Goal: Transaction & Acquisition: Purchase product/service

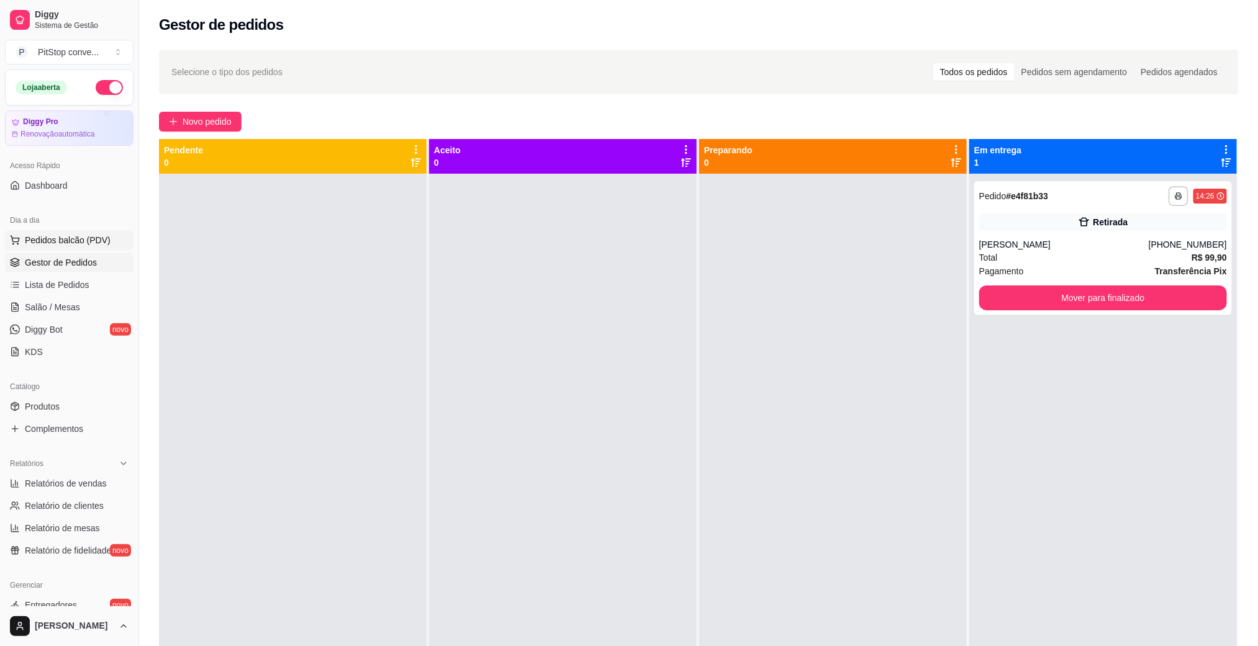
click at [88, 237] on span "Pedidos balcão (PDV)" at bounding box center [68, 240] width 86 height 12
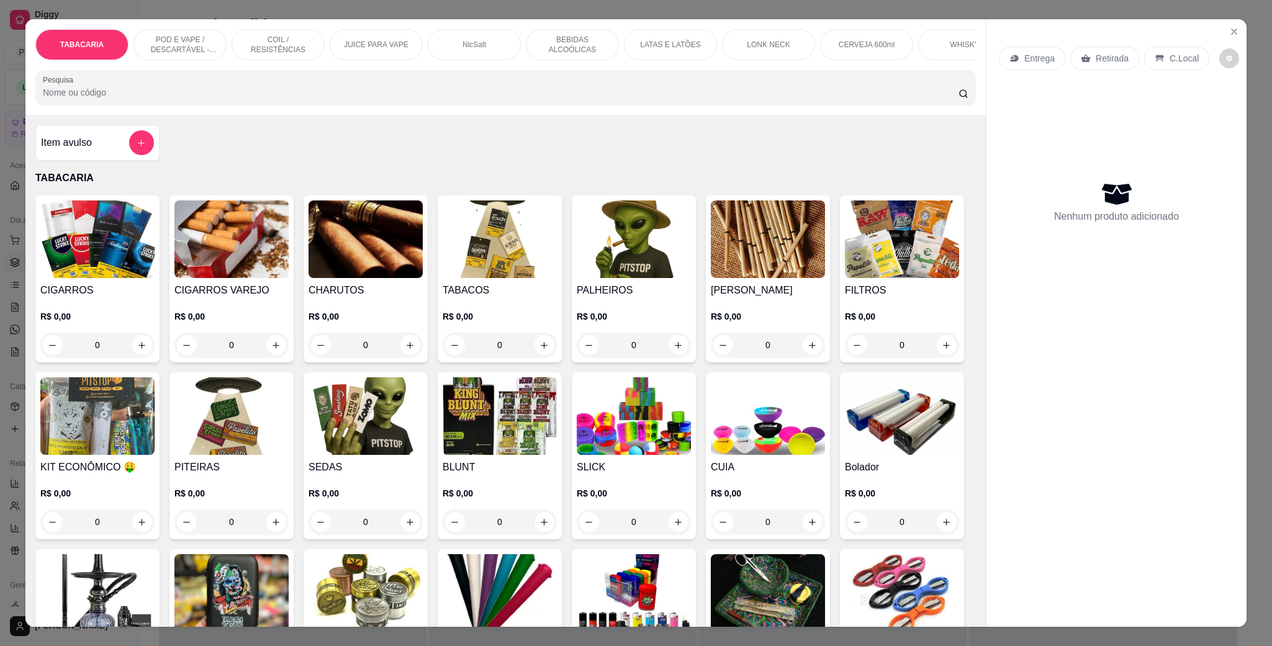
click at [682, 39] on div "LATAS E LATÕES" at bounding box center [670, 44] width 93 height 31
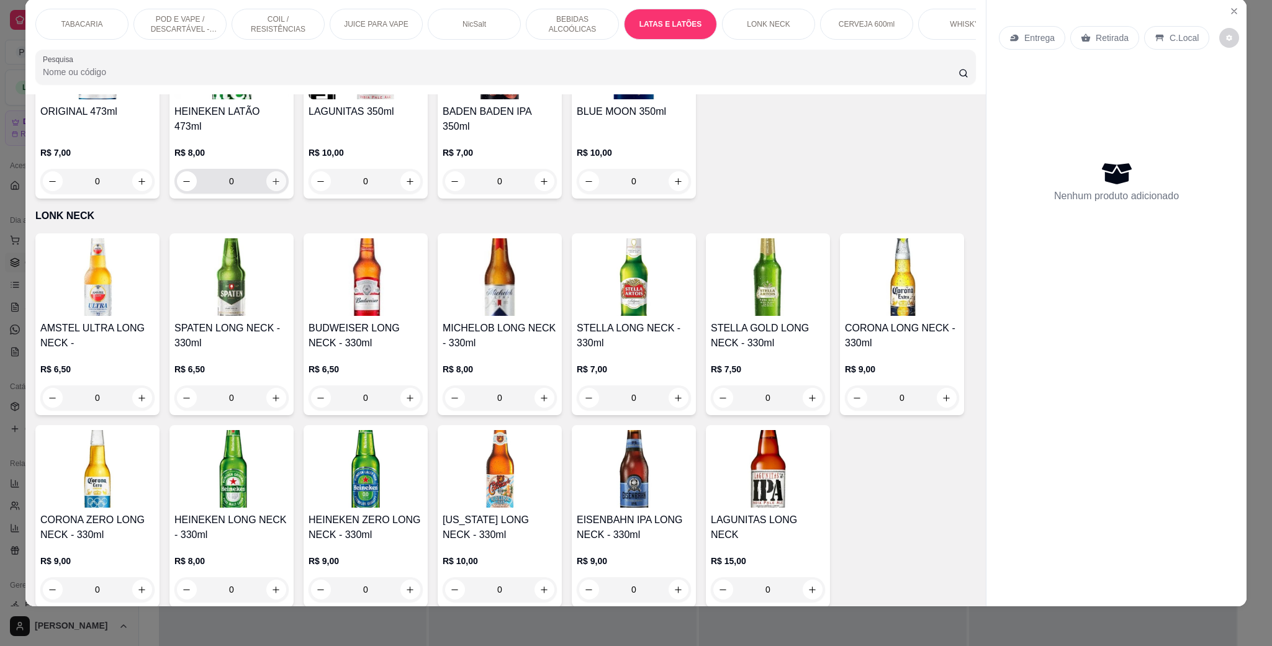
click at [286, 191] on button "increase-product-quantity" at bounding box center [276, 181] width 20 height 20
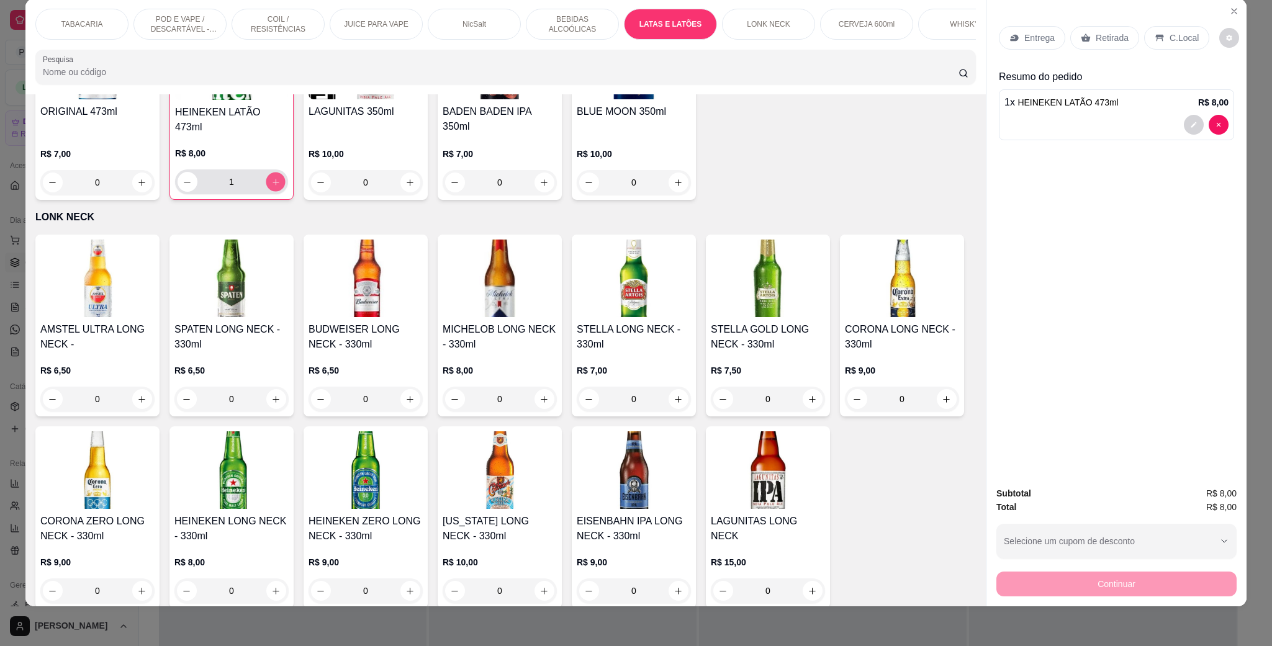
click at [285, 192] on button "increase-product-quantity" at bounding box center [275, 182] width 19 height 19
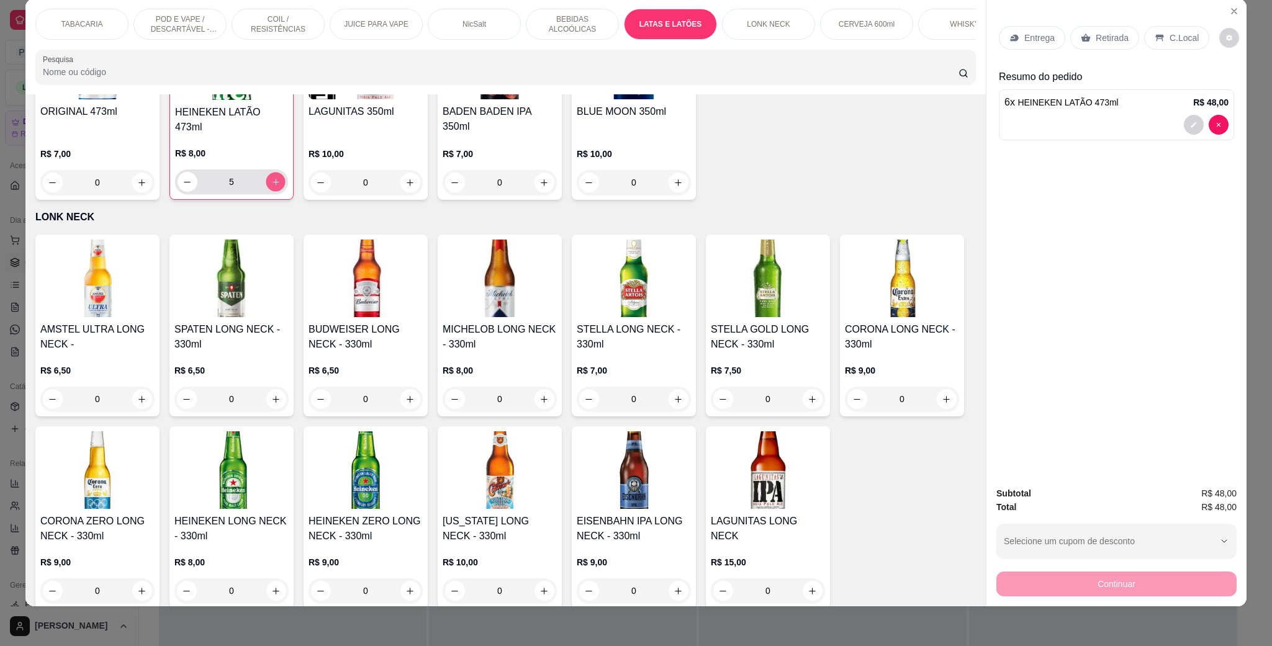
click at [285, 192] on button "increase-product-quantity" at bounding box center [275, 182] width 19 height 19
type input "7"
click at [1176, 30] on div "C.Local" at bounding box center [1176, 38] width 65 height 24
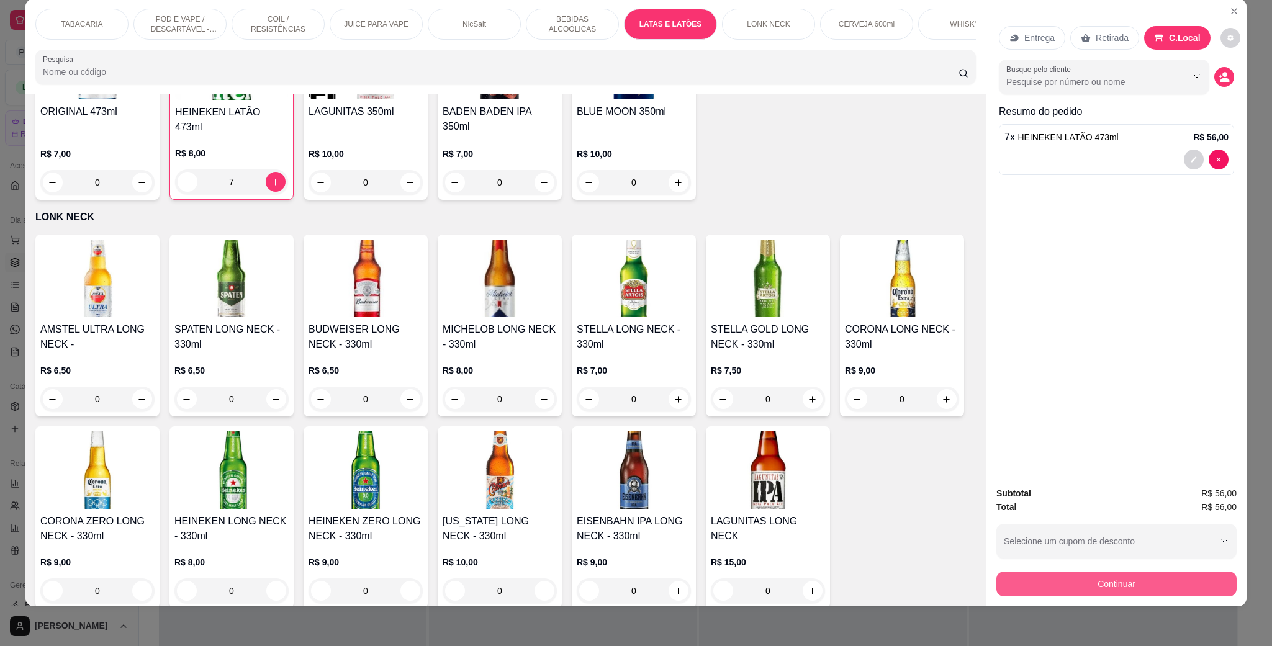
click at [1163, 581] on button "Continuar" at bounding box center [1117, 584] width 240 height 25
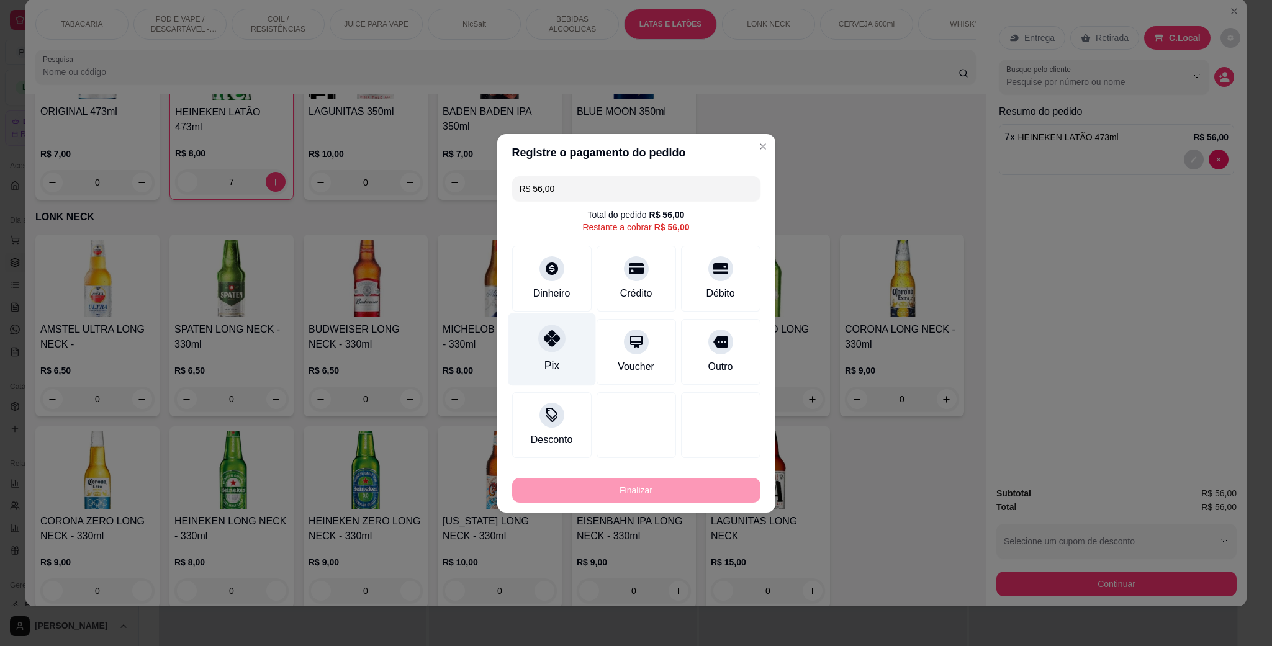
click at [564, 345] on div "Pix" at bounding box center [552, 349] width 88 height 73
type input "R$ 0,00"
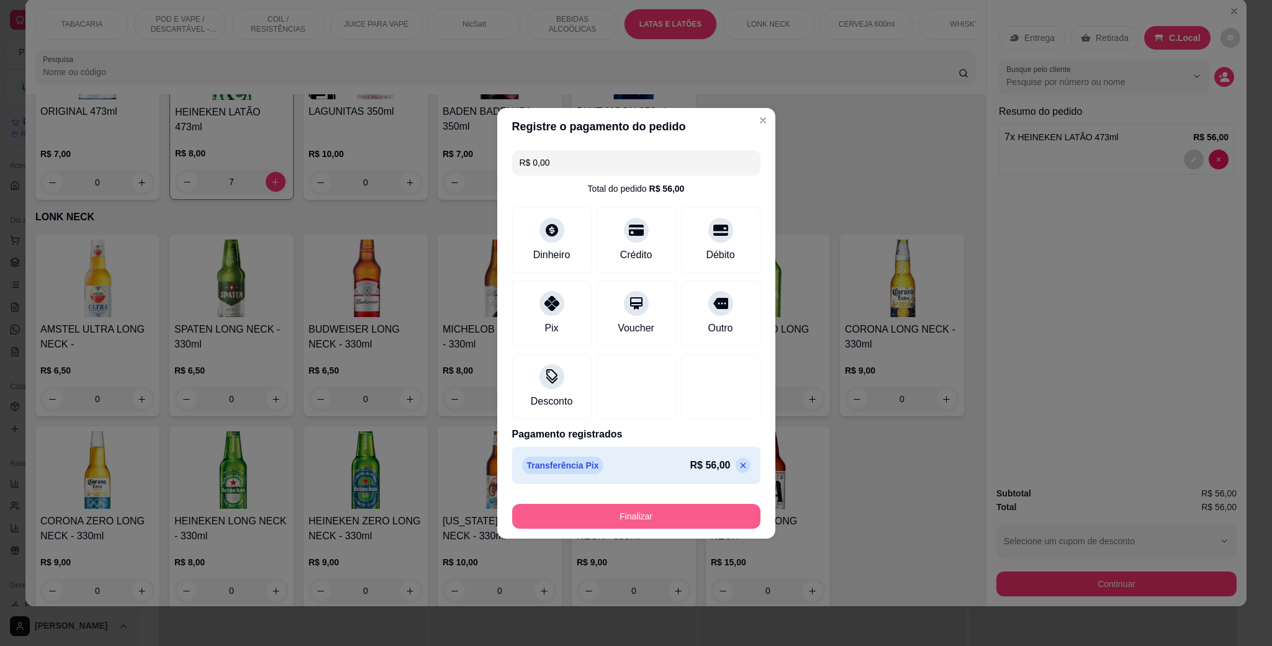
click at [650, 507] on button "Finalizar" at bounding box center [636, 516] width 248 height 25
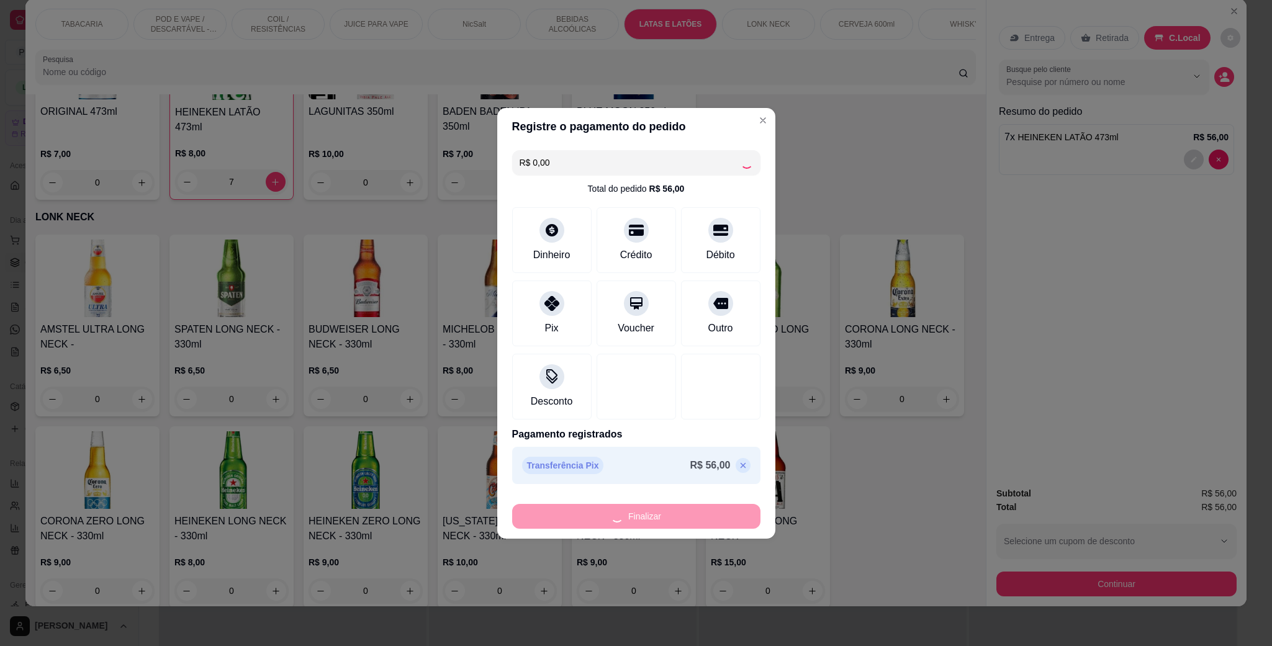
type input "0"
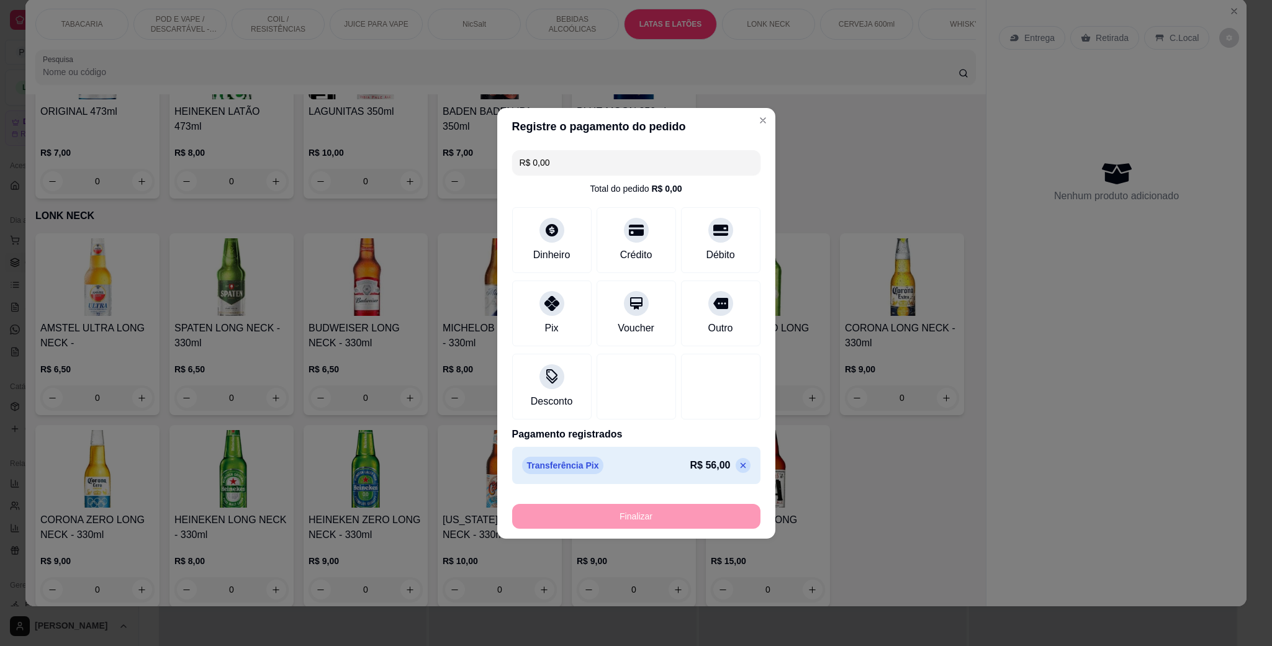
type input "-R$ 56,00"
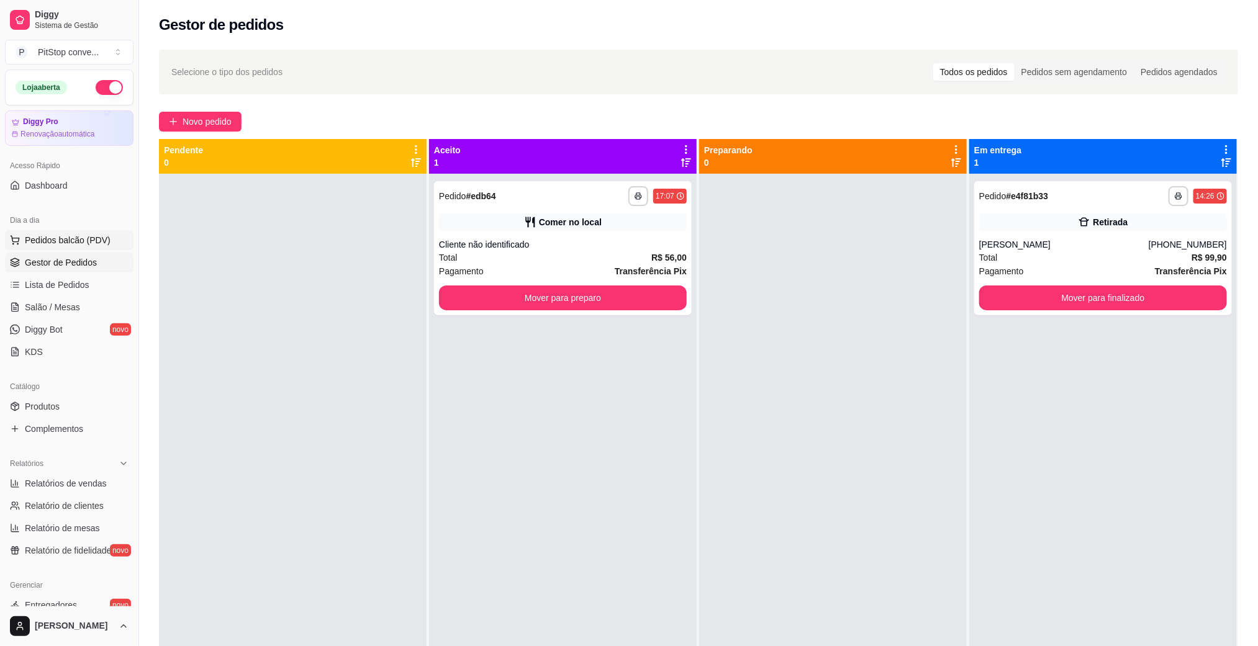
click at [78, 244] on span "Pedidos balcão (PDV)" at bounding box center [68, 240] width 86 height 12
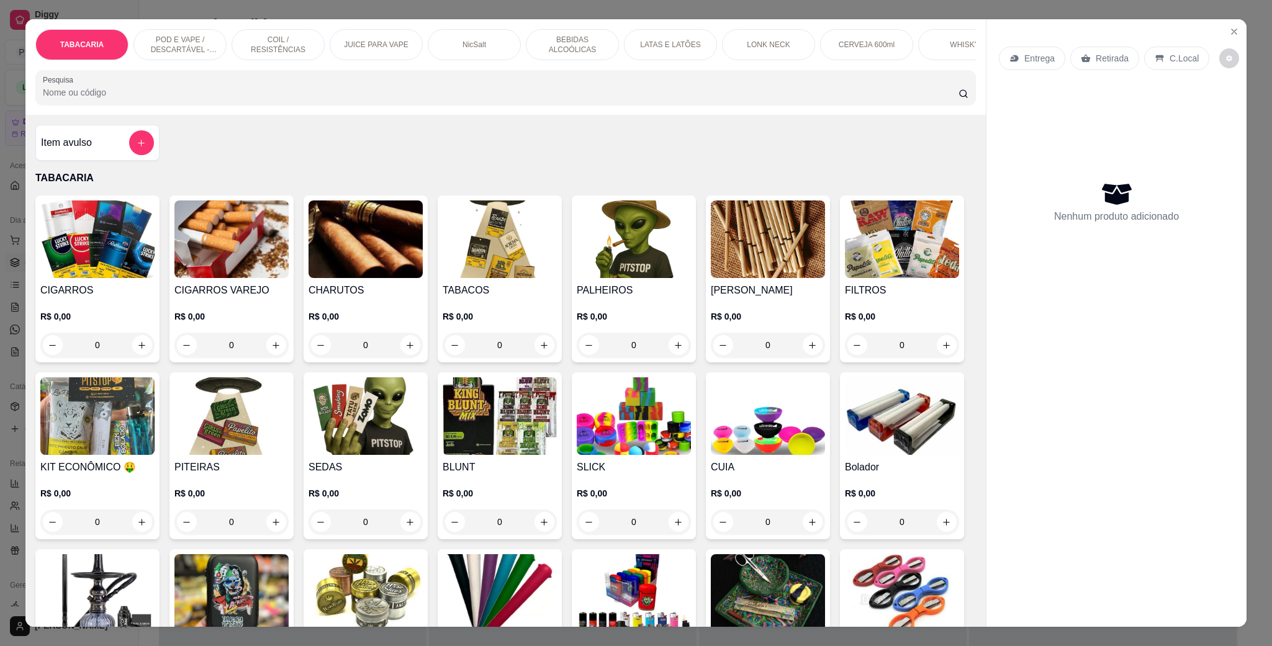
click at [423, 446] on img at bounding box center [366, 416] width 114 height 78
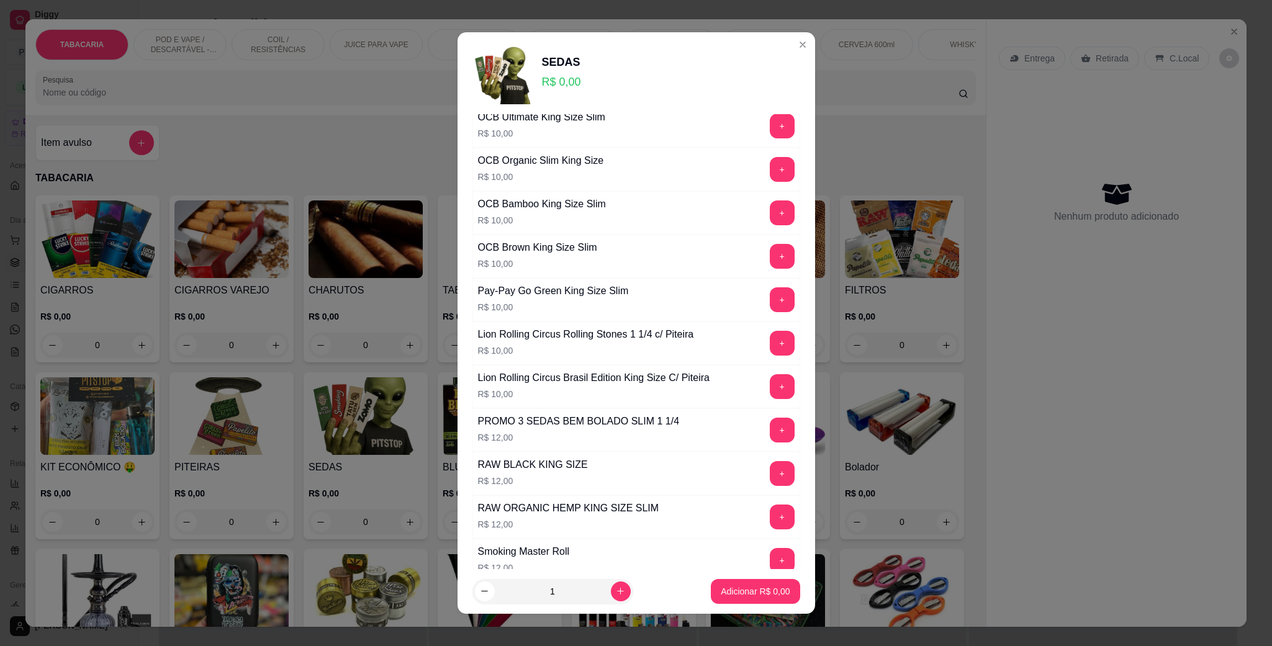
scroll to position [2328, 0]
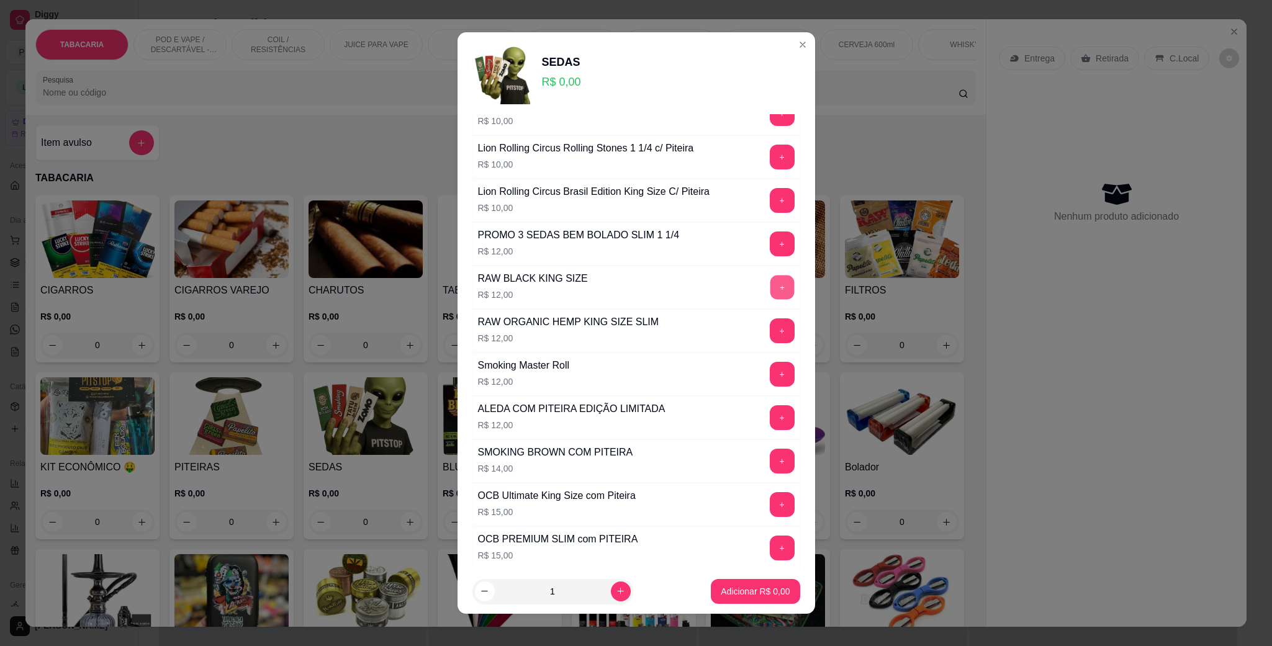
click at [770, 300] on button "+" at bounding box center [782, 288] width 24 height 24
click at [742, 587] on p "Adicionar R$ 12,00" at bounding box center [753, 591] width 74 height 12
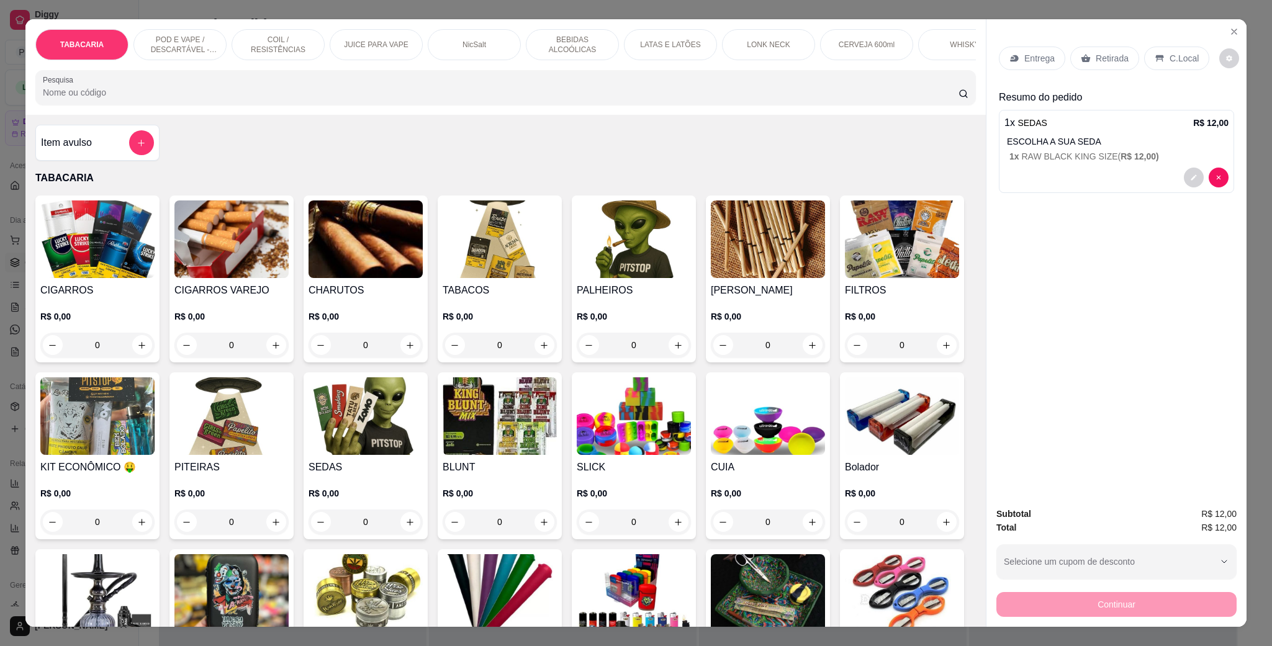
click at [1177, 56] on p "C.Local" at bounding box center [1184, 58] width 29 height 12
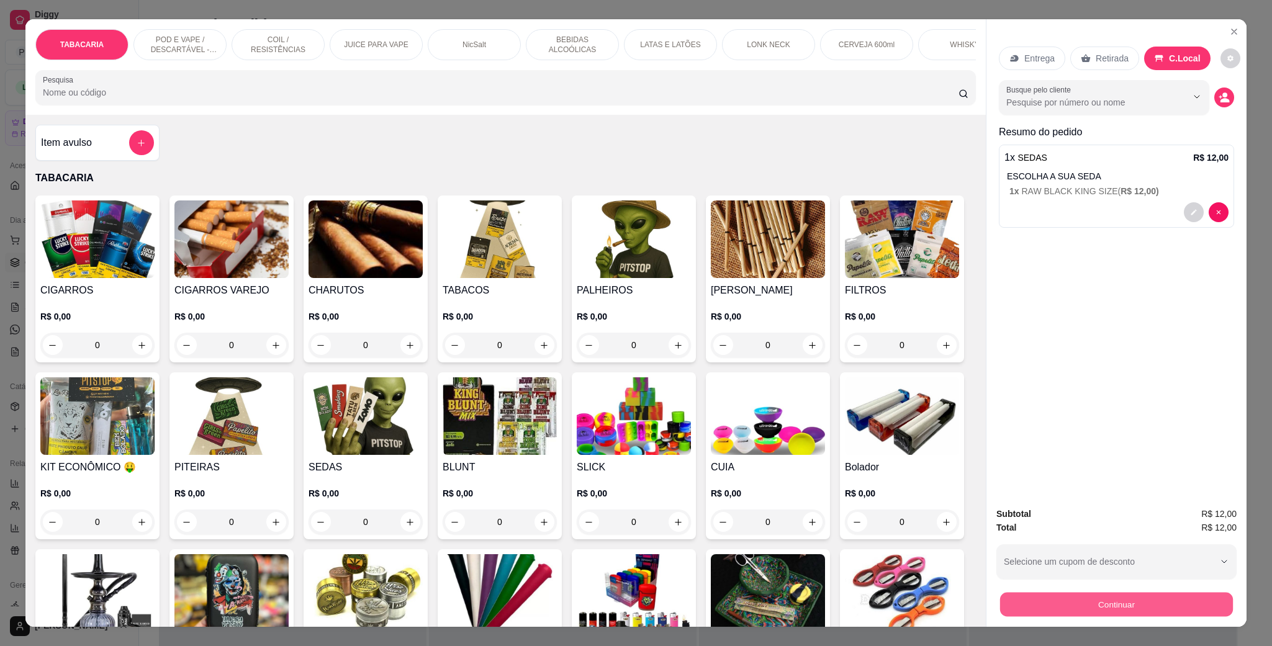
click at [1165, 606] on button "Continuar" at bounding box center [1116, 604] width 233 height 24
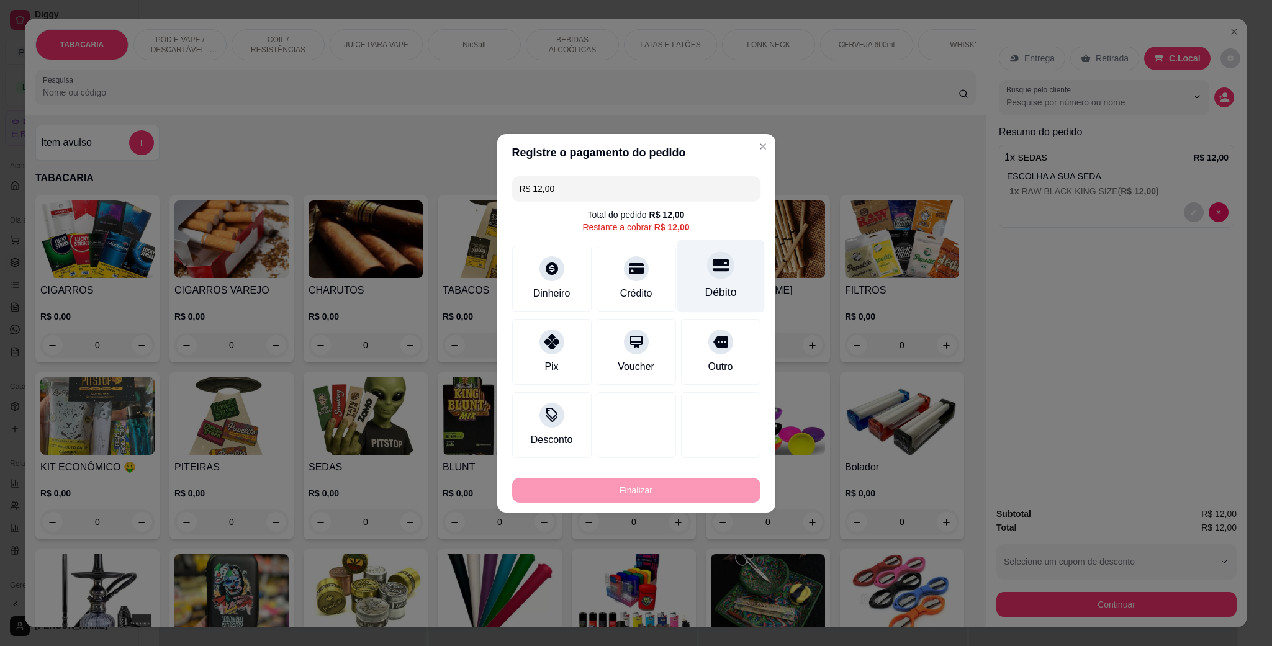
click at [712, 269] on icon at bounding box center [720, 265] width 16 height 12
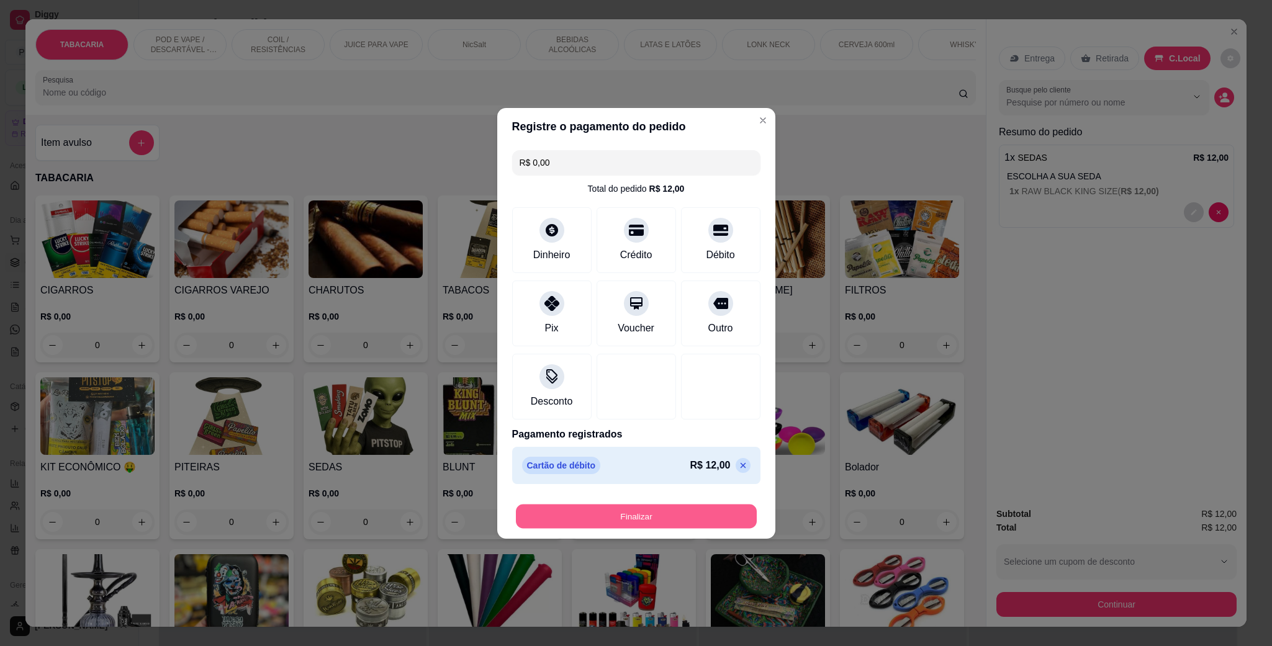
click at [695, 522] on button "Finalizar" at bounding box center [636, 516] width 241 height 24
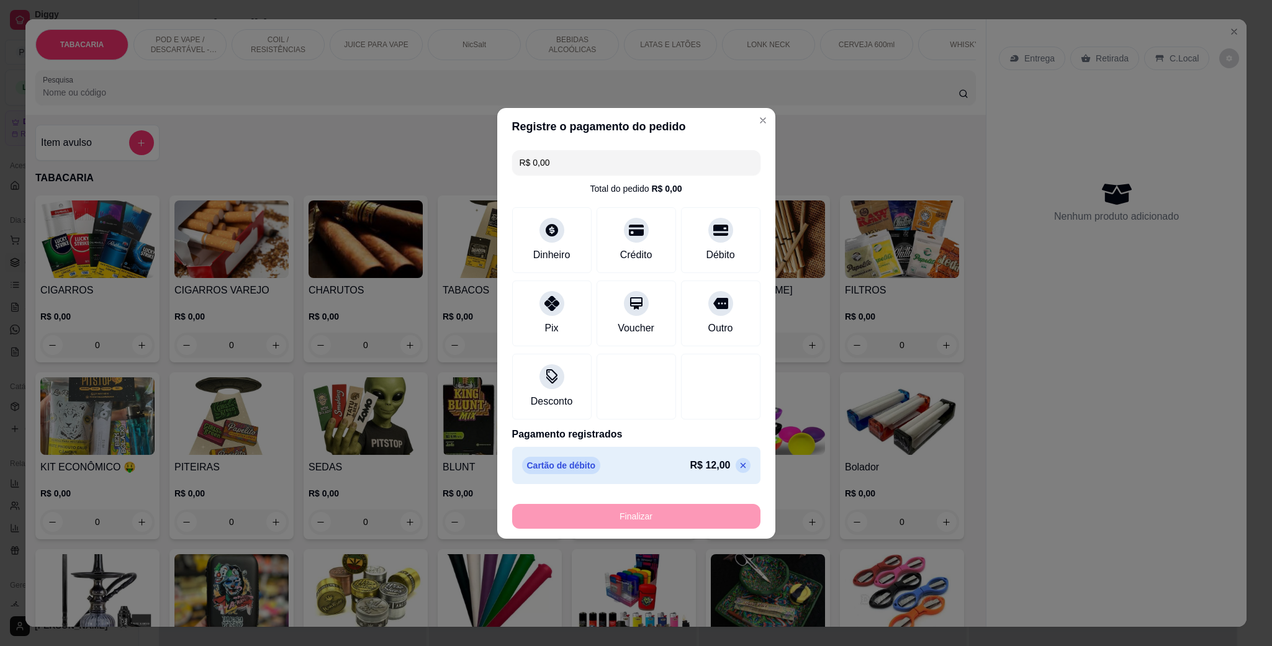
type input "-R$ 12,00"
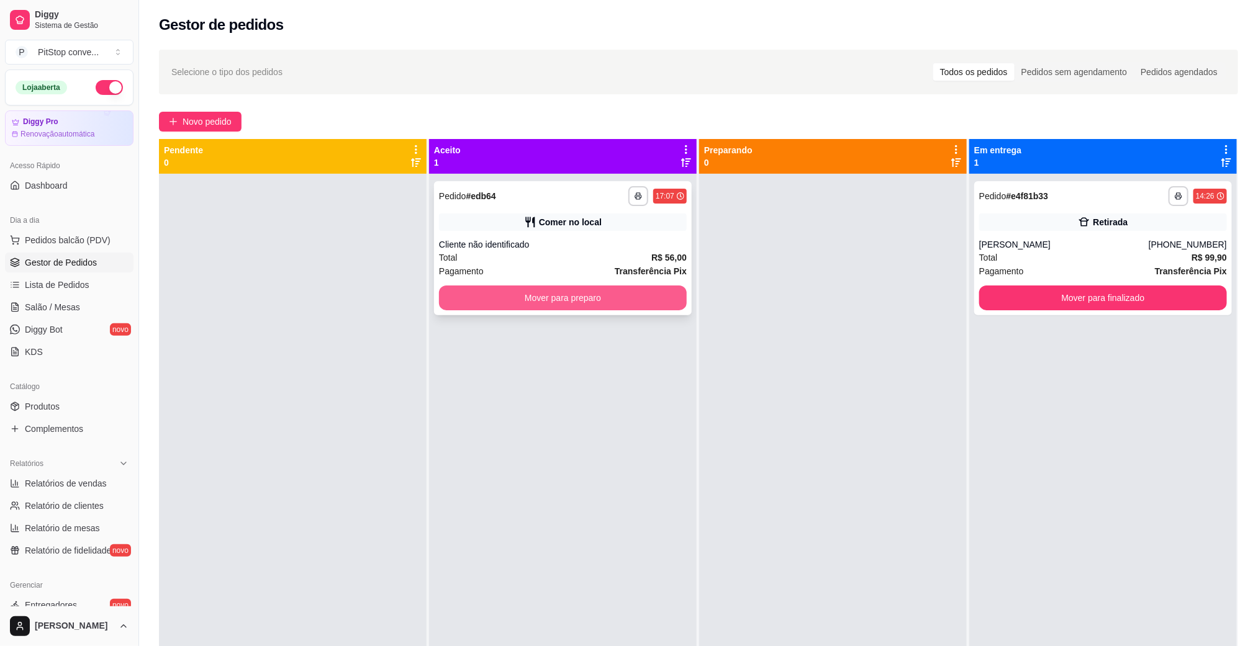
click at [656, 298] on button "Mover para preparo" at bounding box center [563, 298] width 248 height 25
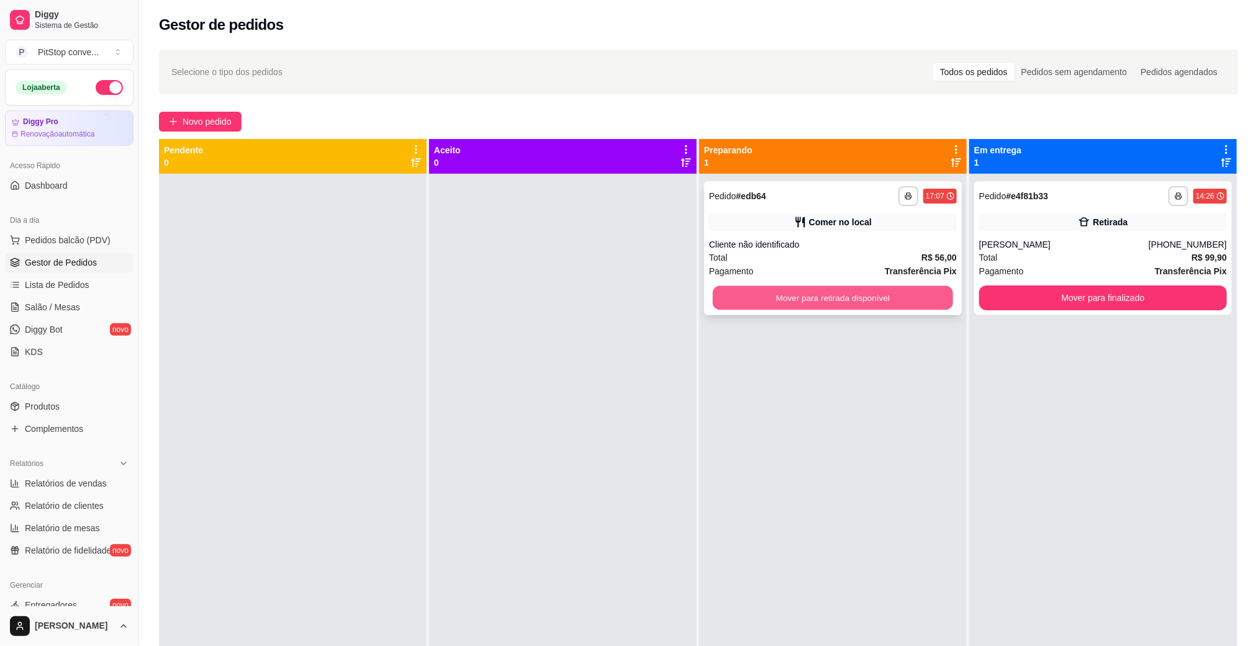
click at [846, 306] on button "Mover para retirada disponível" at bounding box center [833, 298] width 240 height 24
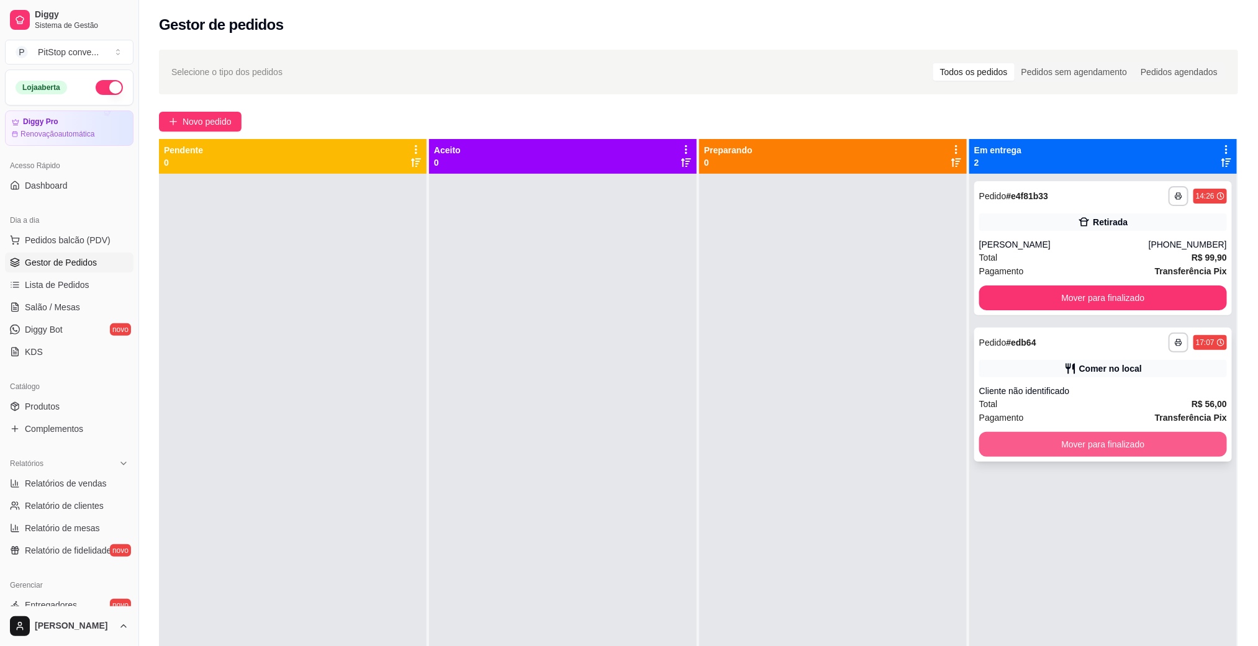
click at [1002, 453] on button "Mover para finalizado" at bounding box center [1103, 444] width 248 height 25
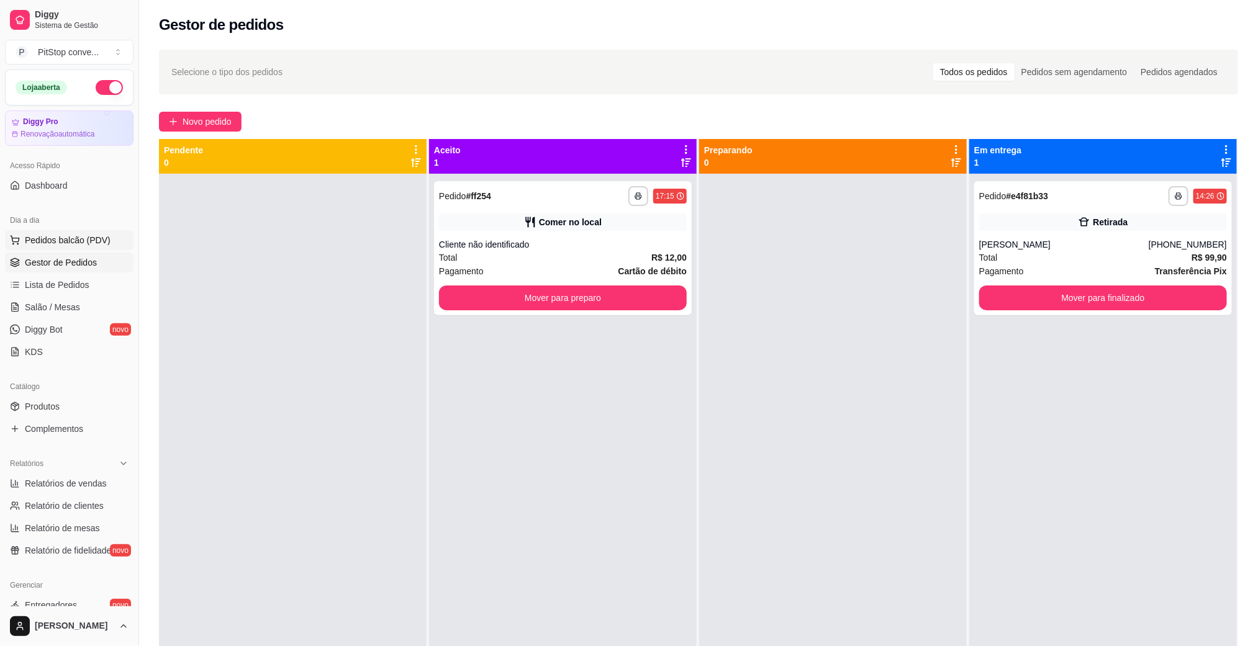
click at [41, 237] on span "Pedidos balcão (PDV)" at bounding box center [68, 240] width 86 height 12
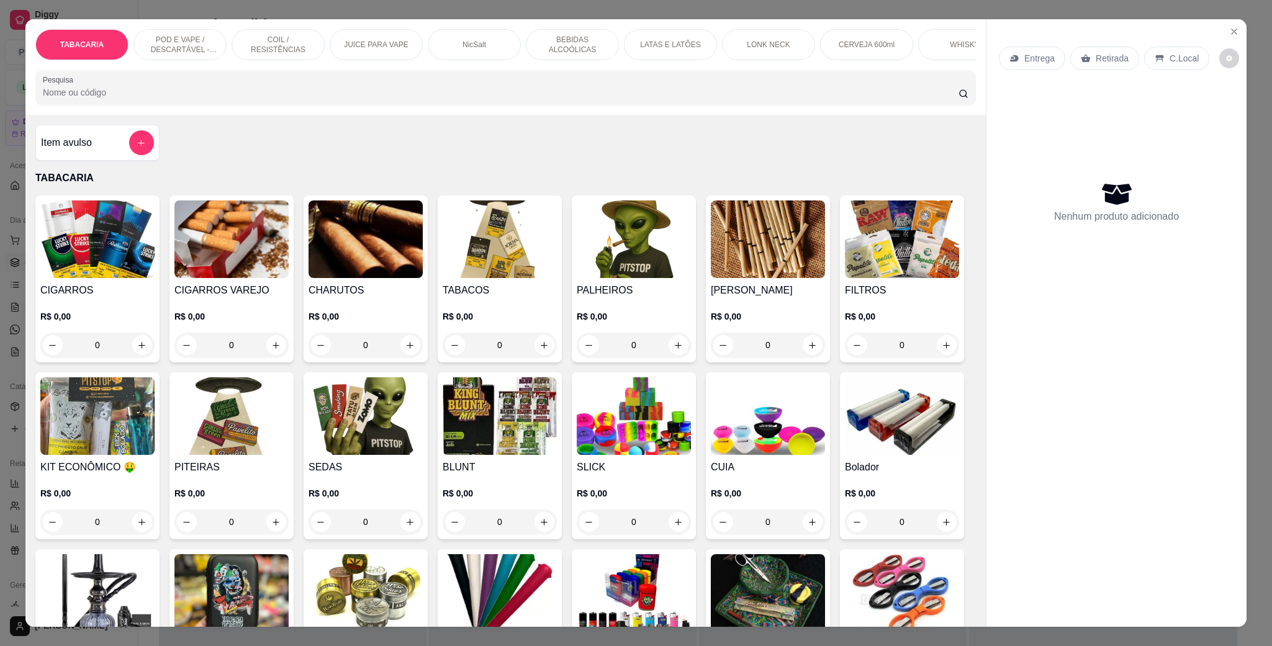
click at [656, 58] on div "LATAS E LATÕES" at bounding box center [670, 44] width 93 height 31
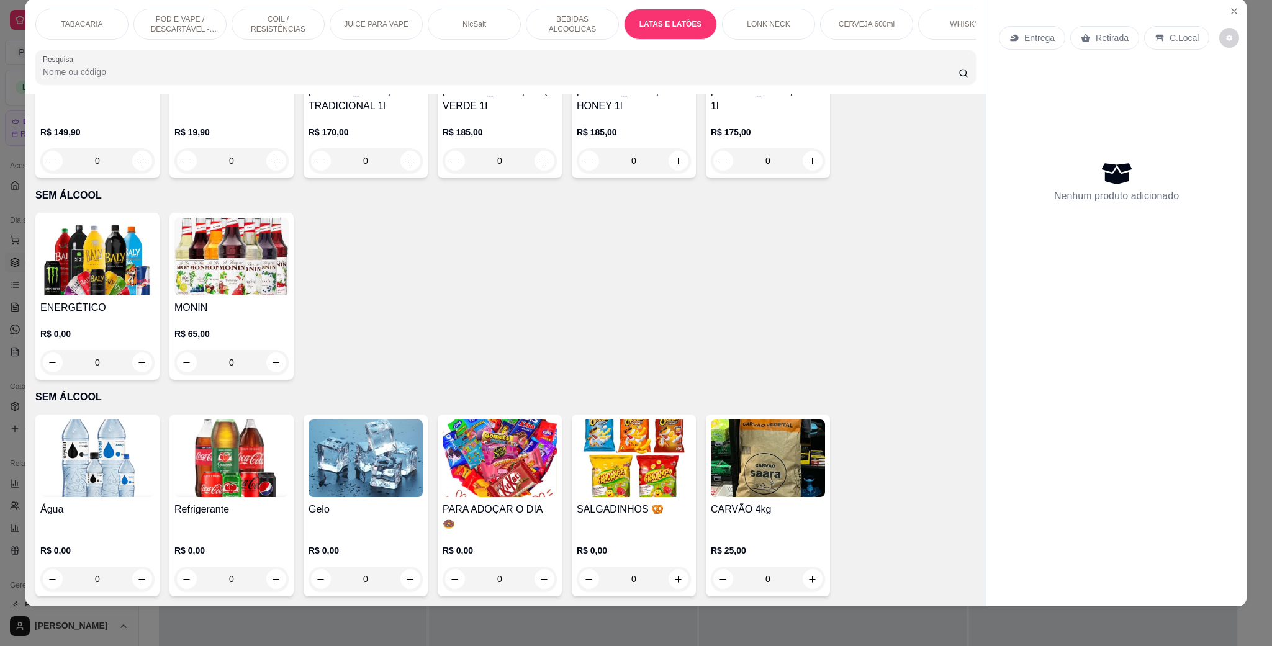
scroll to position [4428, 0]
click at [224, 466] on img at bounding box center [231, 459] width 114 height 78
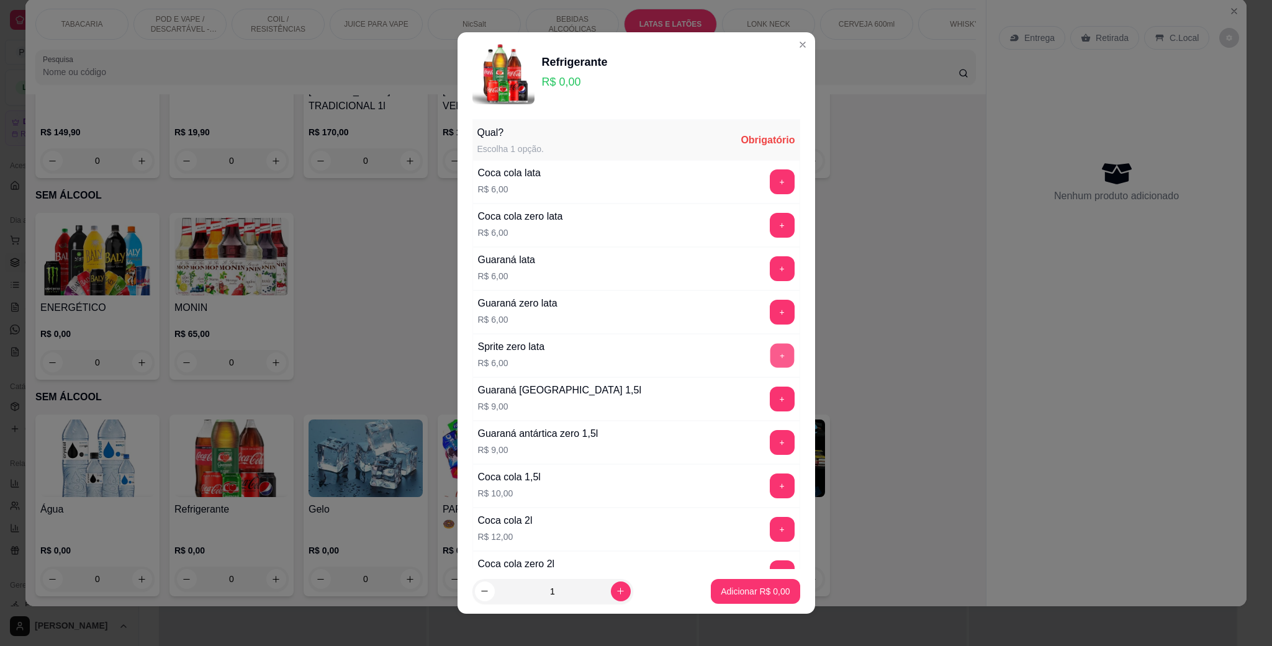
click at [770, 358] on button "+" at bounding box center [782, 356] width 24 height 24
click at [751, 595] on p "Adicionar R$ 6,00" at bounding box center [755, 591] width 69 height 12
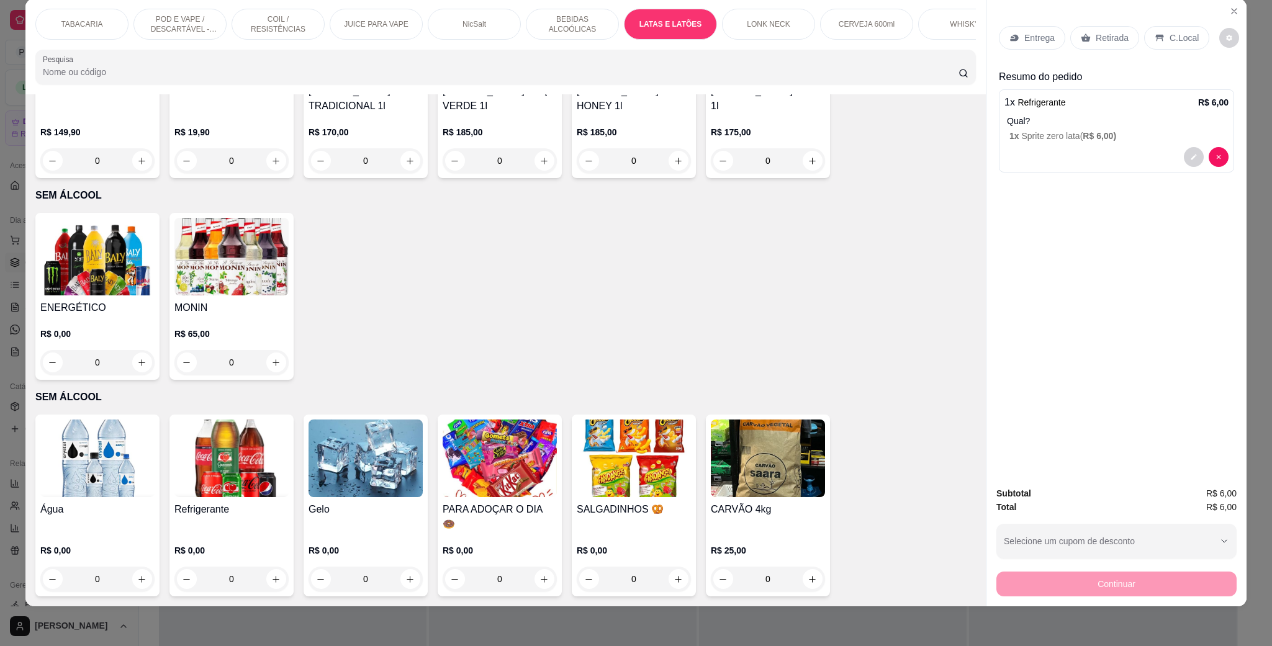
click at [1167, 45] on div "C.Local" at bounding box center [1176, 38] width 65 height 24
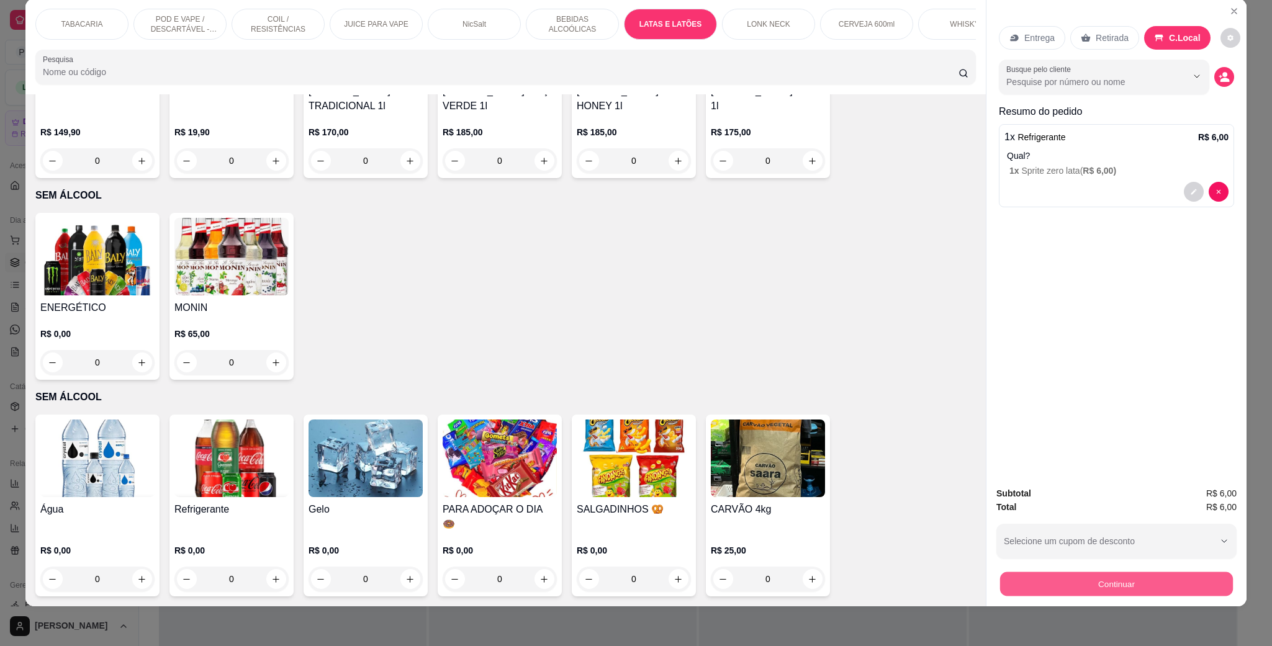
click at [1148, 572] on button "Continuar" at bounding box center [1116, 584] width 233 height 24
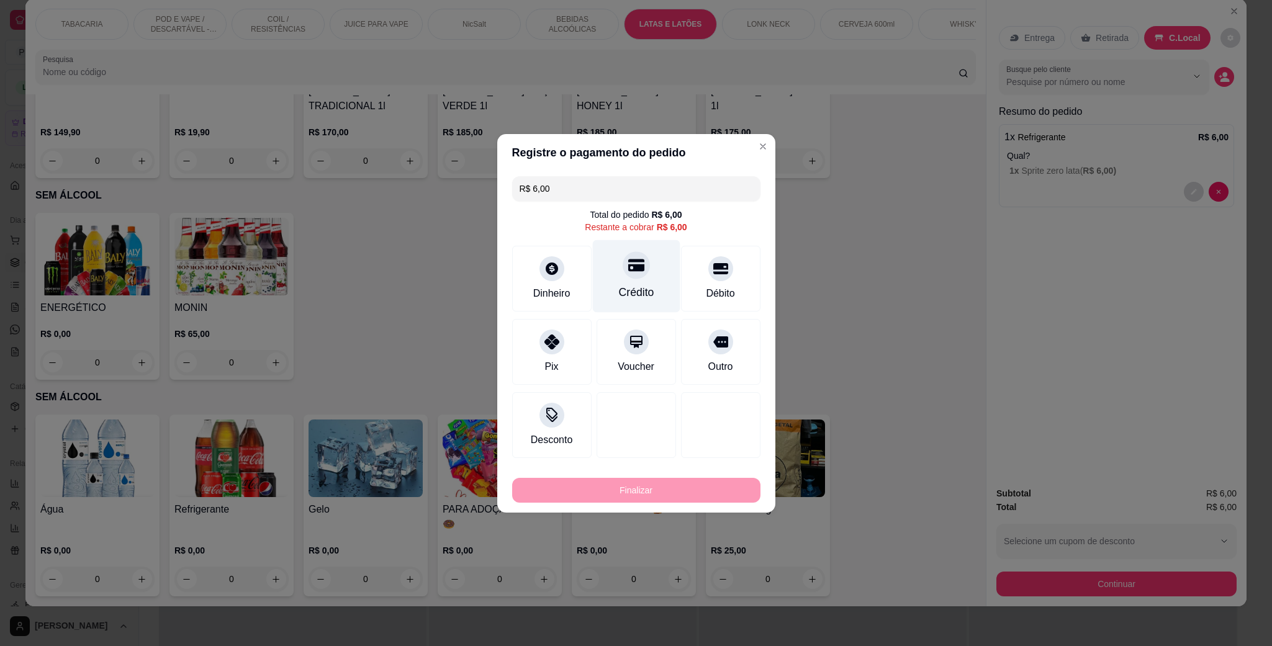
click at [653, 263] on div "Crédito" at bounding box center [636, 276] width 88 height 73
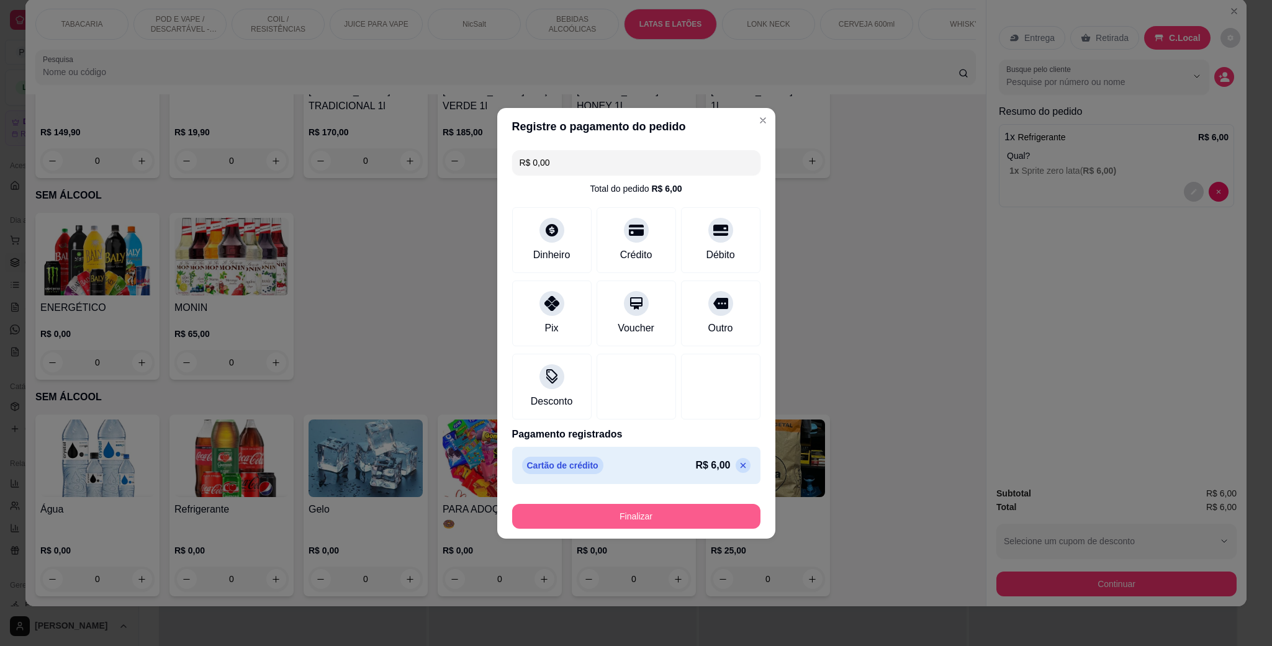
click at [667, 520] on button "Finalizar" at bounding box center [636, 516] width 248 height 25
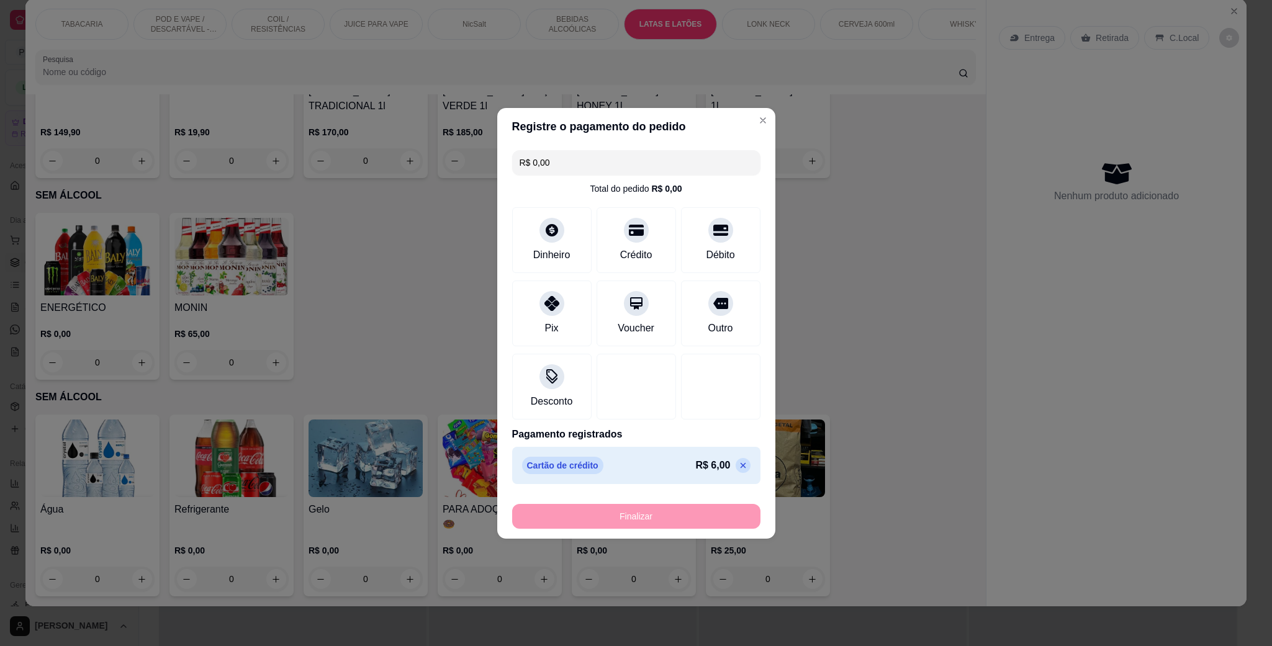
type input "-R$ 6,00"
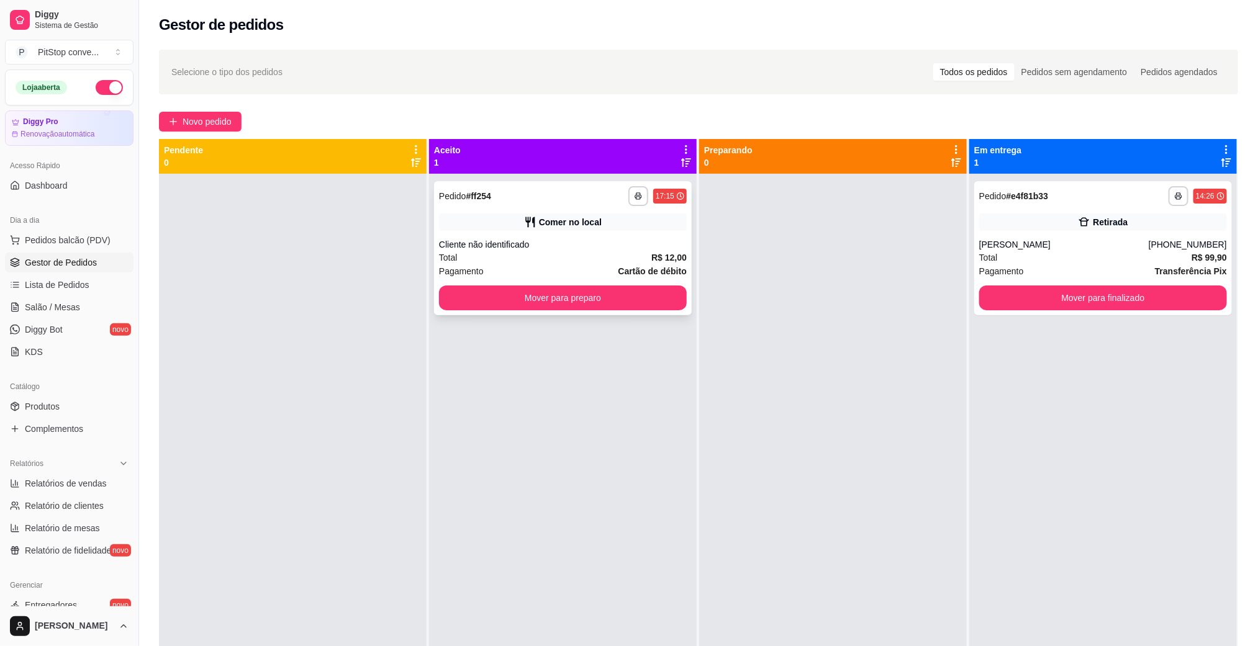
click at [675, 295] on button "Mover para preparo" at bounding box center [563, 298] width 248 height 25
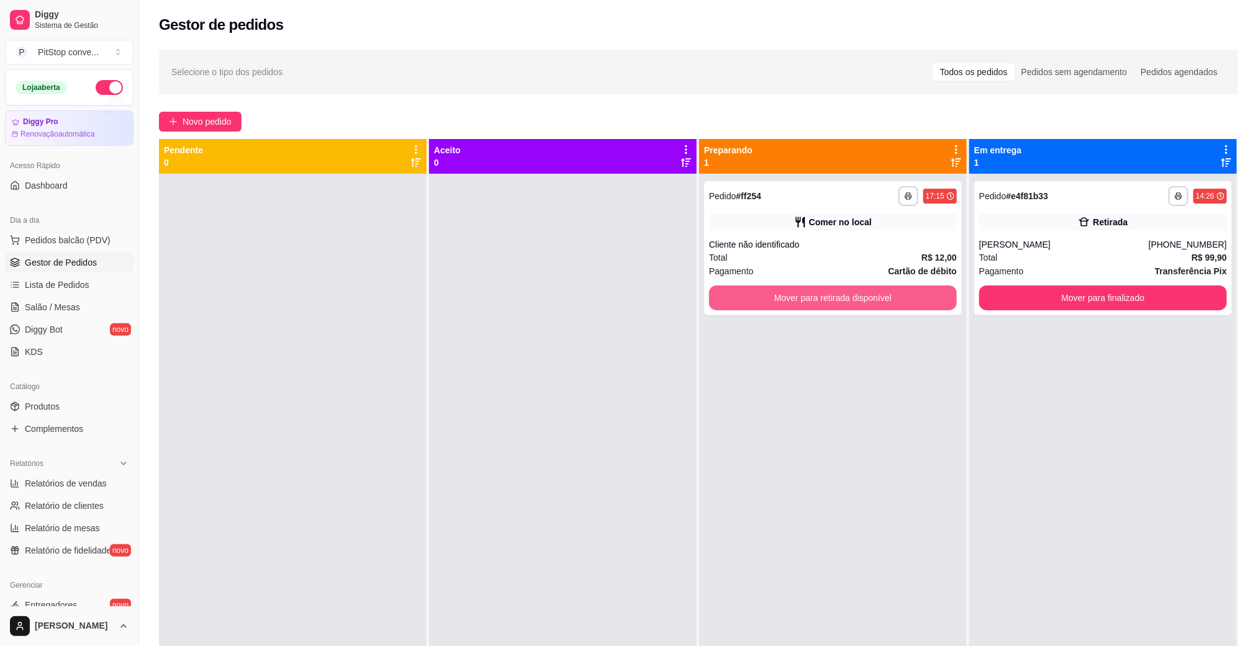
click at [887, 310] on button "Mover para retirada disponível" at bounding box center [833, 298] width 248 height 25
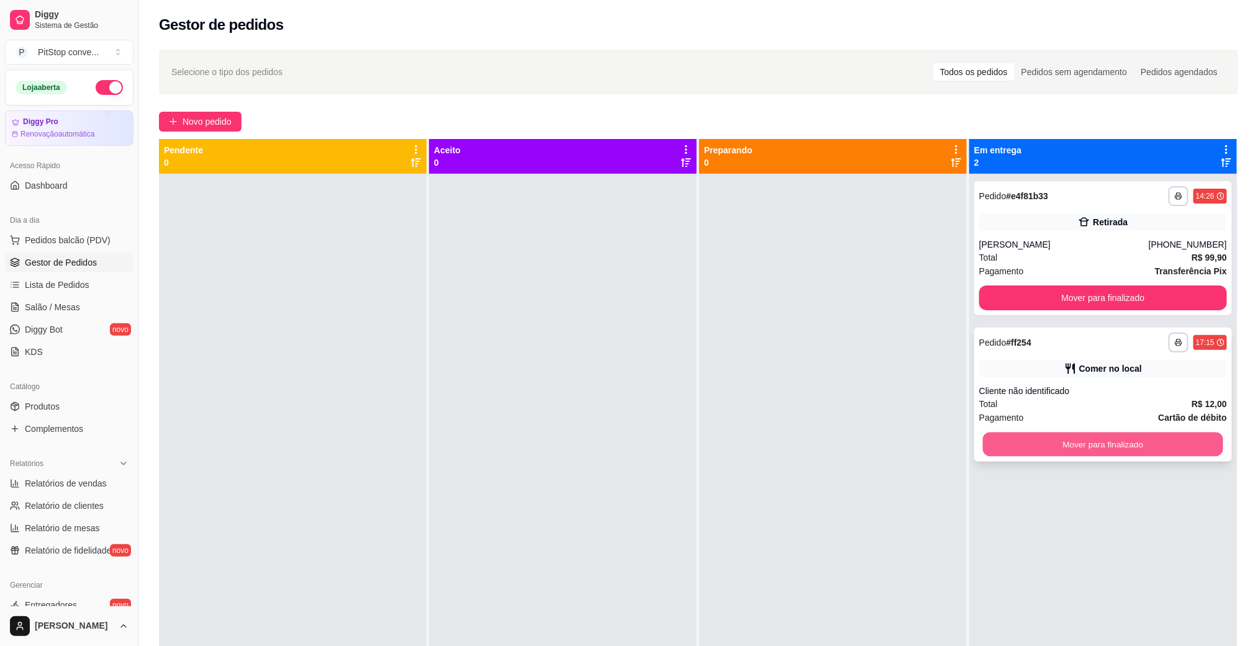
click at [1095, 455] on button "Mover para finalizado" at bounding box center [1103, 445] width 240 height 24
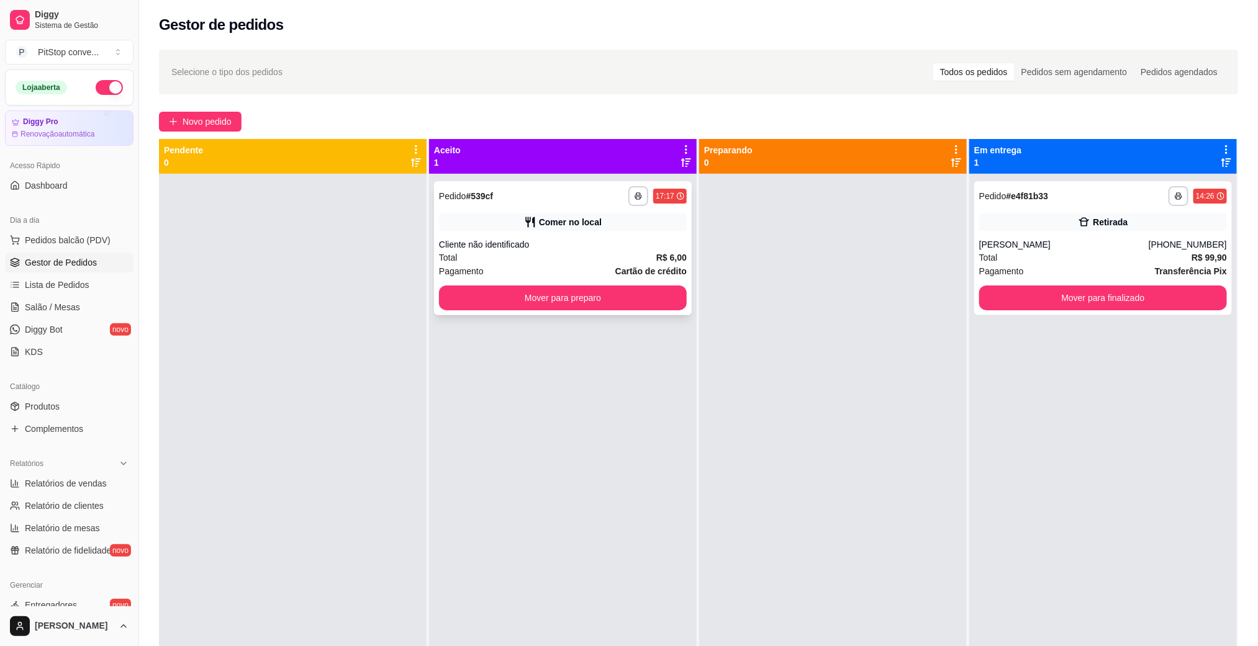
click at [654, 291] on button "Mover para preparo" at bounding box center [563, 298] width 248 height 25
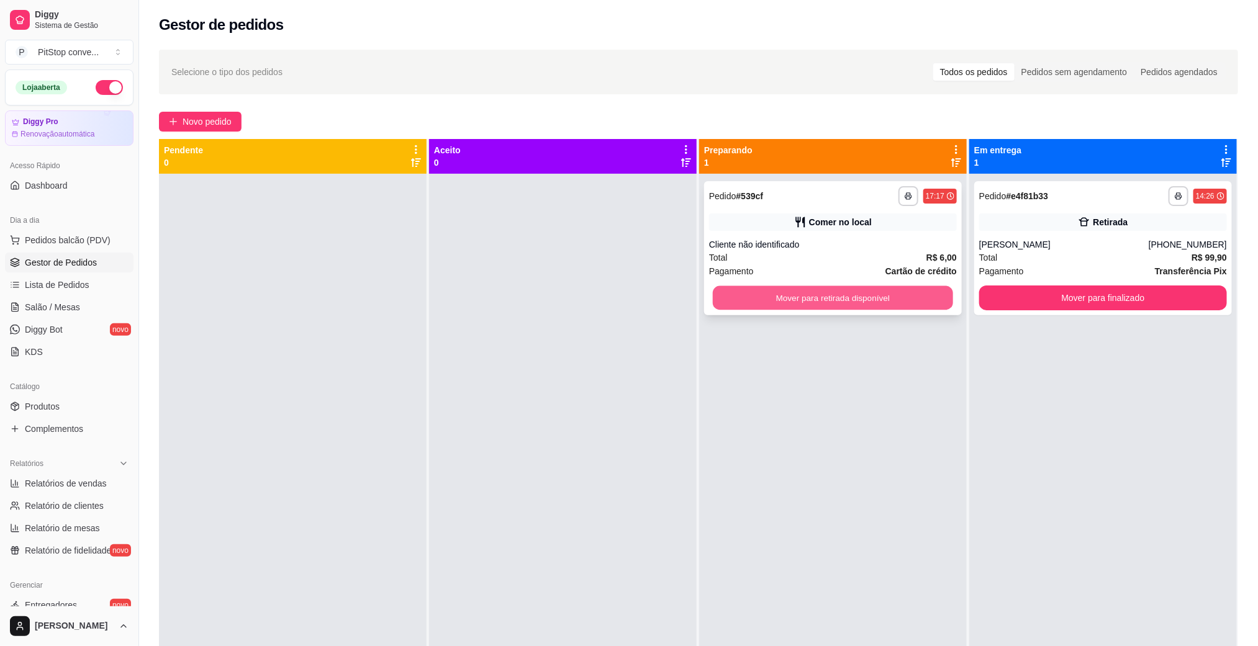
click at [867, 302] on button "Mover para retirada disponível" at bounding box center [833, 298] width 240 height 24
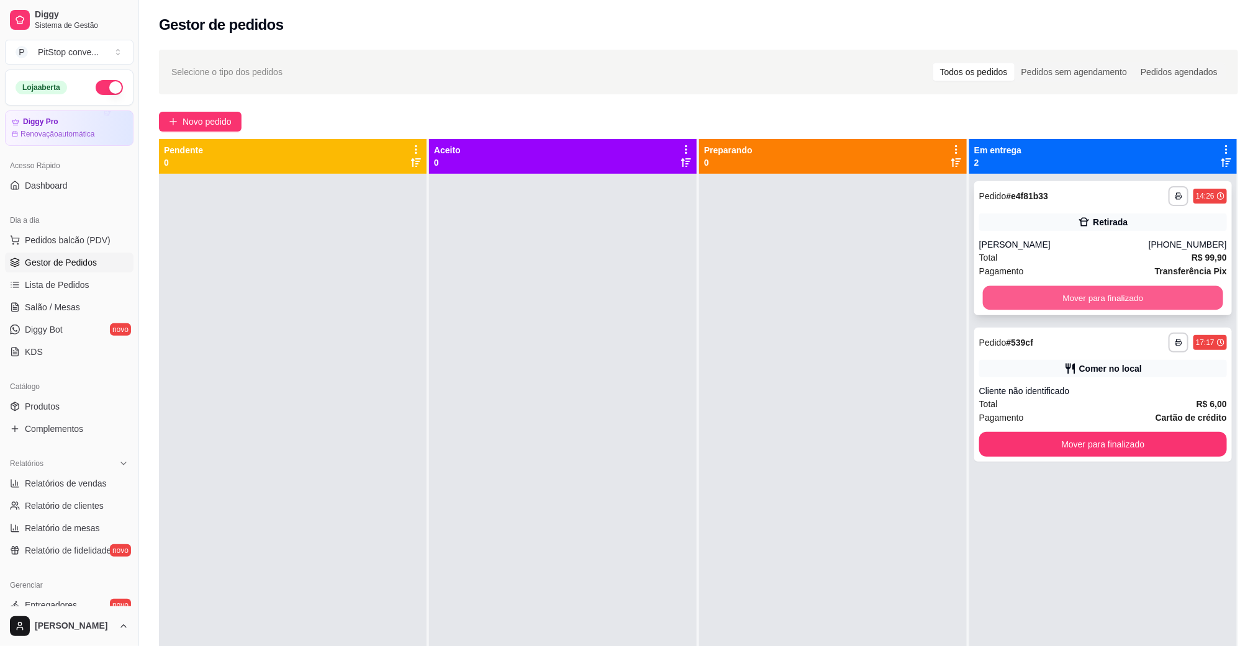
click at [1098, 293] on button "Mover para finalizado" at bounding box center [1103, 298] width 240 height 24
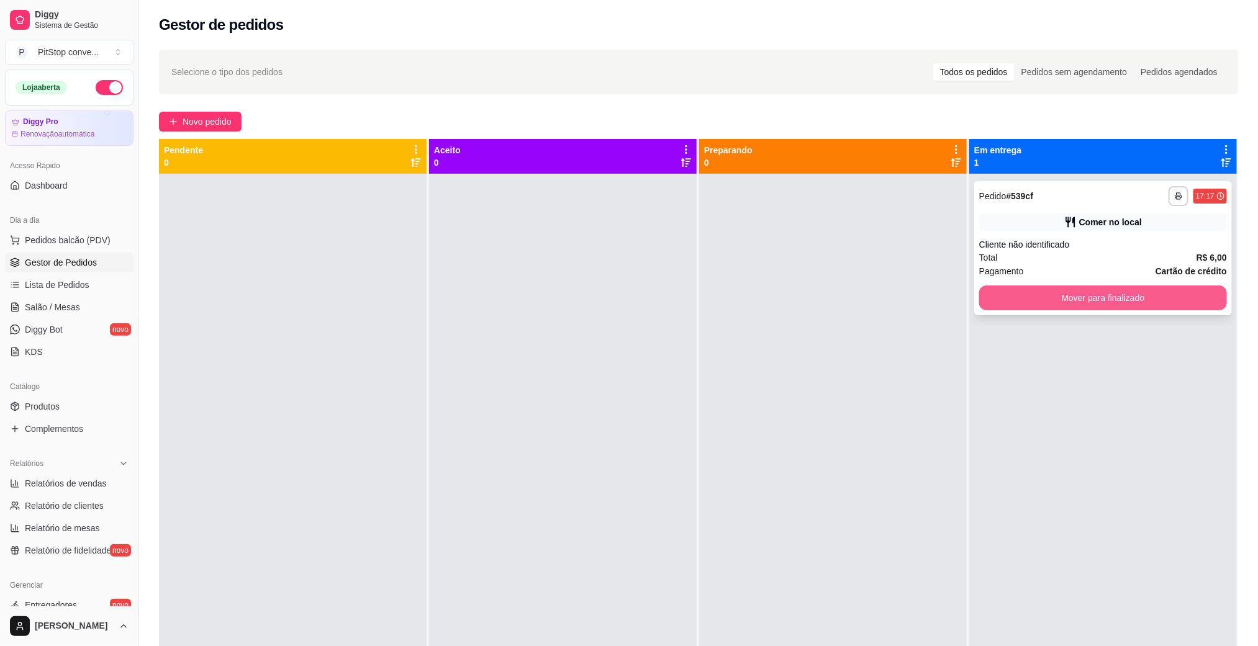
click at [1095, 287] on button "Mover para finalizado" at bounding box center [1103, 298] width 248 height 25
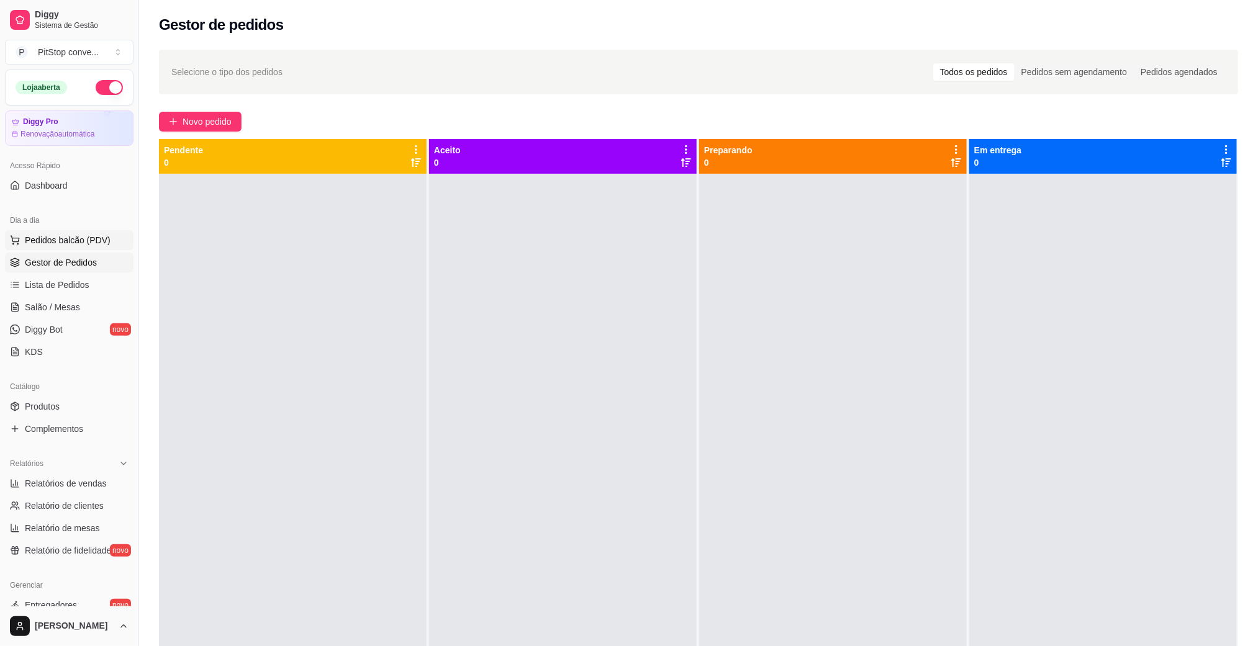
click at [92, 246] on span "Pedidos balcão (PDV)" at bounding box center [68, 240] width 86 height 12
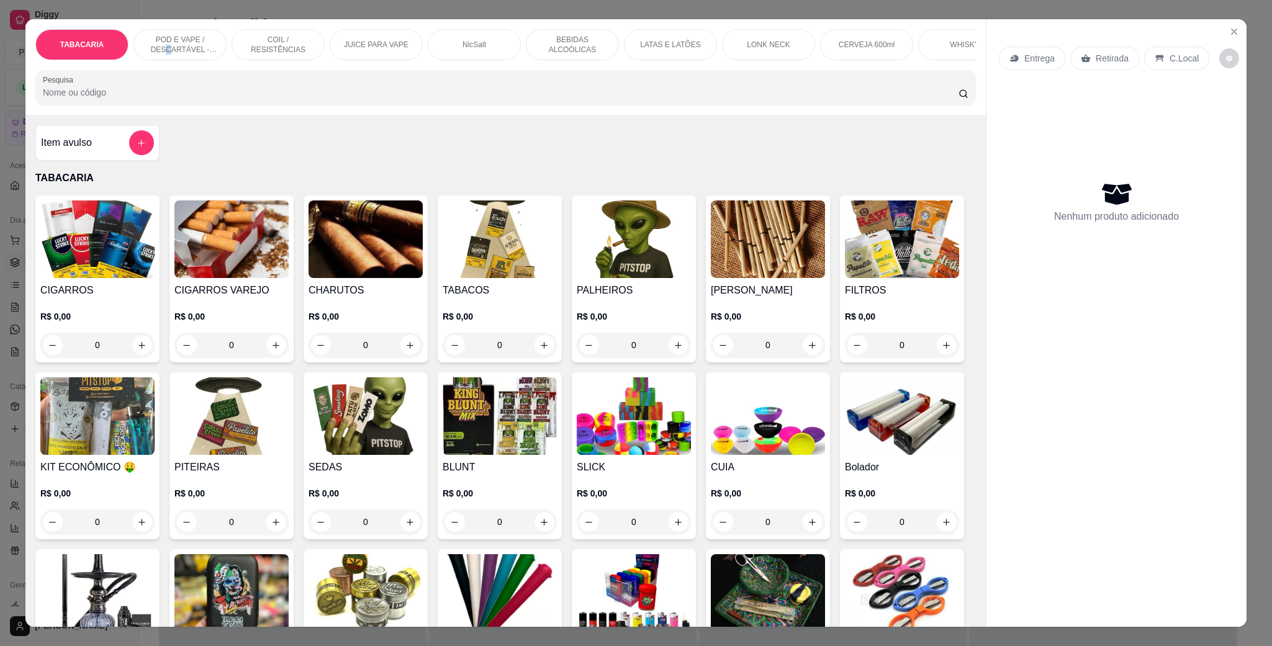
drag, startPoint x: 162, startPoint y: 47, endPoint x: 178, endPoint y: 65, distance: 23.8
click at [163, 47] on p "POD E VAPE / DESCARTÁVEL - RECARREGAVEL" at bounding box center [180, 45] width 72 height 20
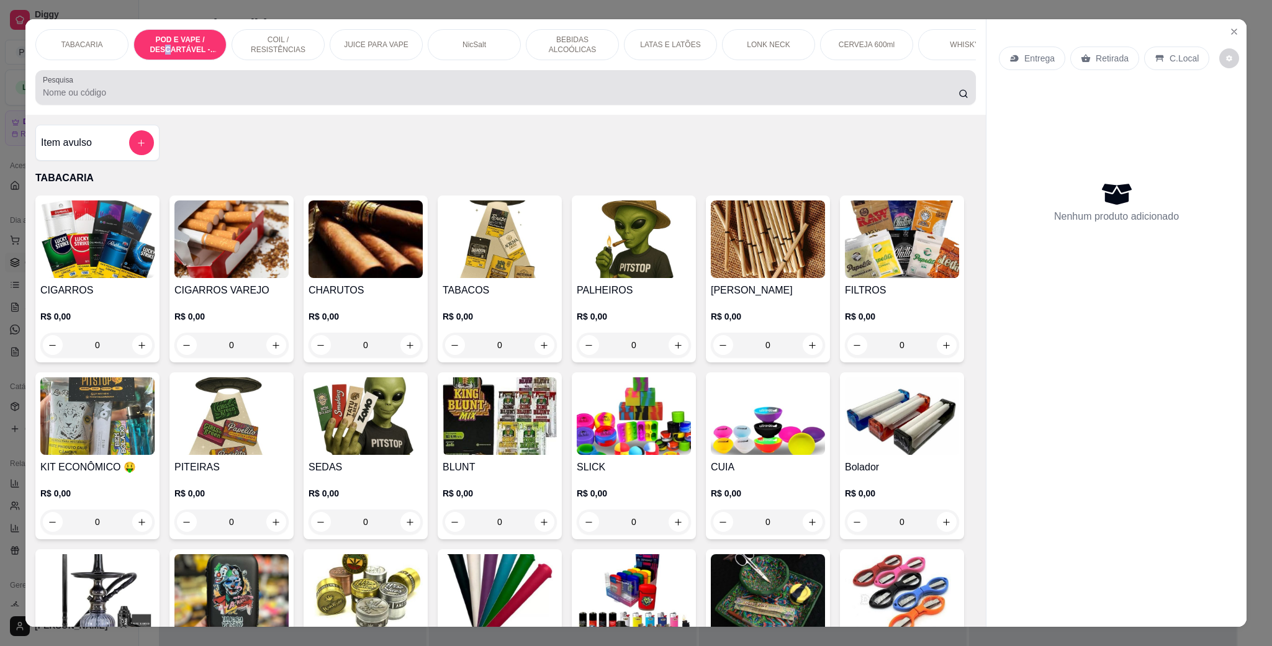
scroll to position [20, 0]
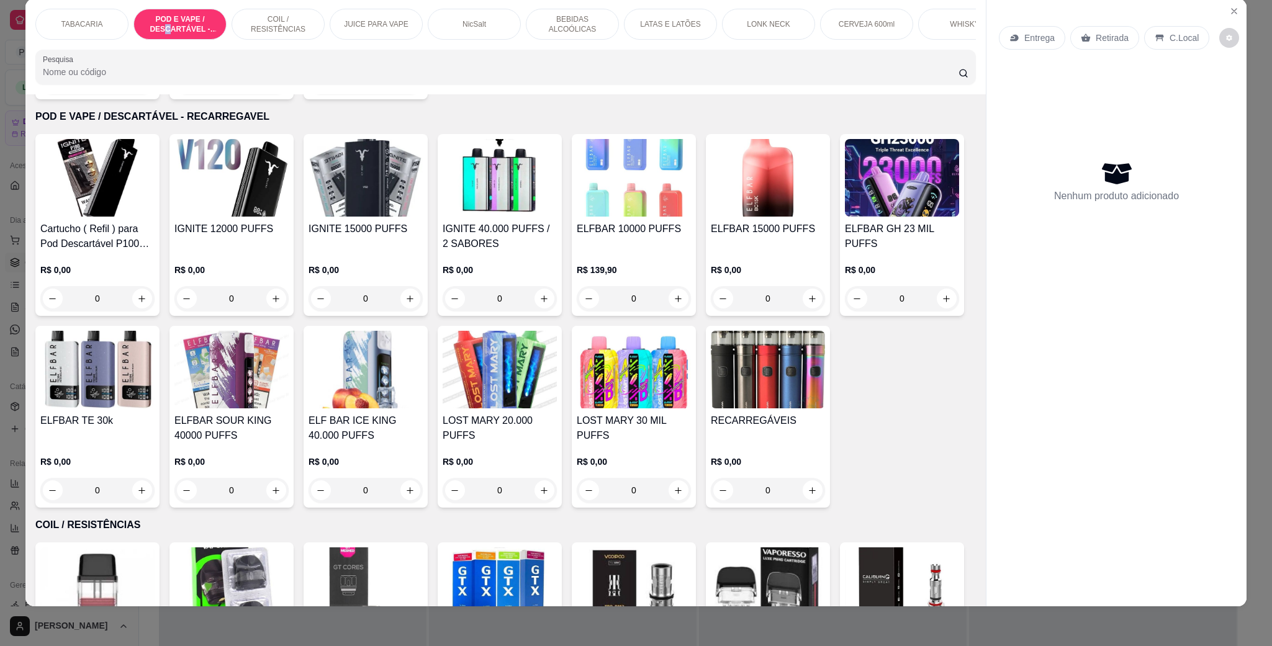
click at [384, 203] on img at bounding box center [366, 178] width 114 height 78
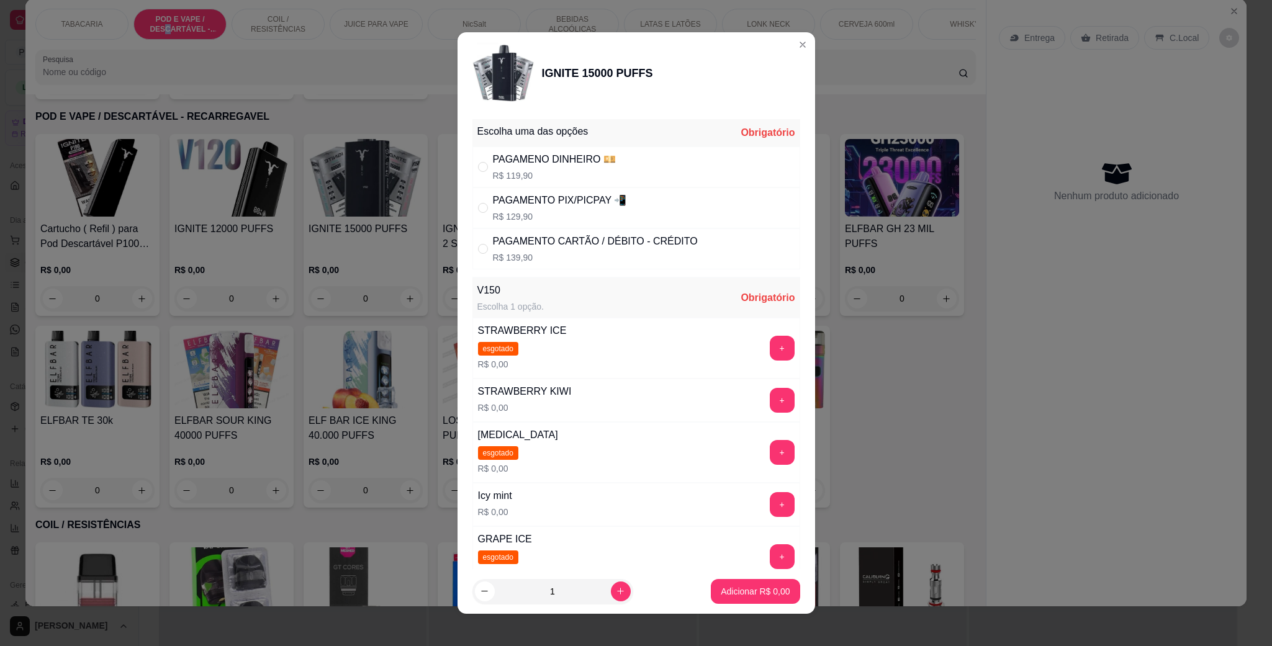
scroll to position [162, 0]
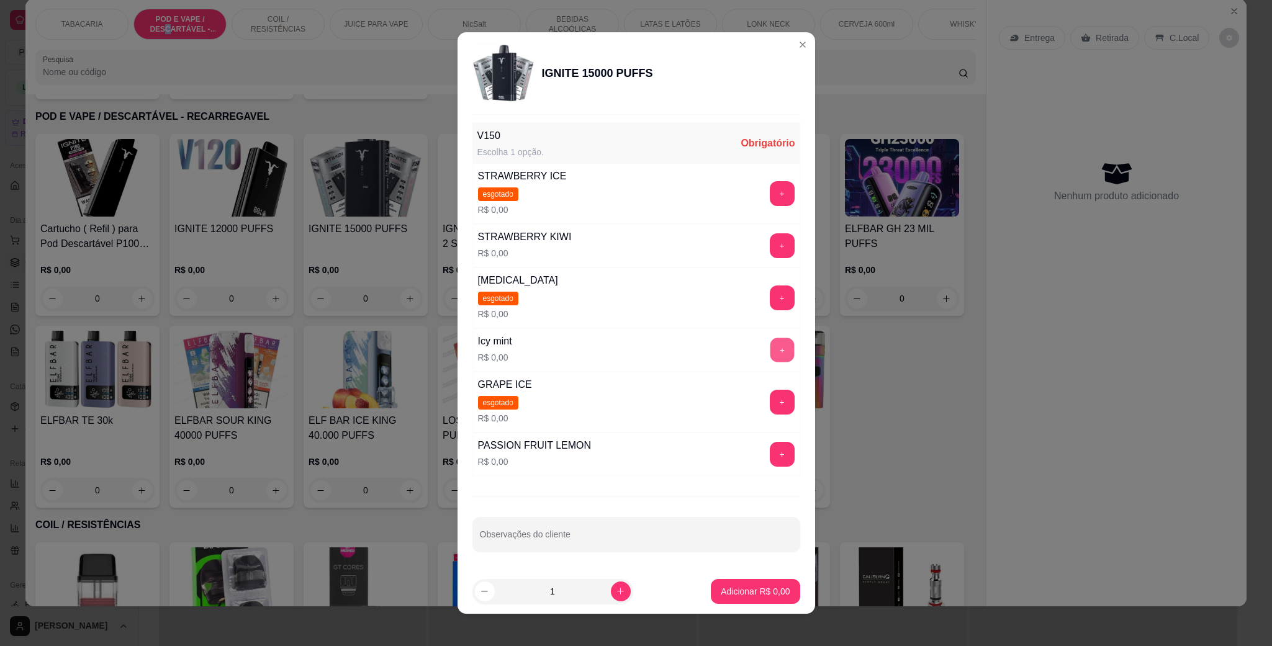
click at [770, 338] on button "+" at bounding box center [782, 350] width 24 height 24
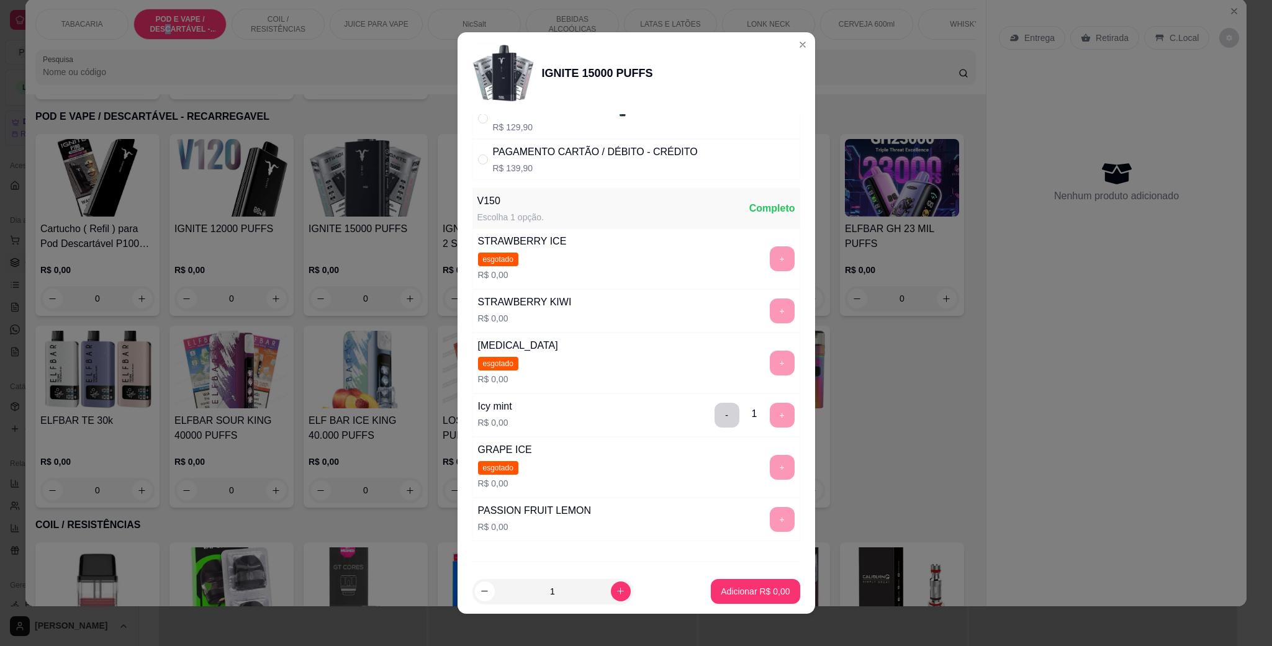
scroll to position [0, 0]
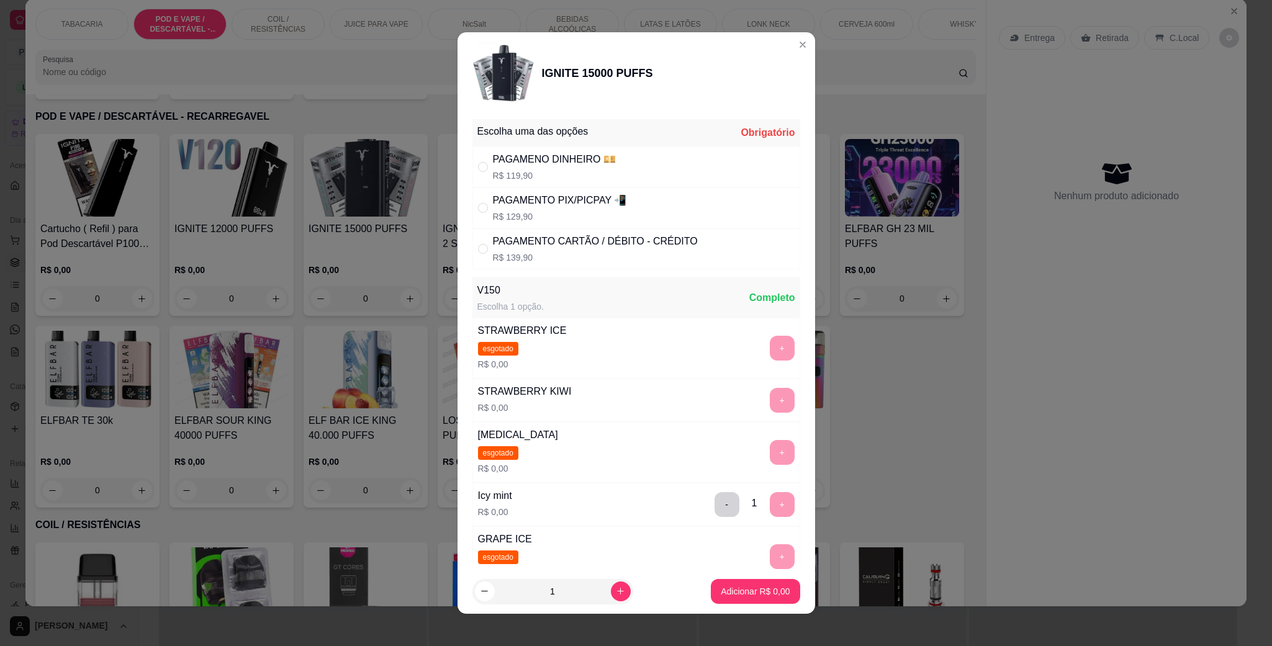
click at [552, 246] on div "PAGAMENTO CARTÃO / DÉBITO - CRÉDITO" at bounding box center [595, 241] width 205 height 15
radio input "true"
click at [747, 598] on button "Adicionar R$ 139,90" at bounding box center [751, 591] width 99 height 25
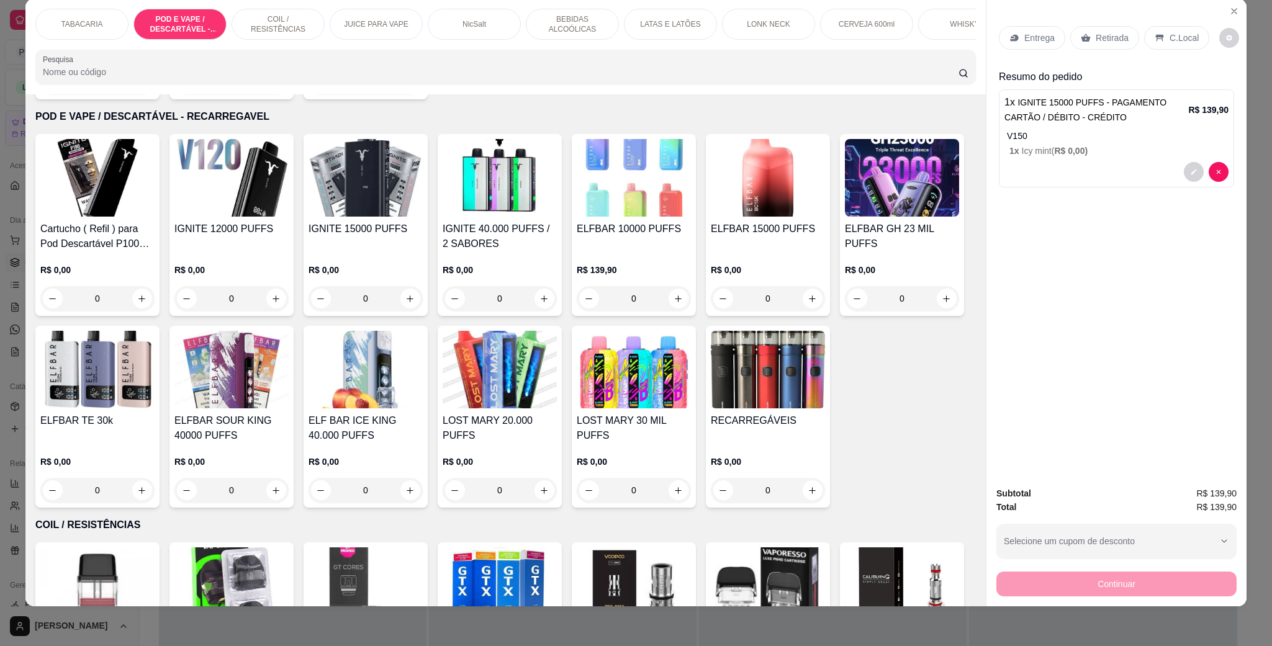
click at [1170, 39] on p "C.Local" at bounding box center [1184, 38] width 29 height 12
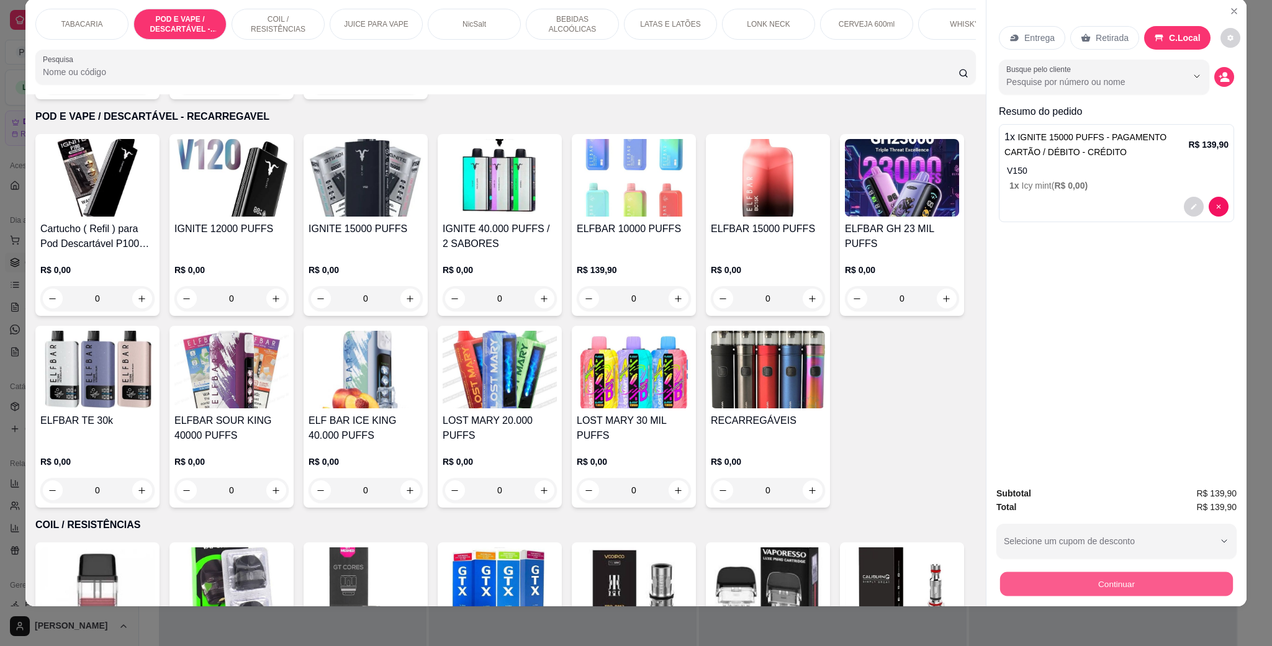
click at [1105, 581] on button "Continuar" at bounding box center [1116, 584] width 233 height 24
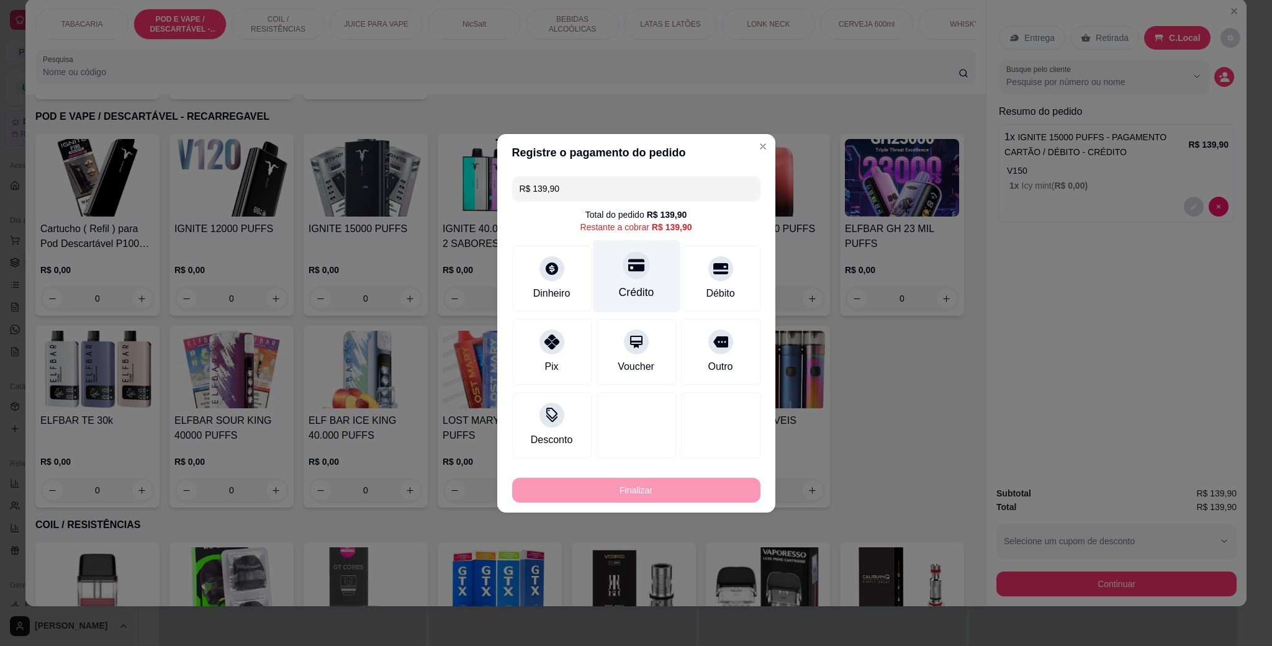
click at [637, 287] on div "Crédito" at bounding box center [635, 292] width 35 height 16
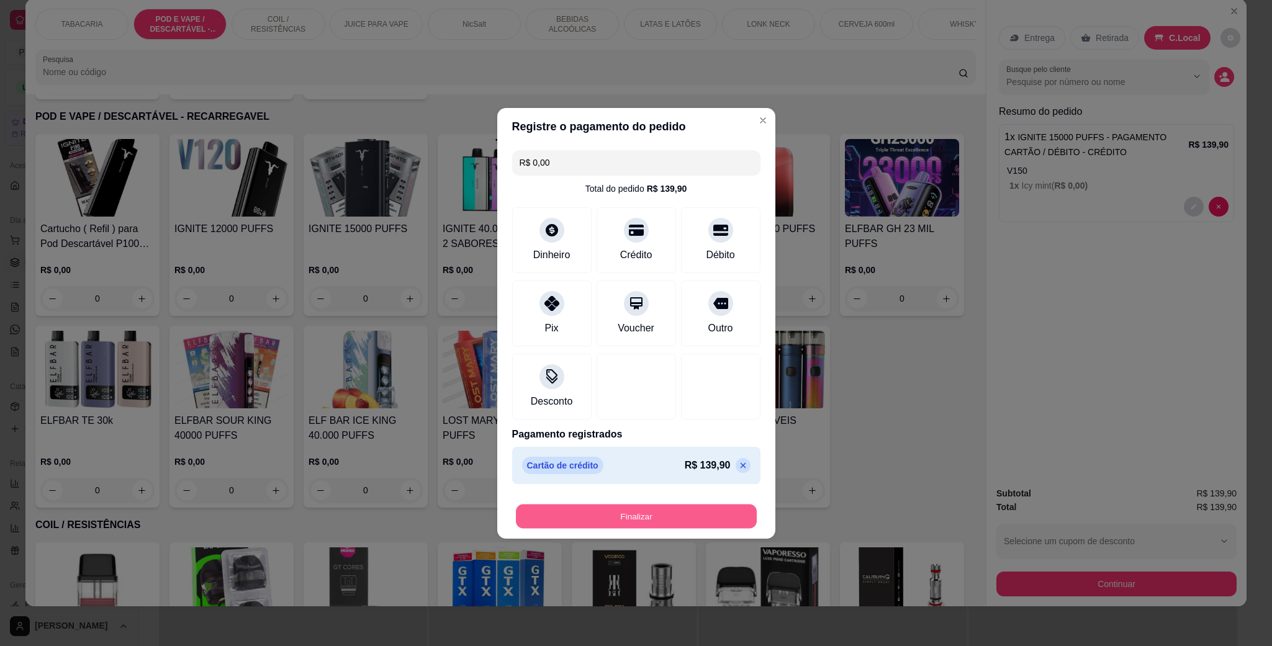
click at [689, 512] on button "Finalizar" at bounding box center [636, 516] width 241 height 24
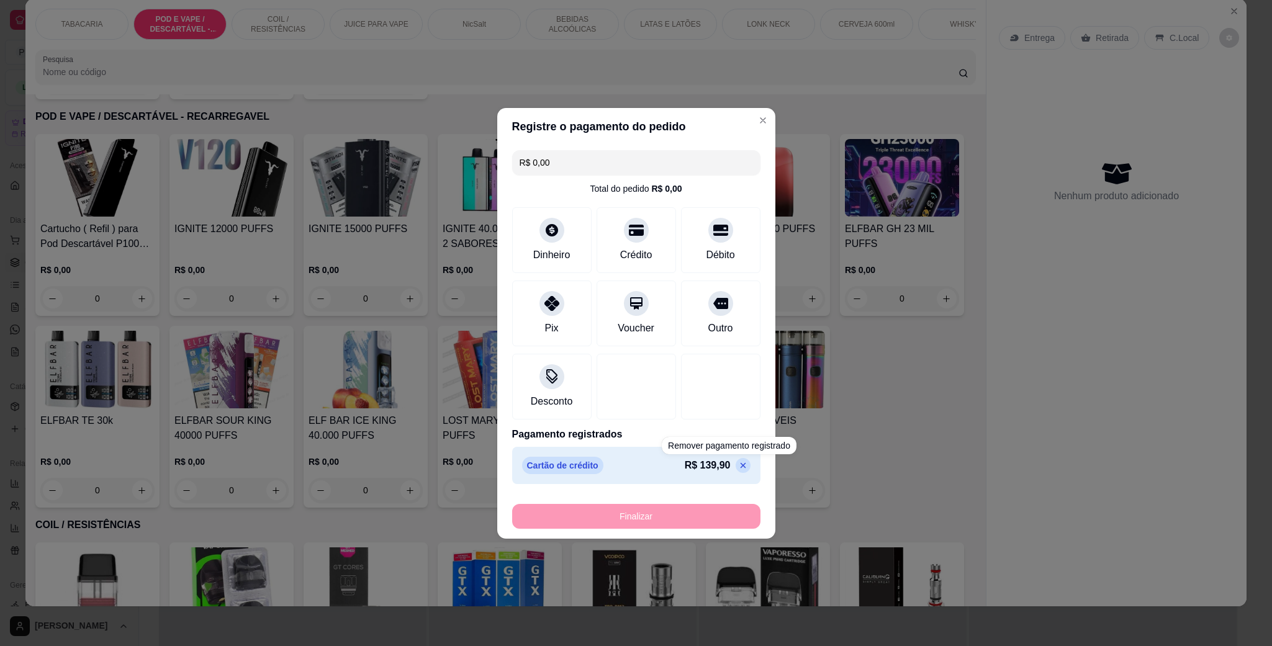
type input "-R$ 139,90"
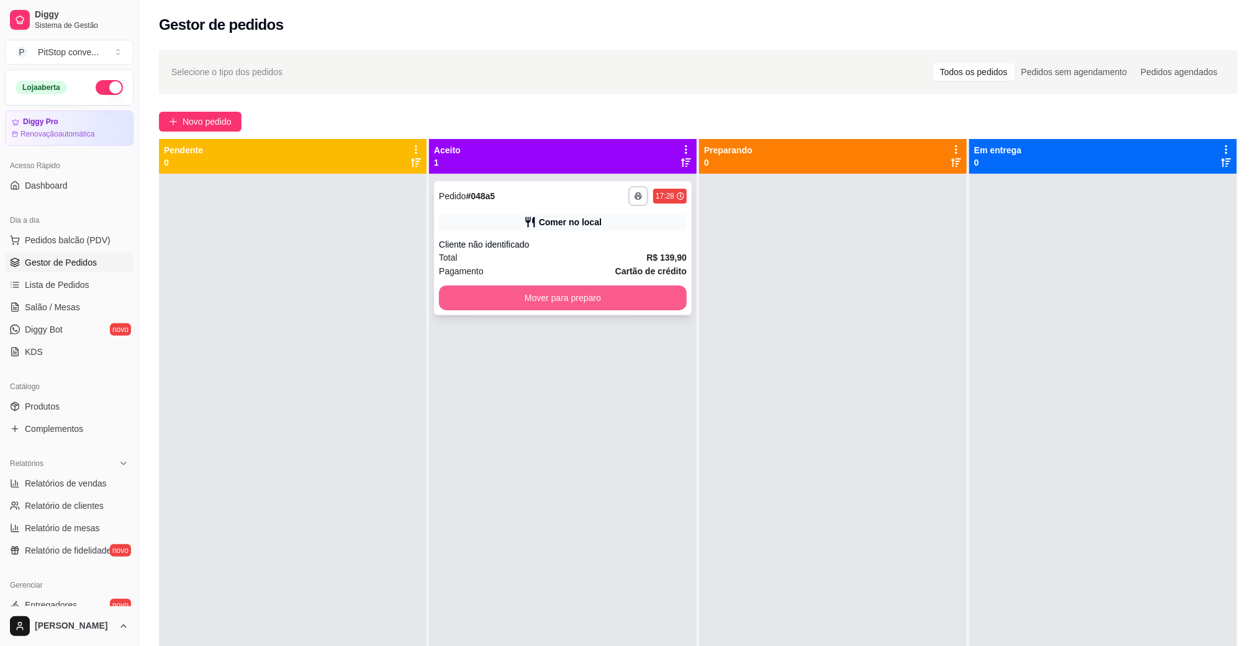
click at [599, 293] on button "Mover para preparo" at bounding box center [563, 298] width 248 height 25
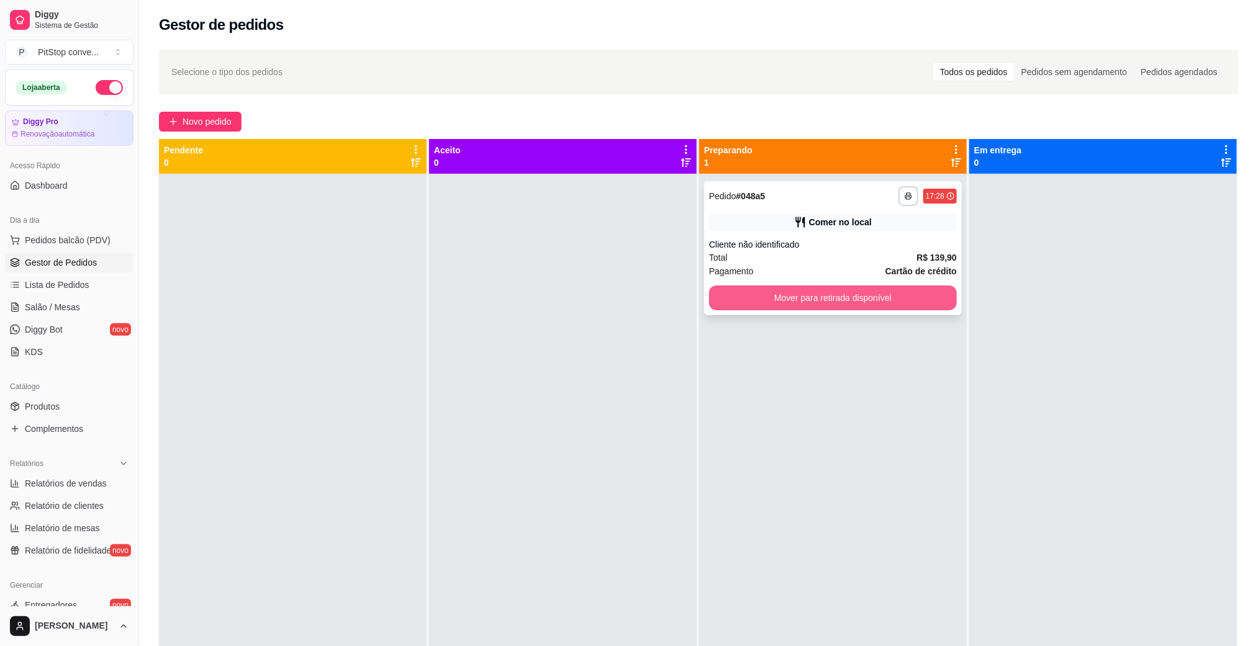
click at [800, 306] on button "Mover para retirada disponível" at bounding box center [833, 298] width 248 height 25
click at [1005, 298] on div at bounding box center [1103, 497] width 268 height 646
click at [924, 302] on button "Mover para retirada disponível" at bounding box center [833, 298] width 248 height 25
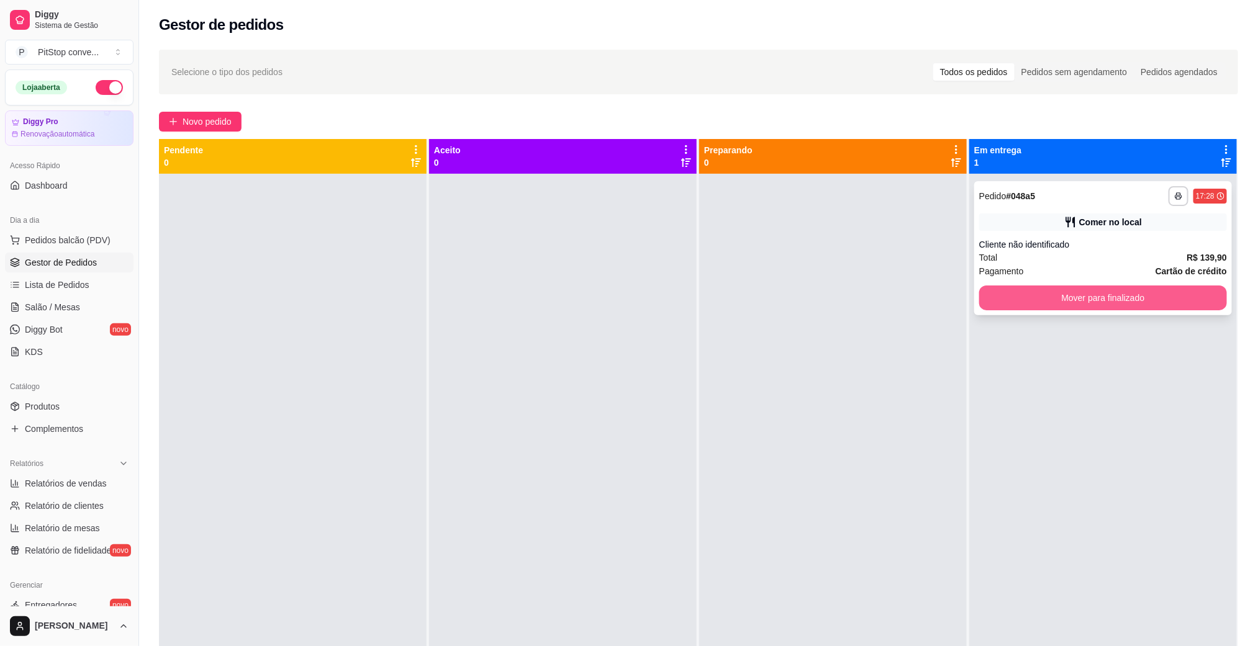
click at [1038, 302] on button "Mover para finalizado" at bounding box center [1103, 298] width 248 height 25
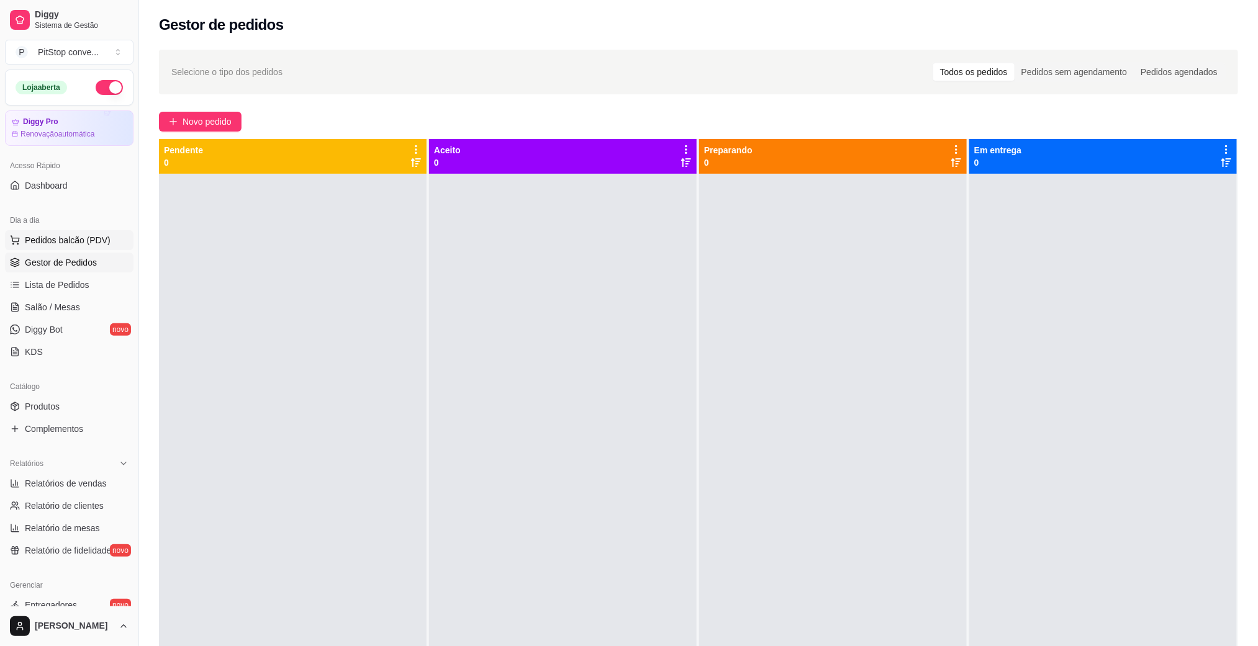
click at [57, 235] on span "Pedidos balcão (PDV)" at bounding box center [68, 240] width 86 height 12
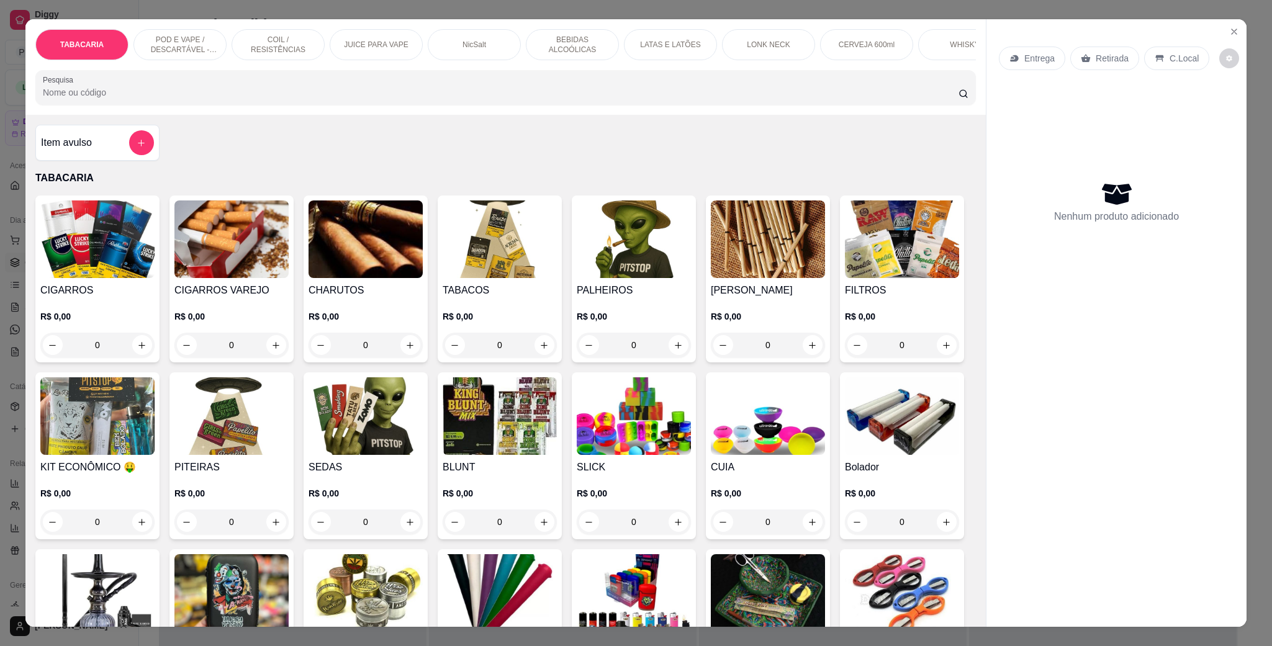
click at [78, 260] on img at bounding box center [97, 240] width 114 height 78
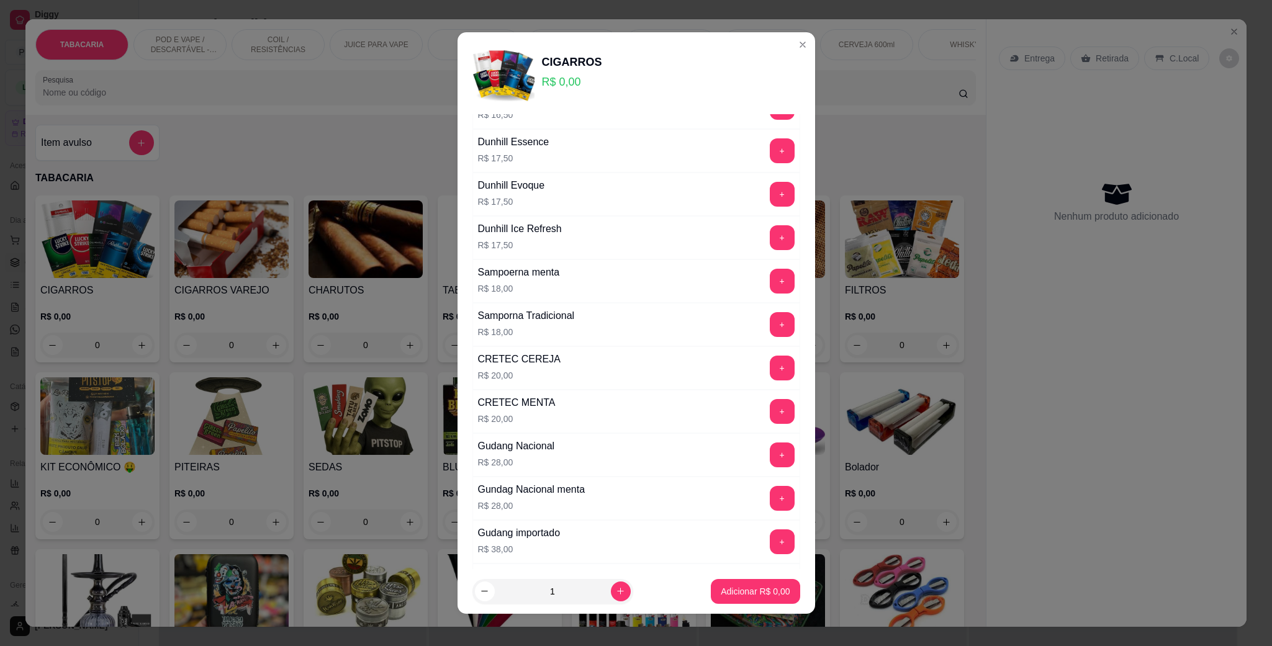
scroll to position [1304, 0]
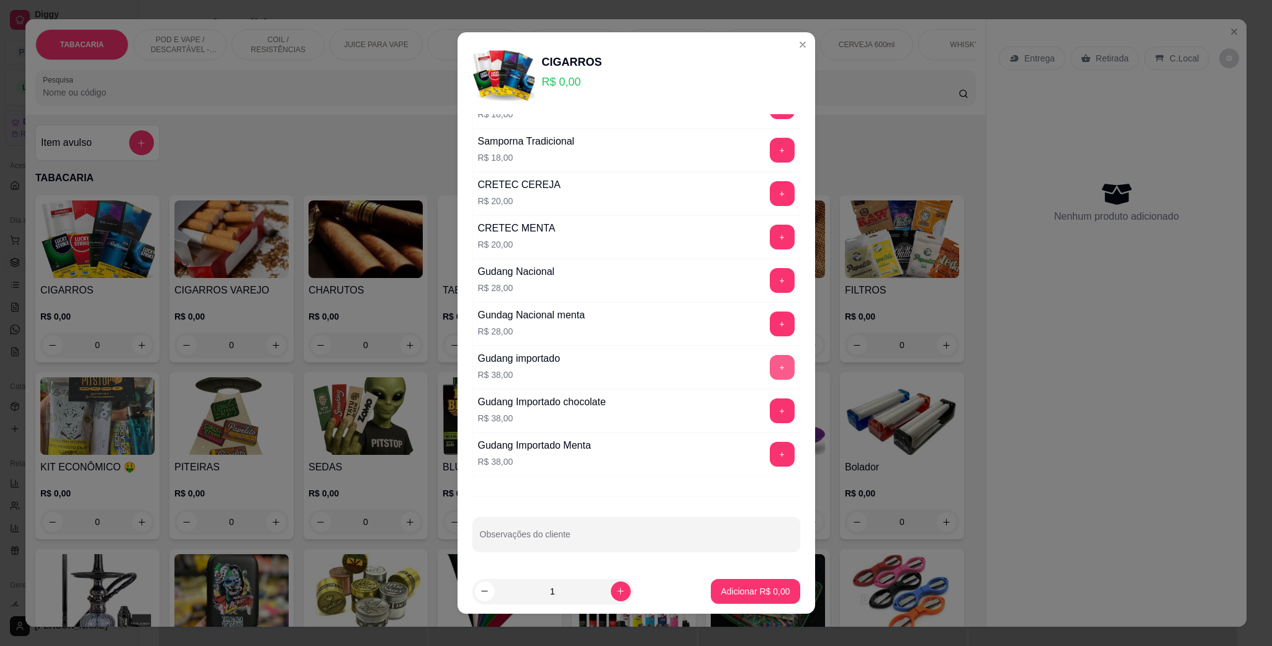
click at [770, 371] on button "+" at bounding box center [782, 367] width 25 height 25
click at [770, 371] on button "+" at bounding box center [782, 368] width 24 height 24
click at [761, 584] on button "Adicionar R$ 114,00" at bounding box center [751, 591] width 99 height 25
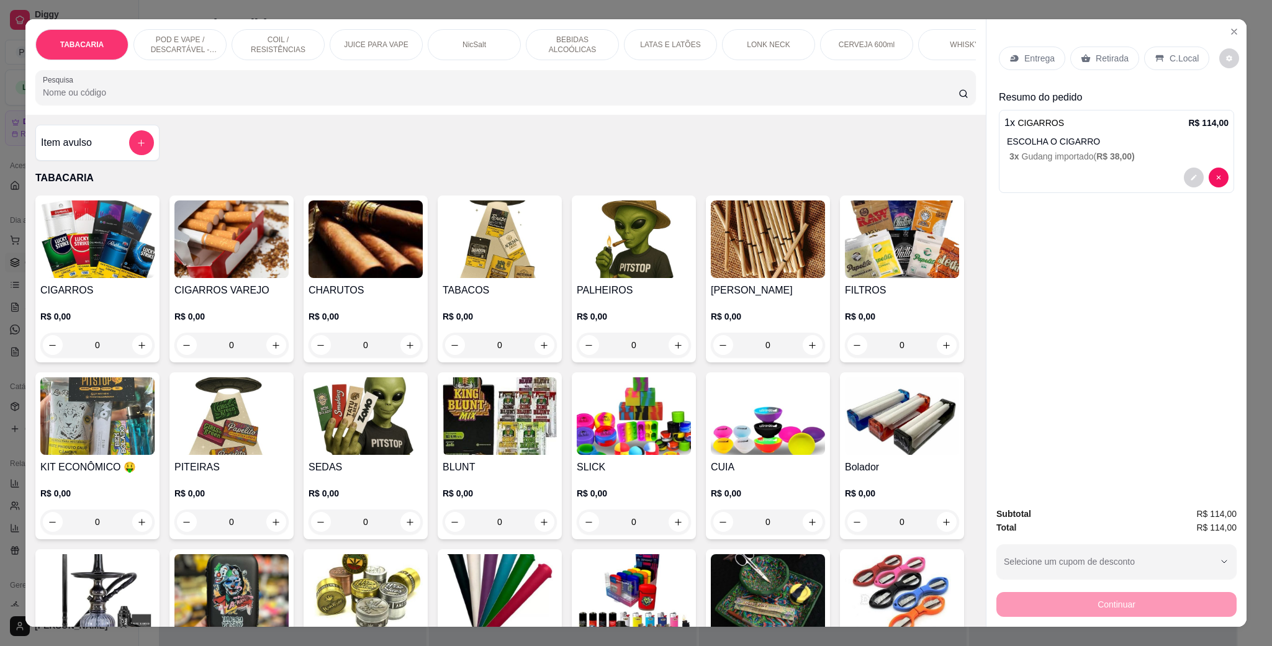
click at [1168, 50] on div "C.Local" at bounding box center [1176, 59] width 65 height 24
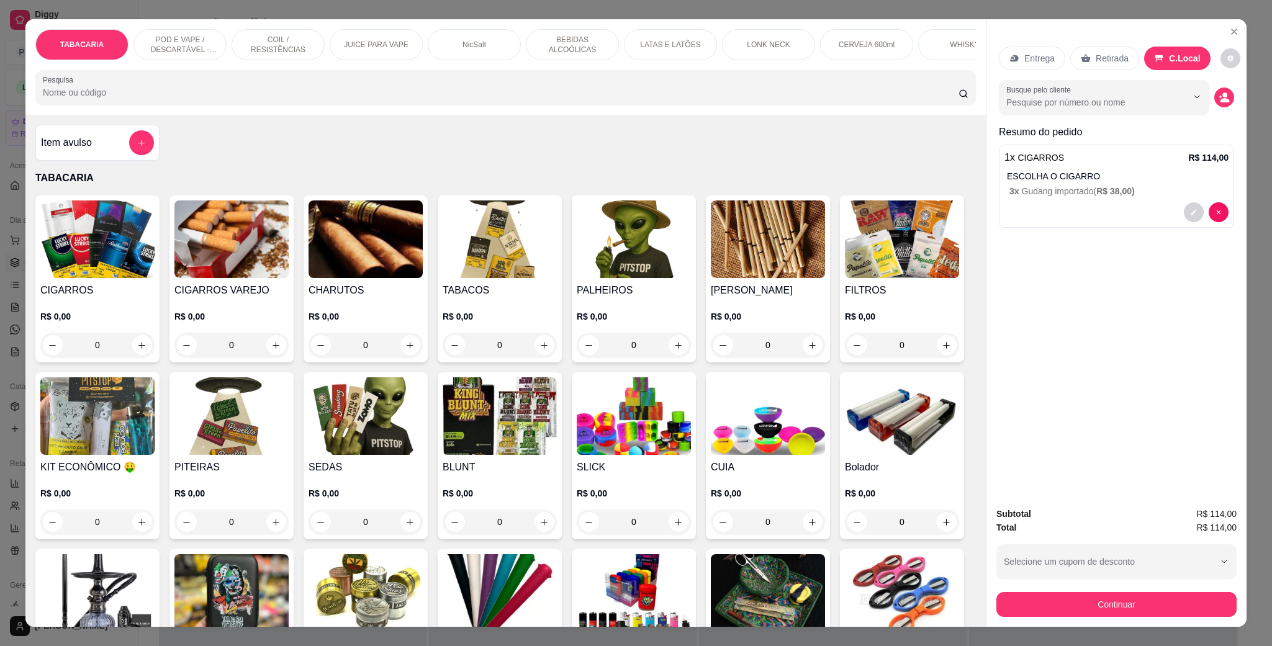
click at [1131, 592] on button "Continuar" at bounding box center [1117, 604] width 240 height 25
click at [1131, 594] on button "Continuar" at bounding box center [1117, 604] width 240 height 25
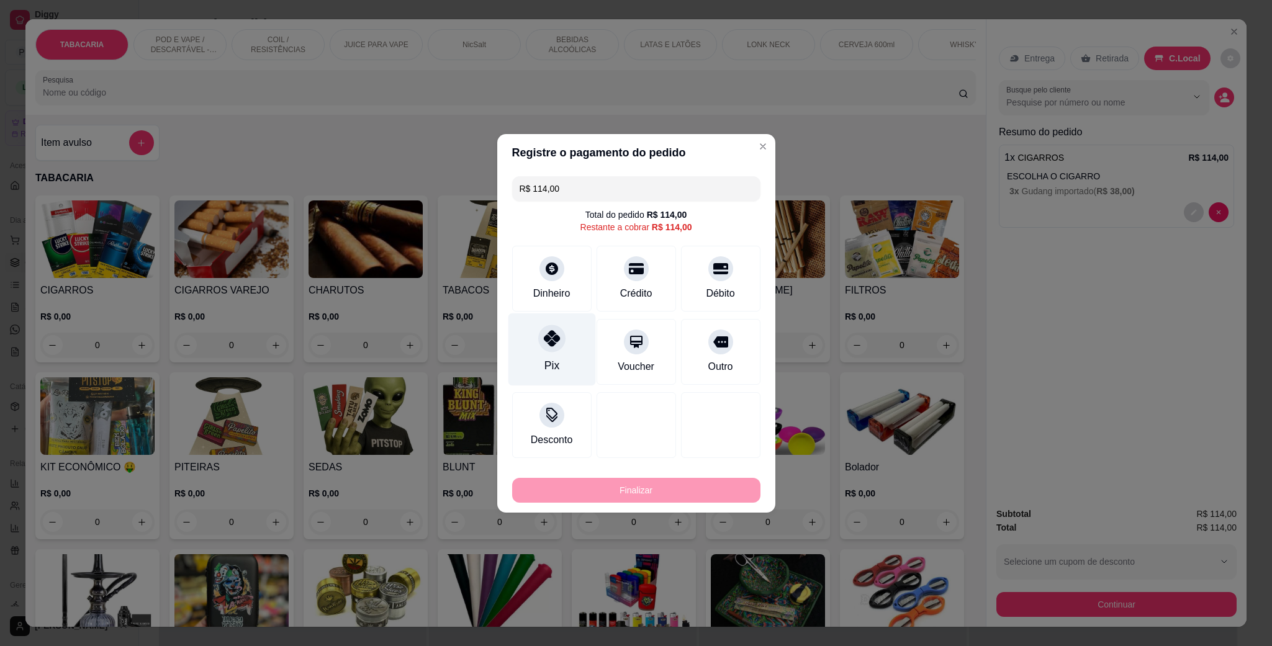
click at [531, 353] on div "Pix" at bounding box center [552, 349] width 88 height 73
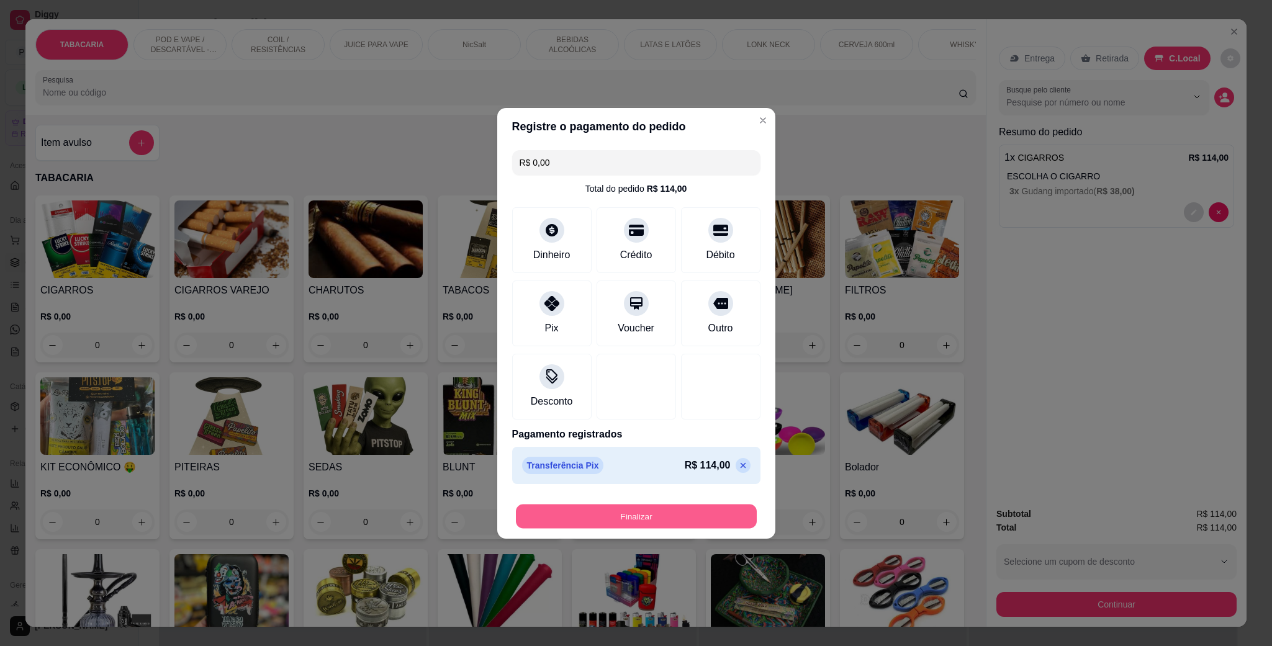
click at [680, 518] on button "Finalizar" at bounding box center [636, 516] width 241 height 24
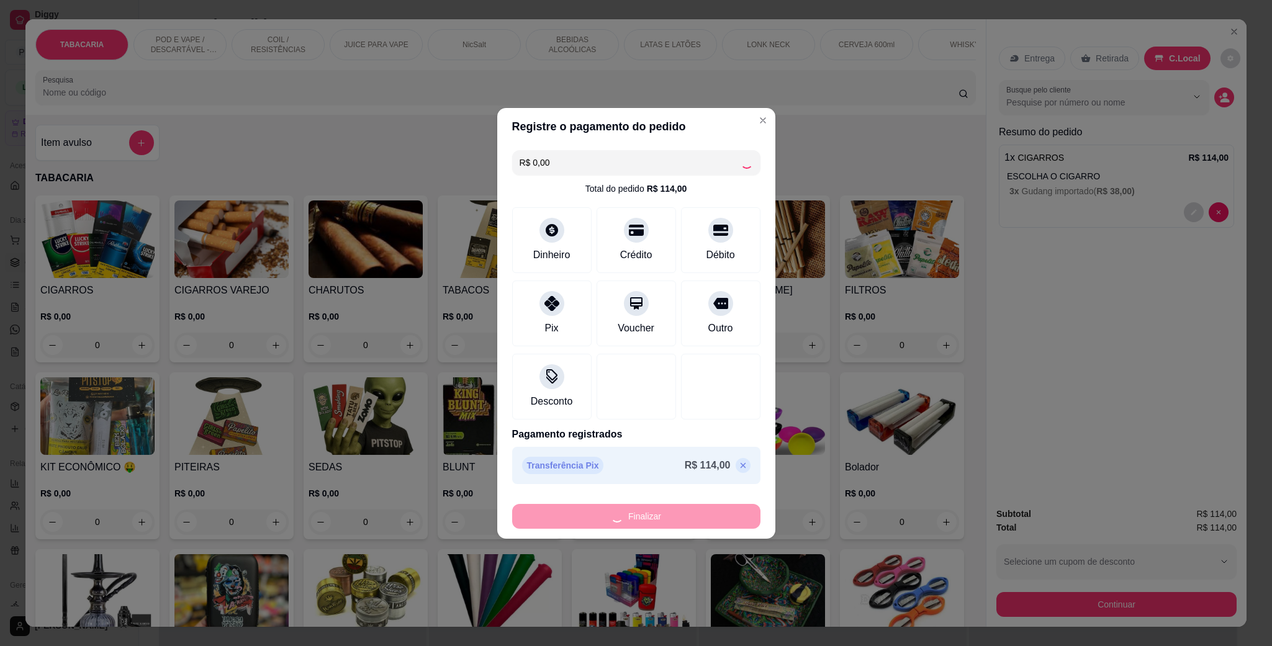
type input "-R$ 114,00"
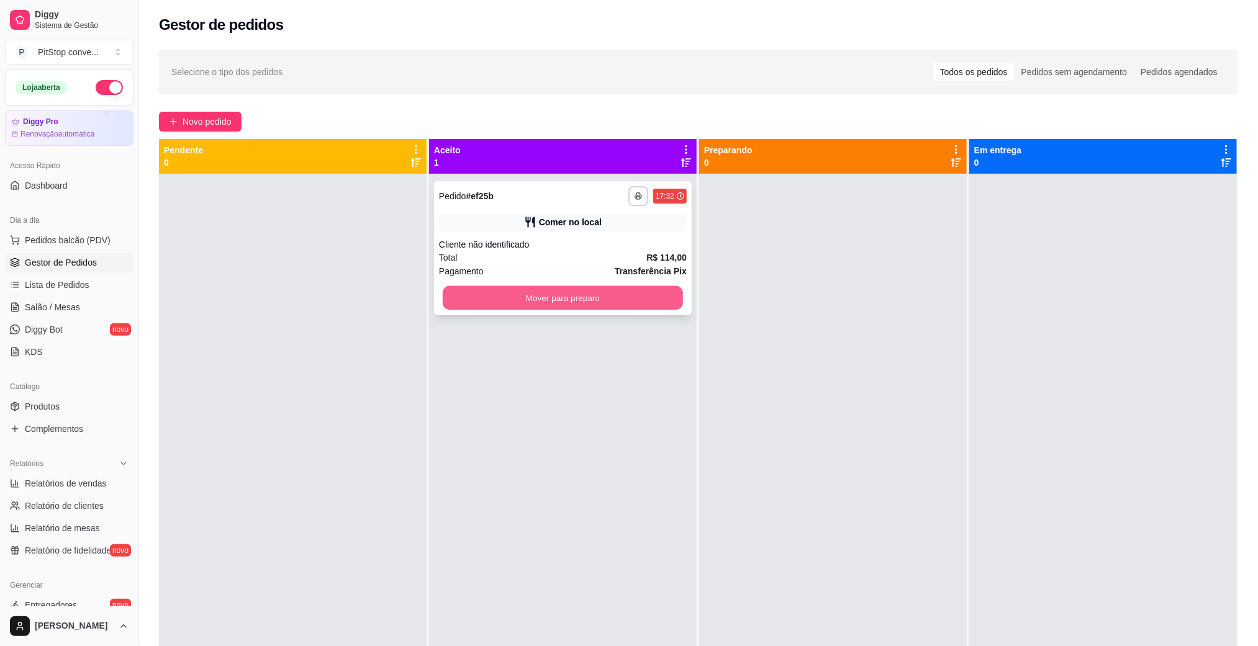
click at [637, 295] on button "Mover para preparo" at bounding box center [563, 298] width 240 height 24
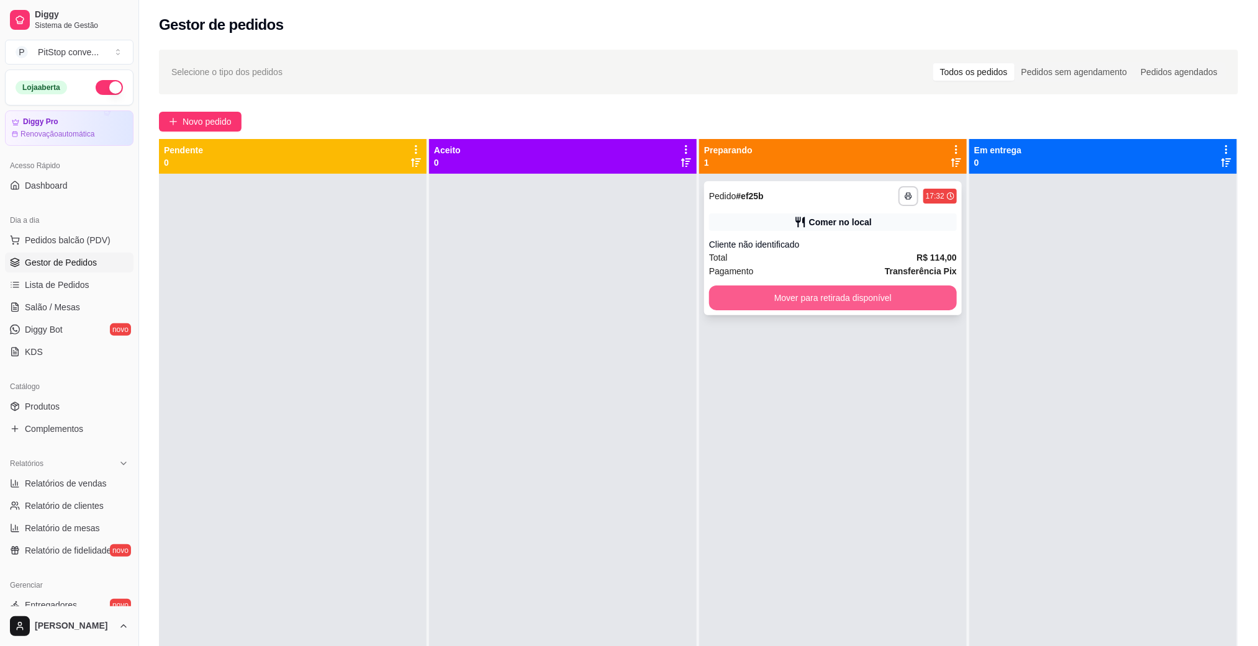
click at [866, 296] on button "Mover para retirada disponível" at bounding box center [833, 298] width 248 height 25
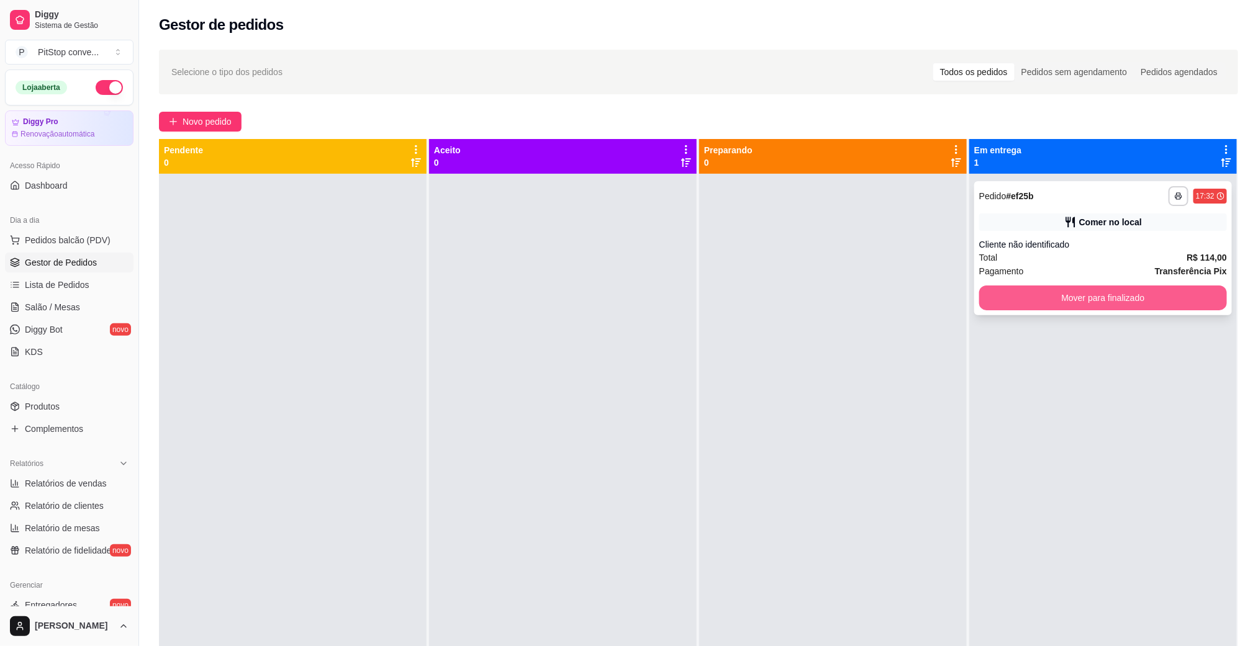
click at [1093, 299] on button "Mover para finalizado" at bounding box center [1103, 298] width 248 height 25
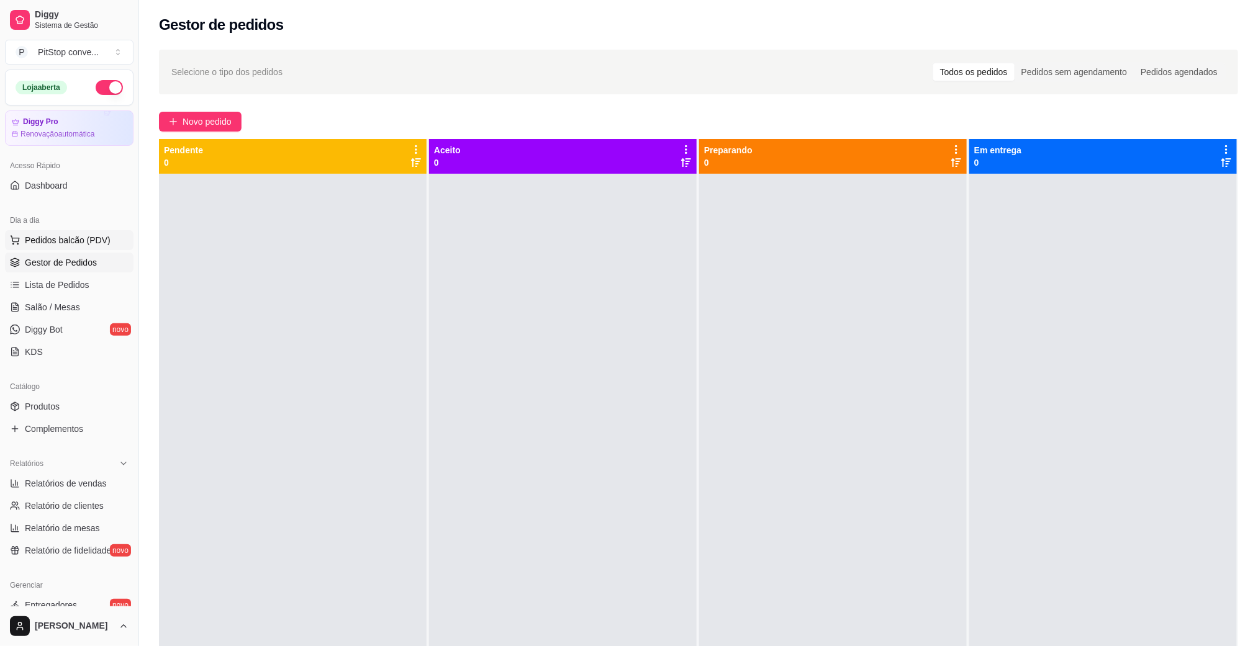
click at [75, 237] on span "Pedidos balcão (PDV)" at bounding box center [68, 240] width 86 height 12
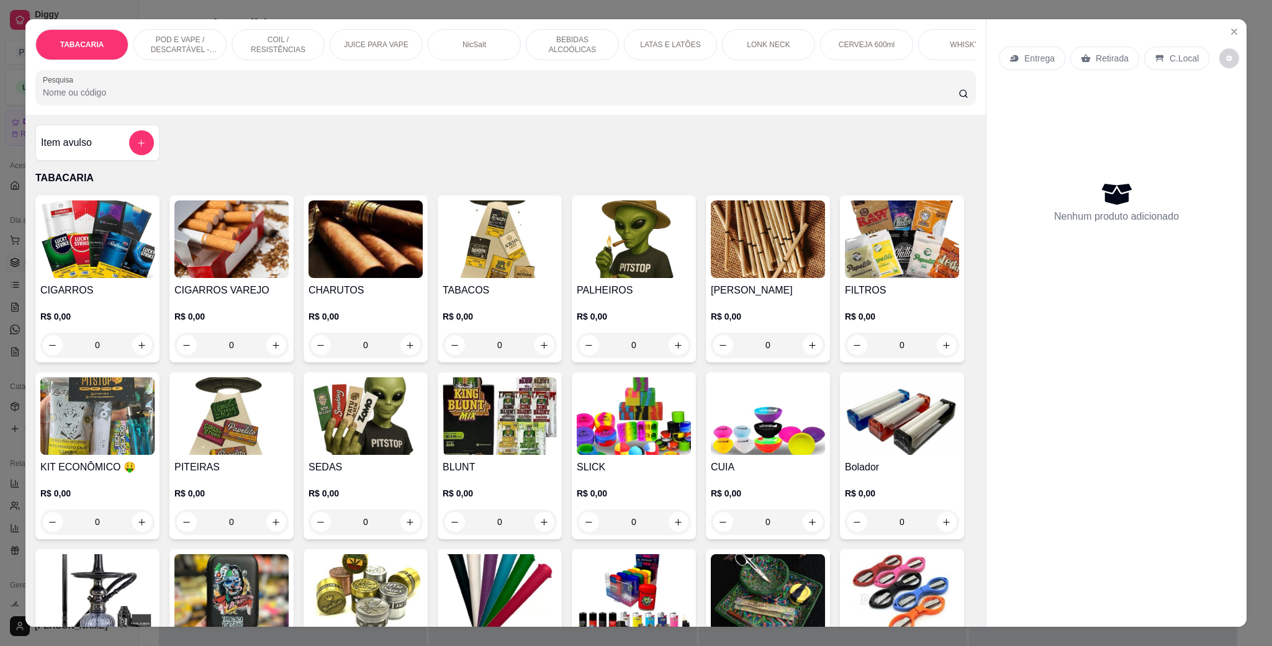
click at [156, 37] on p "POD E VAPE / DESCARTÁVEL - RECARREGAVEL" at bounding box center [180, 45] width 72 height 20
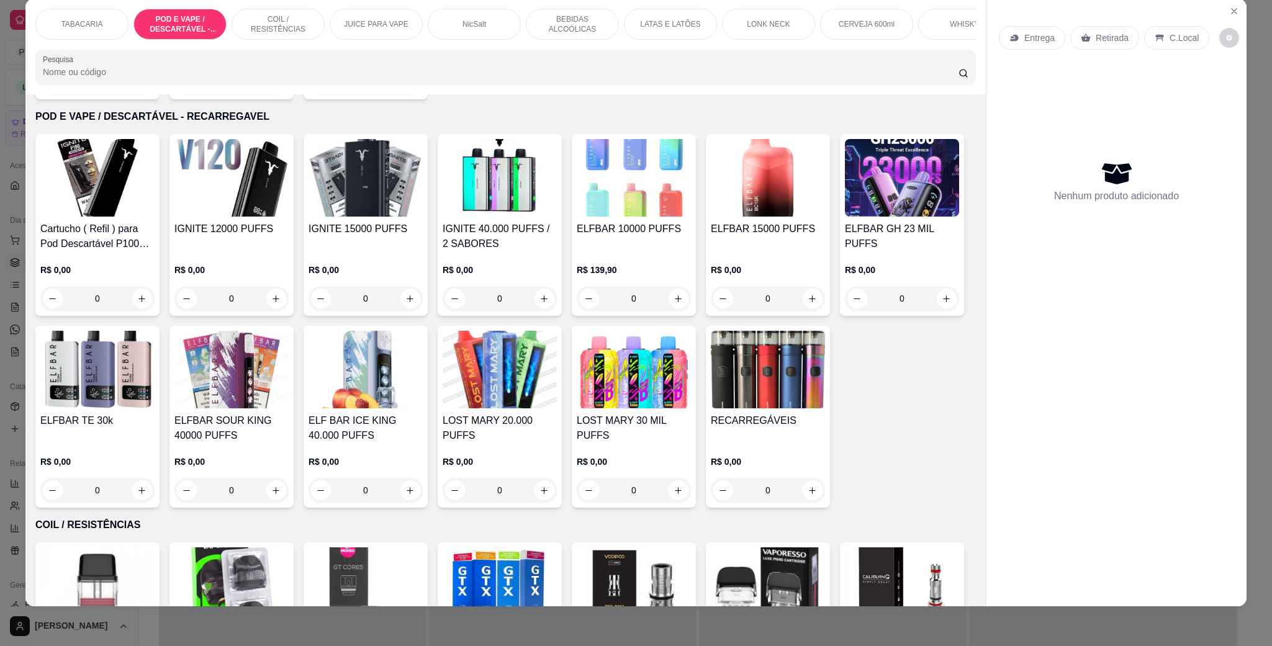
click at [335, 209] on img at bounding box center [366, 178] width 114 height 78
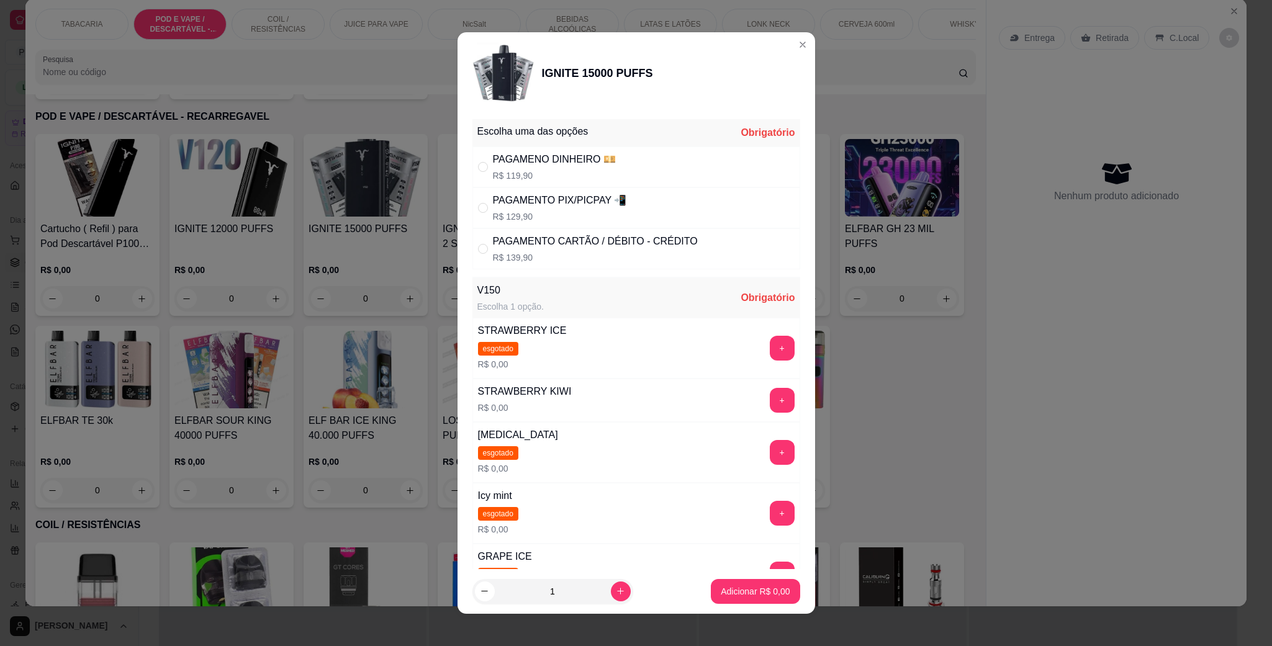
click at [544, 199] on div "PAGAMENTO PIX/PICPAY 📲" at bounding box center [560, 200] width 134 height 15
radio input "true"
click at [770, 401] on button "+" at bounding box center [782, 400] width 25 height 25
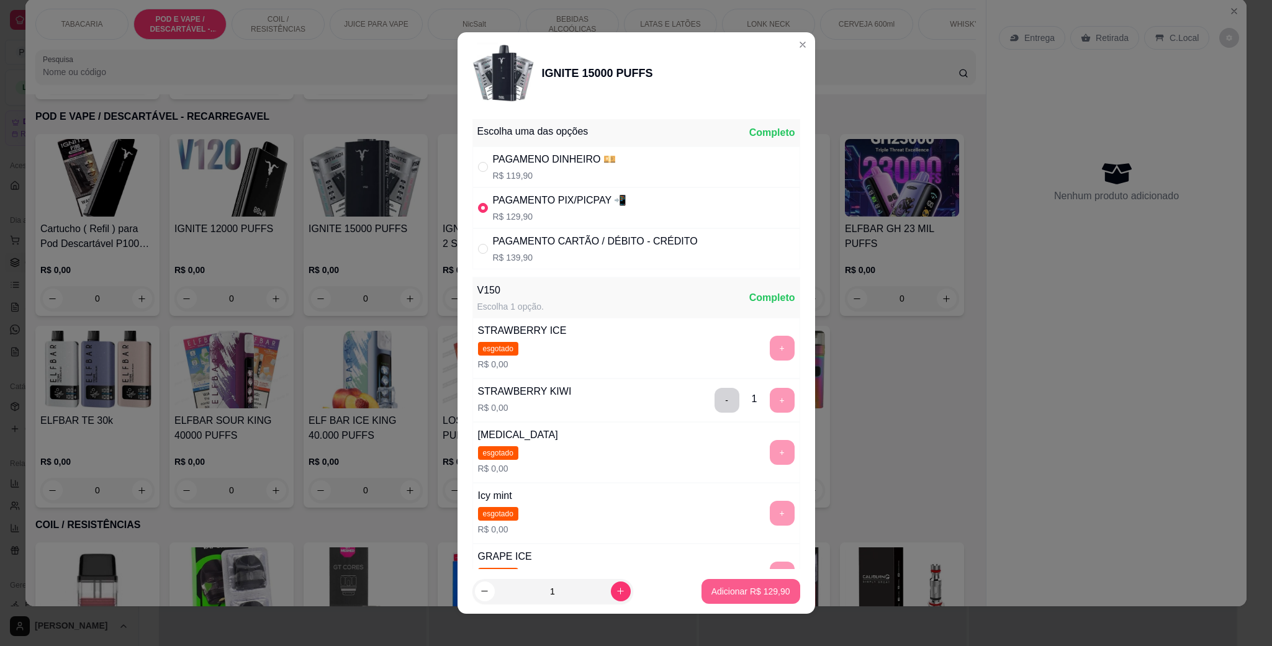
click at [743, 584] on button "Adicionar R$ 129,90" at bounding box center [751, 591] width 99 height 25
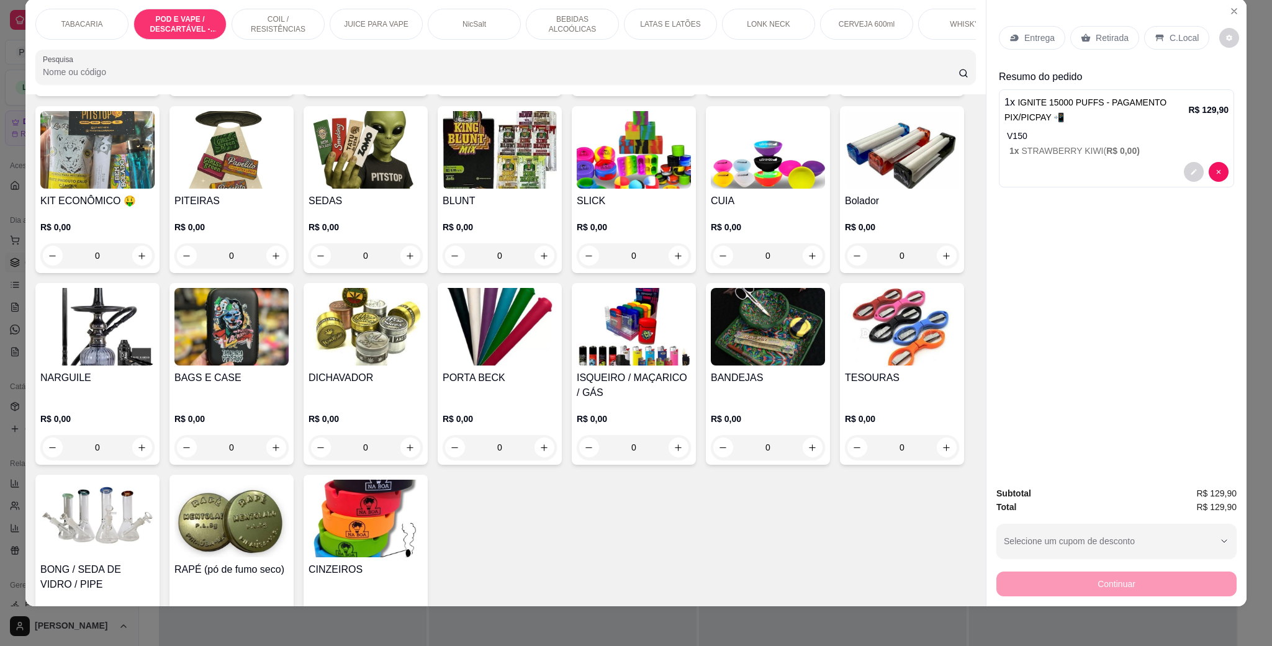
scroll to position [279, 0]
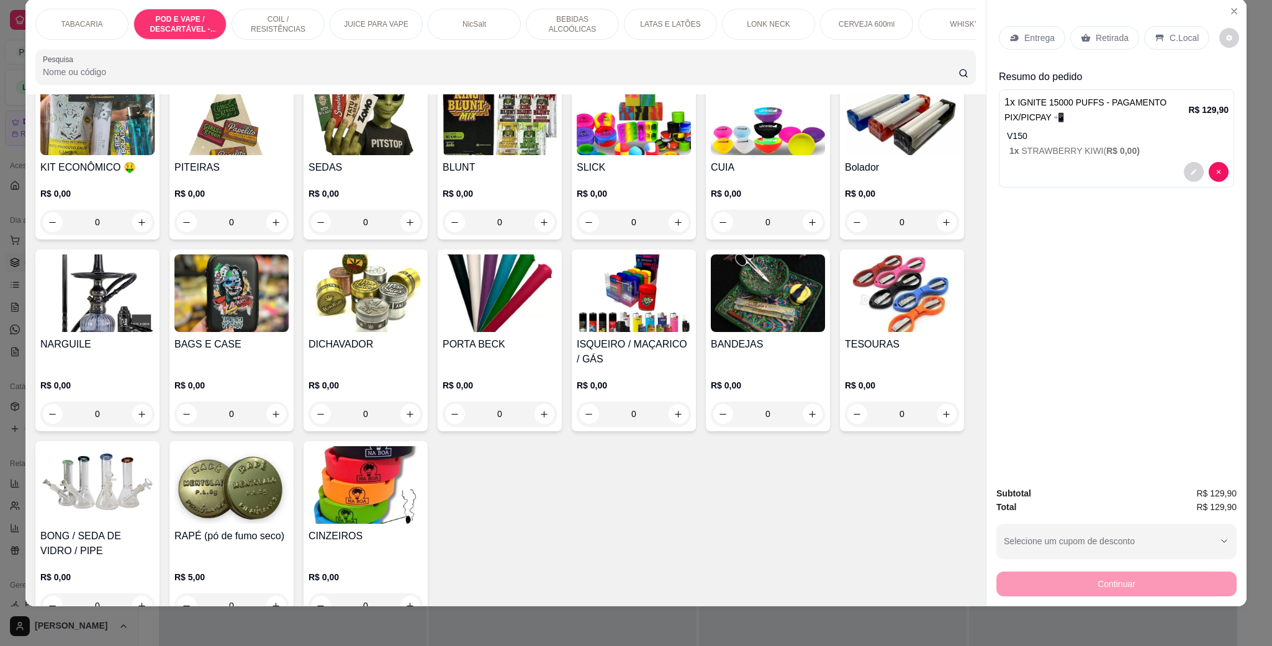
click at [423, 175] on h4 "SEDAS" at bounding box center [366, 167] width 114 height 15
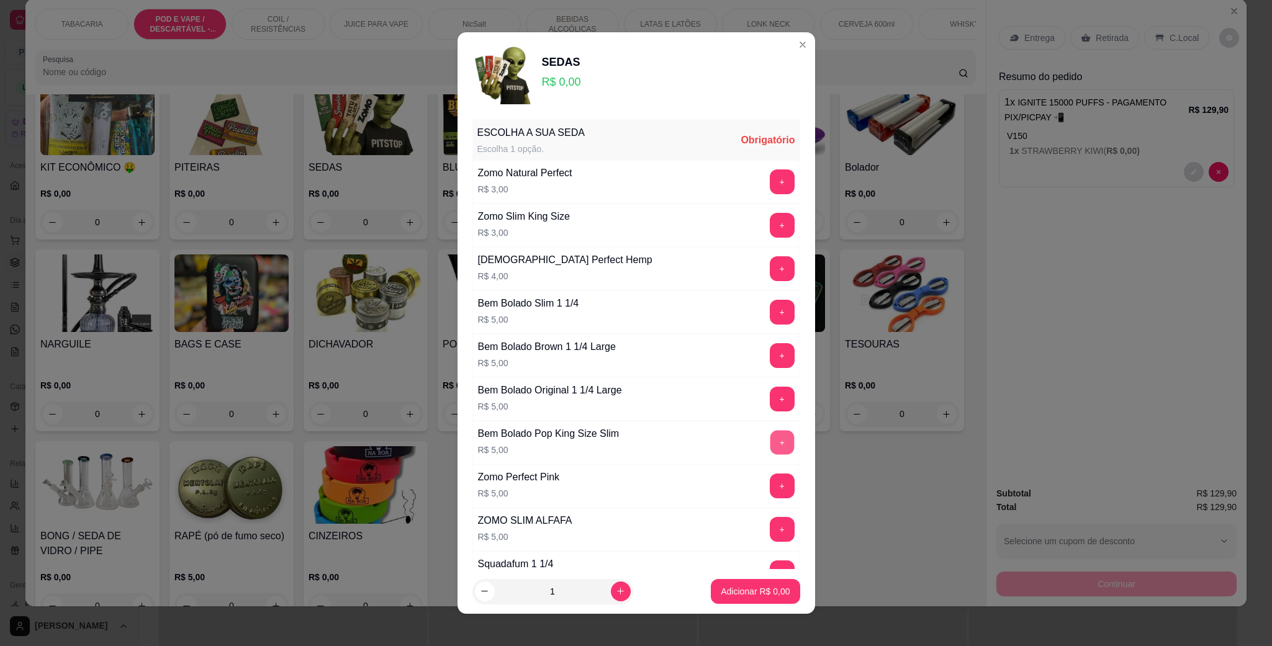
click at [770, 450] on button "+" at bounding box center [782, 443] width 24 height 24
click at [762, 585] on p "Adicionar R$ 5,00" at bounding box center [755, 591] width 67 height 12
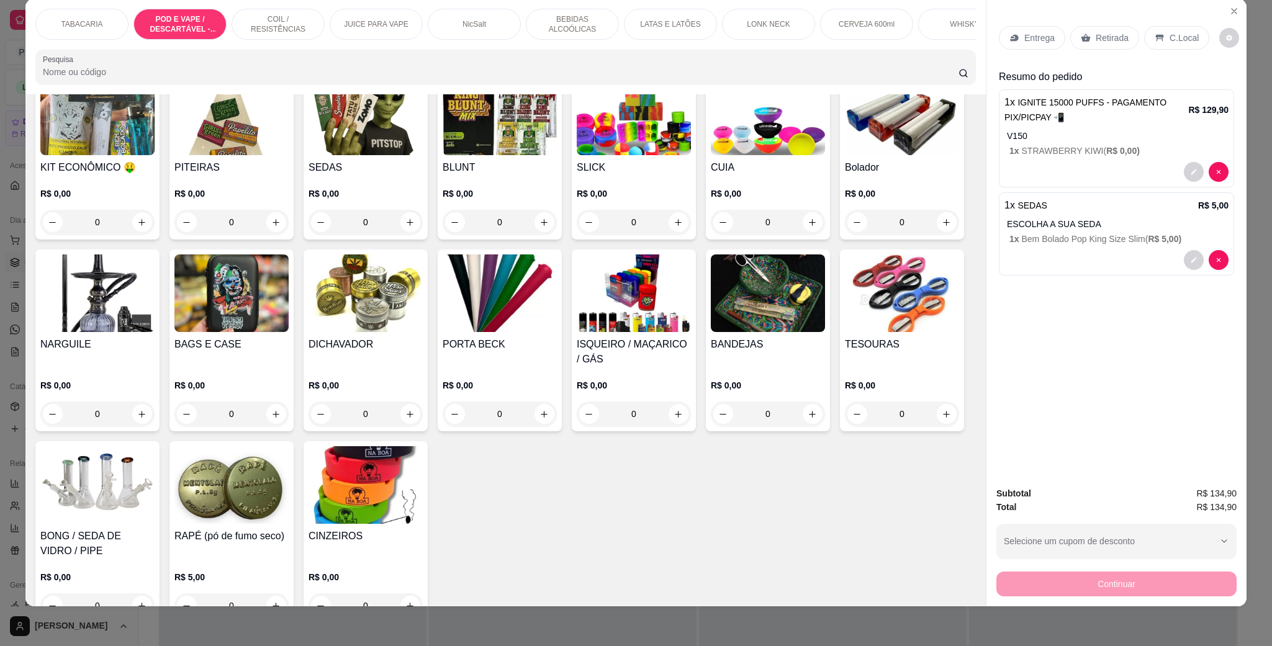
click at [1180, 43] on p "C.Local" at bounding box center [1184, 38] width 29 height 12
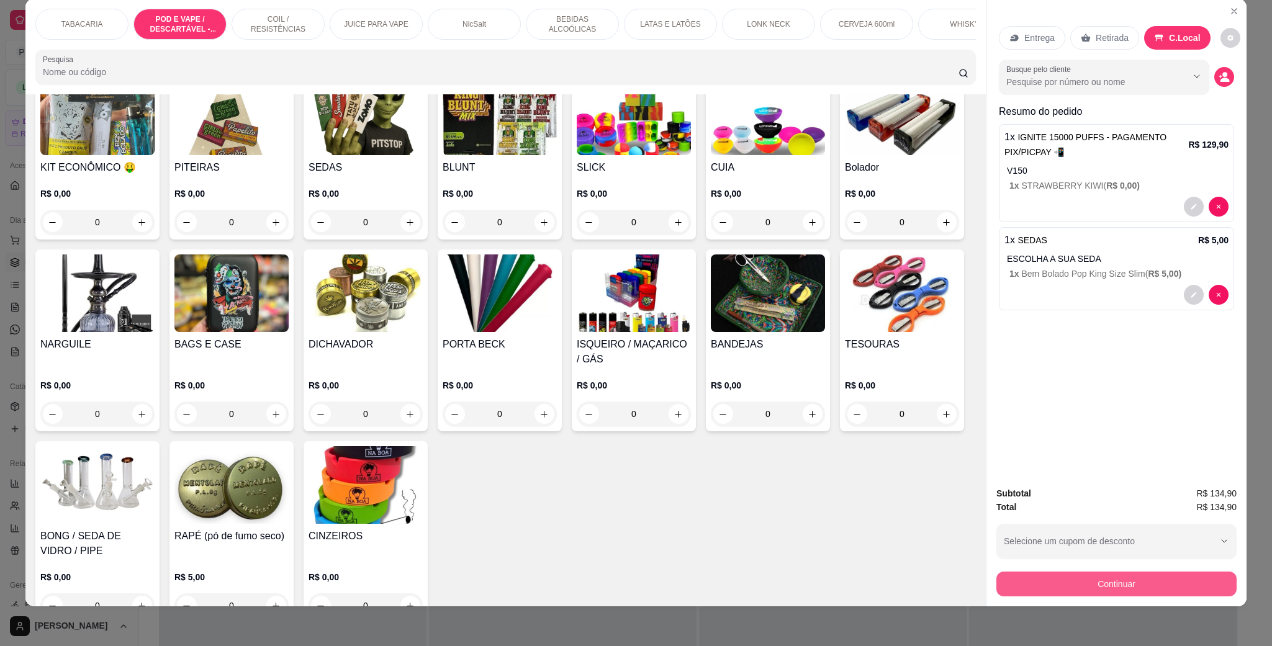
click at [1144, 589] on button "Continuar" at bounding box center [1117, 584] width 240 height 25
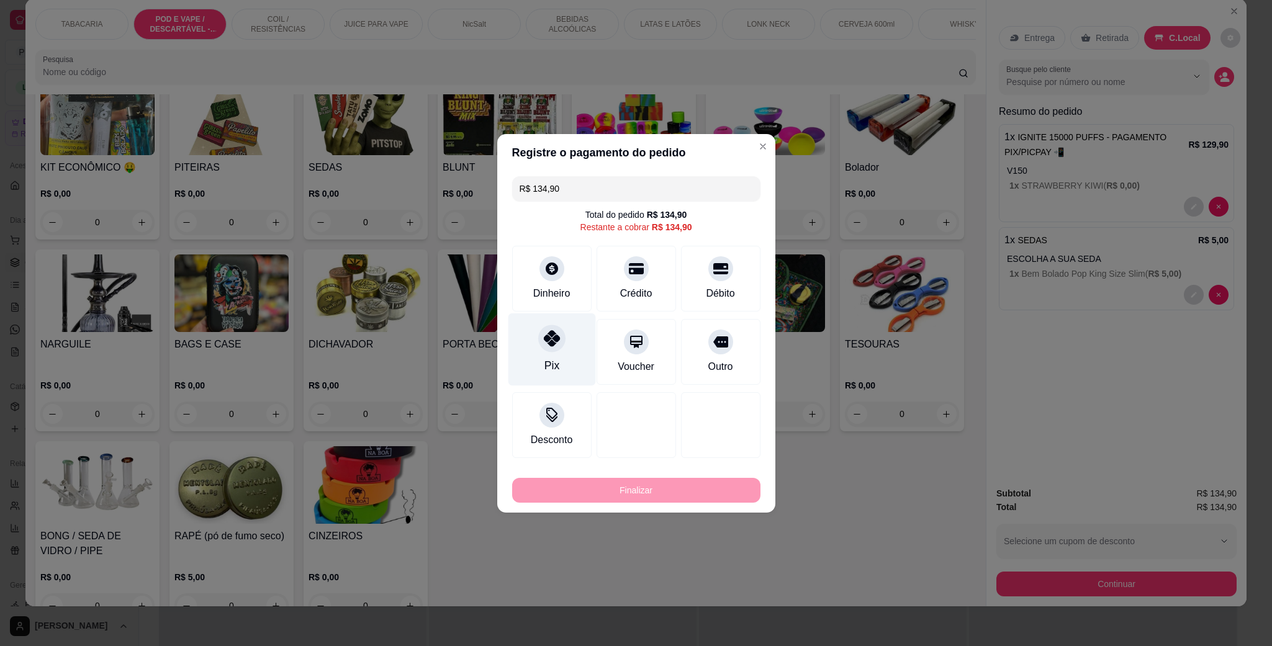
click at [558, 337] on div at bounding box center [551, 338] width 27 height 27
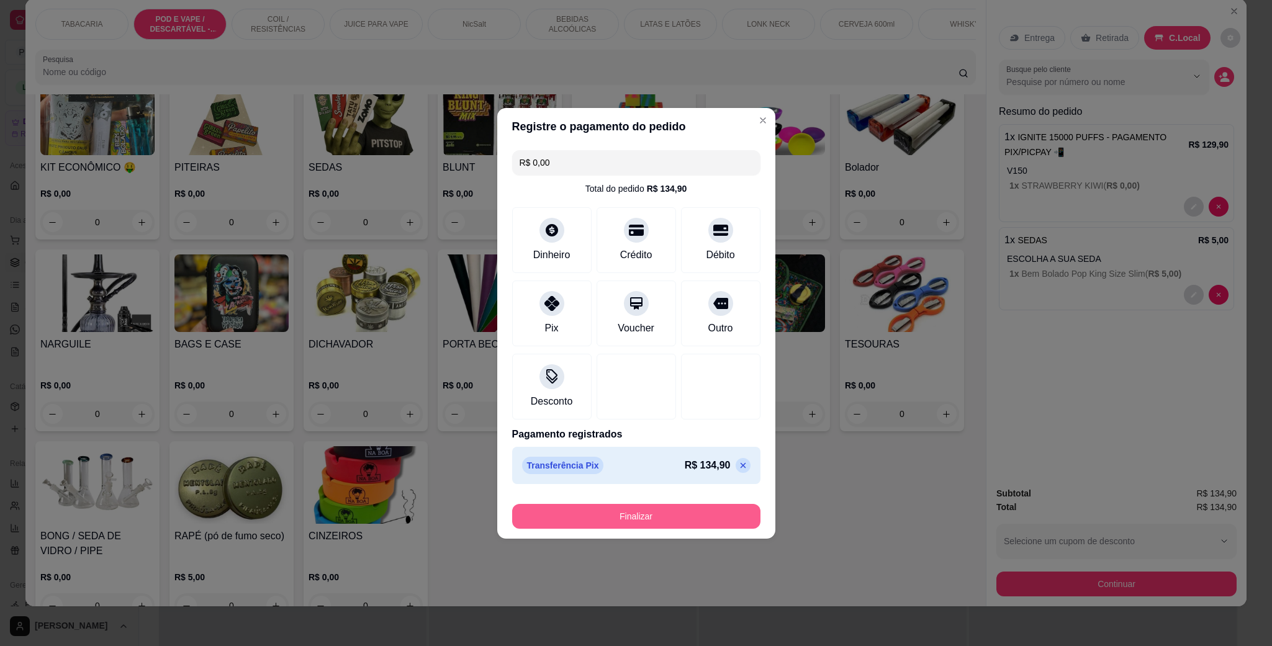
click at [695, 511] on button "Finalizar" at bounding box center [636, 516] width 248 height 25
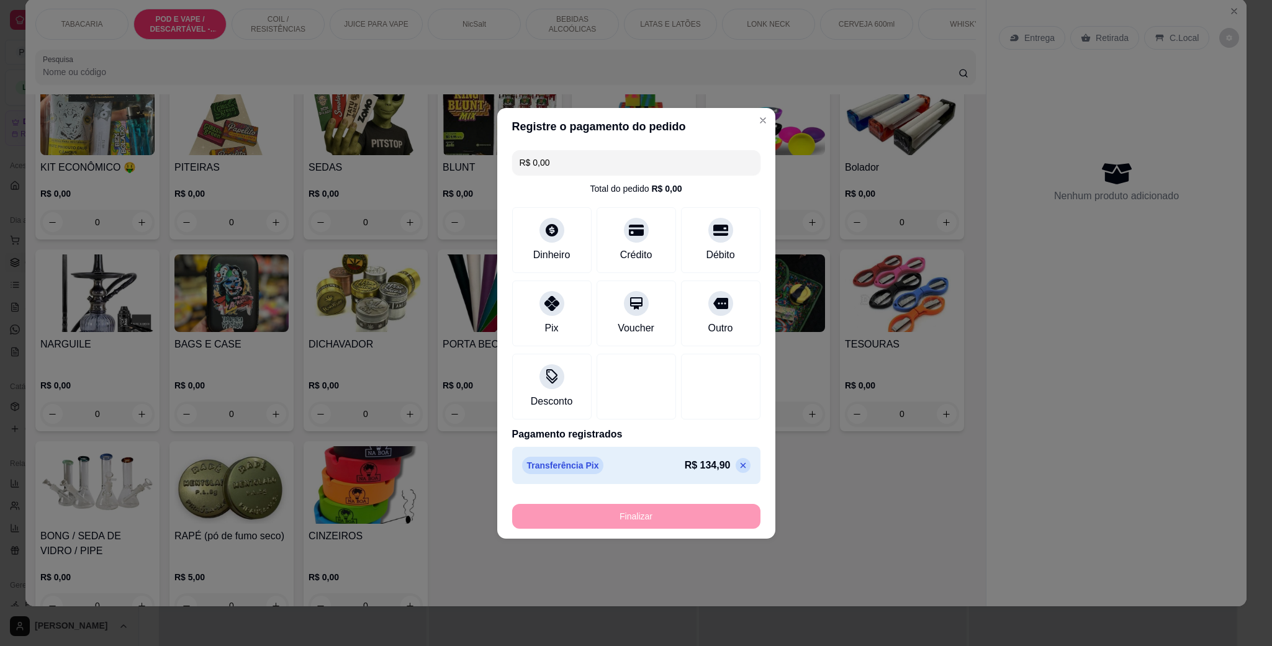
type input "-R$ 134,90"
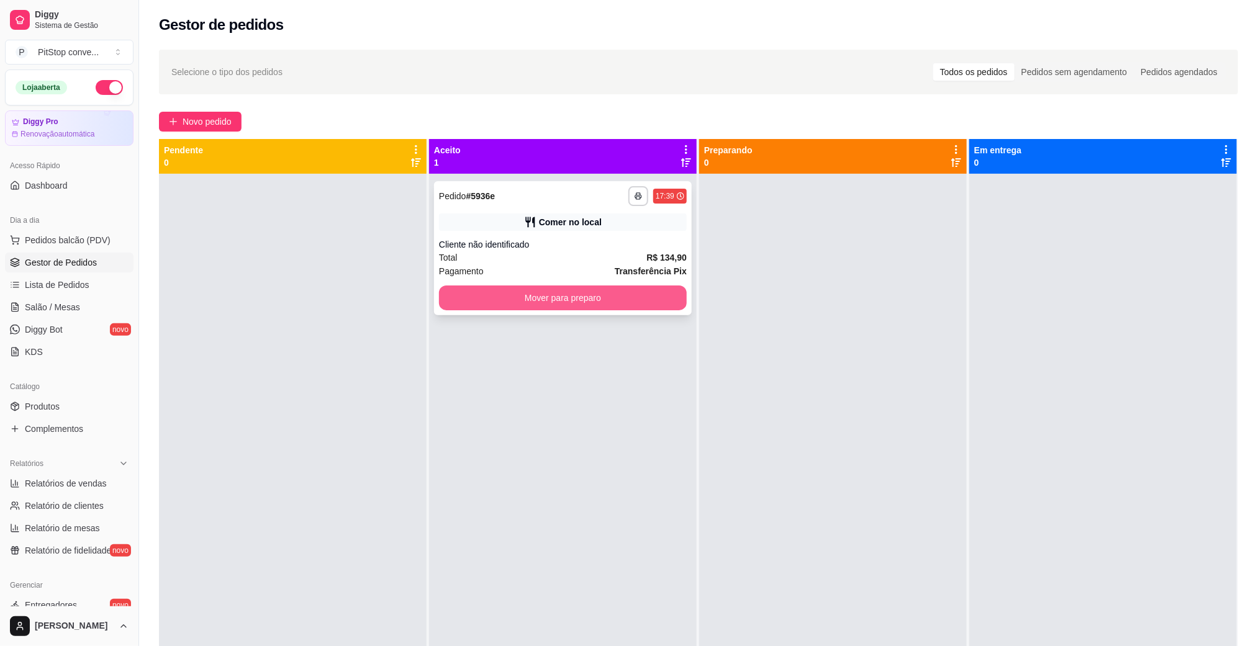
click at [664, 298] on button "Mover para preparo" at bounding box center [563, 298] width 248 height 25
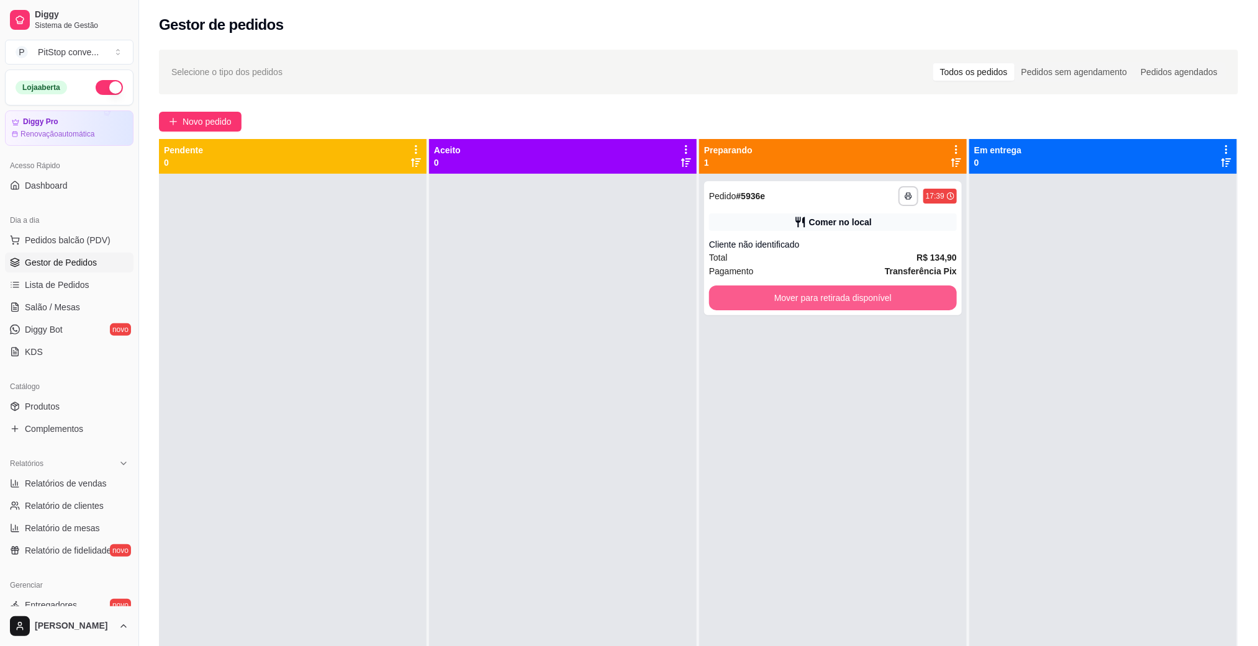
click at [815, 308] on button "Mover para retirada disponível" at bounding box center [833, 298] width 248 height 25
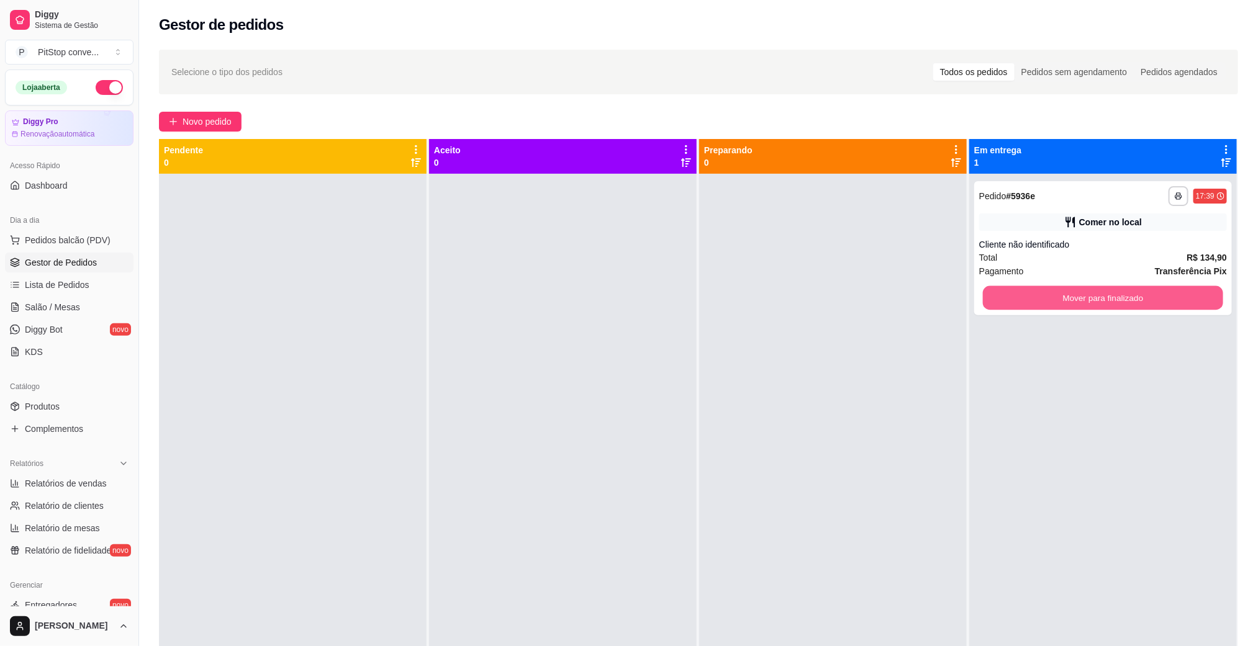
click at [1106, 293] on button "Mover para finalizado" at bounding box center [1103, 298] width 240 height 24
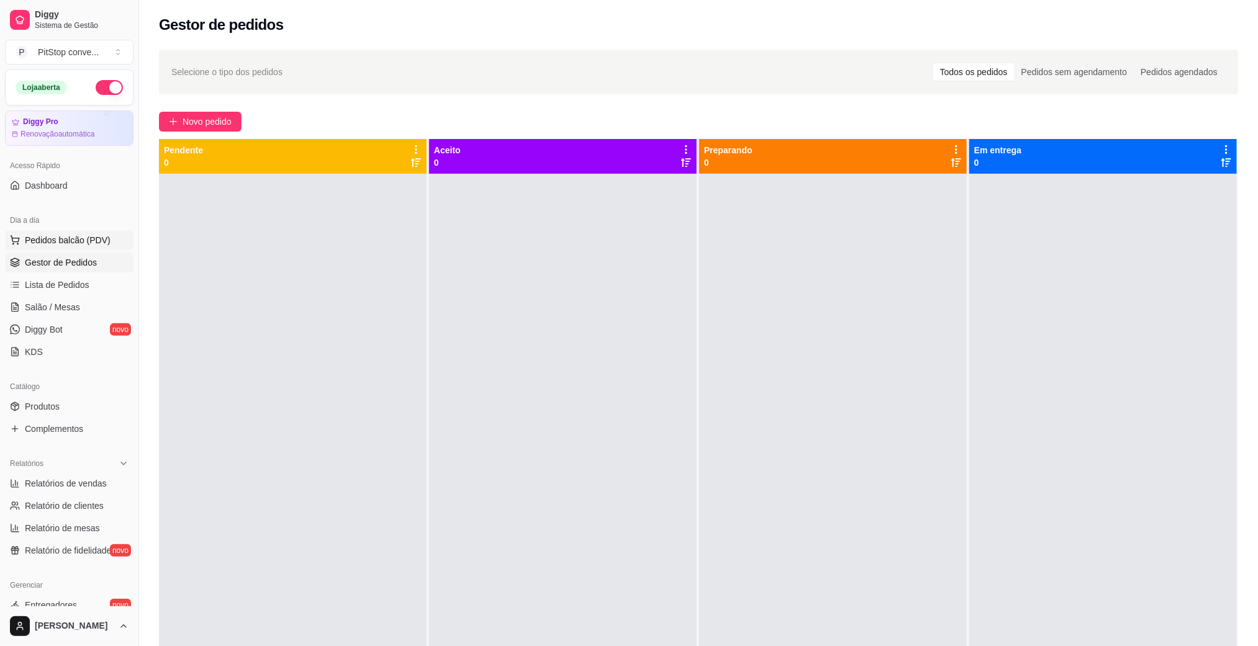
click at [84, 237] on span "Pedidos balcão (PDV)" at bounding box center [68, 240] width 86 height 12
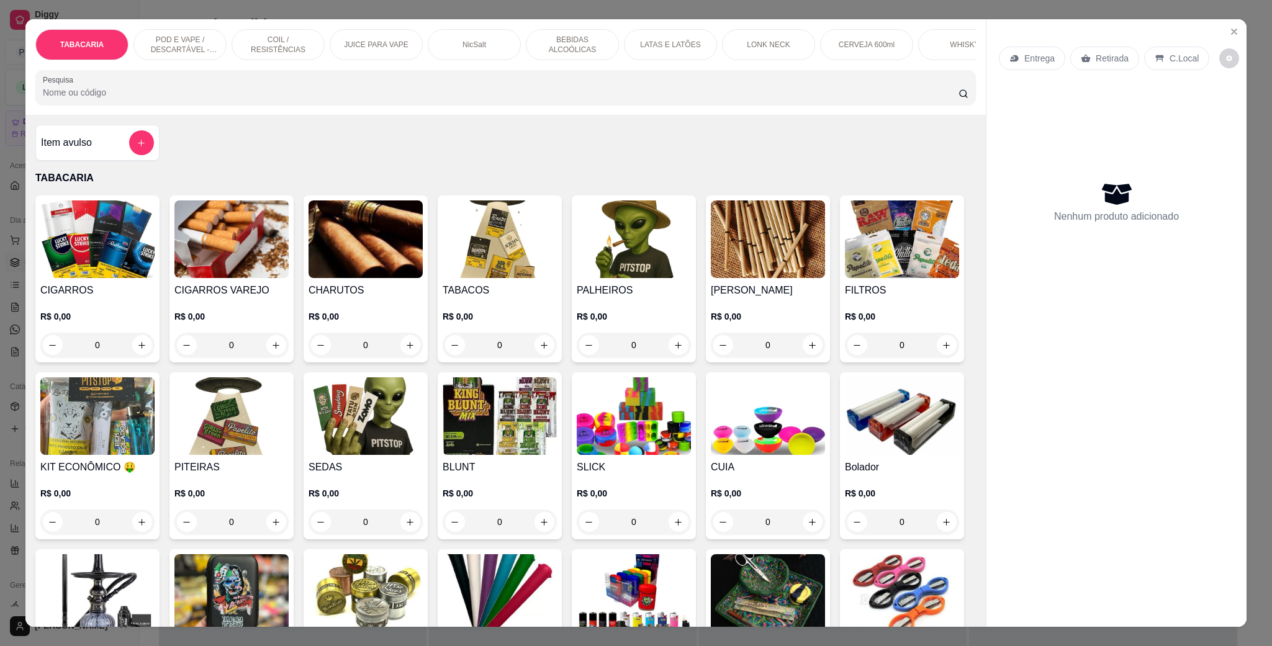
click at [597, 252] on img at bounding box center [634, 240] width 114 height 78
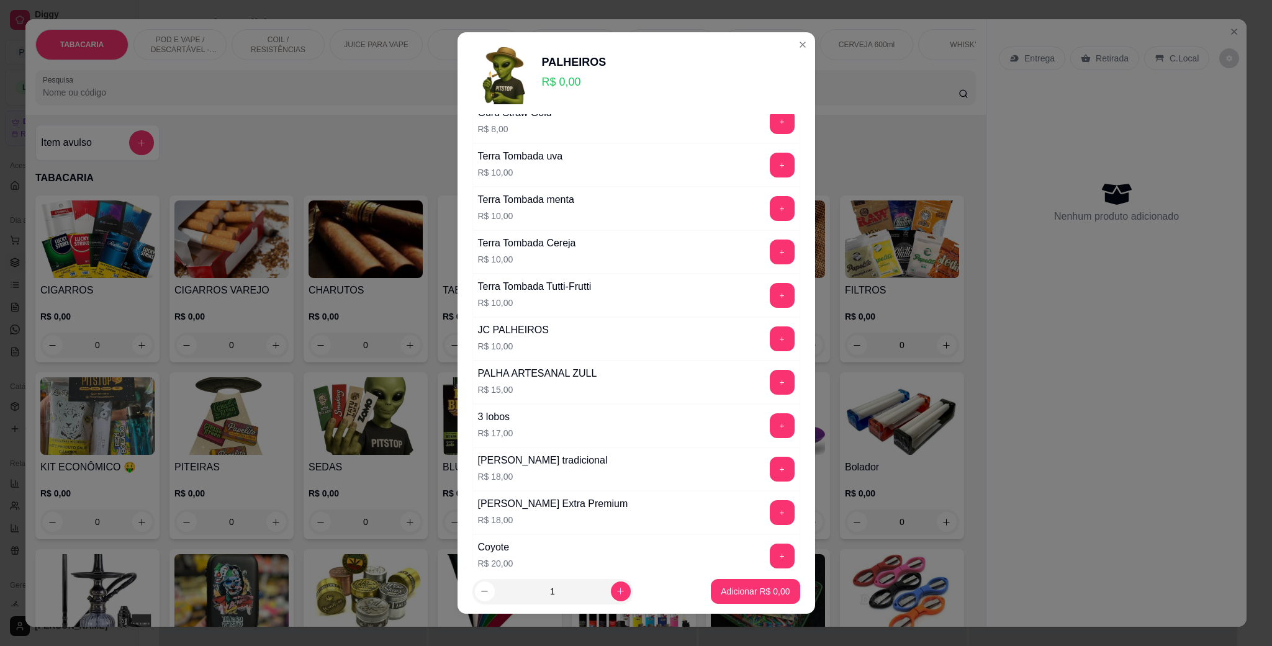
scroll to position [93, 0]
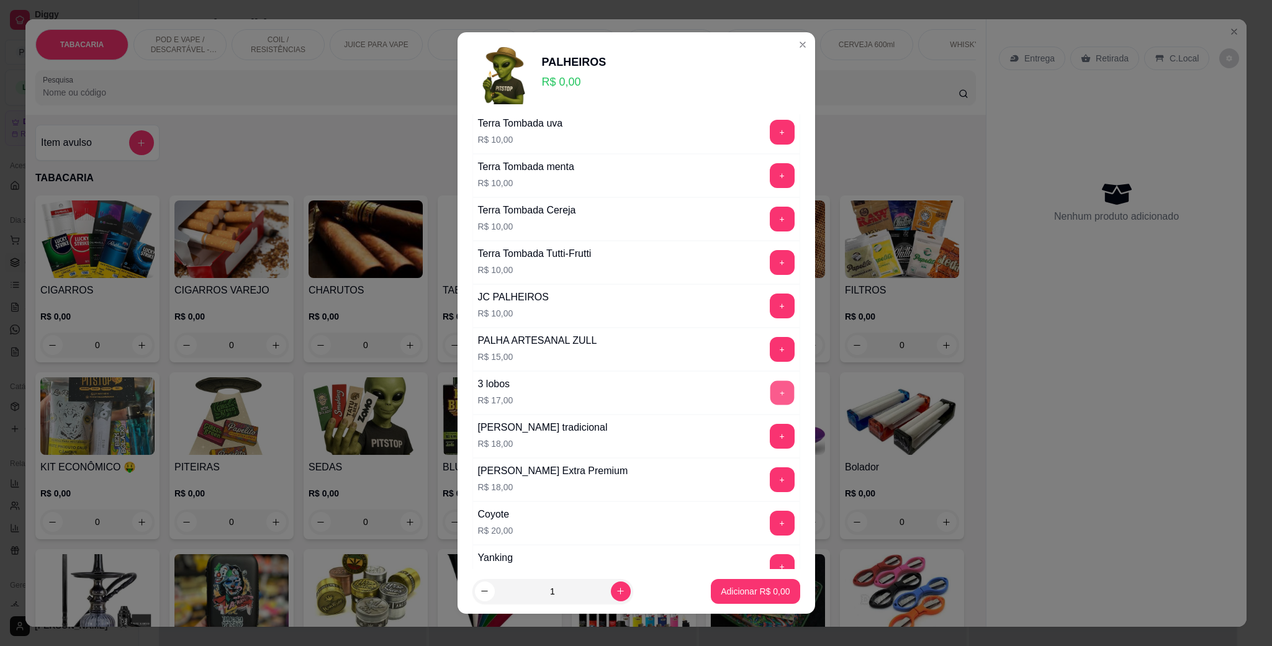
click at [770, 386] on button "+" at bounding box center [782, 393] width 24 height 24
click at [740, 587] on p "Adicionar R$ 17,00" at bounding box center [753, 591] width 72 height 12
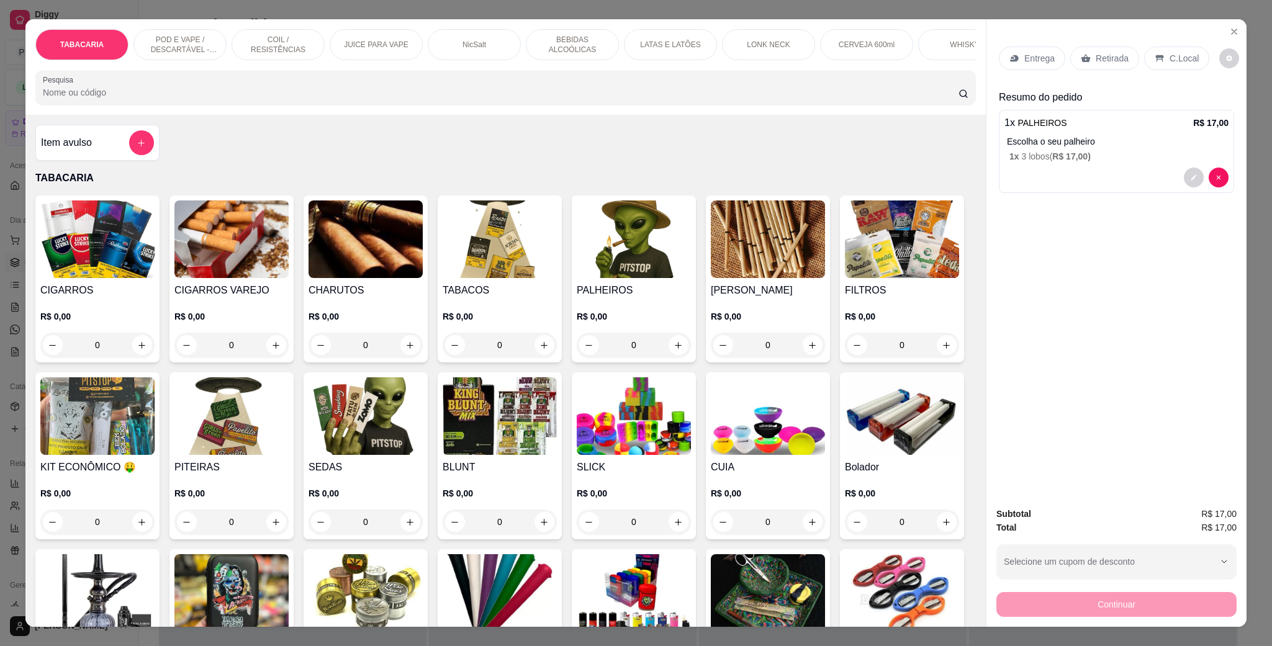
click at [1177, 55] on p "C.Local" at bounding box center [1184, 58] width 29 height 12
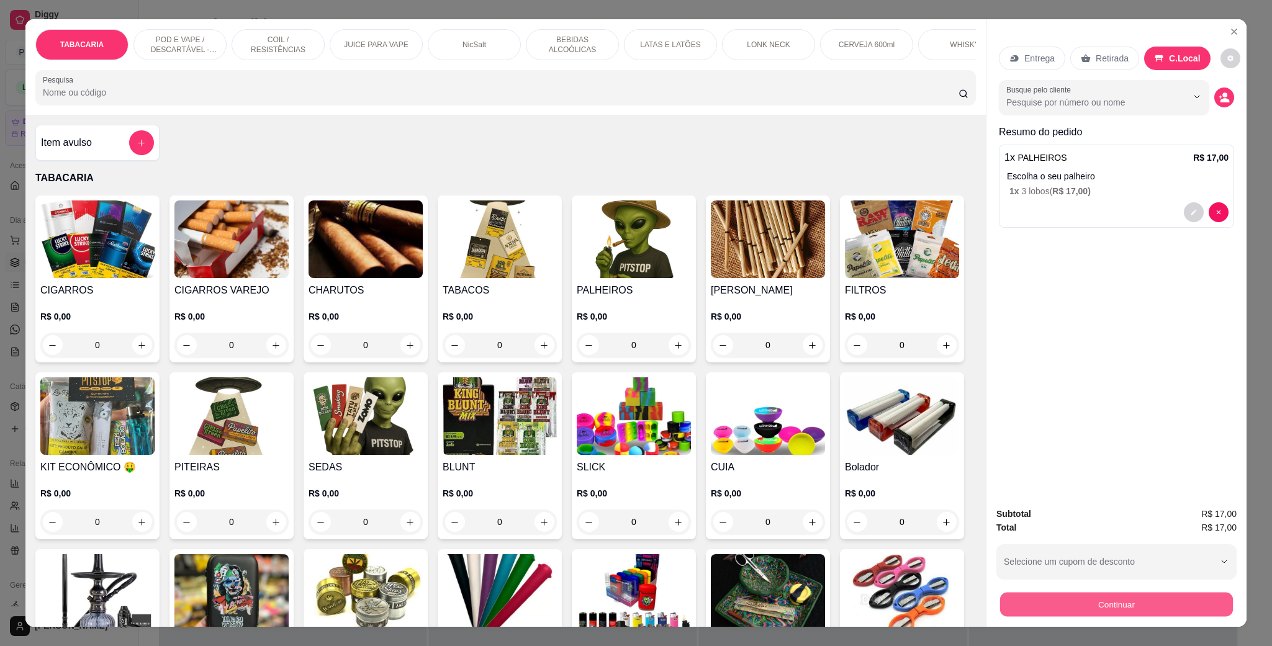
click at [1153, 599] on button "Continuar" at bounding box center [1116, 604] width 233 height 24
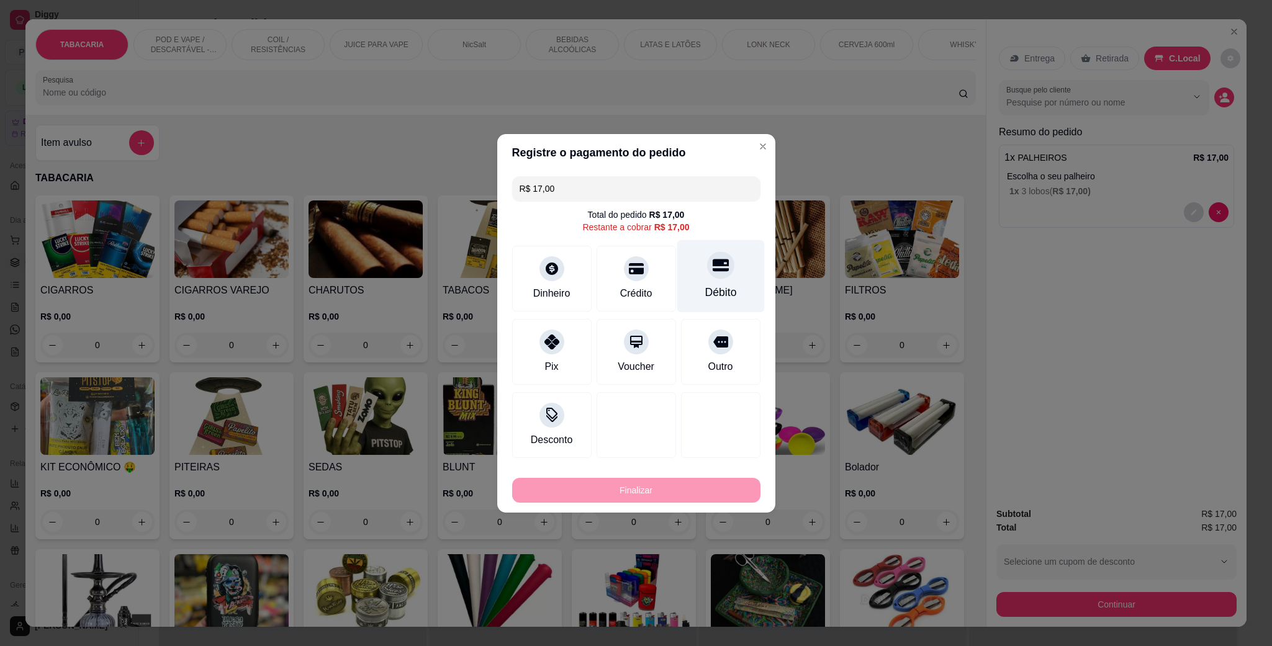
click at [713, 270] on icon at bounding box center [720, 265] width 16 height 12
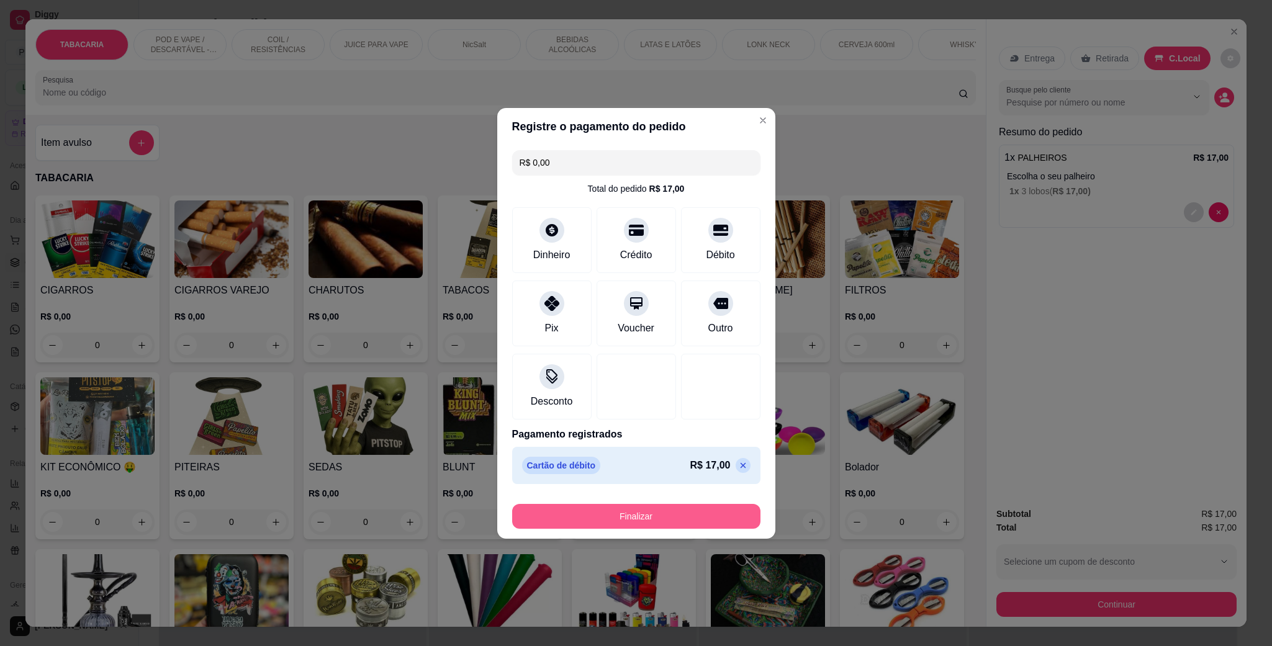
click at [686, 514] on button "Finalizar" at bounding box center [636, 516] width 248 height 25
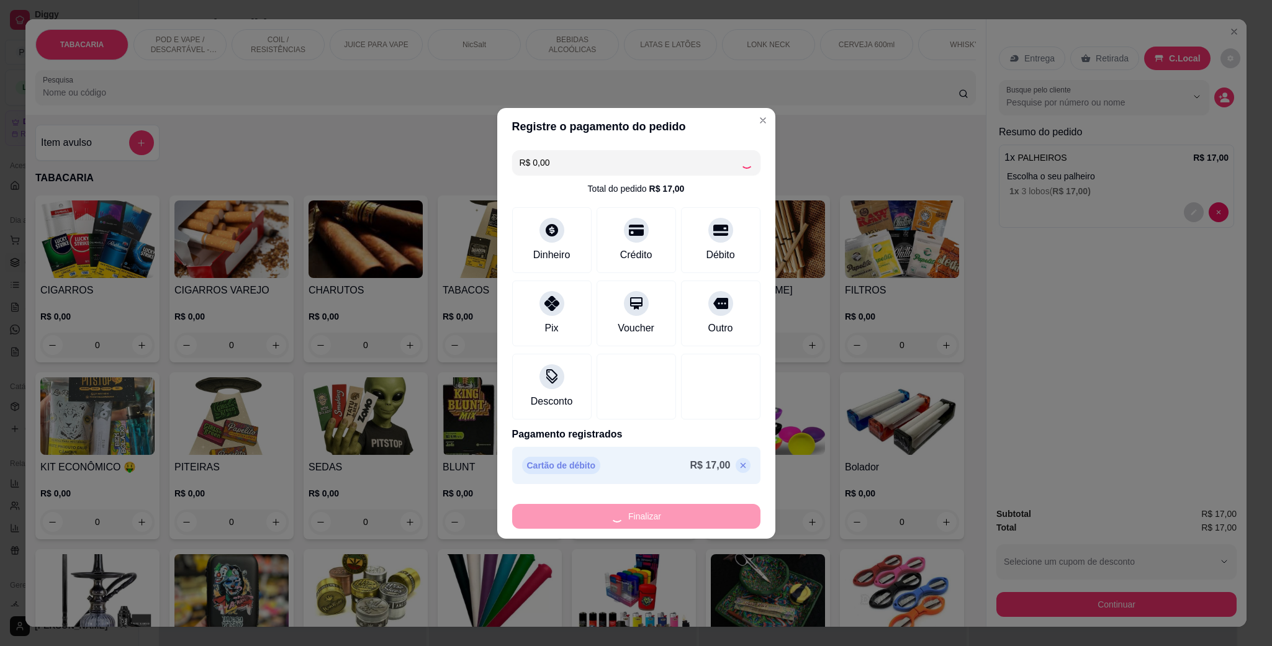
type input "-R$ 17,00"
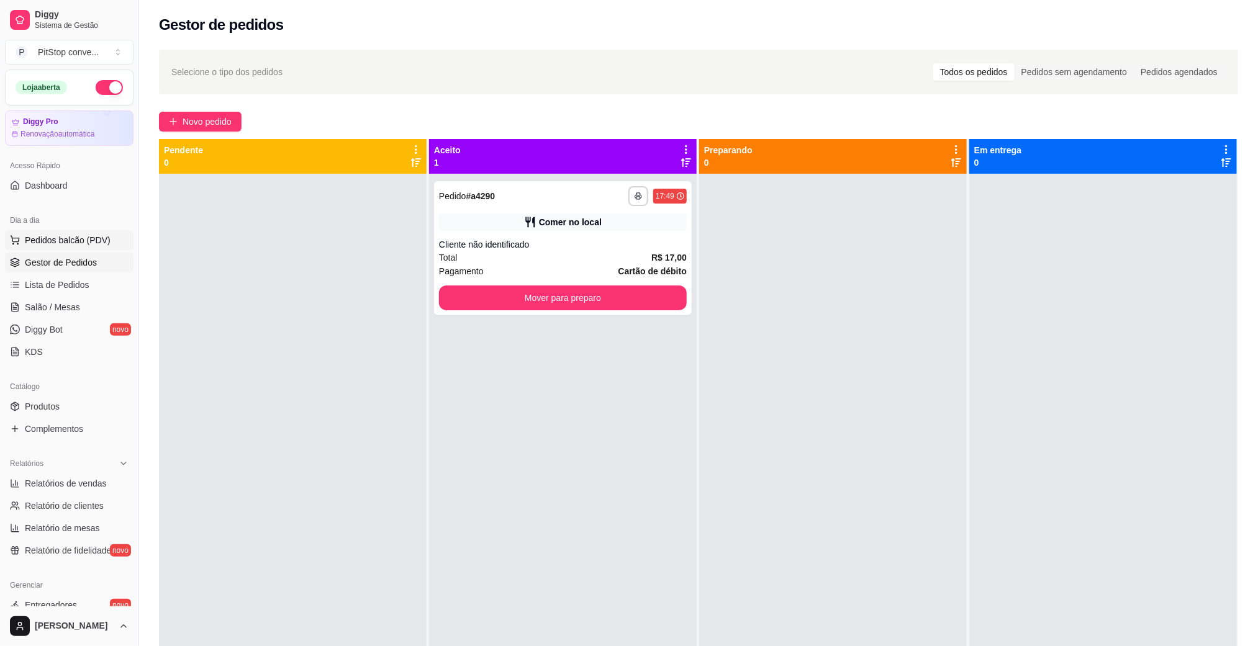
click at [99, 231] on button "Pedidos balcão (PDV)" at bounding box center [69, 240] width 129 height 20
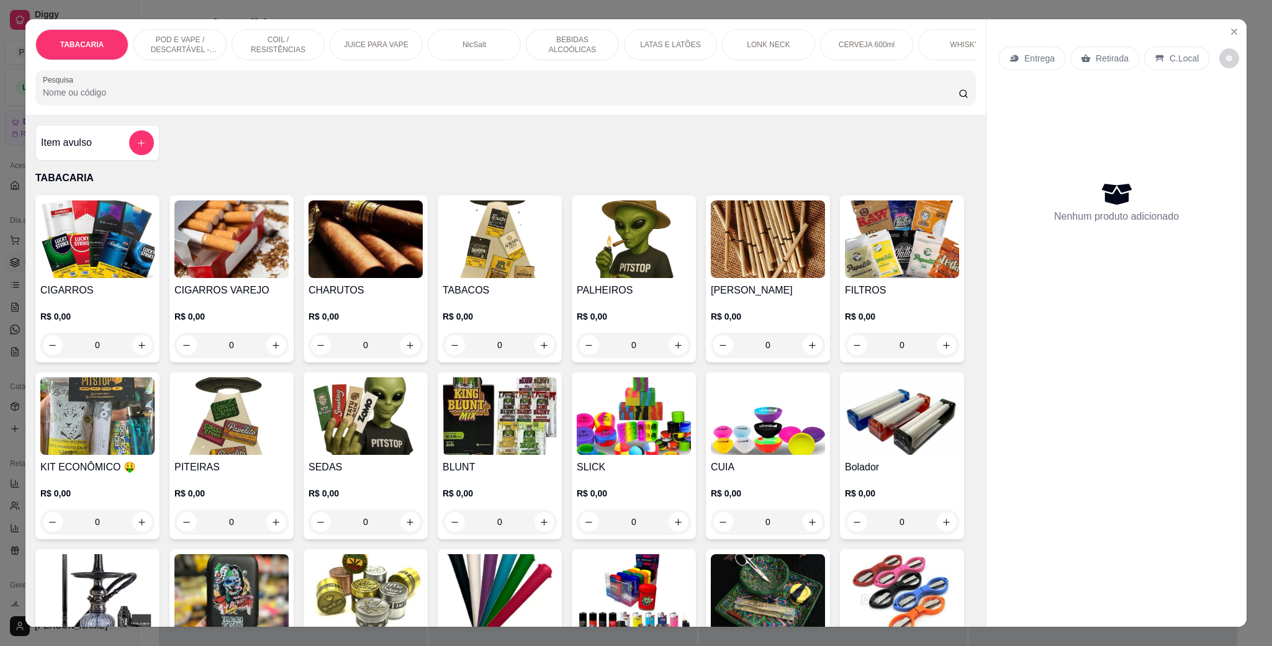
click at [155, 39] on p "POD E VAPE / DESCARTÁVEL - RECARREGAVEL" at bounding box center [180, 45] width 72 height 20
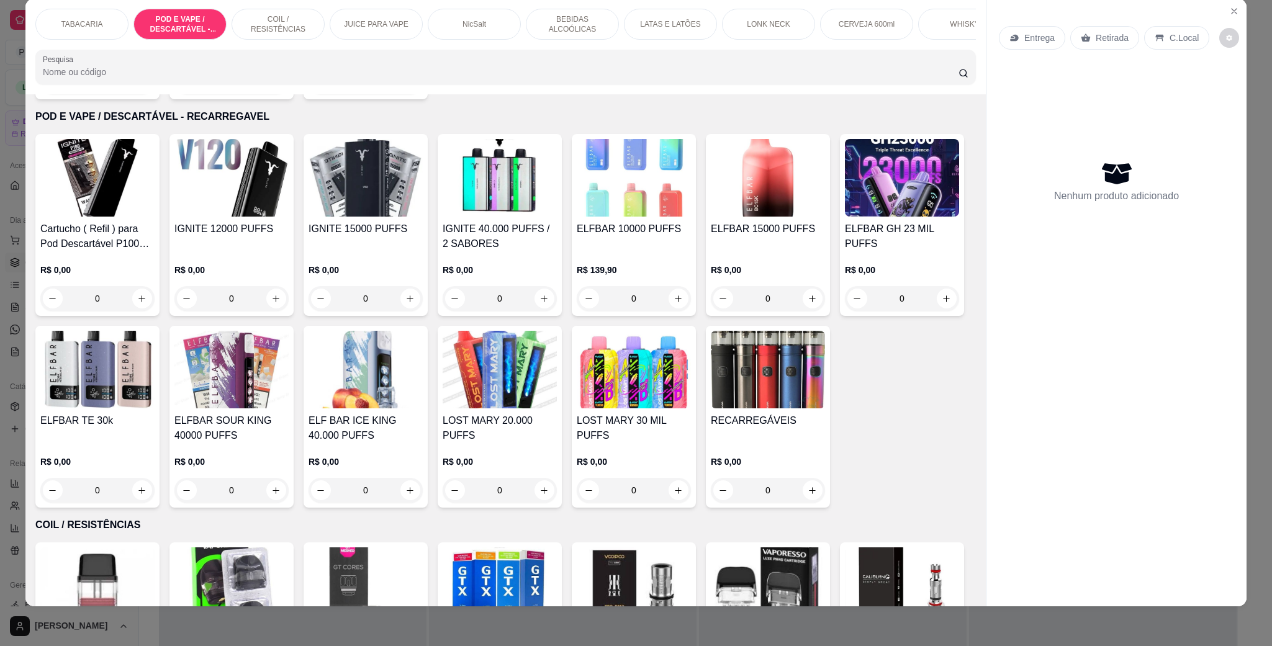
click at [207, 213] on img at bounding box center [231, 178] width 114 height 78
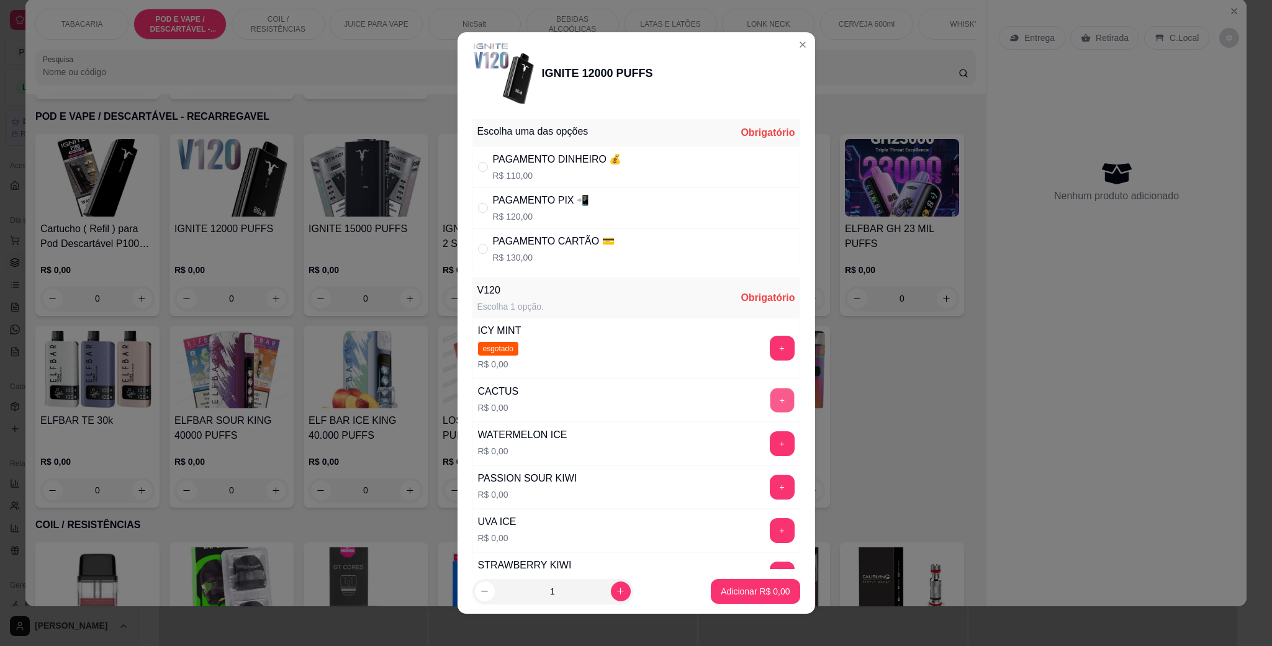
click at [770, 400] on button "+" at bounding box center [782, 401] width 24 height 24
click at [571, 233] on div "PAGAMENTO CARTÃO 💳 R$ 130,00" at bounding box center [636, 248] width 328 height 41
radio input "true"
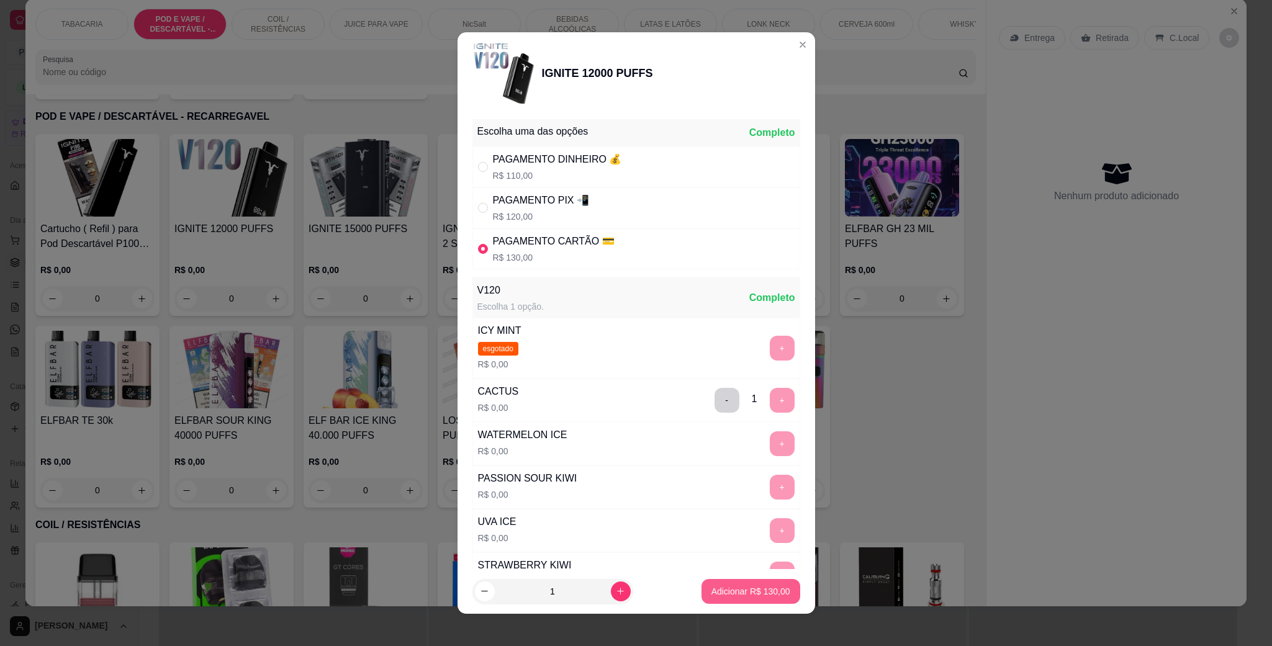
click at [773, 587] on button "Adicionar R$ 130,00" at bounding box center [751, 591] width 99 height 25
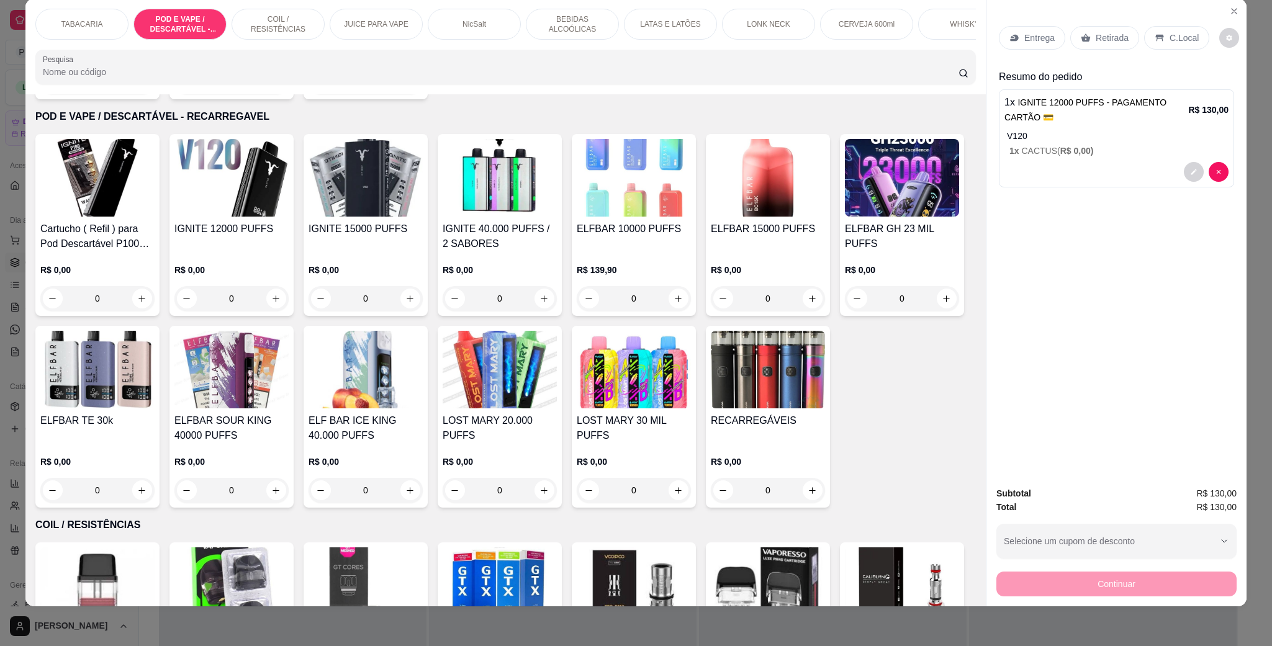
click at [1182, 40] on p "C.Local" at bounding box center [1184, 38] width 29 height 12
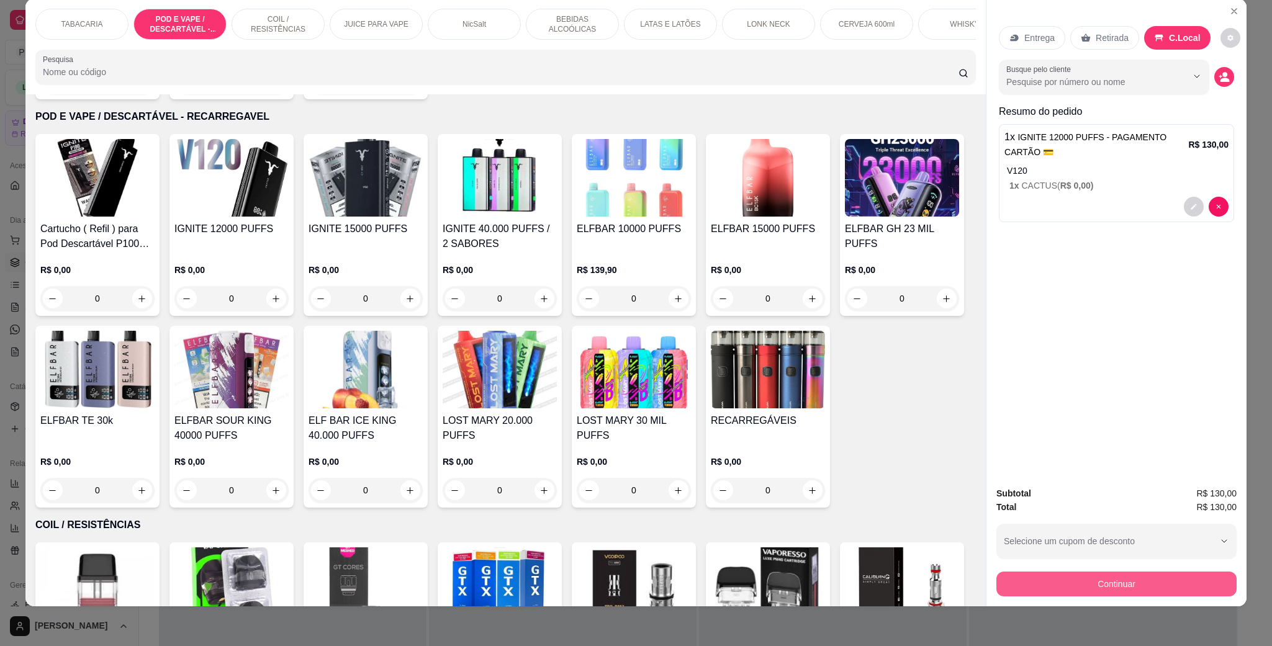
click at [1142, 580] on button "Continuar" at bounding box center [1117, 584] width 240 height 25
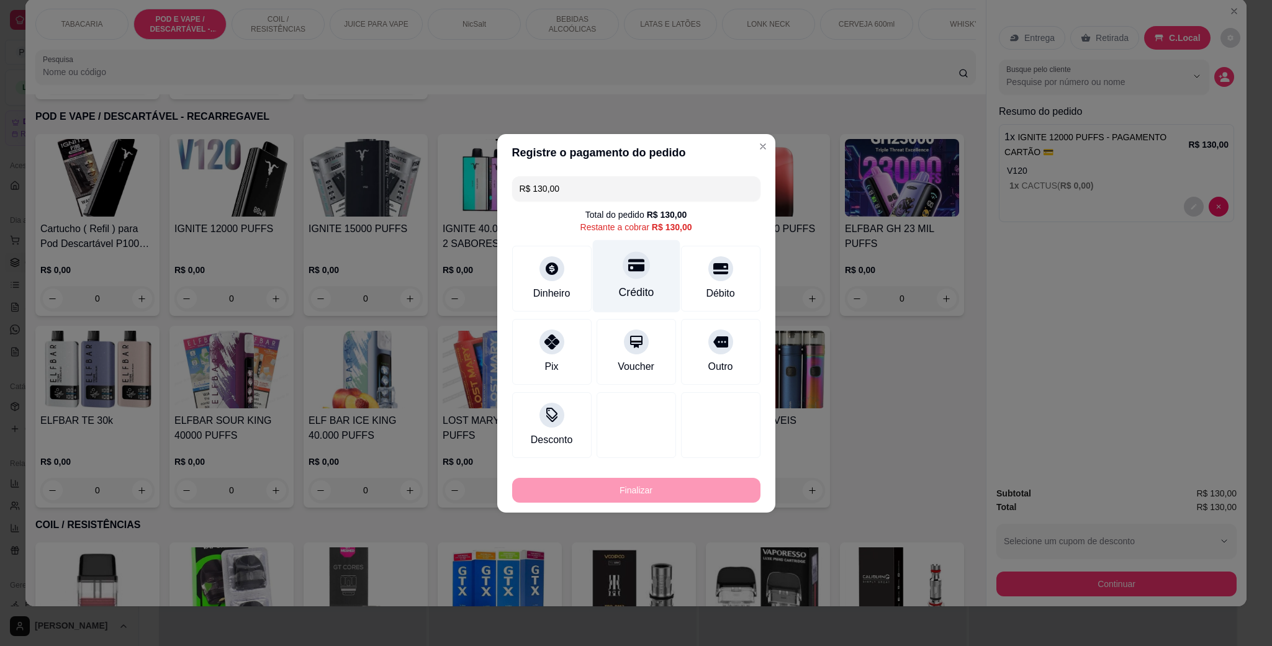
click at [631, 289] on div "Crédito" at bounding box center [635, 292] width 35 height 16
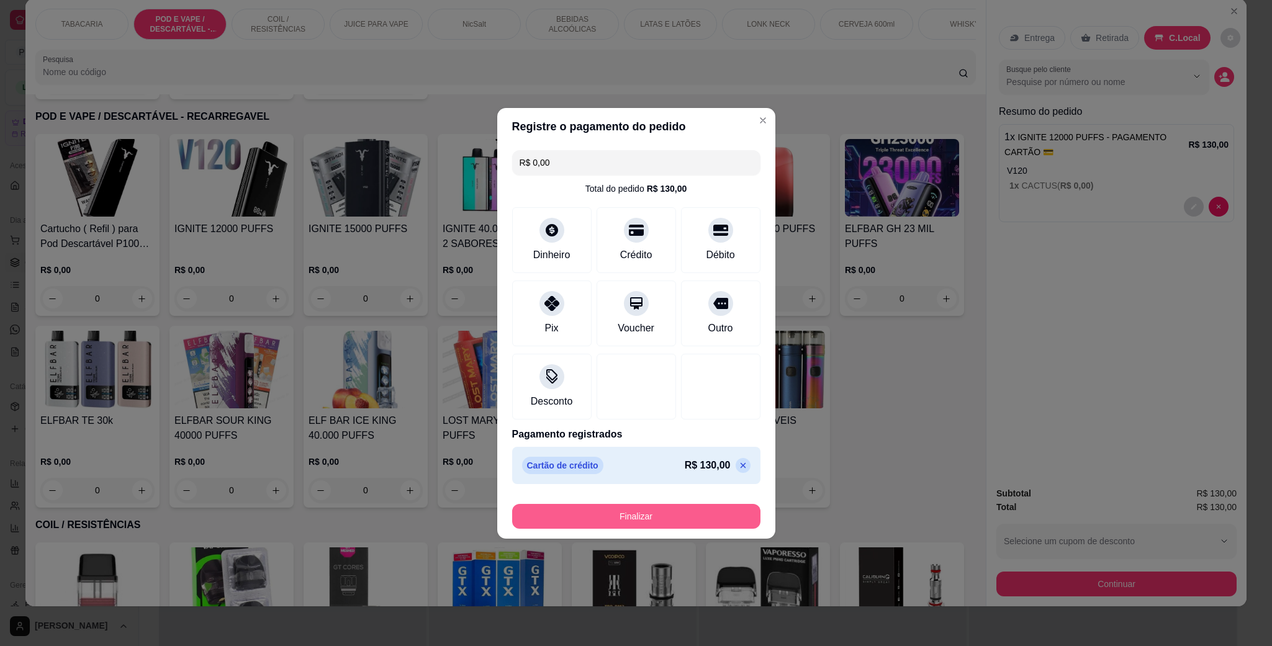
click at [682, 515] on button "Finalizar" at bounding box center [636, 516] width 248 height 25
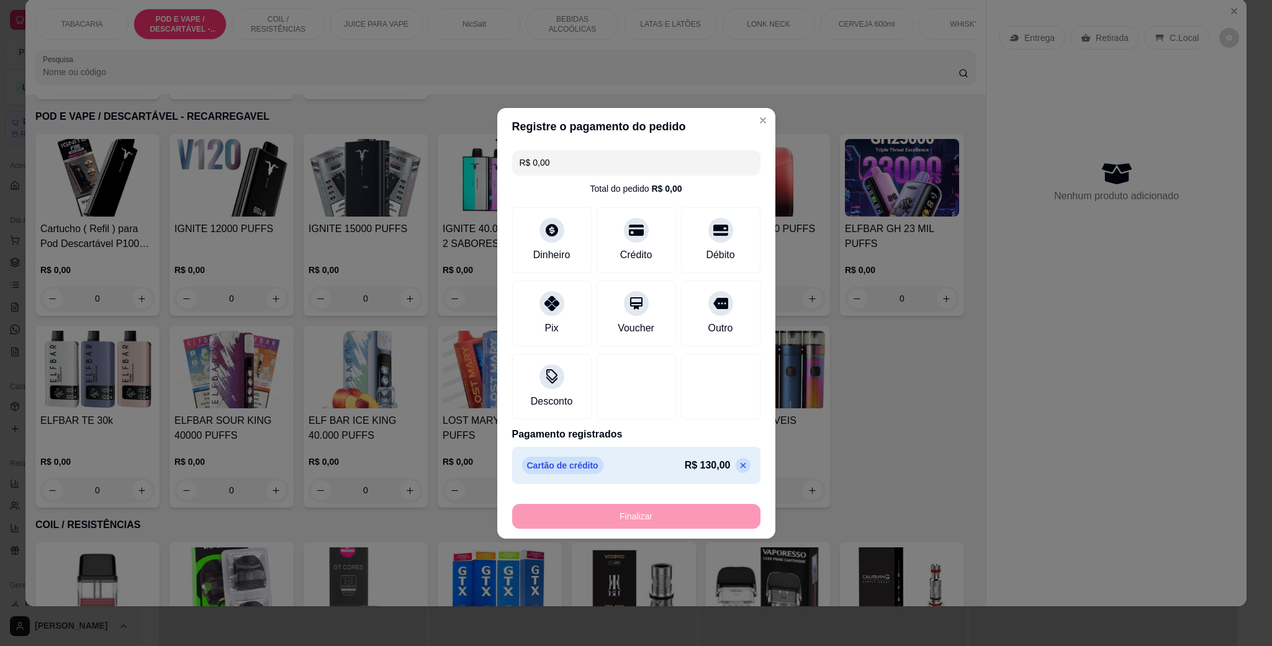
type input "-R$ 130,00"
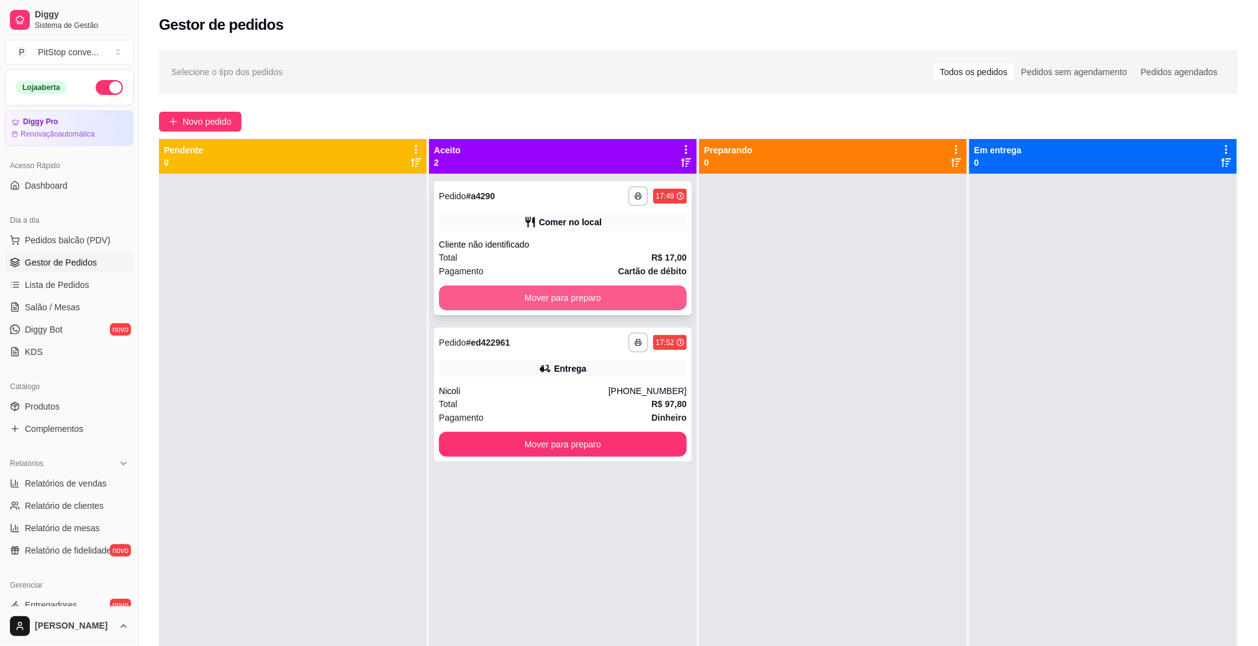
click at [665, 296] on button "Mover para preparo" at bounding box center [563, 298] width 248 height 25
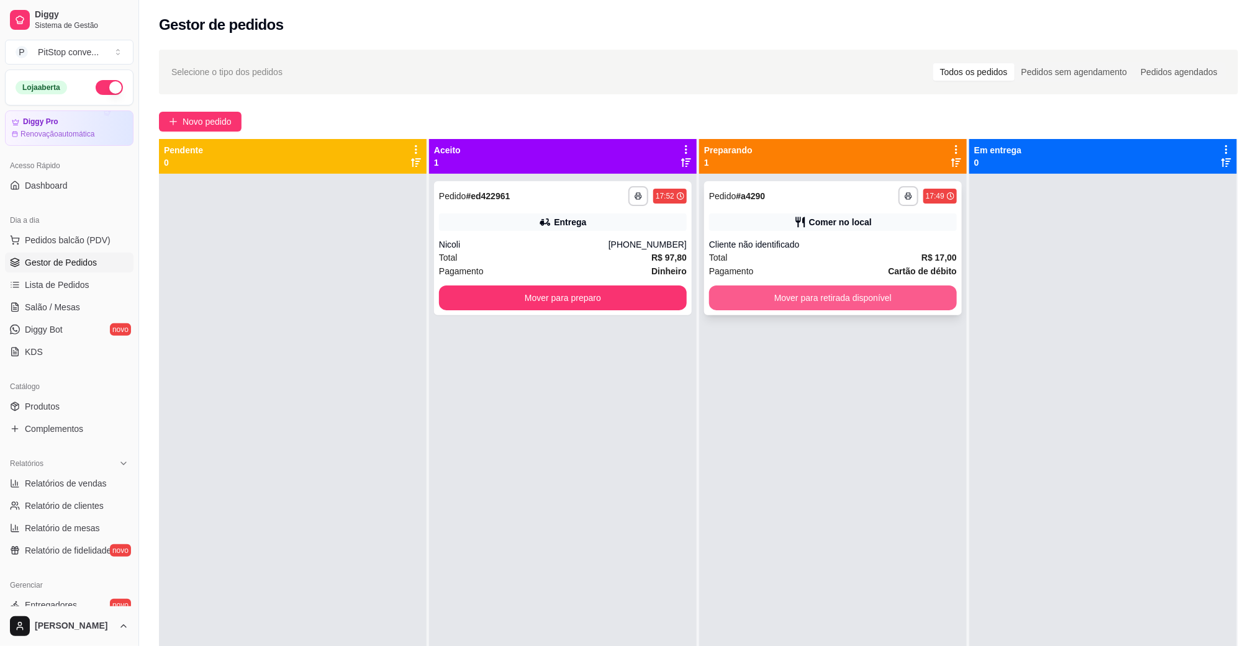
click at [861, 301] on button "Mover para retirada disponível" at bounding box center [833, 298] width 248 height 25
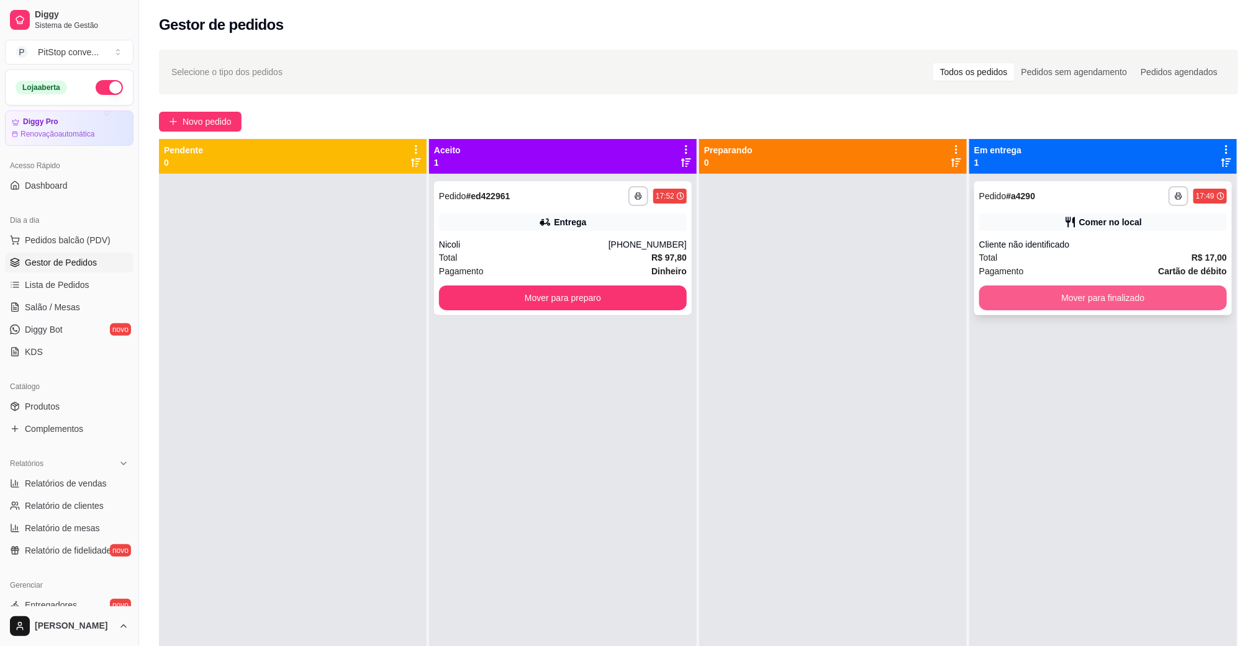
click at [1060, 306] on button "Mover para finalizado" at bounding box center [1103, 298] width 248 height 25
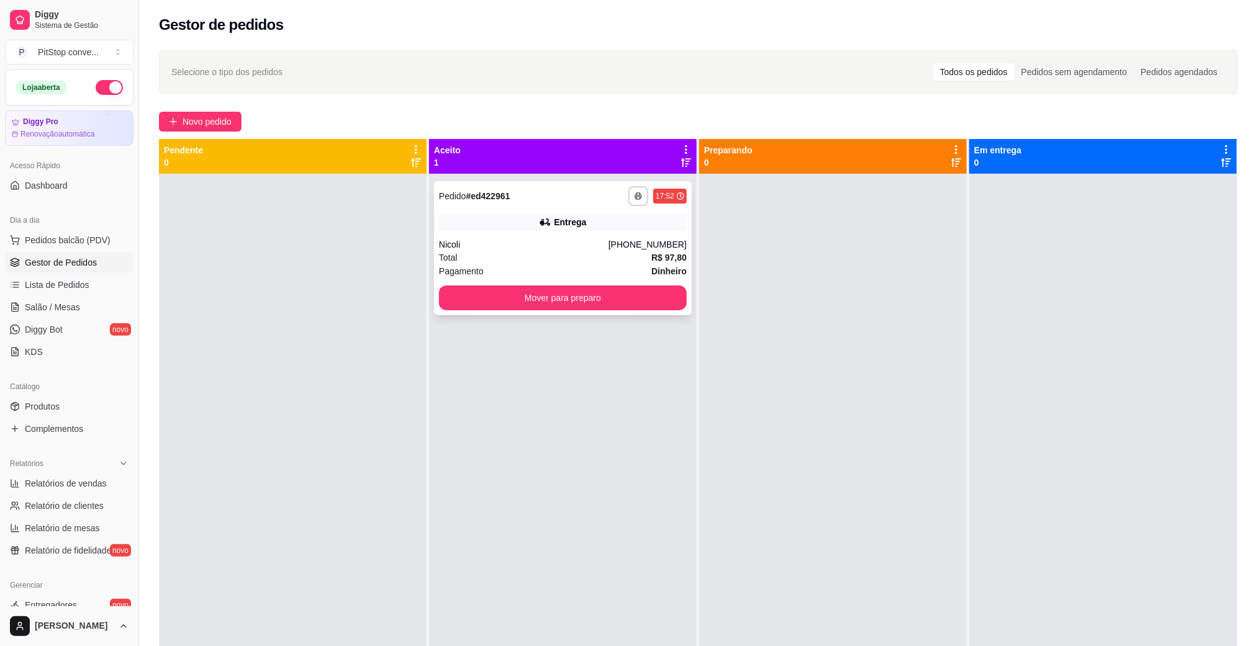
click at [576, 235] on div "**********" at bounding box center [563, 248] width 258 height 134
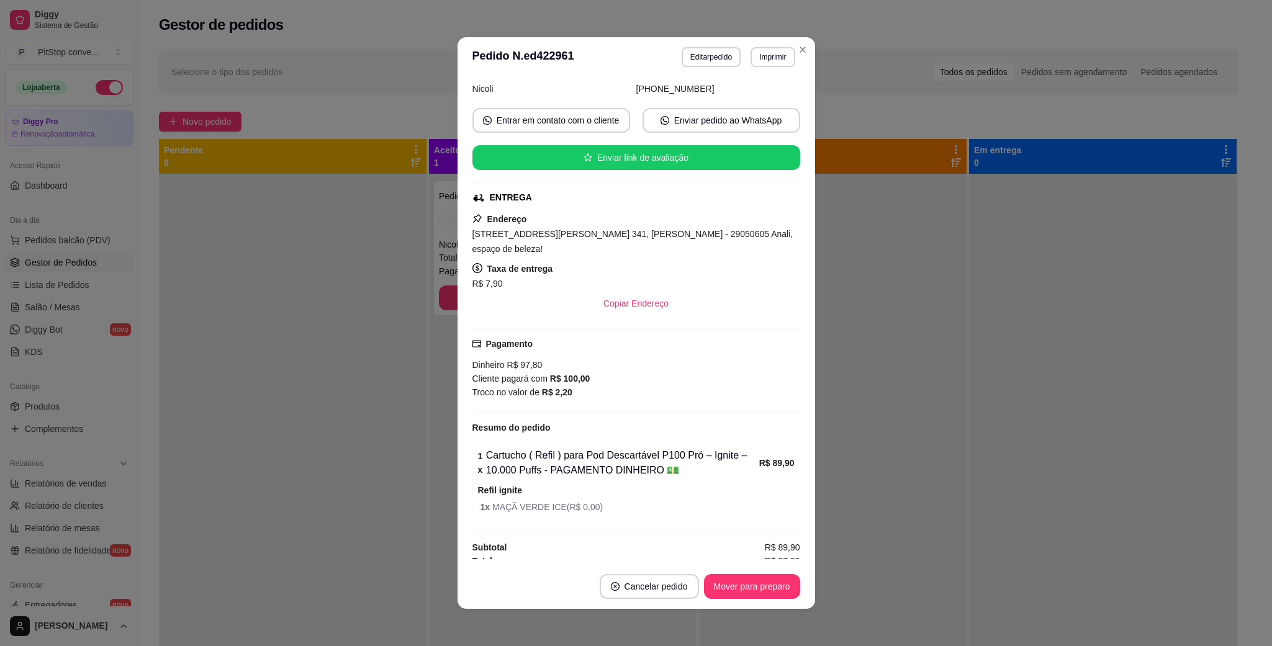
scroll to position [2, 0]
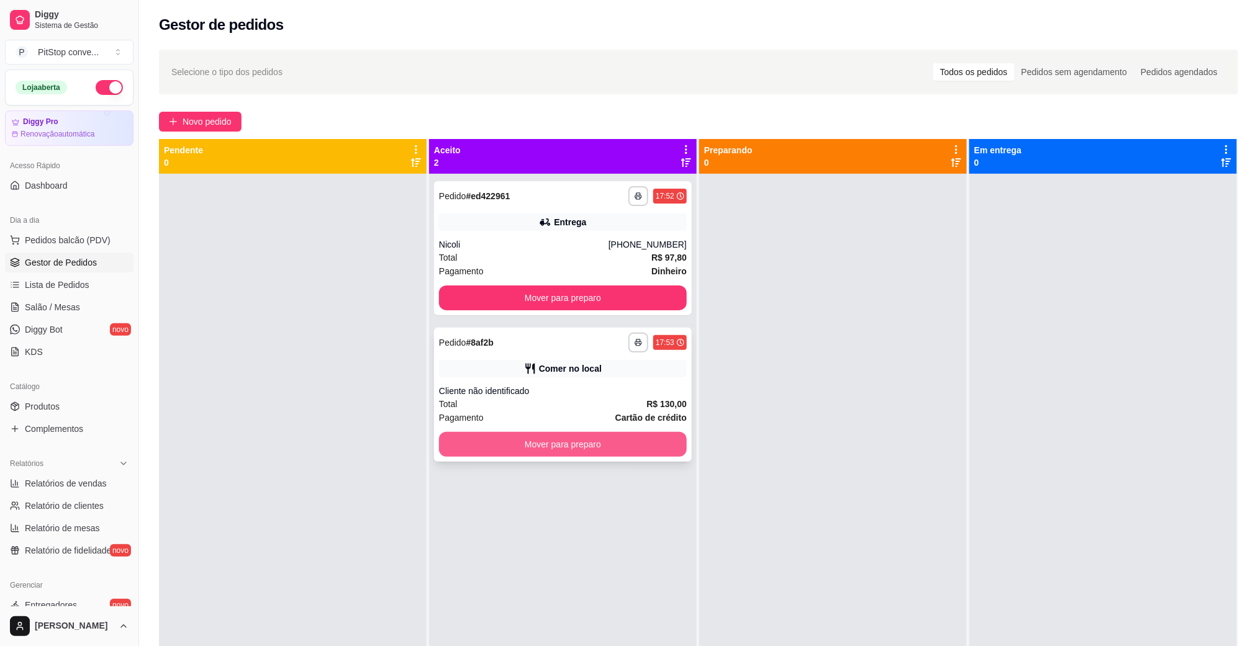
click at [622, 449] on button "Mover para preparo" at bounding box center [563, 444] width 248 height 25
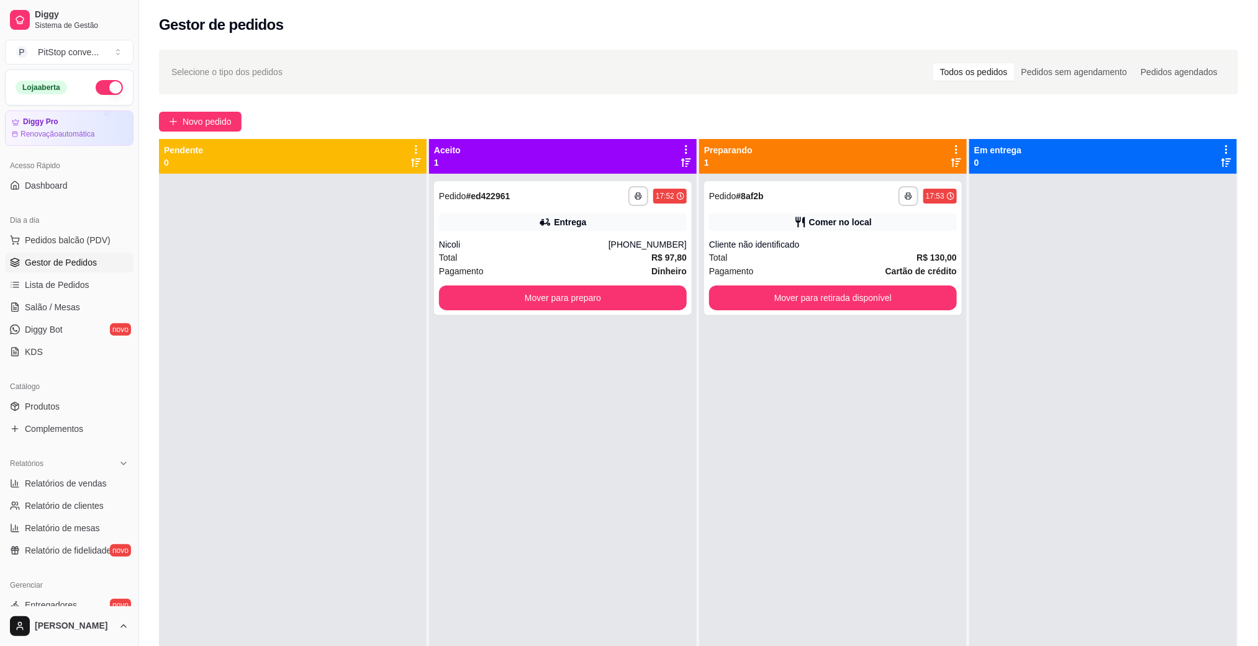
click at [857, 319] on div "**********" at bounding box center [833, 497] width 268 height 646
click at [881, 308] on button "Mover para retirada disponível" at bounding box center [833, 298] width 248 height 25
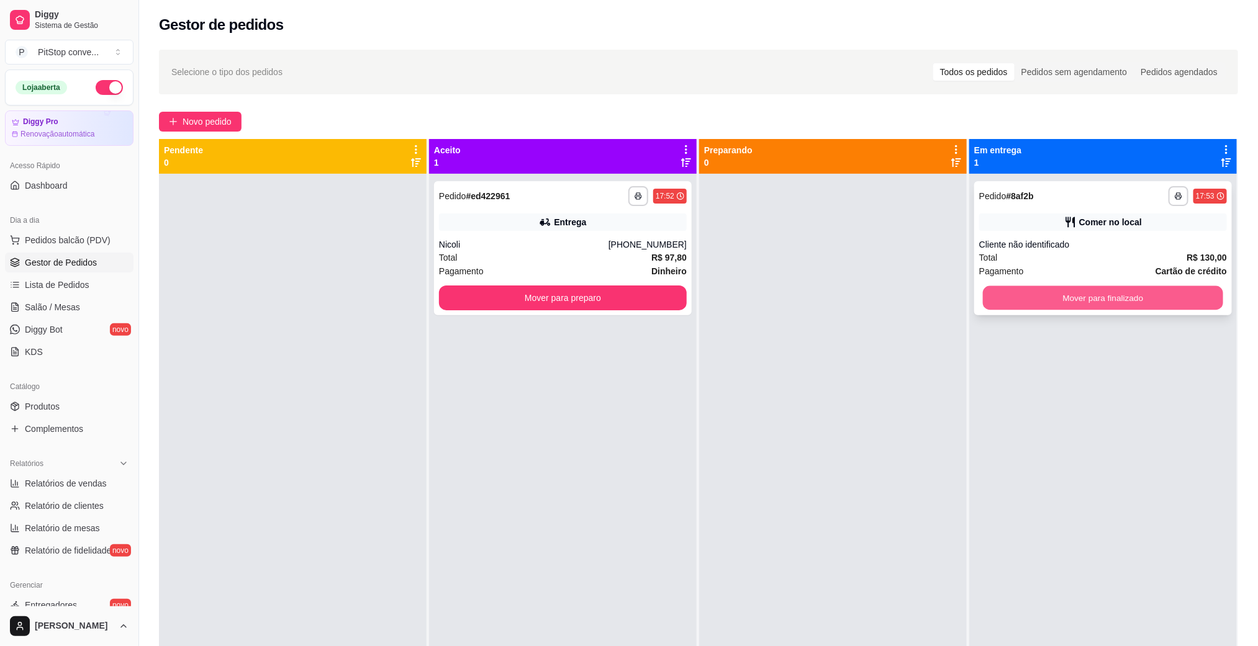
click at [1049, 309] on button "Mover para finalizado" at bounding box center [1103, 298] width 240 height 24
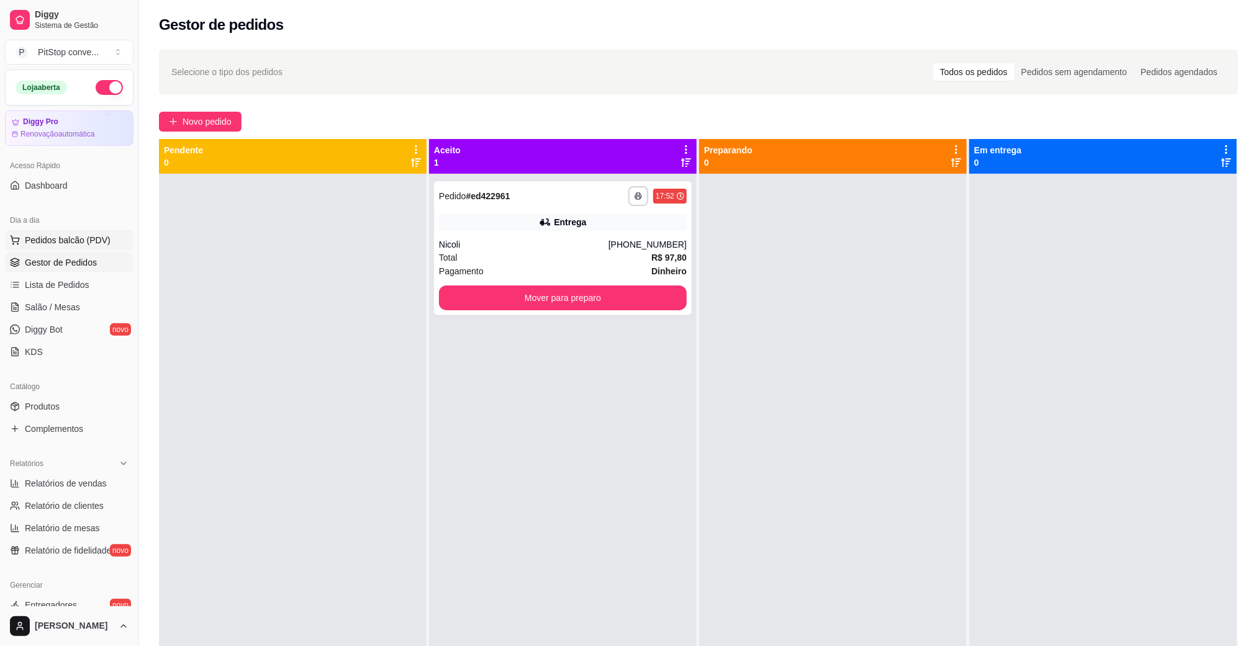
click at [63, 239] on span "Pedidos balcão (PDV)" at bounding box center [68, 240] width 86 height 12
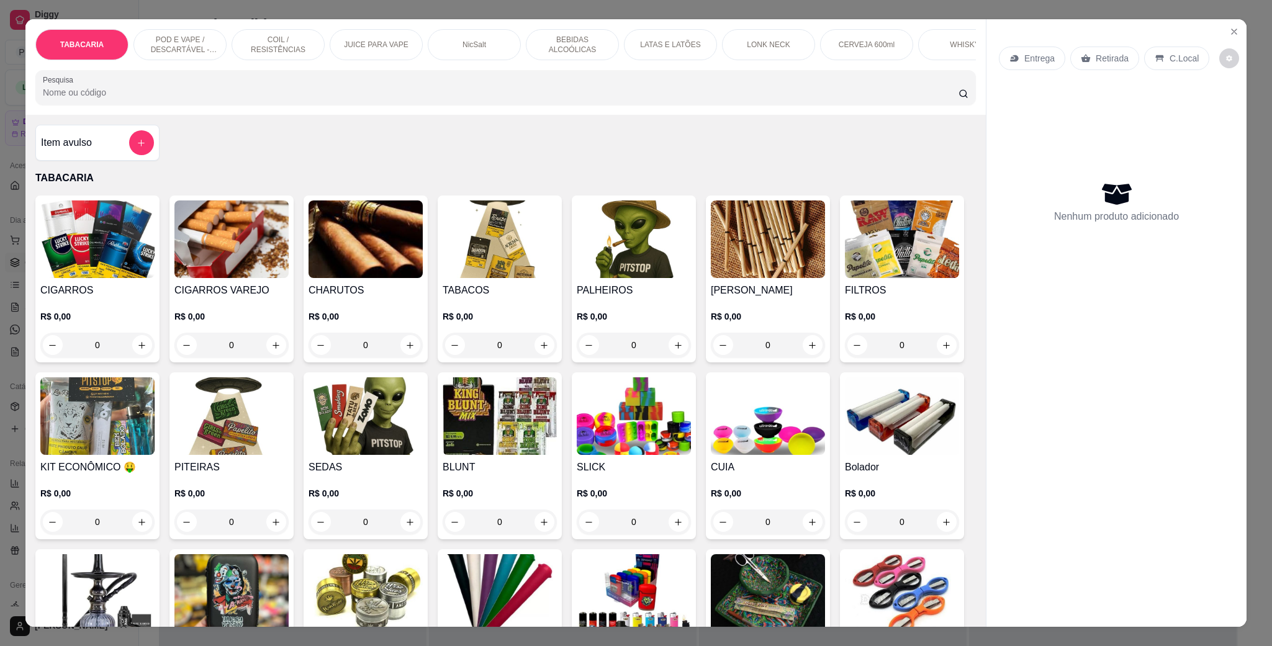
click at [695, 35] on div "LATAS E LATÕES" at bounding box center [670, 44] width 93 height 31
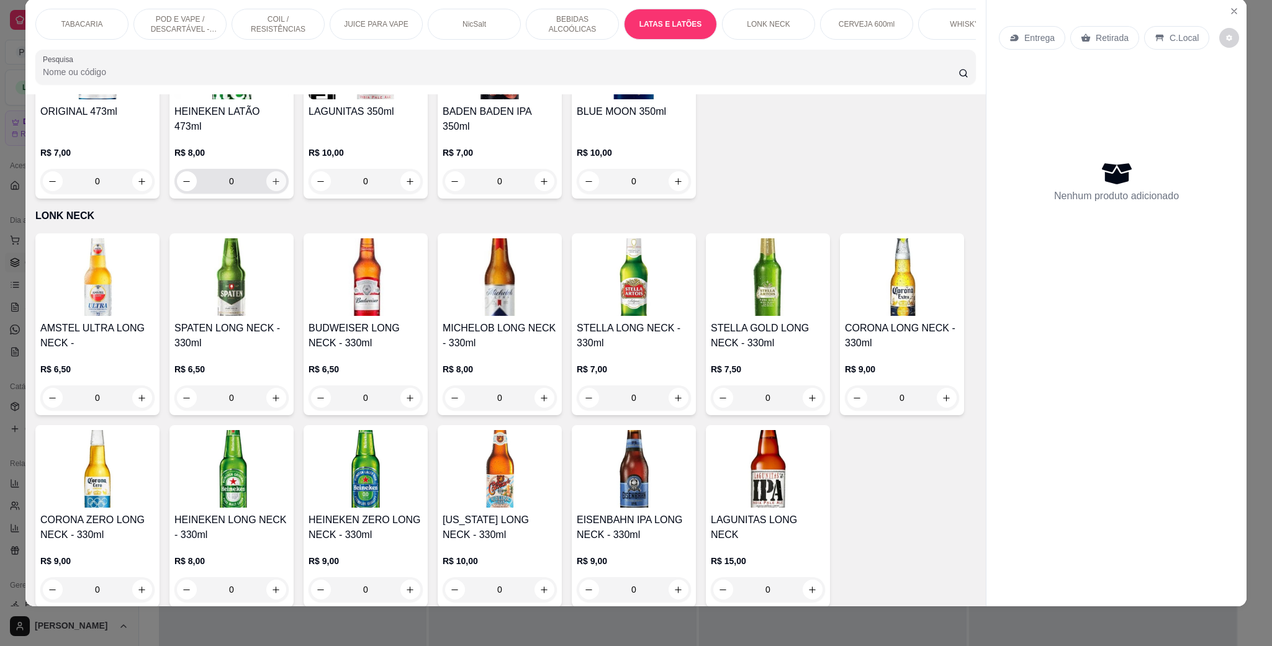
click at [286, 191] on button "increase-product-quantity" at bounding box center [276, 181] width 20 height 20
type input "1"
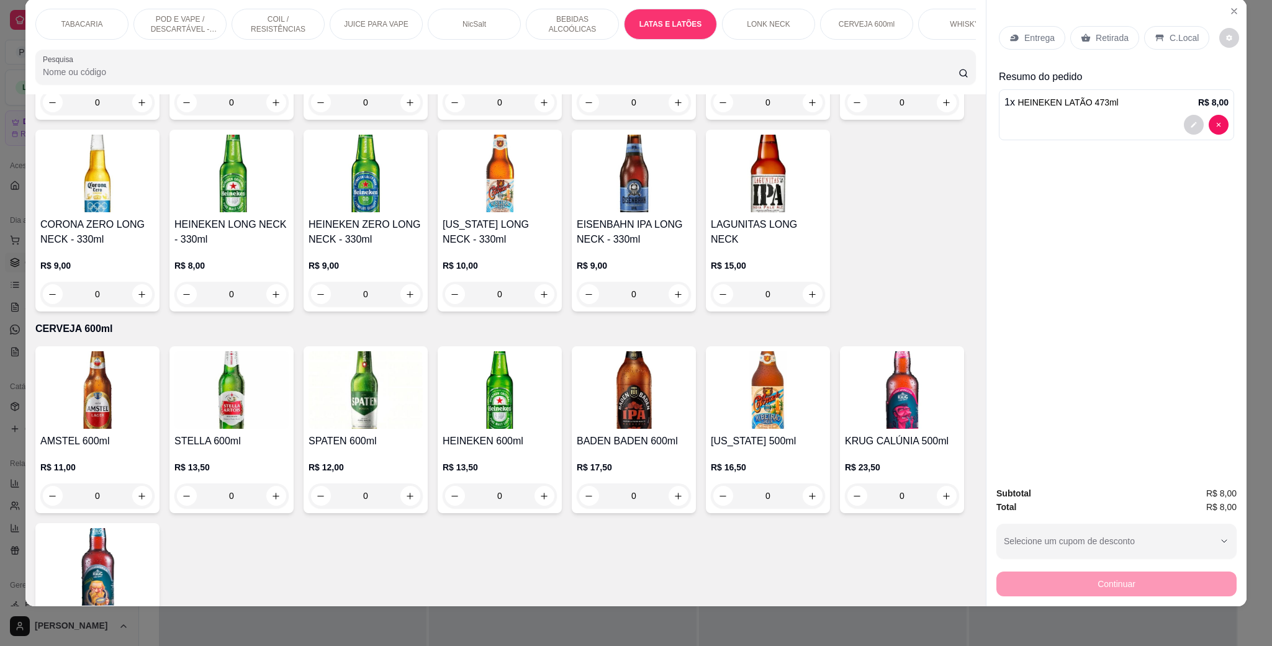
scroll to position [3045, 0]
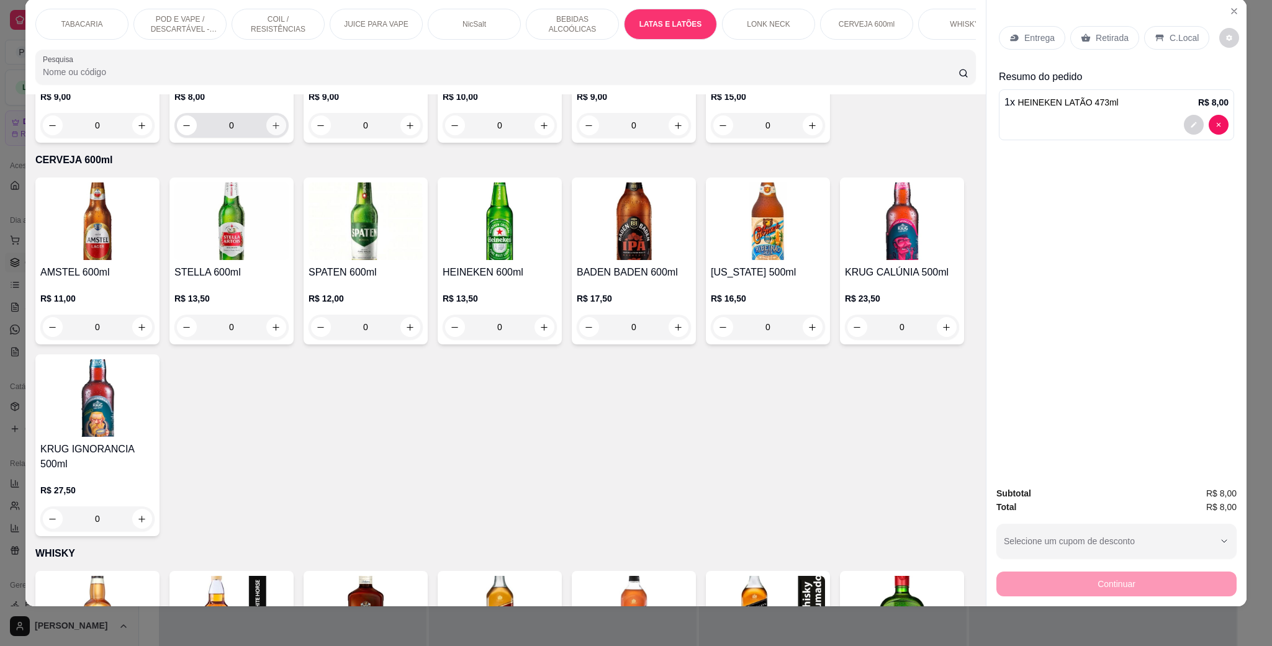
click at [281, 130] on icon "increase-product-quantity" at bounding box center [275, 125] width 9 height 9
type input "1"
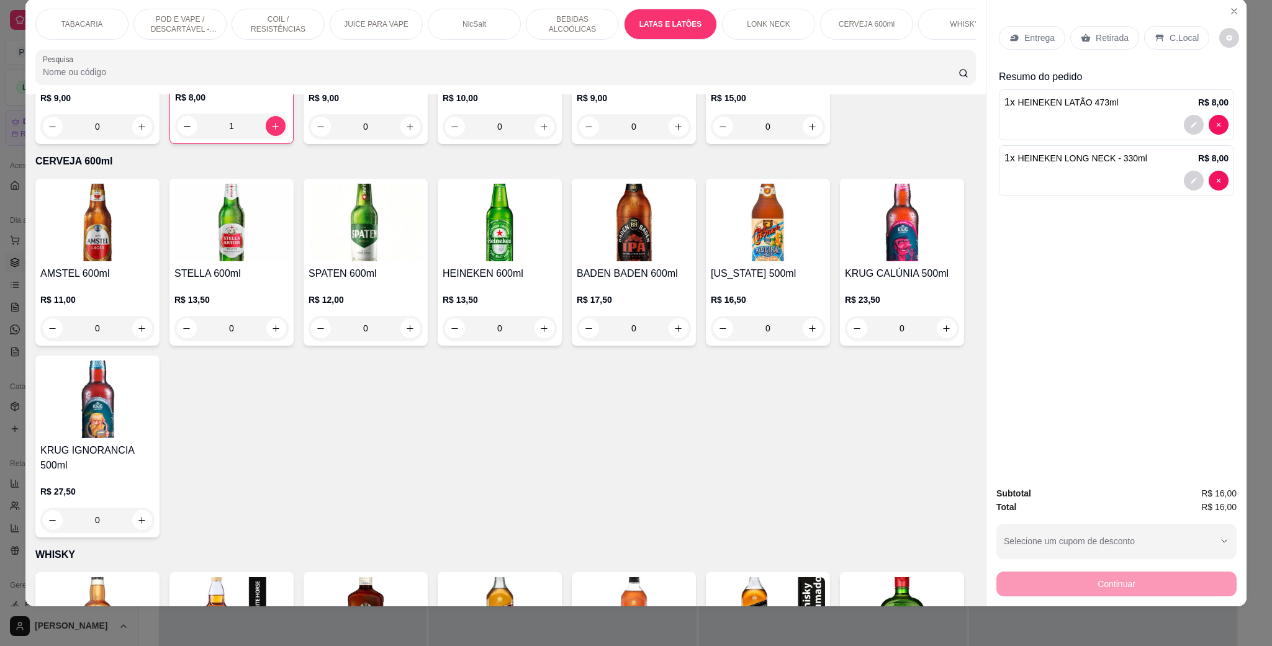
click at [1173, 47] on div "C.Local" at bounding box center [1176, 38] width 65 height 24
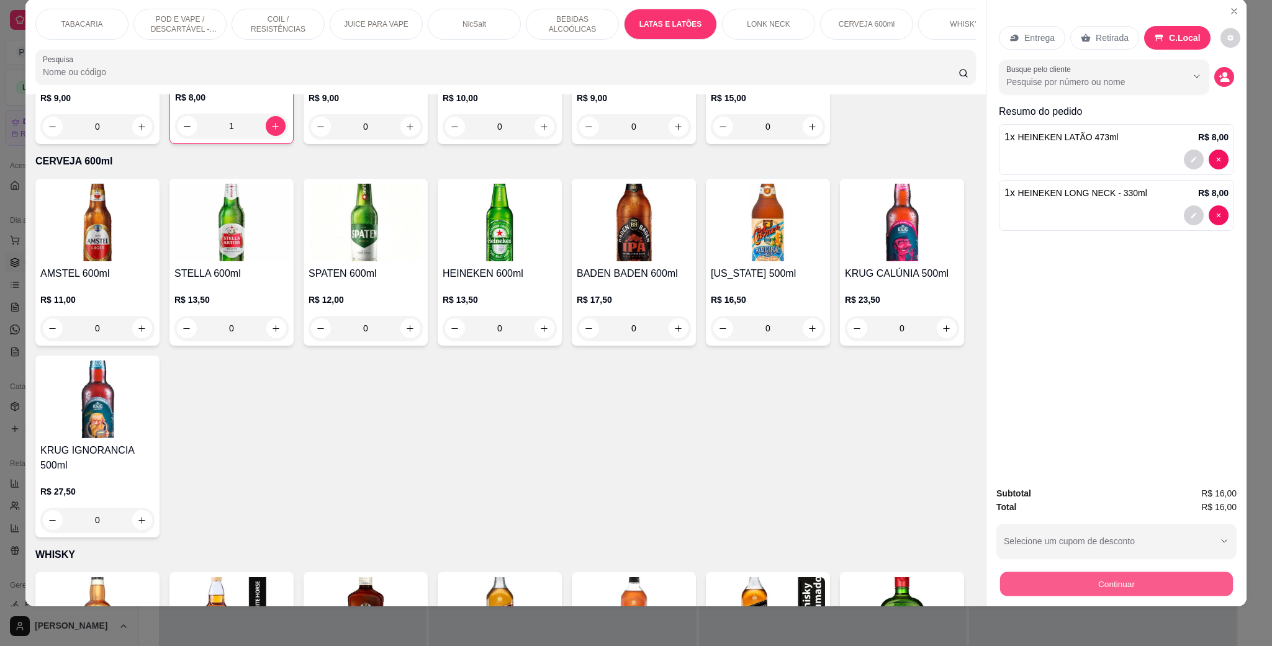
click at [1101, 578] on button "Continuar" at bounding box center [1116, 584] width 233 height 24
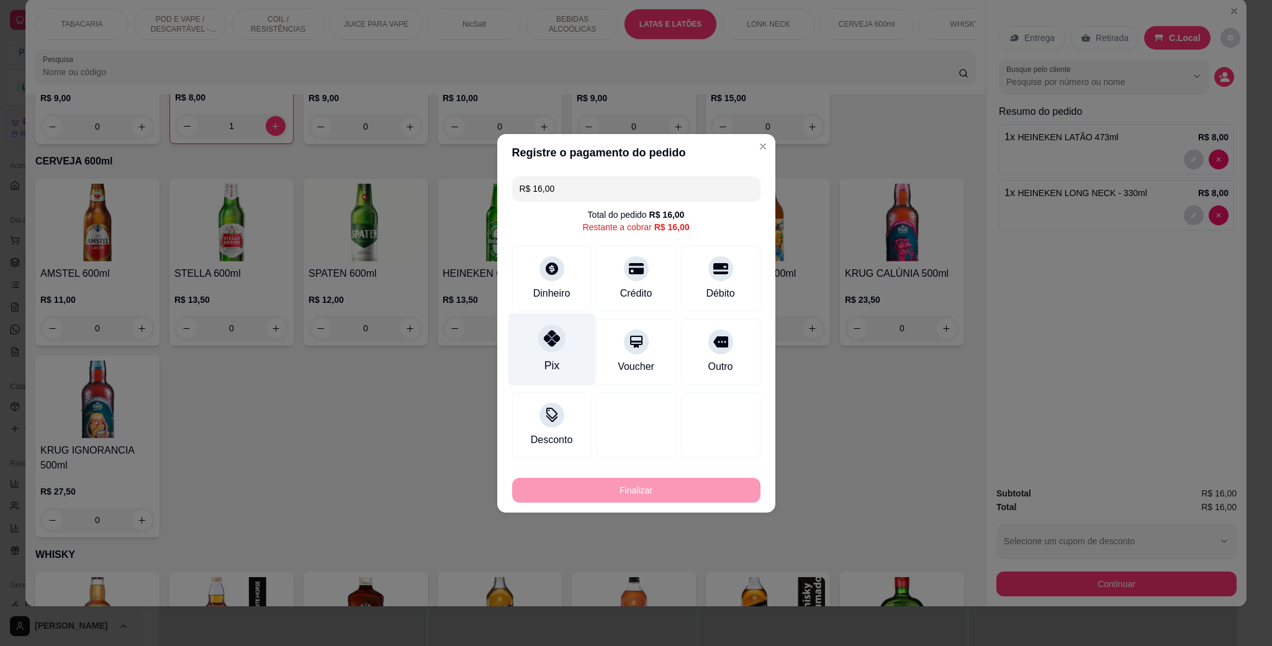
click at [563, 332] on div "Pix" at bounding box center [552, 349] width 88 height 73
type input "R$ 0,00"
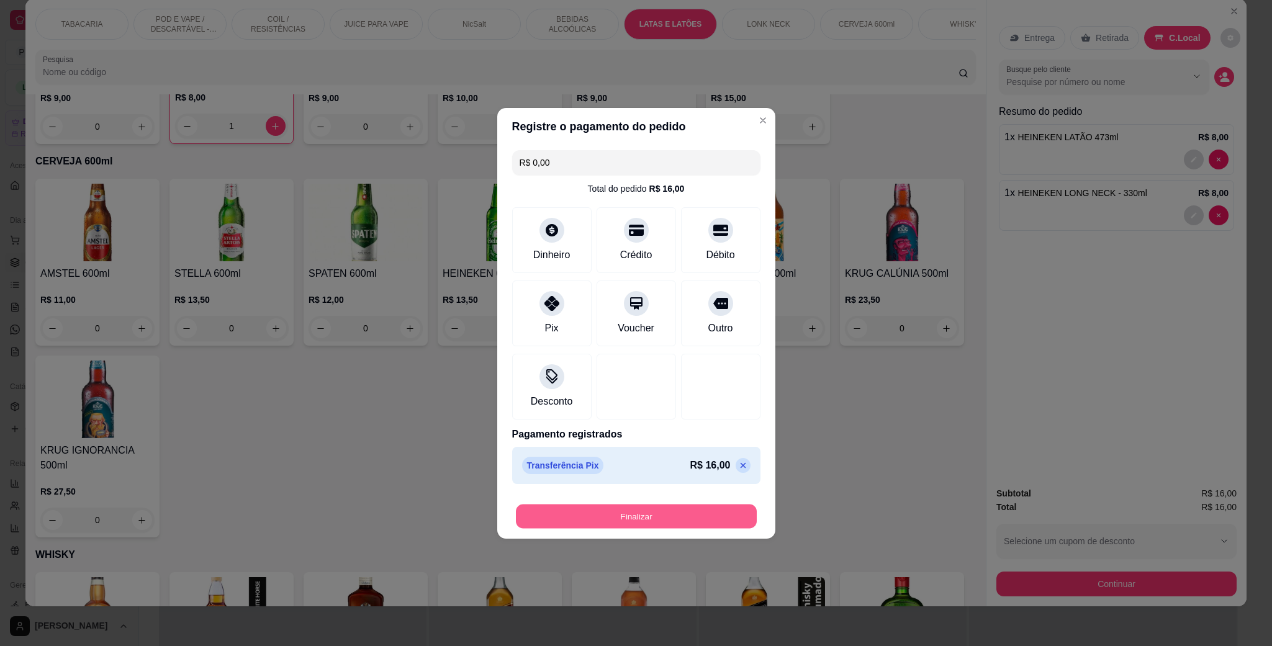
click at [700, 516] on button "Finalizar" at bounding box center [636, 516] width 241 height 24
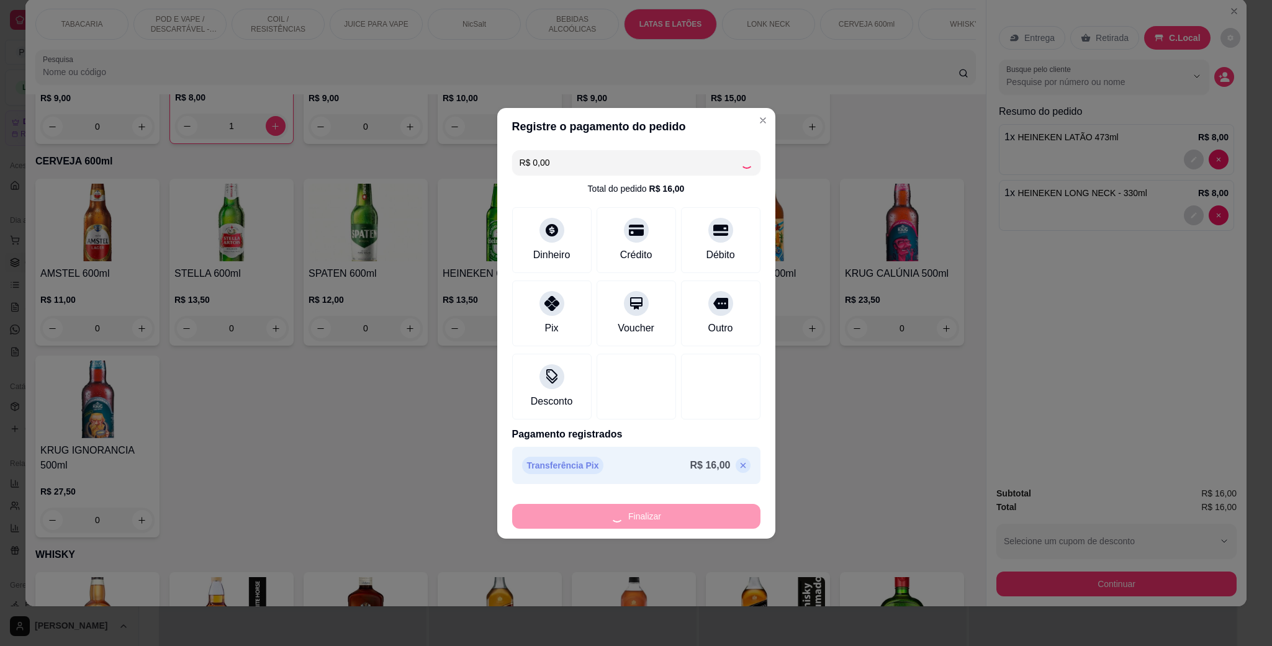
type input "0"
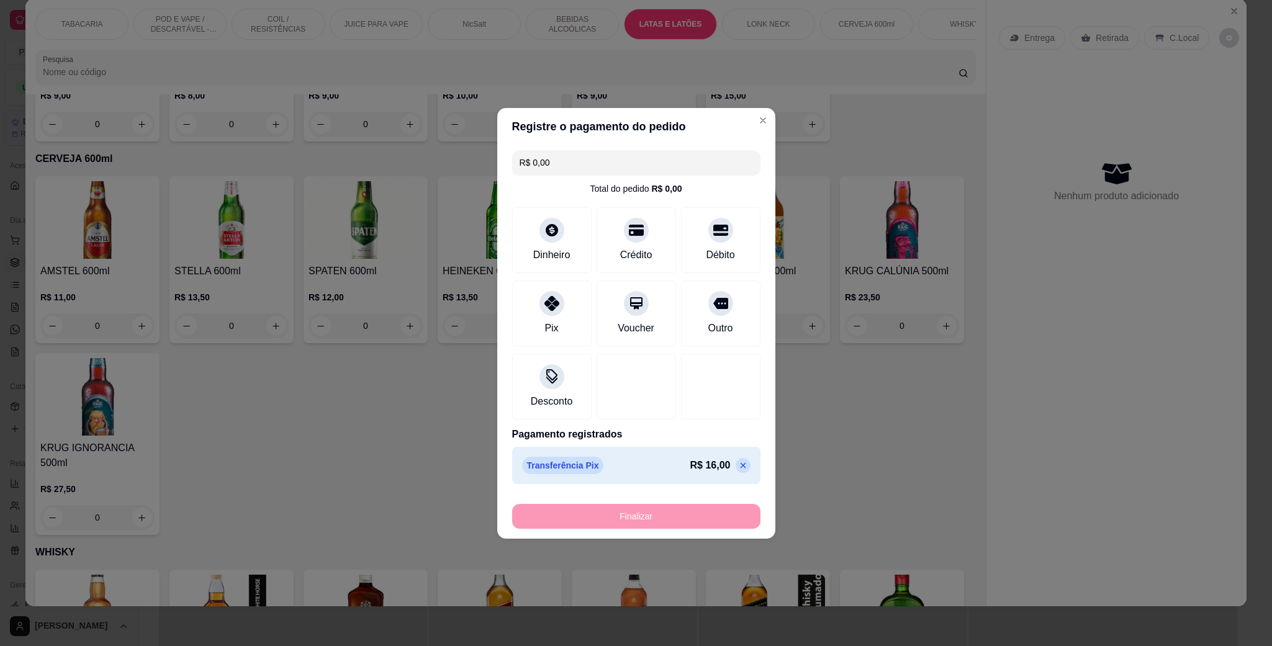
type input "-R$ 16,00"
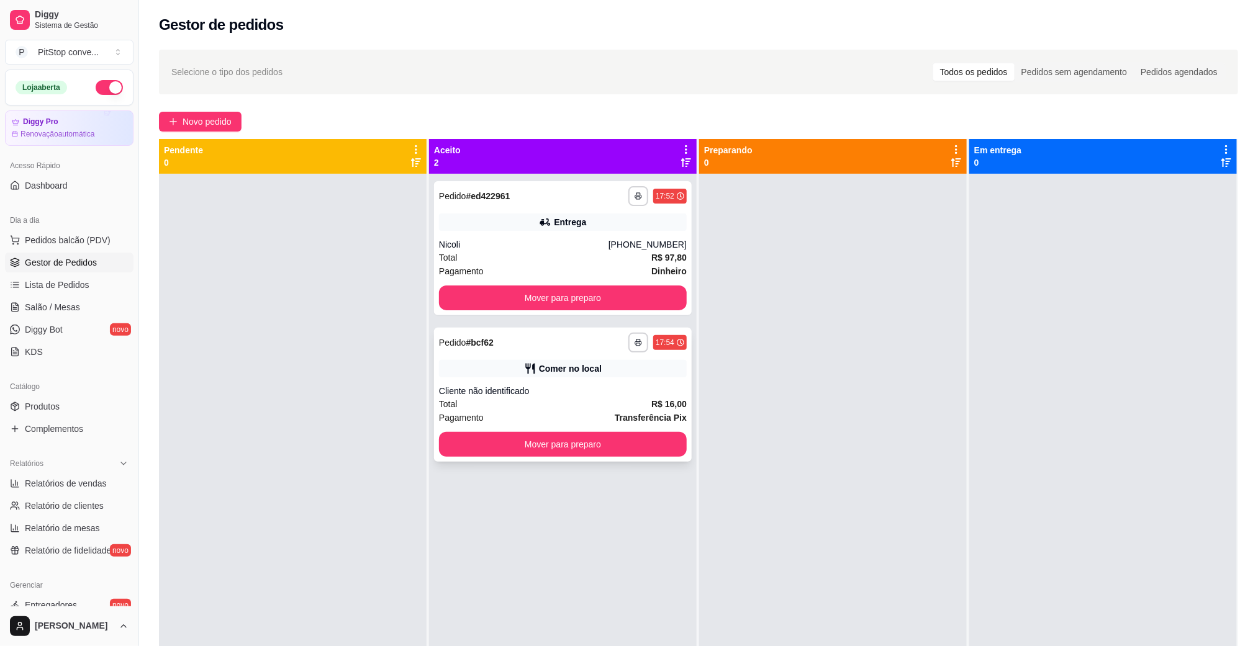
click at [612, 461] on div "**********" at bounding box center [563, 395] width 258 height 134
click at [600, 446] on button "Mover para preparo" at bounding box center [563, 444] width 248 height 25
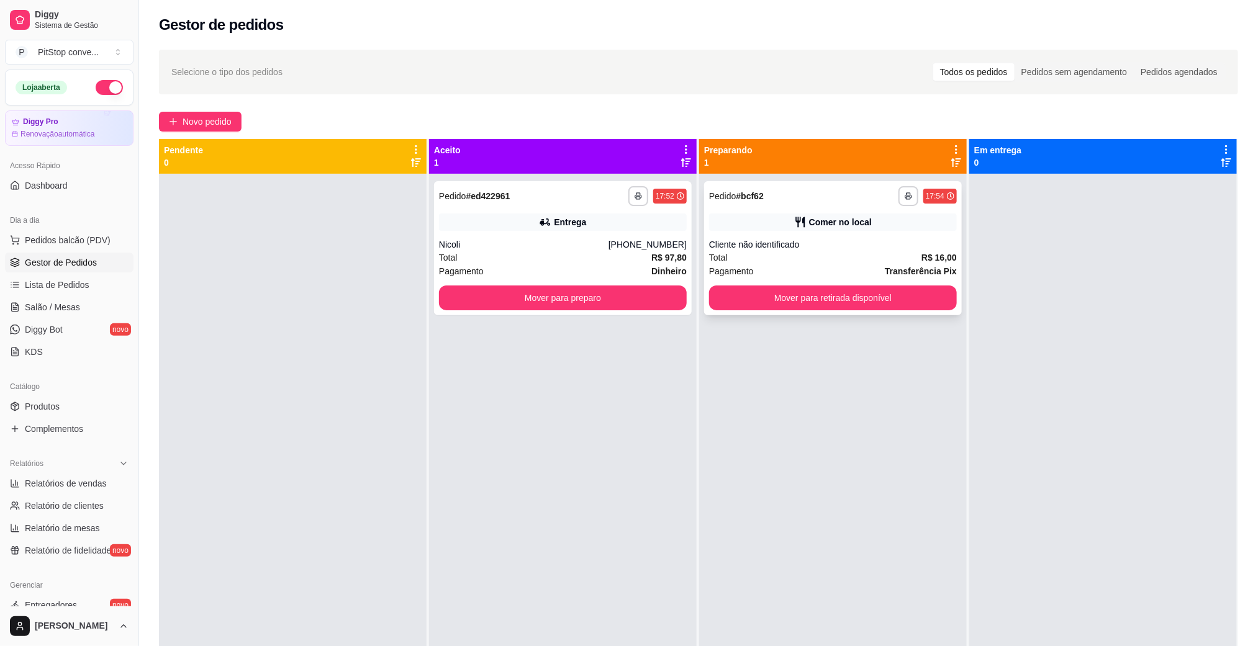
click at [834, 319] on div "**********" at bounding box center [833, 497] width 268 height 646
click at [842, 302] on button "Mover para retirada disponível" at bounding box center [833, 298] width 240 height 24
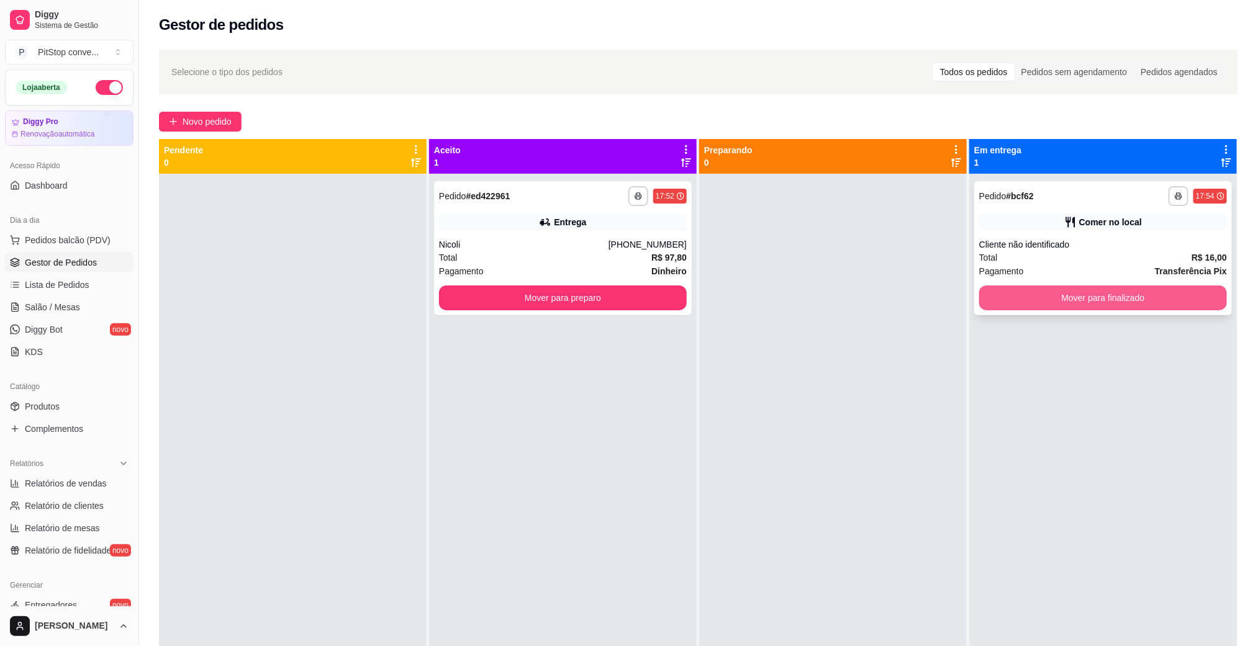
click at [1080, 295] on button "Mover para finalizado" at bounding box center [1103, 298] width 248 height 25
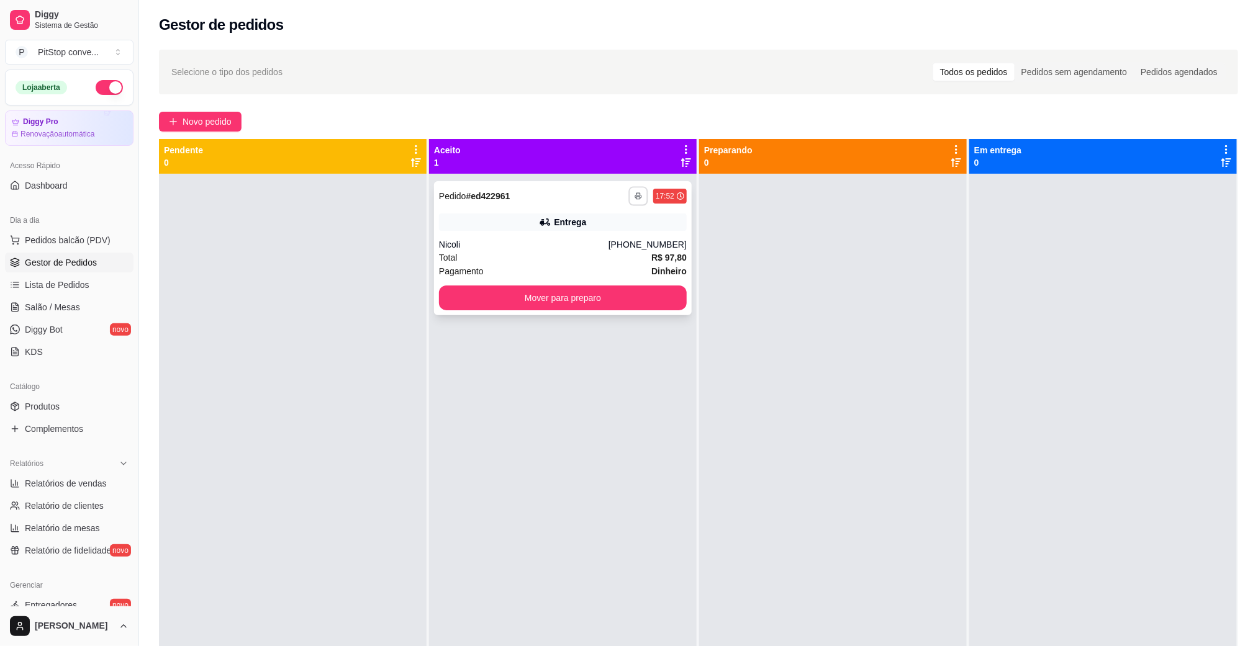
click at [628, 189] on button "button" at bounding box center [637, 195] width 19 height 19
click at [596, 243] on button "IMPRESSORA" at bounding box center [599, 239] width 87 height 19
click at [596, 239] on div "Nicoli" at bounding box center [524, 244] width 170 height 12
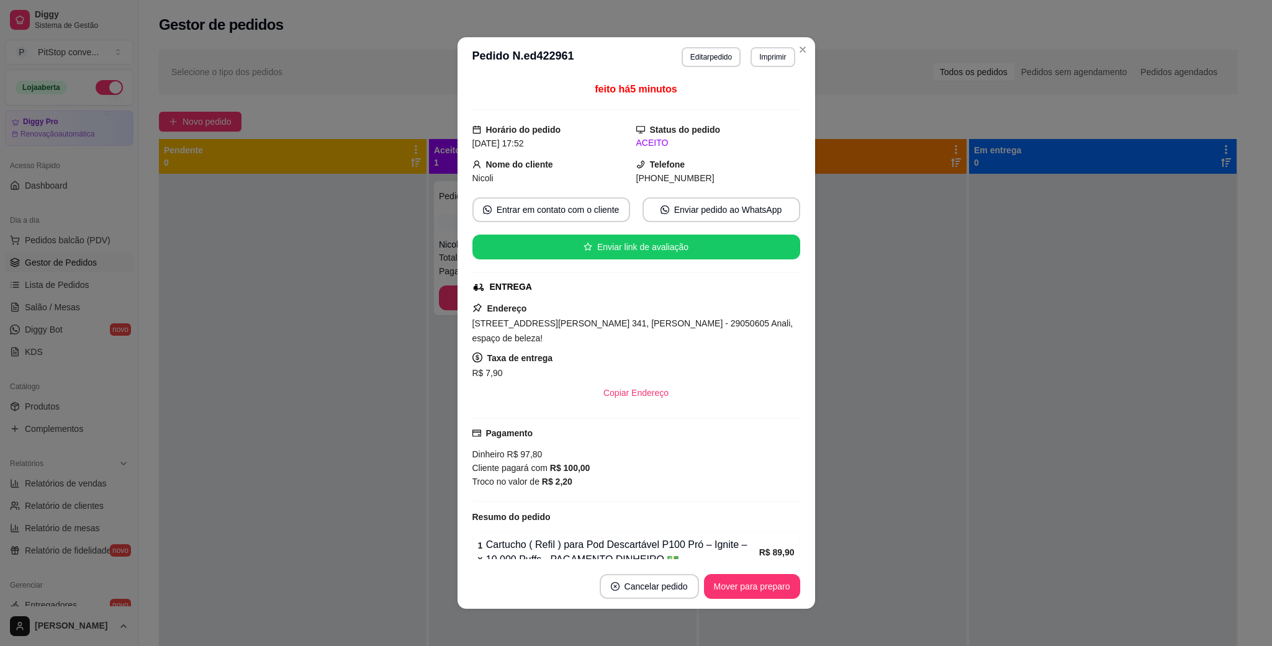
click at [679, 324] on span "[STREET_ADDRESS][PERSON_NAME] 341, [PERSON_NAME] - 29050605 Anali, espaço de be…" at bounding box center [632, 331] width 321 height 25
click at [679, 323] on span "[STREET_ADDRESS][PERSON_NAME] 341, [PERSON_NAME] - 29050605 Anali, espaço de be…" at bounding box center [632, 331] width 321 height 25
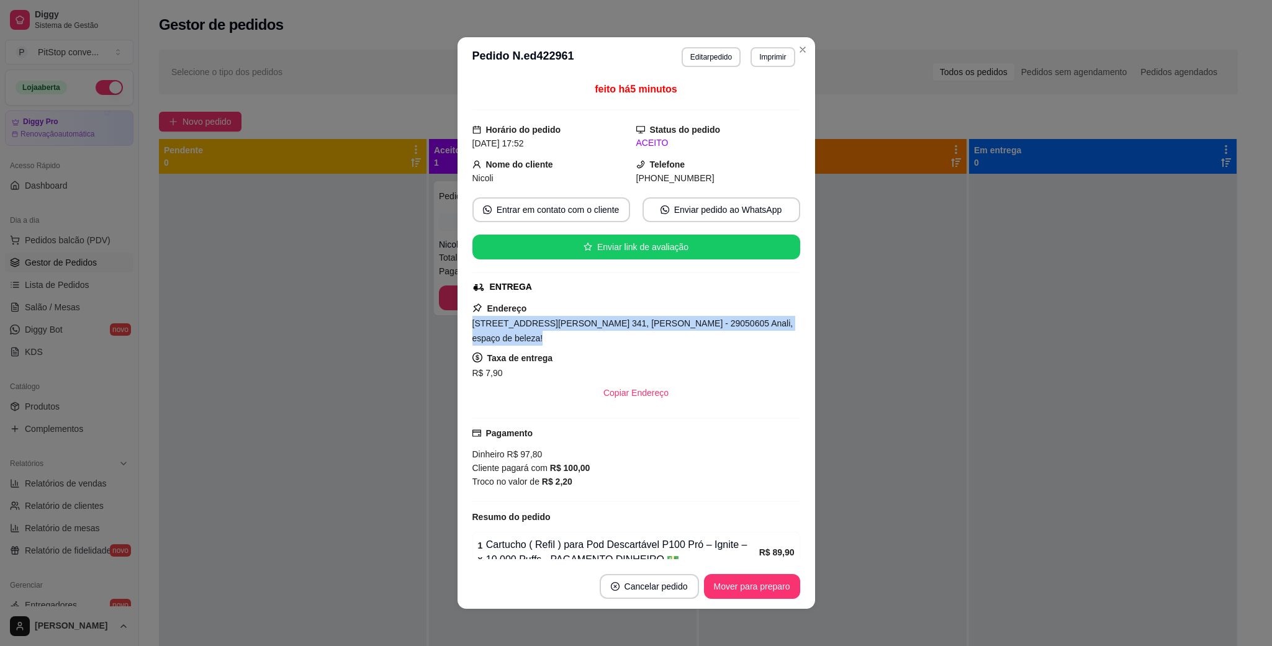
click at [679, 323] on span "[STREET_ADDRESS][PERSON_NAME] 341, [PERSON_NAME] - 29050605 Anali, espaço de be…" at bounding box center [632, 331] width 321 height 25
copy span "[STREET_ADDRESS][PERSON_NAME] 341, [PERSON_NAME] - 29050605 Anali, espaço de be…"
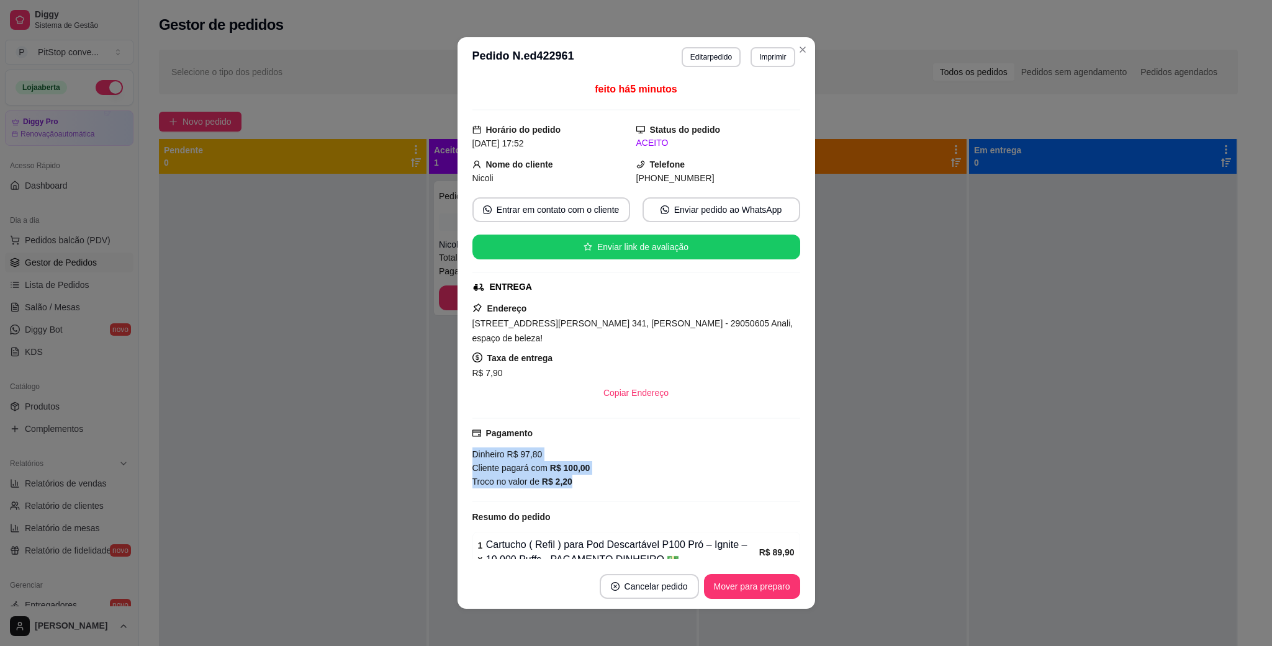
drag, startPoint x: 570, startPoint y: 476, endPoint x: 453, endPoint y: 438, distance: 122.7
click at [458, 438] on div "feito há 5 minutos Horário do pedido [DATE] 17:52 Status do pedido ACEITO Nome …" at bounding box center [637, 320] width 358 height 487
copy div "Dinheiro R$ 97,80 Cliente pagará com R$ 100,00 Troco no valor de R$ 2,20"
click at [766, 66] on button "Imprimir" at bounding box center [773, 57] width 44 height 20
click at [753, 107] on button "IMPRESSORA" at bounding box center [743, 100] width 87 height 19
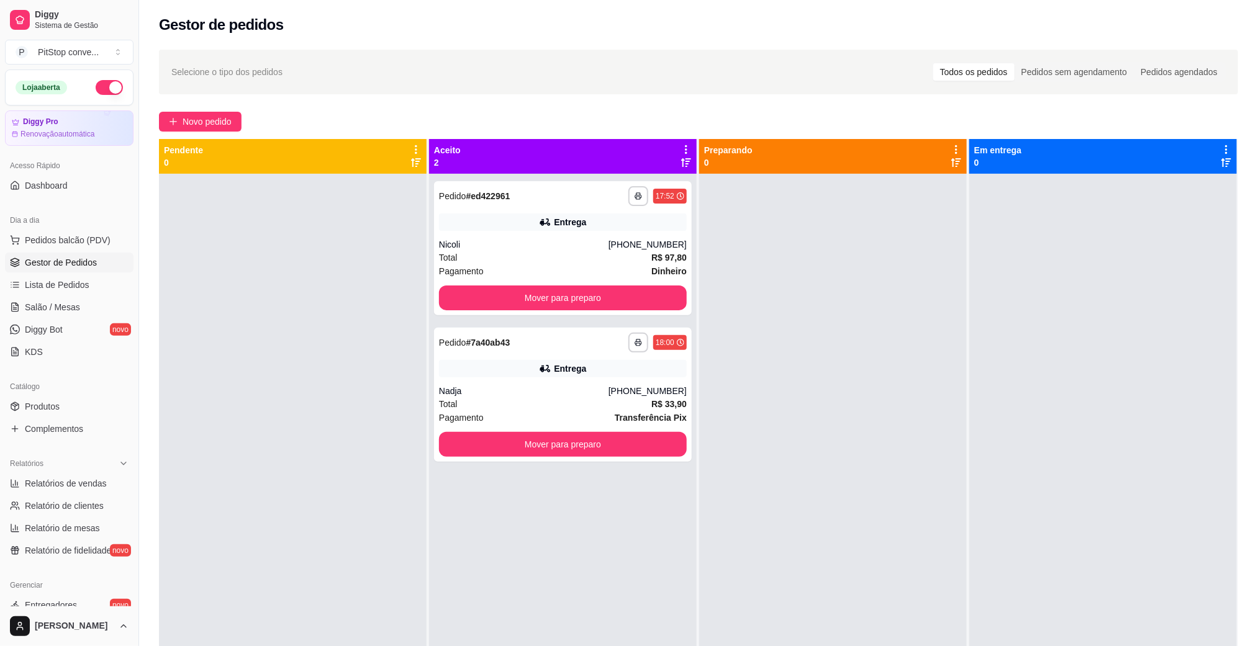
click at [73, 251] on ul "Pedidos balcão (PDV) Gestor de Pedidos Lista de Pedidos Salão / Mesas Diggy Bot…" at bounding box center [69, 296] width 129 height 132
click at [83, 250] on button "Pedidos balcão (PDV)" at bounding box center [69, 240] width 129 height 20
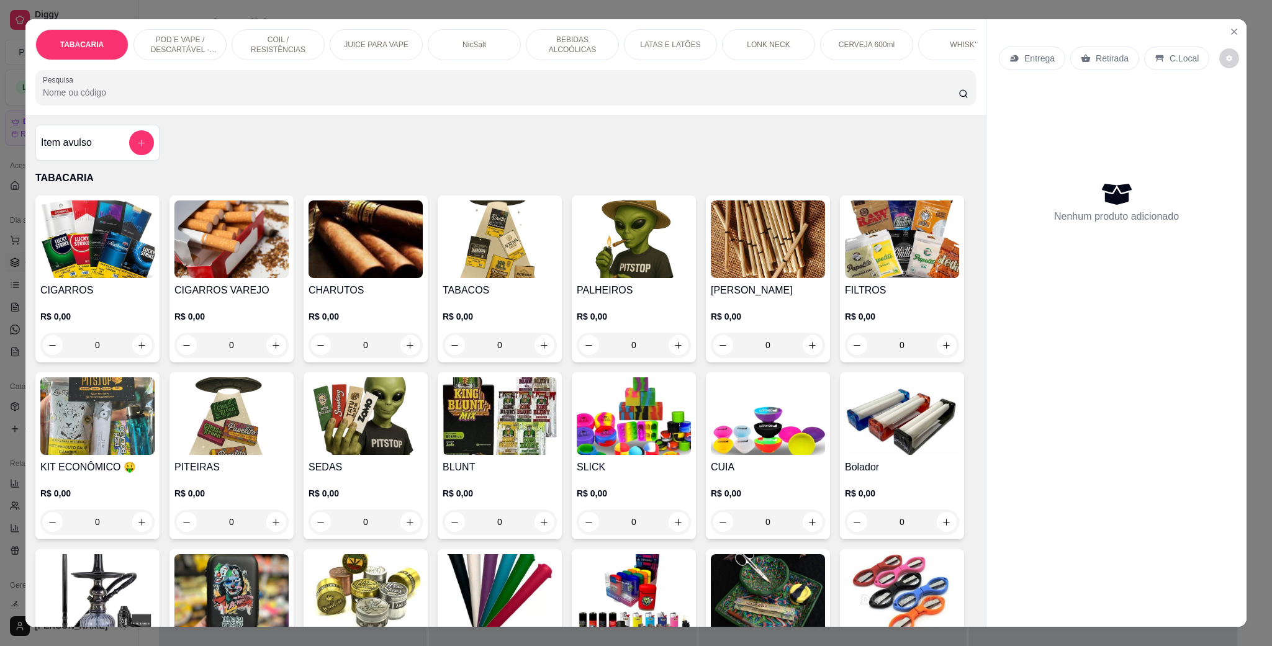
click at [653, 47] on p "LATAS E LATÕES" at bounding box center [670, 45] width 60 height 10
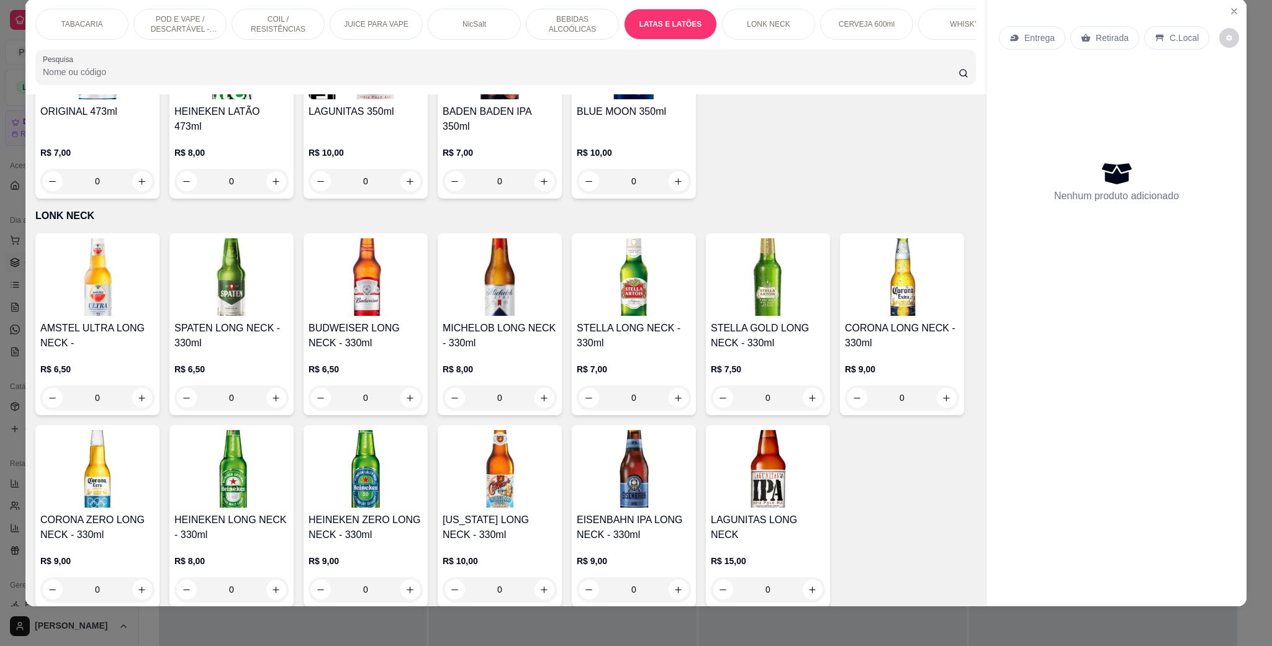
type input "1"
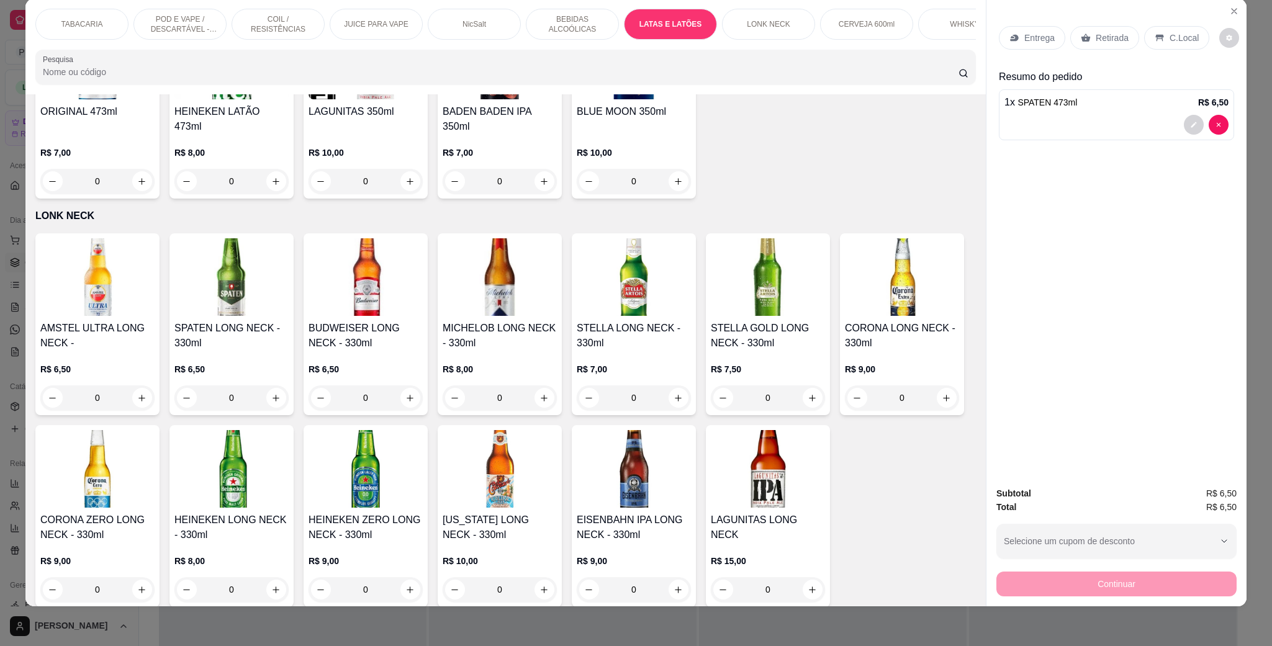
type input "1"
click at [1181, 30] on div "C.Local" at bounding box center [1176, 38] width 65 height 24
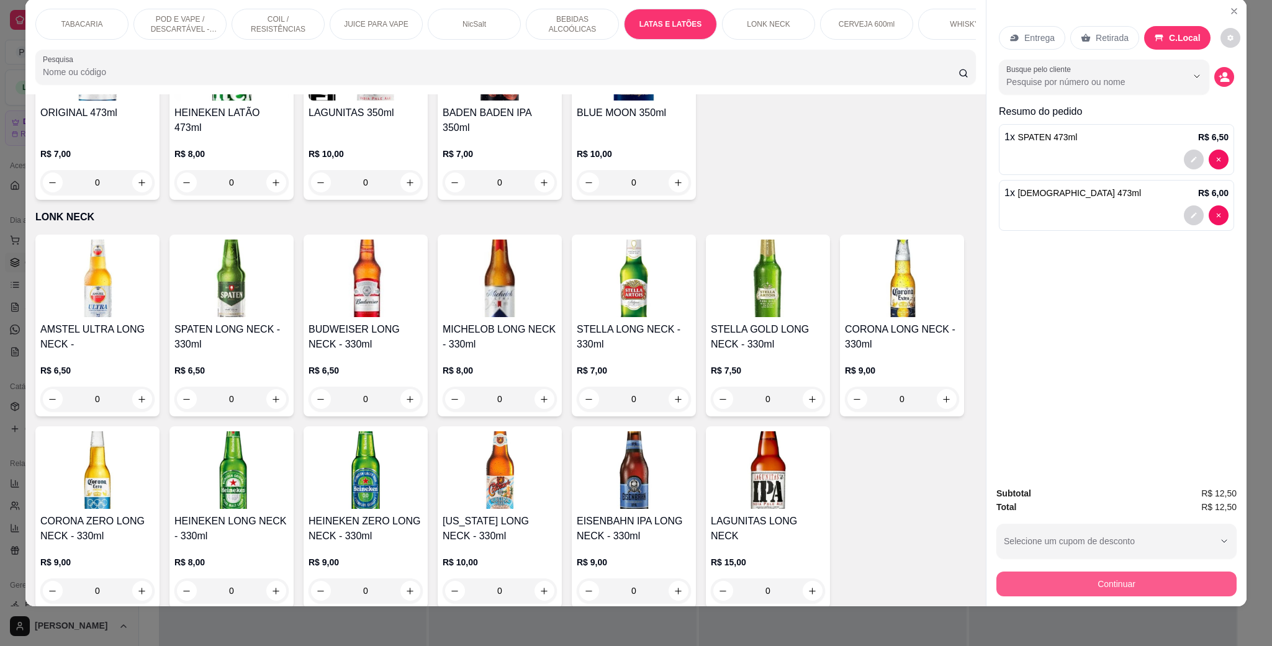
click at [1109, 571] on div "Continuar" at bounding box center [1117, 583] width 240 height 28
click at [1142, 582] on button "Continuar" at bounding box center [1117, 584] width 240 height 25
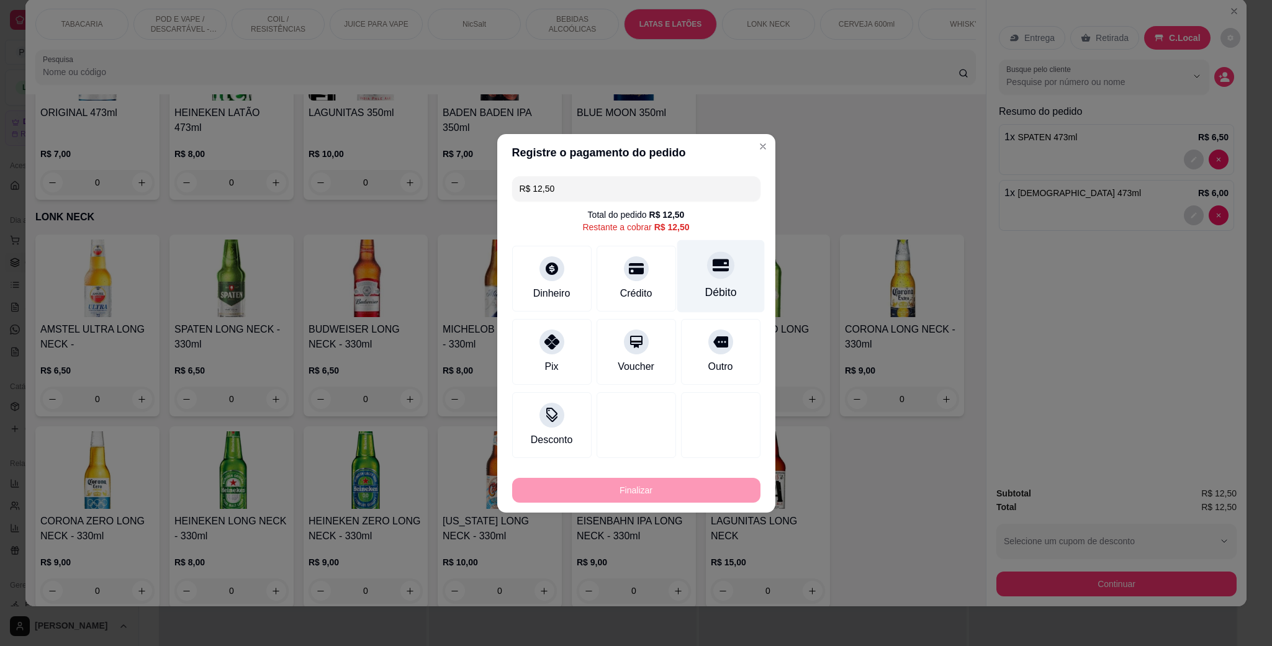
click at [712, 273] on icon at bounding box center [720, 265] width 16 height 16
type input "R$ 0,00"
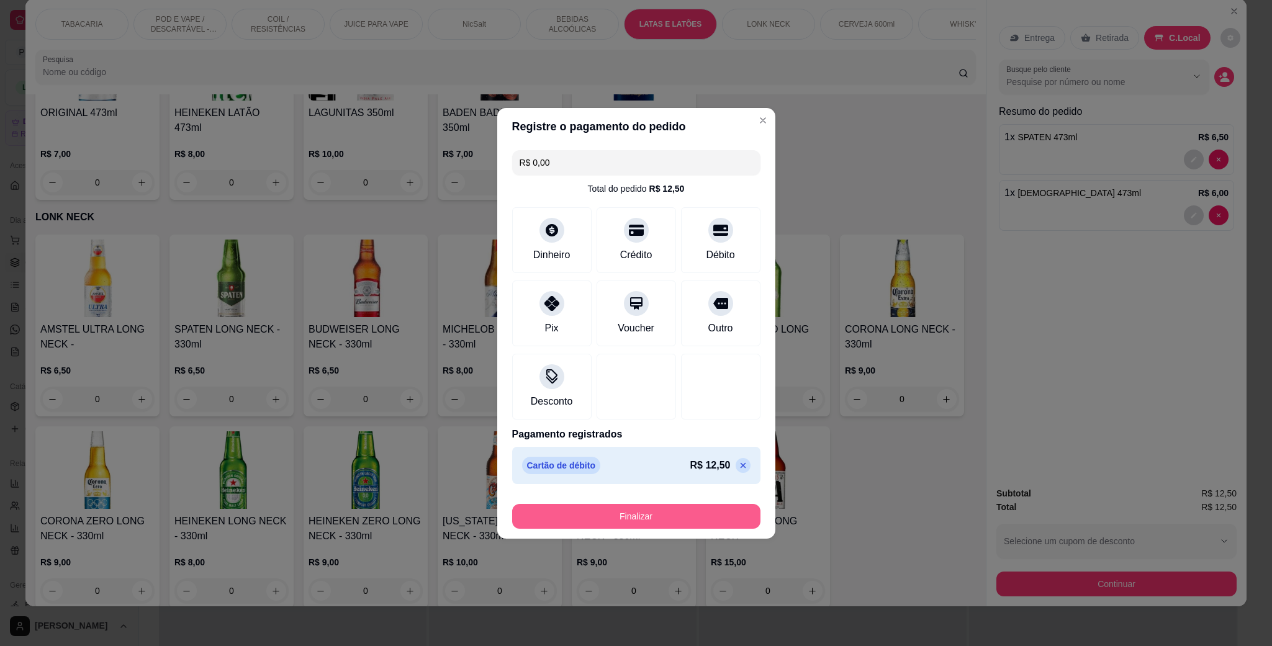
click at [702, 515] on button "Finalizar" at bounding box center [636, 516] width 248 height 25
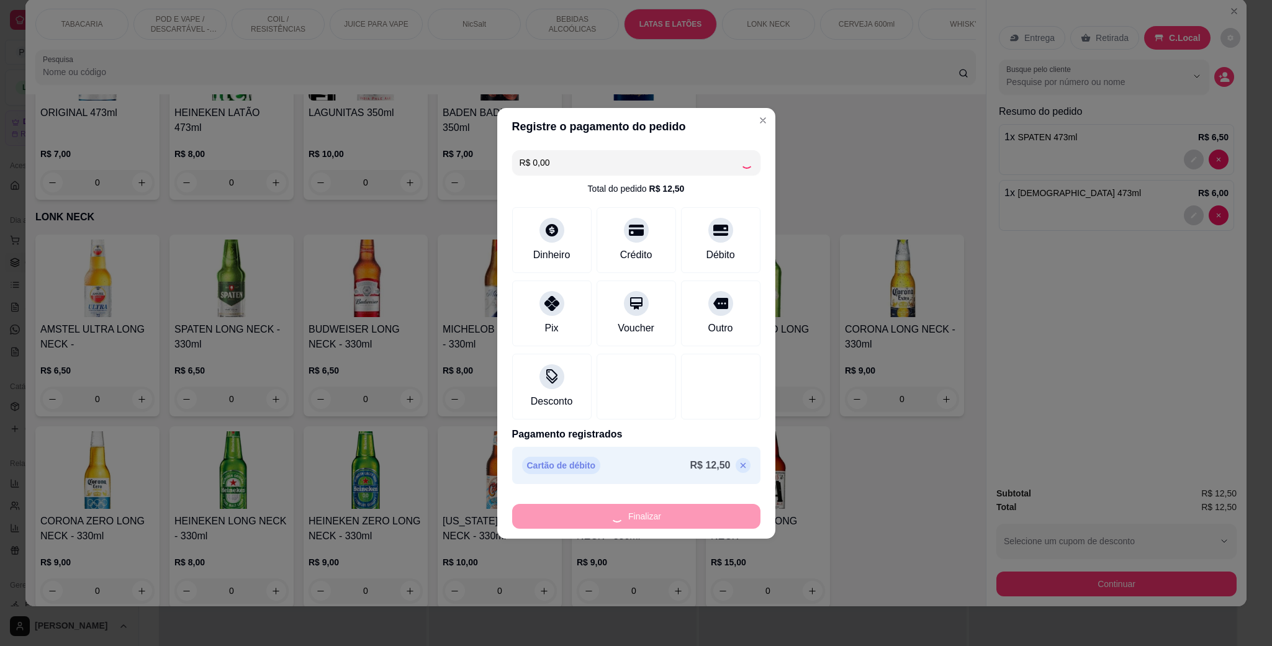
type input "0"
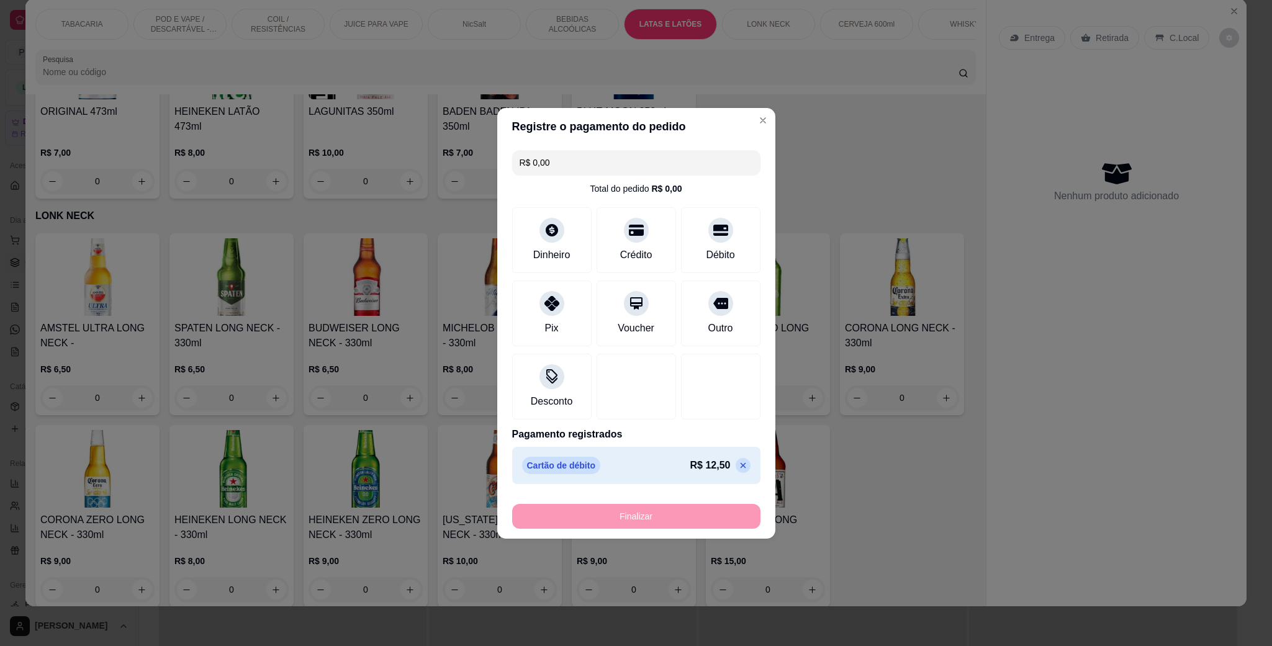
type input "-R$ 12,50"
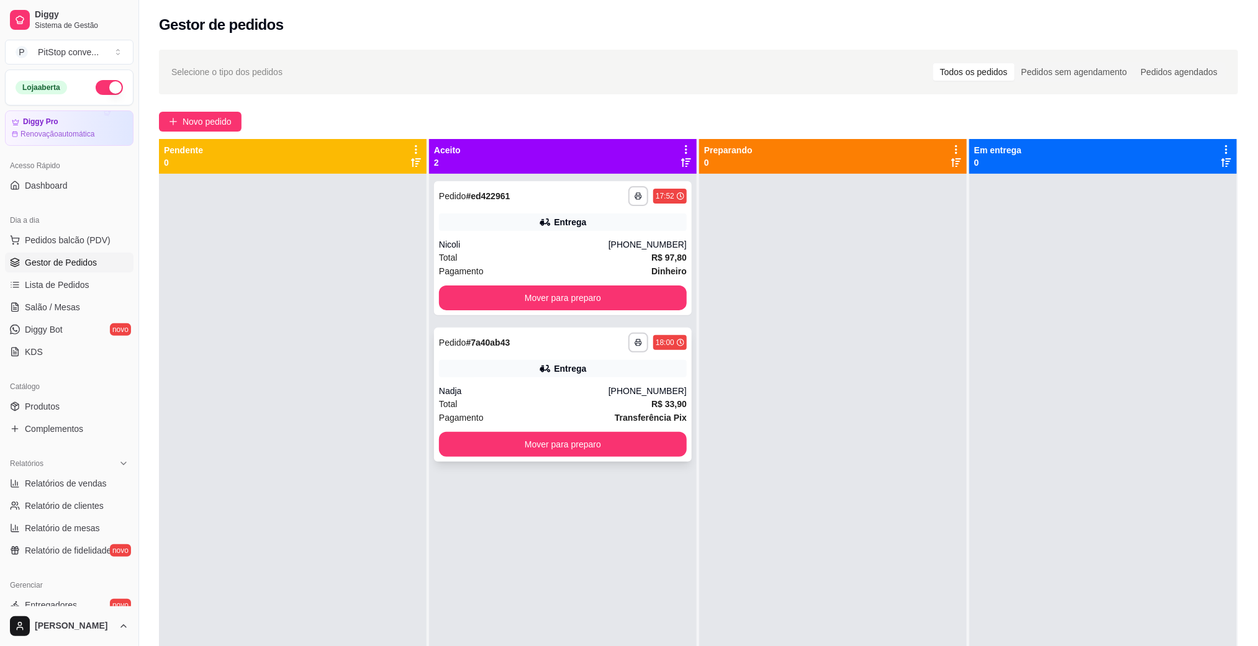
click at [574, 368] on div "Entrega" at bounding box center [570, 369] width 32 height 12
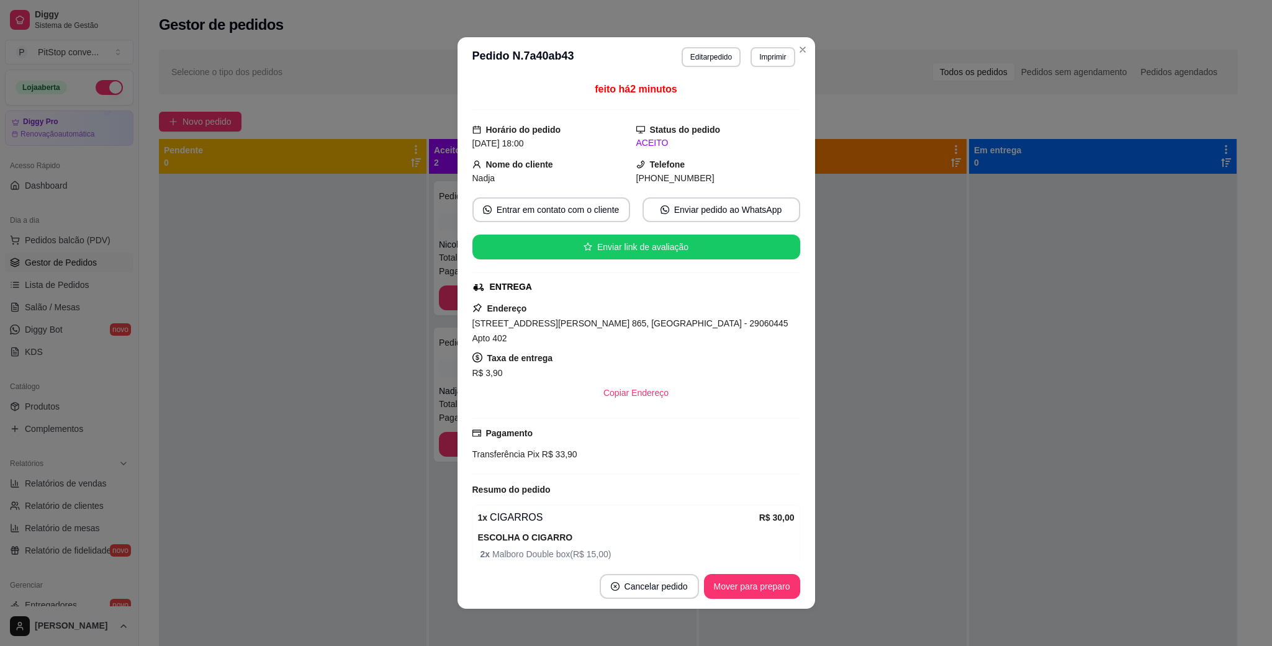
click at [658, 313] on div "Endereço [STREET_ADDRESS][PERSON_NAME] 865, [GEOGRAPHIC_DATA] - 29060445 Apto 4…" at bounding box center [636, 353] width 328 height 104
click at [663, 327] on span "[STREET_ADDRESS][PERSON_NAME] 865, [GEOGRAPHIC_DATA] - 29060445 Apto 402" at bounding box center [630, 331] width 316 height 25
click at [623, 322] on span "[STREET_ADDRESS][PERSON_NAME] 865, [GEOGRAPHIC_DATA] - 29060445 Apto 402" at bounding box center [630, 331] width 316 height 25
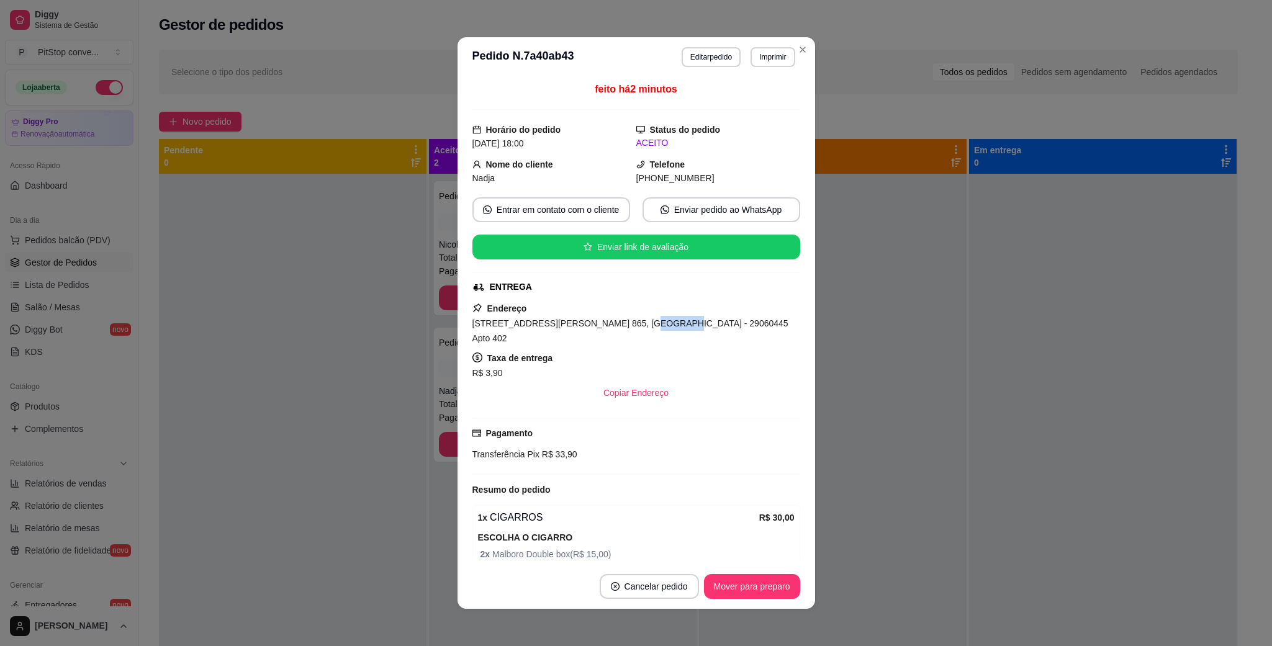
click at [623, 322] on span "[STREET_ADDRESS][PERSON_NAME] 865, [GEOGRAPHIC_DATA] - 29060445 Apto 402" at bounding box center [630, 331] width 316 height 25
copy span "[STREET_ADDRESS][PERSON_NAME] 865, [GEOGRAPHIC_DATA] - 29060445 Apto 402"
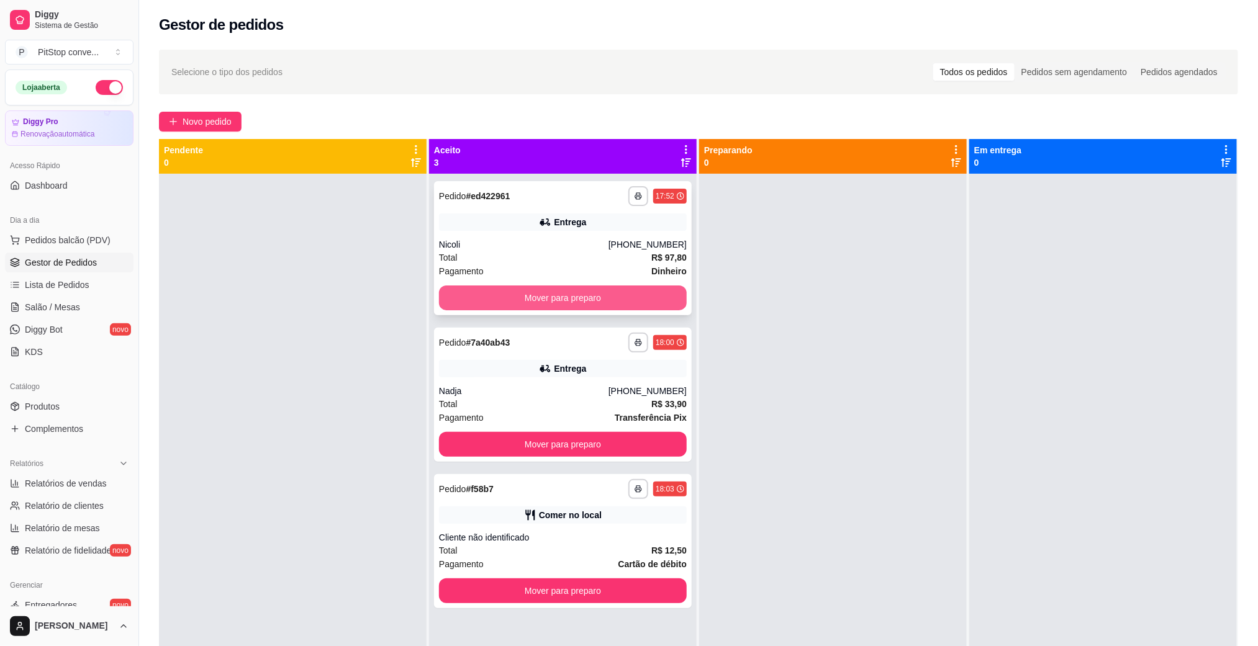
click at [613, 301] on button "Mover para preparo" at bounding box center [563, 298] width 248 height 25
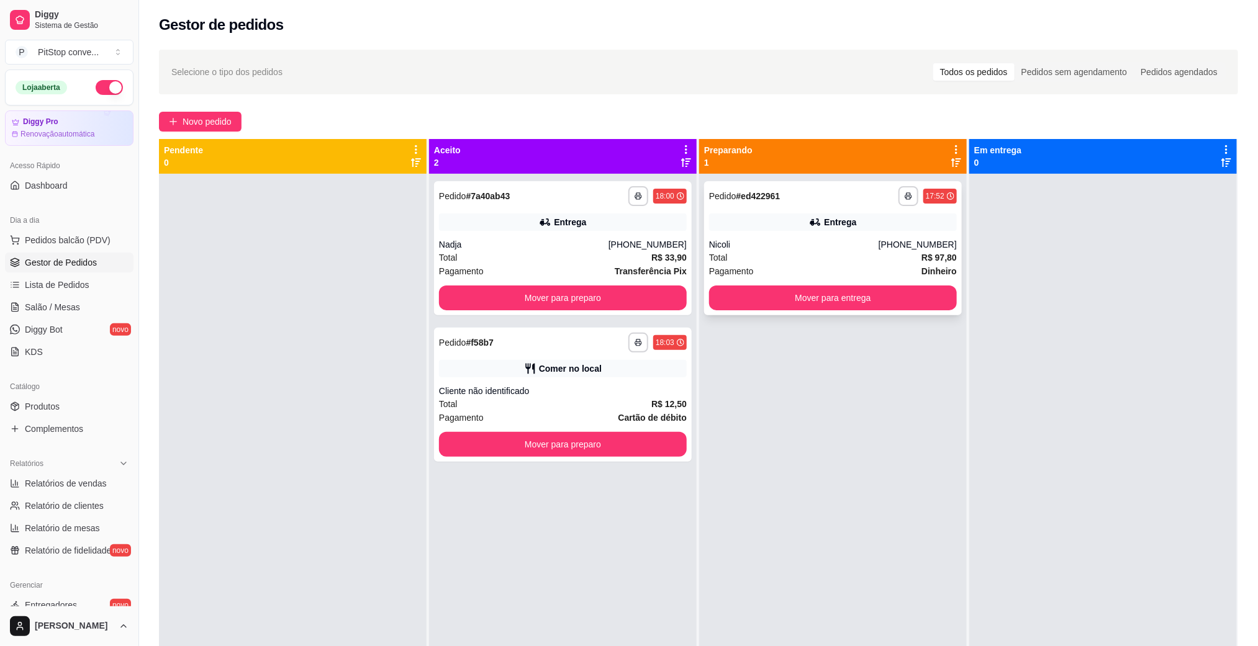
click at [829, 294] on button "Mover para entrega" at bounding box center [833, 298] width 248 height 25
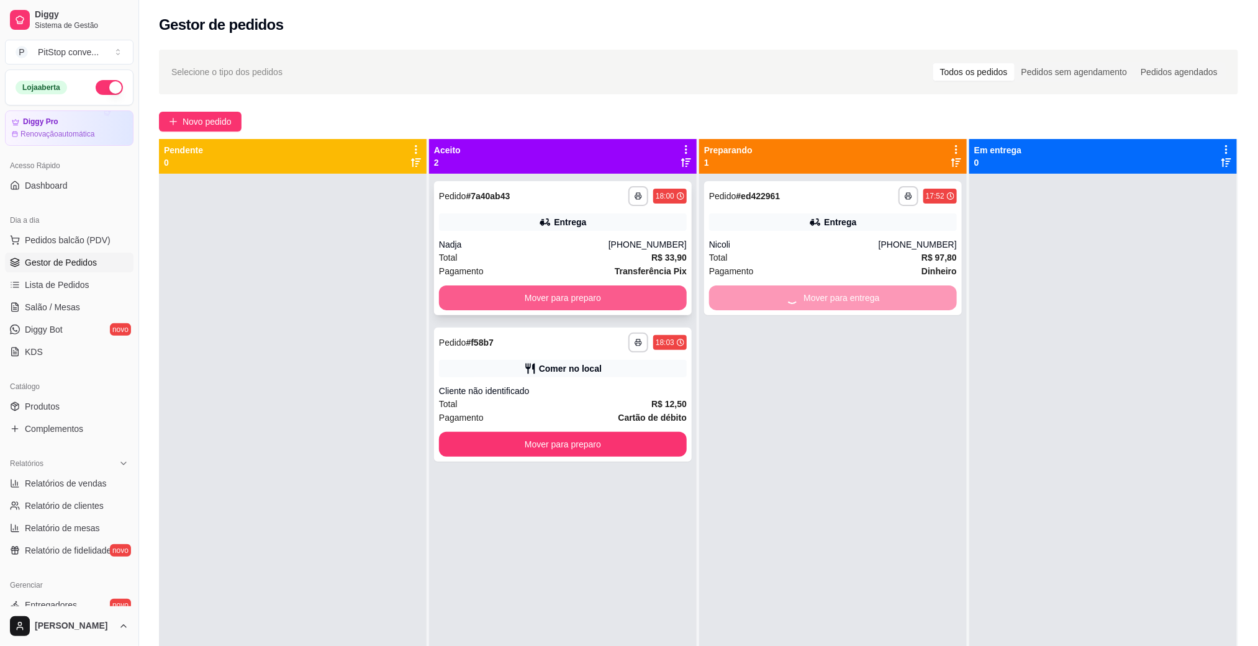
click at [669, 295] on button "Mover para preparo" at bounding box center [563, 298] width 248 height 25
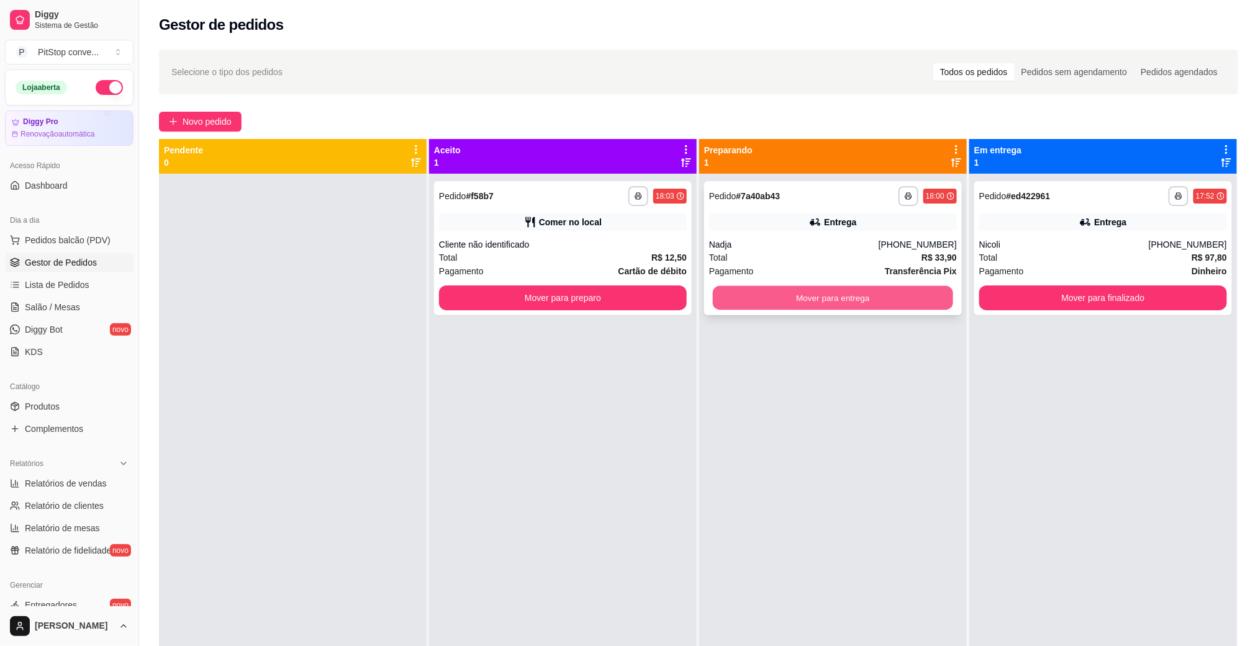
click at [801, 301] on button "Mover para entrega" at bounding box center [833, 298] width 240 height 24
click at [857, 295] on button "Mover para entrega" at bounding box center [833, 298] width 248 height 25
click at [88, 233] on button "Pedidos balcão (PDV)" at bounding box center [69, 240] width 129 height 20
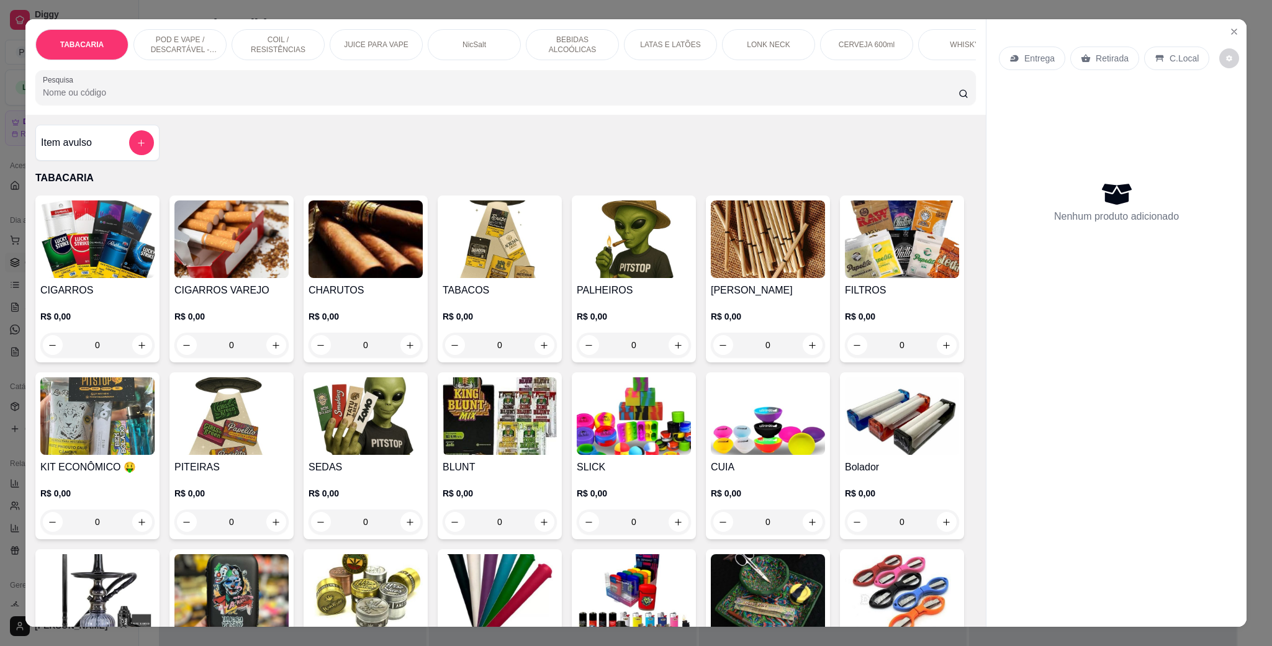
click at [186, 48] on p "POD E VAPE / DESCARTÁVEL - RECARREGAVEL" at bounding box center [180, 45] width 72 height 20
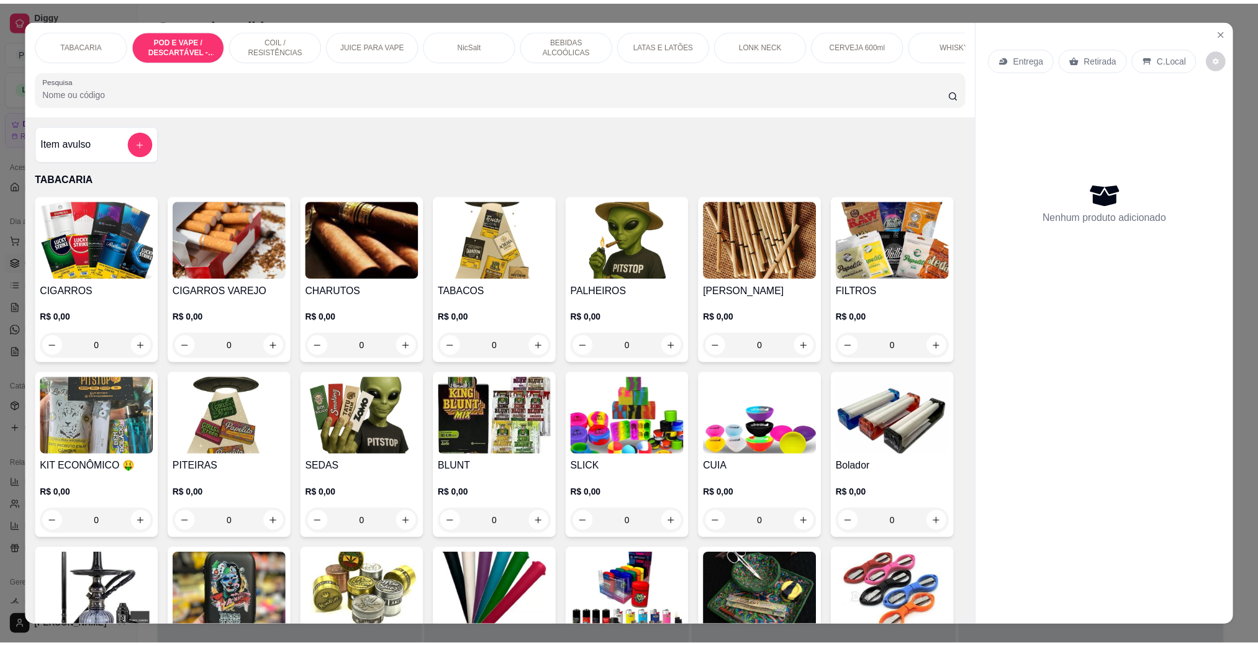
scroll to position [20, 0]
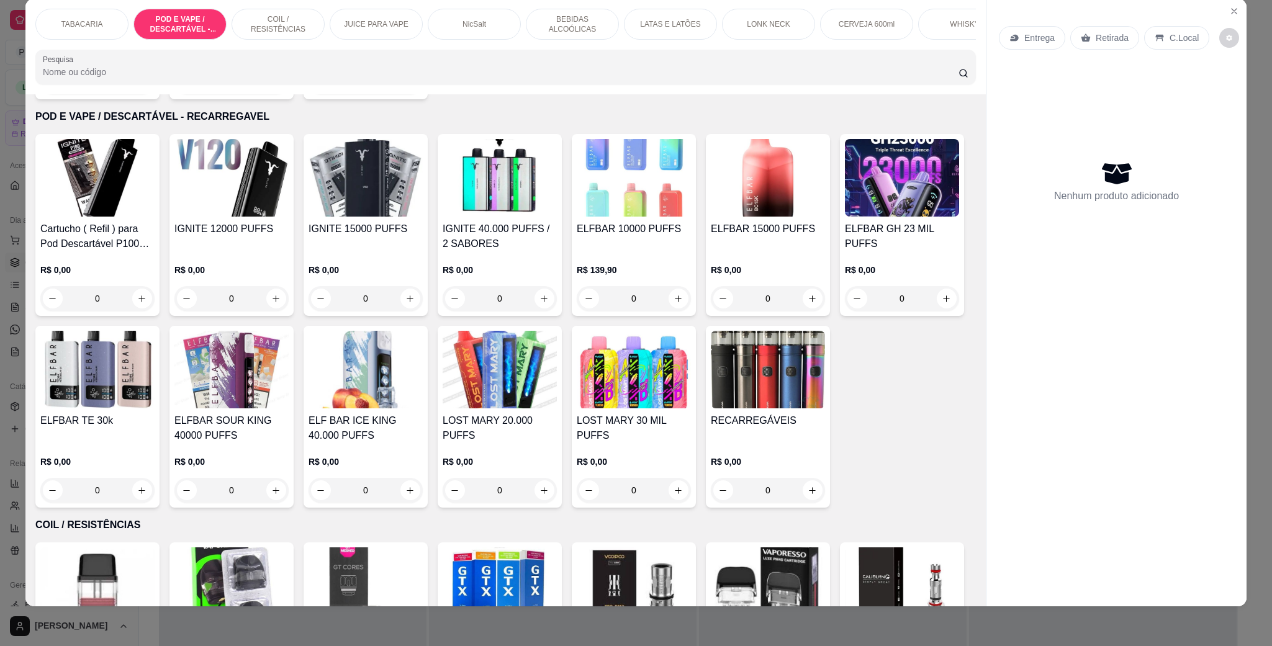
click at [210, 200] on img at bounding box center [231, 178] width 114 height 78
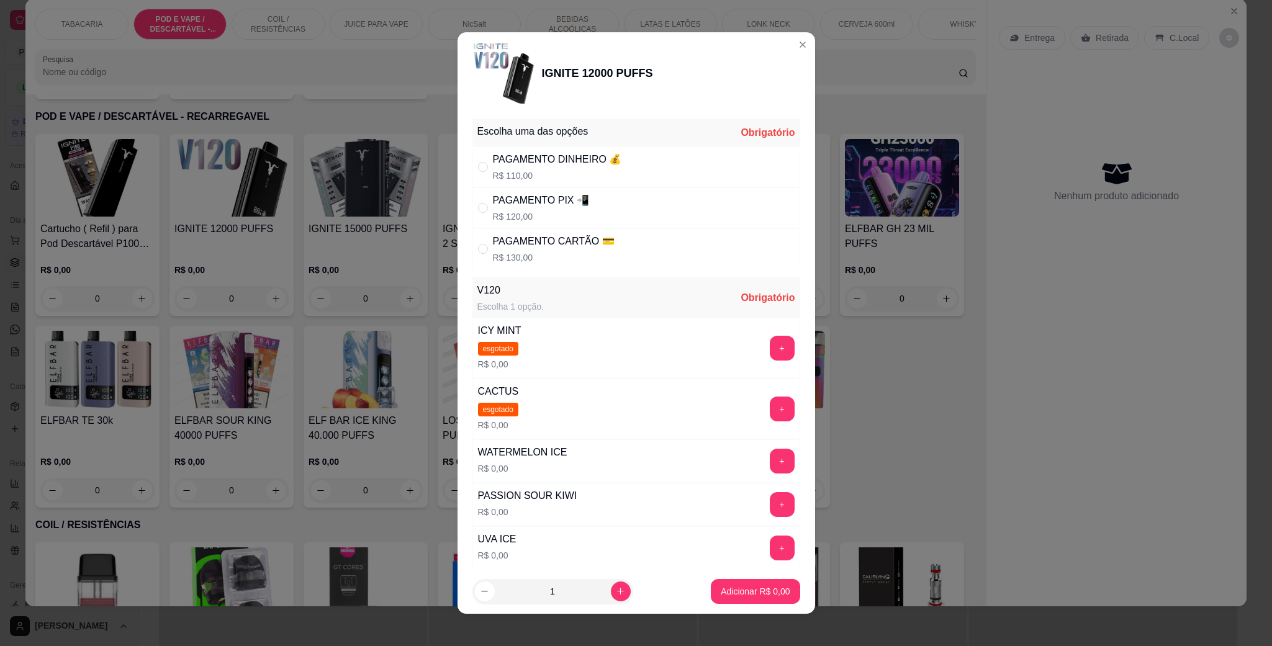
click at [548, 209] on div "PAGAMENTO PIX 📲 R$ 120,00" at bounding box center [541, 208] width 96 height 30
radio input "true"
click at [770, 466] on button "+" at bounding box center [782, 462] width 24 height 24
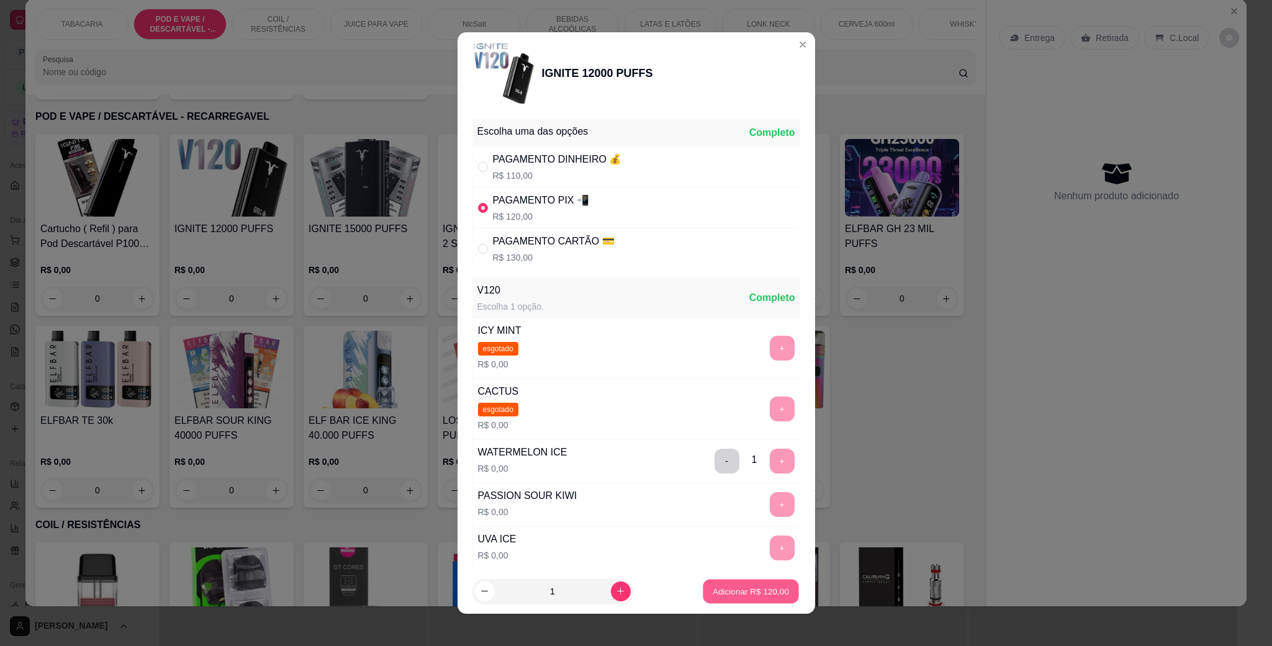
click at [730, 594] on p "Adicionar R$ 120,00" at bounding box center [751, 591] width 76 height 12
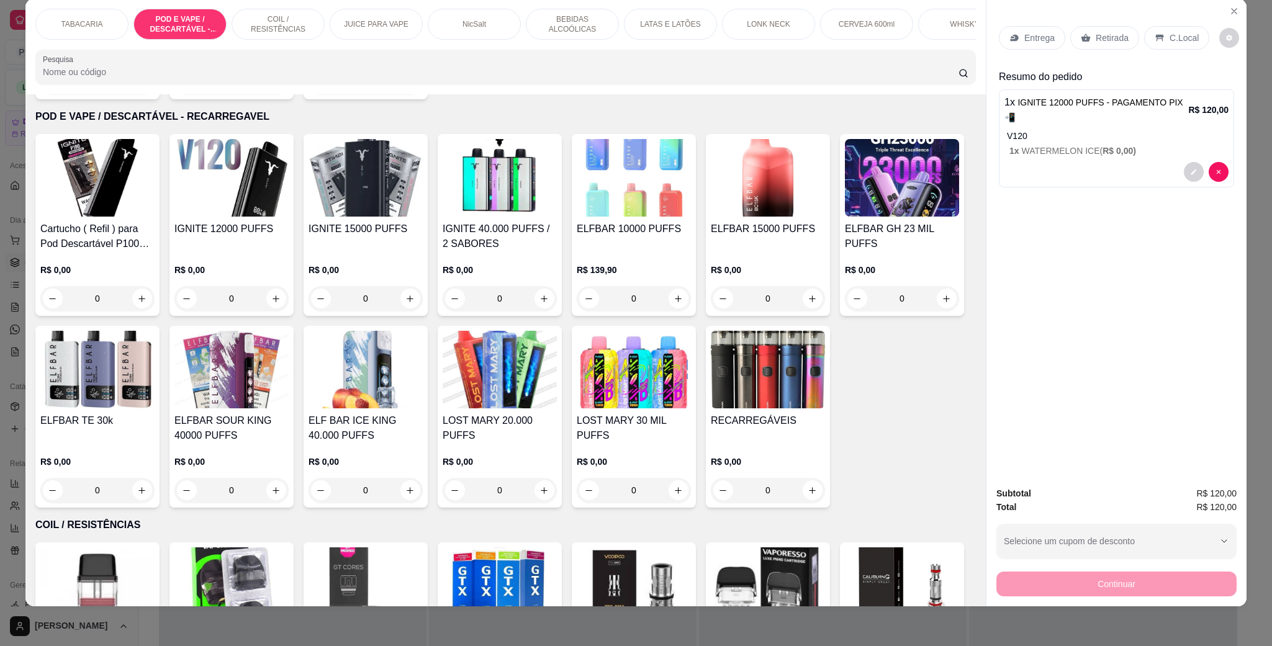
click at [1151, 45] on div "C.Local" at bounding box center [1176, 38] width 65 height 24
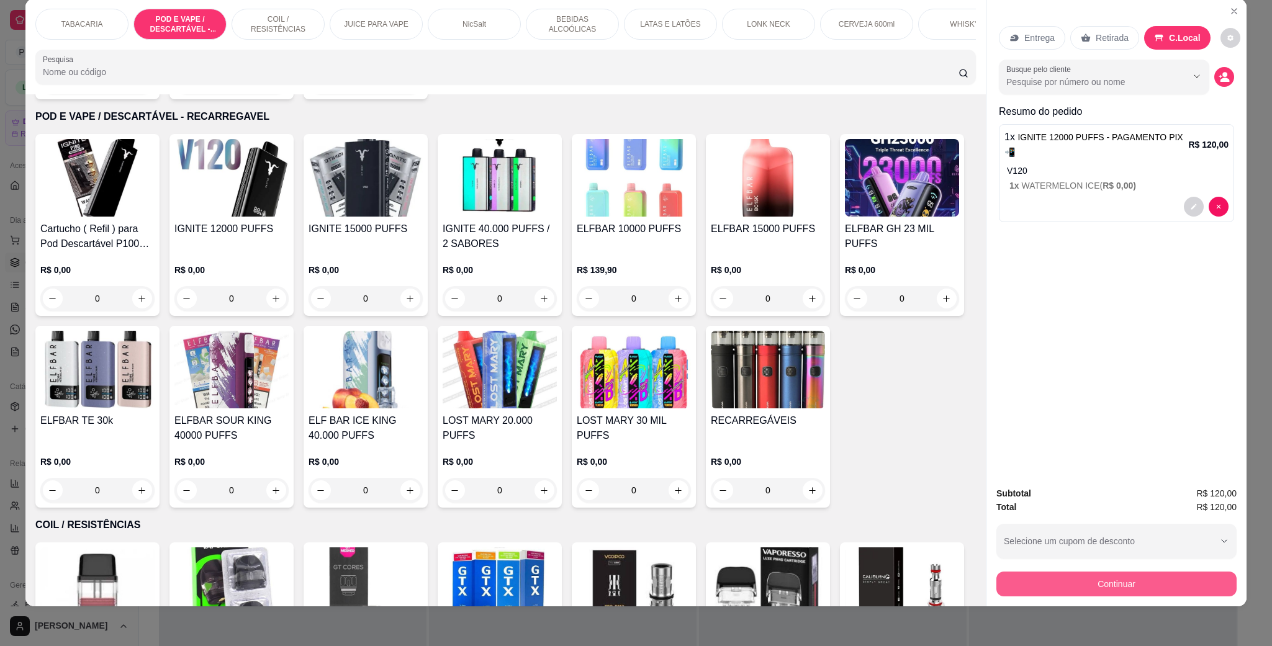
click at [1080, 582] on button "Continuar" at bounding box center [1117, 584] width 240 height 25
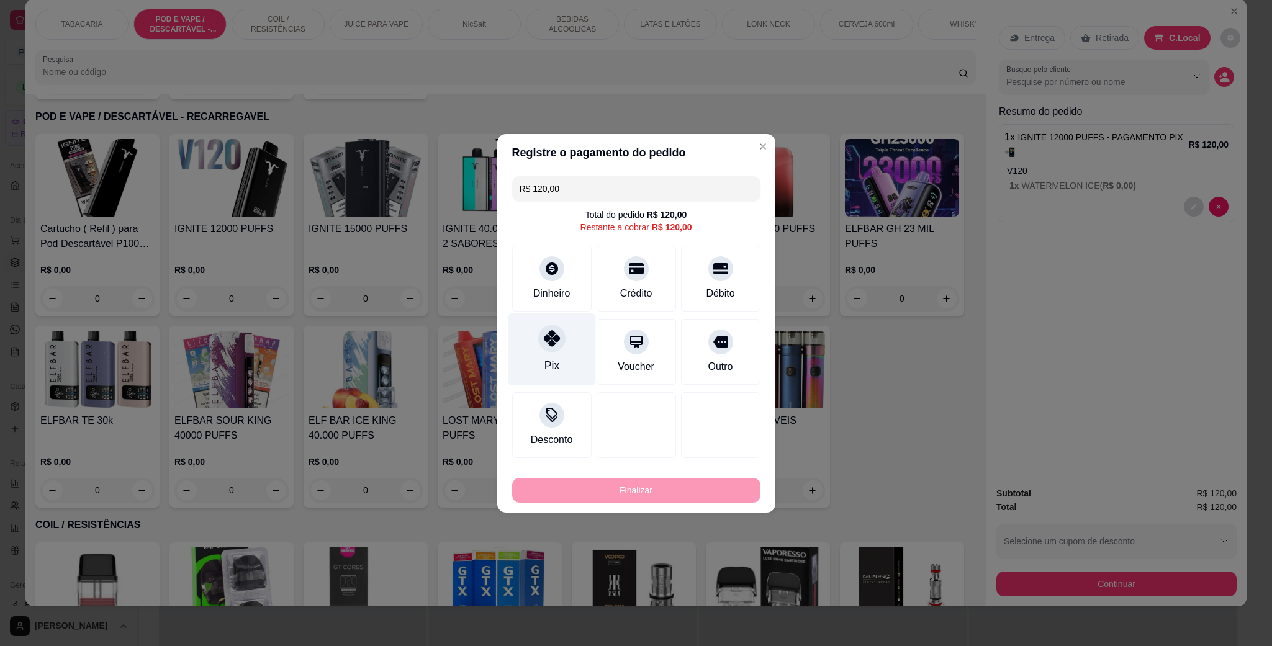
click at [566, 330] on div "Pix" at bounding box center [552, 349] width 88 height 73
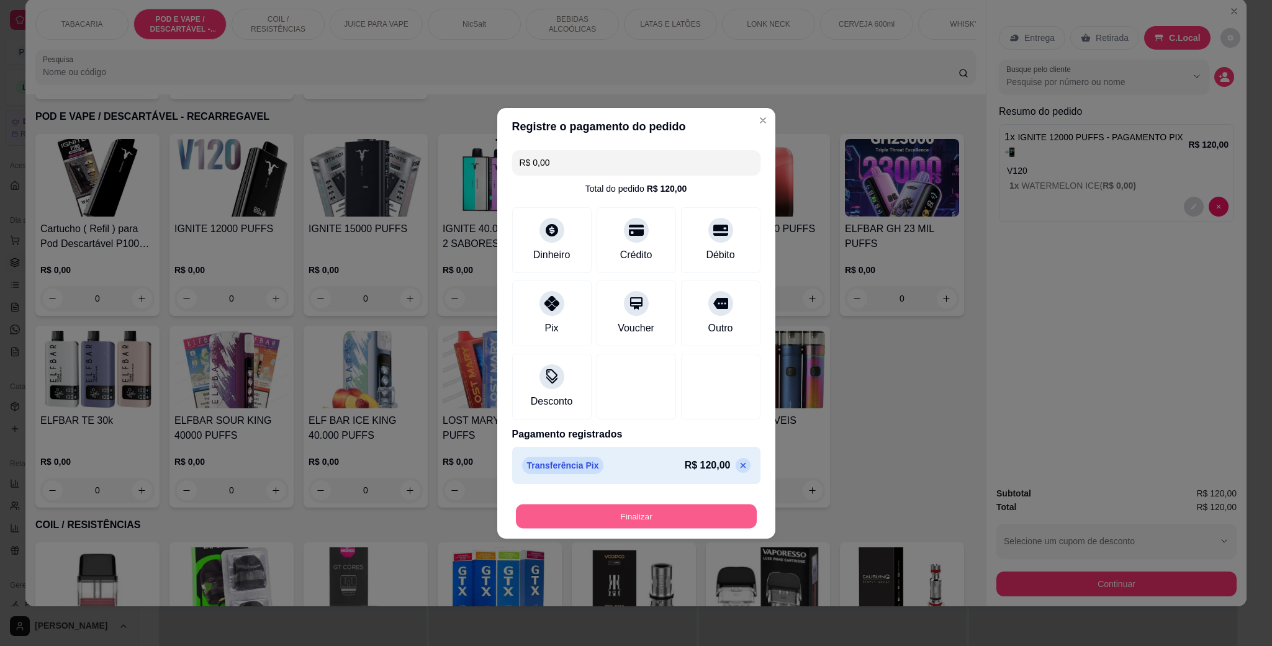
click at [690, 524] on button "Finalizar" at bounding box center [636, 516] width 241 height 24
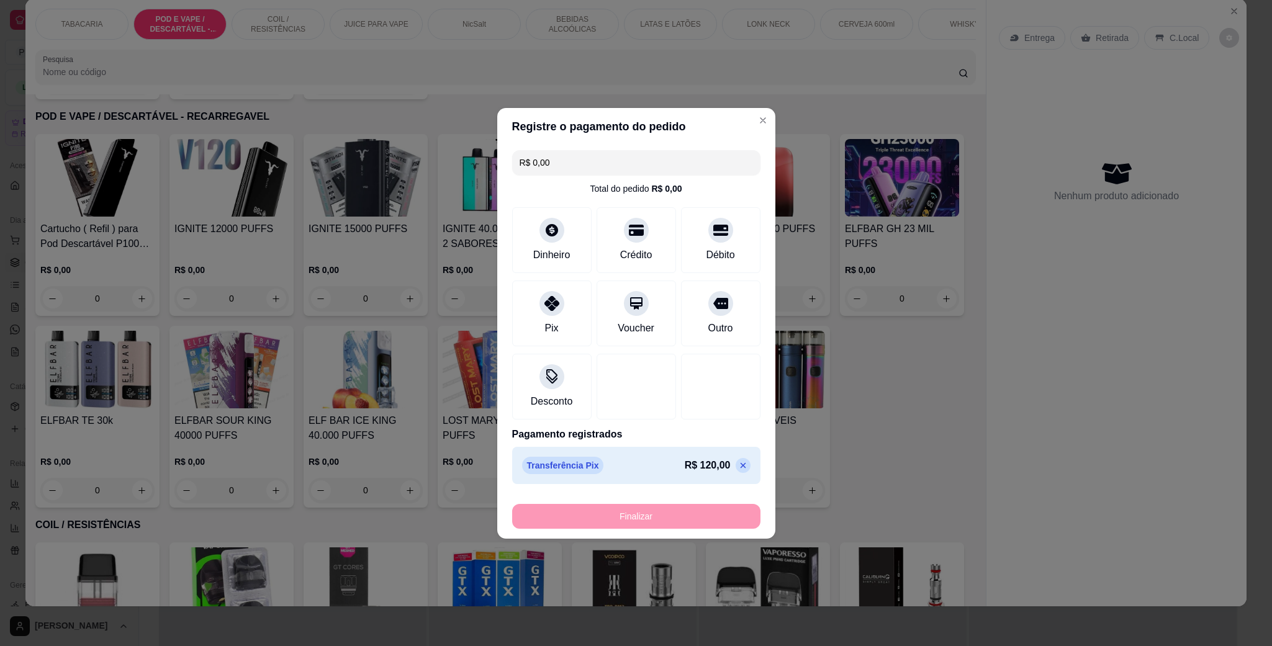
type input "-R$ 120,00"
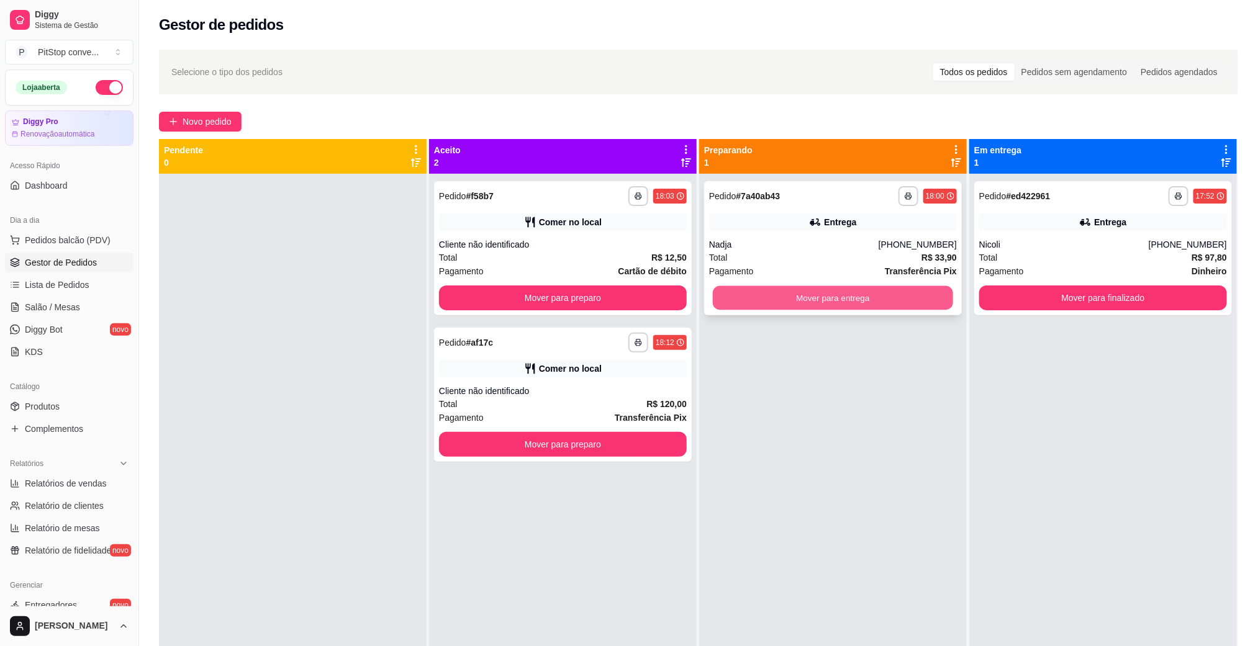
click at [759, 298] on button "Mover para entrega" at bounding box center [833, 298] width 240 height 24
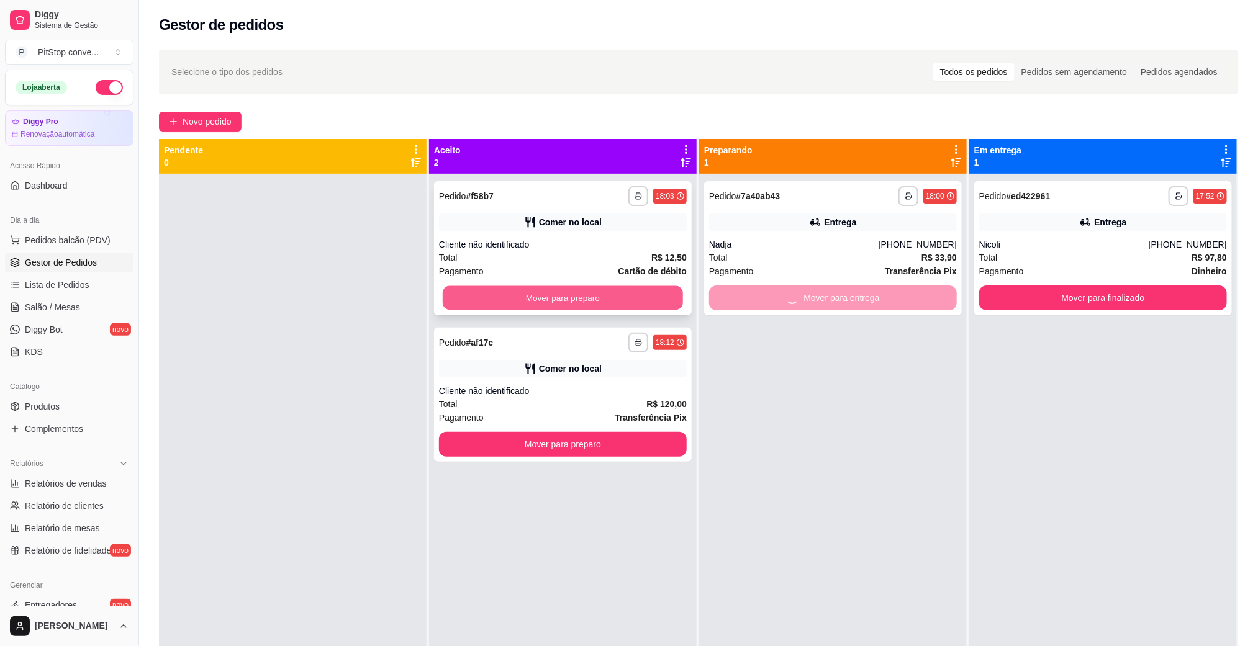
click at [660, 304] on button "Mover para preparo" at bounding box center [563, 298] width 240 height 24
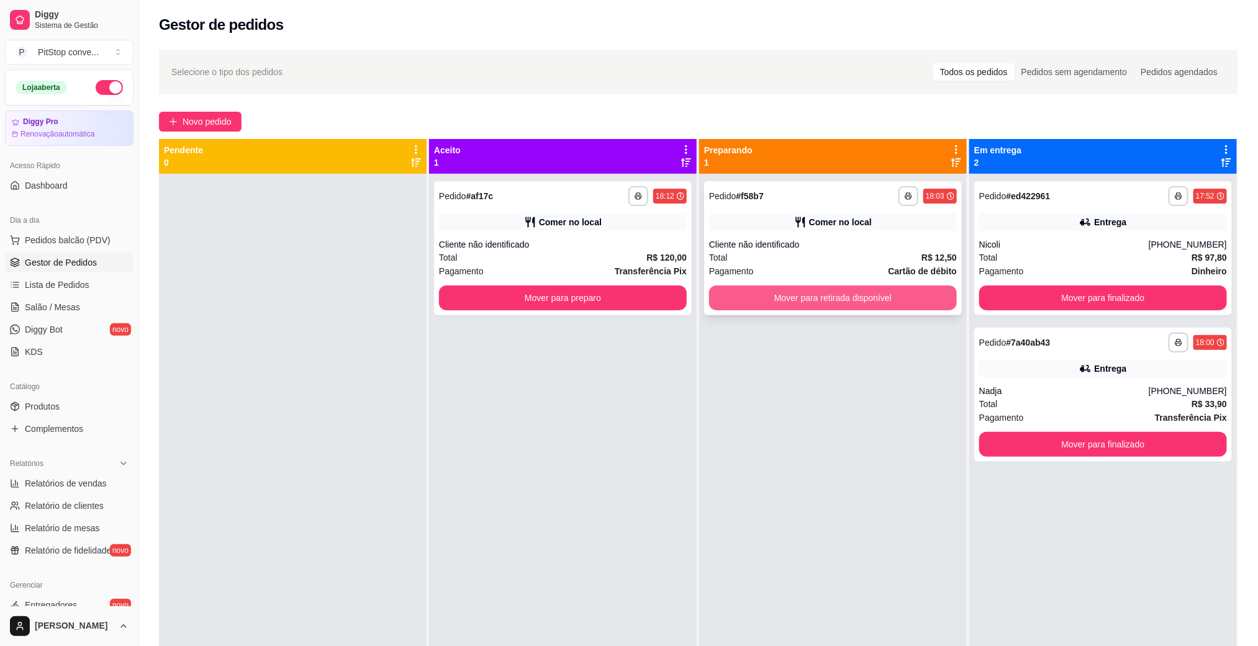
click at [816, 302] on button "Mover para retirada disponível" at bounding box center [833, 298] width 248 height 25
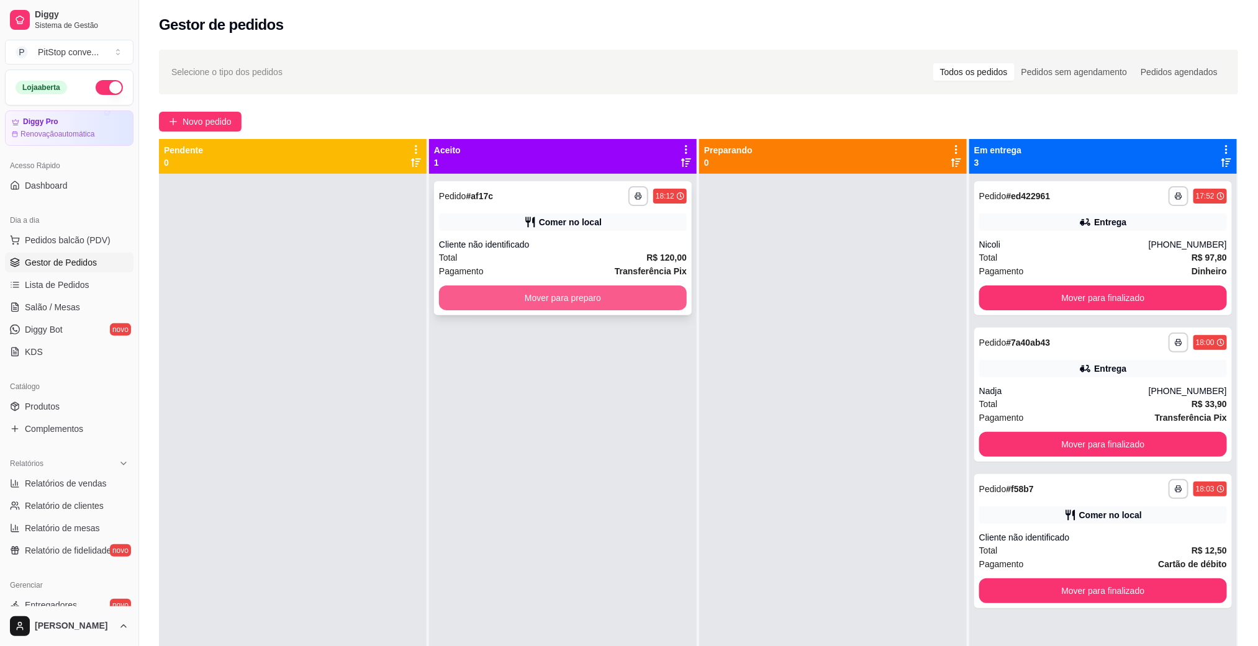
click at [591, 294] on button "Mover para preparo" at bounding box center [563, 298] width 248 height 25
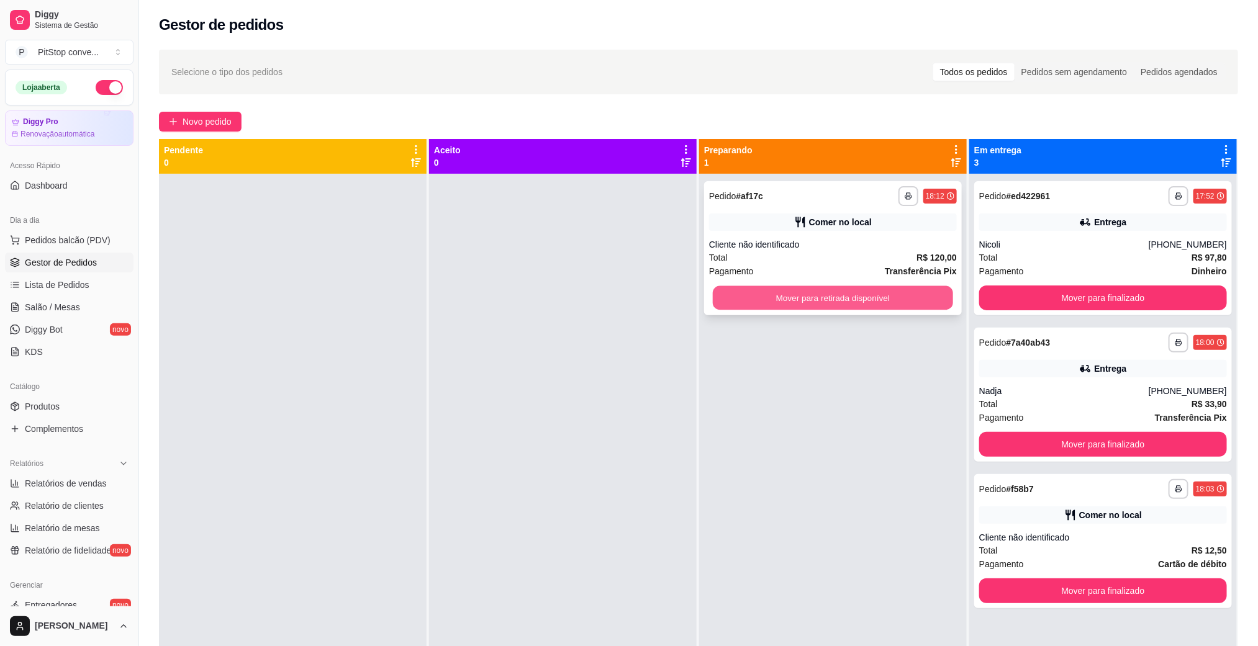
click at [854, 304] on button "Mover para retirada disponível" at bounding box center [833, 298] width 240 height 24
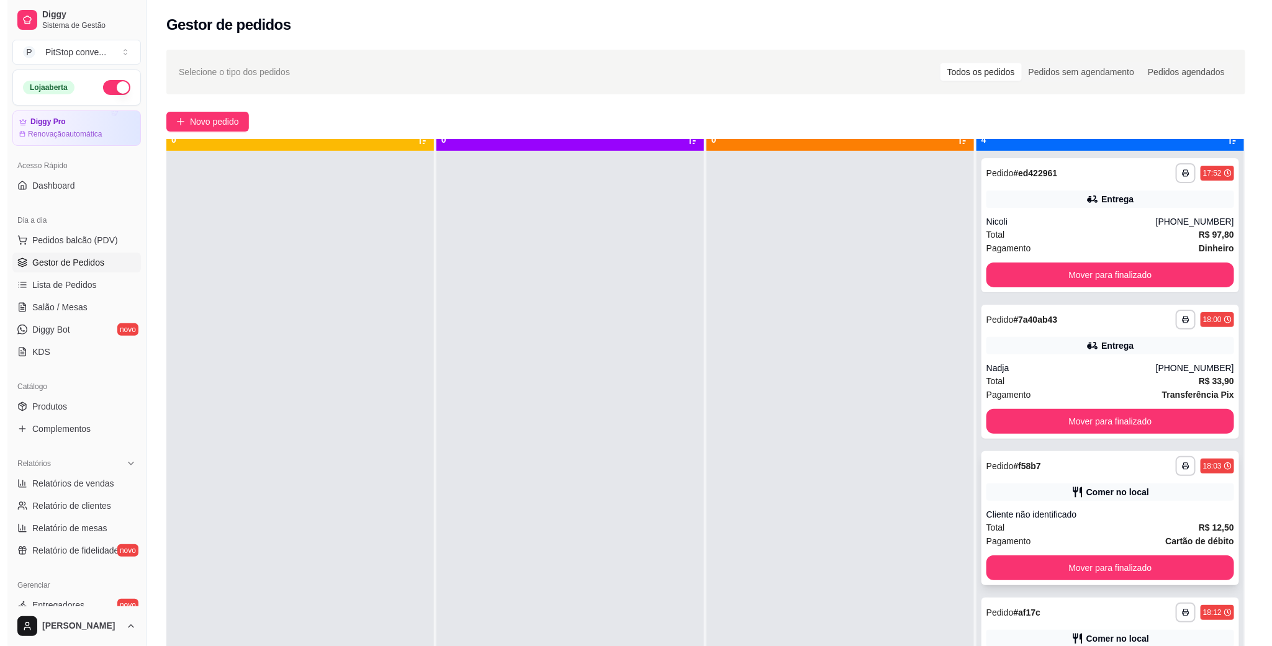
scroll to position [34, 0]
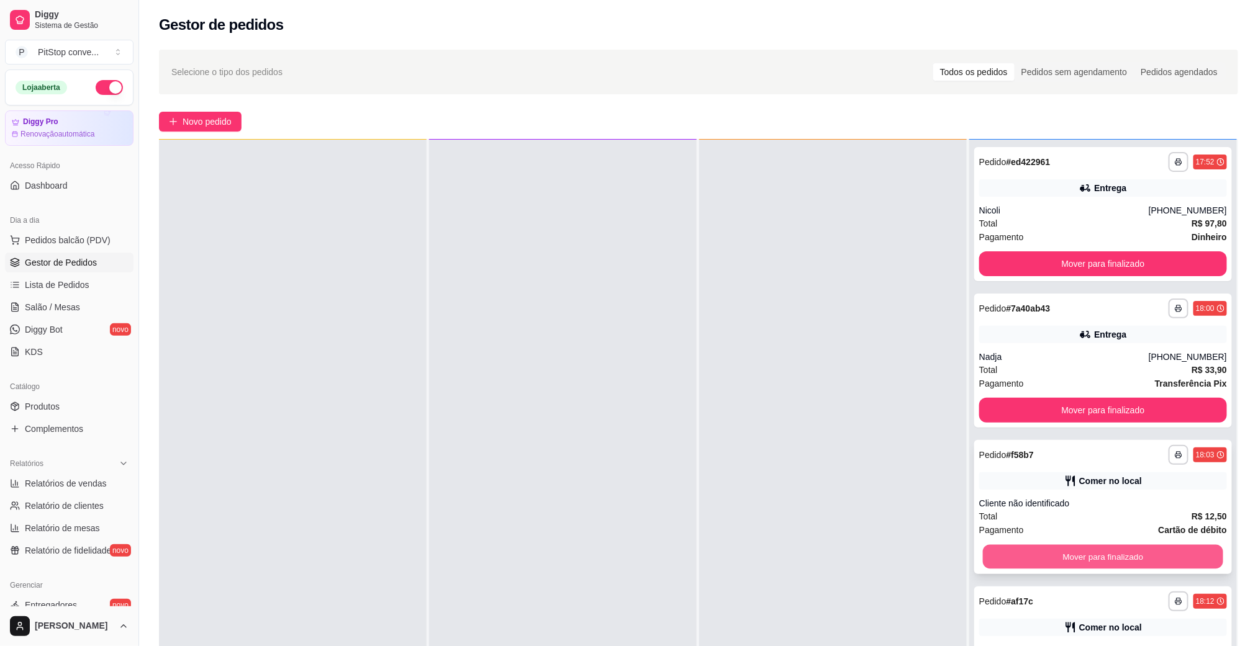
click at [1137, 567] on button "Mover para finalizado" at bounding box center [1103, 557] width 240 height 24
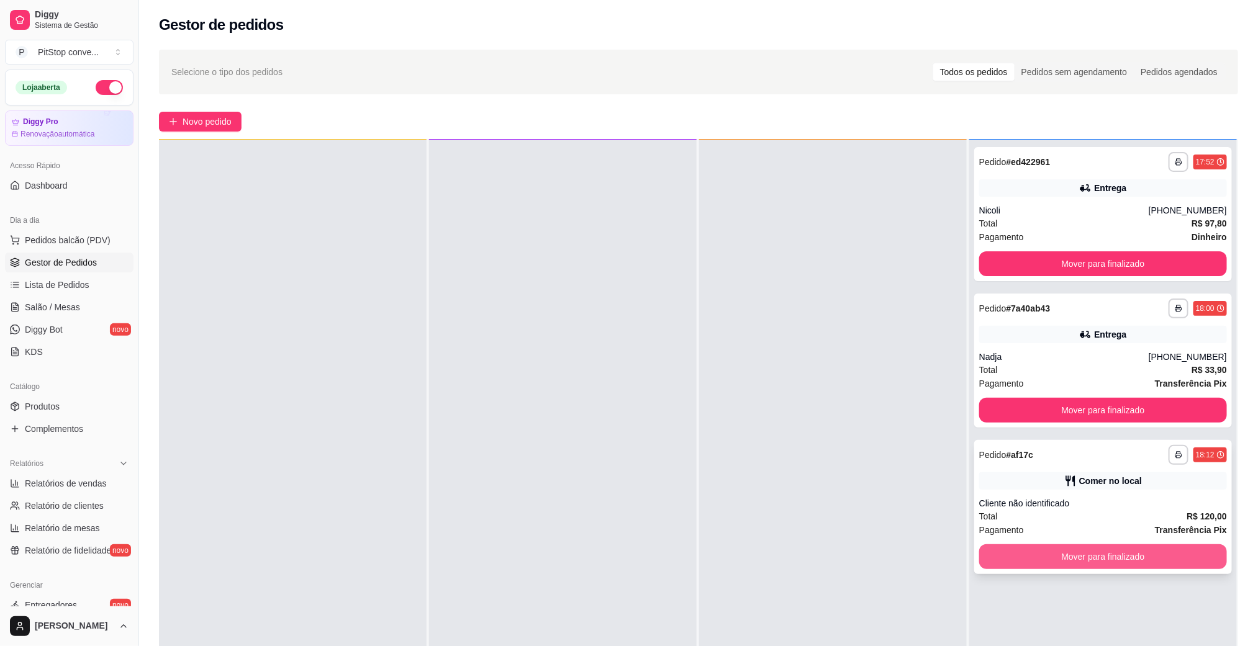
click at [1138, 561] on button "Mover para finalizado" at bounding box center [1103, 557] width 248 height 25
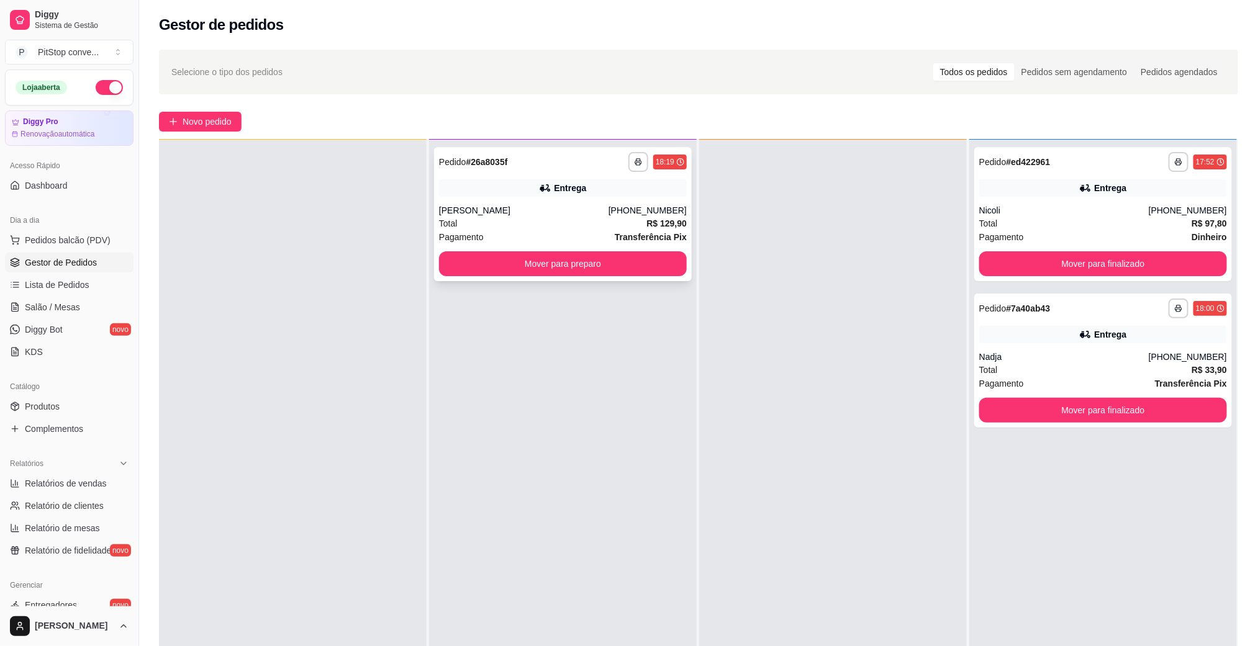
click at [503, 185] on div "Entrega" at bounding box center [563, 187] width 248 height 17
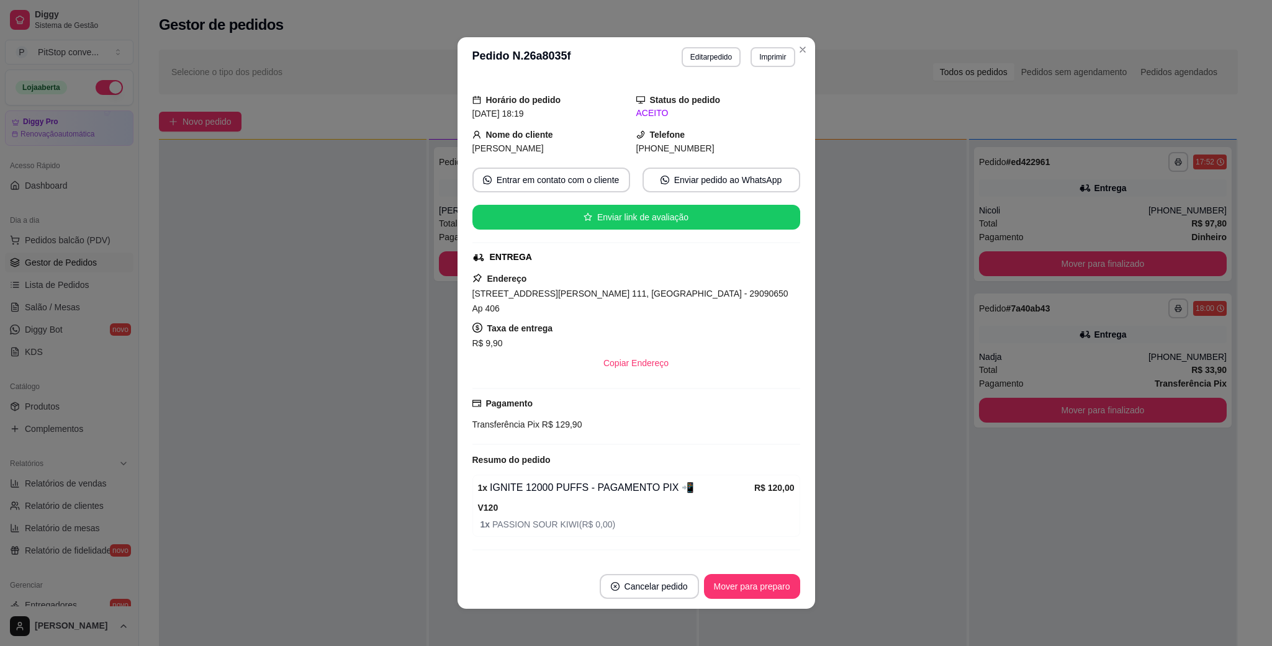
scroll to position [47, 0]
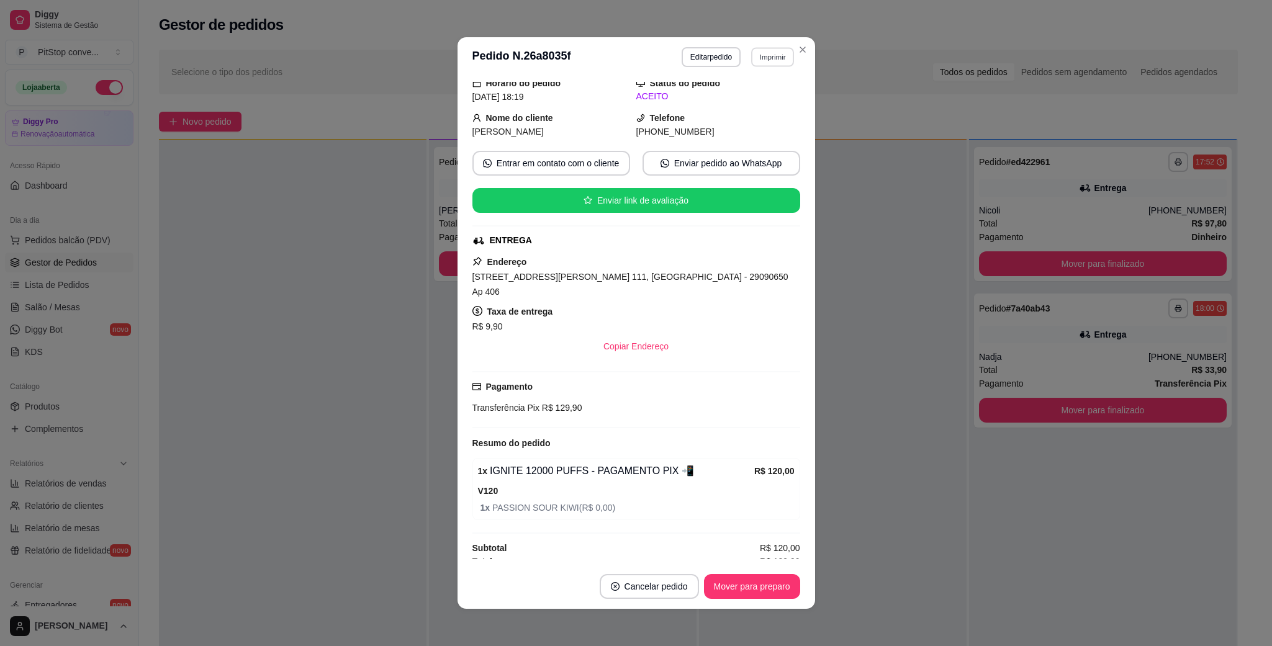
click at [762, 50] on button "Imprimir" at bounding box center [772, 56] width 43 height 19
click at [738, 101] on button "IMPRESSORA" at bounding box center [744, 101] width 90 height 20
click at [671, 283] on span "[STREET_ADDRESS][PERSON_NAME] 111, [GEOGRAPHIC_DATA] - 29090650 Ap 406" at bounding box center [630, 284] width 316 height 25
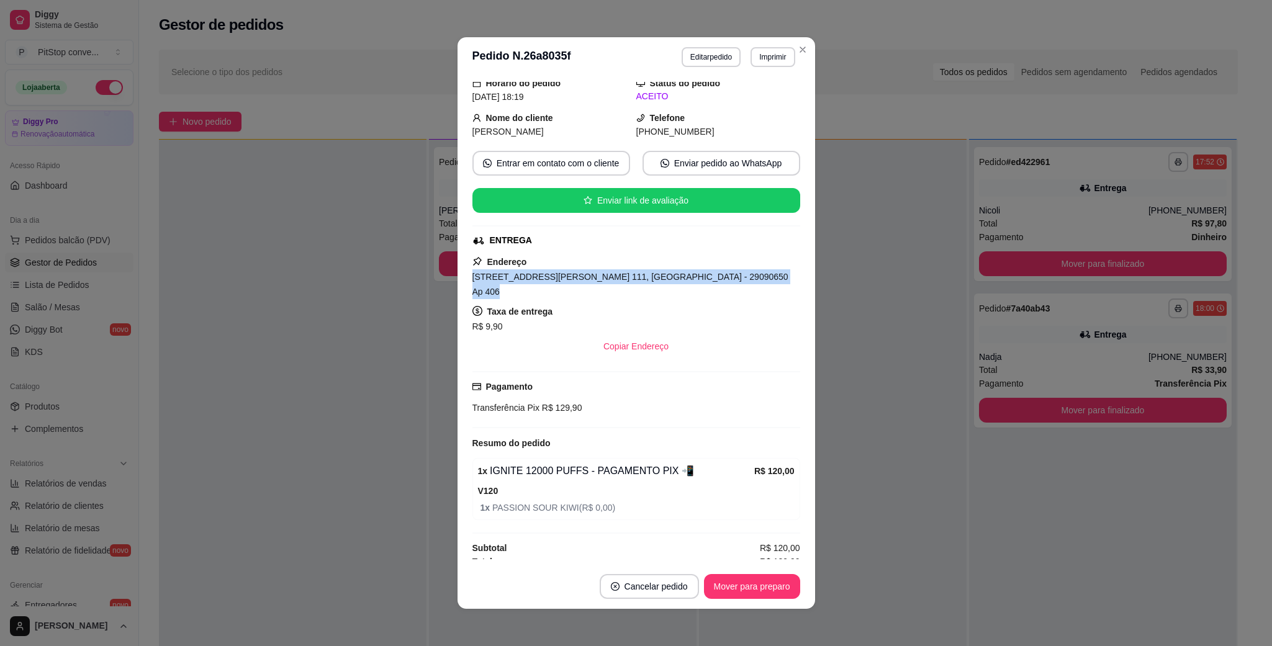
copy span "[STREET_ADDRESS][PERSON_NAME] 111, [GEOGRAPHIC_DATA] - 29090650 Ap 406"
click at [658, 123] on strong "Telefone" at bounding box center [667, 118] width 35 height 10
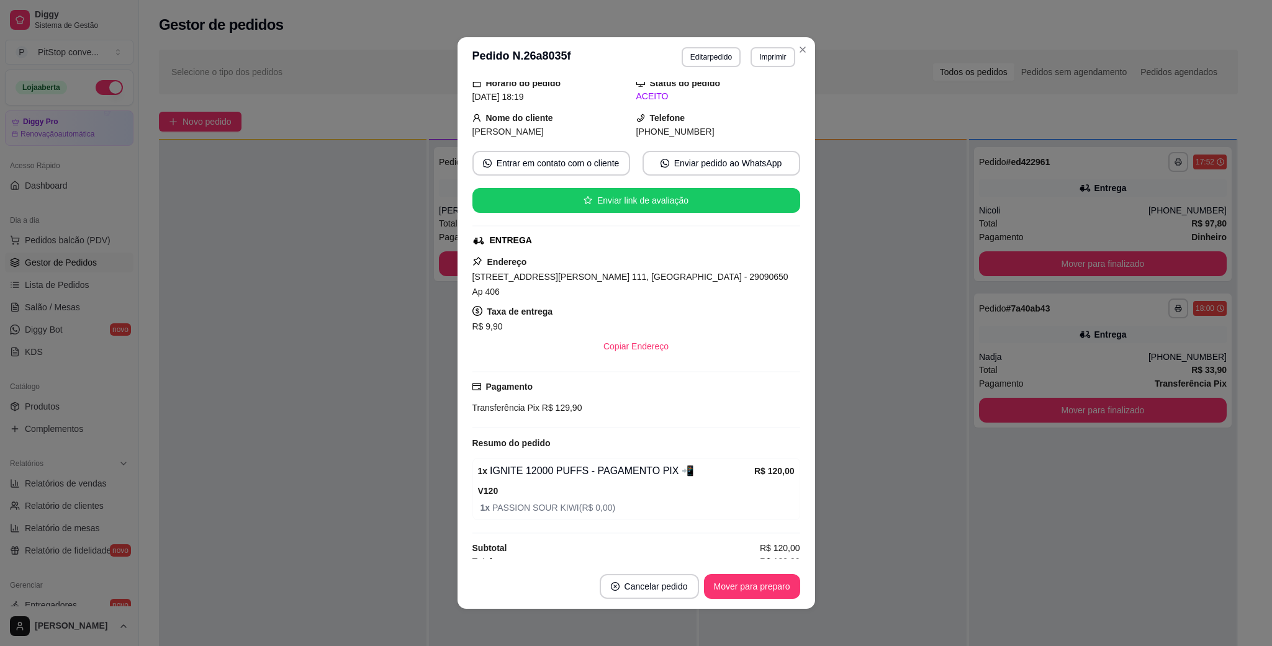
click at [658, 135] on span "[PHONE_NUMBER]" at bounding box center [675, 132] width 78 height 10
click at [667, 127] on span "[PHONE_NUMBER]" at bounding box center [675, 132] width 78 height 10
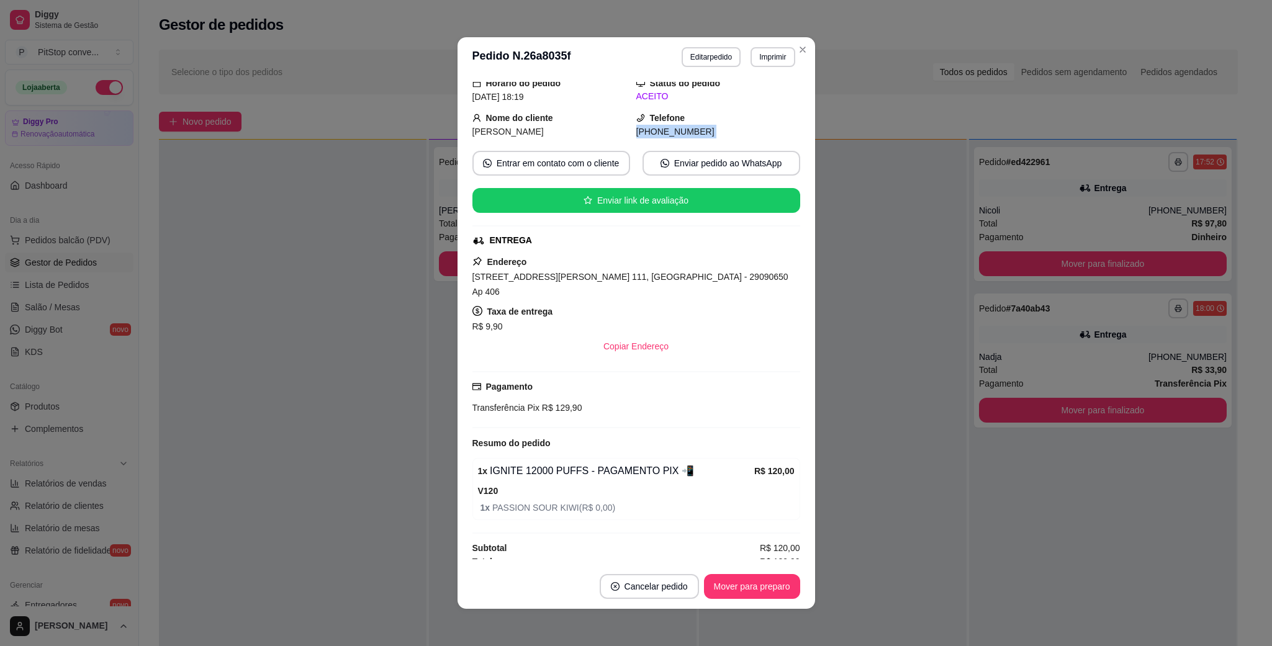
click at [667, 127] on span "[PHONE_NUMBER]" at bounding box center [675, 132] width 78 height 10
copy div "[PHONE_NUMBER] Entrar em contato com o cliente Enviar pedido ao WhatsApp Enviar…"
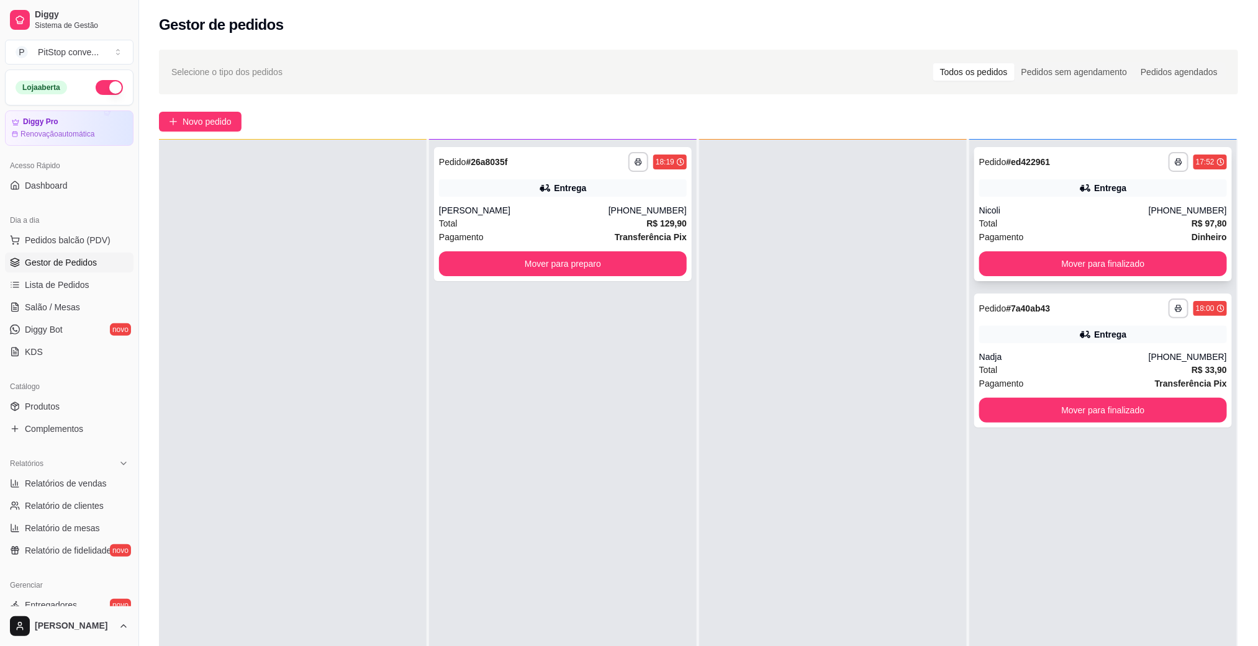
click at [1094, 214] on div "Nicoli" at bounding box center [1064, 210] width 170 height 12
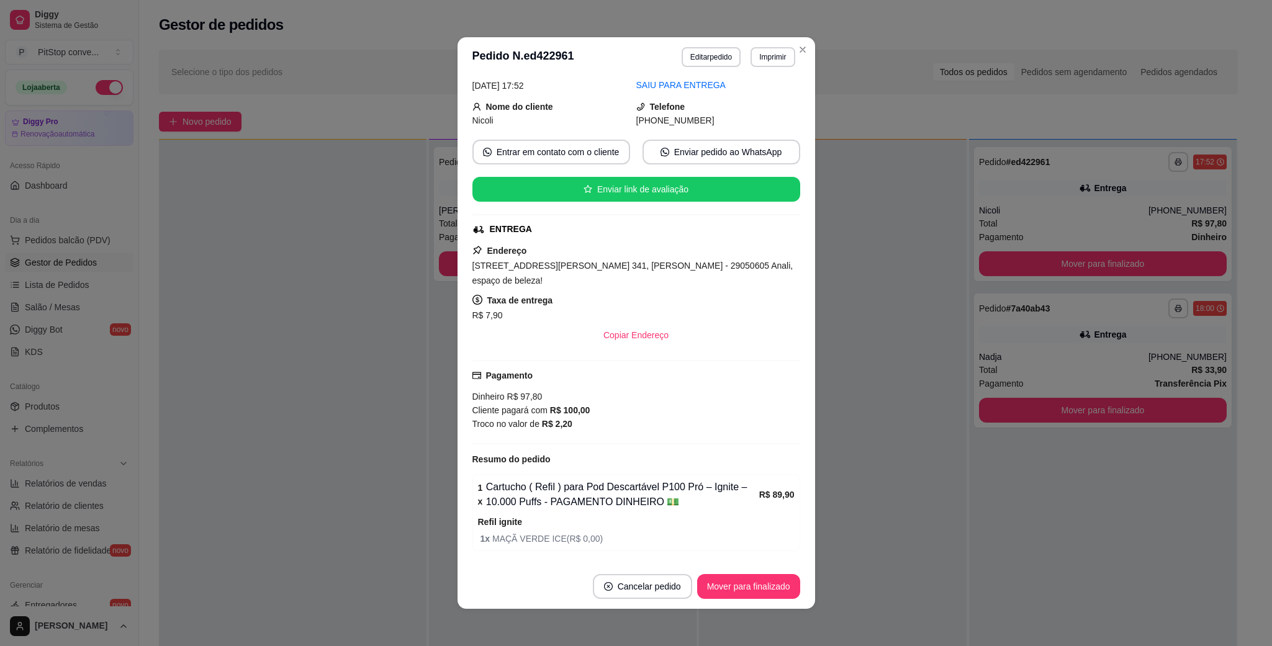
scroll to position [89, 0]
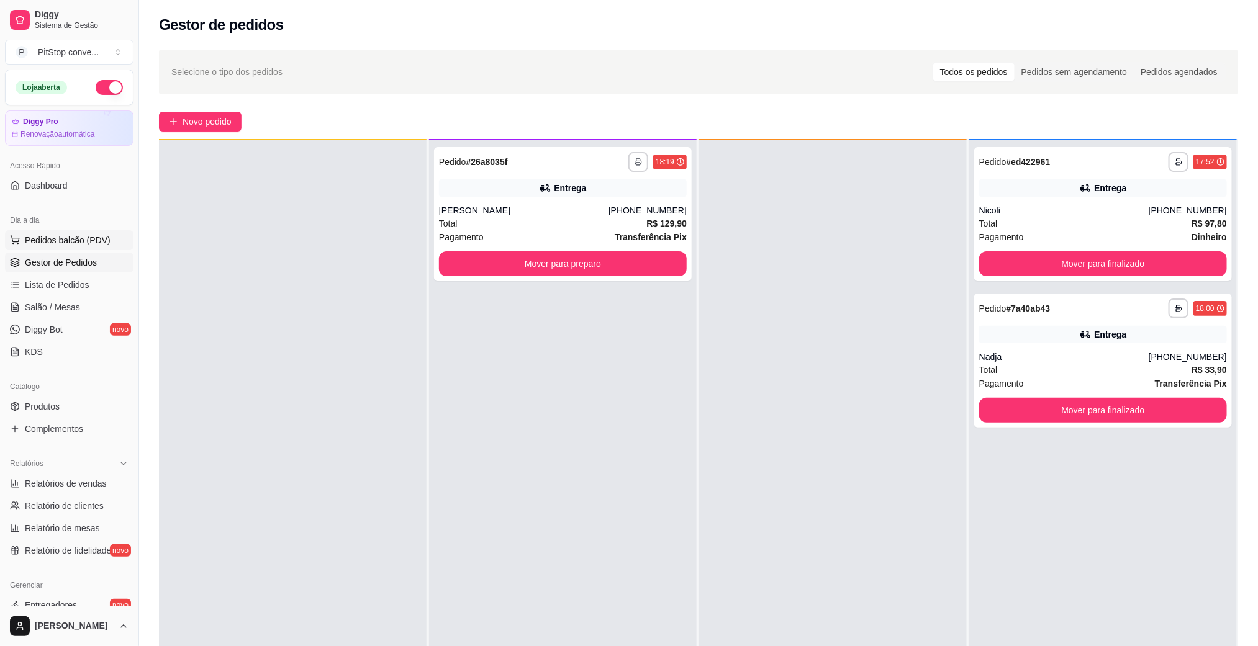
click at [70, 231] on button "Pedidos balcão (PDV)" at bounding box center [69, 240] width 129 height 20
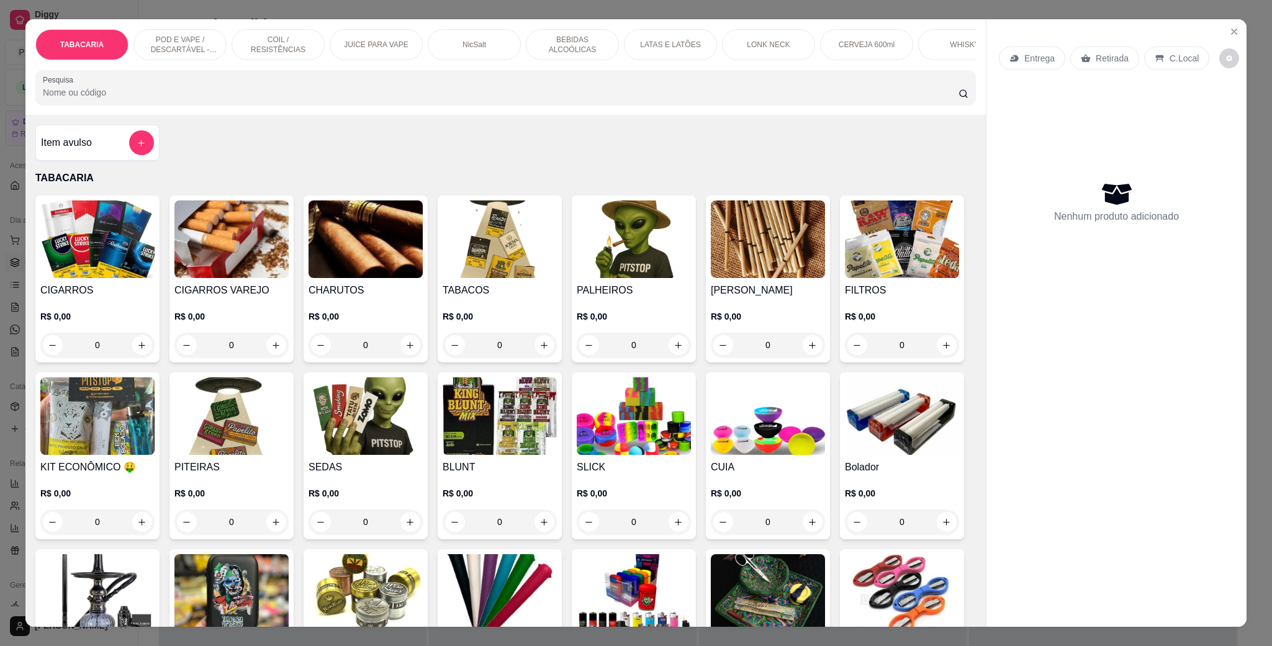
click at [116, 298] on h4 "CIGARROS" at bounding box center [97, 290] width 114 height 15
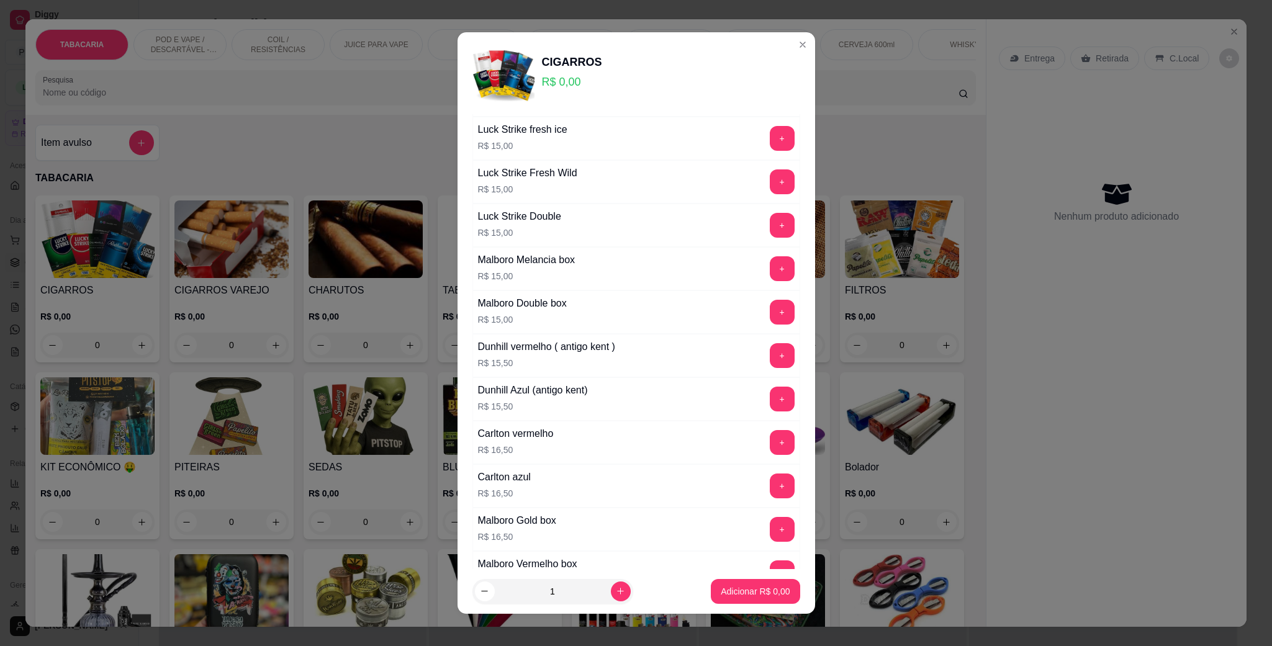
scroll to position [745, 0]
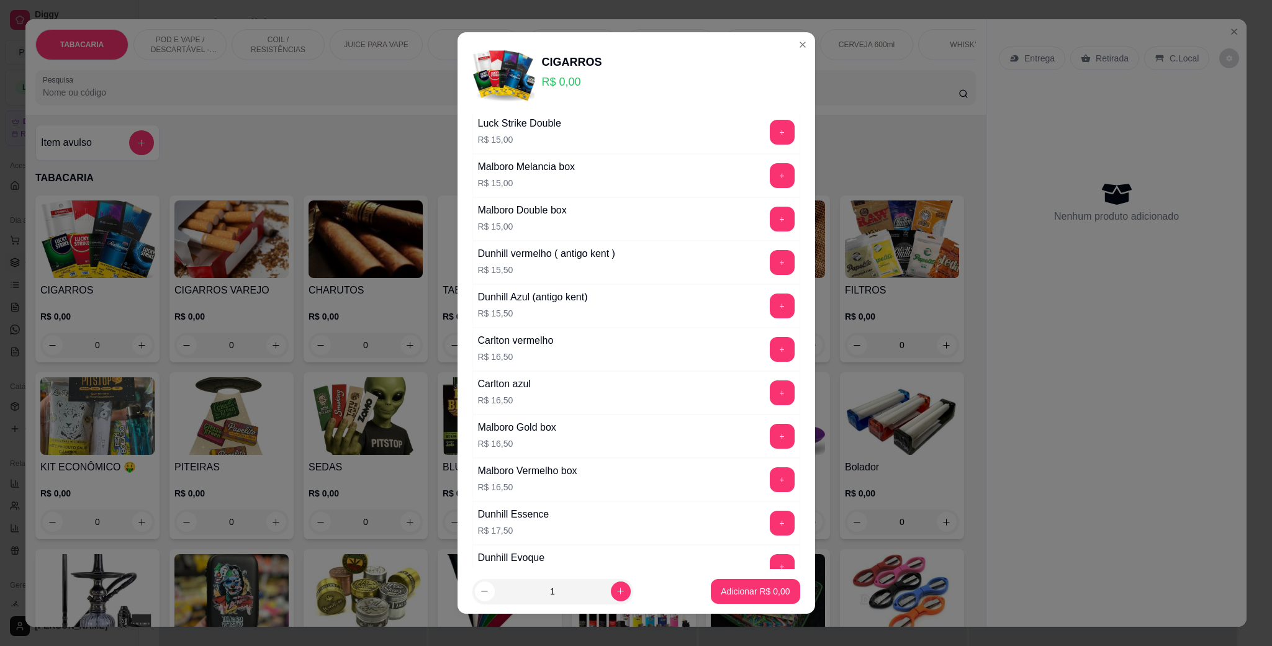
click at [765, 448] on div "+" at bounding box center [782, 436] width 35 height 25
click at [770, 449] on button "+" at bounding box center [782, 437] width 24 height 24
click at [756, 592] on p "Adicionar R$ 33,00" at bounding box center [753, 591] width 74 height 12
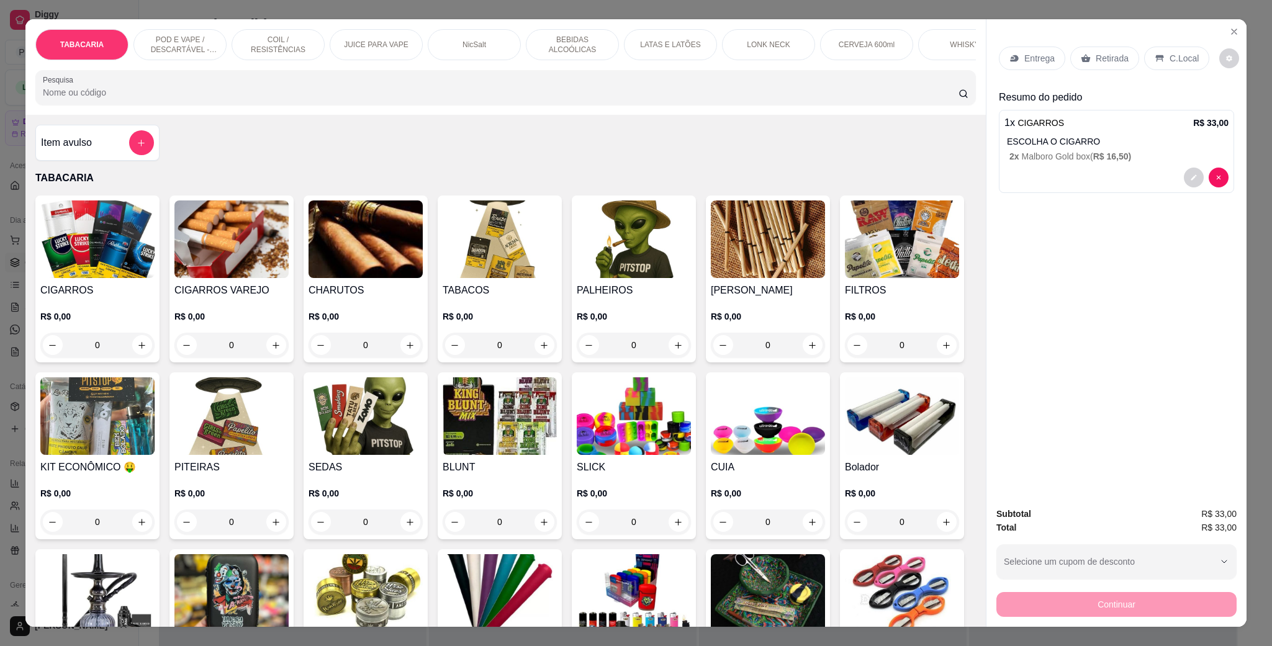
click at [1176, 70] on div "C.Local" at bounding box center [1176, 59] width 65 height 24
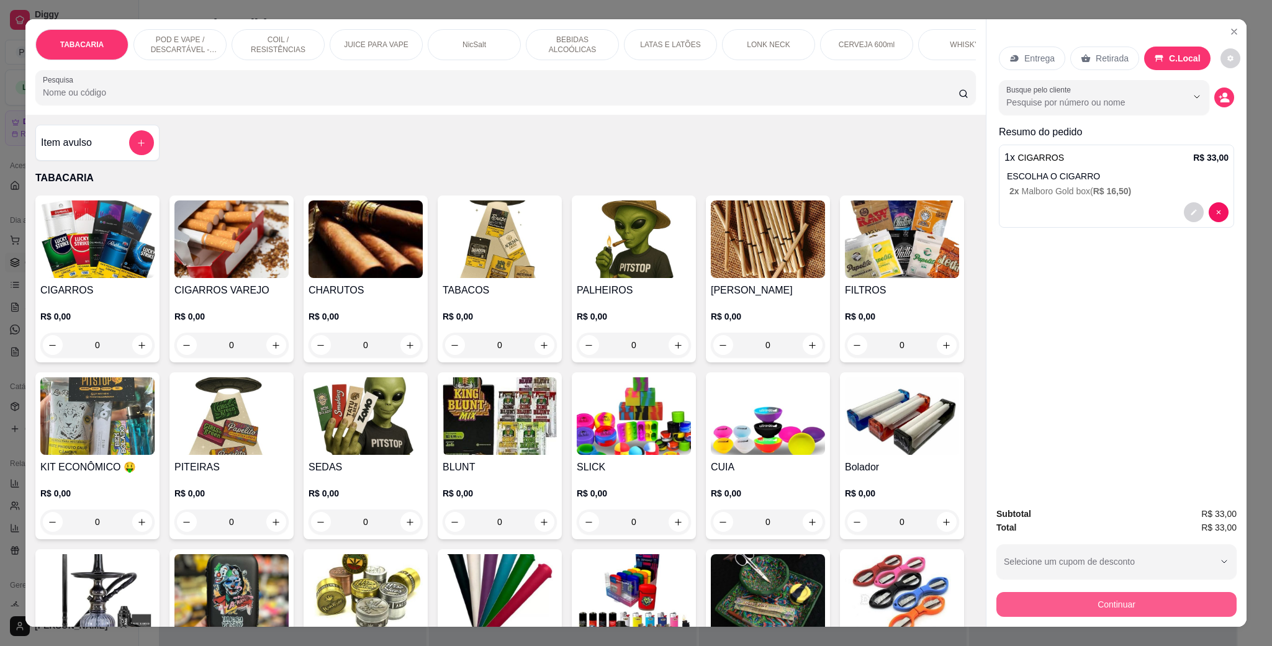
click at [1124, 596] on button "Continuar" at bounding box center [1117, 604] width 240 height 25
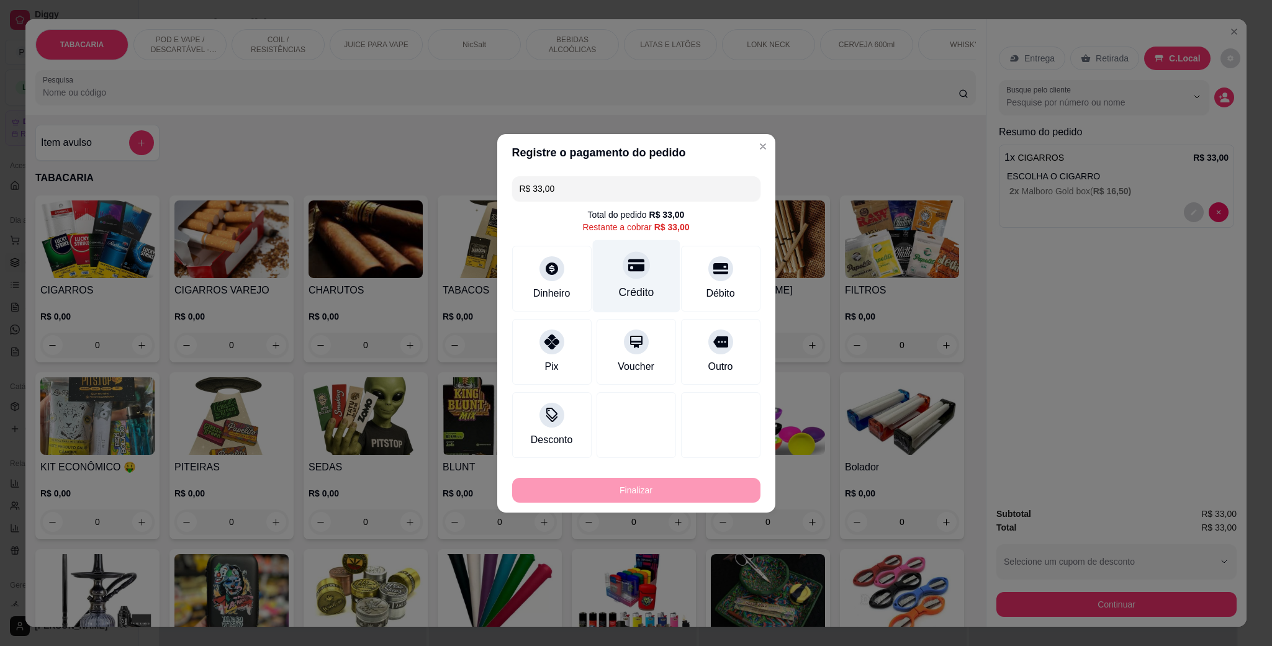
click at [640, 289] on div "Crédito" at bounding box center [635, 292] width 35 height 16
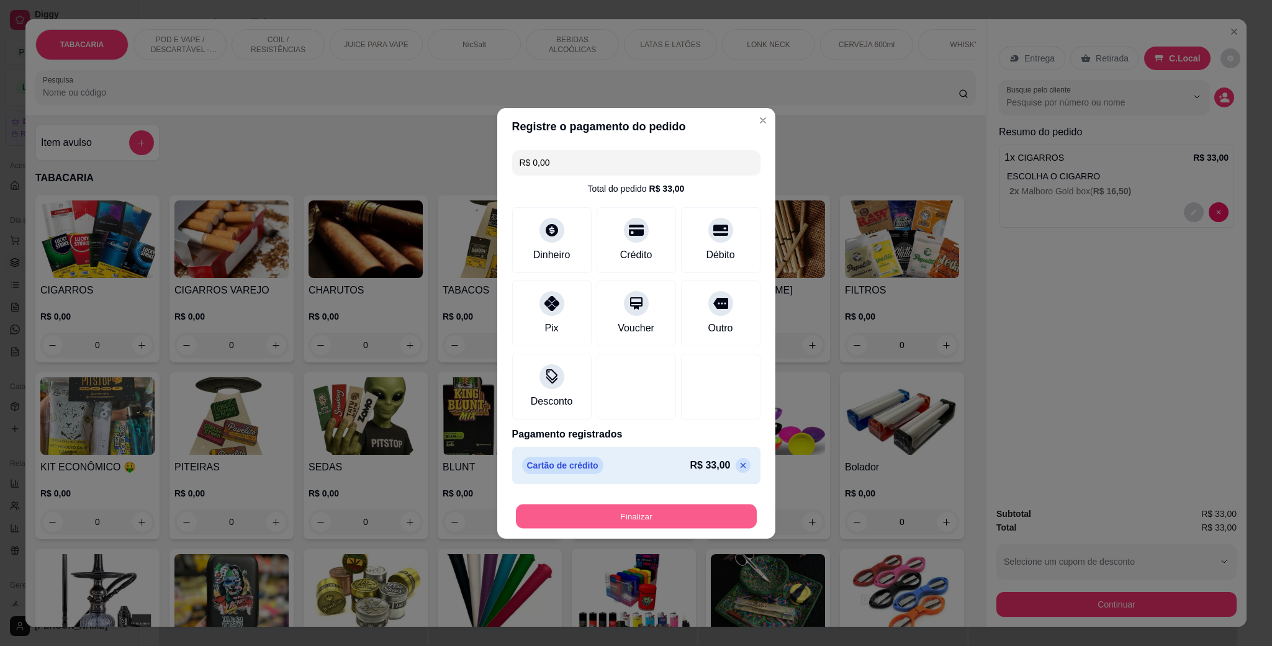
click at [634, 516] on button "Finalizar" at bounding box center [636, 516] width 241 height 24
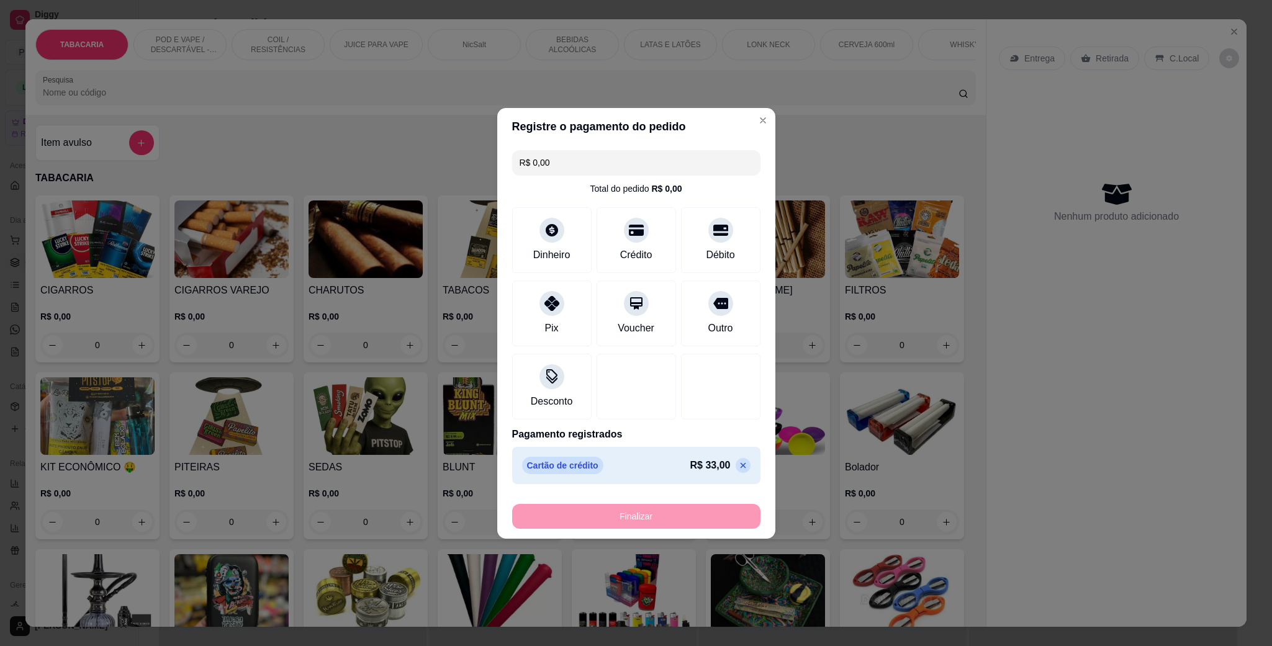
type input "-R$ 33,00"
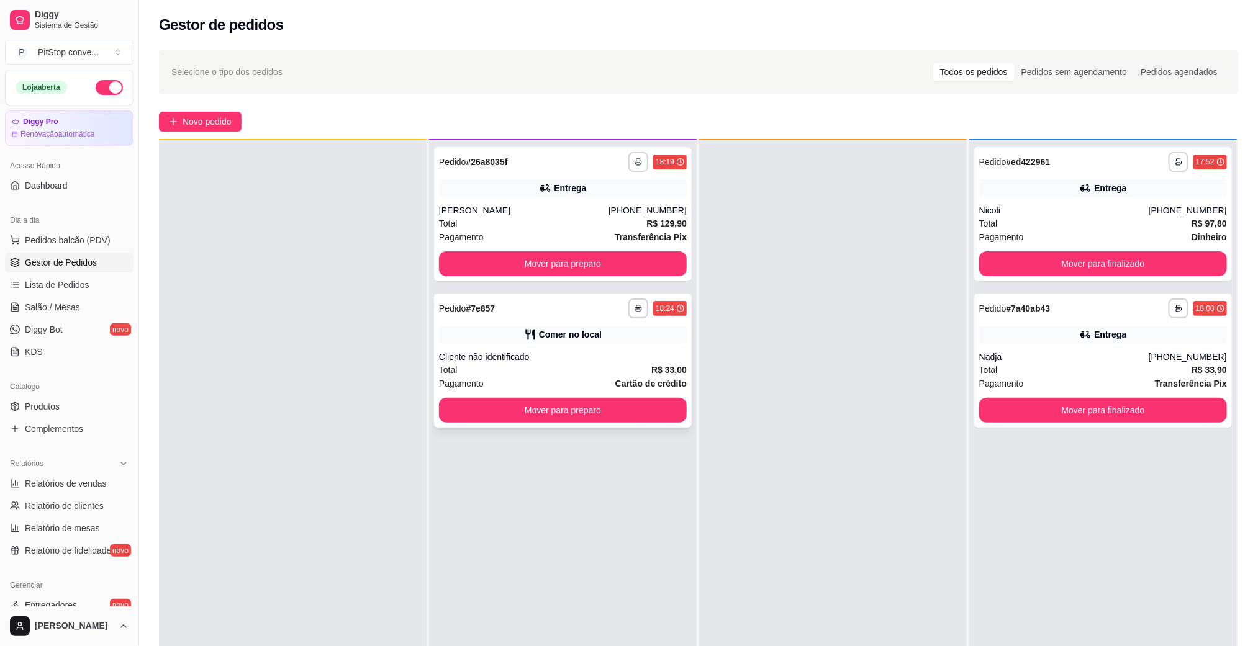
click at [602, 419] on button "Mover para preparo" at bounding box center [563, 410] width 248 height 25
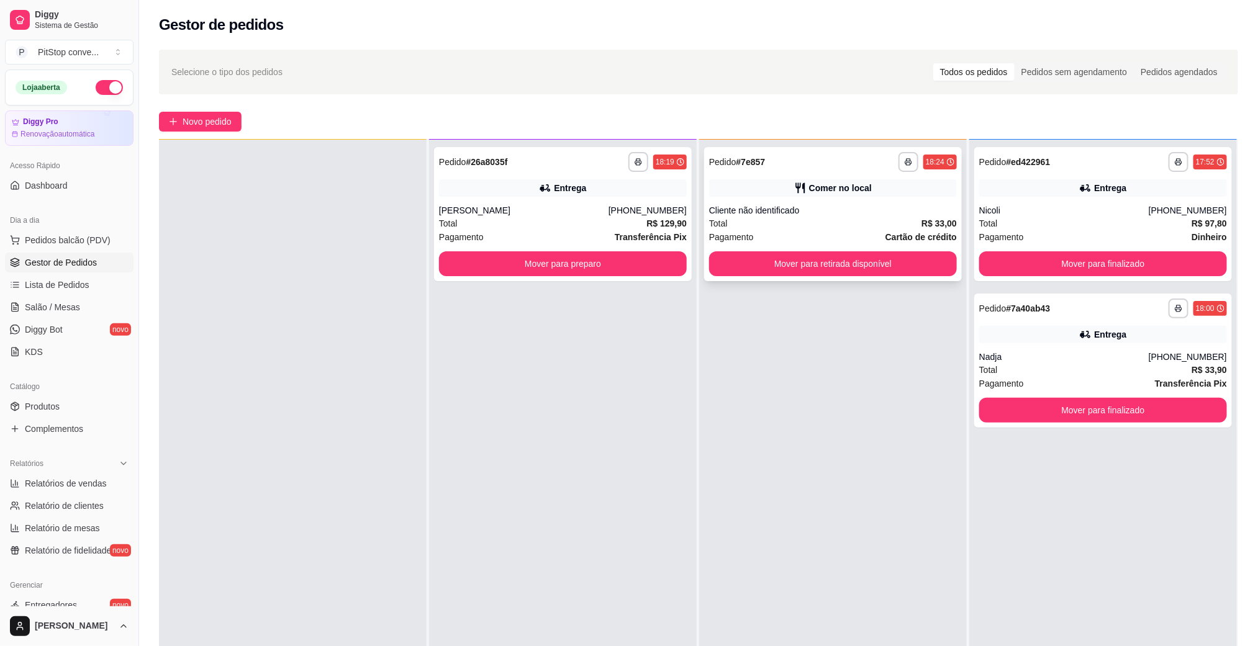
click at [859, 266] on button "Mover para retirada disponível" at bounding box center [833, 263] width 248 height 25
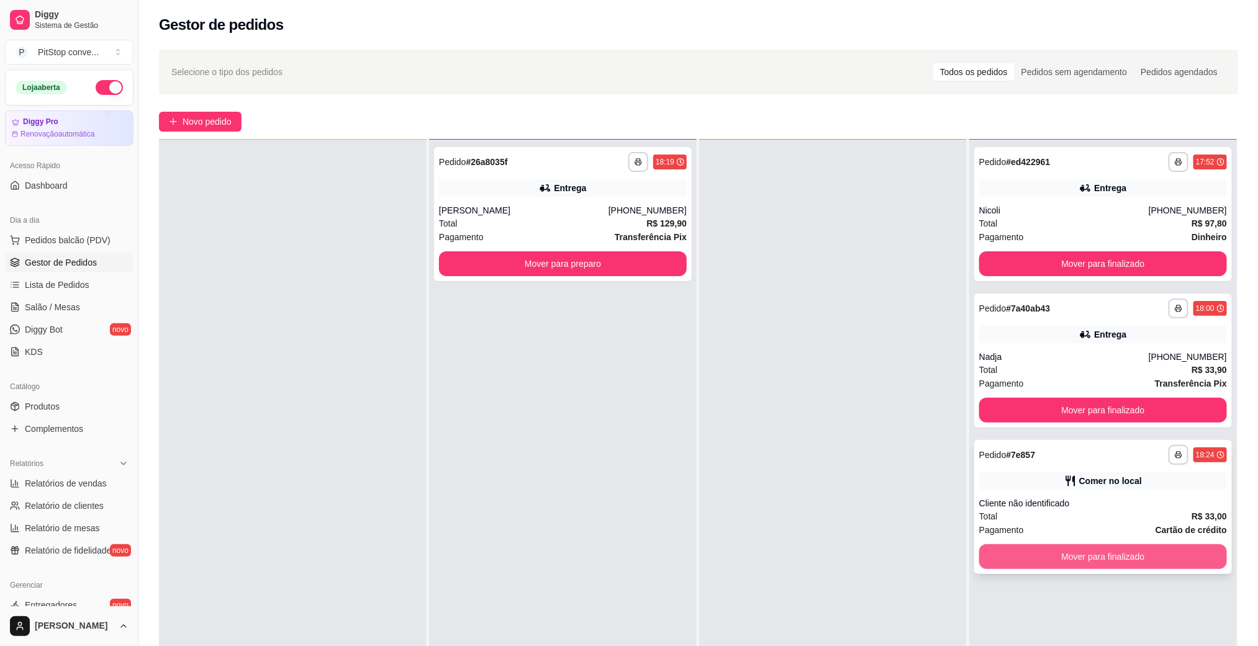
click at [1105, 567] on button "Mover para finalizado" at bounding box center [1103, 557] width 248 height 25
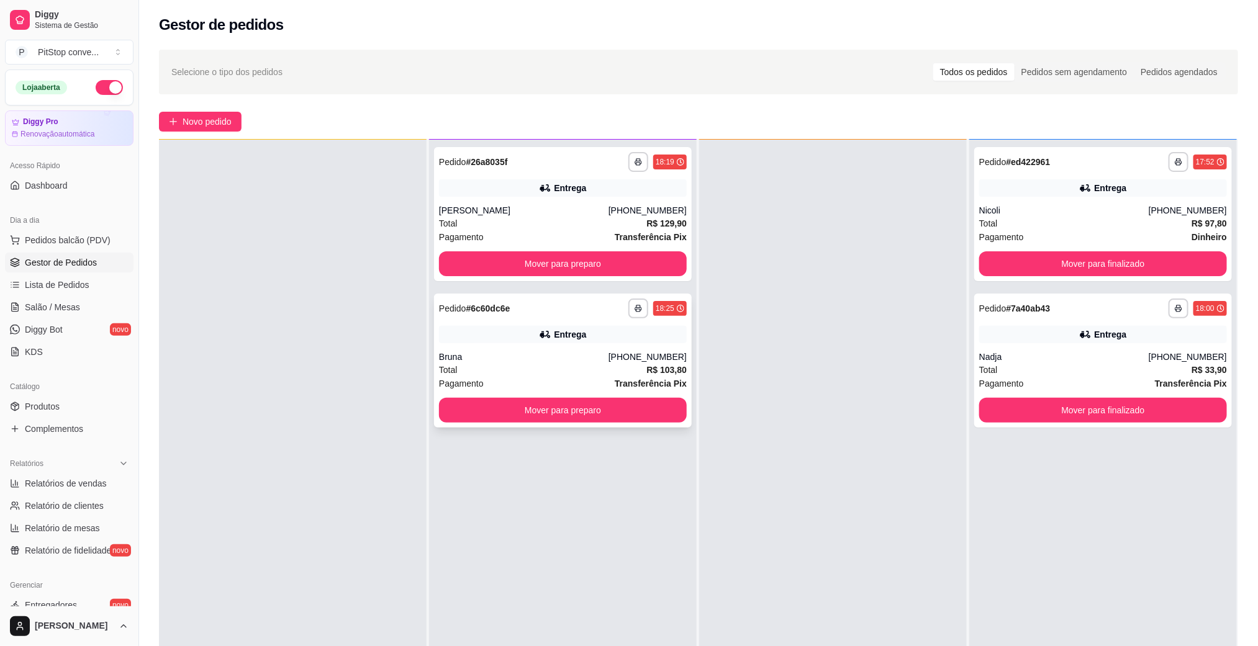
click at [615, 373] on div "Total R$ 103,80" at bounding box center [563, 370] width 248 height 14
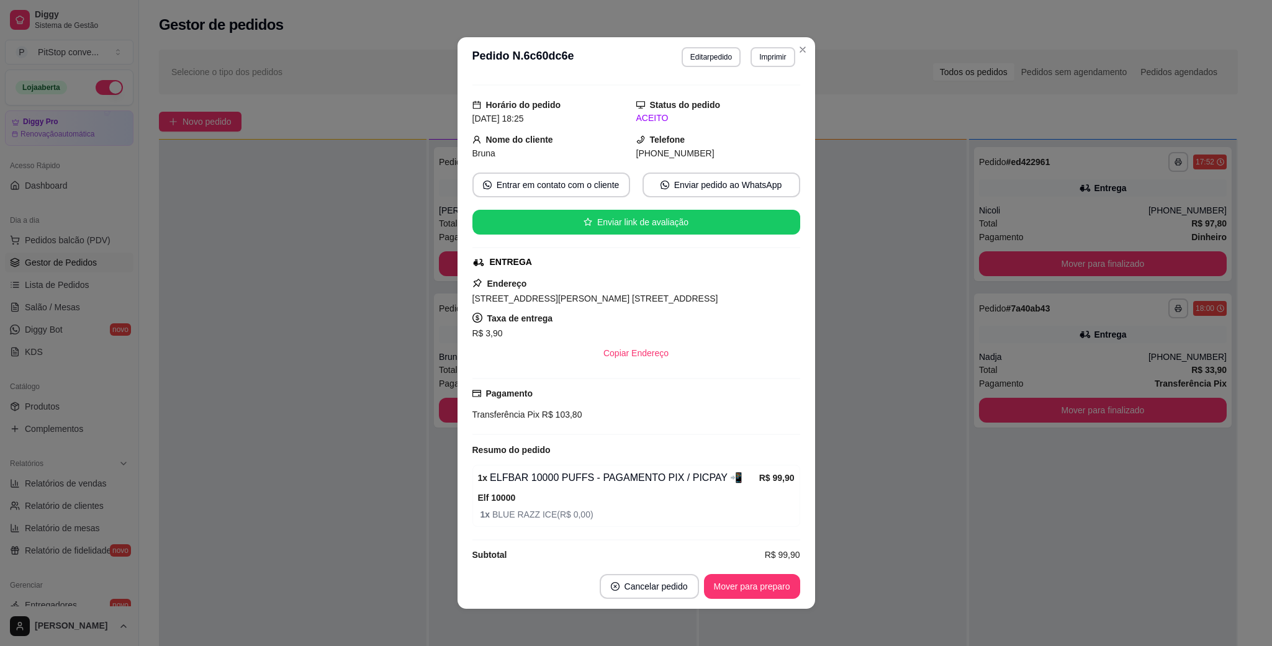
scroll to position [47, 0]
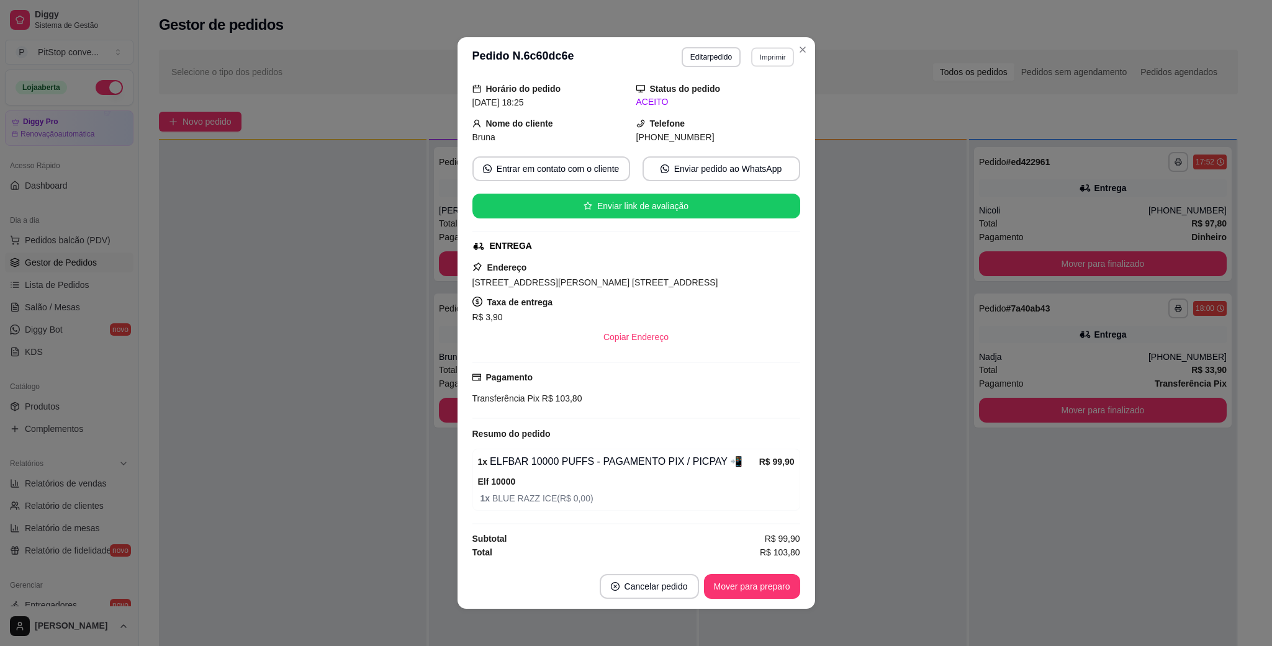
click at [762, 60] on button "Imprimir" at bounding box center [772, 56] width 43 height 19
click at [730, 97] on button "IMPRESSORA" at bounding box center [744, 101] width 90 height 20
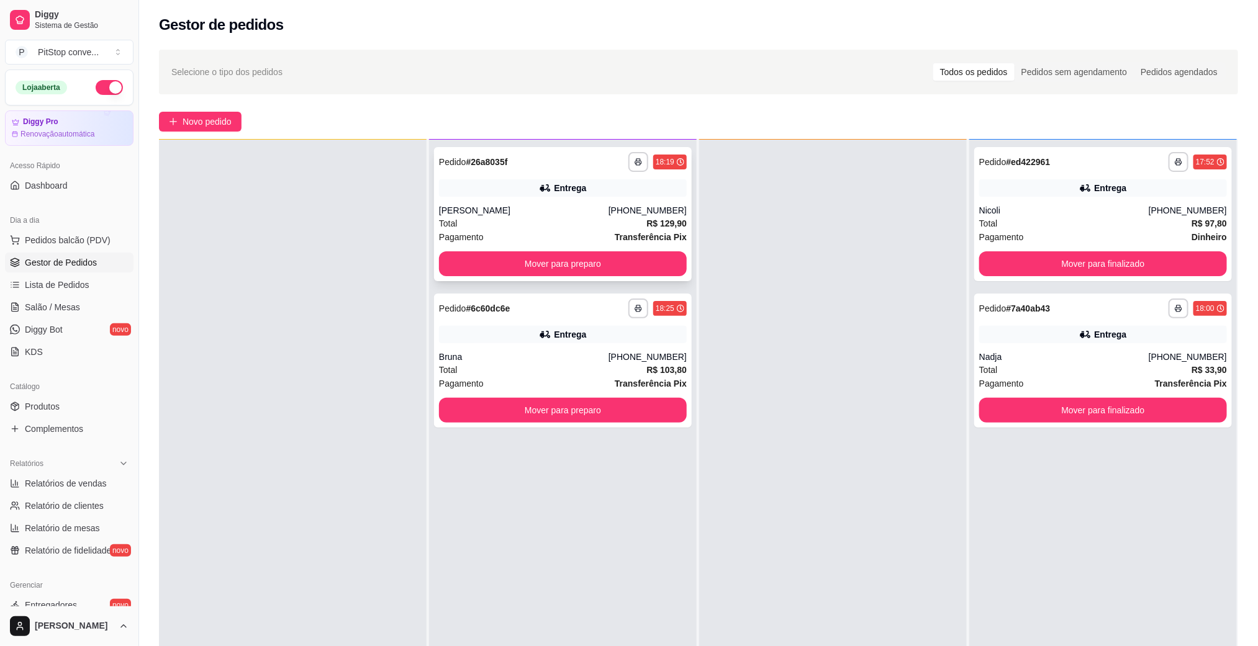
click at [620, 224] on div "Total R$ 129,90" at bounding box center [563, 224] width 248 height 14
click at [632, 343] on div "Entrega" at bounding box center [563, 334] width 248 height 17
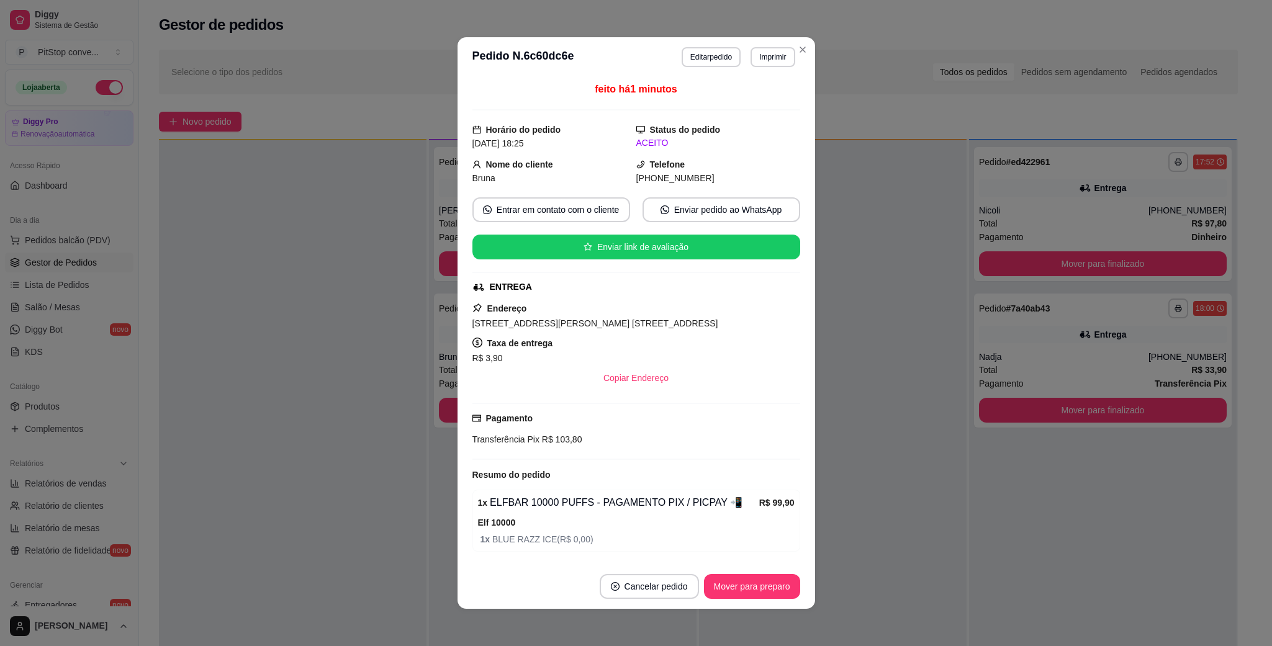
click at [654, 331] on div "[STREET_ADDRESS][PERSON_NAME] [STREET_ADDRESS]" at bounding box center [636, 323] width 328 height 15
click at [654, 335] on div "Endereço [STREET_ADDRESS][PERSON_NAME] 535, [GEOGRAPHIC_DATA] - 29060020 Apto 2…" at bounding box center [636, 345] width 328 height 89
click at [659, 328] on span "[STREET_ADDRESS][PERSON_NAME] [STREET_ADDRESS]" at bounding box center [595, 324] width 246 height 10
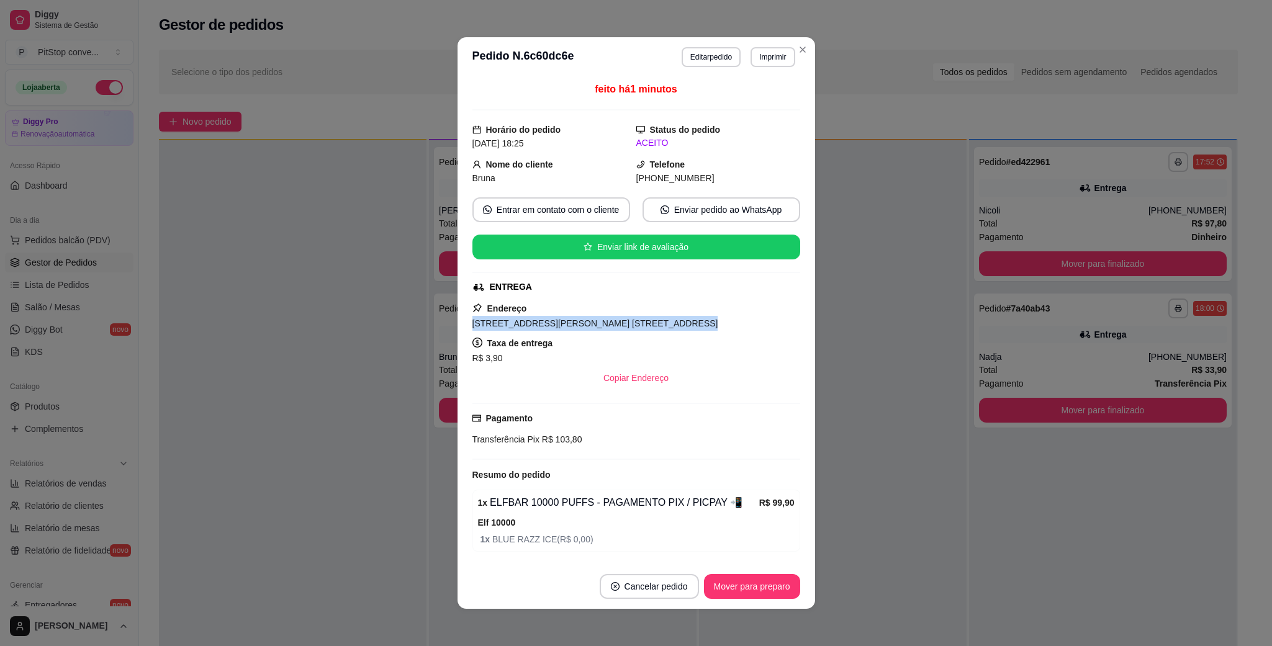
copy span "[STREET_ADDRESS][PERSON_NAME] [STREET_ADDRESS]"
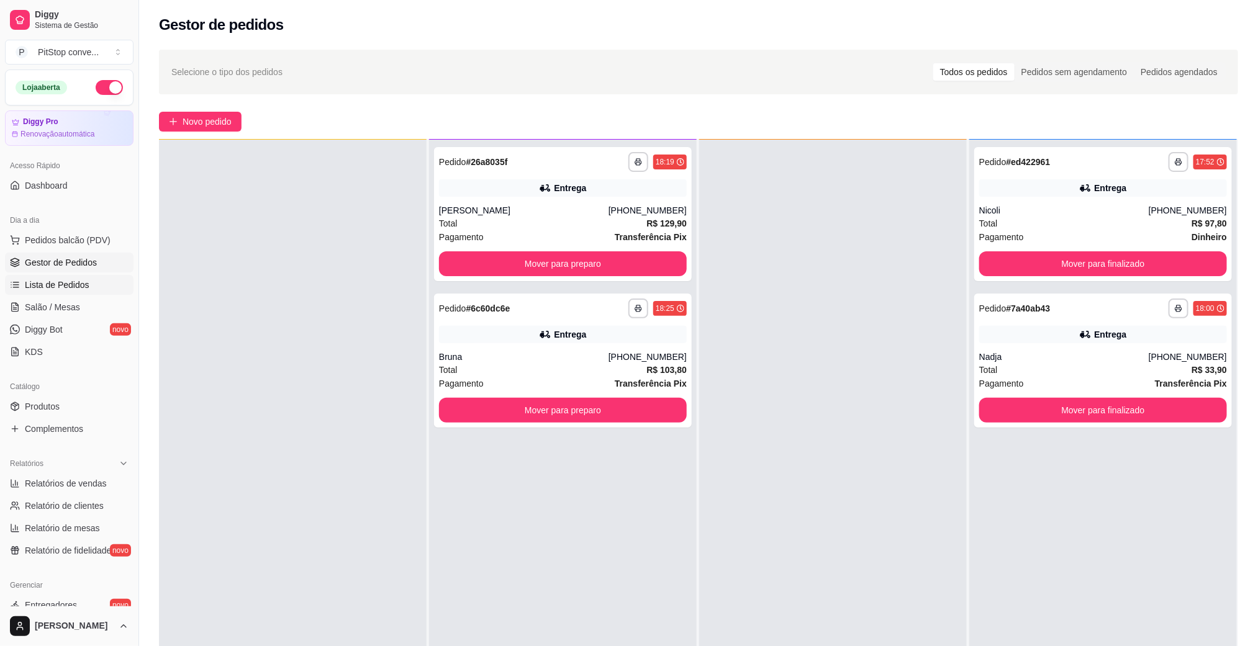
click at [54, 293] on link "Lista de Pedidos" at bounding box center [69, 285] width 129 height 20
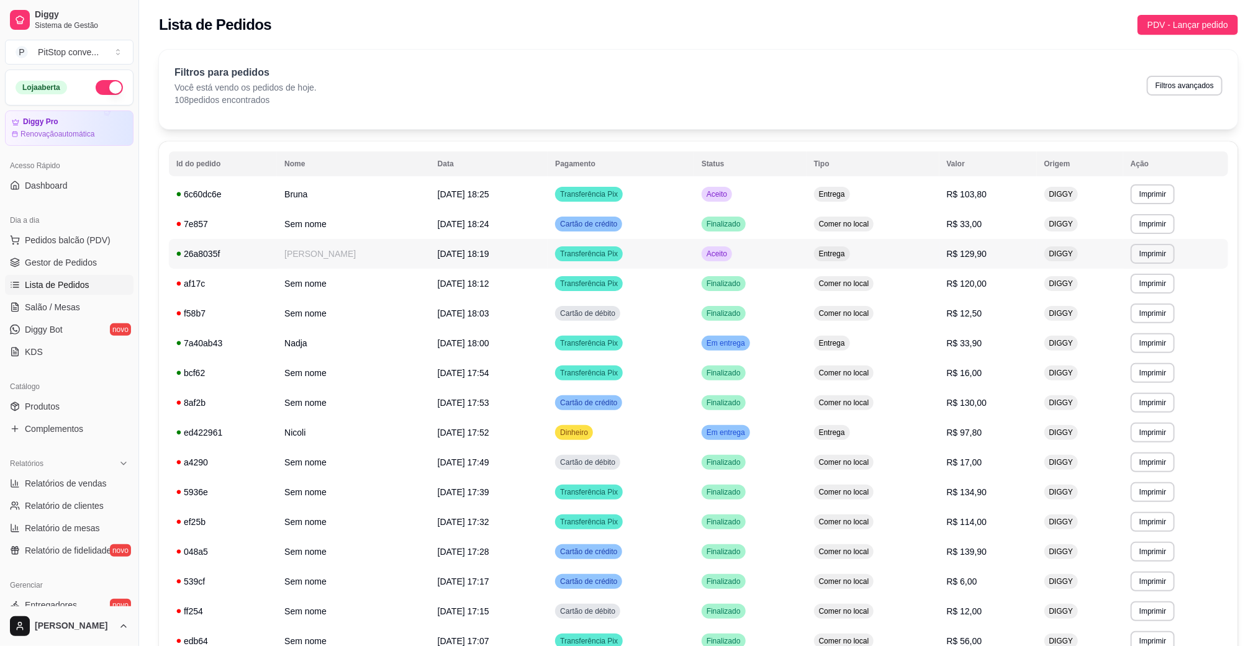
click at [388, 258] on td "[PERSON_NAME]" at bounding box center [353, 254] width 153 height 30
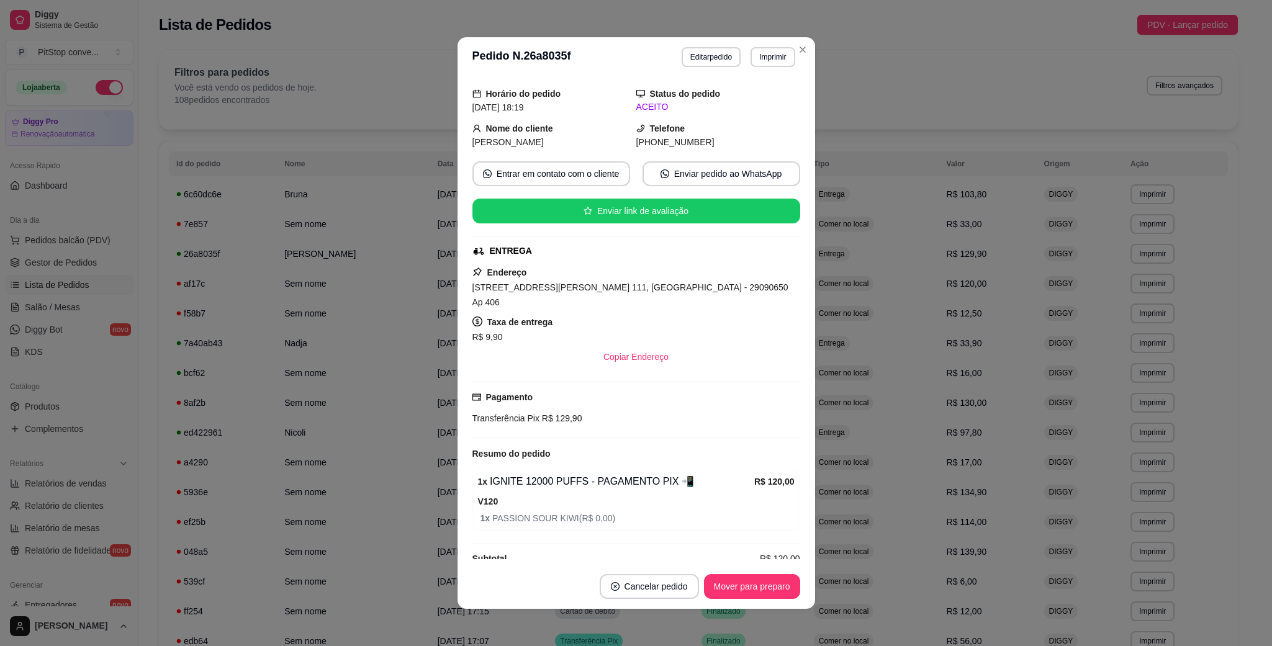
scroll to position [47, 0]
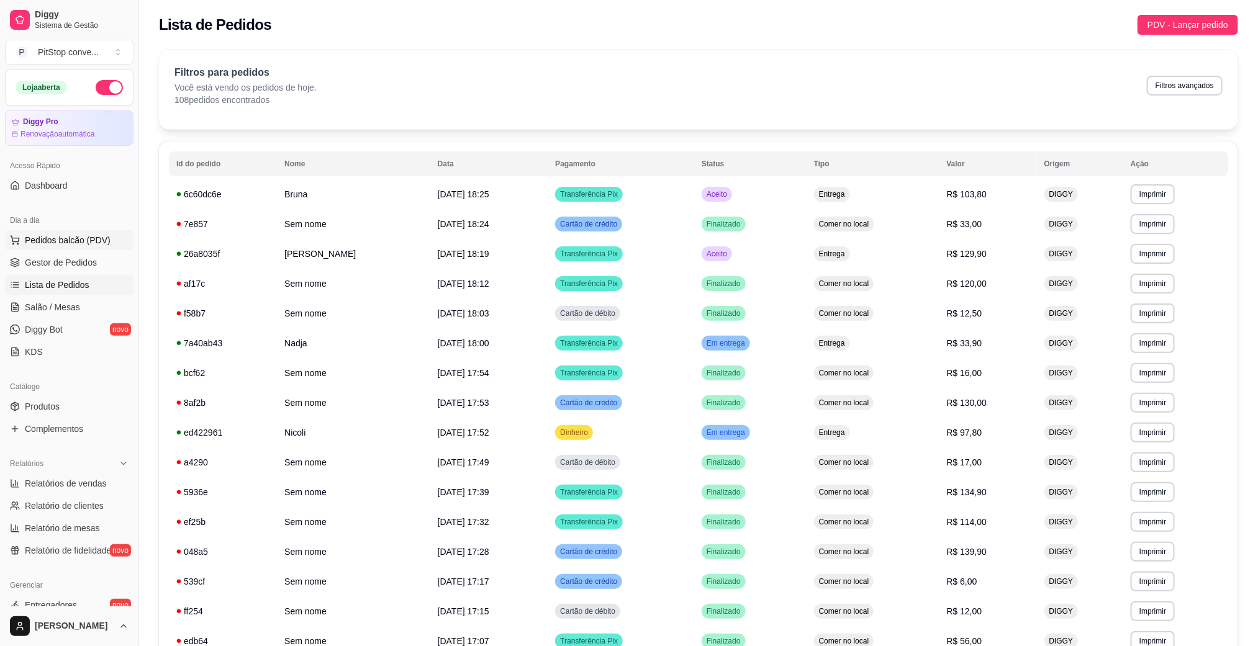
click at [73, 233] on button "Pedidos balcão (PDV)" at bounding box center [69, 240] width 129 height 20
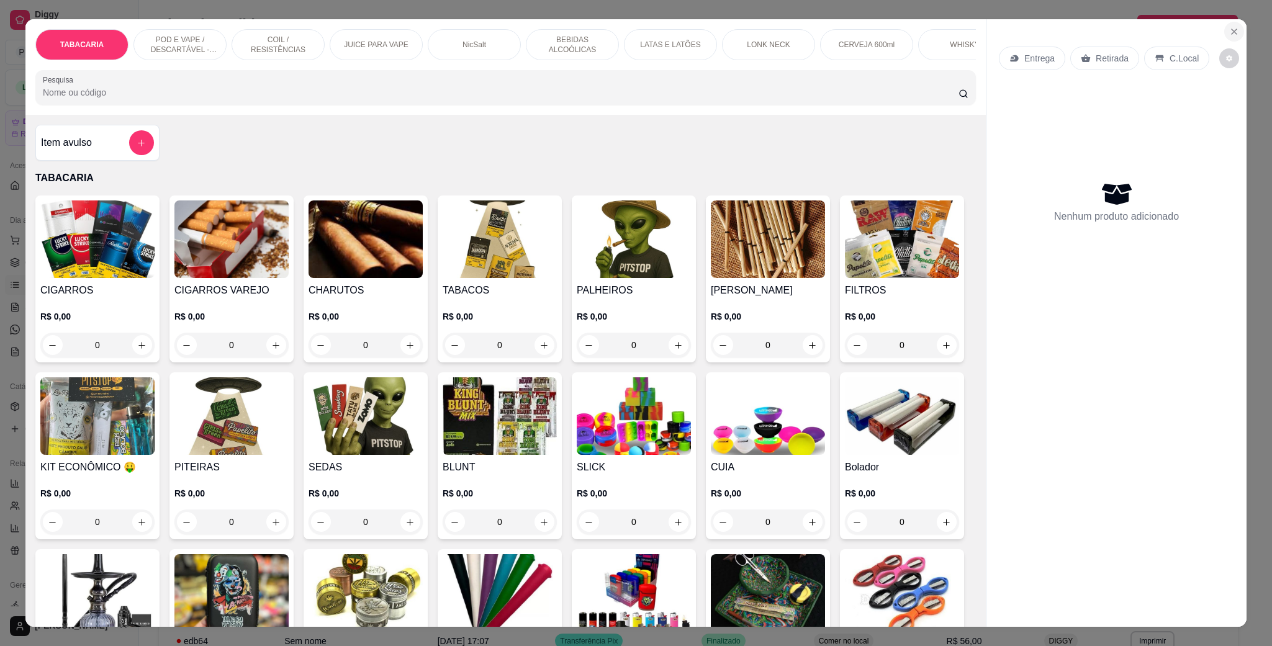
click at [1229, 30] on icon "Close" at bounding box center [1234, 32] width 10 height 10
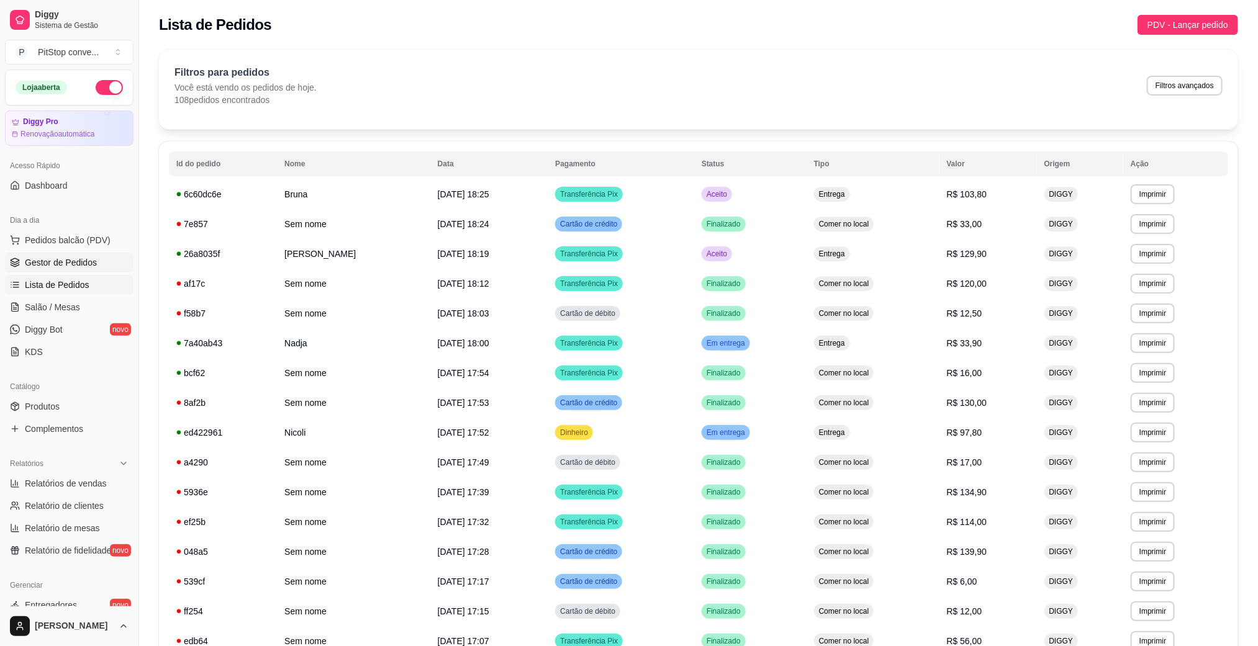
click at [51, 256] on link "Gestor de Pedidos" at bounding box center [69, 263] width 129 height 20
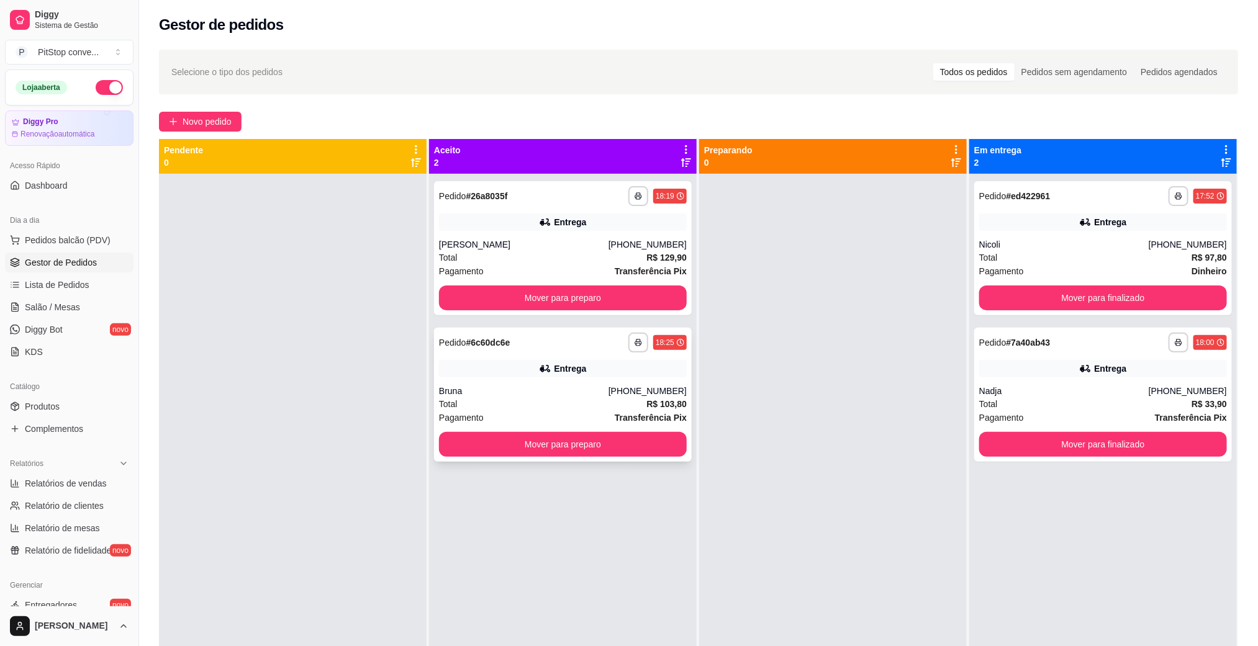
click at [542, 386] on div "Bruna" at bounding box center [524, 391] width 170 height 12
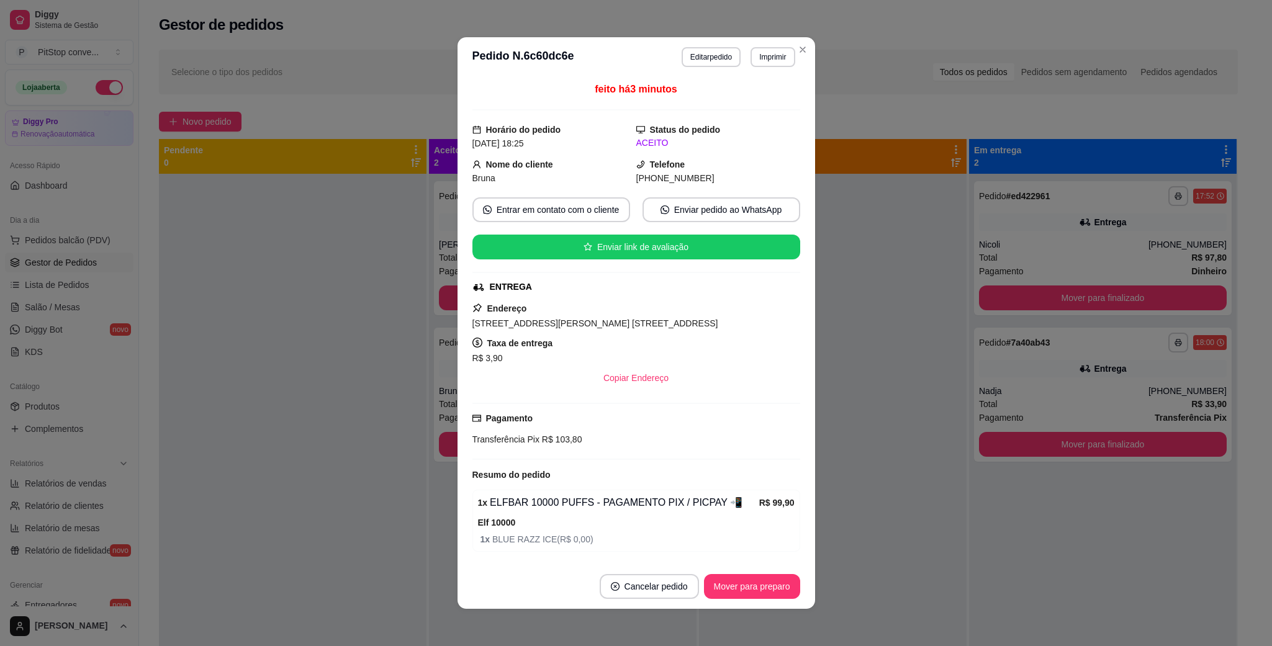
click at [671, 178] on span "[PHONE_NUMBER]" at bounding box center [675, 178] width 78 height 10
copy div "[PHONE_NUMBER] Entrar em contato com o cliente Enviar pedido ao WhatsApp Enviar…"
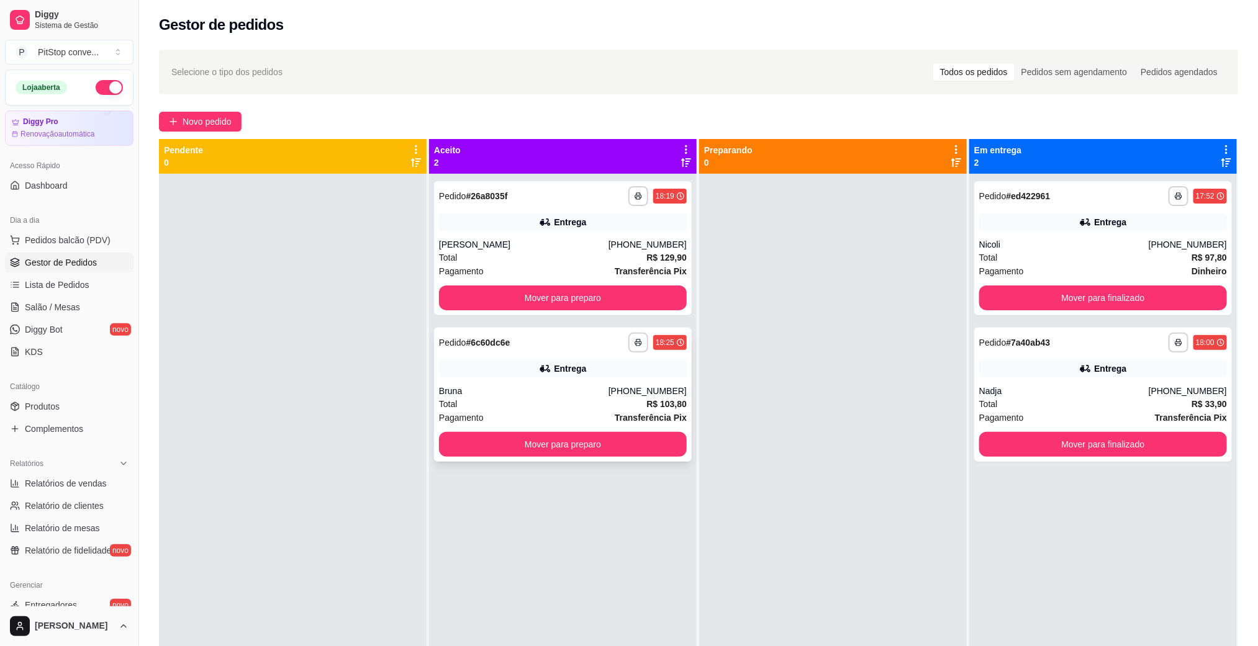
click at [566, 386] on div "Bruna" at bounding box center [524, 391] width 170 height 12
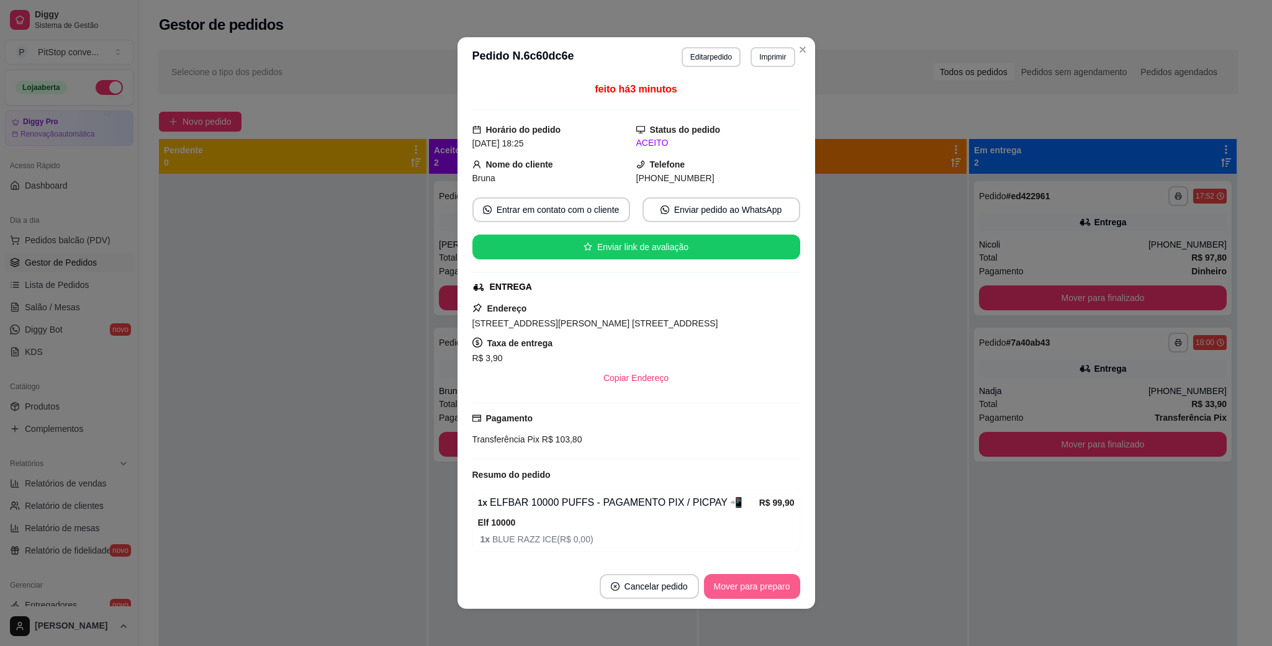
click at [767, 576] on button "Mover para preparo" at bounding box center [752, 586] width 96 height 25
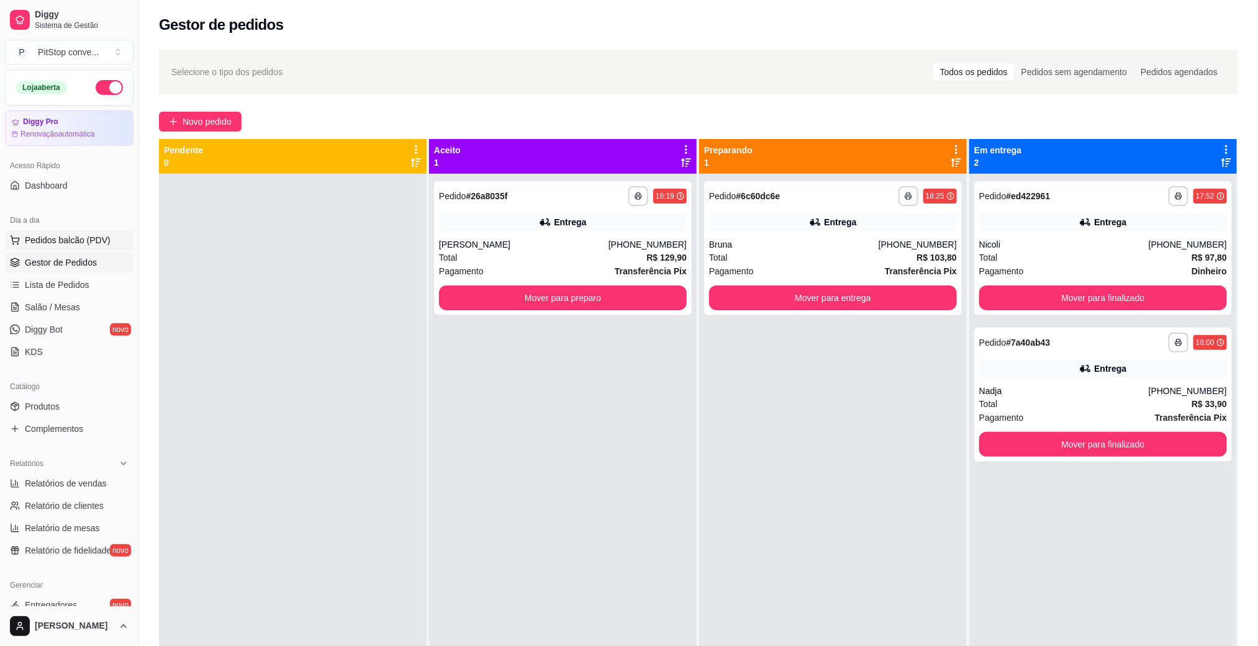
click at [78, 246] on span "Pedidos balcão (PDV)" at bounding box center [68, 240] width 86 height 12
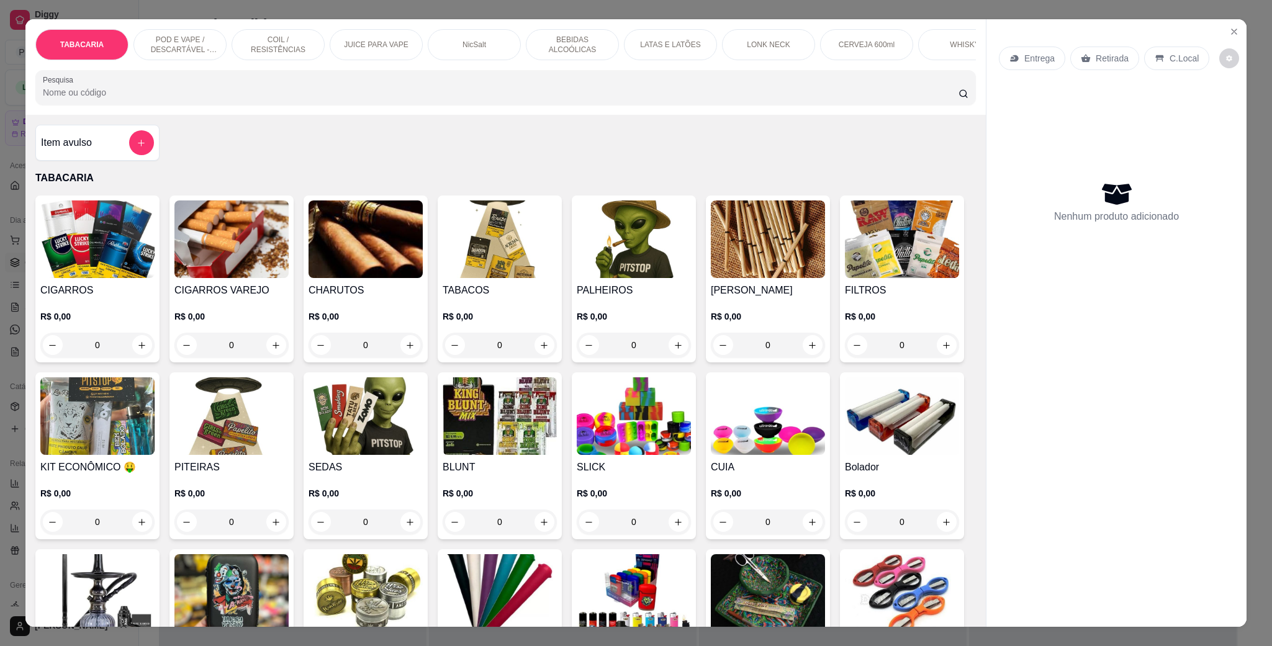
click at [802, 47] on div "LONK NECK" at bounding box center [768, 44] width 93 height 31
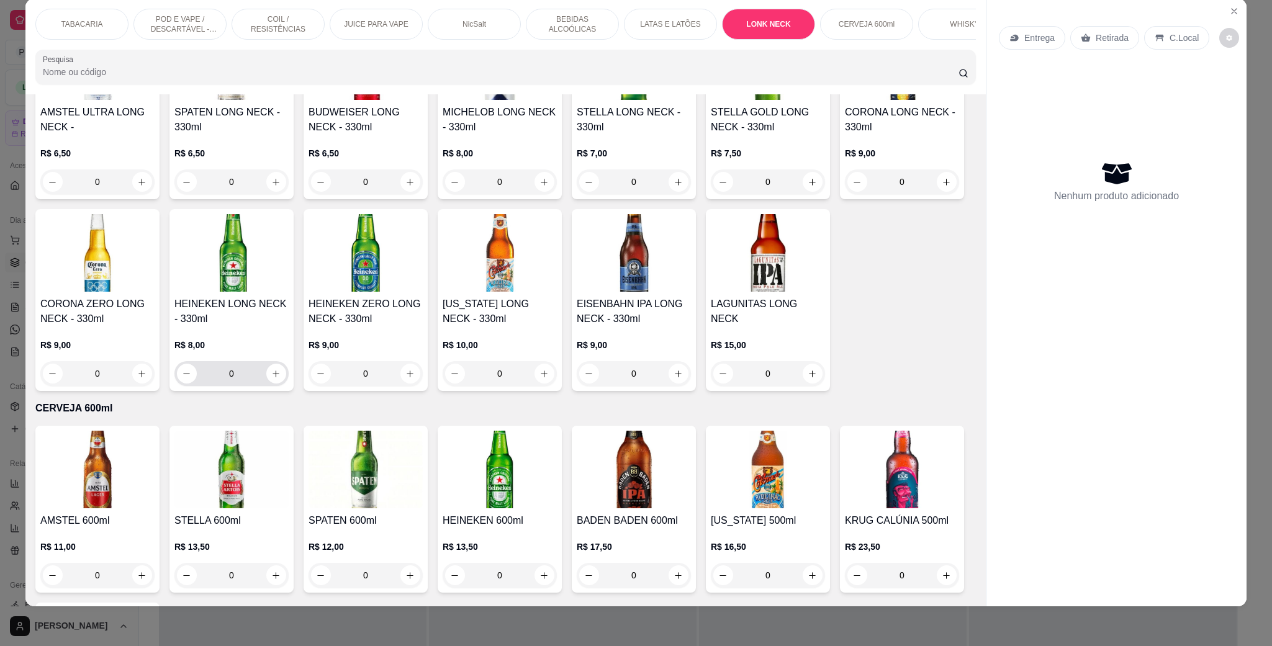
click at [294, 391] on div "HEINEKEN LONG NECK - 330ml R$ 8,00 0" at bounding box center [232, 300] width 124 height 182
click at [286, 384] on button "increase-product-quantity" at bounding box center [276, 374] width 20 height 20
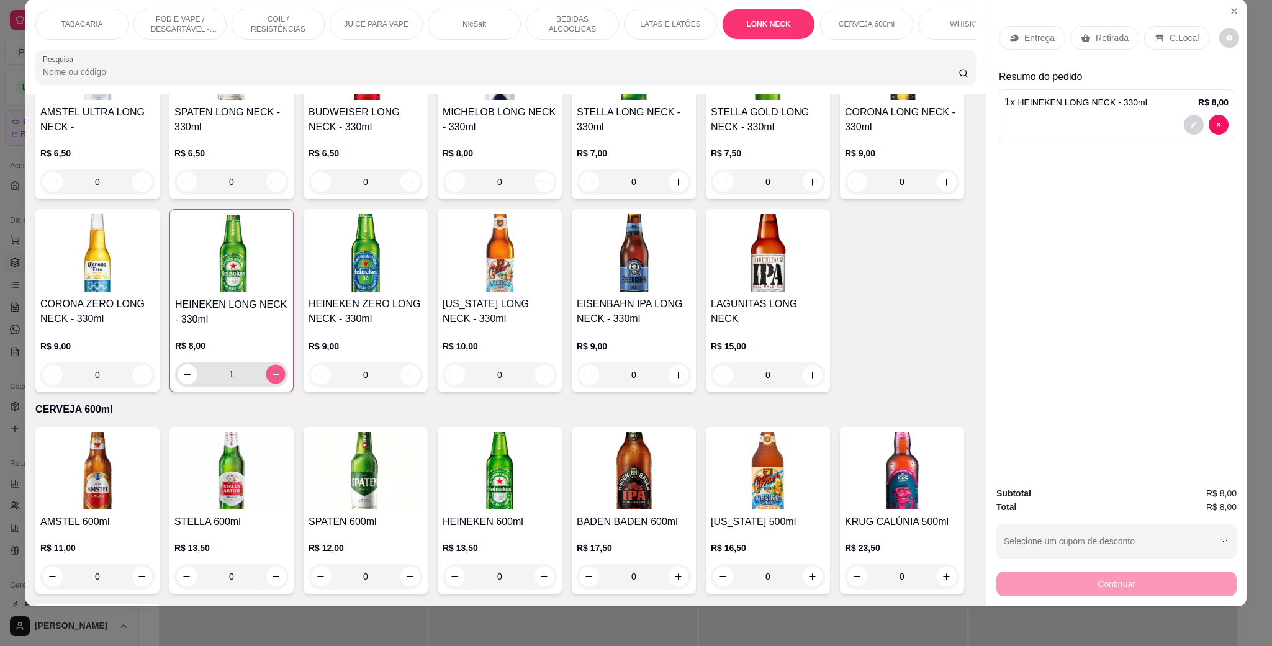
click at [281, 379] on icon "increase-product-quantity" at bounding box center [275, 374] width 9 height 9
type input "3"
click at [1159, 43] on div "C.Local" at bounding box center [1176, 38] width 65 height 24
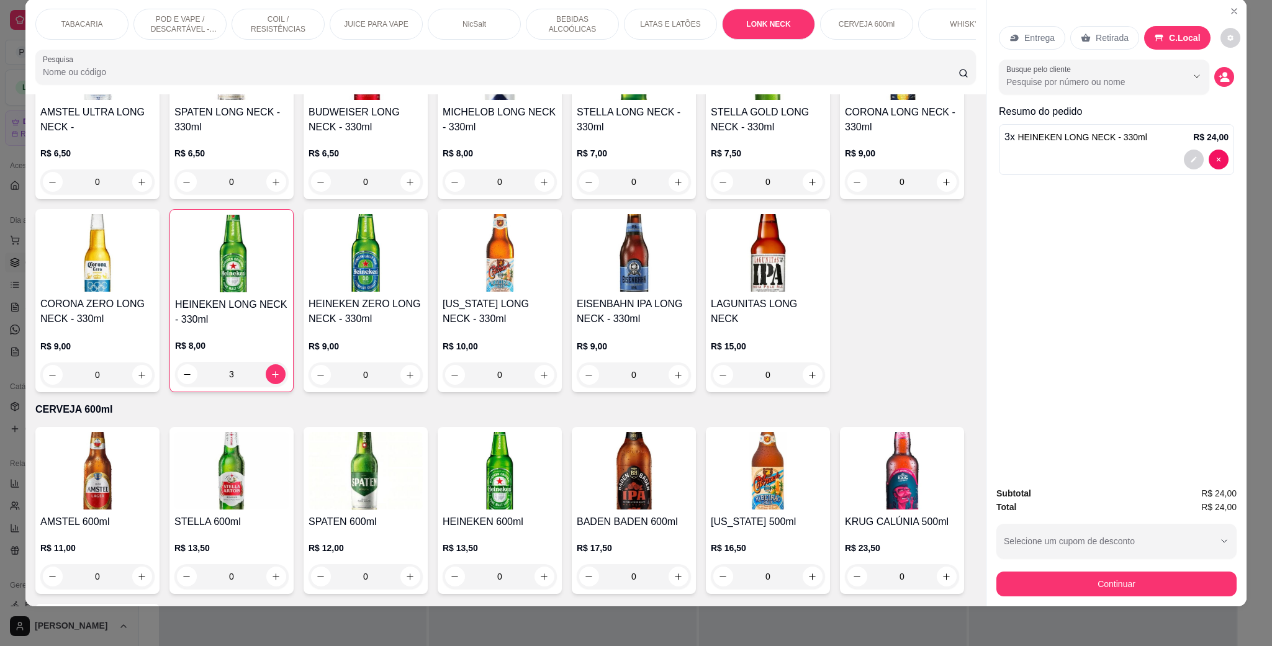
click at [1118, 582] on button "Continuar" at bounding box center [1117, 584] width 240 height 25
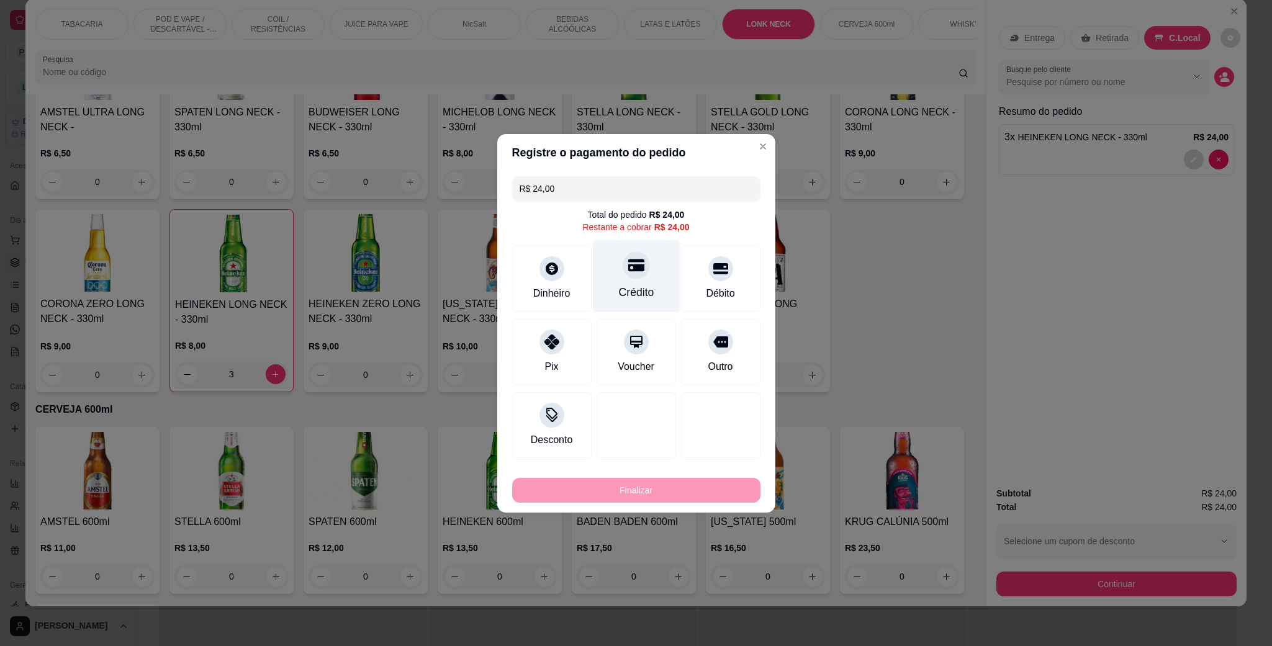
click at [628, 266] on icon at bounding box center [636, 265] width 16 height 12
type input "R$ 0,00"
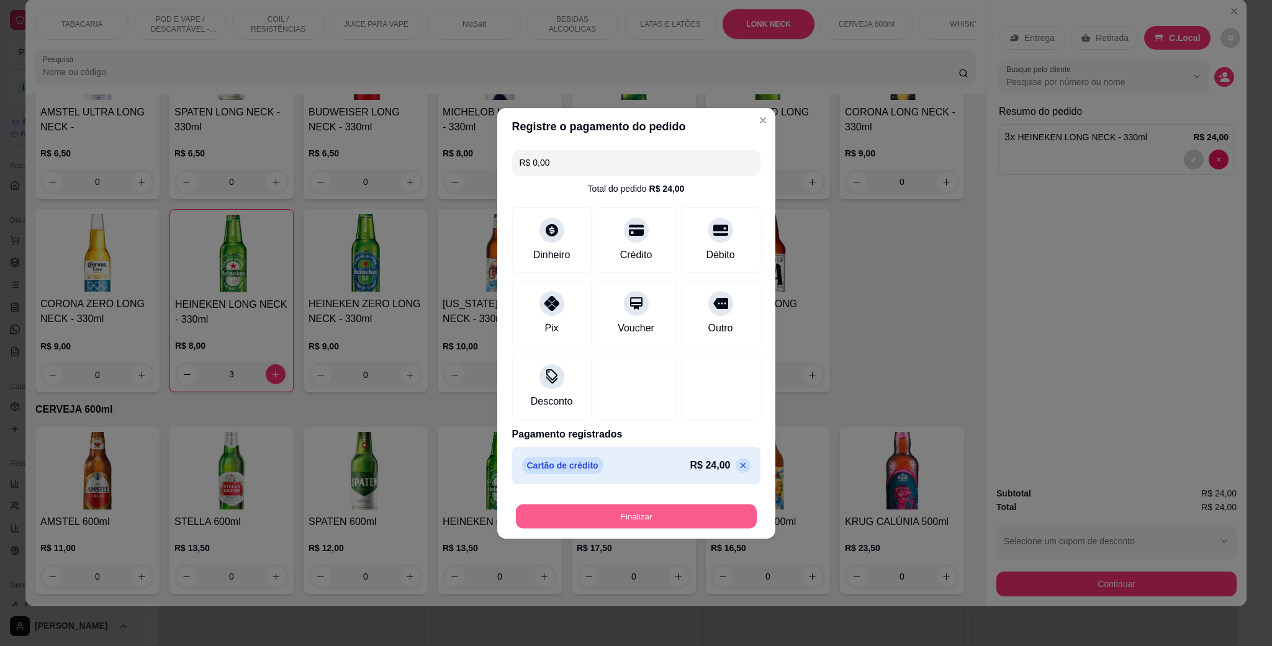
click at [688, 523] on button "Finalizar" at bounding box center [636, 516] width 241 height 24
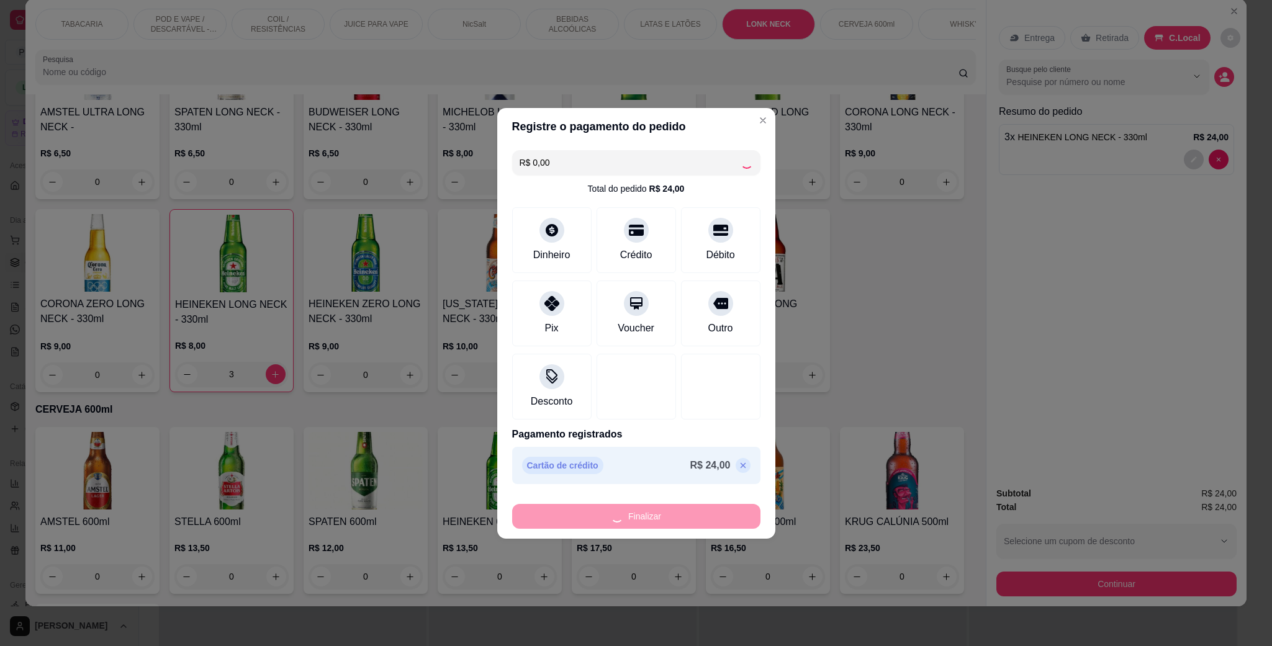
type input "0"
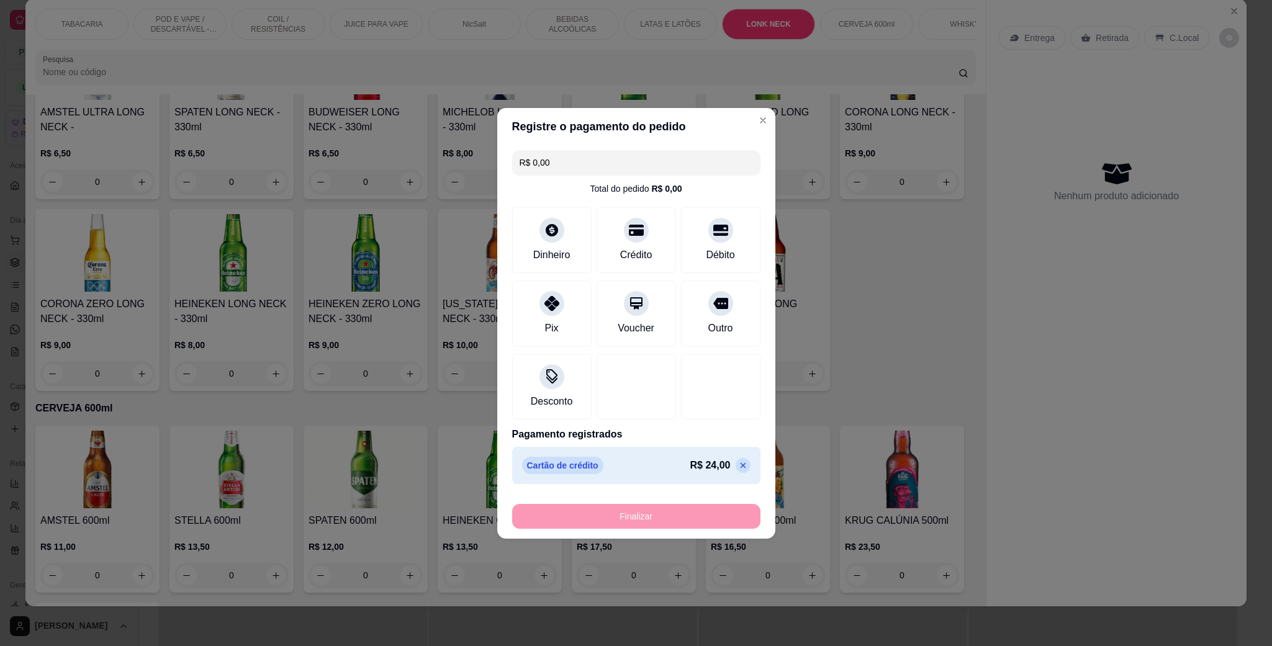
type input "-R$ 24,00"
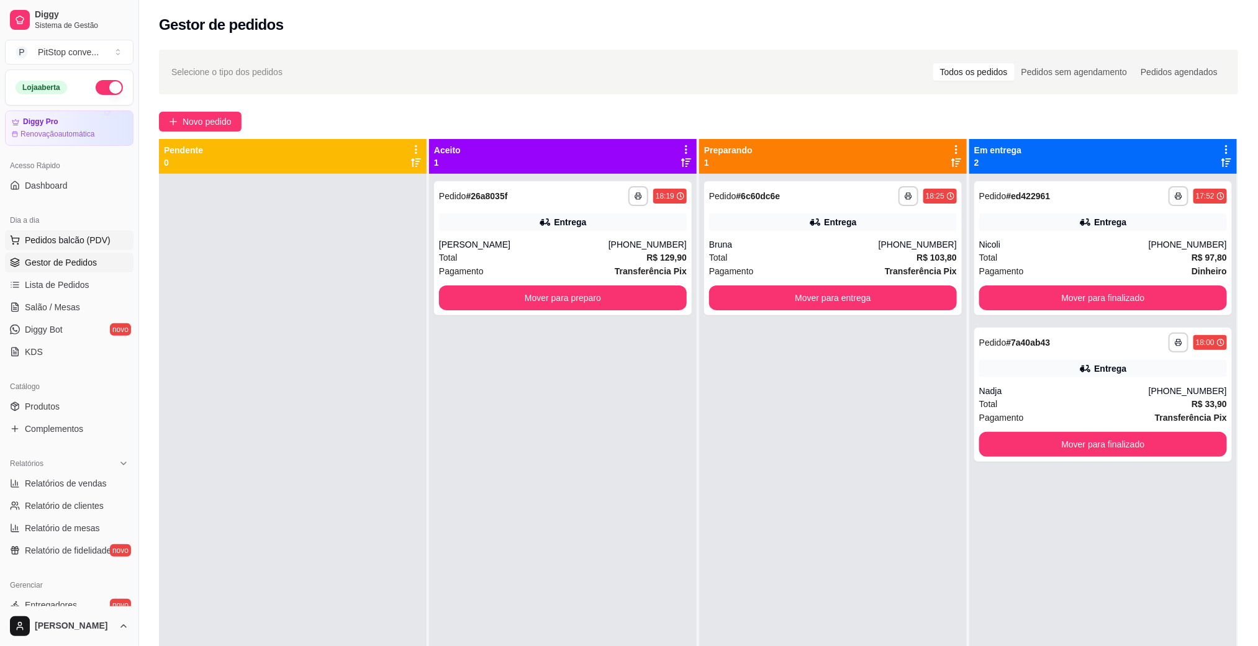
click at [84, 242] on span "Pedidos balcão (PDV)" at bounding box center [68, 240] width 86 height 12
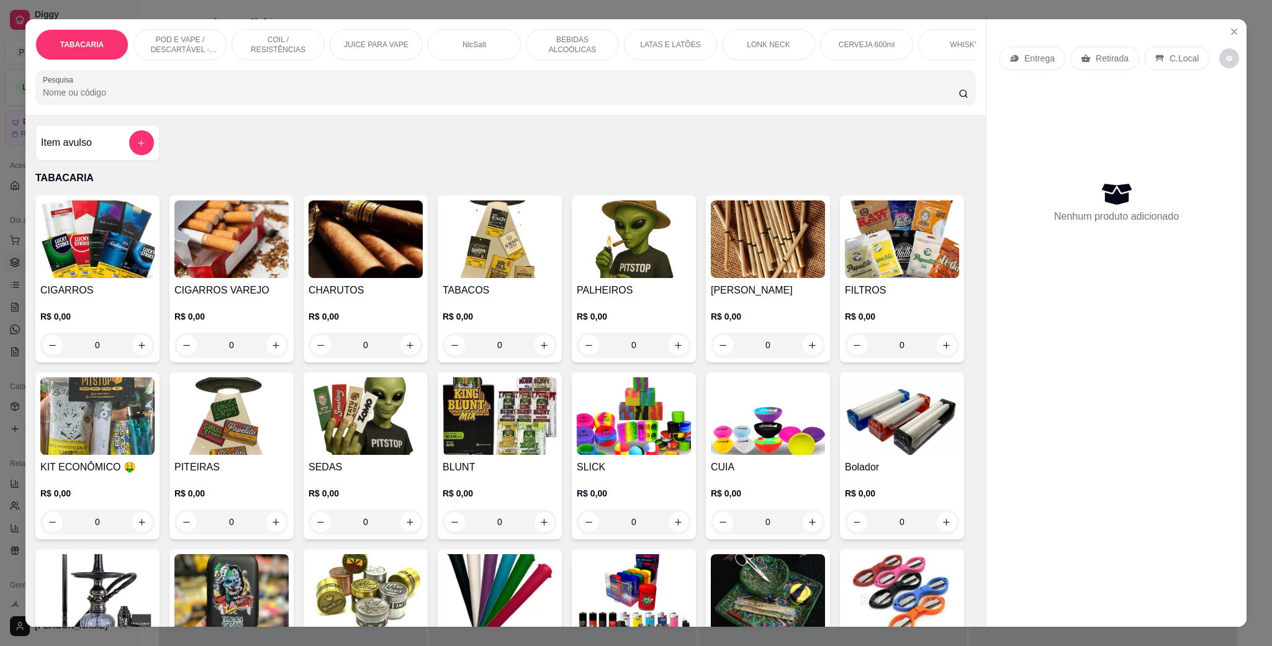
scroll to position [93, 0]
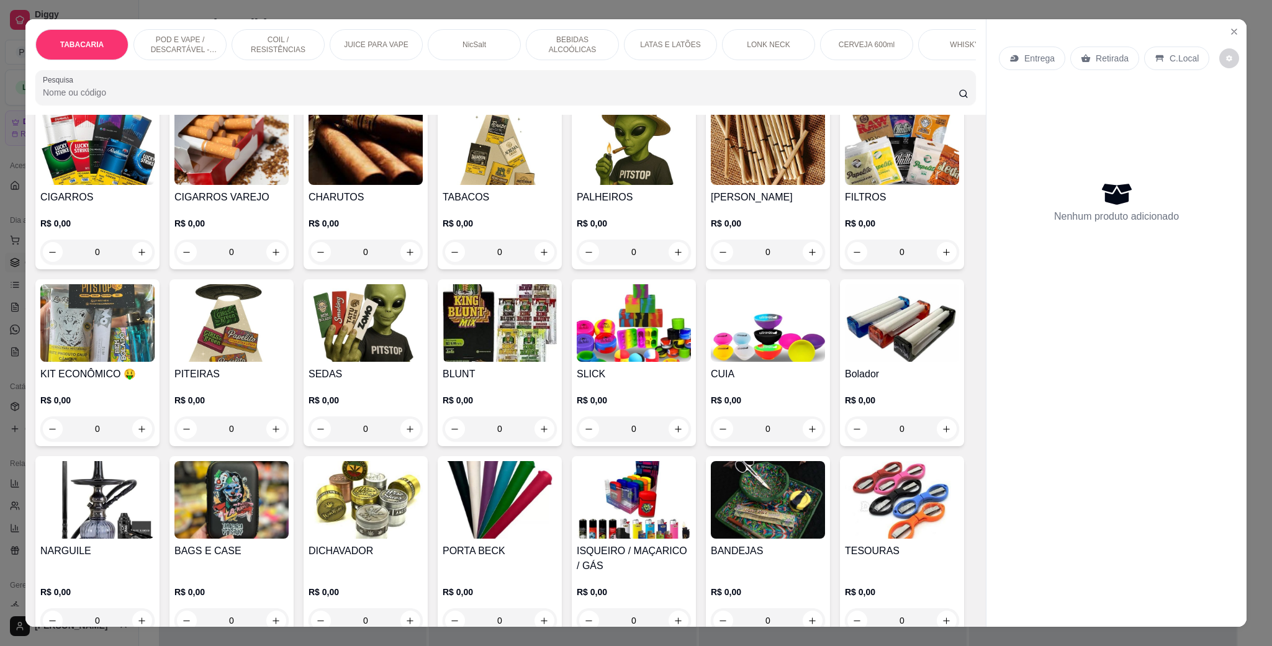
click at [423, 362] on img at bounding box center [366, 323] width 114 height 78
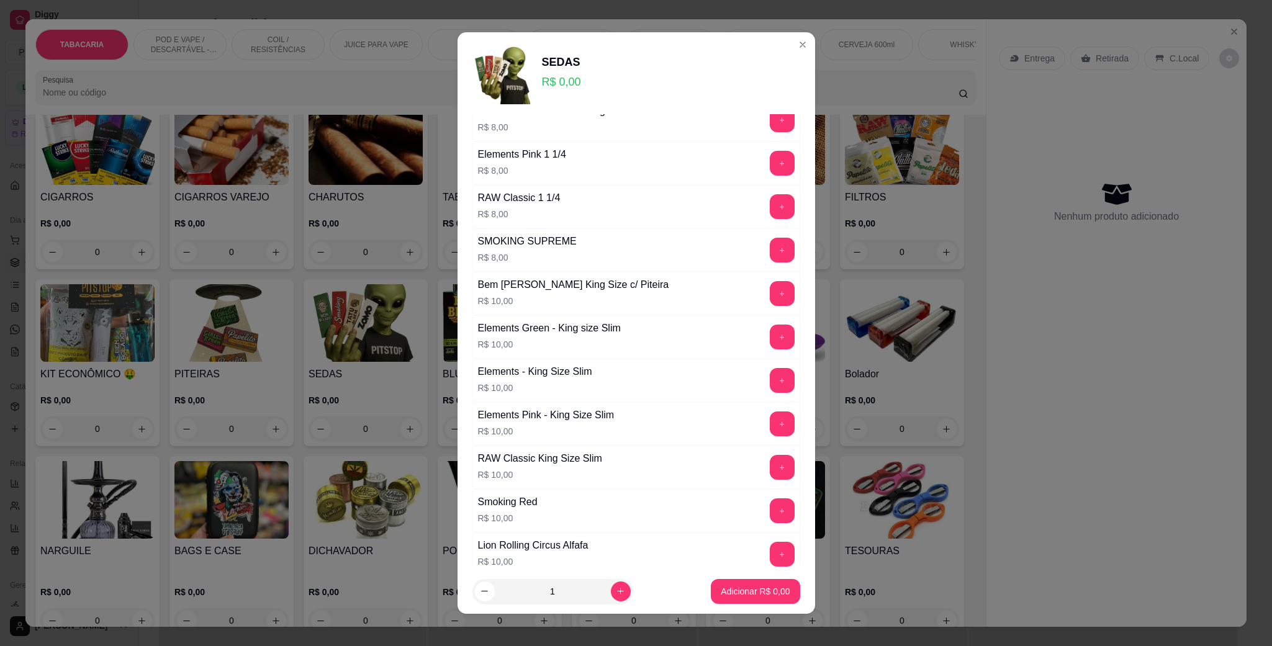
scroll to position [1676, 0]
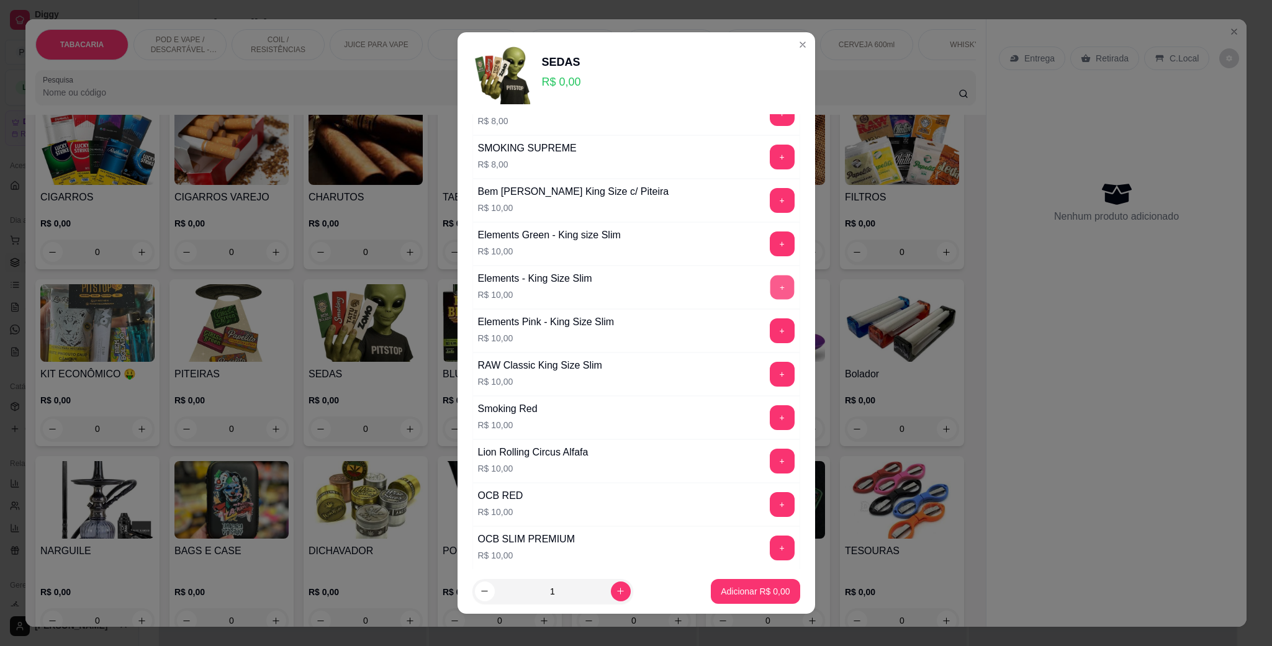
click at [770, 300] on button "+" at bounding box center [782, 288] width 24 height 24
click at [741, 595] on p "Adicionar R$ 10,00" at bounding box center [753, 591] width 74 height 12
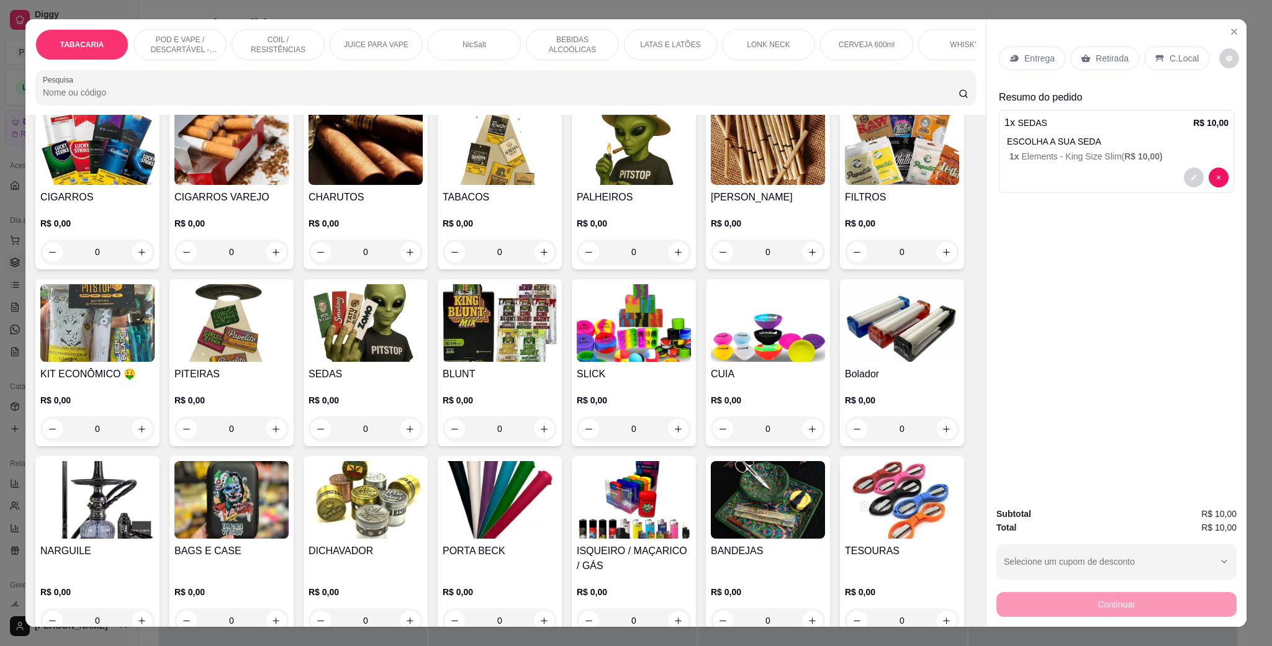
drag, startPoint x: 1165, startPoint y: 52, endPoint x: 1239, endPoint y: 466, distance: 420.7
click at [1170, 53] on p "C.Local" at bounding box center [1184, 58] width 29 height 12
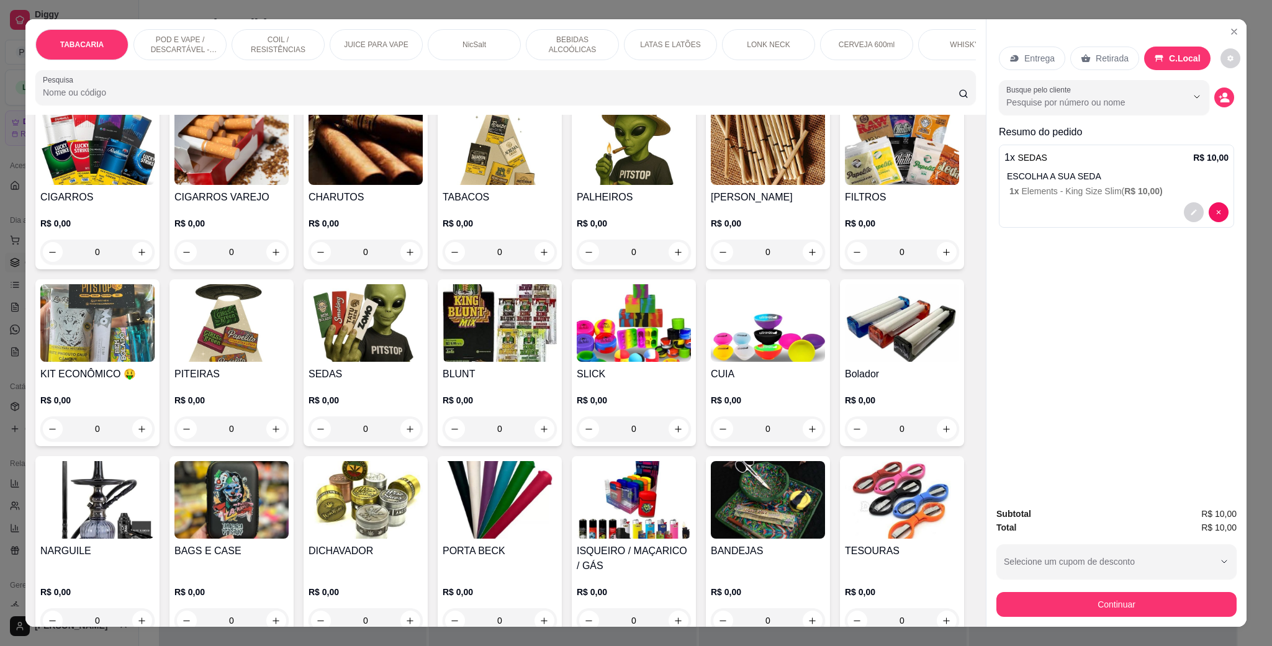
click at [1126, 618] on div "Subtotal R$ 10,00 Total R$ 10,00 Selecione um cupom de desconto Selecione um cu…" at bounding box center [1117, 562] width 260 height 130
click at [1123, 604] on button "Continuar" at bounding box center [1117, 604] width 240 height 25
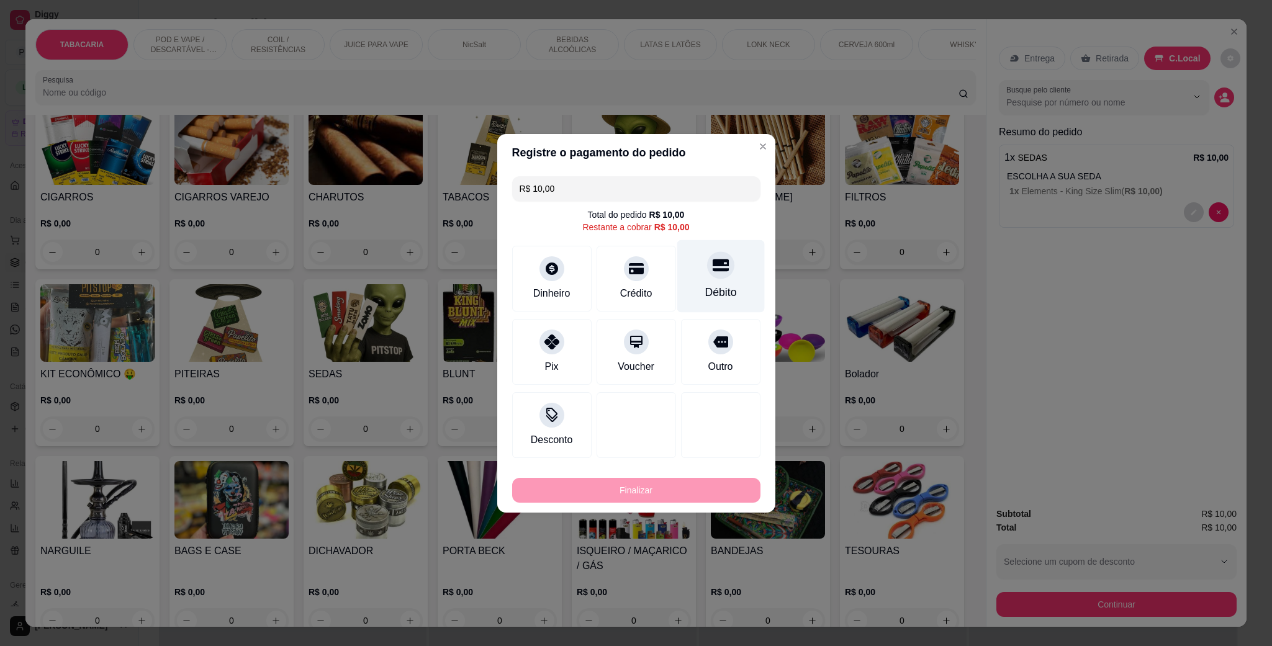
click at [687, 270] on div "Débito" at bounding box center [721, 276] width 88 height 73
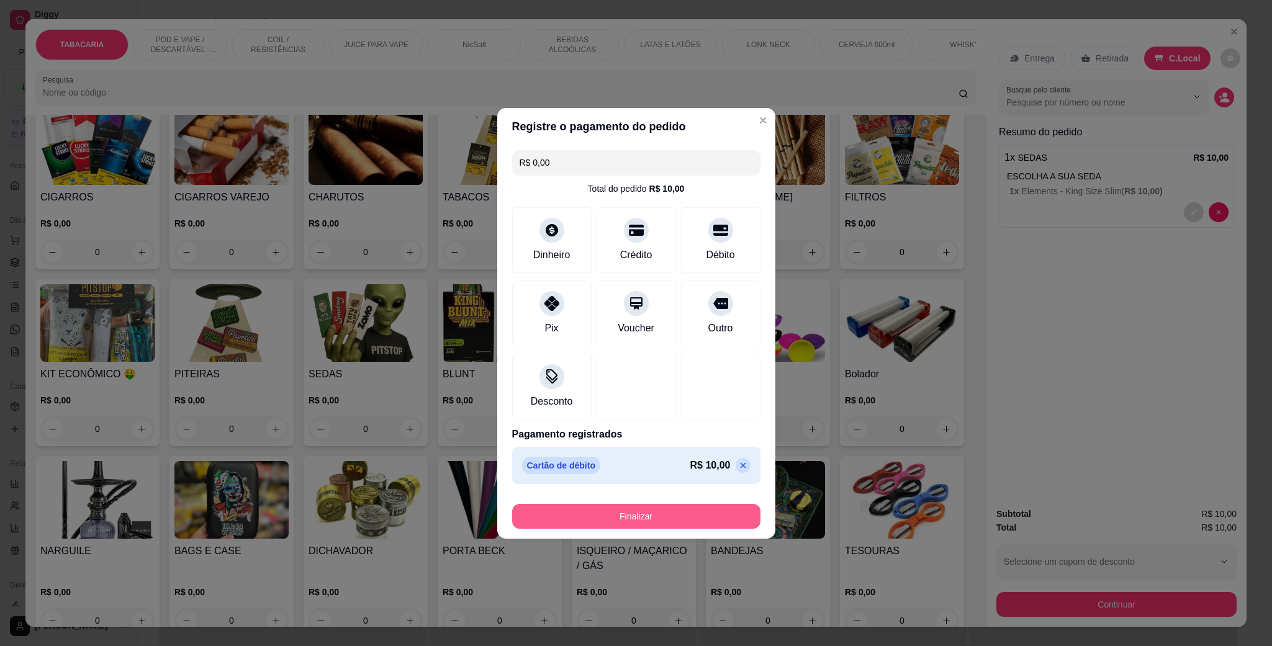
click at [689, 516] on button "Finalizar" at bounding box center [636, 516] width 248 height 25
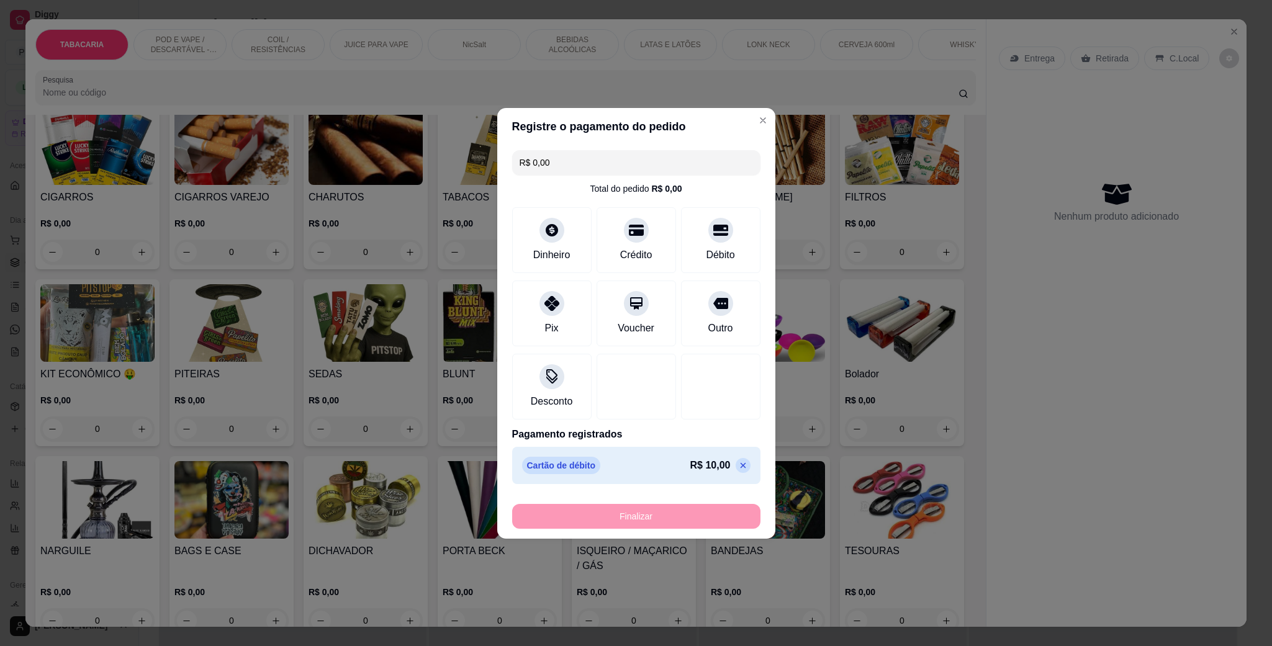
type input "-R$ 10,00"
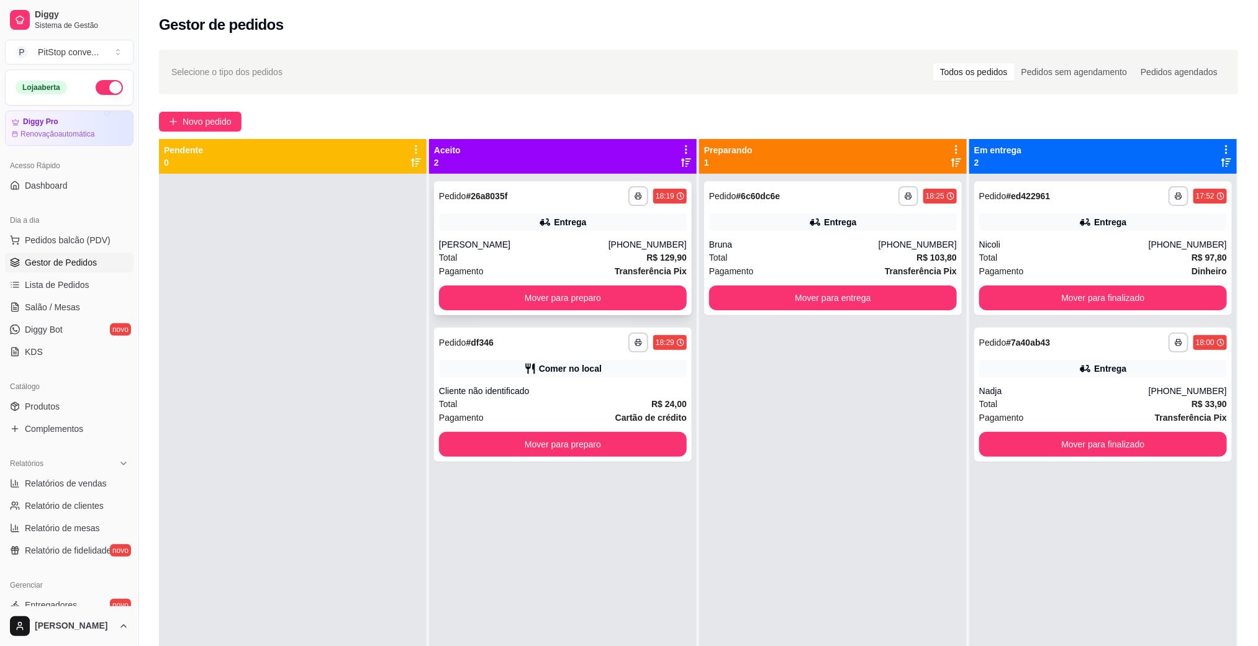
click at [608, 246] on div "[PERSON_NAME]" at bounding box center [524, 244] width 170 height 12
click at [630, 459] on div "**********" at bounding box center [563, 395] width 258 height 134
click at [1075, 440] on button "Mover para finalizado" at bounding box center [1103, 445] width 240 height 24
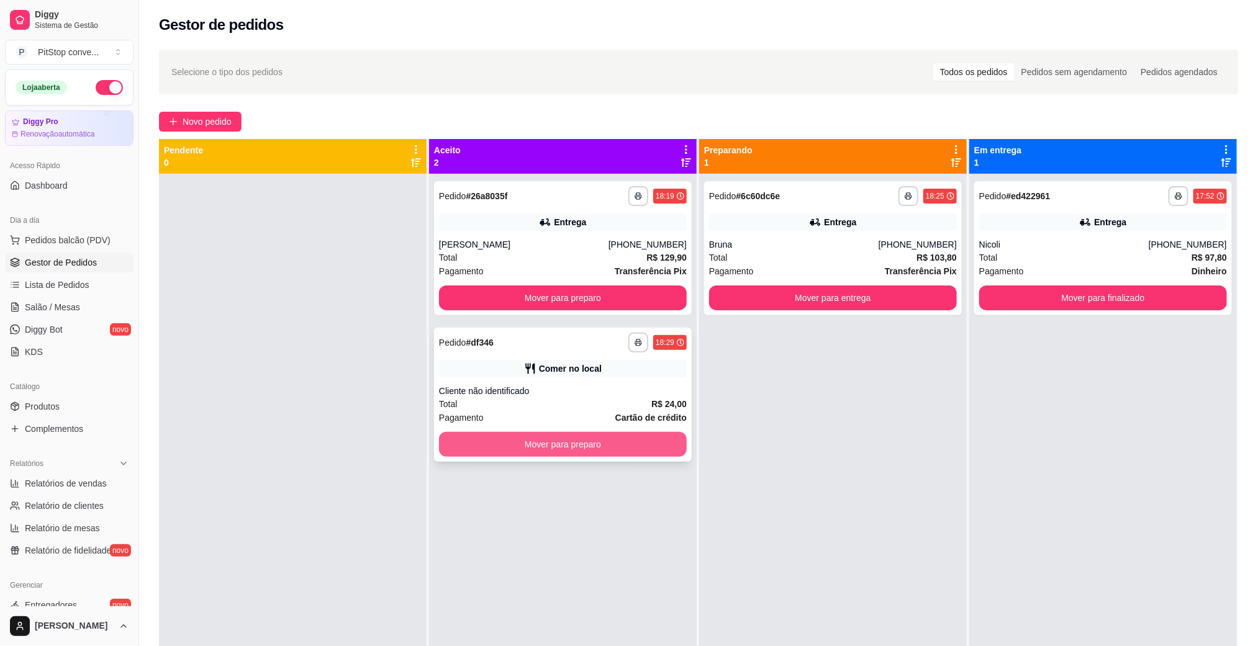
click at [624, 447] on button "Mover para preparo" at bounding box center [563, 444] width 248 height 25
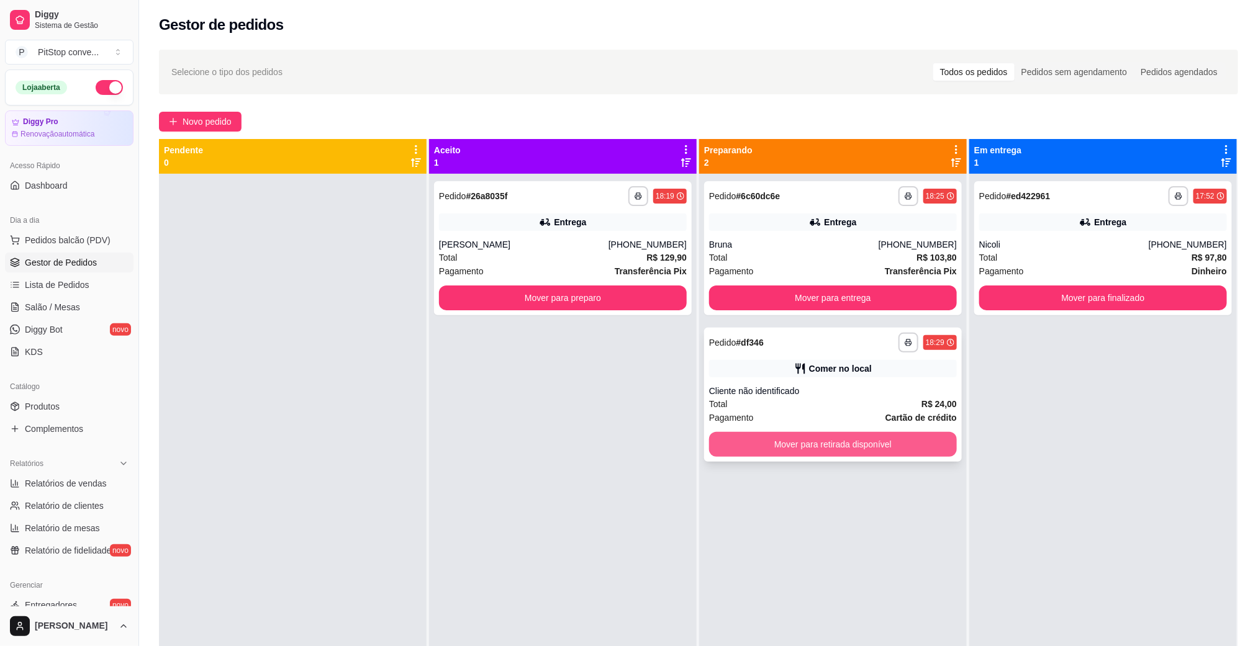
click at [841, 451] on button "Mover para retirada disponível" at bounding box center [833, 444] width 248 height 25
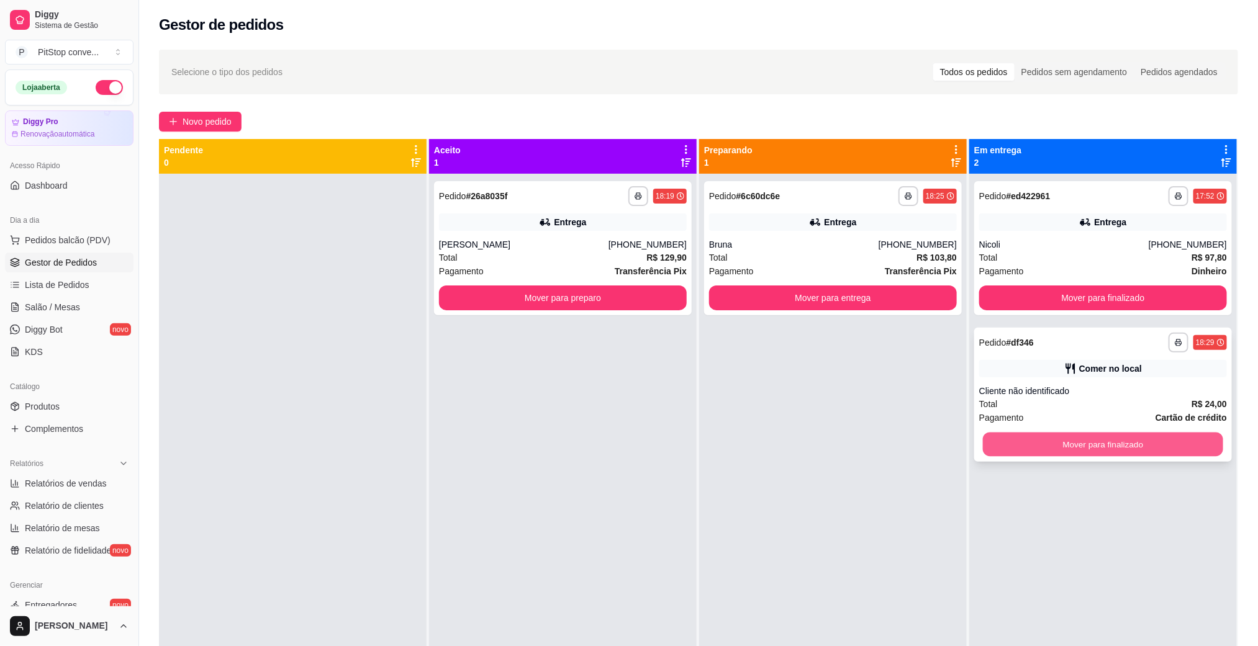
click at [1055, 441] on button "Mover para finalizado" at bounding box center [1103, 445] width 240 height 24
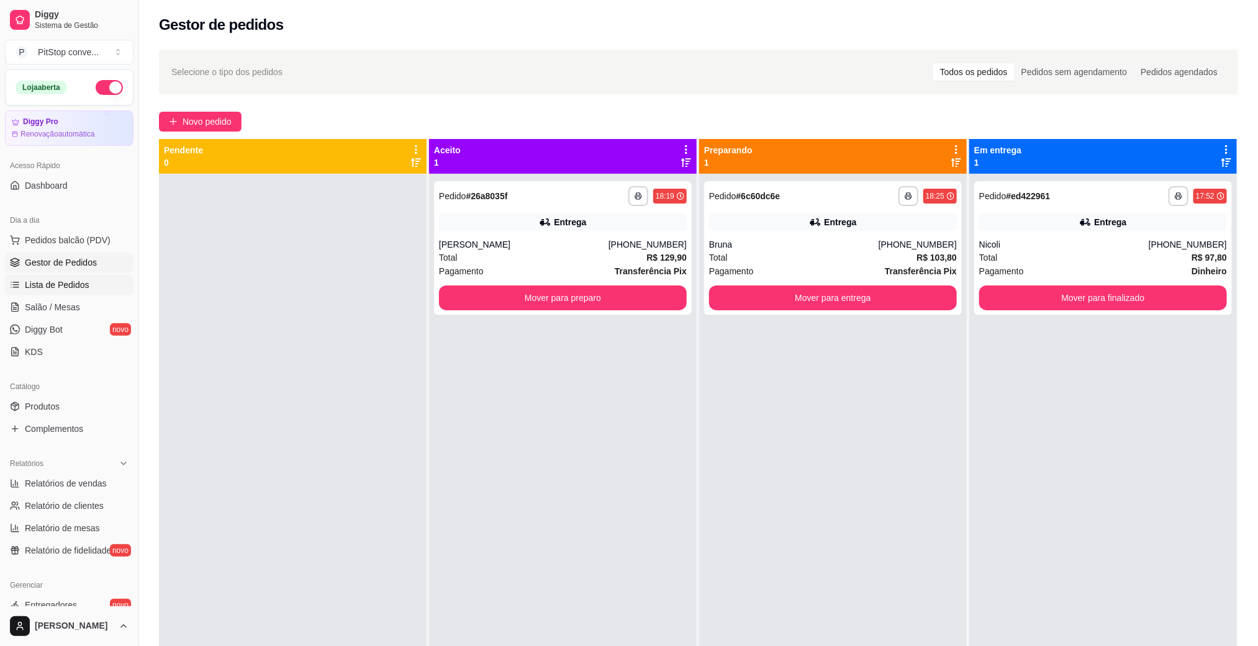
drag, startPoint x: 40, startPoint y: 283, endPoint x: 50, endPoint y: 284, distance: 10.6
click at [40, 284] on span "Lista de Pedidos" at bounding box center [57, 285] width 65 height 12
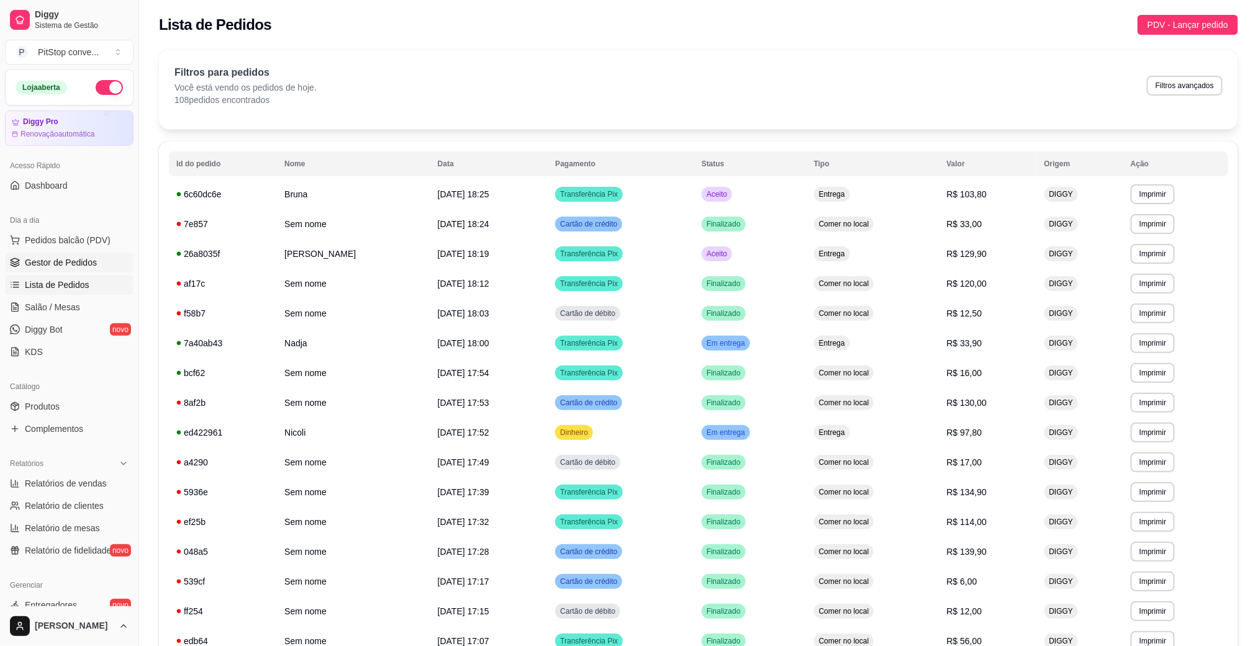
click at [60, 263] on span "Gestor de Pedidos" at bounding box center [61, 262] width 72 height 12
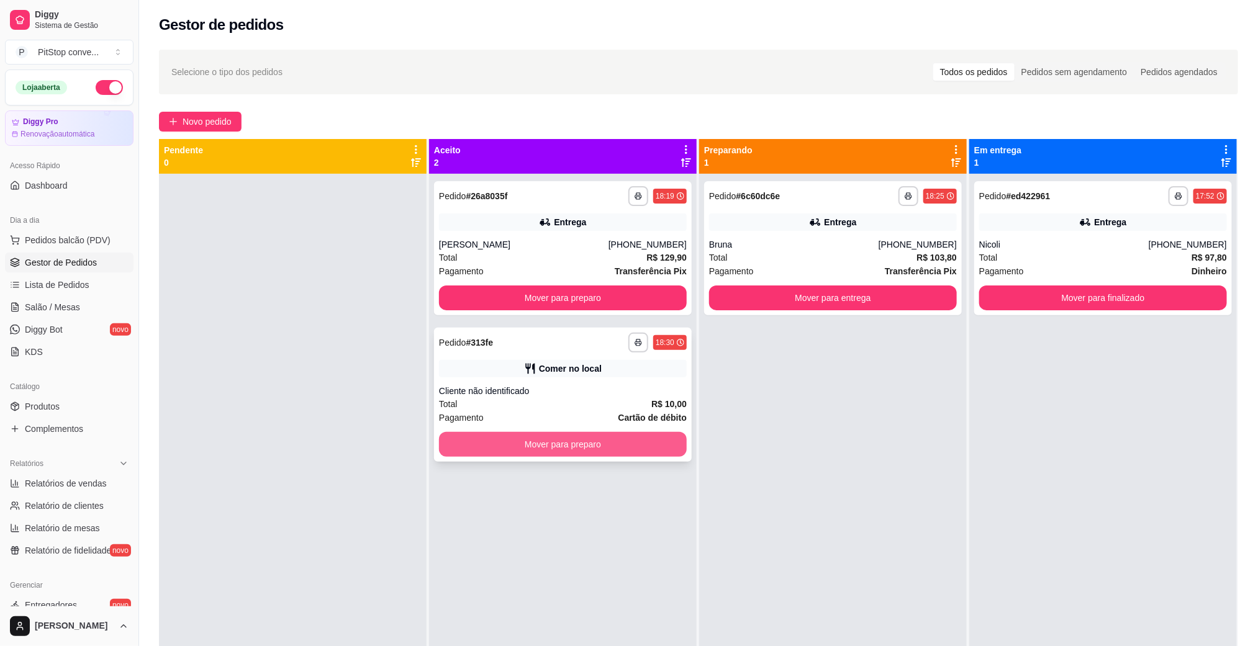
click at [576, 451] on button "Mover para preparo" at bounding box center [563, 444] width 248 height 25
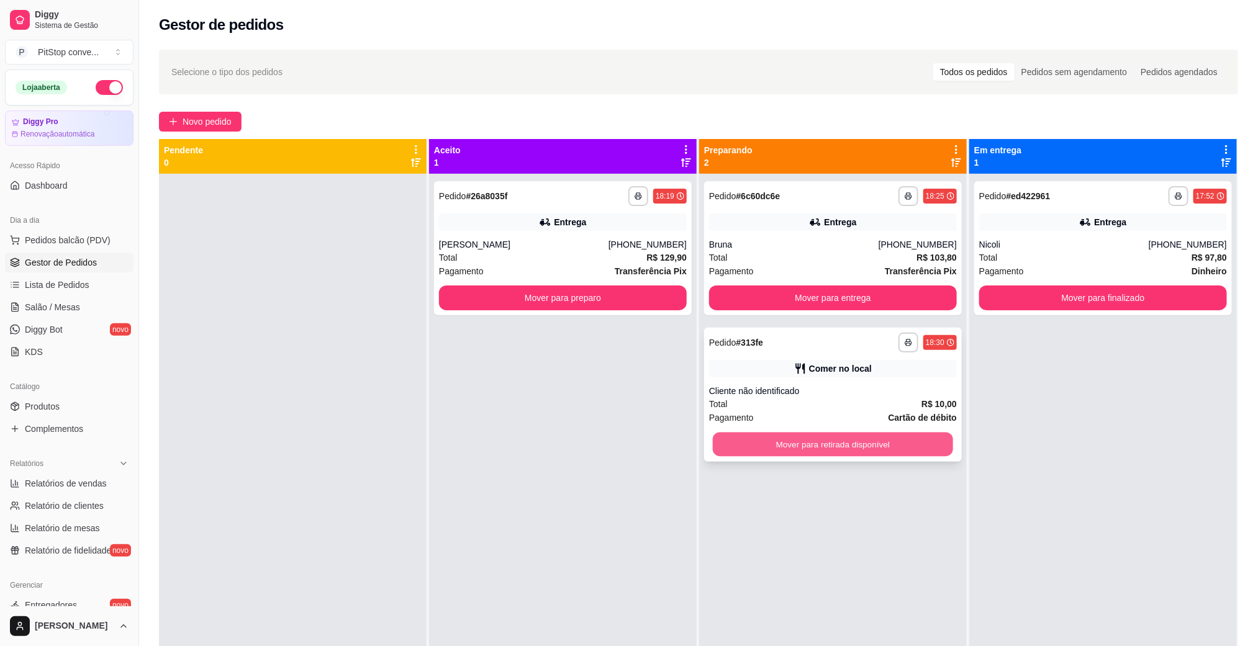
click at [835, 443] on button "Mover para retirada disponível" at bounding box center [833, 445] width 240 height 24
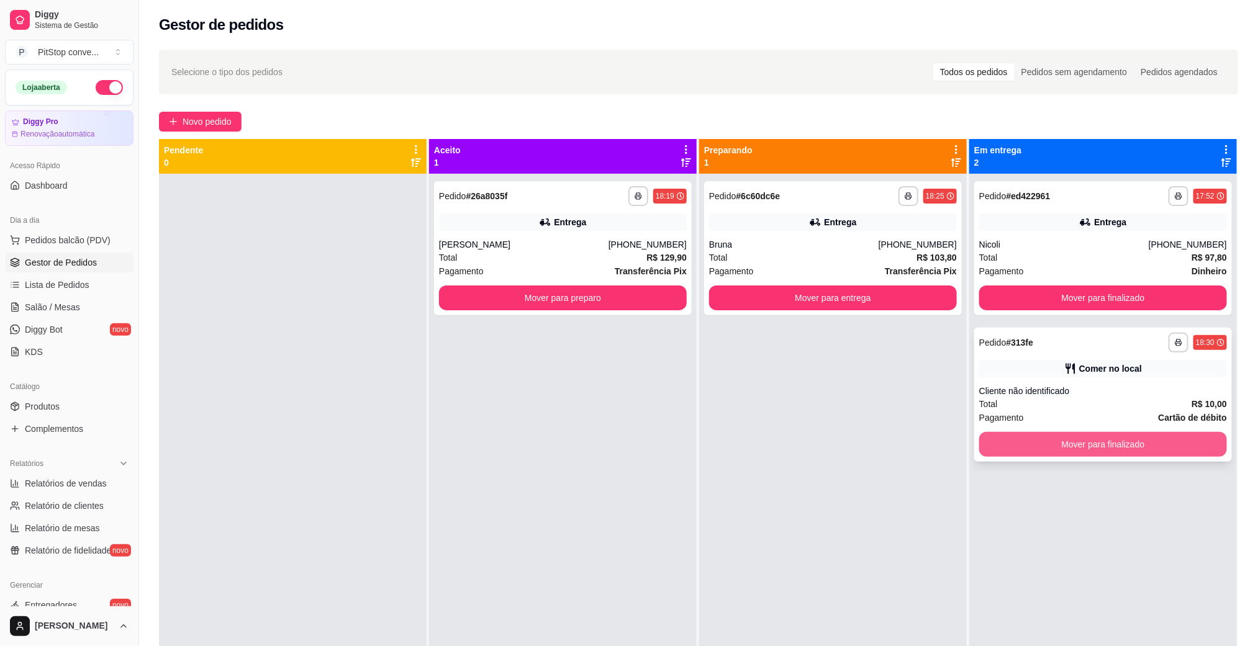
click at [1114, 438] on button "Mover para finalizado" at bounding box center [1103, 444] width 248 height 25
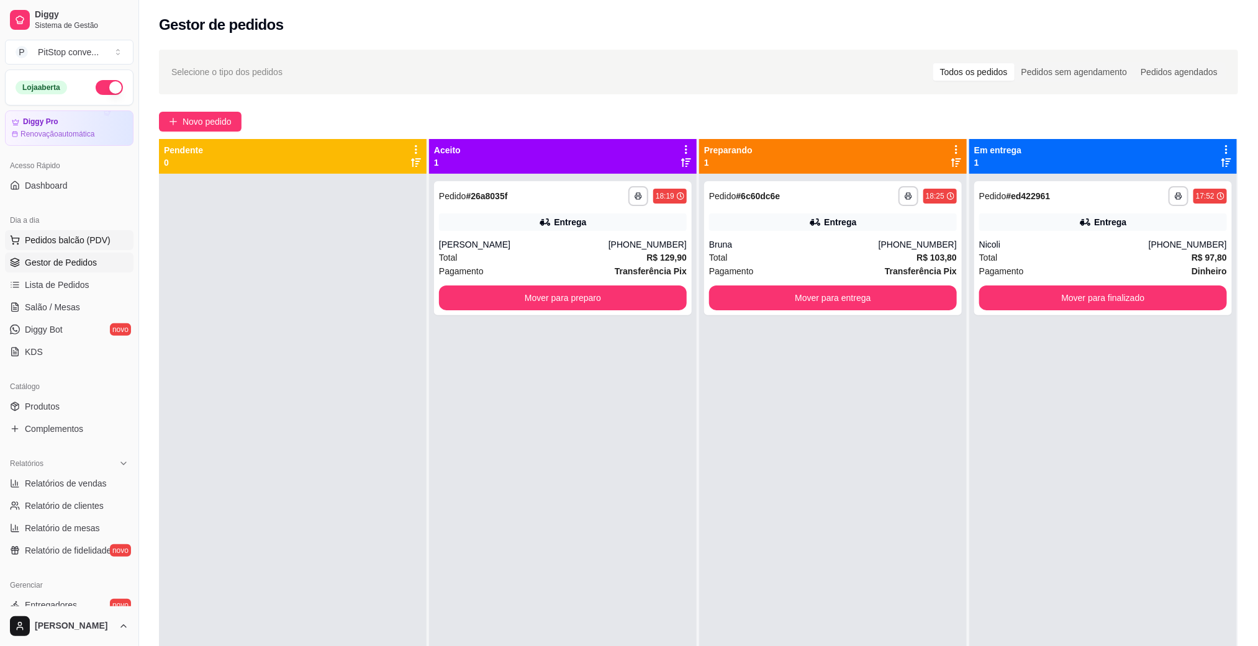
click at [80, 244] on span "Pedidos balcão (PDV)" at bounding box center [68, 240] width 86 height 12
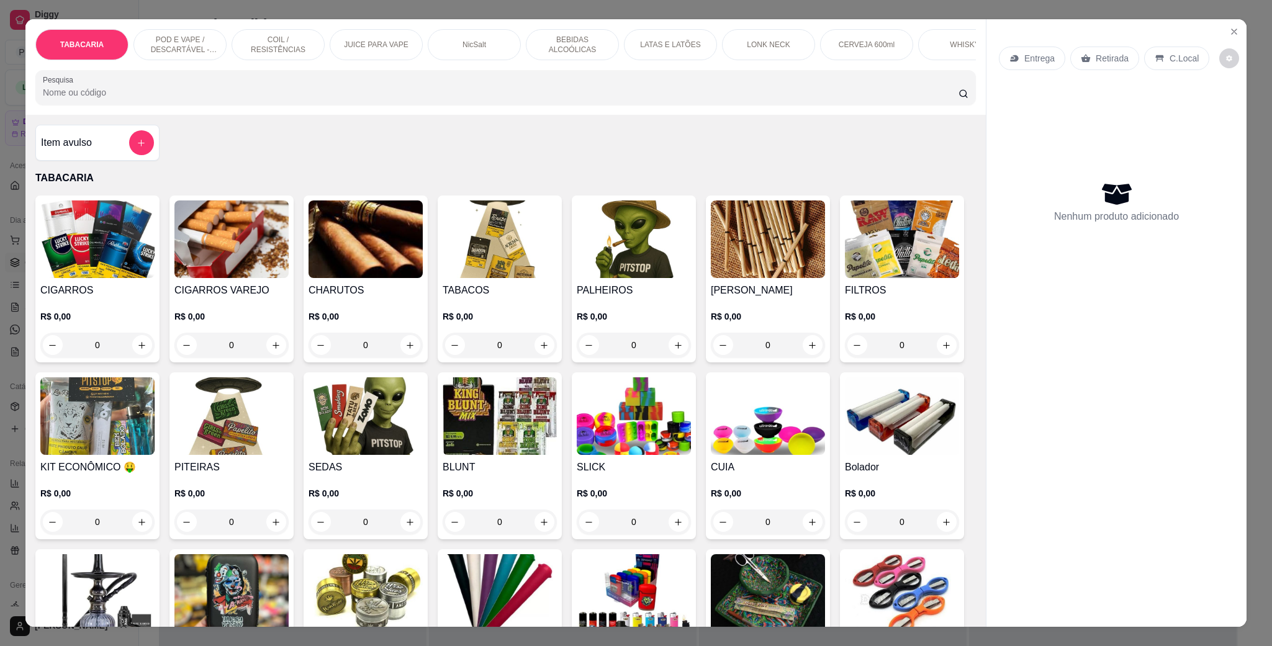
click at [423, 449] on img at bounding box center [366, 416] width 114 height 78
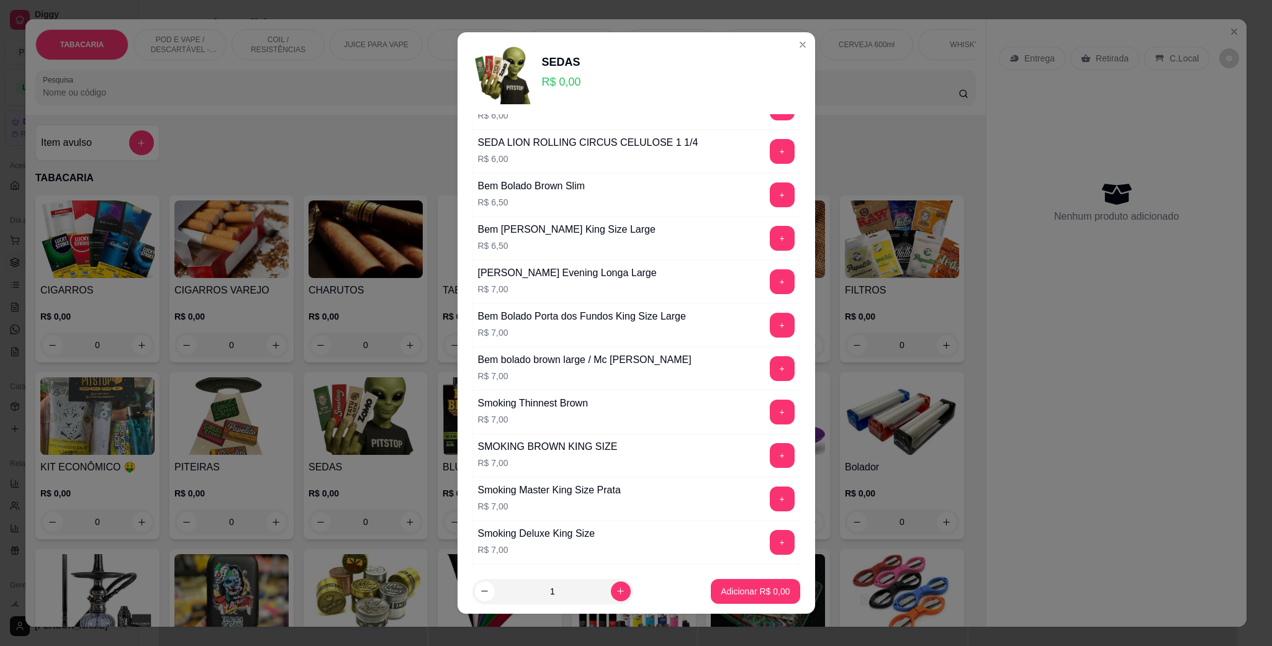
scroll to position [931, 0]
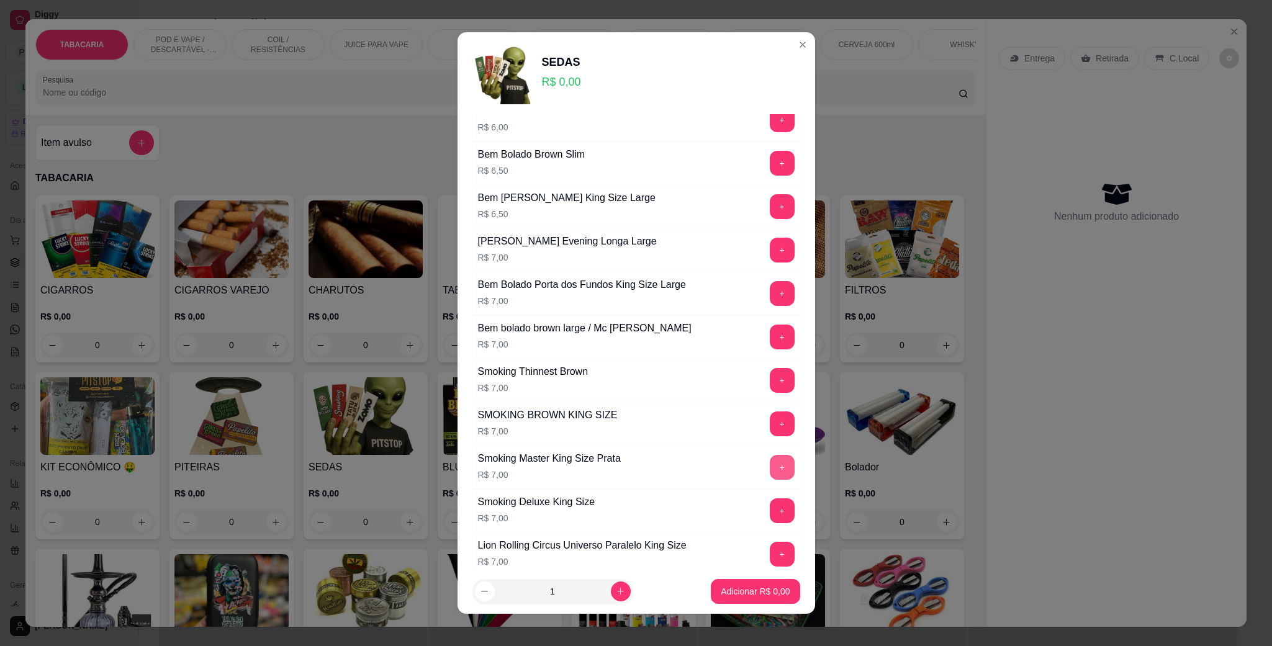
click at [770, 475] on button "+" at bounding box center [782, 467] width 25 height 25
click at [755, 585] on p "Adicionar R$ 7,00" at bounding box center [755, 591] width 67 height 12
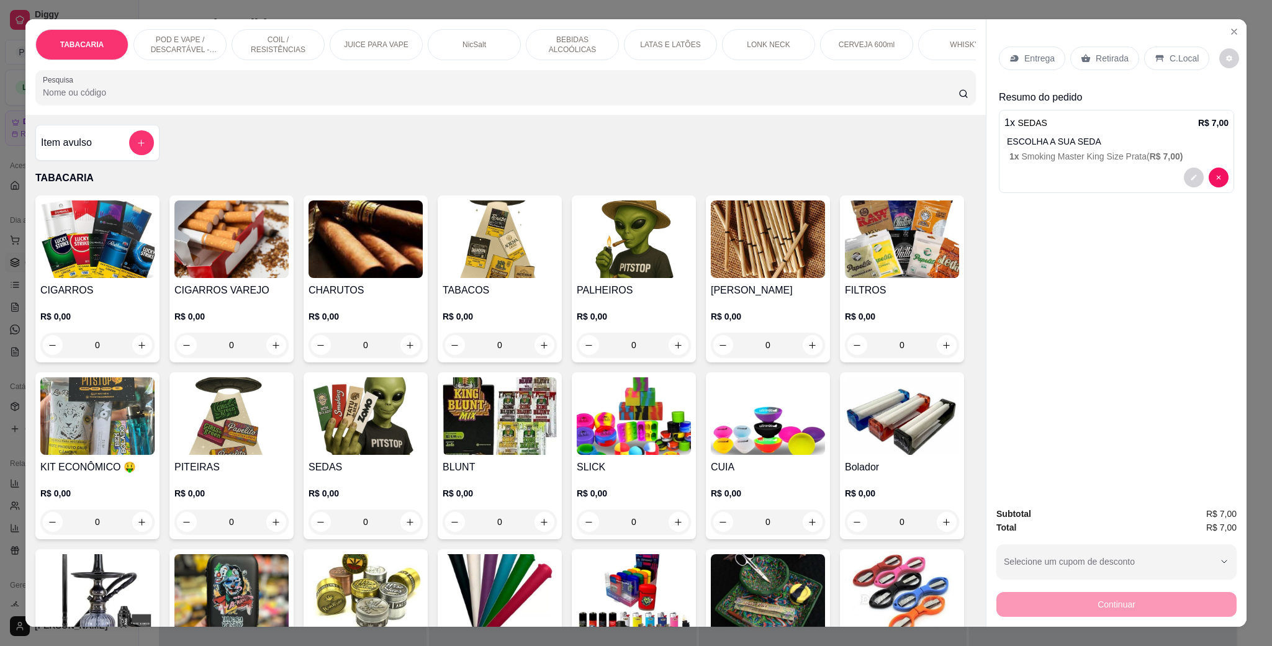
click at [138, 298] on h4 "CIGARROS" at bounding box center [97, 290] width 114 height 15
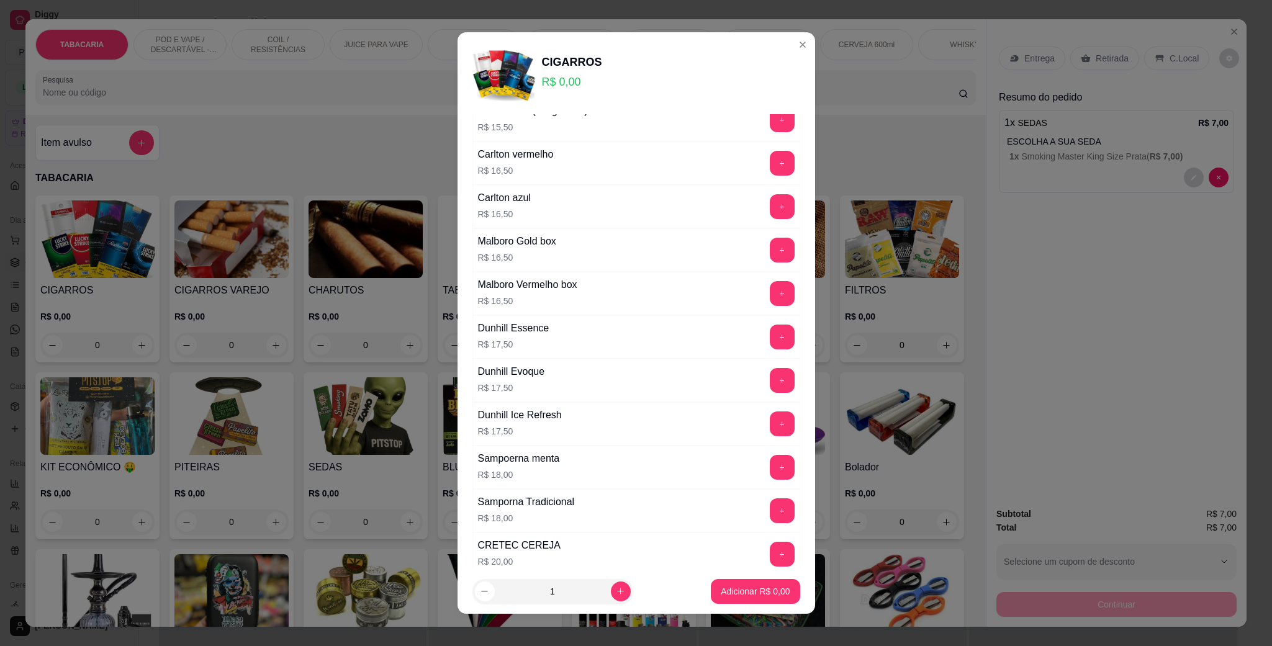
click at [749, 185] on div "Carlton vermelho R$ 16,50 +" at bounding box center [636, 163] width 328 height 43
click at [770, 176] on button "+" at bounding box center [782, 163] width 25 height 25
click at [713, 579] on div "Adicionar R$ 16,50" at bounding box center [753, 591] width 94 height 25
click at [753, 589] on p "Adicionar R$ 16,50" at bounding box center [753, 591] width 74 height 12
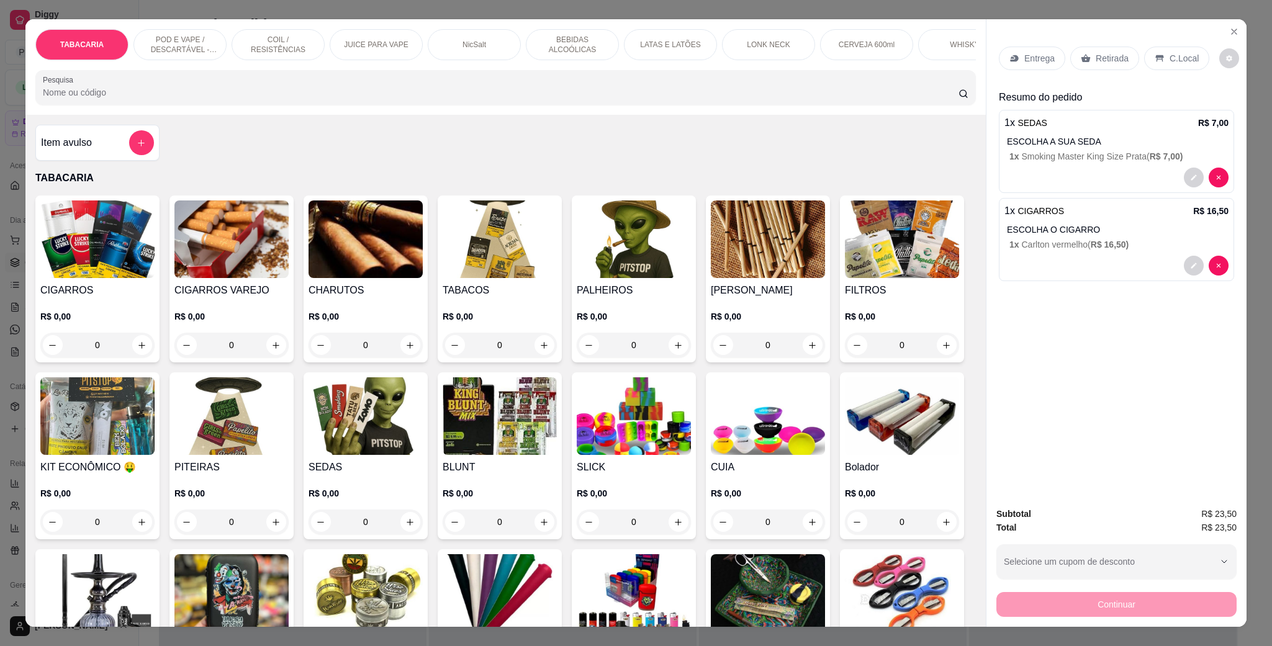
click at [1170, 58] on p "C.Local" at bounding box center [1184, 58] width 29 height 12
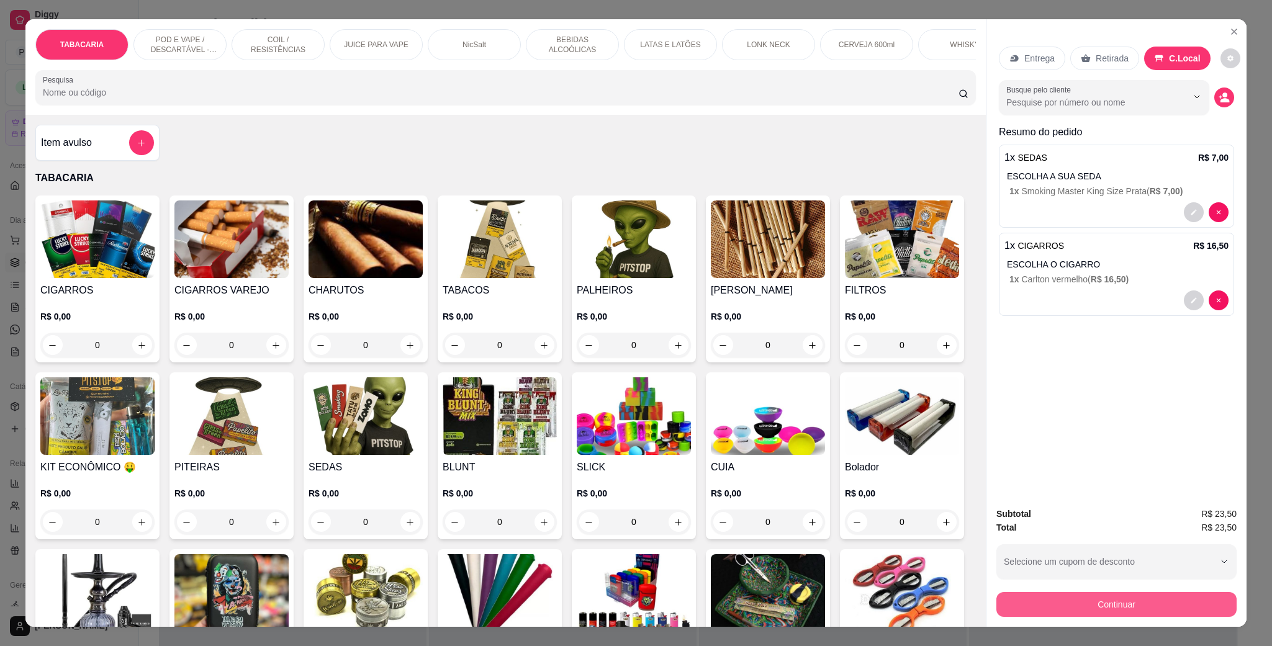
click at [1096, 609] on button "Continuar" at bounding box center [1117, 604] width 240 height 25
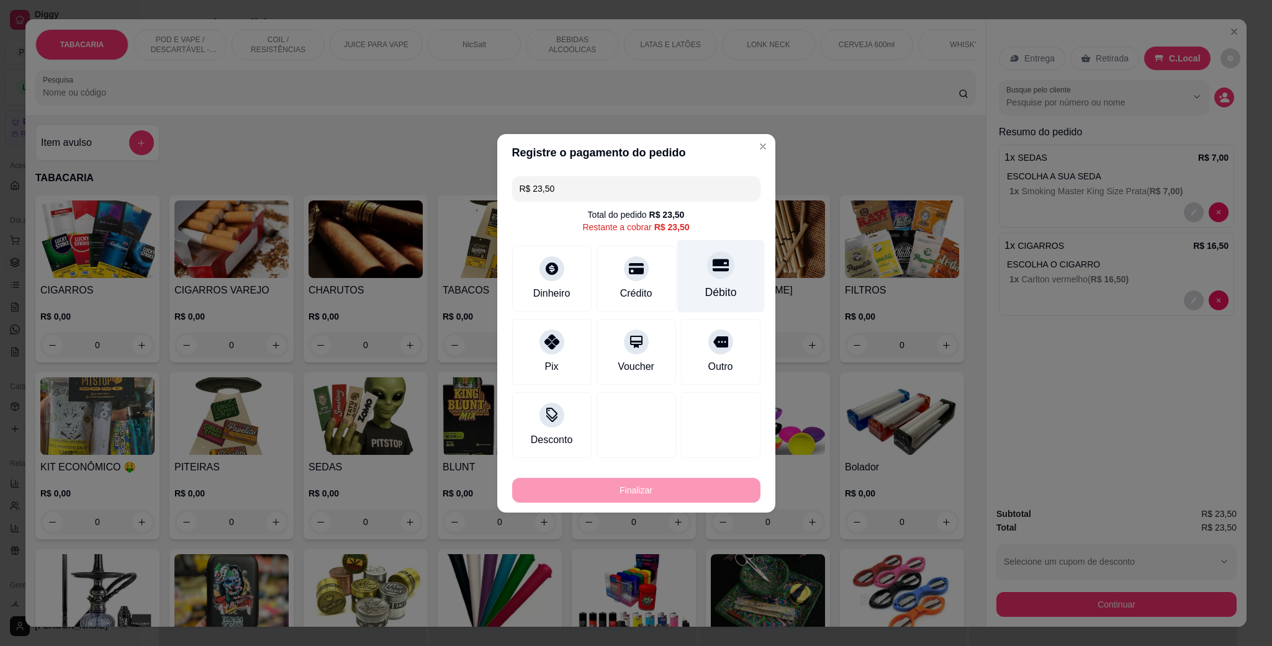
click at [705, 281] on div "Débito" at bounding box center [721, 276] width 88 height 73
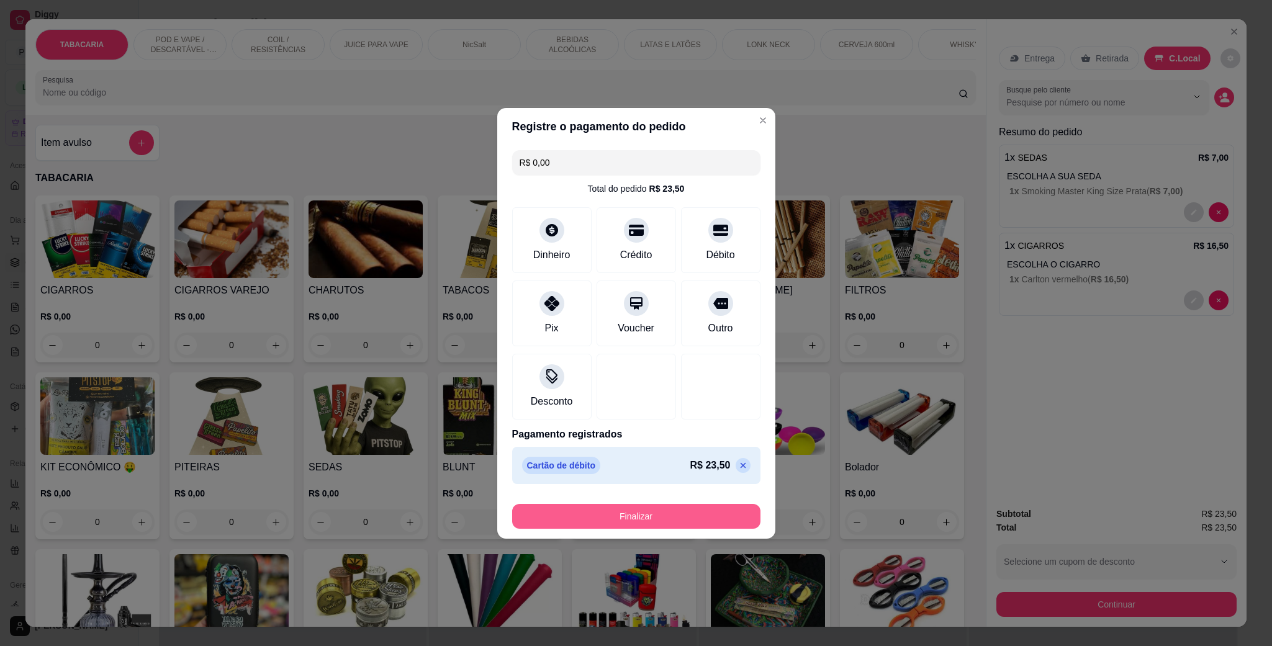
click at [669, 505] on button "Finalizar" at bounding box center [636, 516] width 248 height 25
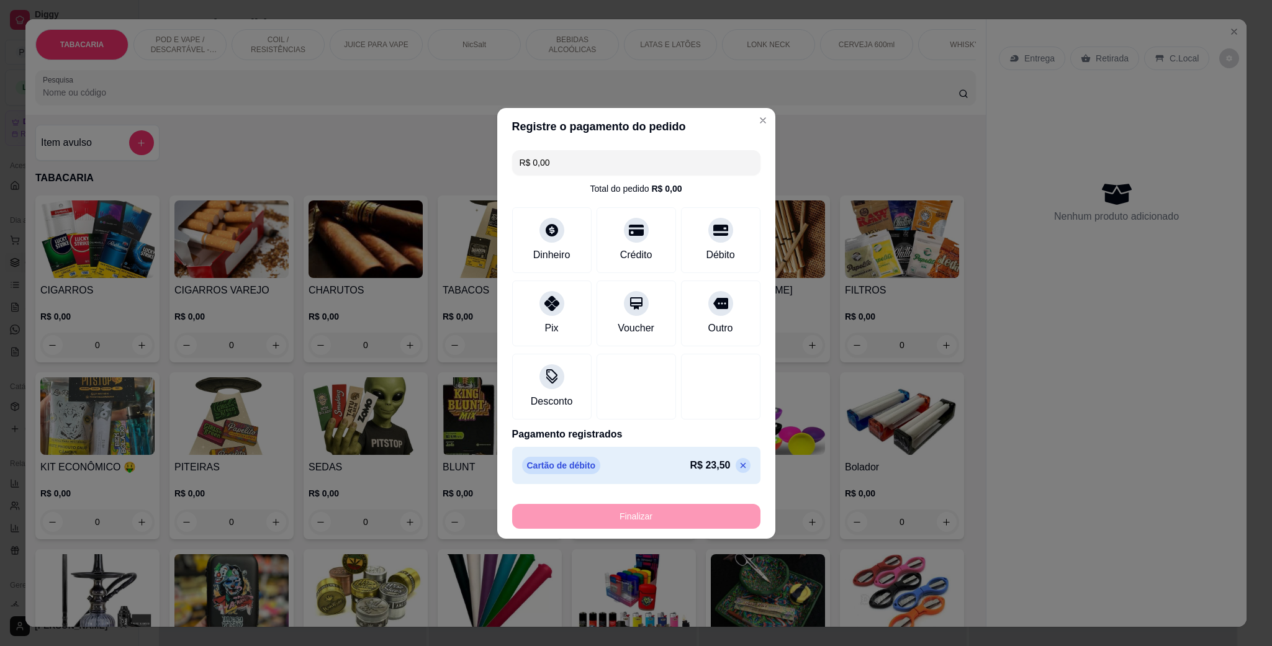
type input "-R$ 23,50"
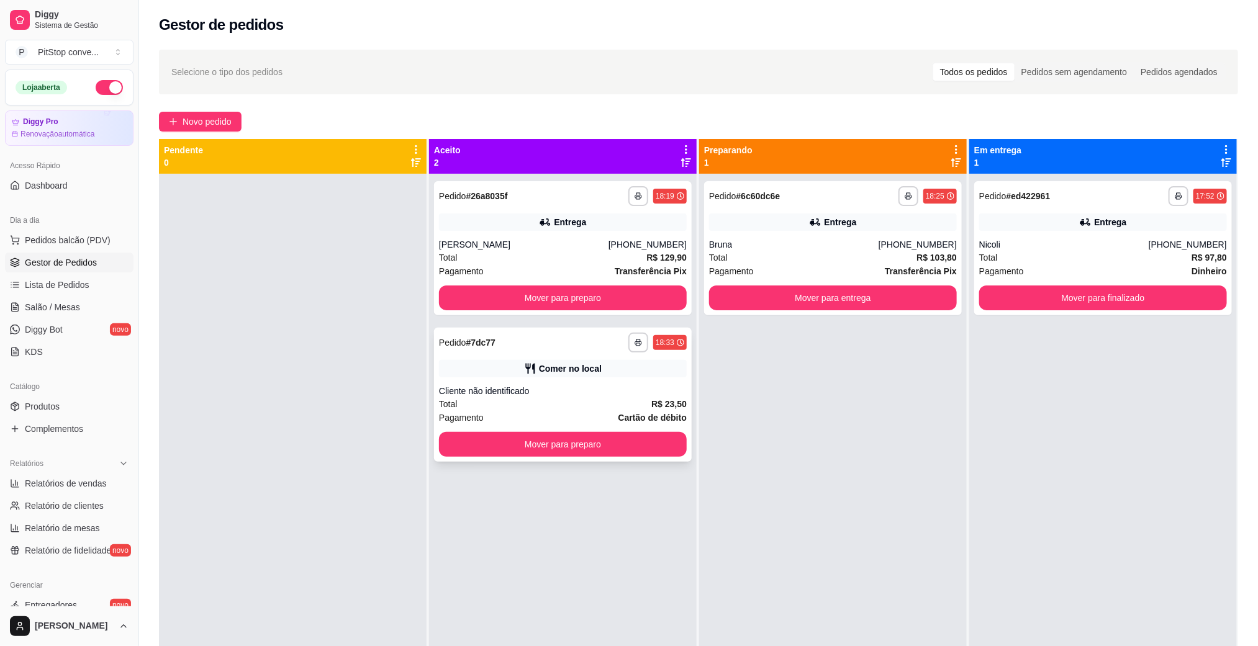
click at [638, 459] on div "**********" at bounding box center [563, 395] width 258 height 134
click at [682, 432] on div "**********" at bounding box center [563, 395] width 258 height 134
click at [671, 443] on button "Mover para preparo" at bounding box center [563, 444] width 248 height 25
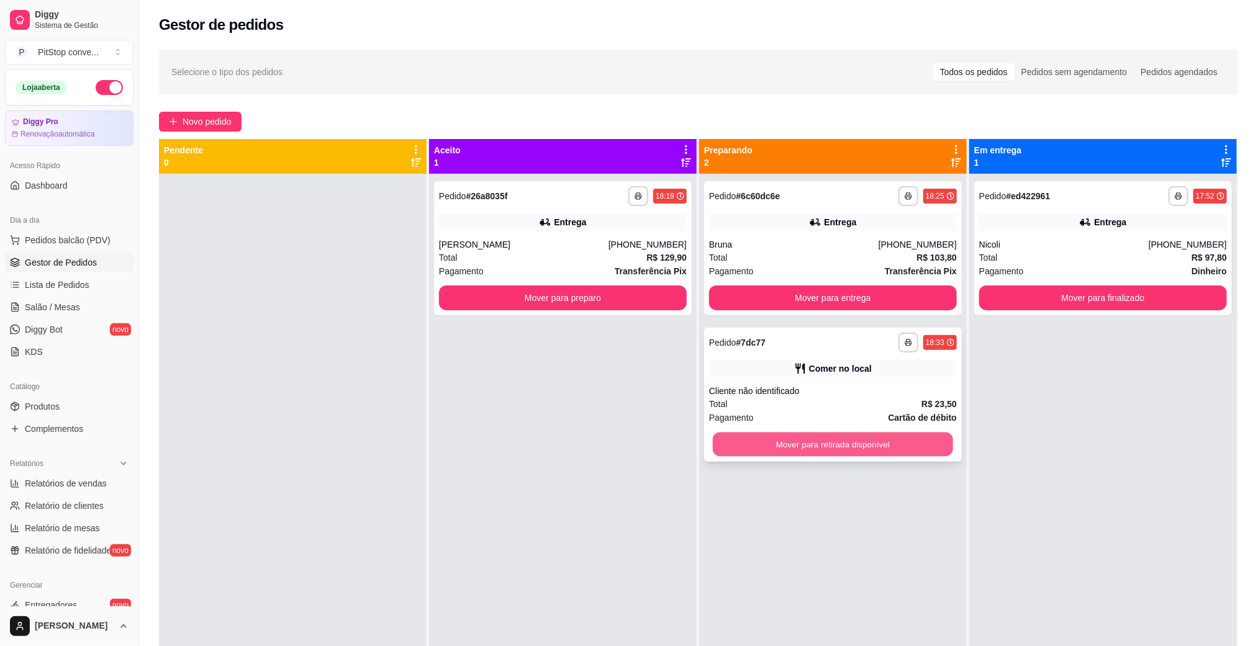
click at [857, 446] on button "Mover para retirada disponível" at bounding box center [833, 445] width 240 height 24
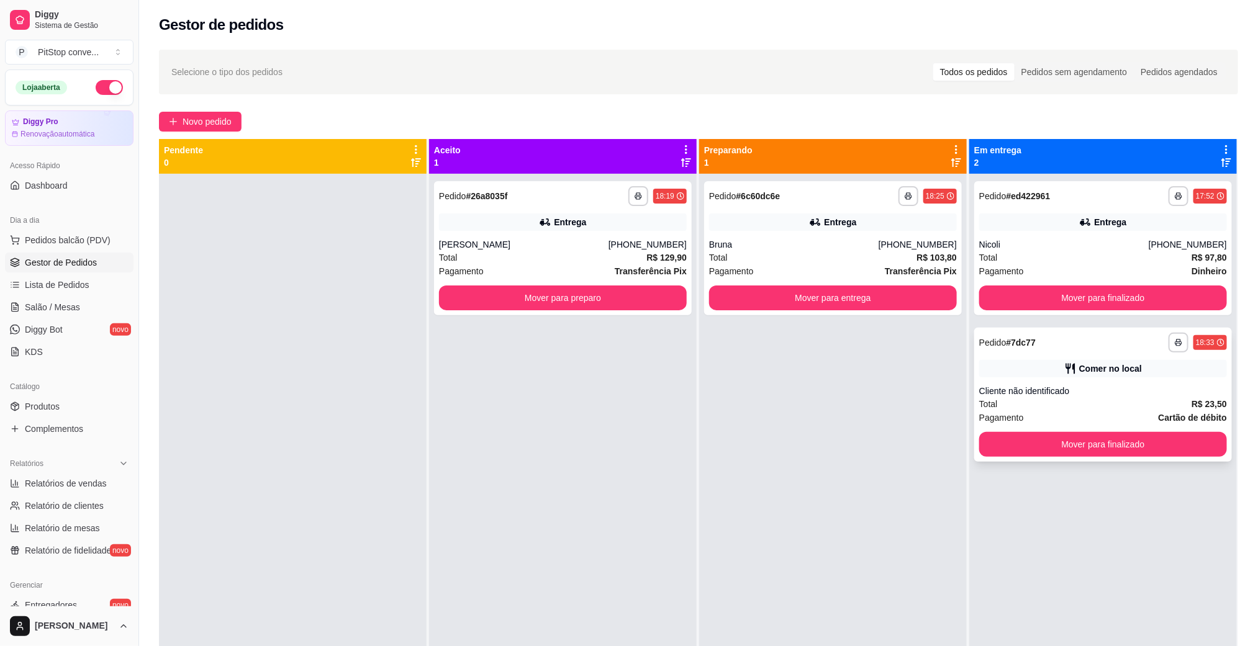
click at [1077, 430] on div "**********" at bounding box center [1103, 395] width 258 height 134
click at [1083, 449] on button "Mover para finalizado" at bounding box center [1103, 444] width 248 height 25
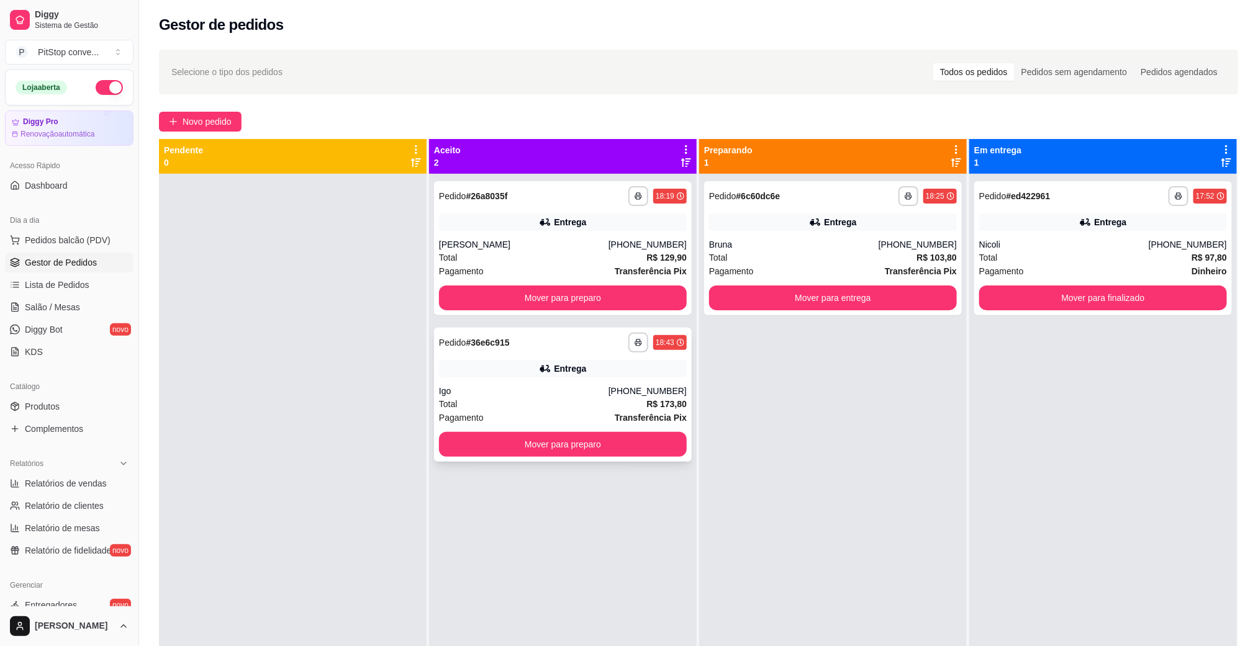
click at [561, 371] on div "Entrega" at bounding box center [570, 369] width 32 height 12
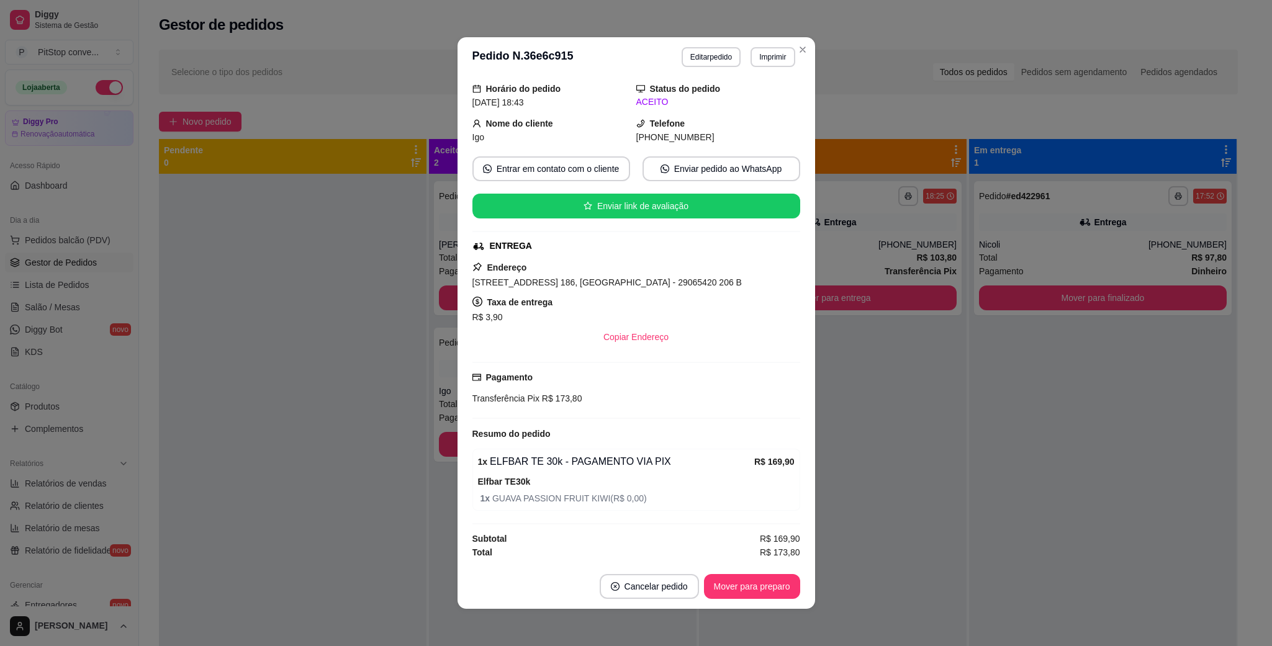
scroll to position [2, 0]
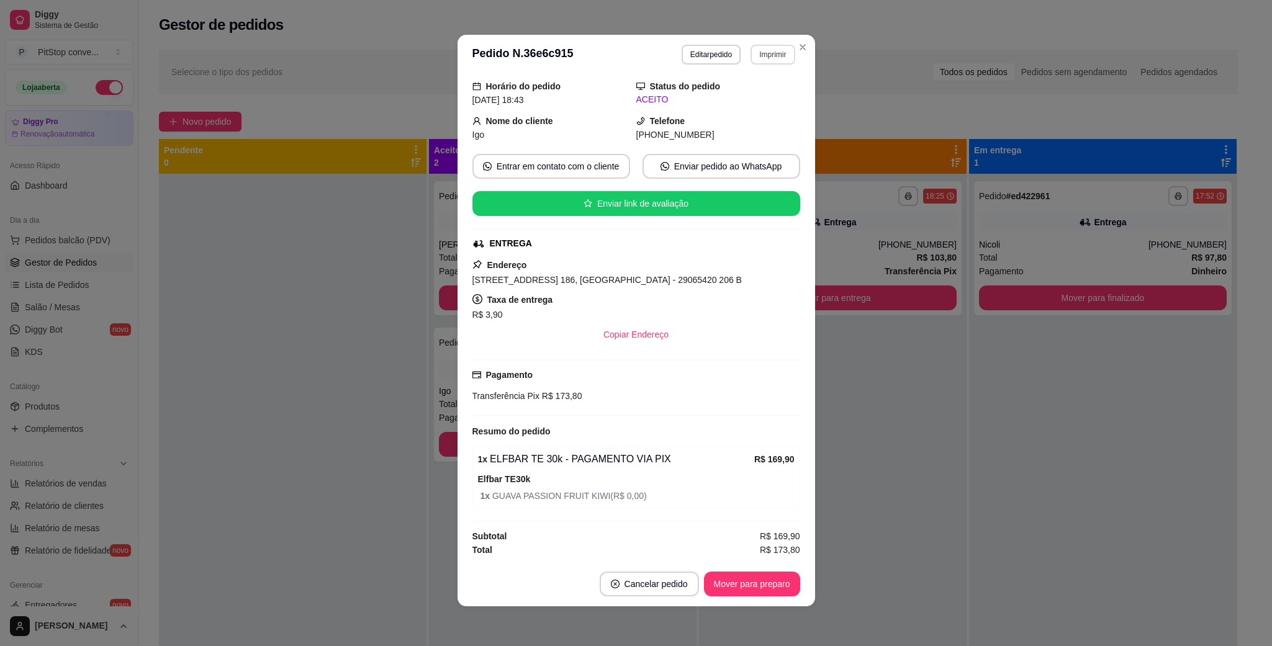
click at [760, 60] on button "Imprimir" at bounding box center [773, 55] width 44 height 20
click at [762, 45] on button "Imprimir" at bounding box center [772, 54] width 43 height 19
click at [773, 56] on button "Imprimir" at bounding box center [773, 55] width 44 height 20
click at [756, 97] on button "IMPRESSORA" at bounding box center [743, 98] width 87 height 19
click at [656, 276] on span "[STREET_ADDRESS] 186, [GEOGRAPHIC_DATA] - 29065420 206 B" at bounding box center [606, 280] width 269 height 10
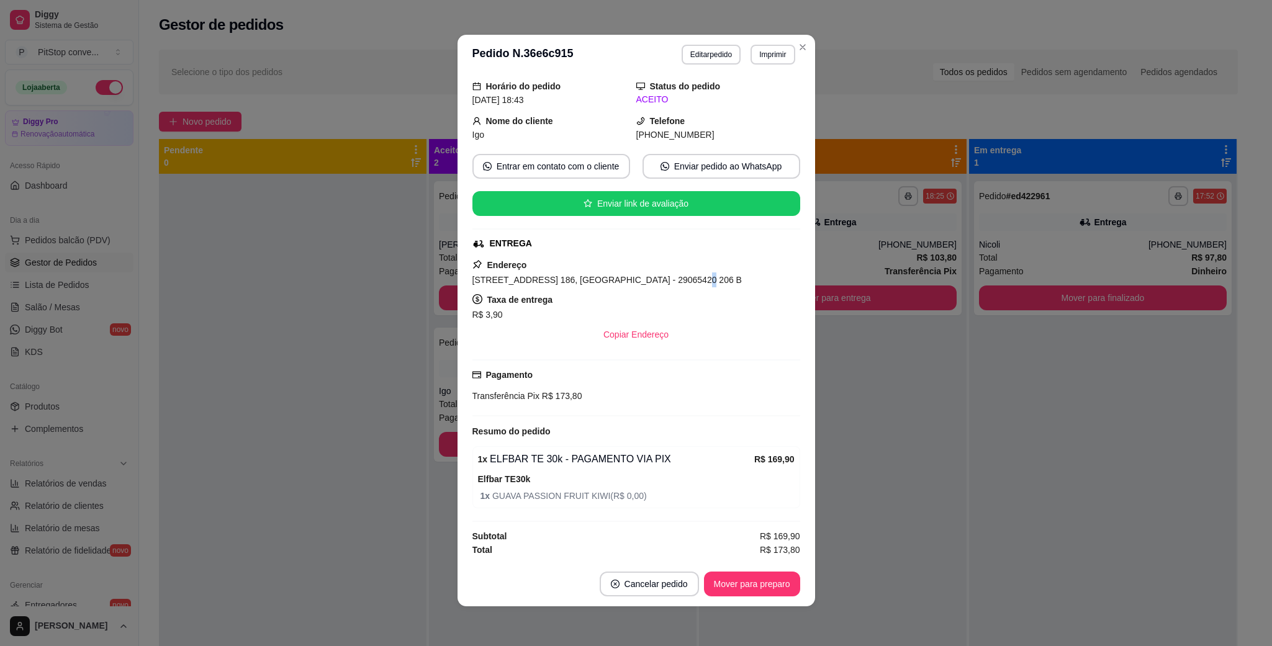
click at [656, 275] on span "[STREET_ADDRESS] 186, [GEOGRAPHIC_DATA] - 29065420 206 B" at bounding box center [606, 280] width 269 height 10
copy span "[STREET_ADDRESS] 186, [GEOGRAPHIC_DATA] - 29065420 206 B"
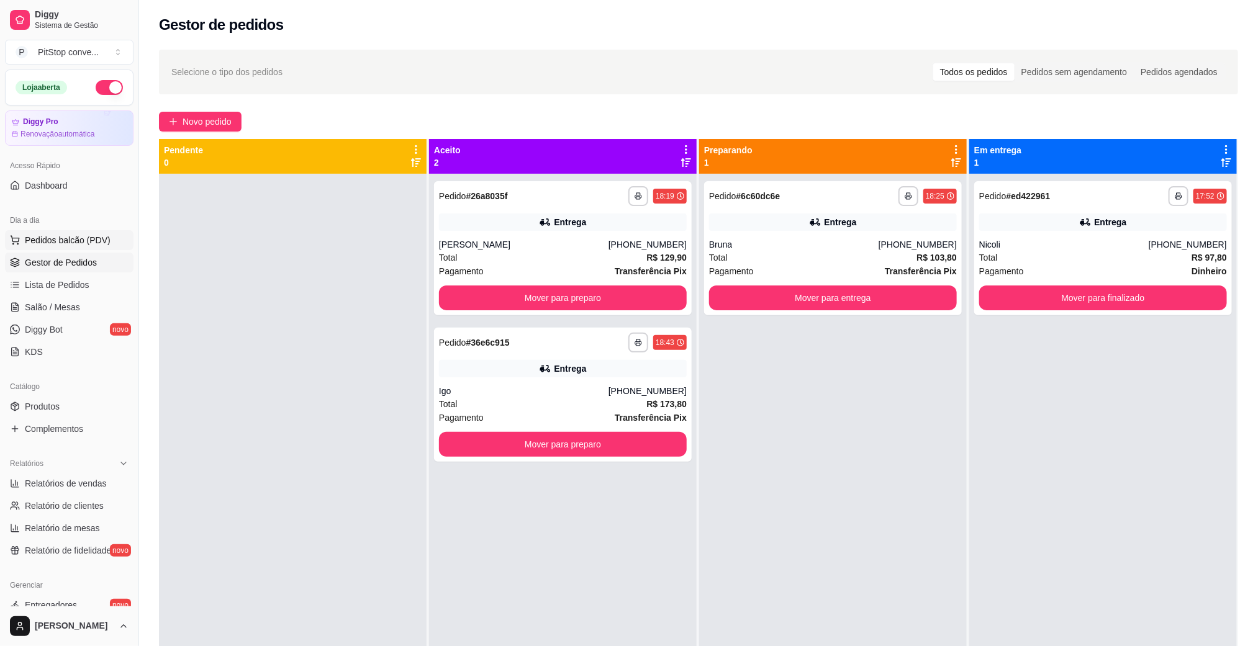
click at [81, 233] on button "Pedidos balcão (PDV)" at bounding box center [69, 240] width 129 height 20
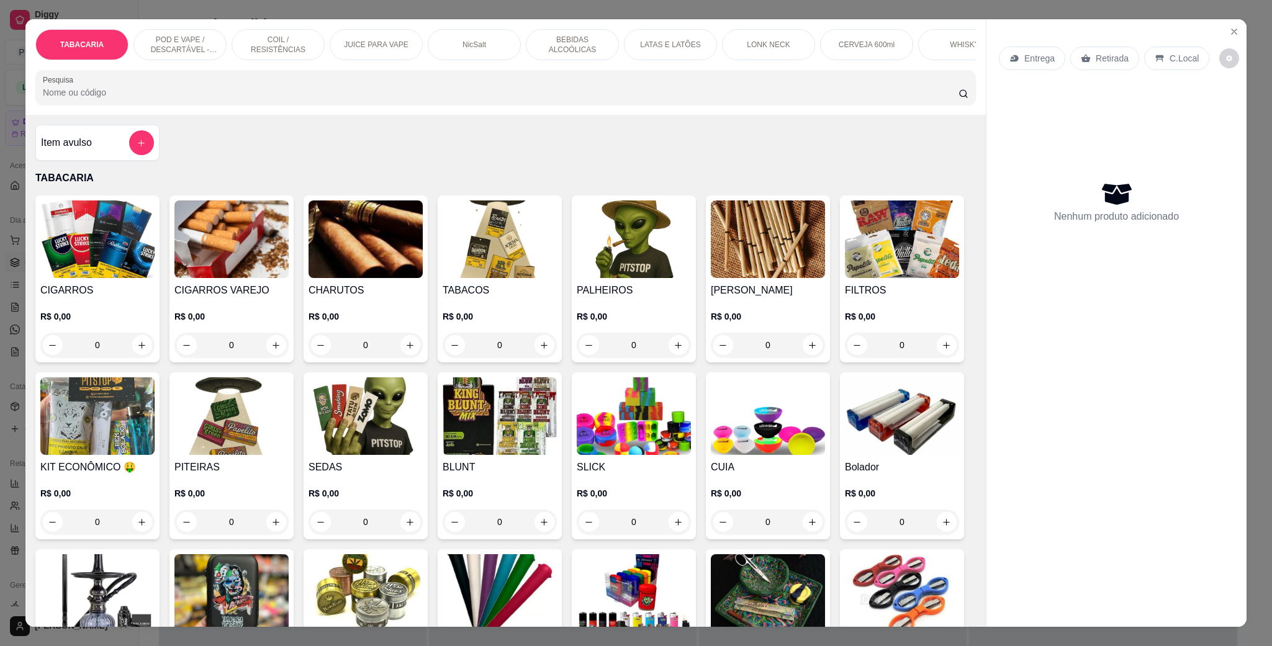
click at [194, 53] on p "POD E VAPE / DESCARTÁVEL - RECARREGAVEL" at bounding box center [180, 45] width 72 height 20
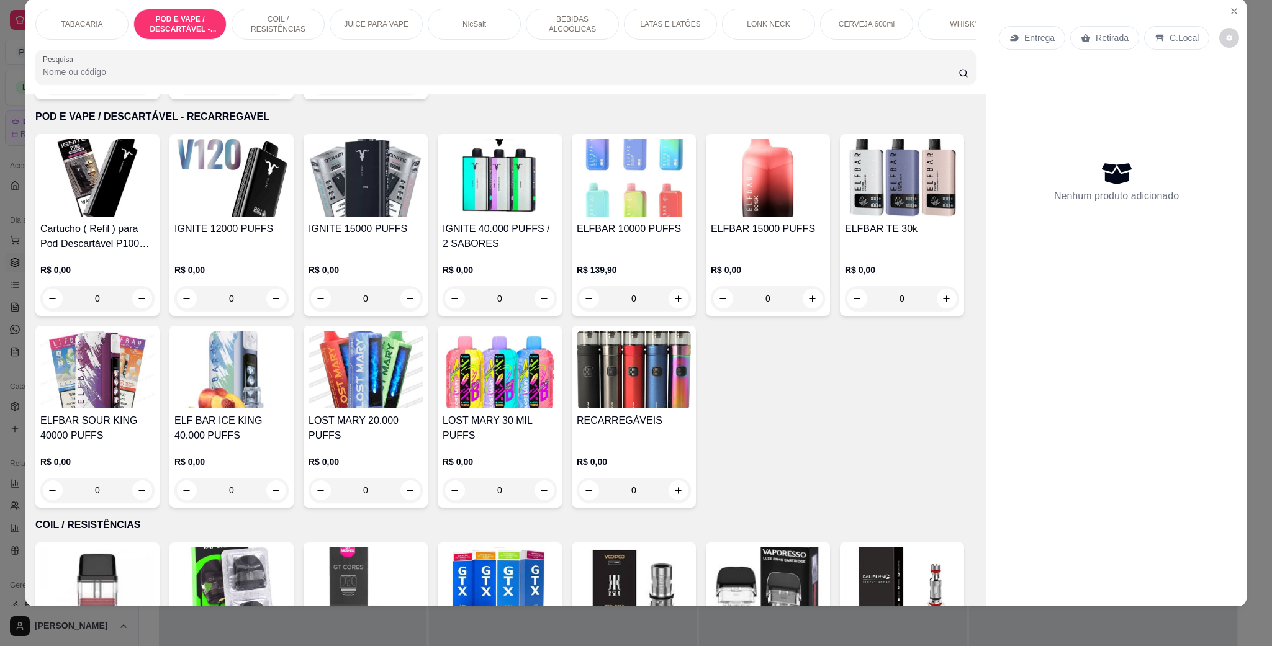
click at [626, 177] on img at bounding box center [634, 178] width 114 height 78
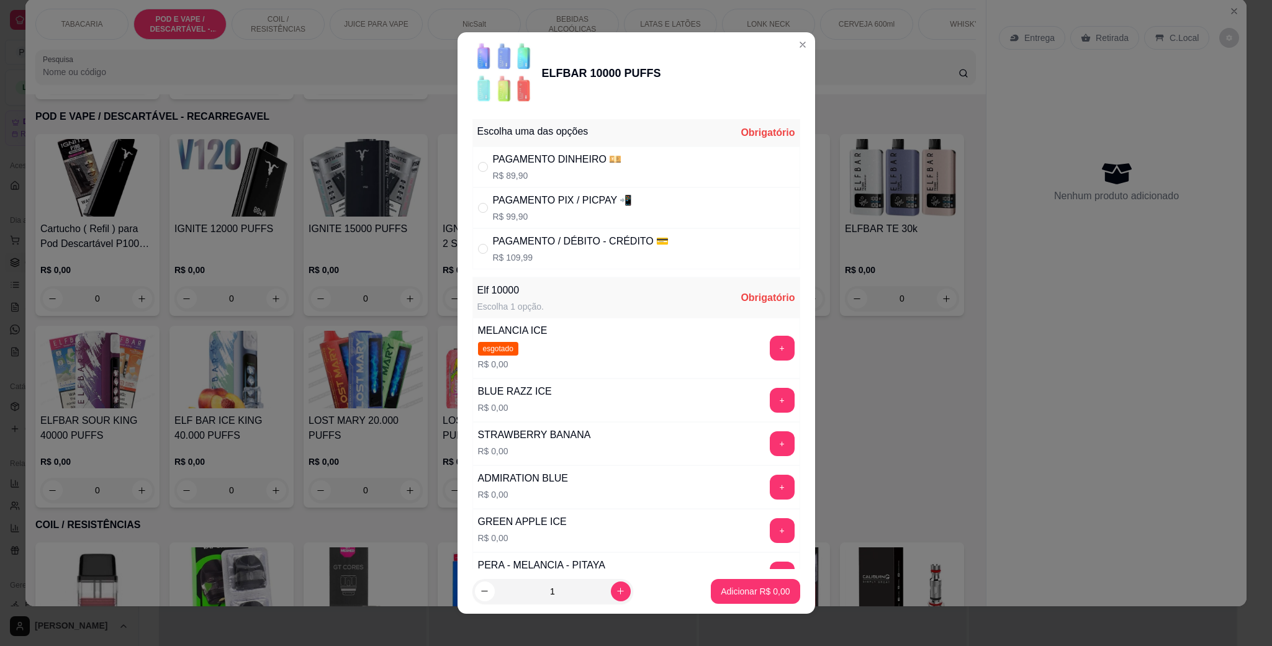
click at [574, 209] on div "PAGAMENTO PIX / PICPAY 📲 R$ 99,90" at bounding box center [563, 208] width 140 height 30
radio input "true"
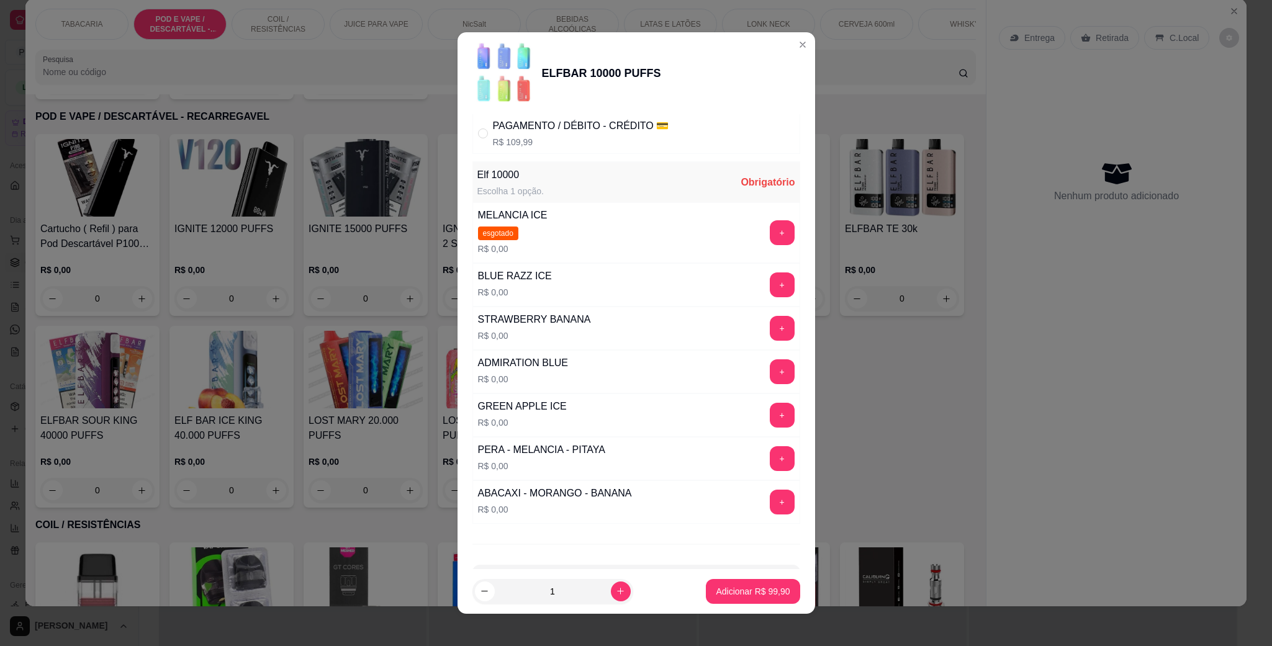
scroll to position [170, 0]
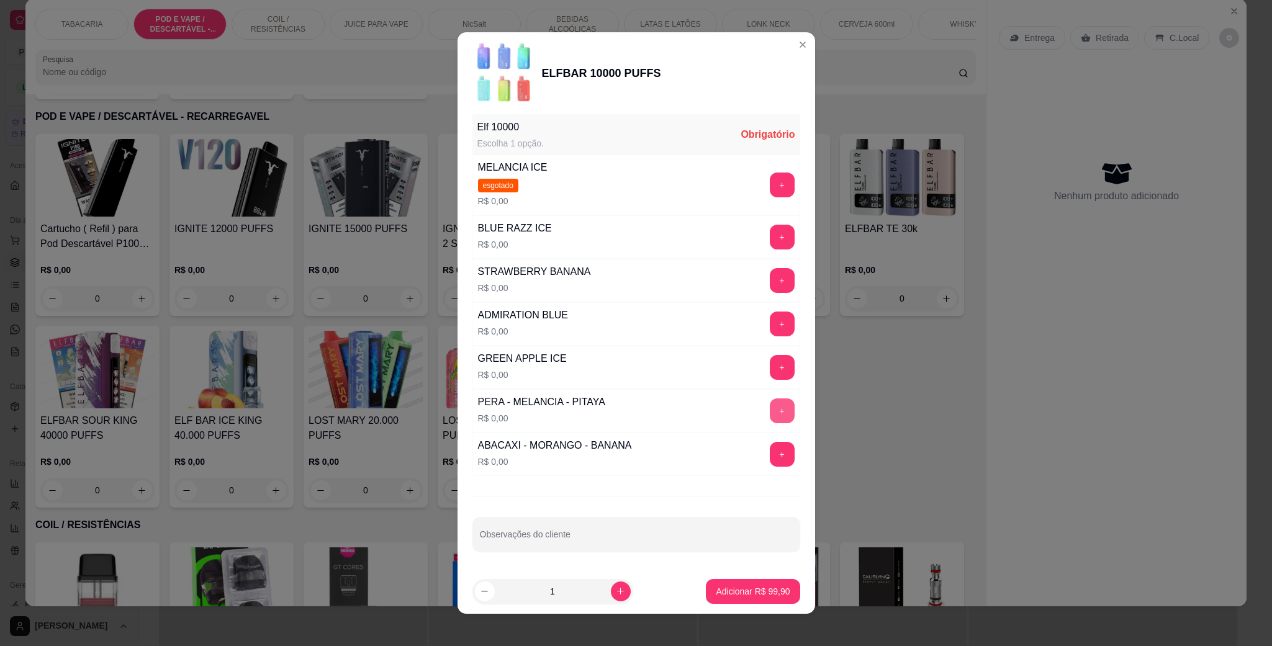
click at [770, 412] on button "+" at bounding box center [782, 411] width 25 height 25
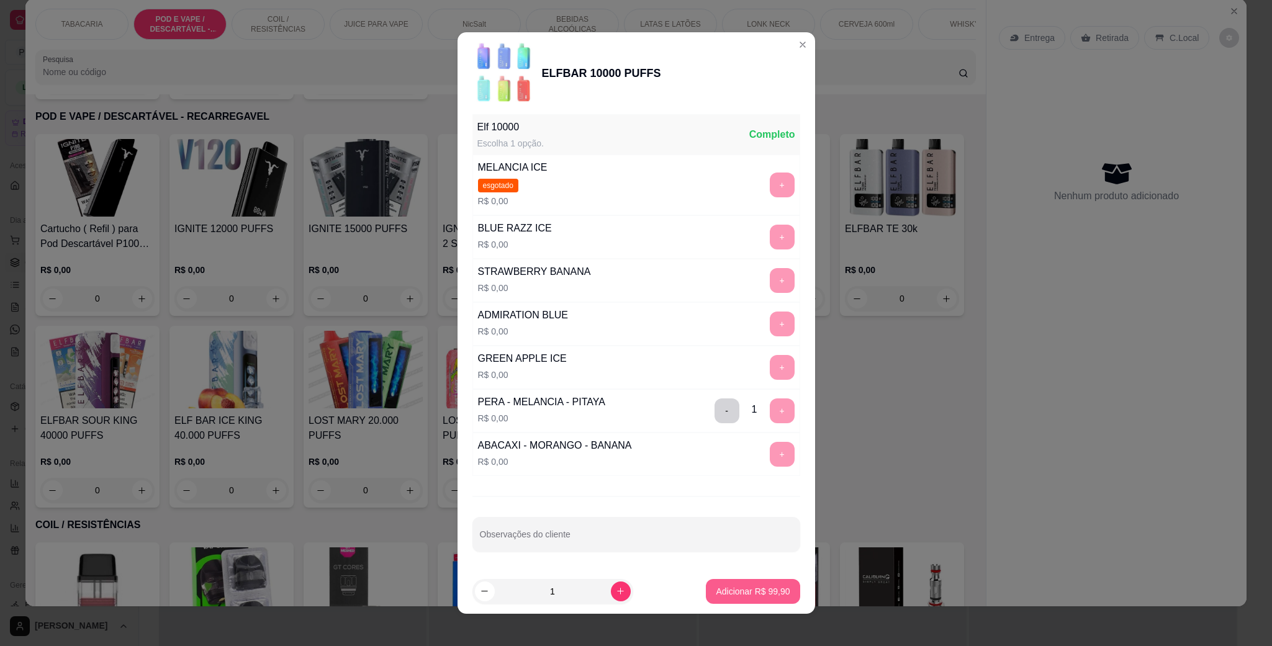
click at [748, 589] on p "Adicionar R$ 99,90" at bounding box center [753, 591] width 74 height 12
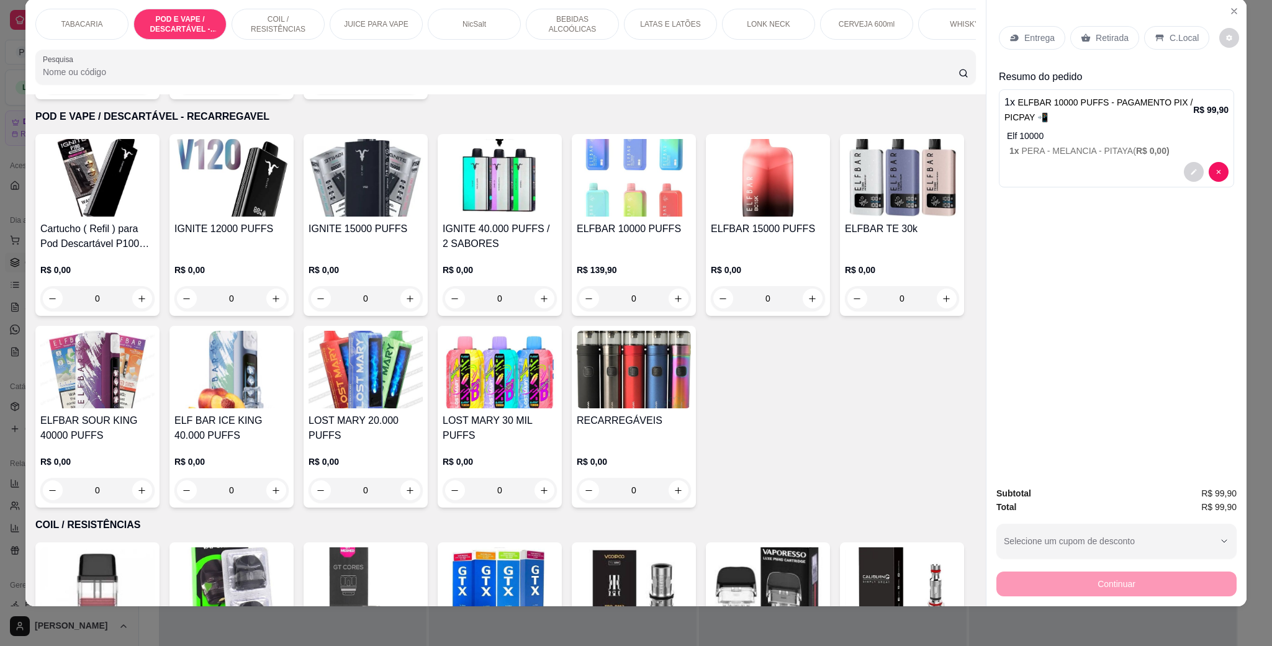
click at [1178, 32] on p "C.Local" at bounding box center [1184, 38] width 29 height 12
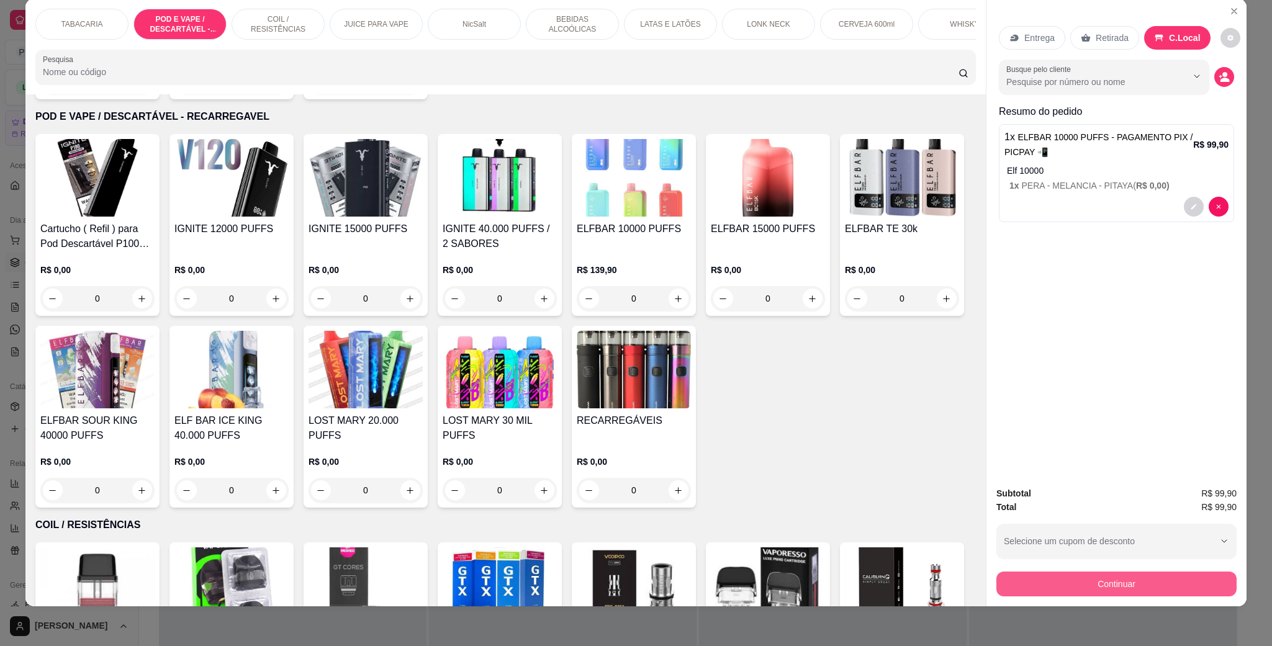
click at [1092, 580] on button "Continuar" at bounding box center [1117, 584] width 240 height 25
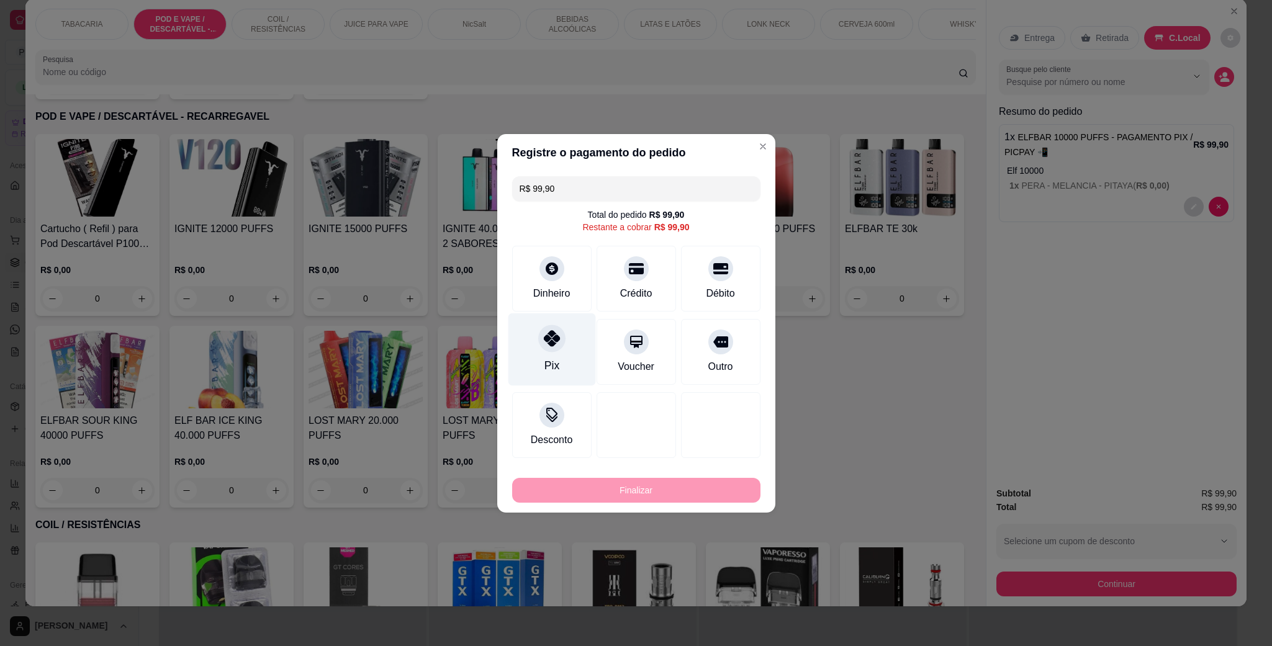
click at [531, 336] on div "Pix" at bounding box center [552, 349] width 88 height 73
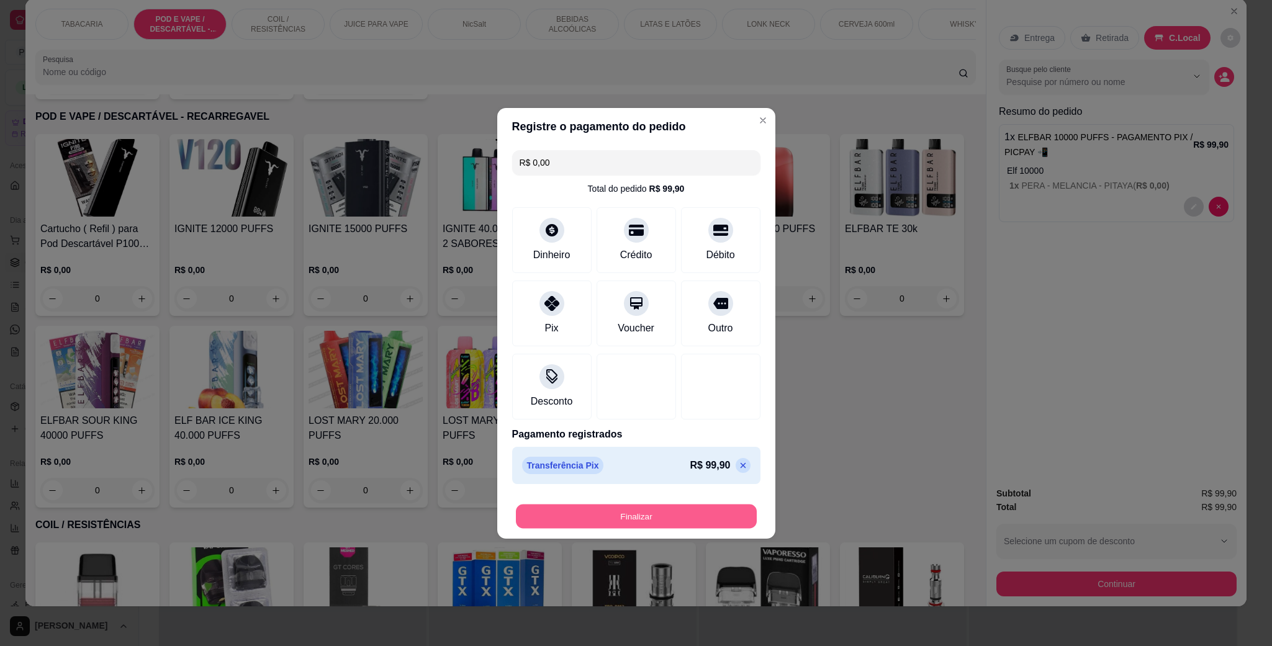
click at [673, 509] on button "Finalizar" at bounding box center [636, 516] width 241 height 24
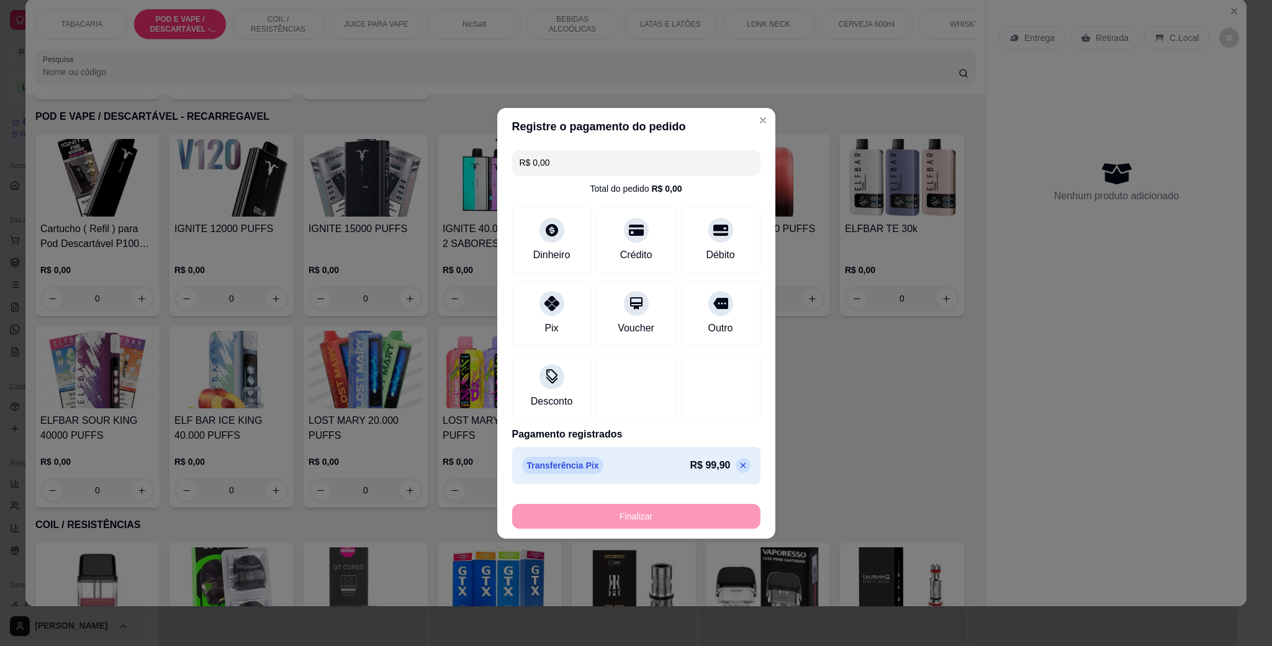
type input "-R$ 99,90"
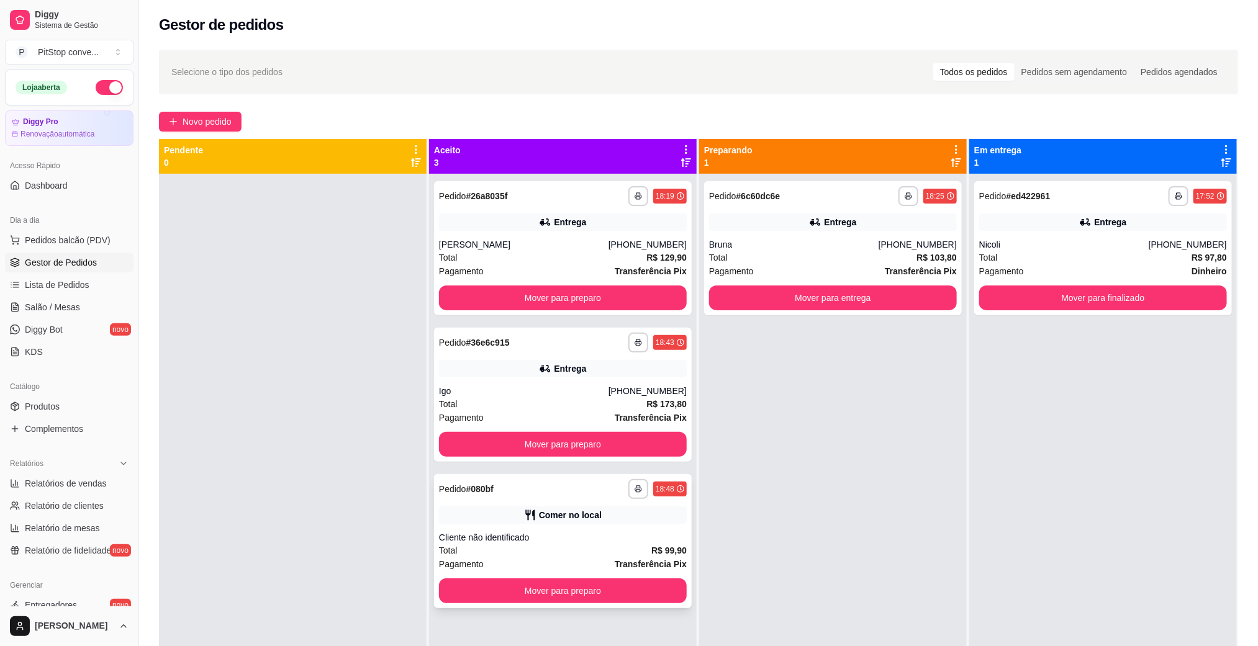
click at [646, 598] on button "Mover para preparo" at bounding box center [563, 591] width 248 height 25
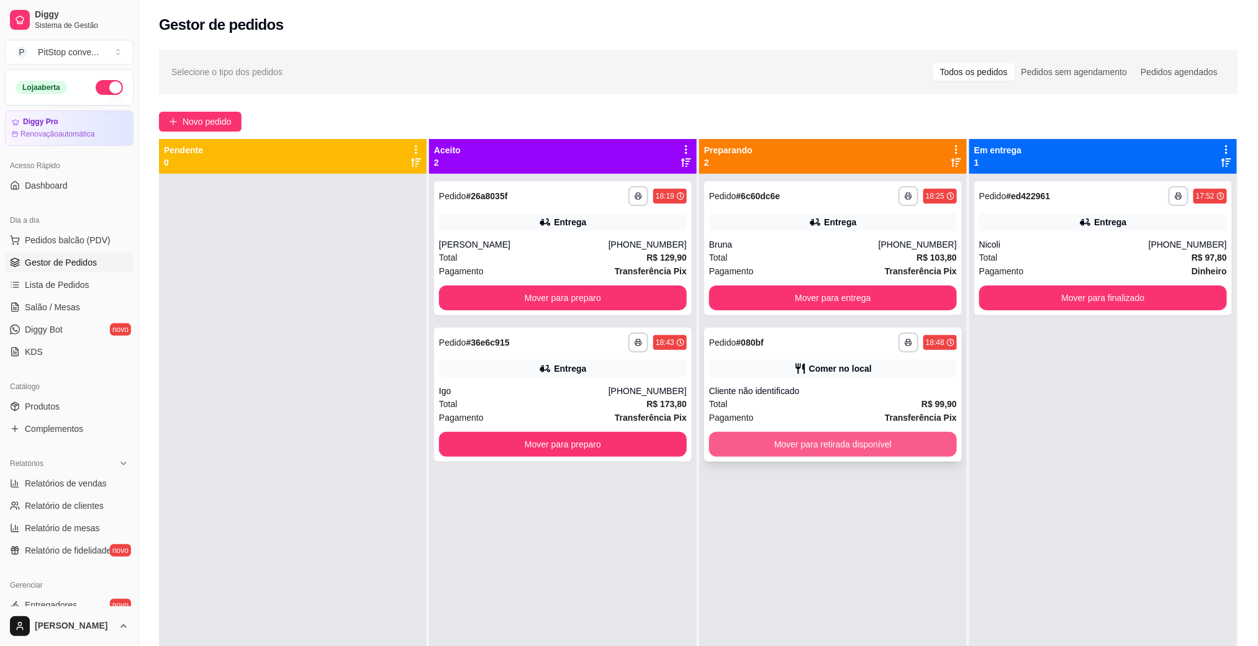
click at [857, 451] on button "Mover para retirada disponível" at bounding box center [833, 444] width 248 height 25
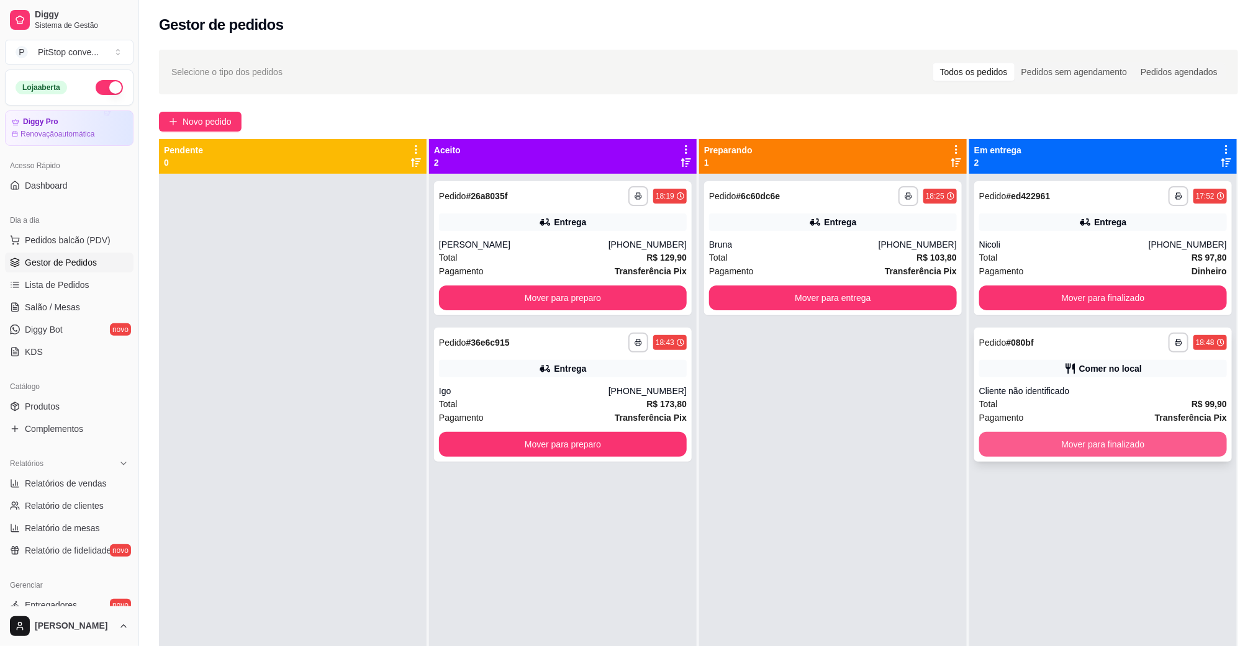
click at [1077, 436] on button "Mover para finalizado" at bounding box center [1103, 444] width 248 height 25
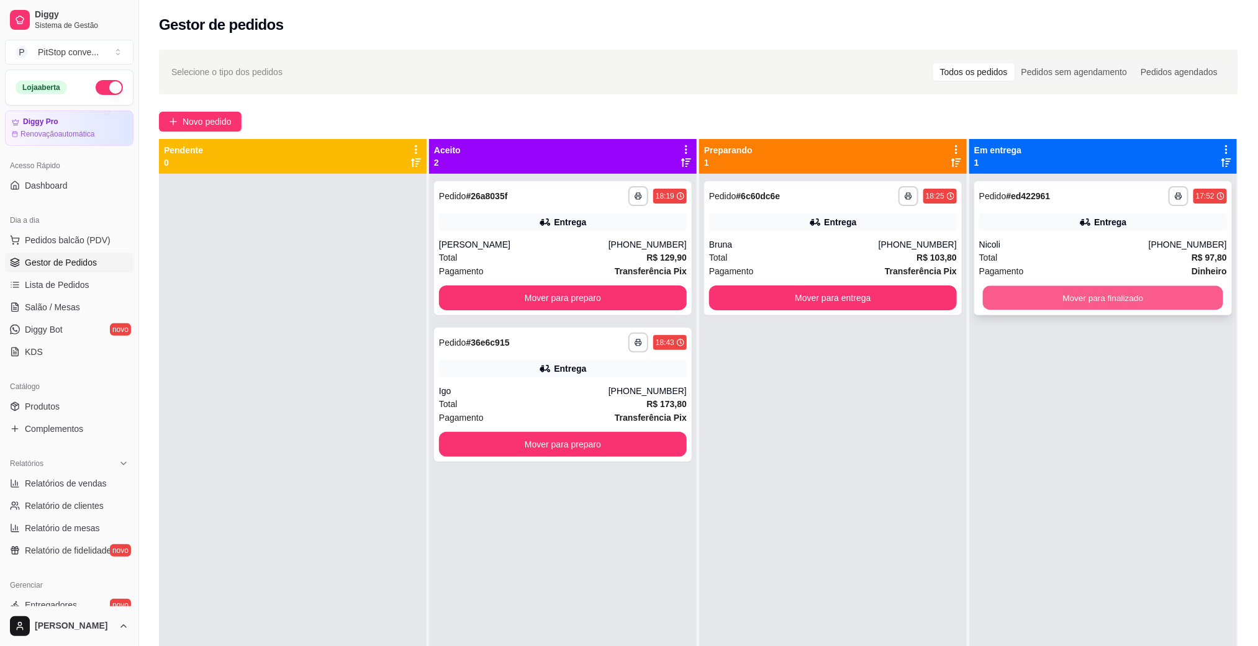
click at [1095, 304] on button "Mover para finalizado" at bounding box center [1103, 298] width 240 height 24
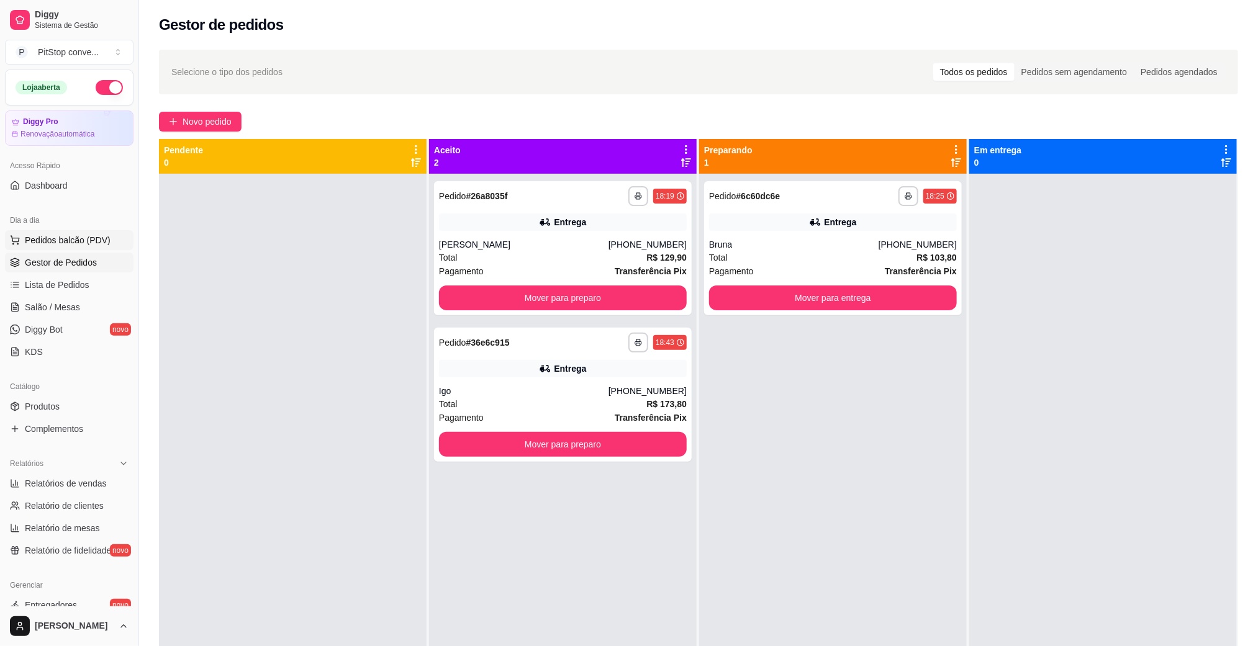
click at [86, 244] on span "Pedidos balcão (PDV)" at bounding box center [68, 240] width 86 height 12
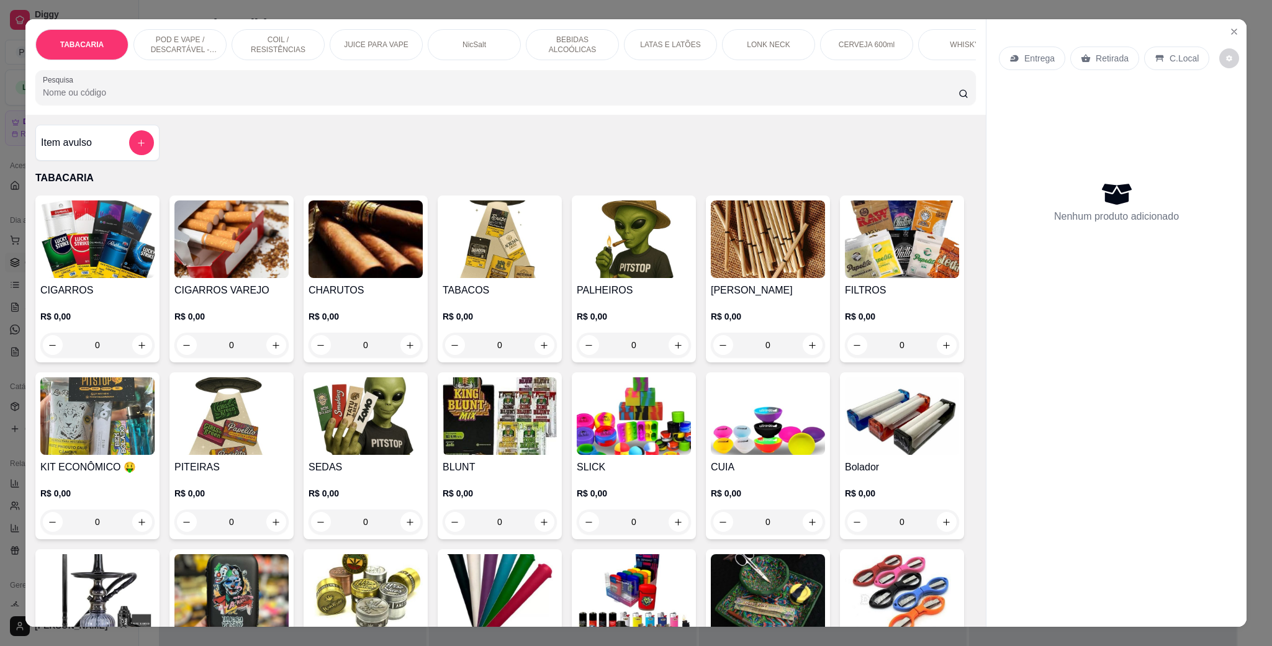
click at [688, 47] on p "LATAS E LATÕES" at bounding box center [670, 45] width 60 height 10
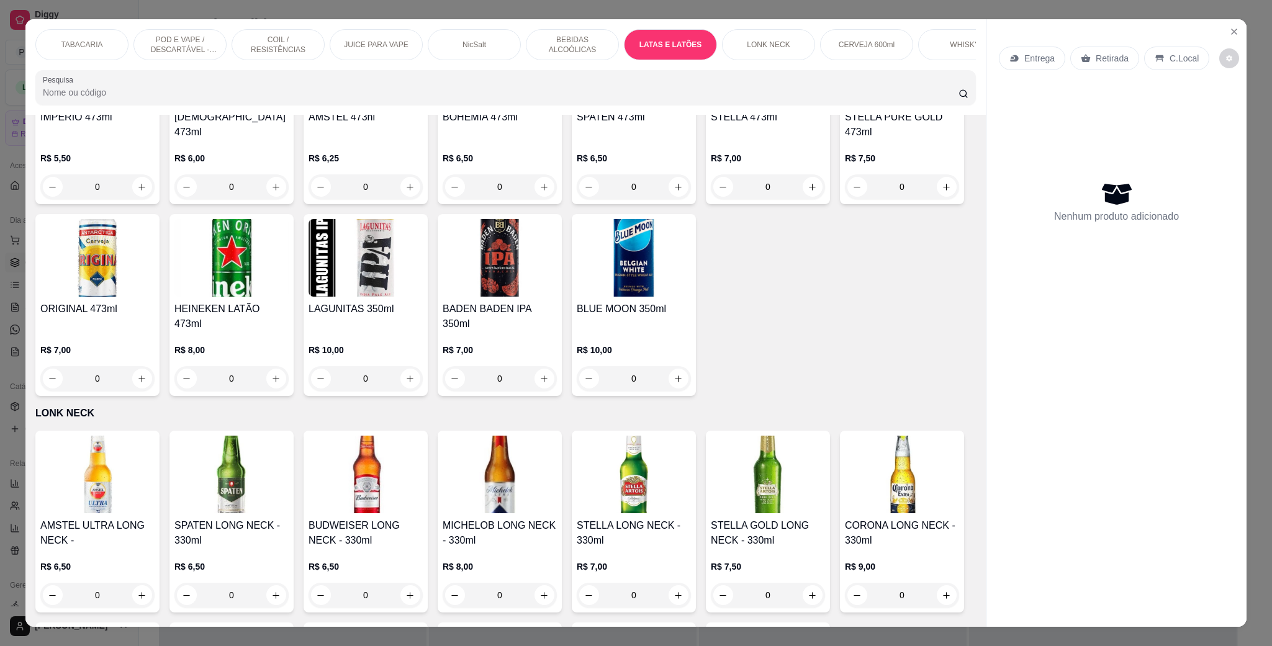
scroll to position [20, 0]
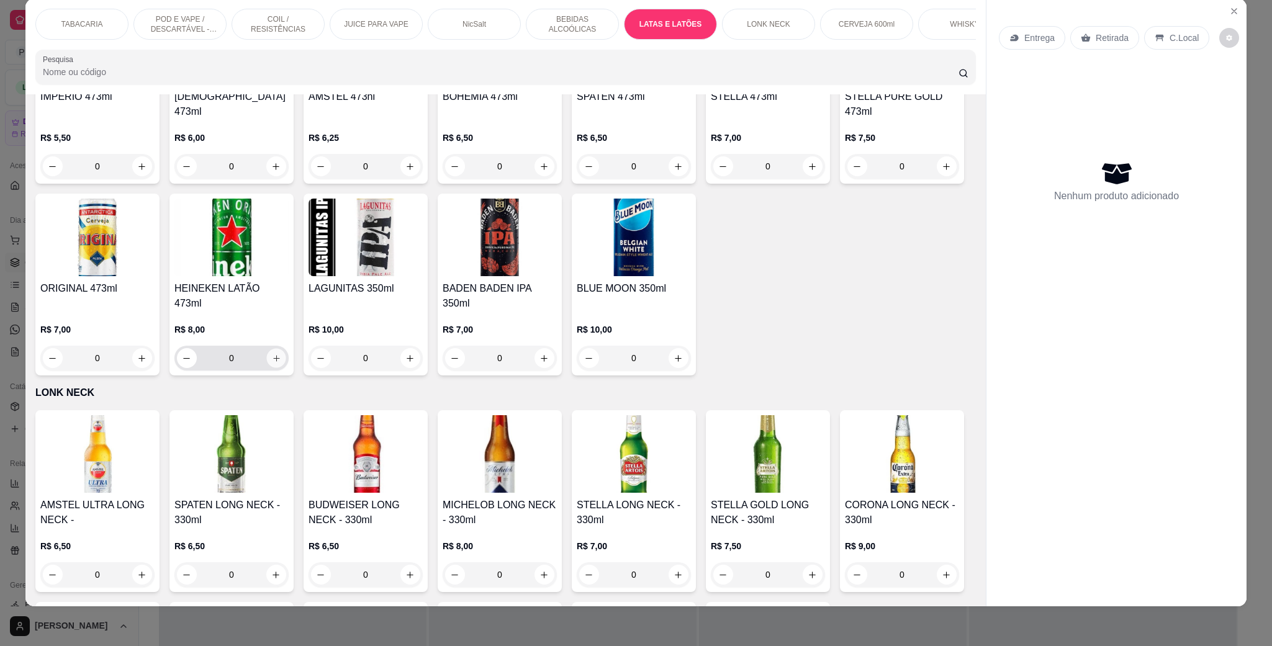
click at [286, 368] on button "increase-product-quantity" at bounding box center [275, 358] width 19 height 19
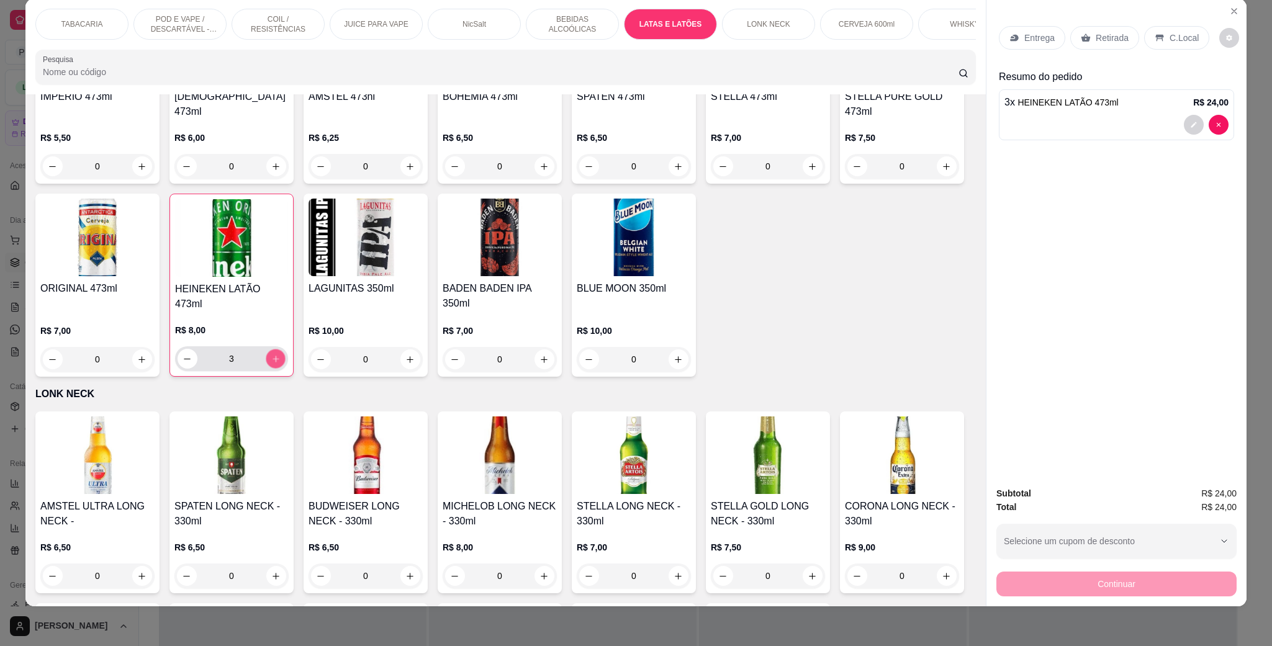
click at [285, 369] on button "increase-product-quantity" at bounding box center [275, 359] width 19 height 19
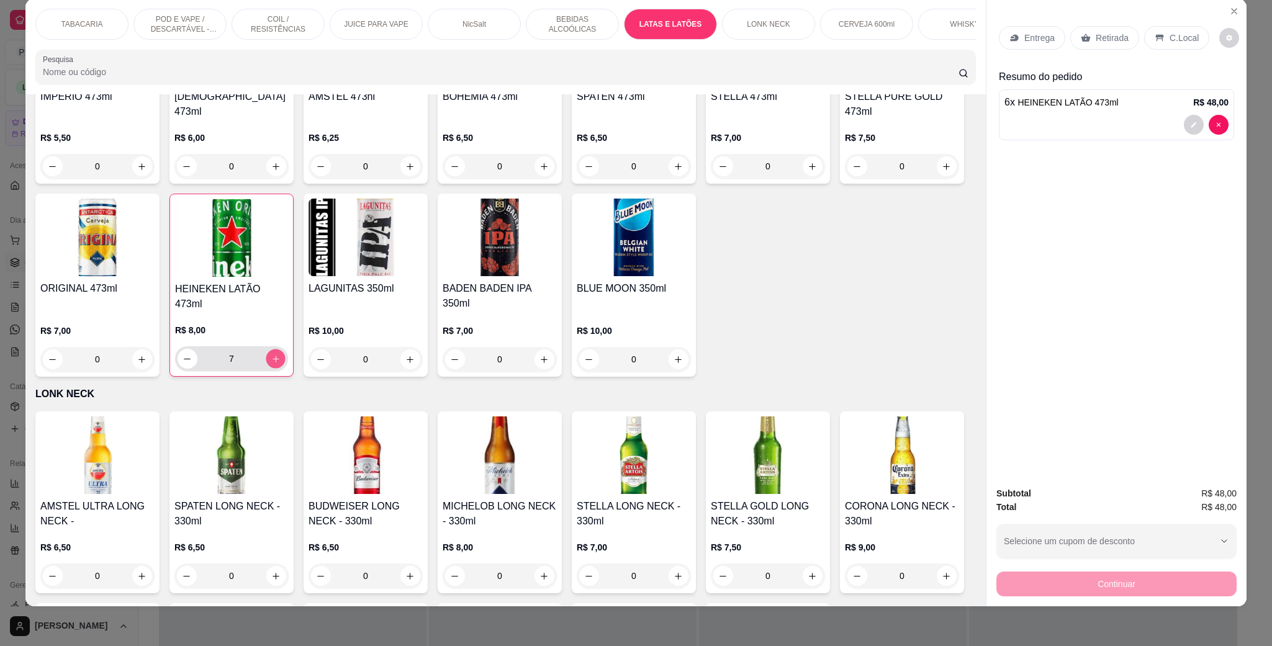
click at [285, 369] on button "increase-product-quantity" at bounding box center [275, 359] width 19 height 19
click at [197, 369] on button "decrease-product-quantity" at bounding box center [188, 359] width 20 height 20
type input "10"
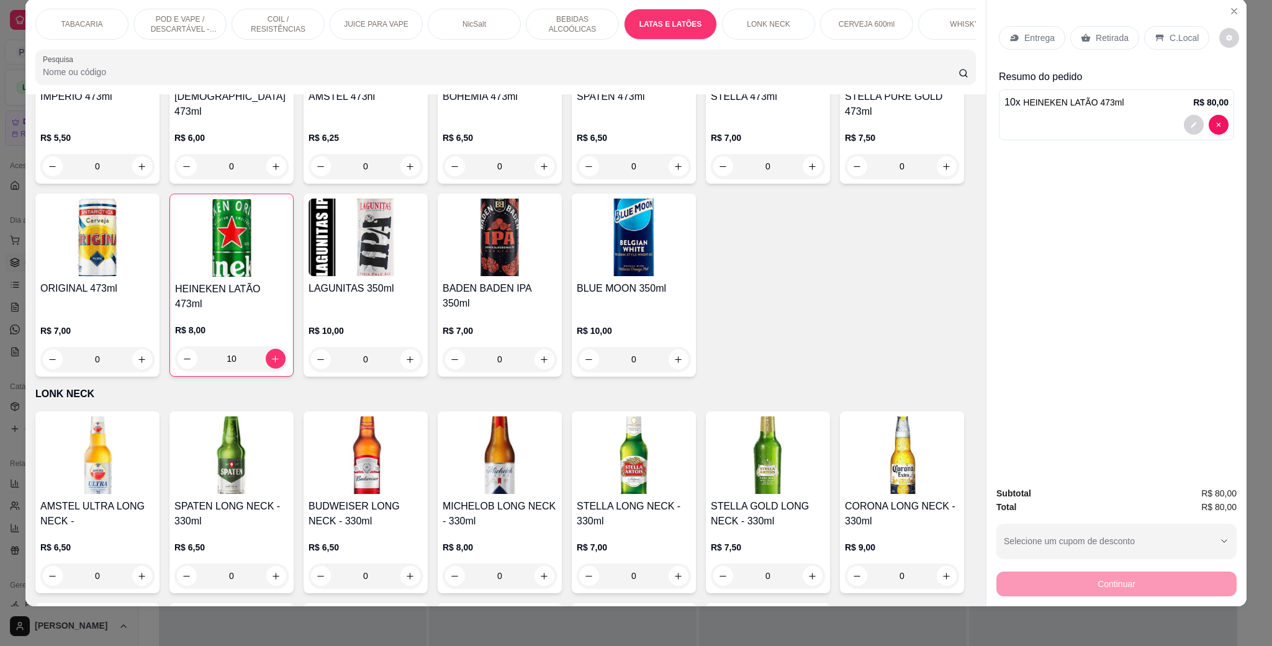
click at [1172, 38] on p "C.Local" at bounding box center [1184, 38] width 29 height 12
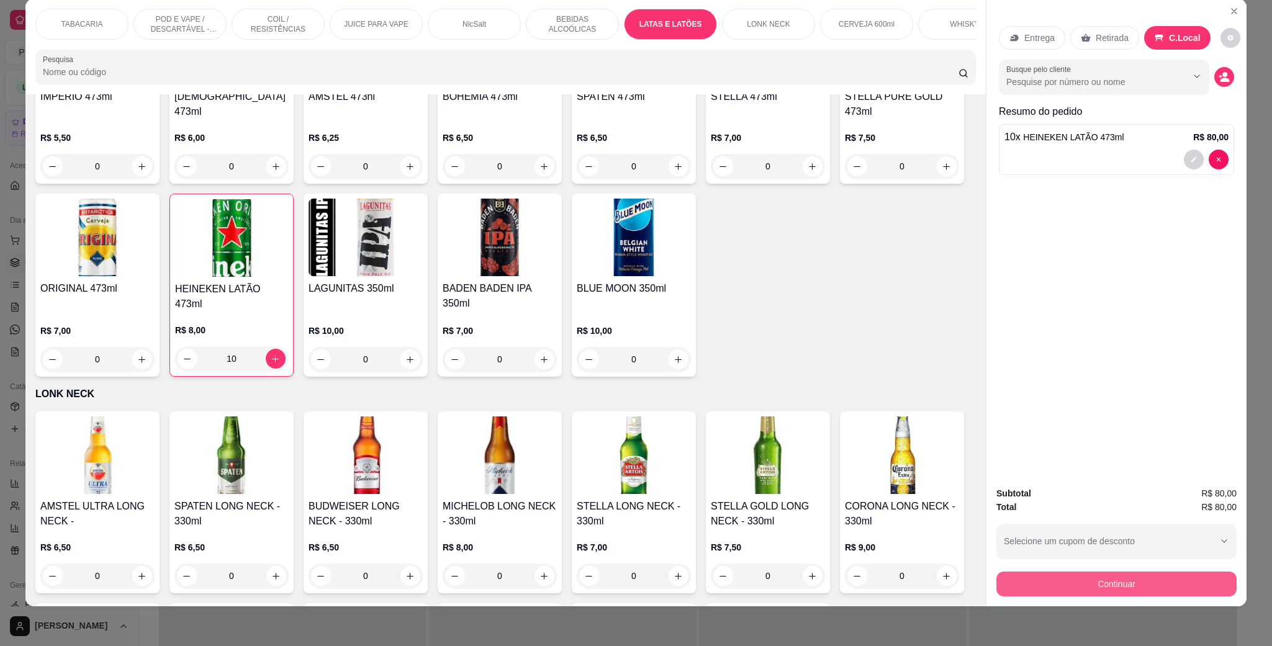
click at [1177, 585] on button "Continuar" at bounding box center [1117, 584] width 240 height 25
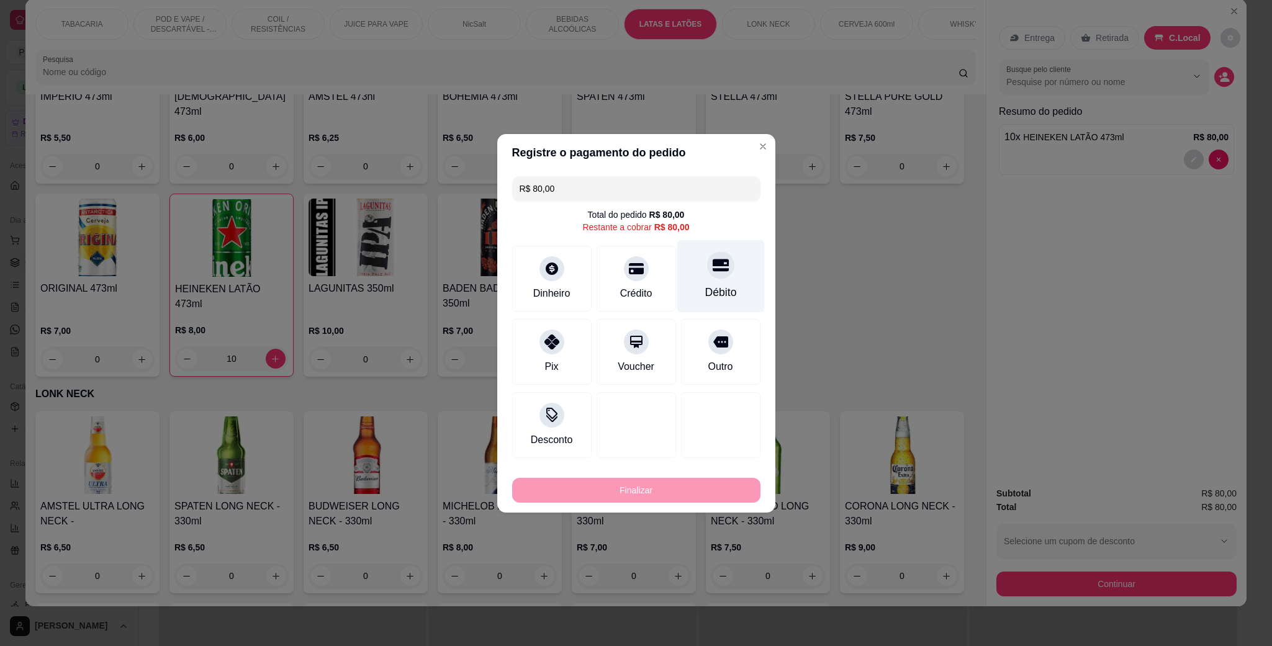
click at [718, 273] on div at bounding box center [720, 264] width 27 height 27
type input "R$ 0,00"
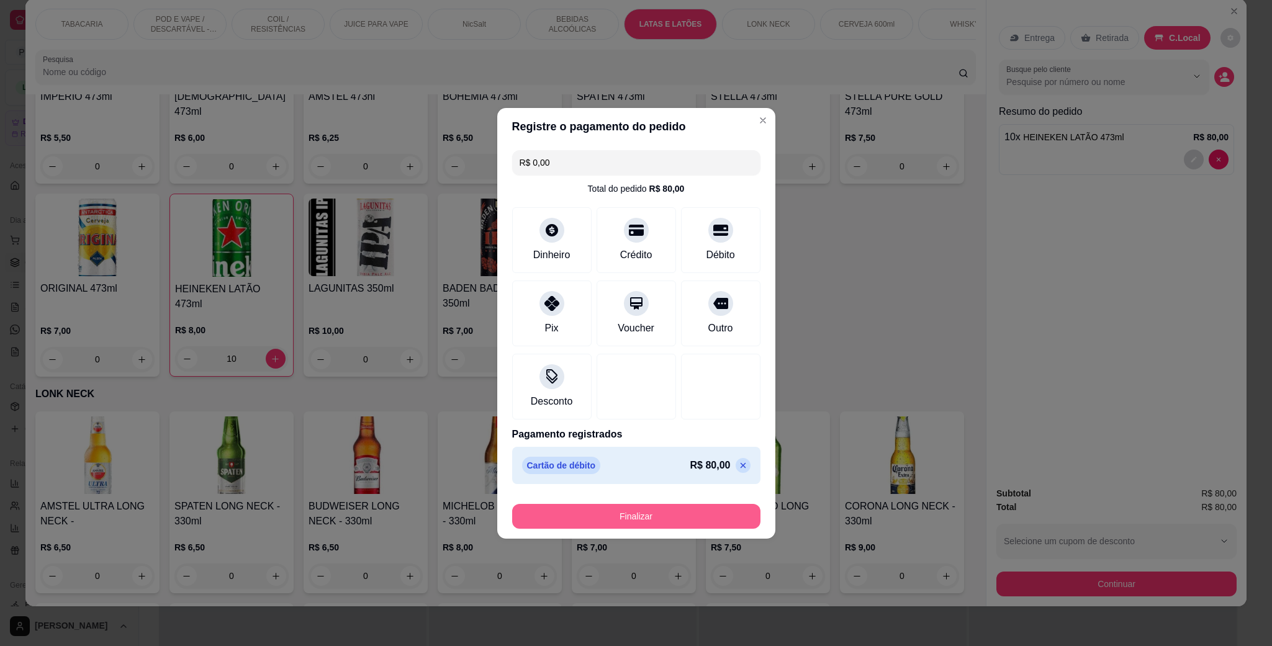
click at [630, 510] on button "Finalizar" at bounding box center [636, 516] width 248 height 25
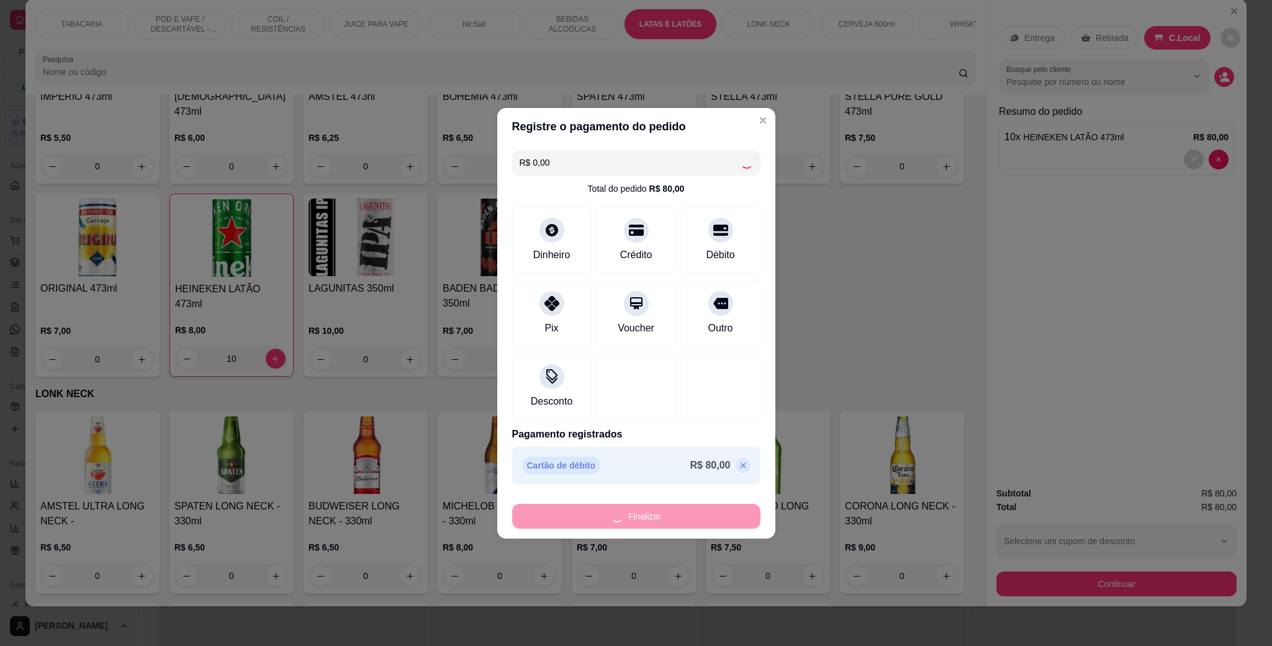
type input "0"
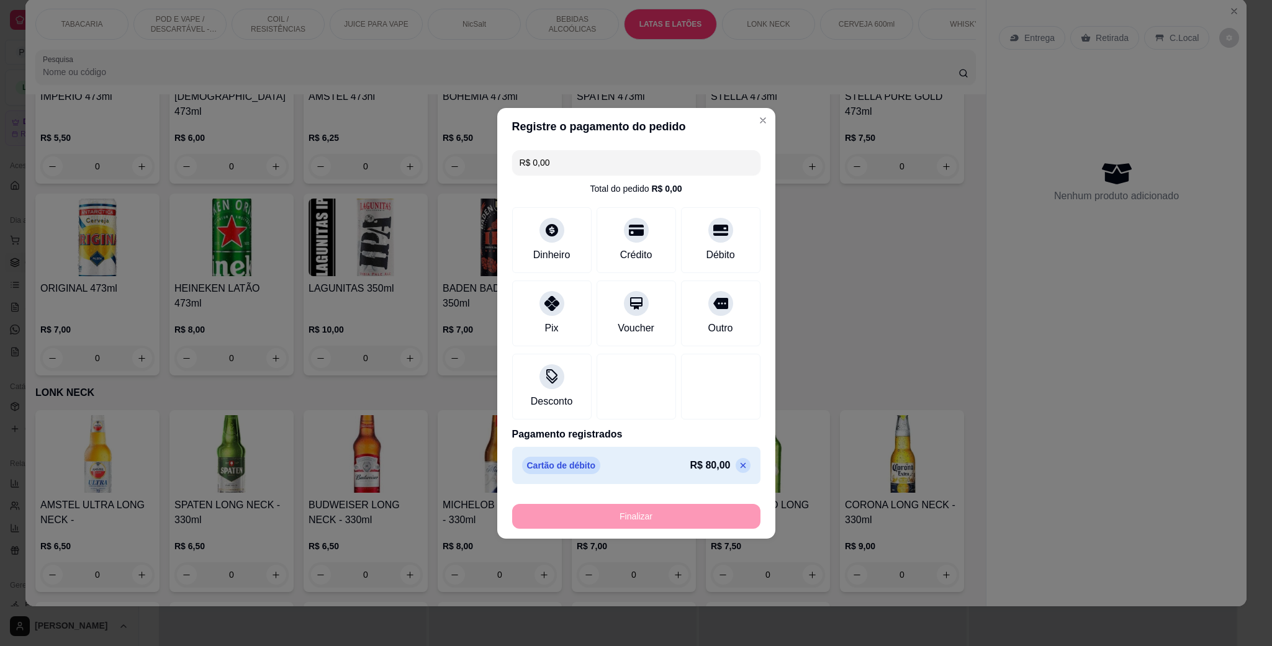
type input "-R$ 80,00"
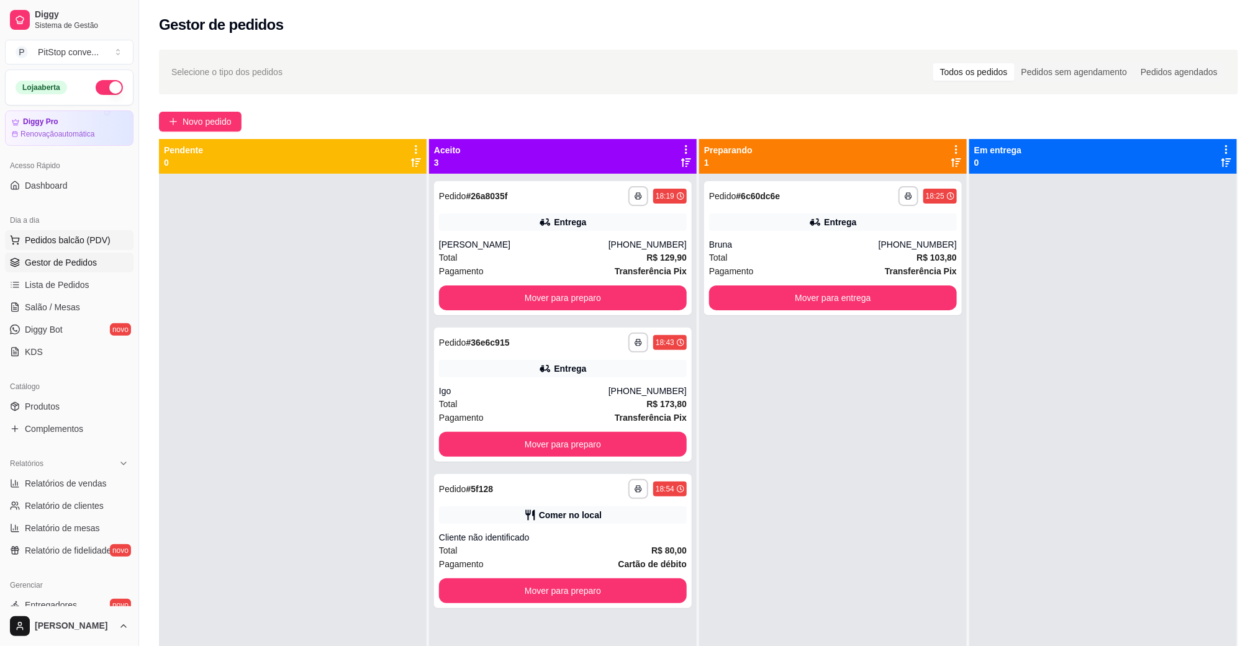
click at [97, 237] on span "Pedidos balcão (PDV)" at bounding box center [68, 240] width 86 height 12
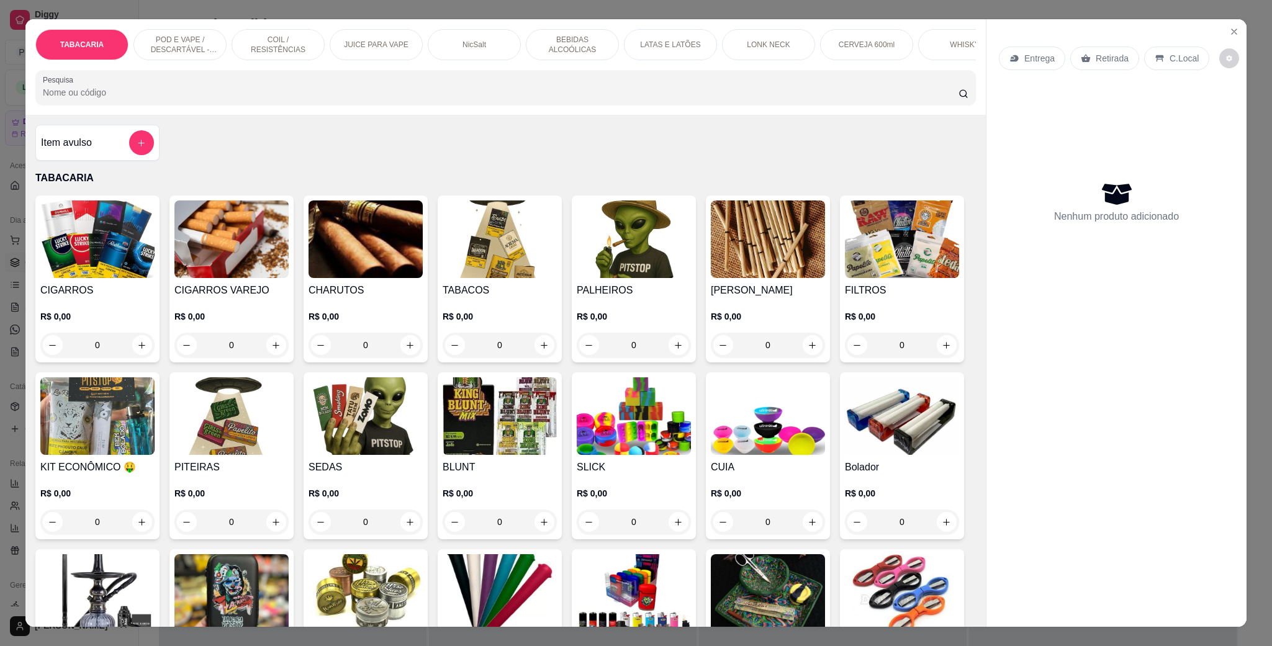
click at [112, 237] on img at bounding box center [97, 240] width 114 height 78
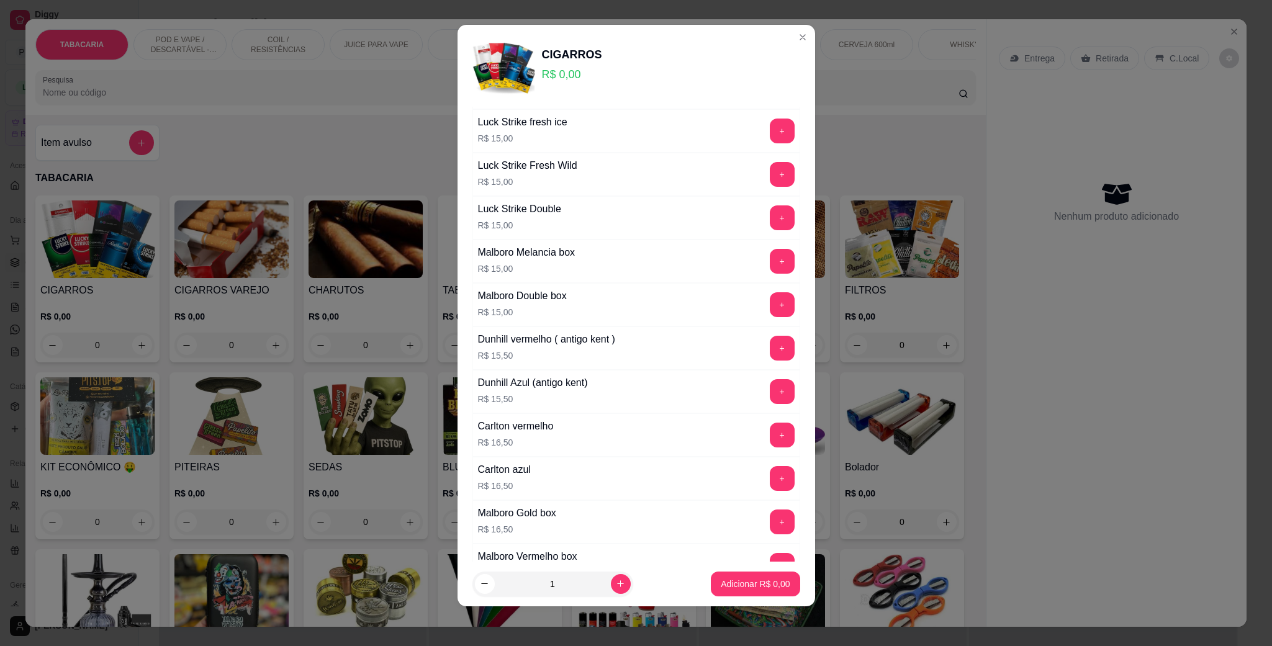
scroll to position [838, 0]
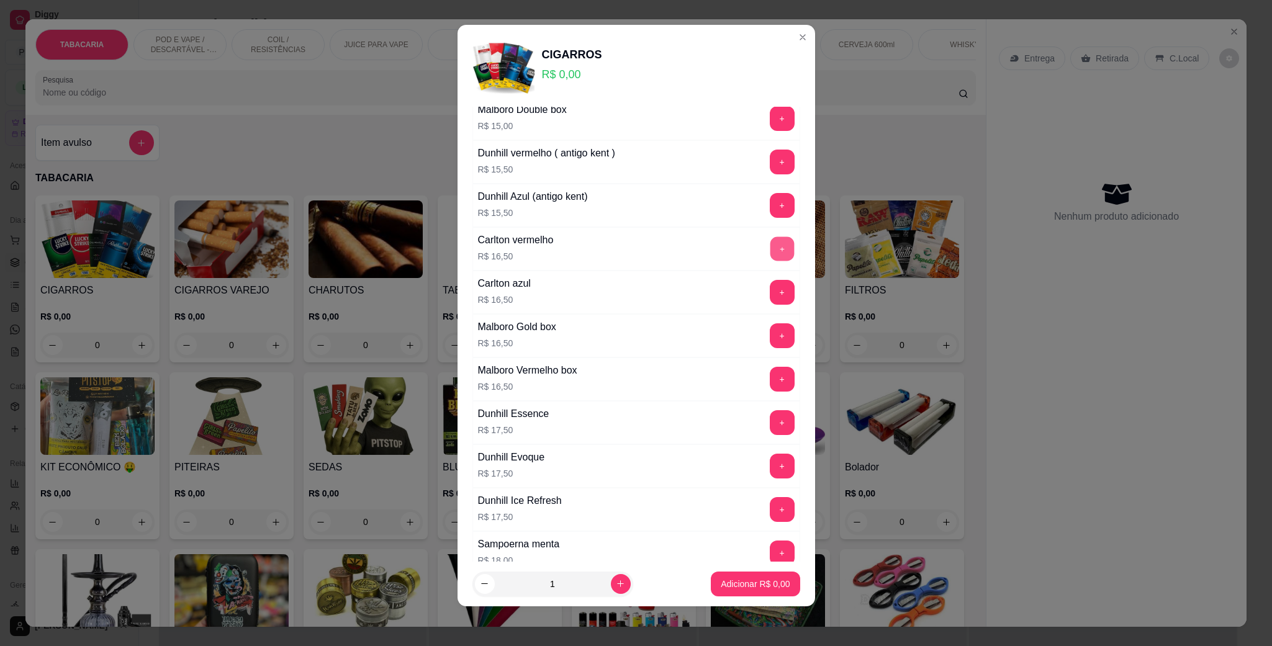
click at [770, 259] on button "+" at bounding box center [782, 249] width 24 height 24
click at [770, 259] on button "+" at bounding box center [782, 249] width 25 height 25
click at [770, 259] on button "+" at bounding box center [782, 249] width 24 height 24
click at [751, 574] on button "Adicionar R$ 66,00" at bounding box center [753, 584] width 91 height 24
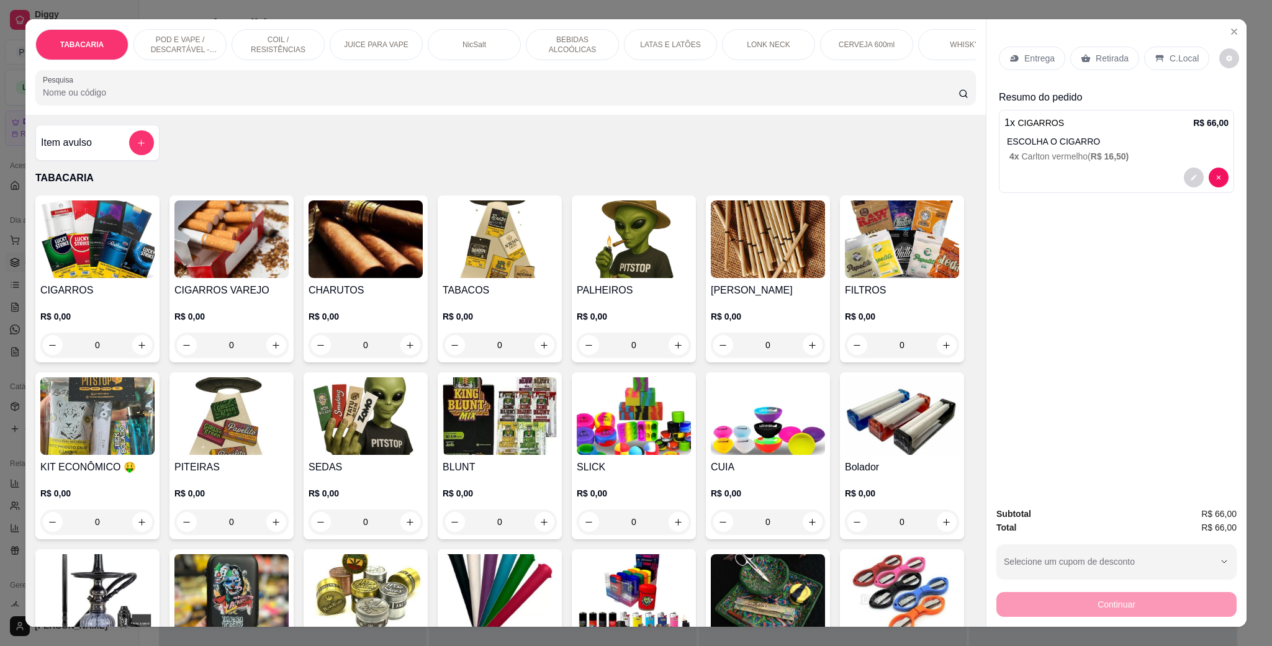
click at [423, 427] on img at bounding box center [366, 416] width 114 height 78
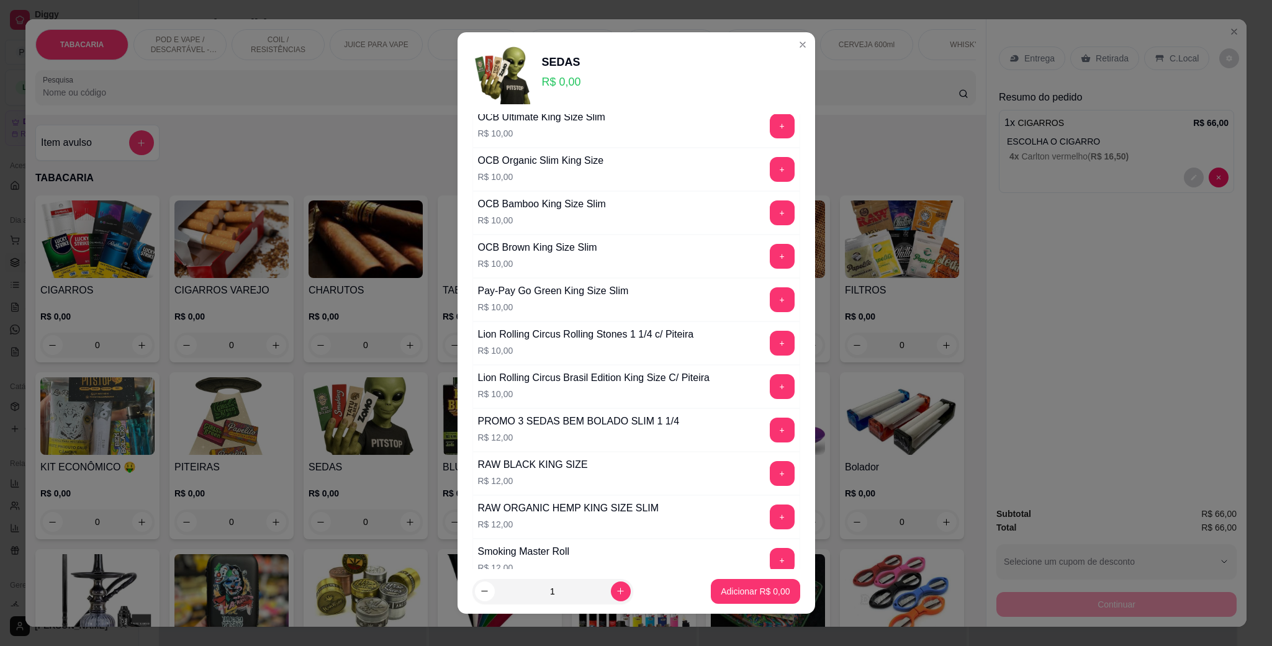
scroll to position [2235, 0]
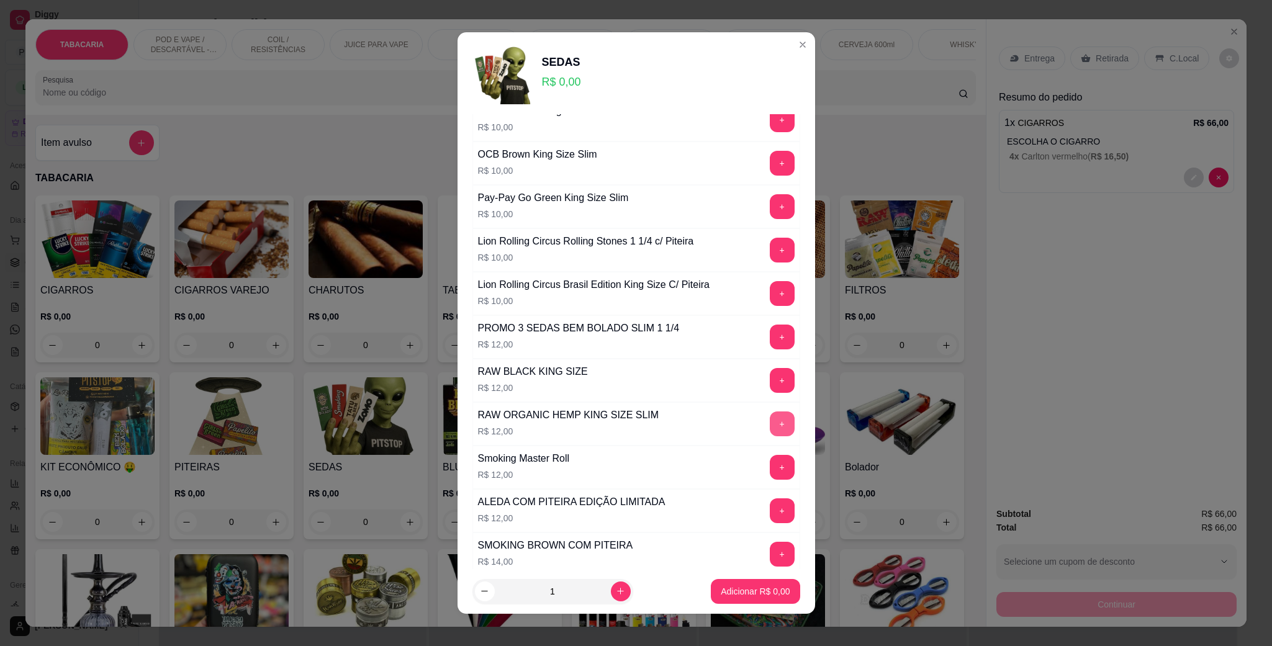
click at [770, 436] on button "+" at bounding box center [782, 424] width 25 height 25
click at [755, 582] on button "Adicionar R$ 12,00" at bounding box center [753, 591] width 94 height 25
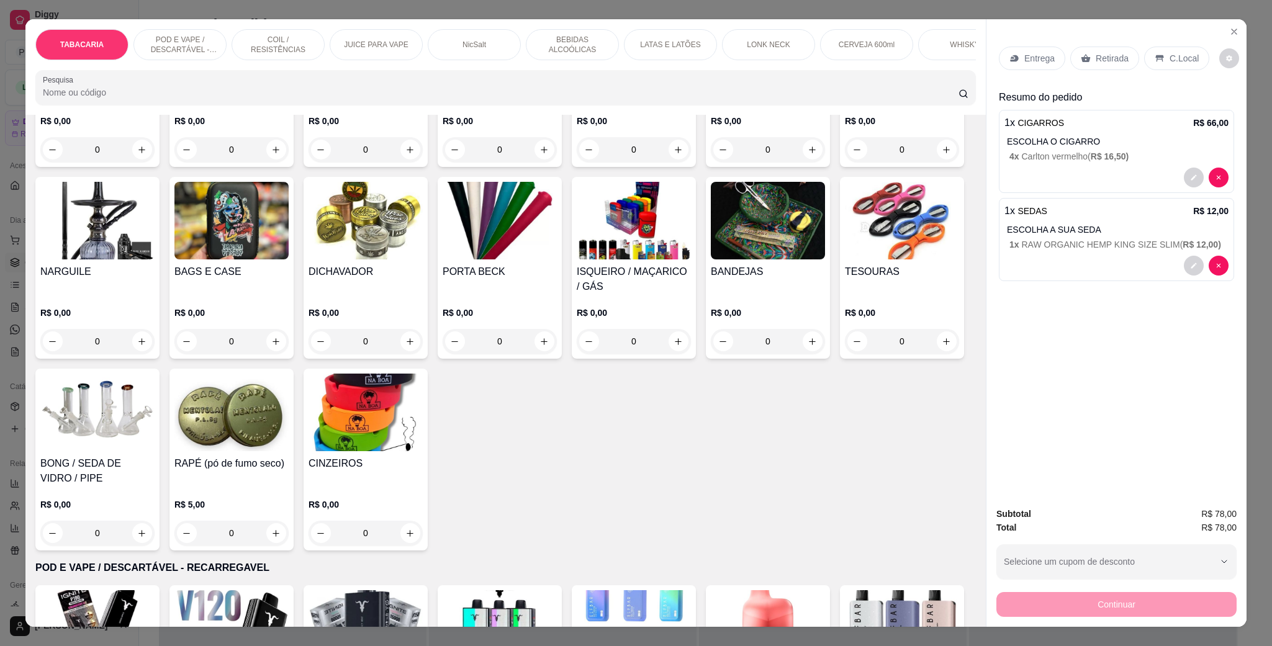
scroll to position [559, 0]
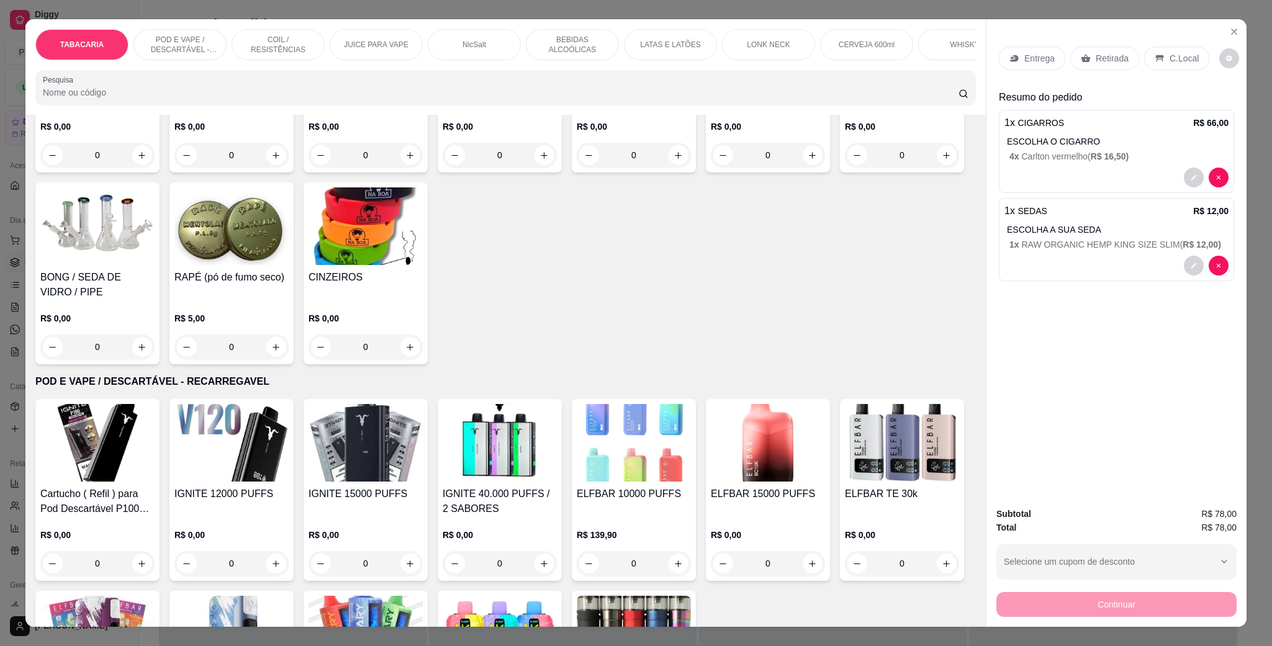
click at [577, 73] on img at bounding box center [634, 35] width 114 height 78
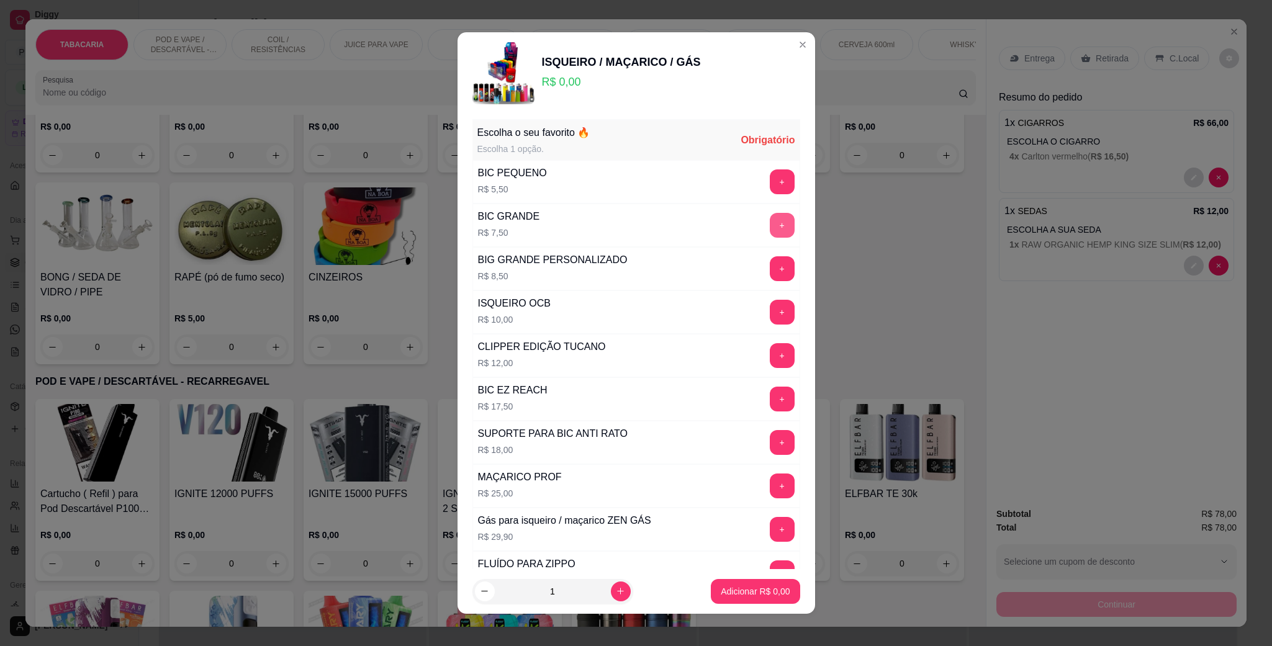
click at [770, 224] on button "+" at bounding box center [782, 225] width 25 height 25
click at [759, 583] on button "Adicionar R$ 7,50" at bounding box center [755, 591] width 89 height 25
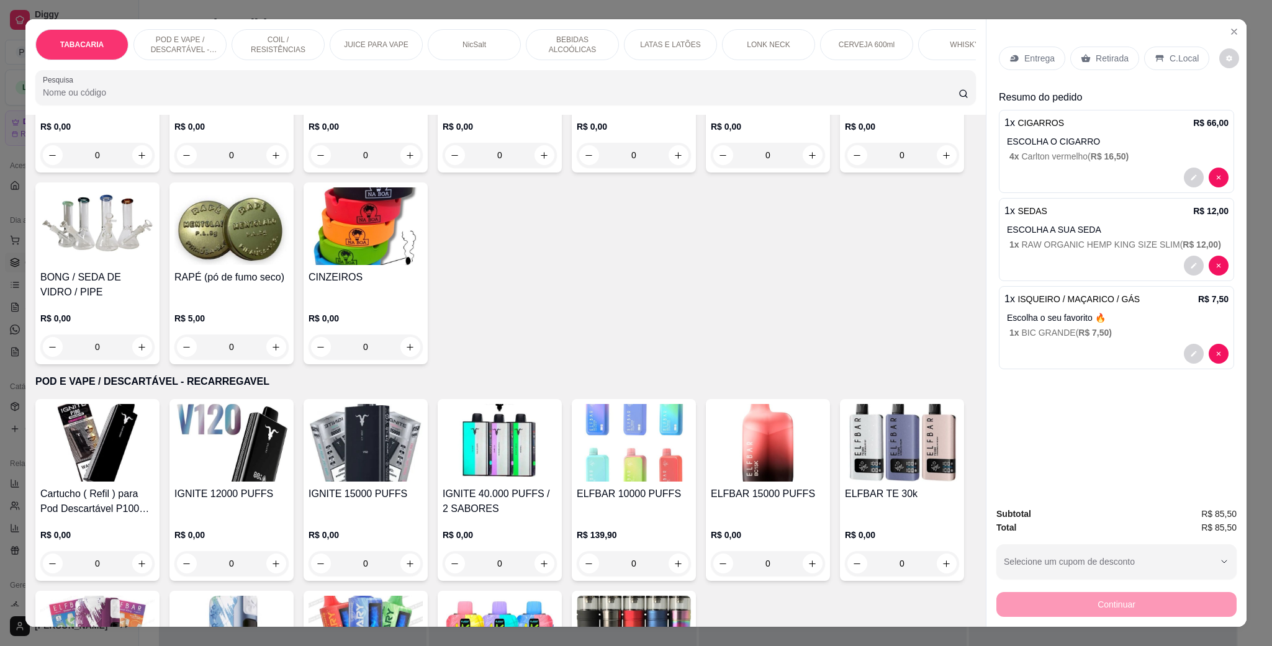
click at [1172, 66] on div "C.Local" at bounding box center [1176, 59] width 65 height 24
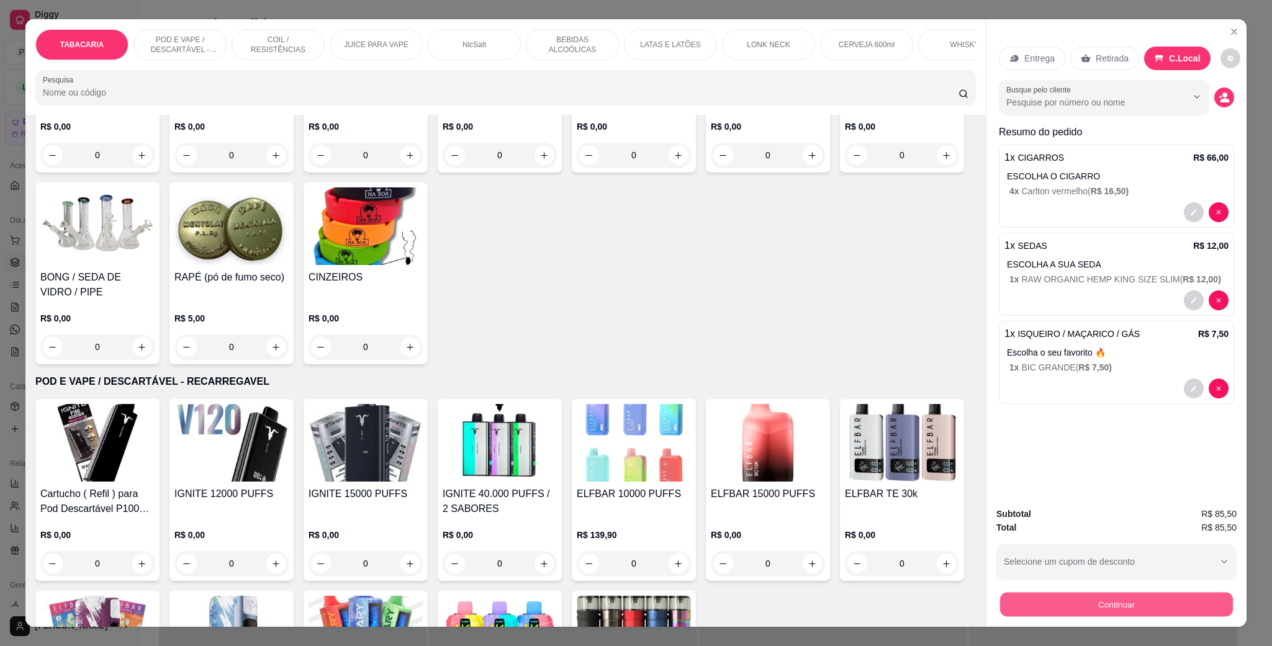
click at [1159, 602] on button "Continuar" at bounding box center [1116, 604] width 233 height 24
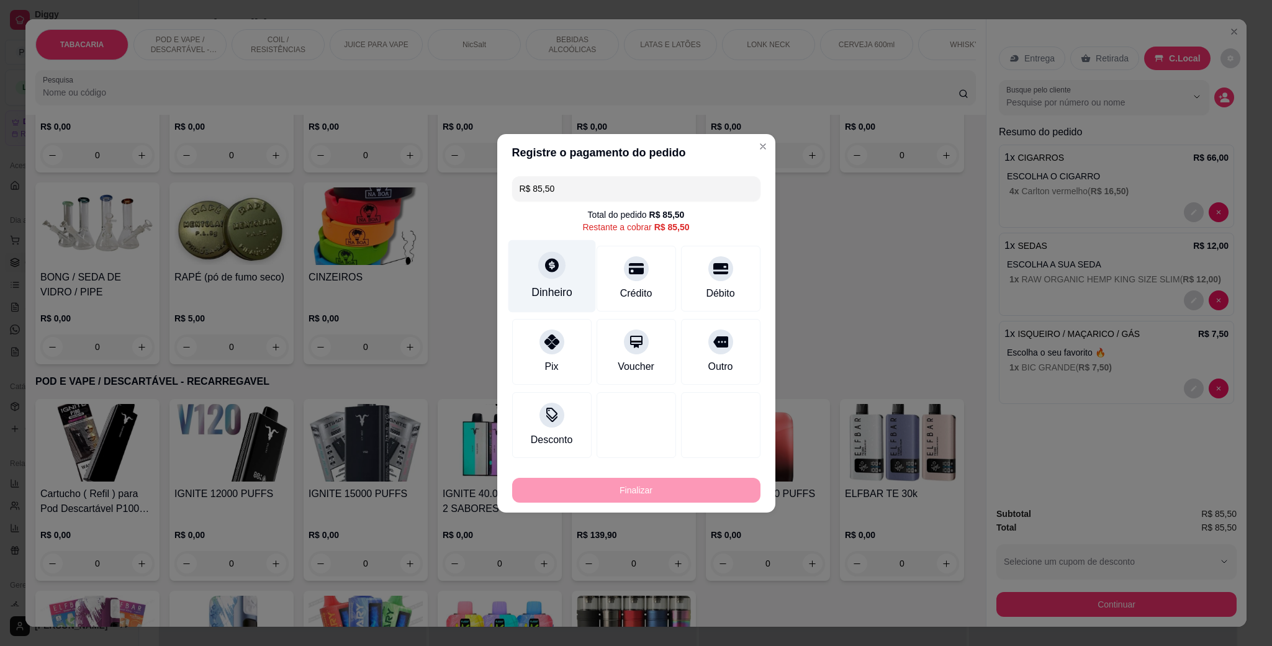
click at [551, 259] on icon at bounding box center [552, 265] width 14 height 14
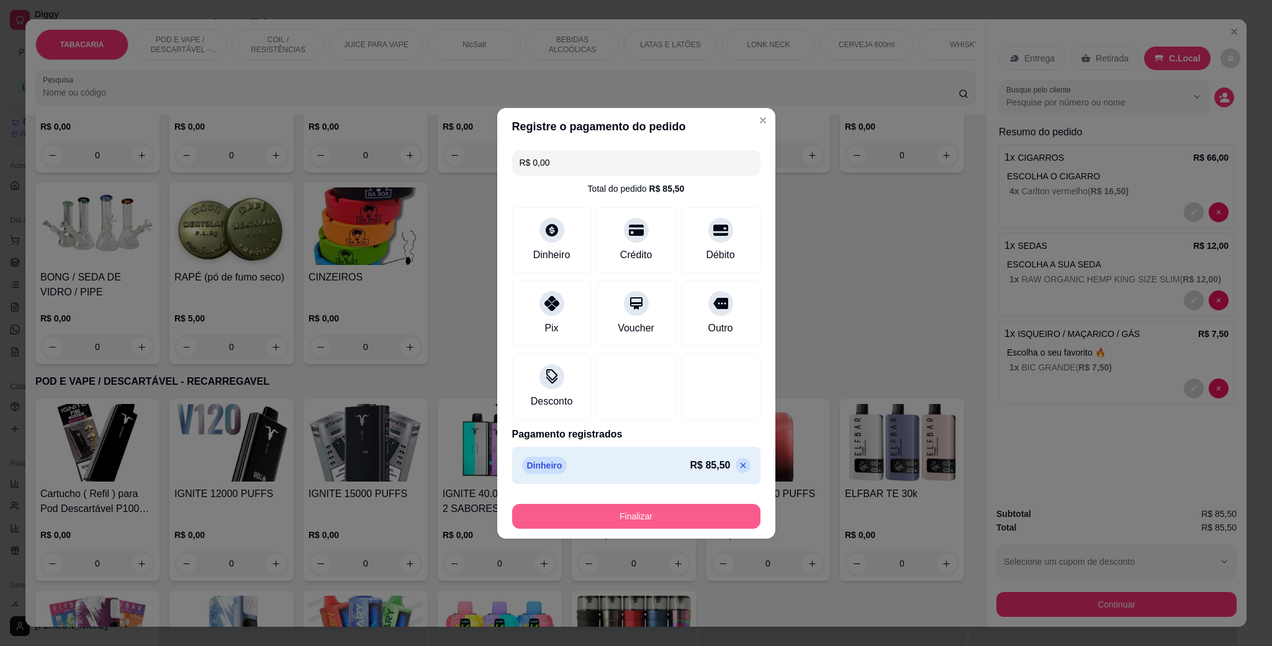
click at [625, 524] on button "Finalizar" at bounding box center [636, 516] width 248 height 25
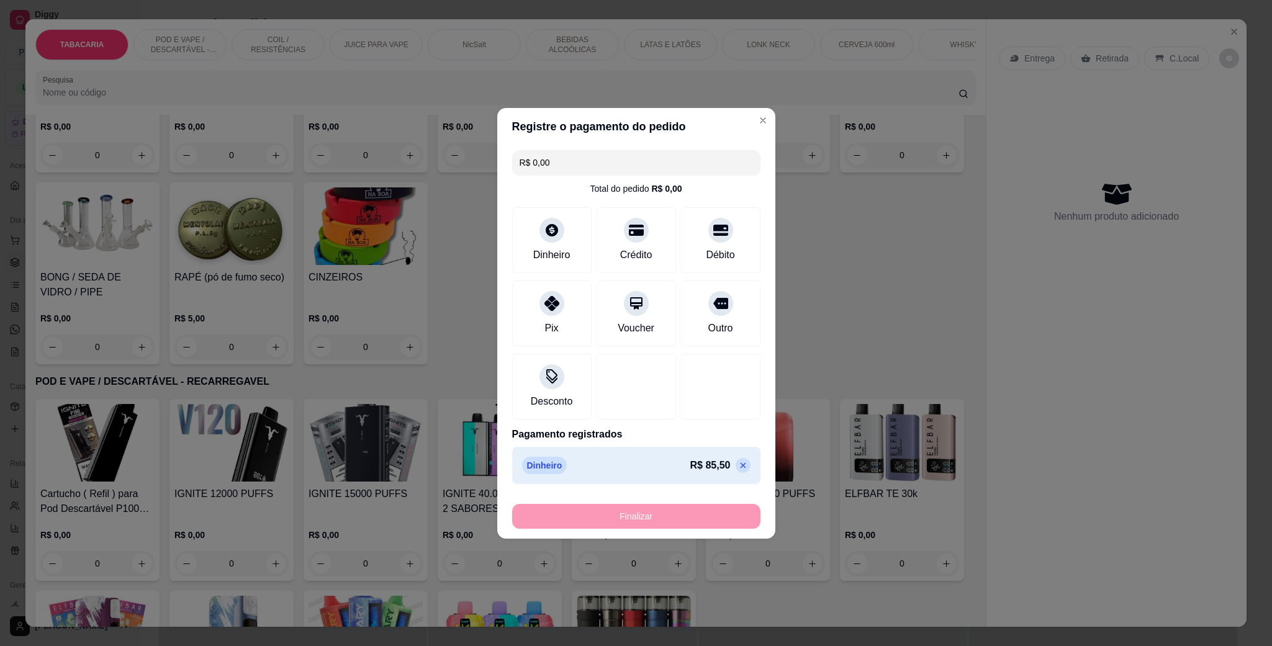
type input "-R$ 85,50"
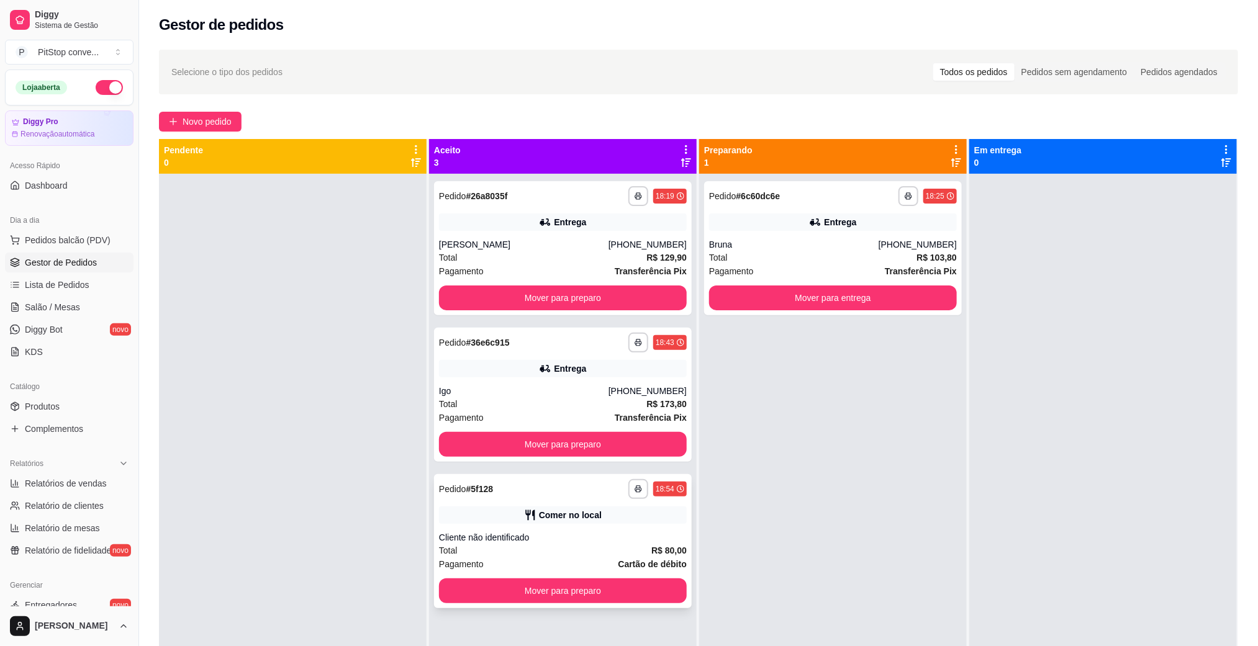
click at [625, 531] on div "Cliente não identificado" at bounding box center [563, 537] width 248 height 12
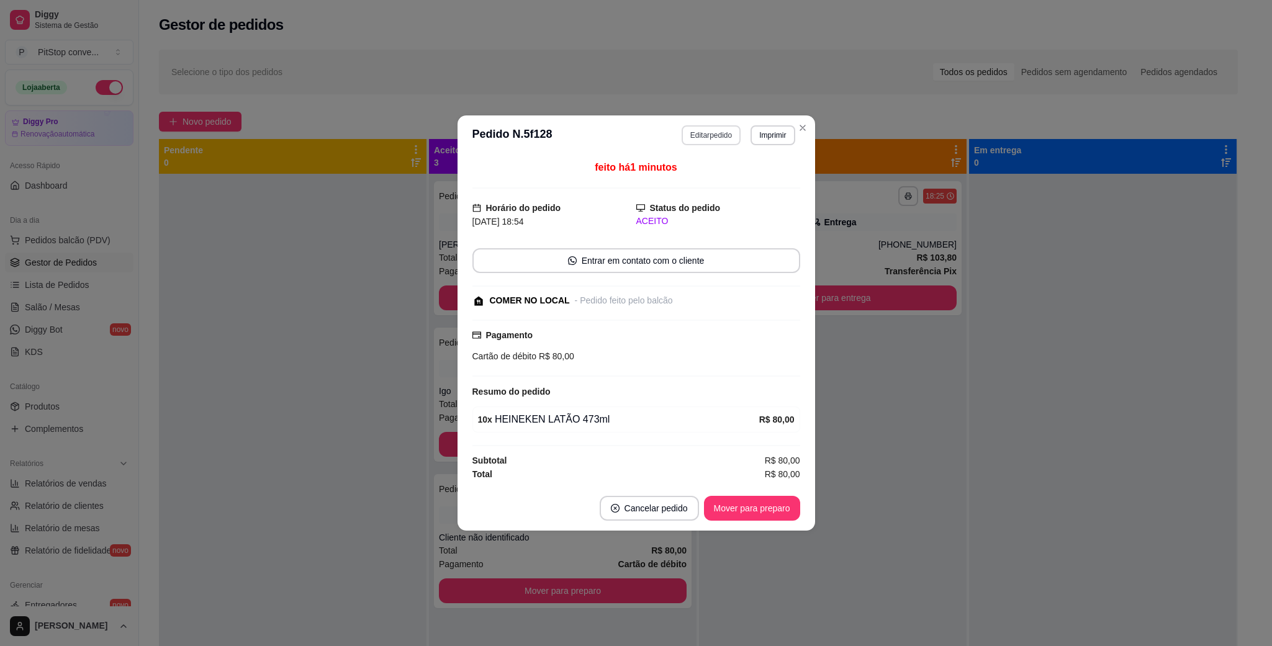
click at [735, 130] on button "Editar pedido" at bounding box center [711, 135] width 59 height 20
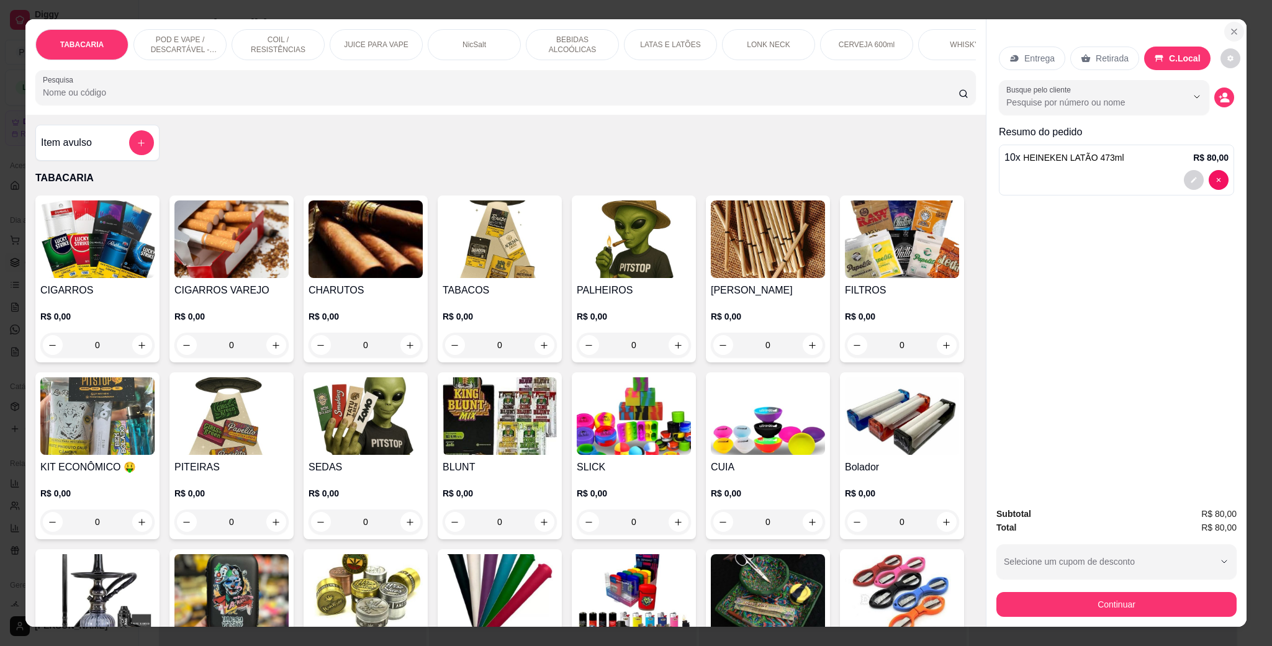
click at [1230, 32] on icon "Close" at bounding box center [1234, 32] width 10 height 10
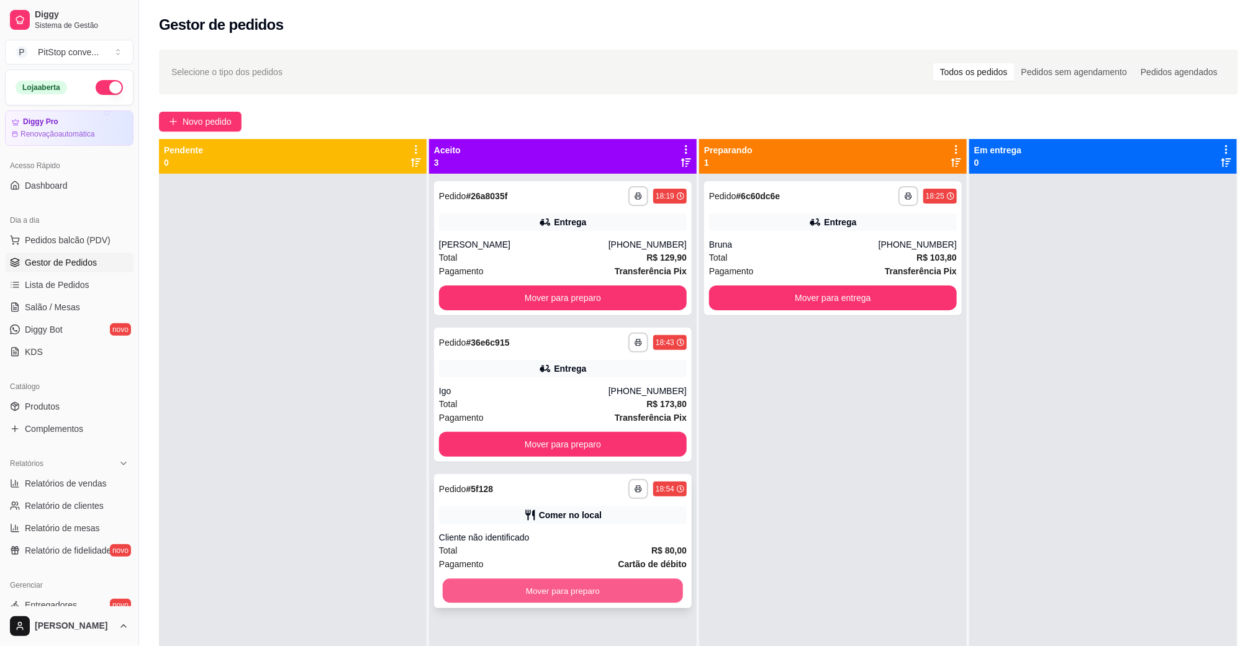
click at [581, 597] on button "Mover para preparo" at bounding box center [563, 591] width 240 height 24
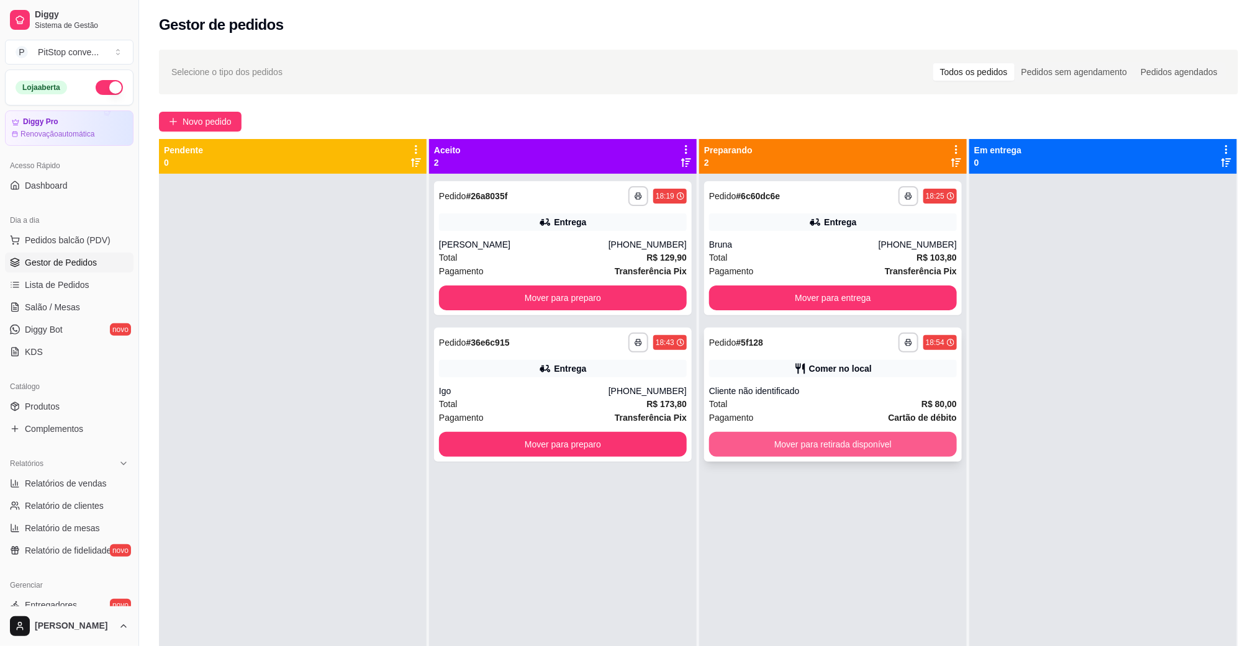
click at [857, 444] on button "Mover para retirada disponível" at bounding box center [833, 444] width 248 height 25
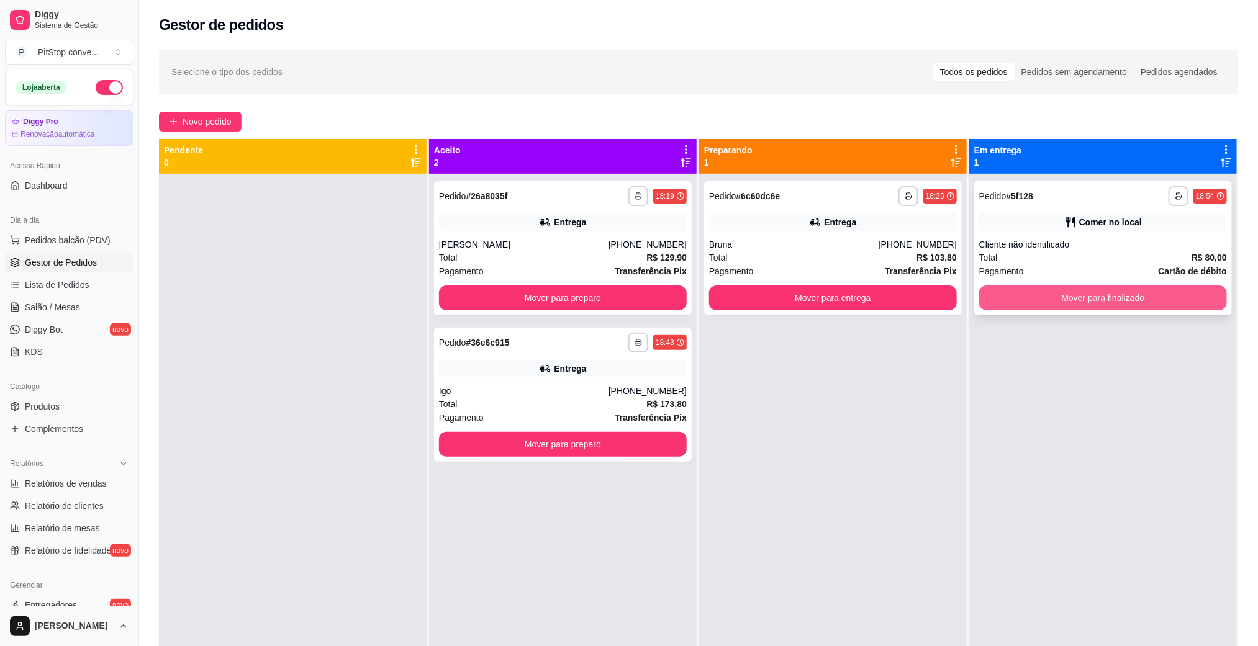
click at [1120, 291] on button "Mover para finalizado" at bounding box center [1103, 298] width 248 height 25
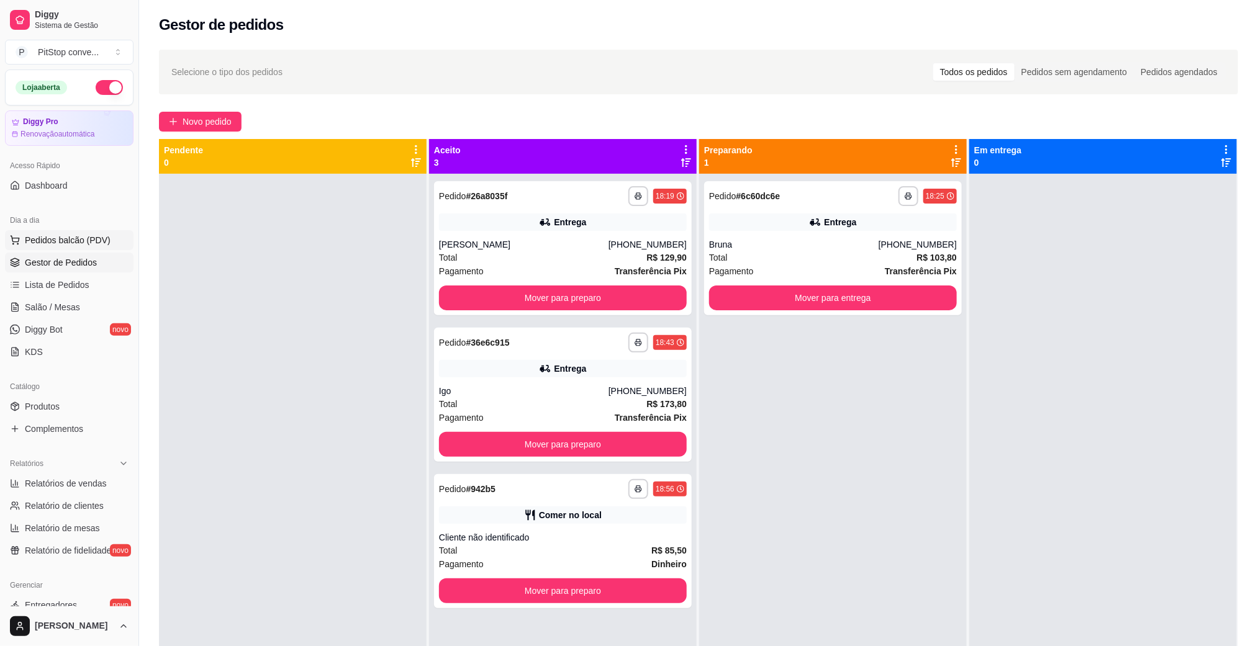
click at [54, 242] on span "Pedidos balcão (PDV)" at bounding box center [68, 240] width 86 height 12
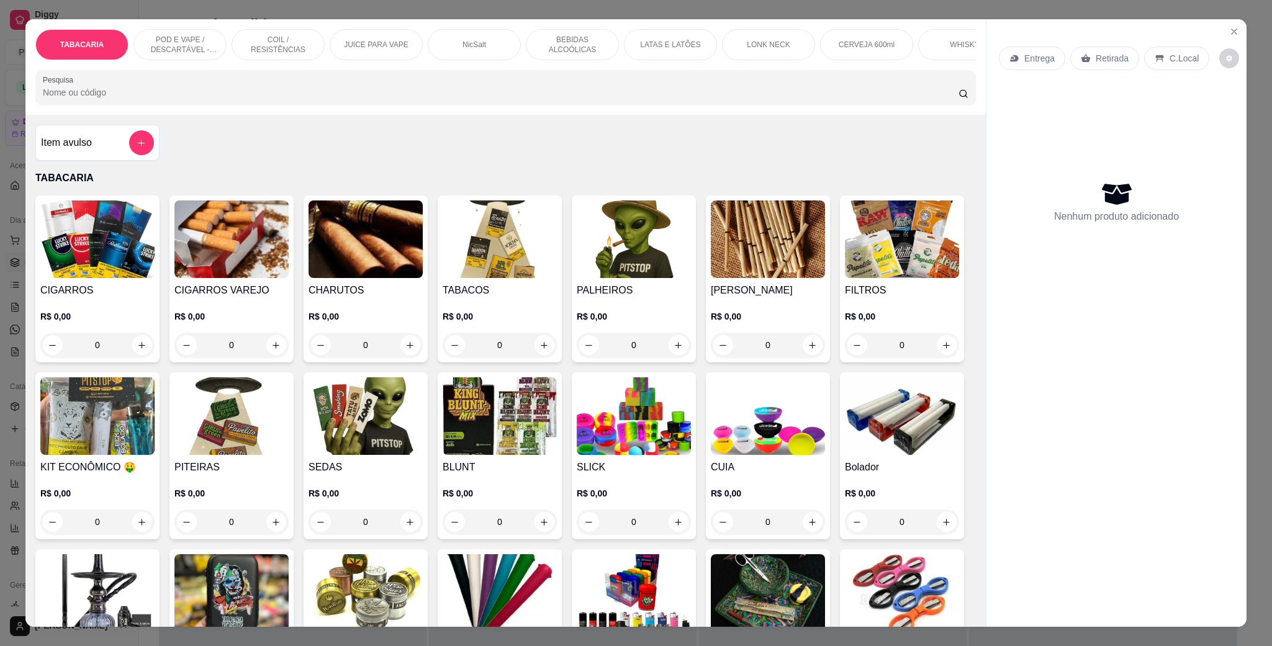
drag, startPoint x: 192, startPoint y: 51, endPoint x: 281, endPoint y: 101, distance: 102.0
click at [192, 48] on p "POD E VAPE / DESCARTÁVEL - RECARREGAVEL" at bounding box center [180, 45] width 72 height 20
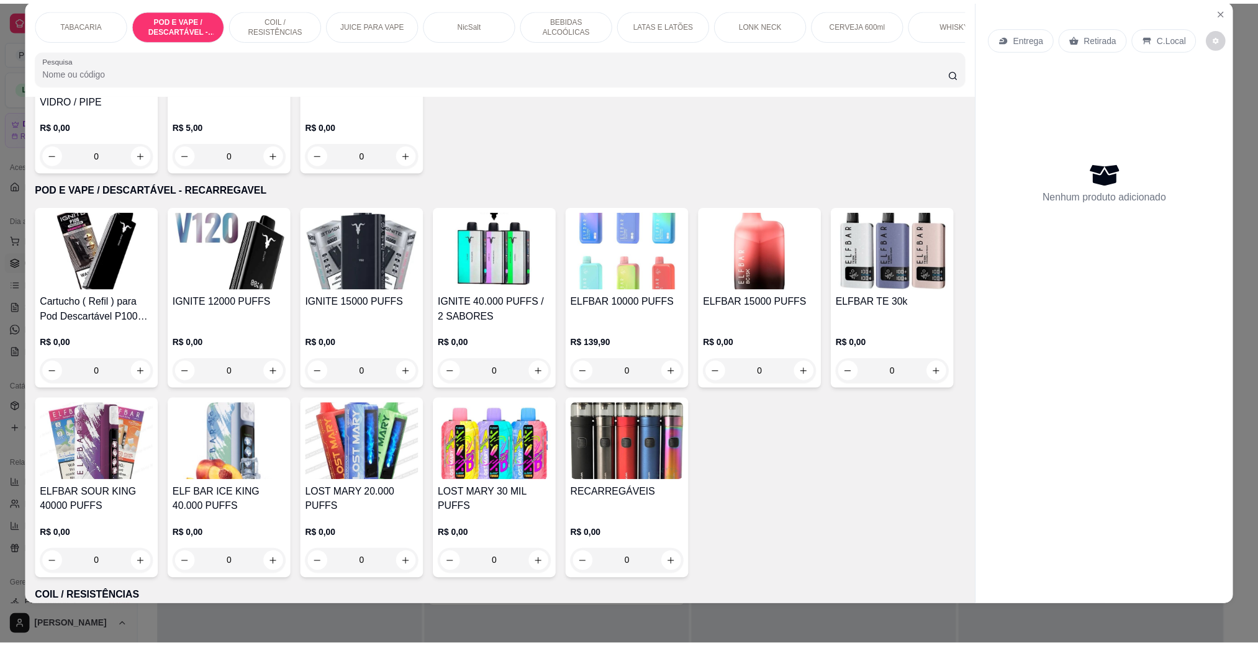
scroll to position [710, 0]
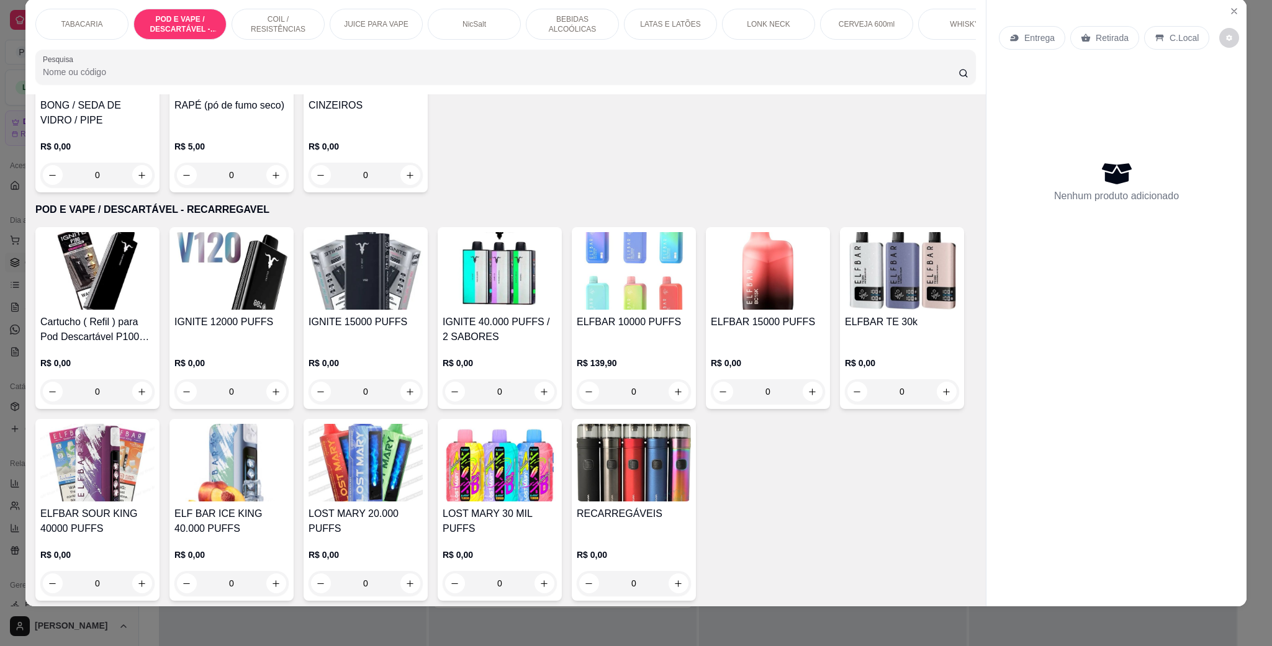
click at [490, 287] on img at bounding box center [500, 271] width 114 height 78
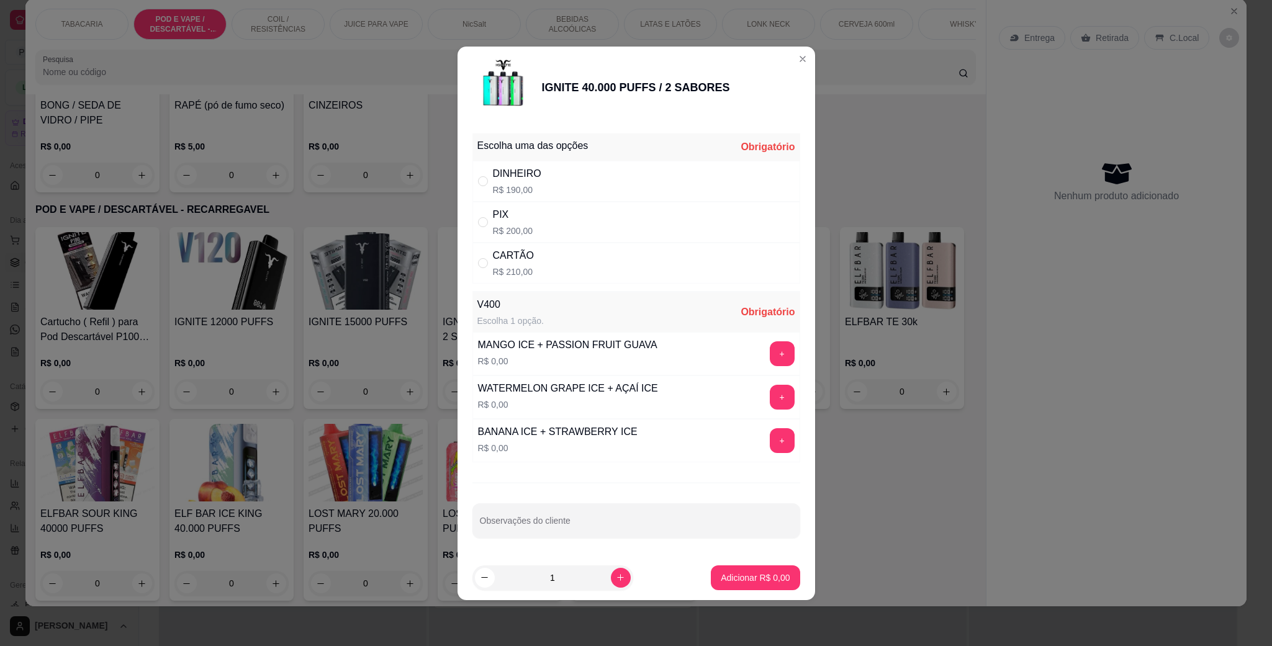
click at [538, 187] on p "R$ 190,00" at bounding box center [517, 190] width 48 height 12
radio input "true"
click at [770, 352] on button "+" at bounding box center [782, 353] width 24 height 24
click at [733, 583] on p "Adicionar R$ 190,00" at bounding box center [751, 578] width 79 height 12
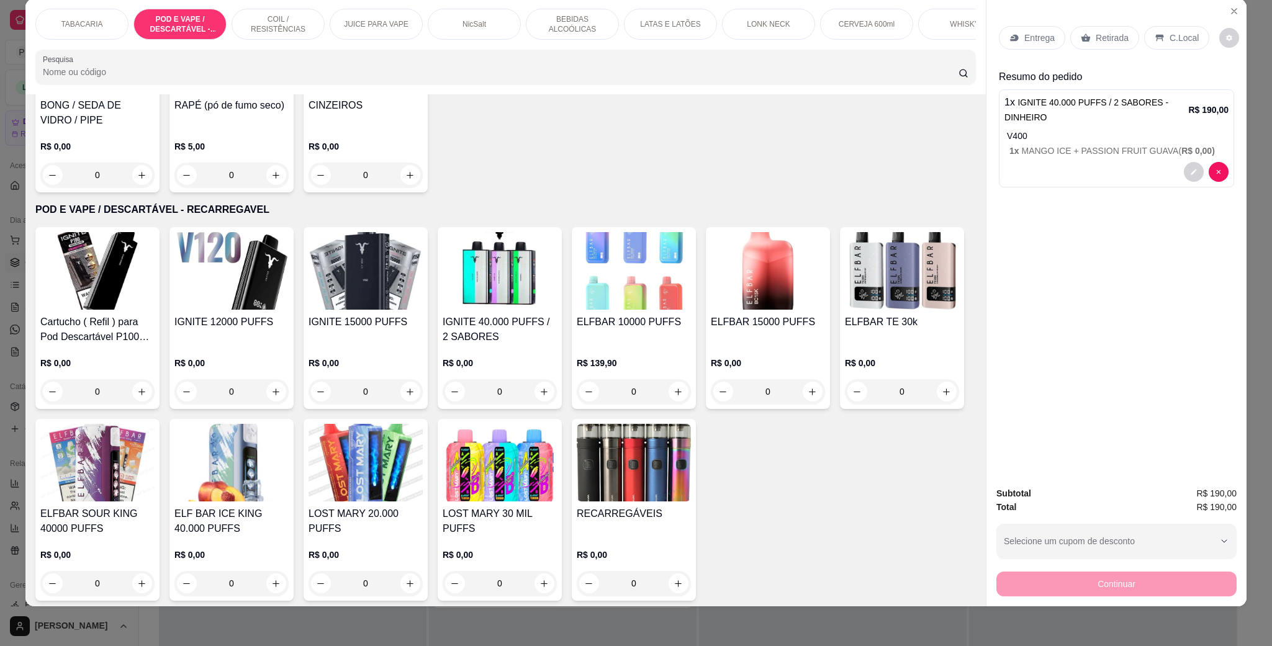
click at [1157, 33] on icon at bounding box center [1160, 38] width 10 height 10
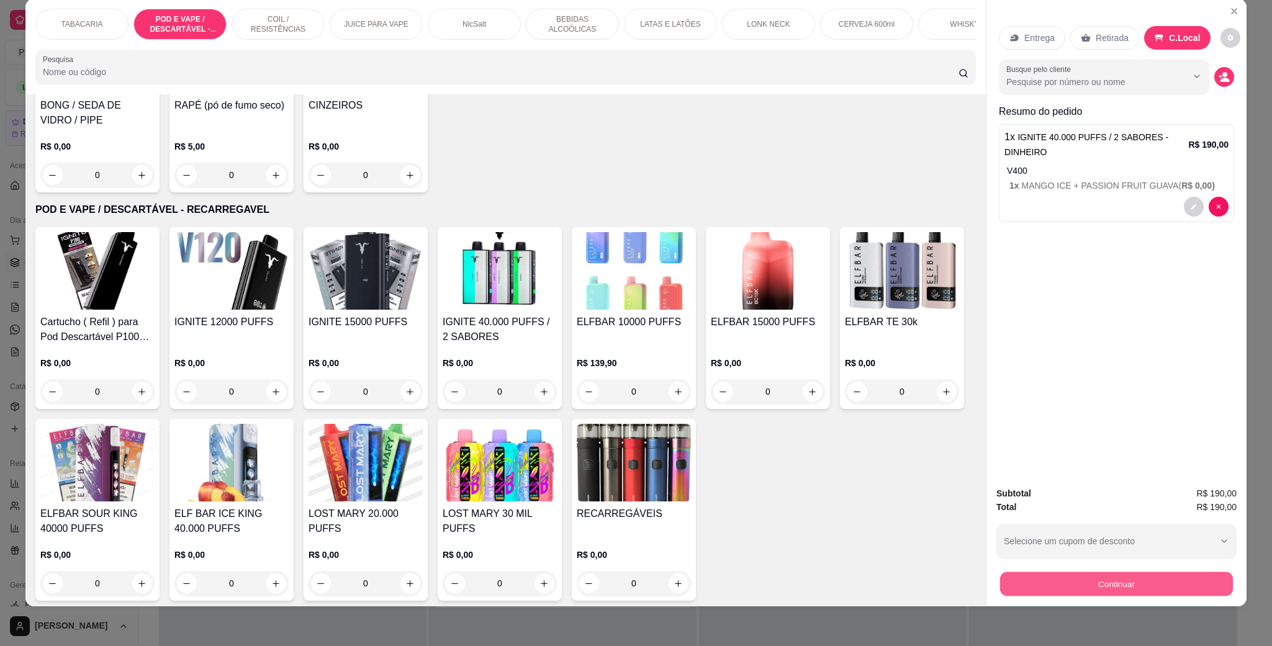
click at [1128, 587] on button "Continuar" at bounding box center [1116, 584] width 233 height 24
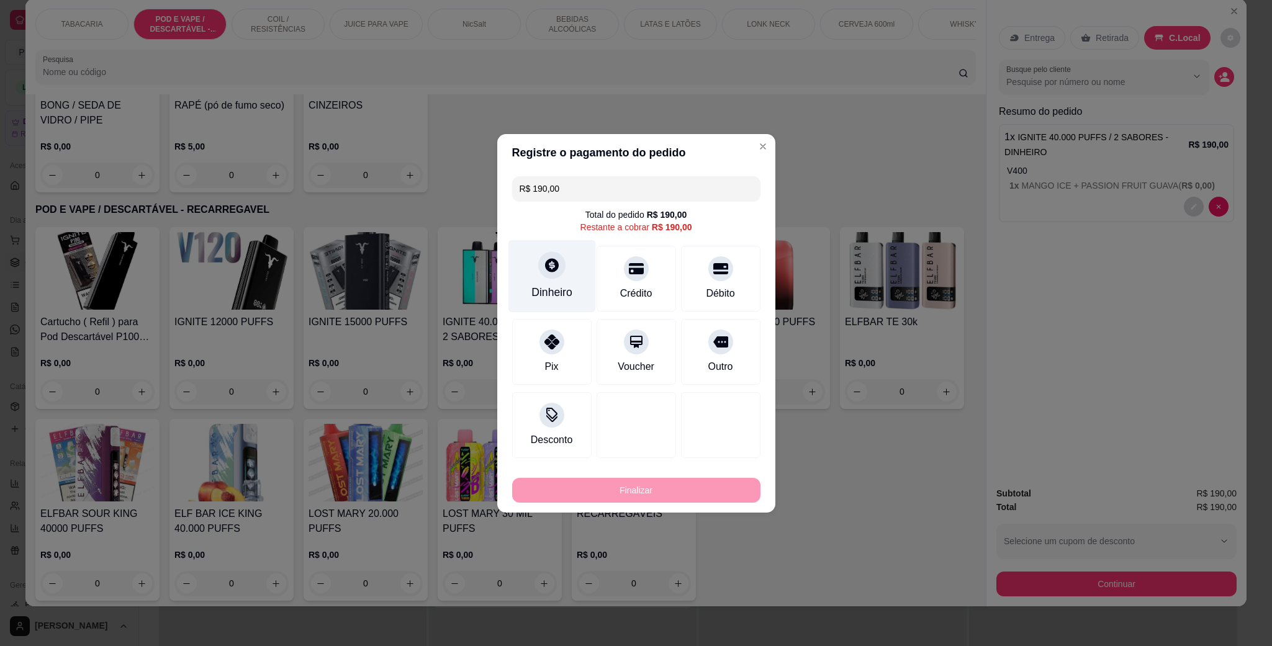
click at [546, 276] on div at bounding box center [551, 264] width 27 height 27
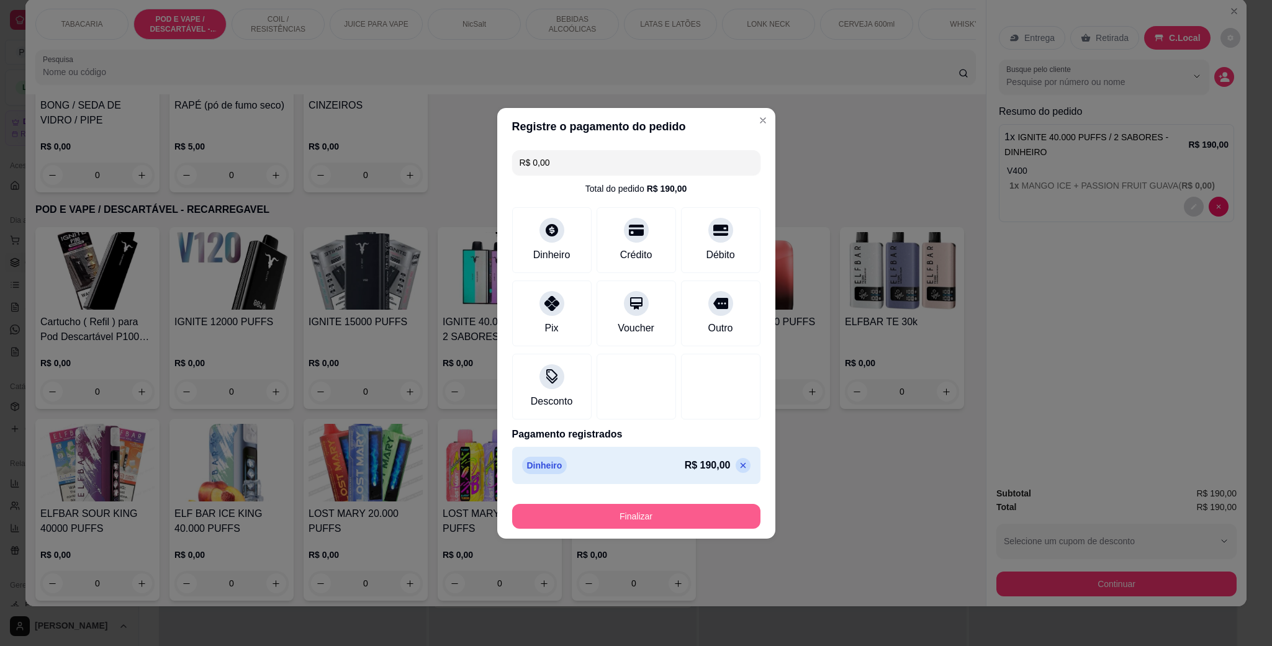
click at [640, 509] on button "Finalizar" at bounding box center [636, 516] width 248 height 25
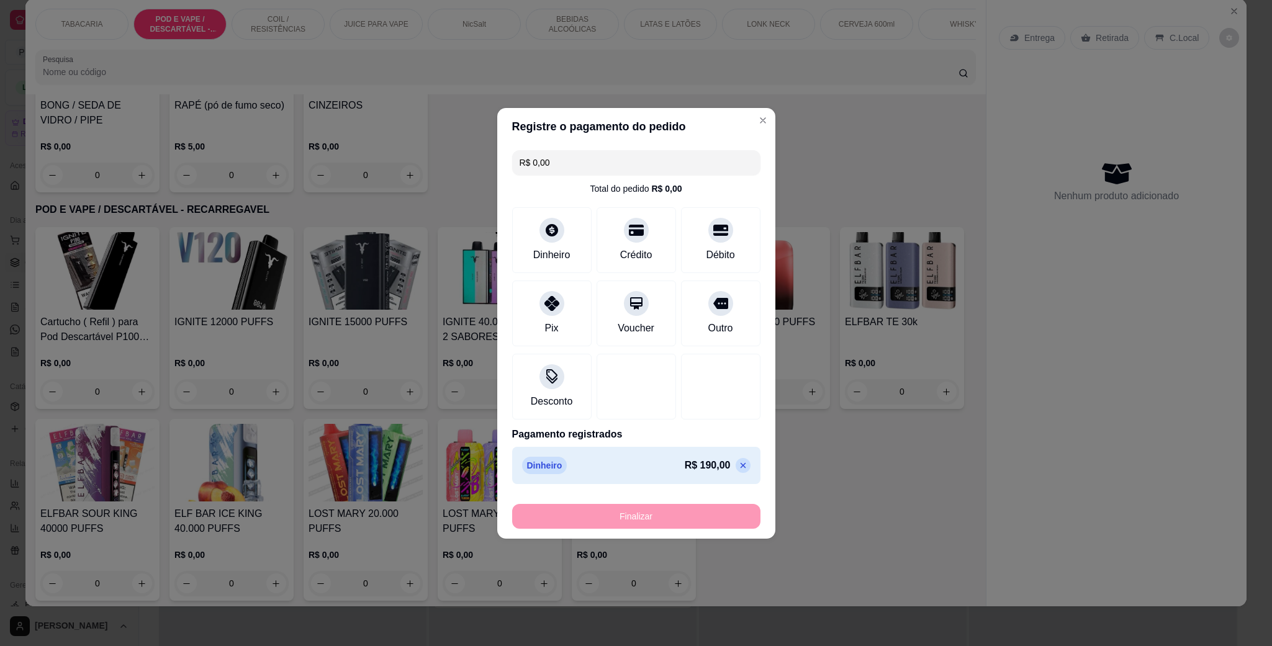
type input "-R$ 190,00"
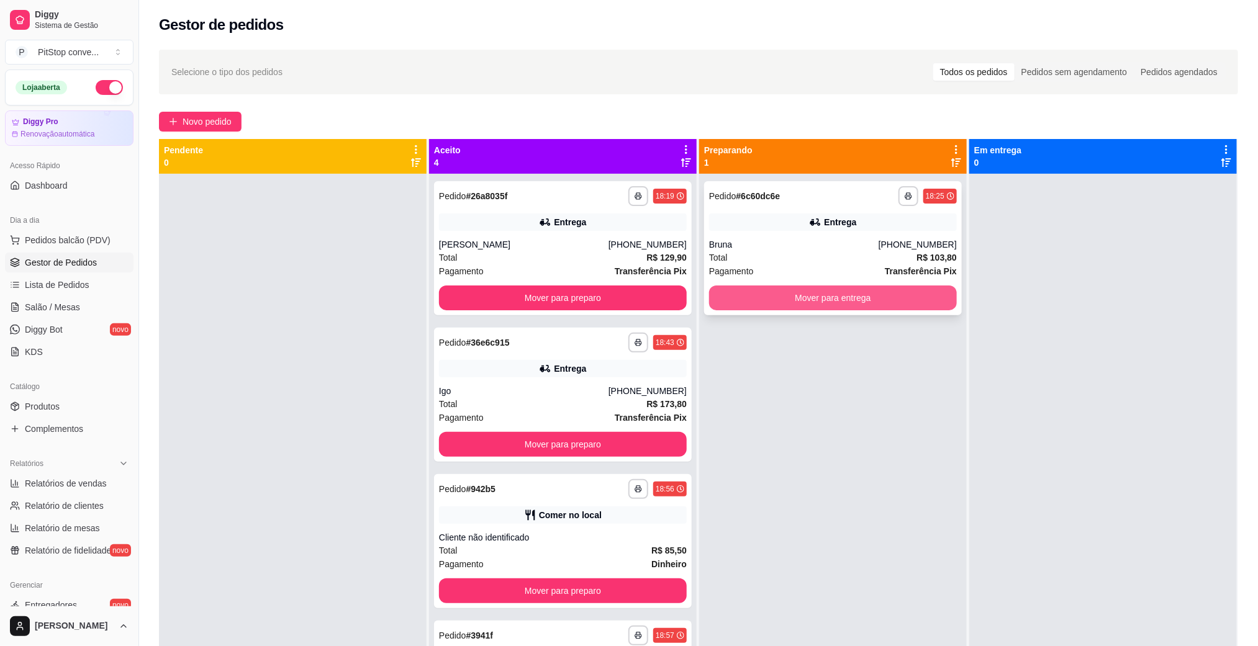
click at [811, 308] on button "Mover para entrega" at bounding box center [833, 298] width 248 height 25
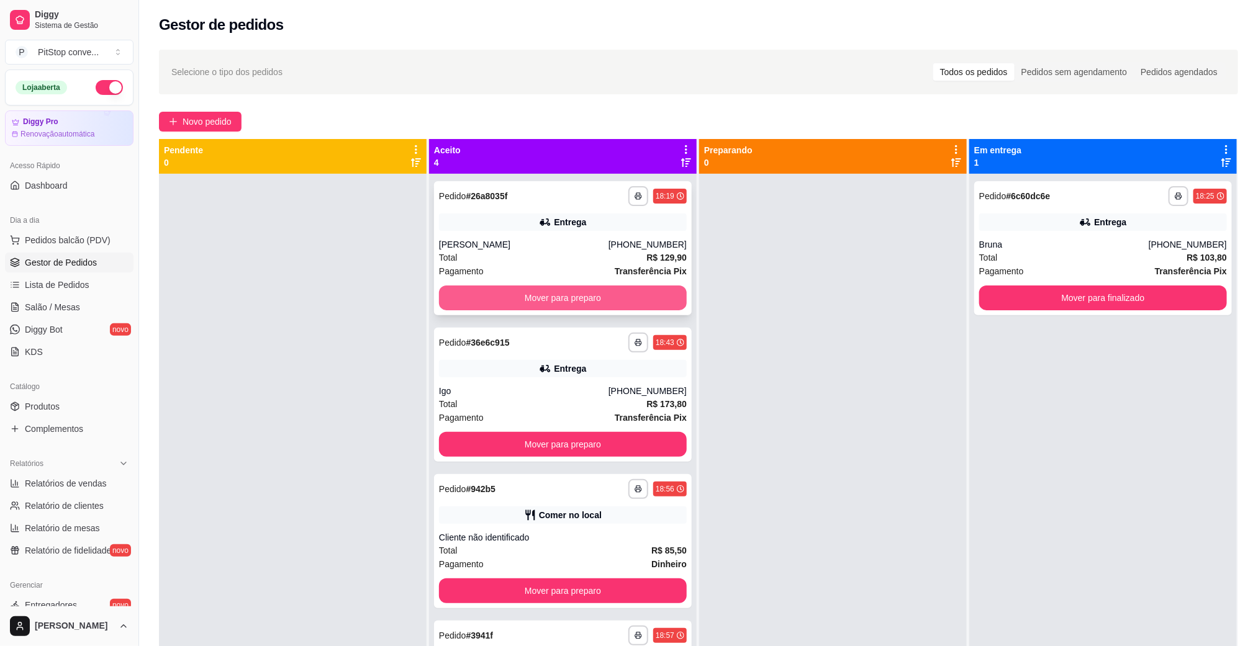
click at [610, 300] on button "Mover para preparo" at bounding box center [563, 298] width 248 height 25
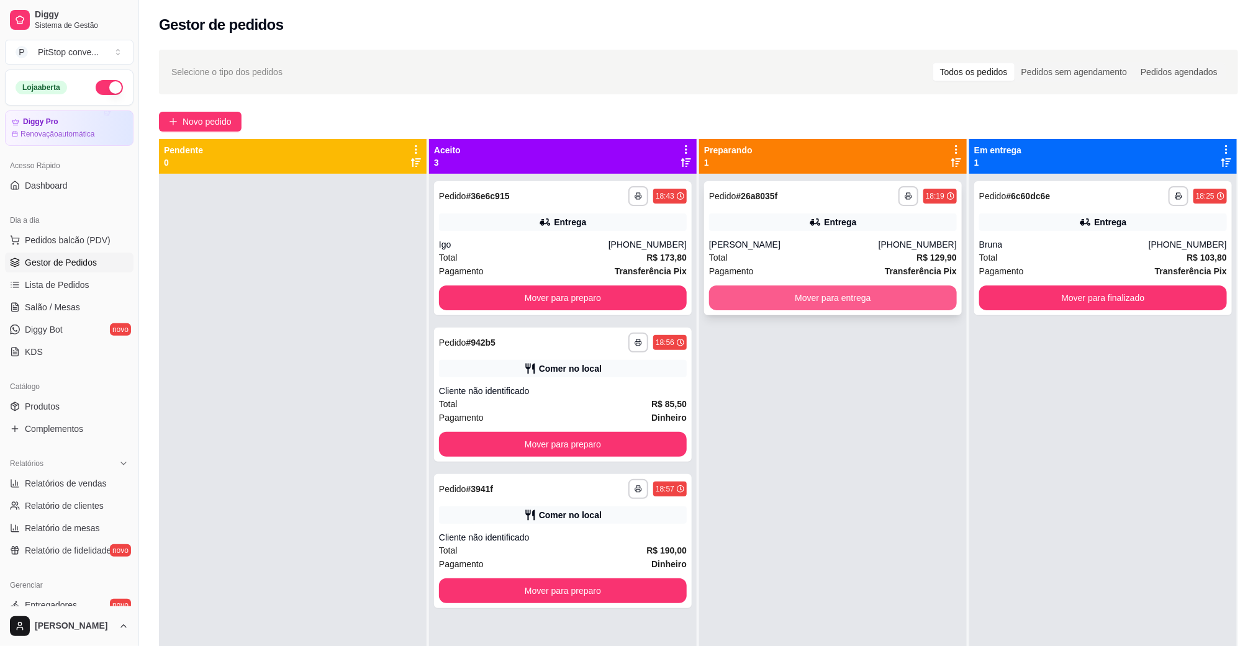
click at [785, 294] on button "Mover para entrega" at bounding box center [833, 298] width 248 height 25
click at [829, 289] on button "Mover para entrega" at bounding box center [833, 298] width 240 height 24
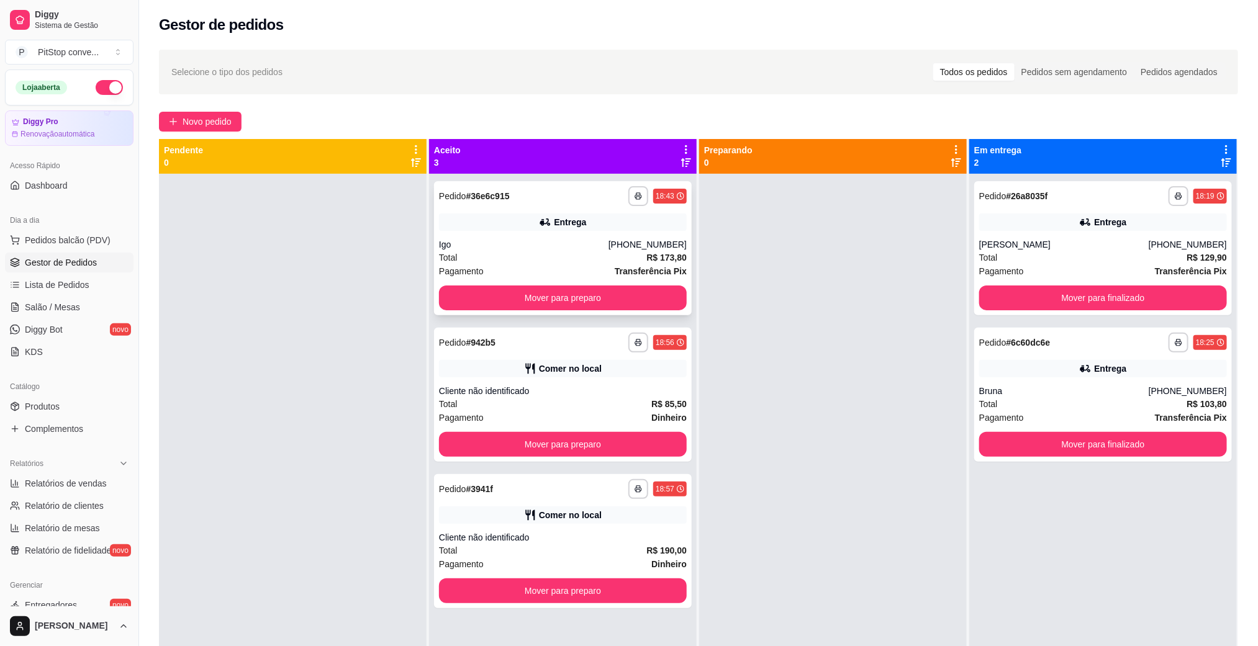
click at [626, 282] on div "**********" at bounding box center [563, 248] width 258 height 134
click at [669, 304] on button "Mover para preparo" at bounding box center [563, 298] width 248 height 25
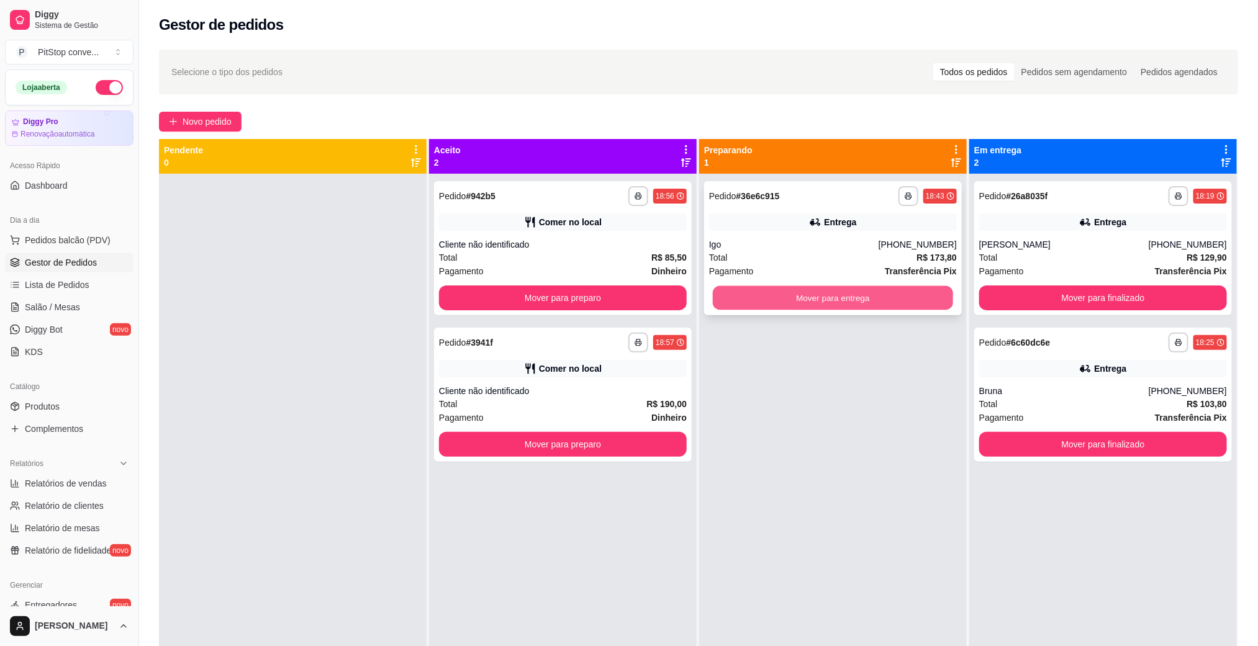
click at [808, 295] on button "Mover para entrega" at bounding box center [833, 298] width 240 height 24
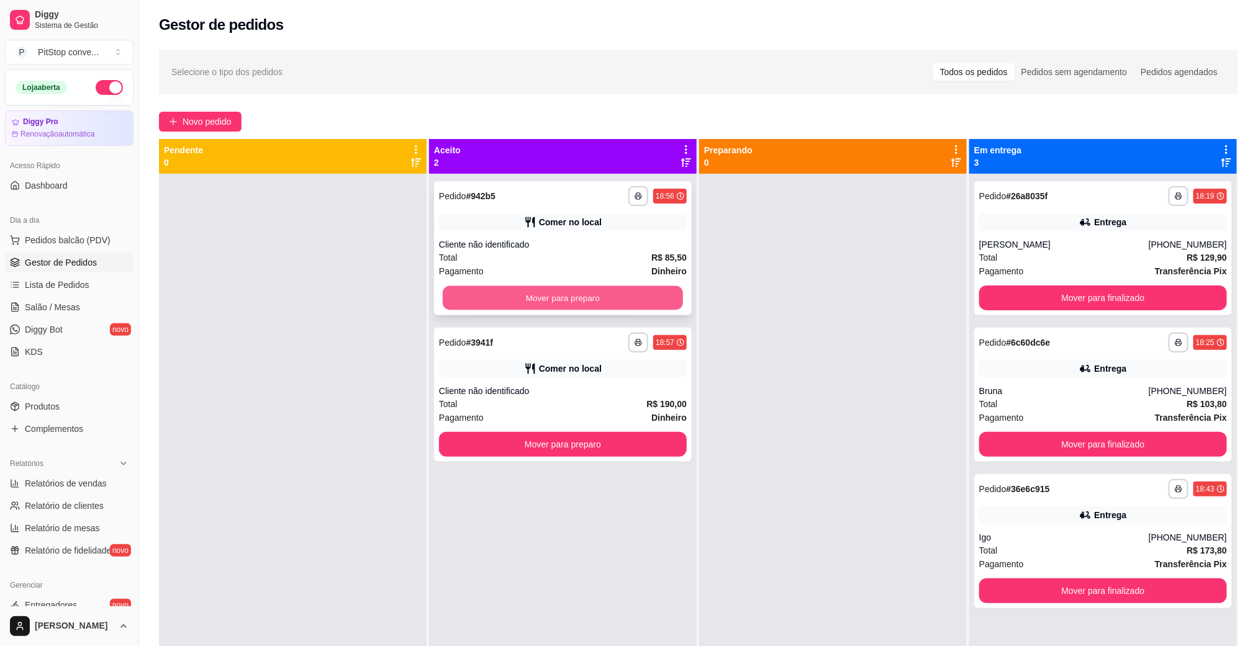
click at [663, 297] on button "Mover para preparo" at bounding box center [563, 298] width 240 height 24
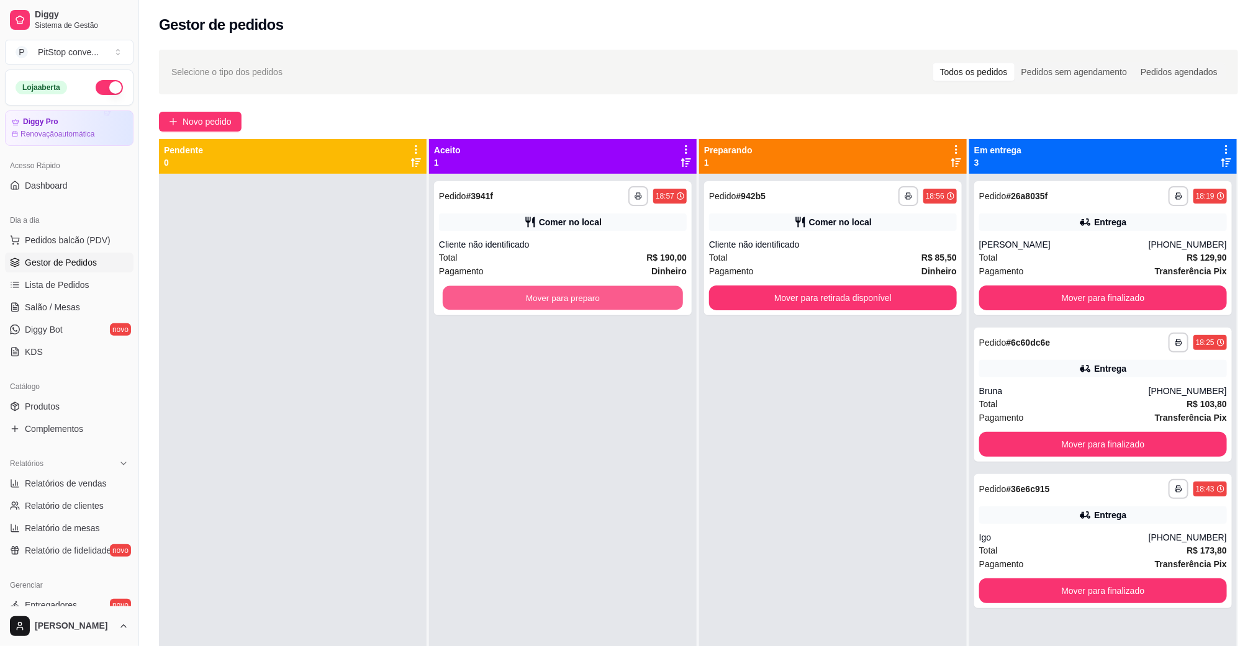
click at [663, 297] on button "Mover para preparo" at bounding box center [563, 298] width 240 height 24
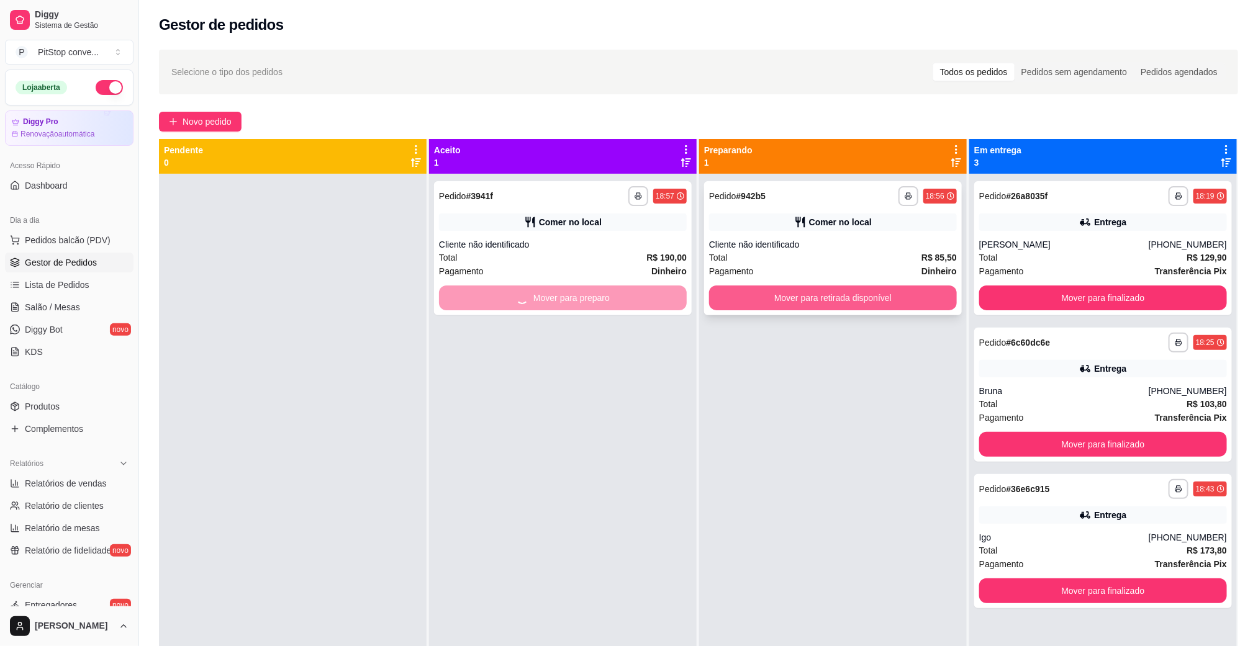
click at [773, 300] on button "Mover para retirada disponível" at bounding box center [833, 298] width 248 height 25
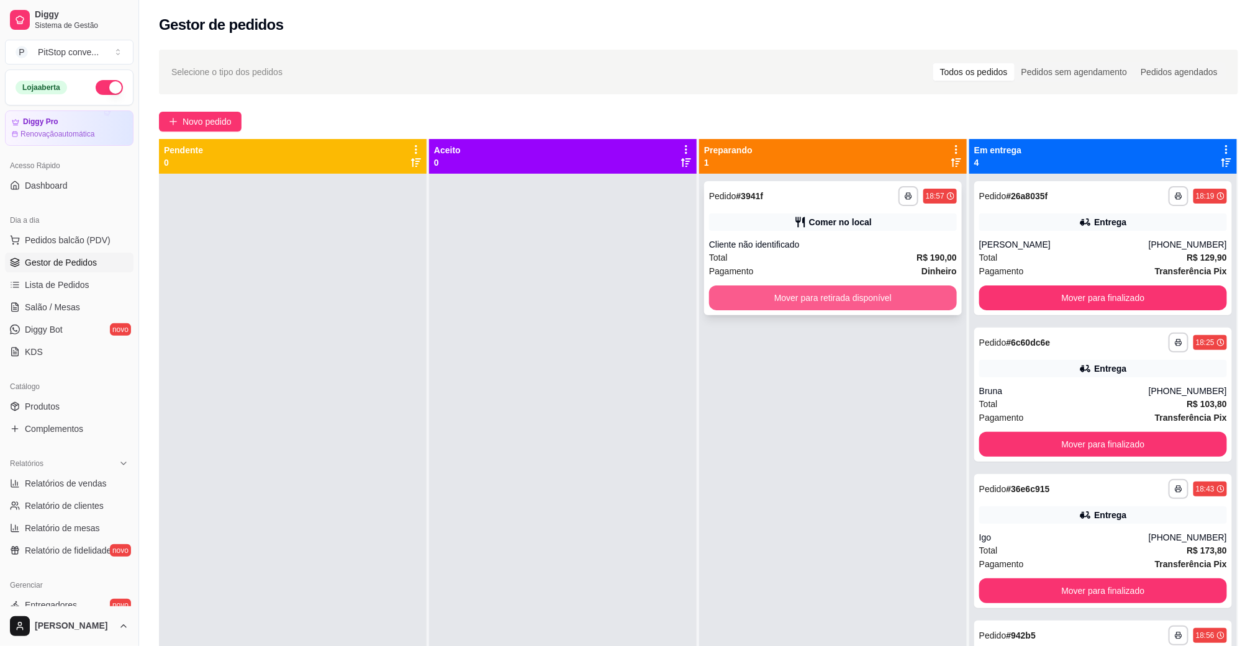
click at [783, 297] on button "Mover para retirada disponível" at bounding box center [833, 298] width 248 height 25
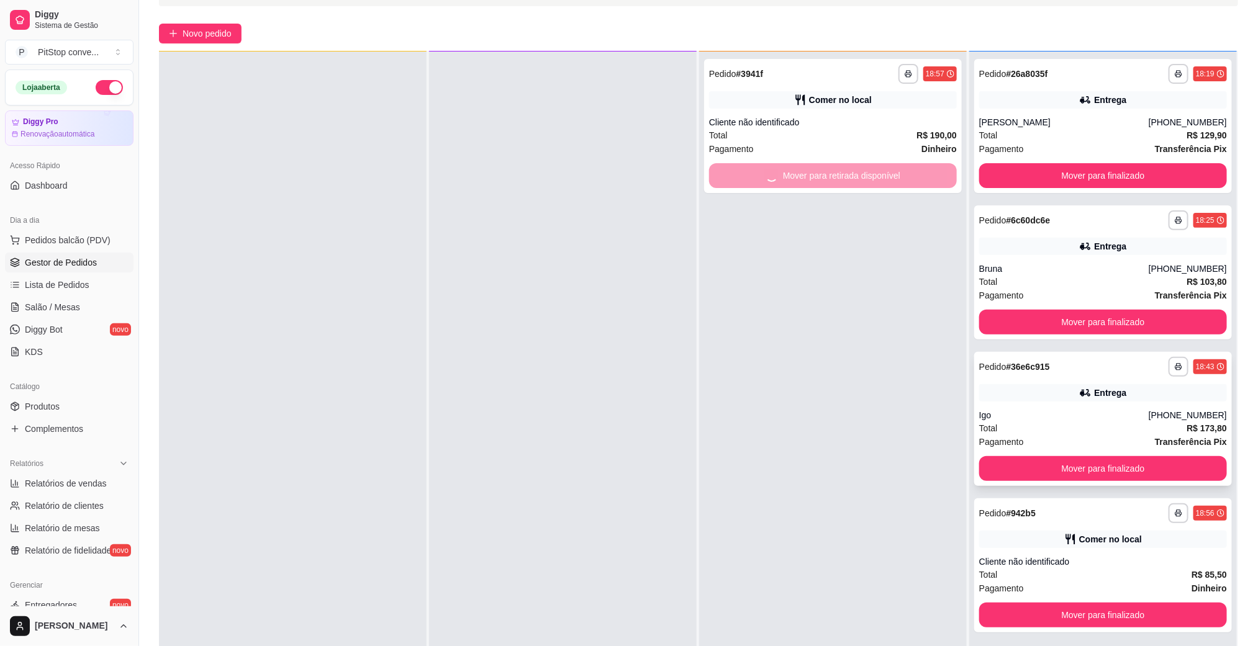
scroll to position [190, 0]
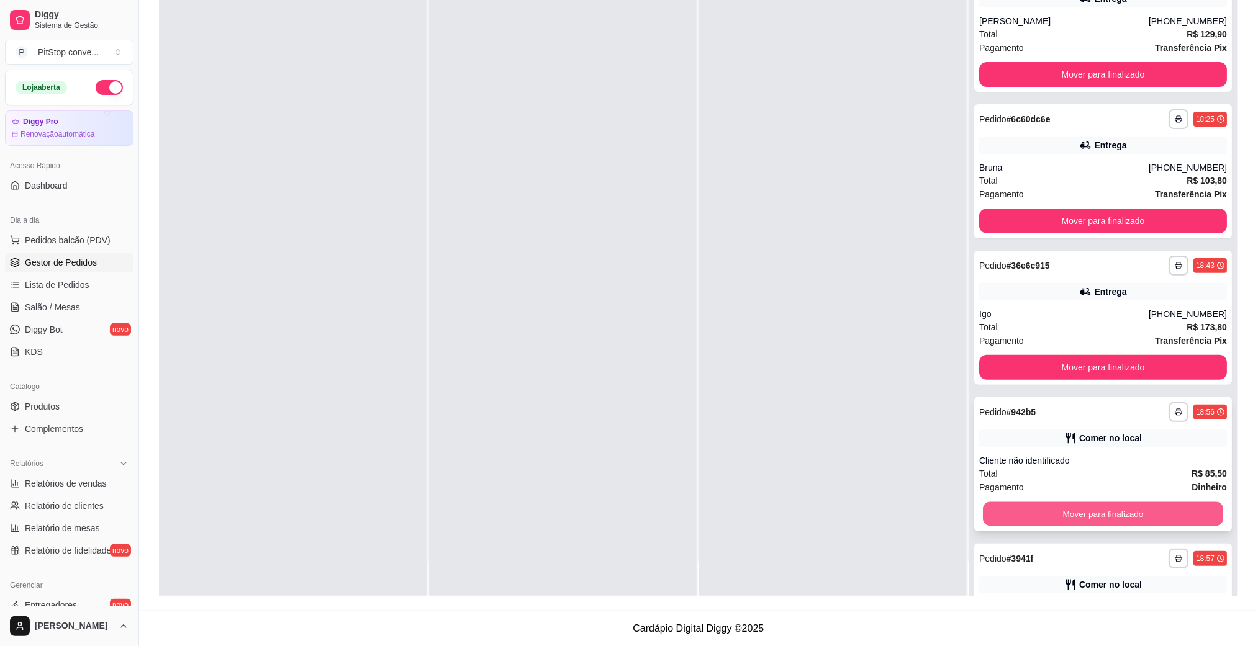
click at [1103, 518] on button "Mover para finalizado" at bounding box center [1103, 514] width 240 height 24
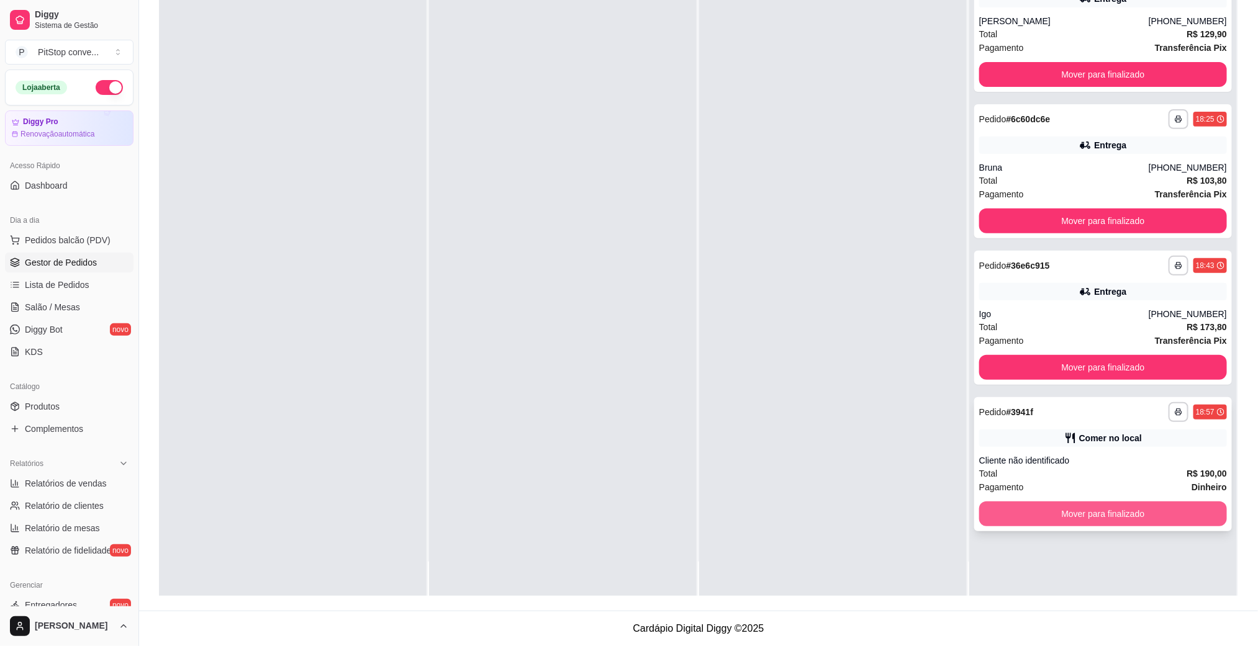
click at [1090, 516] on button "Mover para finalizado" at bounding box center [1103, 514] width 248 height 25
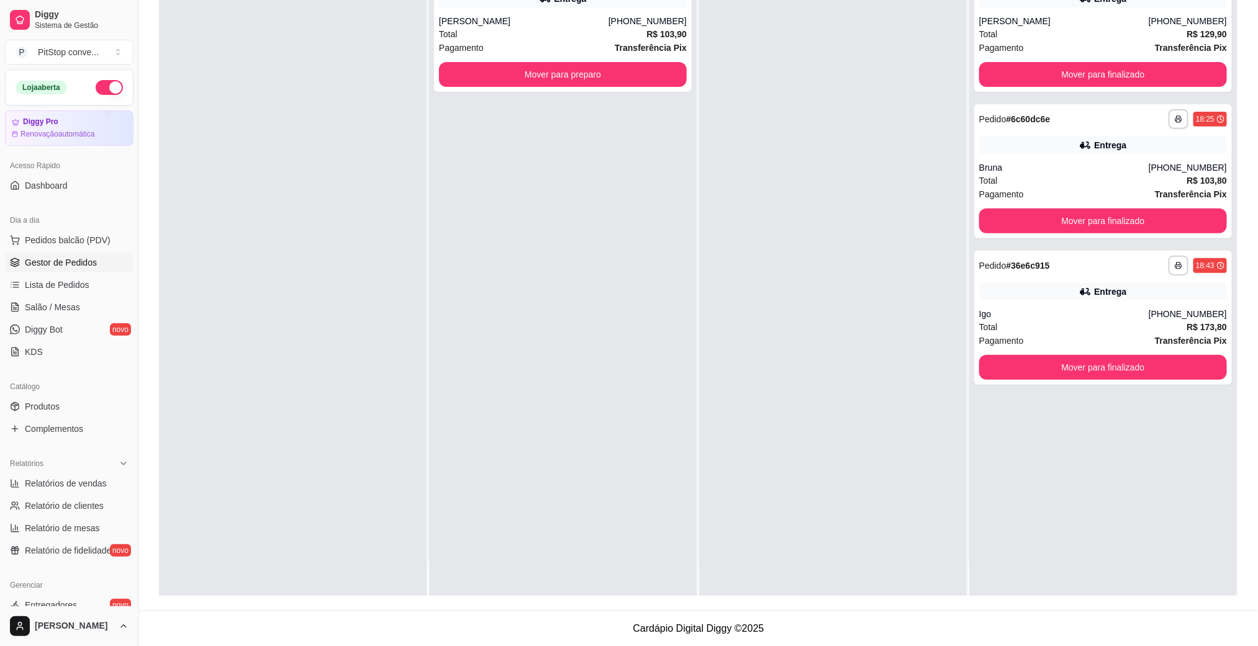
scroll to position [0, 0]
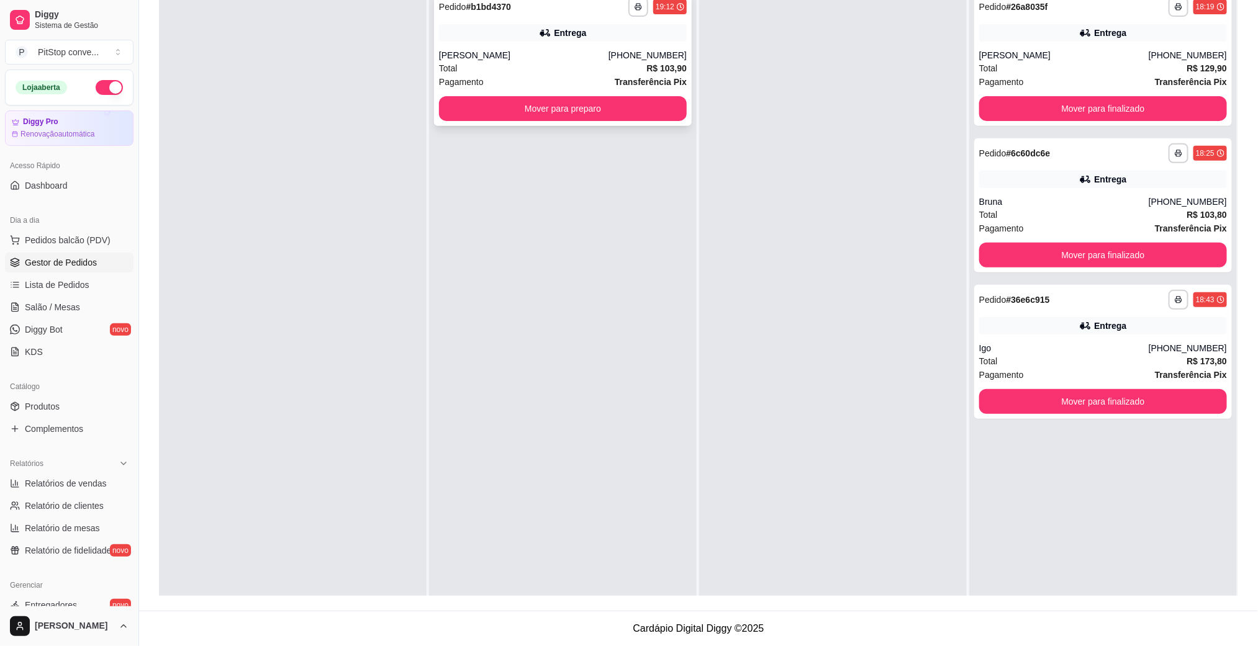
click at [651, 35] on div "Entrega" at bounding box center [563, 32] width 248 height 17
click at [635, 7] on icon "button" at bounding box center [638, 6] width 7 height 7
click at [624, 43] on button "IMPRESSORA" at bounding box center [599, 50] width 90 height 20
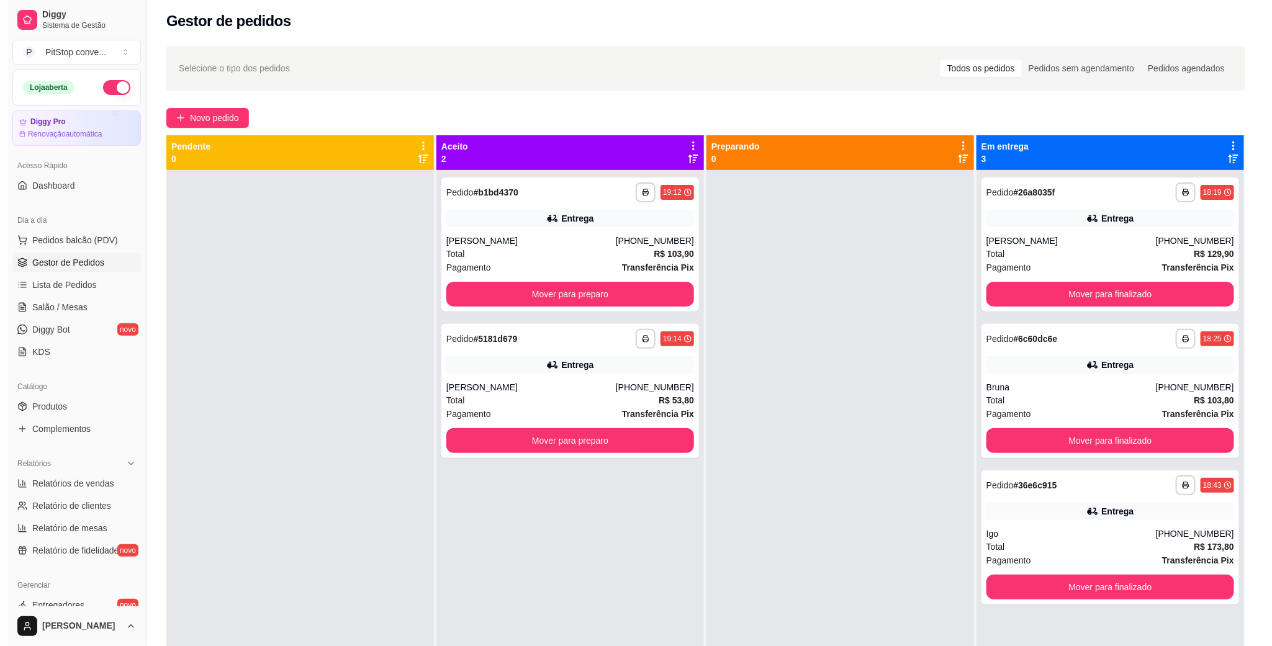
scroll to position [190, 0]
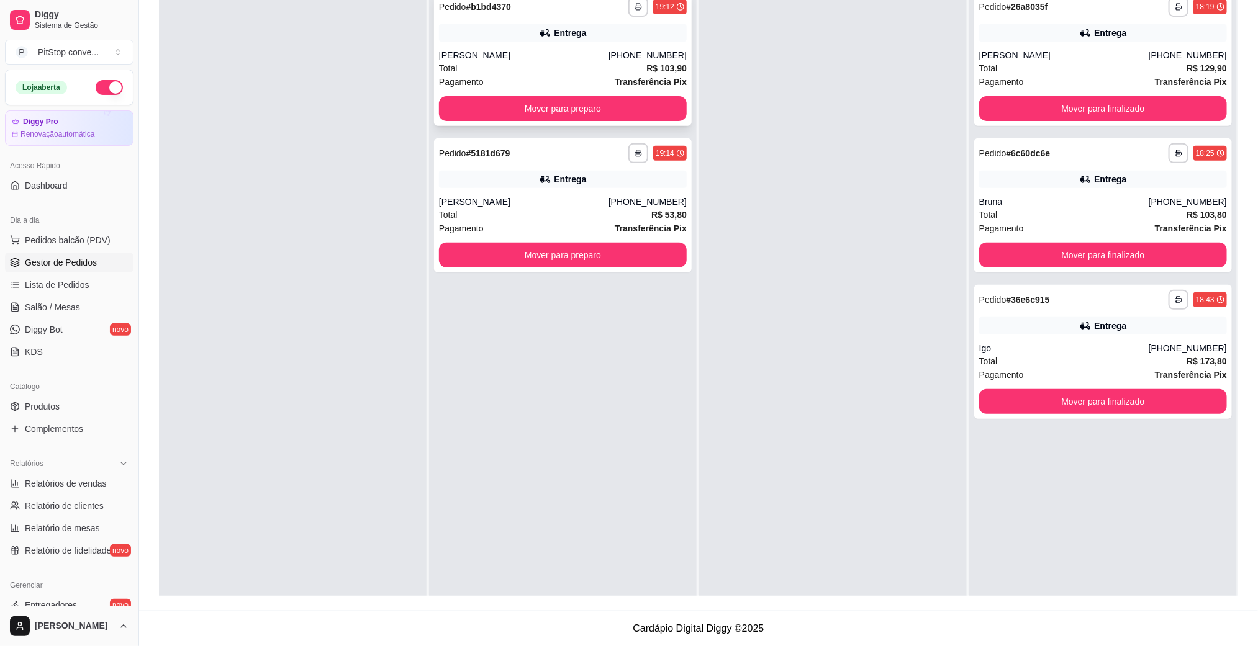
click at [559, 61] on div "Total R$ 103,90" at bounding box center [563, 68] width 248 height 14
click at [634, 147] on button "button" at bounding box center [637, 152] width 19 height 19
click at [609, 190] on button "IMPRESSORA" at bounding box center [599, 196] width 87 height 19
click at [611, 192] on div "**********" at bounding box center [563, 205] width 258 height 134
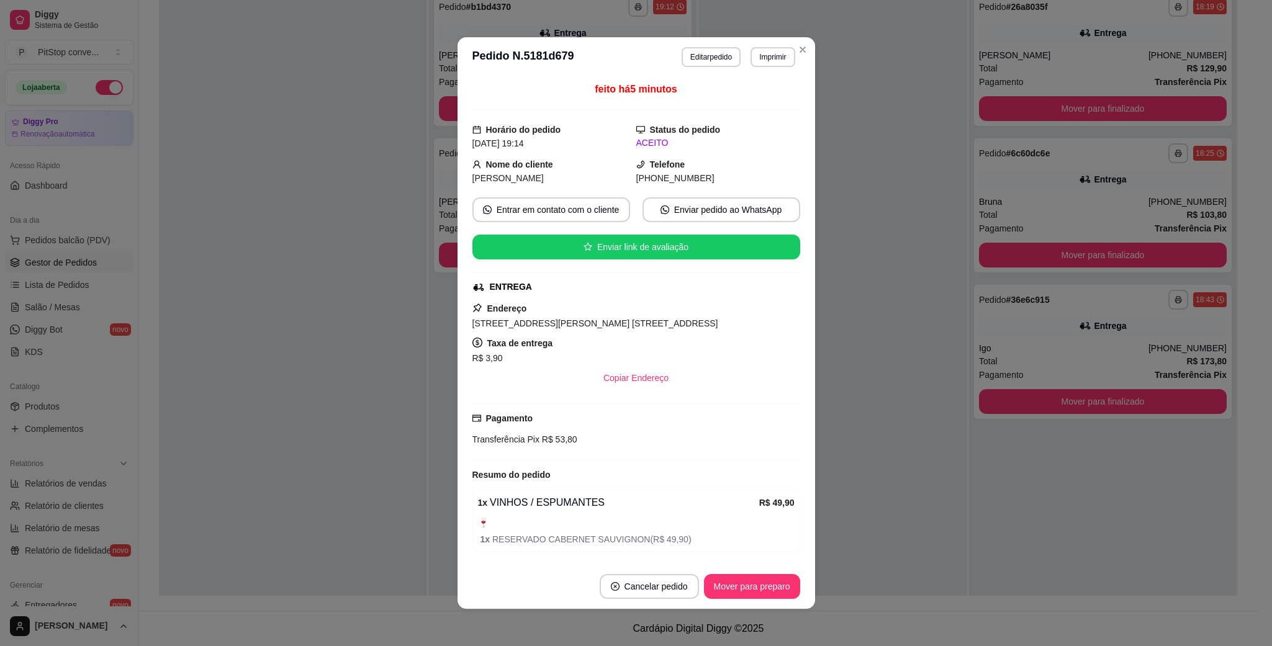
click at [637, 327] on span "[STREET_ADDRESS][PERSON_NAME] [STREET_ADDRESS]" at bounding box center [595, 324] width 246 height 10
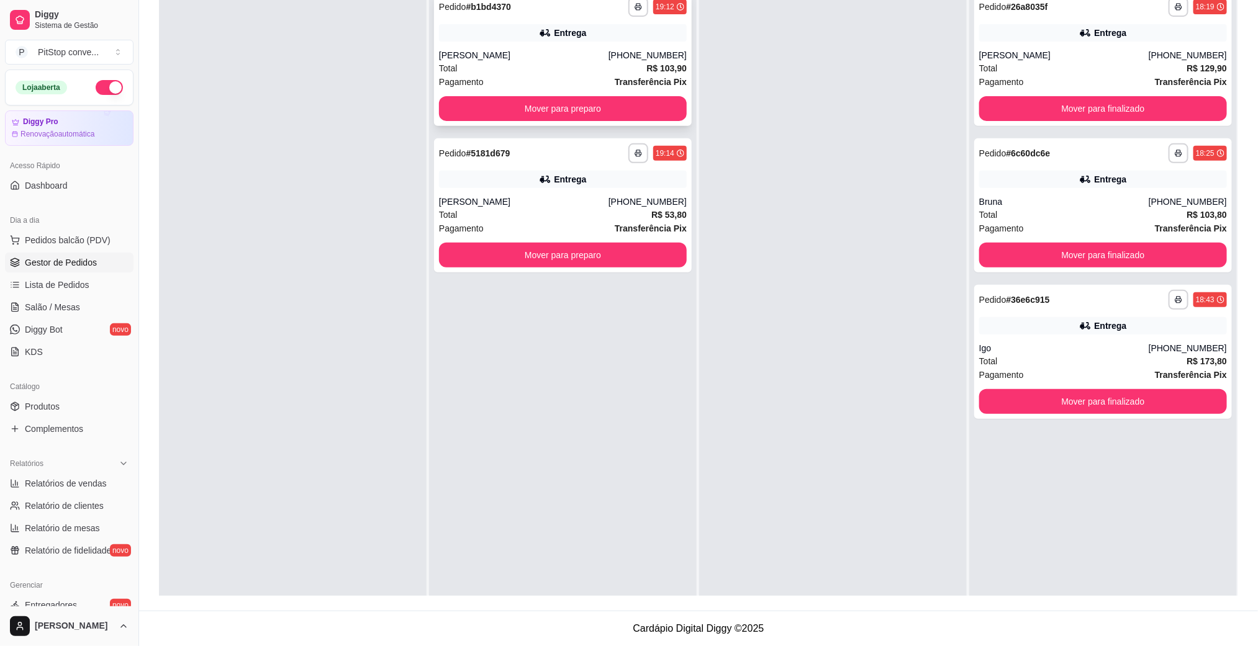
click at [608, 56] on div "[PERSON_NAME]" at bounding box center [524, 55] width 170 height 12
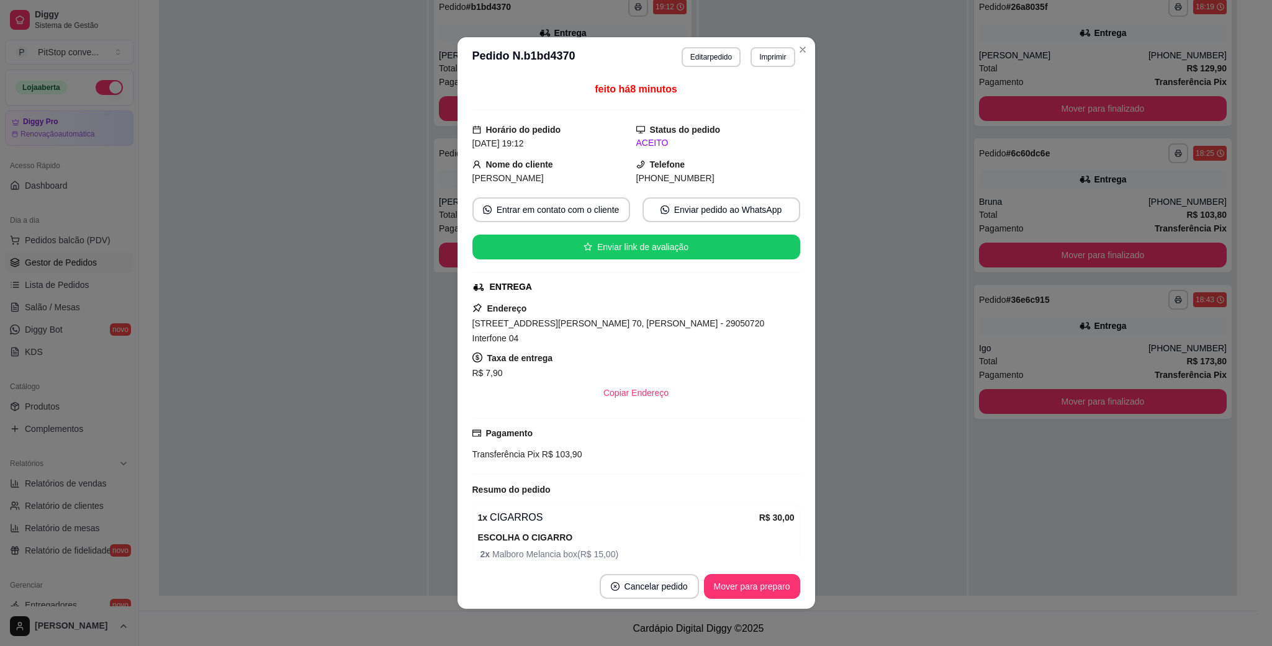
click at [584, 330] on span "[STREET_ADDRESS][PERSON_NAME] 70, [PERSON_NAME] - 29050720 Interfone 04" at bounding box center [618, 331] width 292 height 25
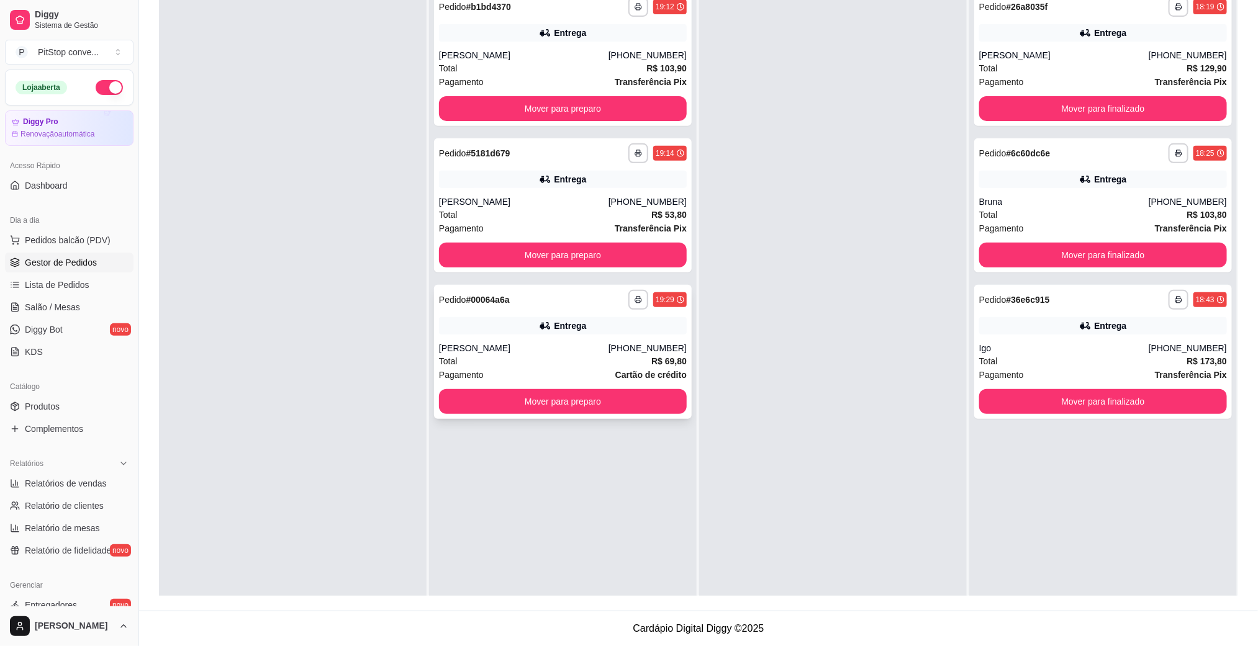
click at [549, 332] on div "Entrega" at bounding box center [563, 325] width 248 height 17
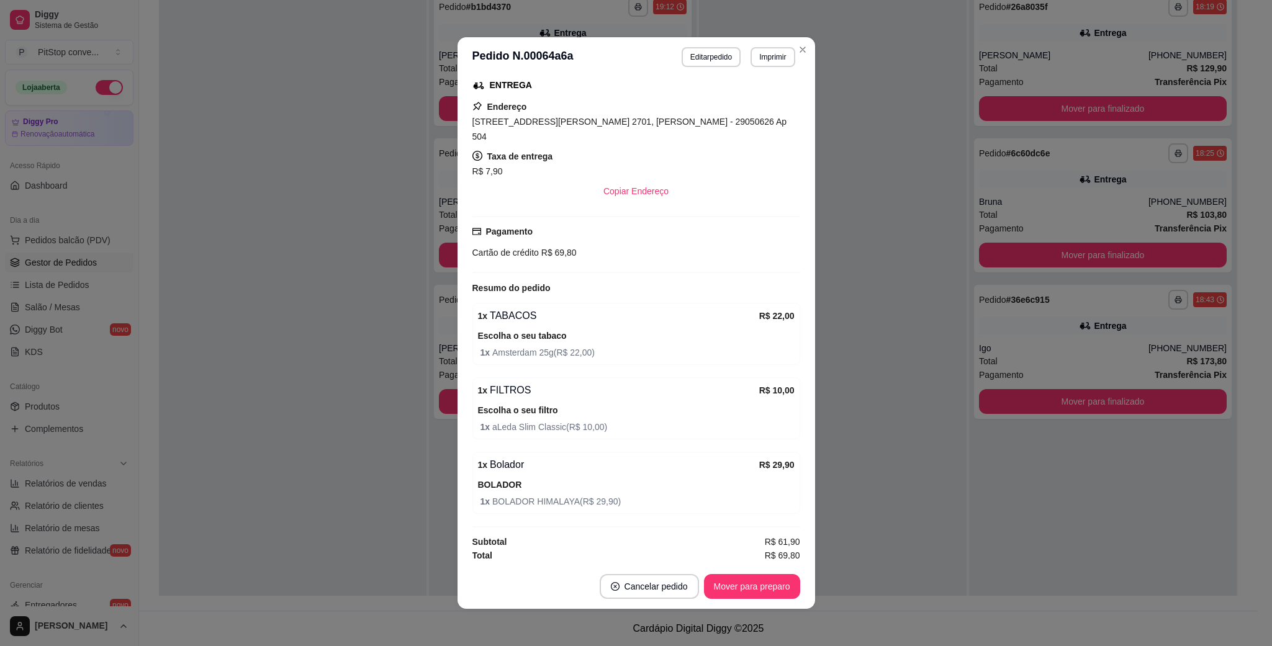
scroll to position [211, 0]
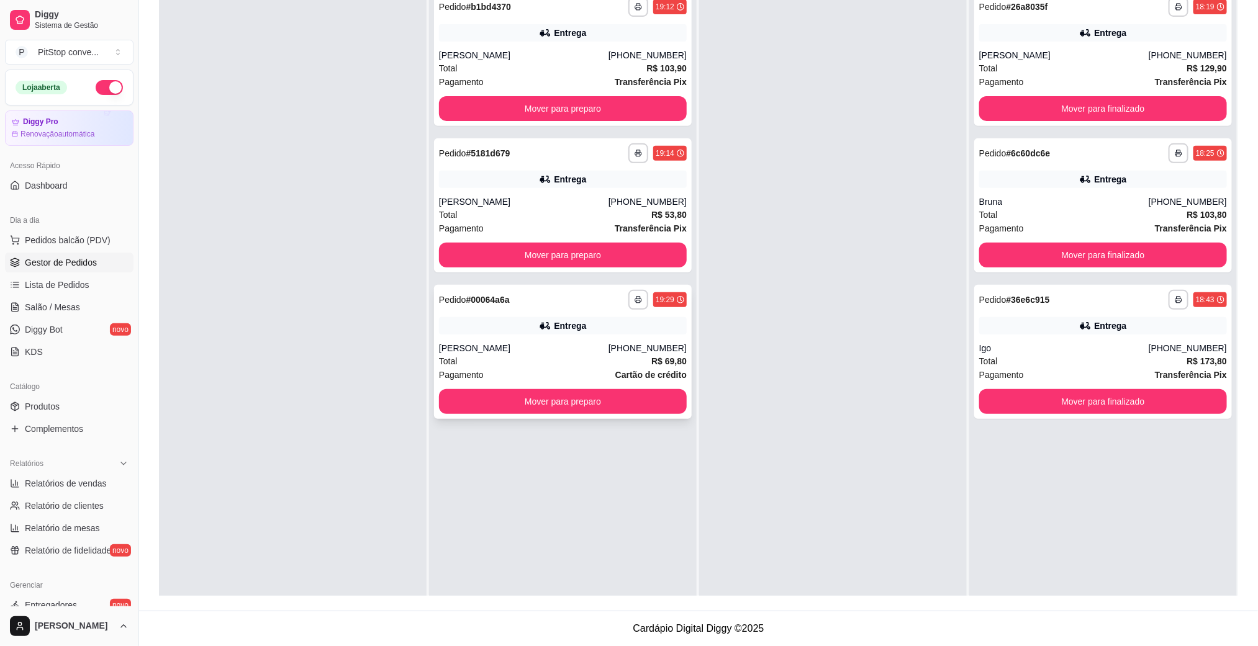
click at [622, 351] on div "[PHONE_NUMBER]" at bounding box center [647, 348] width 78 height 12
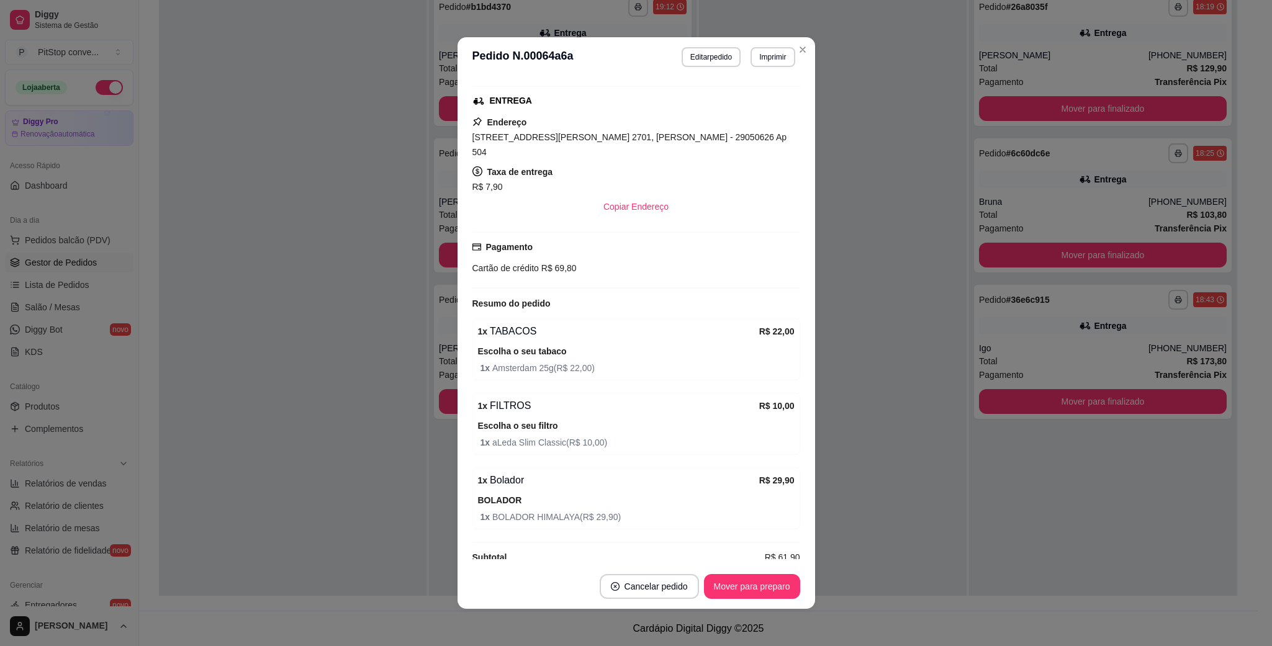
scroll to position [0, 0]
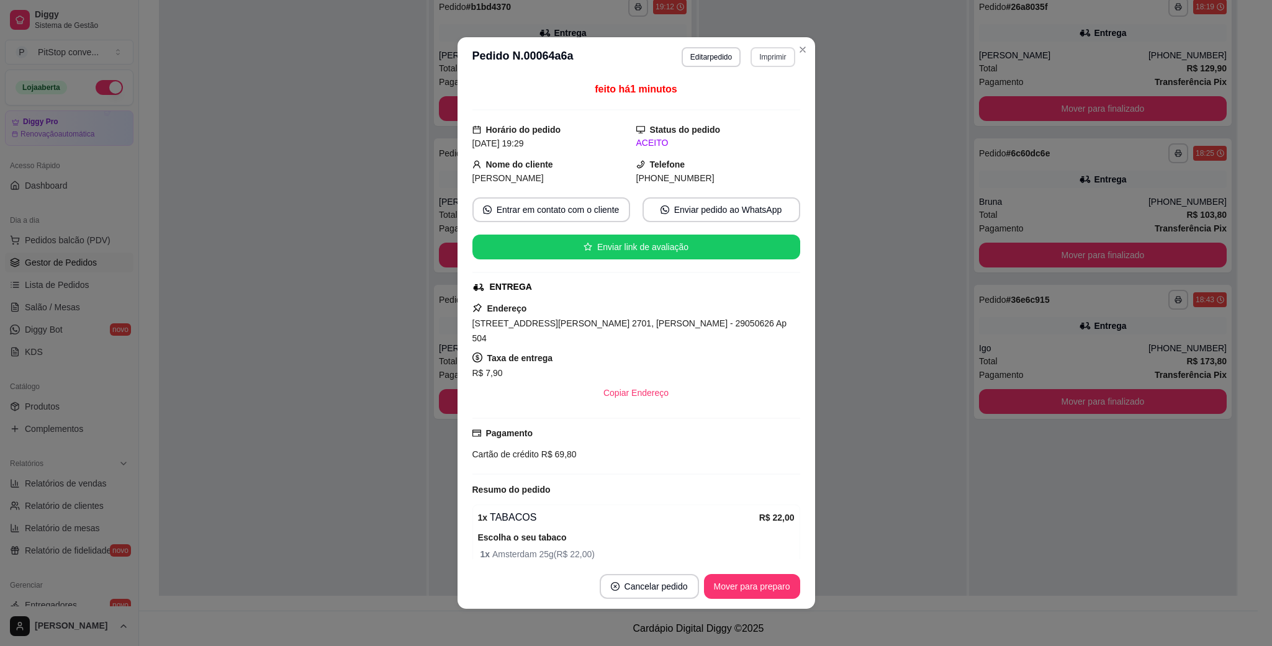
click at [774, 52] on button "Imprimir" at bounding box center [773, 57] width 44 height 20
click at [730, 101] on button "IMPRESSORA" at bounding box center [743, 101] width 87 height 19
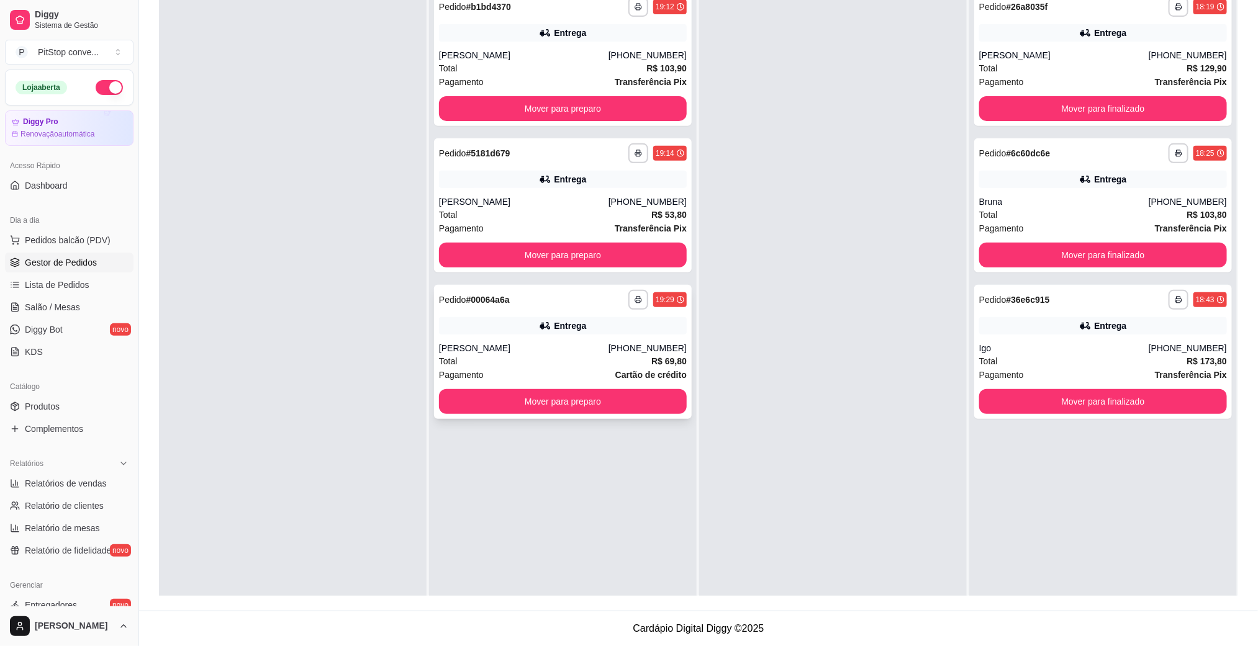
click at [537, 332] on div "Entrega" at bounding box center [563, 325] width 248 height 17
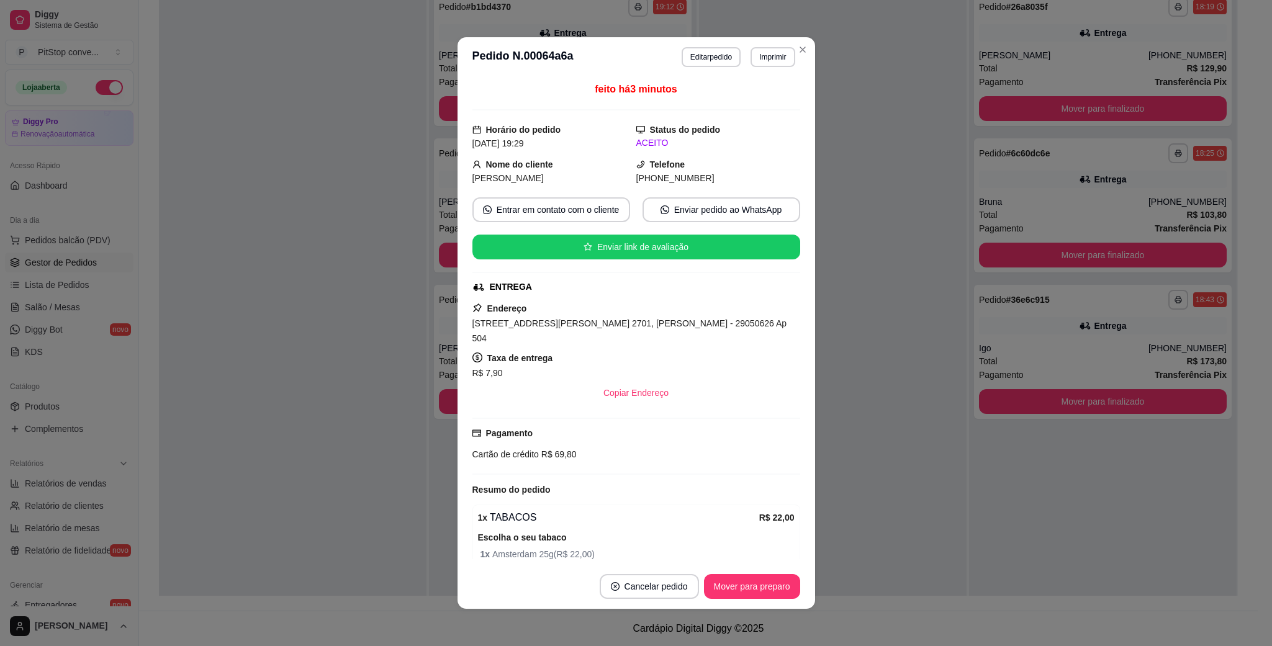
click at [617, 328] on span "[STREET_ADDRESS][PERSON_NAME] 2701, [PERSON_NAME] - 29050626 Ap 504" at bounding box center [629, 331] width 315 height 25
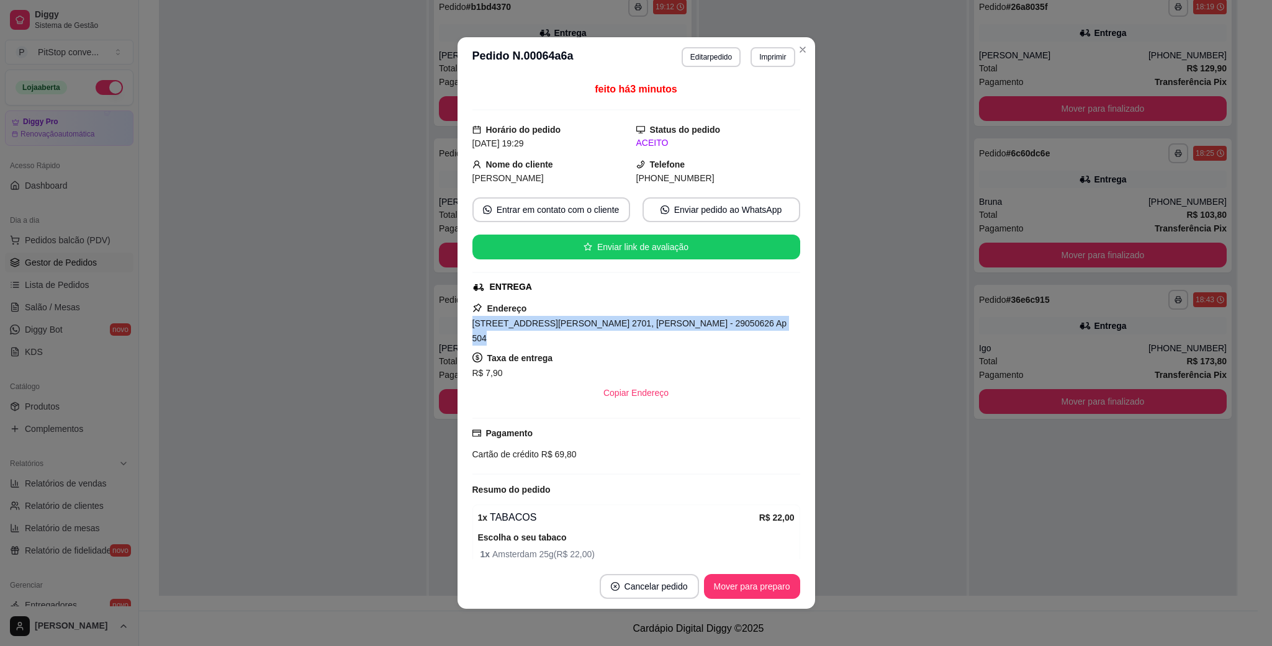
click at [617, 328] on span "[STREET_ADDRESS][PERSON_NAME] 2701, [PERSON_NAME] - 29050626 Ap 504" at bounding box center [629, 331] width 315 height 25
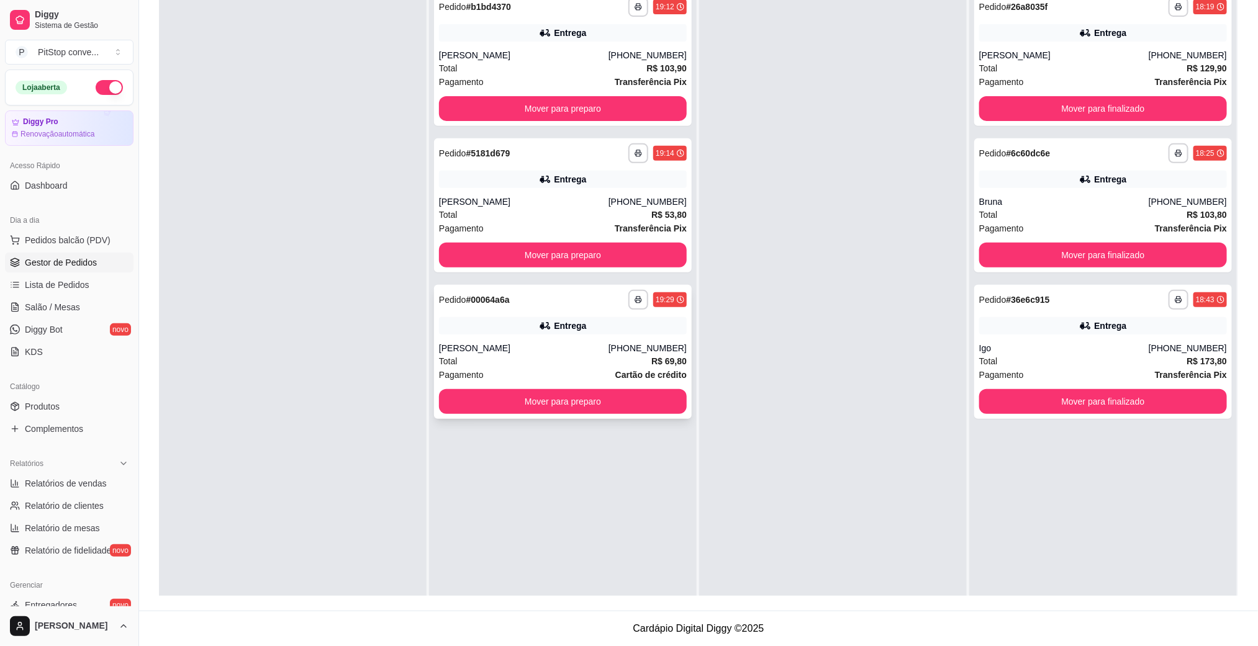
click at [584, 339] on div "**********" at bounding box center [563, 352] width 258 height 134
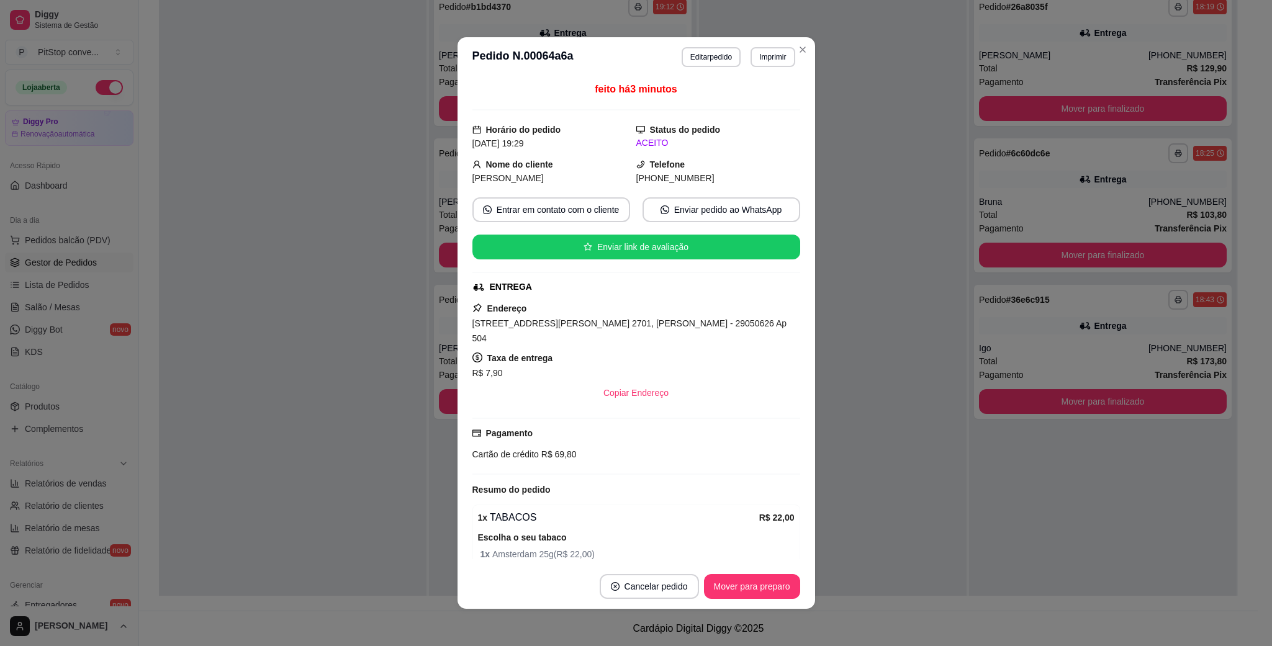
click at [518, 454] on span "Cartão de crédito" at bounding box center [505, 455] width 66 height 10
click at [518, 455] on span "Cartão de crédito" at bounding box center [505, 455] width 66 height 10
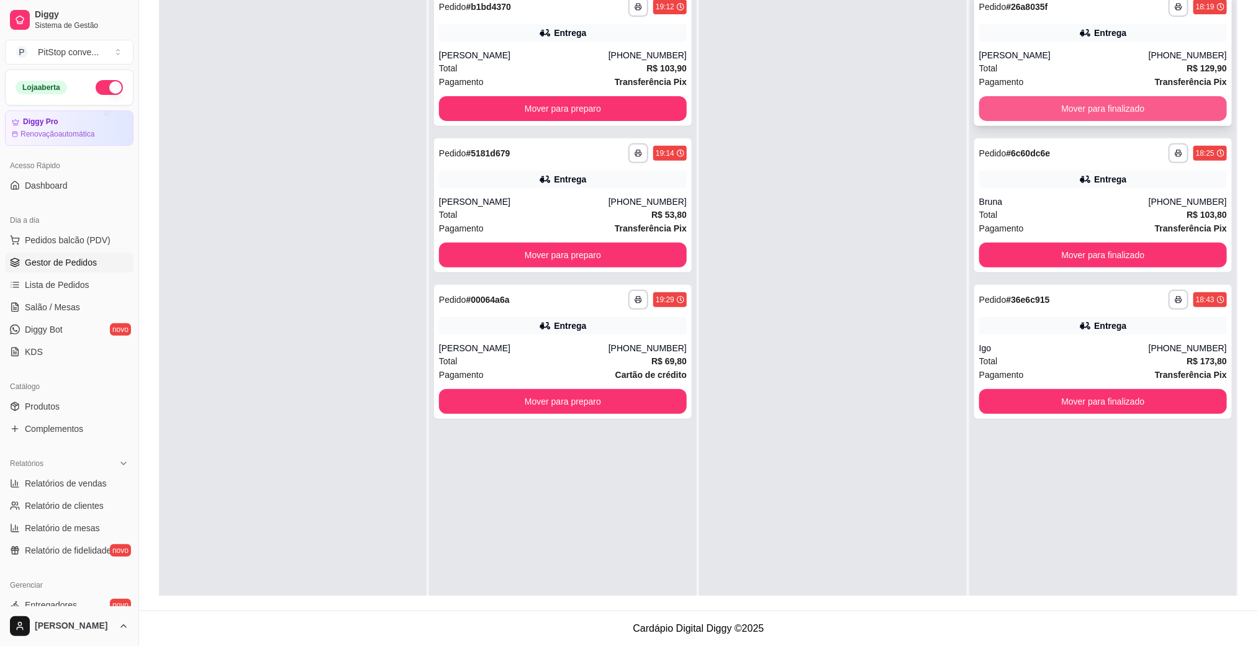
click at [1118, 96] on div "Mover para finalizado" at bounding box center [1103, 108] width 248 height 25
click at [1099, 106] on button "Mover para finalizado" at bounding box center [1103, 108] width 248 height 25
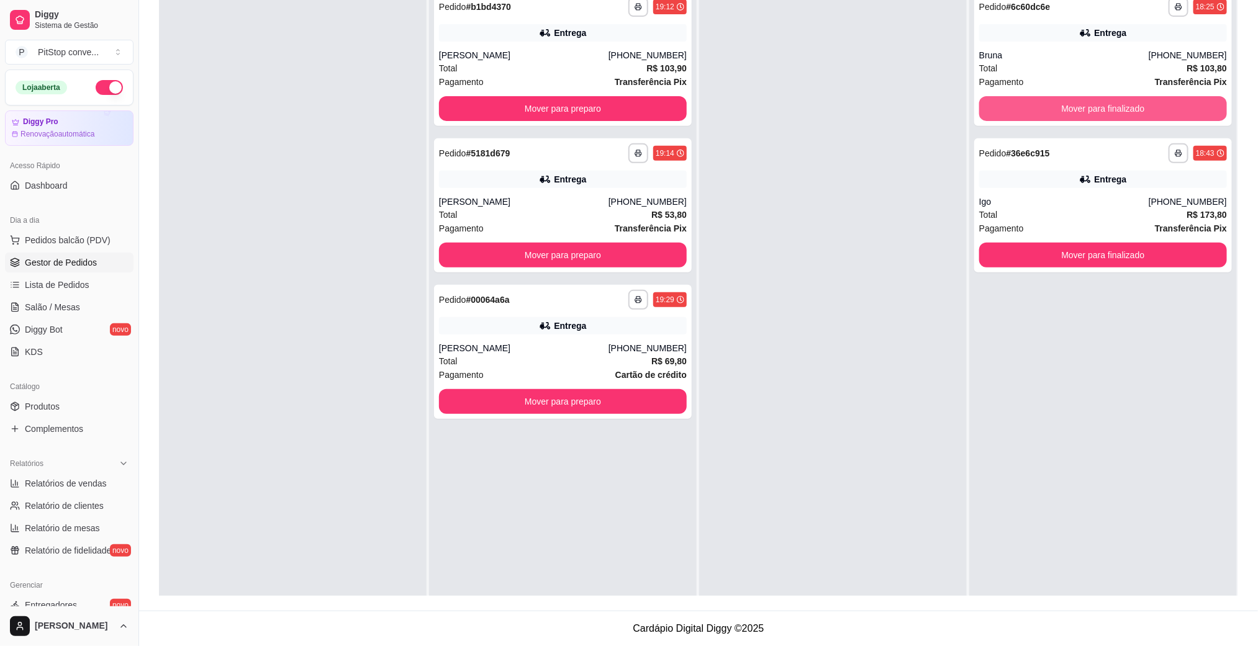
click at [1099, 106] on button "Mover para finalizado" at bounding box center [1103, 108] width 248 height 25
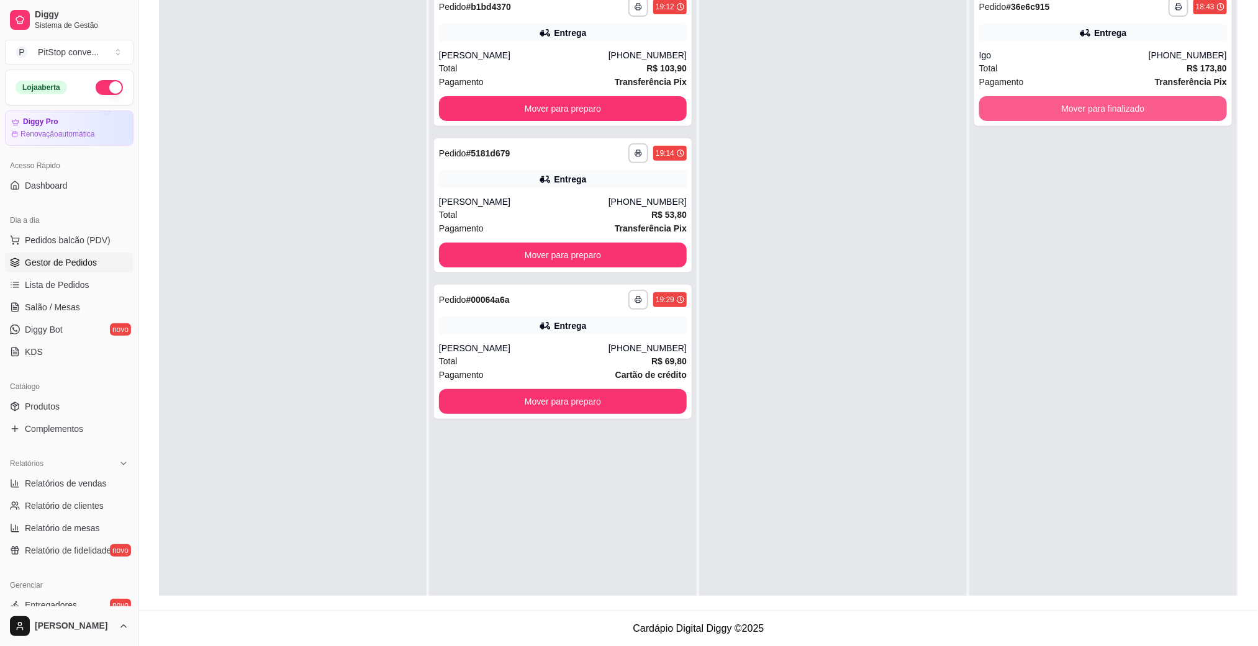
click at [1099, 106] on button "Mover para finalizado" at bounding box center [1103, 108] width 248 height 25
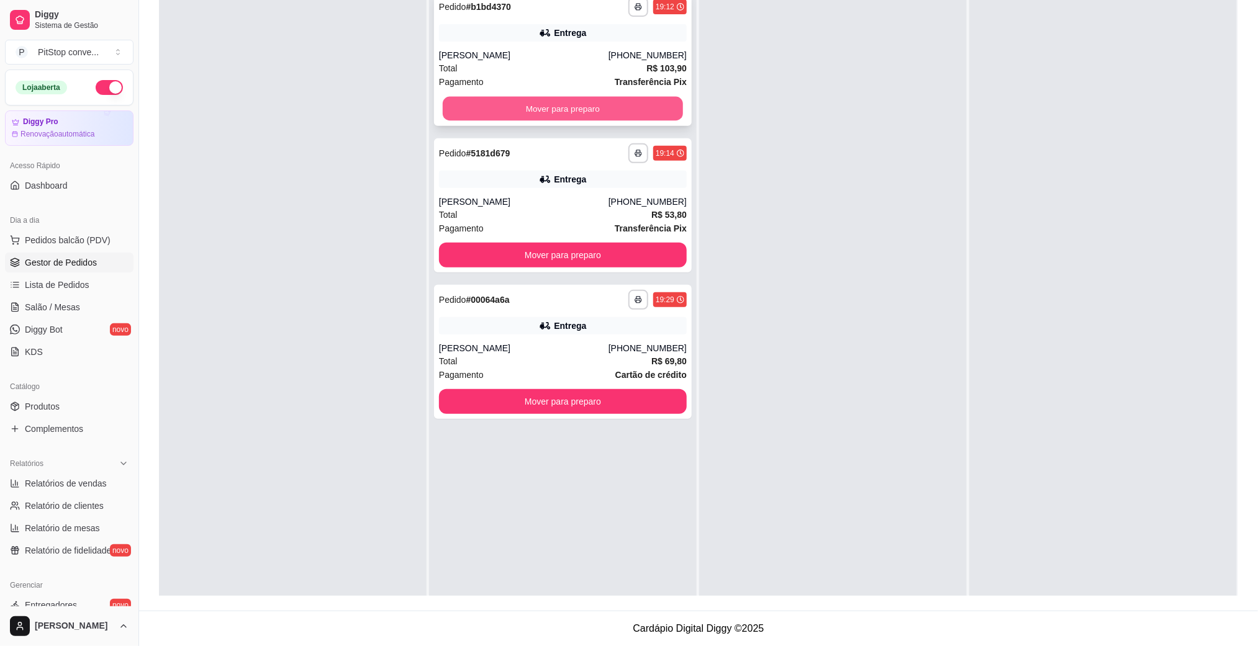
click at [576, 108] on button "Mover para preparo" at bounding box center [563, 109] width 240 height 24
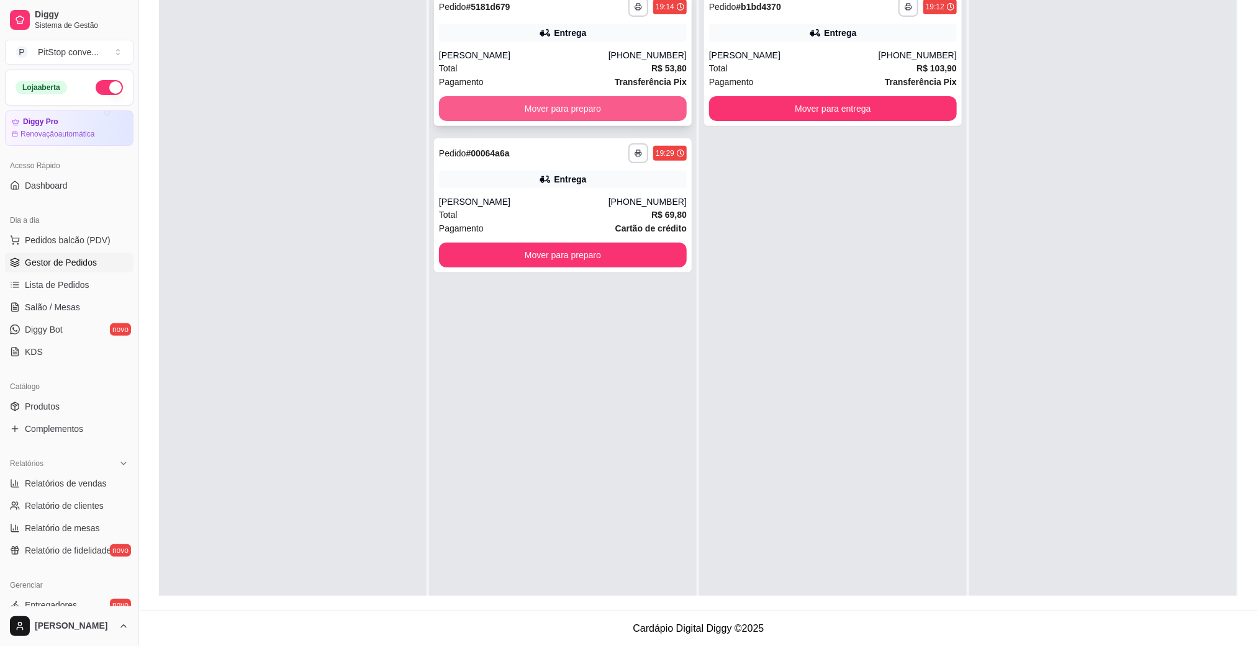
click at [599, 110] on button "Mover para preparo" at bounding box center [563, 108] width 248 height 25
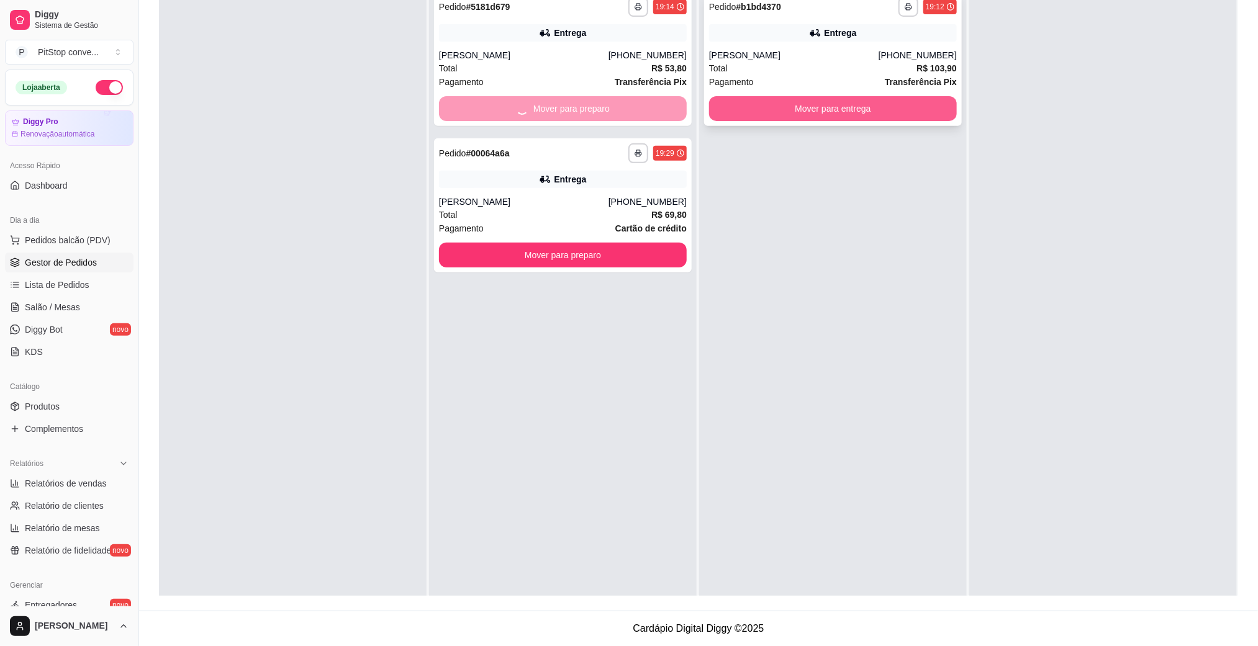
click at [812, 107] on button "Mover para entrega" at bounding box center [833, 108] width 248 height 25
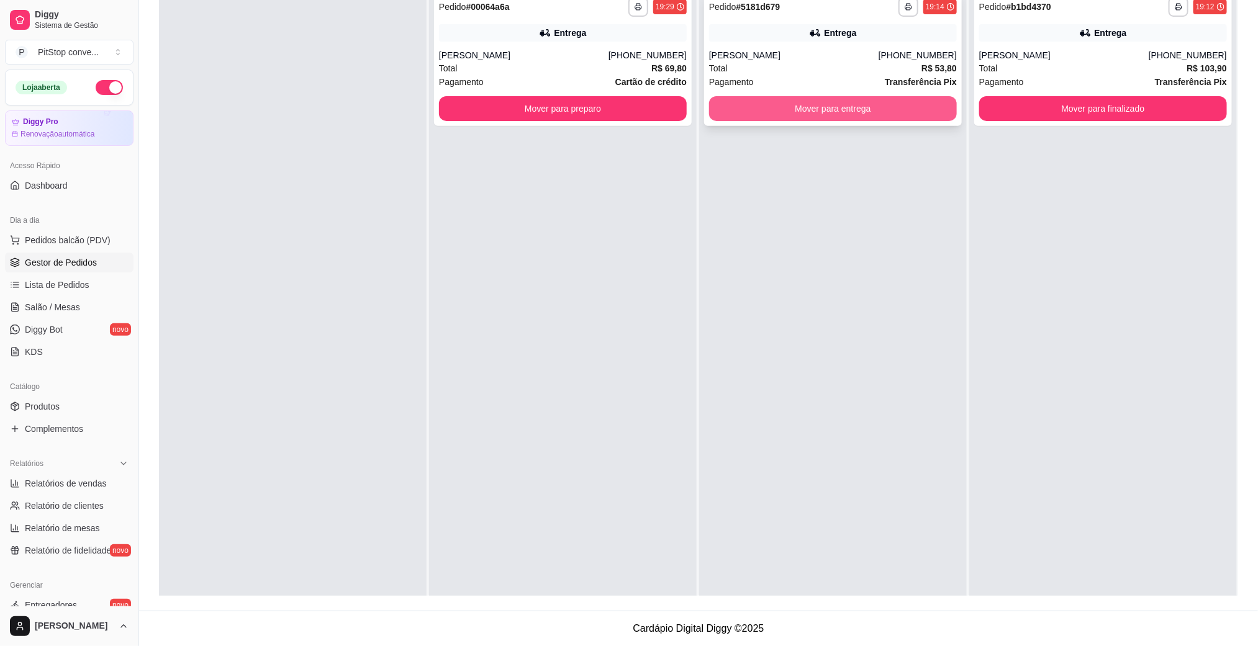
click at [808, 109] on button "Mover para entrega" at bounding box center [833, 108] width 248 height 25
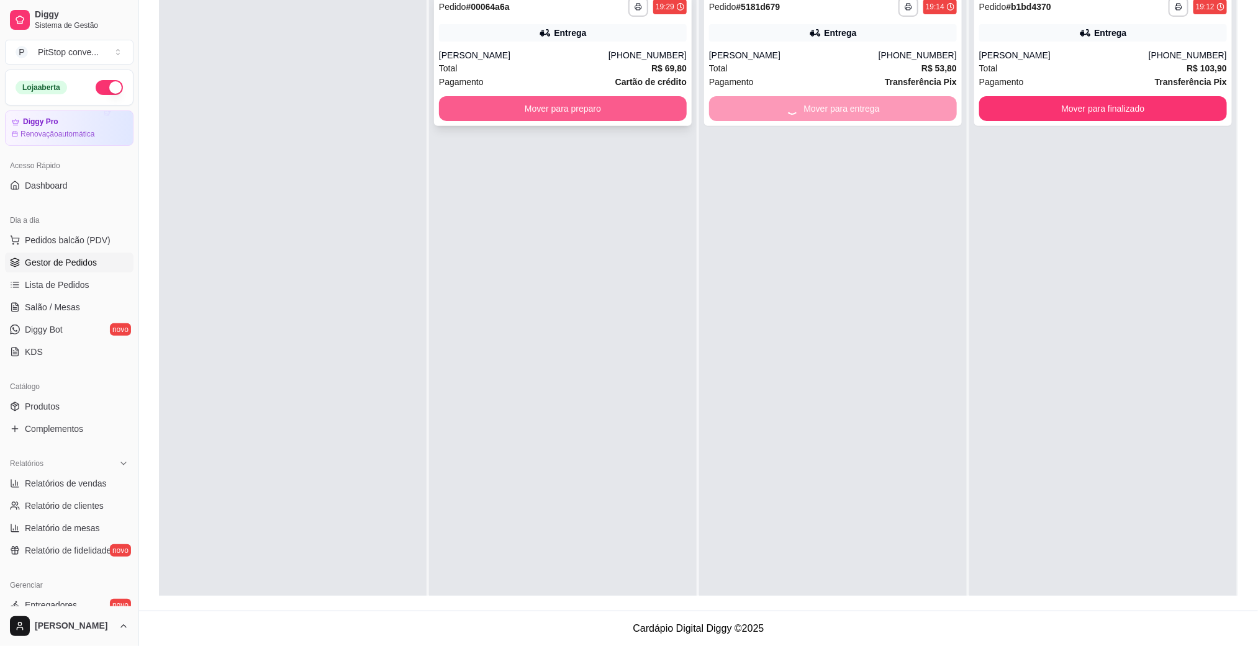
click at [592, 109] on button "Mover para preparo" at bounding box center [563, 108] width 248 height 25
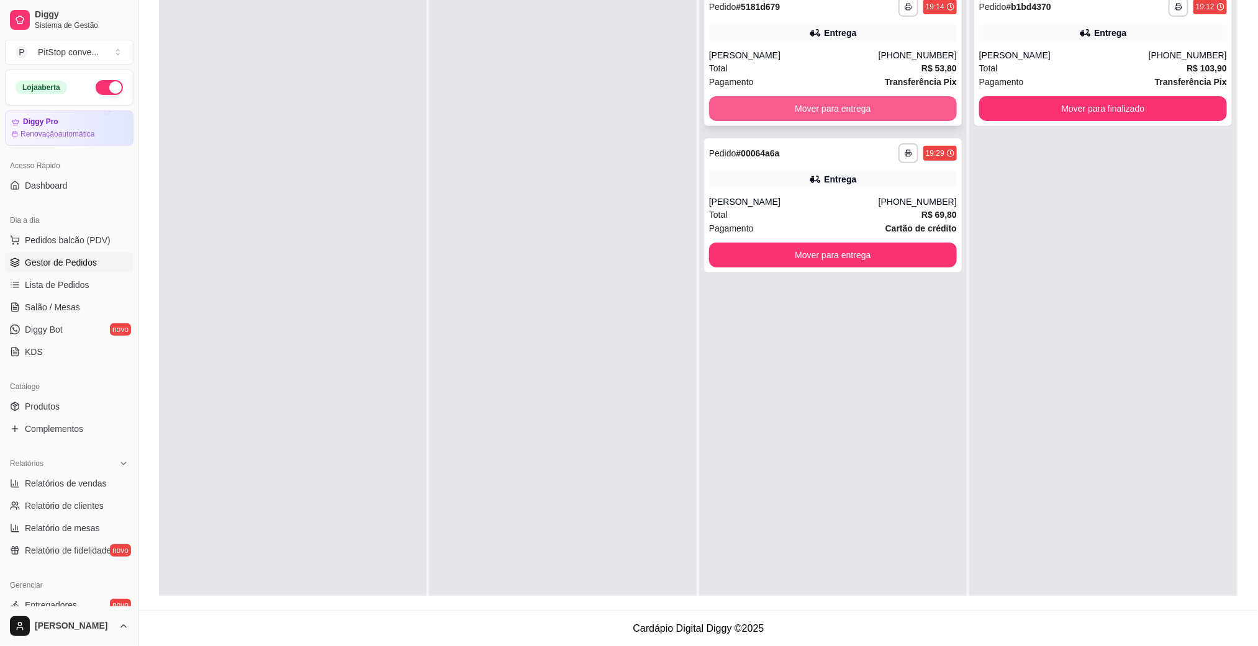
click at [800, 114] on button "Mover para entrega" at bounding box center [833, 108] width 248 height 25
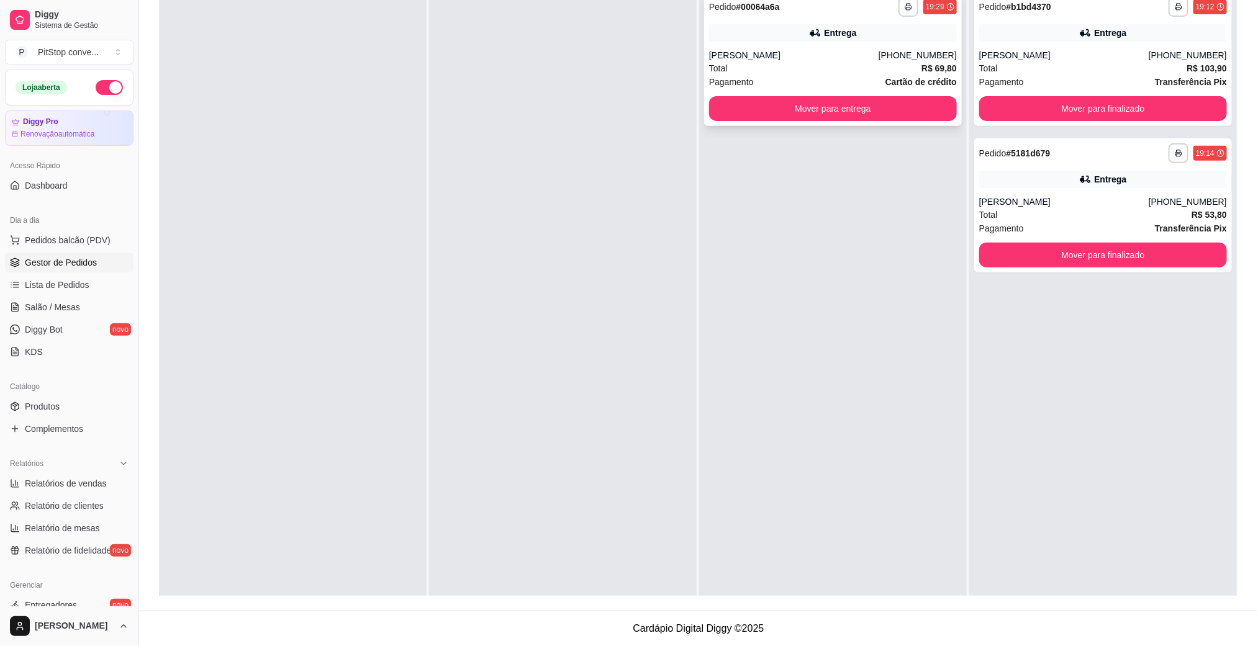
click at [810, 91] on div "**********" at bounding box center [833, 59] width 258 height 134
click at [829, 101] on button "Mover para entrega" at bounding box center [833, 109] width 240 height 24
click at [836, 118] on button "Mover para entrega" at bounding box center [833, 108] width 248 height 25
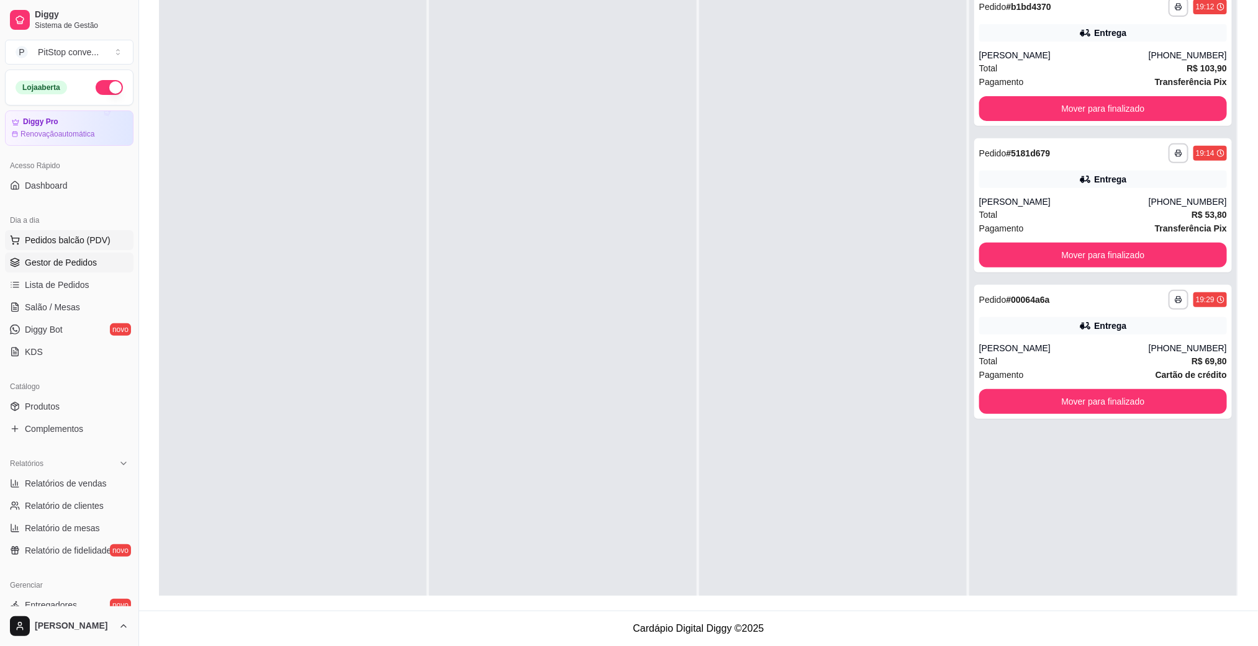
click at [84, 241] on span "Pedidos balcão (PDV)" at bounding box center [68, 240] width 86 height 12
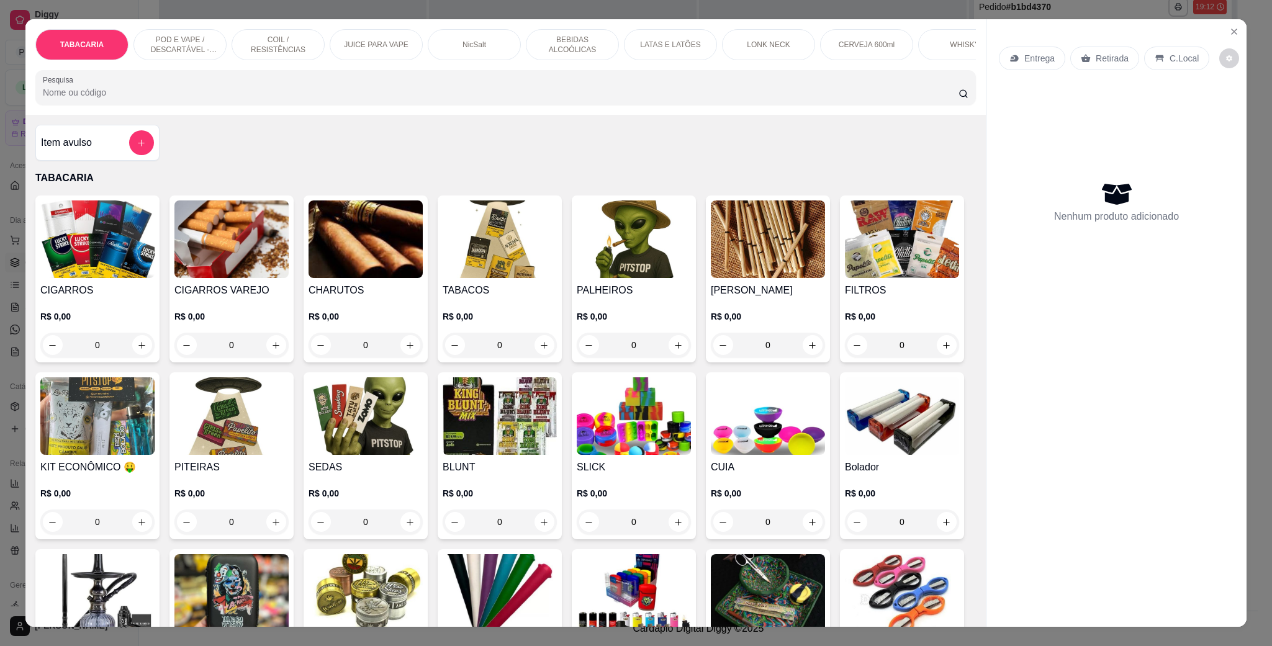
click at [761, 50] on div "LONK NECK" at bounding box center [768, 44] width 93 height 31
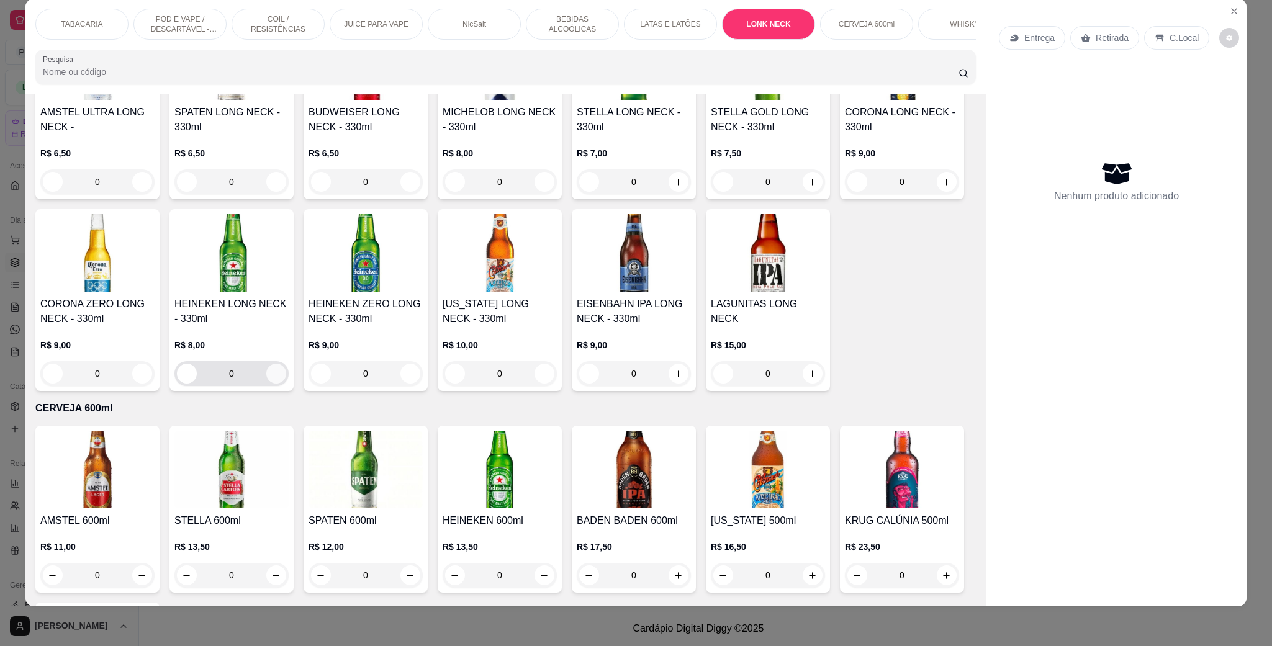
click at [281, 379] on icon "increase-product-quantity" at bounding box center [275, 373] width 9 height 9
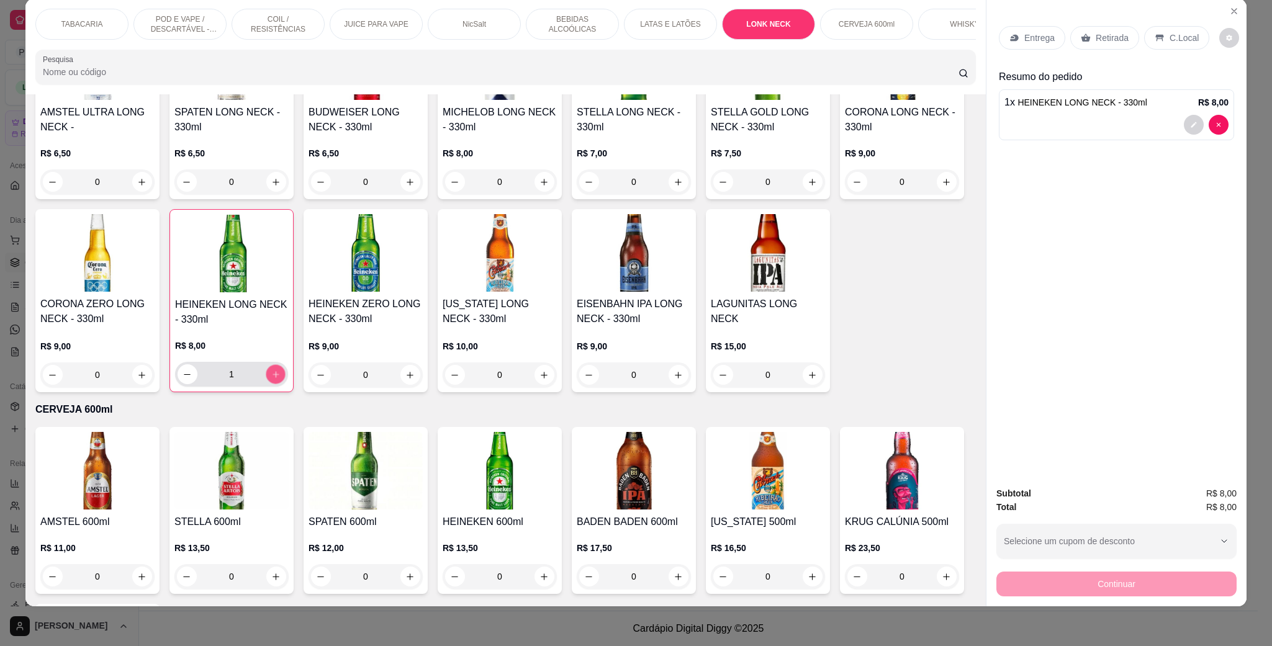
click at [281, 379] on icon "increase-product-quantity" at bounding box center [275, 374] width 9 height 9
type input "2"
click at [1178, 35] on p "C.Local" at bounding box center [1184, 38] width 29 height 12
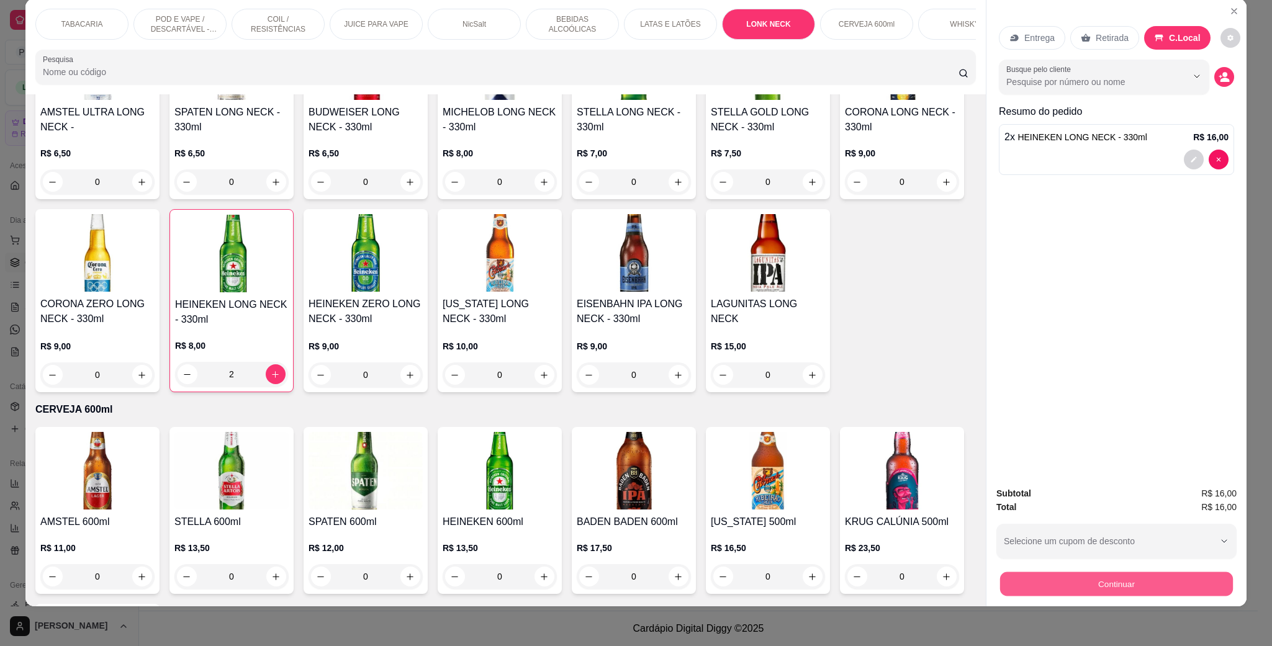
click at [1129, 585] on button "Continuar" at bounding box center [1116, 584] width 233 height 24
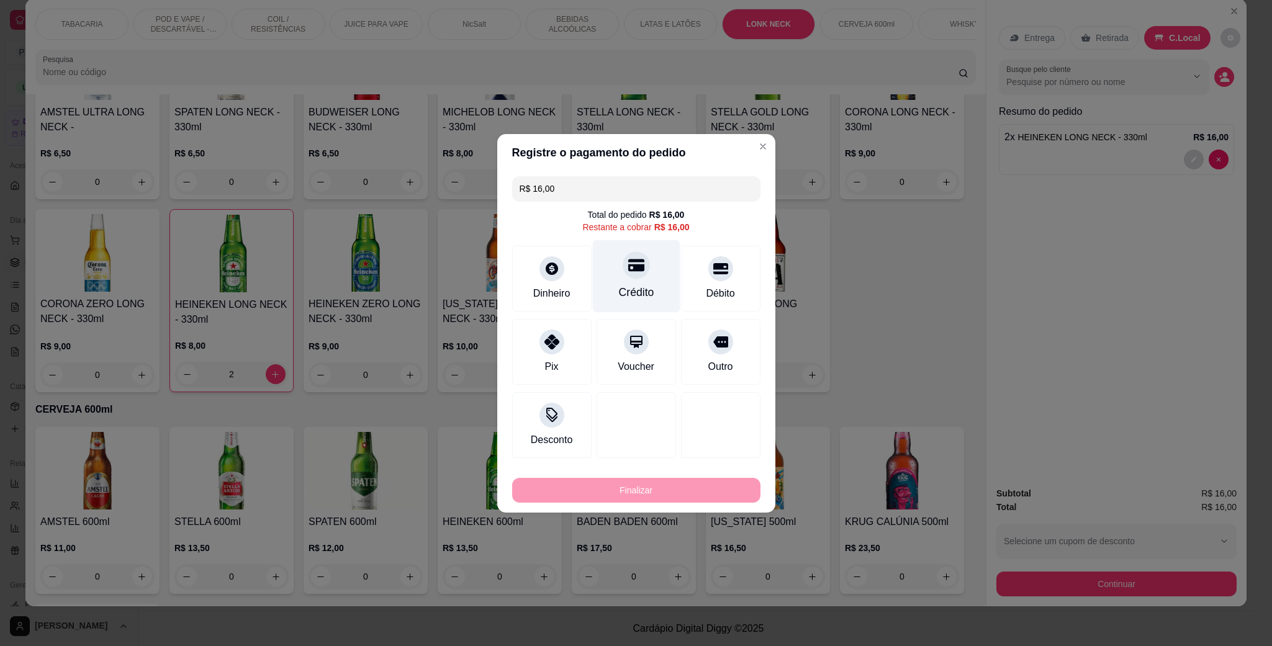
click at [628, 272] on icon at bounding box center [636, 265] width 16 height 16
type input "R$ 0,00"
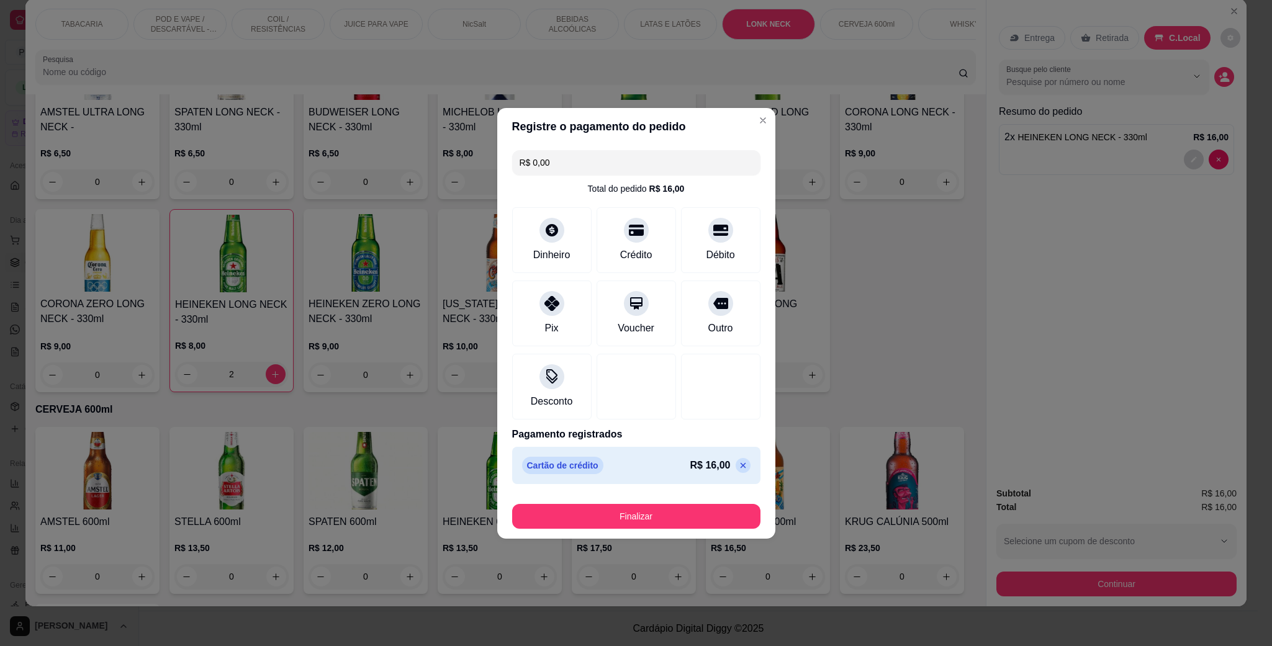
click at [628, 530] on footer "Finalizar" at bounding box center [636, 514] width 278 height 50
click at [630, 516] on button "Finalizar" at bounding box center [636, 516] width 248 height 25
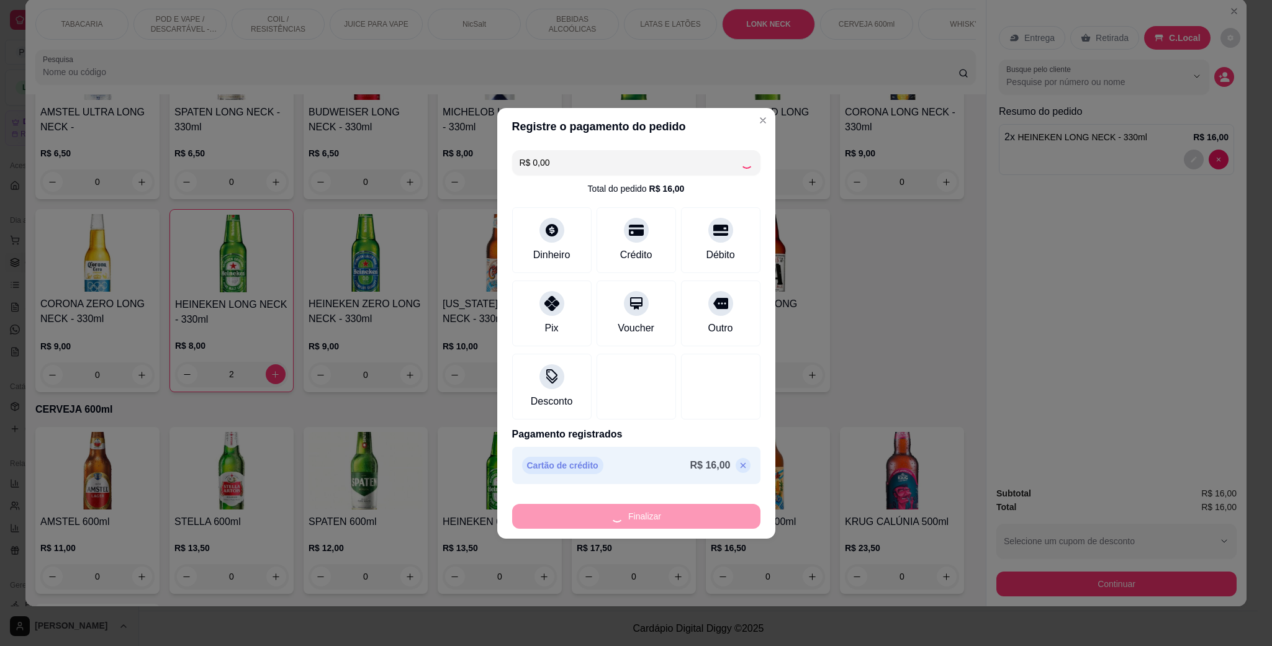
type input "0"
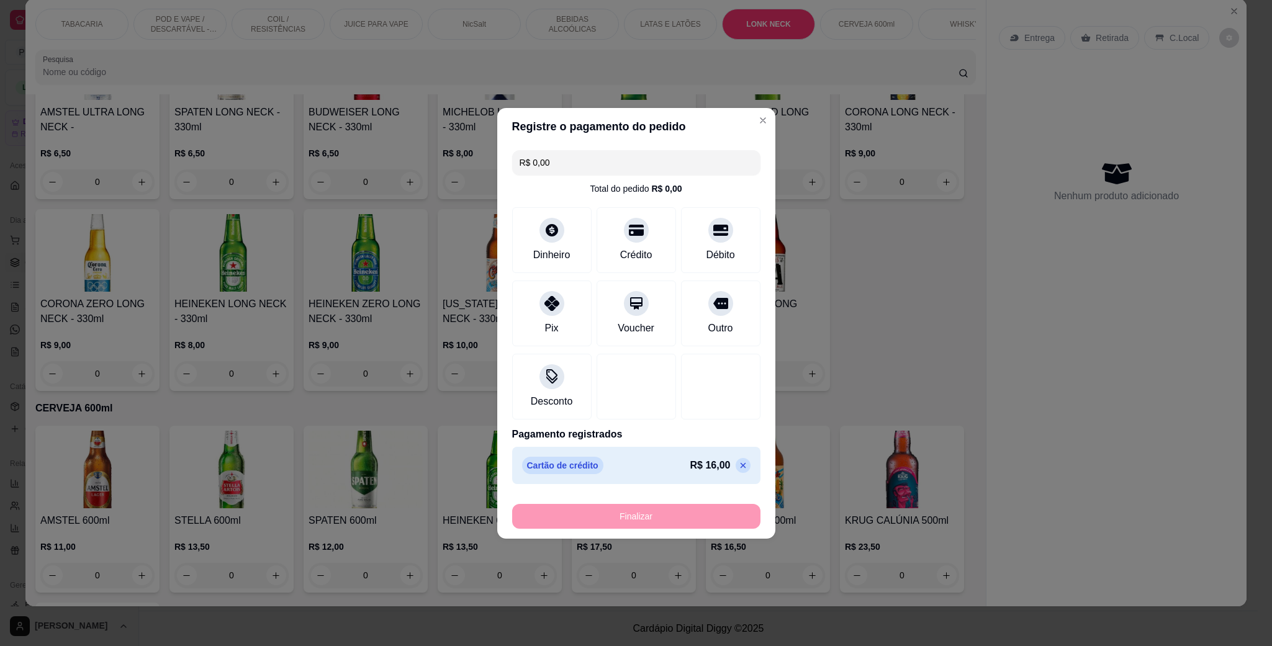
type input "-R$ 16,00"
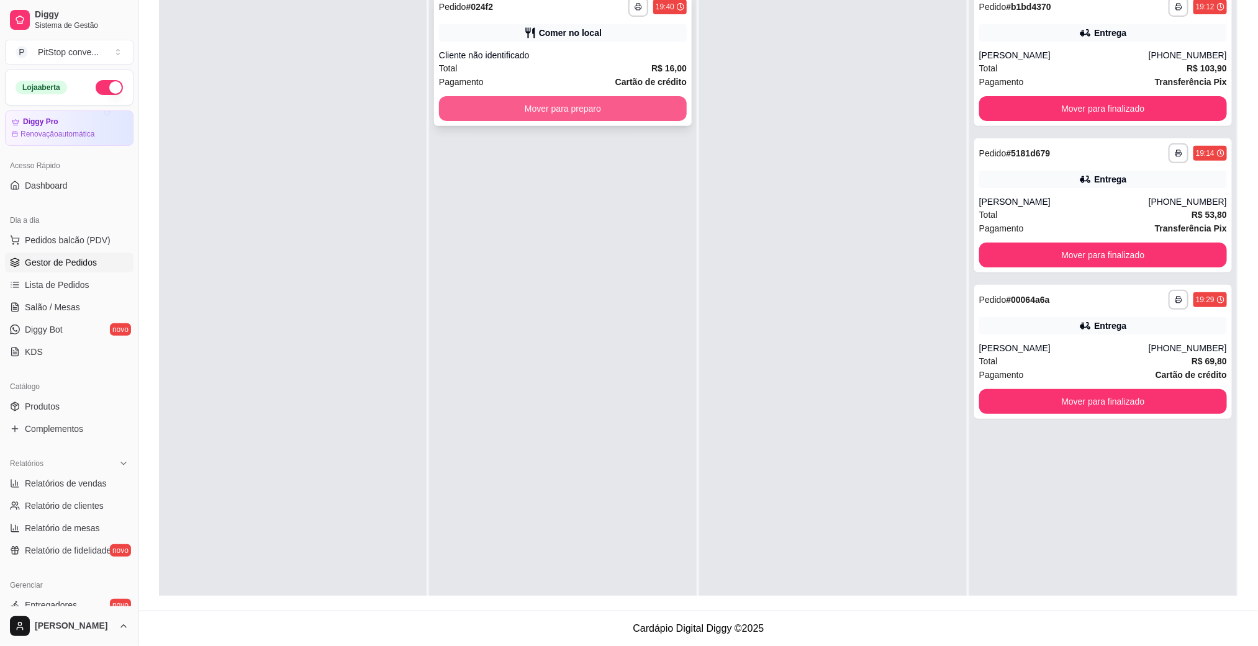
click at [559, 103] on button "Mover para preparo" at bounding box center [563, 108] width 248 height 25
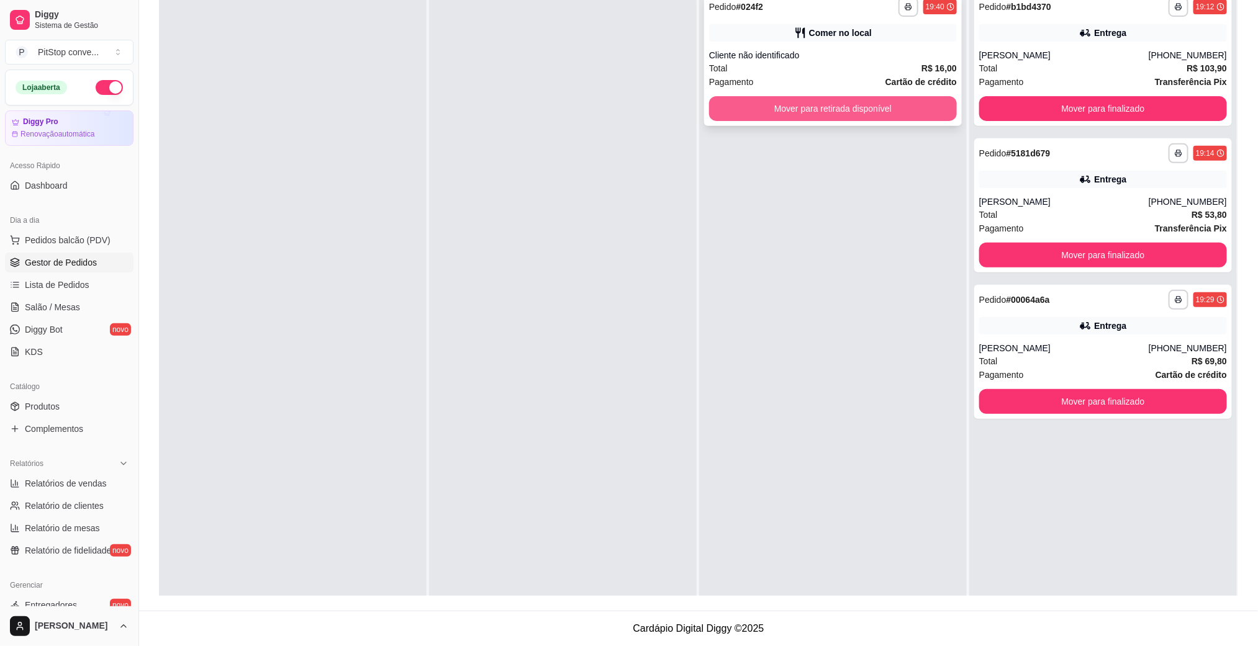
click at [818, 107] on button "Mover para retirada disponível" at bounding box center [833, 108] width 248 height 25
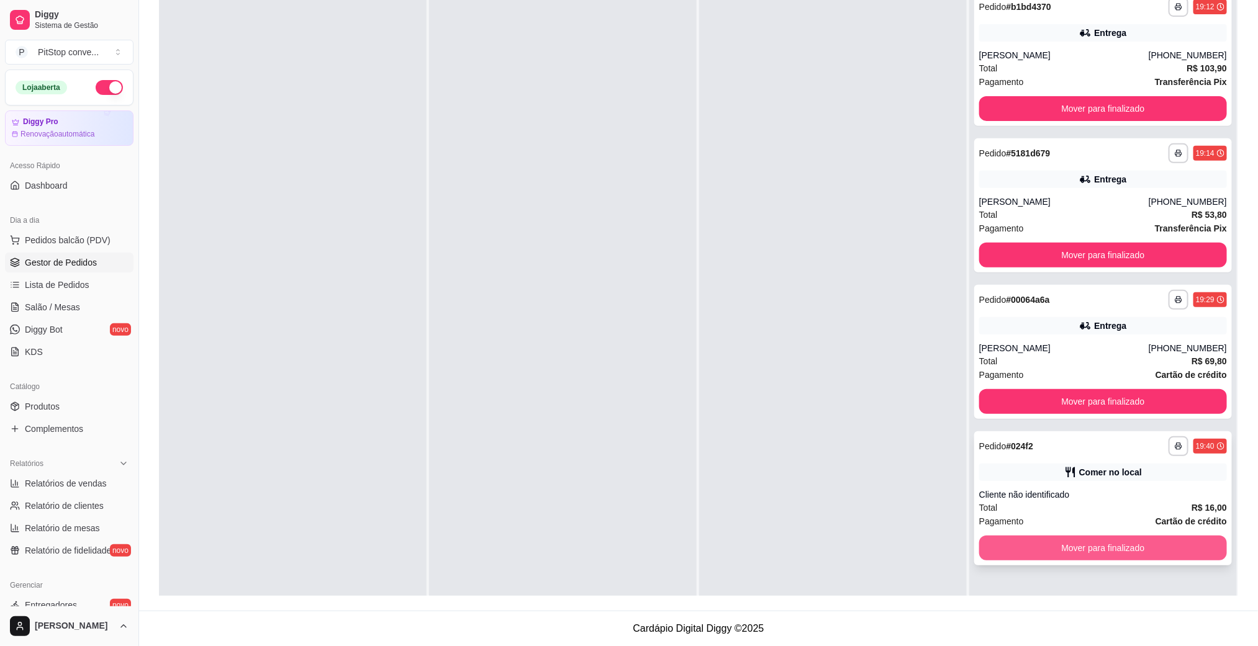
click at [1085, 548] on button "Mover para finalizado" at bounding box center [1103, 548] width 248 height 25
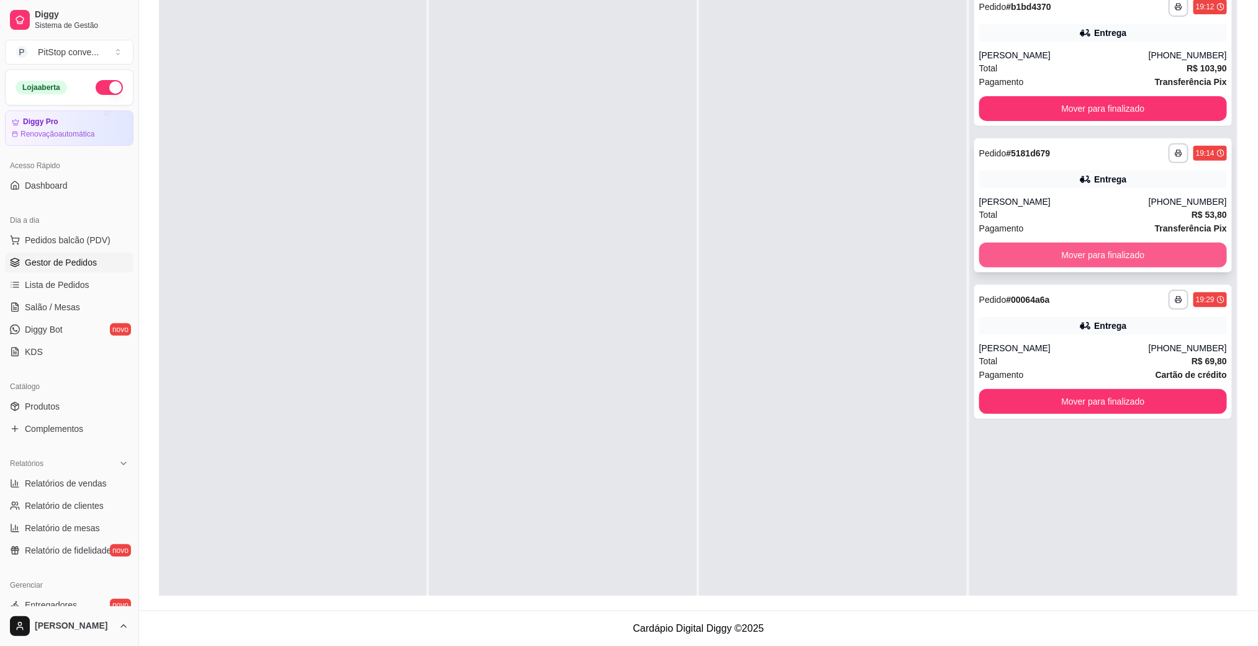
click at [1107, 255] on button "Mover para finalizado" at bounding box center [1103, 255] width 248 height 25
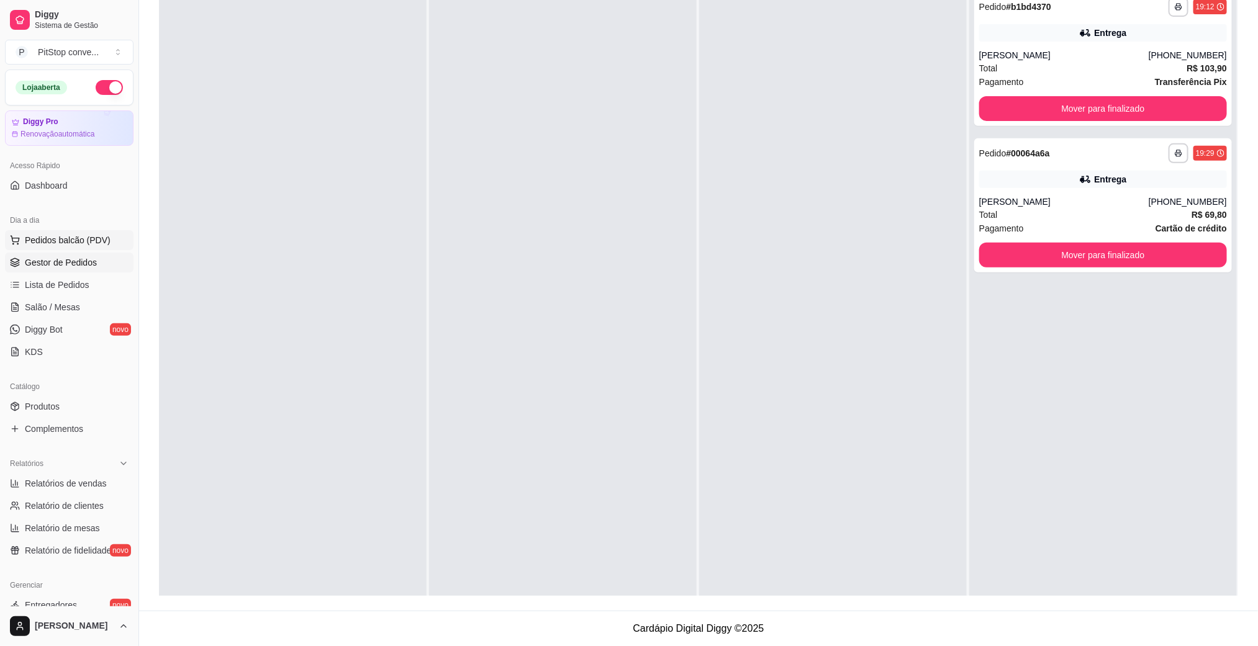
click at [73, 235] on span "Pedidos balcão (PDV)" at bounding box center [68, 240] width 86 height 12
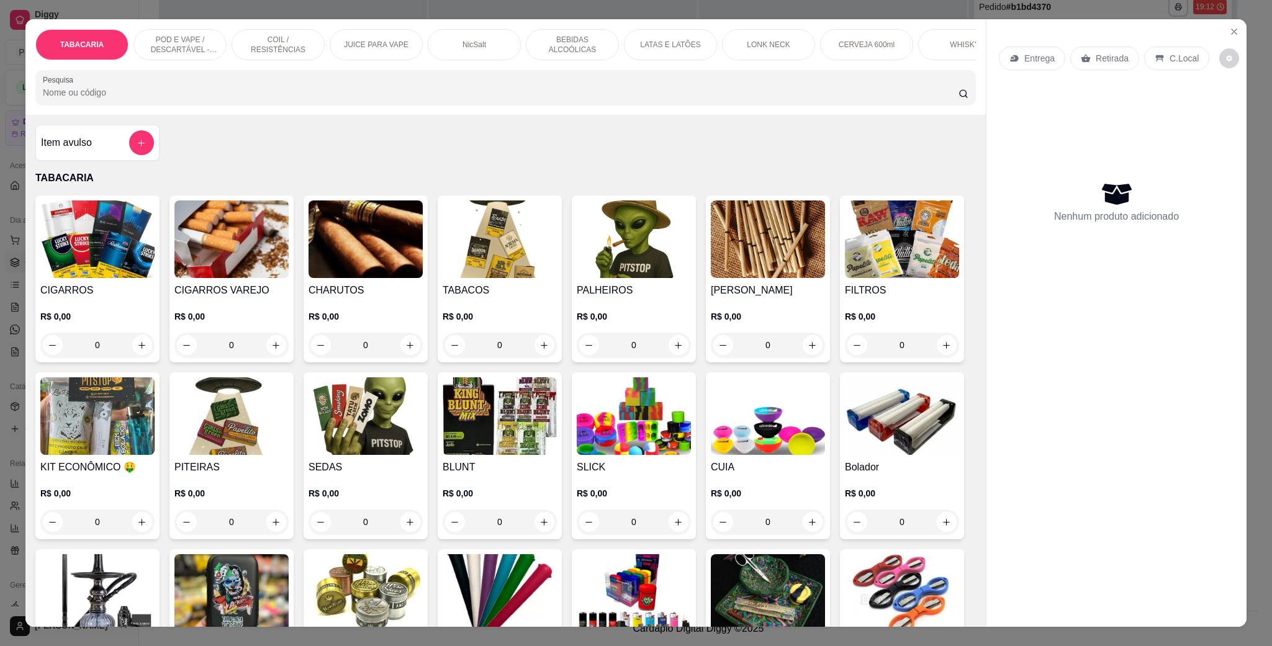
click at [86, 261] on img at bounding box center [97, 240] width 114 height 78
click at [132, 150] on button "add-separate-item" at bounding box center [142, 143] width 24 height 24
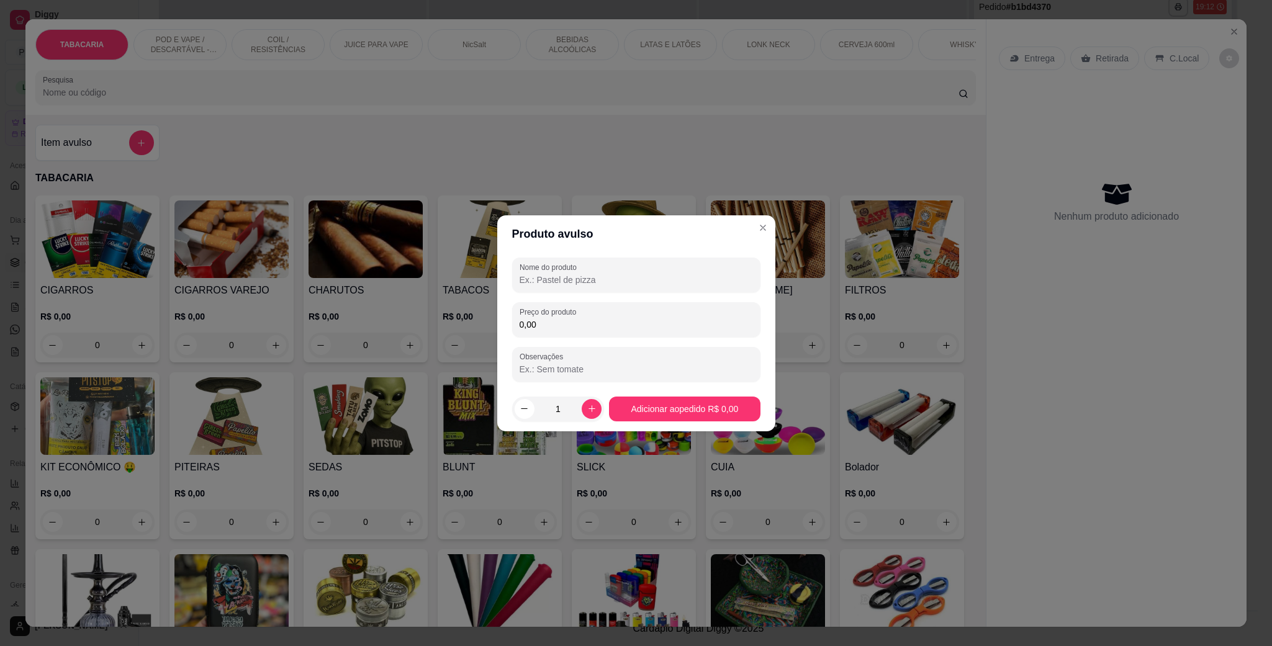
click at [565, 278] on input "Nome do produto" at bounding box center [636, 280] width 233 height 12
type input "kent prata"
click at [583, 326] on input "0,00" at bounding box center [636, 325] width 233 height 12
type input "13,50"
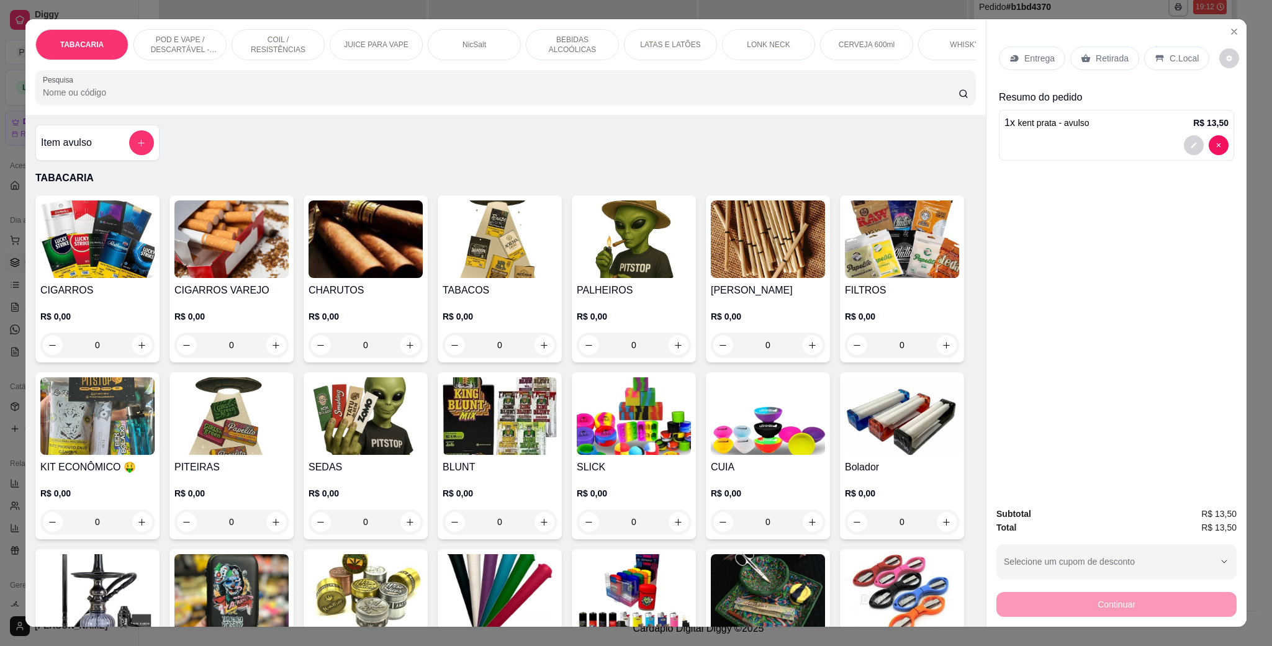
click at [831, 45] on div "CERVEJA 600ml" at bounding box center [866, 44] width 93 height 31
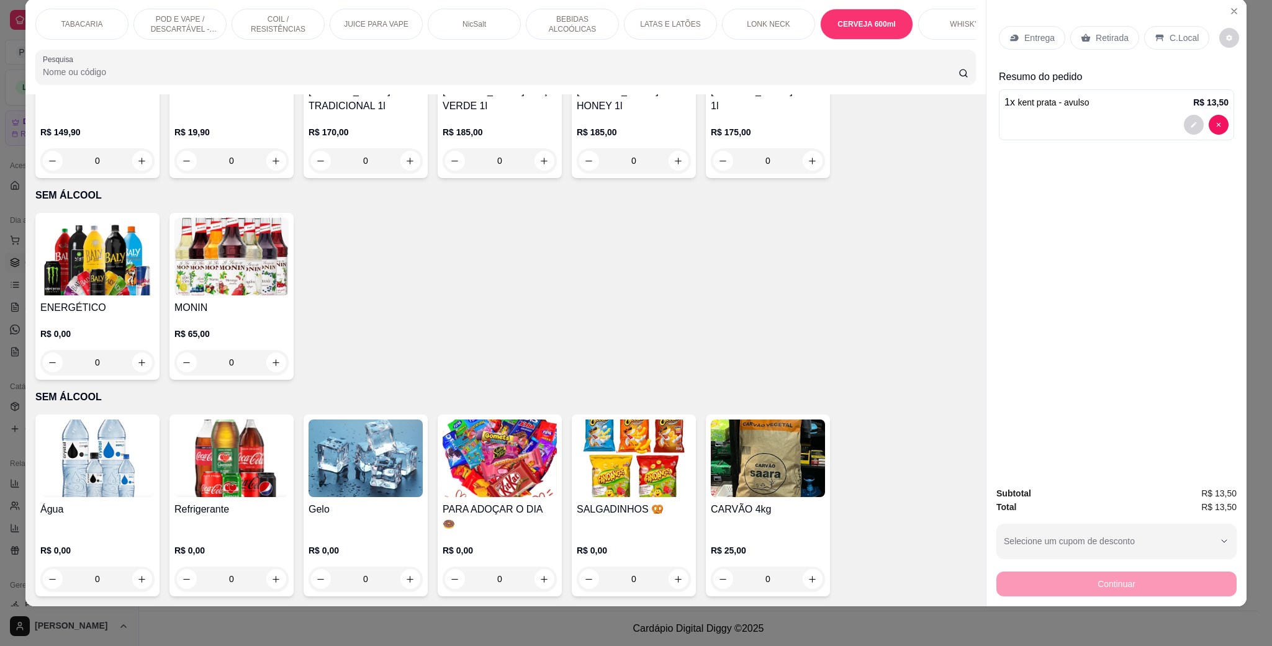
scroll to position [4251, 0]
click at [237, 497] on img at bounding box center [231, 459] width 114 height 78
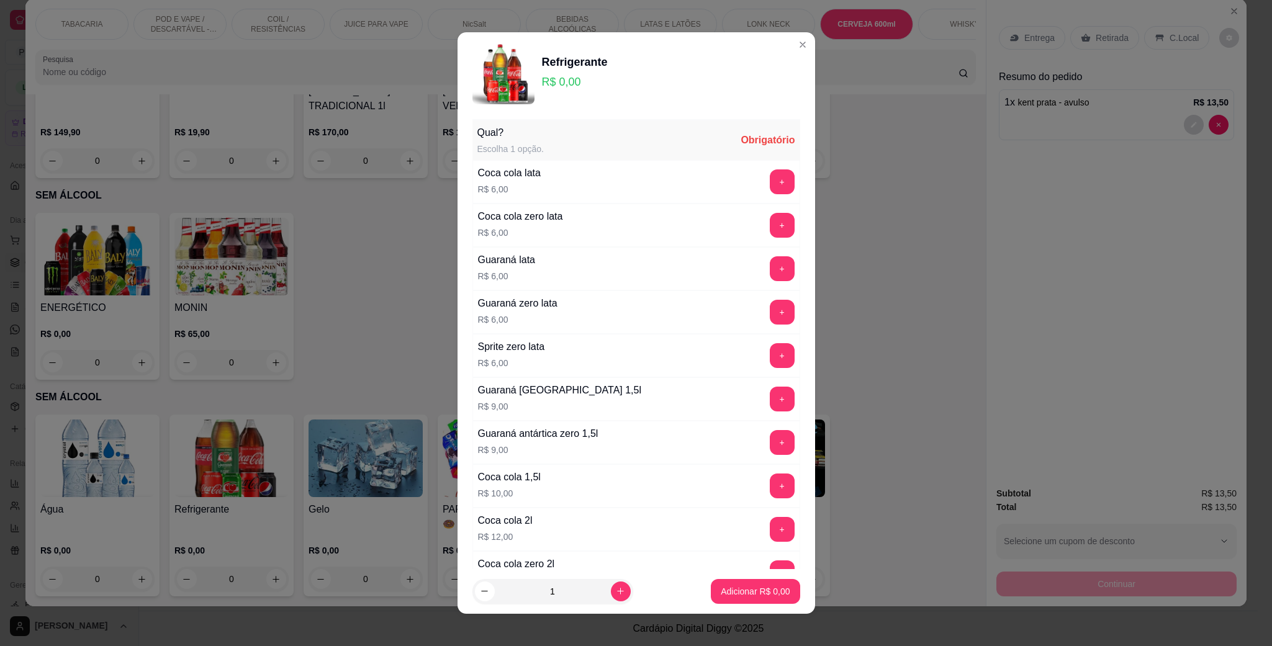
scroll to position [125, 0]
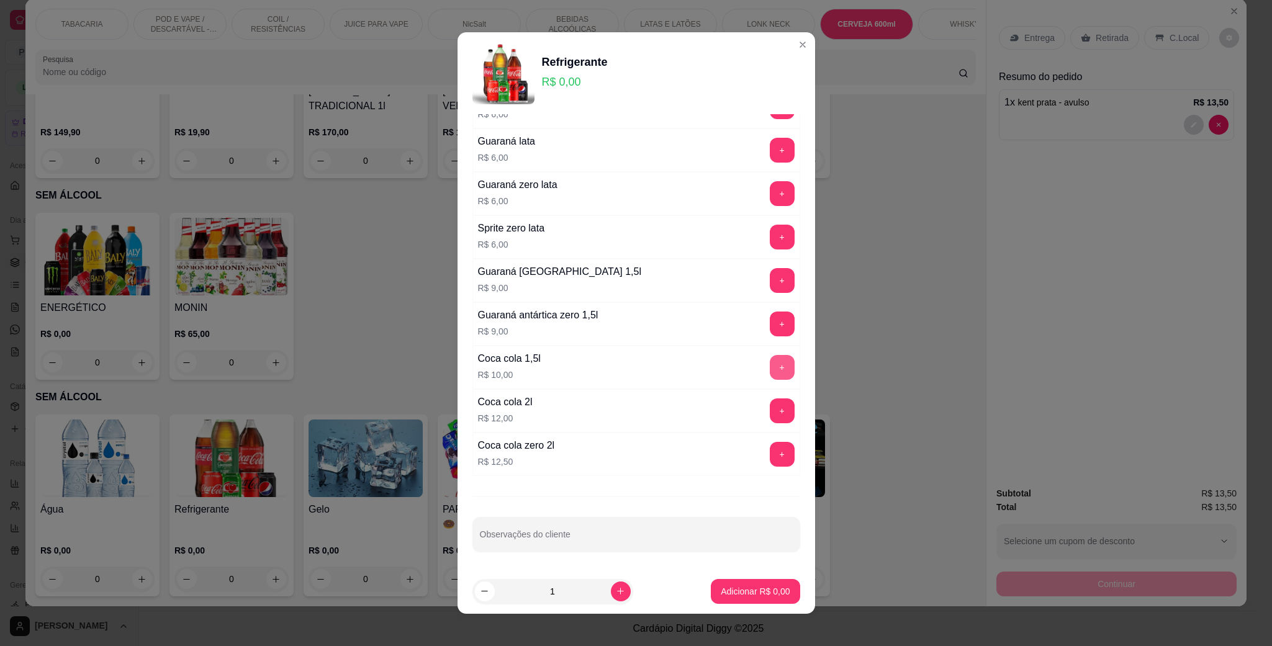
click at [770, 362] on button "+" at bounding box center [782, 367] width 25 height 25
click at [769, 602] on button "Adicionar R$ 10,00" at bounding box center [753, 591] width 94 height 25
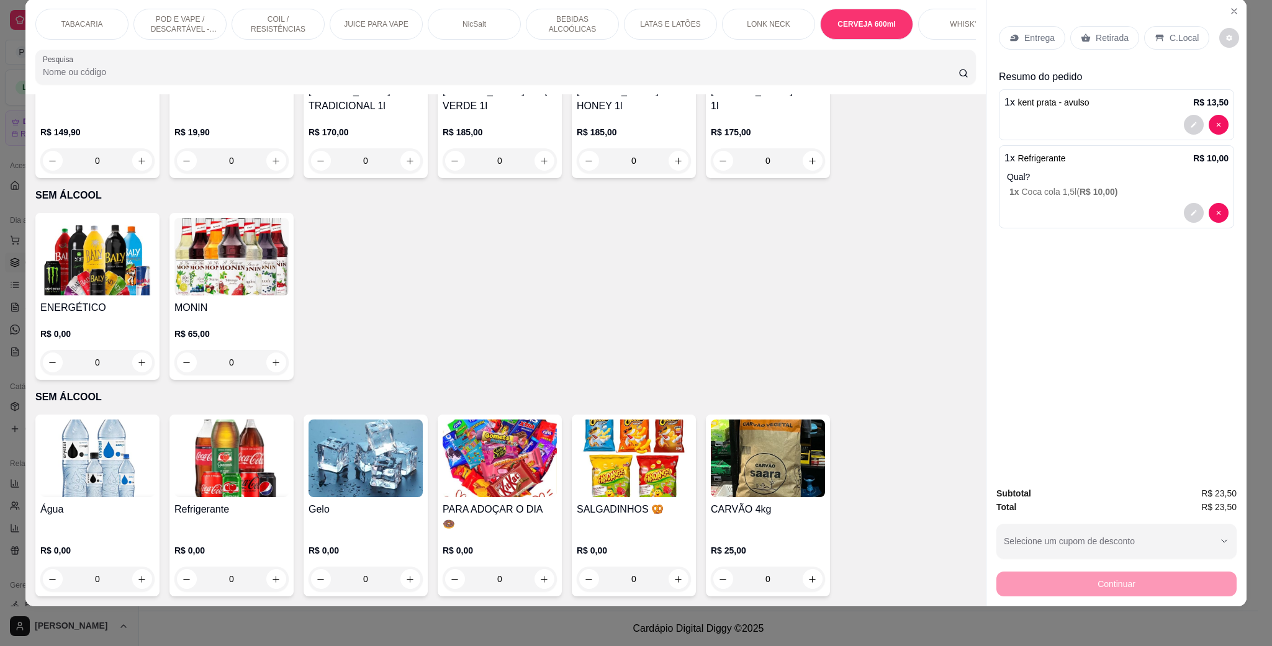
click at [1198, 38] on div "C.Local" at bounding box center [1176, 38] width 65 height 24
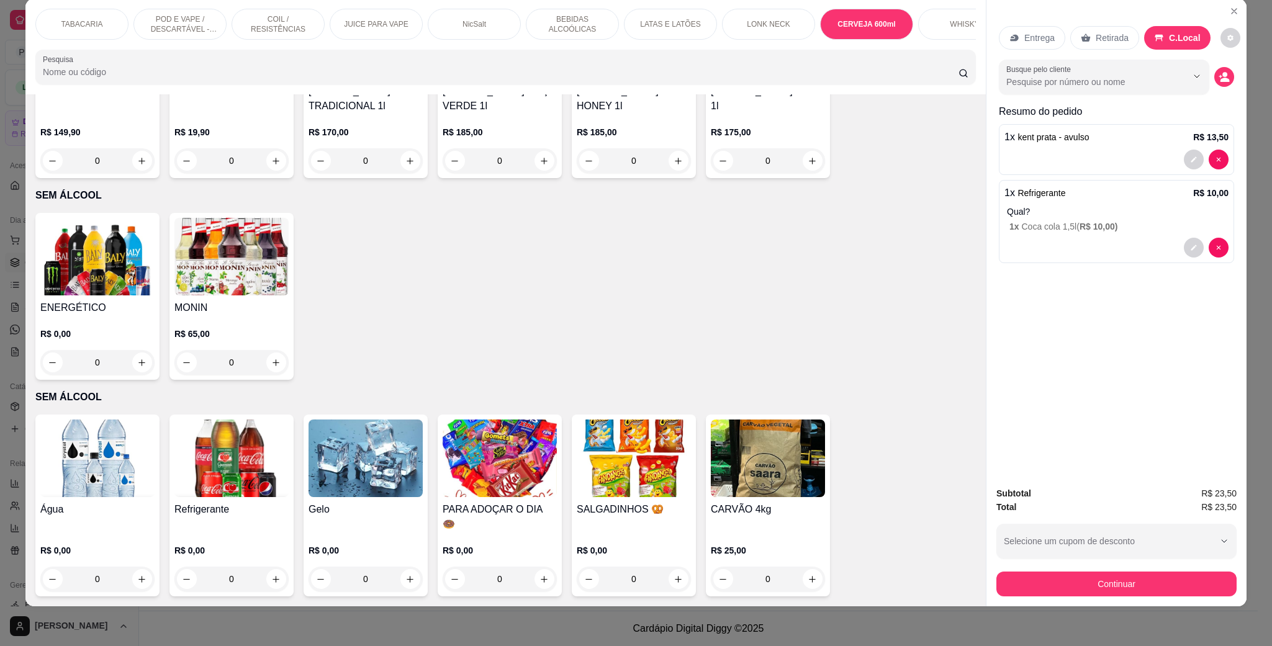
click at [1147, 605] on div "Subtotal R$ 23,50 Total R$ 23,50 Selecione um cupom de desconto Selecione um cu…" at bounding box center [1117, 542] width 260 height 130
click at [1142, 576] on button "Continuar" at bounding box center [1116, 584] width 233 height 24
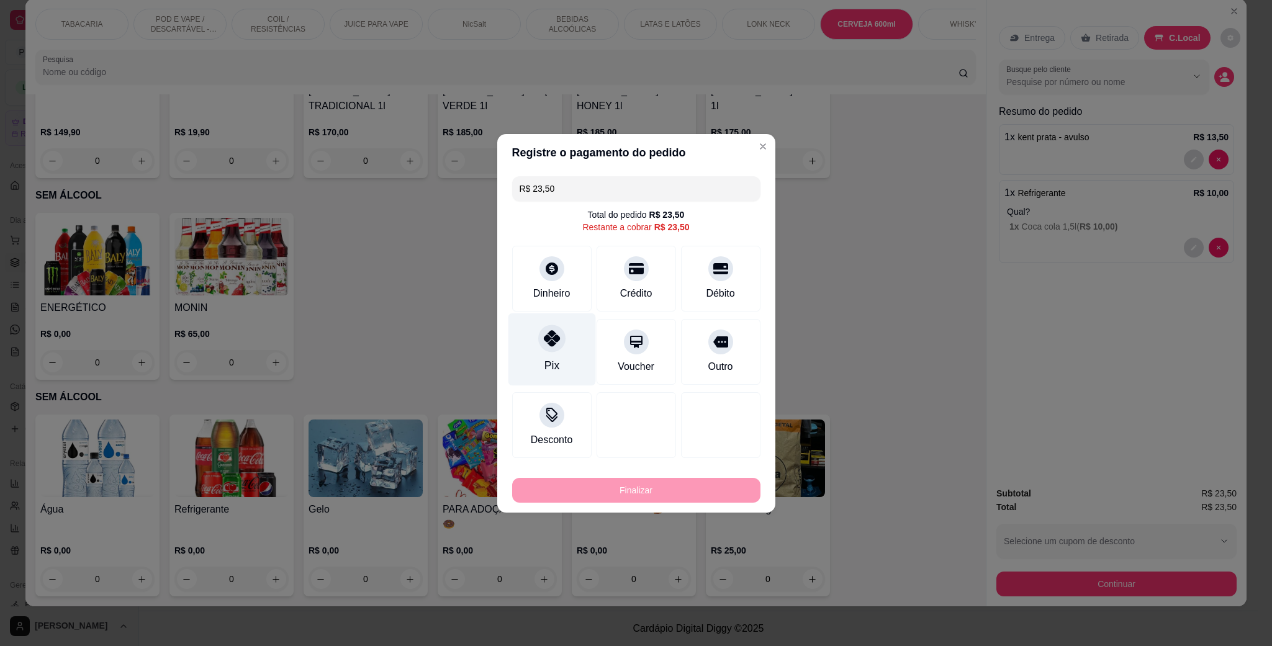
click at [576, 332] on div "Pix" at bounding box center [552, 349] width 88 height 73
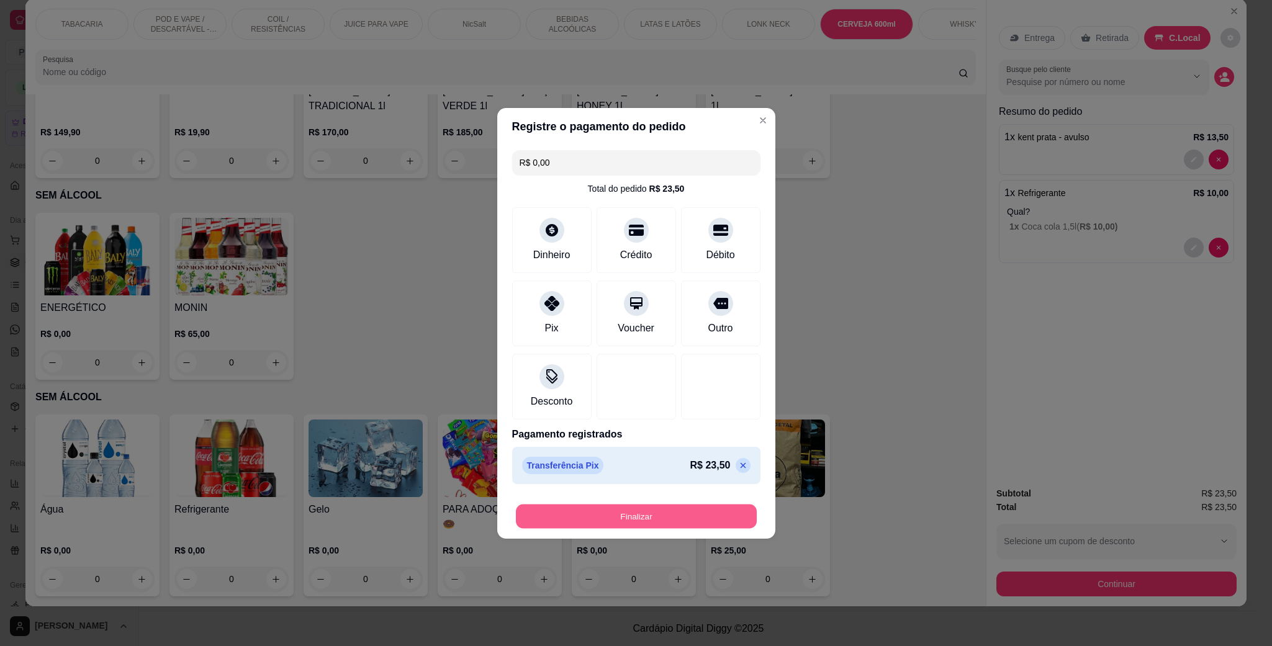
click at [677, 516] on button "Finalizar" at bounding box center [636, 516] width 241 height 24
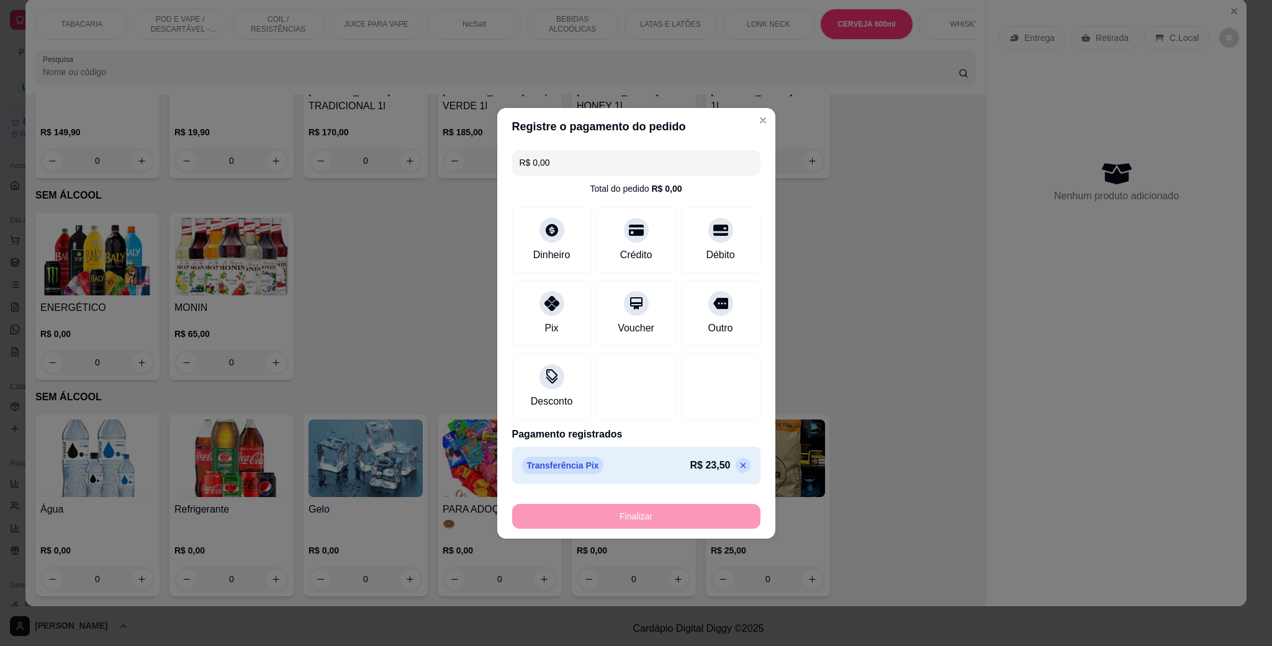
type input "-R$ 23,50"
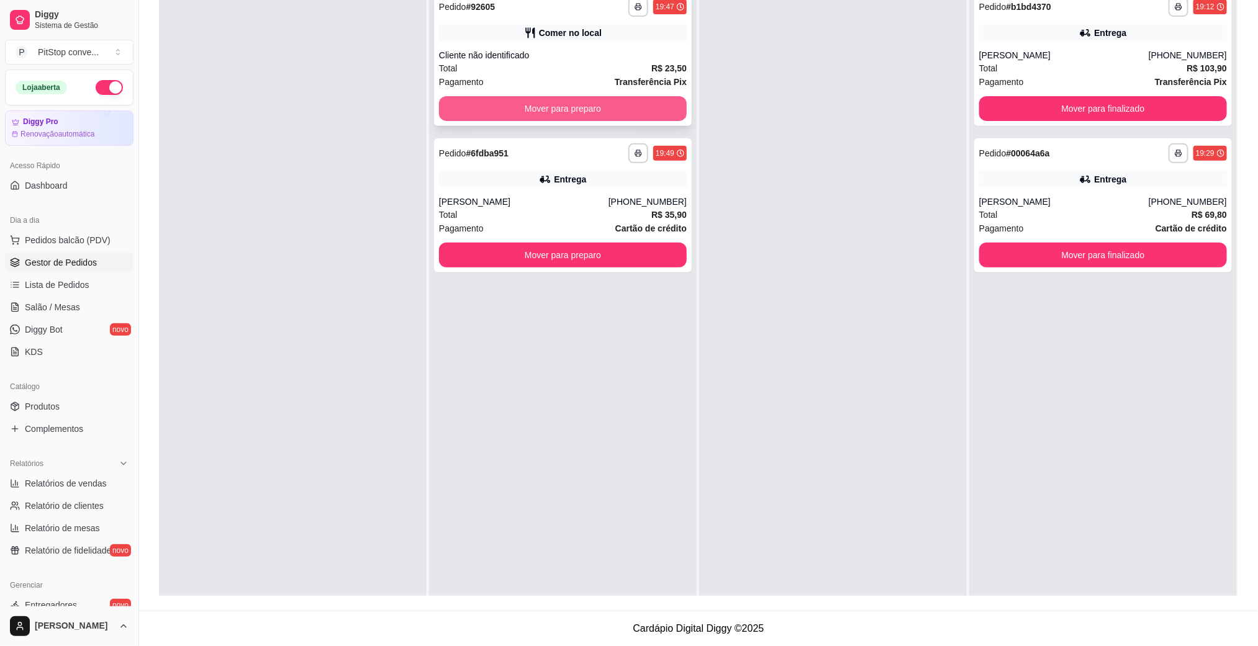
click at [650, 106] on button "Mover para preparo" at bounding box center [563, 108] width 248 height 25
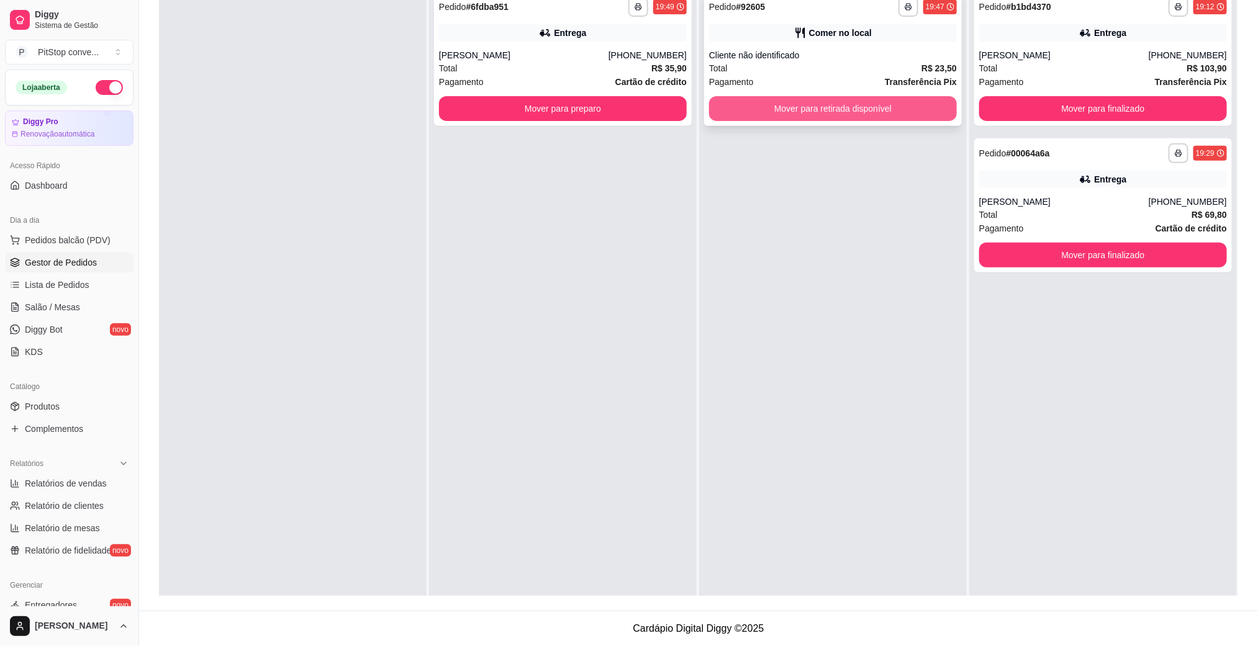
click at [809, 99] on button "Mover para retirada disponível" at bounding box center [833, 108] width 248 height 25
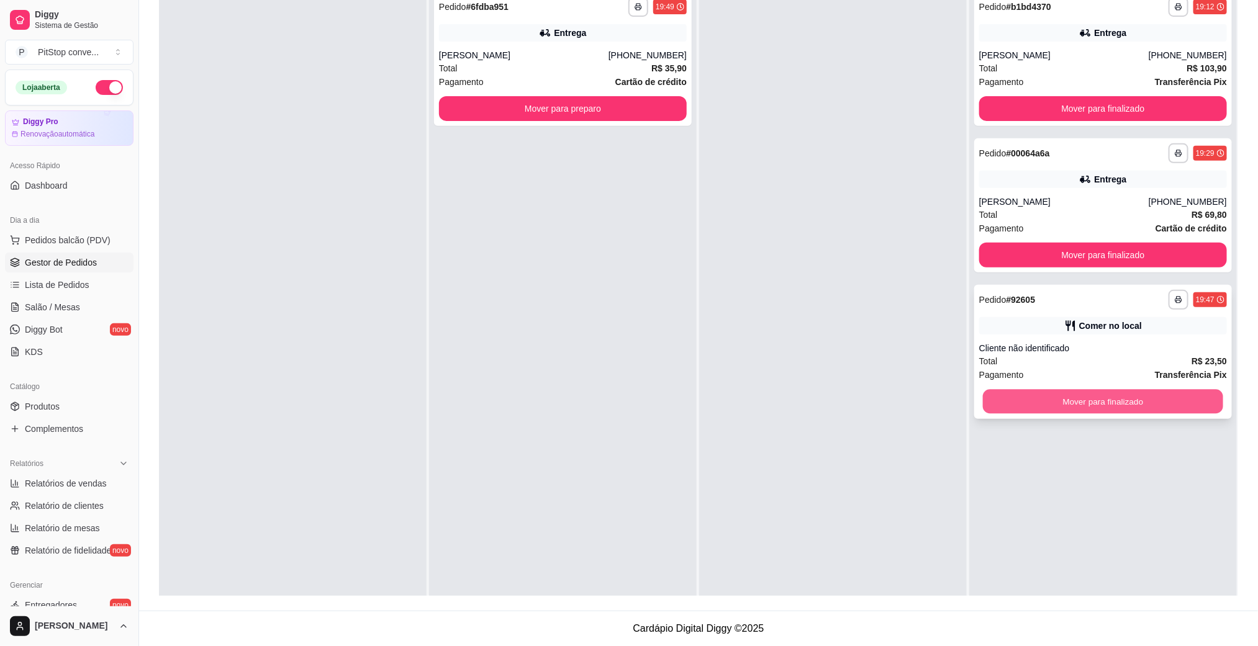
click at [1059, 397] on button "Mover para finalizado" at bounding box center [1103, 402] width 240 height 24
click at [546, 57] on div "[PERSON_NAME]" at bounding box center [524, 55] width 170 height 12
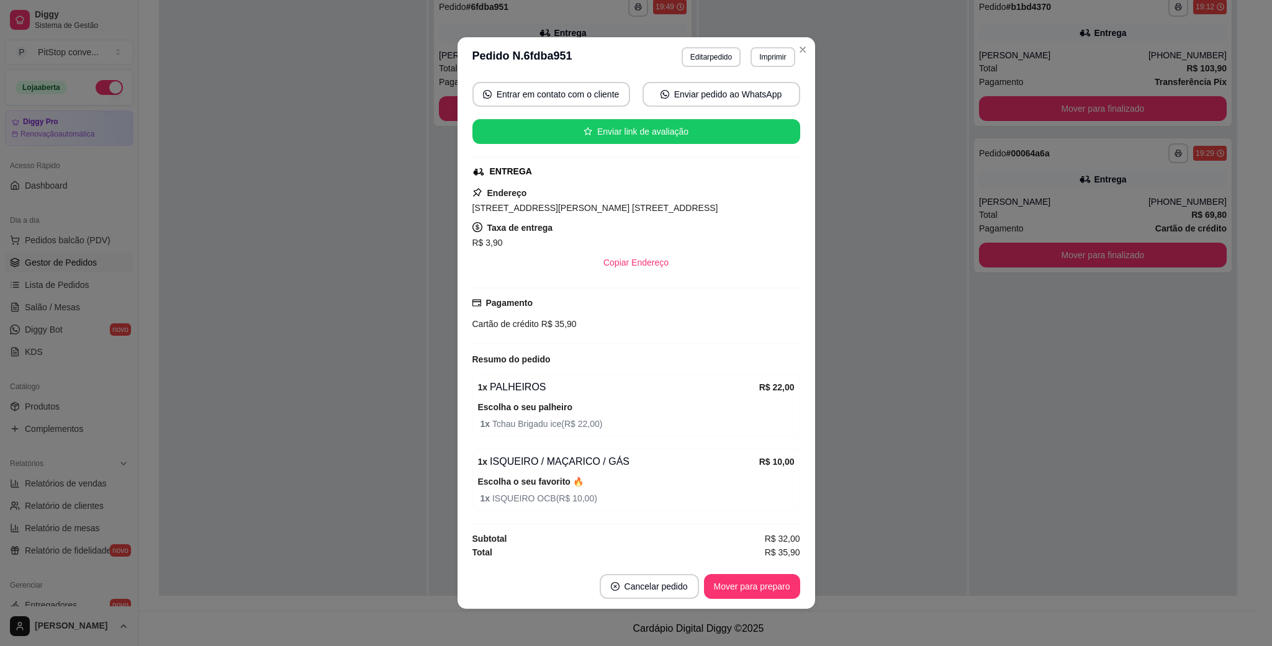
scroll to position [29, 0]
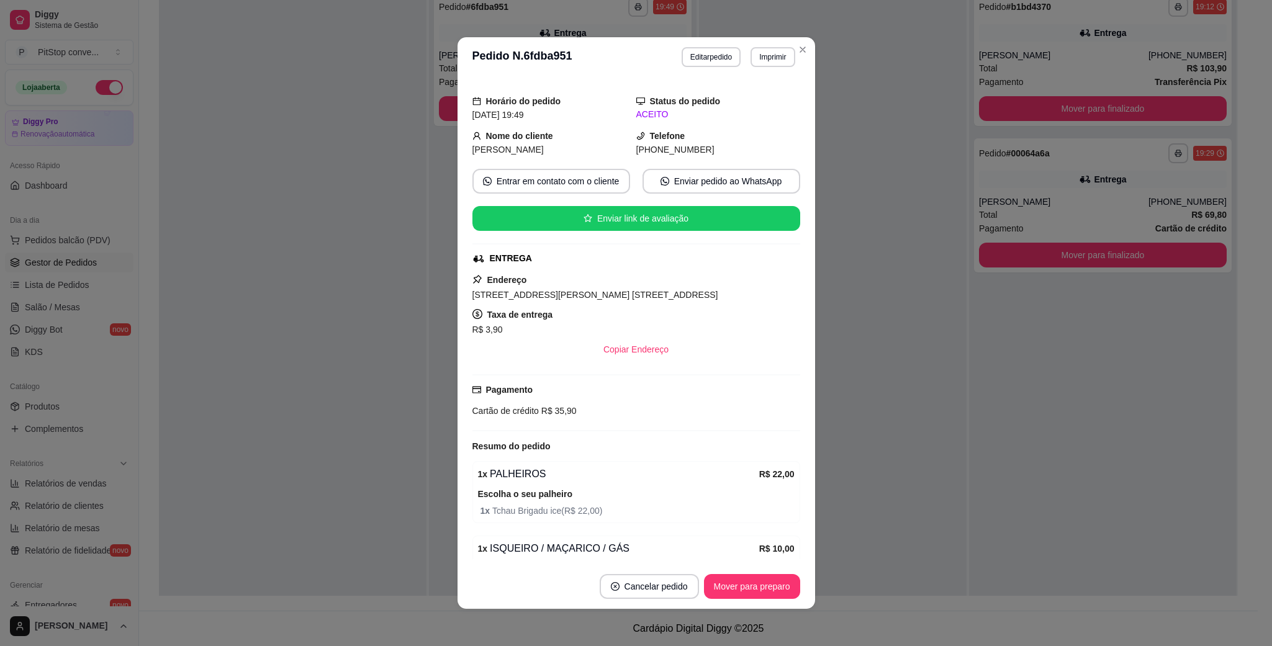
click at [635, 292] on span "[STREET_ADDRESS][PERSON_NAME] [STREET_ADDRESS]" at bounding box center [595, 295] width 246 height 10
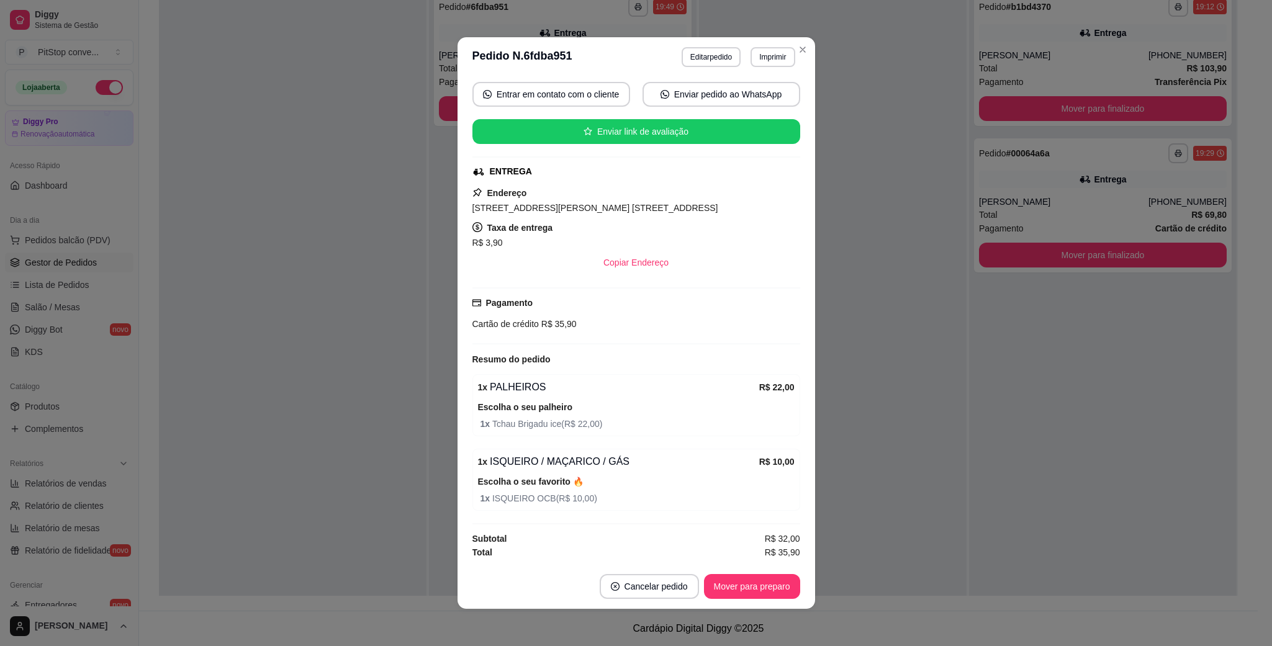
click at [550, 325] on span "R$ 35,90" at bounding box center [558, 324] width 38 height 10
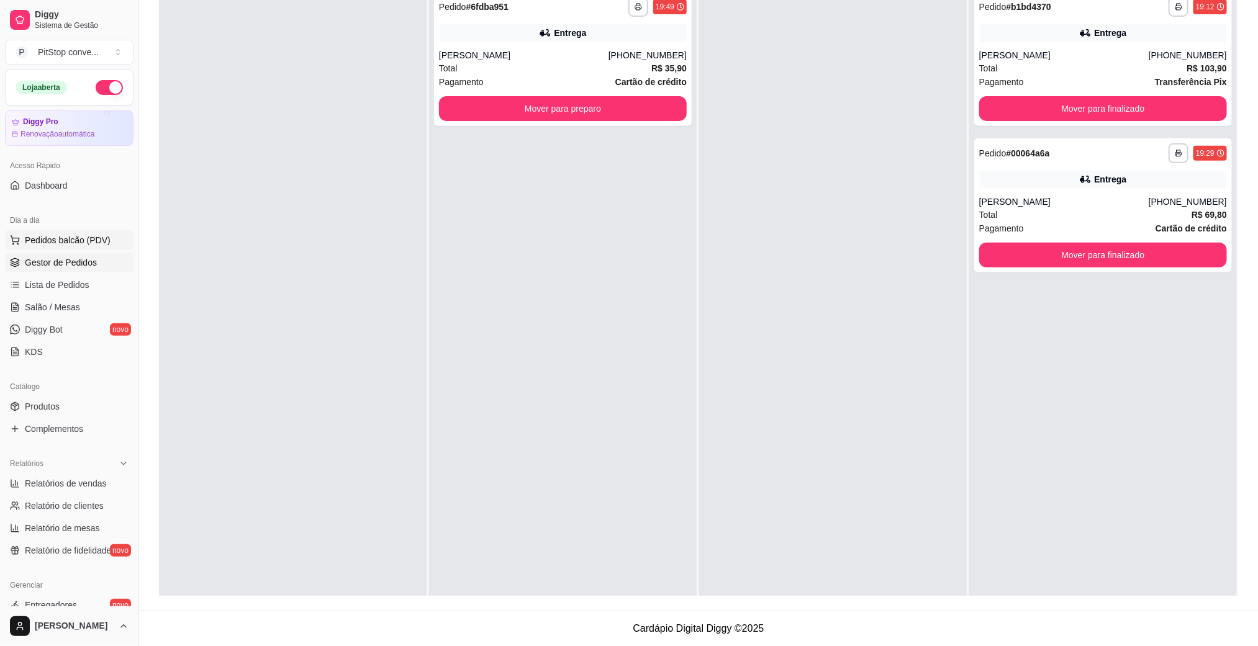
click at [66, 246] on span "Pedidos balcão (PDV)" at bounding box center [68, 240] width 86 height 12
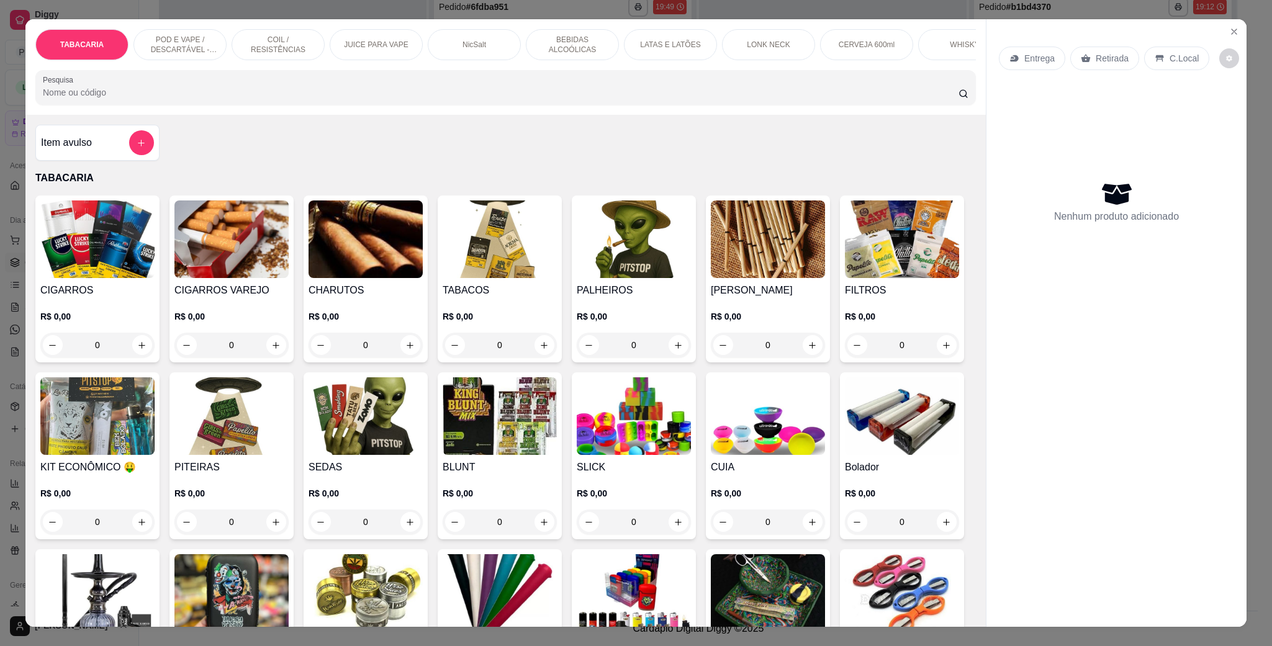
click at [640, 40] on p "LATAS E LATÕES" at bounding box center [670, 45] width 60 height 10
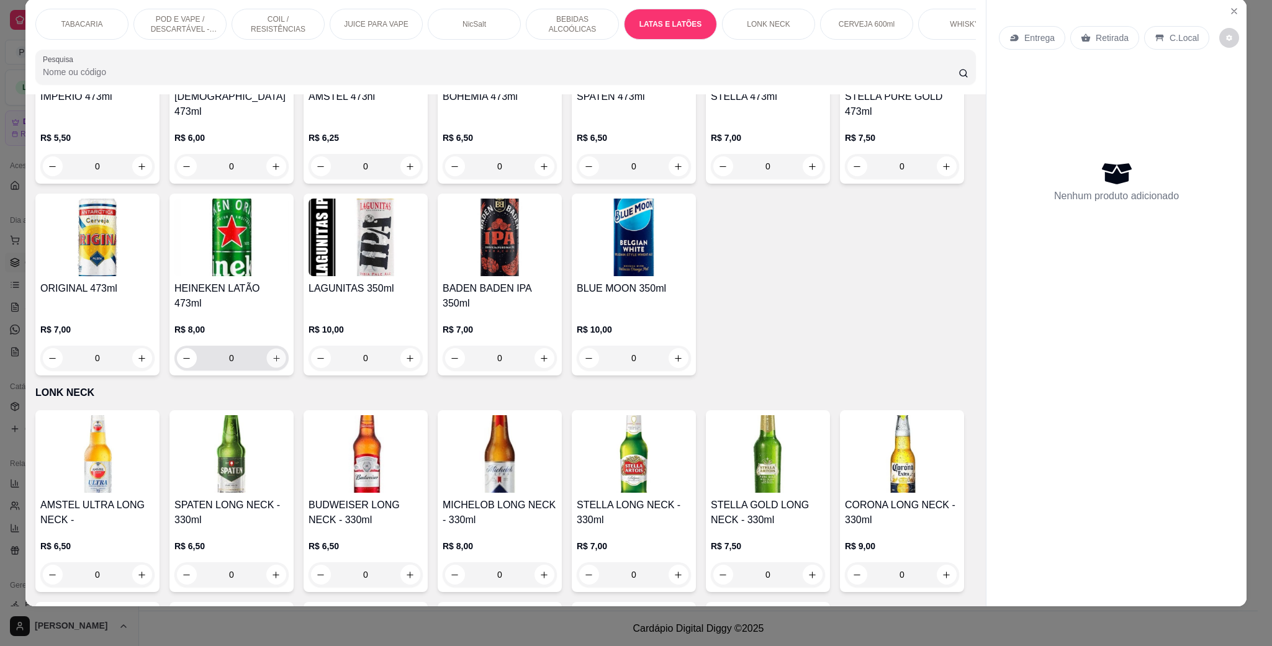
click at [281, 363] on icon "increase-product-quantity" at bounding box center [276, 358] width 9 height 9
type input "1"
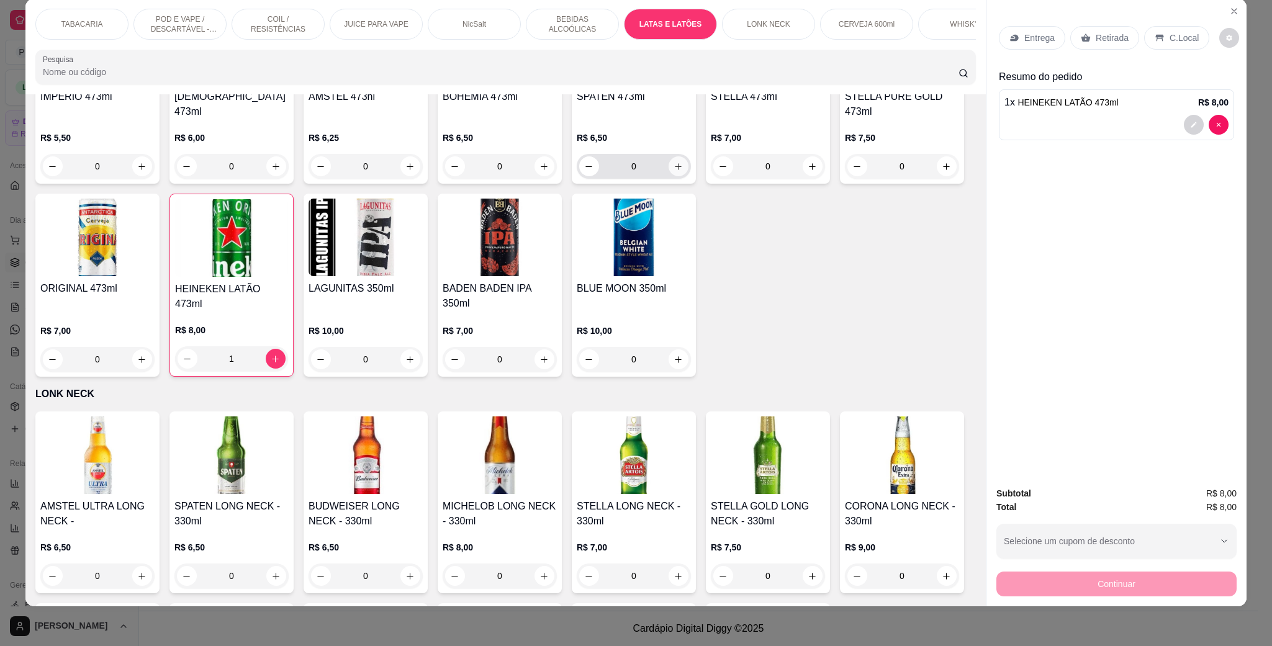
click at [672, 176] on button "increase-product-quantity" at bounding box center [679, 166] width 20 height 20
click at [674, 171] on icon "increase-product-quantity" at bounding box center [678, 166] width 9 height 9
click at [674, 171] on icon "increase-product-quantity" at bounding box center [678, 165] width 9 height 9
click at [585, 171] on icon "decrease-product-quantity" at bounding box center [589, 165] width 9 height 9
type input "2"
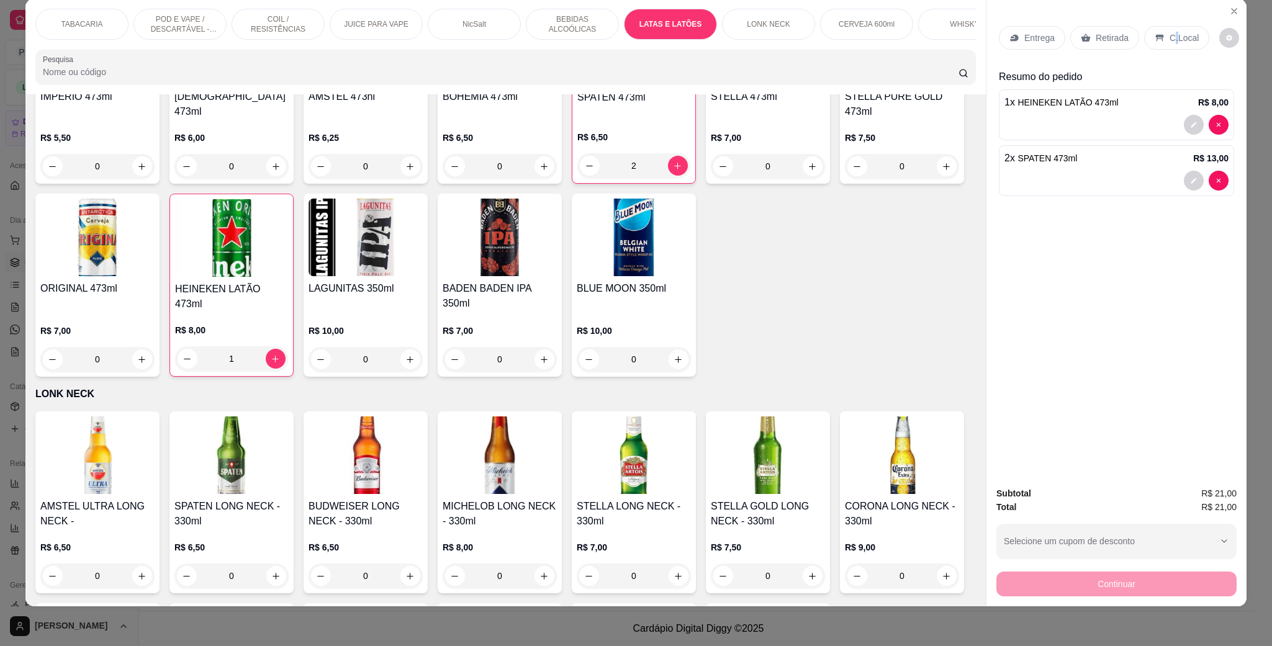
click at [1170, 38] on p "C.Local" at bounding box center [1184, 38] width 29 height 12
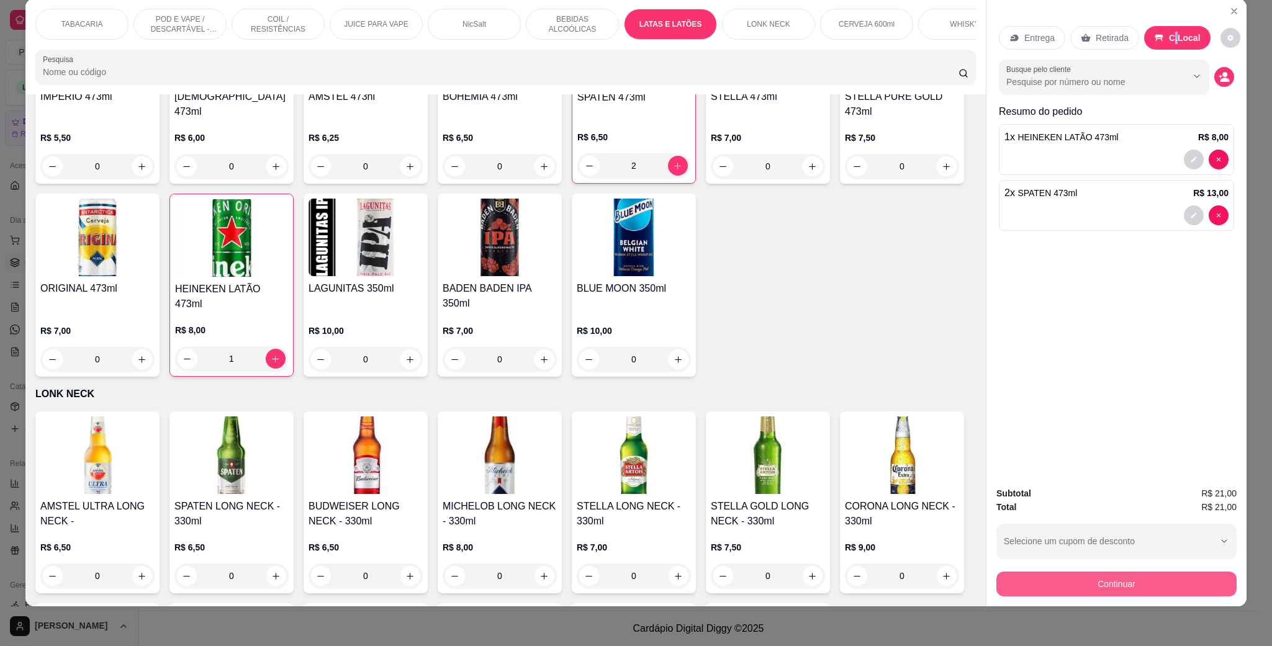
click at [1121, 583] on button "Continuar" at bounding box center [1117, 584] width 240 height 25
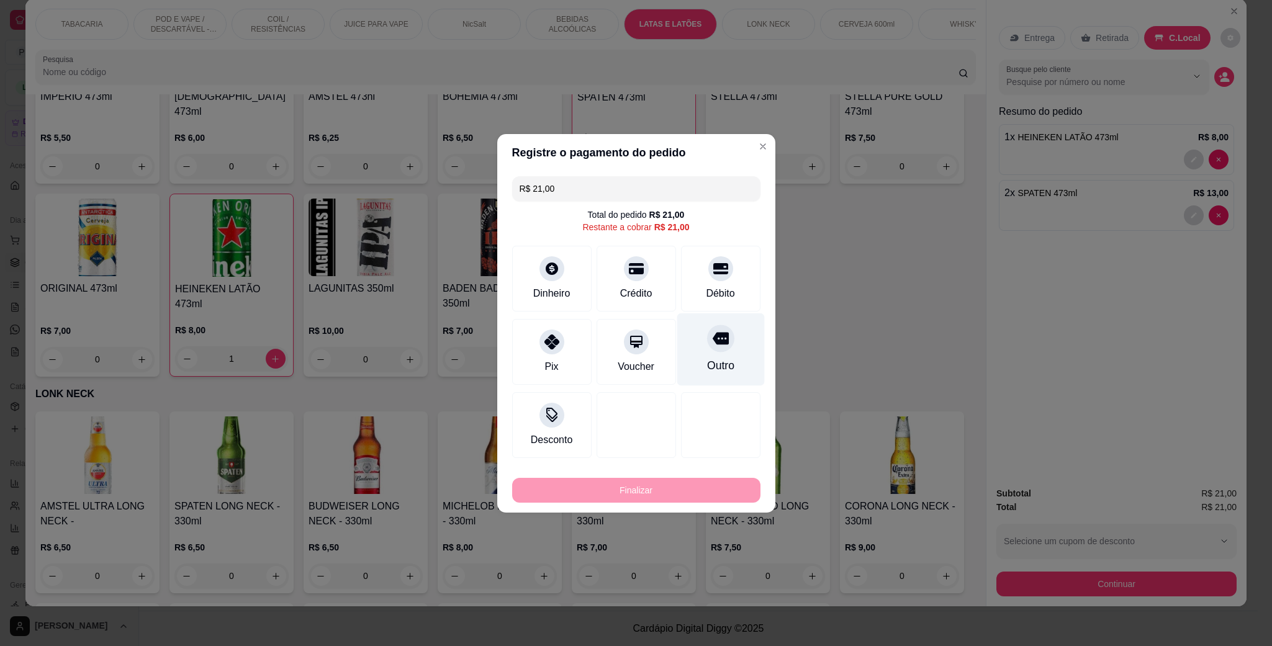
click at [716, 286] on div "Débito" at bounding box center [720, 293] width 29 height 15
type input "R$ 0,00"
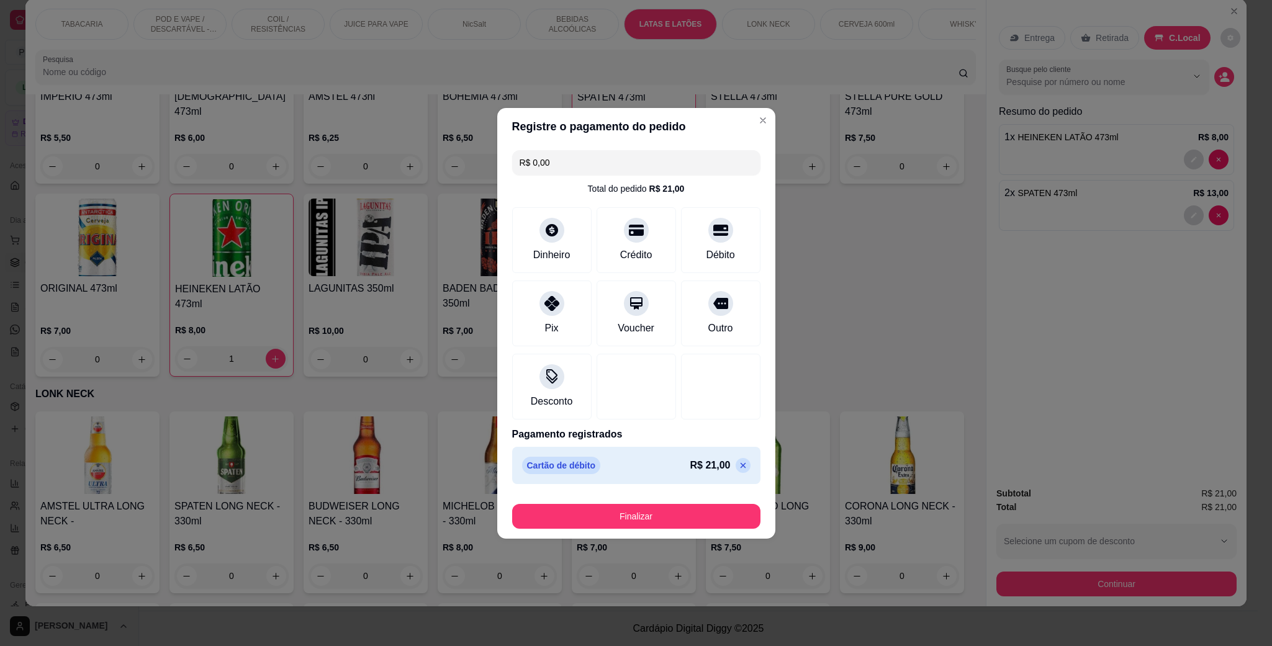
click at [674, 510] on button "Finalizar" at bounding box center [636, 516] width 248 height 25
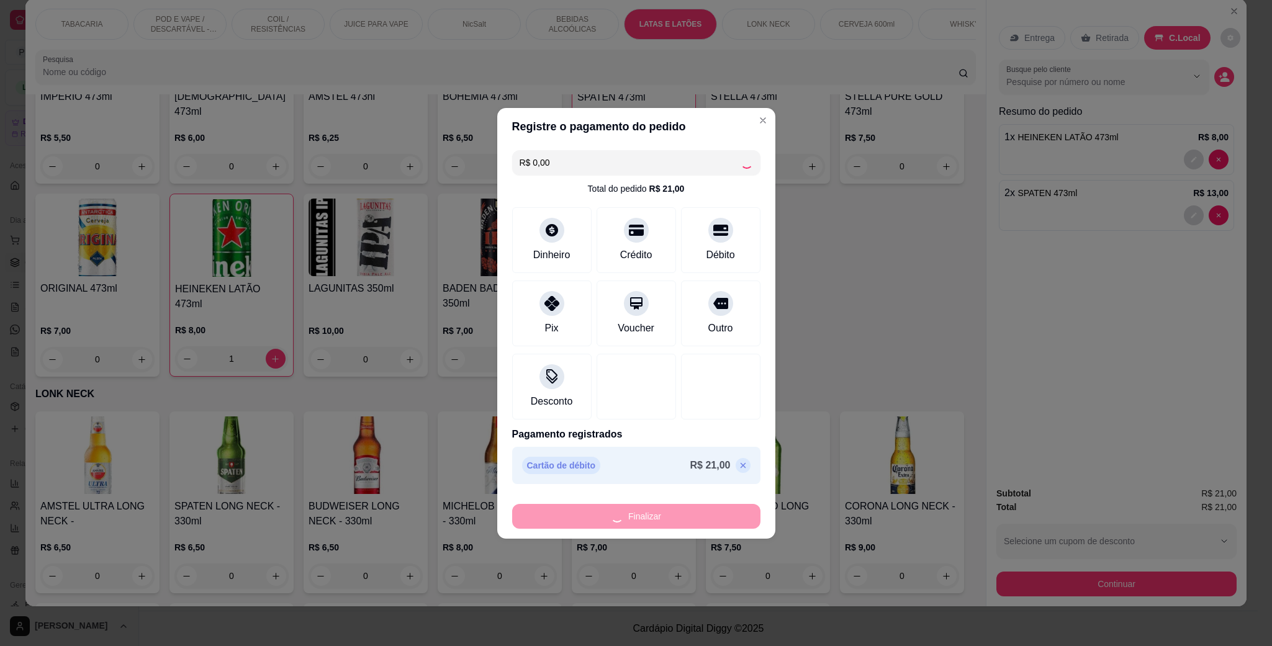
type input "0"
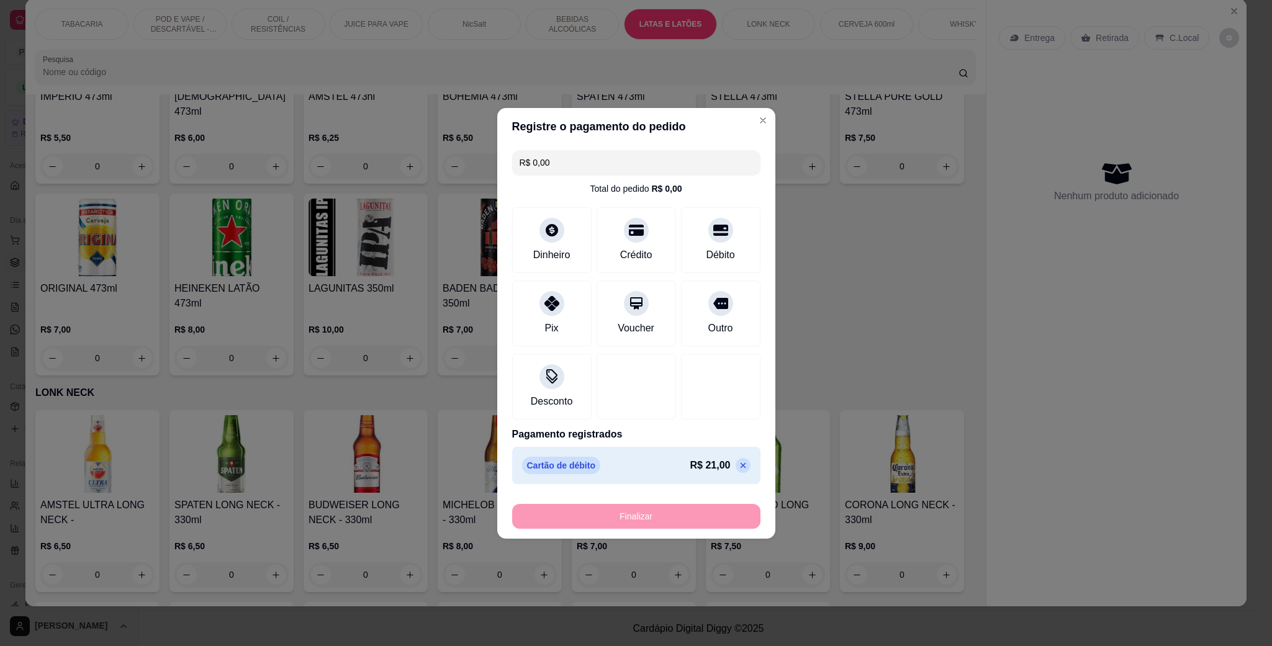
type input "-R$ 21,00"
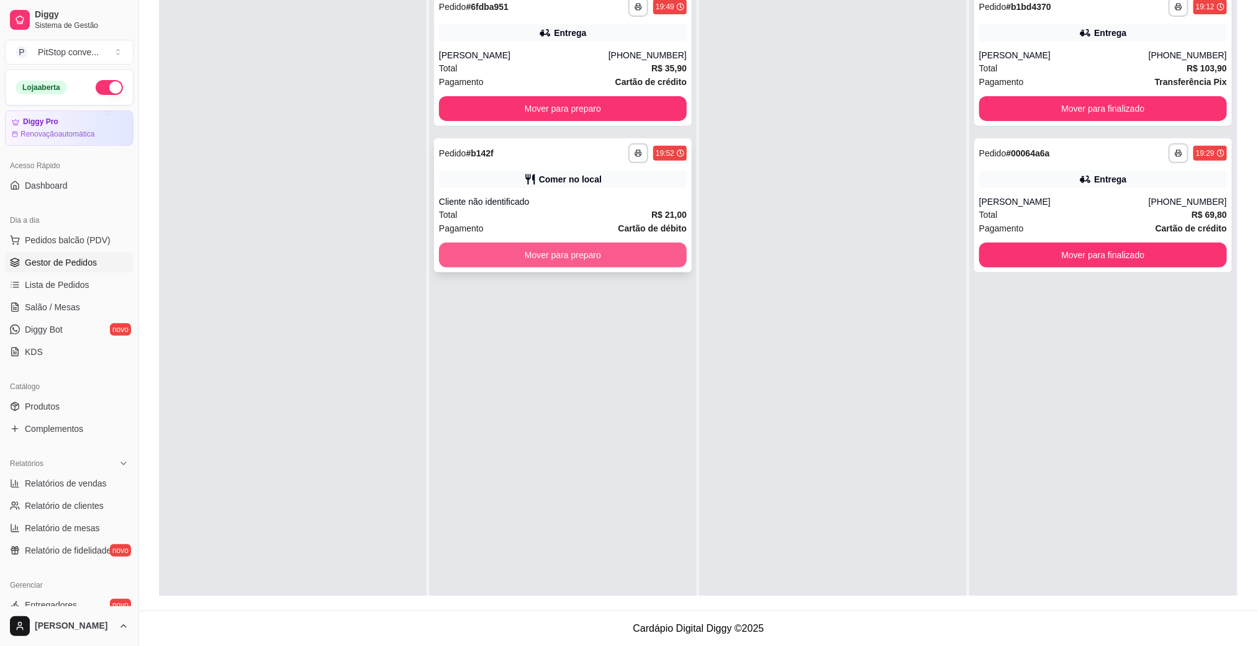
click at [643, 263] on button "Mover para preparo" at bounding box center [563, 255] width 248 height 25
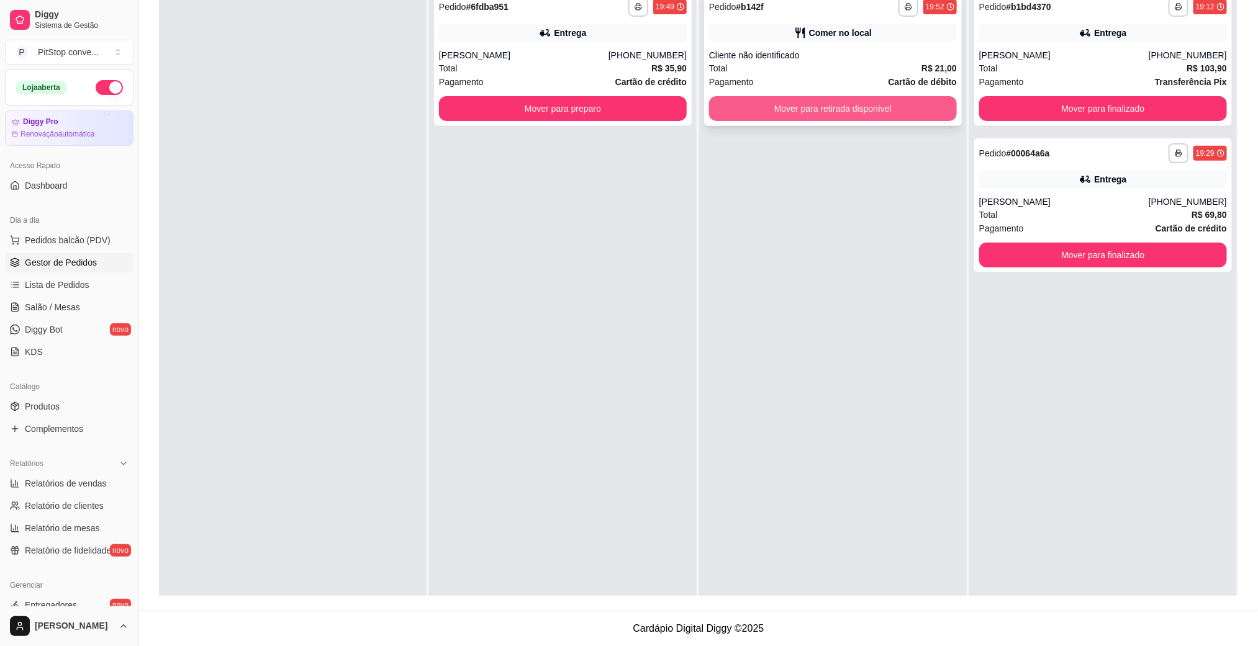
click at [882, 116] on button "Mover para retirada disponível" at bounding box center [833, 108] width 248 height 25
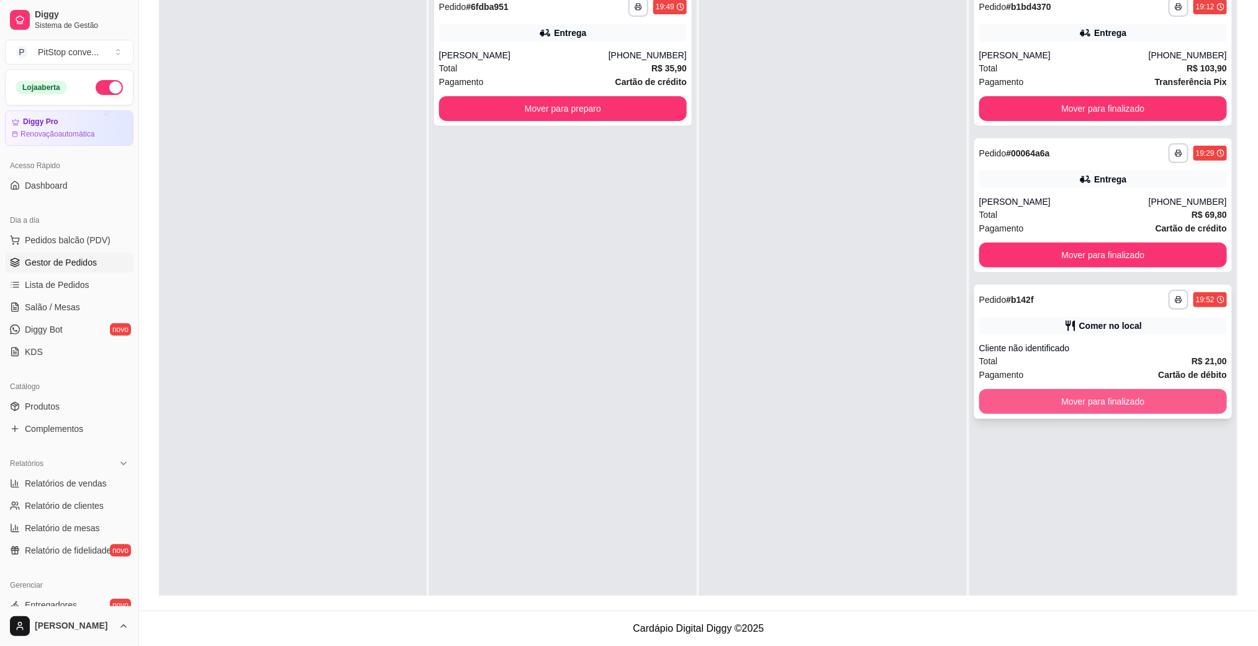
click at [1034, 402] on button "Mover para finalizado" at bounding box center [1103, 401] width 248 height 25
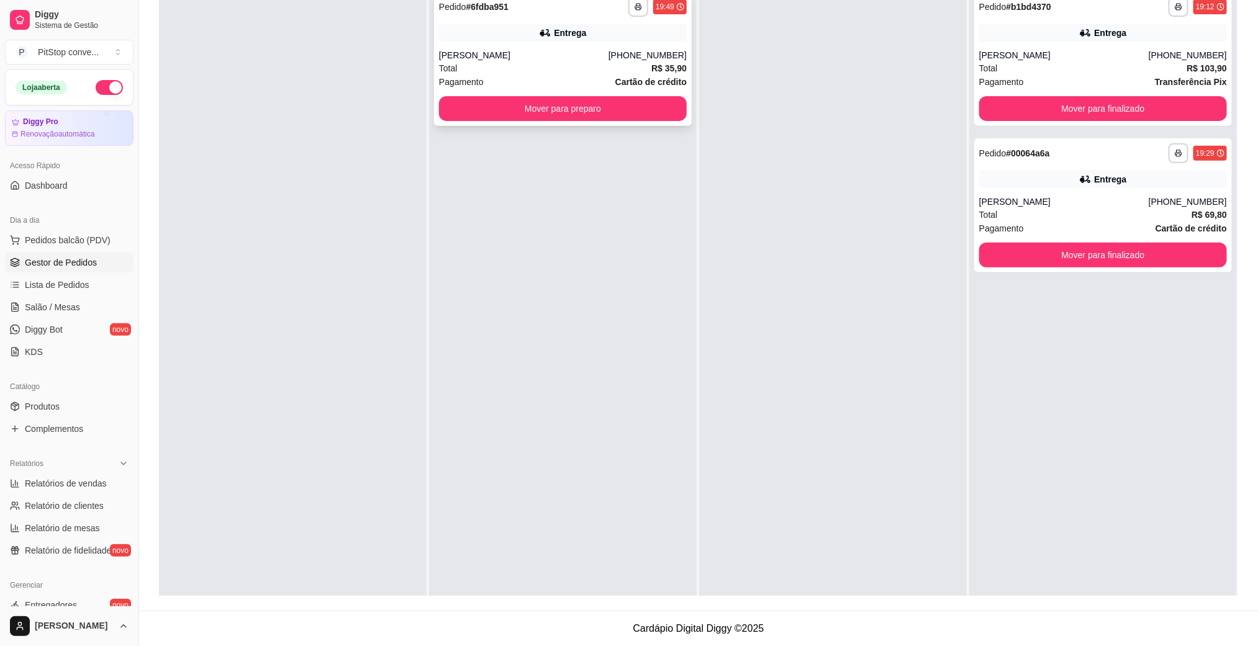
click at [609, 62] on div "Total R$ 35,90" at bounding box center [563, 68] width 248 height 14
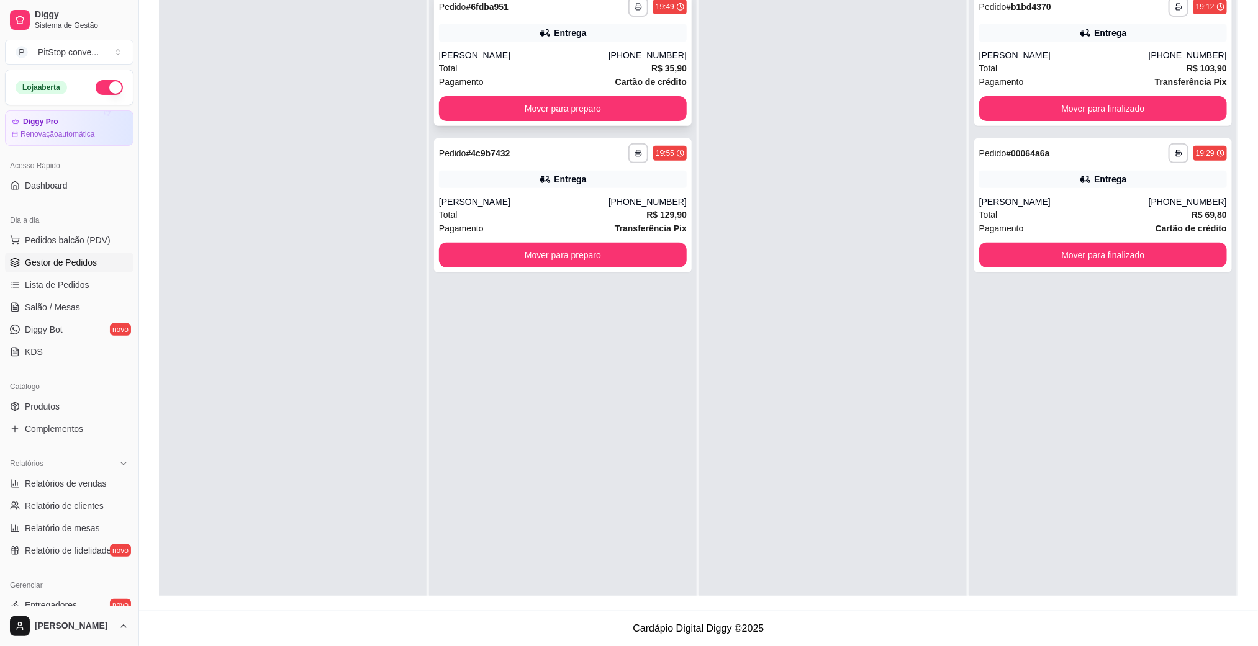
click at [512, 32] on div "Entrega" at bounding box center [563, 32] width 248 height 17
click at [600, 200] on div "[PERSON_NAME]" at bounding box center [524, 202] width 170 height 12
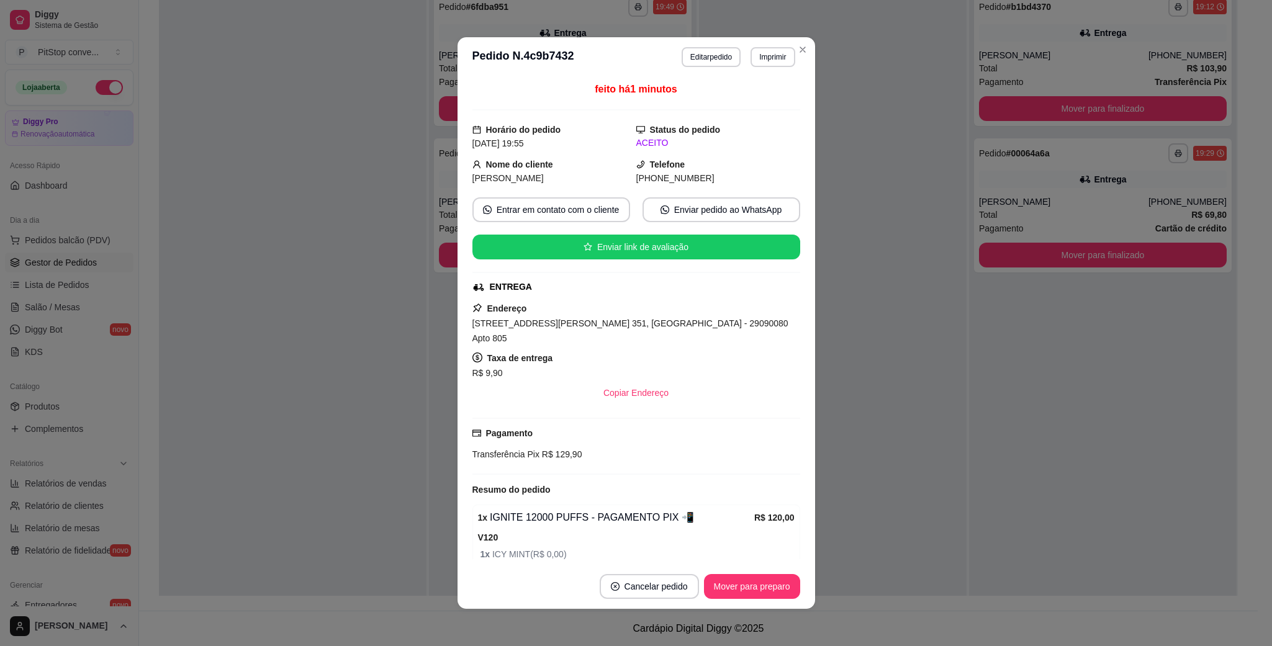
click at [658, 319] on div "[STREET_ADDRESS][PERSON_NAME] 351, [GEOGRAPHIC_DATA] - 29090080 Apto 805" at bounding box center [636, 331] width 328 height 30
click at [660, 330] on span "[STREET_ADDRESS][PERSON_NAME] 351, [GEOGRAPHIC_DATA] - 29090080 Apto 805" at bounding box center [630, 331] width 316 height 25
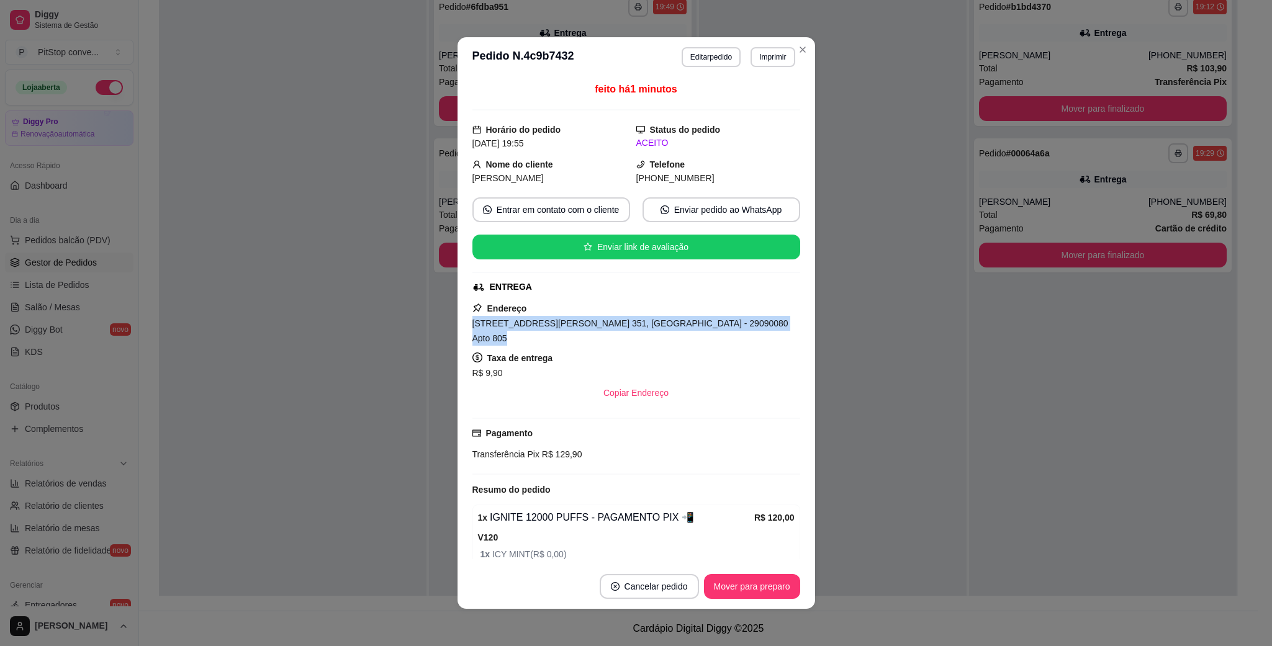
click at [660, 330] on span "[STREET_ADDRESS][PERSON_NAME] 351, [GEOGRAPHIC_DATA] - 29090080 Apto 805" at bounding box center [630, 331] width 316 height 25
click at [751, 57] on button "Imprimir" at bounding box center [772, 56] width 43 height 19
click at [740, 101] on button "IMPRESSORA" at bounding box center [743, 101] width 87 height 19
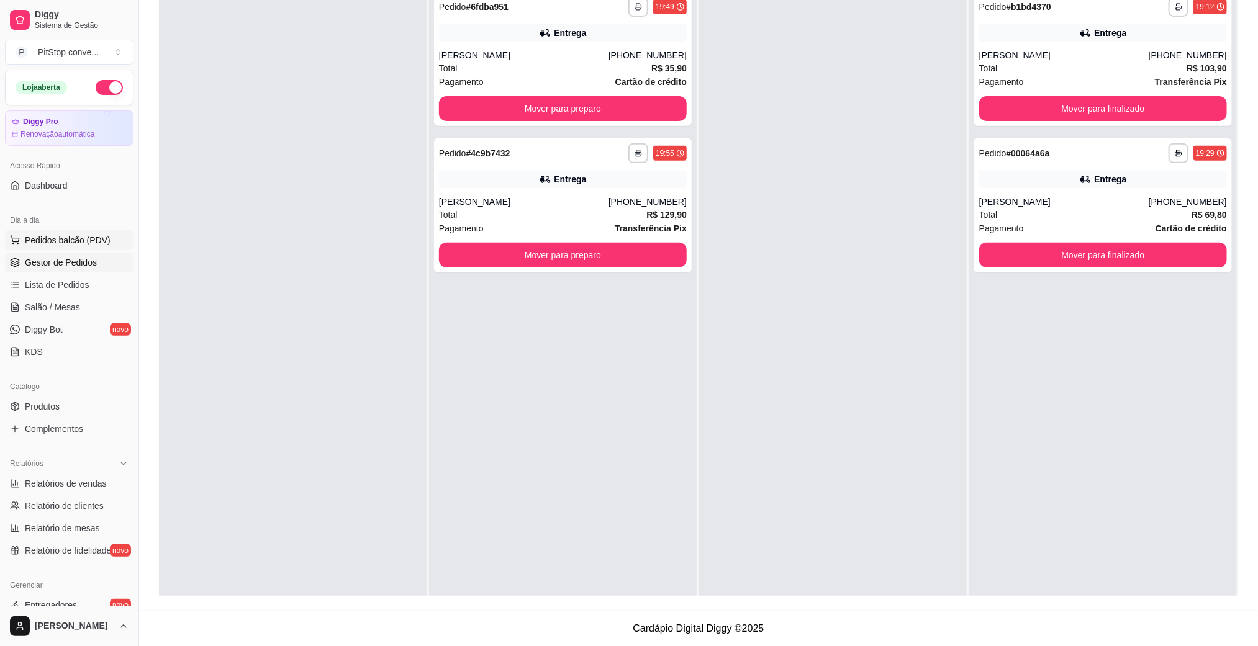
click at [54, 238] on span "Pedidos balcão (PDV)" at bounding box center [68, 240] width 86 height 12
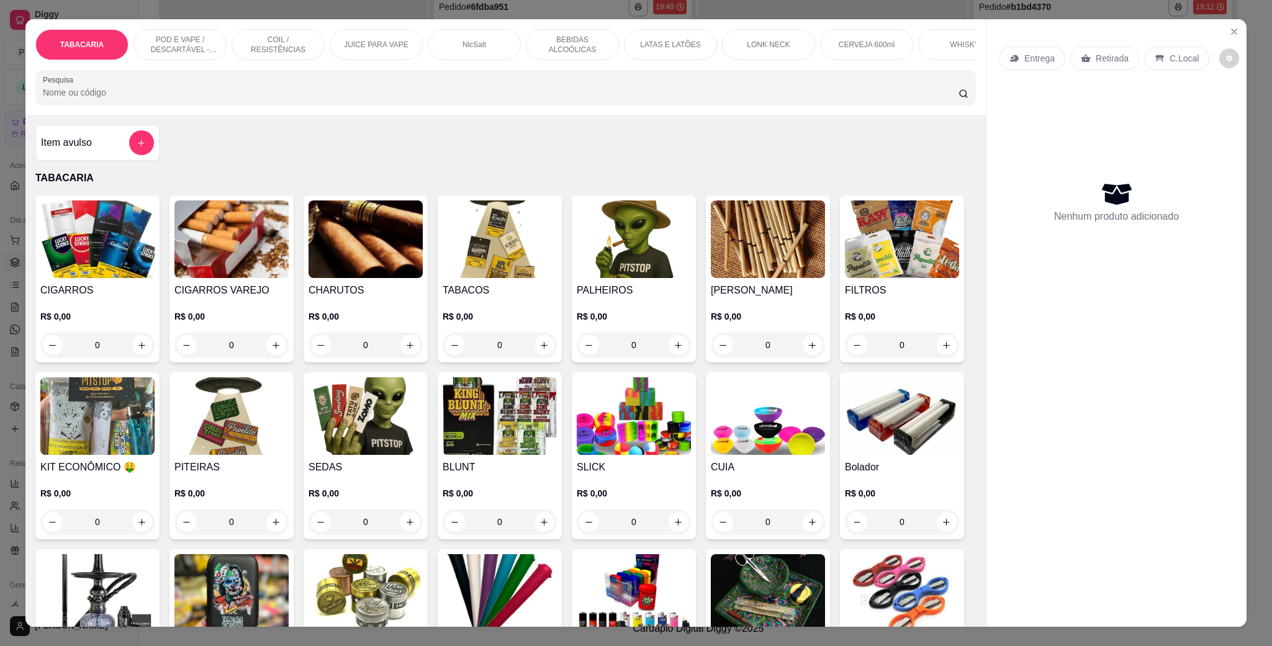
click at [199, 38] on p "POD E VAPE / DESCARTÁVEL - RECARREGAVEL" at bounding box center [180, 45] width 72 height 20
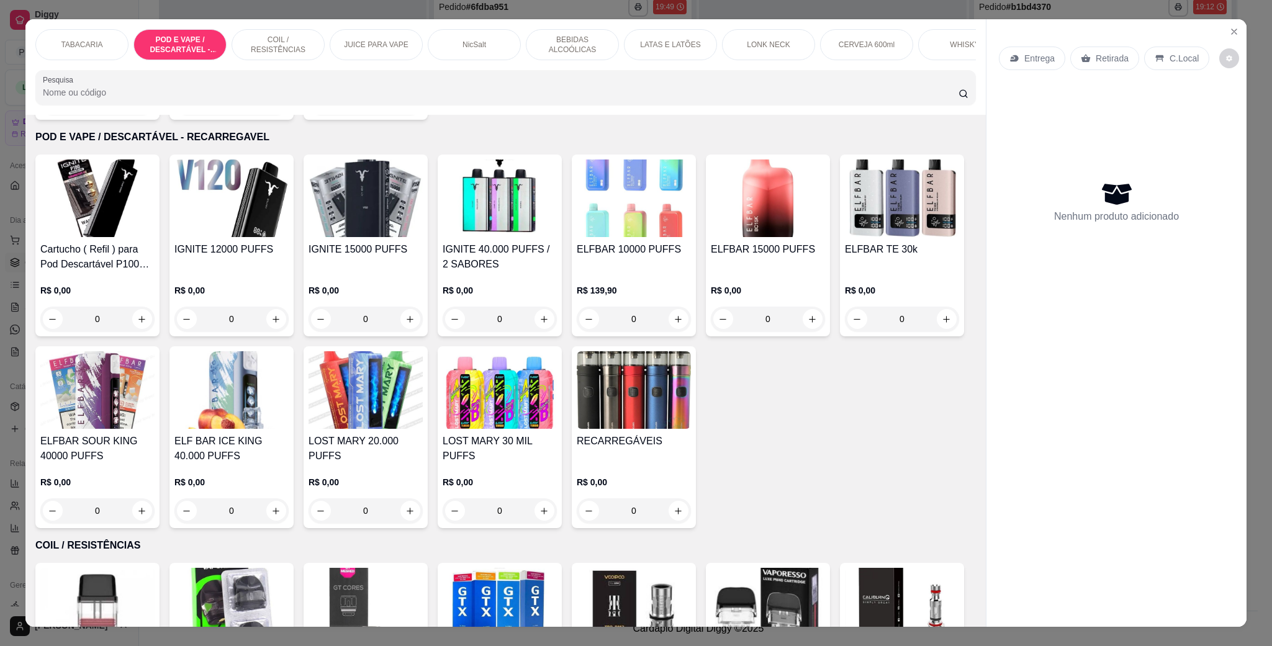
scroll to position [20, 0]
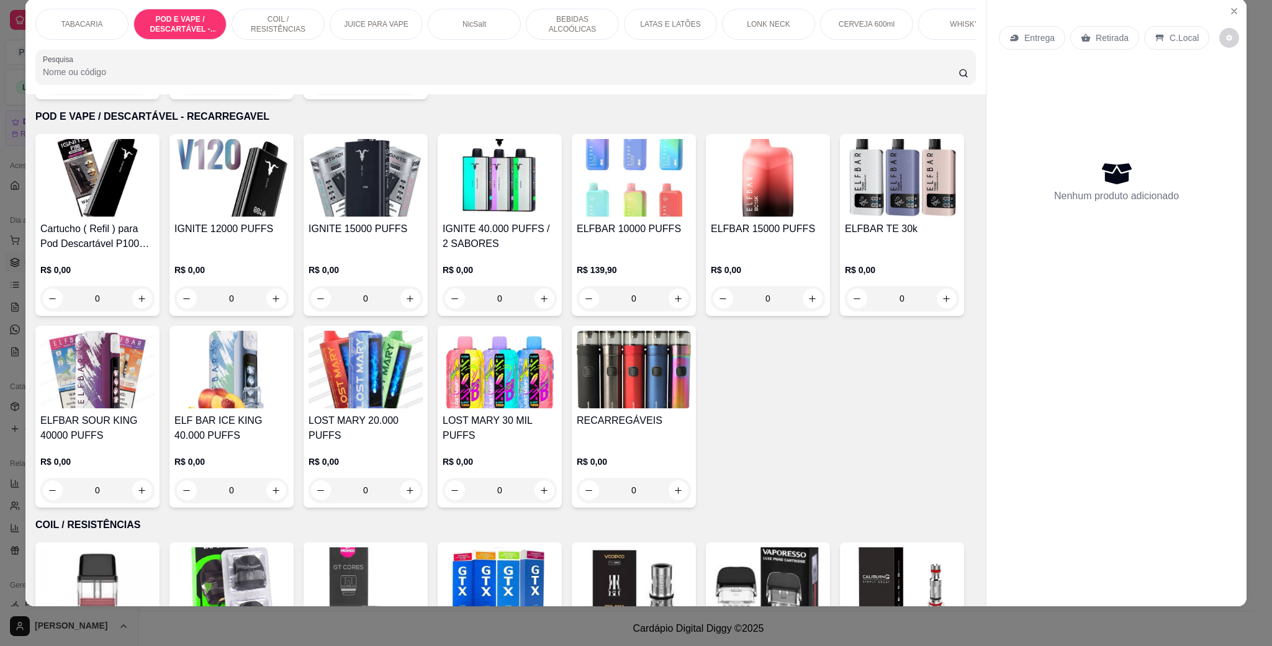
drag, startPoint x: 511, startPoint y: 322, endPoint x: 486, endPoint y: 393, distance: 75.0
click at [511, 327] on div "Cartucho ( Refil ) para Pod Descartável P100 Pró – Ignite – 10.000 Puffs R$ 0,0…" at bounding box center [505, 321] width 941 height 374
click at [423, 363] on img at bounding box center [366, 370] width 114 height 78
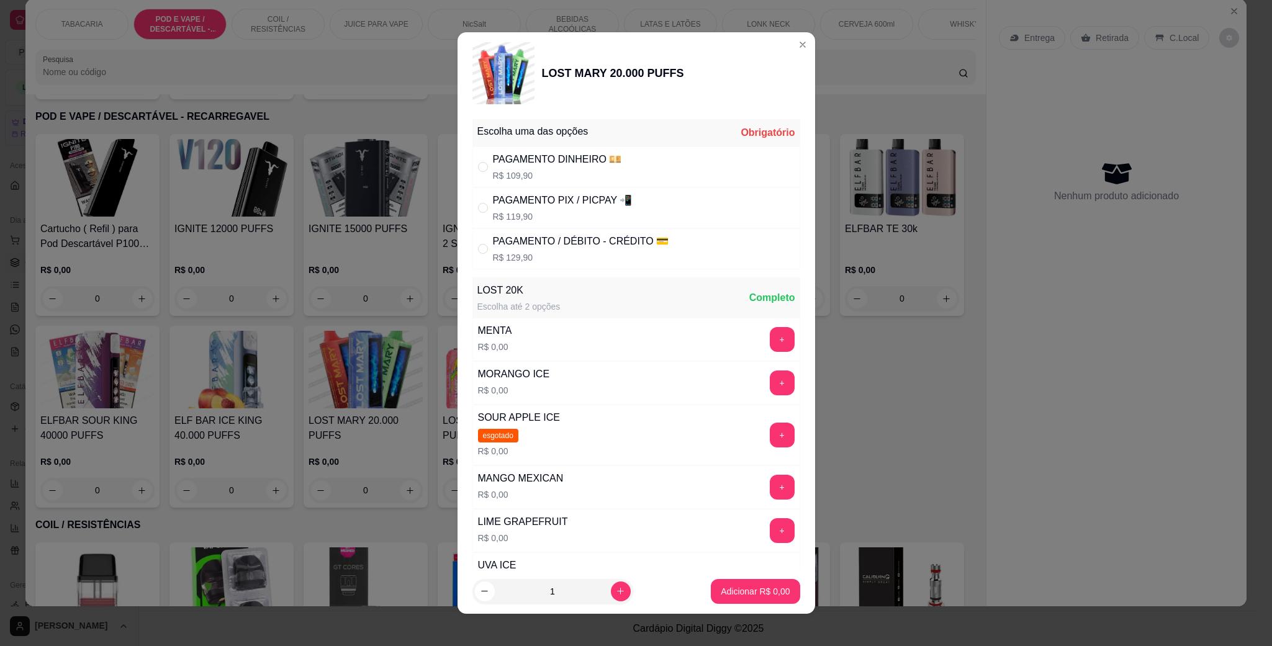
click at [613, 170] on div "PAGAMENTO DINHEIRO 💴 R$ 109,90" at bounding box center [636, 167] width 328 height 41
radio input "true"
click at [770, 539] on button "+" at bounding box center [782, 530] width 25 height 25
click at [755, 597] on p "Adicionar R$ 109,90" at bounding box center [751, 591] width 76 height 12
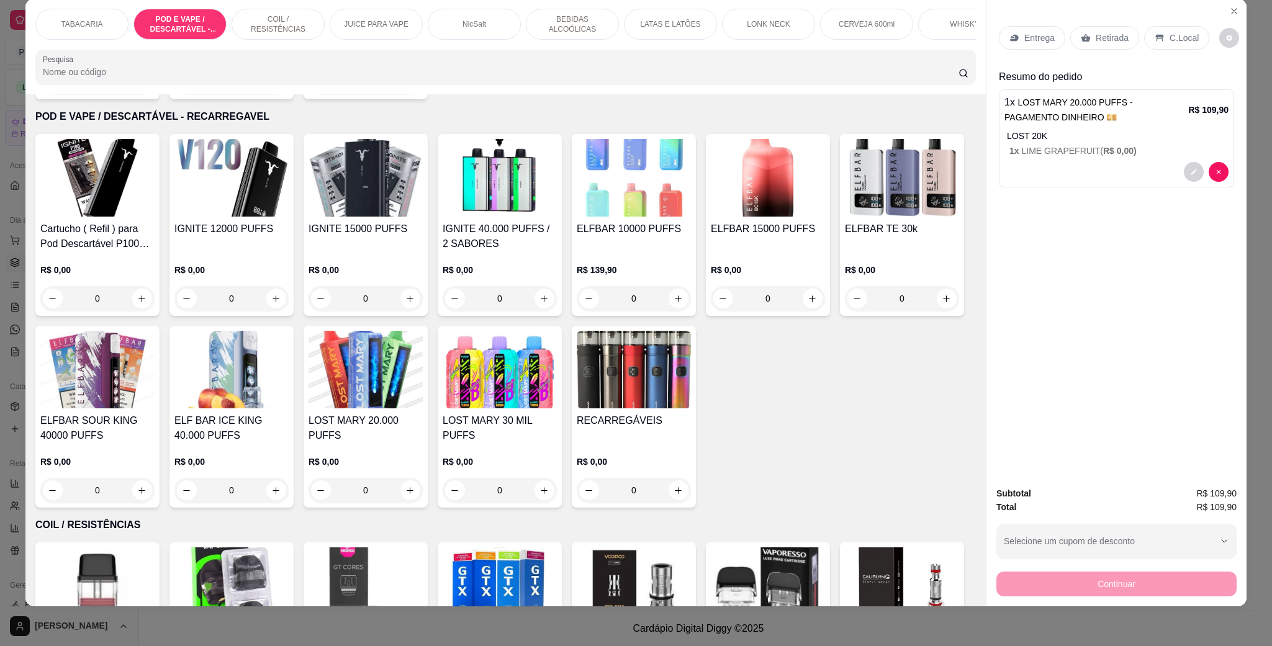
click at [1170, 32] on p "C.Local" at bounding box center [1184, 38] width 29 height 12
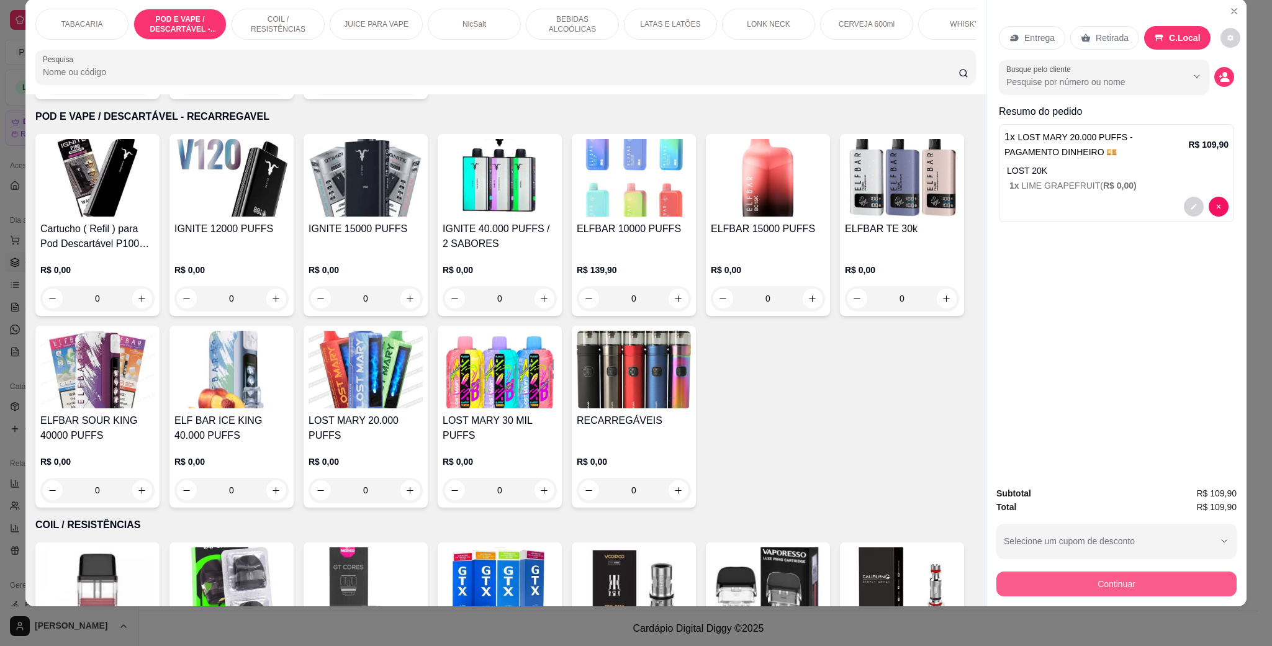
click at [1122, 574] on button "Continuar" at bounding box center [1117, 584] width 240 height 25
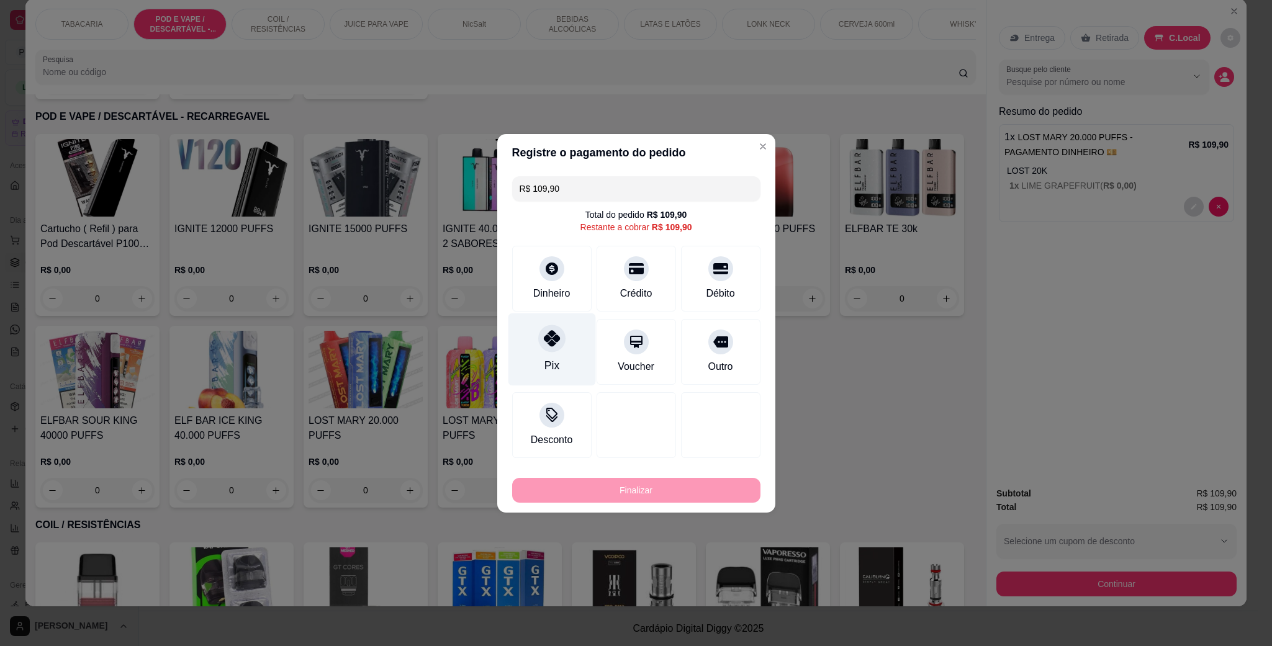
click at [524, 339] on div "Pix" at bounding box center [552, 349] width 88 height 73
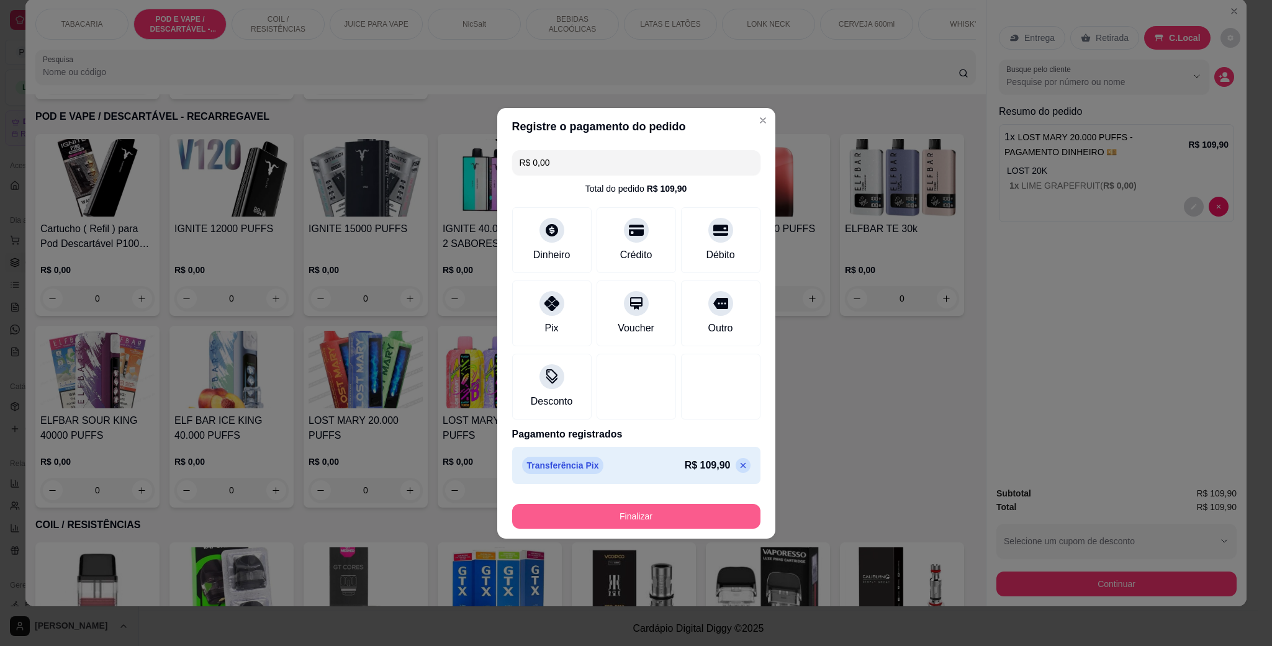
click at [676, 513] on button "Finalizar" at bounding box center [636, 516] width 248 height 25
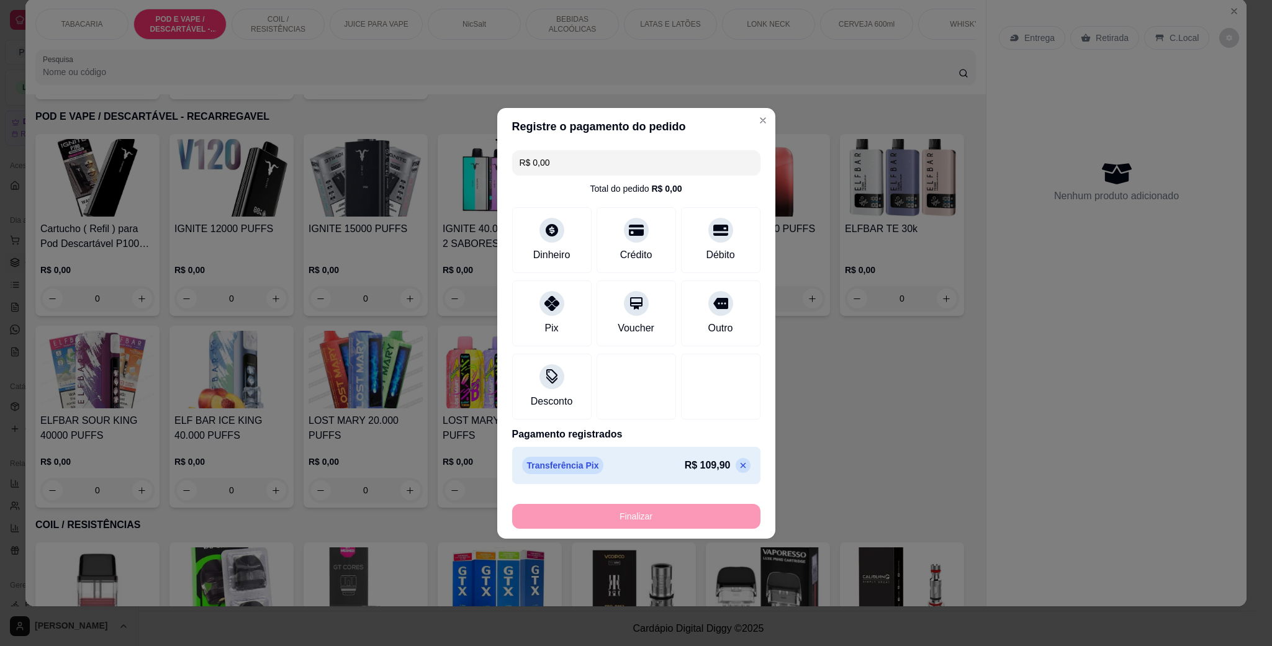
type input "-R$ 109,90"
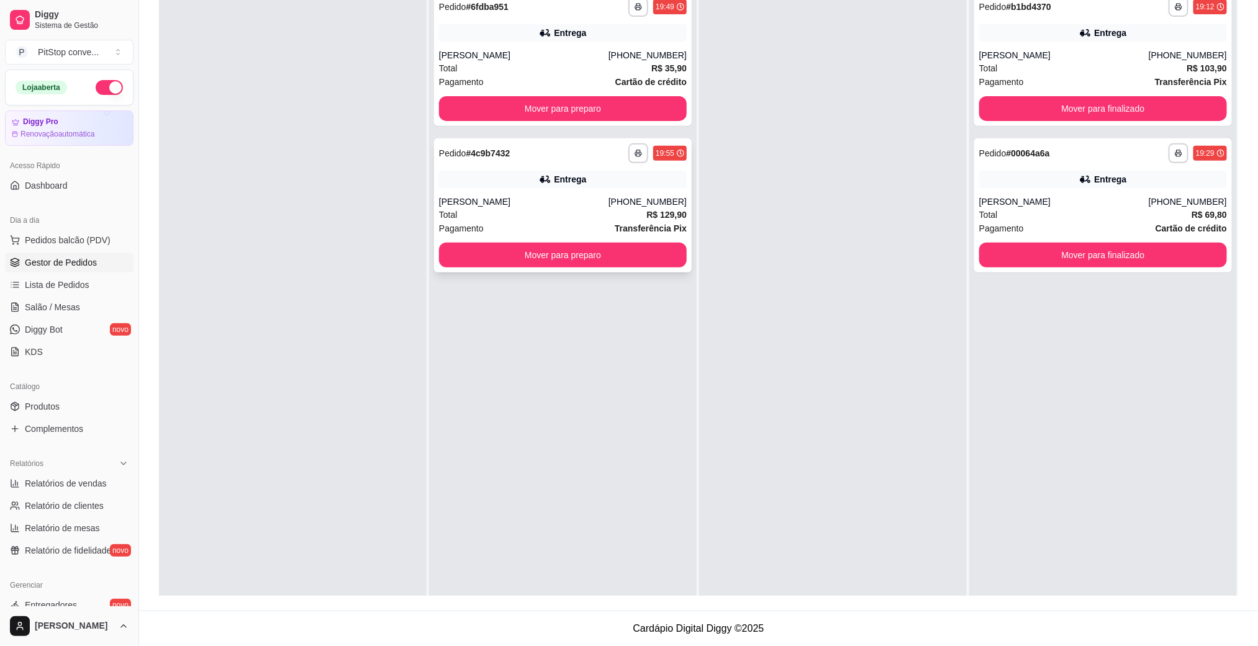
click at [654, 204] on div "[PHONE_NUMBER]" at bounding box center [647, 202] width 78 height 12
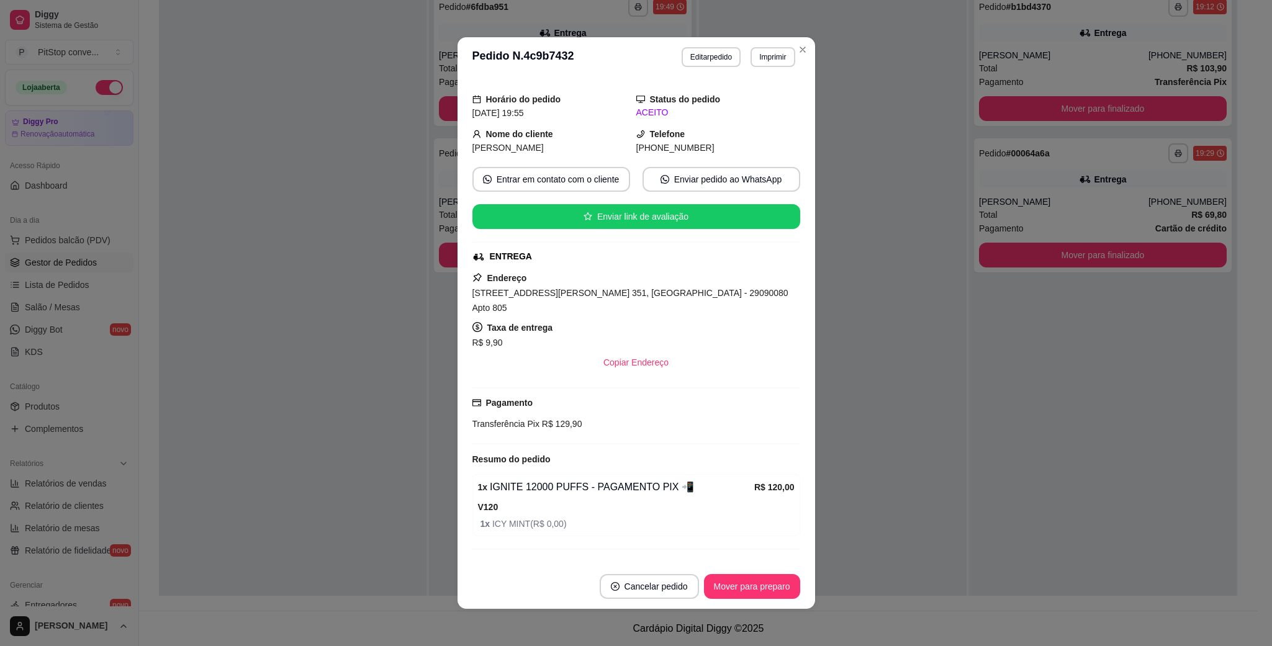
scroll to position [47, 0]
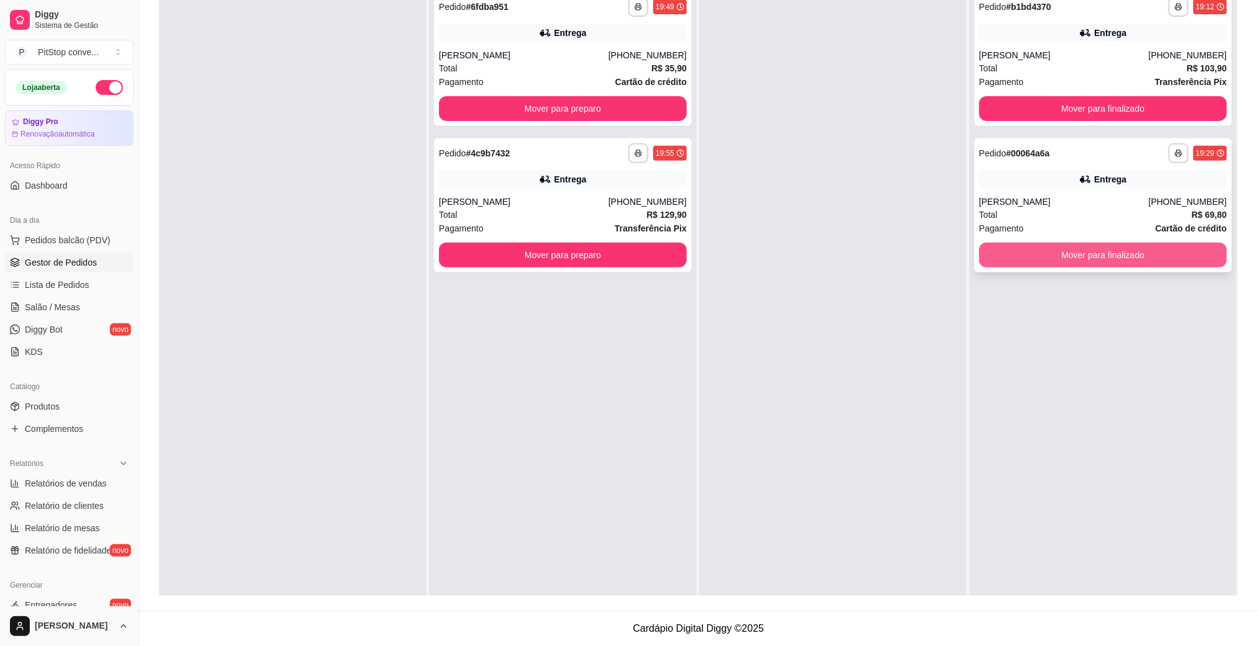
click at [1024, 258] on button "Mover para finalizado" at bounding box center [1103, 255] width 248 height 25
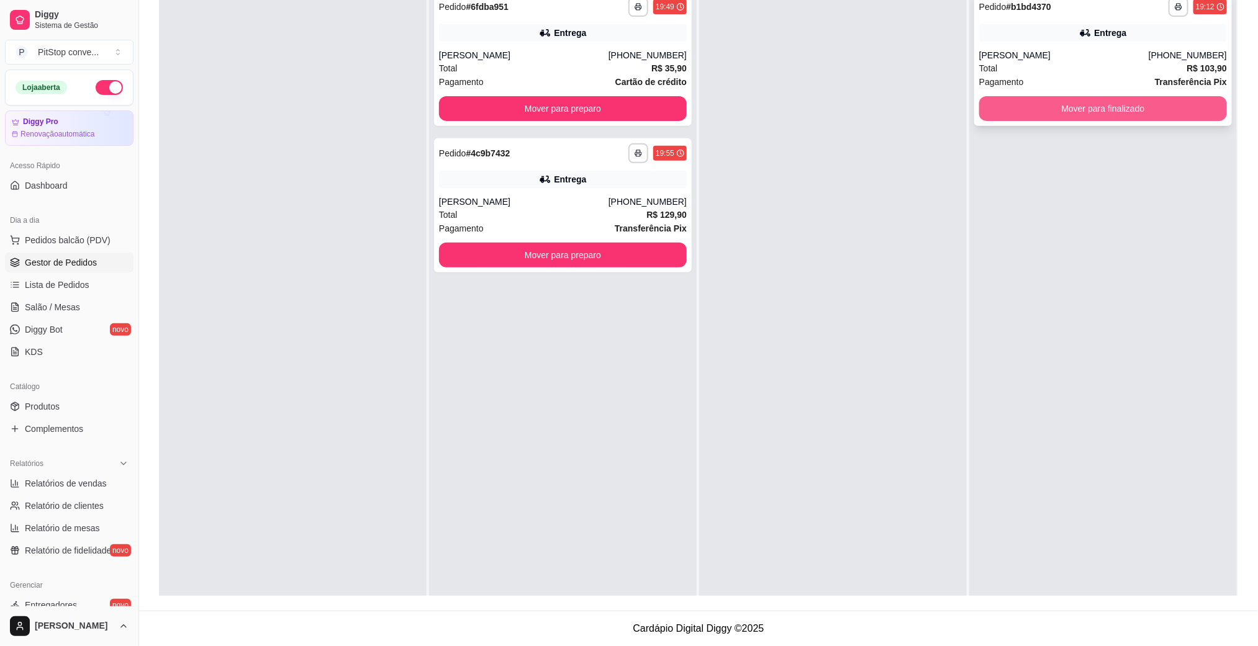
click at [1068, 102] on button "Mover para finalizado" at bounding box center [1103, 108] width 248 height 25
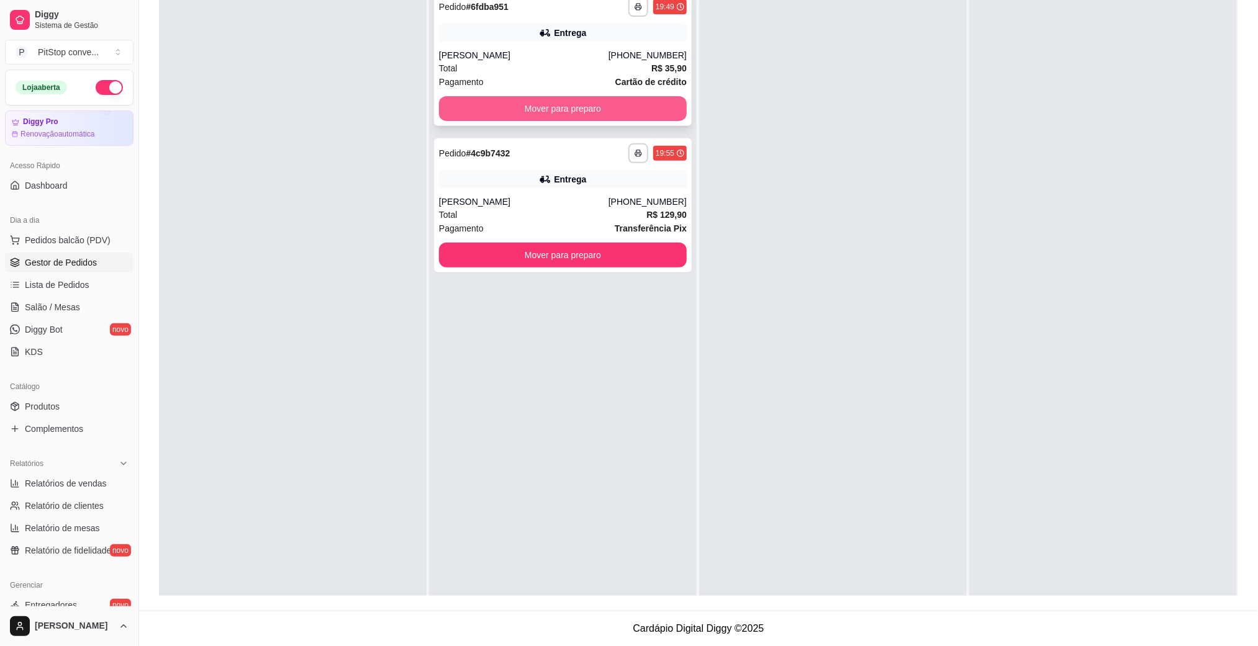
click at [641, 105] on button "Mover para preparo" at bounding box center [563, 108] width 248 height 25
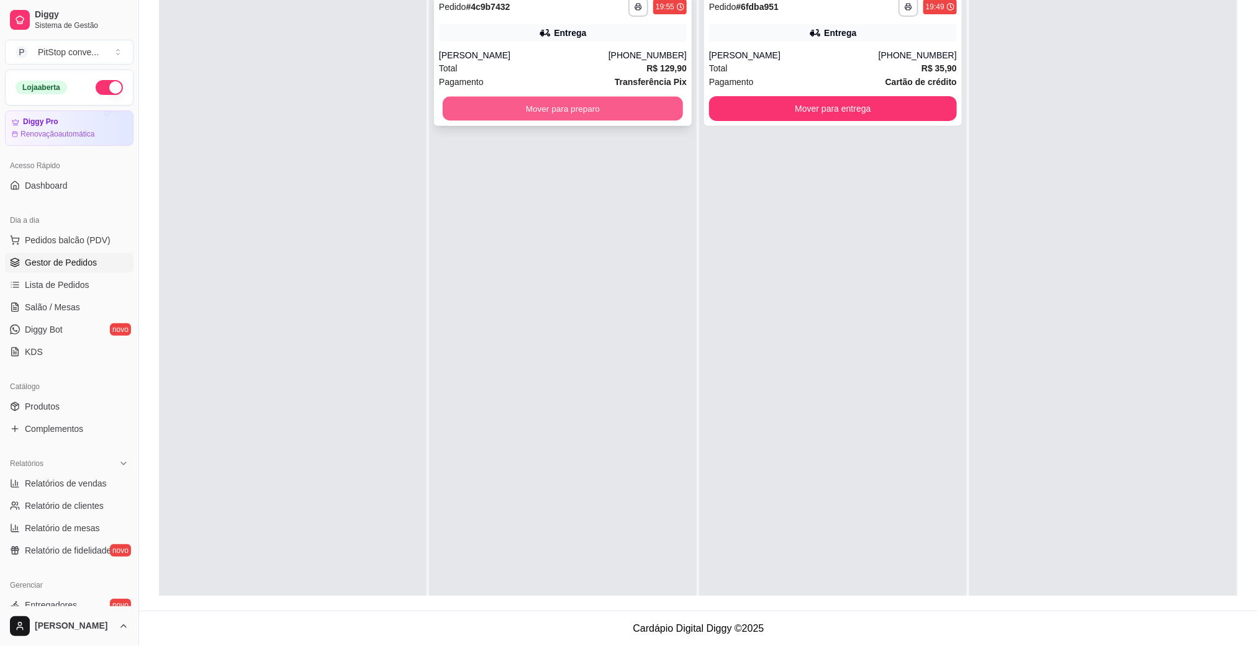
click at [622, 108] on button "Mover para preparo" at bounding box center [563, 109] width 240 height 24
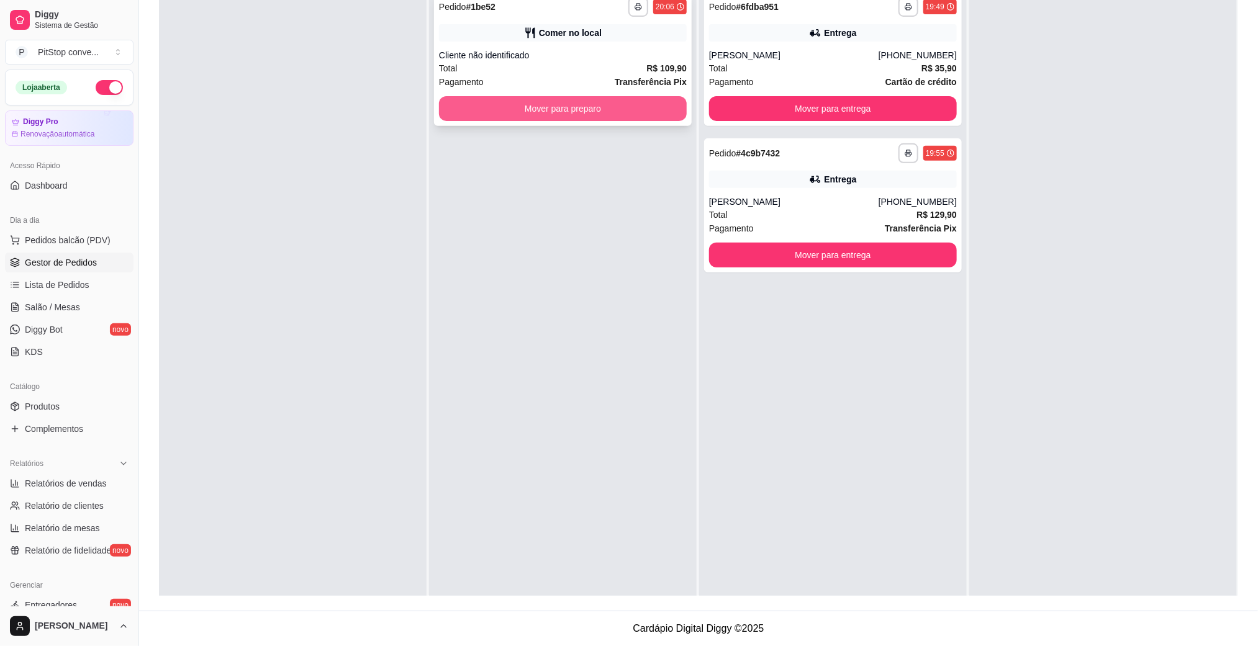
click at [611, 110] on button "Mover para preparo" at bounding box center [563, 108] width 248 height 25
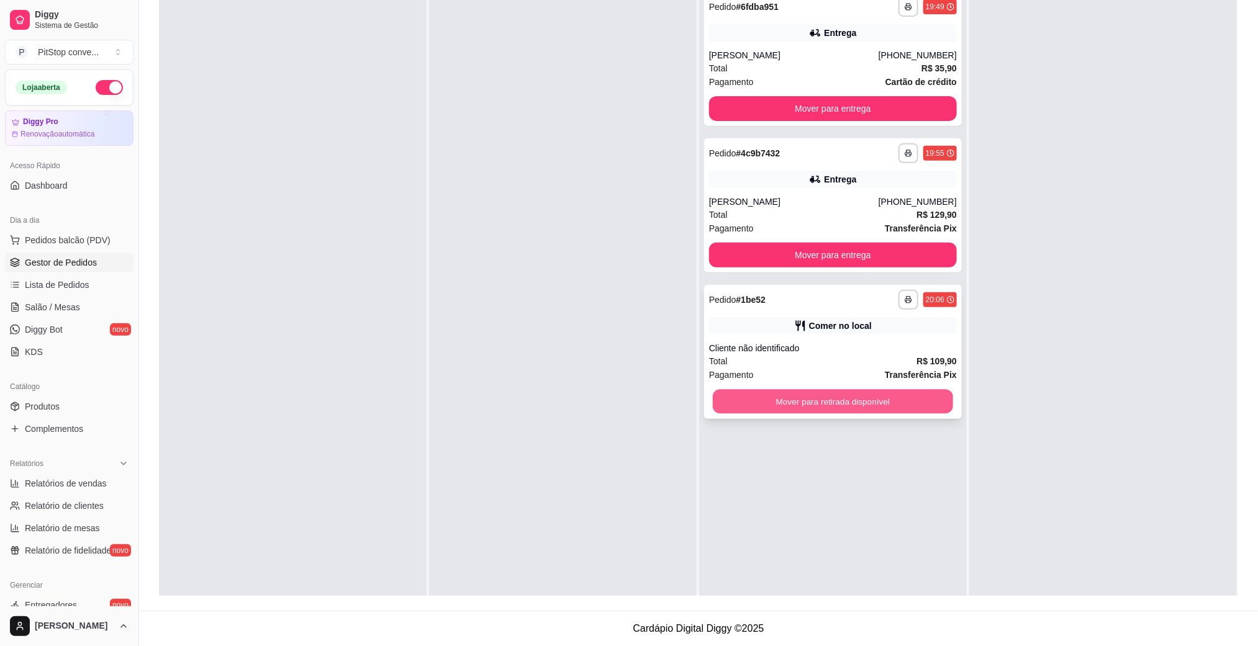
click at [887, 409] on button "Mover para retirada disponível" at bounding box center [833, 402] width 240 height 24
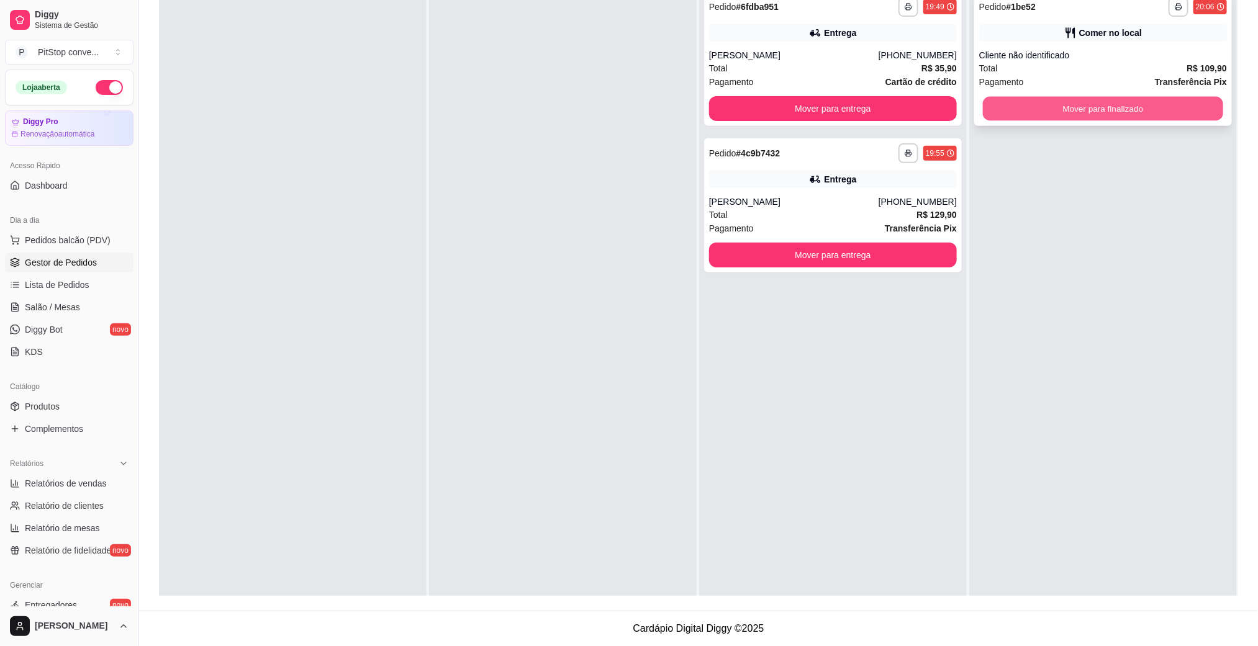
click at [1059, 112] on button "Mover para finalizado" at bounding box center [1103, 109] width 240 height 24
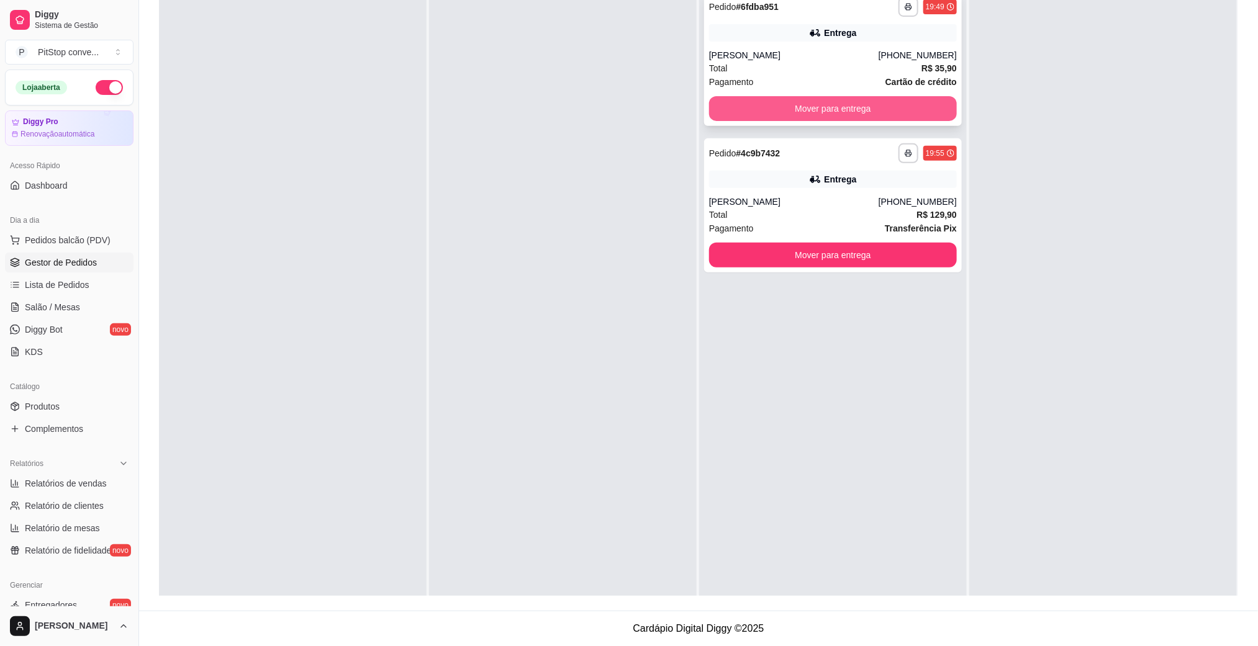
click at [885, 103] on button "Mover para entrega" at bounding box center [833, 108] width 248 height 25
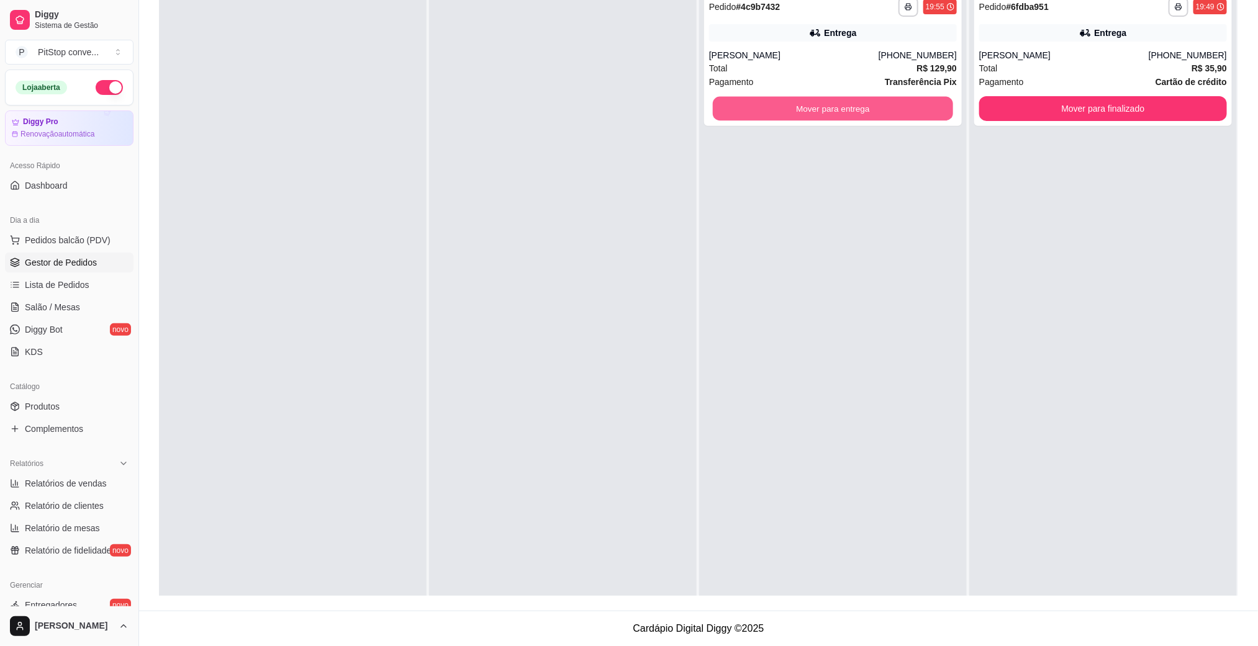
click at [885, 103] on button "Mover para entrega" at bounding box center [833, 109] width 240 height 24
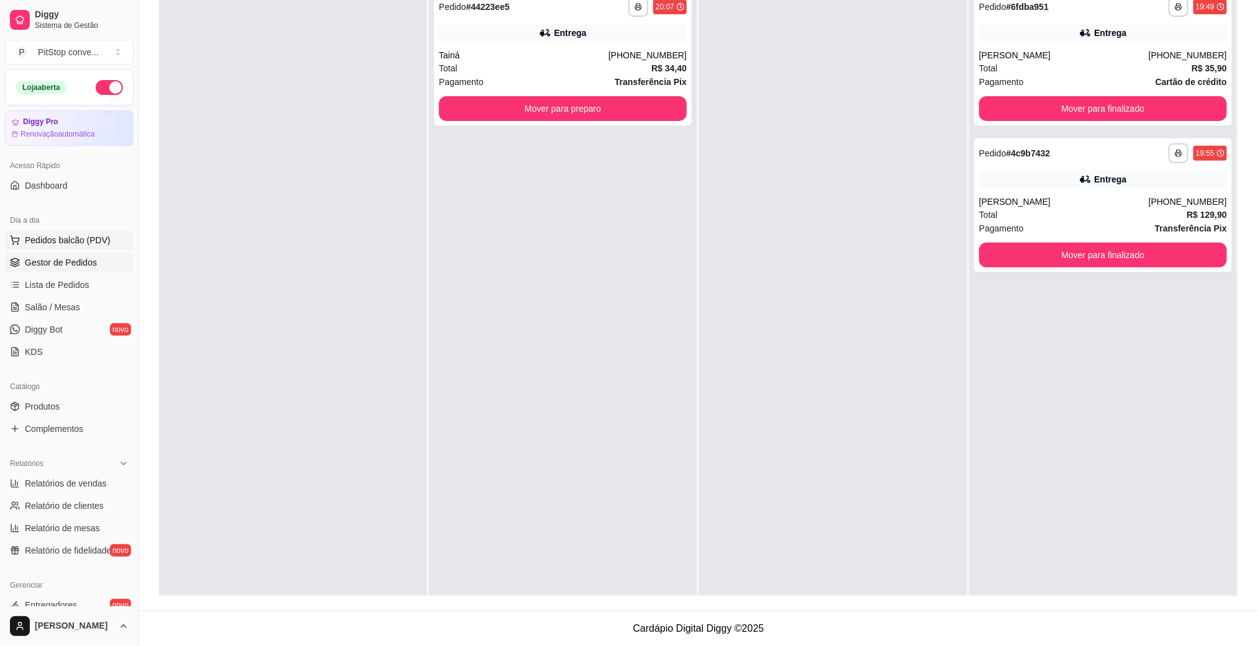
click at [67, 233] on button "Pedidos balcão (PDV)" at bounding box center [69, 240] width 129 height 20
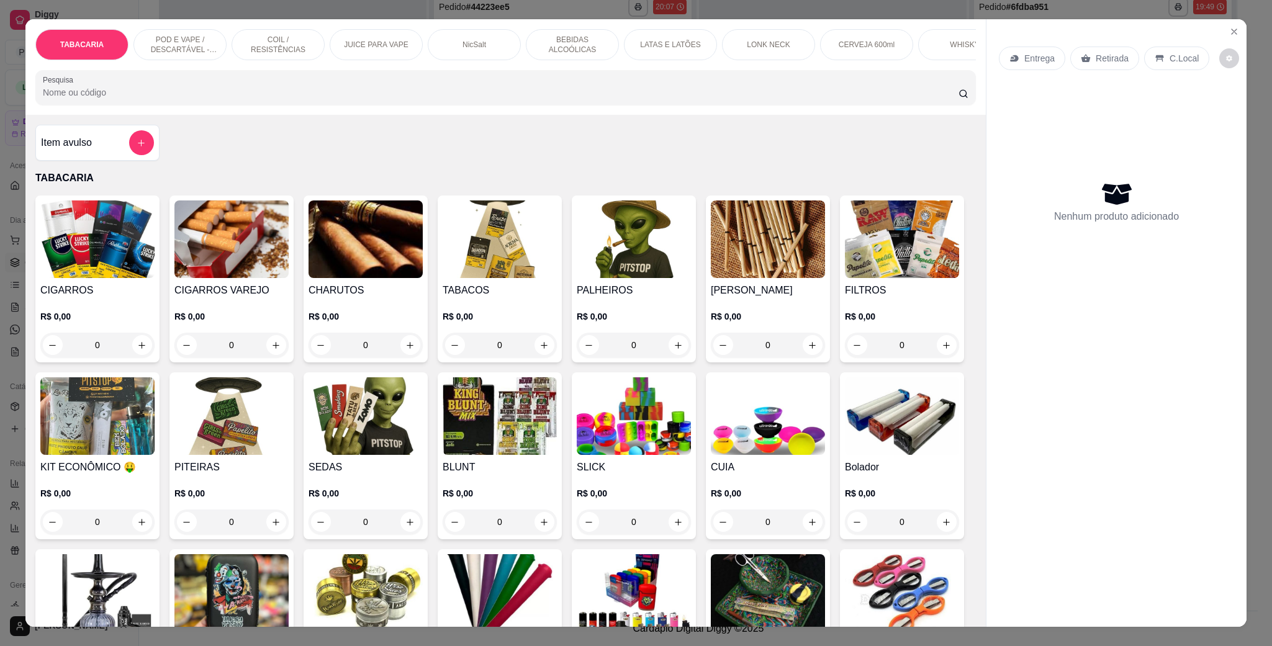
click at [198, 38] on p "POD E VAPE / DESCARTÁVEL - RECARREGAVEL" at bounding box center [180, 45] width 72 height 20
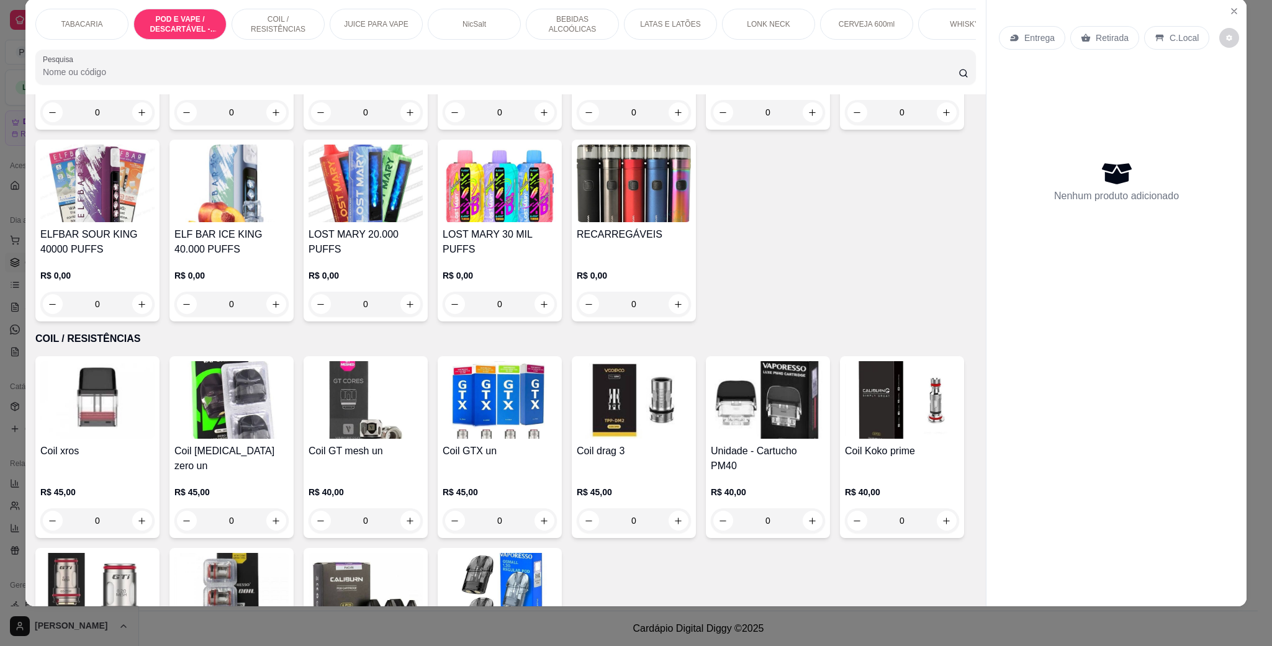
scroll to position [803, 0]
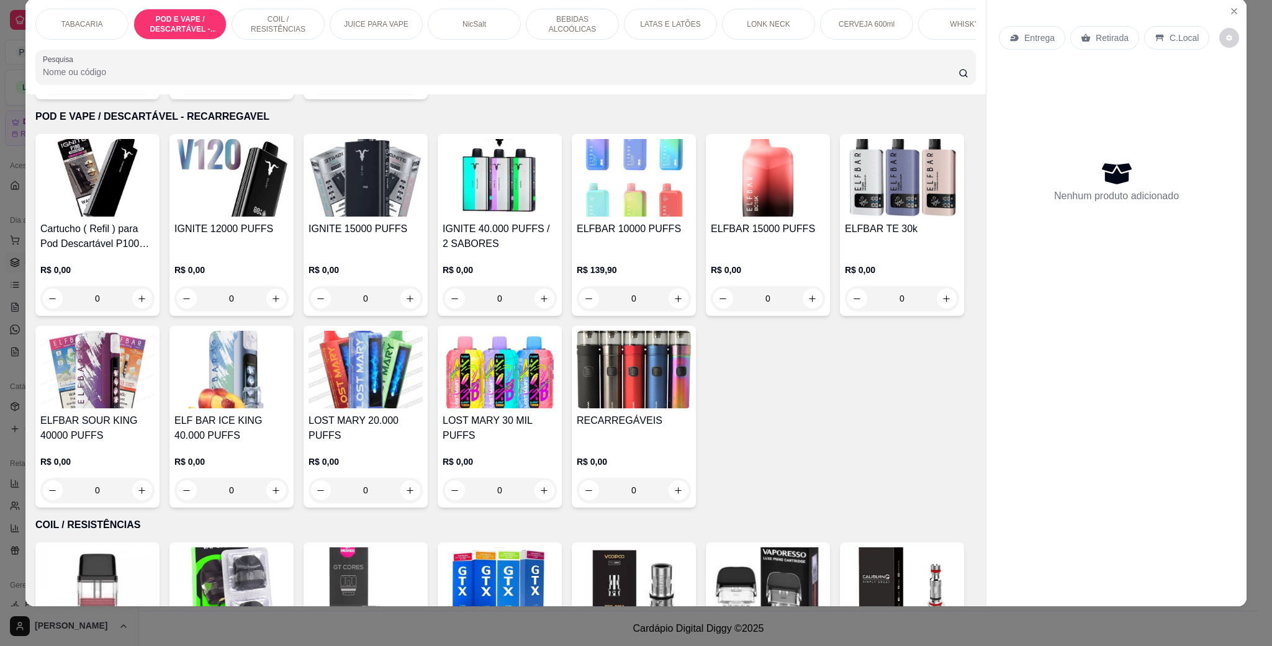
click at [155, 397] on img at bounding box center [97, 370] width 114 height 78
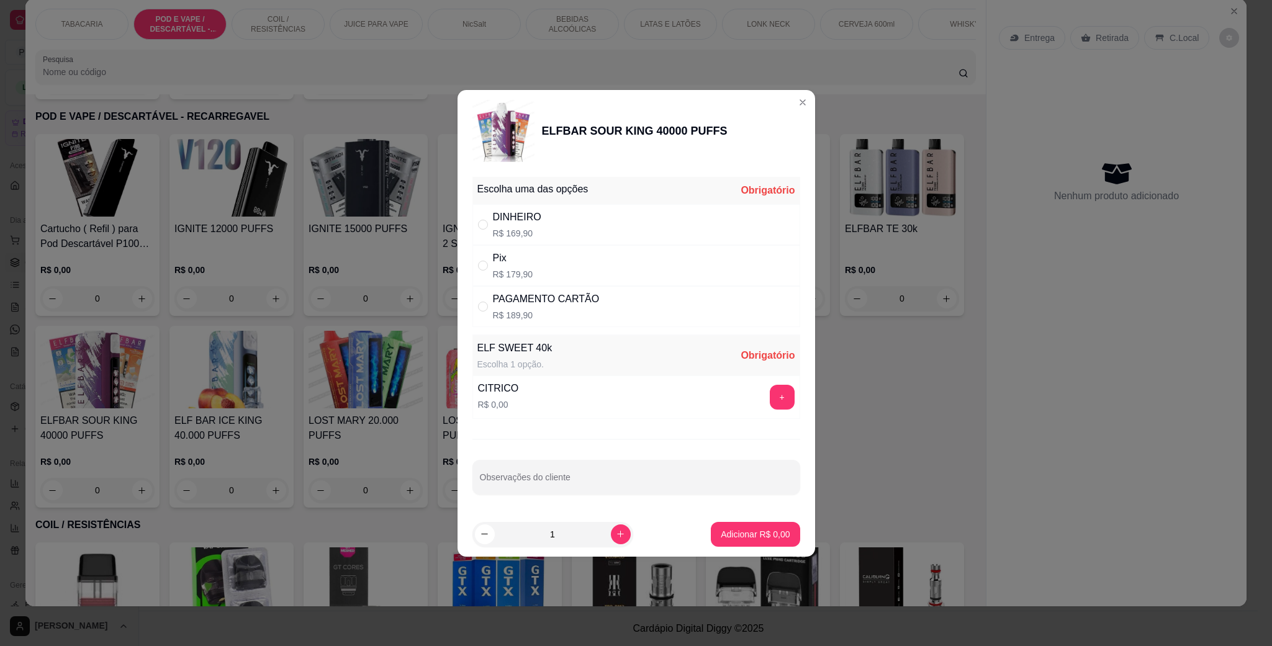
click at [499, 274] on p "R$ 179,90" at bounding box center [513, 274] width 40 height 12
radio input "true"
click at [528, 390] on div "CITRICO R$ 0,00 +" at bounding box center [636, 397] width 328 height 43
click at [765, 391] on div "+" at bounding box center [782, 397] width 35 height 25
click at [770, 397] on button "+" at bounding box center [782, 397] width 25 height 25
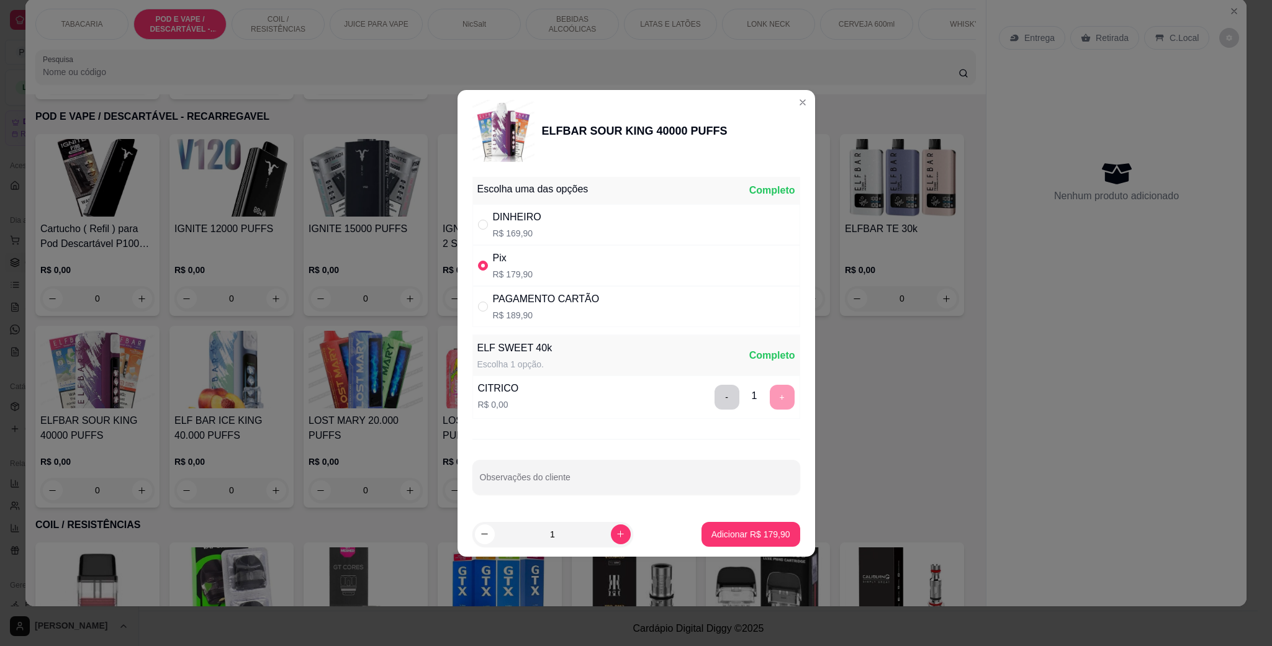
click at [758, 522] on footer "1 Adicionar R$ 179,90" at bounding box center [637, 534] width 358 height 45
click at [760, 524] on button "Adicionar R$ 179,90" at bounding box center [751, 534] width 99 height 25
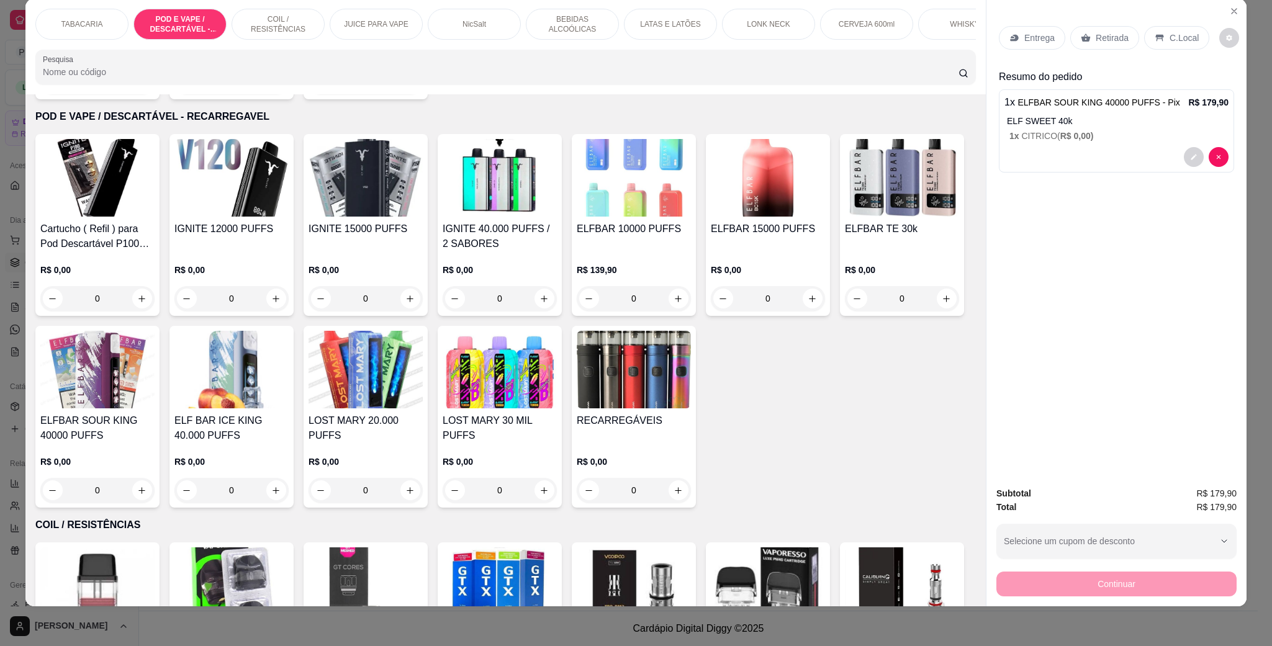
click at [1172, 40] on p "C.Local" at bounding box center [1184, 38] width 29 height 12
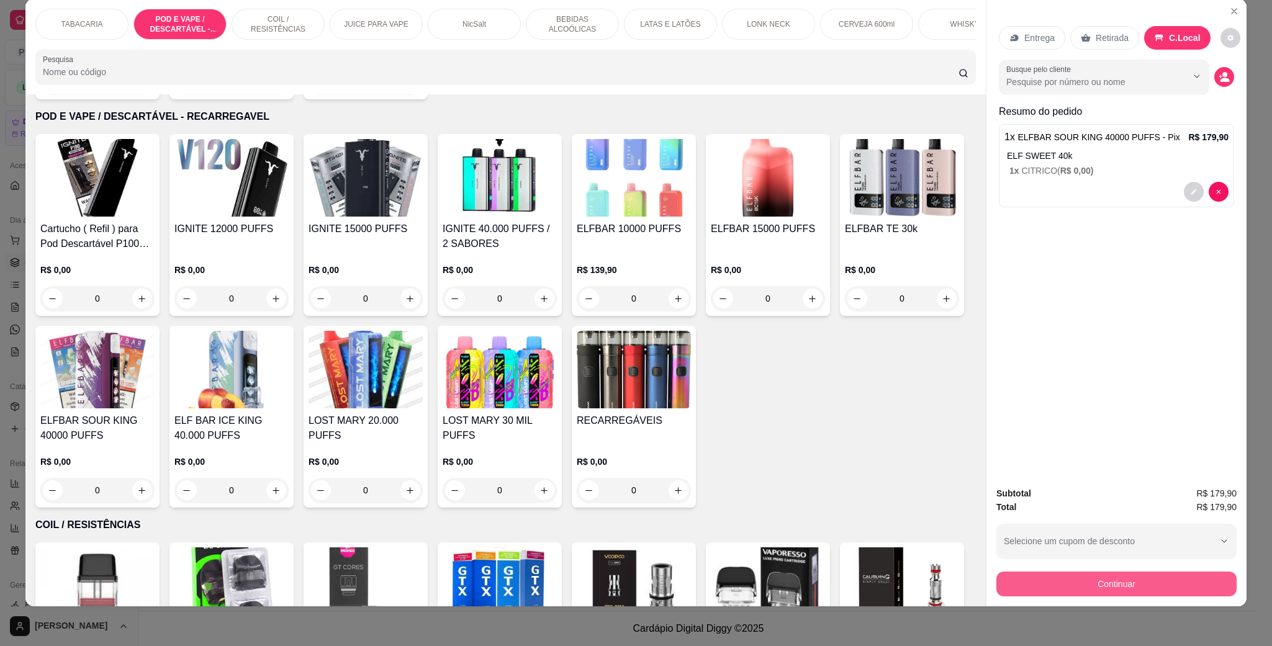
click at [1103, 587] on button "Continuar" at bounding box center [1117, 584] width 240 height 25
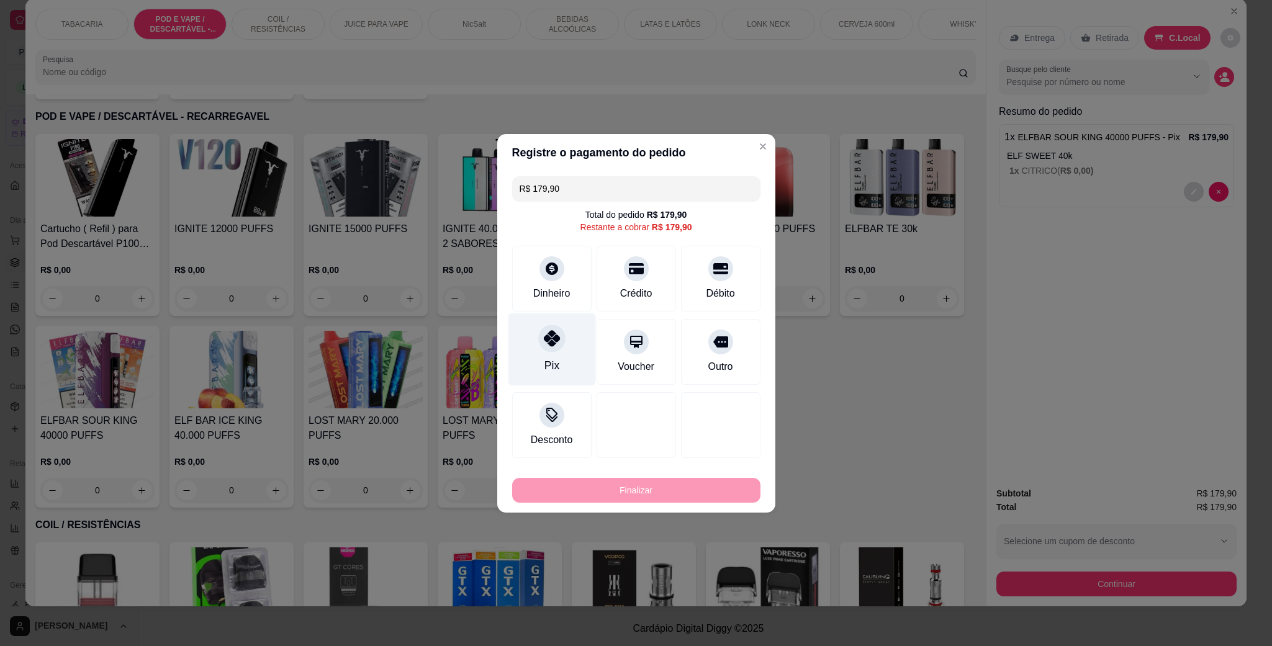
click at [536, 345] on div "Pix" at bounding box center [552, 349] width 88 height 73
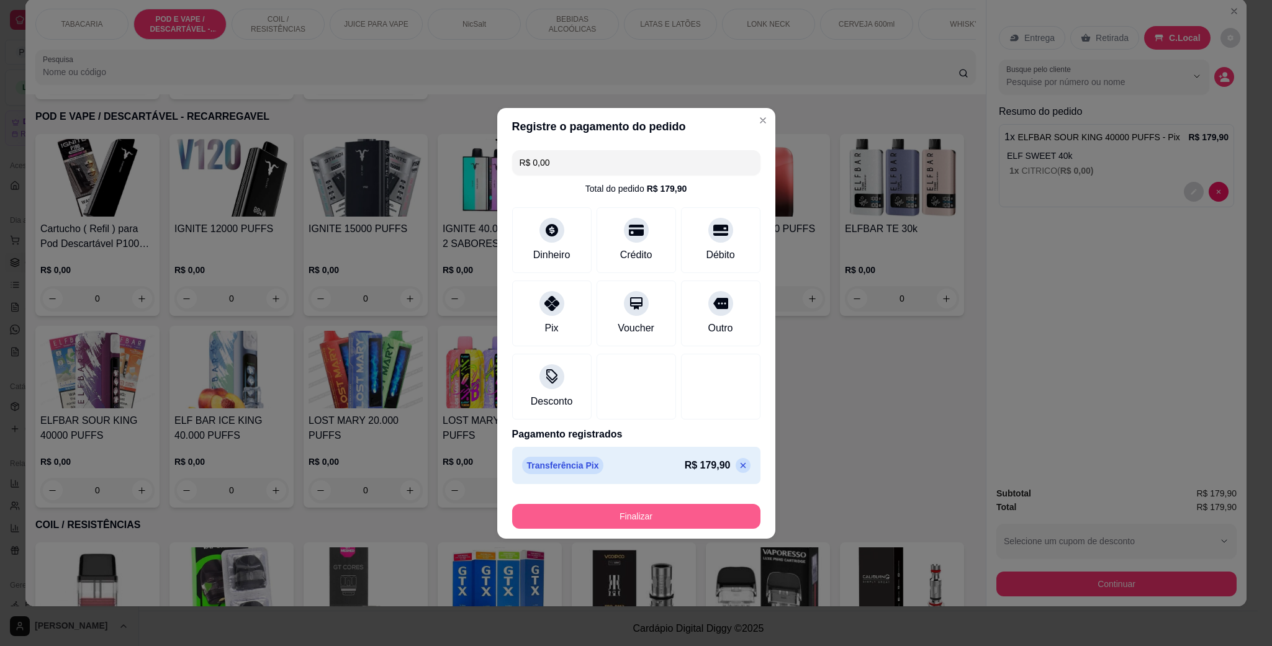
click at [643, 518] on button "Finalizar" at bounding box center [636, 516] width 248 height 25
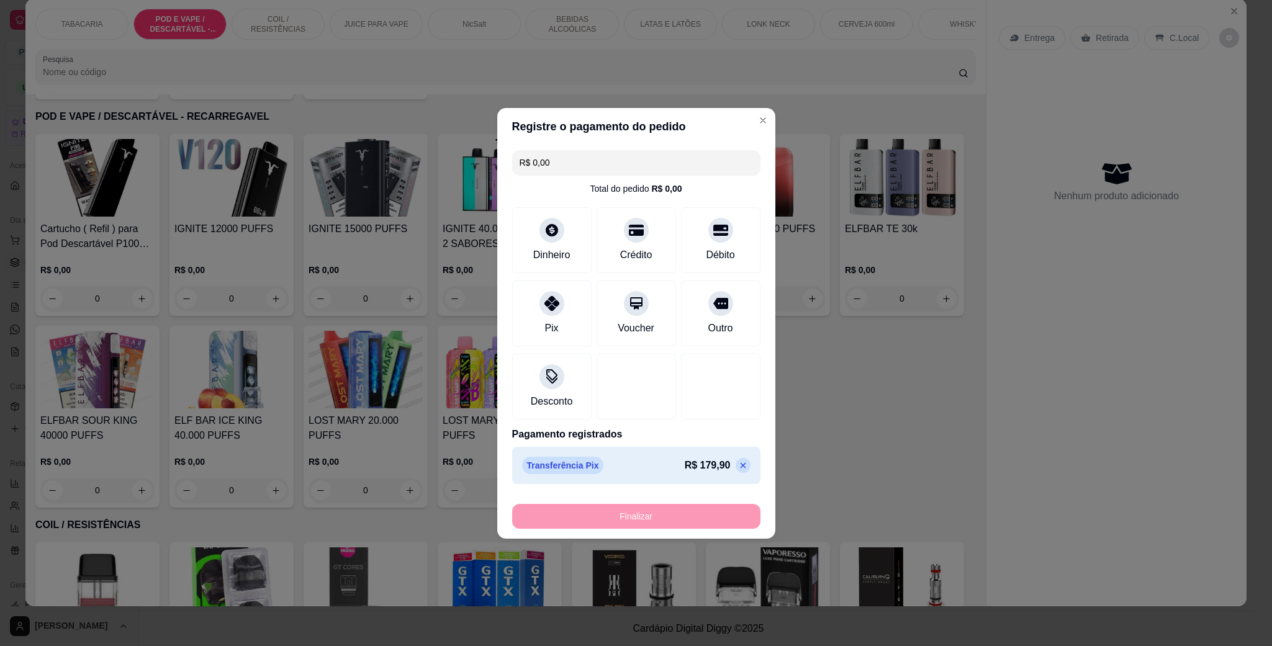
type input "-R$ 179,90"
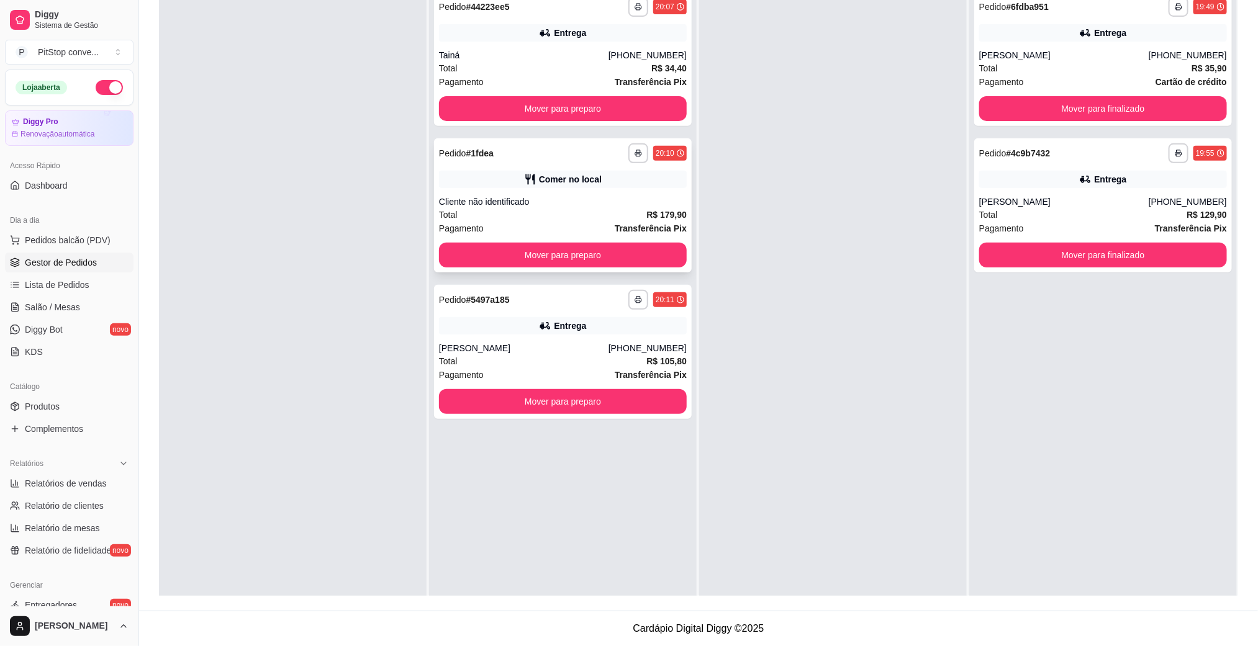
click at [597, 185] on div "Comer no local" at bounding box center [563, 179] width 248 height 17
click at [643, 75] on span "Transferência Pix" at bounding box center [651, 82] width 72 height 14
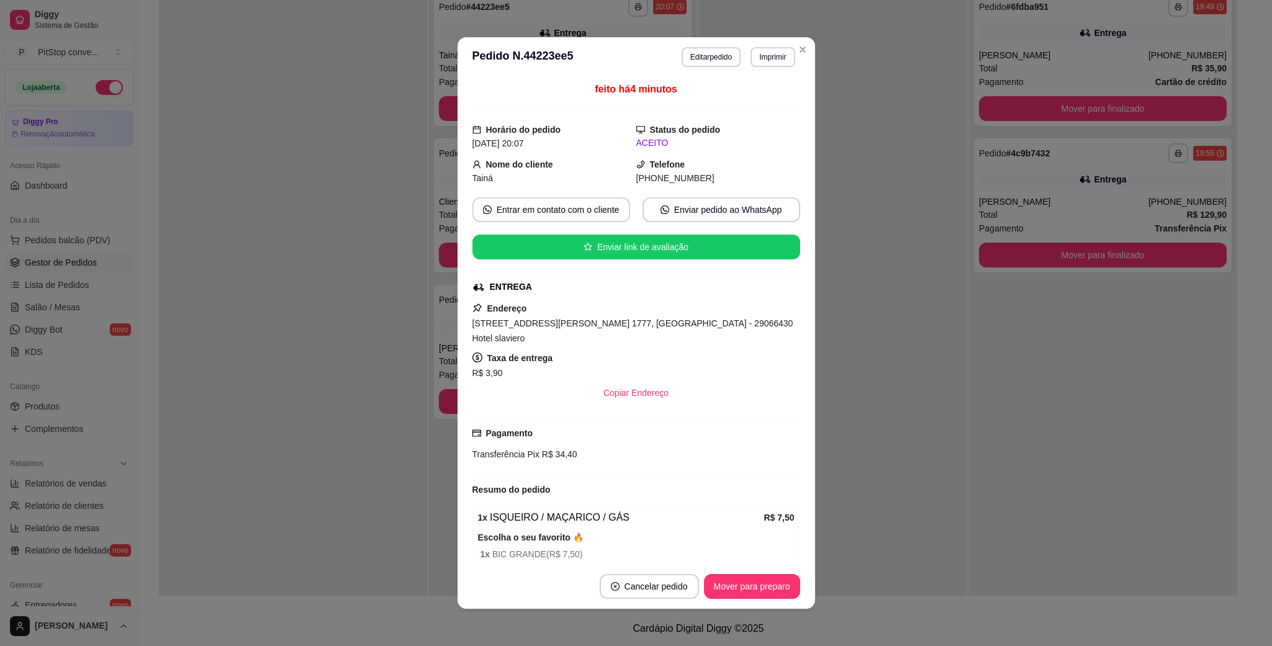
click at [637, 328] on span "[STREET_ADDRESS][PERSON_NAME] 1777, [GEOGRAPHIC_DATA] - 29066430 Hotel slaviero" at bounding box center [632, 331] width 321 height 25
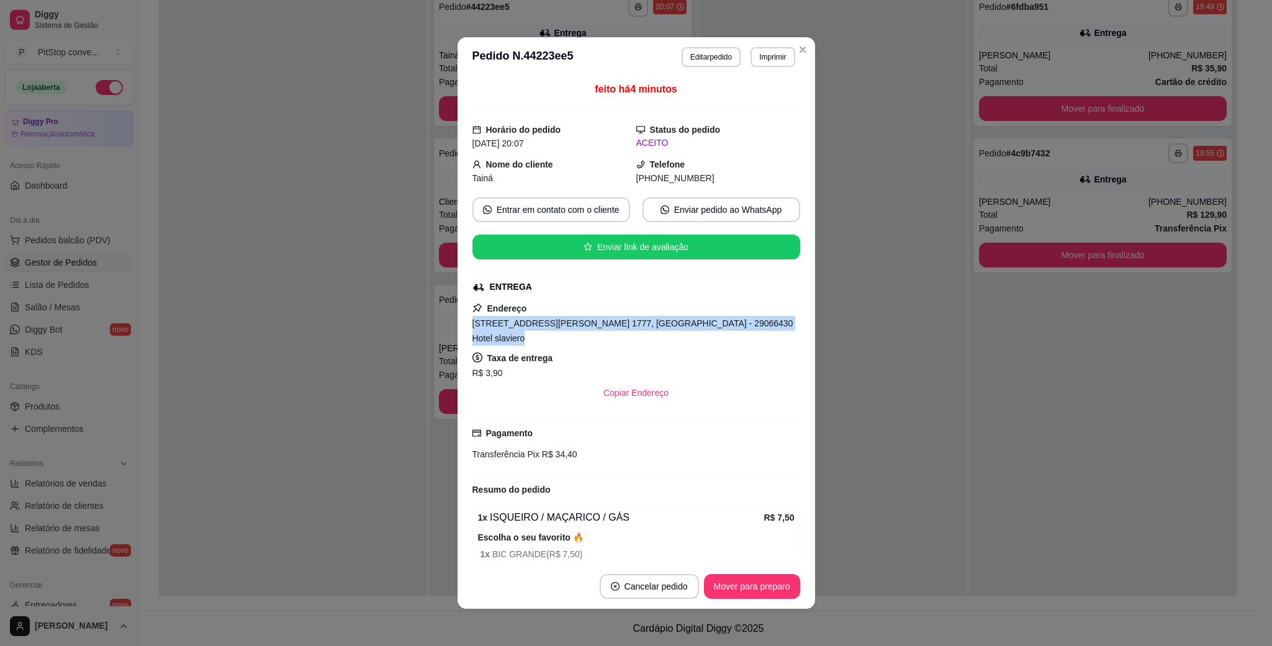
click at [637, 328] on span "[STREET_ADDRESS][PERSON_NAME] 1777, [GEOGRAPHIC_DATA] - 29066430 Hotel slaviero" at bounding box center [632, 331] width 321 height 25
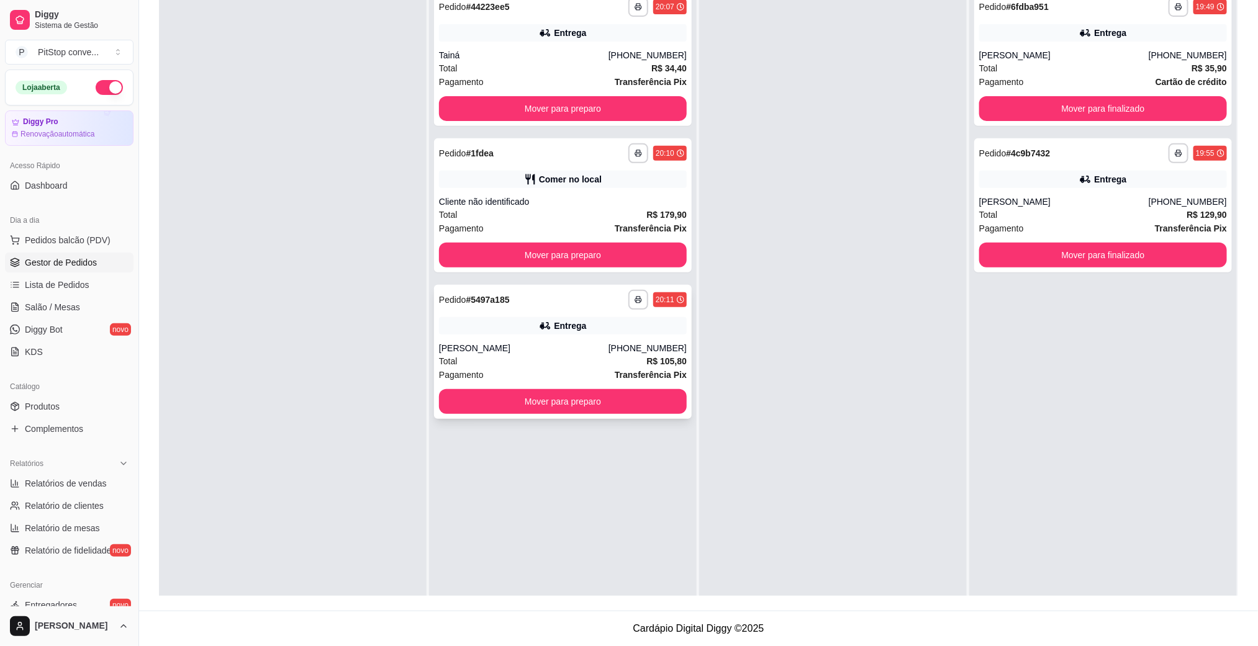
click at [528, 355] on div "Total R$ 105,80" at bounding box center [563, 362] width 248 height 14
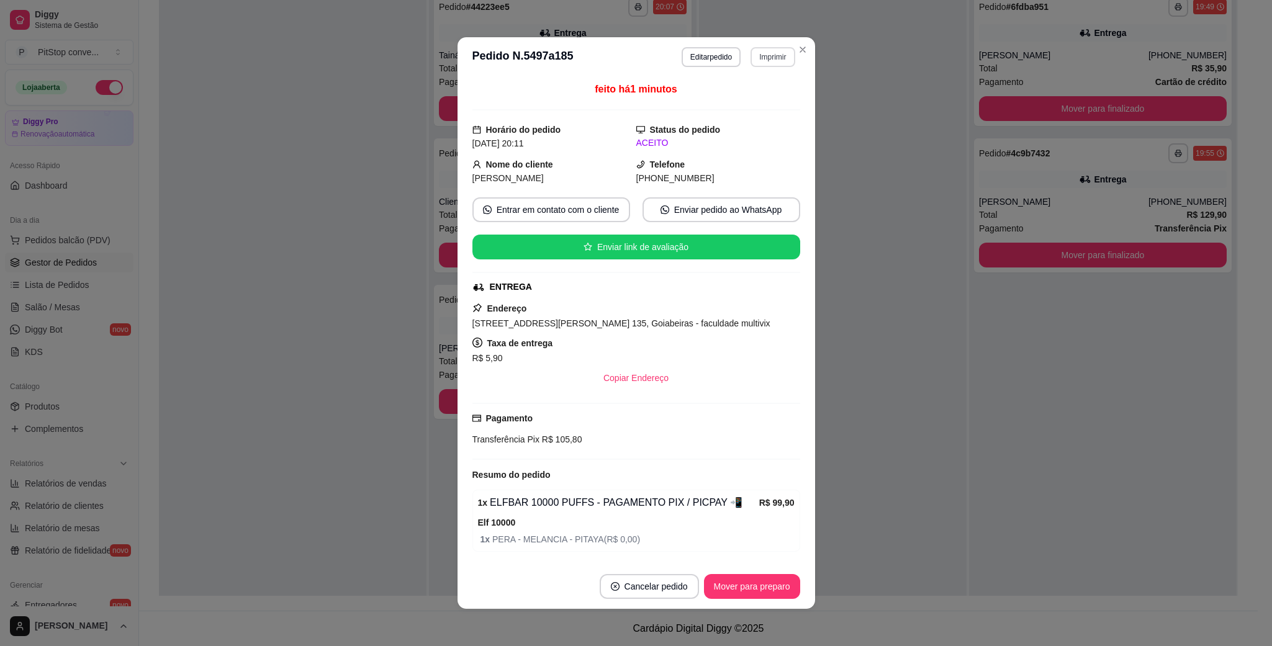
click at [771, 60] on button "Imprimir" at bounding box center [773, 57] width 44 height 20
click at [734, 101] on button "IMPRESSORA" at bounding box center [744, 102] width 90 height 20
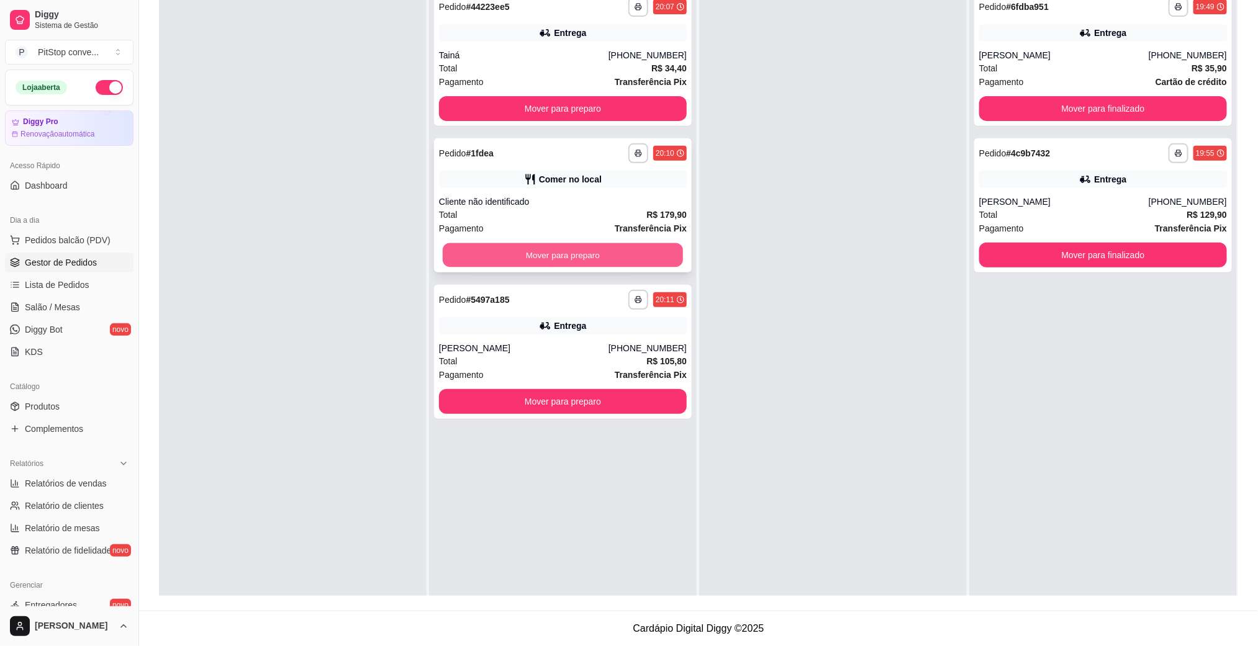
click at [623, 265] on button "Mover para preparo" at bounding box center [563, 255] width 240 height 24
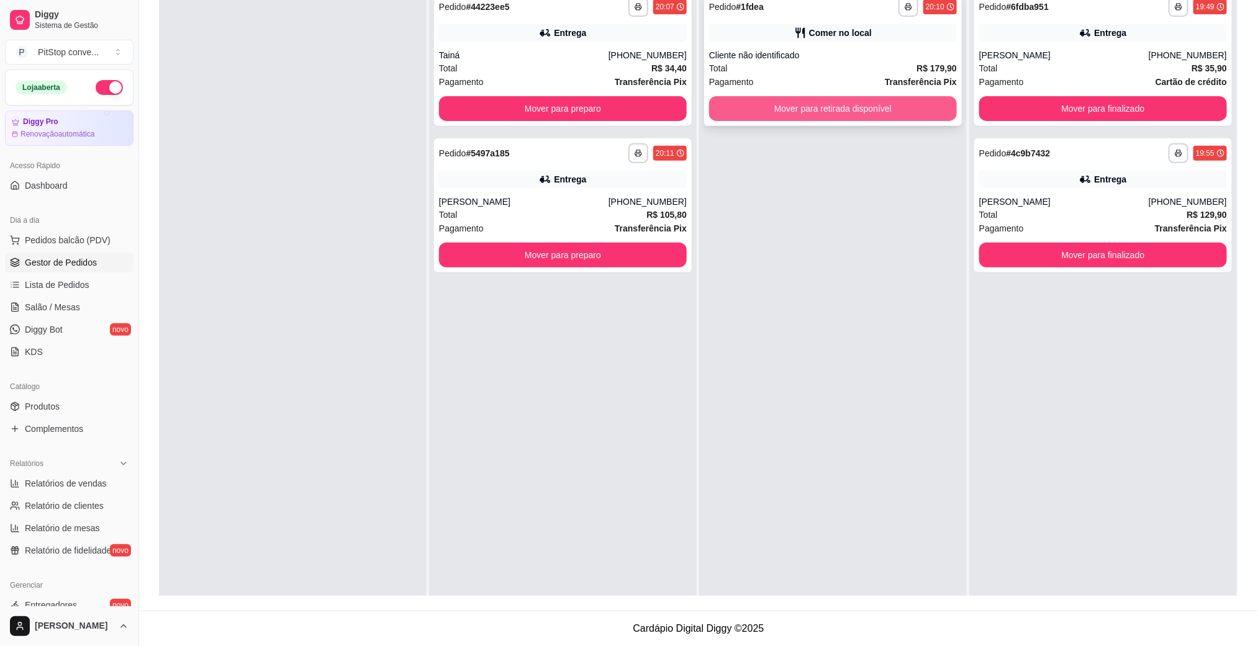
click at [836, 101] on button "Mover para retirada disponível" at bounding box center [833, 108] width 248 height 25
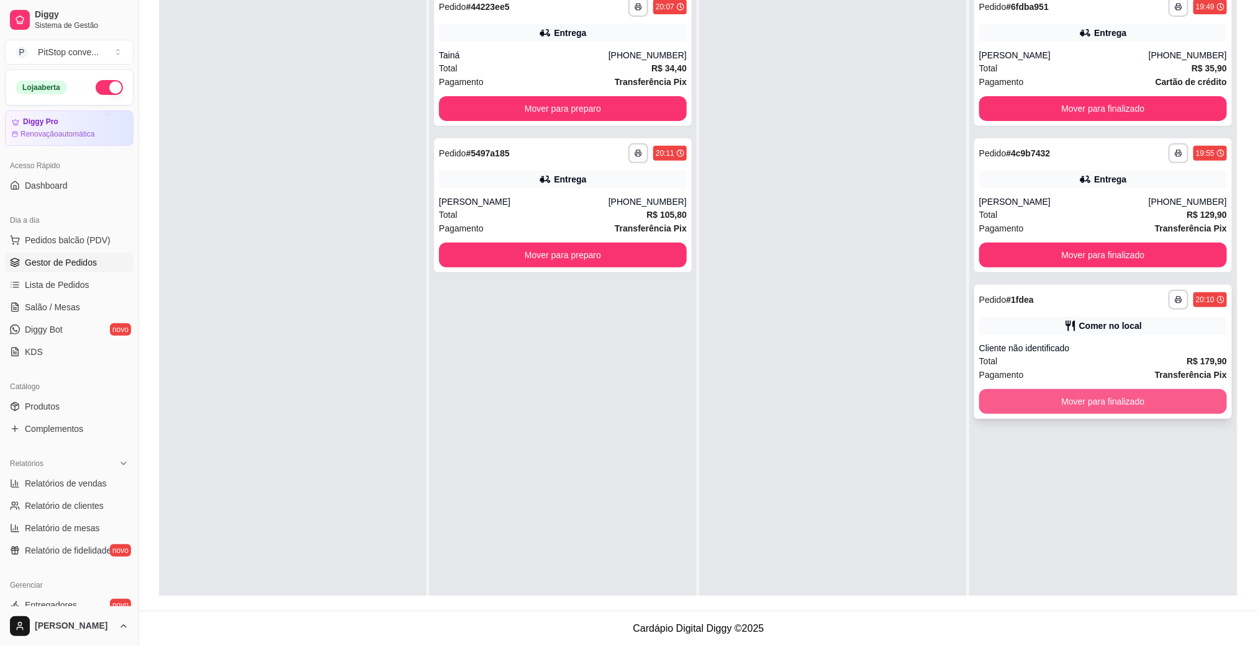
click at [1070, 397] on button "Mover para finalizado" at bounding box center [1103, 401] width 248 height 25
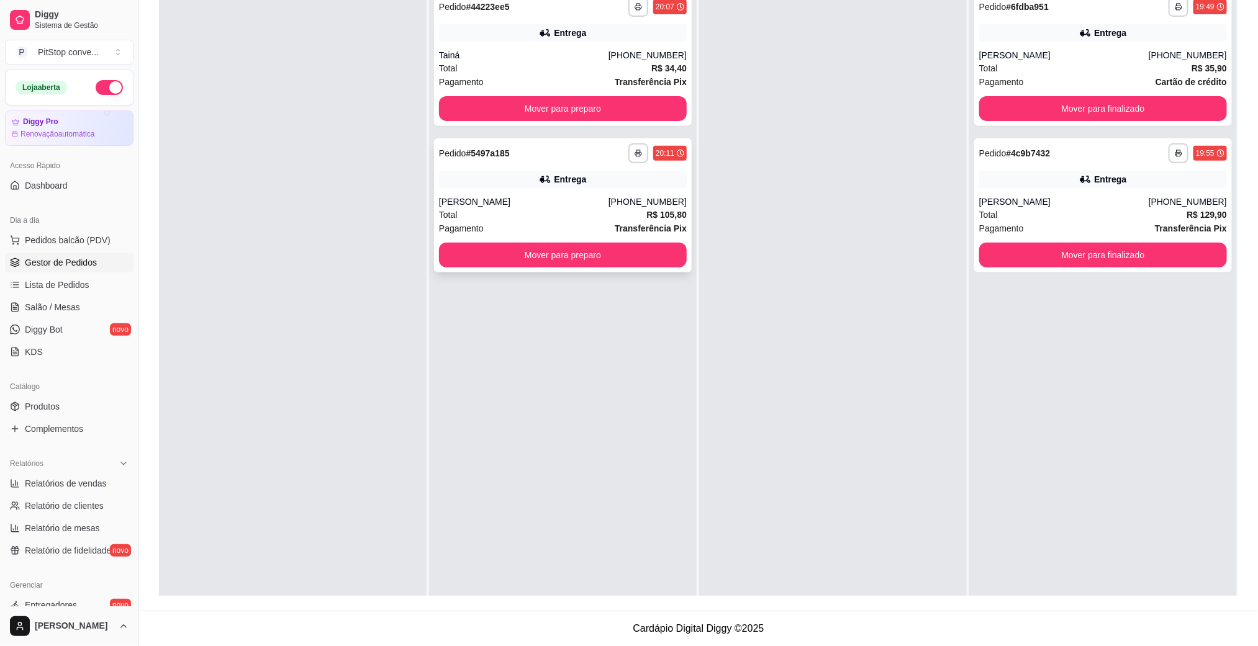
click at [620, 217] on div "Total R$ 105,80" at bounding box center [563, 215] width 248 height 14
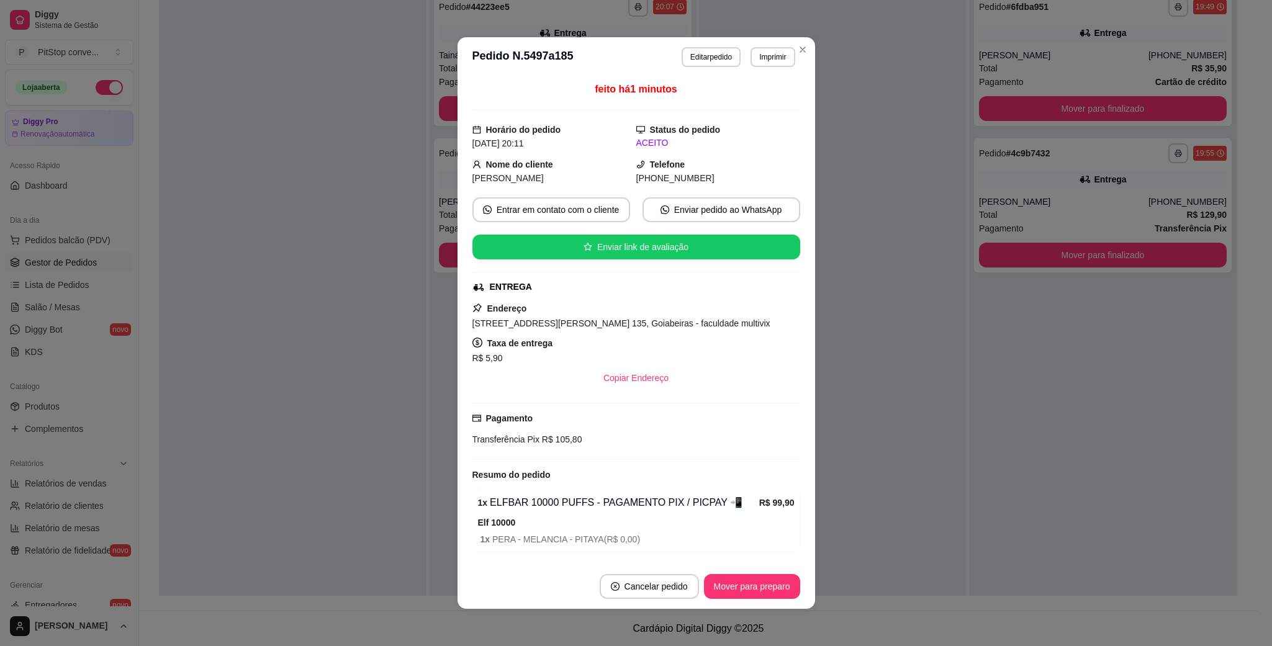
click at [609, 335] on div "Endereço [STREET_ADDRESS][PERSON_NAME] 135, Goiabeiras - faculdade multivix Tax…" at bounding box center [636, 345] width 328 height 89
click at [615, 333] on div "Endereço [STREET_ADDRESS][PERSON_NAME] 135, Goiabeiras - faculdade multivix Tax…" at bounding box center [636, 345] width 328 height 89
click at [615, 331] on div "[STREET_ADDRESS][PERSON_NAME] 135, Goiabeiras - faculdade multivix" at bounding box center [636, 323] width 328 height 15
click at [615, 325] on span "[STREET_ADDRESS][PERSON_NAME] 135, Goiabeiras - faculdade multivix" at bounding box center [621, 324] width 298 height 10
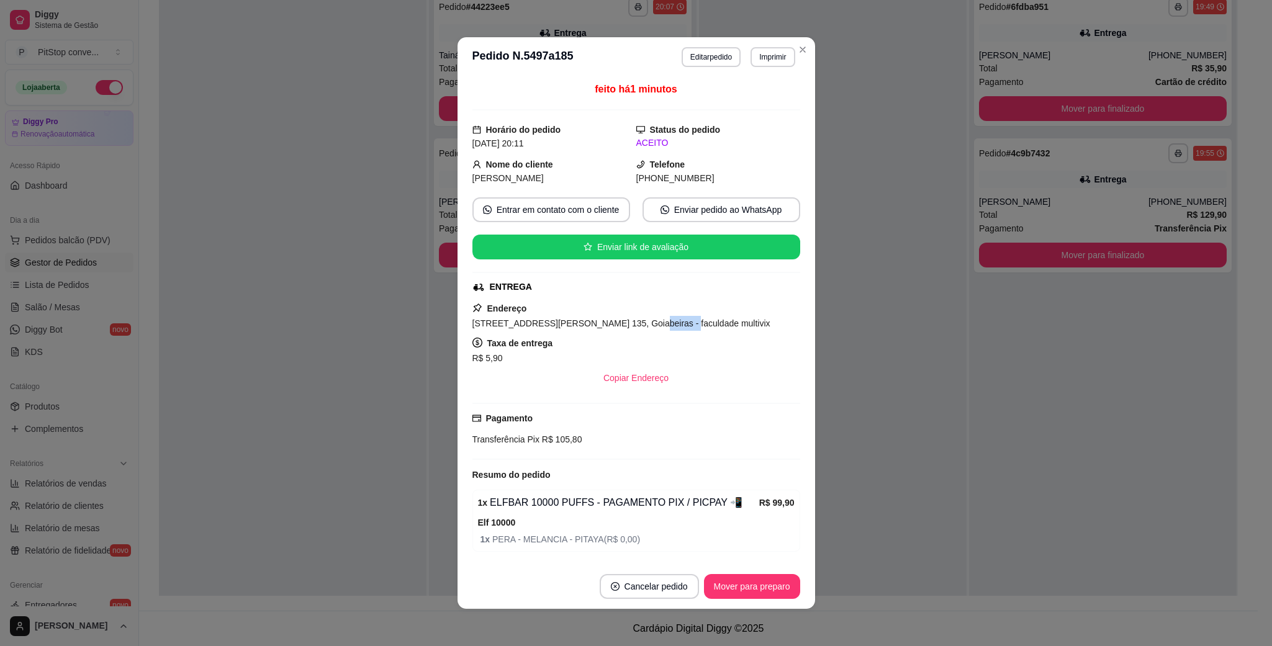
click at [615, 325] on span "[STREET_ADDRESS][PERSON_NAME] 135, Goiabeiras - faculdade multivix" at bounding box center [621, 324] width 298 height 10
click at [527, 444] on span "Transferência Pix" at bounding box center [505, 440] width 67 height 10
click at [526, 446] on div "Transferência Pix R$ 105,80" at bounding box center [636, 440] width 328 height 14
click at [526, 453] on div "Pagamento Transferência Pix R$ 105,80" at bounding box center [636, 431] width 328 height 57
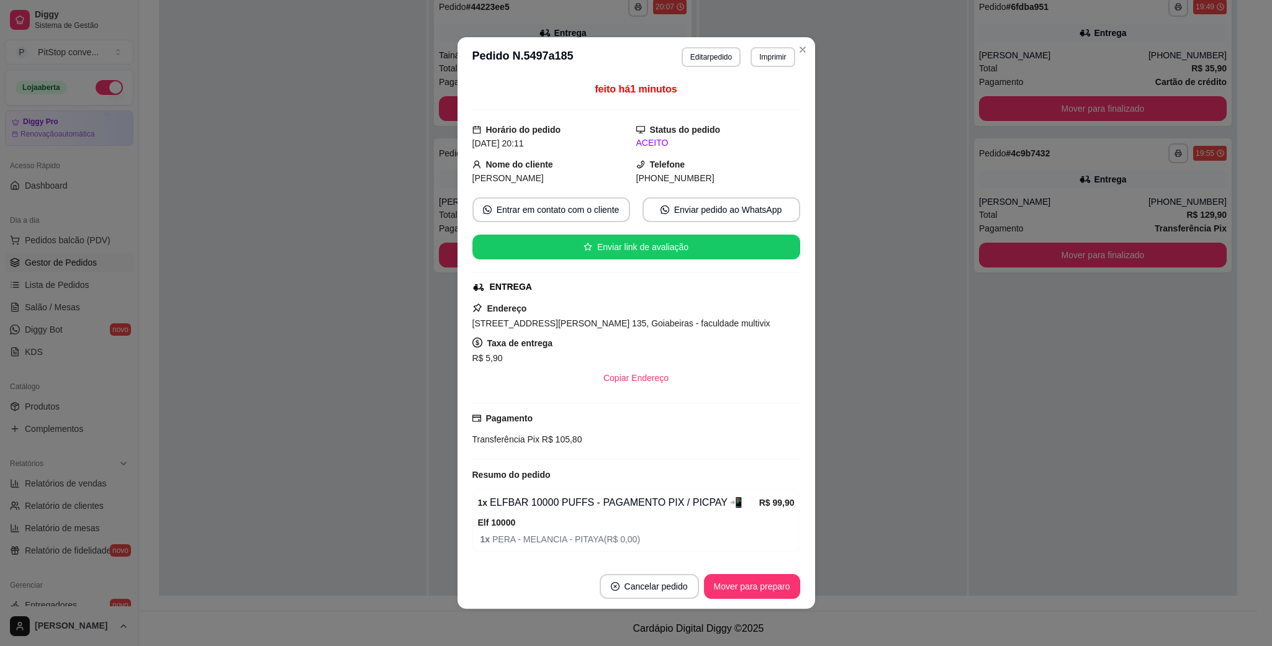
click at [544, 436] on span "R$ 105,80" at bounding box center [561, 440] width 43 height 10
drag, startPoint x: 666, startPoint y: 179, endPoint x: 666, endPoint y: 189, distance: 9.3
click at [666, 183] on span "[PHONE_NUMBER]" at bounding box center [675, 178] width 78 height 10
click at [666, 189] on div "feito há 1 minutos Horário do pedido [DATE] 20:11 Status do pedido ACEITO Nome …" at bounding box center [636, 320] width 328 height 477
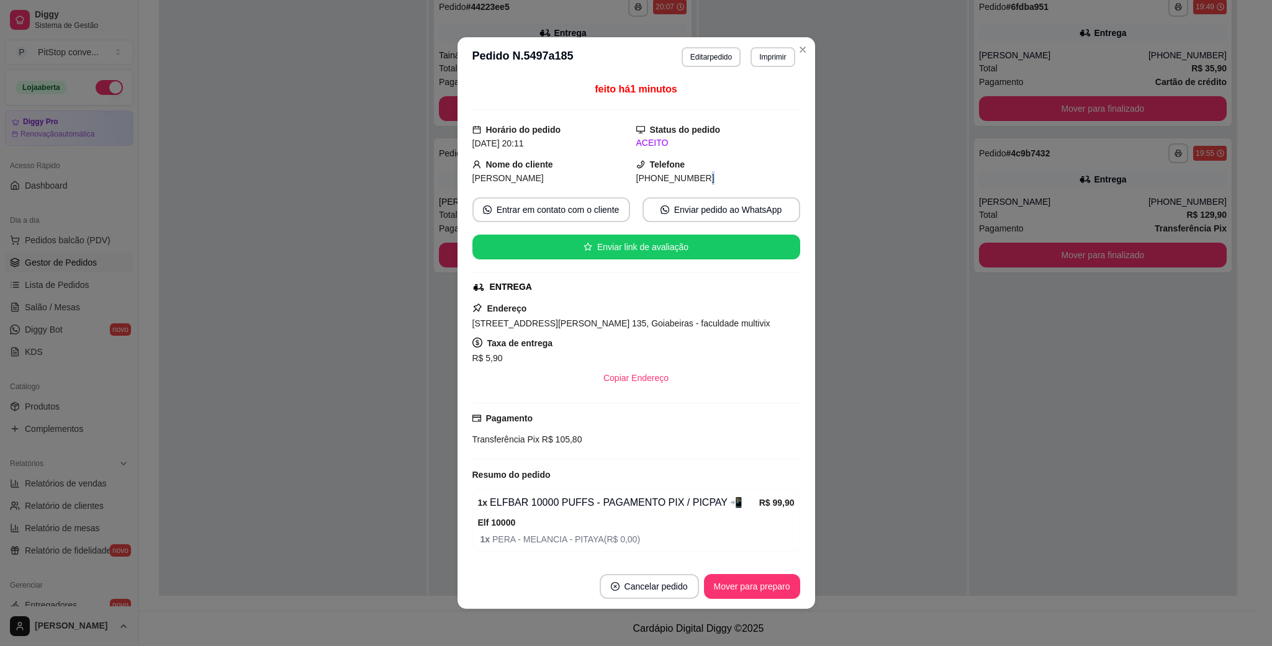
click at [677, 183] on span "[PHONE_NUMBER]" at bounding box center [675, 178] width 78 height 10
click at [526, 445] on span "Transferência Pix" at bounding box center [505, 440] width 67 height 10
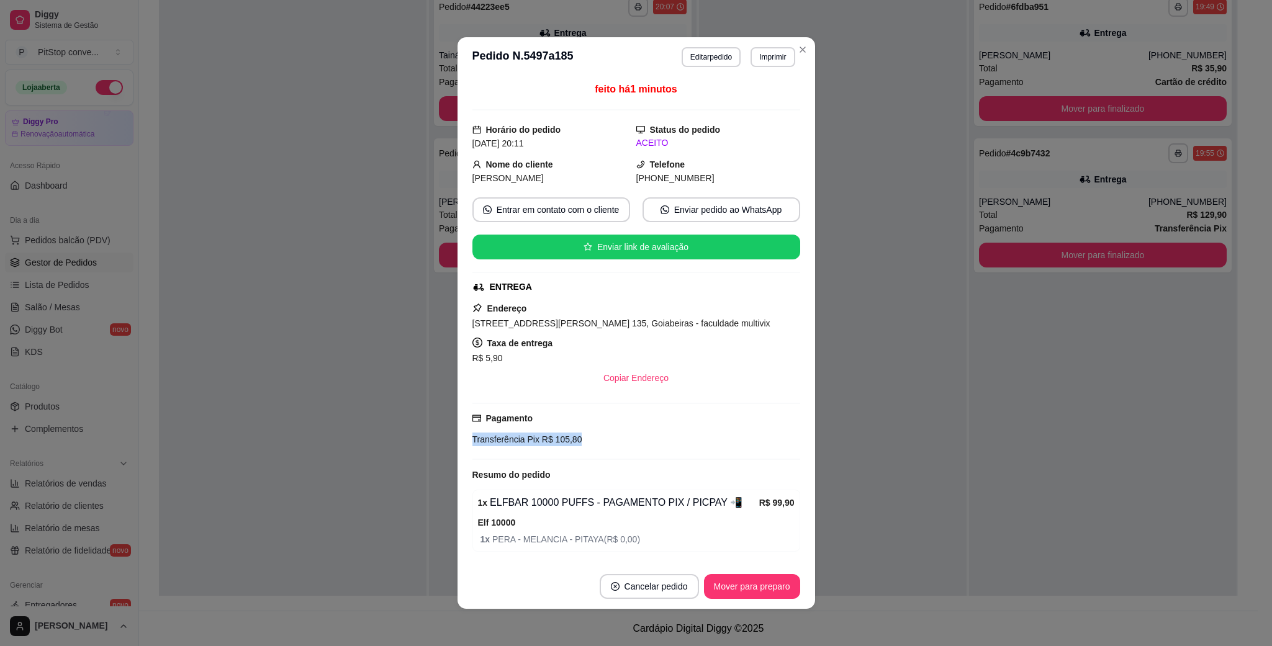
click at [526, 445] on span "Transferência Pix" at bounding box center [505, 440] width 67 height 10
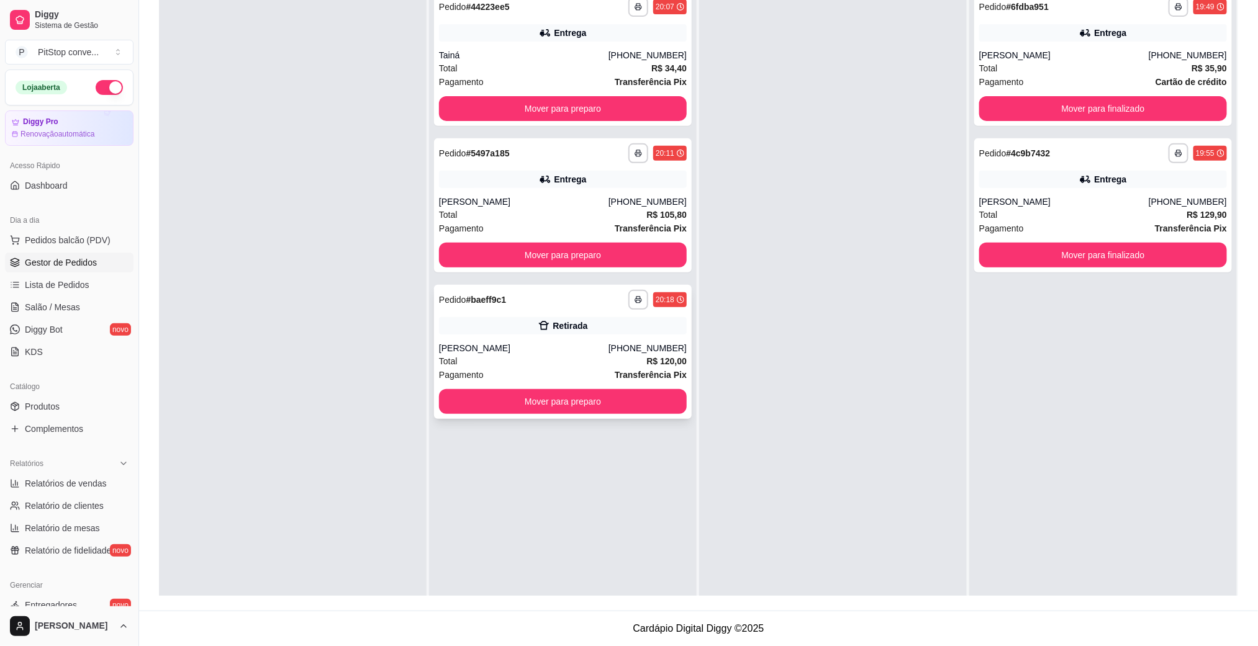
click at [516, 339] on div "**********" at bounding box center [563, 352] width 258 height 134
click at [554, 260] on button "Mover para preparo" at bounding box center [563, 255] width 248 height 25
click at [613, 108] on button "Mover para preparo" at bounding box center [563, 108] width 248 height 25
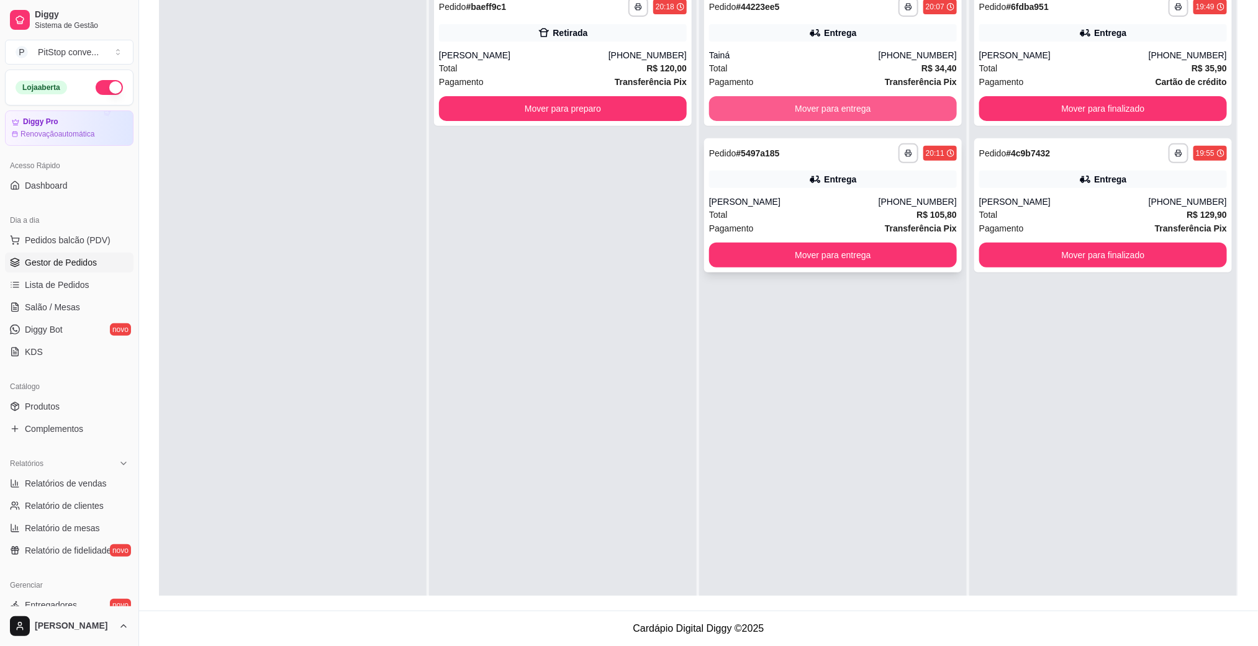
click at [811, 101] on button "Mover para entrega" at bounding box center [833, 108] width 248 height 25
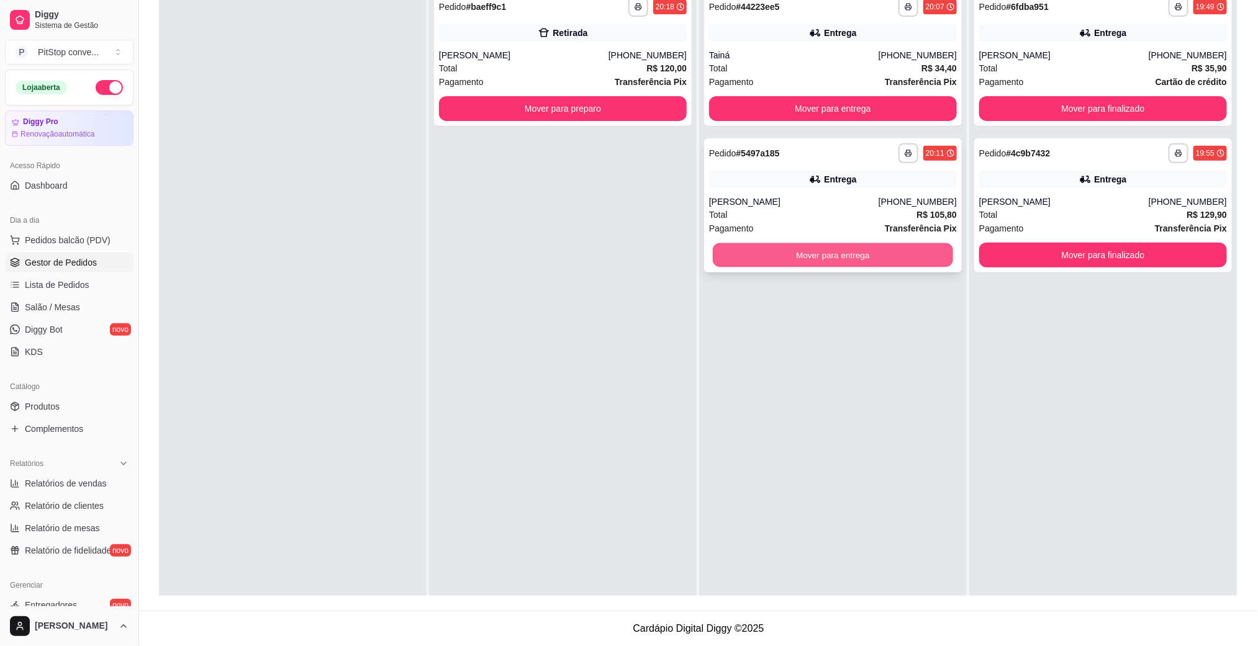
click at [861, 250] on button "Mover para entrega" at bounding box center [833, 255] width 240 height 24
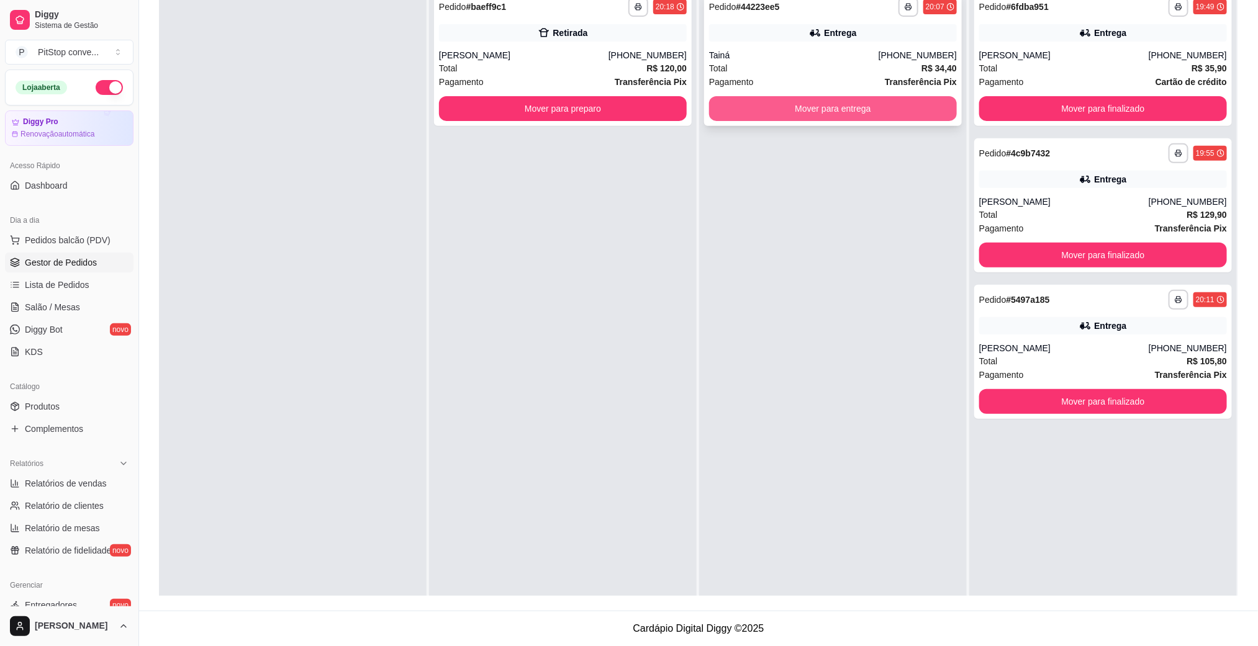
click at [863, 112] on button "Mover para entrega" at bounding box center [833, 108] width 248 height 25
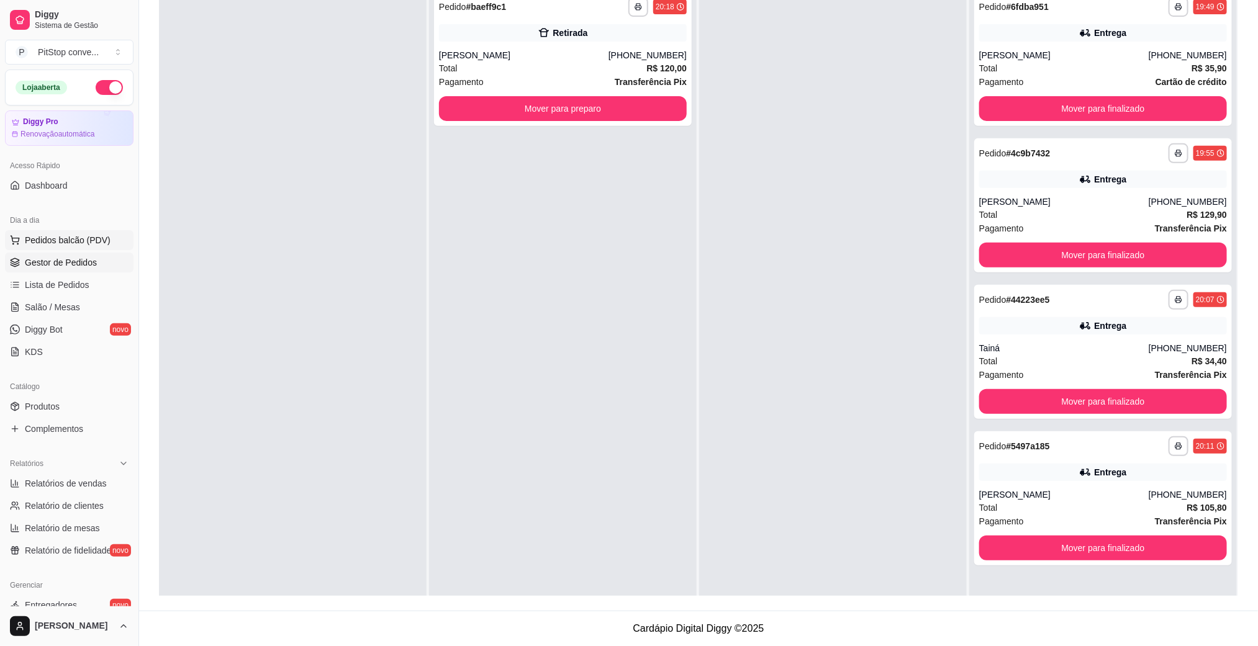
click at [66, 244] on span "Pedidos balcão (PDV)" at bounding box center [68, 240] width 86 height 12
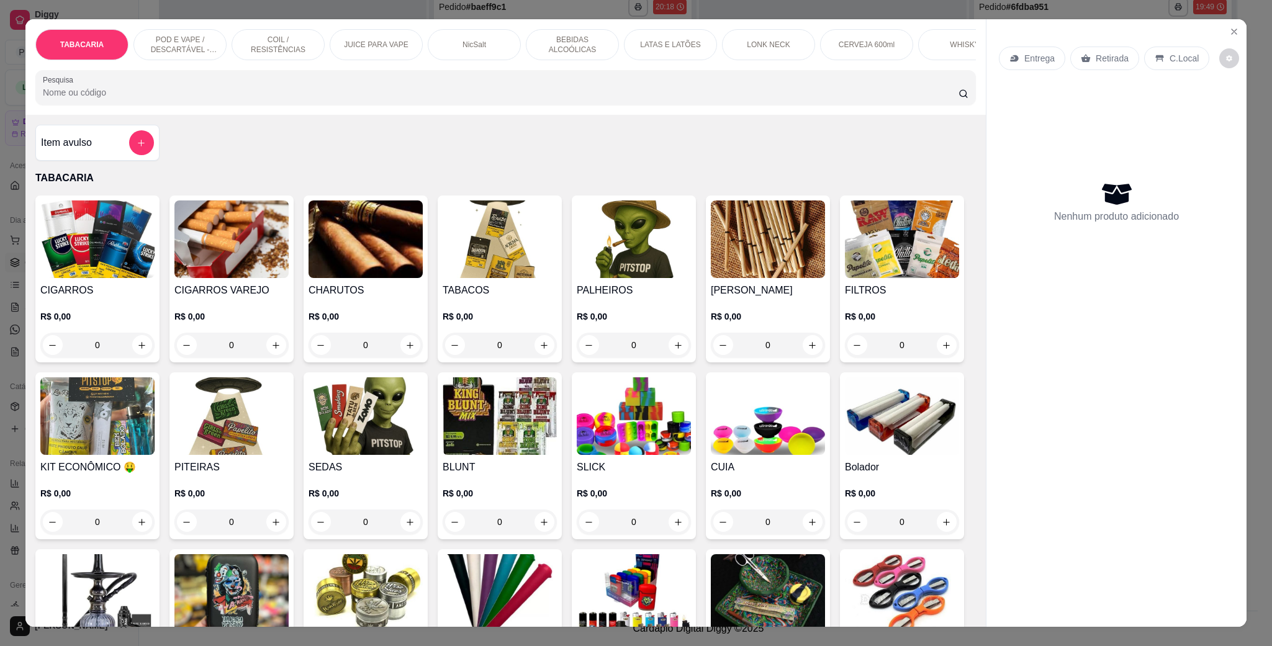
click at [181, 41] on p "POD E VAPE / DESCARTÁVEL - RECARREGAVEL" at bounding box center [180, 45] width 72 height 20
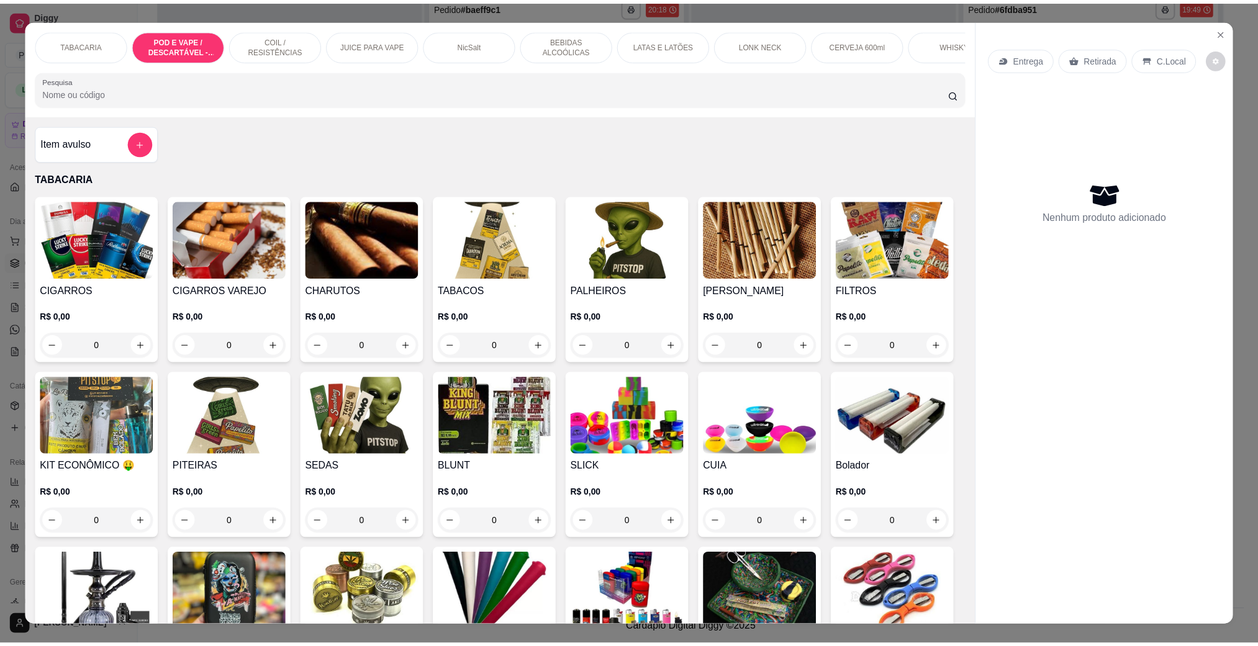
scroll to position [20, 0]
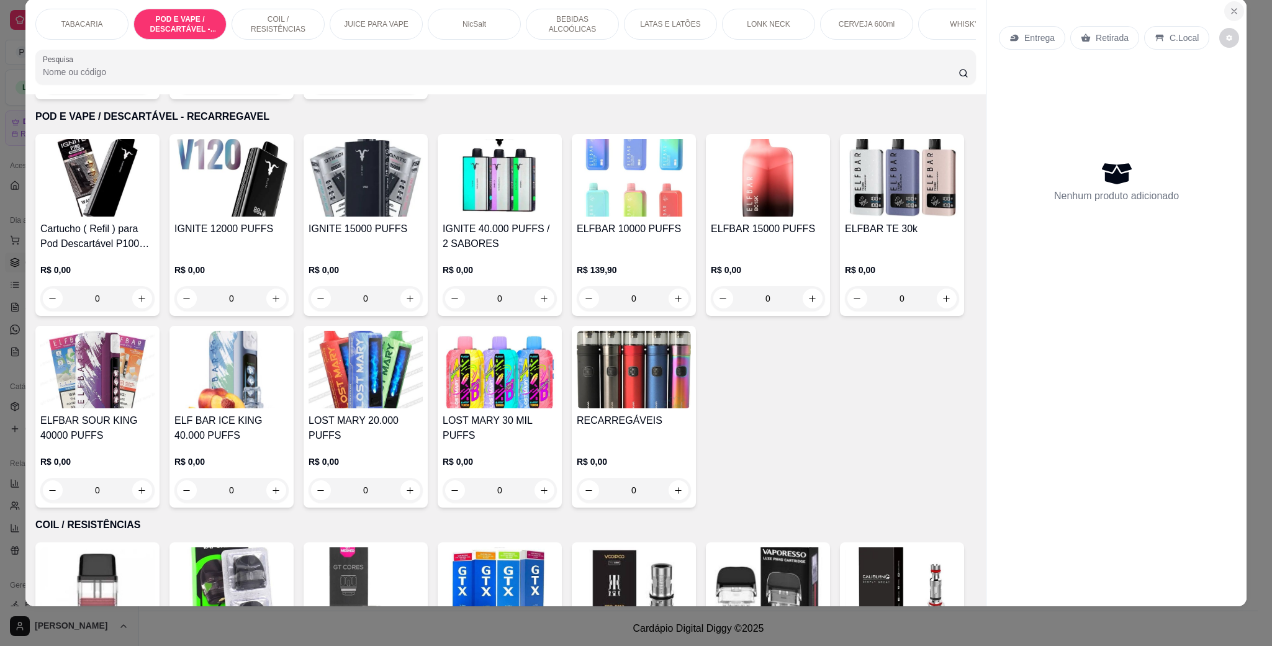
click at [1229, 9] on icon "Close" at bounding box center [1234, 11] width 10 height 10
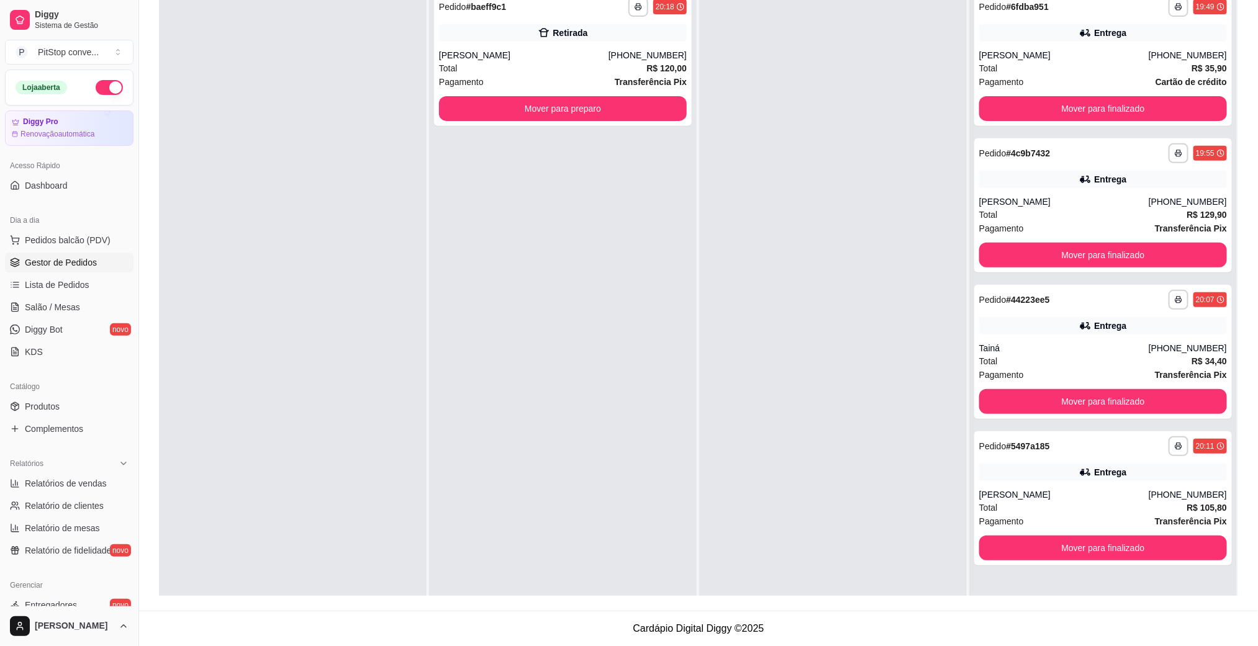
scroll to position [34, 0]
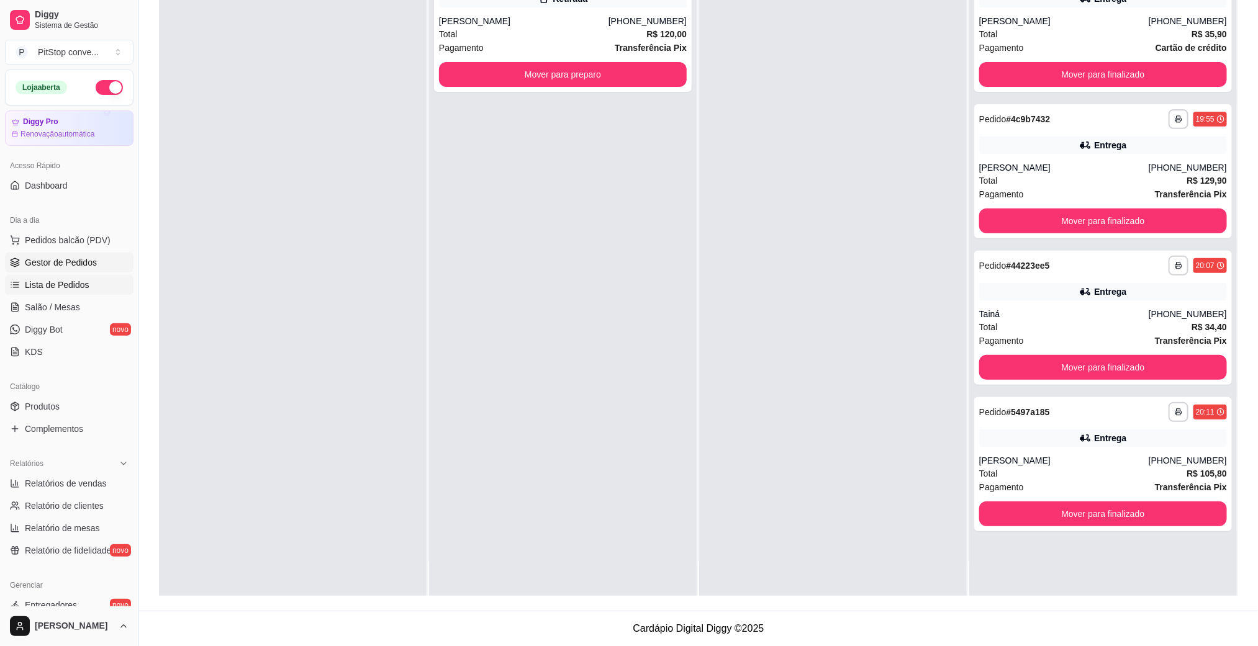
click at [71, 279] on span "Lista de Pedidos" at bounding box center [57, 285] width 65 height 12
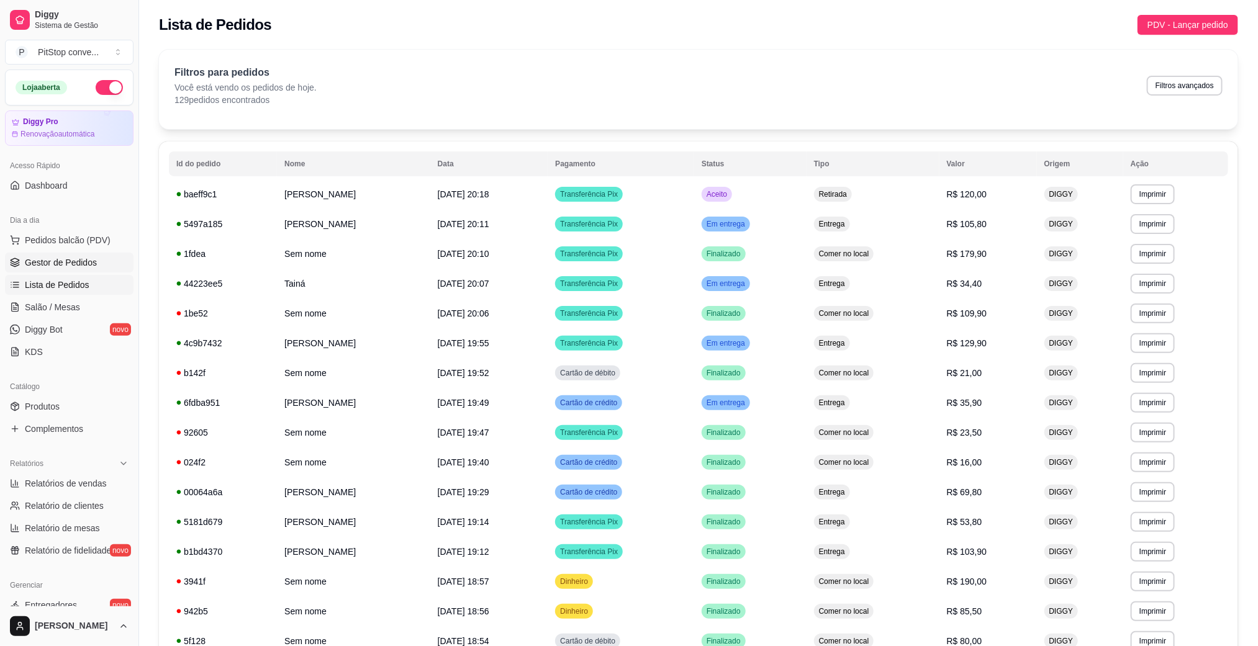
click at [83, 263] on span "Gestor de Pedidos" at bounding box center [61, 262] width 72 height 12
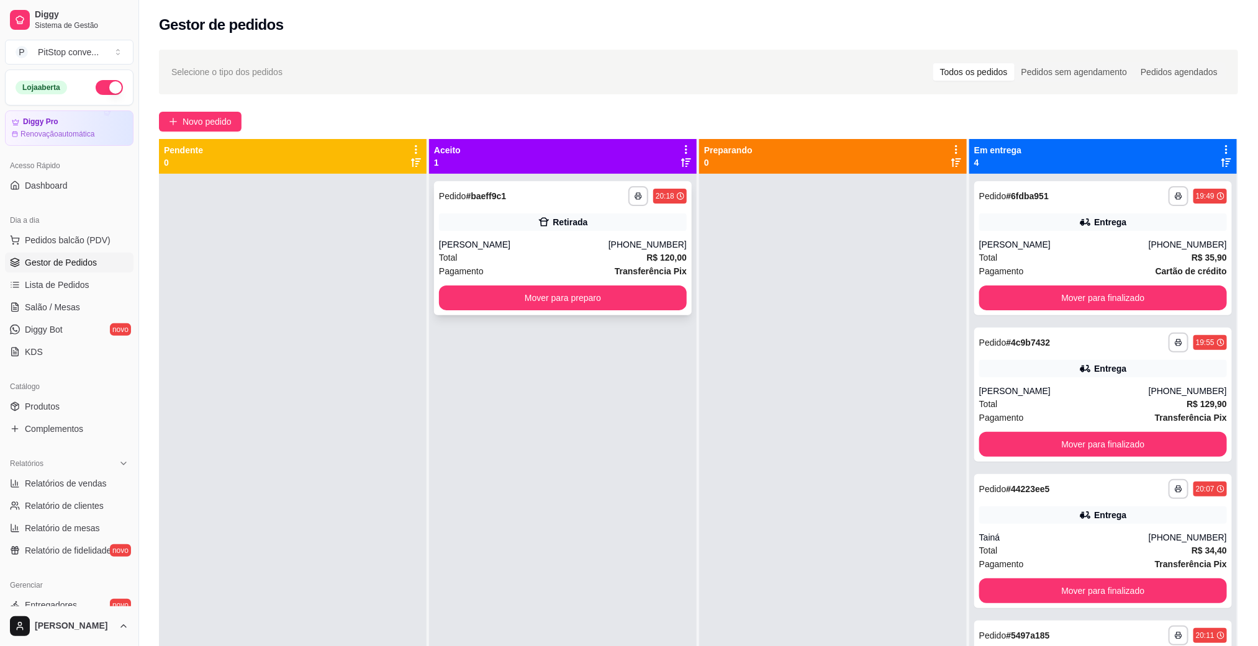
click at [600, 246] on div "[PERSON_NAME]" at bounding box center [524, 244] width 170 height 12
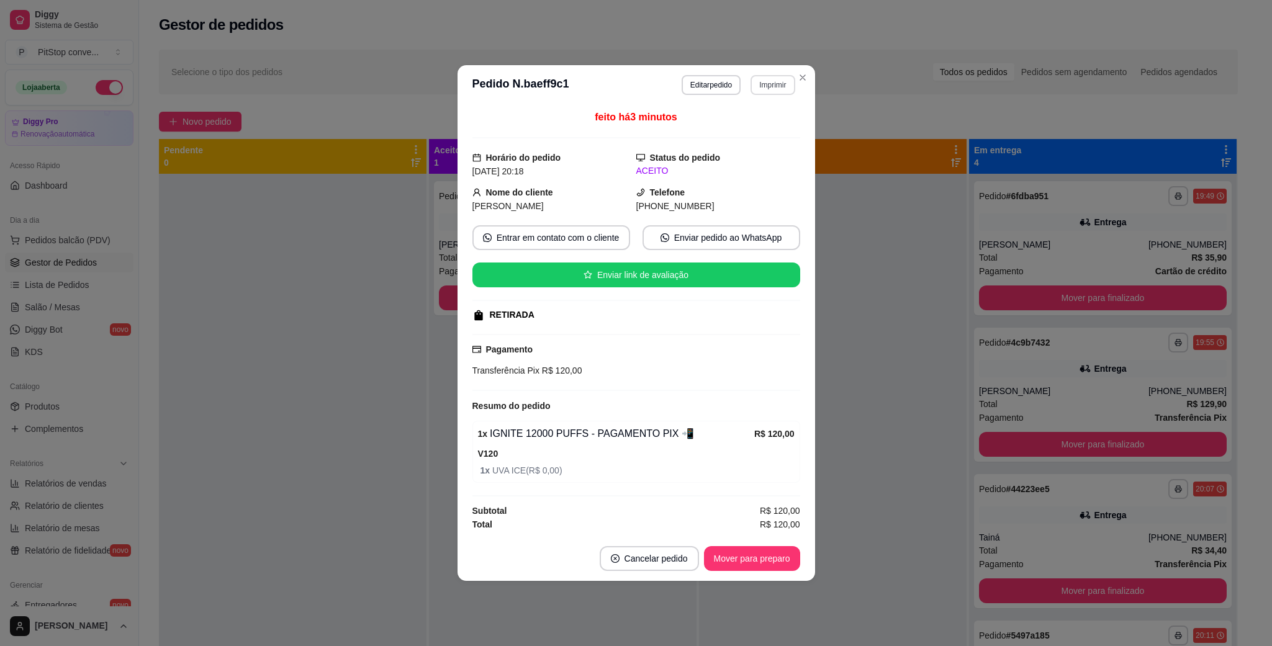
click at [761, 86] on button "Imprimir" at bounding box center [773, 85] width 44 height 20
click at [741, 127] on button "IMPRESSORA" at bounding box center [752, 126] width 90 height 20
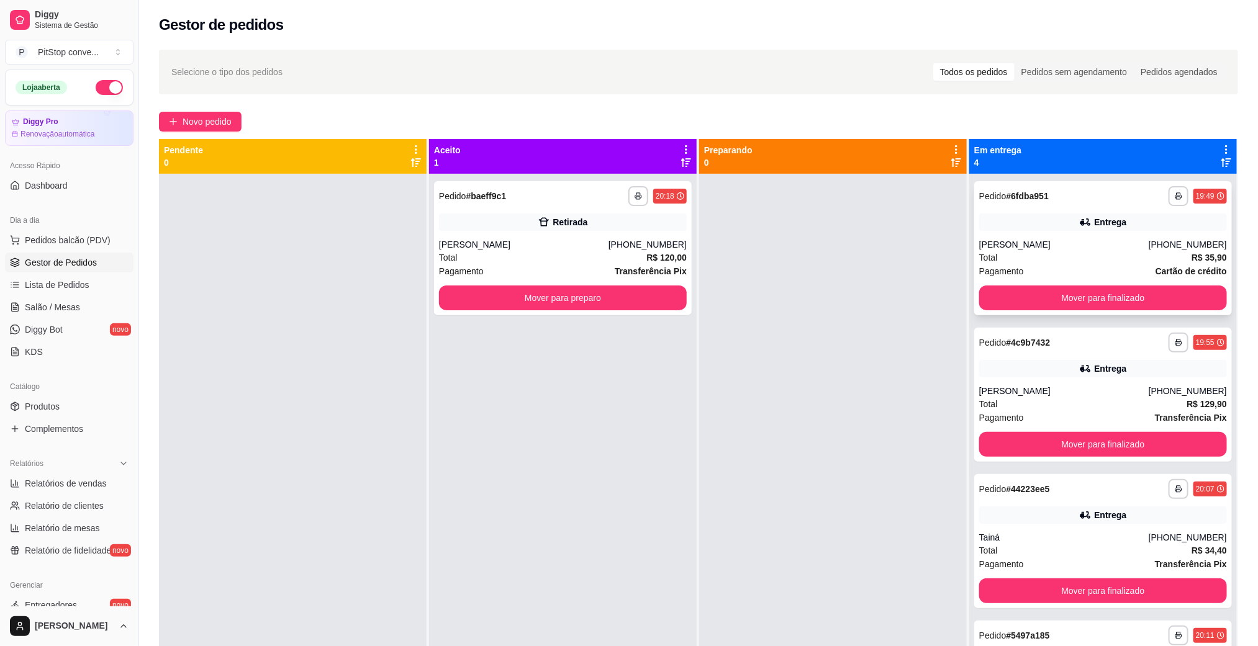
click at [1136, 246] on div "[PERSON_NAME]" at bounding box center [1064, 244] width 170 height 12
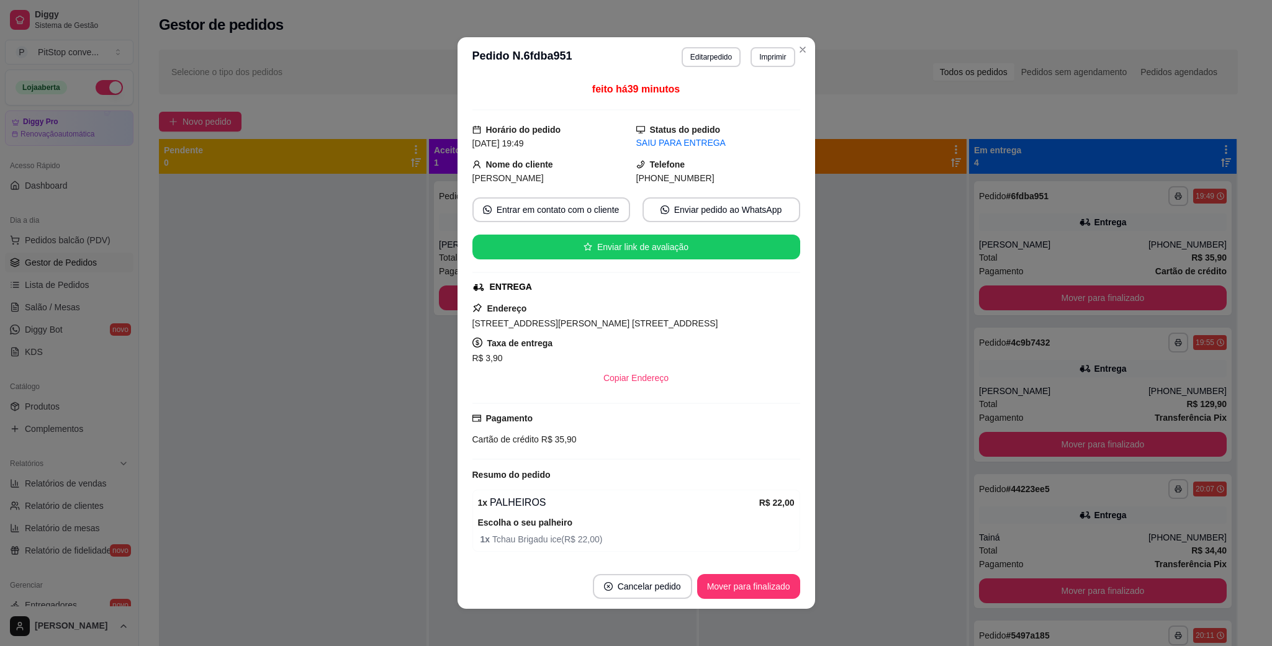
click at [660, 174] on span "[PHONE_NUMBER]" at bounding box center [675, 178] width 78 height 10
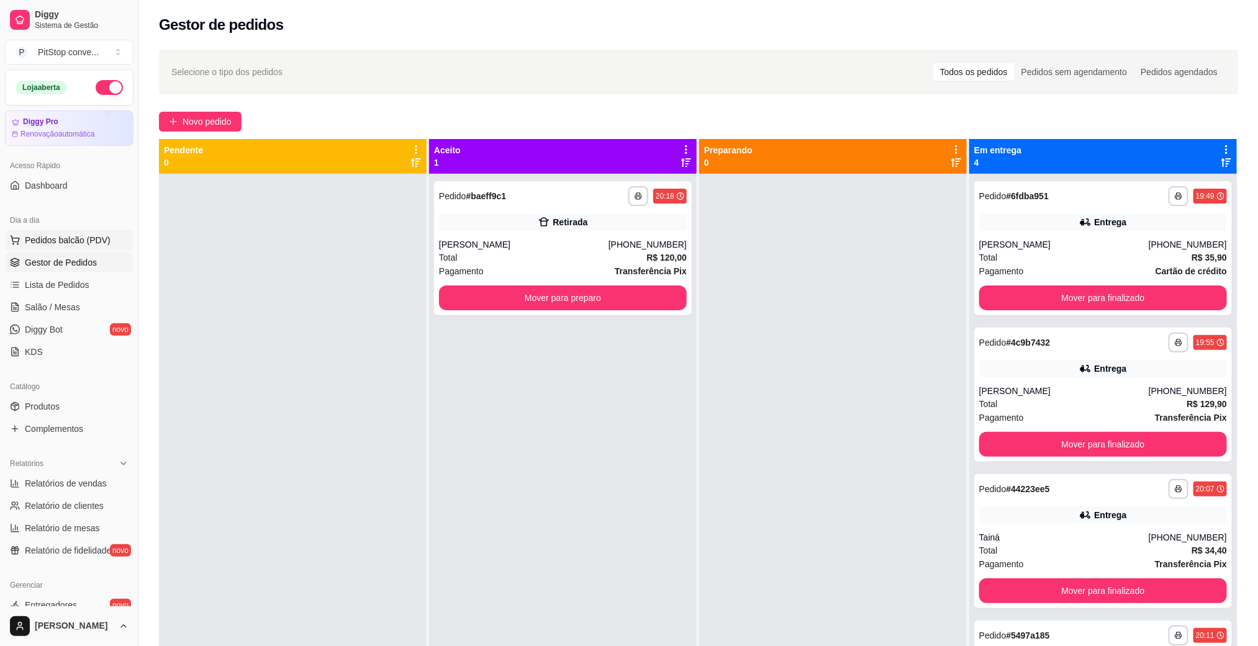
click at [97, 238] on span "Pedidos balcão (PDV)" at bounding box center [68, 240] width 86 height 12
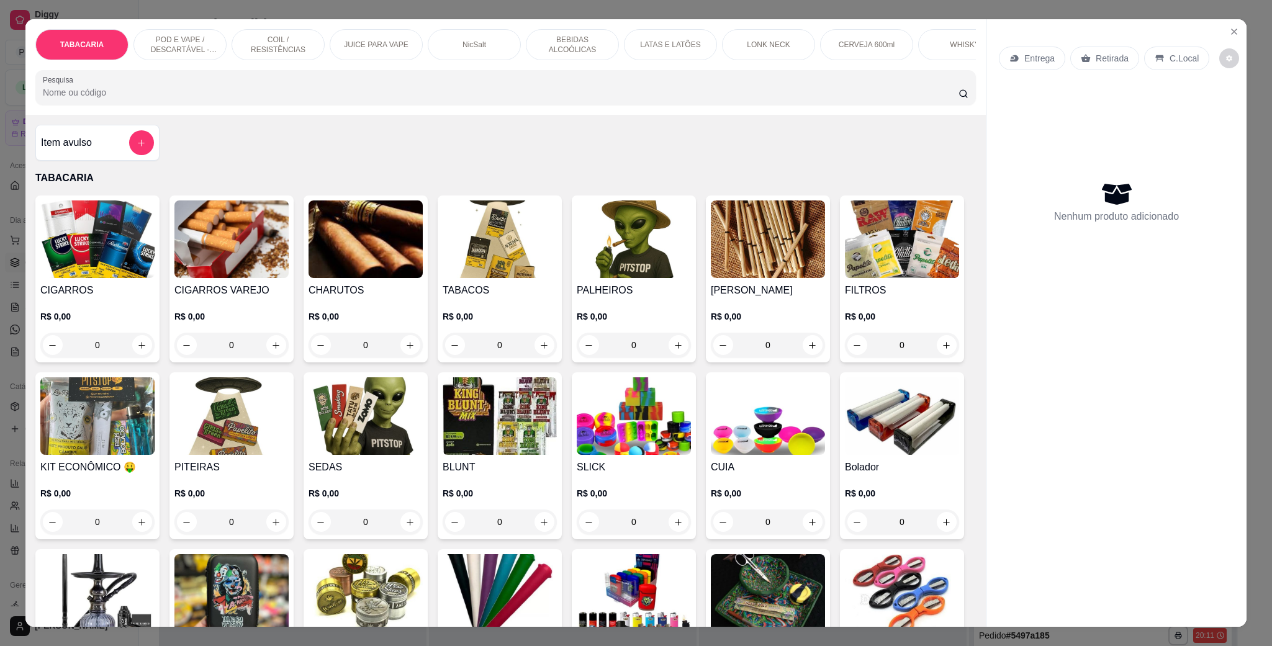
click at [423, 451] on img at bounding box center [366, 416] width 114 height 78
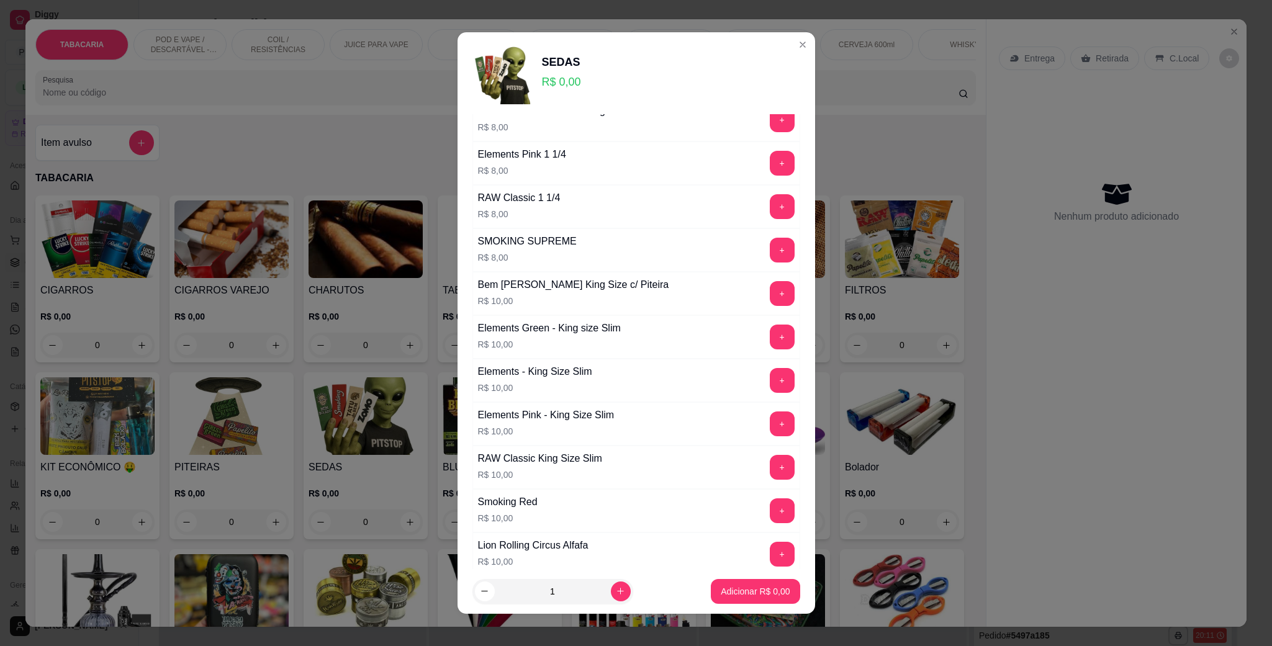
scroll to position [1770, 0]
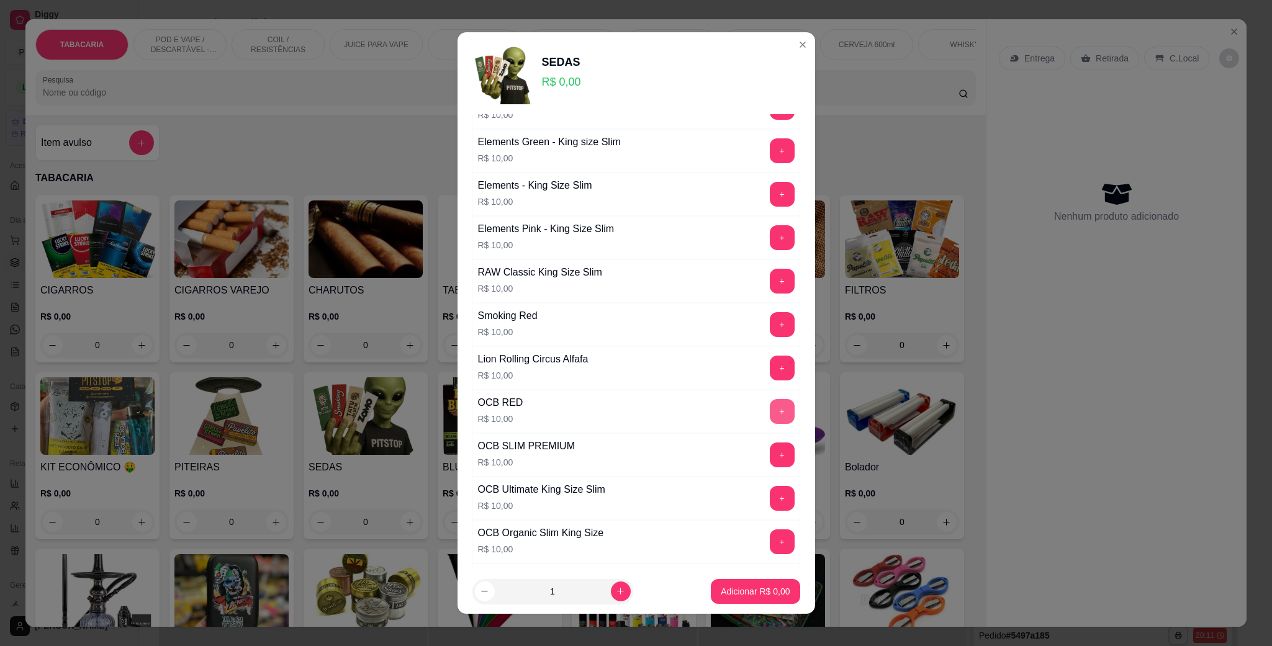
click at [770, 424] on button "+" at bounding box center [782, 411] width 25 height 25
click at [770, 511] on button "+" at bounding box center [782, 498] width 25 height 25
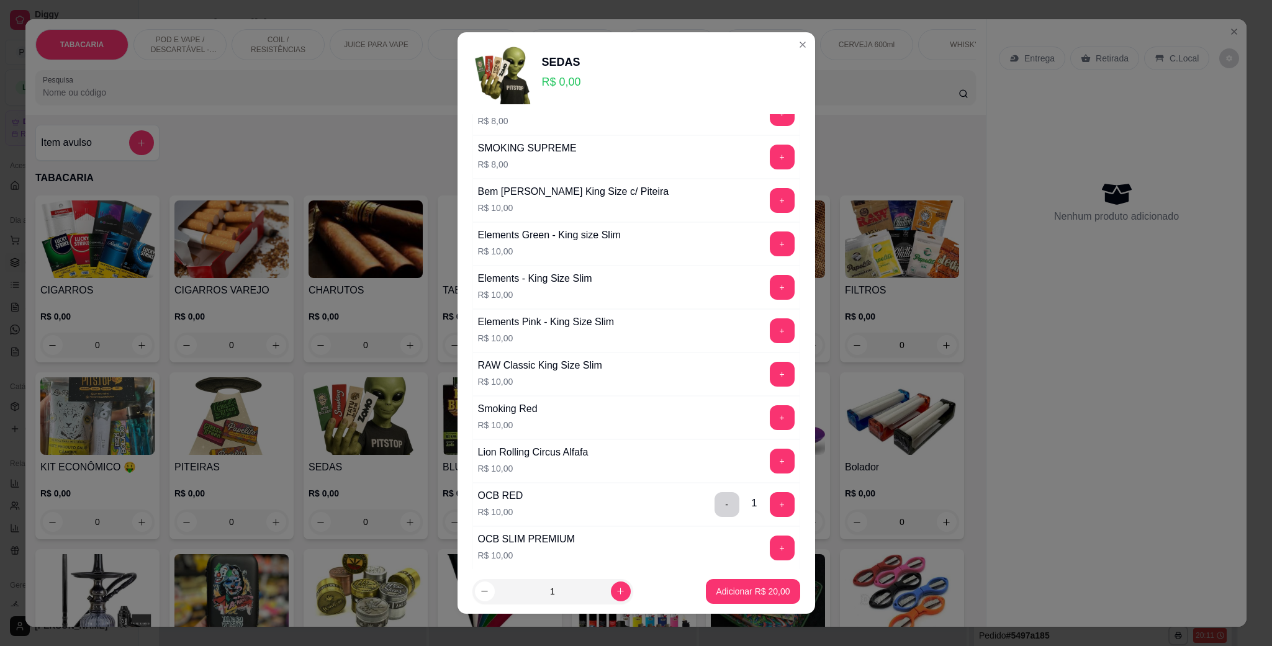
scroll to position [1583, 0]
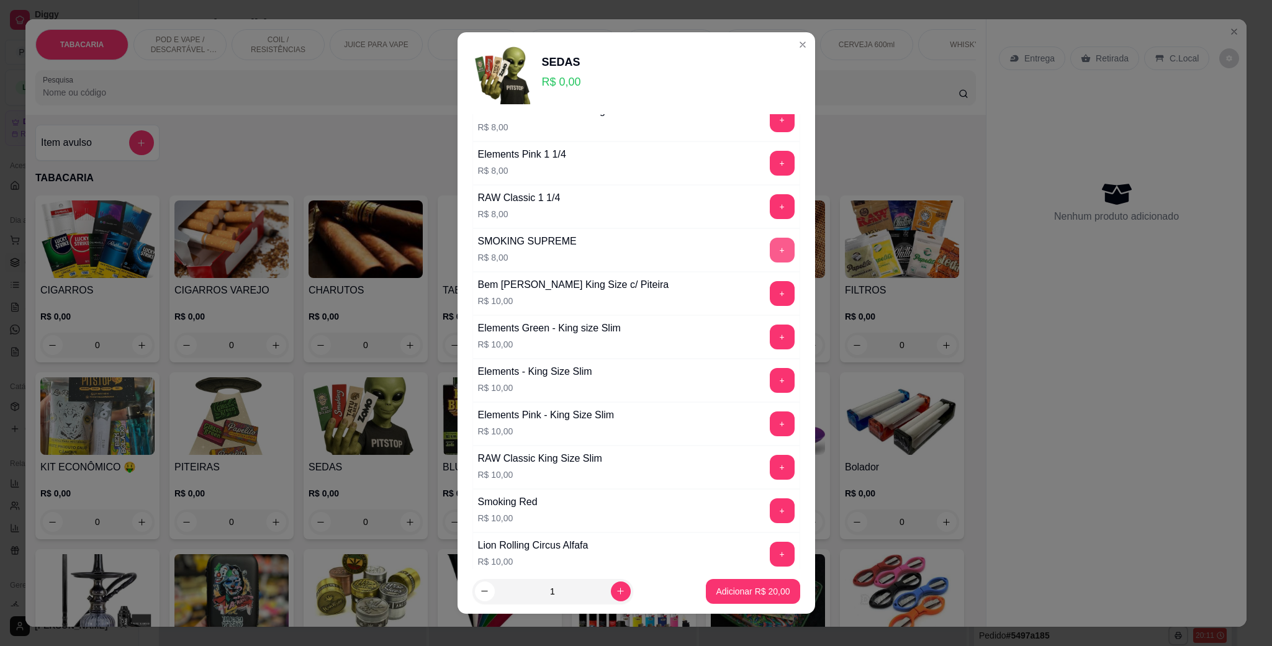
click at [770, 263] on button "+" at bounding box center [782, 250] width 25 height 25
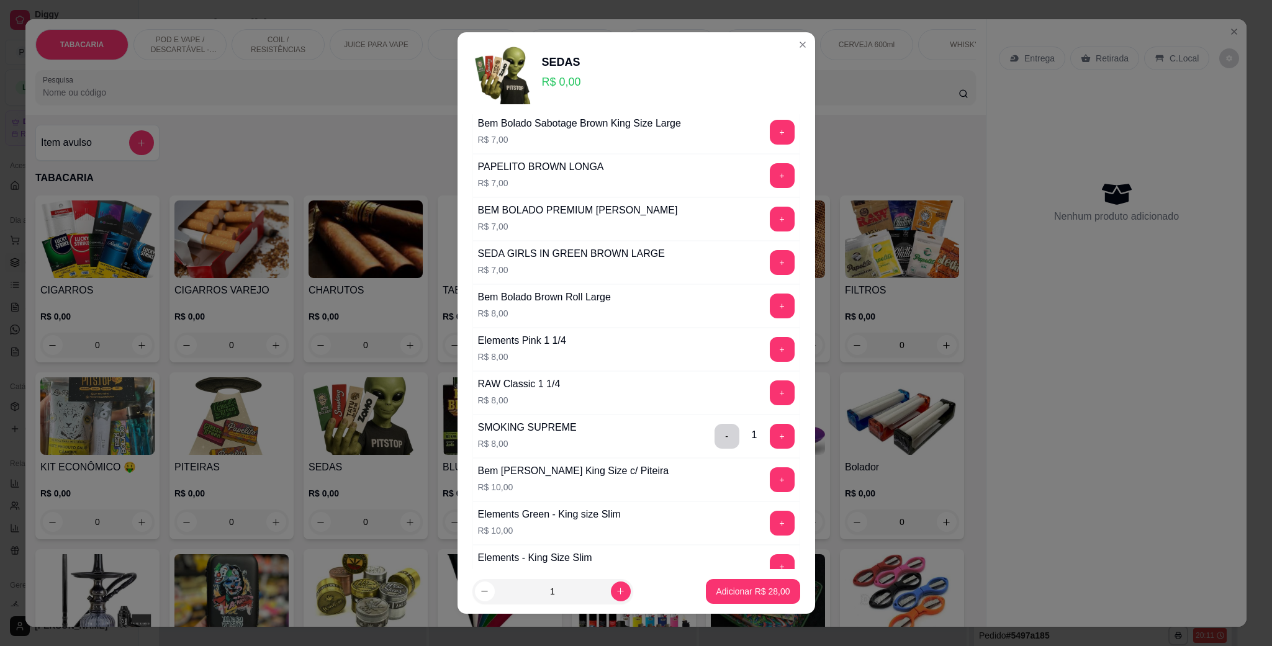
scroll to position [1304, 0]
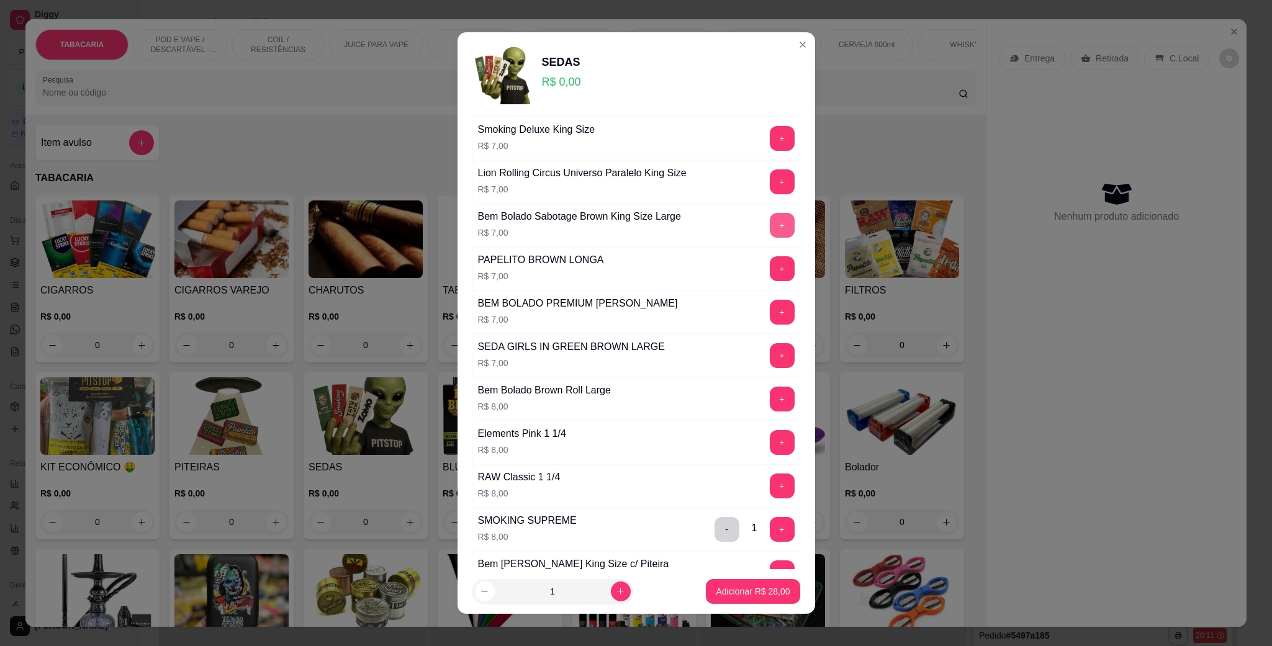
click at [770, 232] on button "+" at bounding box center [782, 225] width 25 height 25
click at [746, 590] on p "Adicionar R$ 35,00" at bounding box center [753, 591] width 72 height 12
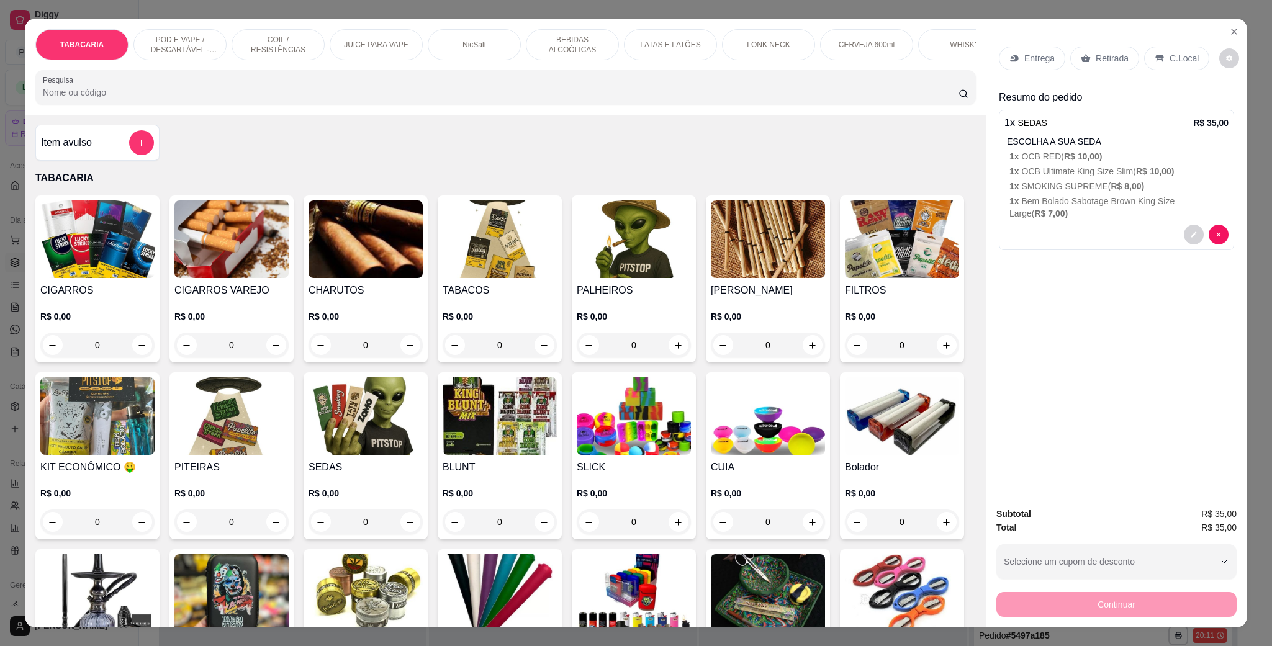
click at [1180, 62] on p "C.Local" at bounding box center [1184, 58] width 29 height 12
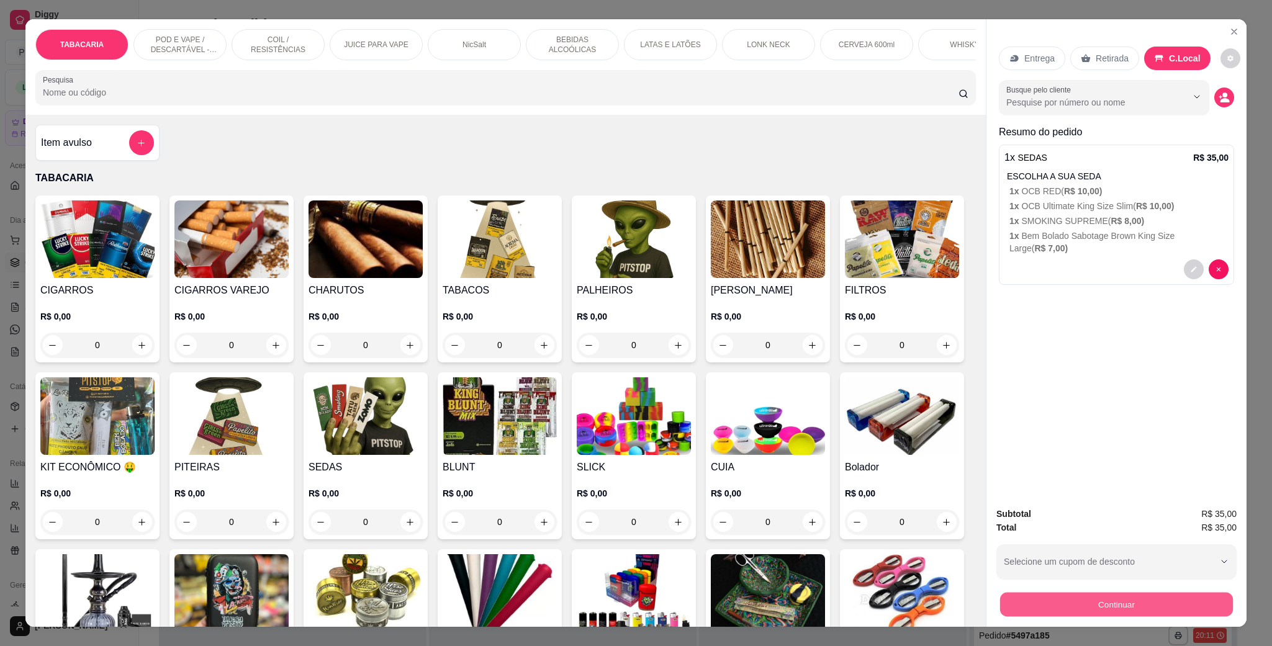
click at [1131, 600] on button "Continuar" at bounding box center [1116, 604] width 233 height 24
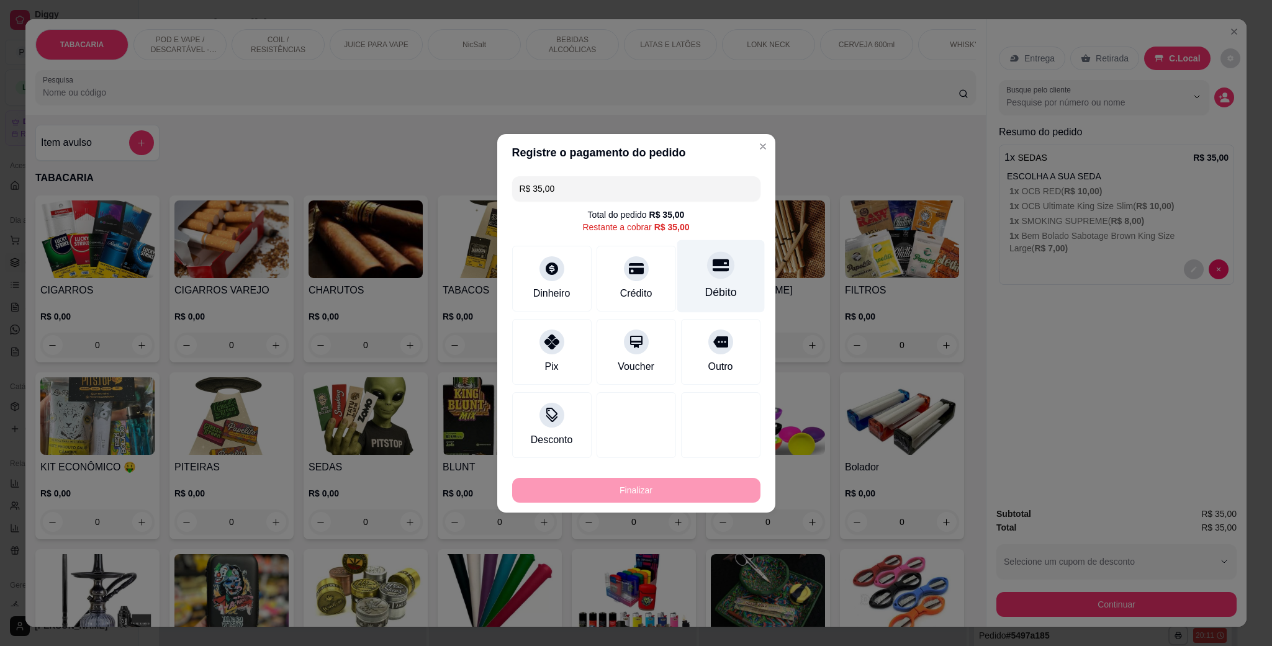
click at [712, 264] on icon at bounding box center [720, 265] width 16 height 16
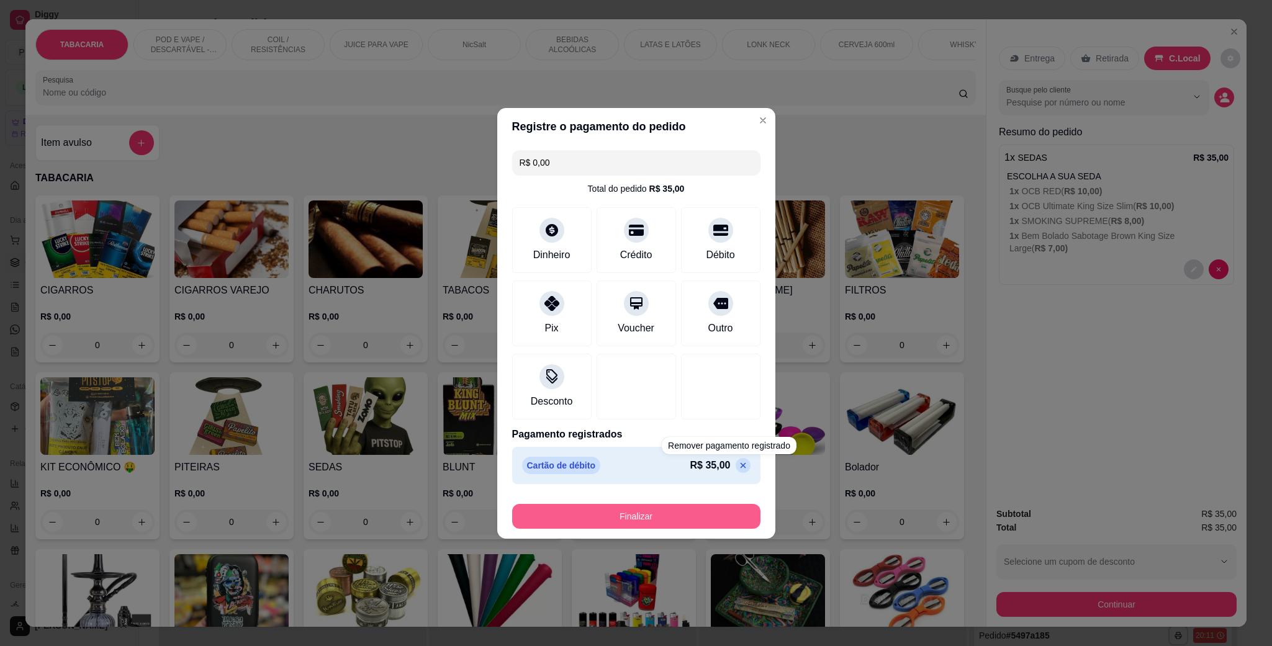
click at [712, 514] on button "Finalizar" at bounding box center [636, 516] width 248 height 25
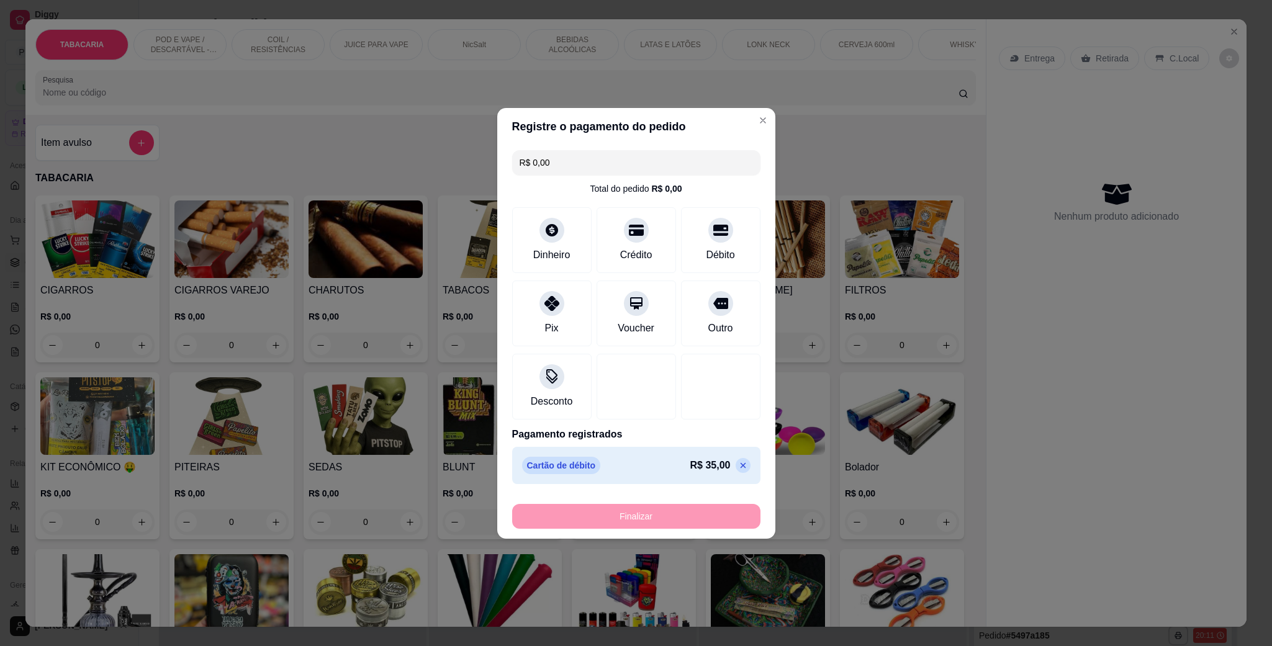
type input "-R$ 35,00"
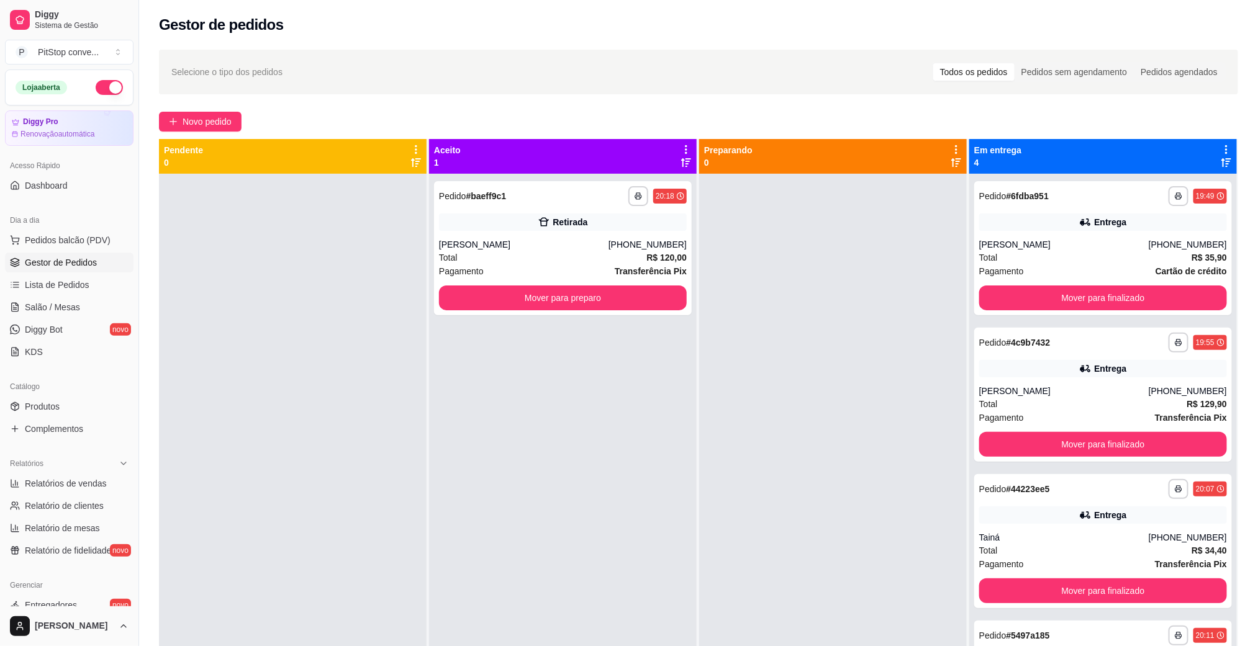
click at [71, 227] on div "Dia a dia" at bounding box center [69, 220] width 129 height 20
click at [75, 233] on button "Pedidos balcão (PDV)" at bounding box center [69, 240] width 129 height 20
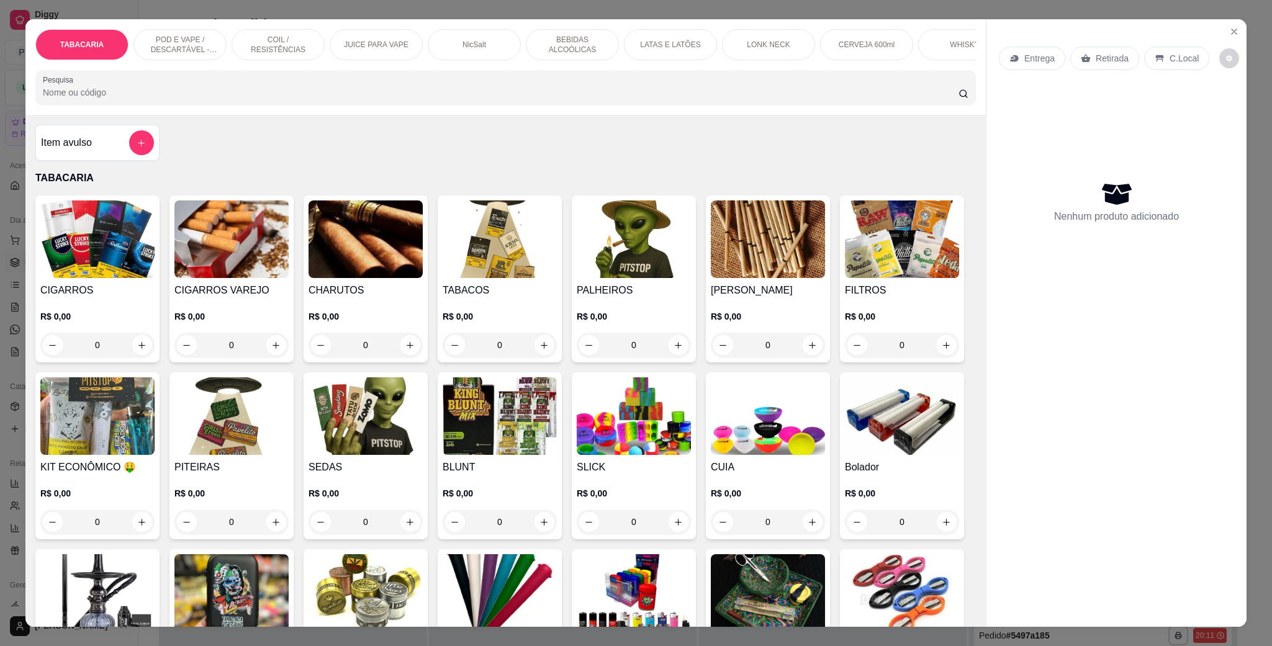
click at [198, 39] on p "POD E VAPE / DESCARTÁVEL - RECARREGAVEL" at bounding box center [180, 45] width 72 height 20
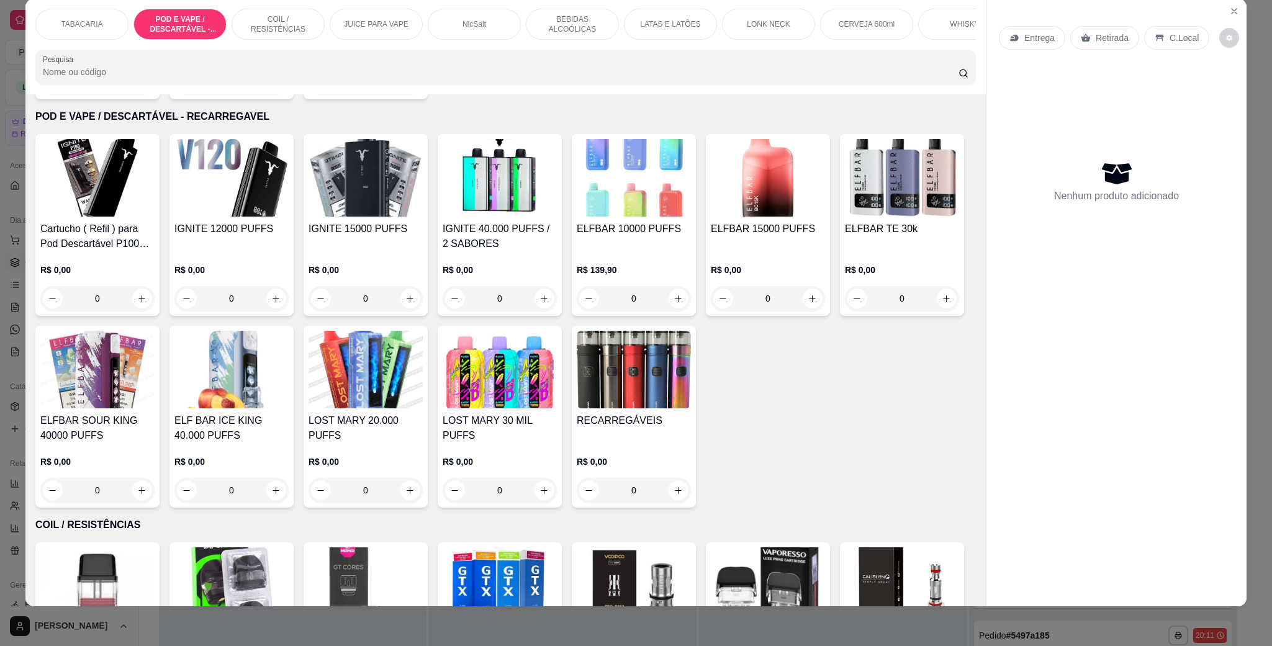
click at [387, 186] on img at bounding box center [366, 178] width 114 height 78
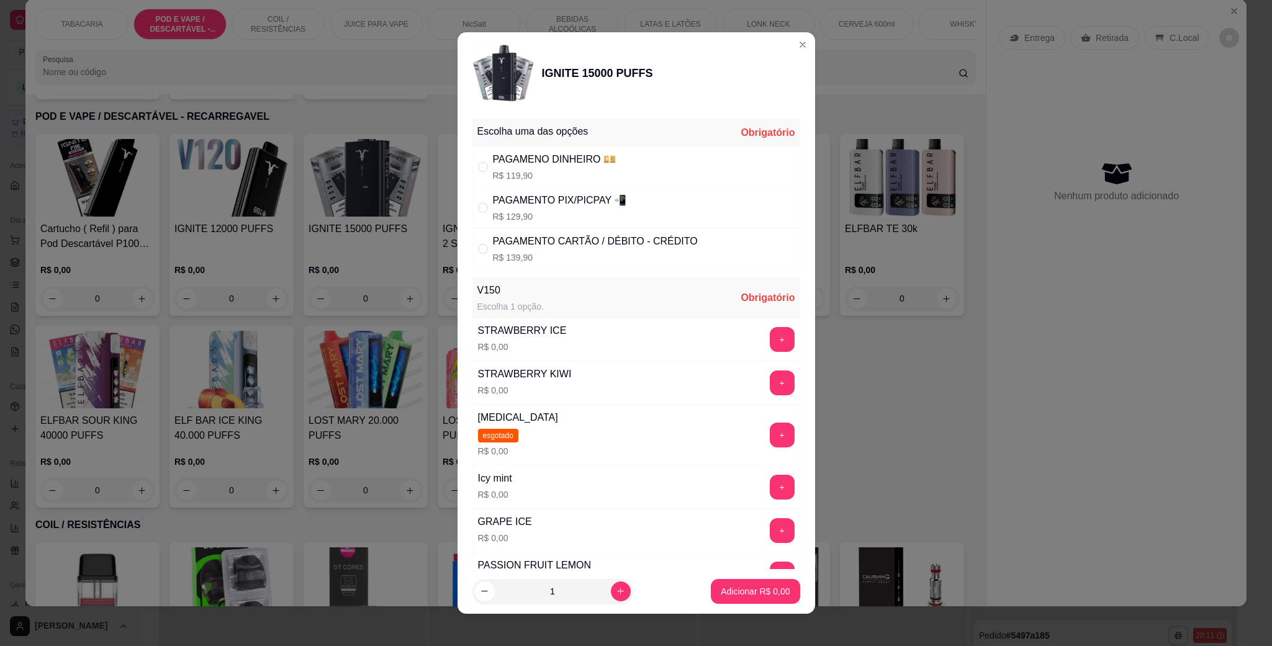
click at [522, 168] on div "PAGAMENO DINHEIRO 💴 R$ 119,90" at bounding box center [554, 167] width 123 height 30
radio input "true"
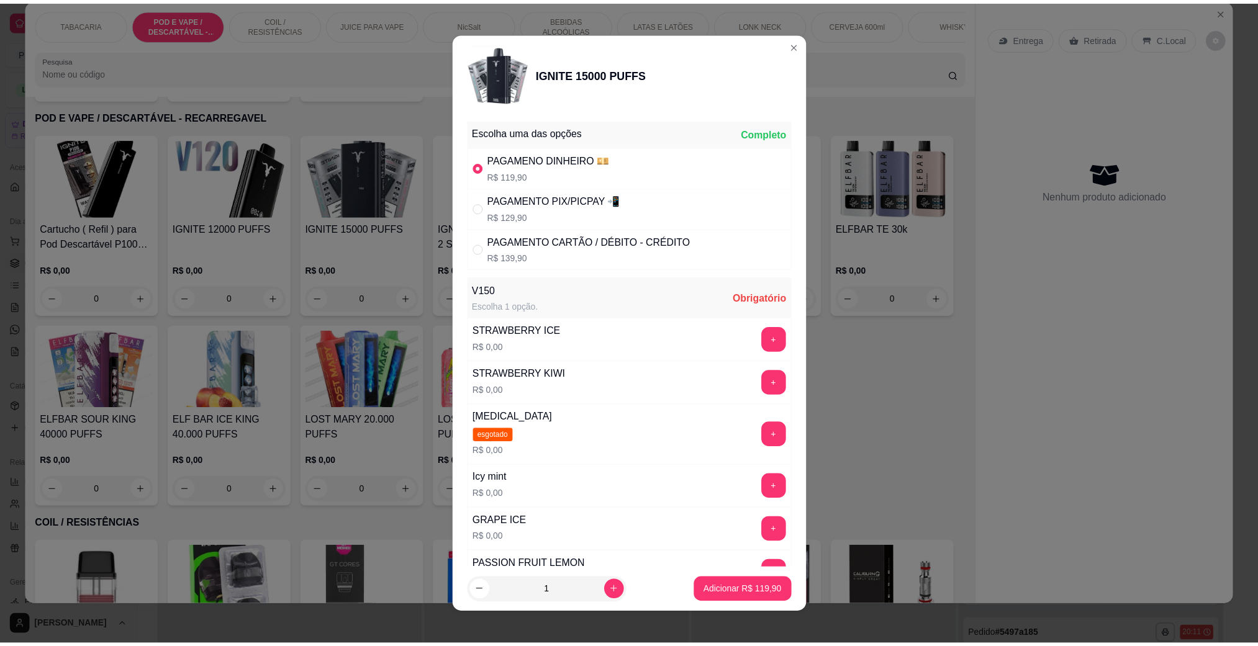
scroll to position [93, 0]
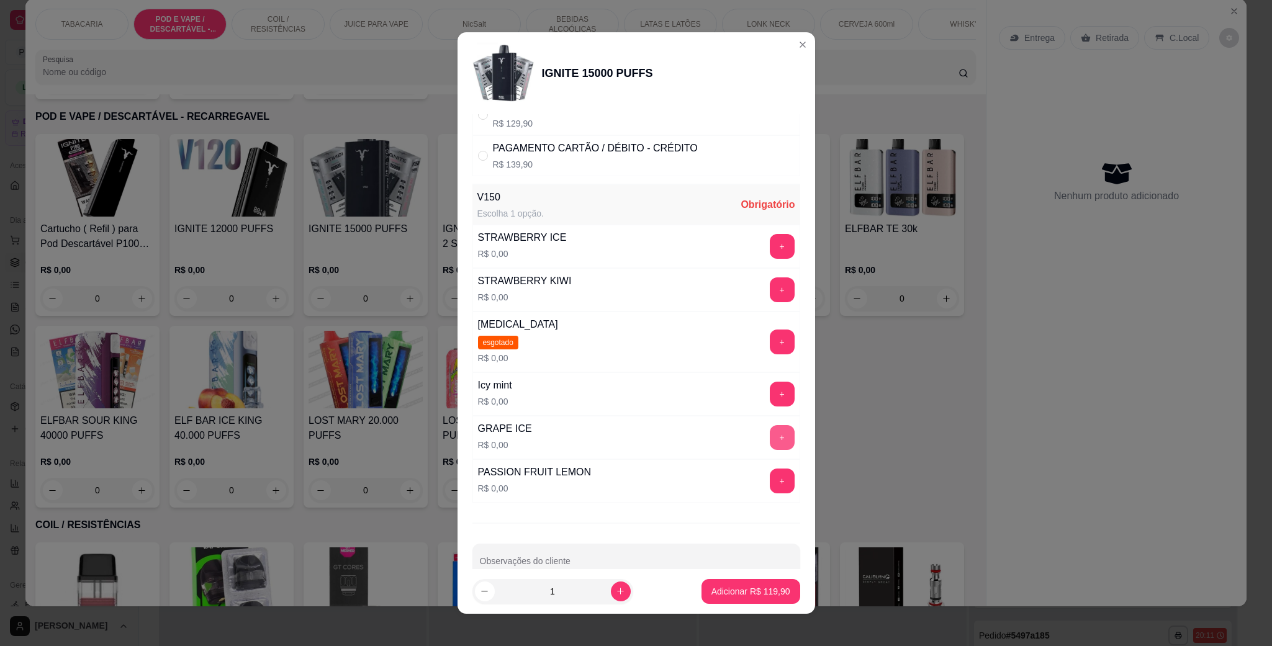
click at [770, 434] on button "+" at bounding box center [782, 437] width 25 height 25
click at [751, 597] on p "Adicionar R$ 119,90" at bounding box center [751, 591] width 79 height 12
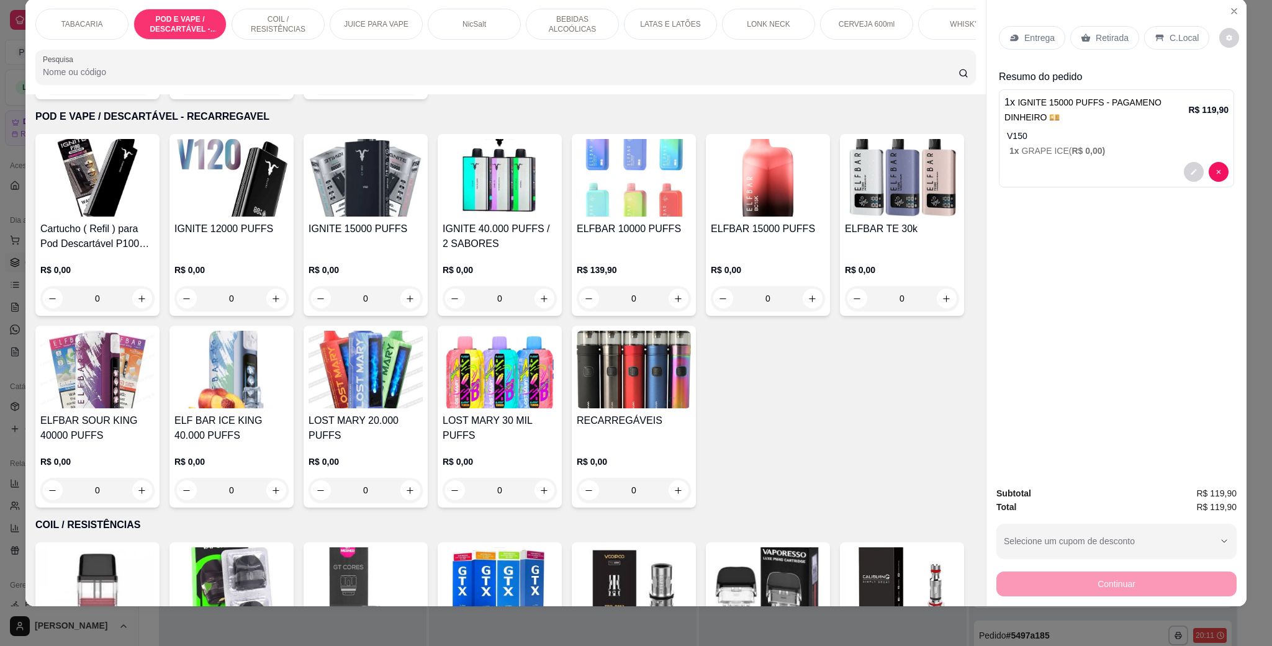
click at [1165, 24] on div "Entrega Retirada C.Local" at bounding box center [1116, 37] width 235 height 43
click at [1170, 24] on div "Entrega Retirada C.Local" at bounding box center [1116, 37] width 235 height 43
click at [1170, 35] on p "C.Local" at bounding box center [1184, 38] width 29 height 12
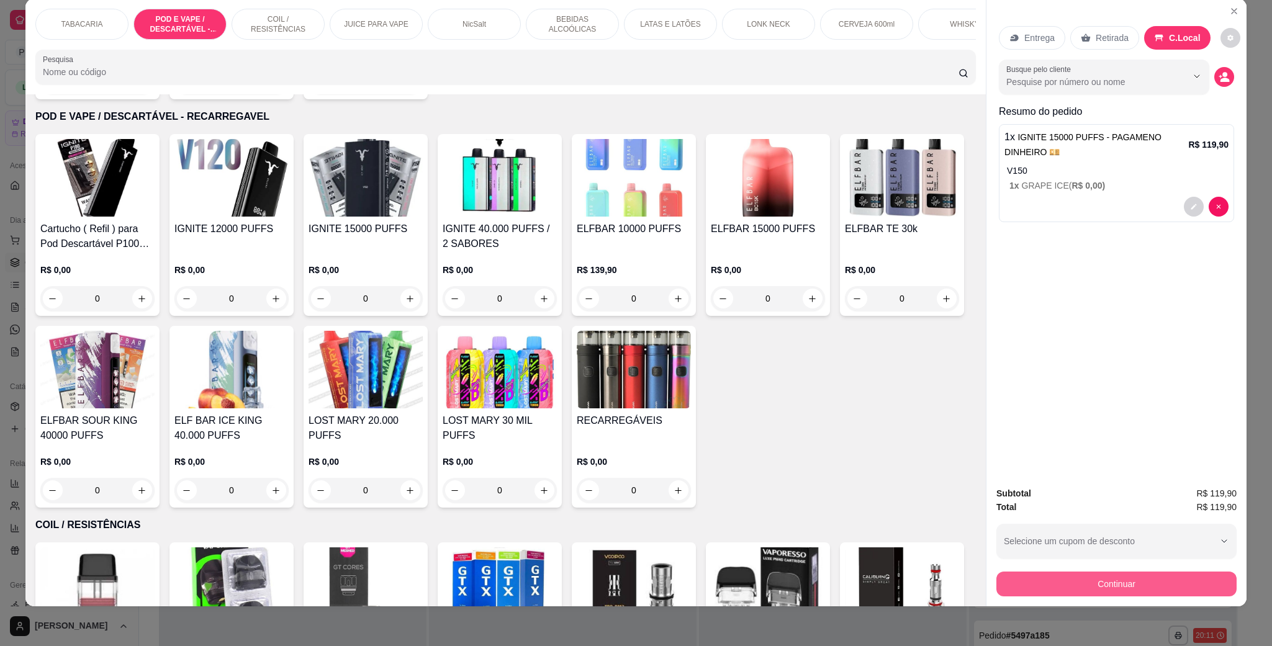
click at [1126, 591] on button "Continuar" at bounding box center [1117, 584] width 240 height 25
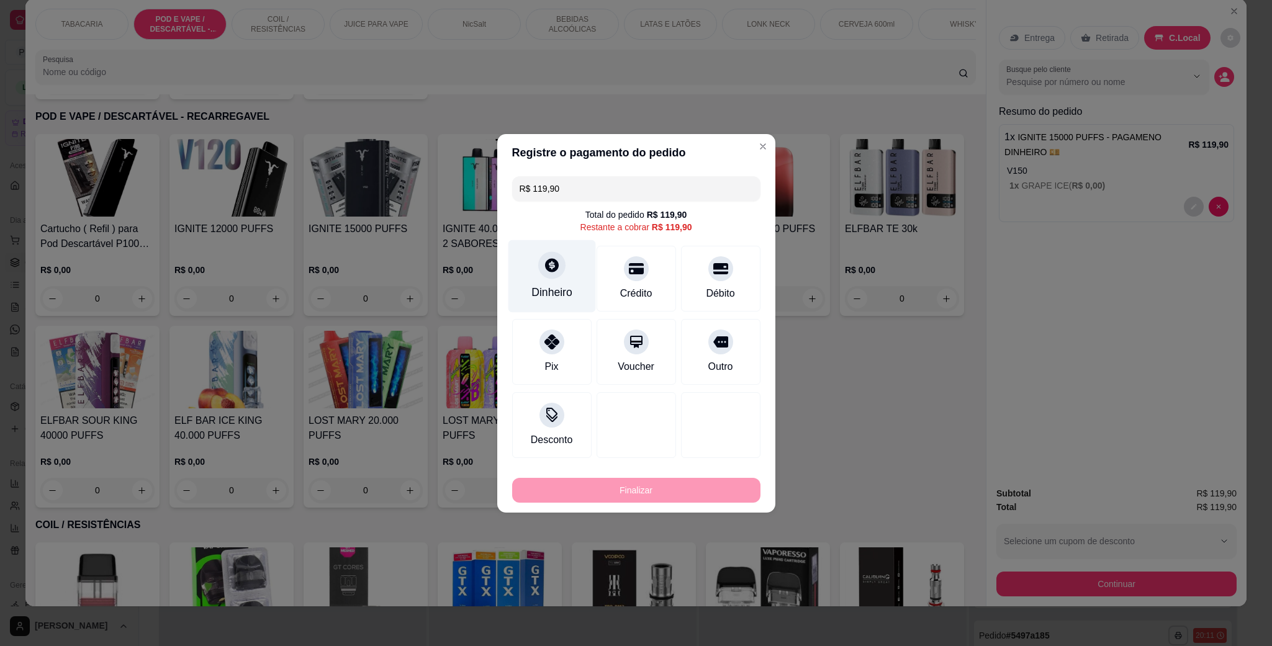
click at [561, 280] on div "Dinheiro" at bounding box center [552, 276] width 88 height 73
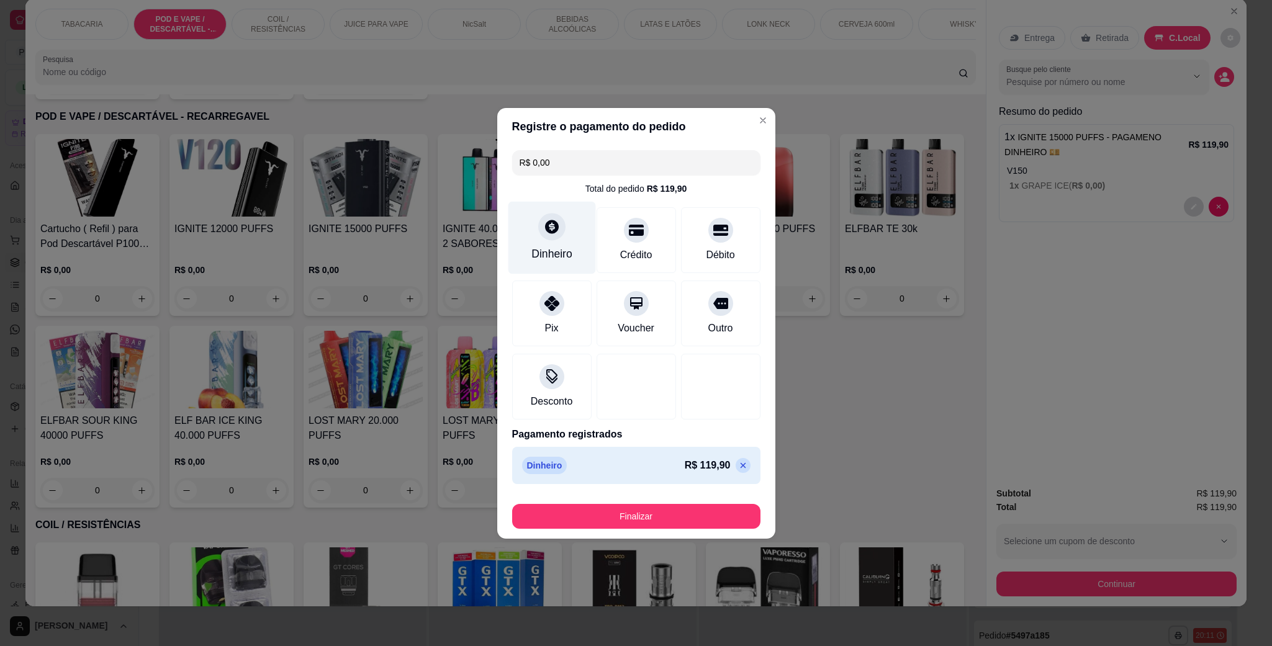
click at [538, 218] on div "Dinheiro" at bounding box center [552, 237] width 88 height 73
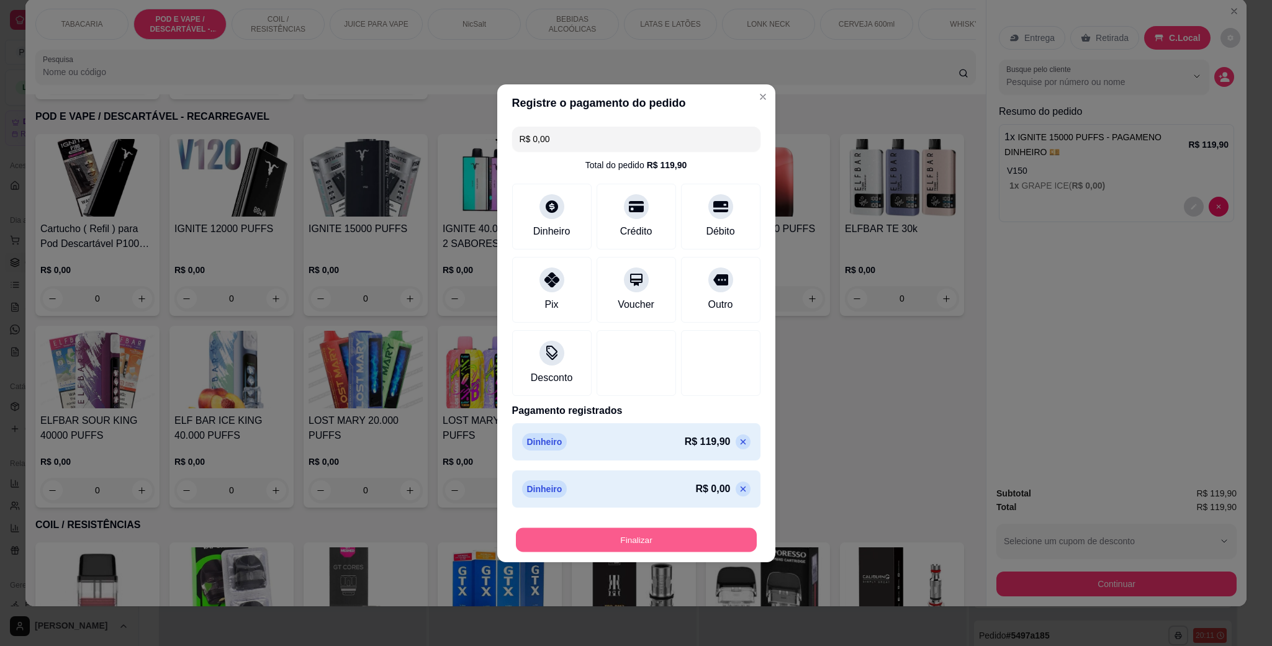
click at [651, 548] on button "Finalizar" at bounding box center [636, 540] width 241 height 24
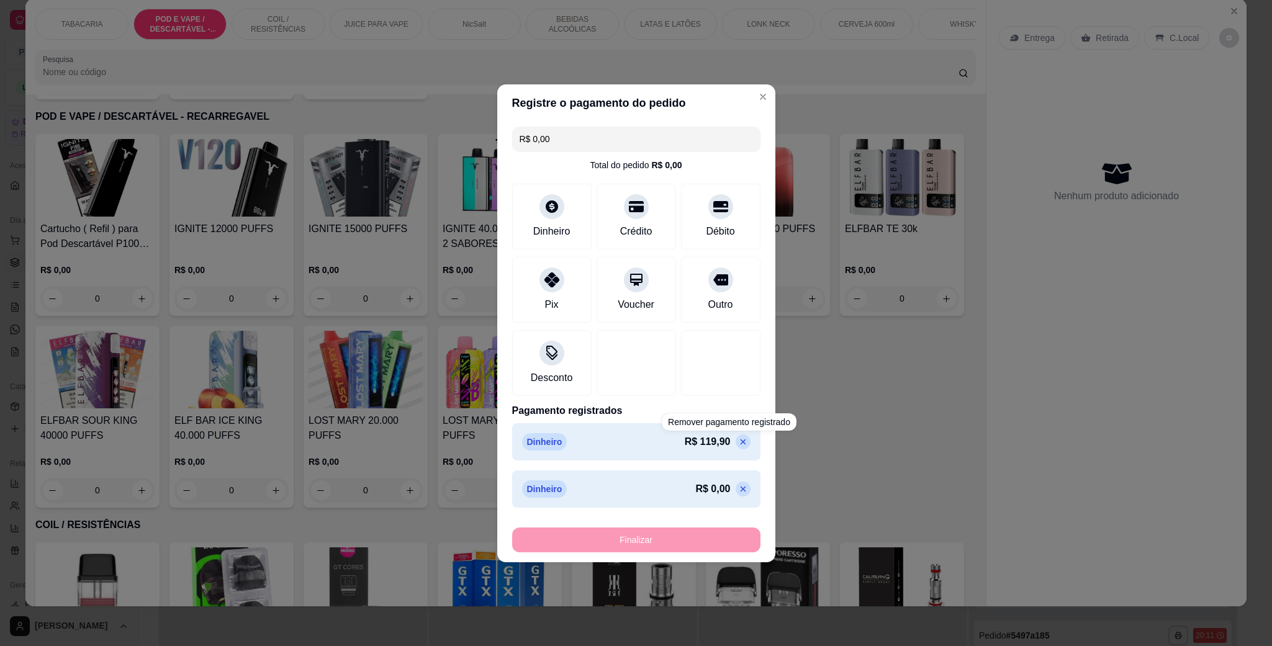
type input "-R$ 119,90"
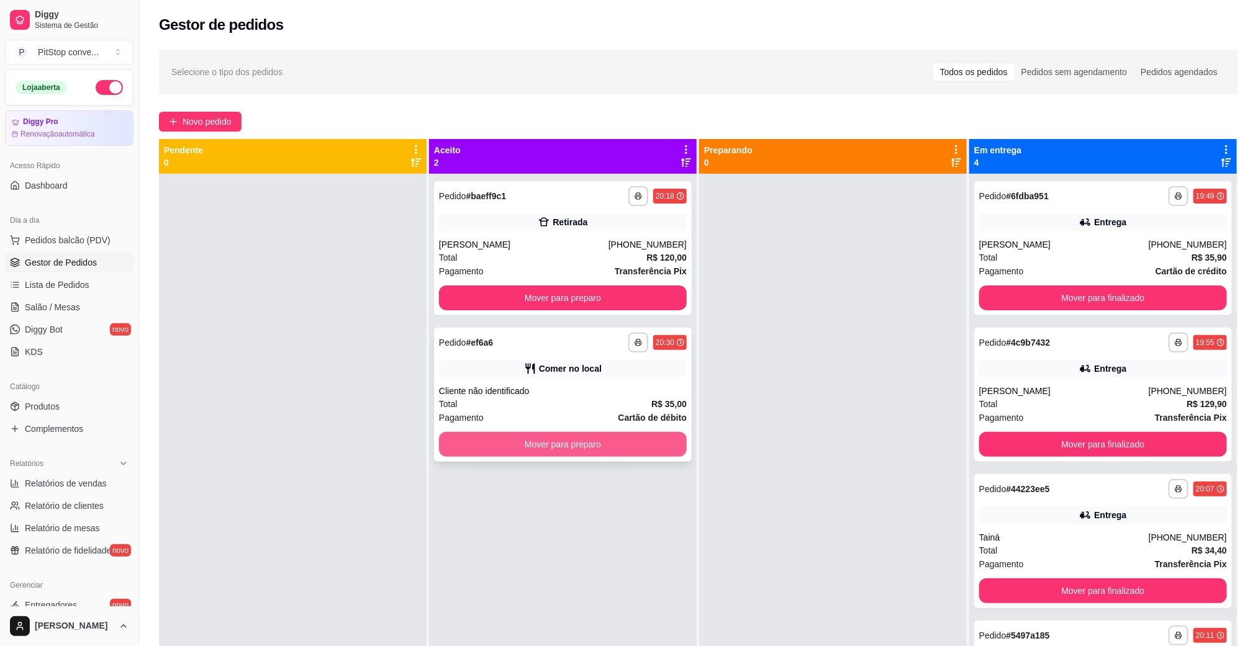
click at [624, 440] on button "Mover para preparo" at bounding box center [563, 444] width 248 height 25
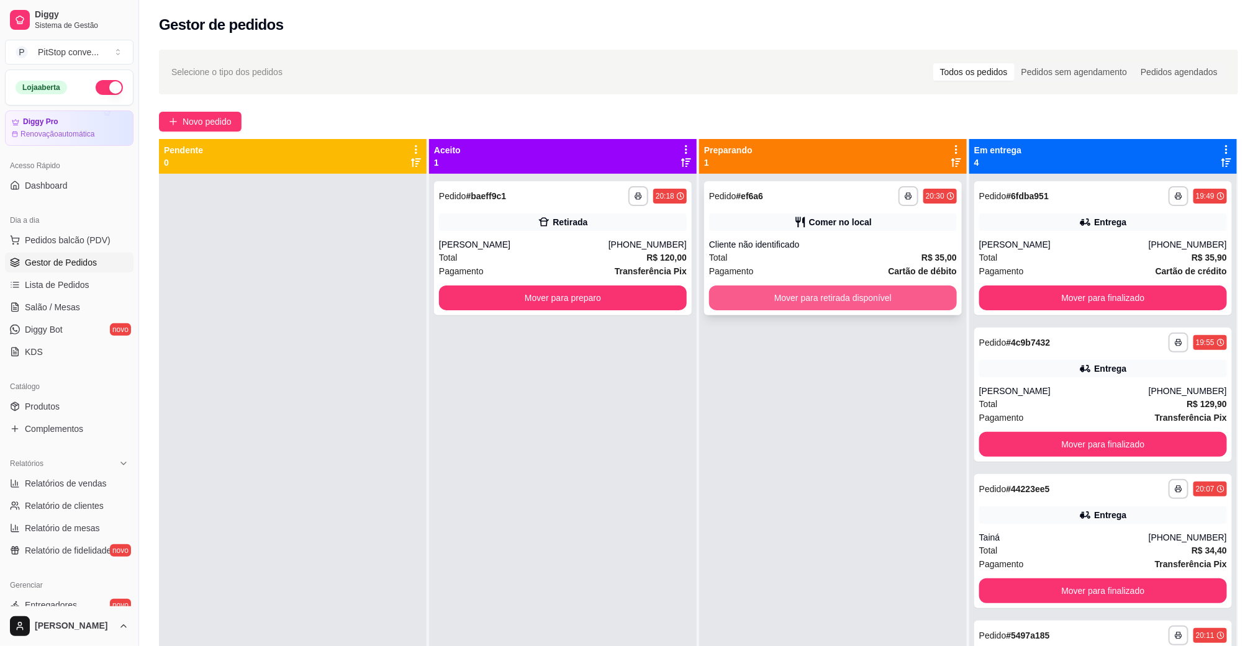
click at [810, 309] on button "Mover para retirada disponível" at bounding box center [833, 298] width 248 height 25
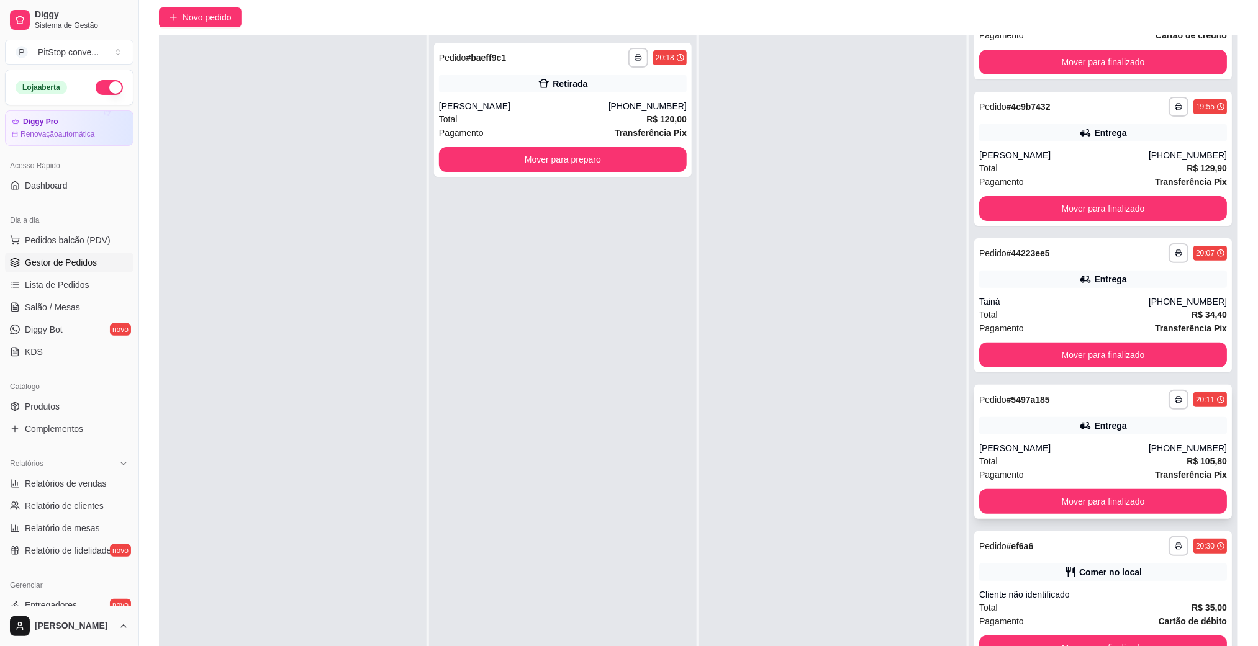
scroll to position [190, 0]
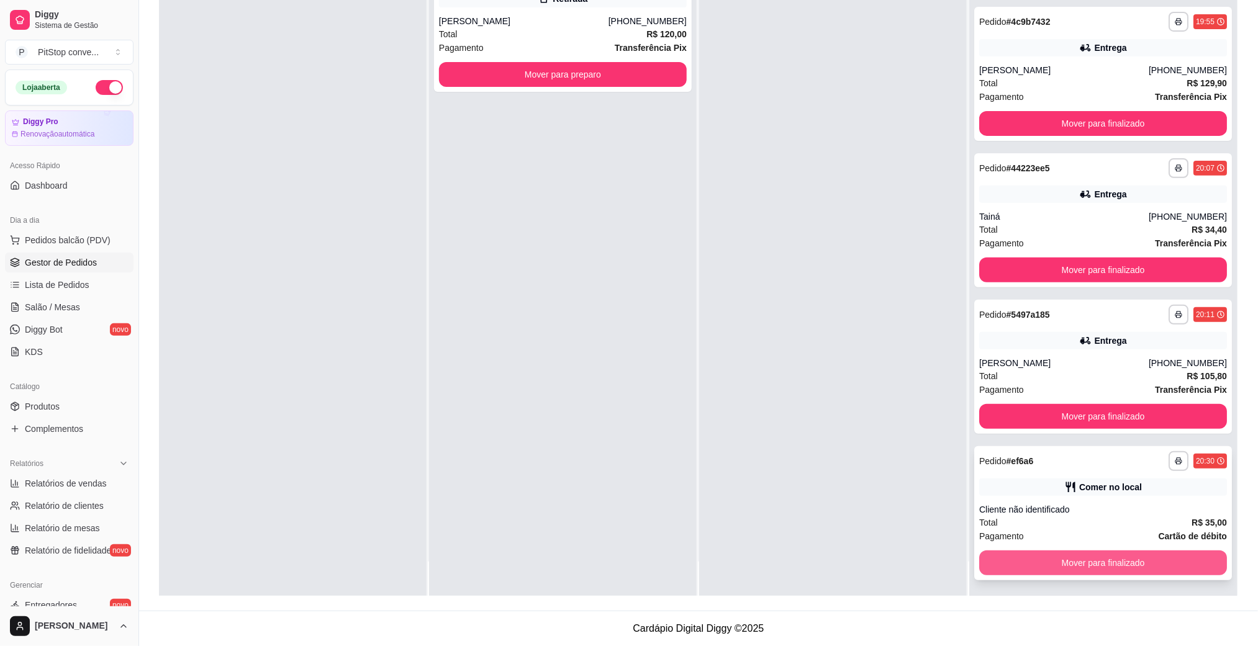
click at [1082, 551] on button "Mover para finalizado" at bounding box center [1103, 563] width 248 height 25
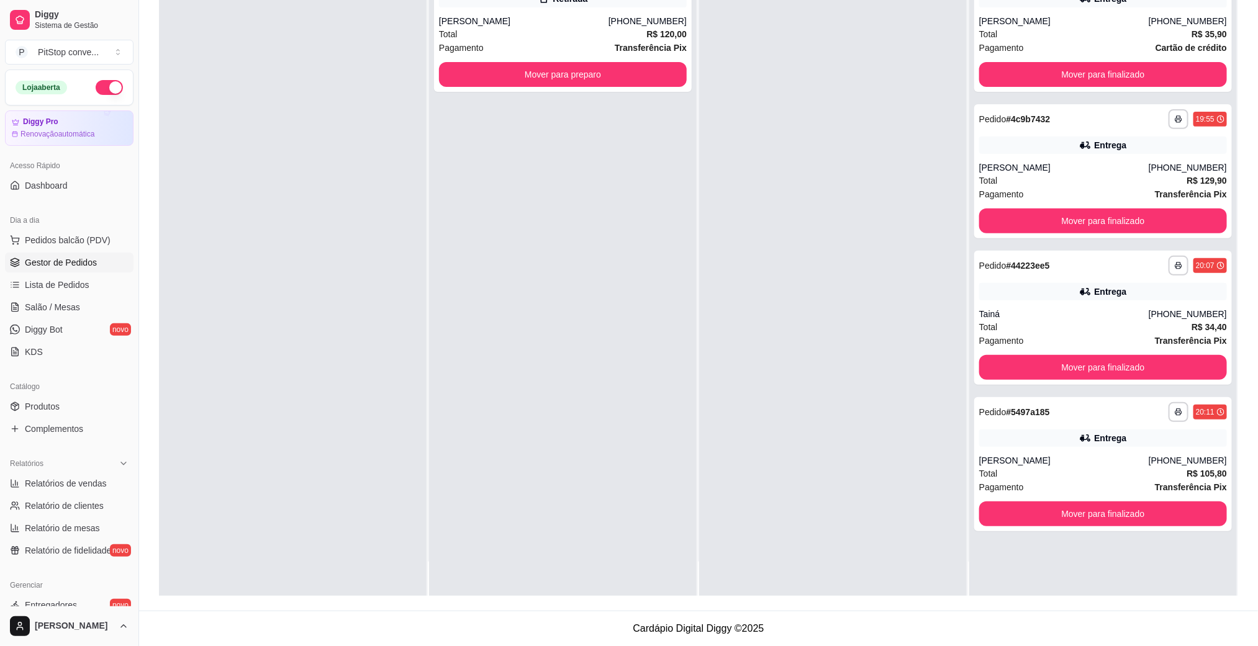
scroll to position [0, 0]
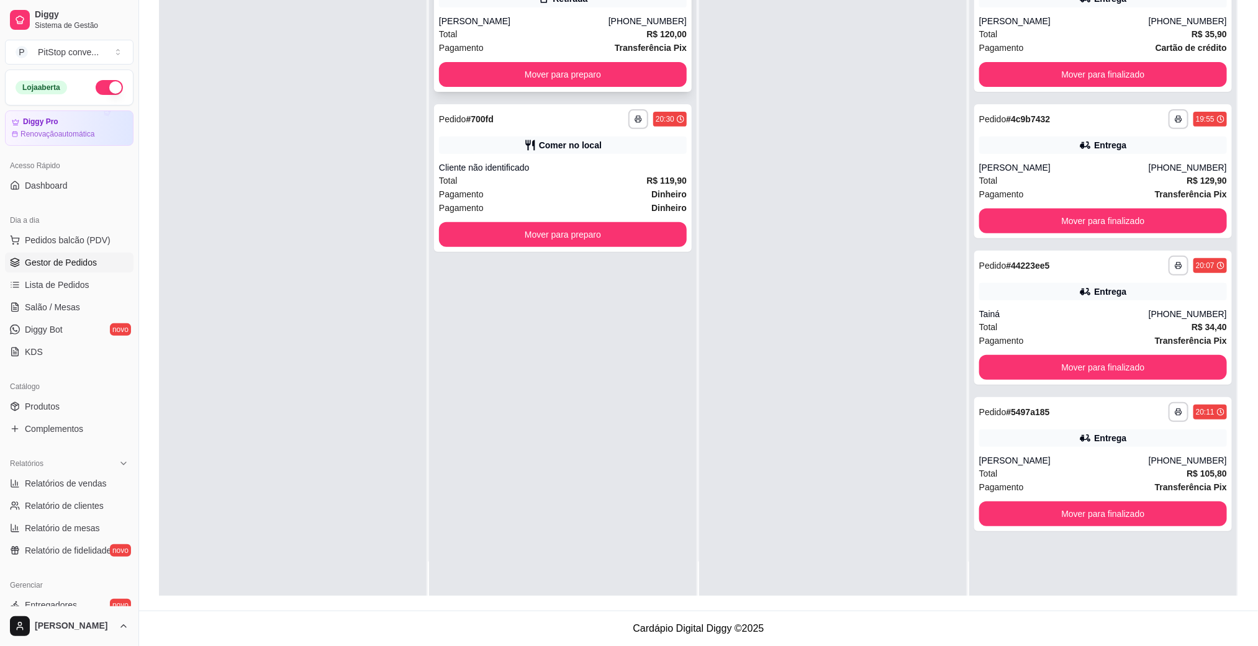
drag, startPoint x: 232, startPoint y: 582, endPoint x: 580, endPoint y: 6, distance: 673.3
click at [159, 286] on div "**********" at bounding box center [629, 229] width 1258 height 836
click at [637, 348] on div "**********" at bounding box center [563, 273] width 268 height 646
click at [660, 235] on button "Mover para preparo" at bounding box center [563, 235] width 240 height 24
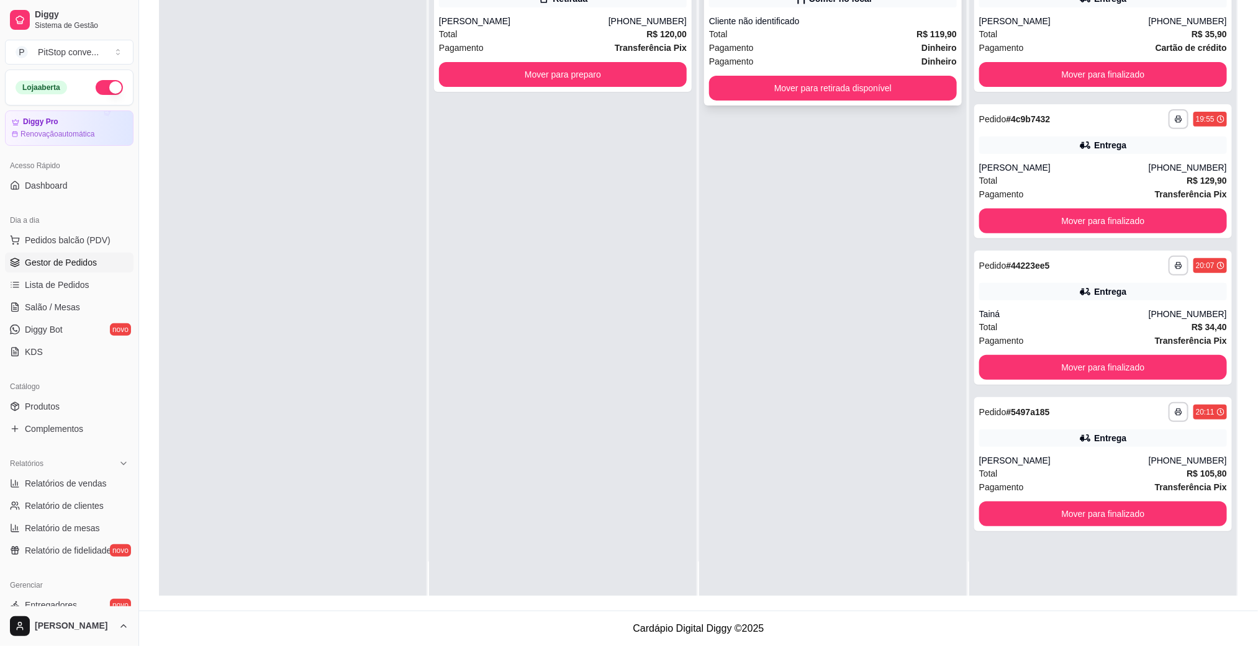
click at [833, 99] on div "**********" at bounding box center [833, 32] width 258 height 148
click at [882, 99] on button "Mover para retirada disponível" at bounding box center [833, 88] width 248 height 25
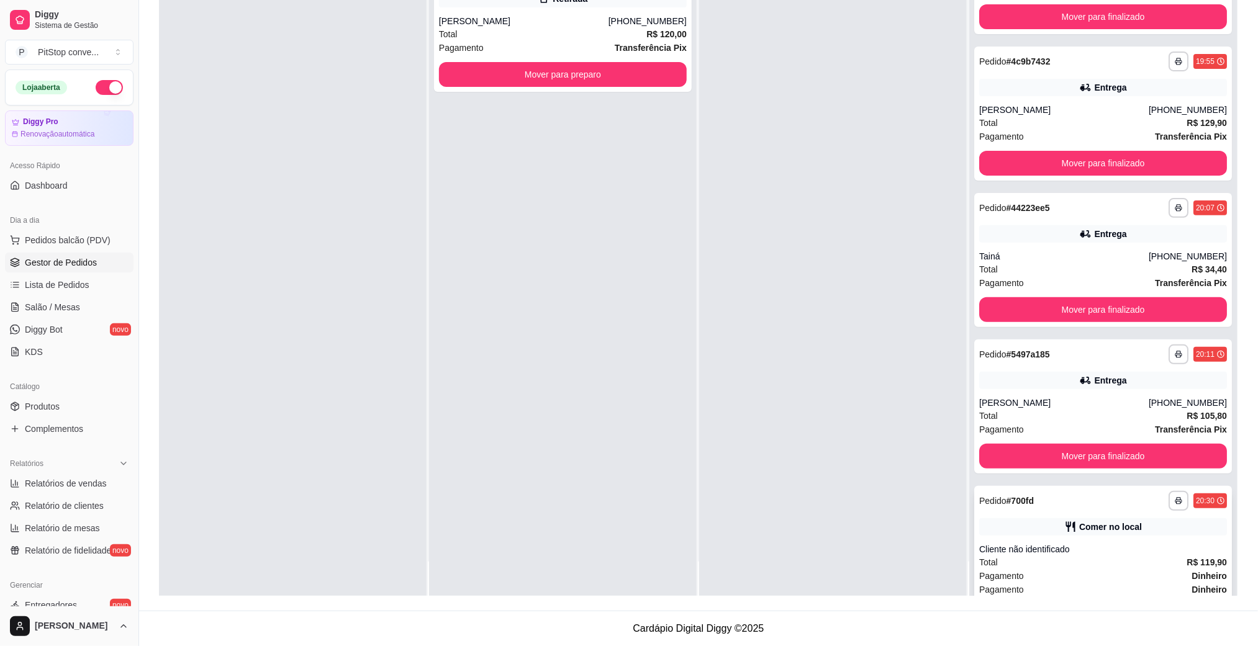
scroll to position [112, 0]
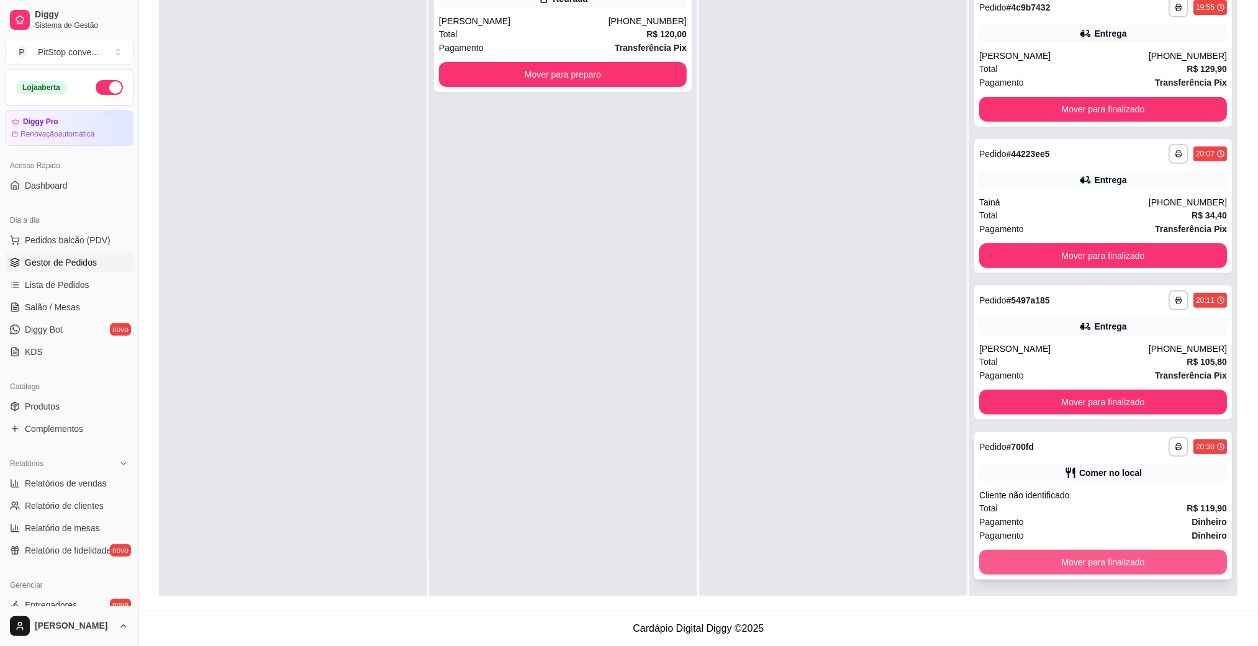
click at [1090, 550] on button "Mover para finalizado" at bounding box center [1103, 562] width 248 height 25
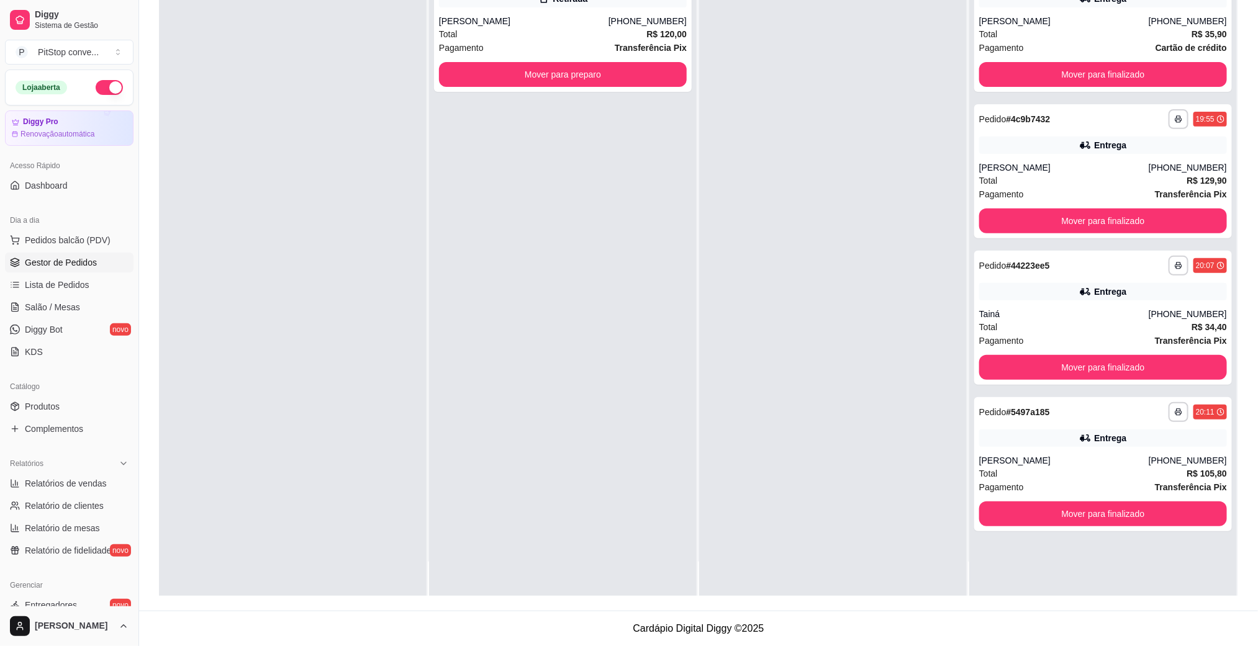
scroll to position [0, 0]
click at [589, 50] on div "Pagamento Transferência Pix" at bounding box center [563, 48] width 248 height 14
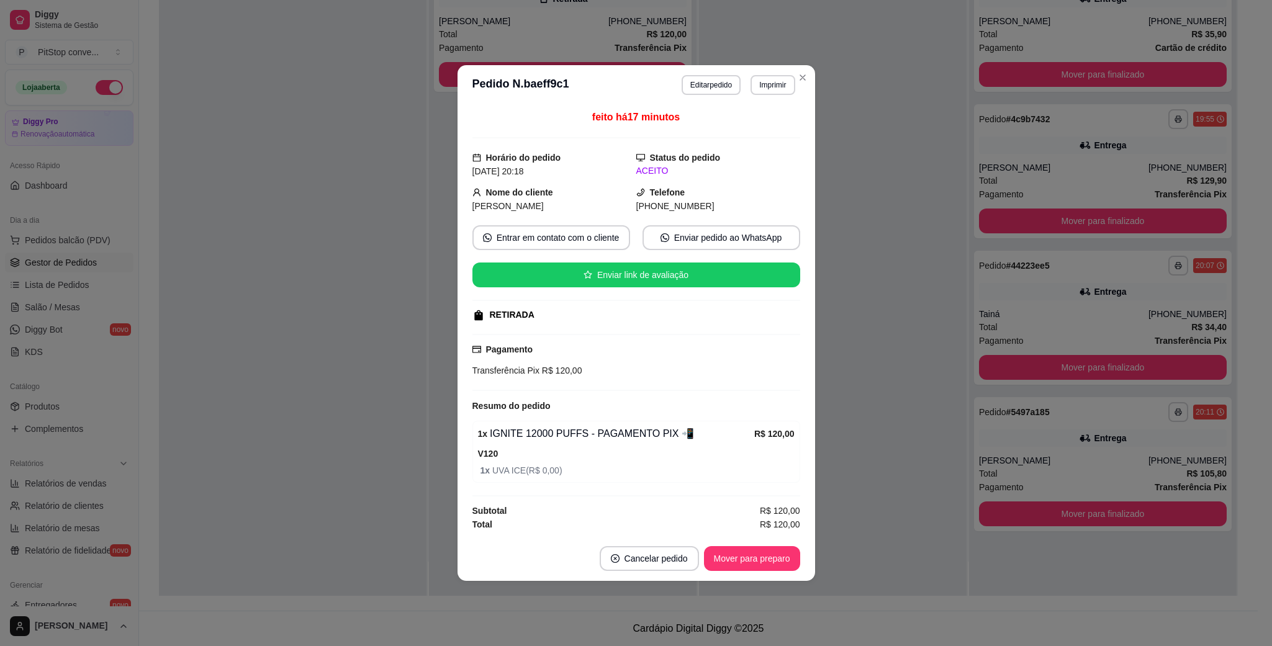
click at [754, 566] on button "Mover para preparo" at bounding box center [752, 558] width 96 height 25
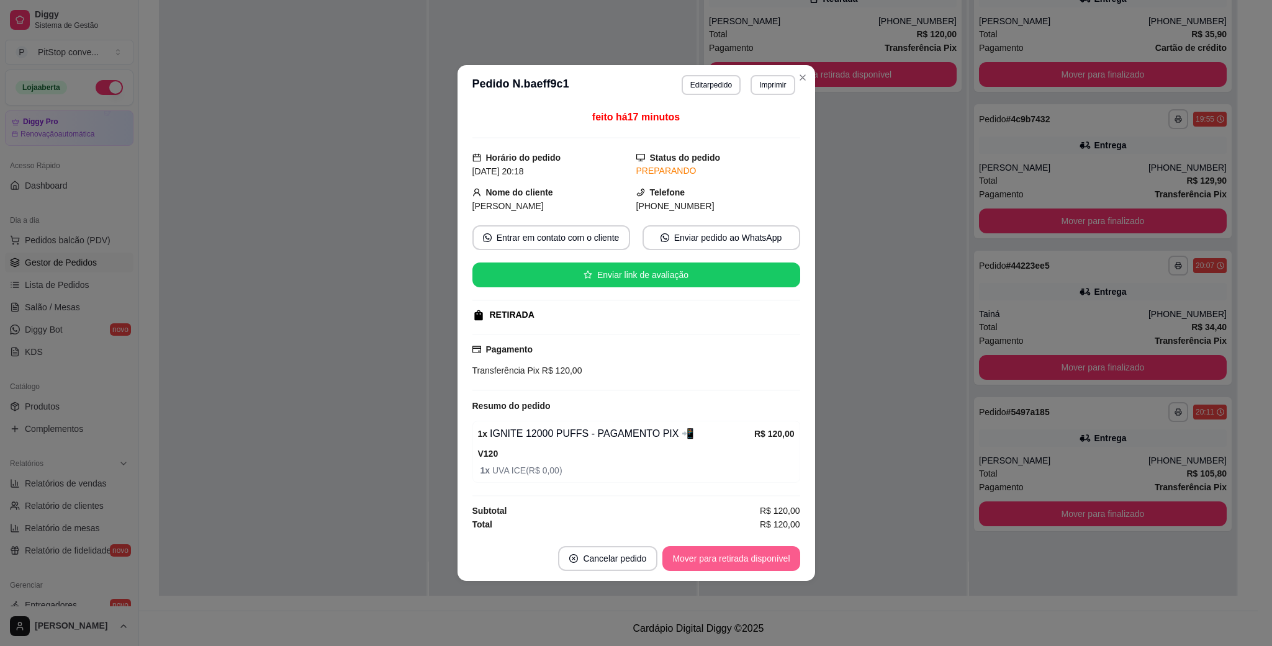
click at [757, 566] on button "Mover para retirada disponível" at bounding box center [730, 558] width 137 height 25
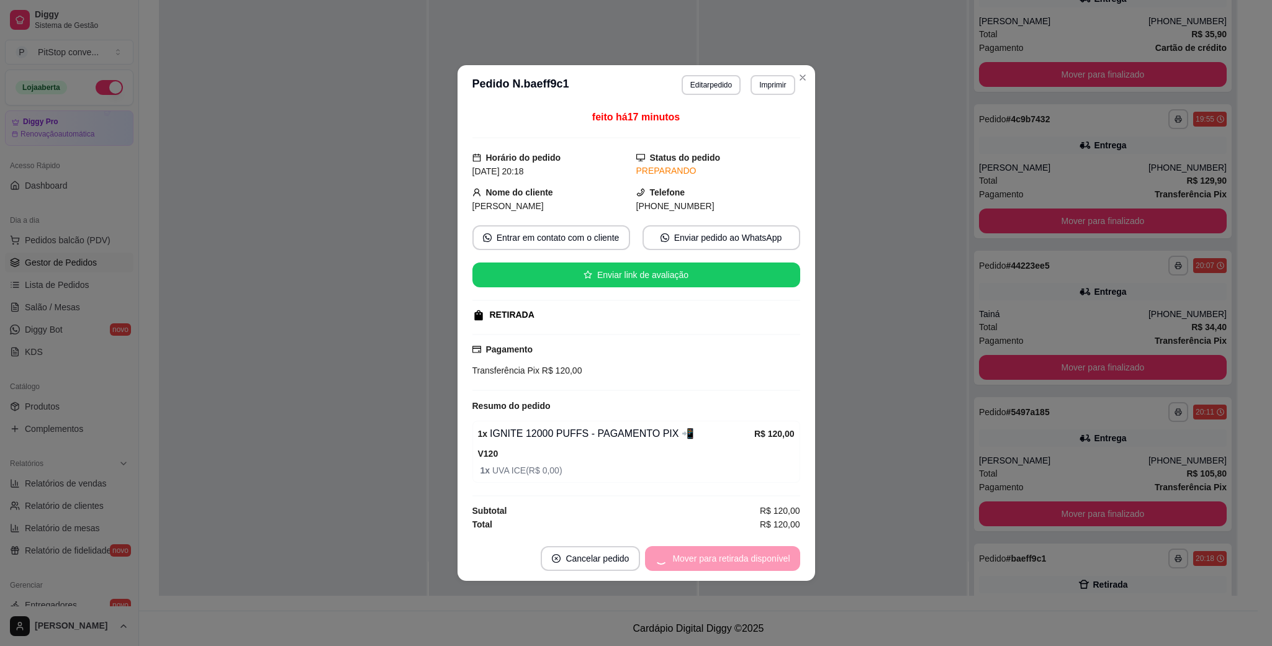
click at [759, 566] on div "Mover para retirada disponível" at bounding box center [722, 558] width 155 height 25
click at [767, 561] on button "Mover para finalizado" at bounding box center [748, 558] width 103 height 25
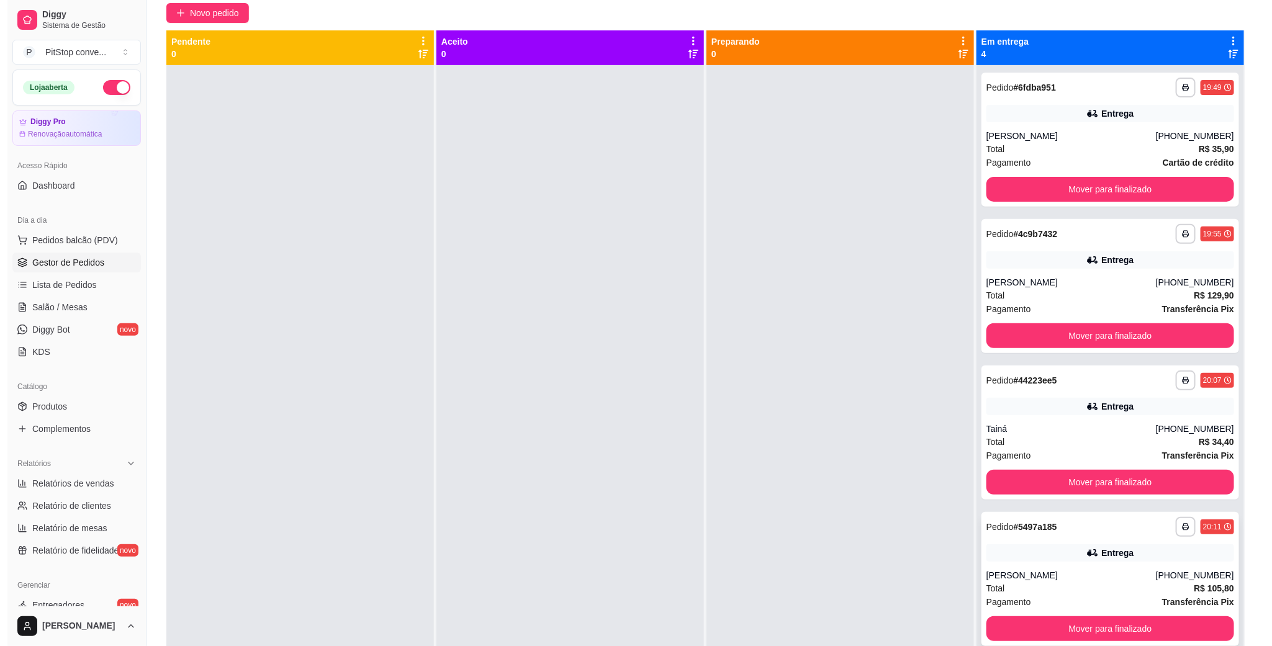
scroll to position [4, 0]
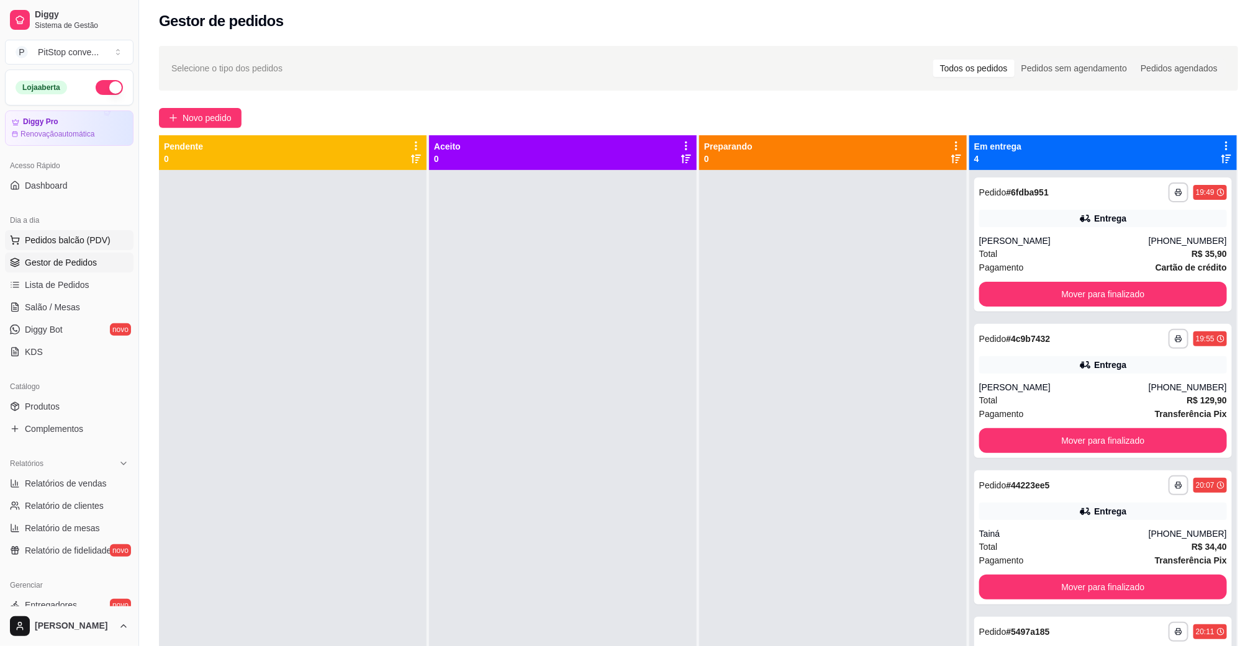
click at [23, 245] on button "Pedidos balcão (PDV)" at bounding box center [69, 240] width 129 height 20
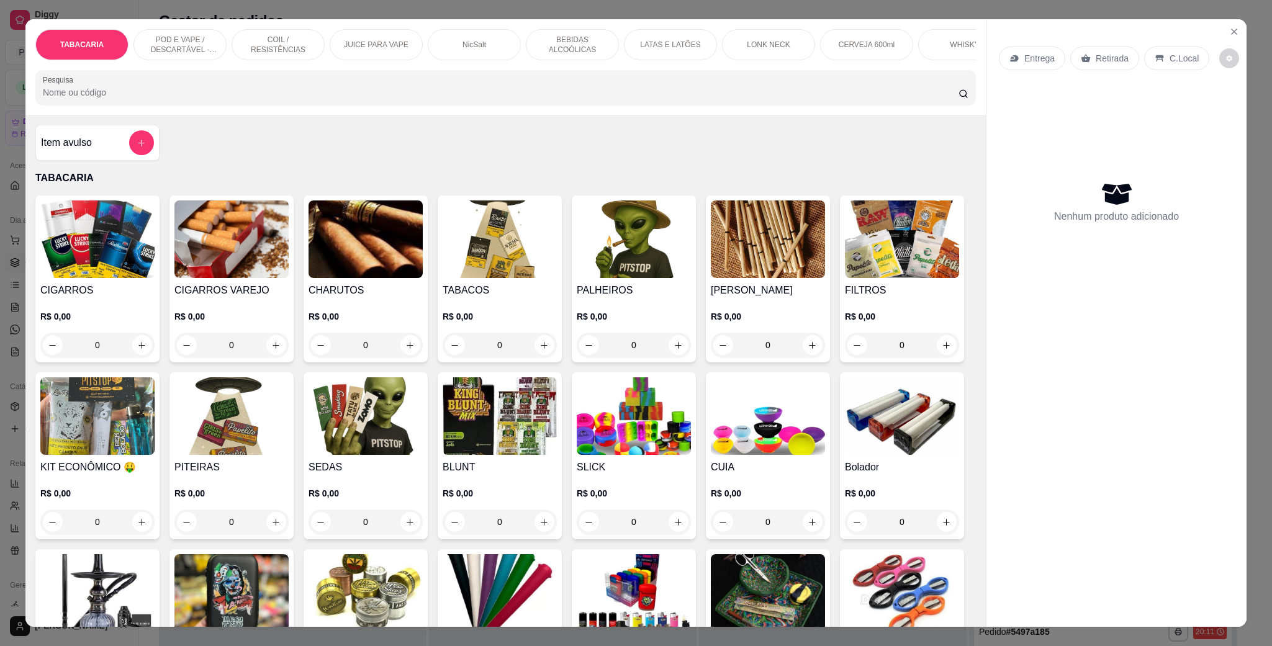
click at [202, 32] on div "POD E VAPE / DESCARTÁVEL - RECARREGAVEL" at bounding box center [179, 44] width 93 height 31
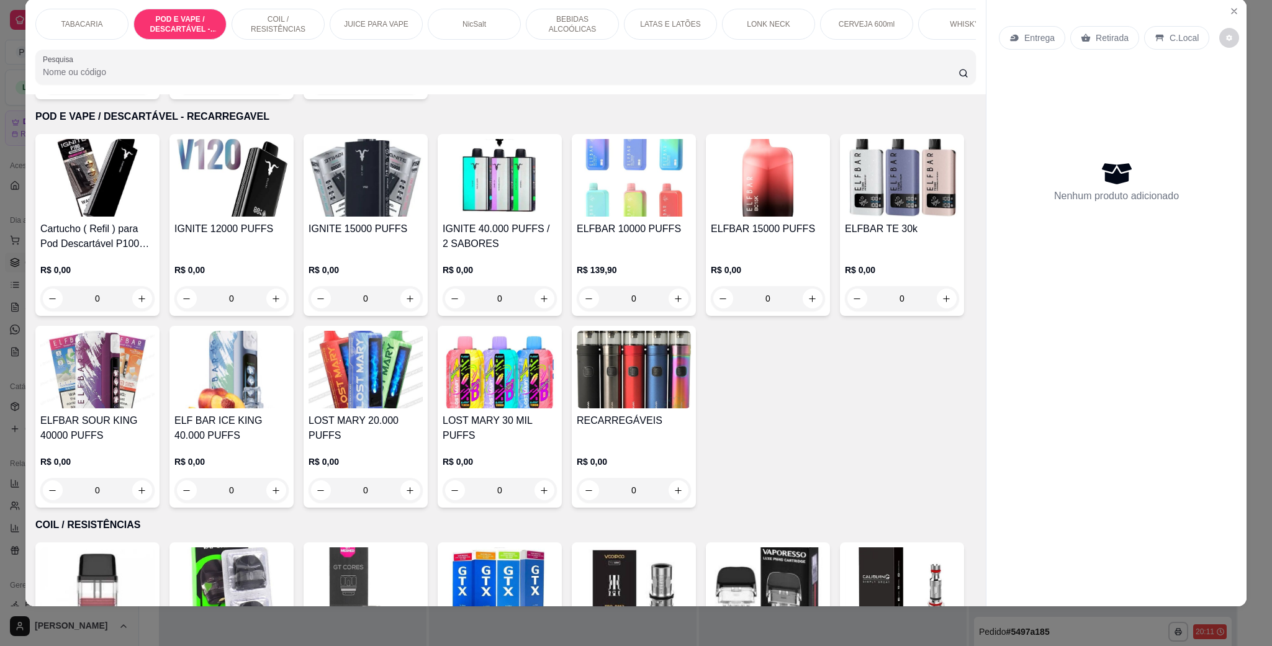
click at [617, 189] on img at bounding box center [634, 178] width 114 height 78
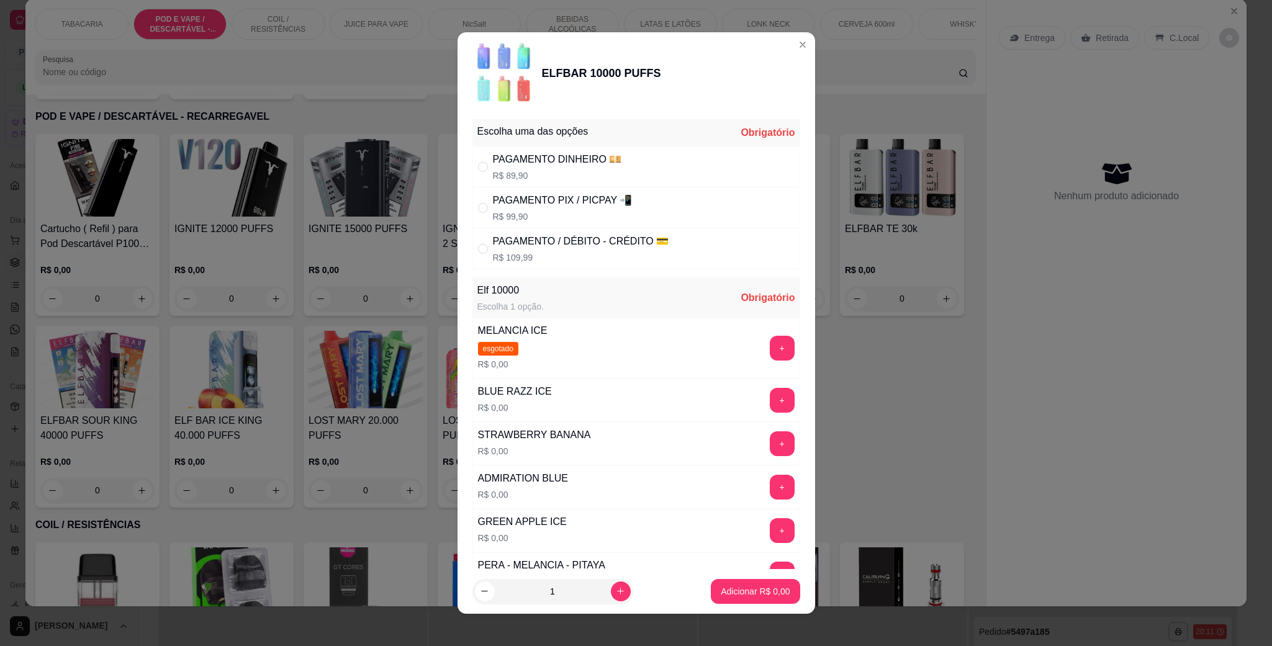
click at [542, 207] on div "PAGAMENTO PIX / PICPAY 📲" at bounding box center [563, 200] width 140 height 15
radio input "true"
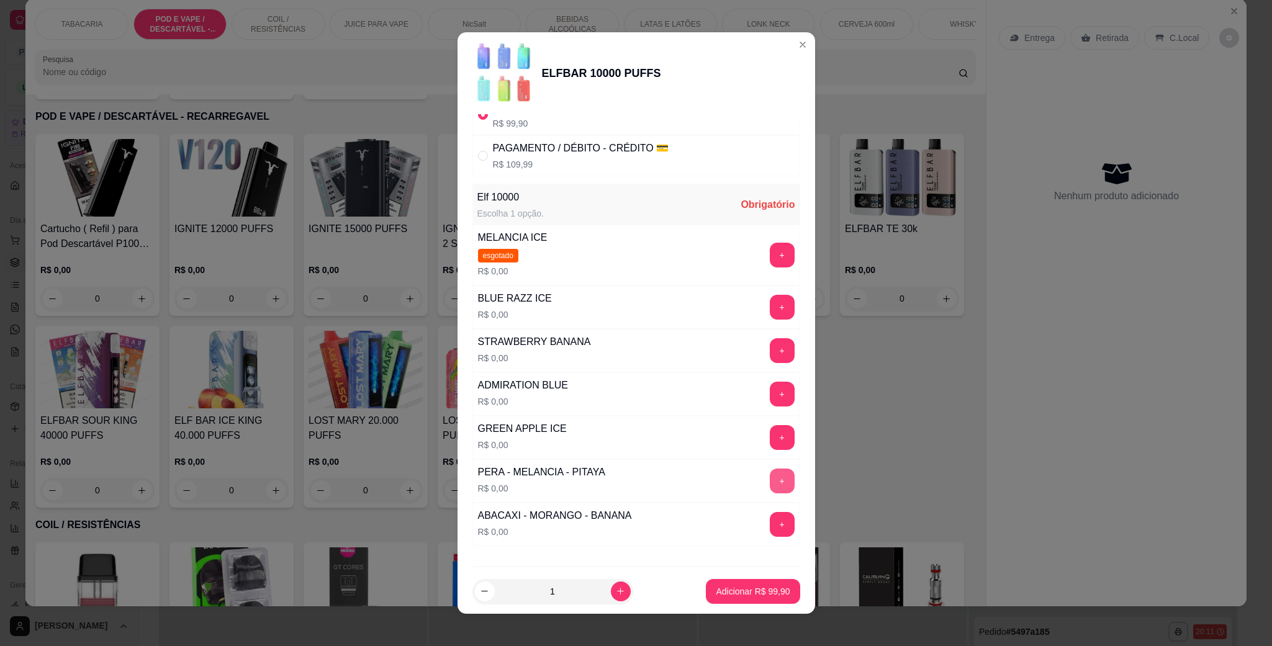
click at [770, 487] on button "+" at bounding box center [782, 481] width 25 height 25
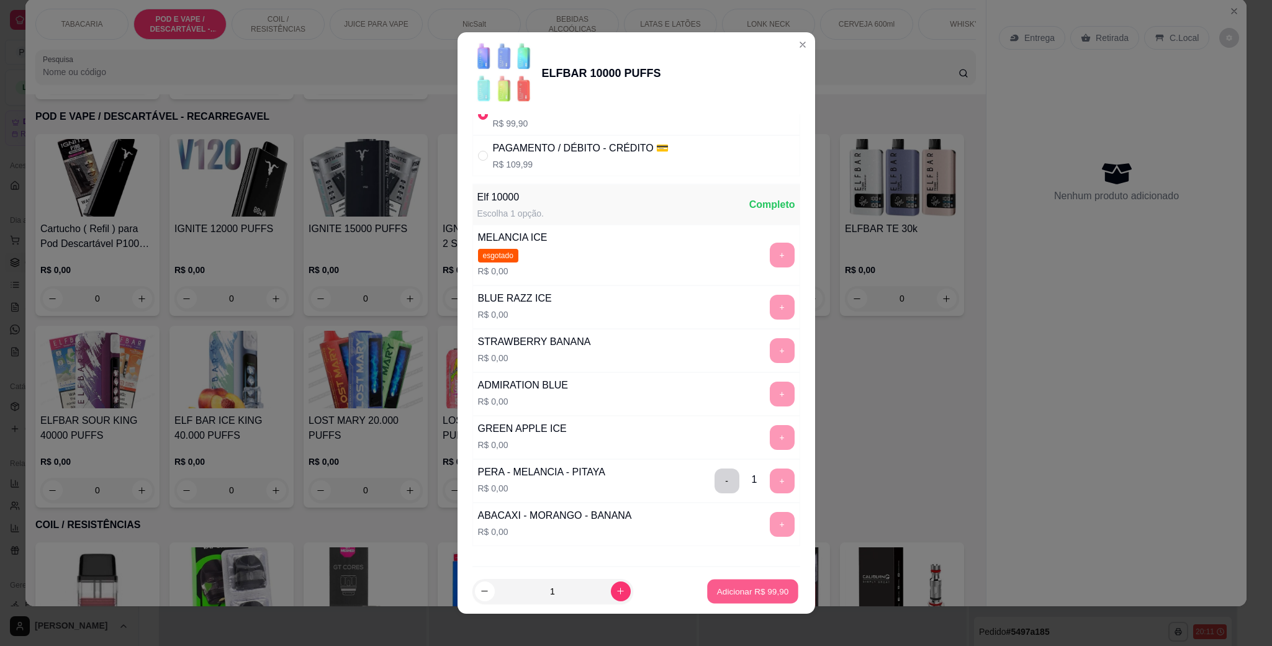
click at [739, 581] on button "Adicionar R$ 99,90" at bounding box center [753, 592] width 91 height 24
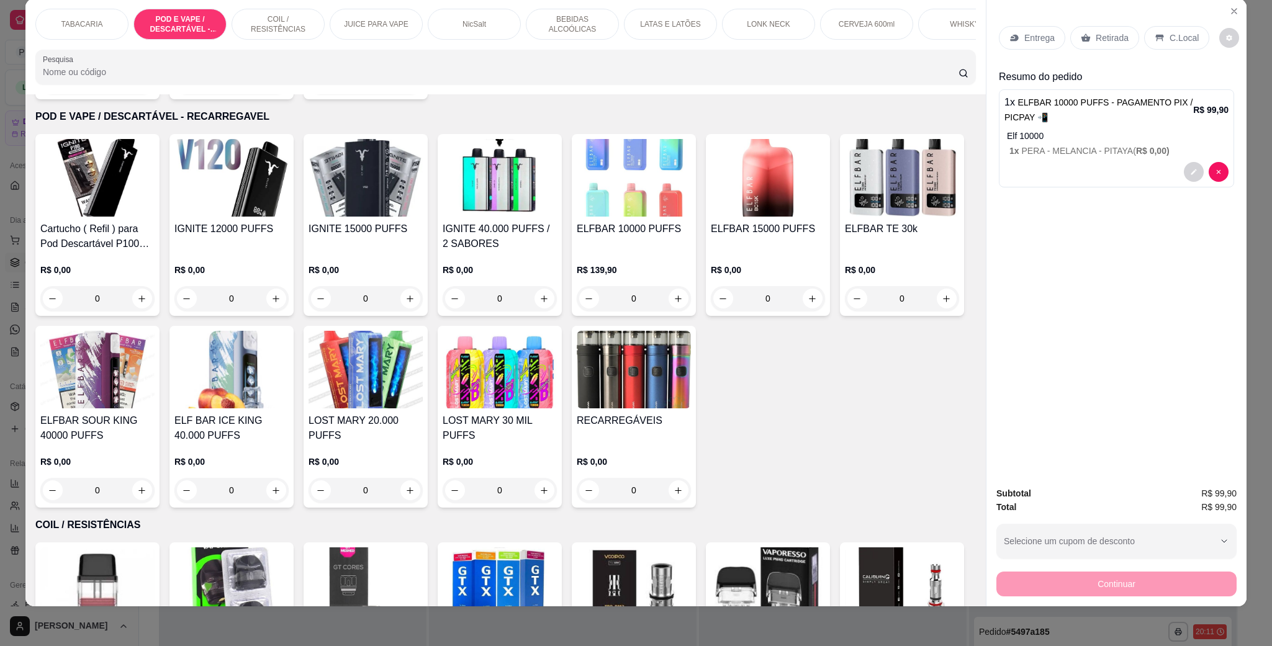
click at [580, 32] on p "BEBIDAS ALCOÓLICAS" at bounding box center [572, 24] width 72 height 20
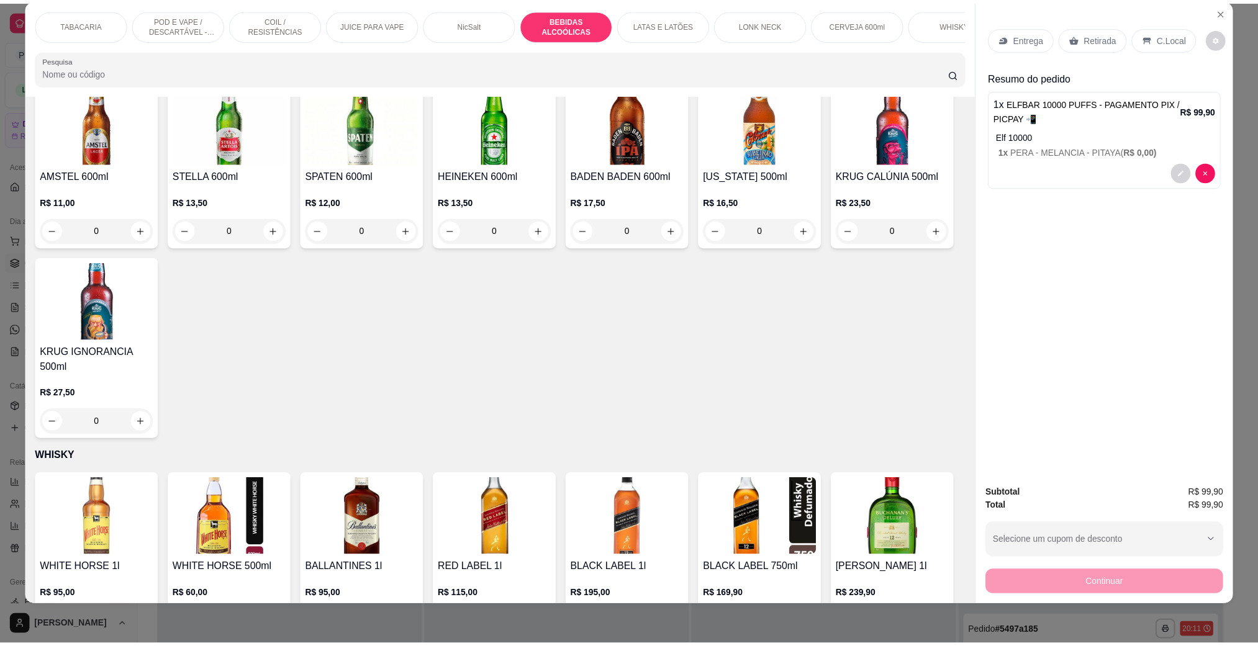
scroll to position [3048, 0]
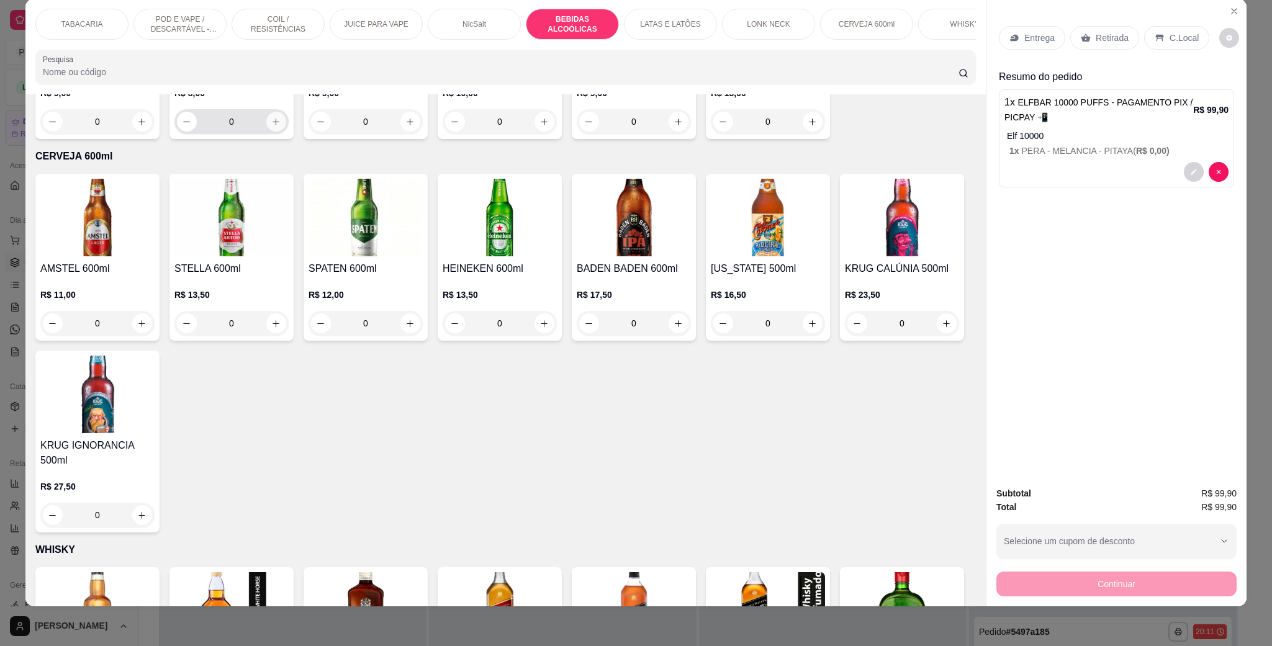
click at [281, 127] on icon "increase-product-quantity" at bounding box center [275, 121] width 9 height 9
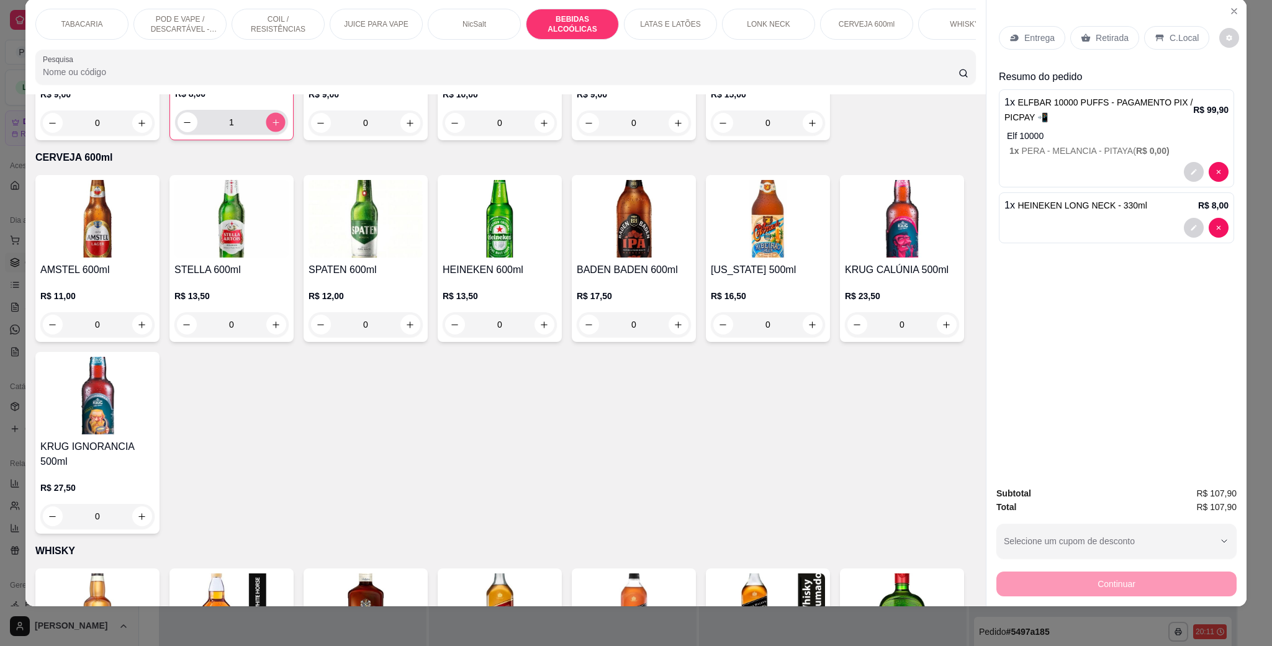
click at [281, 127] on icon "increase-product-quantity" at bounding box center [275, 122] width 9 height 9
type input "2"
click at [1176, 30] on div "C.Local" at bounding box center [1176, 38] width 65 height 24
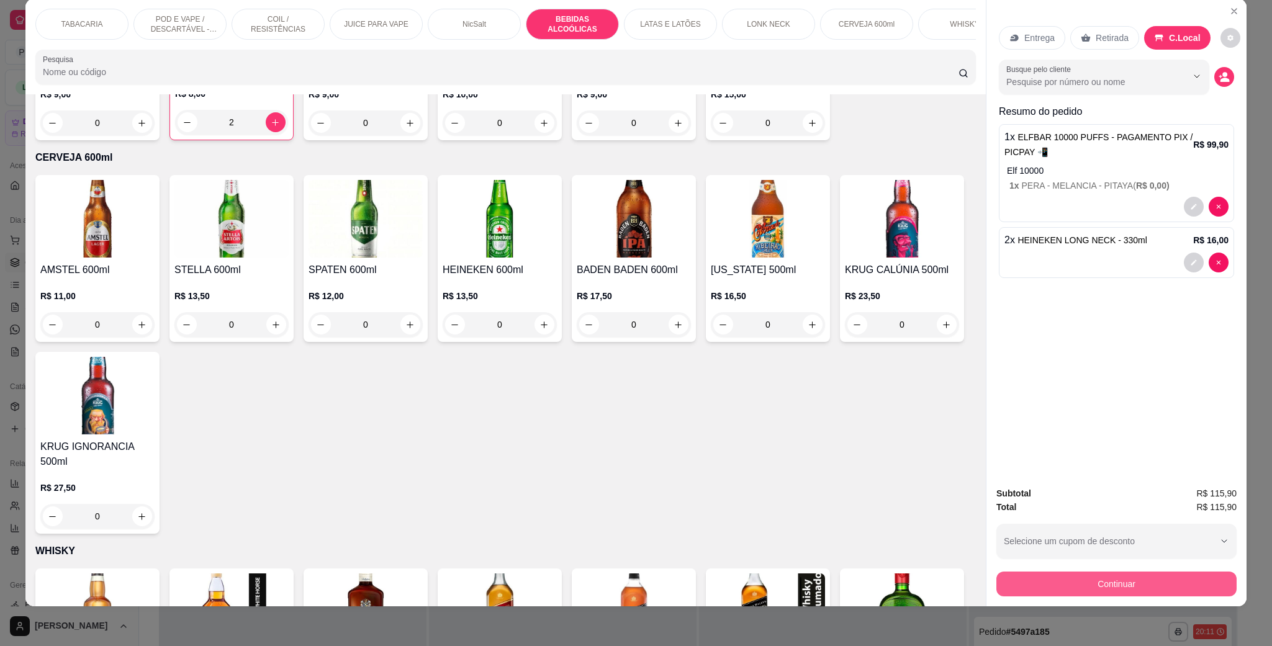
click at [1138, 585] on button "Continuar" at bounding box center [1117, 584] width 240 height 25
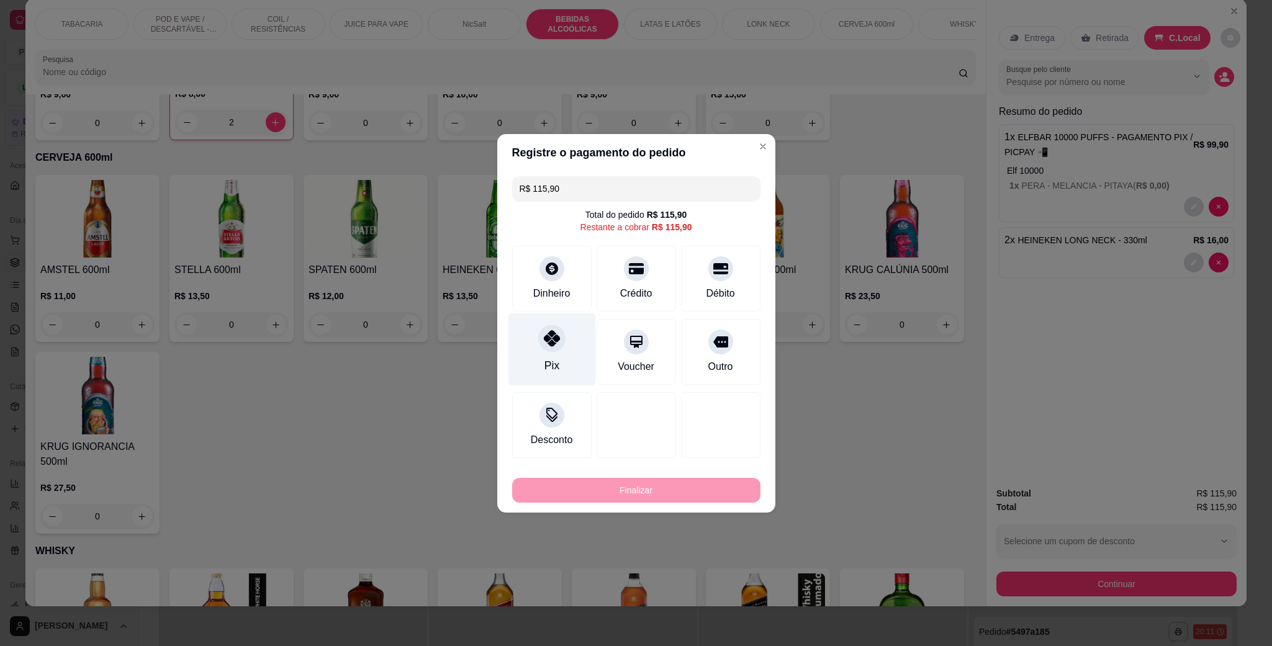
click at [544, 360] on div "Pix" at bounding box center [551, 366] width 15 height 16
type input "R$ 0,00"
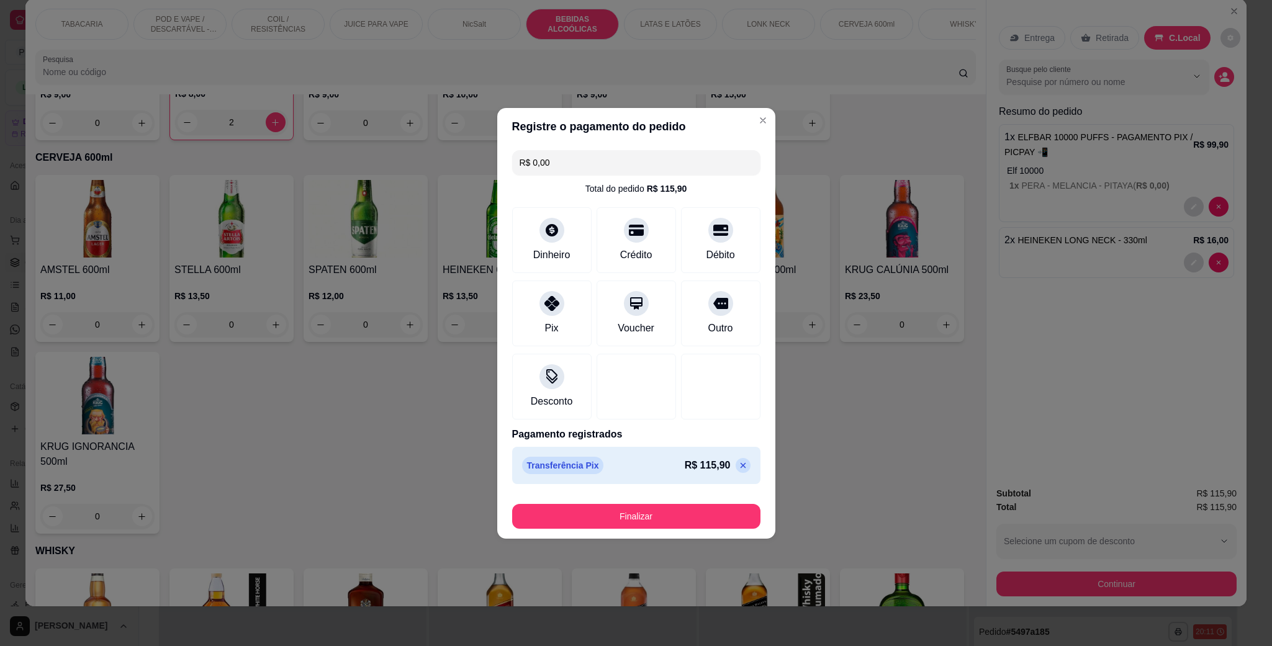
click at [659, 533] on footer "Finalizar" at bounding box center [636, 514] width 278 height 50
click at [659, 523] on button "Finalizar" at bounding box center [636, 516] width 241 height 24
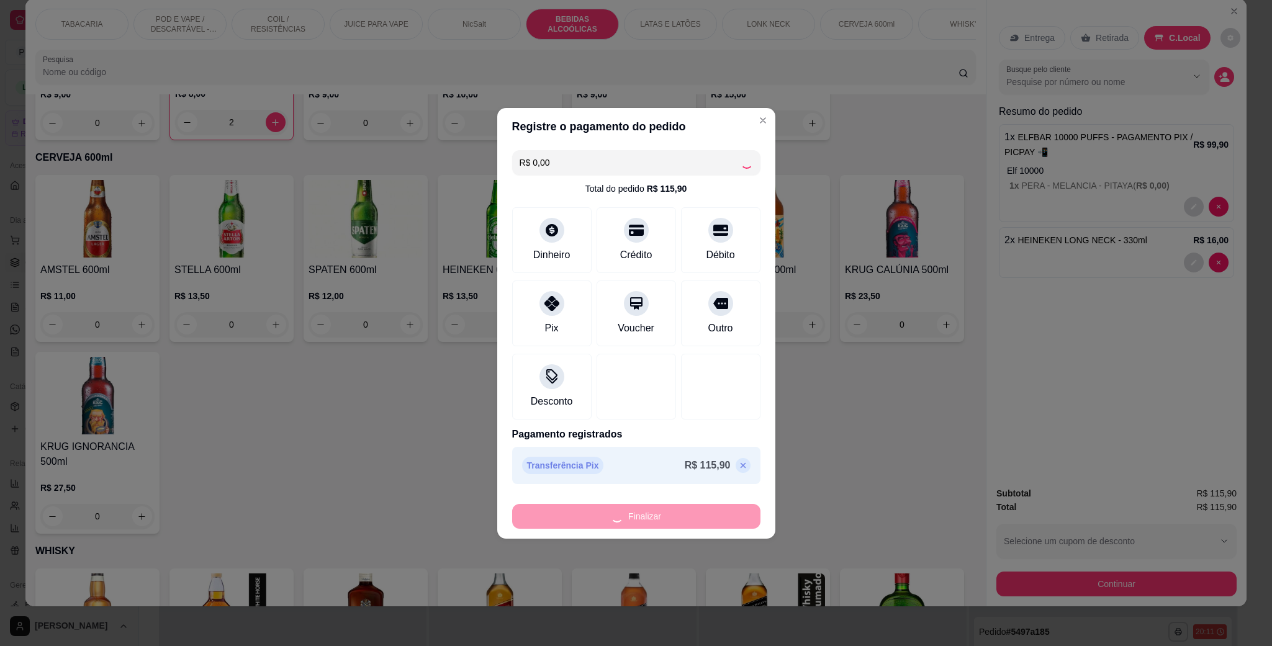
type input "0"
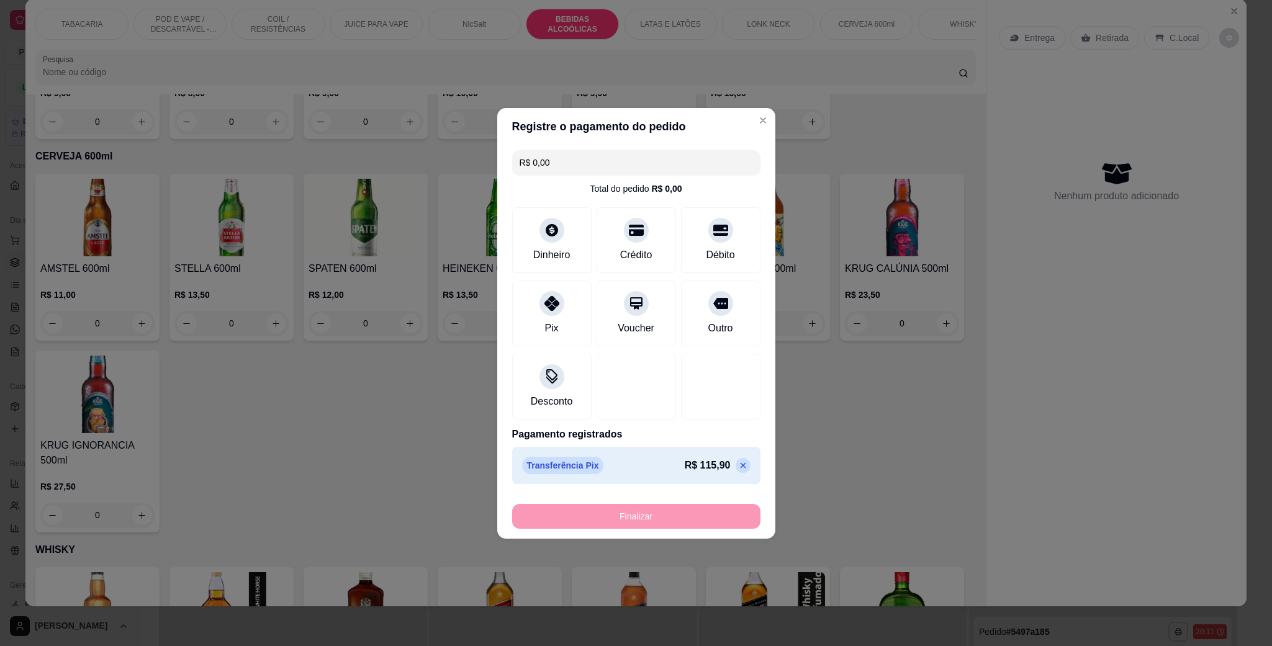
type input "-R$ 115,90"
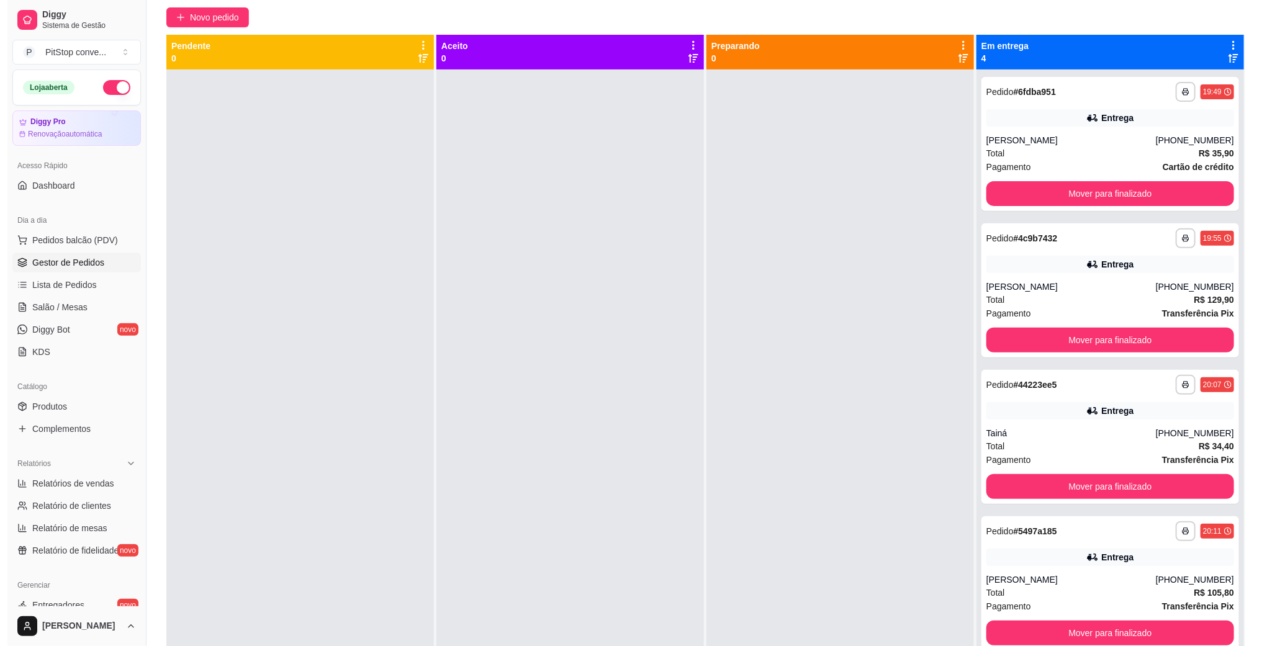
scroll to position [4, 0]
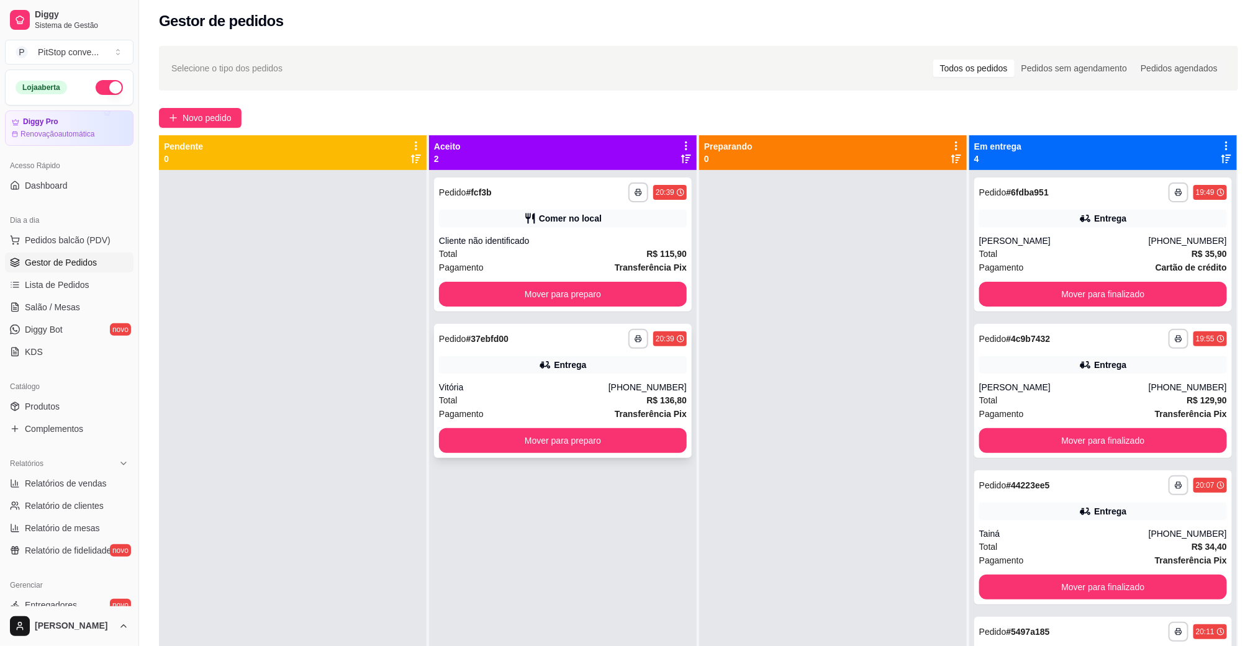
click at [608, 389] on div "Vitória" at bounding box center [524, 387] width 170 height 12
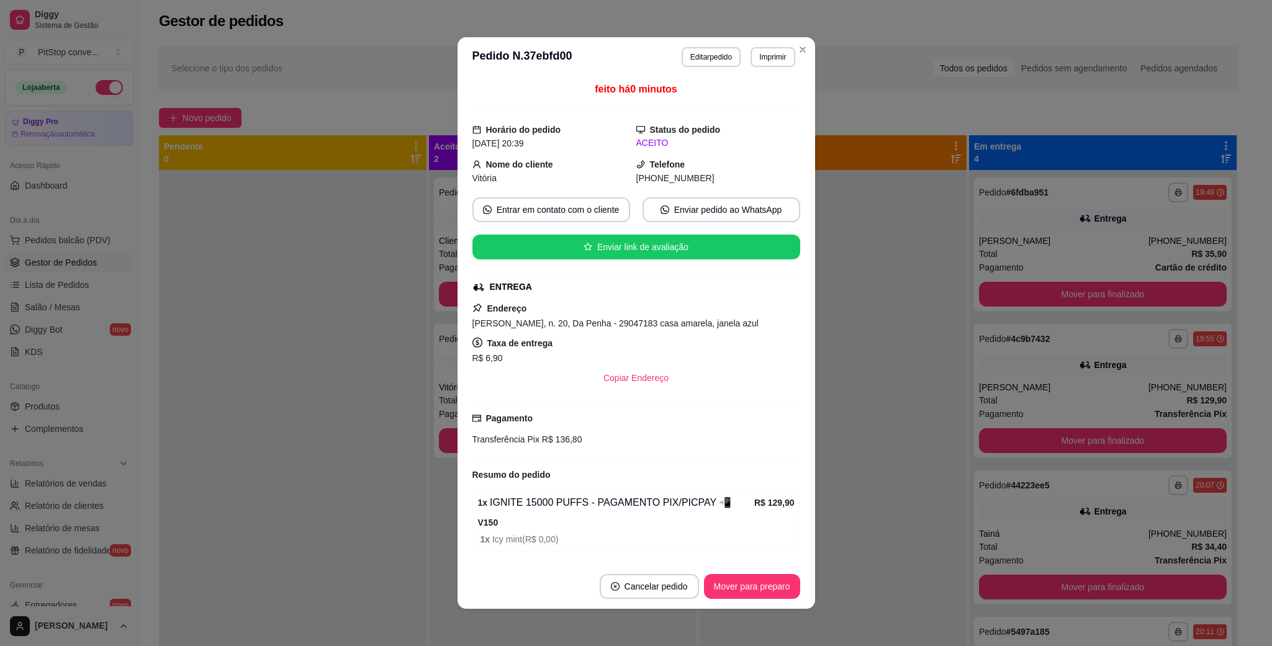
scroll to position [61, 0]
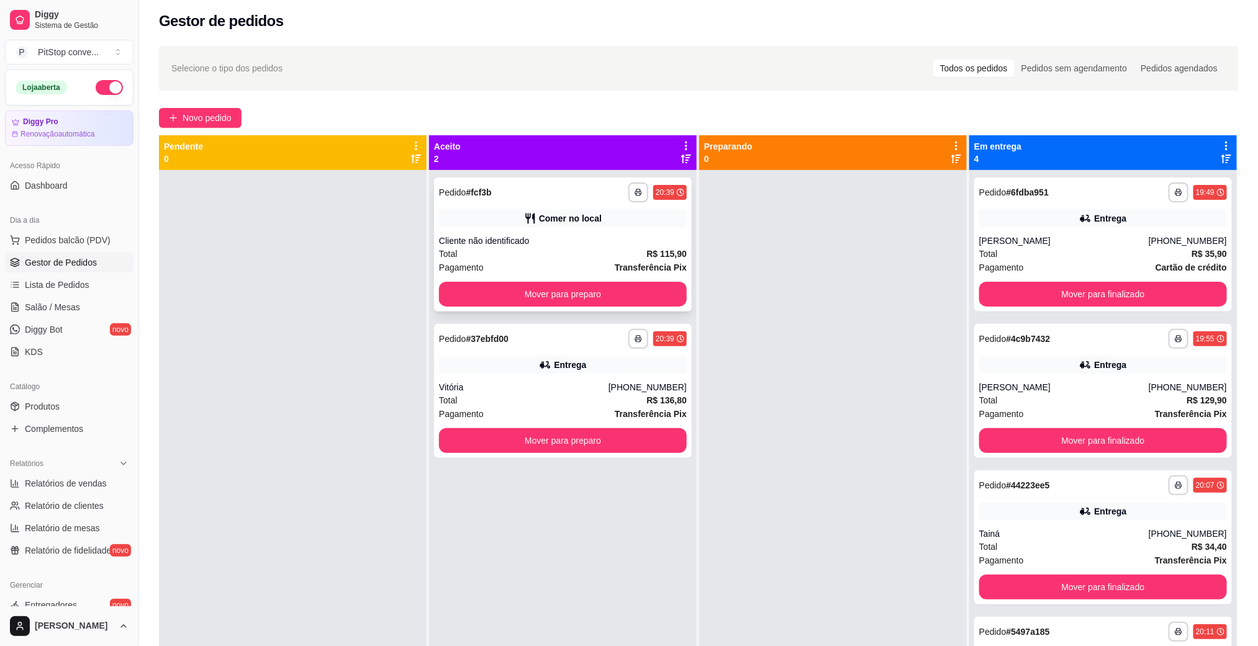
click at [483, 218] on div "Comer no local" at bounding box center [563, 218] width 248 height 17
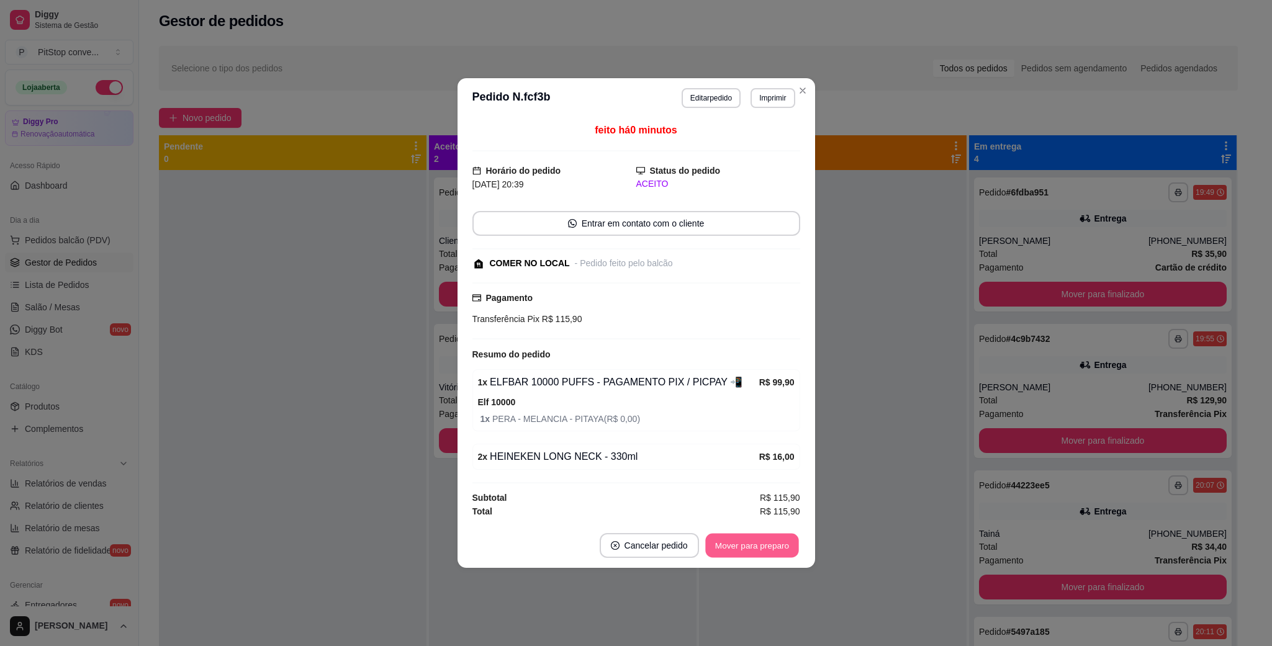
click at [751, 542] on button "Mover para preparo" at bounding box center [751, 546] width 93 height 24
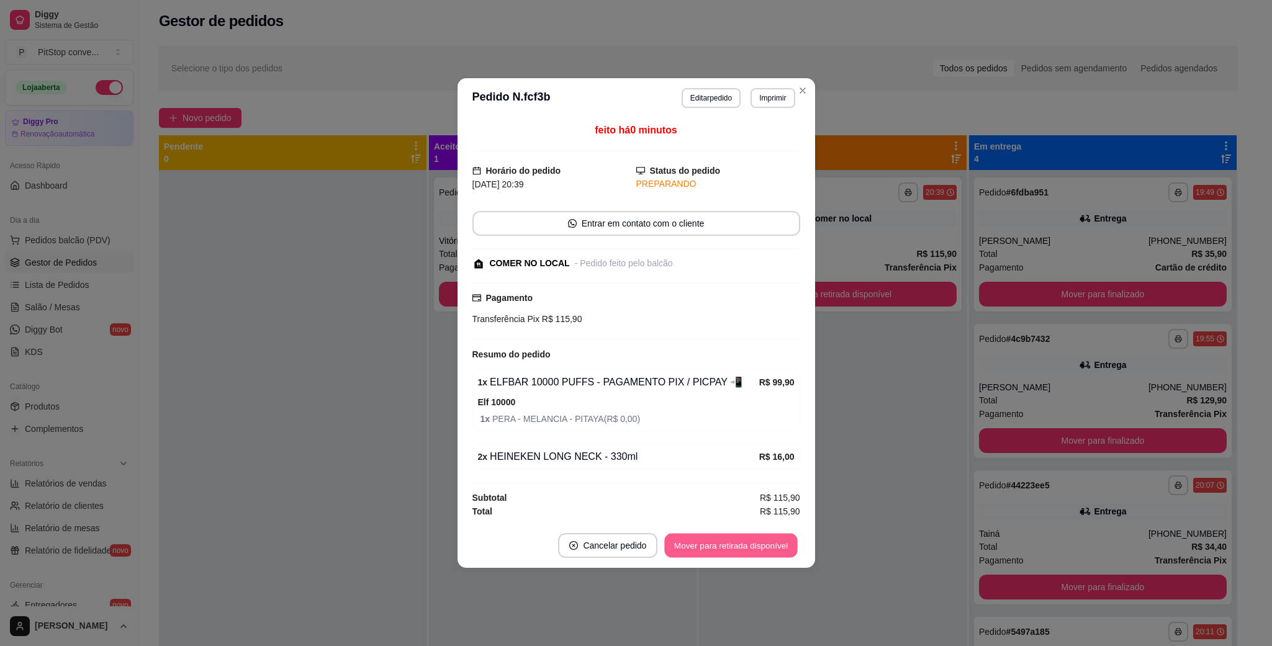
click at [757, 548] on button "Mover para retirada disponível" at bounding box center [731, 546] width 133 height 24
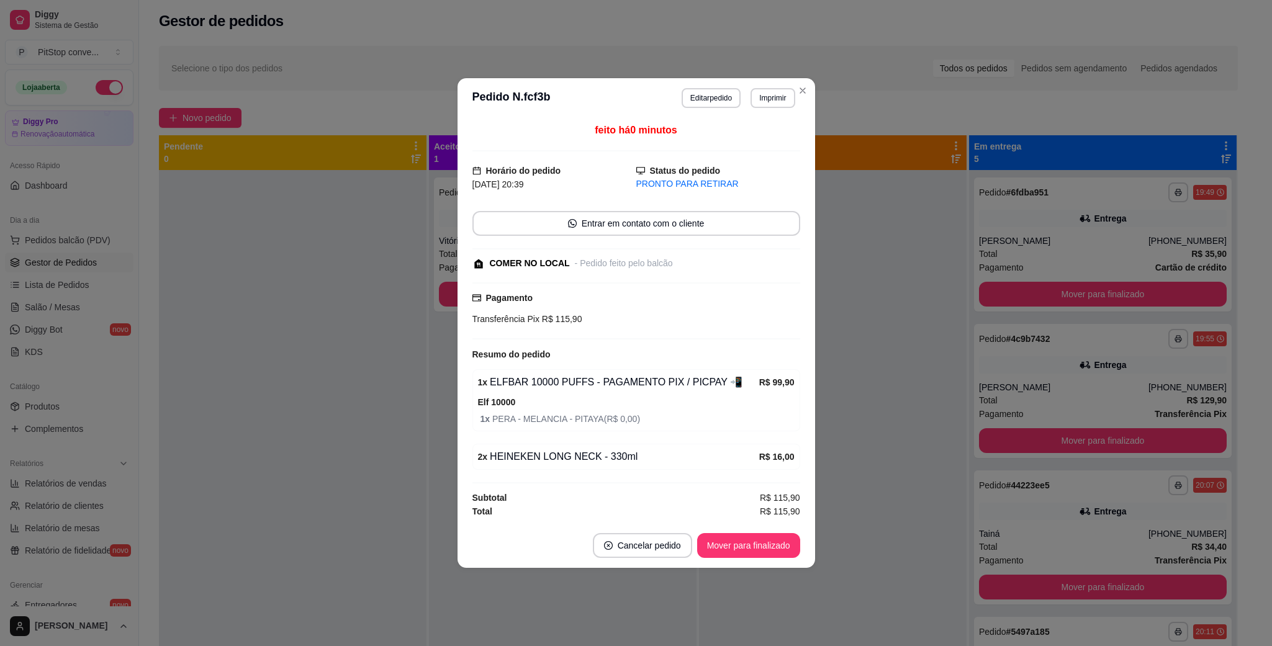
click at [757, 548] on button "Mover para finalizado" at bounding box center [748, 545] width 103 height 25
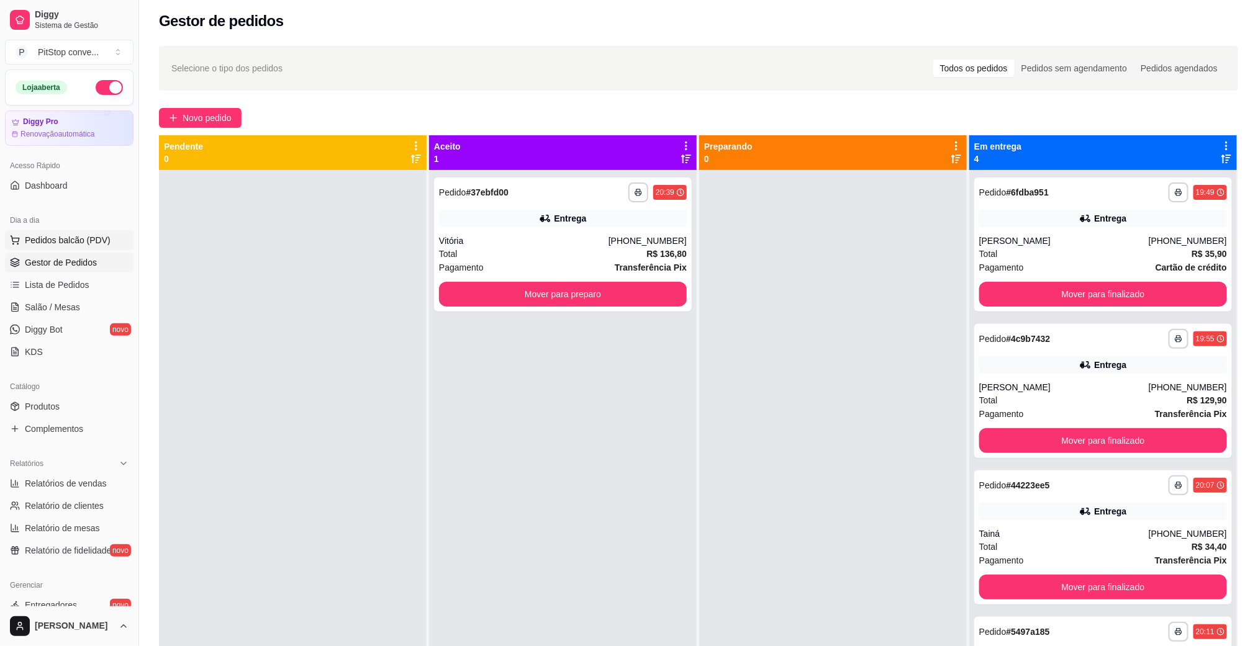
click at [47, 238] on span "Pedidos balcão (PDV)" at bounding box center [68, 240] width 86 height 12
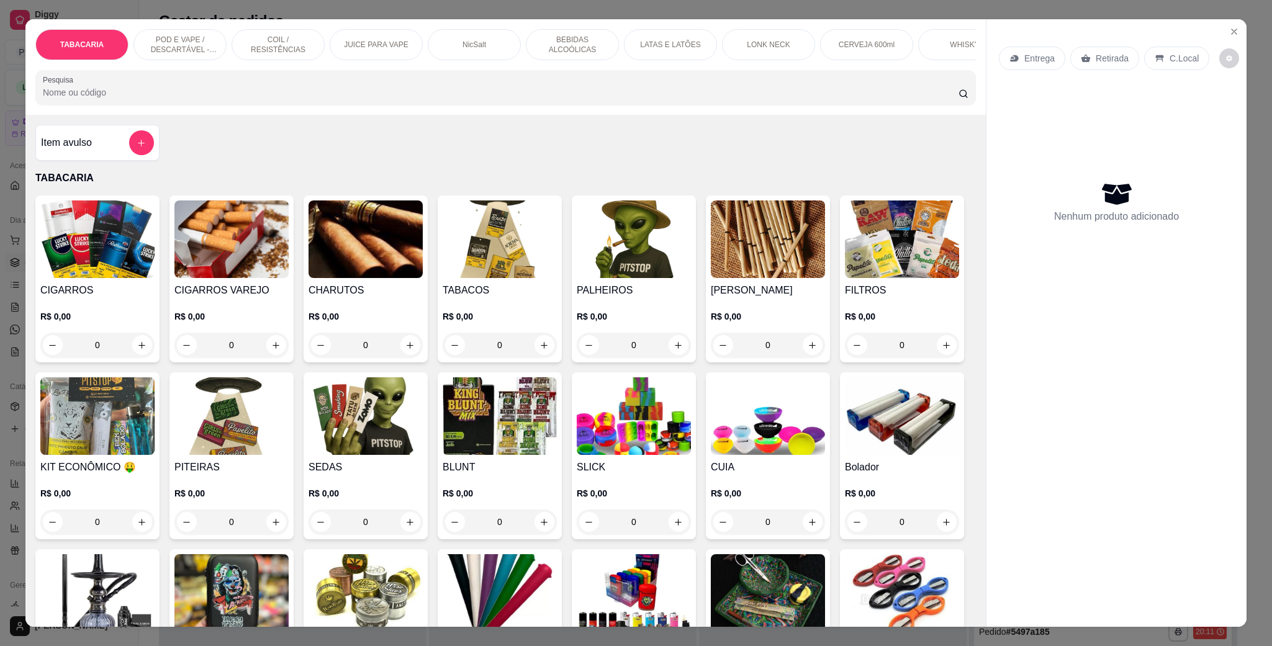
click at [201, 43] on p "POD E VAPE / DESCARTÁVEL - RECARREGAVEL" at bounding box center [180, 45] width 72 height 20
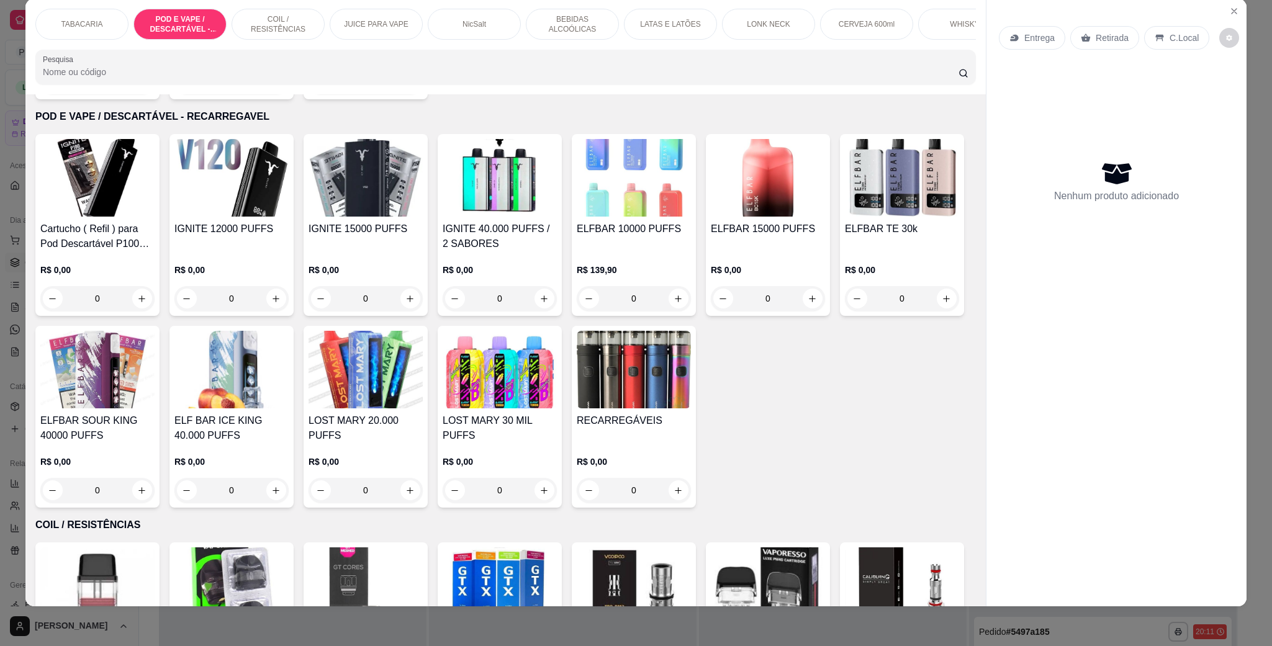
click at [674, 194] on img at bounding box center [634, 178] width 114 height 78
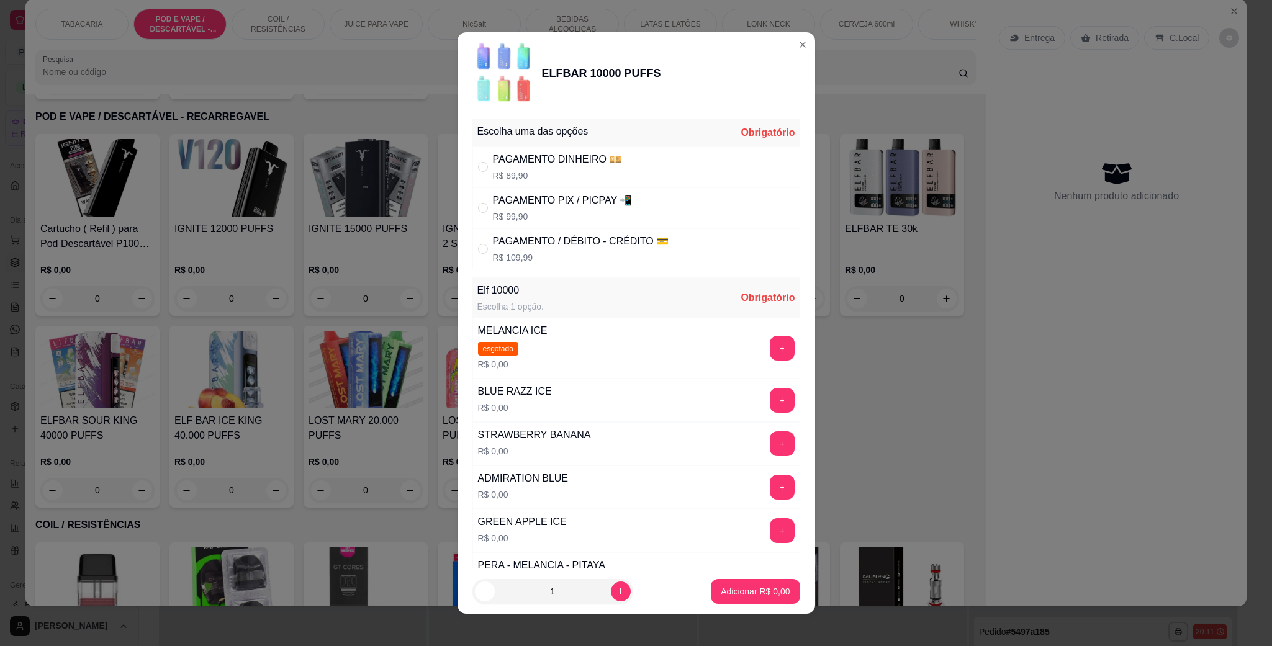
click at [602, 230] on div "PAGAMENTO / DÉBITO - CRÉDITO 💳 R$ 109,99" at bounding box center [636, 248] width 328 height 41
radio input "true"
click at [770, 487] on button "+" at bounding box center [782, 487] width 25 height 25
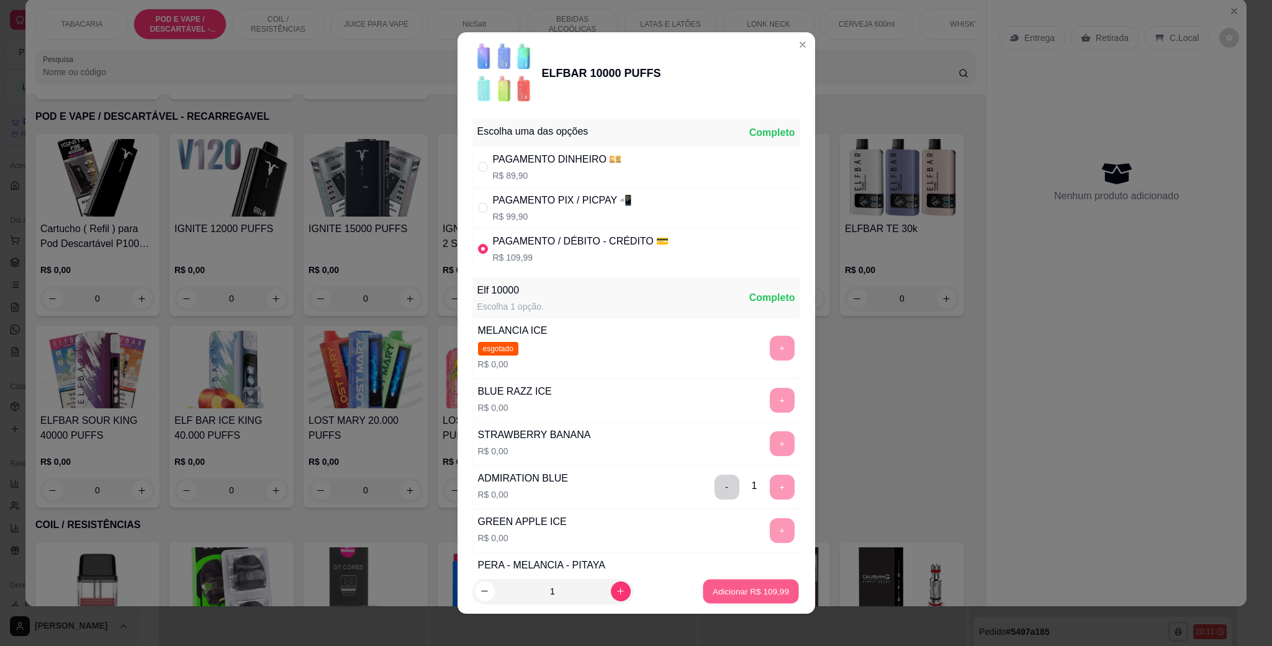
click at [748, 583] on button "Adicionar R$ 109,99" at bounding box center [751, 592] width 96 height 24
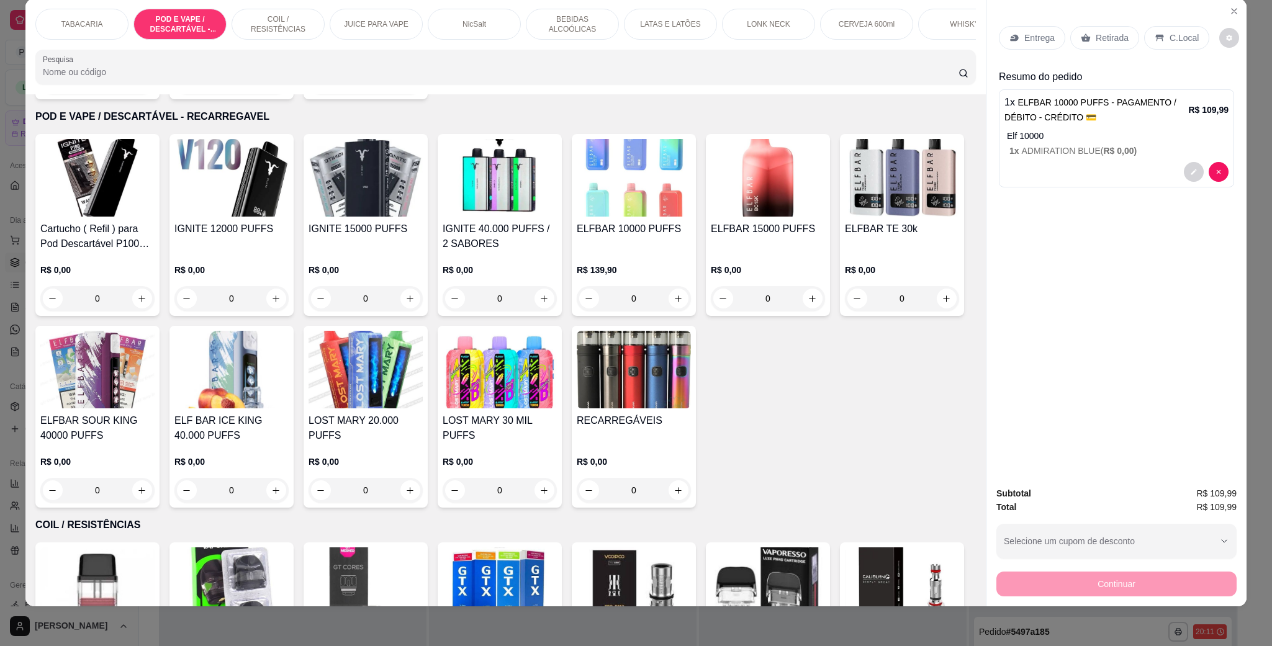
click at [1170, 36] on p "C.Local" at bounding box center [1184, 38] width 29 height 12
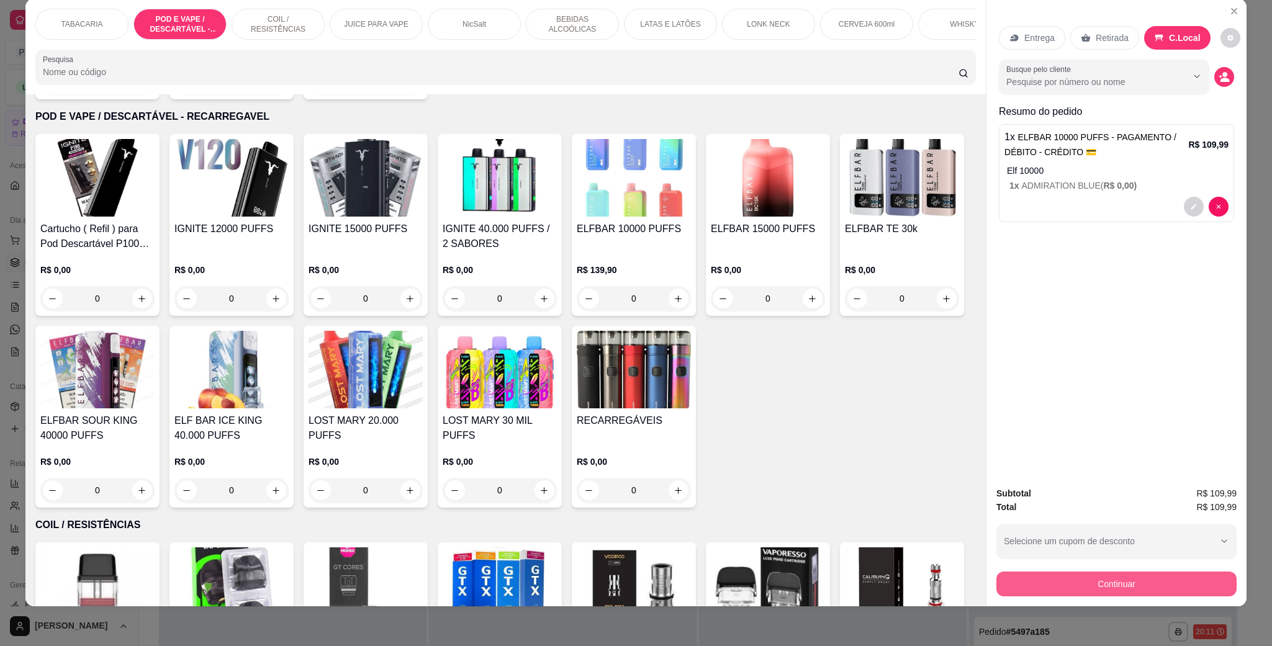
click at [1146, 578] on button "Continuar" at bounding box center [1117, 584] width 240 height 25
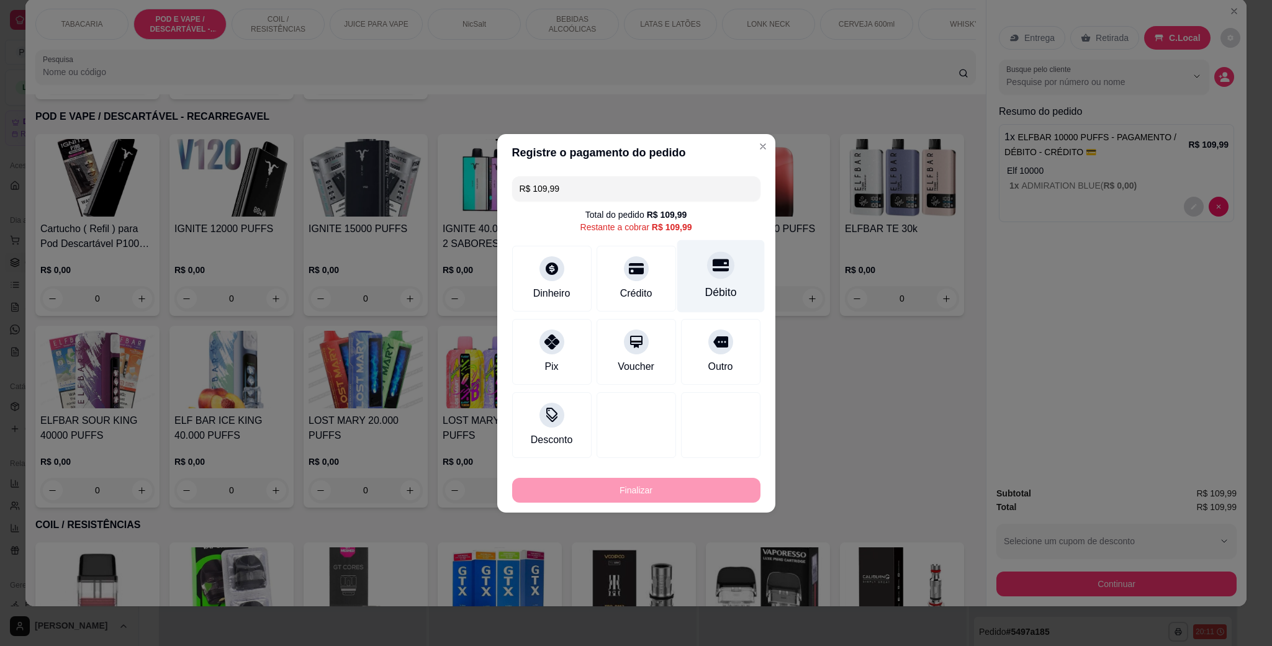
click at [712, 264] on icon at bounding box center [720, 265] width 16 height 12
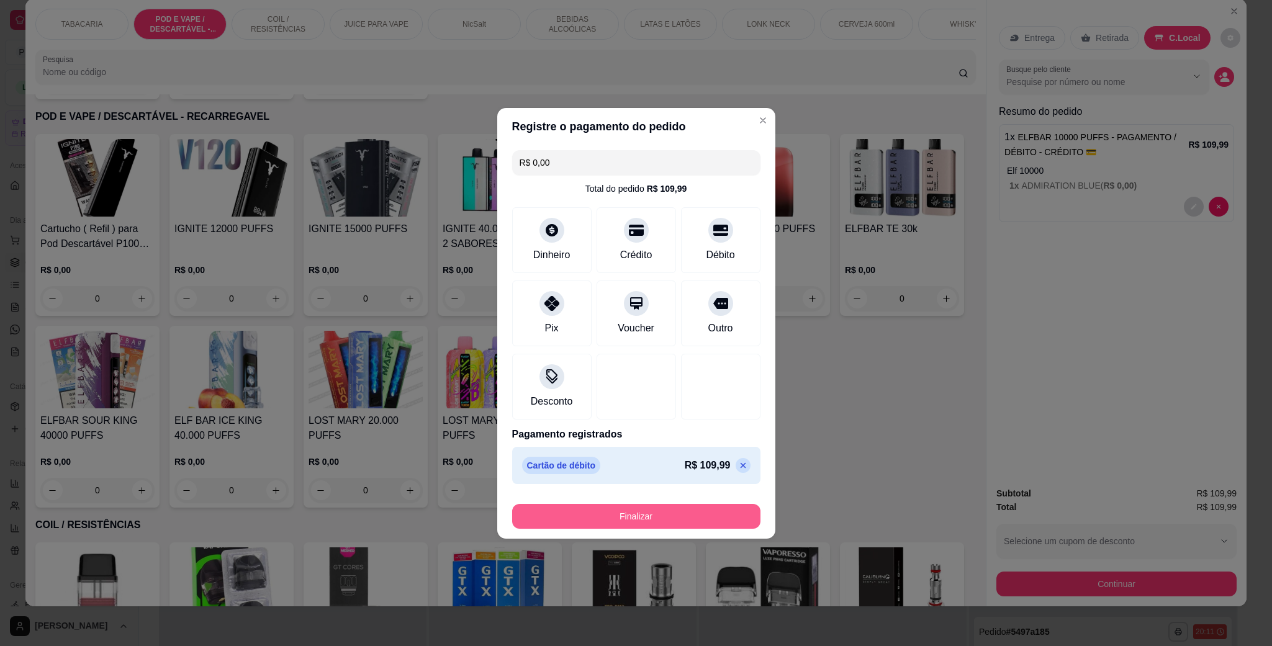
click at [648, 518] on button "Finalizar" at bounding box center [636, 516] width 248 height 25
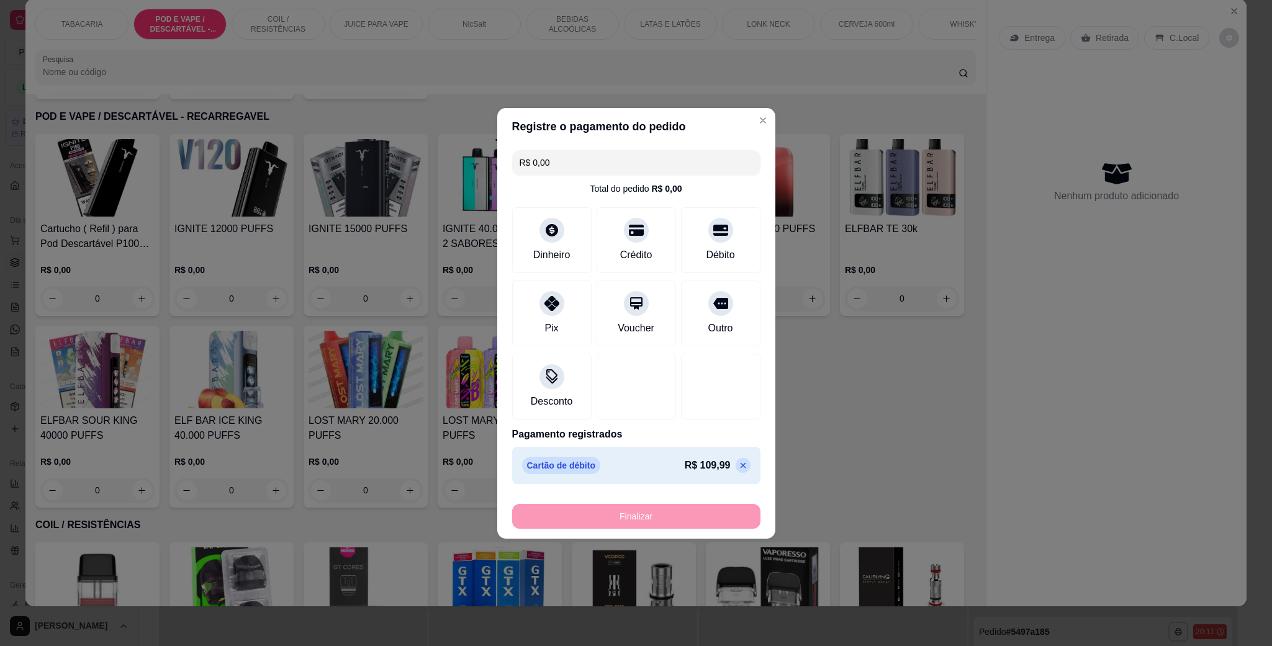
type input "-R$ 109,99"
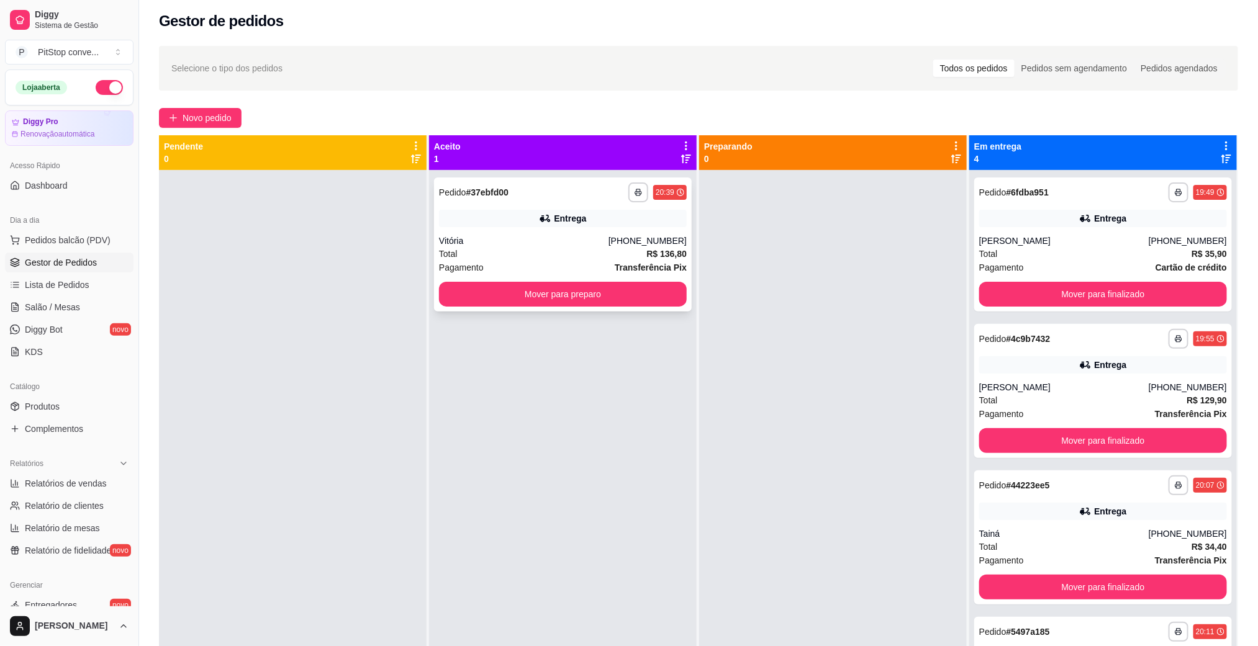
click at [666, 238] on div "[PHONE_NUMBER]" at bounding box center [647, 241] width 78 height 12
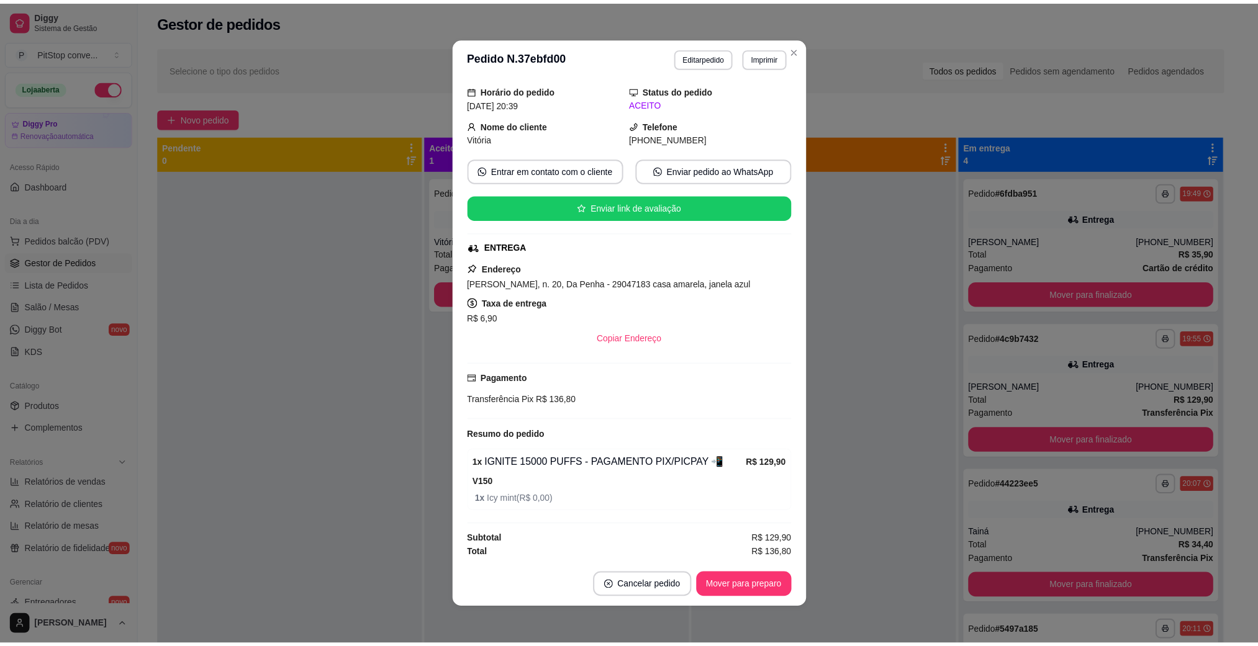
scroll to position [61, 0]
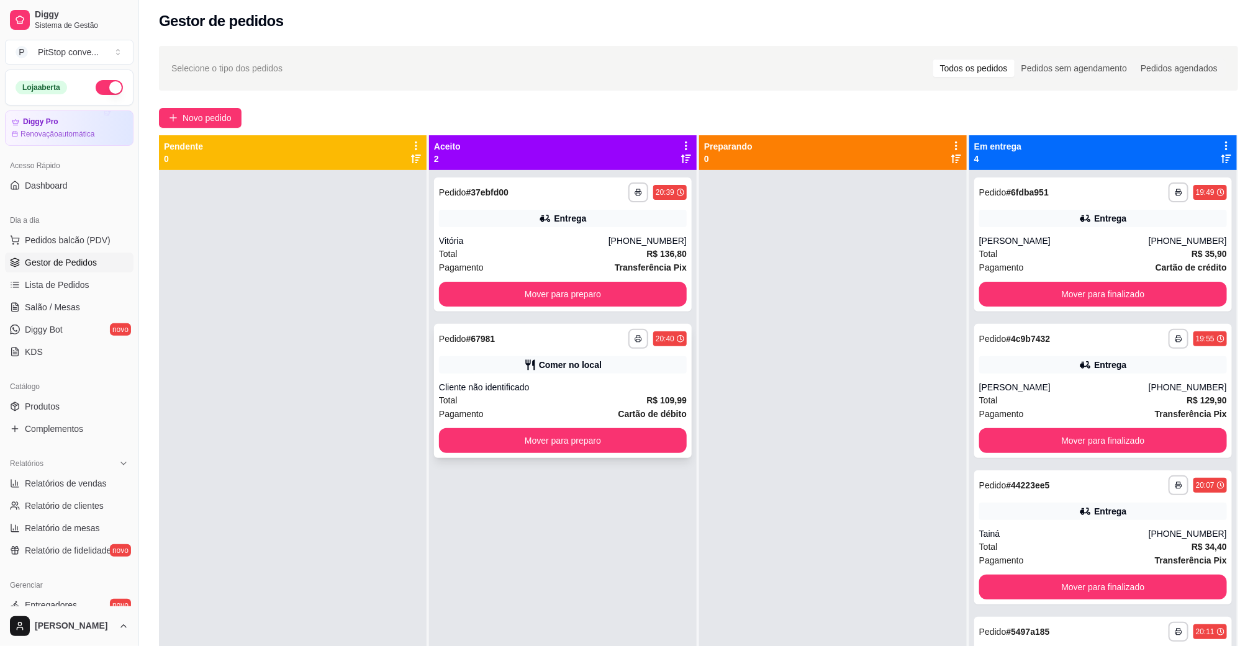
click at [626, 381] on div "Cliente não identificado" at bounding box center [563, 387] width 248 height 12
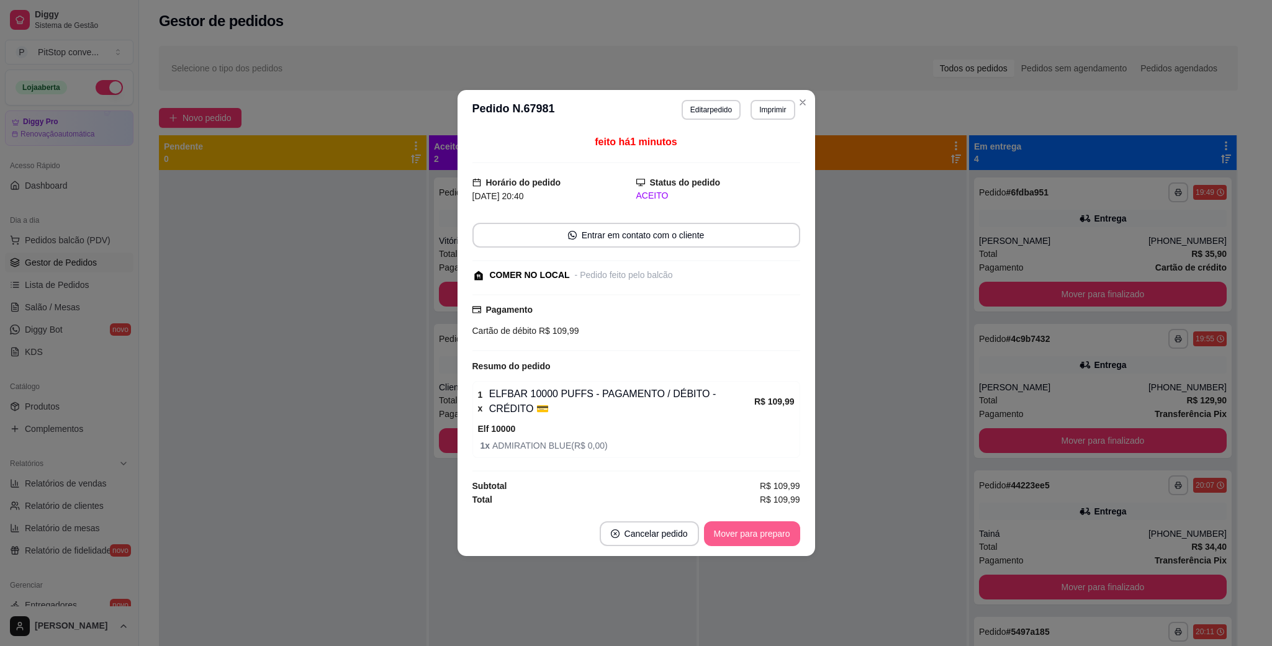
click at [762, 536] on button "Mover para preparo" at bounding box center [752, 534] width 96 height 25
click at [760, 531] on button "Mover para finalizado" at bounding box center [748, 534] width 100 height 24
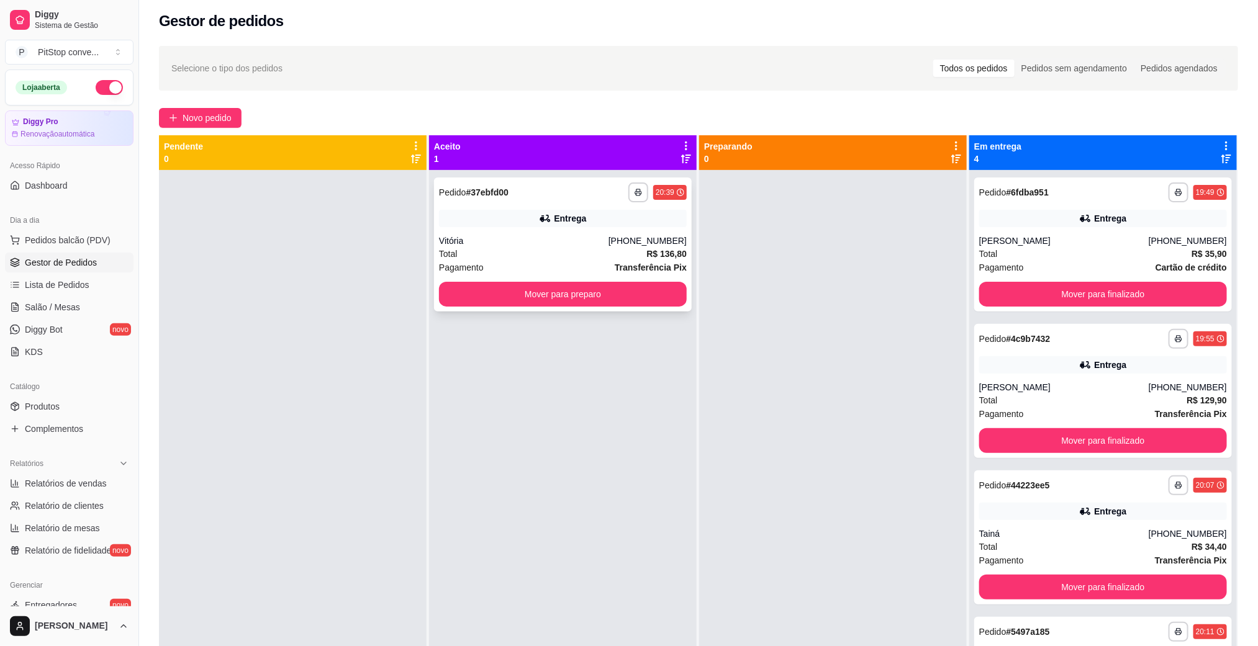
click at [580, 235] on div "Vitória" at bounding box center [524, 241] width 170 height 12
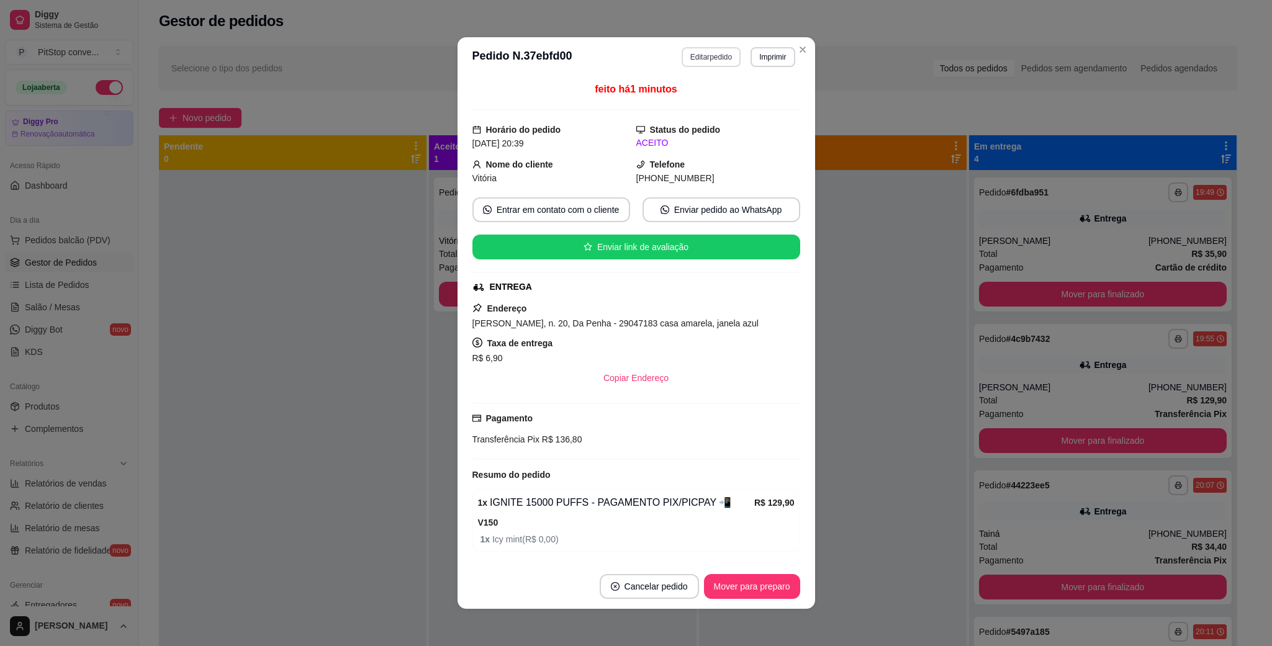
click at [695, 62] on button "Editar pedido" at bounding box center [711, 57] width 59 height 20
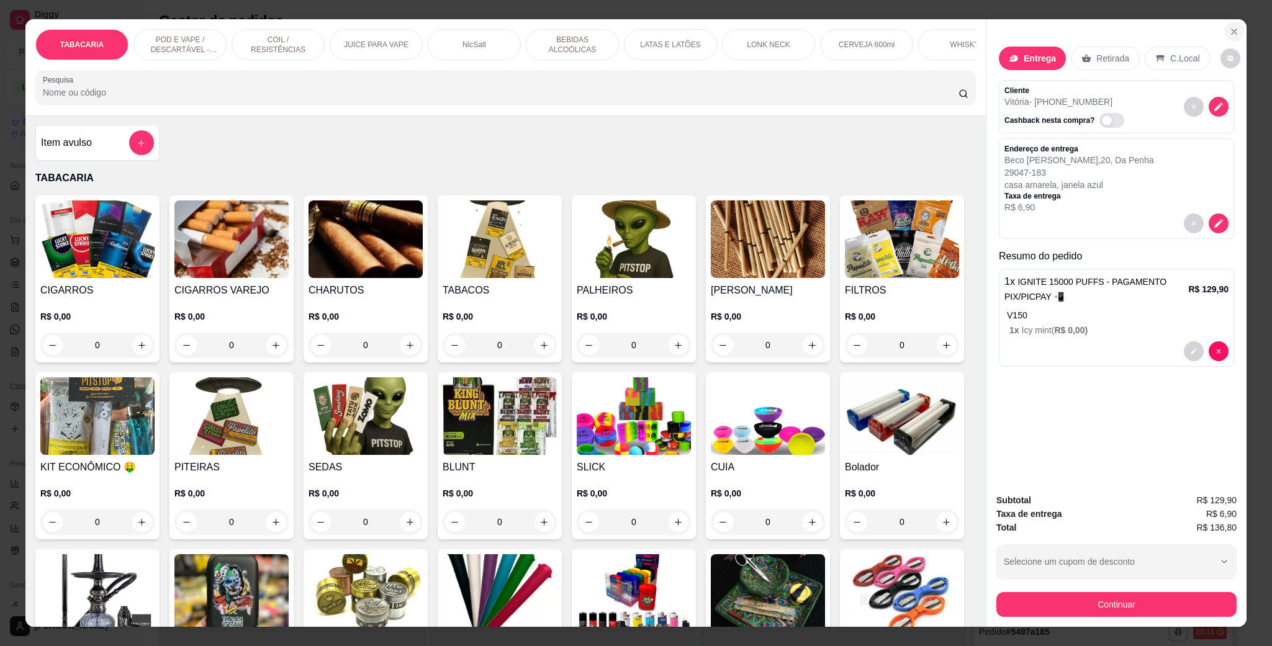
click at [1232, 32] on icon "Close" at bounding box center [1234, 32] width 10 height 10
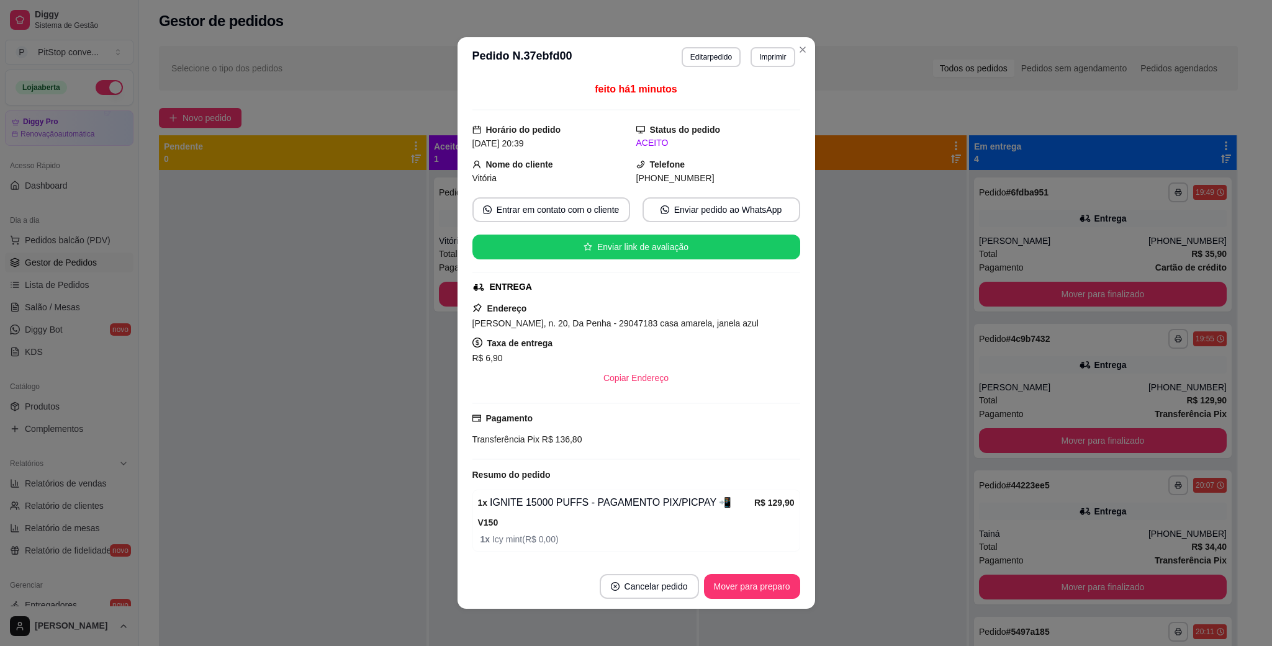
click at [780, 41] on header "**********" at bounding box center [637, 57] width 358 height 40
click at [777, 51] on button "Imprimir" at bounding box center [773, 57] width 44 height 20
click at [738, 104] on button "IMPRESSORA" at bounding box center [743, 100] width 87 height 19
click at [738, 105] on div "feito há 2 minutos" at bounding box center [636, 96] width 328 height 29
click at [678, 331] on div "[PERSON_NAME], n. 20, Da Penha - 29047183 casa amarela, janela azul" at bounding box center [636, 323] width 328 height 15
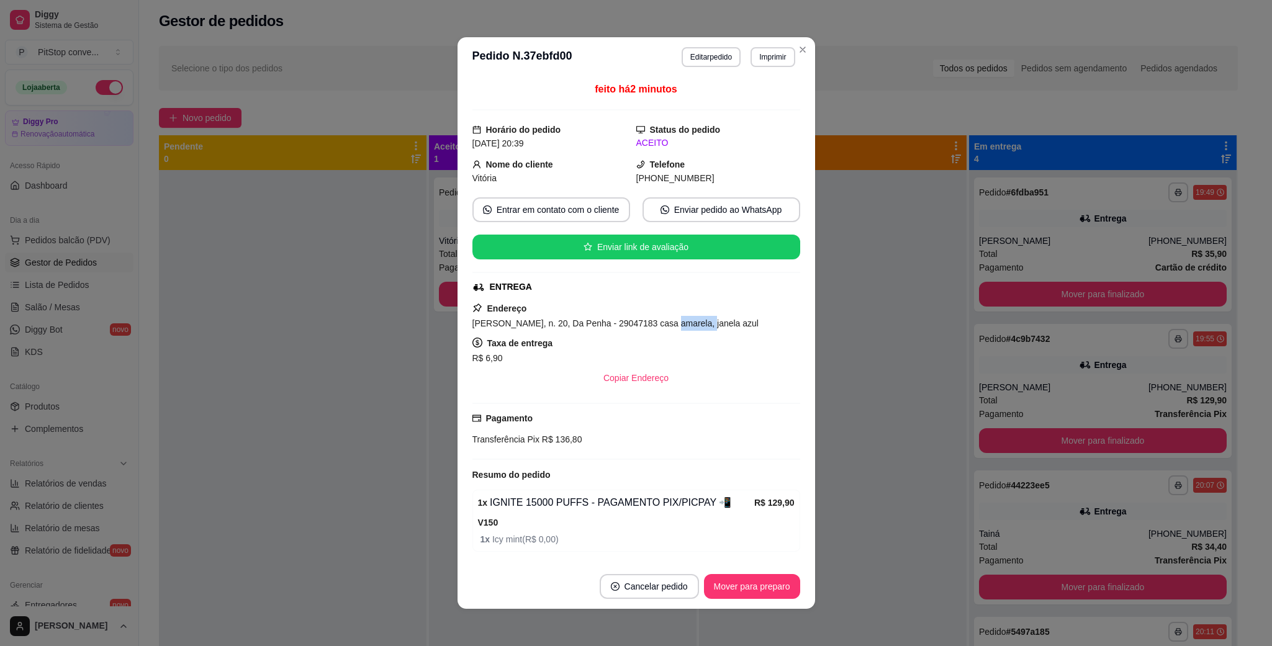
click at [678, 331] on div "[PERSON_NAME], n. 20, Da Penha - 29047183 casa amarela, janela azul" at bounding box center [636, 323] width 328 height 15
click at [676, 328] on span "[PERSON_NAME], n. 20, Da Penha - 29047183 casa amarela, janela azul" at bounding box center [615, 324] width 286 height 10
click at [675, 319] on div "[PERSON_NAME], n. 20, Da Penha - 29047183 casa amarela, janela azul" at bounding box center [636, 323] width 328 height 15
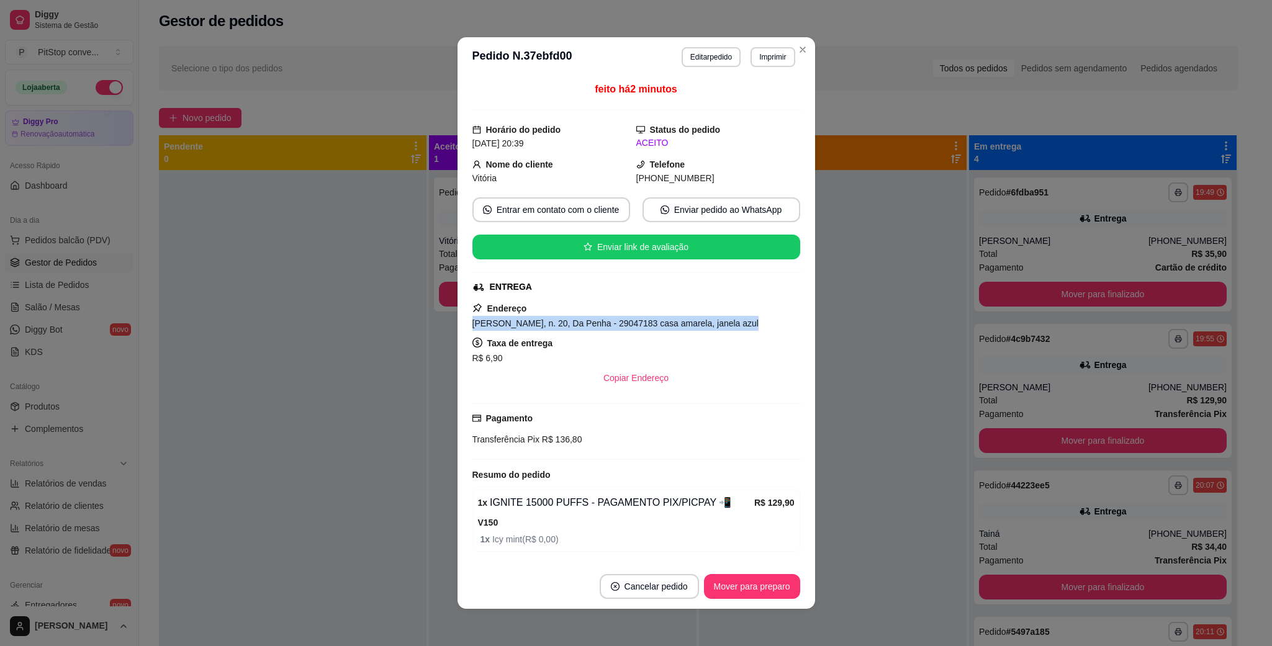
click at [675, 319] on div "[PERSON_NAME], n. 20, Da Penha - 29047183 casa amarela, janela azul" at bounding box center [636, 323] width 328 height 15
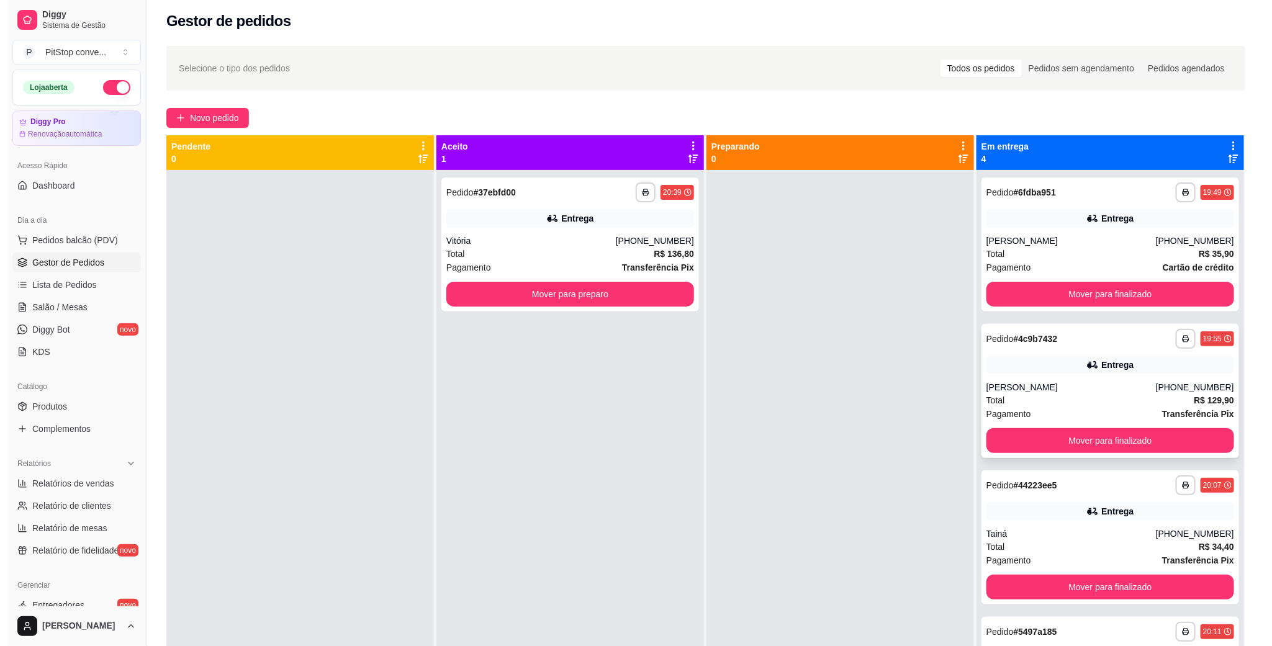
scroll to position [34, 0]
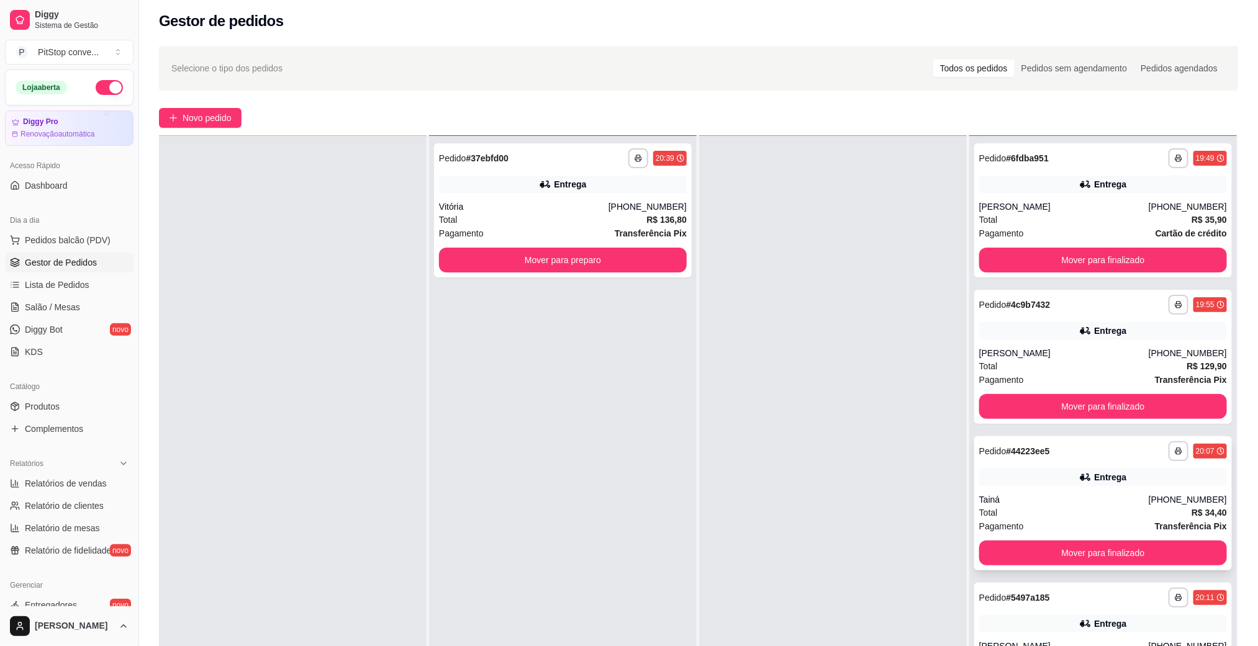
click at [1059, 488] on div "**********" at bounding box center [1103, 503] width 258 height 134
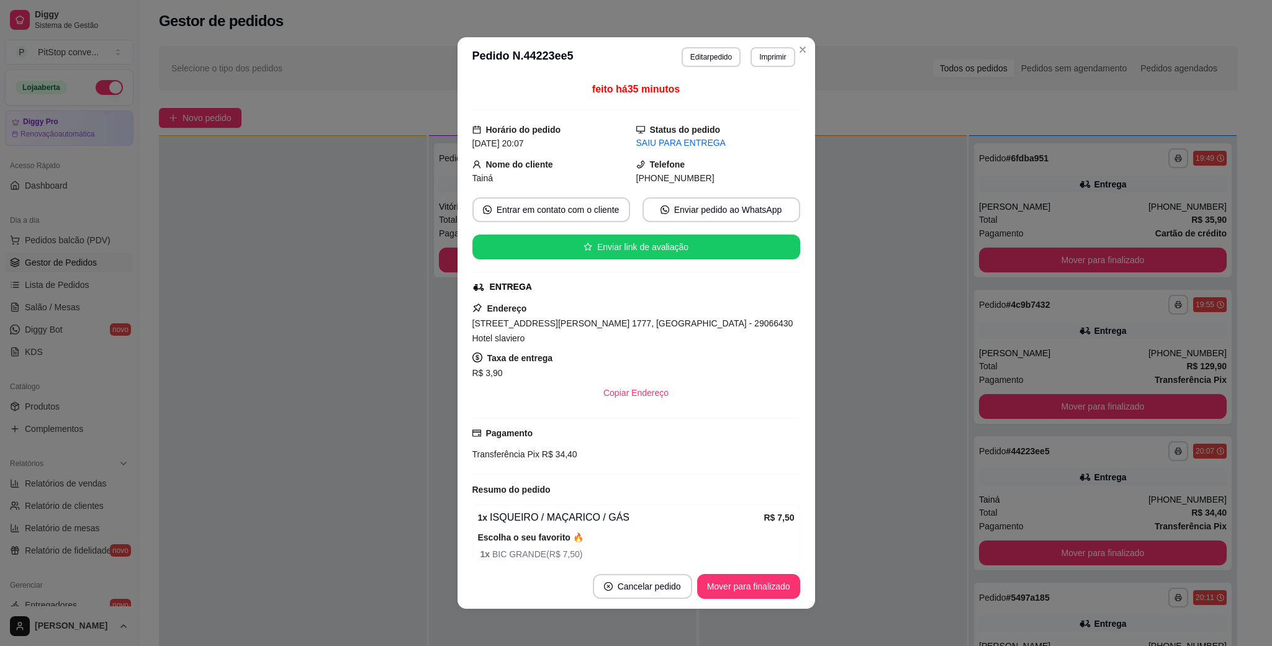
click at [666, 185] on div "[PHONE_NUMBER]" at bounding box center [718, 178] width 164 height 14
click at [667, 183] on span "[PHONE_NUMBER]" at bounding box center [675, 178] width 78 height 10
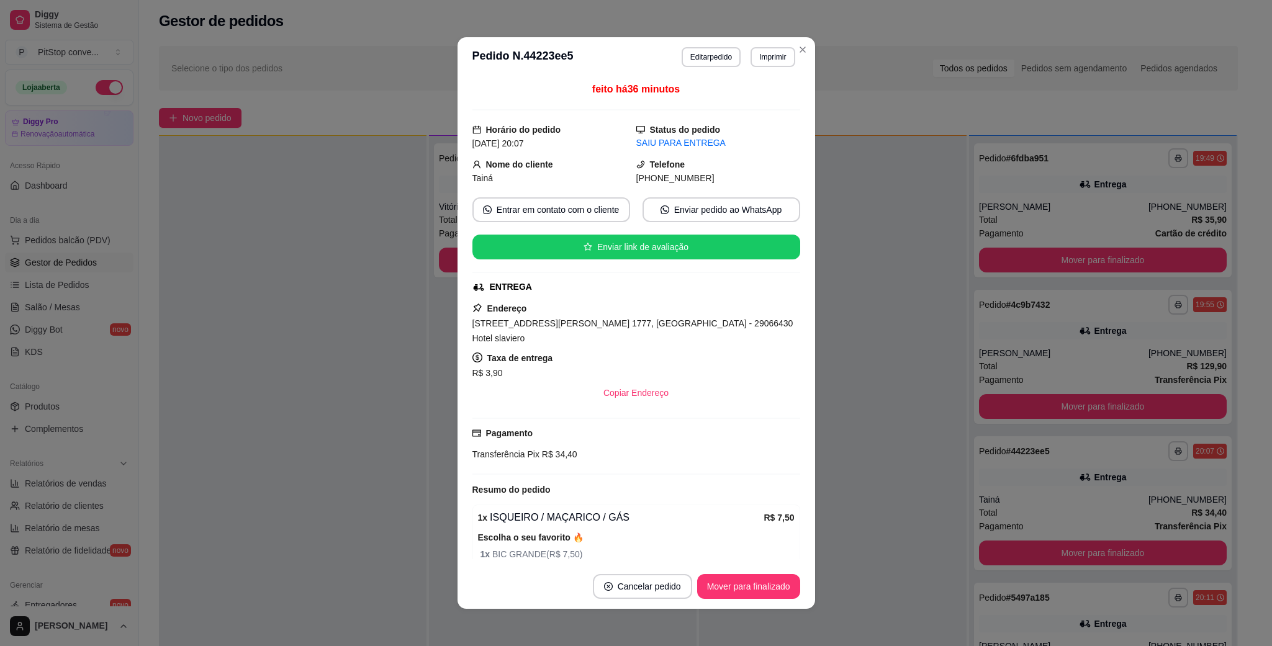
click at [619, 324] on span "[STREET_ADDRESS][PERSON_NAME] 1777, [GEOGRAPHIC_DATA] - 29066430 Hotel slaviero" at bounding box center [632, 331] width 321 height 25
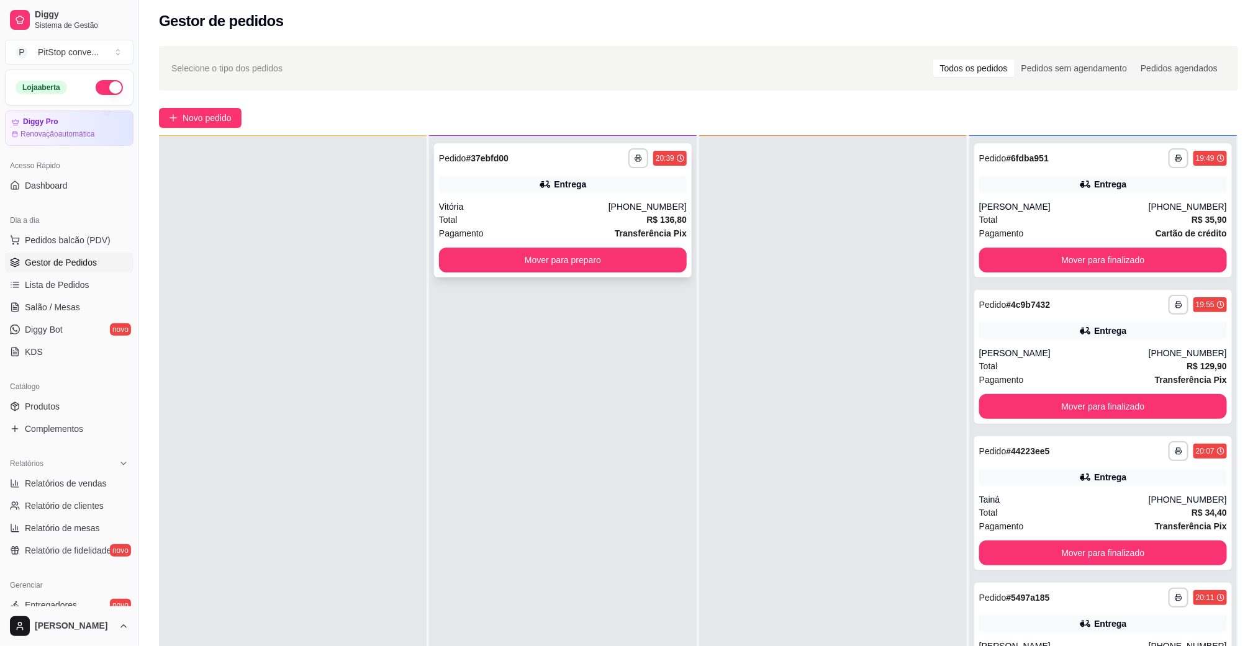
click at [520, 204] on div "Vitória" at bounding box center [524, 207] width 170 height 12
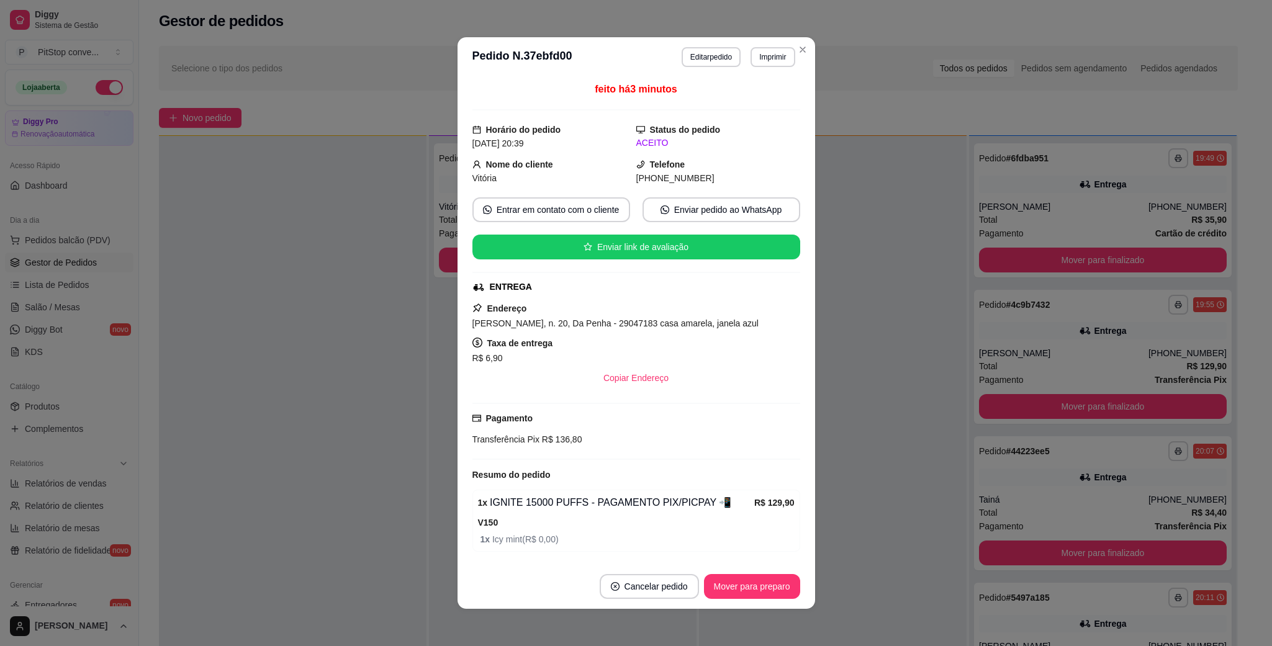
click at [610, 328] on span "[PERSON_NAME], n. 20, Da Penha - 29047183 casa amarela, janela azul" at bounding box center [615, 324] width 286 height 10
click at [608, 328] on span "[PERSON_NAME], n. 20, Da Penha - 29047183 casa amarela, janela azul" at bounding box center [615, 324] width 286 height 10
click at [609, 328] on span "[PERSON_NAME], n. 20, Da Penha - 29047183 casa amarela, janela azul" at bounding box center [615, 324] width 286 height 10
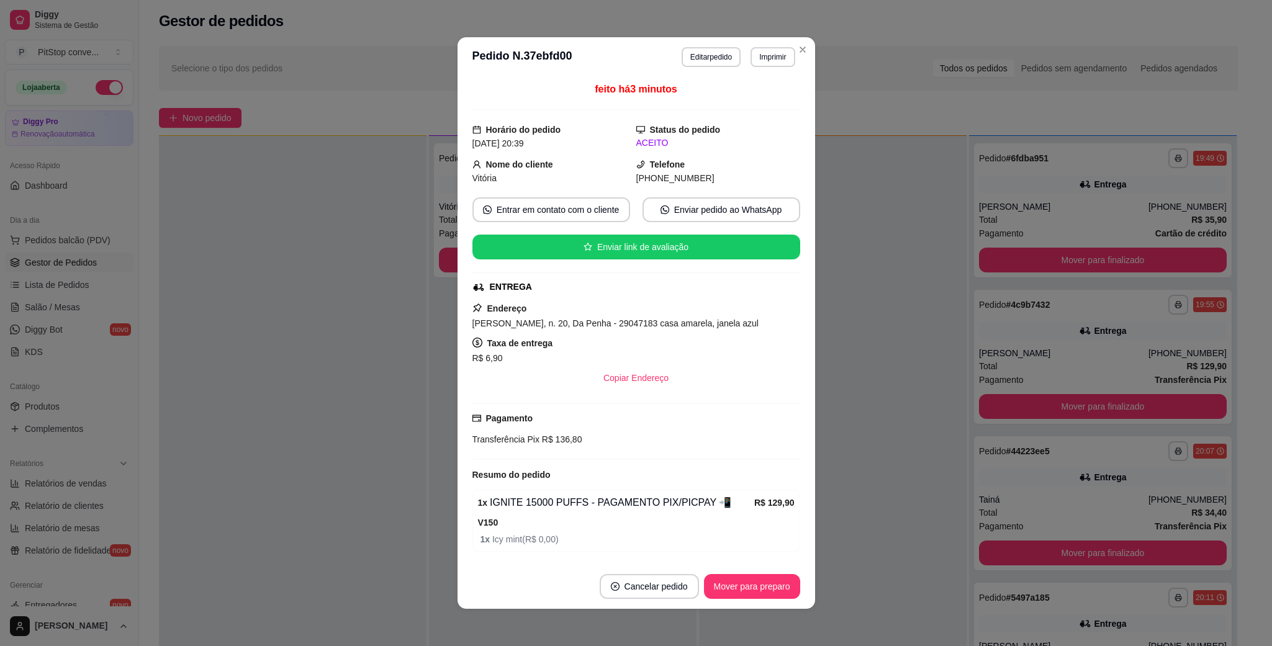
drag, startPoint x: 626, startPoint y: 312, endPoint x: 632, endPoint y: 321, distance: 10.9
click at [632, 321] on div "Endereço Beco [PERSON_NAME], n. 20, Da Penha - 29047183 casa amarela, janela az…" at bounding box center [636, 345] width 328 height 89
click at [632, 321] on span "[PERSON_NAME], n. 20, Da Penha - 29047183 casa amarela, janela azul" at bounding box center [615, 324] width 286 height 10
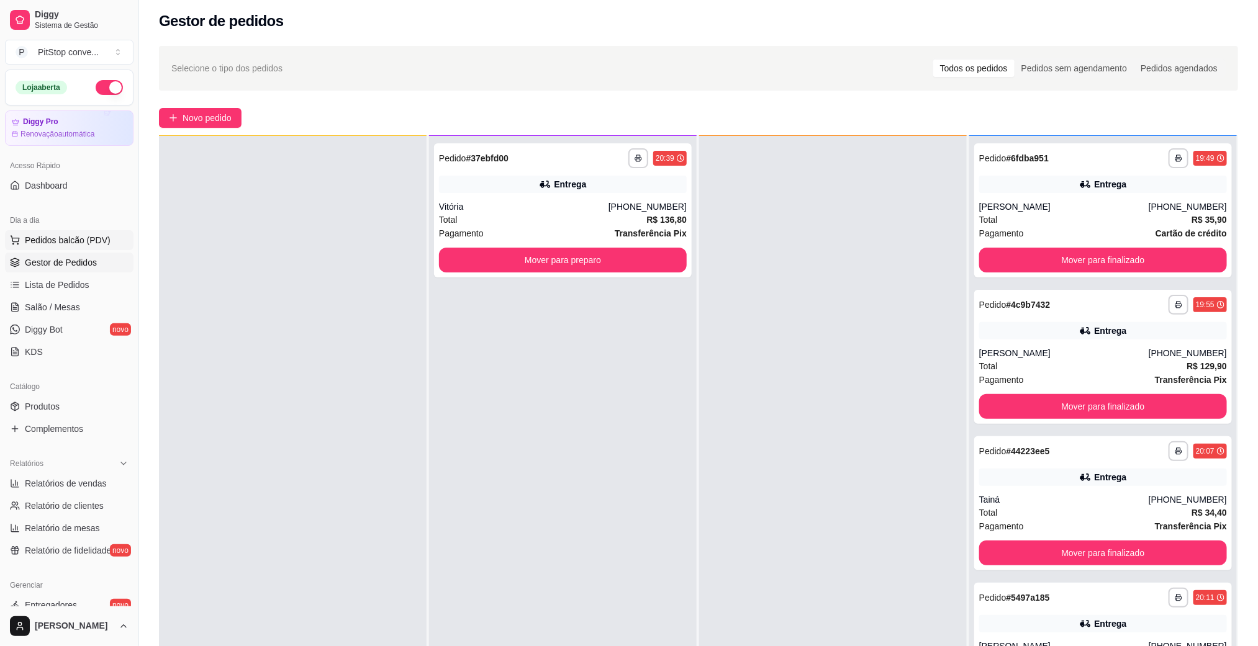
click at [48, 246] on span "Pedidos balcão (PDV)" at bounding box center [68, 240] width 86 height 12
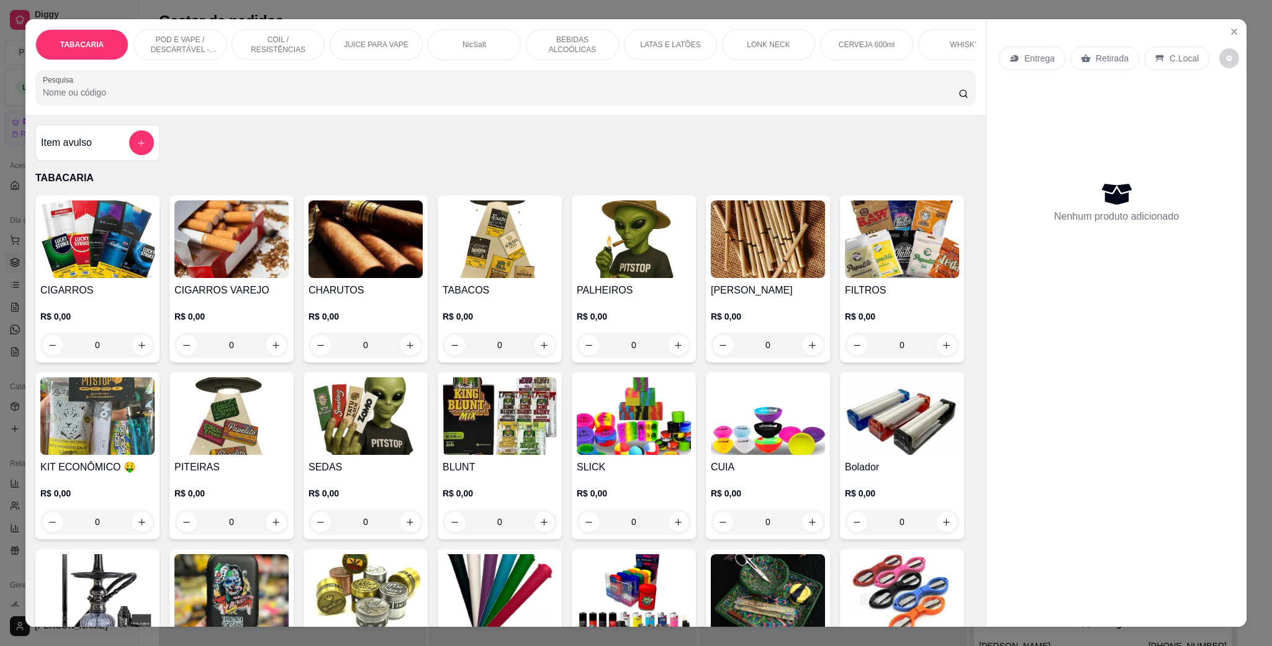
click at [691, 408] on img at bounding box center [634, 416] width 114 height 78
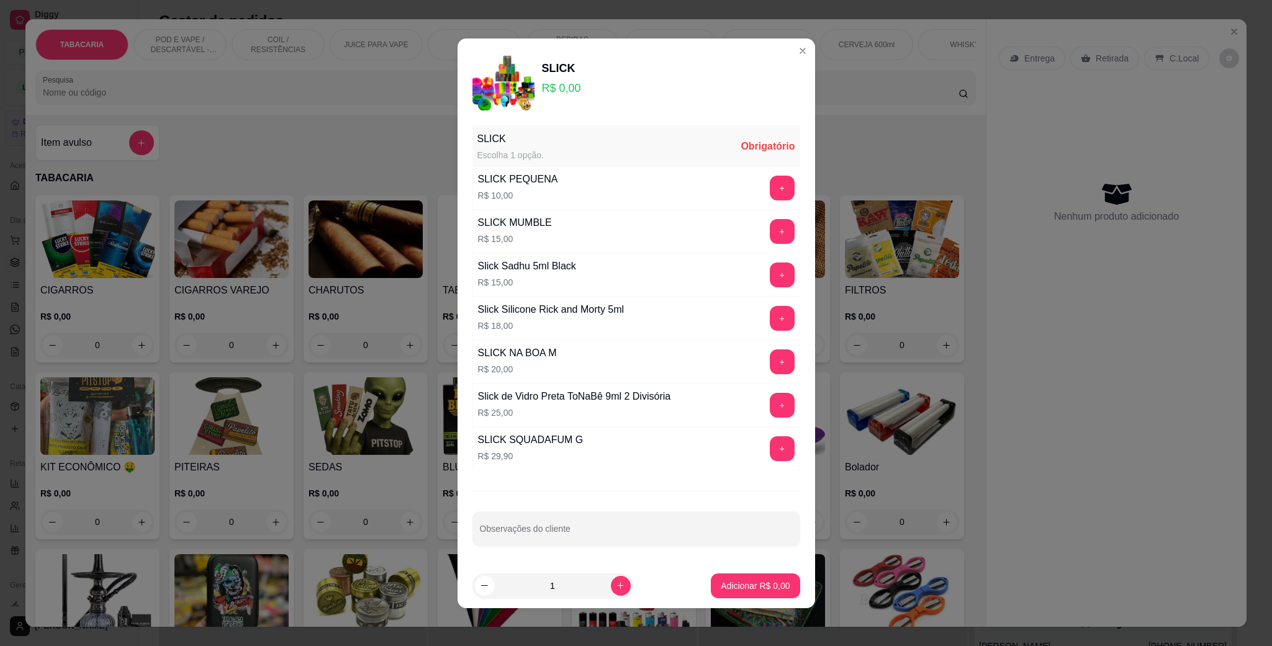
scroll to position [4, 0]
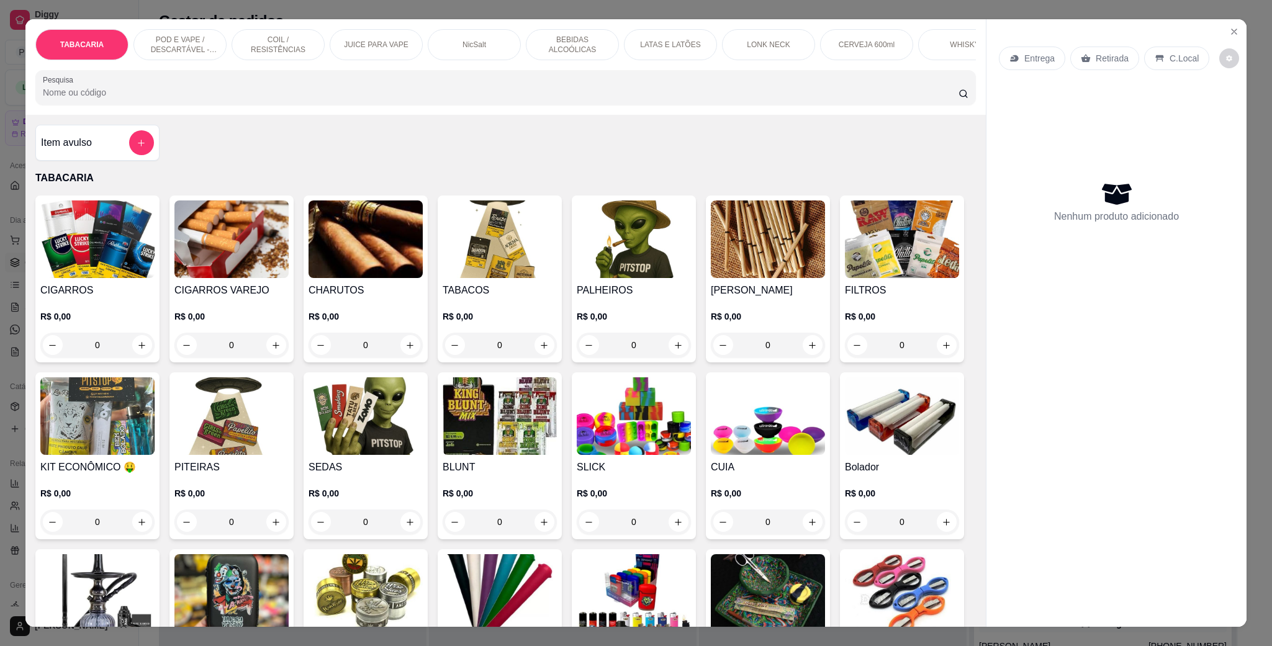
click at [691, 455] on img at bounding box center [634, 416] width 114 height 78
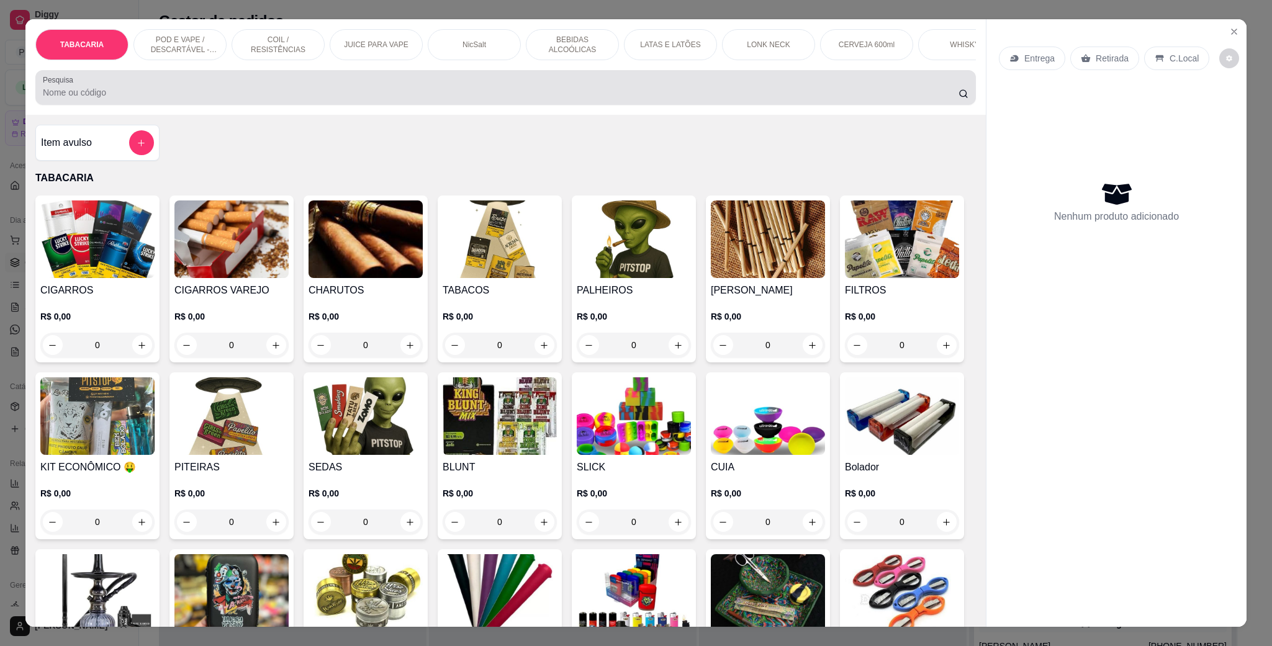
click at [237, 99] on input "Pesquisa" at bounding box center [501, 92] width 916 height 12
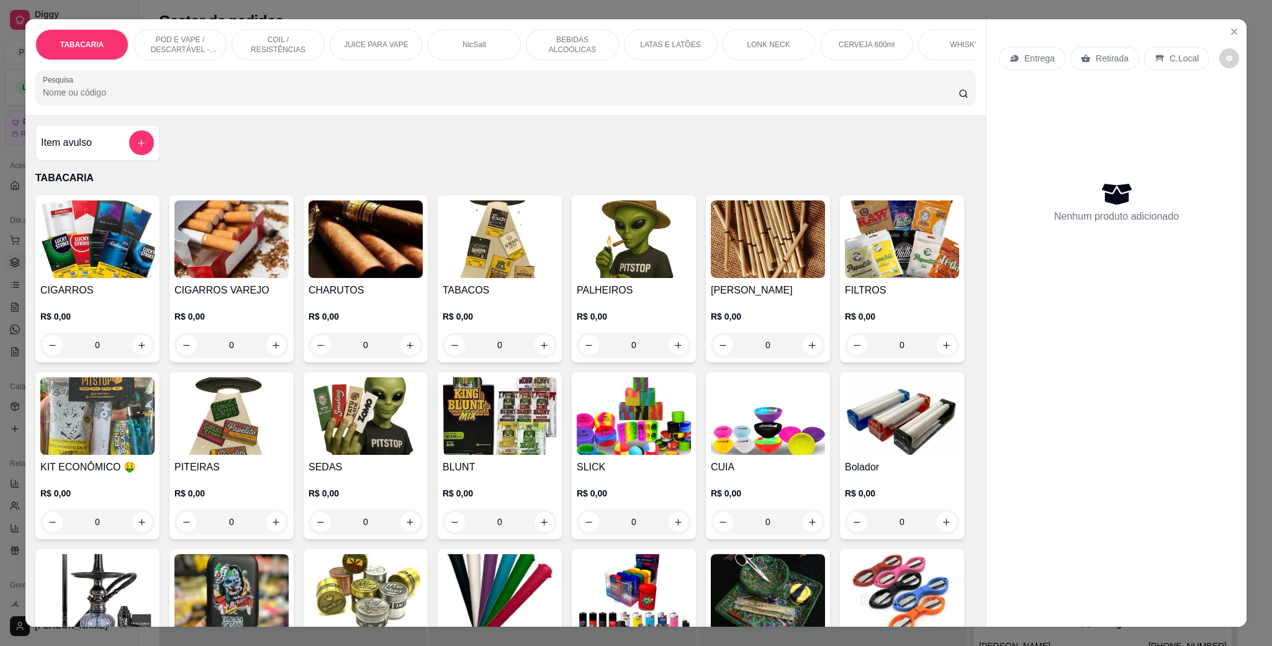
click at [445, 273] on img at bounding box center [500, 240] width 114 height 78
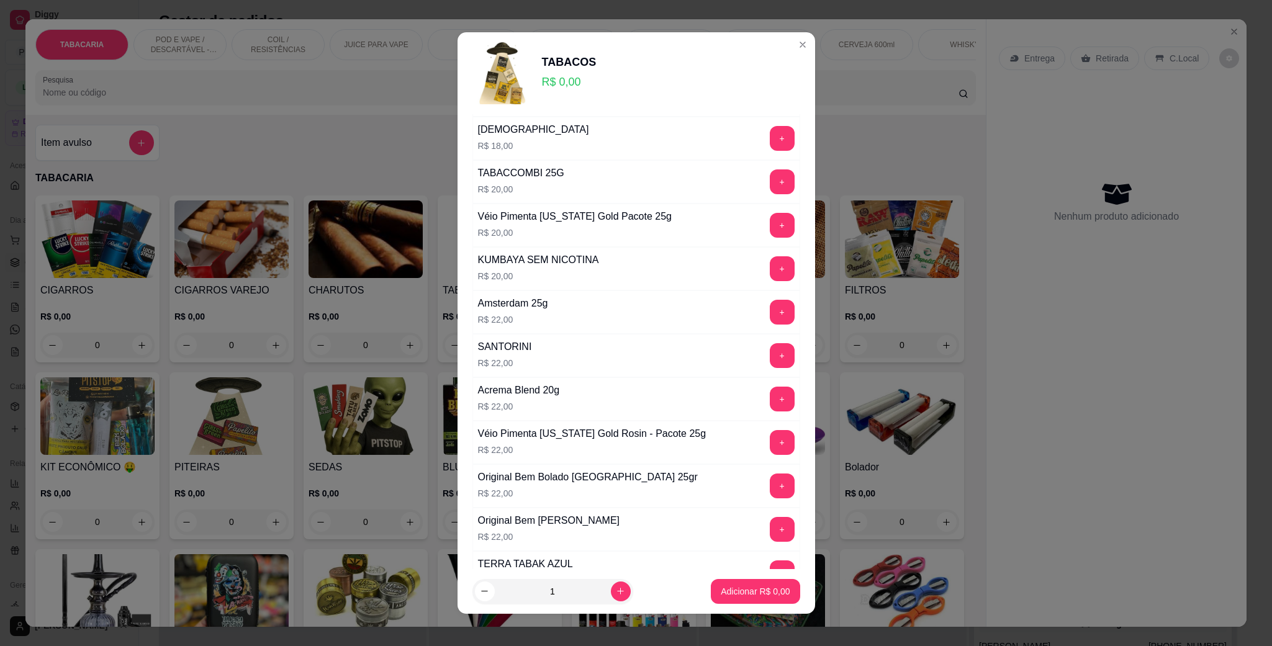
scroll to position [745, 0]
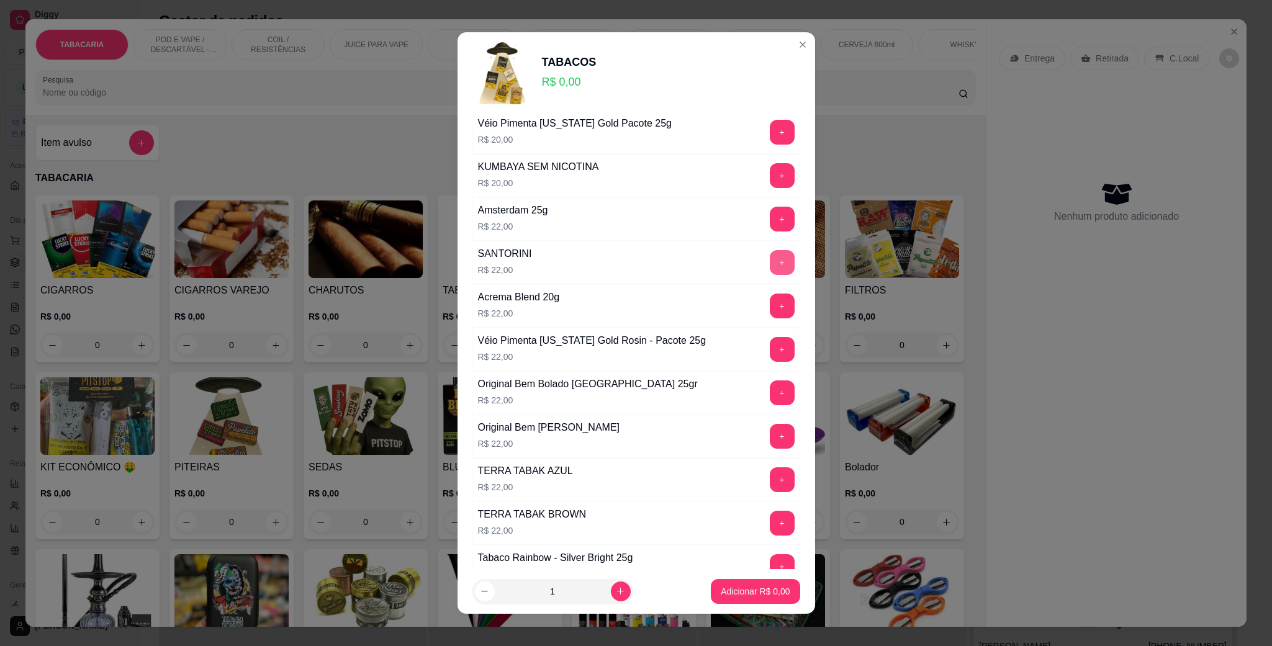
click at [770, 266] on button "+" at bounding box center [782, 262] width 25 height 25
click at [738, 587] on p "Adicionar R$ 22,00" at bounding box center [753, 591] width 74 height 12
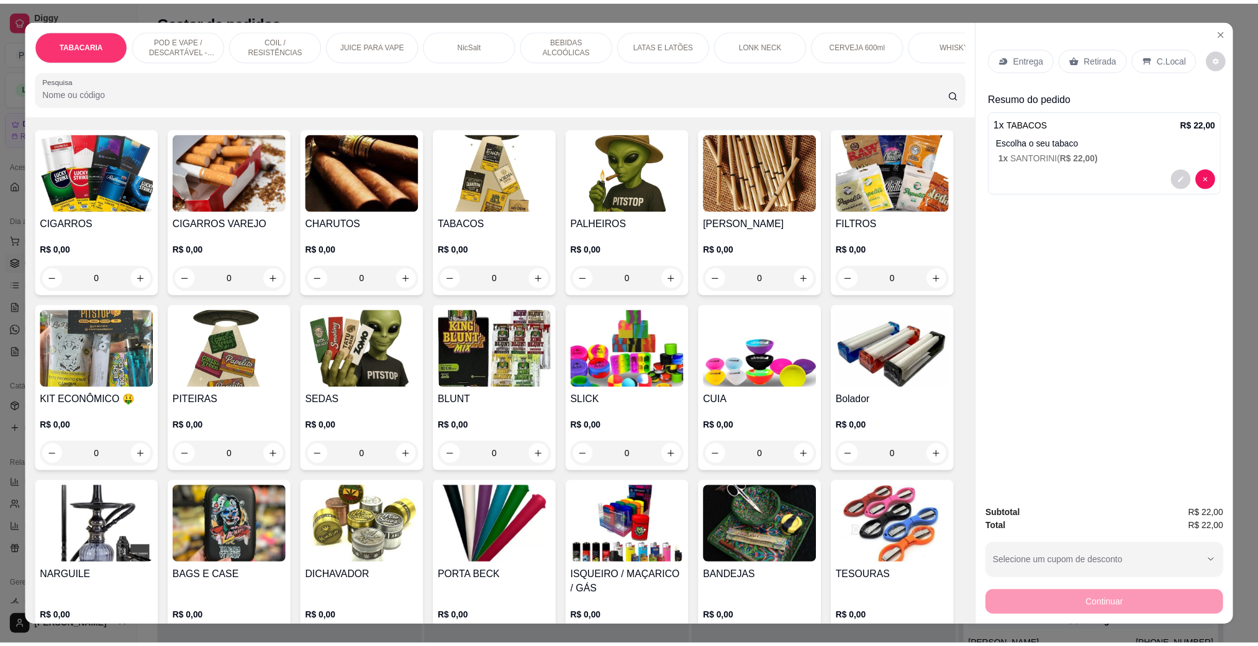
scroll to position [93, 0]
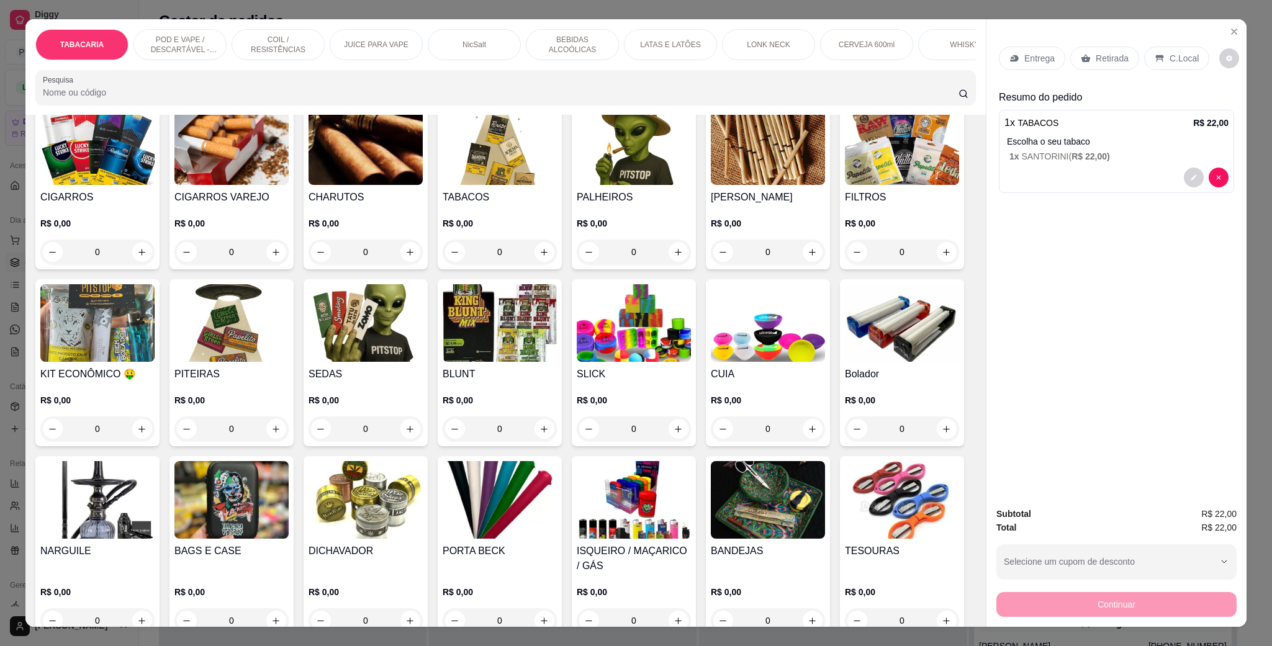
click at [428, 381] on div "SEDAS R$ 0,00 0" at bounding box center [366, 362] width 124 height 167
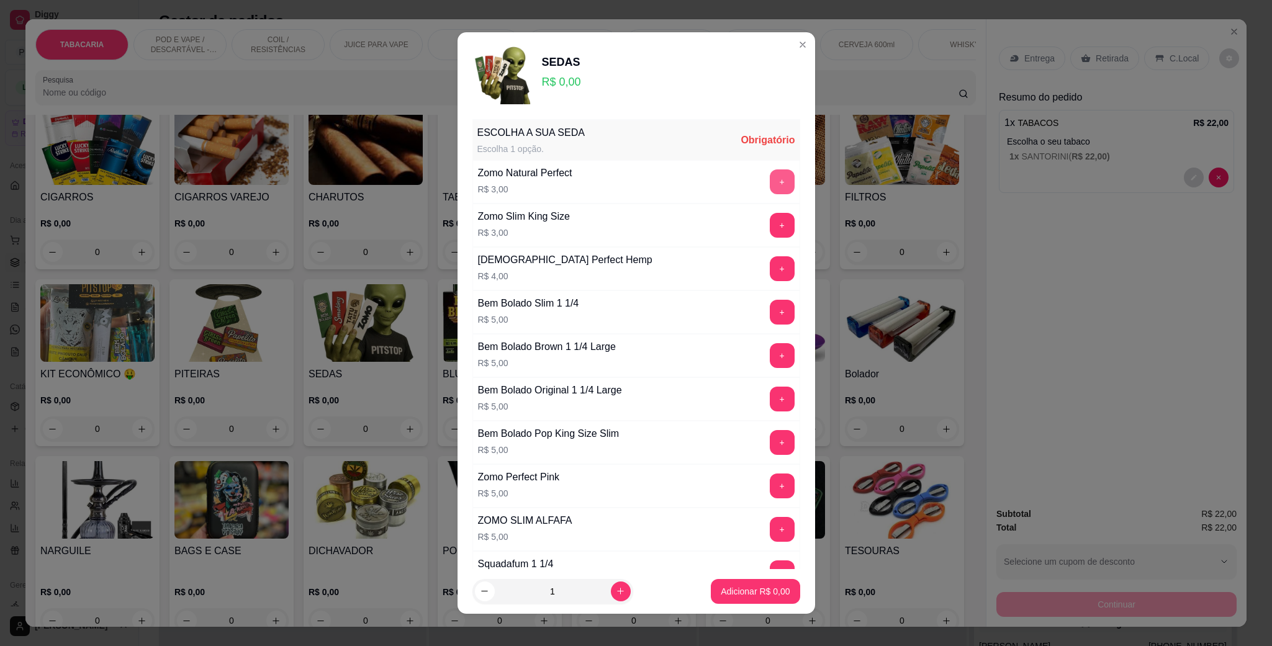
click at [770, 177] on button "+" at bounding box center [782, 182] width 25 height 25
click at [735, 597] on p "Adicionar R$ 3,00" at bounding box center [755, 591] width 69 height 12
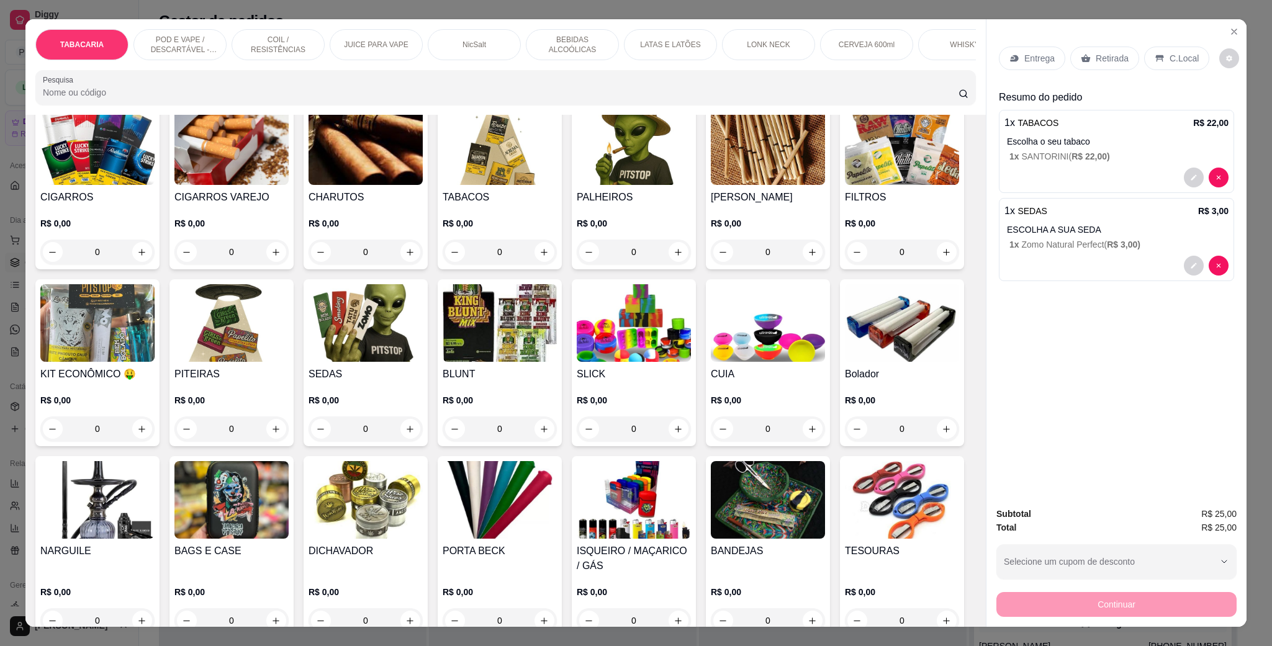
click at [1155, 57] on icon at bounding box center [1160, 58] width 10 height 10
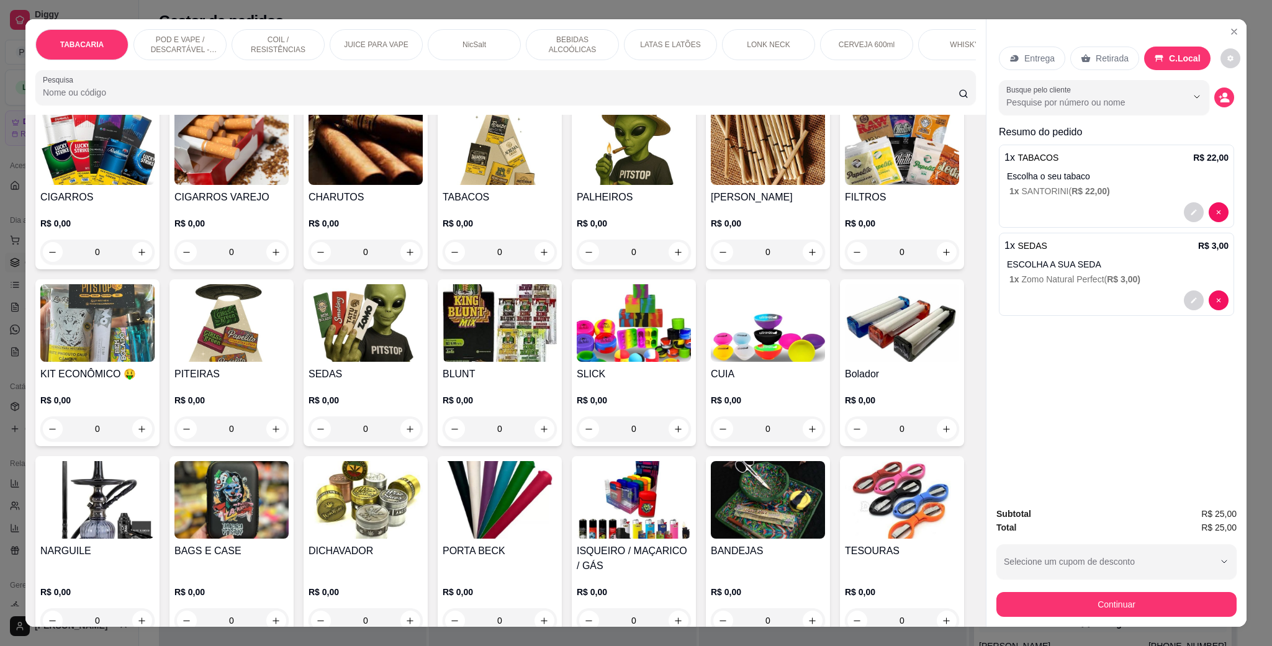
click at [1120, 66] on div "Retirada" at bounding box center [1104, 59] width 69 height 24
click at [1156, 60] on icon at bounding box center [1160, 58] width 8 height 7
click at [1147, 600] on button "Continuar" at bounding box center [1116, 604] width 233 height 24
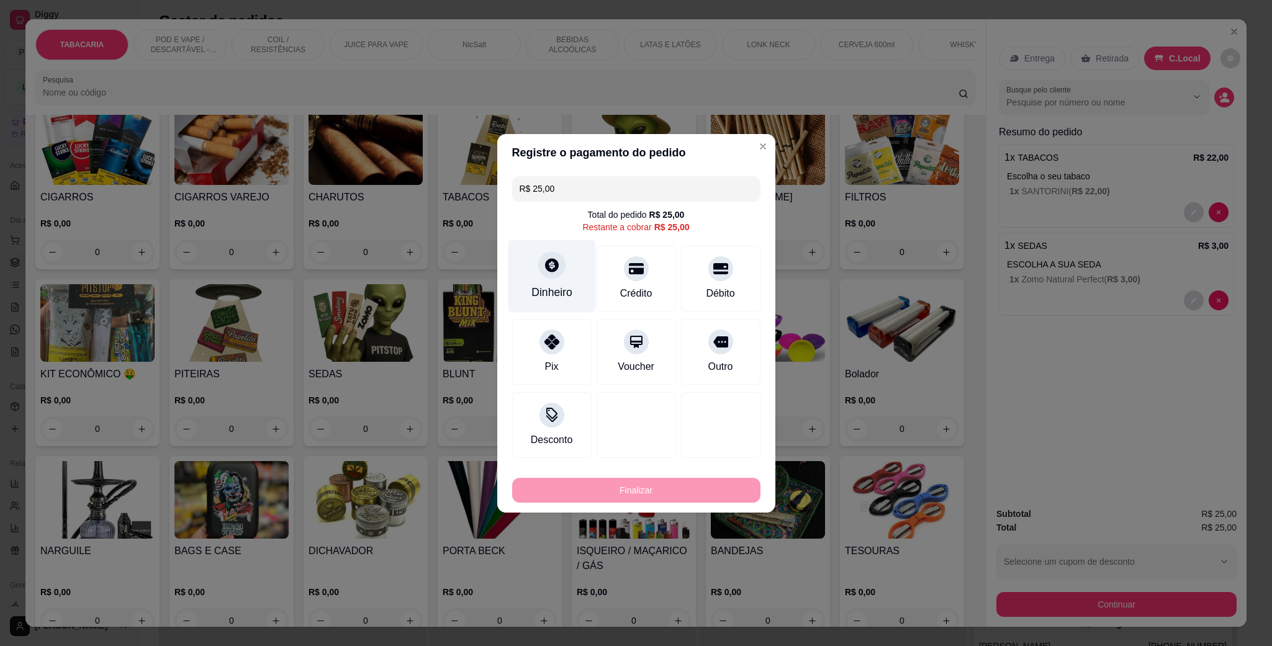
click at [552, 291] on div "Dinheiro" at bounding box center [551, 292] width 41 height 16
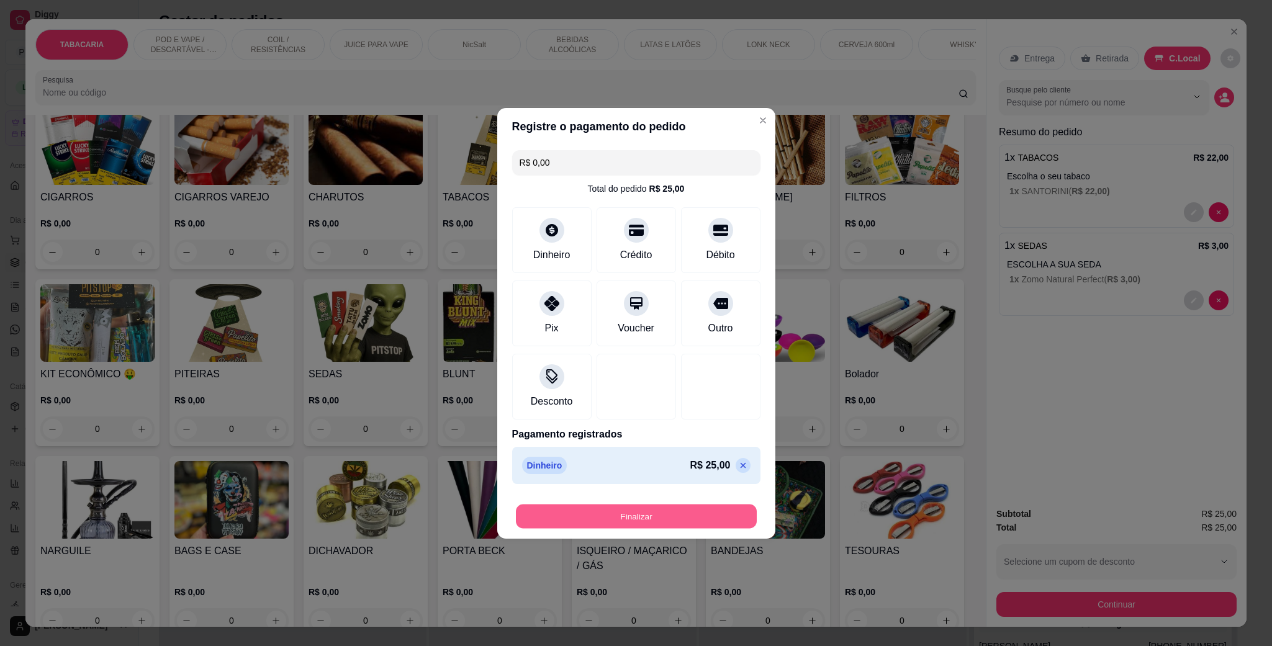
click at [625, 513] on button "Finalizar" at bounding box center [636, 516] width 241 height 24
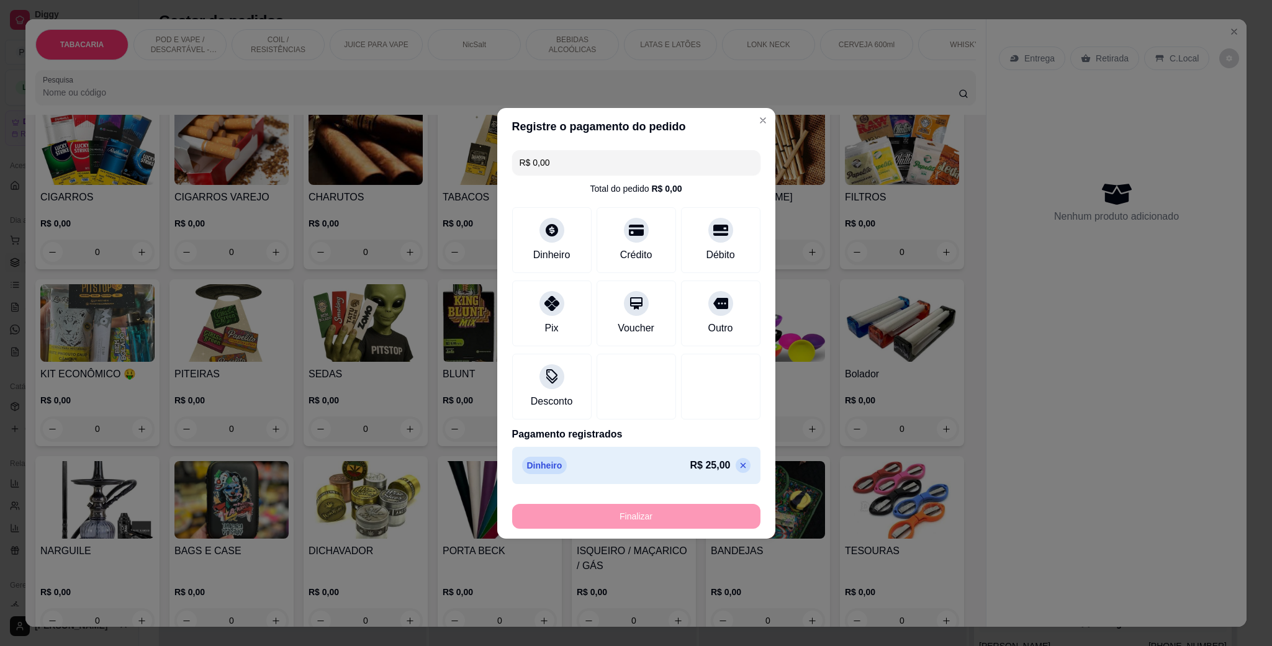
type input "-R$ 25,00"
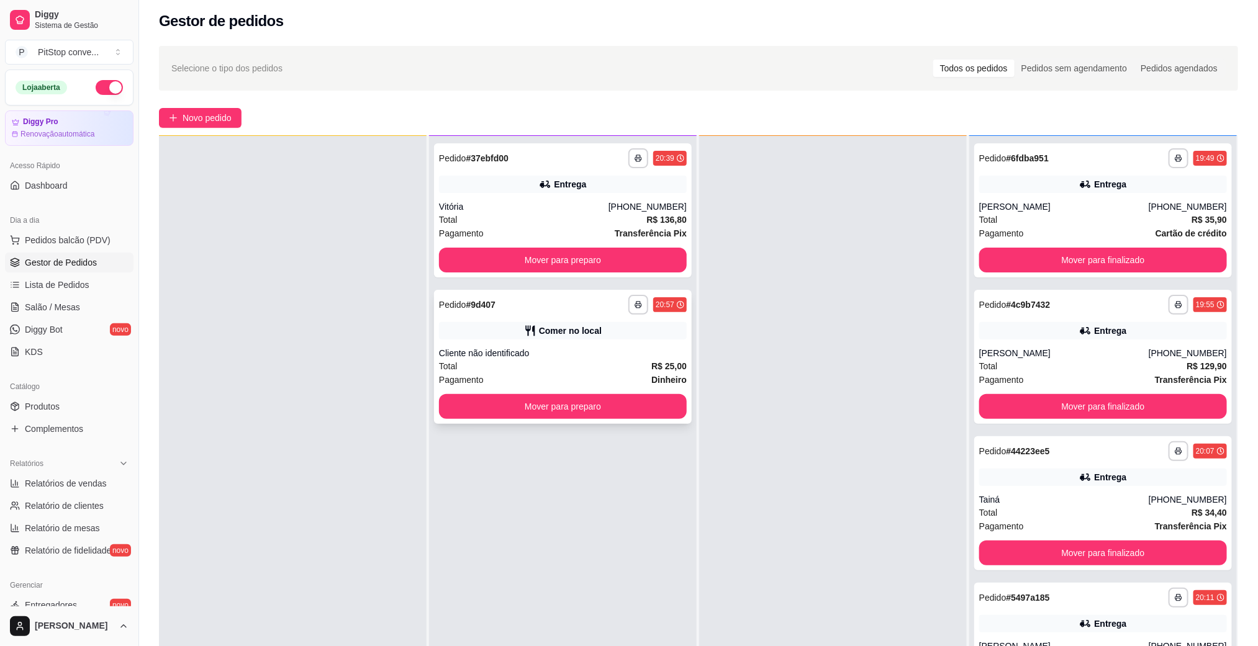
click at [571, 345] on div "**********" at bounding box center [563, 357] width 258 height 134
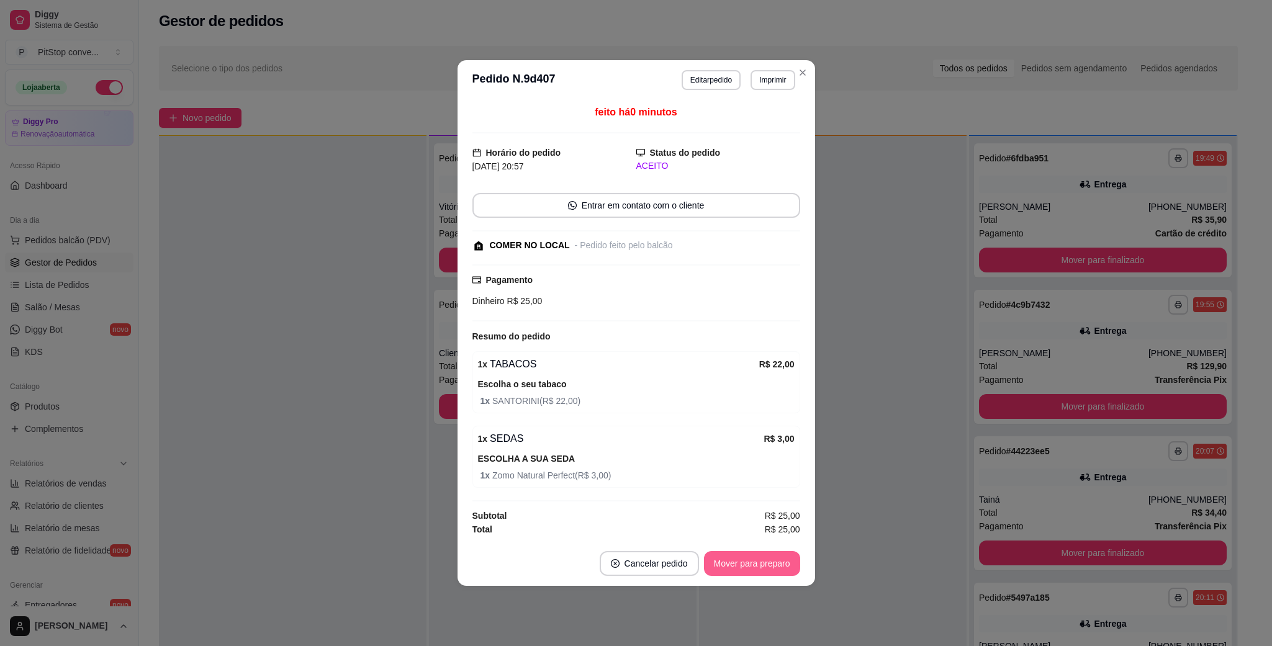
click at [753, 576] on button "Mover para preparo" at bounding box center [752, 563] width 96 height 25
click at [753, 576] on div "Mover para preparo" at bounding box center [744, 563] width 114 height 25
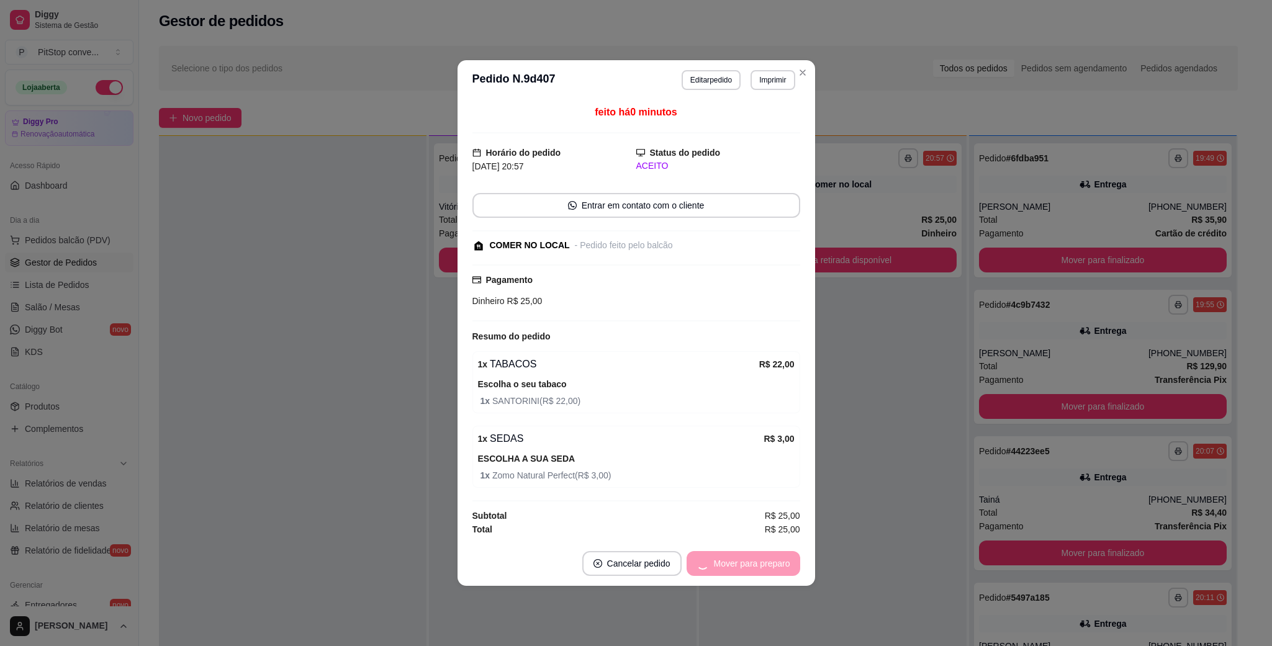
click at [753, 576] on div "Mover para preparo" at bounding box center [744, 563] width 114 height 25
click at [753, 572] on button "Mover para retirada disponível" at bounding box center [731, 564] width 133 height 24
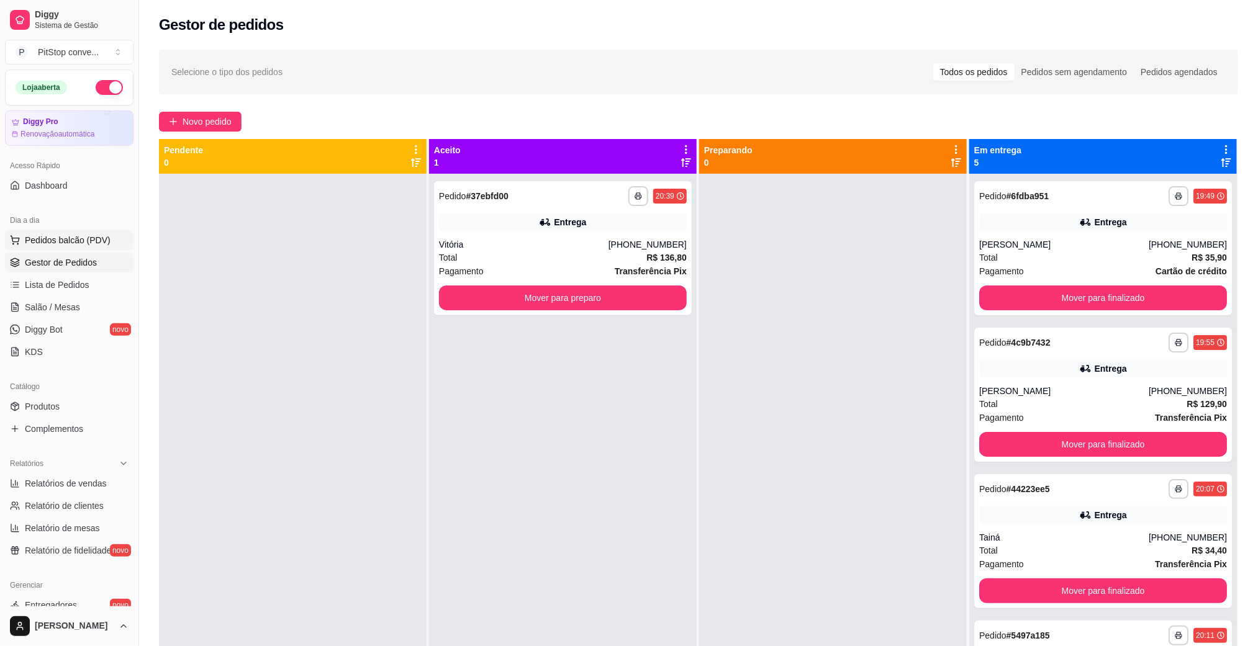
click at [77, 238] on span "Pedidos balcão (PDV)" at bounding box center [68, 240] width 86 height 12
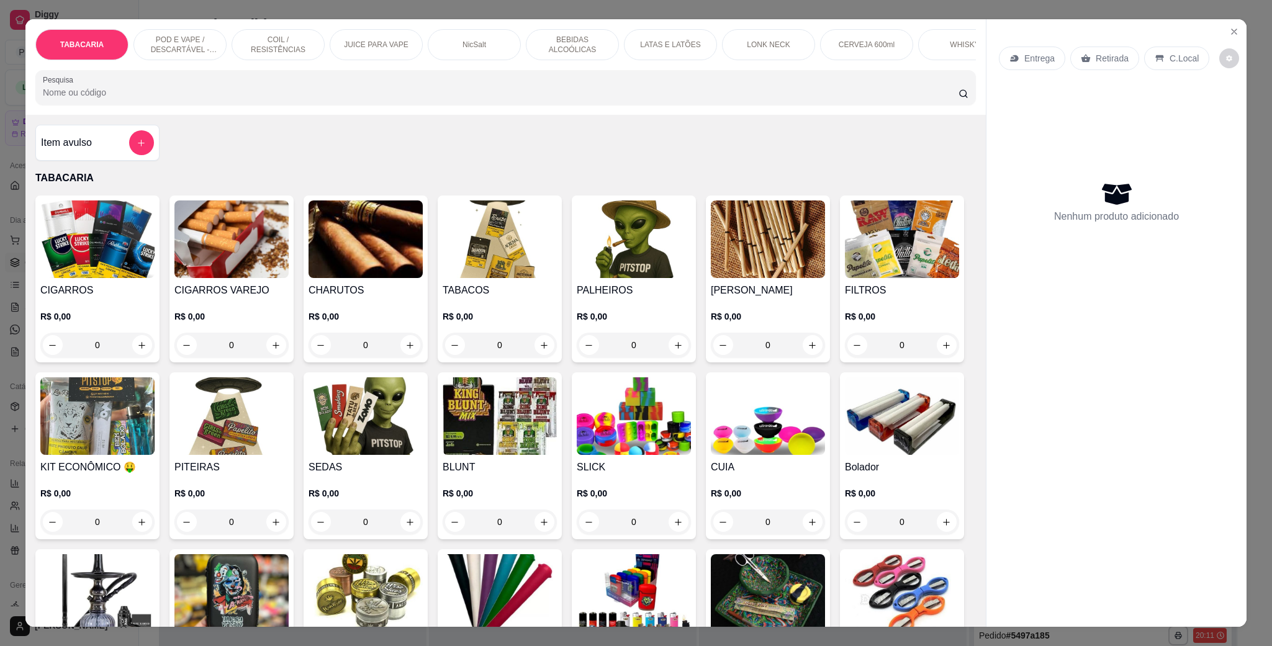
click at [204, 34] on div "POD E VAPE / DESCARTÁVEL - RECARREGAVEL" at bounding box center [179, 44] width 93 height 31
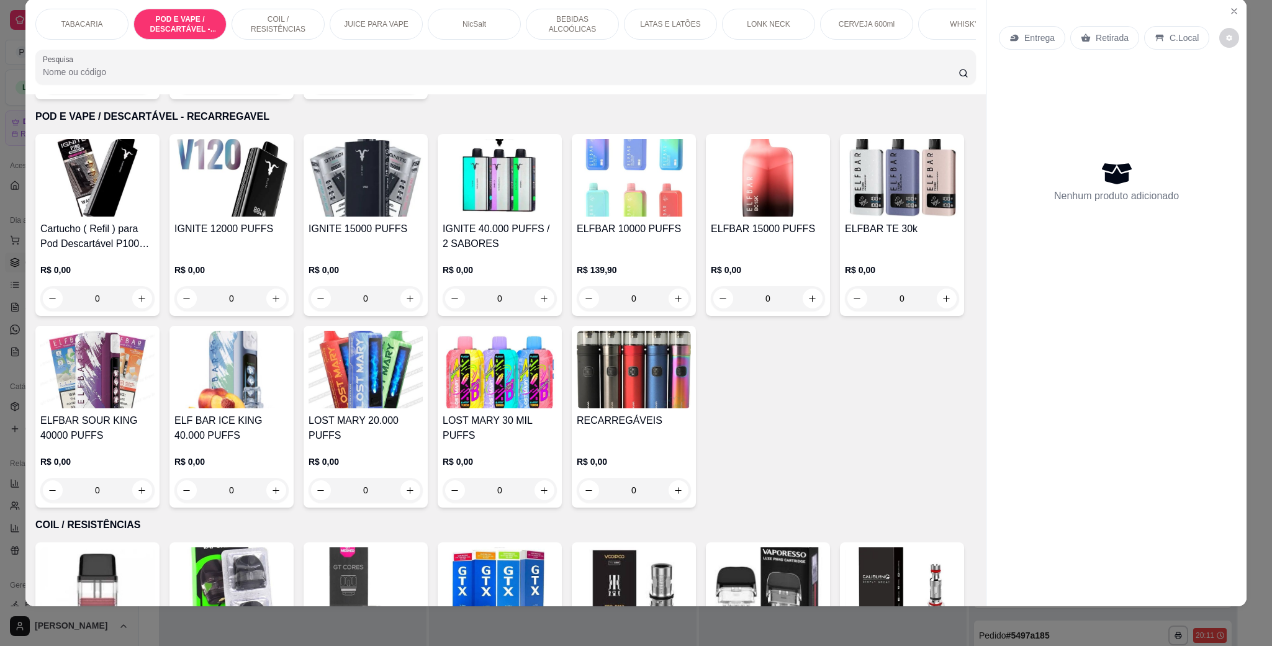
click at [194, 214] on img at bounding box center [231, 178] width 114 height 78
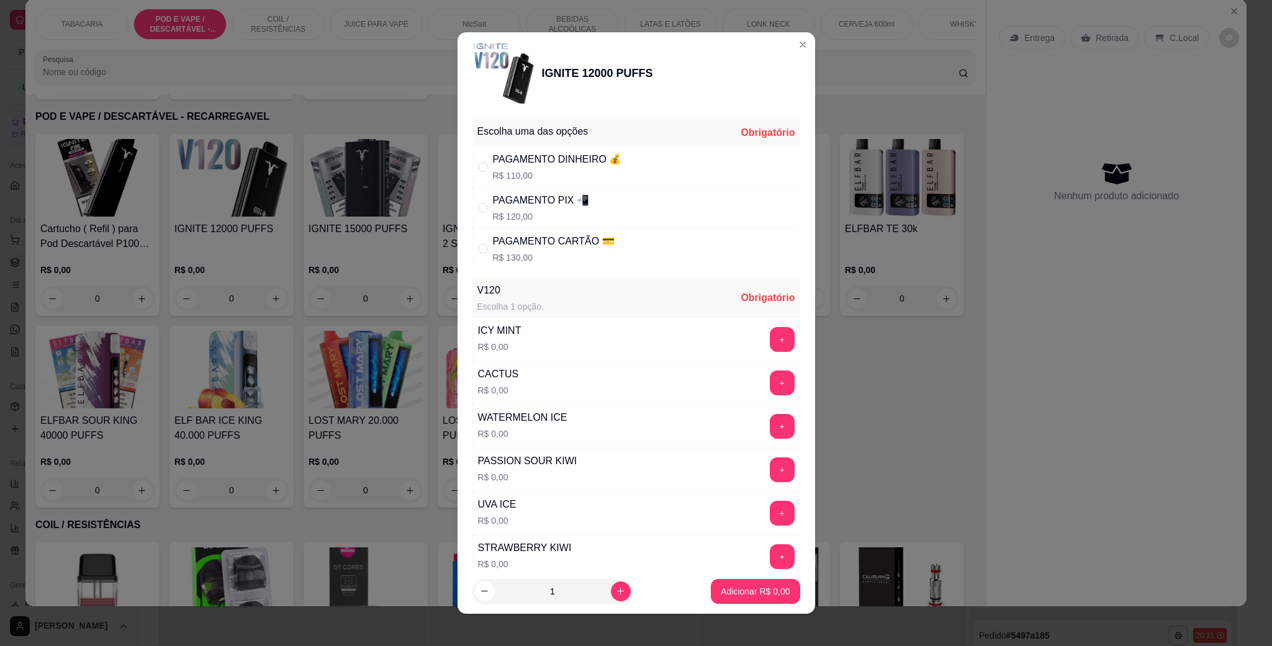
click at [770, 481] on button "+" at bounding box center [782, 470] width 25 height 25
click at [537, 165] on div "PAGAMENTO DINHEIRO 💰" at bounding box center [557, 159] width 129 height 15
radio input "true"
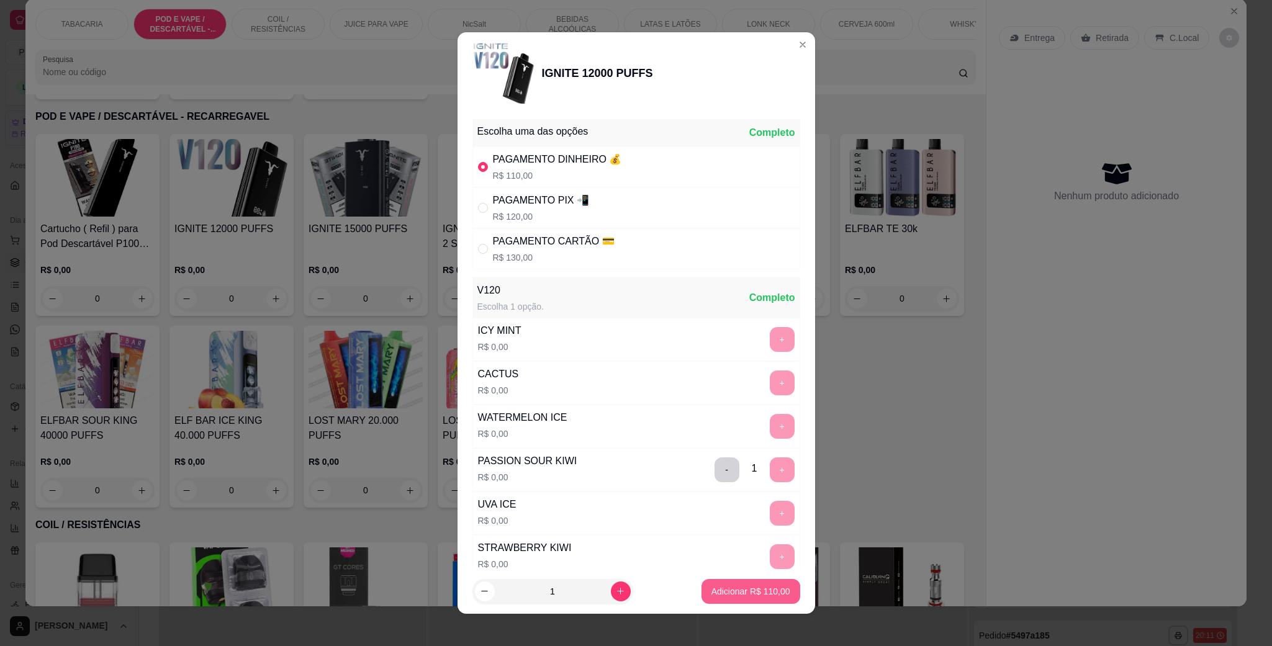
click at [755, 596] on p "Adicionar R$ 110,00" at bounding box center [751, 591] width 79 height 12
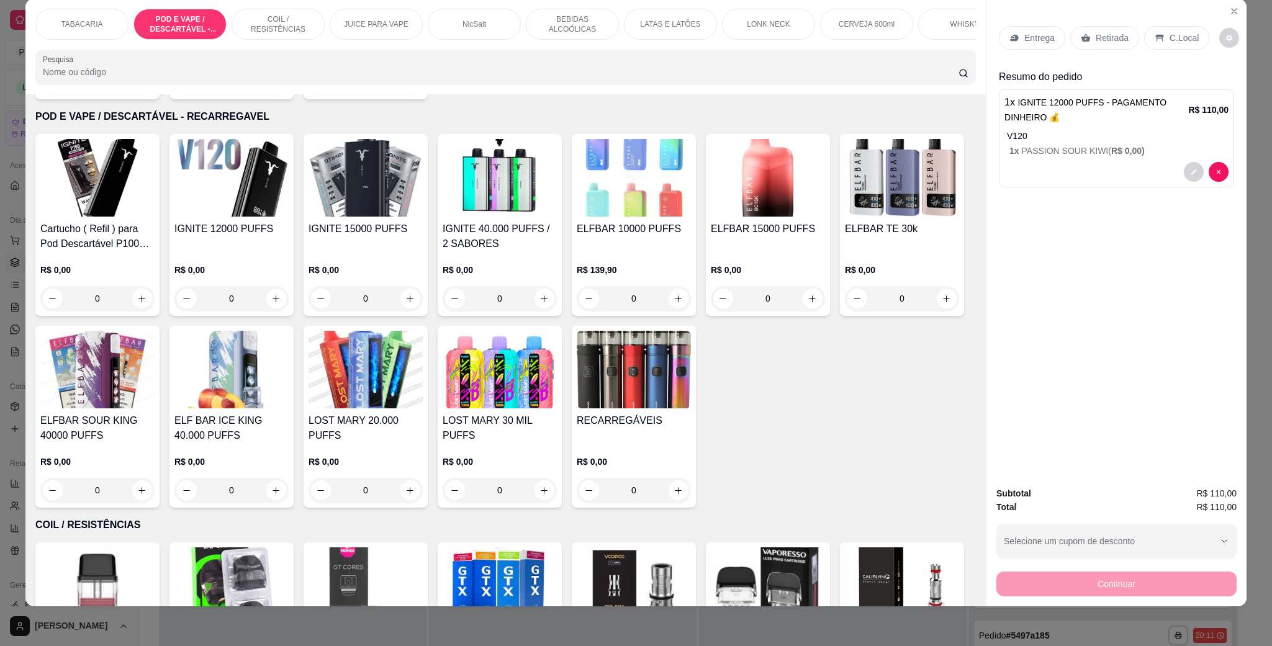
click at [1159, 29] on div "C.Local" at bounding box center [1176, 38] width 65 height 24
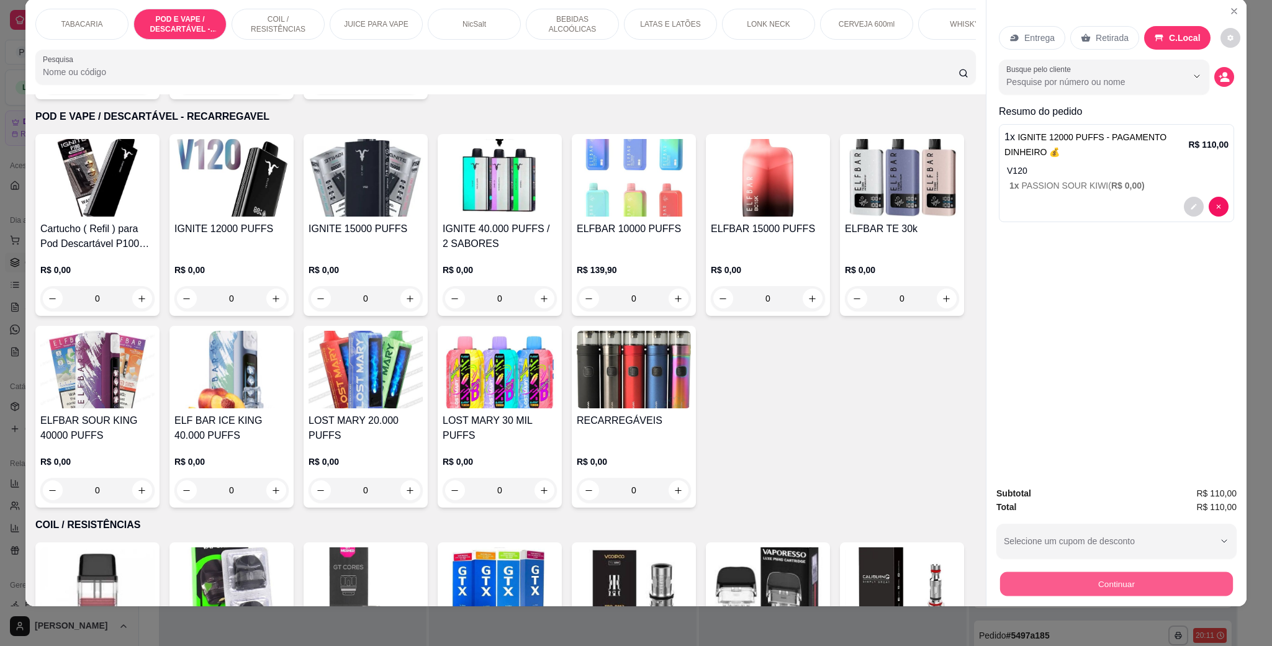
click at [1129, 581] on button "Continuar" at bounding box center [1116, 584] width 233 height 24
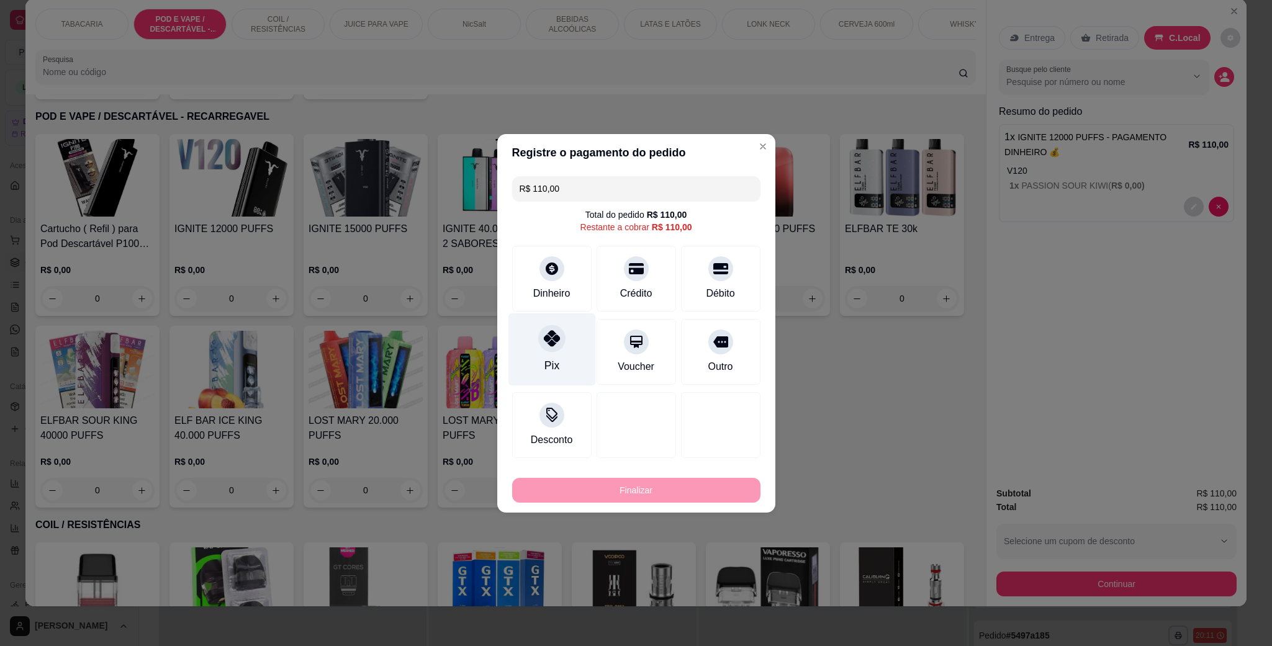
click at [566, 343] on div "Pix" at bounding box center [552, 349] width 88 height 73
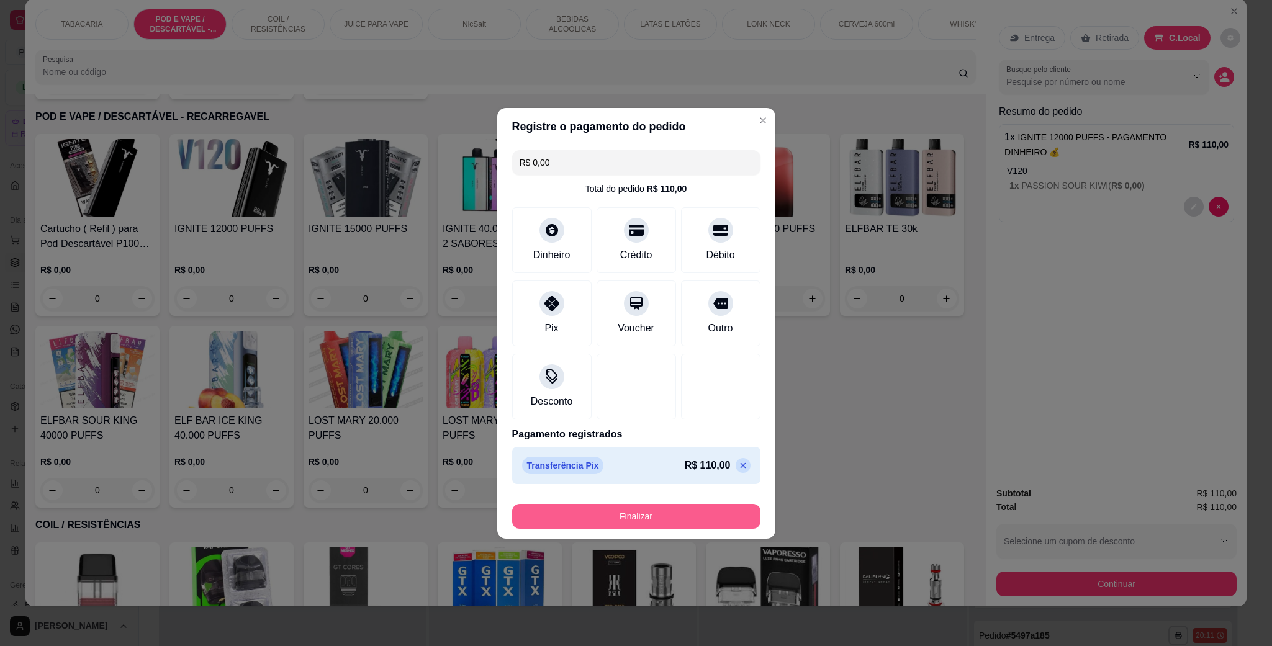
click at [651, 525] on button "Finalizar" at bounding box center [636, 516] width 248 height 25
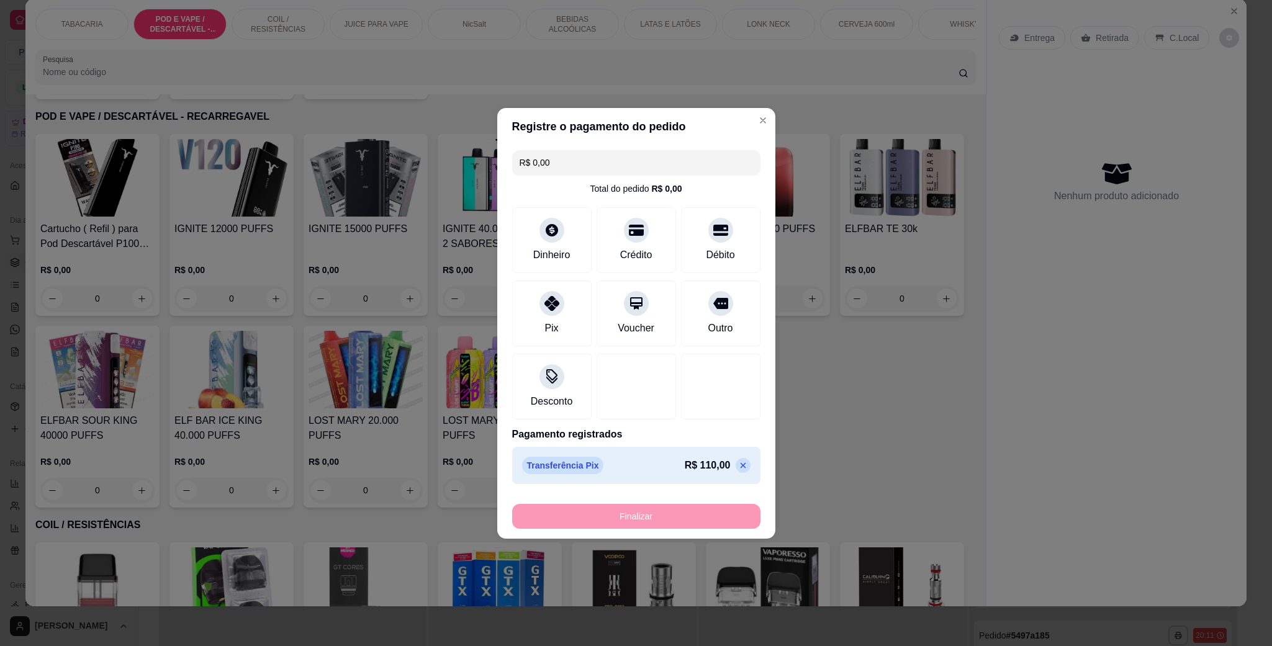
type input "-R$ 110,00"
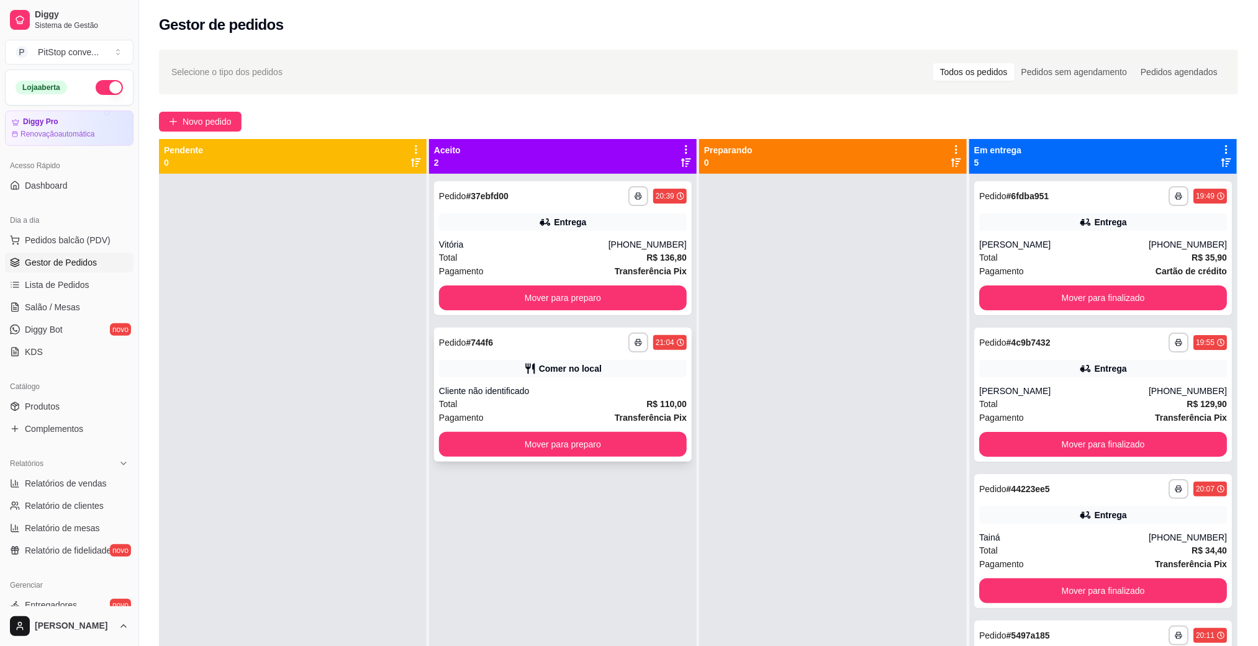
click at [617, 379] on div "**********" at bounding box center [563, 395] width 258 height 134
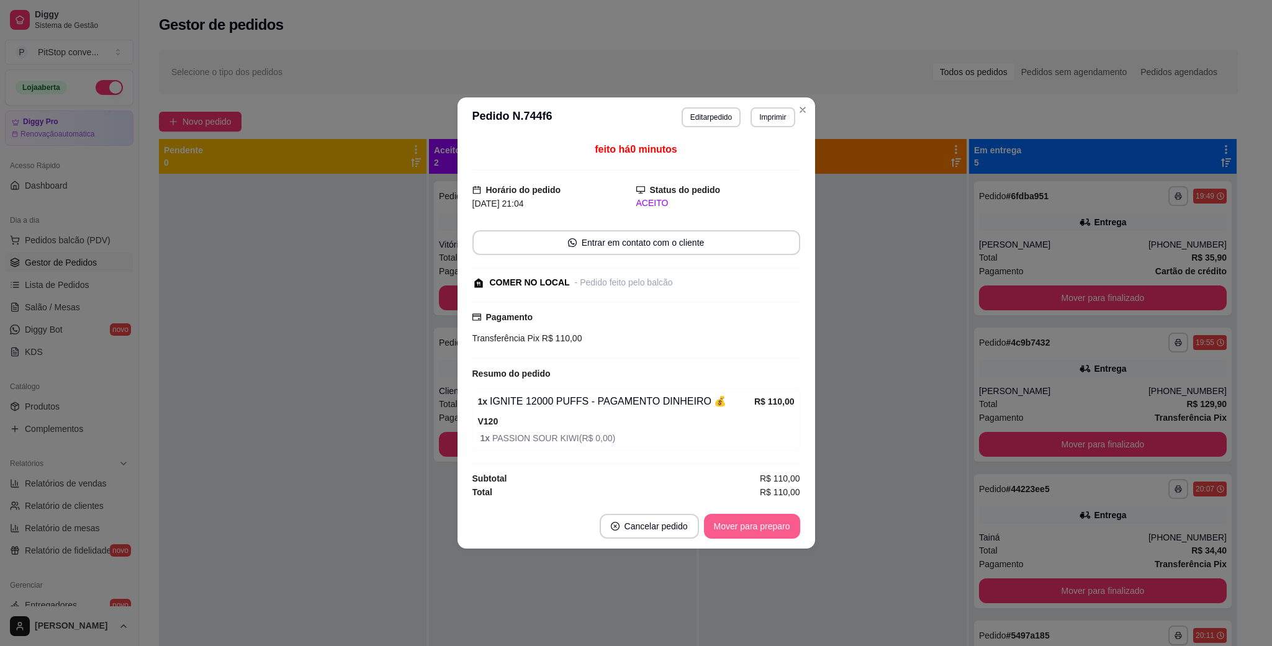
click at [754, 520] on button "Mover para preparo" at bounding box center [752, 526] width 96 height 25
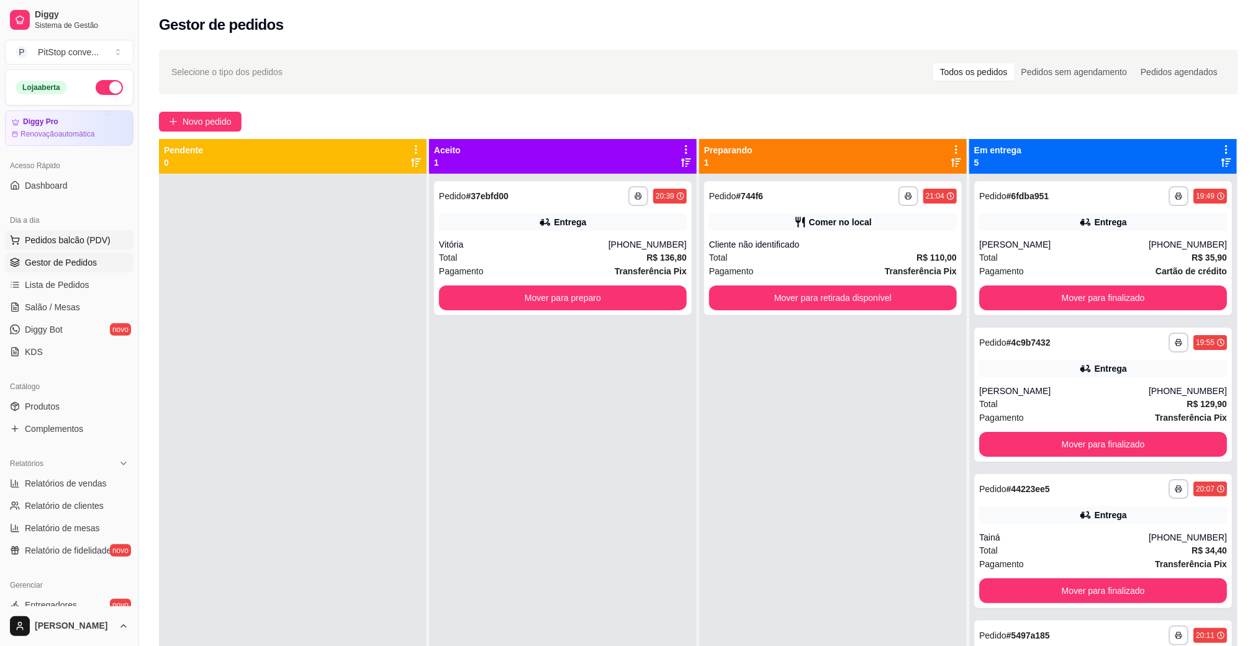
click at [97, 232] on button "Pedidos balcão (PDV)" at bounding box center [69, 240] width 129 height 20
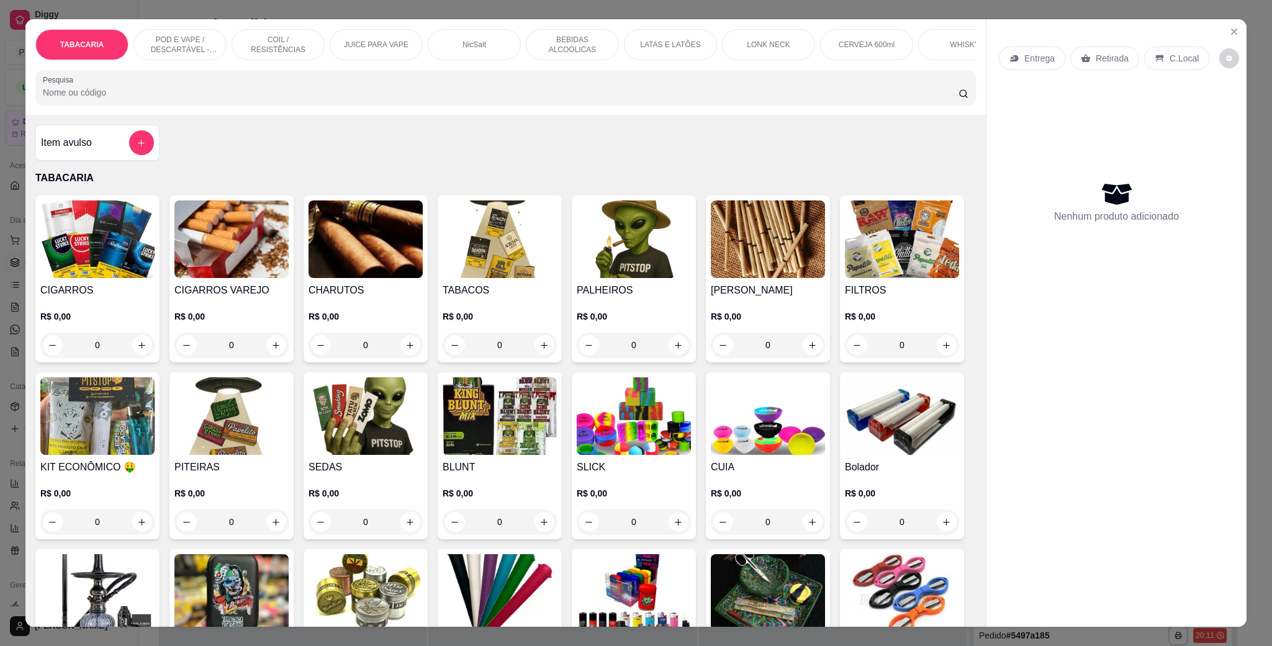
click at [207, 37] on p "POD E VAPE / DESCARTÁVEL - RECARREGAVEL" at bounding box center [180, 45] width 72 height 20
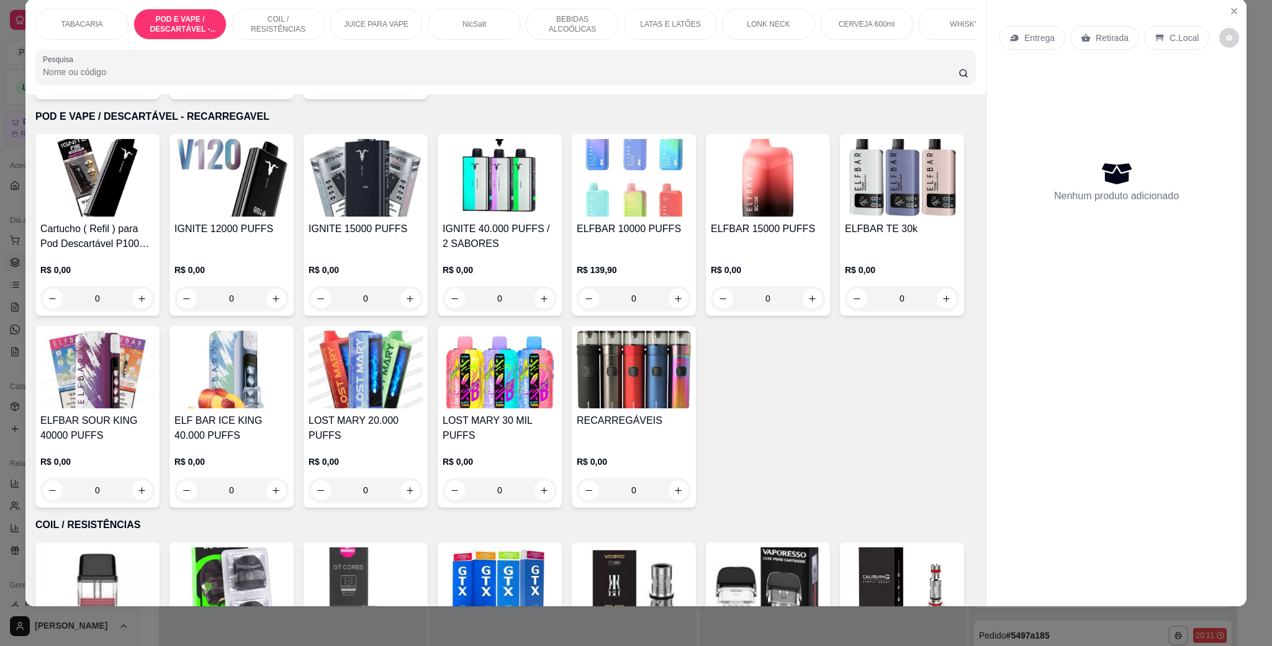
click at [86, 6] on div "TABACARIA POD E VAPE / DESCARTÁVEL - RECARREGAVEL COIL / RESISTÊNCIAS JUICE PAR…" at bounding box center [505, 47] width 961 height 96
click at [112, 11] on div "TABACARIA" at bounding box center [81, 24] width 93 height 31
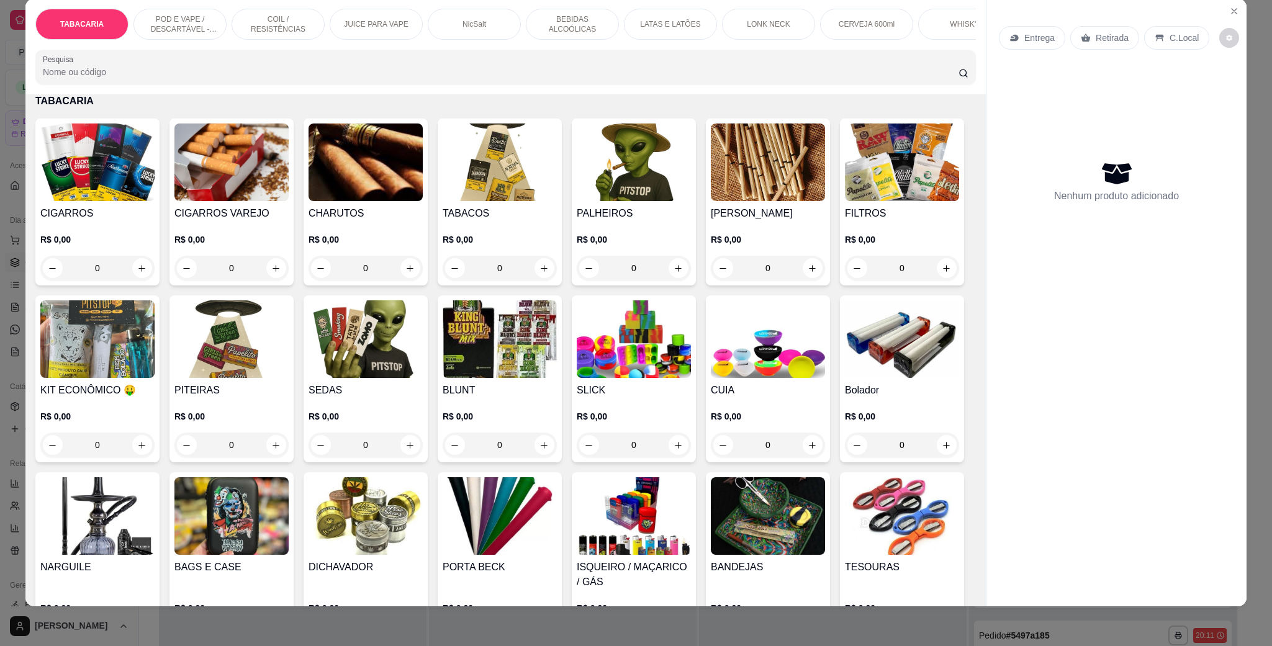
click at [423, 371] on img at bounding box center [366, 340] width 114 height 78
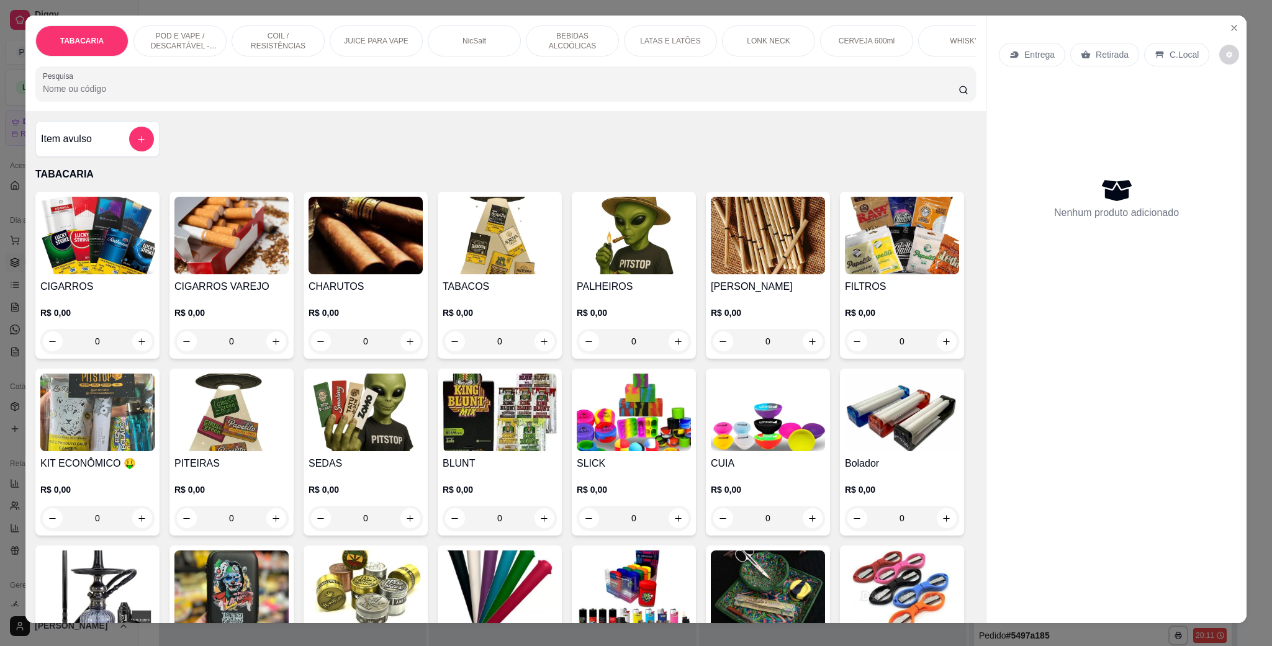
scroll to position [0, 0]
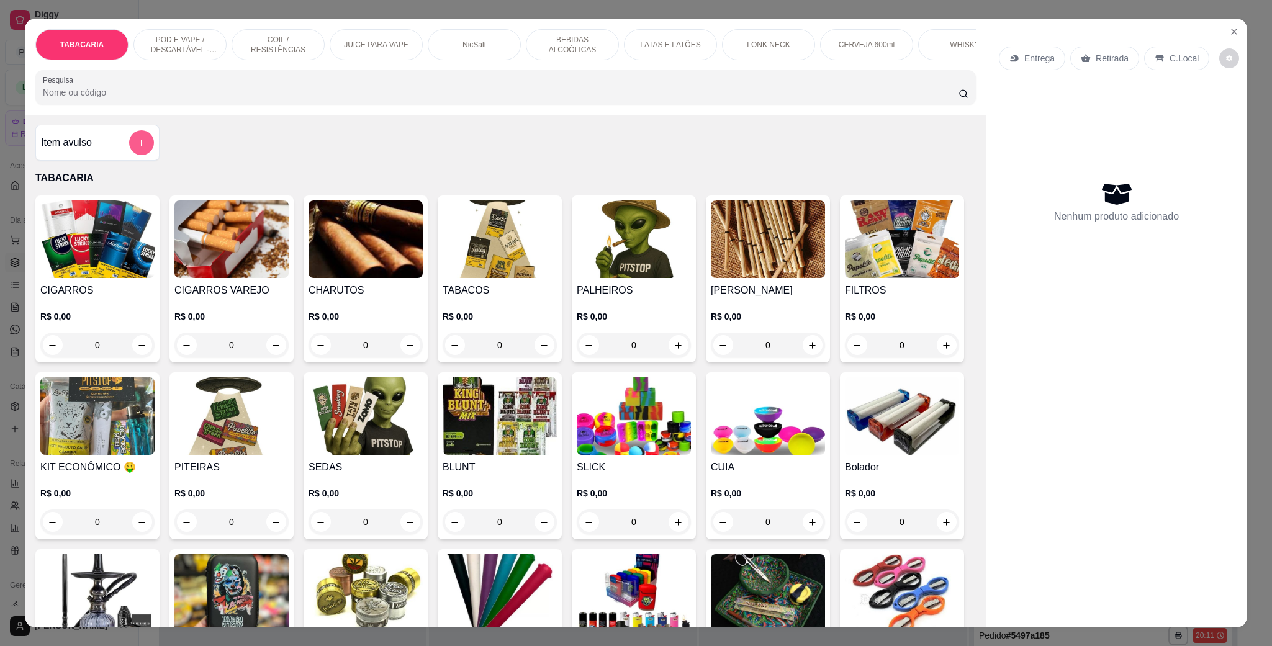
click at [137, 148] on icon "add-separate-item" at bounding box center [141, 142] width 9 height 9
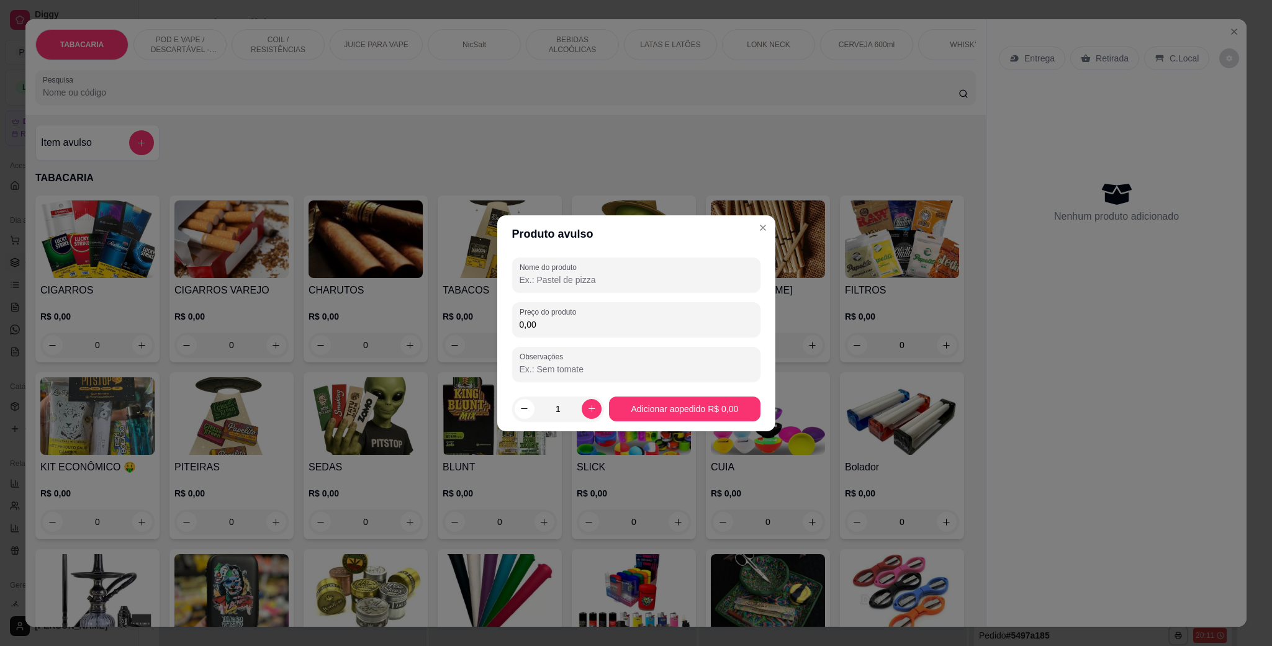
click at [553, 284] on input "Nome do produto" at bounding box center [636, 280] width 233 height 12
type input "a"
type input "papelito longa"
click at [602, 326] on input "0,00" at bounding box center [636, 325] width 233 height 12
type input "7,00"
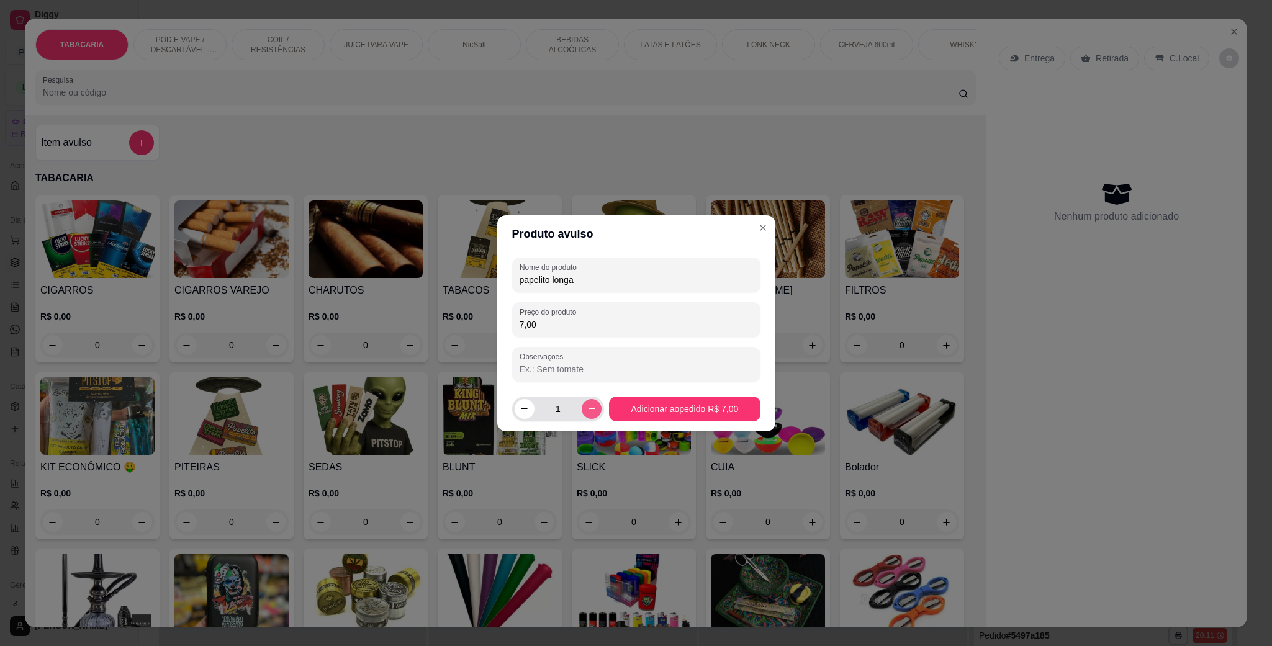
click at [589, 410] on icon "increase-product-quantity" at bounding box center [591, 408] width 9 height 9
type input "2"
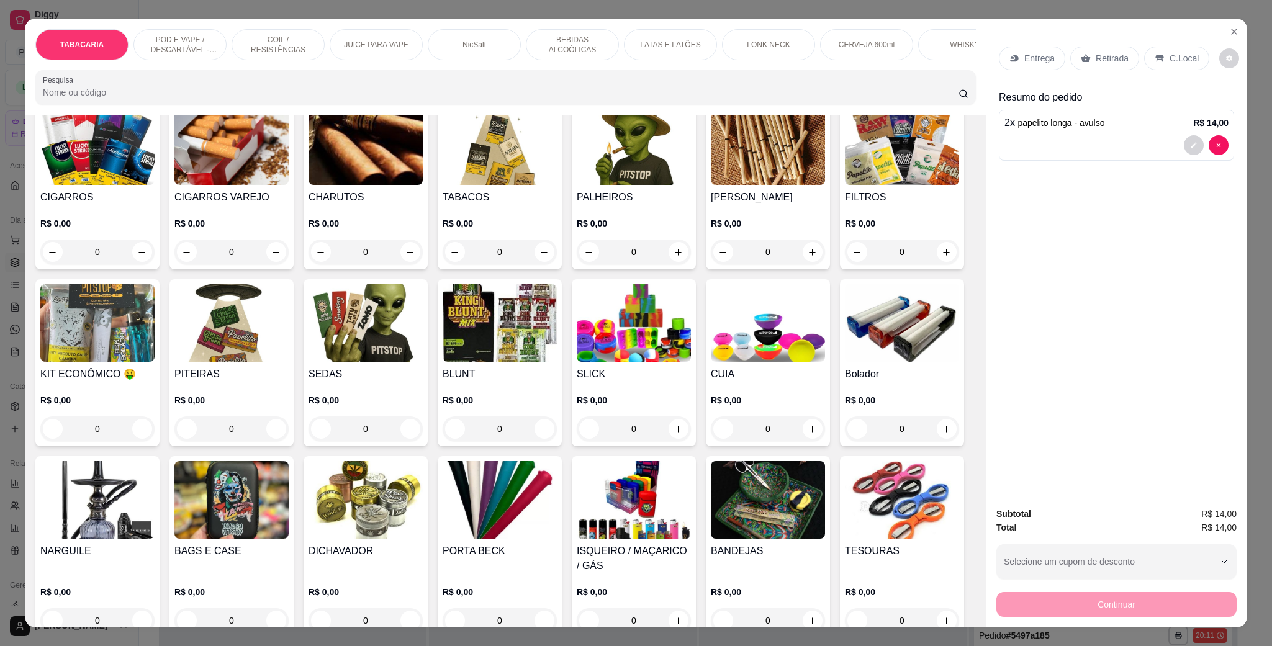
scroll to position [186, 0]
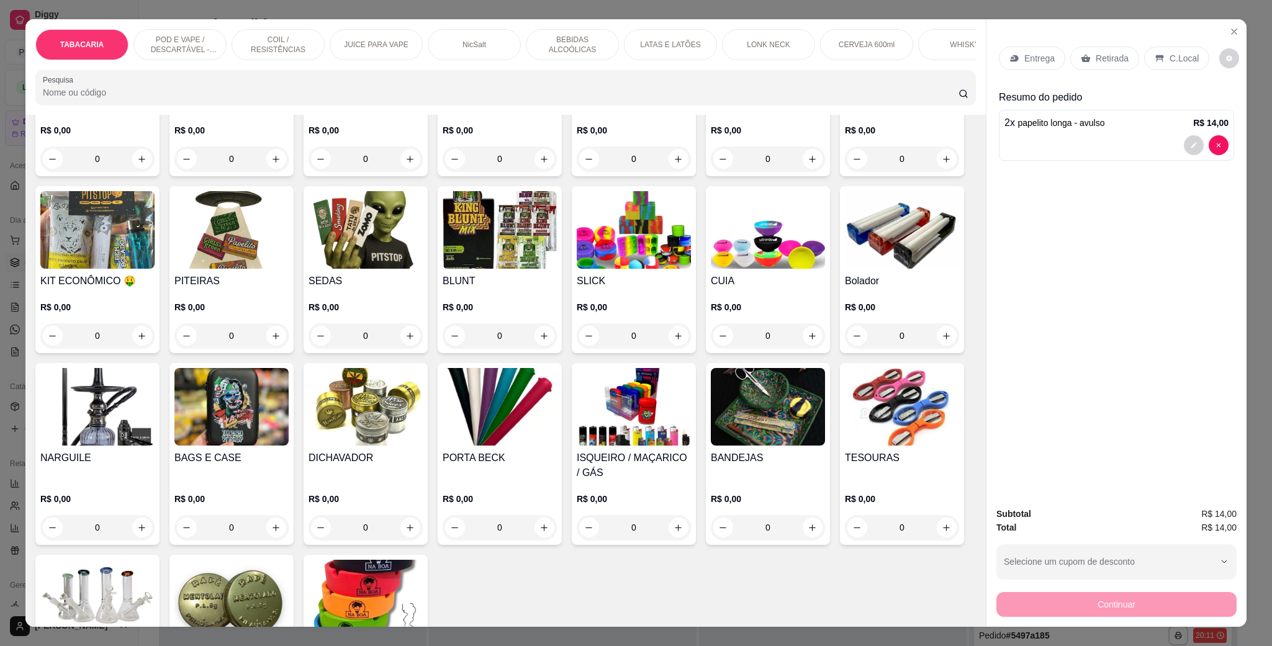
click at [695, 40] on div "LATAS E LATÕES" at bounding box center [670, 44] width 93 height 31
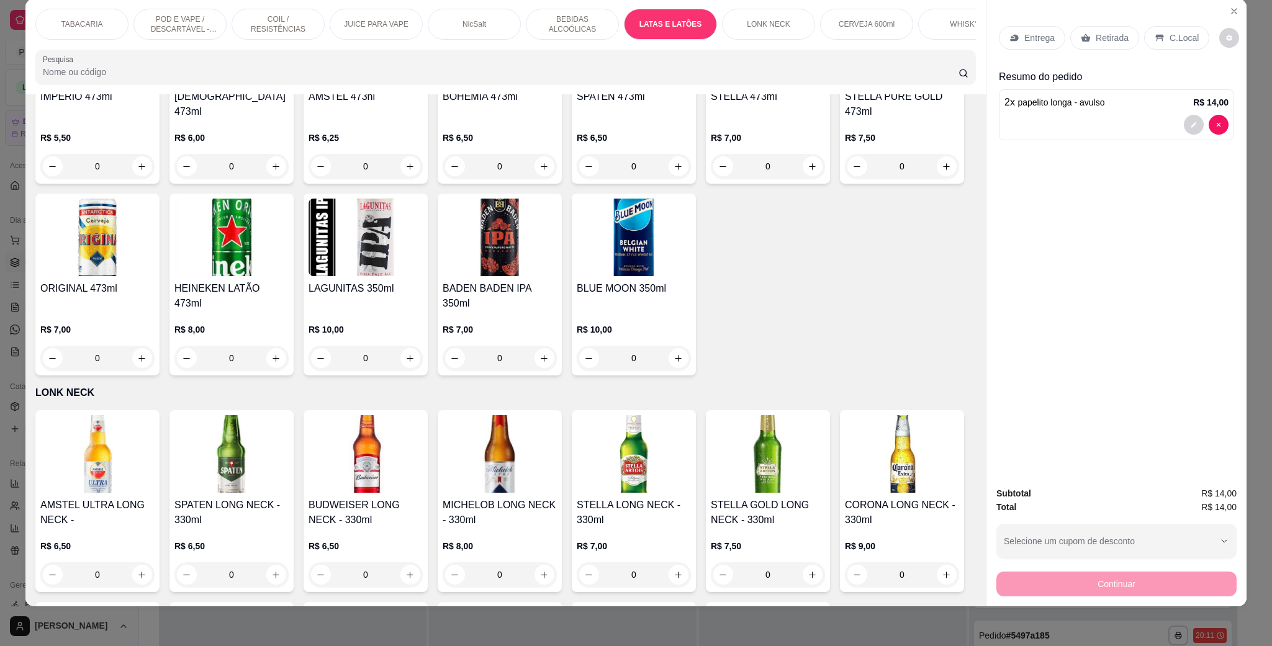
click at [289, 276] on img at bounding box center [231, 238] width 114 height 78
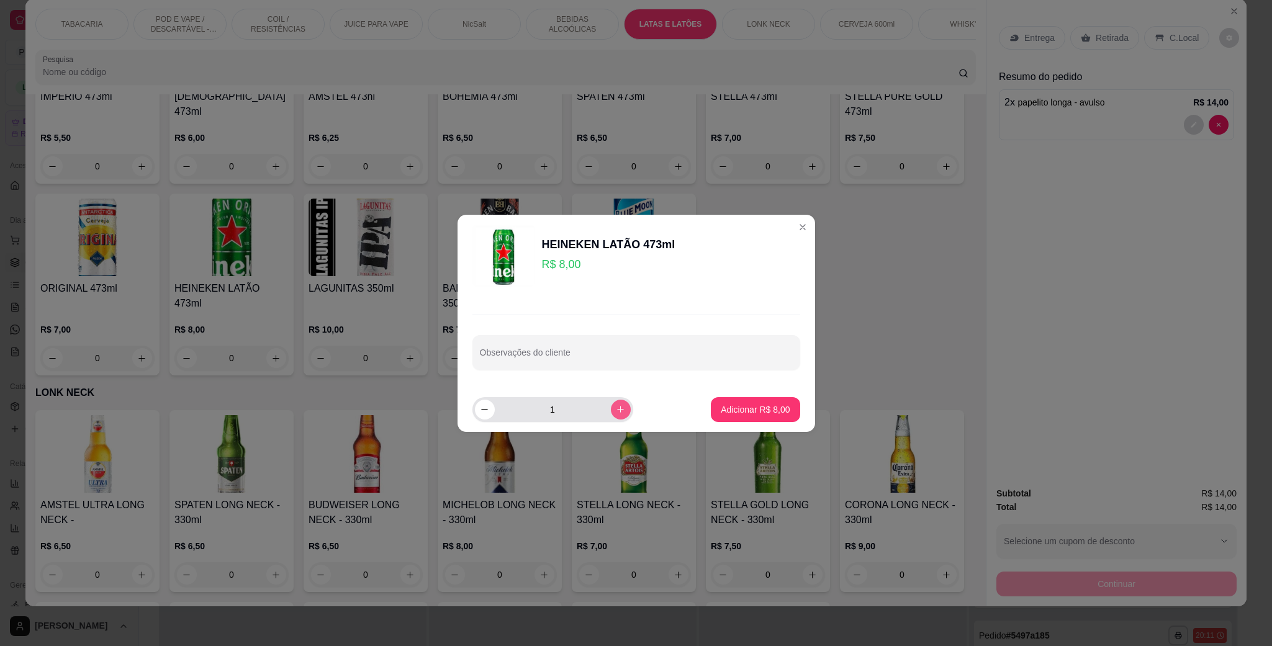
click at [612, 400] on button "increase-product-quantity" at bounding box center [621, 410] width 20 height 20
click at [721, 409] on p "Adicionar R$ 8,00" at bounding box center [755, 410] width 69 height 12
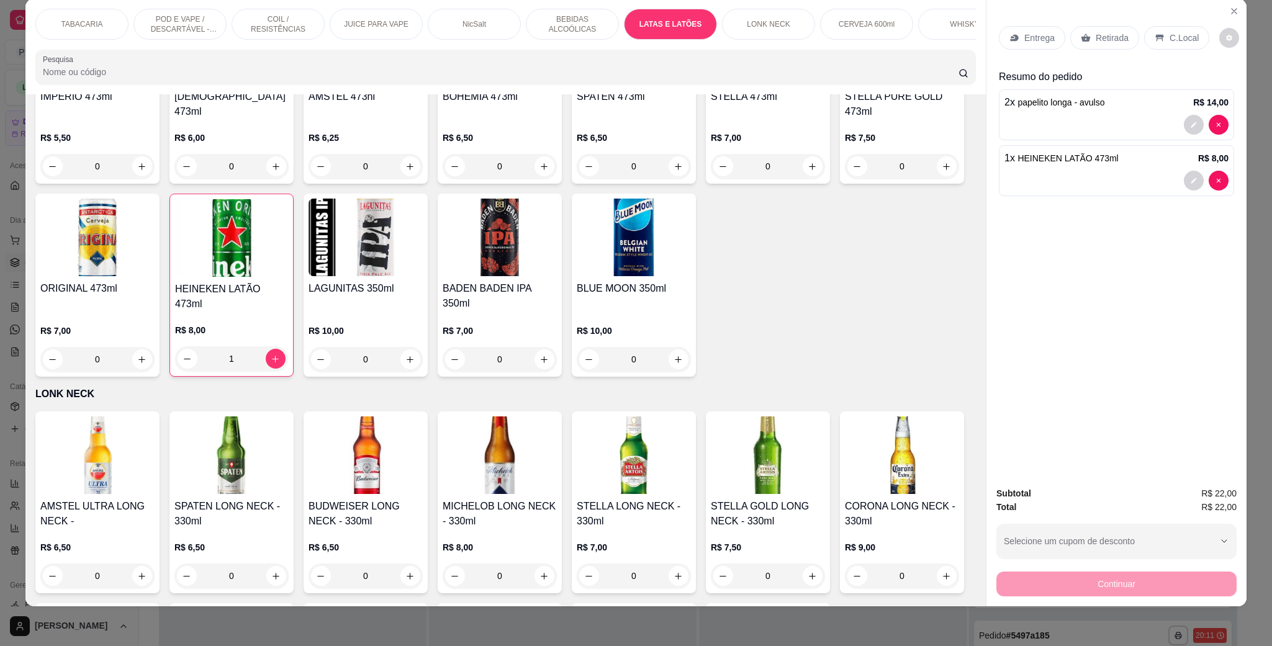
click at [288, 371] on div "R$ 8,00 1" at bounding box center [231, 347] width 113 height 47
click at [285, 369] on button "increase-product-quantity" at bounding box center [275, 359] width 19 height 19
type input "2"
click at [70, 20] on p "TABACARIA" at bounding box center [82, 24] width 42 height 10
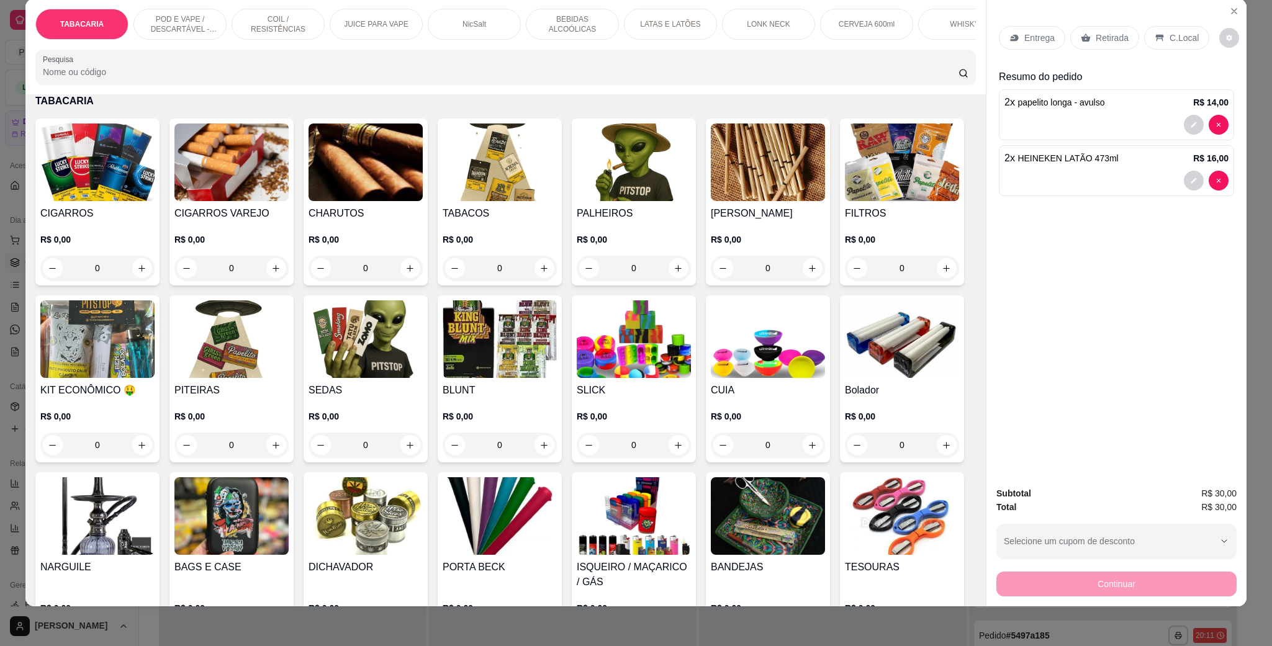
click at [517, 221] on h4 "TABACOS" at bounding box center [500, 213] width 114 height 15
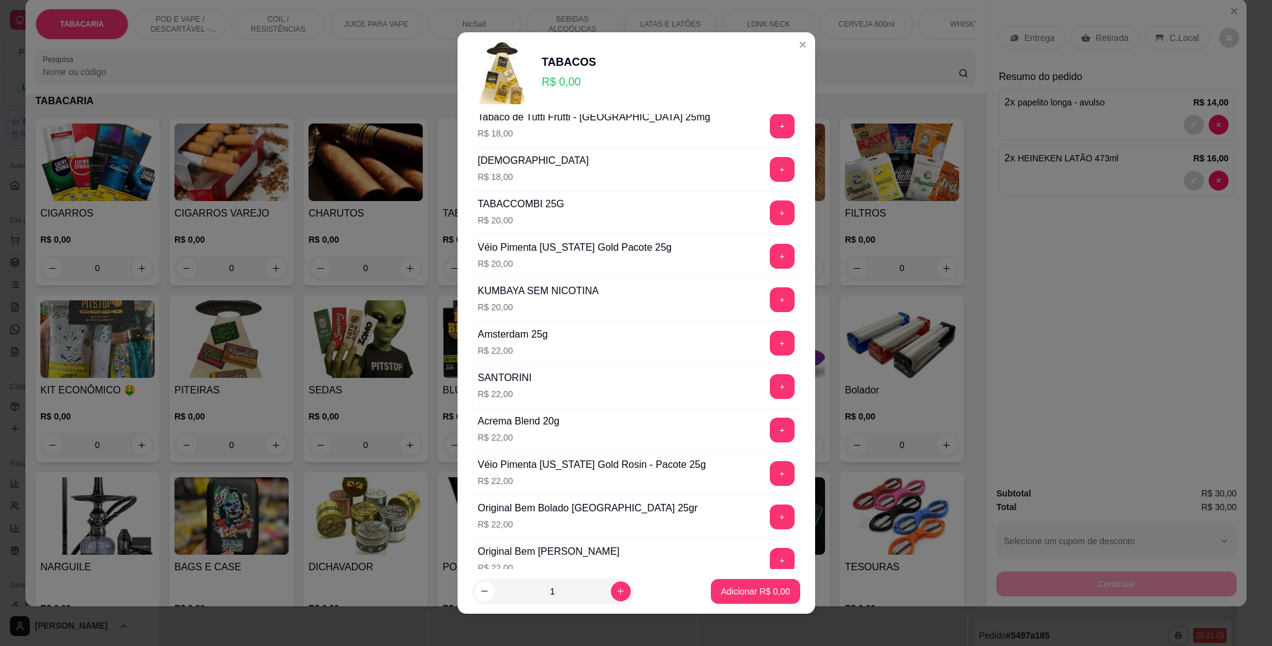
scroll to position [652, 0]
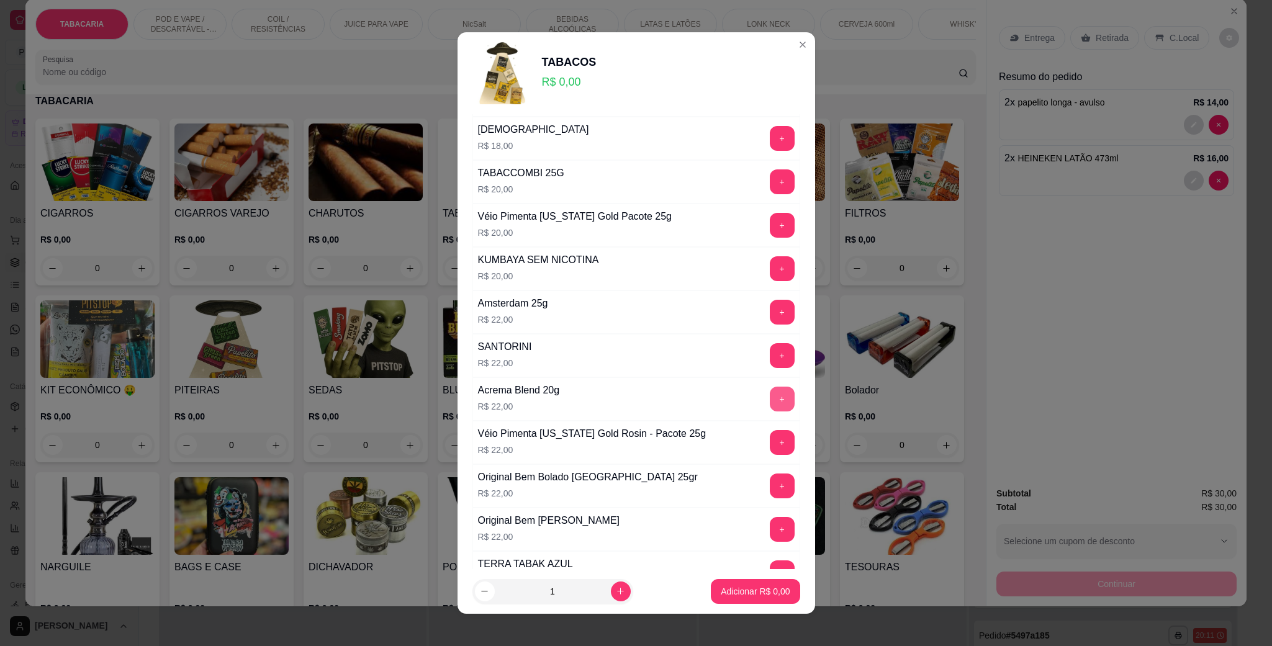
click at [770, 412] on button "+" at bounding box center [782, 399] width 25 height 25
click at [732, 587] on p "Adicionar R$ 22,00" at bounding box center [753, 591] width 72 height 12
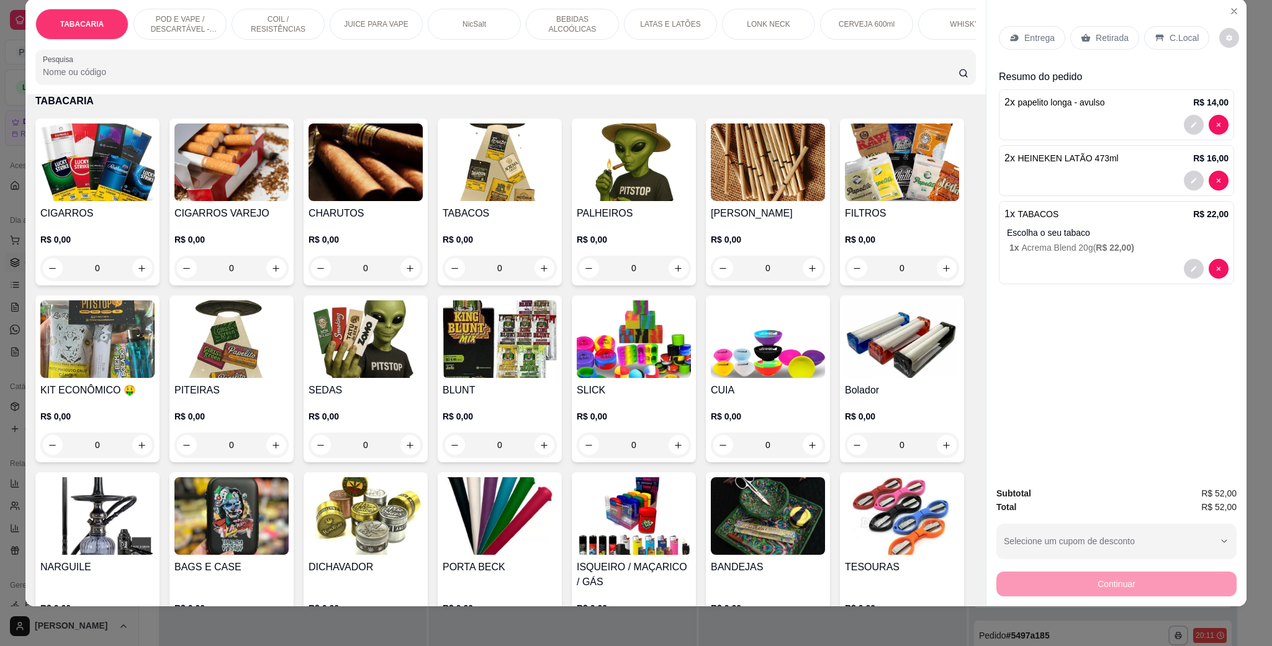
click at [1159, 162] on div "2 x HEINEKEN LATÃO 473ml R$ 16,00" at bounding box center [1117, 158] width 224 height 15
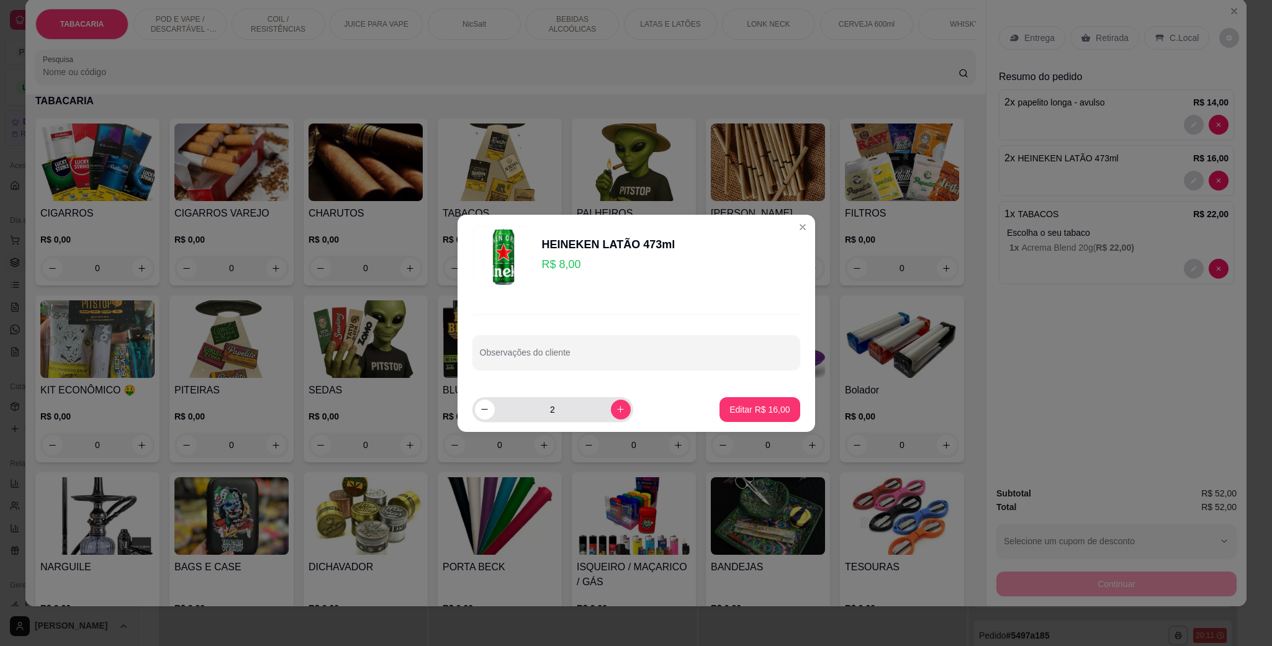
click at [619, 404] on div "2" at bounding box center [553, 409] width 156 height 25
click at [616, 407] on icon "increase-product-quantity" at bounding box center [620, 409] width 9 height 9
type input "3"
click at [734, 407] on p "Editar R$ 24,00" at bounding box center [760, 410] width 60 height 12
type input "3"
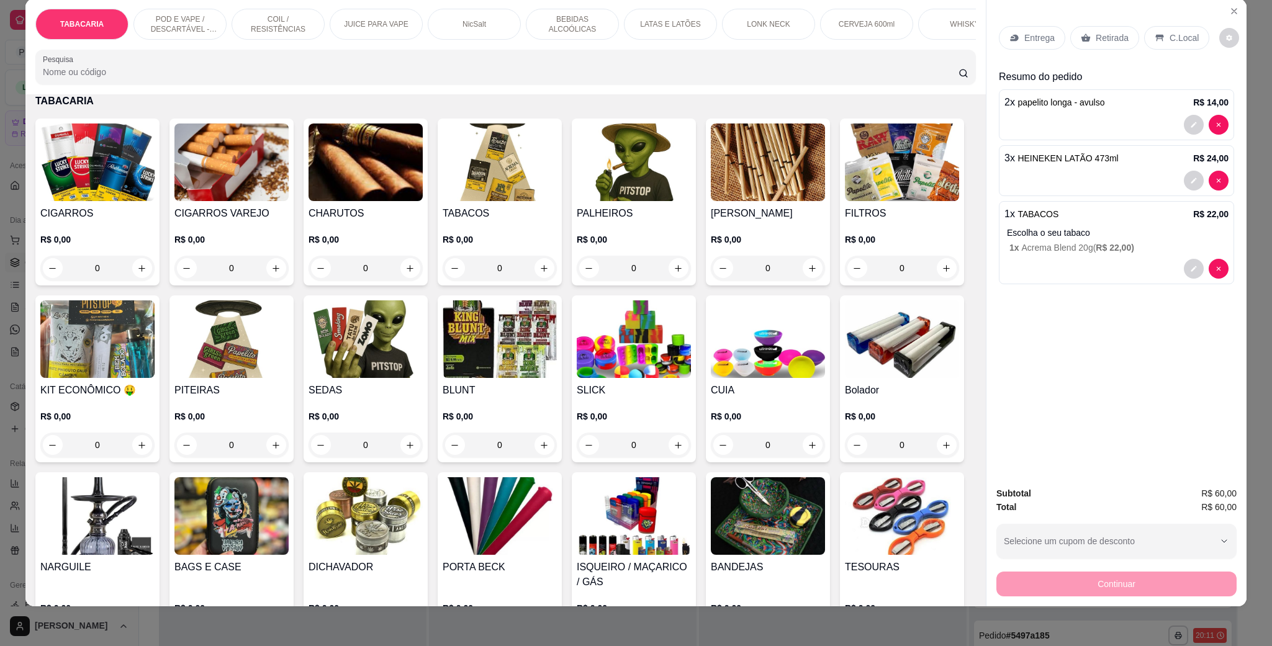
click at [1178, 30] on div "C.Local" at bounding box center [1176, 38] width 65 height 24
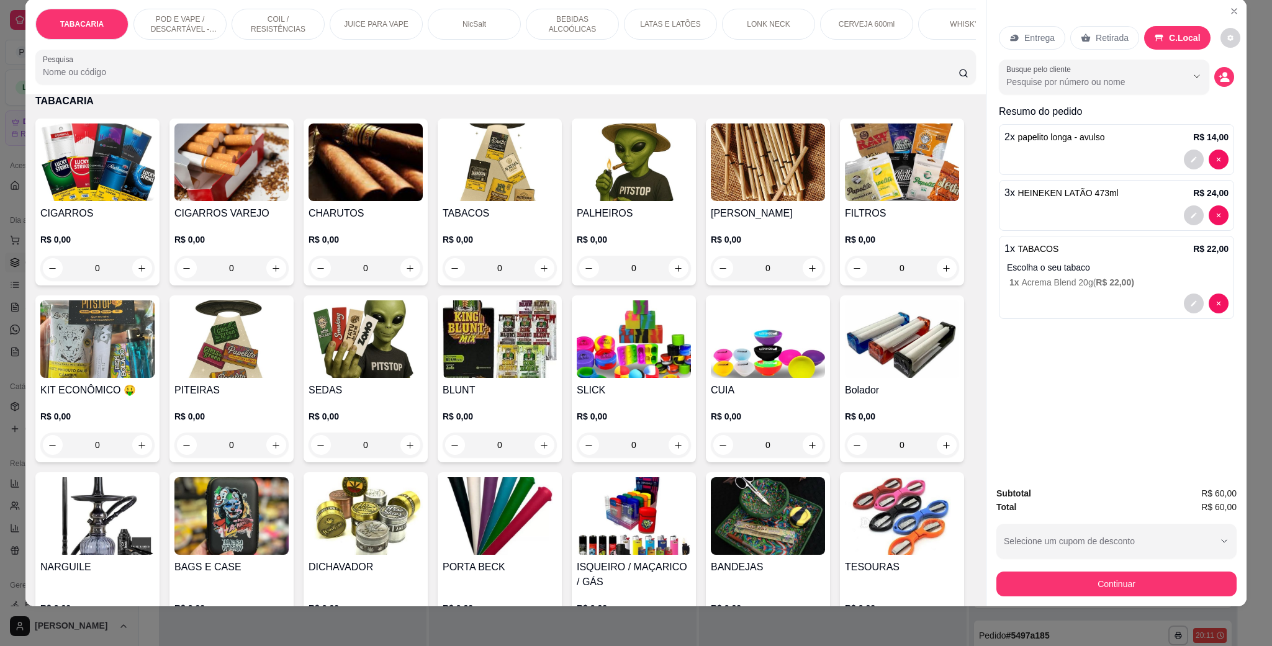
click at [889, 189] on div "CIGARROS R$ 0,00 0 CIGARROS VAREJO R$ 0,00 0 CHARUTOS R$ 0,00 0 TABACOS R$ 0,00…" at bounding box center [505, 483] width 941 height 728
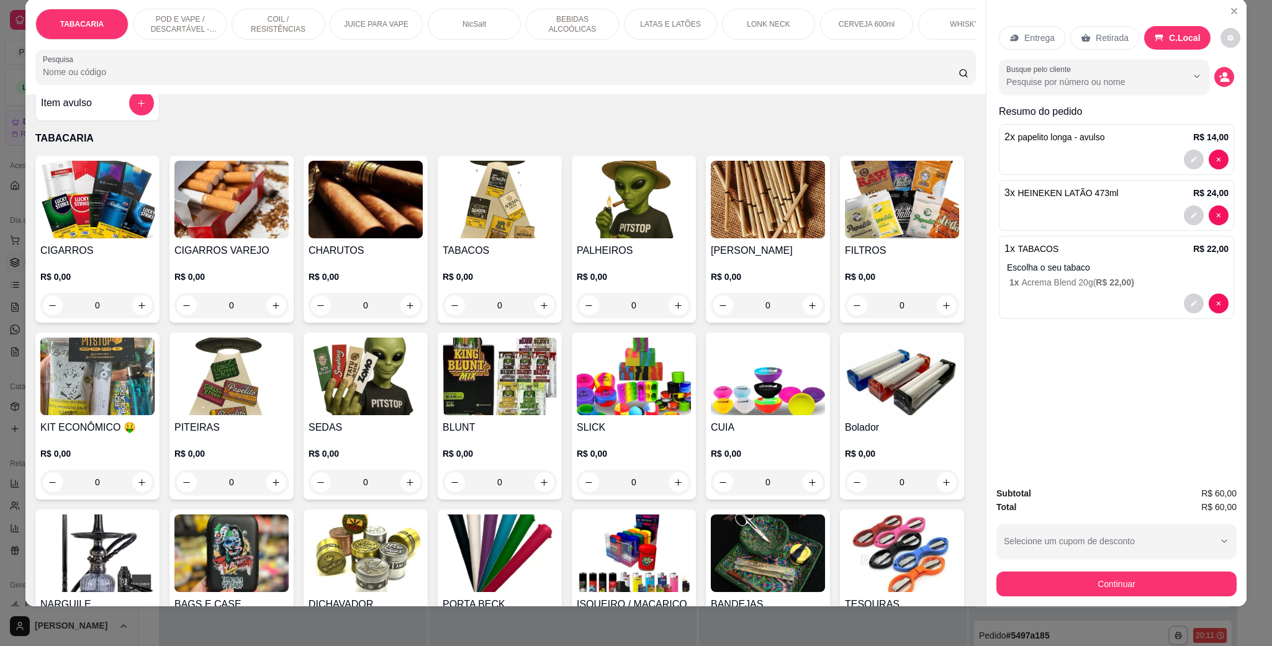
scroll to position [0, 0]
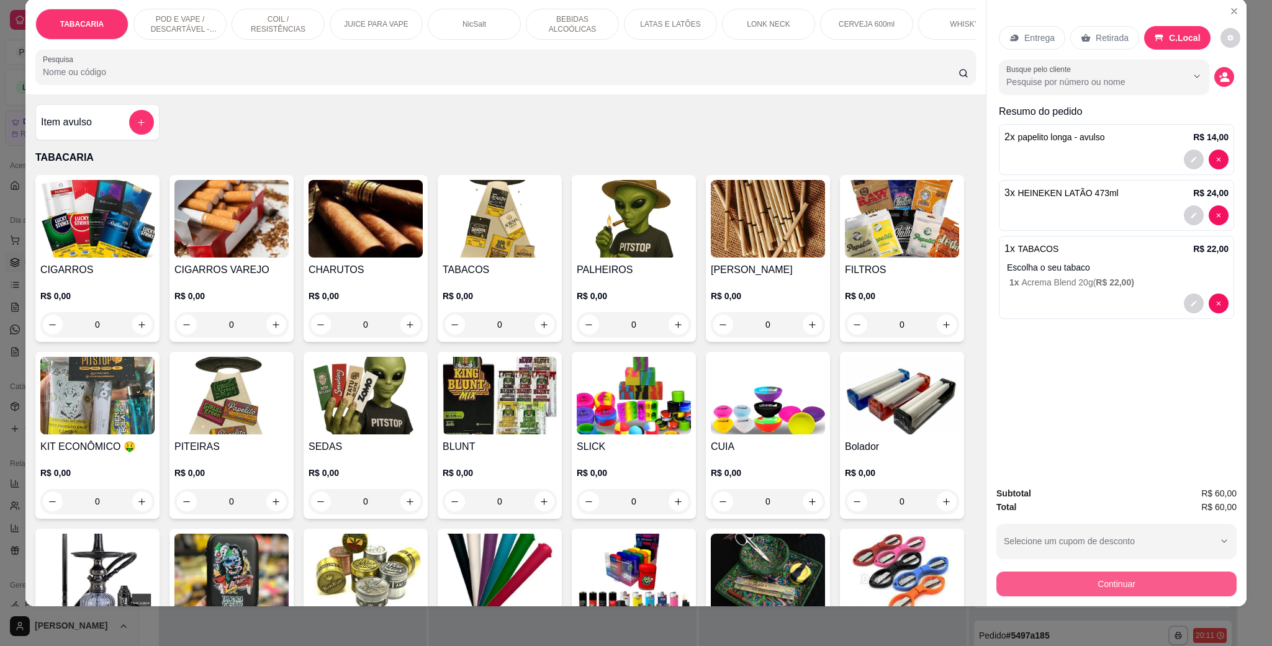
click at [1107, 579] on button "Continuar" at bounding box center [1117, 584] width 240 height 25
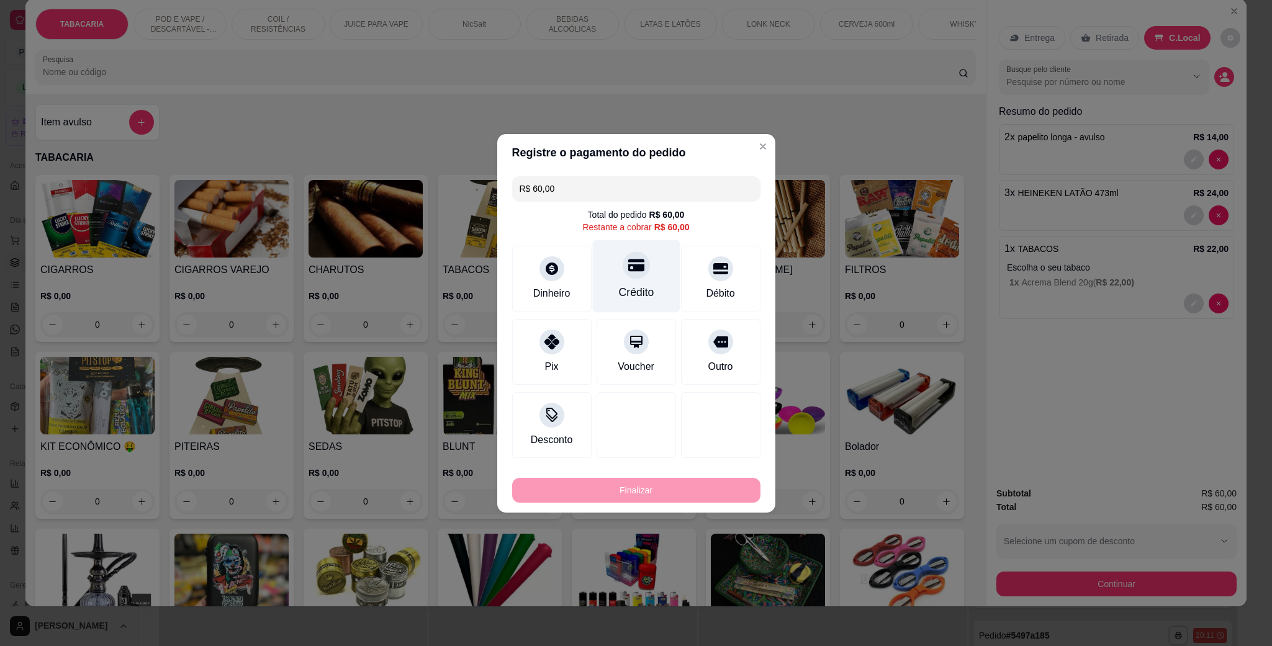
click at [623, 286] on div "Crédito" at bounding box center [635, 292] width 35 height 16
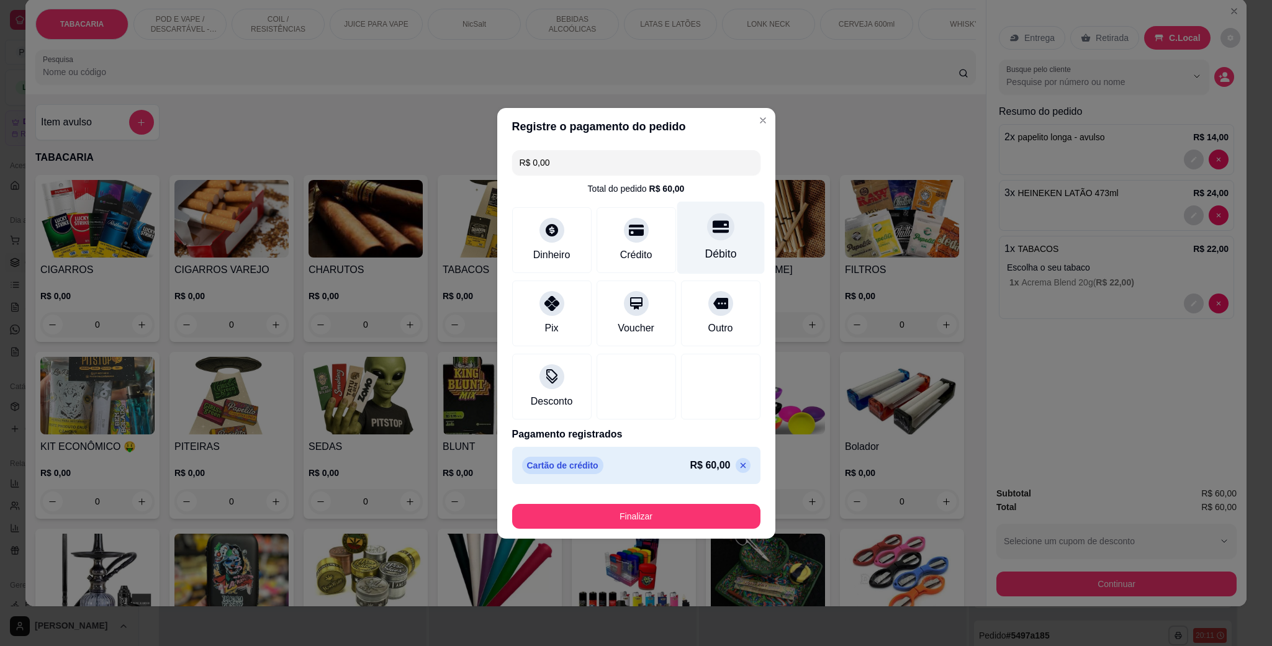
click at [728, 248] on div "Débito" at bounding box center [721, 237] width 88 height 73
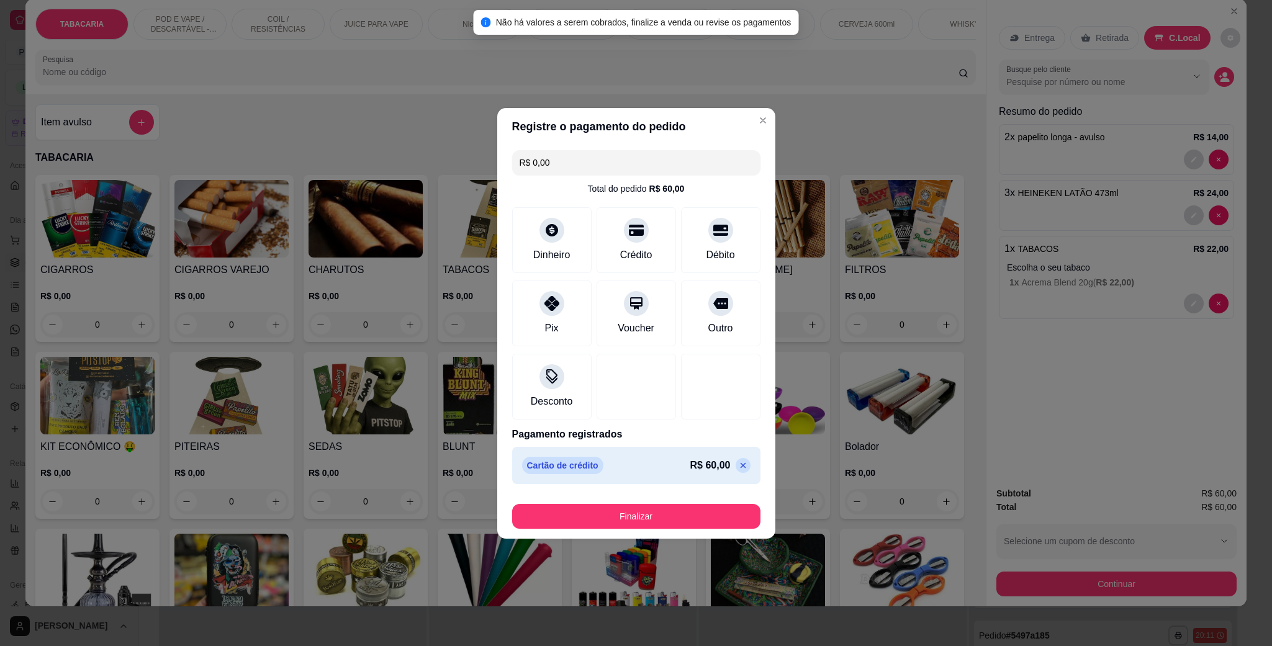
click at [738, 469] on icon at bounding box center [743, 466] width 10 height 10
type input "R$ 60,00"
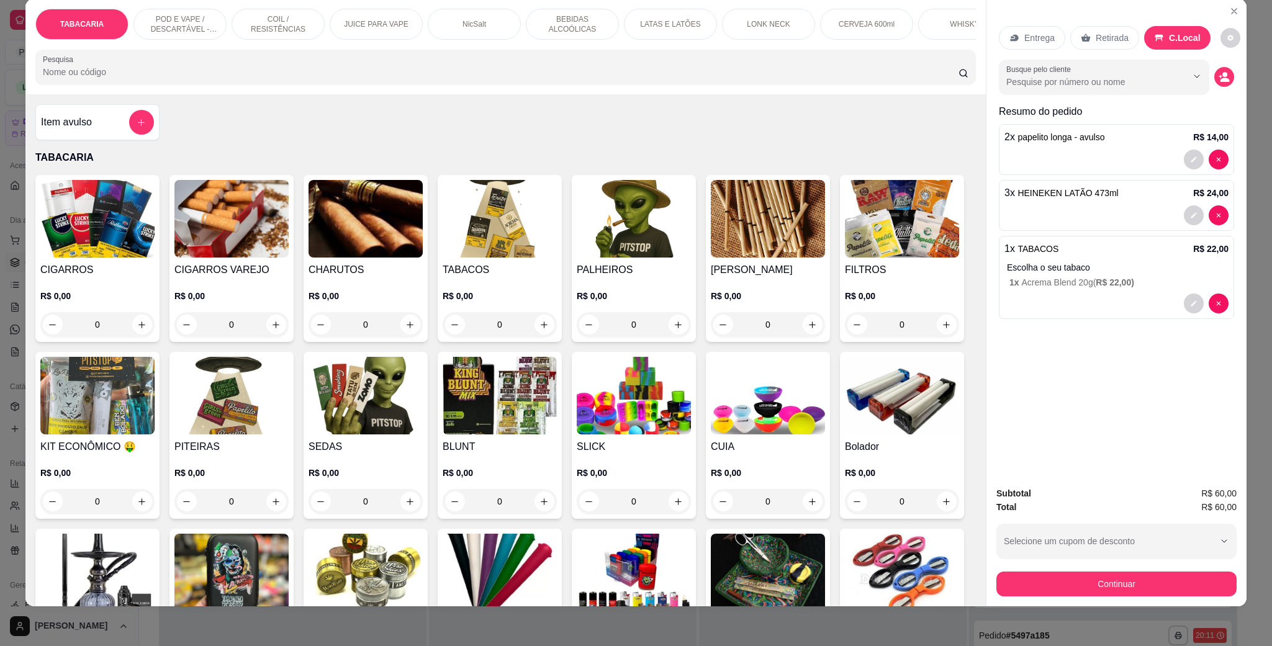
click at [289, 417] on img at bounding box center [231, 396] width 114 height 78
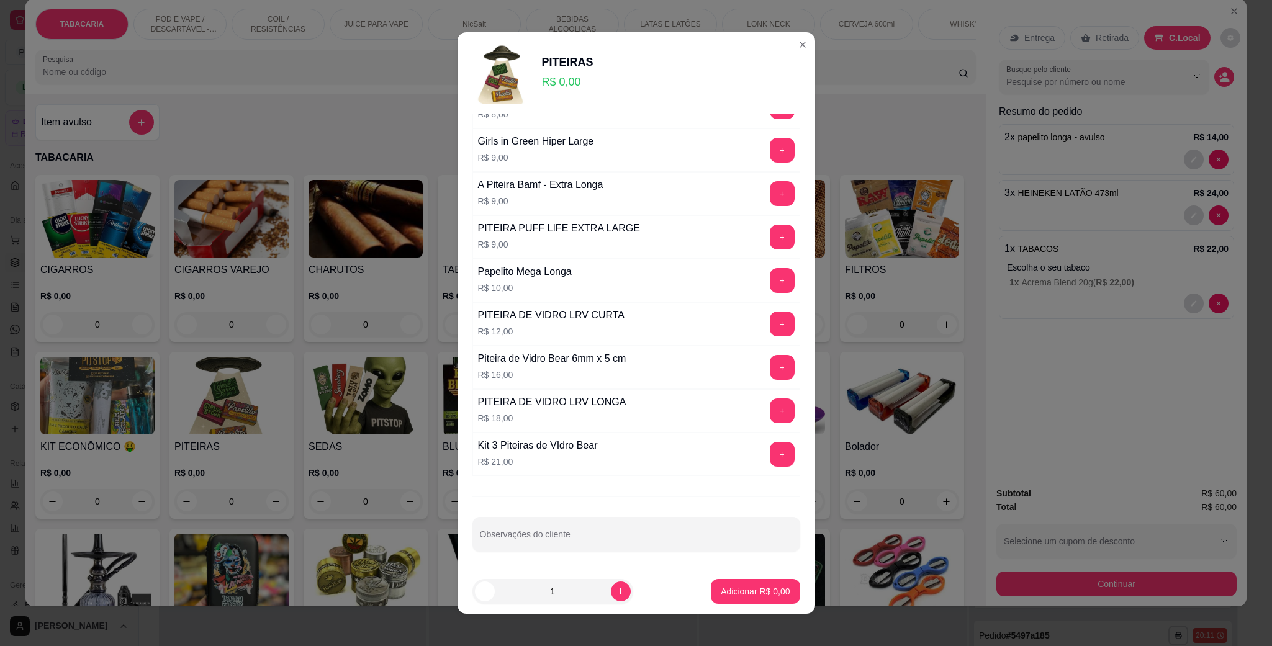
scroll to position [1226, 0]
click at [770, 278] on button "+" at bounding box center [782, 280] width 25 height 25
click at [761, 598] on button "Adicionar R$ 10,00" at bounding box center [753, 591] width 94 height 25
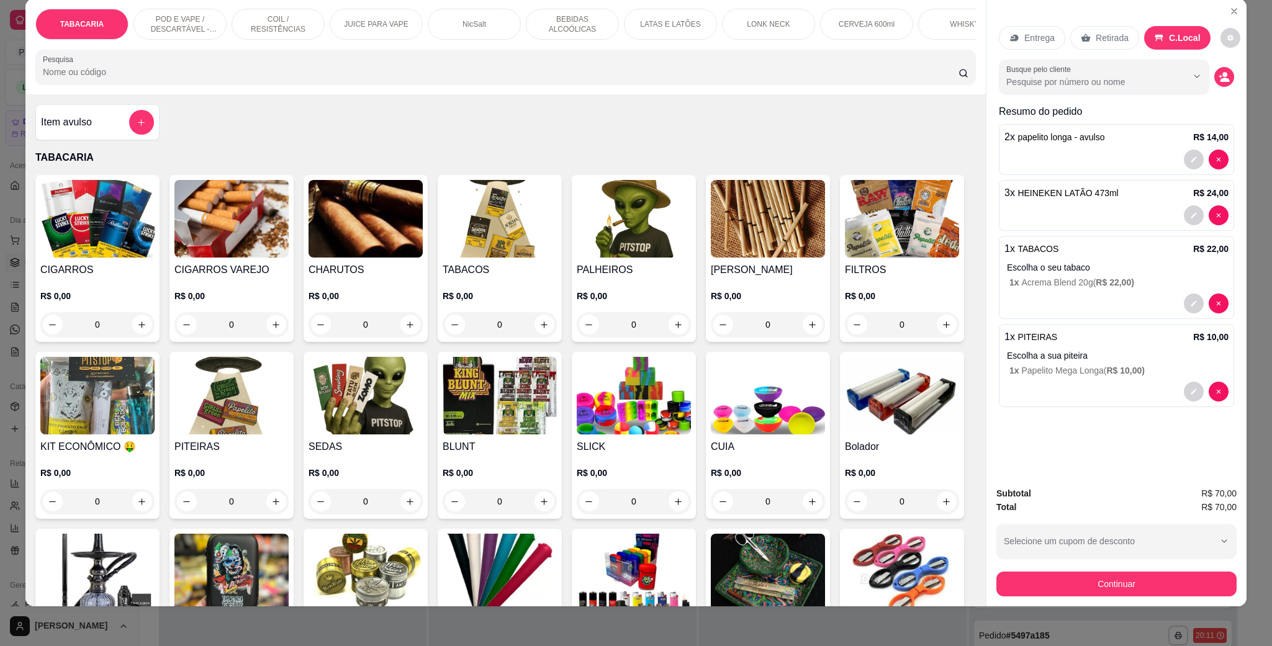
click at [1132, 585] on button "Continuar" at bounding box center [1117, 584] width 240 height 25
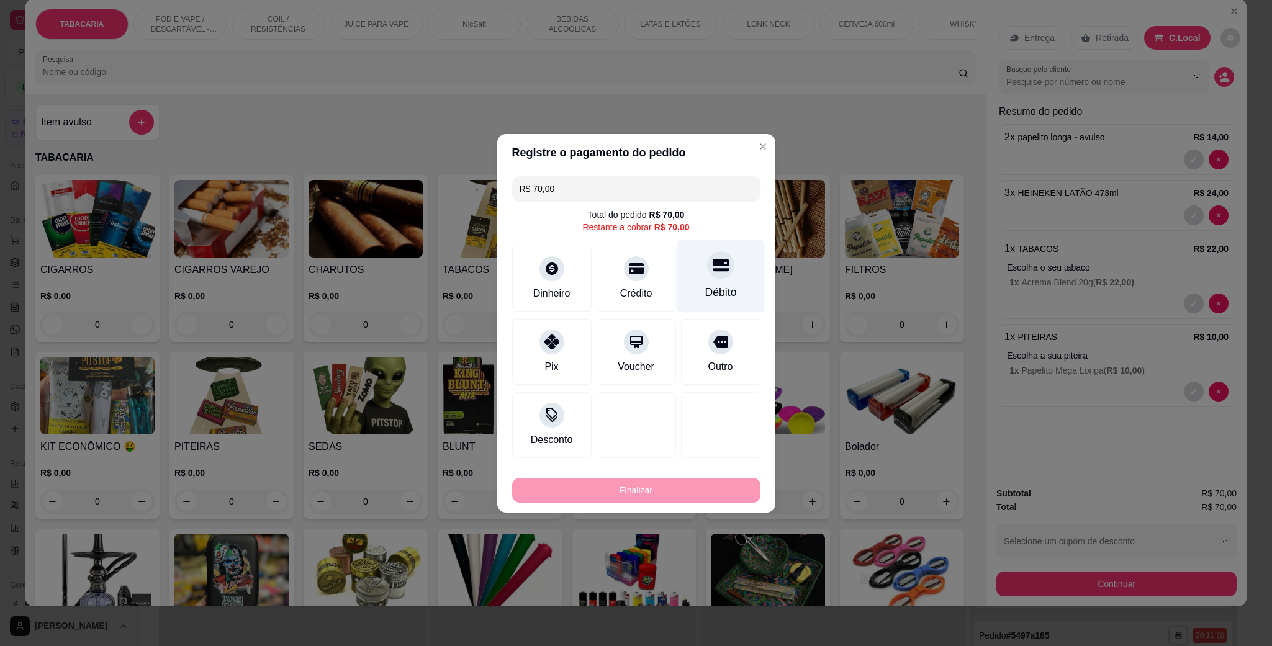
click at [694, 264] on div "Débito" at bounding box center [721, 276] width 88 height 73
type input "R$ 0,00"
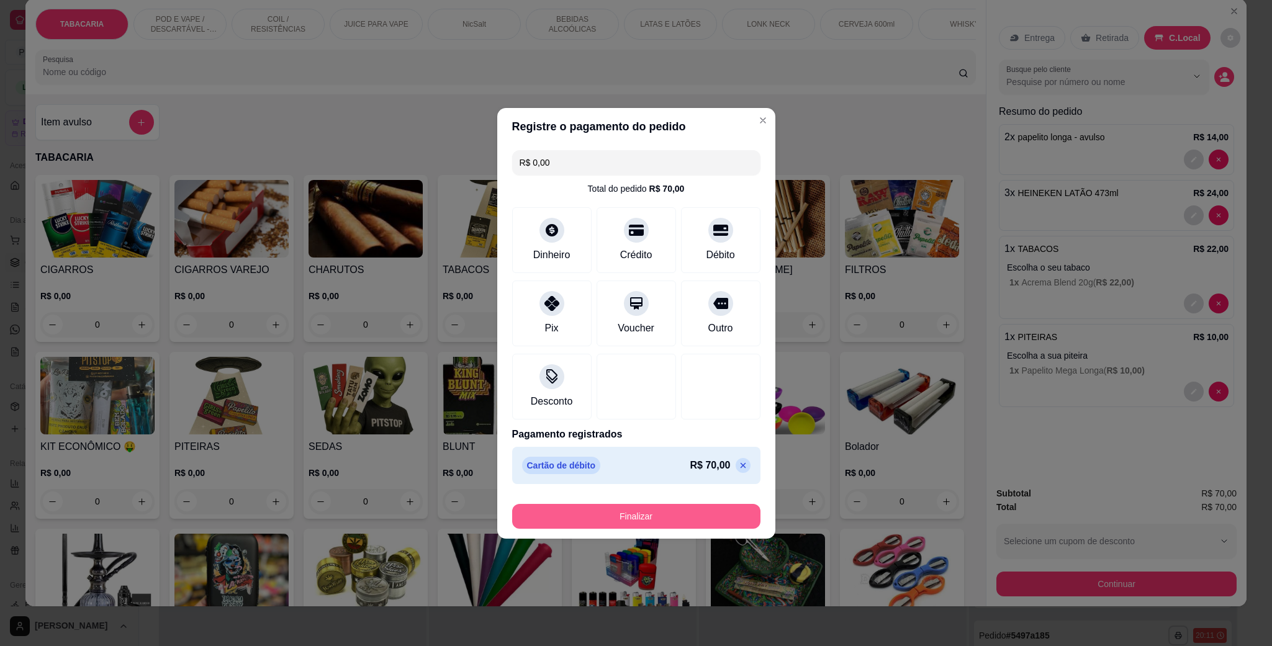
click at [680, 522] on button "Finalizar" at bounding box center [636, 516] width 248 height 25
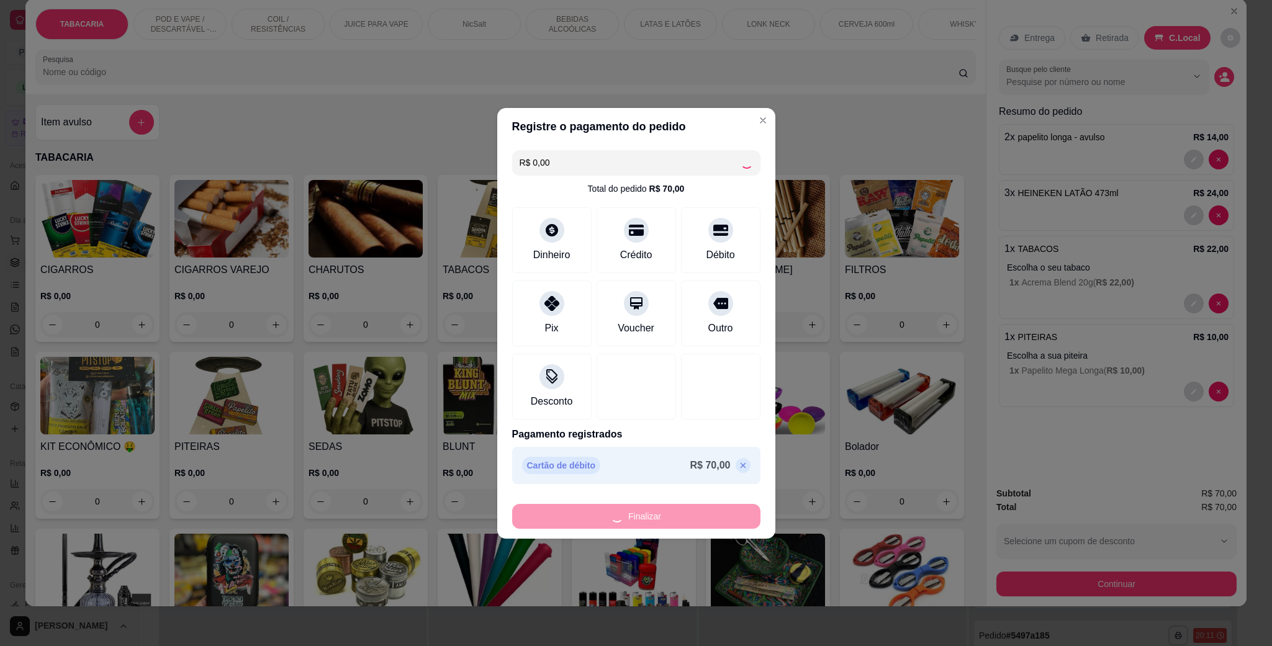
type input "0"
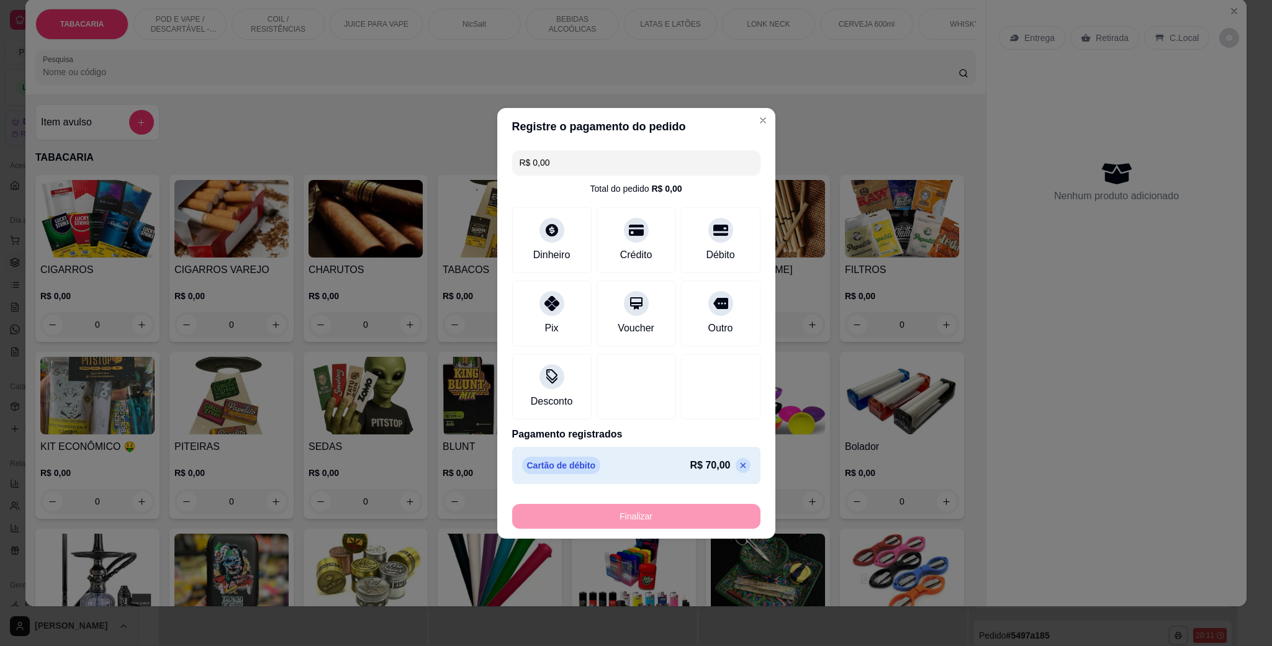
type input "-R$ 70,00"
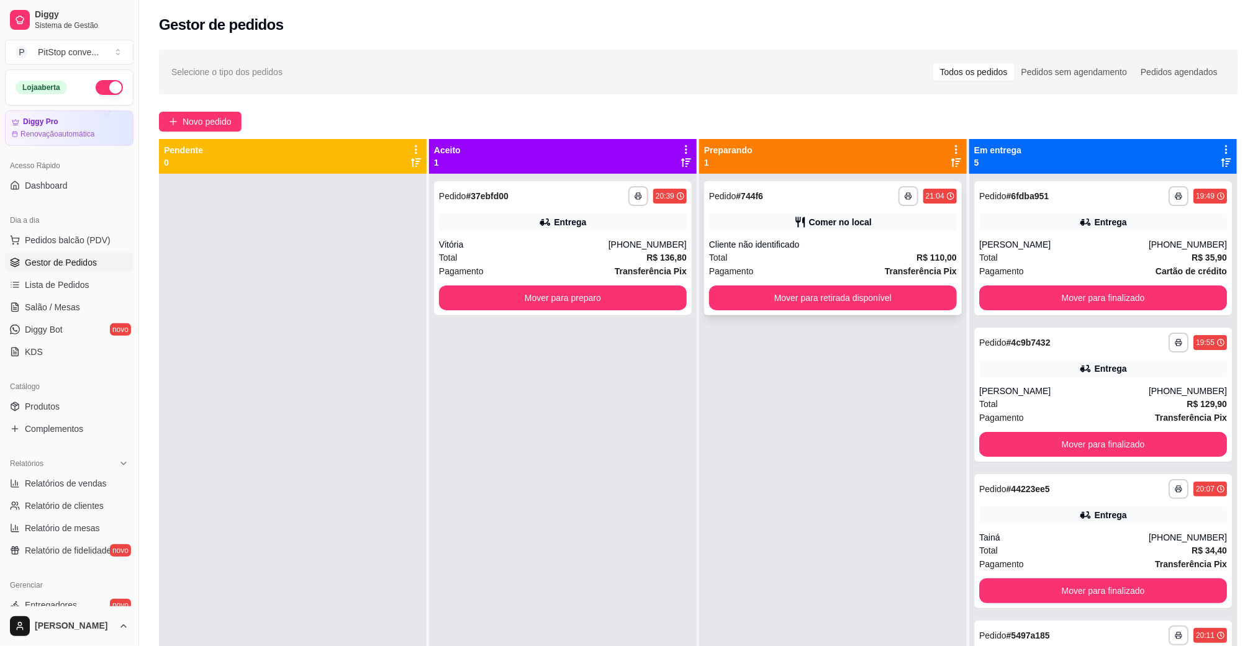
click at [831, 270] on div "Pagamento Transferência Pix" at bounding box center [833, 271] width 248 height 14
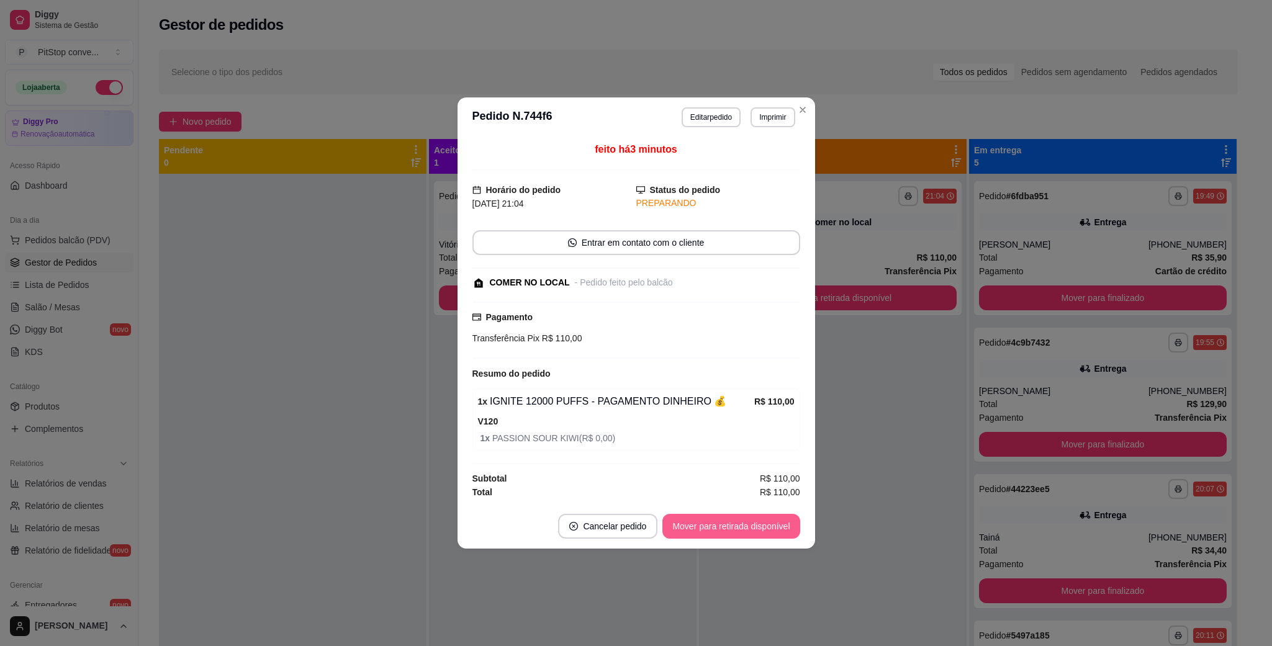
click at [769, 522] on button "Mover para retirada disponível" at bounding box center [730, 526] width 137 height 25
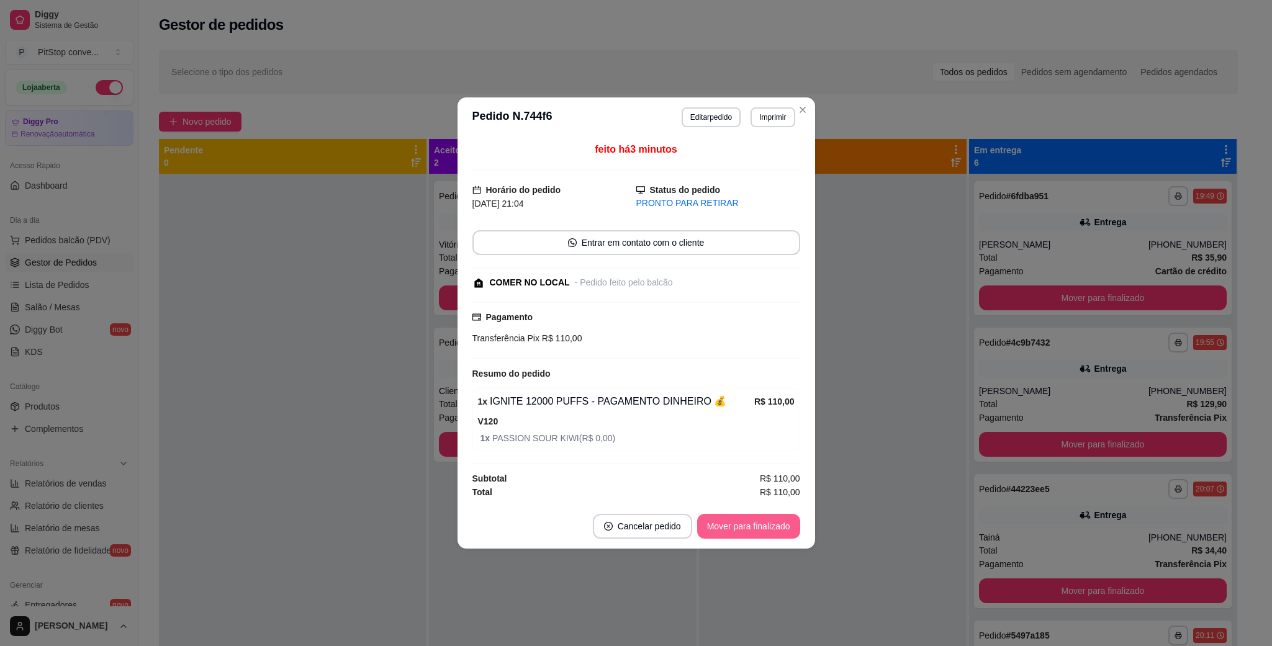
click at [741, 530] on button "Mover para finalizado" at bounding box center [748, 526] width 103 height 25
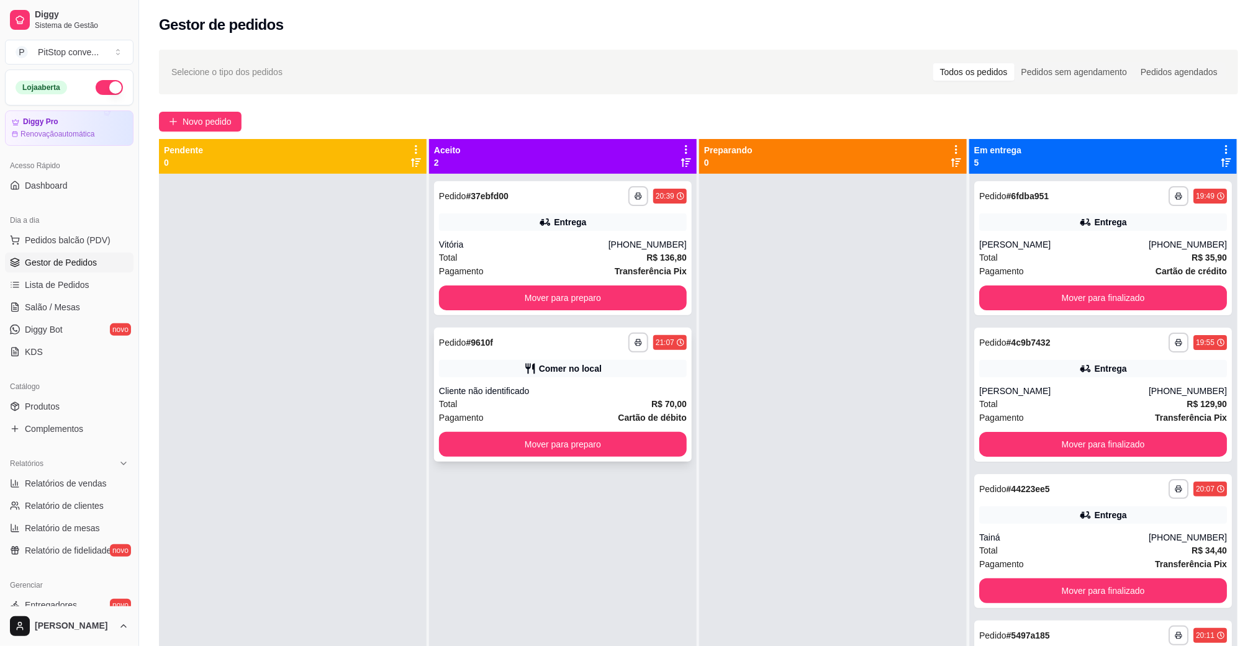
click at [596, 391] on div "Cliente não identificado" at bounding box center [563, 391] width 248 height 12
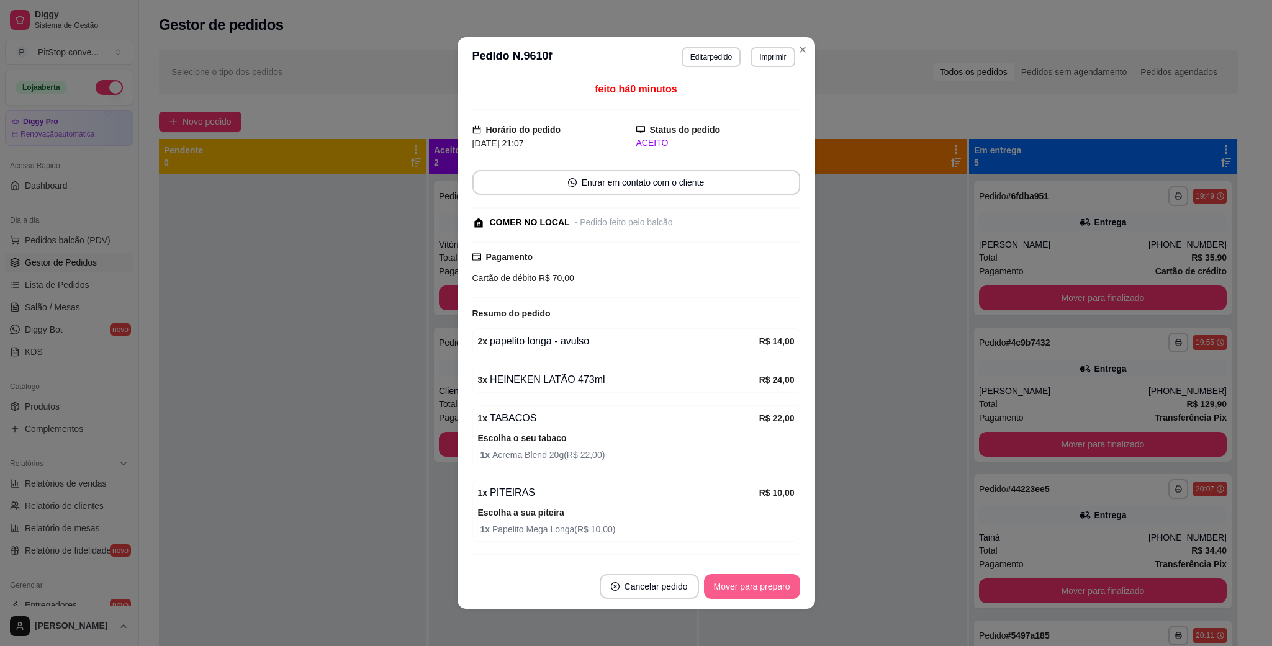
click at [751, 598] on button "Mover para preparo" at bounding box center [752, 586] width 96 height 25
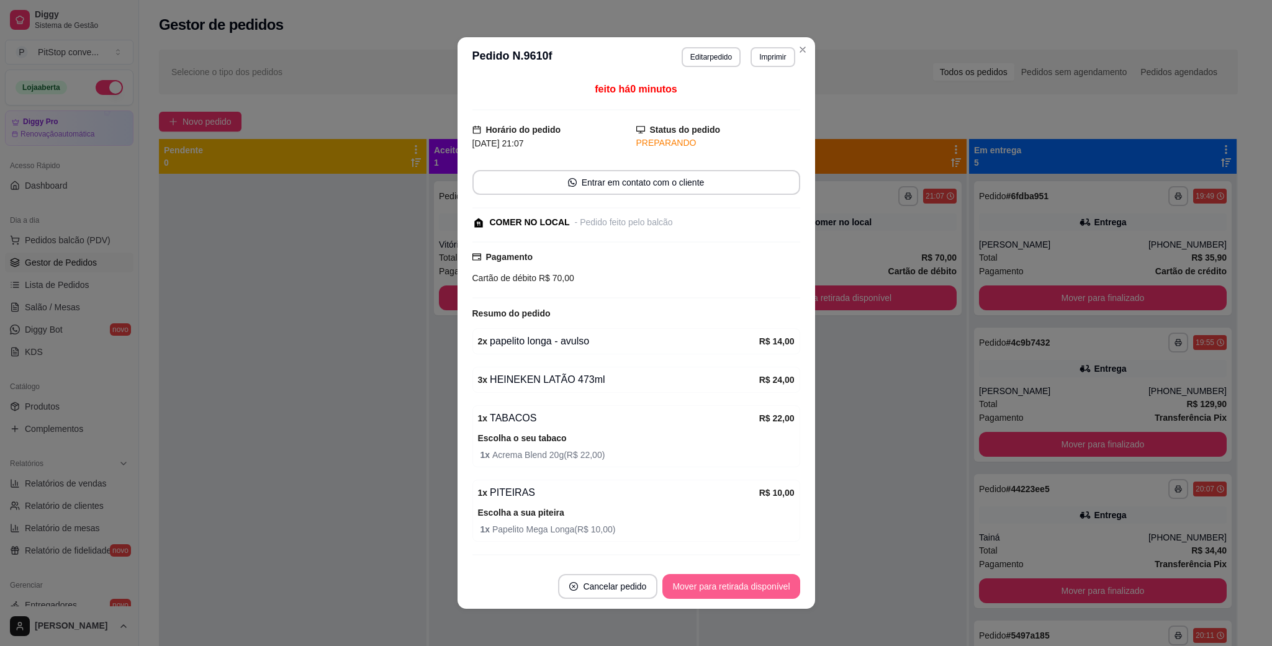
click at [748, 594] on button "Mover para retirada disponível" at bounding box center [730, 586] width 137 height 25
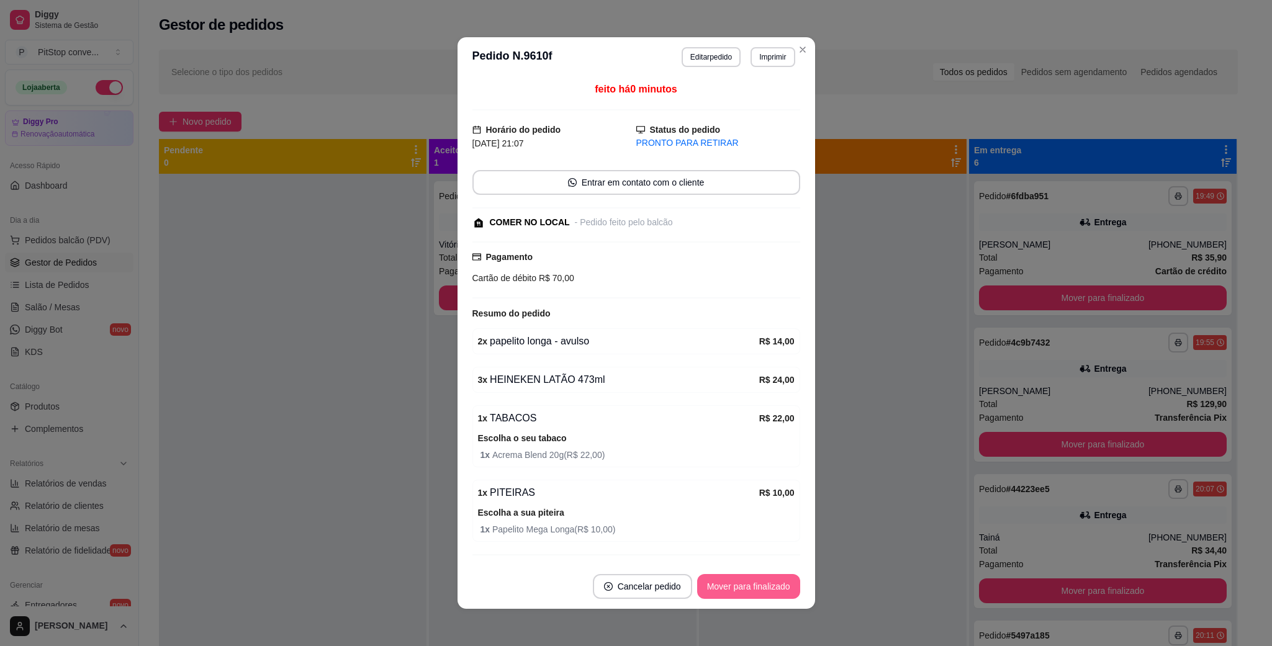
click at [748, 587] on button "Mover para finalizado" at bounding box center [748, 586] width 103 height 25
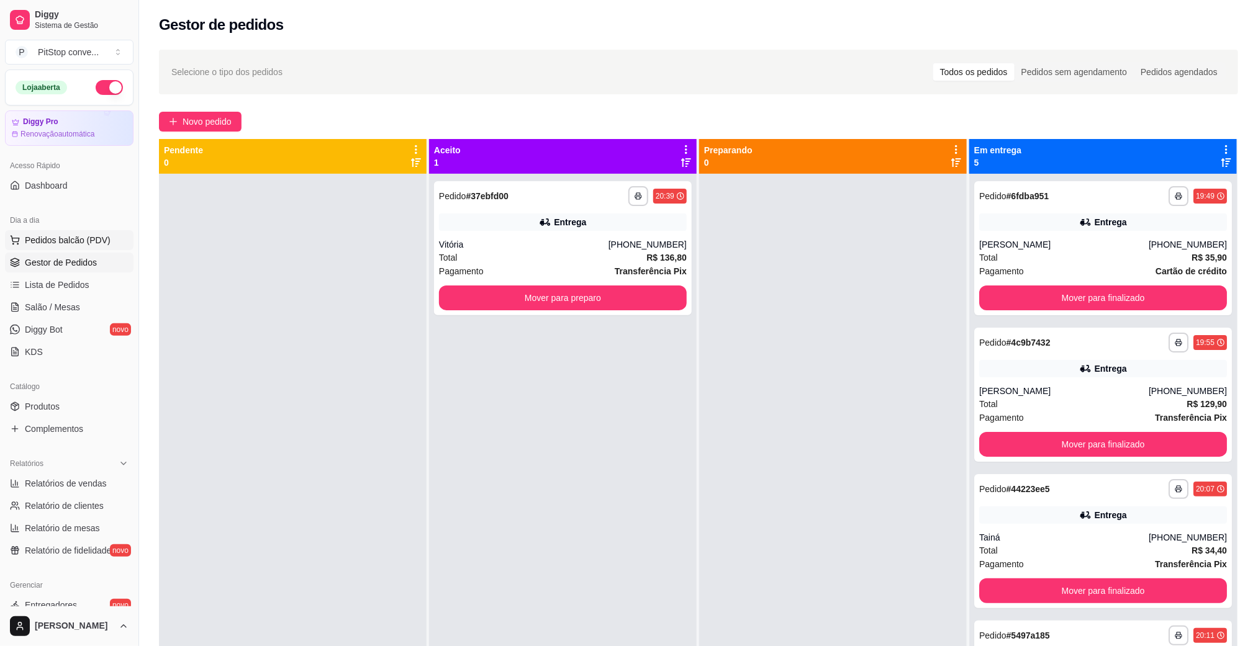
click at [102, 246] on span "Pedidos balcão (PDV)" at bounding box center [68, 240] width 86 height 12
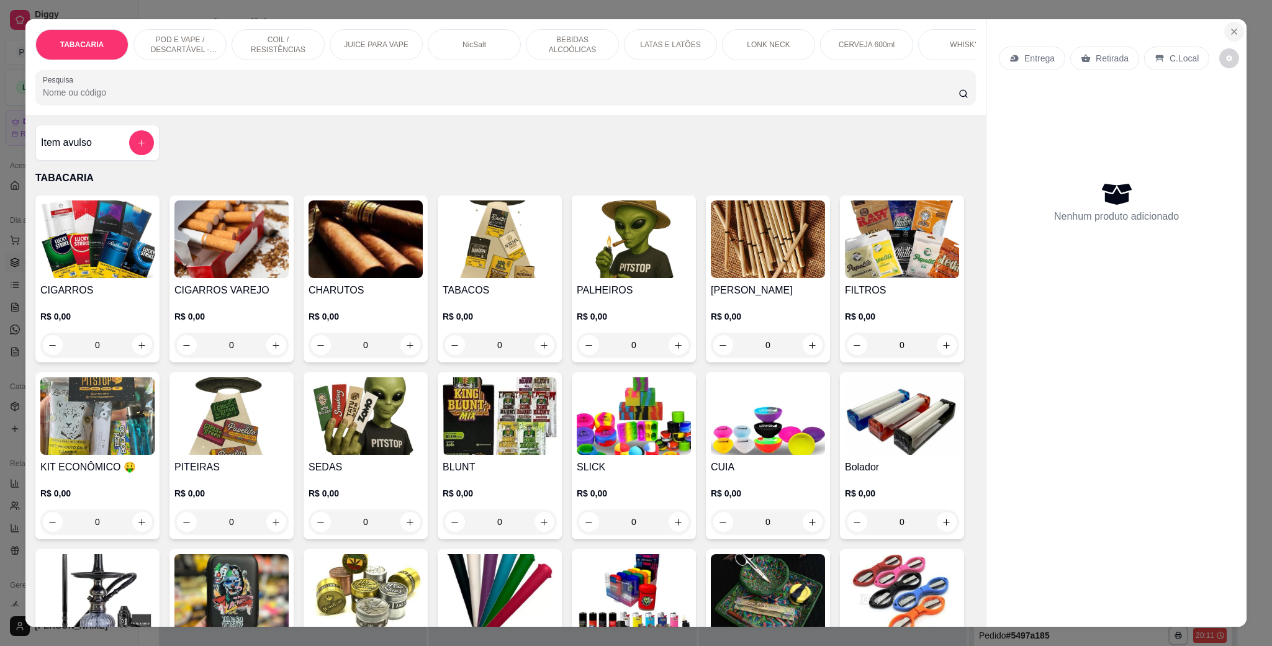
click at [1229, 32] on icon "Close" at bounding box center [1234, 32] width 10 height 10
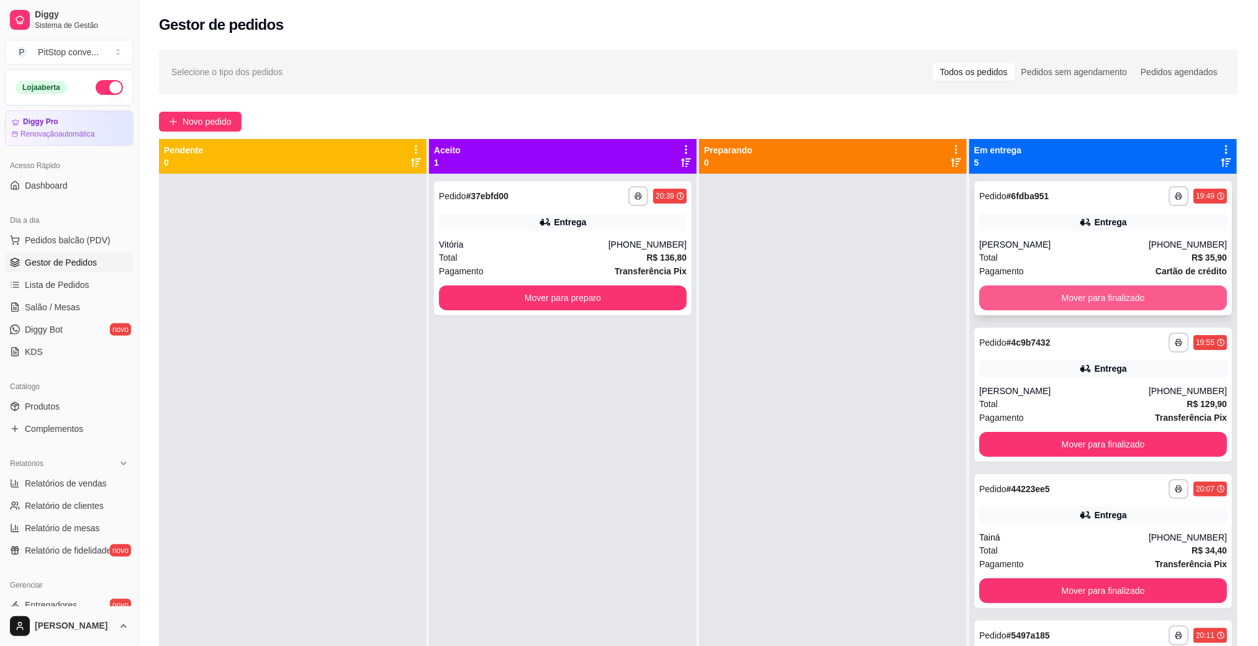
click at [1011, 302] on button "Mover para finalizado" at bounding box center [1103, 298] width 248 height 25
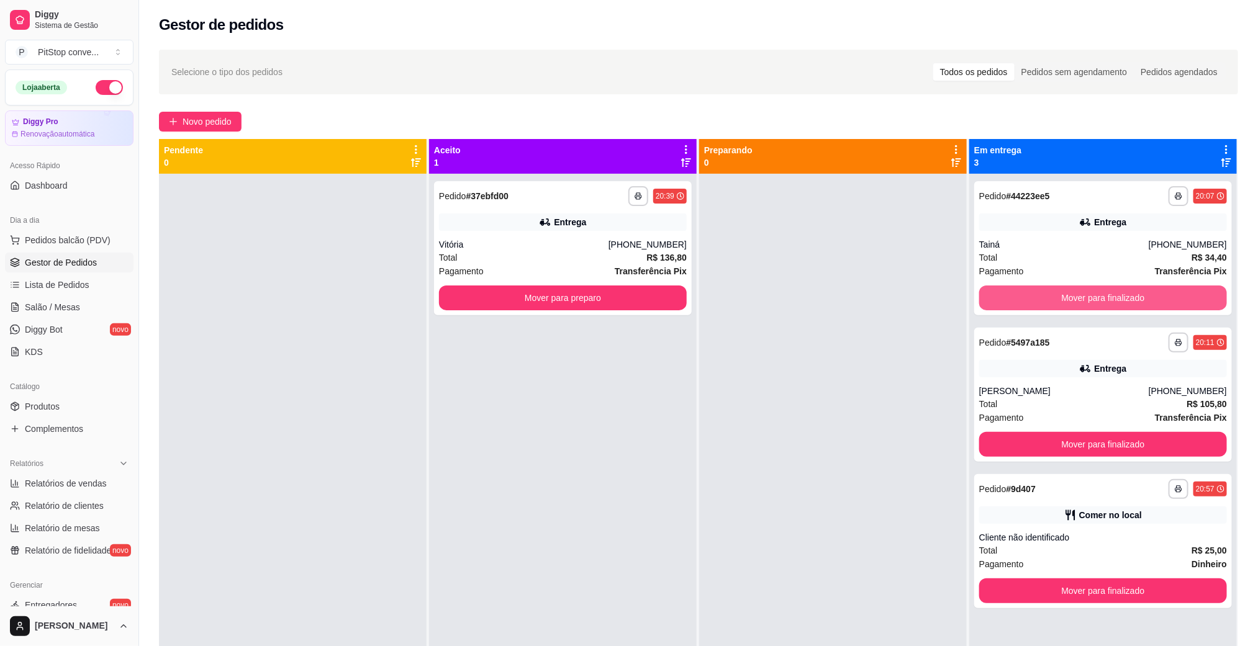
click at [1011, 302] on button "Mover para finalizado" at bounding box center [1103, 298] width 248 height 25
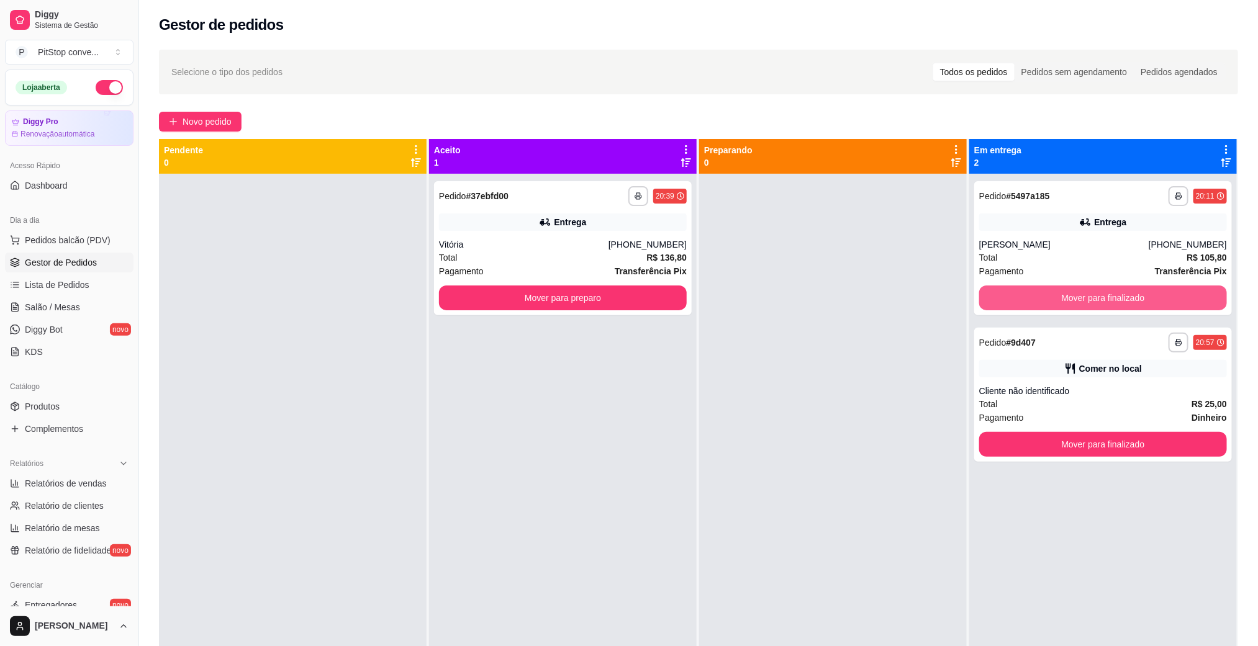
click at [1011, 302] on button "Mover para finalizado" at bounding box center [1103, 298] width 248 height 25
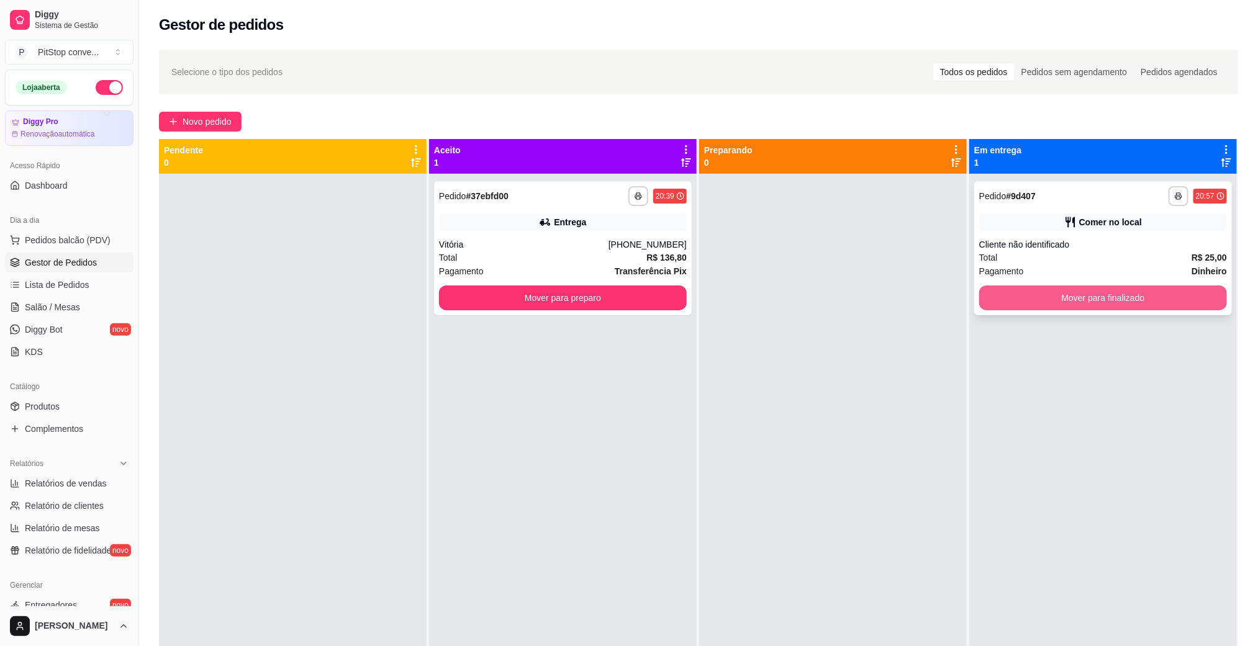
click at [1017, 301] on button "Mover para finalizado" at bounding box center [1103, 298] width 248 height 25
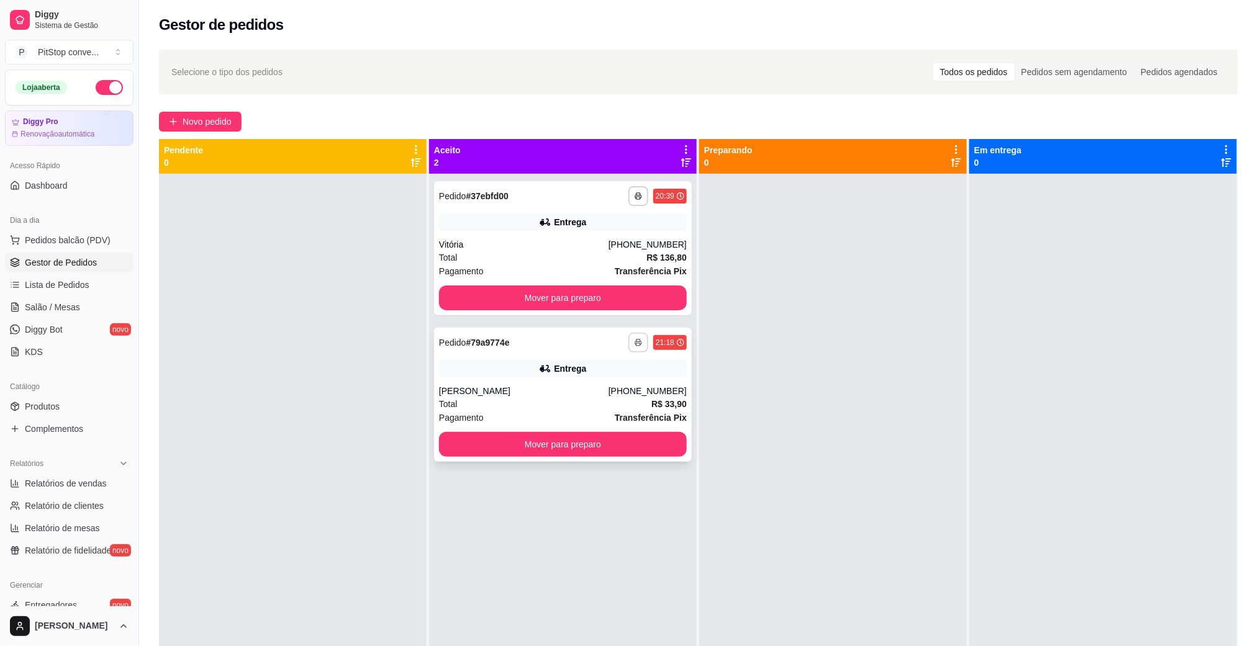
click at [630, 334] on button "button" at bounding box center [638, 343] width 20 height 20
click at [596, 384] on button "IMPRESSORA" at bounding box center [599, 386] width 90 height 20
click at [535, 378] on div "**********" at bounding box center [563, 395] width 258 height 134
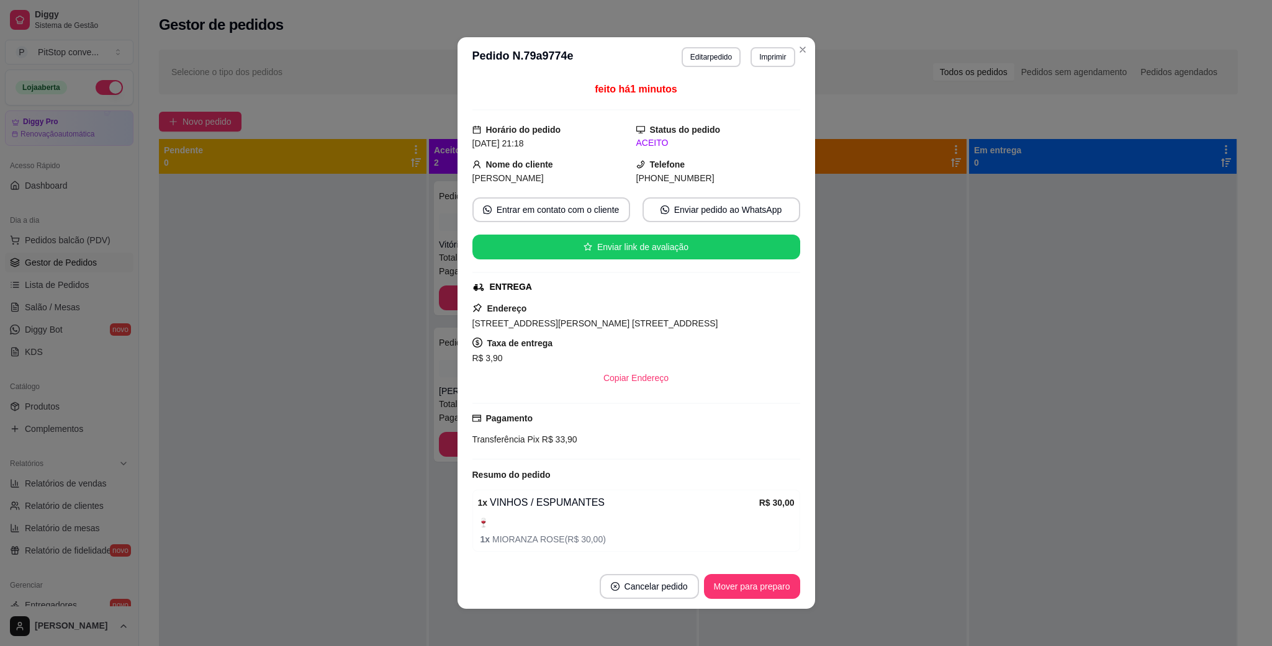
click at [626, 334] on div "Endereço [STREET_ADDRESS][PERSON_NAME] 950, [GEOGRAPHIC_DATA] - 29060180 Apt 20…" at bounding box center [636, 345] width 328 height 89
click at [628, 327] on span "[STREET_ADDRESS][PERSON_NAME] [STREET_ADDRESS]" at bounding box center [595, 324] width 246 height 10
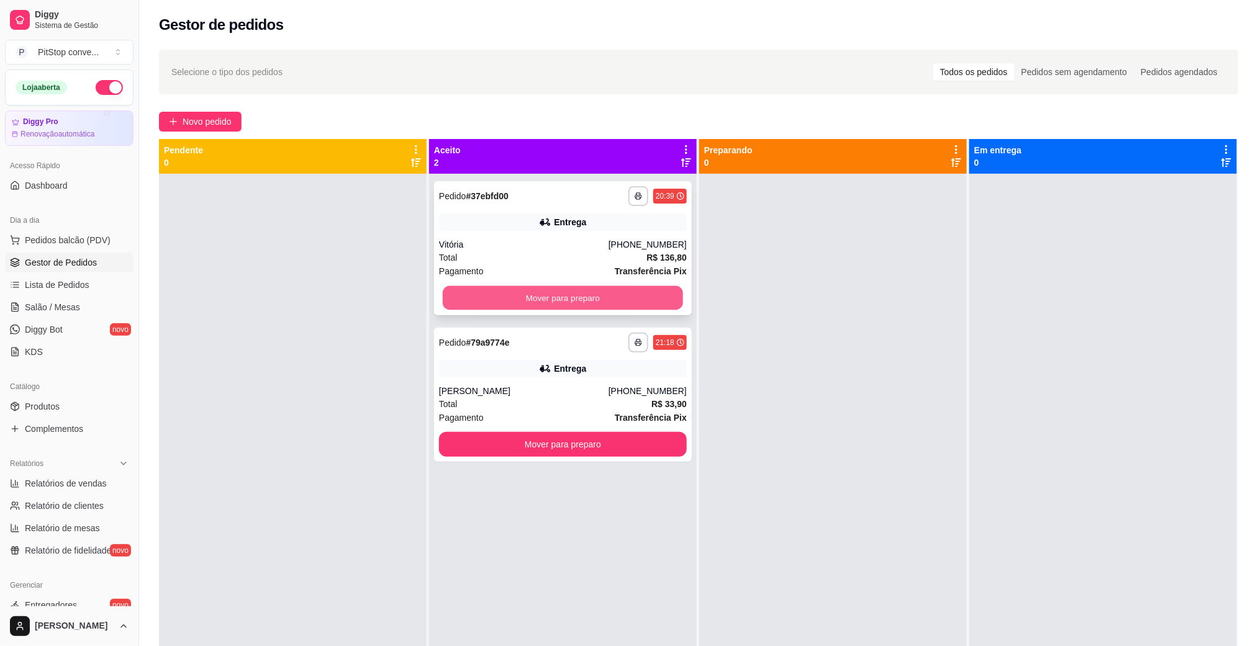
click at [576, 295] on button "Mover para preparo" at bounding box center [563, 298] width 240 height 24
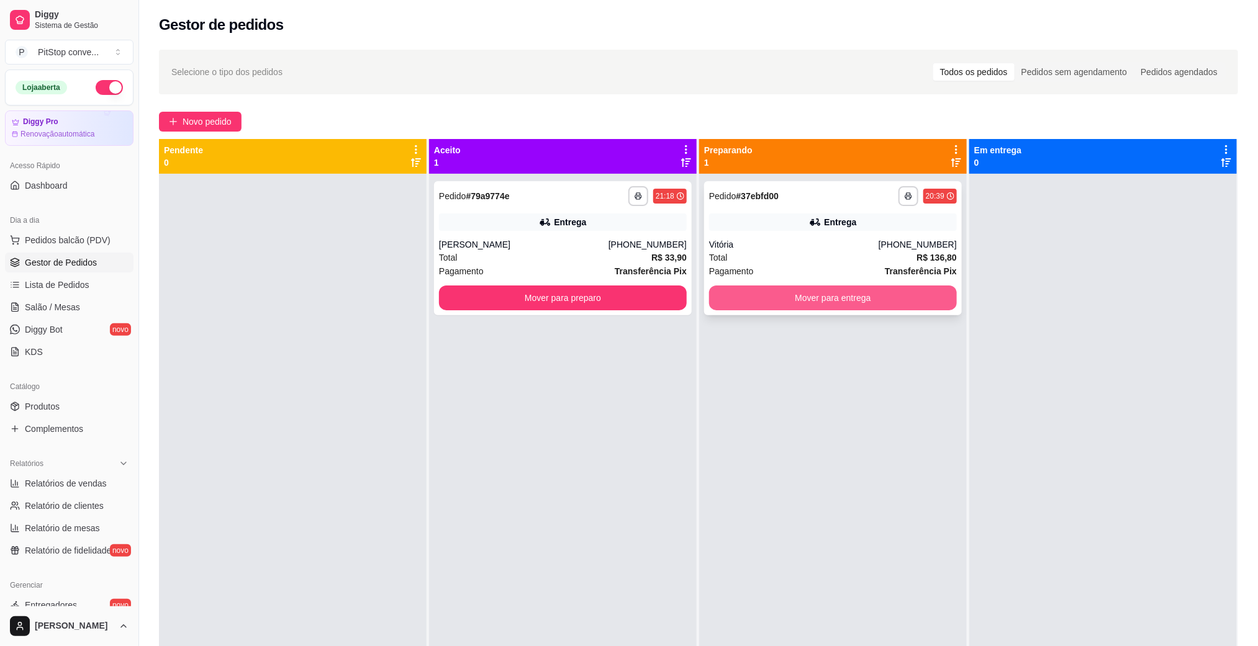
click at [759, 302] on button "Mover para entrega" at bounding box center [833, 298] width 248 height 25
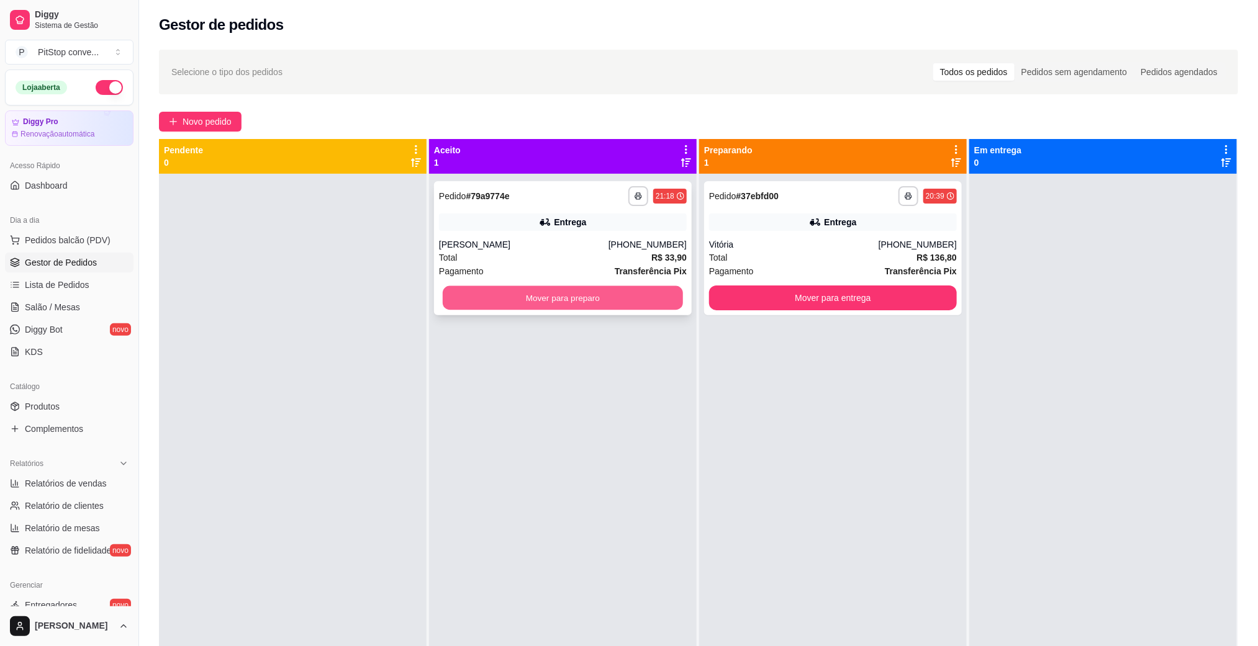
click at [662, 304] on button "Mover para preparo" at bounding box center [563, 298] width 240 height 24
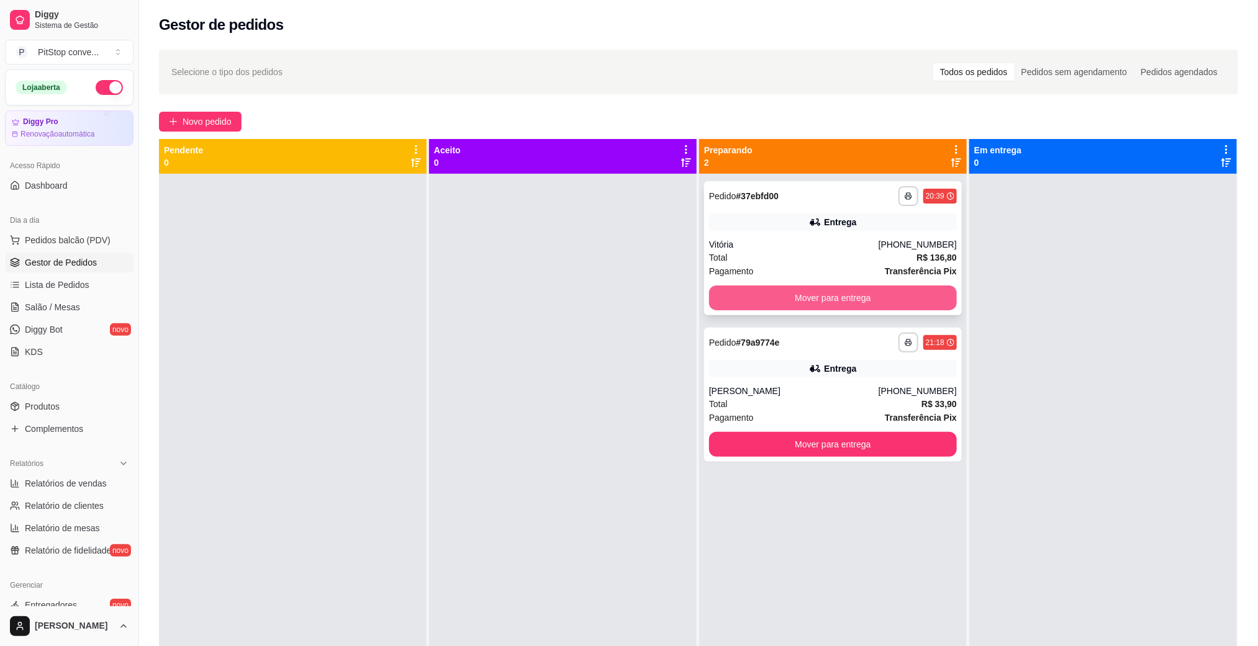
click at [814, 300] on button "Mover para entrega" at bounding box center [833, 298] width 248 height 25
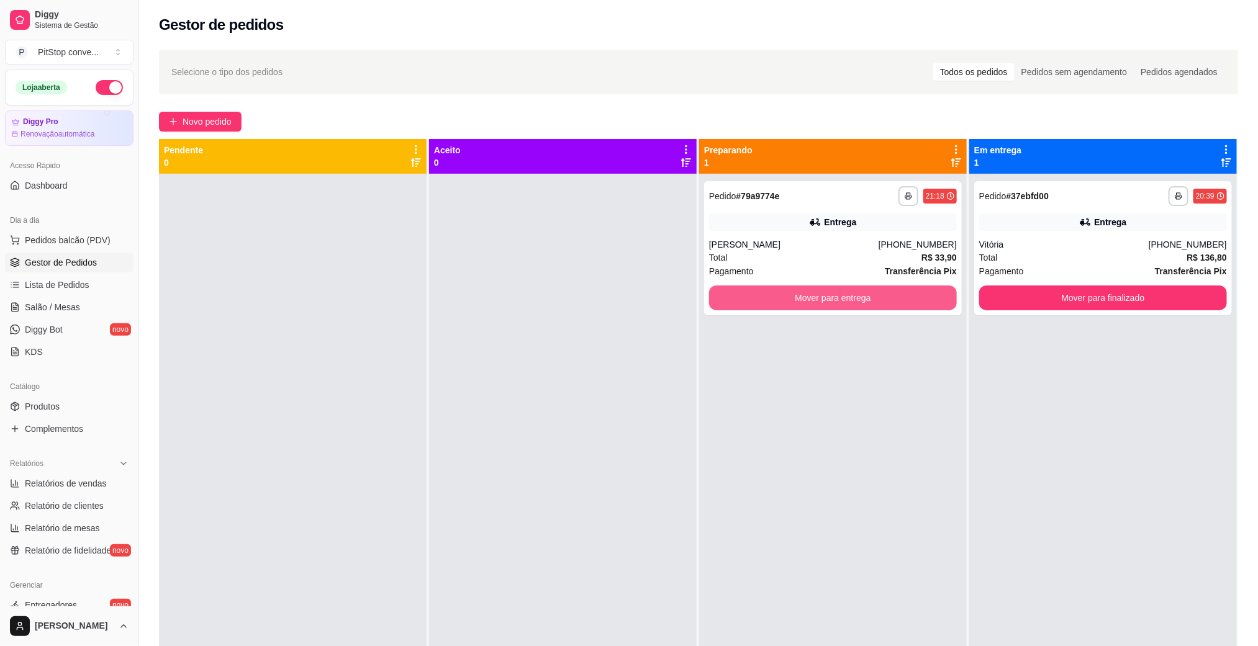
click at [814, 300] on button "Mover para entrega" at bounding box center [833, 298] width 248 height 25
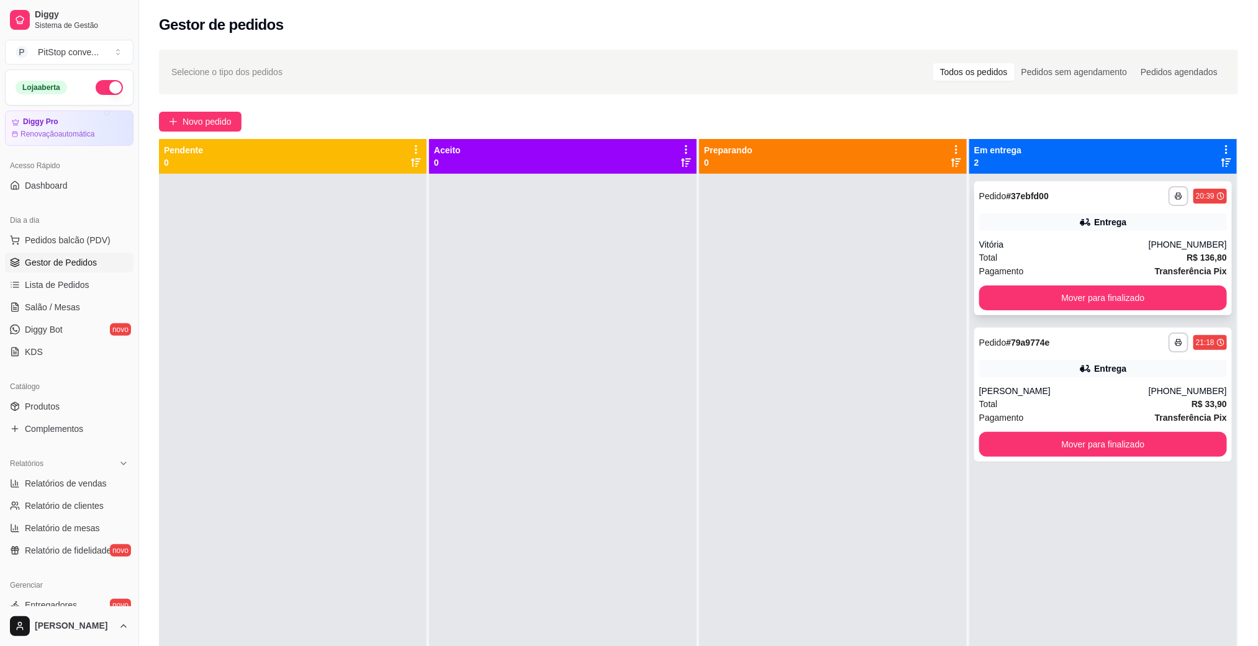
click at [1065, 269] on div "Pagamento Transferência Pix" at bounding box center [1103, 271] width 248 height 14
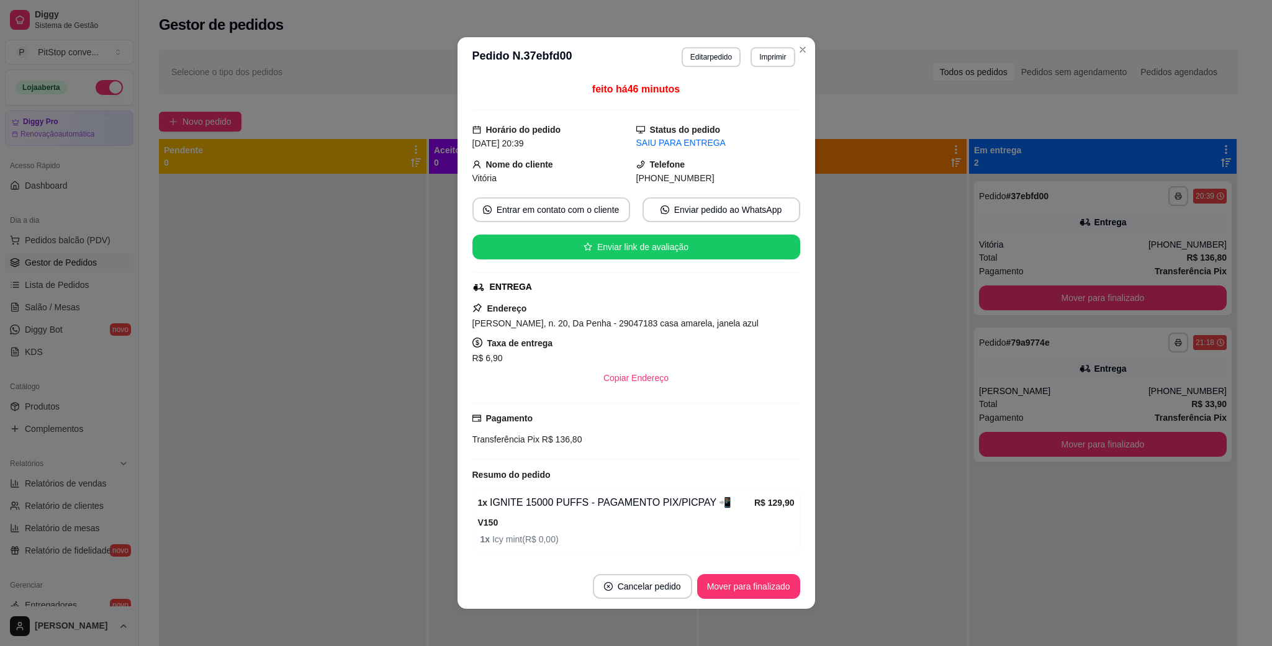
click at [653, 178] on span "[PHONE_NUMBER]" at bounding box center [675, 178] width 78 height 10
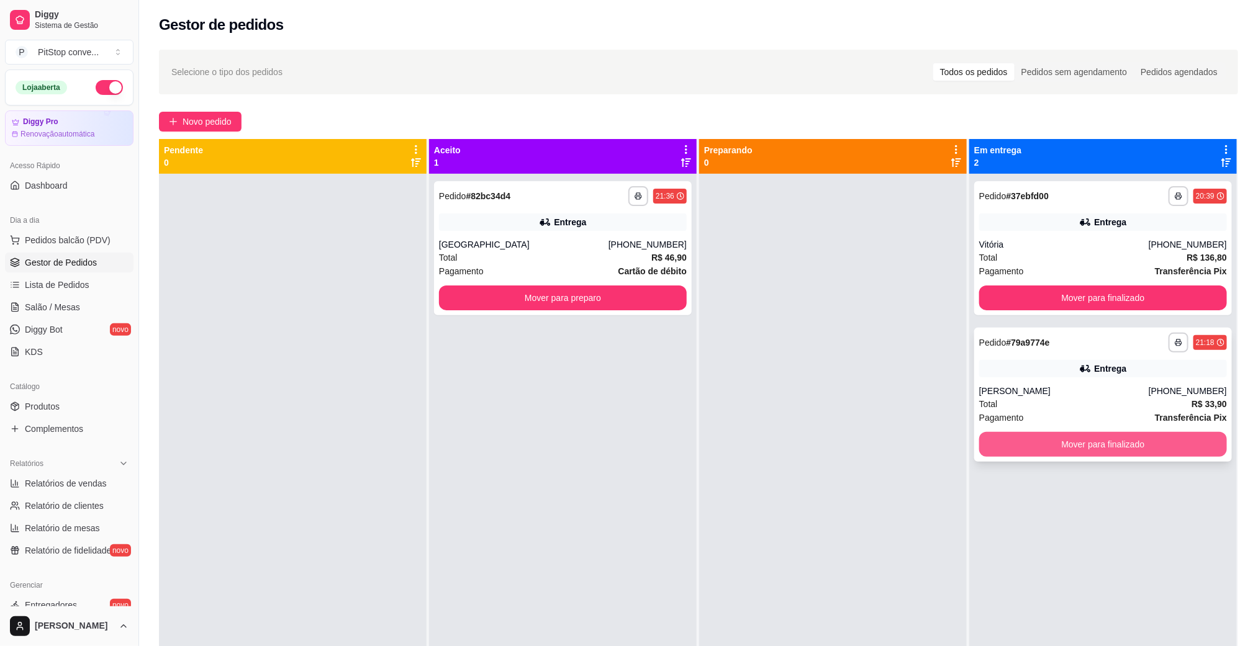
click at [1098, 451] on button "Mover para finalizado" at bounding box center [1103, 444] width 248 height 25
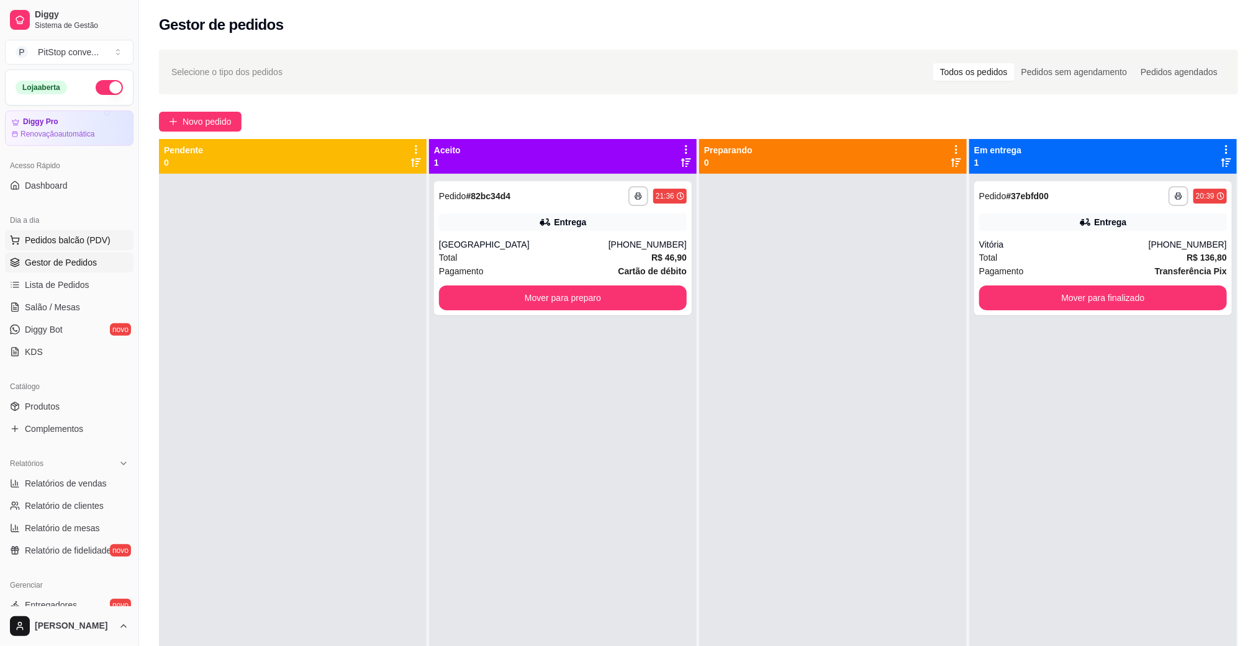
click at [48, 237] on span "Pedidos balcão (PDV)" at bounding box center [68, 240] width 86 height 12
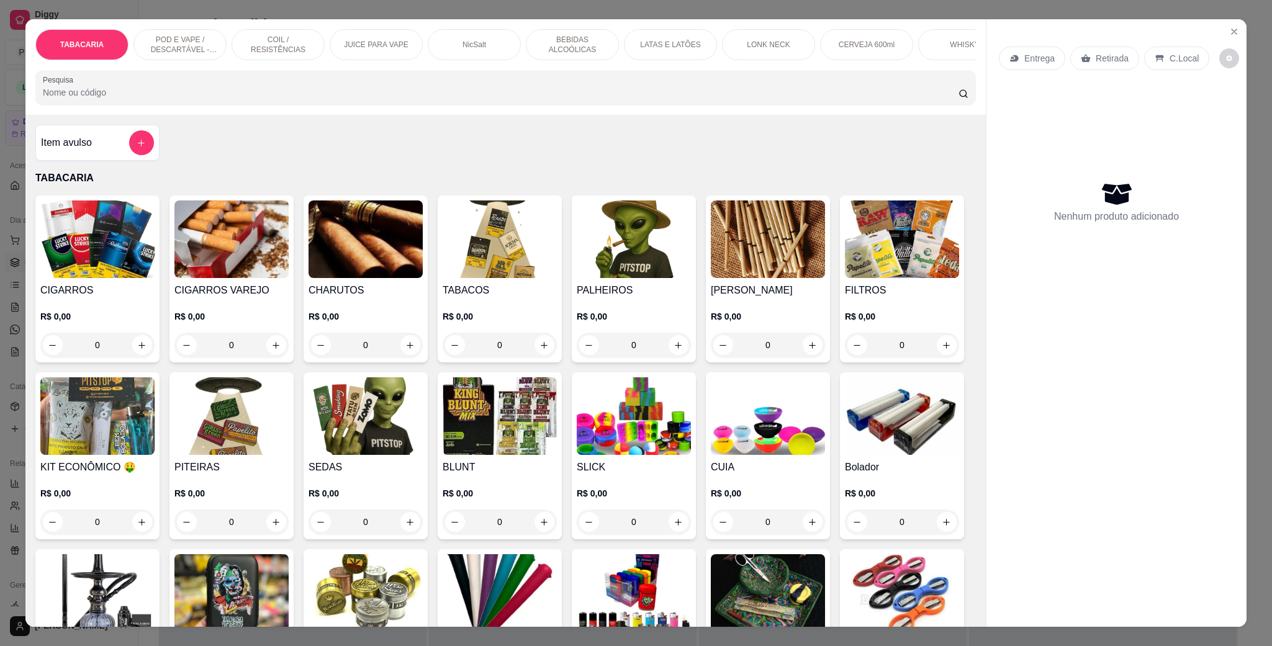
click at [362, 278] on img at bounding box center [366, 240] width 114 height 78
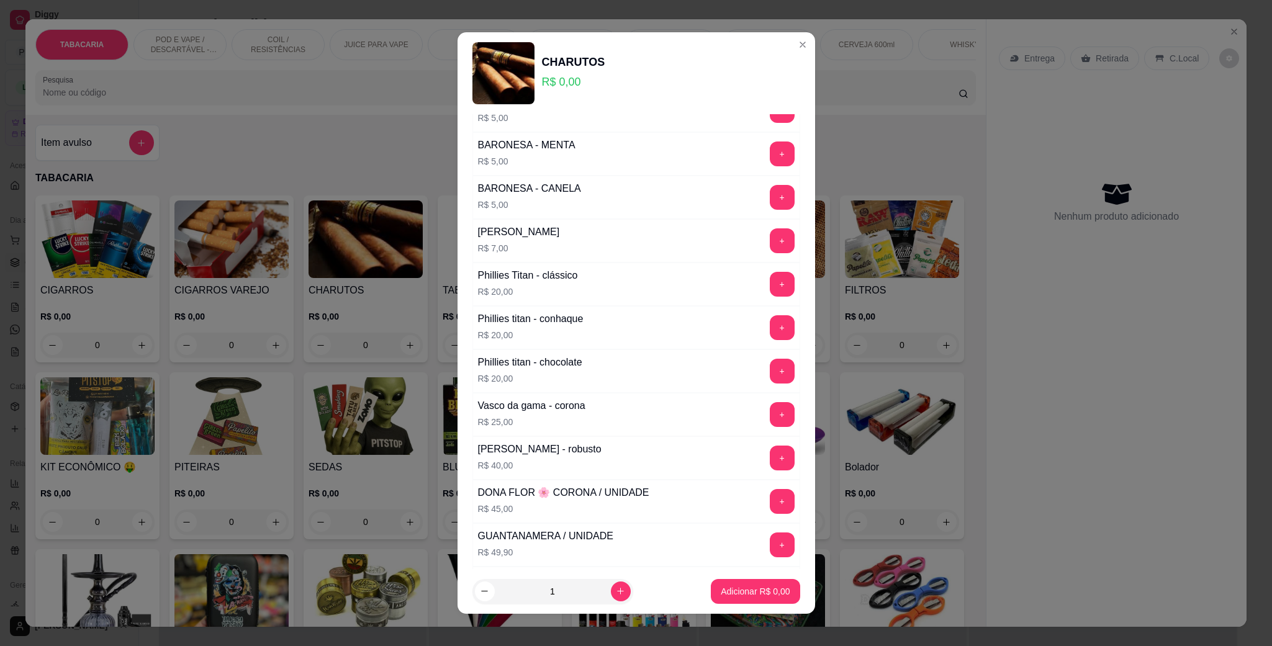
scroll to position [373, 0]
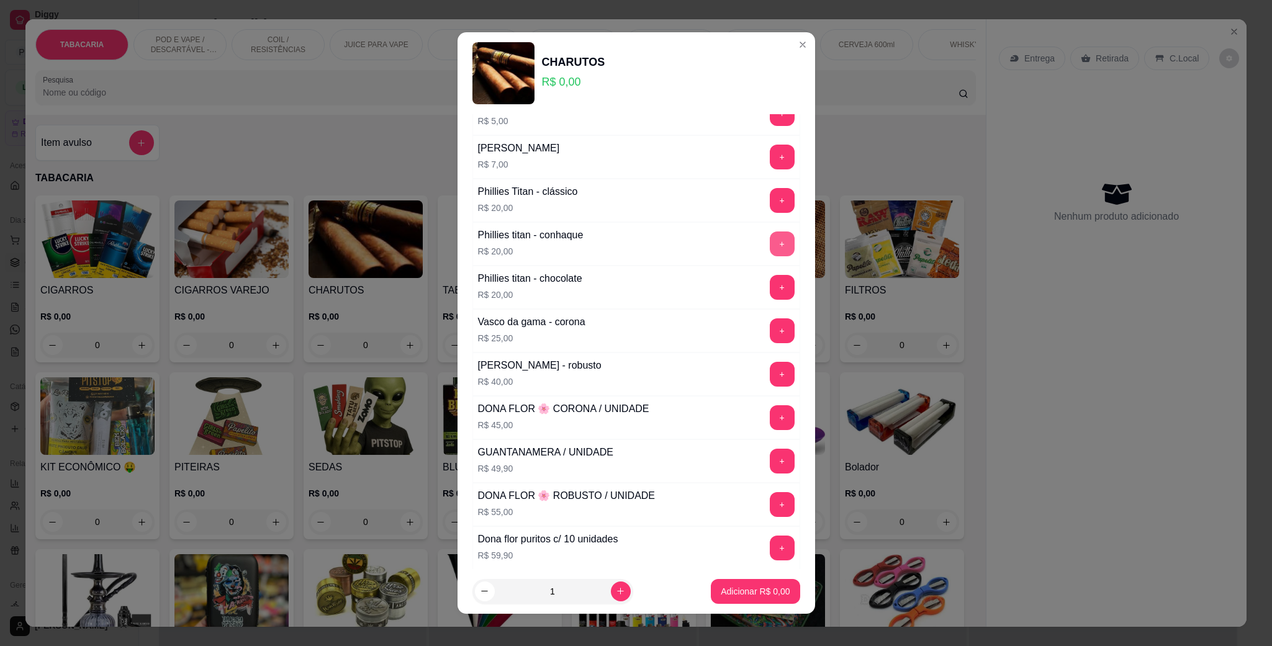
click at [770, 246] on button "+" at bounding box center [782, 244] width 25 height 25
click at [770, 246] on button "+" at bounding box center [782, 244] width 24 height 24
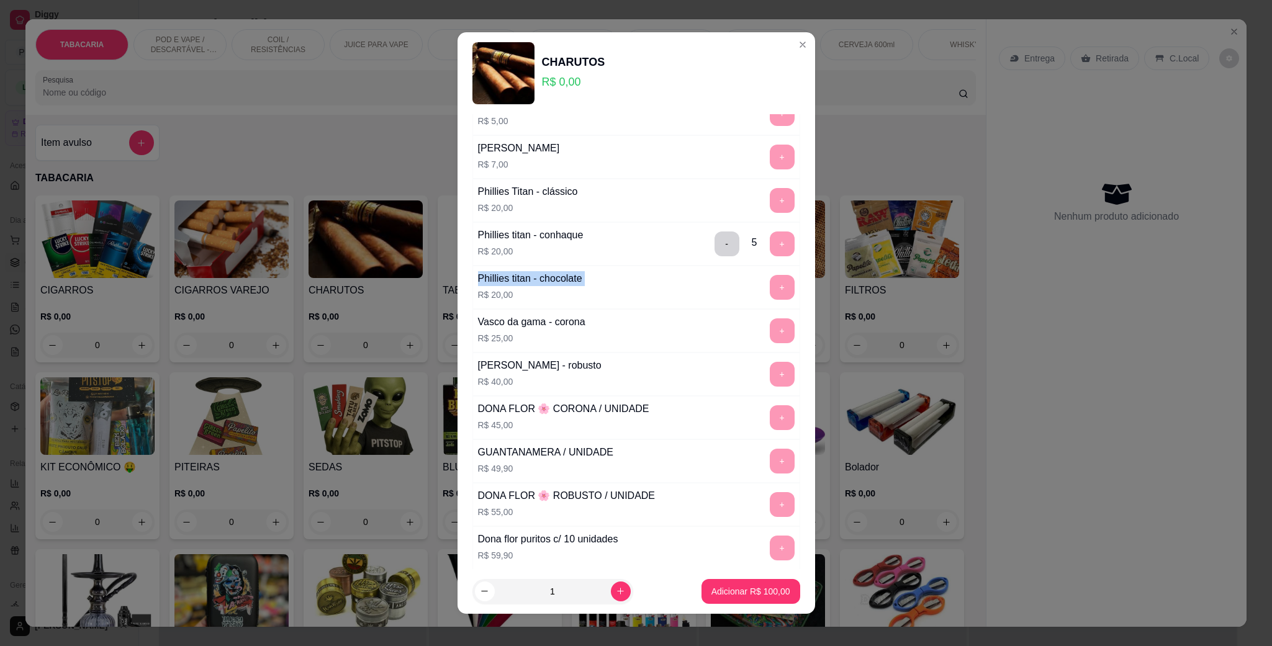
click at [751, 246] on div "- 5 +" at bounding box center [755, 244] width 90 height 25
click at [715, 240] on button "-" at bounding box center [727, 244] width 25 height 25
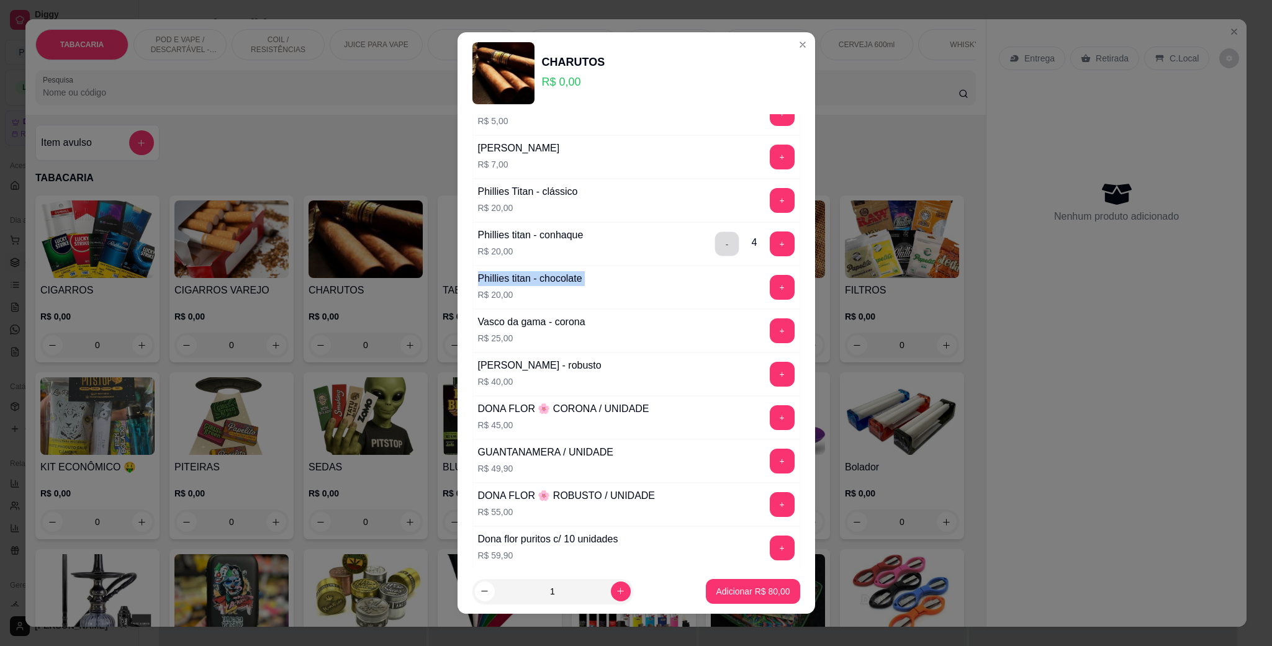
click at [715, 240] on button "-" at bounding box center [727, 244] width 24 height 24
click at [715, 242] on button "-" at bounding box center [727, 244] width 24 height 24
click at [770, 255] on button "+" at bounding box center [782, 244] width 24 height 24
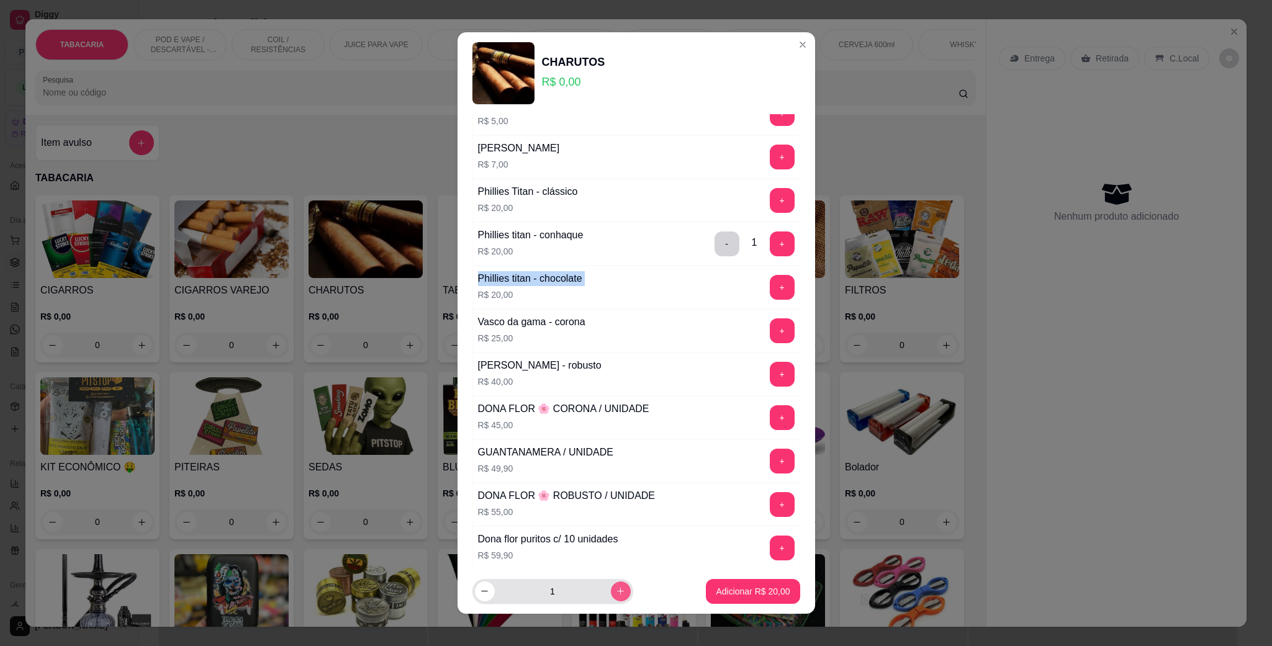
click at [616, 593] on icon "increase-product-quantity" at bounding box center [620, 591] width 9 height 9
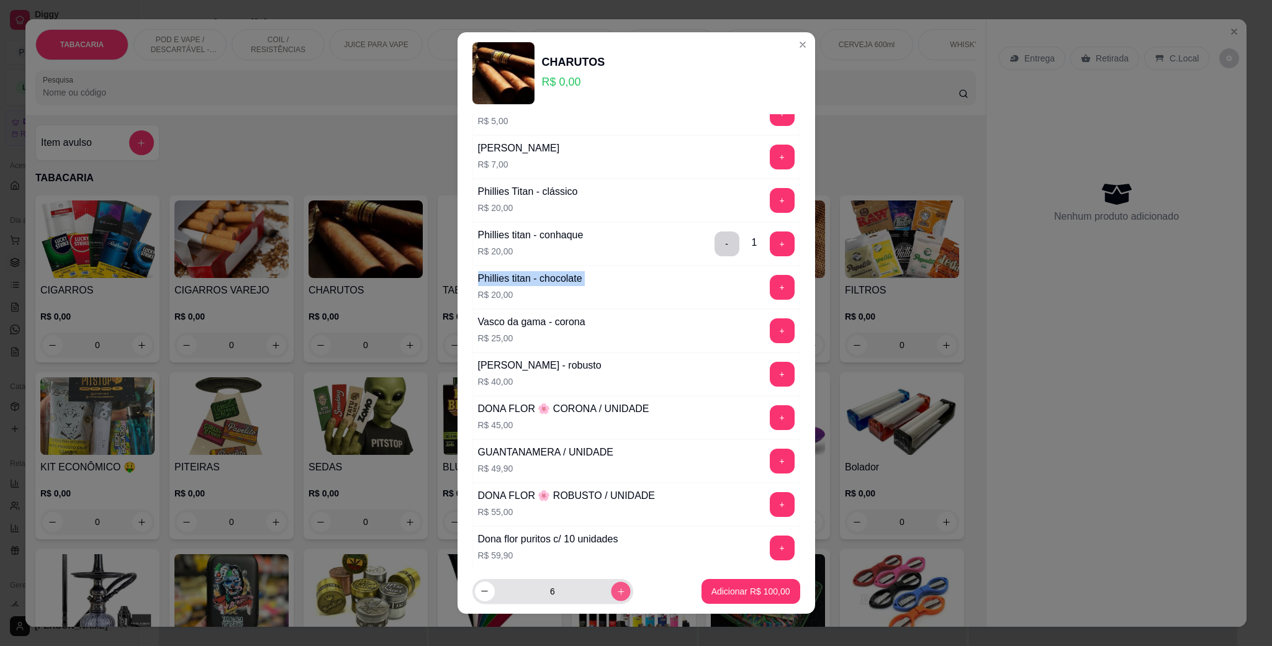
click at [616, 593] on icon "increase-product-quantity" at bounding box center [620, 591] width 9 height 9
type input "9"
click at [712, 591] on p "Adicionar R$ 180,00" at bounding box center [751, 591] width 79 height 12
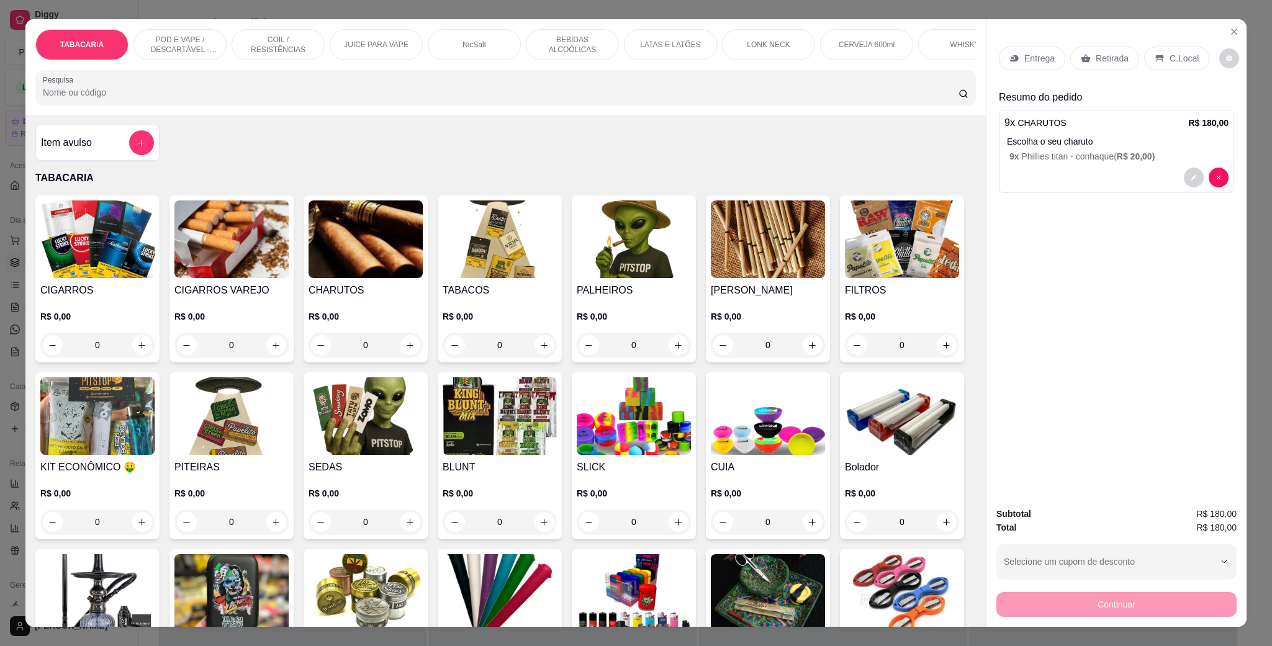
drag, startPoint x: 1174, startPoint y: 60, endPoint x: 1220, endPoint y: 326, distance: 270.3
click at [1174, 58] on p "C.Local" at bounding box center [1184, 58] width 29 height 12
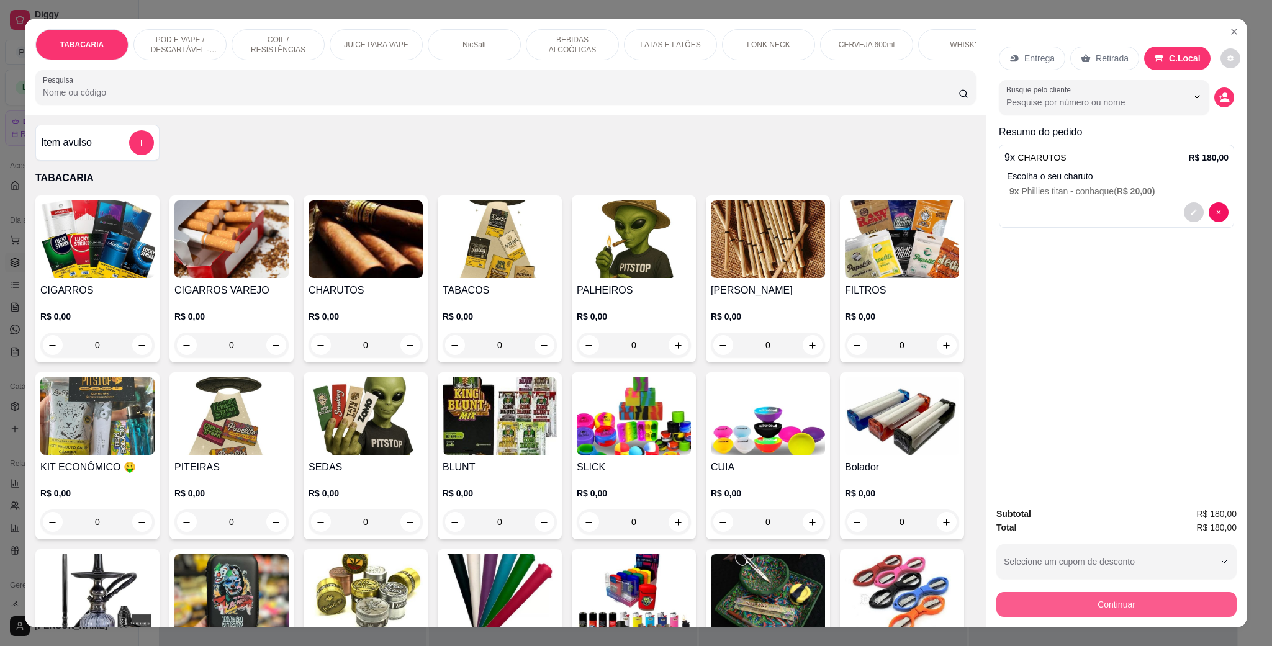
click at [1112, 610] on button "Continuar" at bounding box center [1117, 604] width 240 height 25
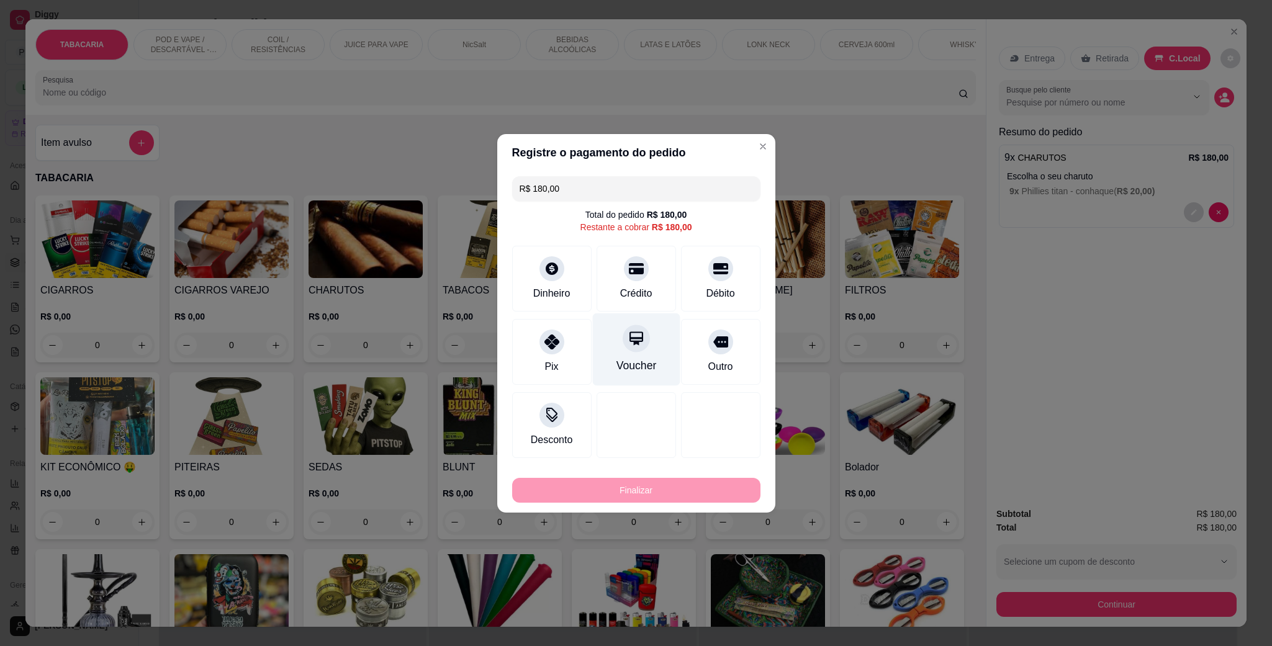
drag, startPoint x: 630, startPoint y: 273, endPoint x: 663, endPoint y: 309, distance: 49.2
click at [631, 273] on icon at bounding box center [636, 268] width 15 height 15
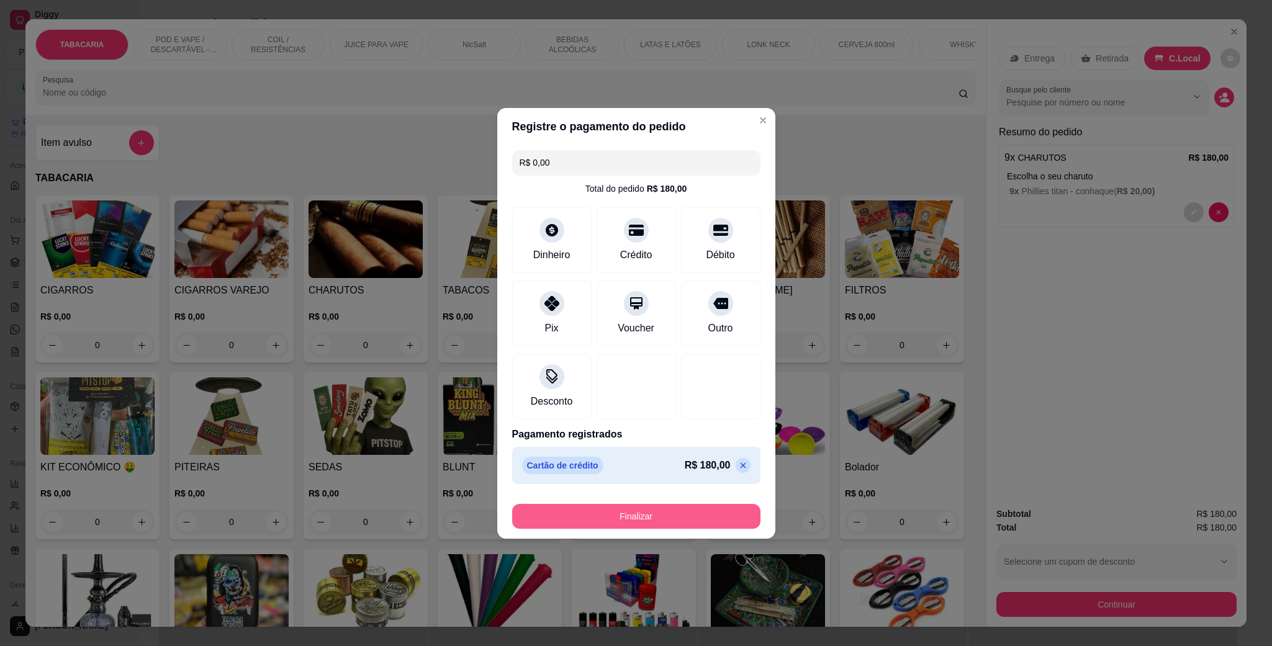
click at [658, 513] on button "Finalizar" at bounding box center [636, 516] width 248 height 25
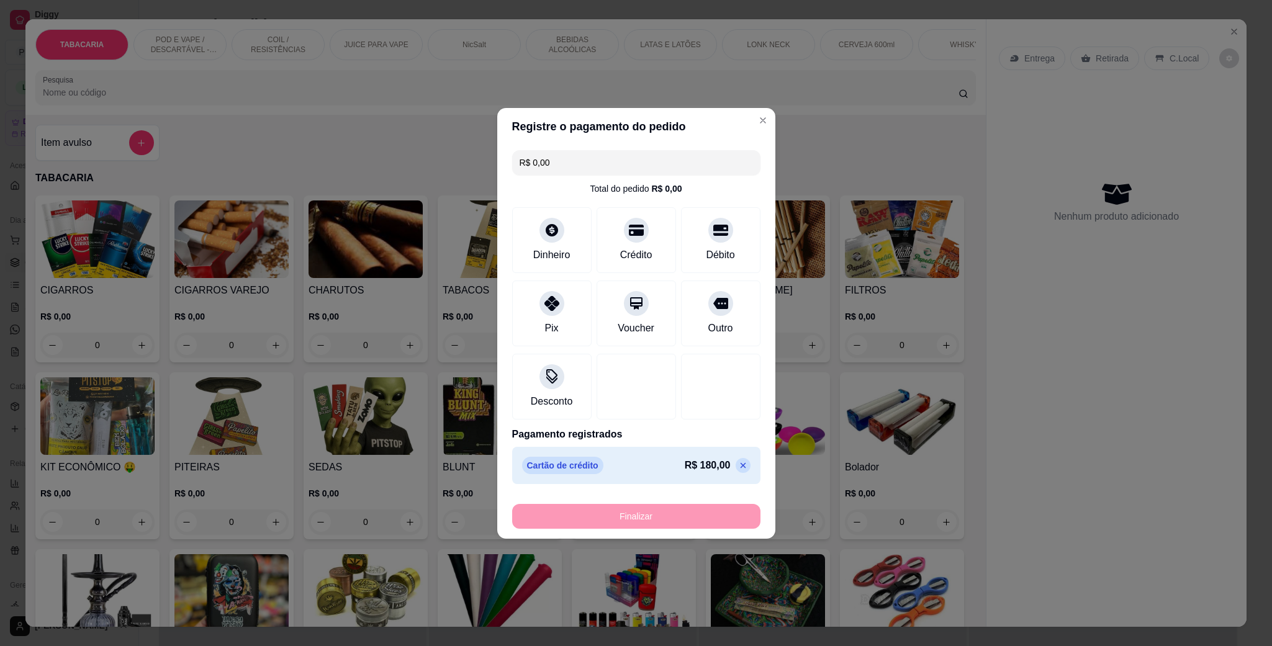
type input "-R$ 180,00"
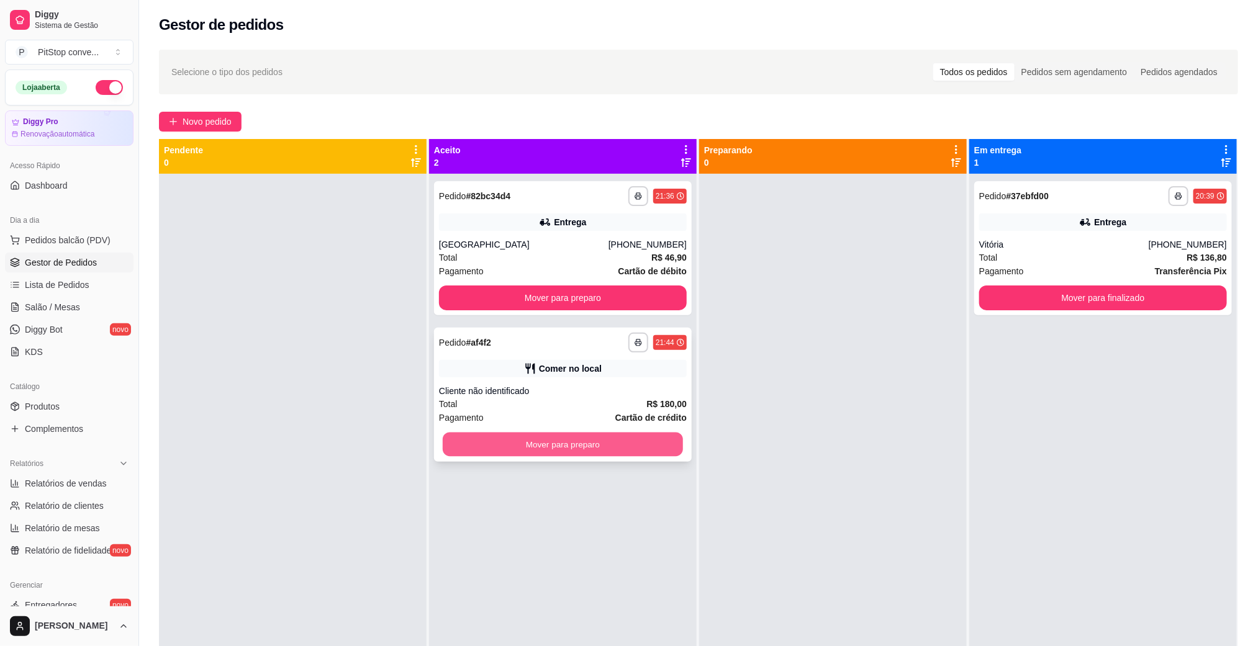
click at [597, 436] on button "Mover para preparo" at bounding box center [563, 445] width 240 height 24
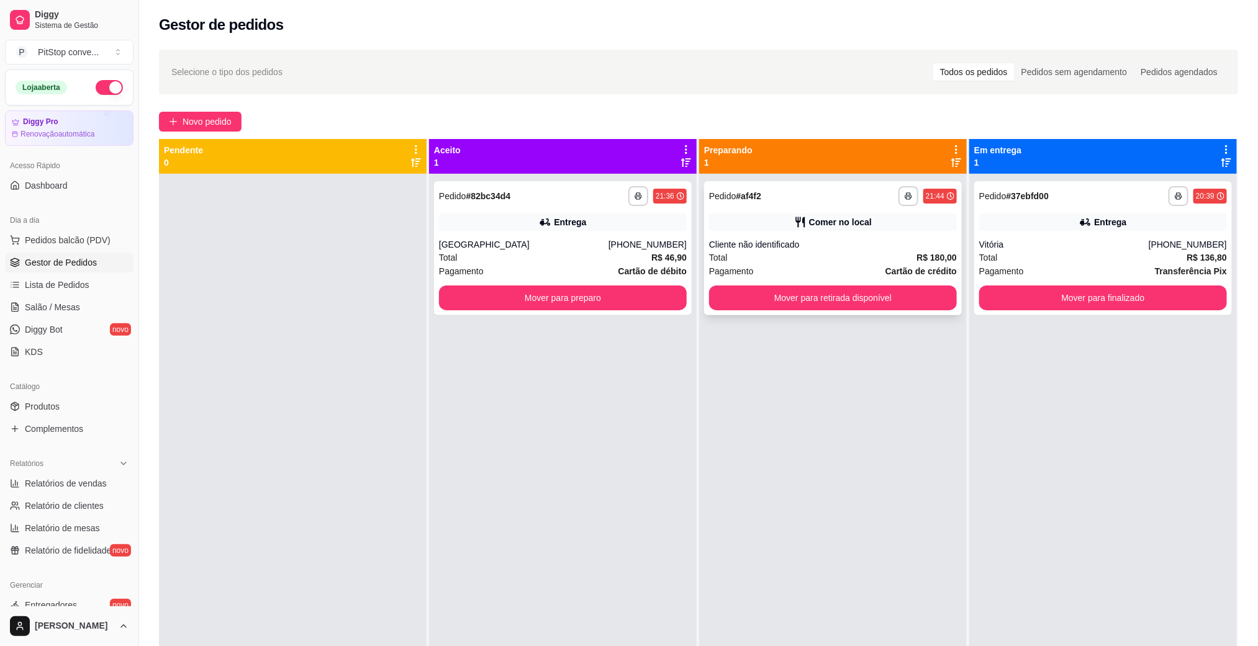
click at [884, 309] on button "Mover para retirada disponível" at bounding box center [833, 298] width 248 height 25
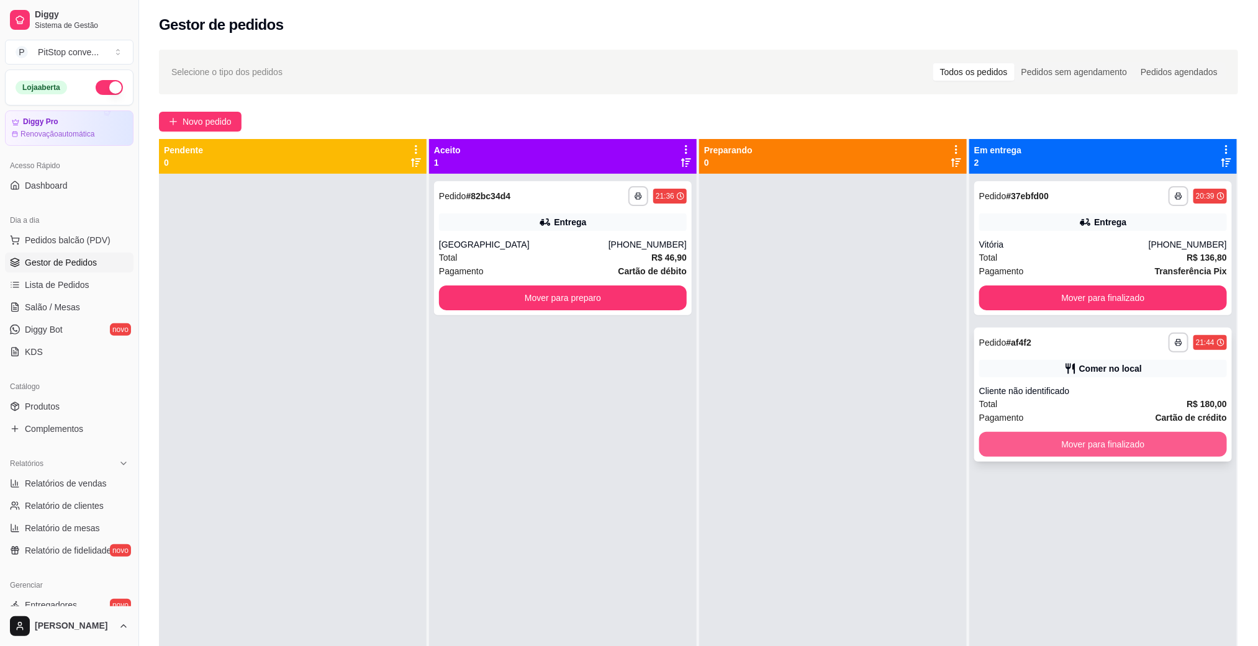
click at [1103, 436] on button "Mover para finalizado" at bounding box center [1103, 444] width 248 height 25
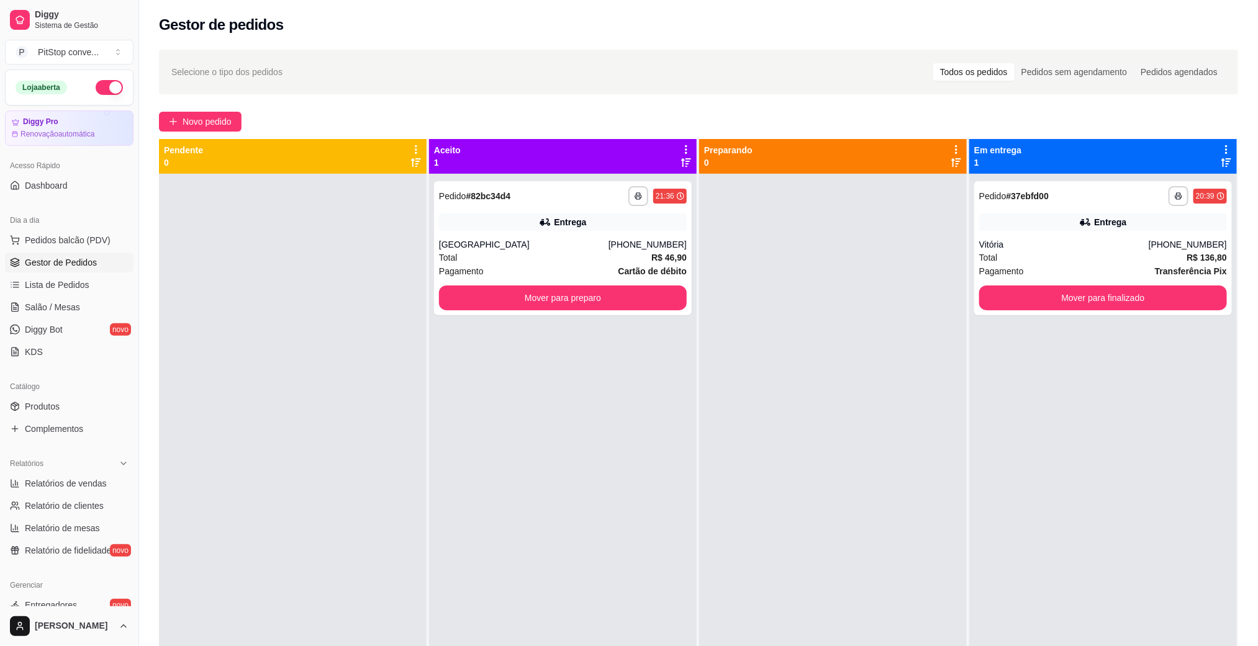
click at [96, 86] on button "button" at bounding box center [109, 87] width 27 height 15
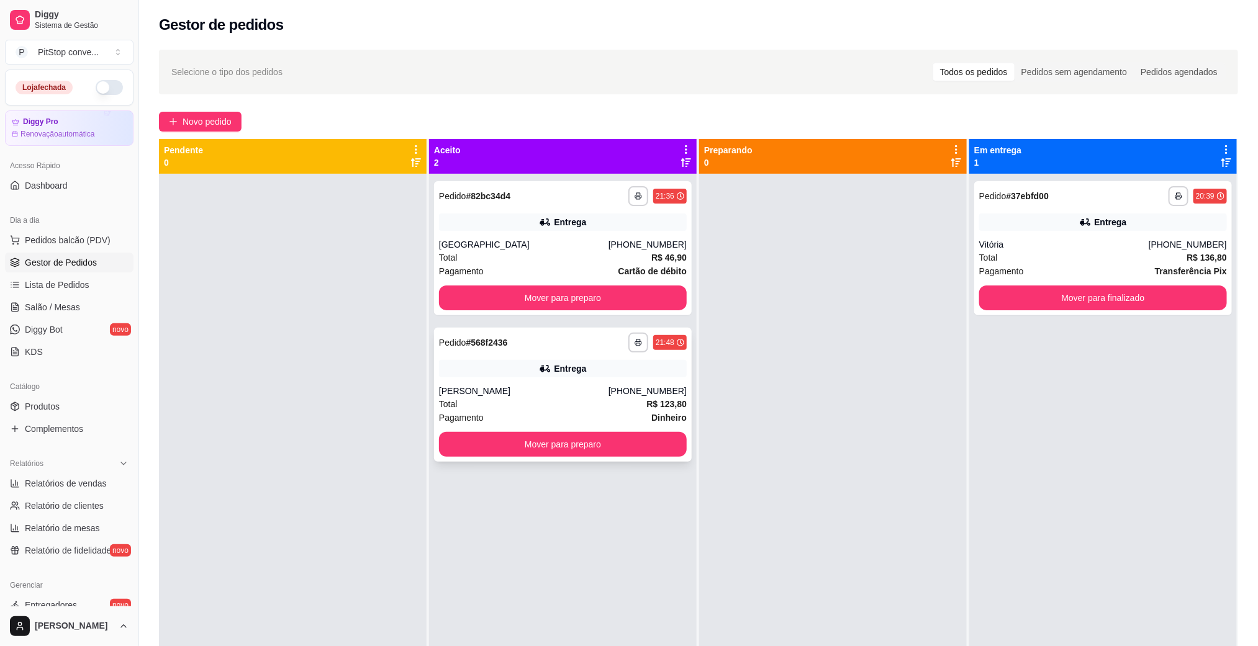
click at [563, 371] on div "Entrega" at bounding box center [570, 369] width 32 height 12
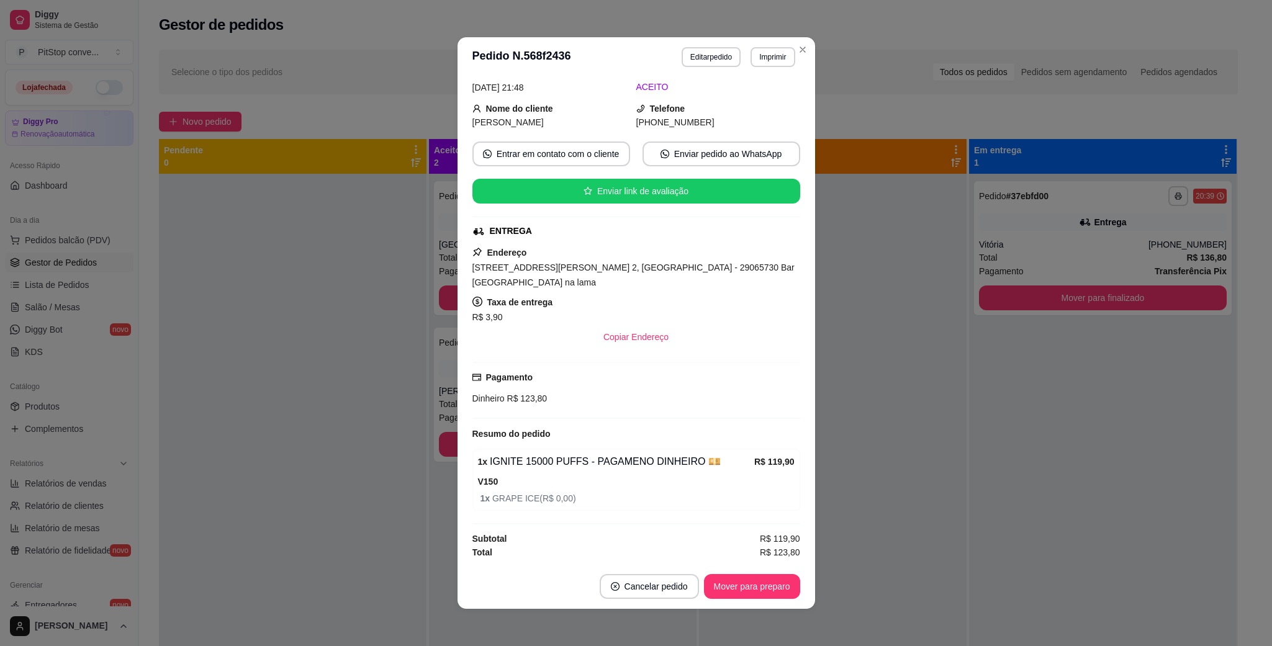
scroll to position [2, 0]
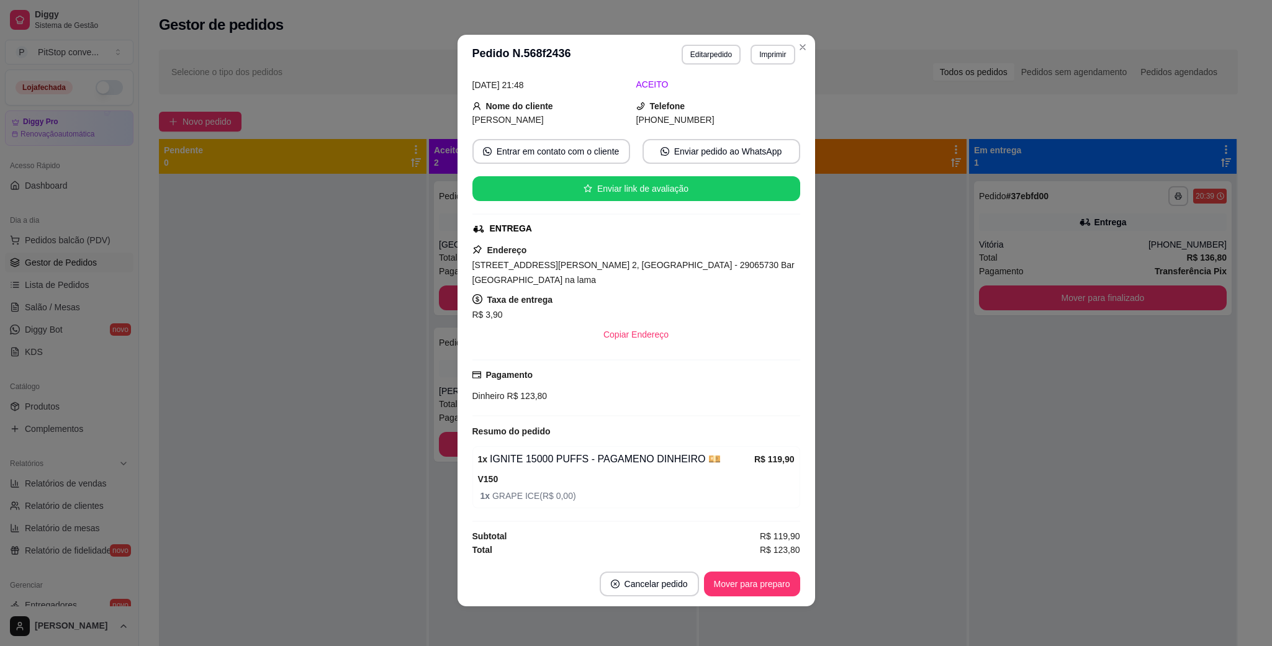
click at [625, 260] on span "[STREET_ADDRESS][PERSON_NAME] 2, [GEOGRAPHIC_DATA] - 29065730 Bar [GEOGRAPHIC_D…" at bounding box center [633, 272] width 322 height 25
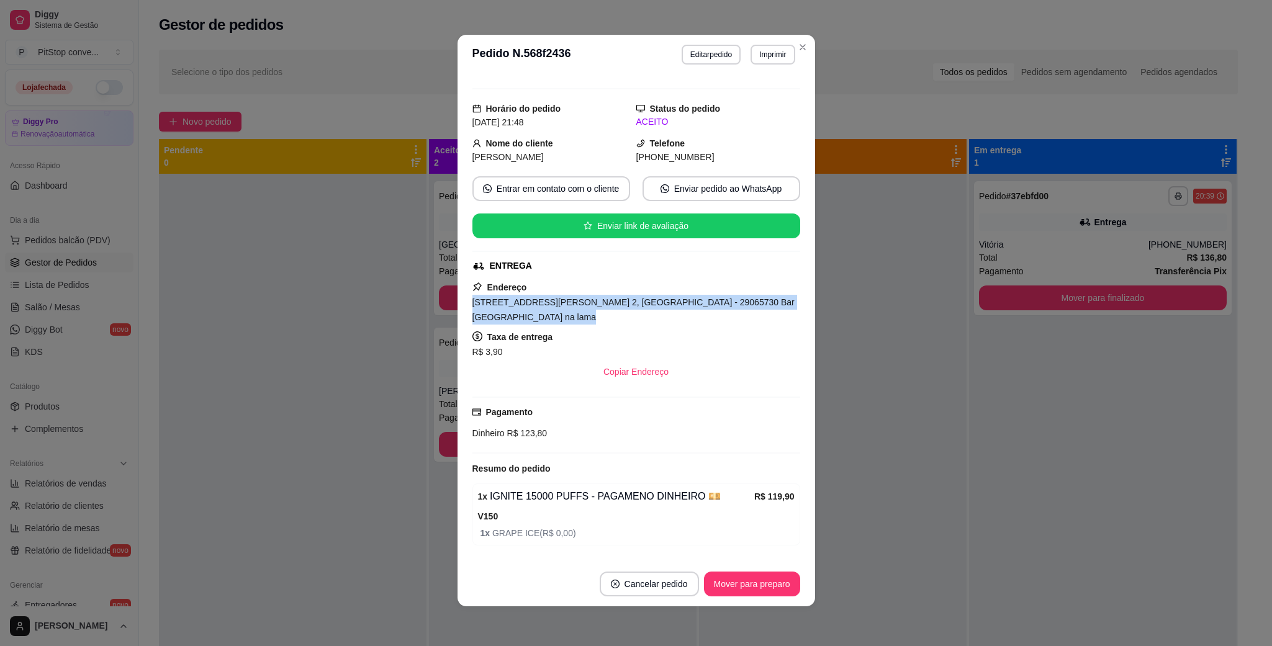
scroll to position [0, 0]
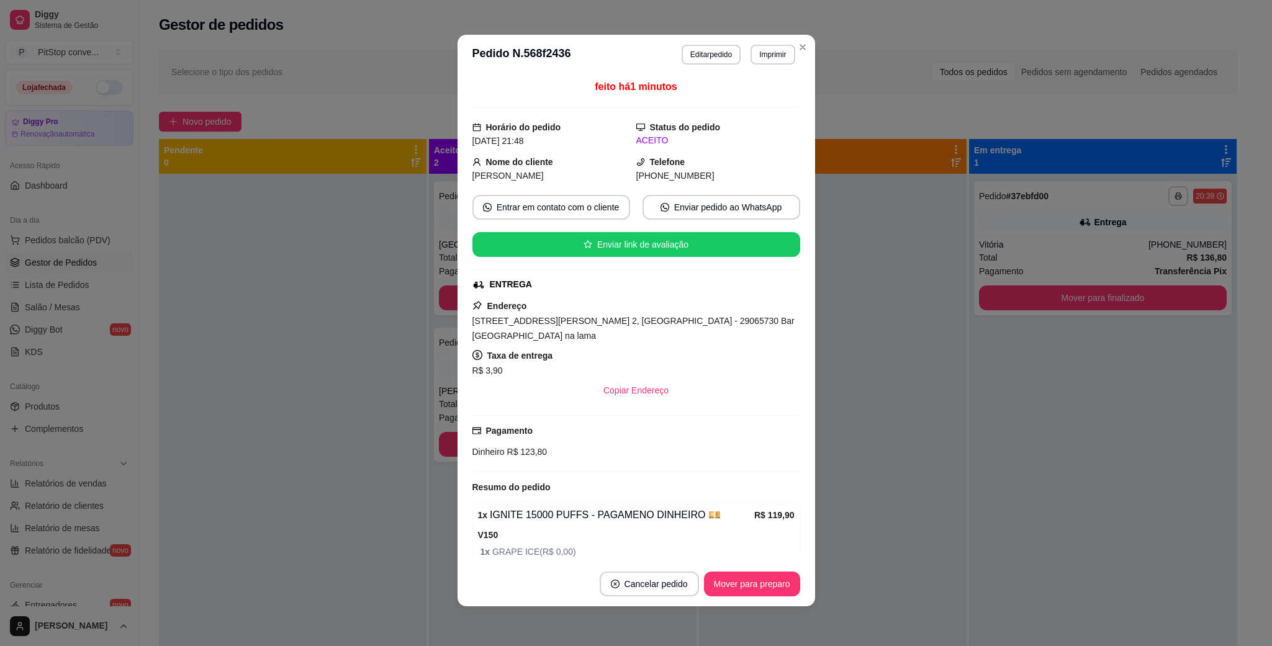
click at [520, 453] on span "R$ 123,80" at bounding box center [526, 452] width 43 height 10
click at [754, 54] on button "Imprimir" at bounding box center [772, 54] width 43 height 19
click at [745, 96] on button "IMPRESSORA" at bounding box center [743, 98] width 87 height 19
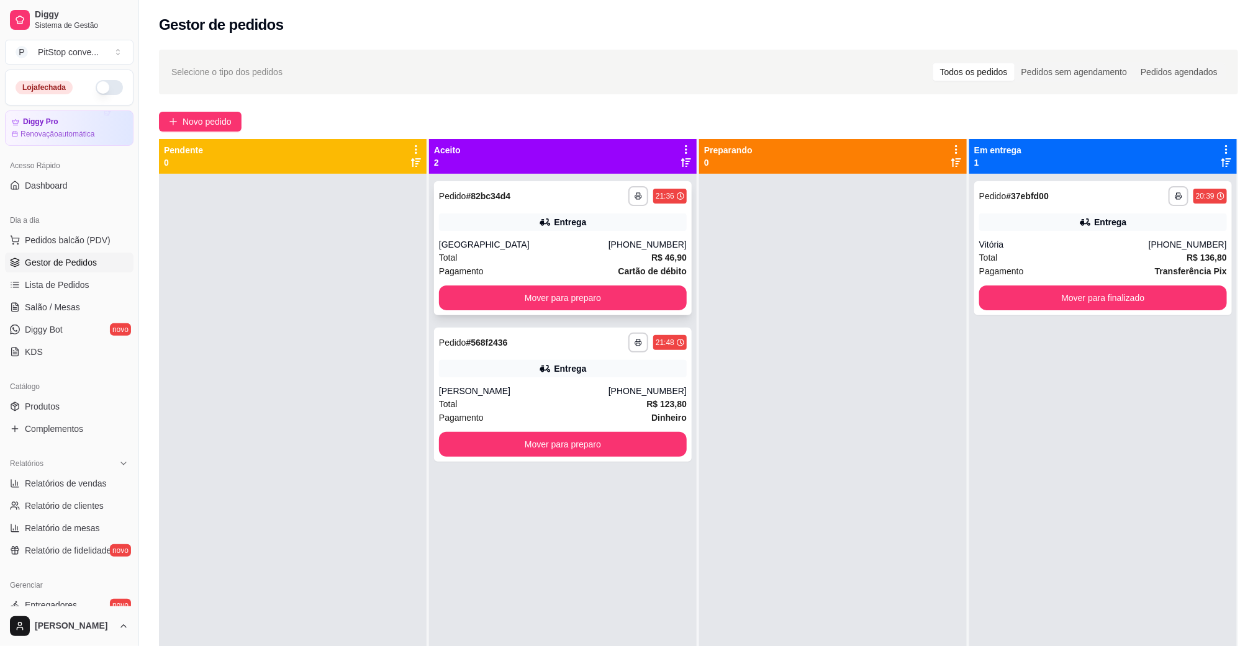
click at [566, 233] on div "**********" at bounding box center [563, 248] width 258 height 134
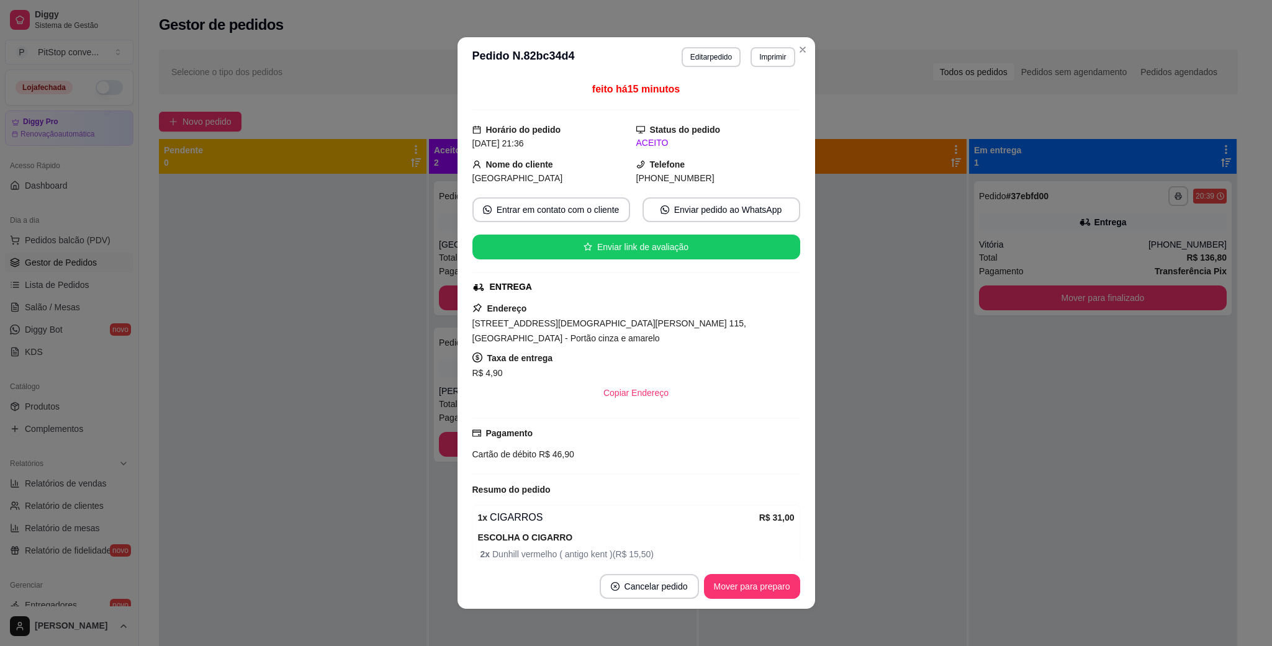
click at [613, 328] on span "[STREET_ADDRESS][DEMOGRAPHIC_DATA][PERSON_NAME] 115, [GEOGRAPHIC_DATA] - Portão…" at bounding box center [609, 331] width 274 height 25
click at [613, 327] on span "[STREET_ADDRESS][DEMOGRAPHIC_DATA][PERSON_NAME] 115, [GEOGRAPHIC_DATA] - Portão…" at bounding box center [609, 331] width 274 height 25
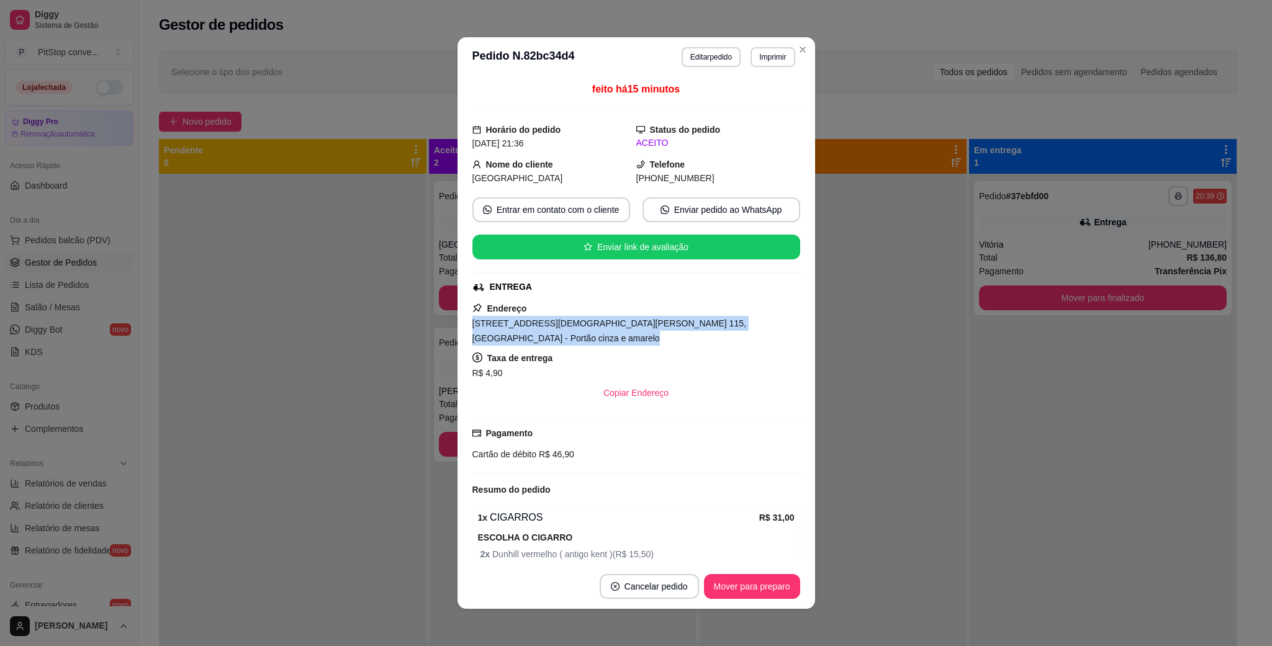
click at [613, 327] on span "[STREET_ADDRESS][DEMOGRAPHIC_DATA][PERSON_NAME] 115, [GEOGRAPHIC_DATA] - Portão…" at bounding box center [609, 331] width 274 height 25
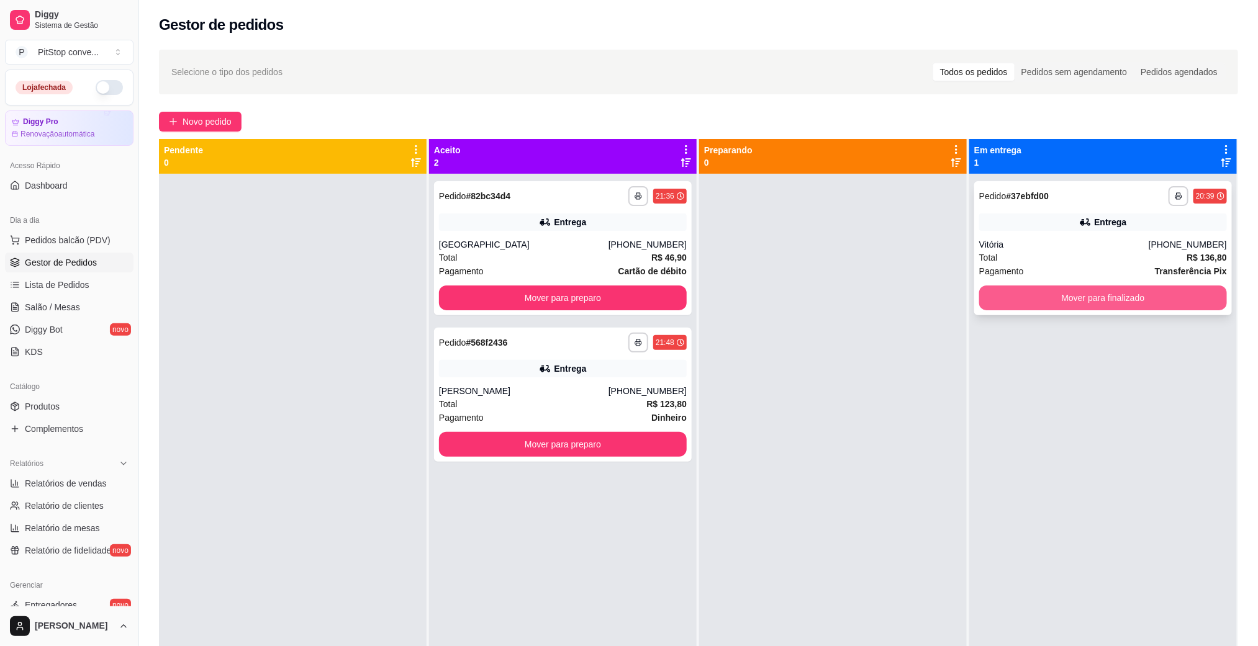
click at [1023, 295] on button "Mover para finalizado" at bounding box center [1103, 298] width 248 height 25
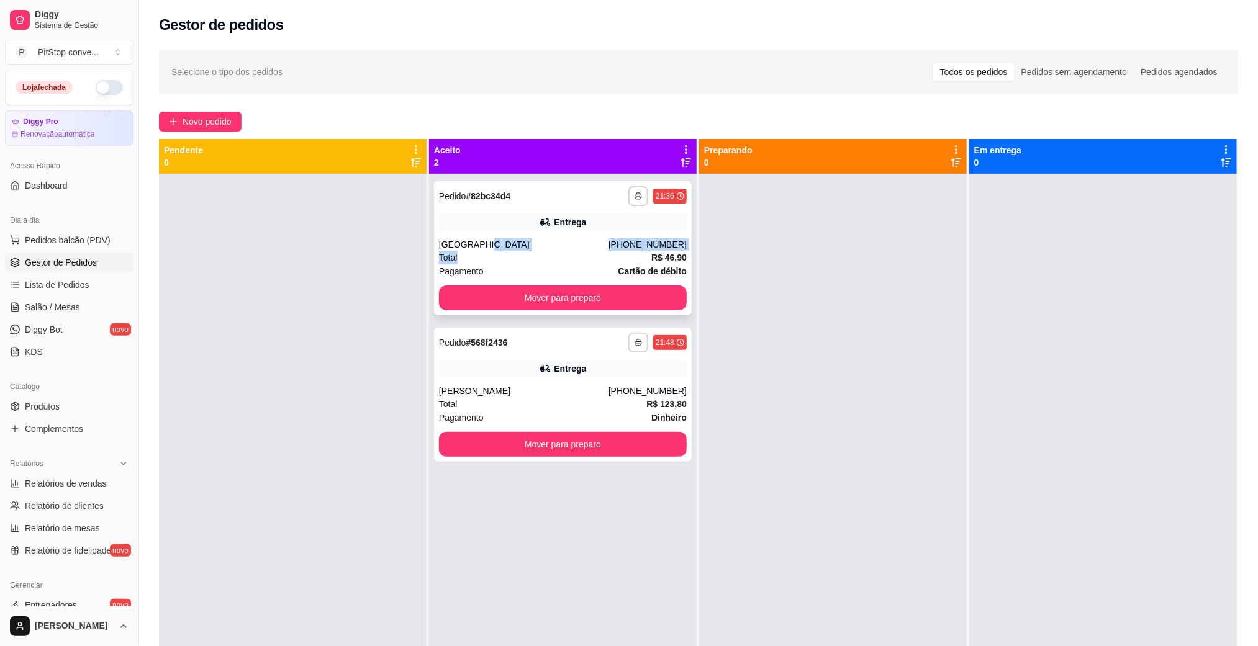
click at [578, 250] on div "**********" at bounding box center [563, 248] width 258 height 134
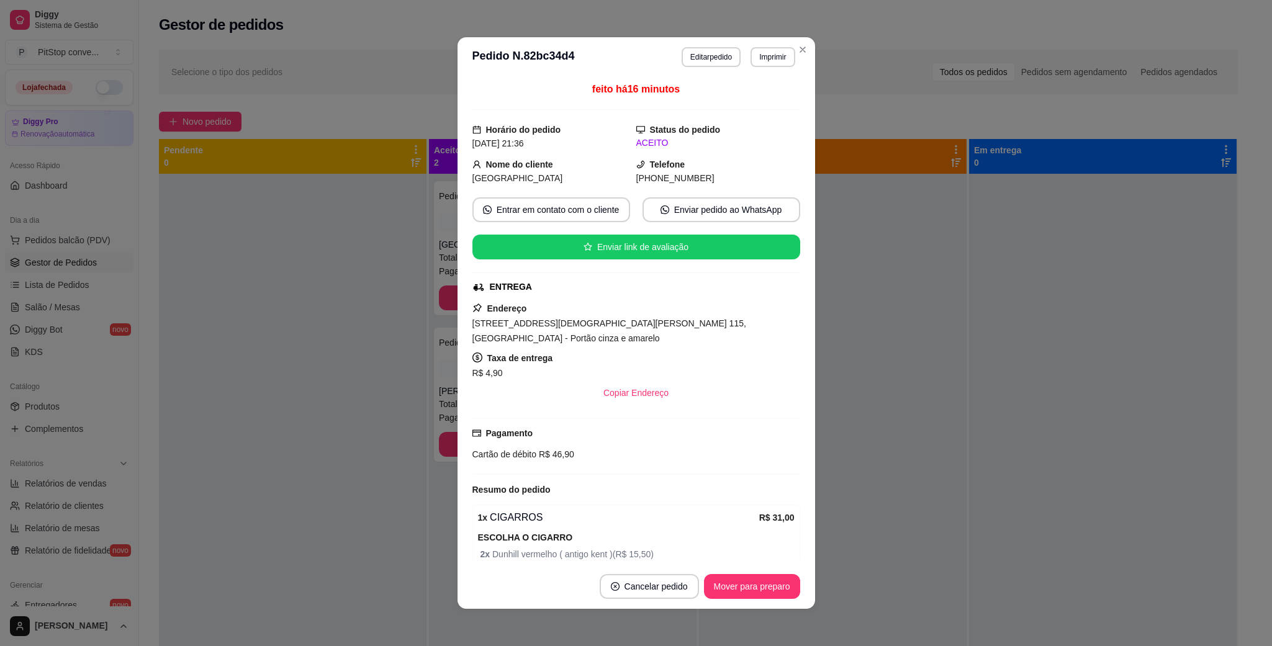
click at [634, 337] on div "Endereço [STREET_ADDRESS][PERSON_NAME] 115, [GEOGRAPHIC_DATA] - Portão cinza e …" at bounding box center [636, 353] width 328 height 104
click at [637, 332] on div "[STREET_ADDRESS][DEMOGRAPHIC_DATA][PERSON_NAME] 115, [GEOGRAPHIC_DATA] - Portão…" at bounding box center [636, 331] width 328 height 30
click at [641, 330] on span "[STREET_ADDRESS][DEMOGRAPHIC_DATA][PERSON_NAME] 115, [GEOGRAPHIC_DATA] - Portão…" at bounding box center [609, 331] width 274 height 25
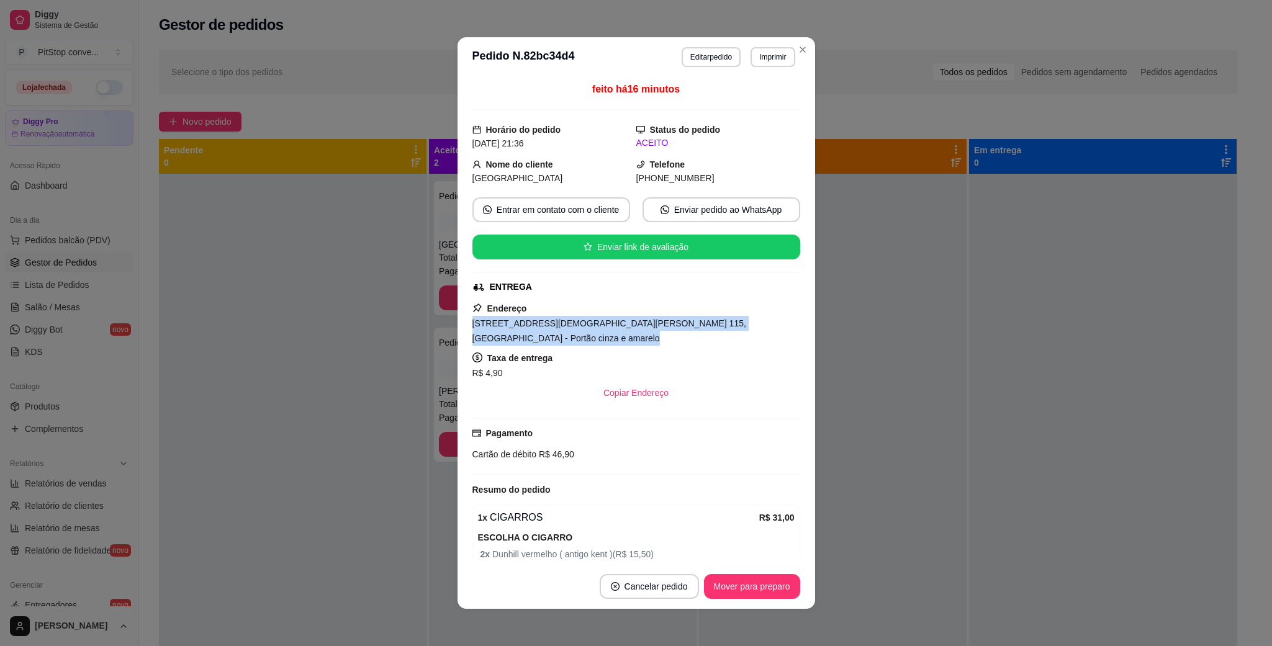
click at [641, 330] on span "[STREET_ADDRESS][DEMOGRAPHIC_DATA][PERSON_NAME] 115, [GEOGRAPHIC_DATA] - Portão…" at bounding box center [609, 331] width 274 height 25
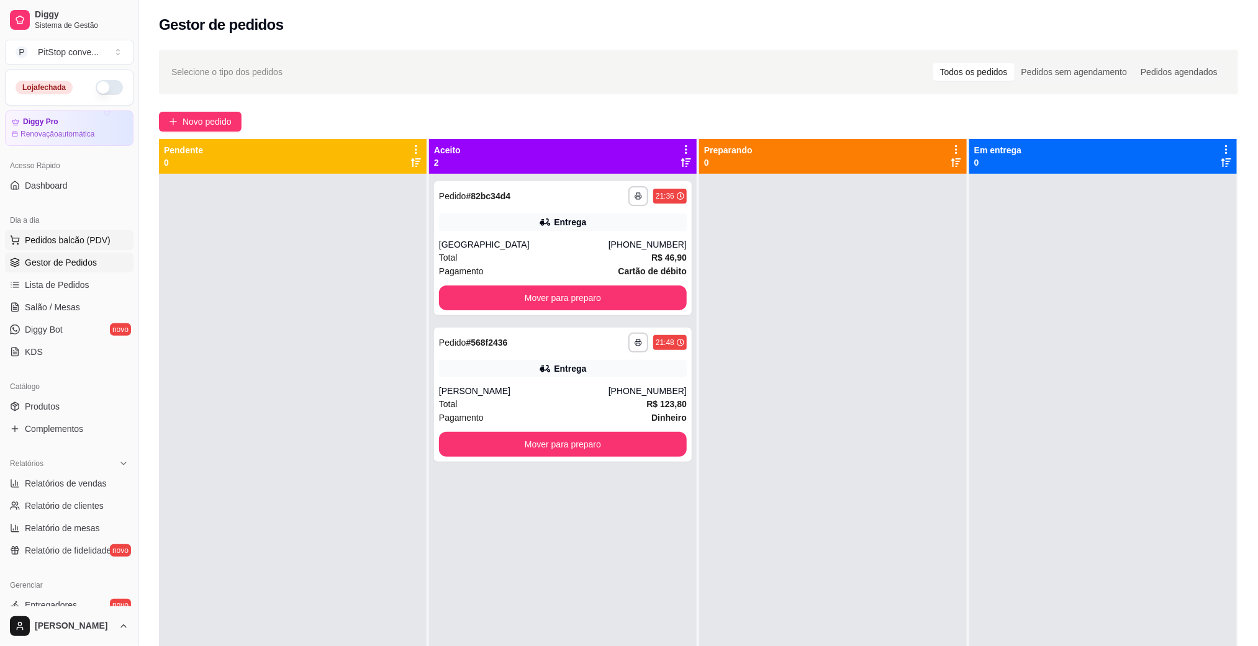
click at [71, 245] on span "Pedidos balcão (PDV)" at bounding box center [68, 240] width 86 height 12
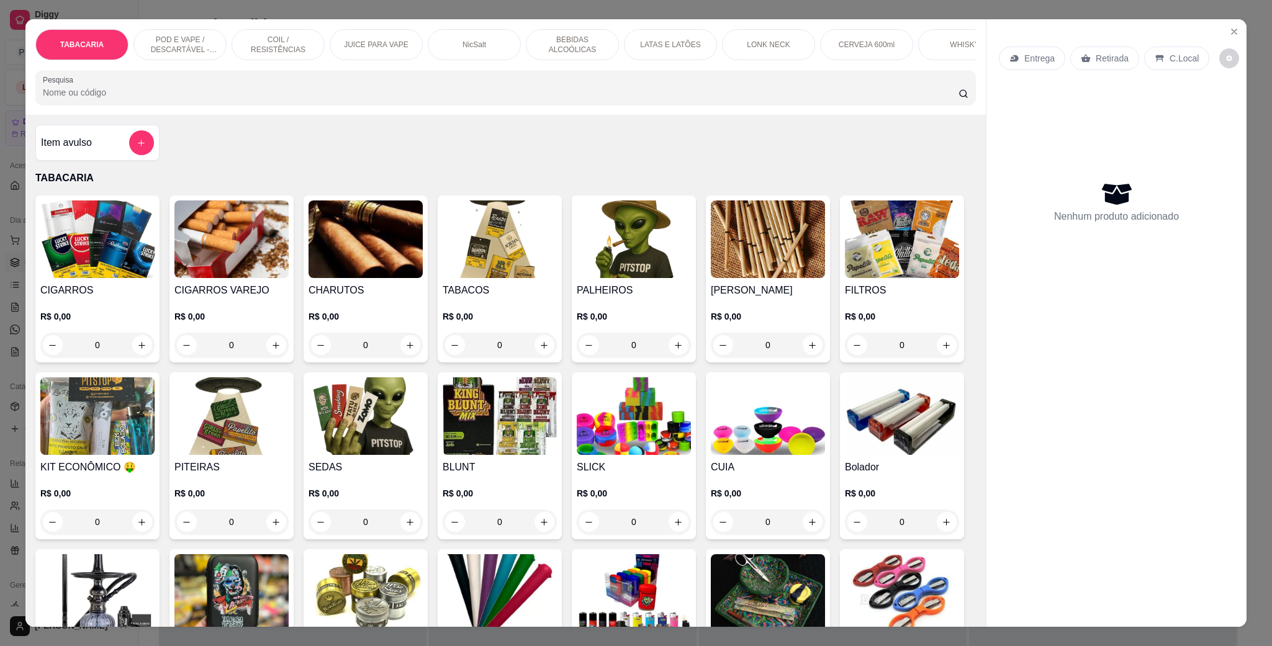
click at [200, 37] on p "POD E VAPE / DESCARTÁVEL - RECARREGAVEL" at bounding box center [180, 45] width 72 height 20
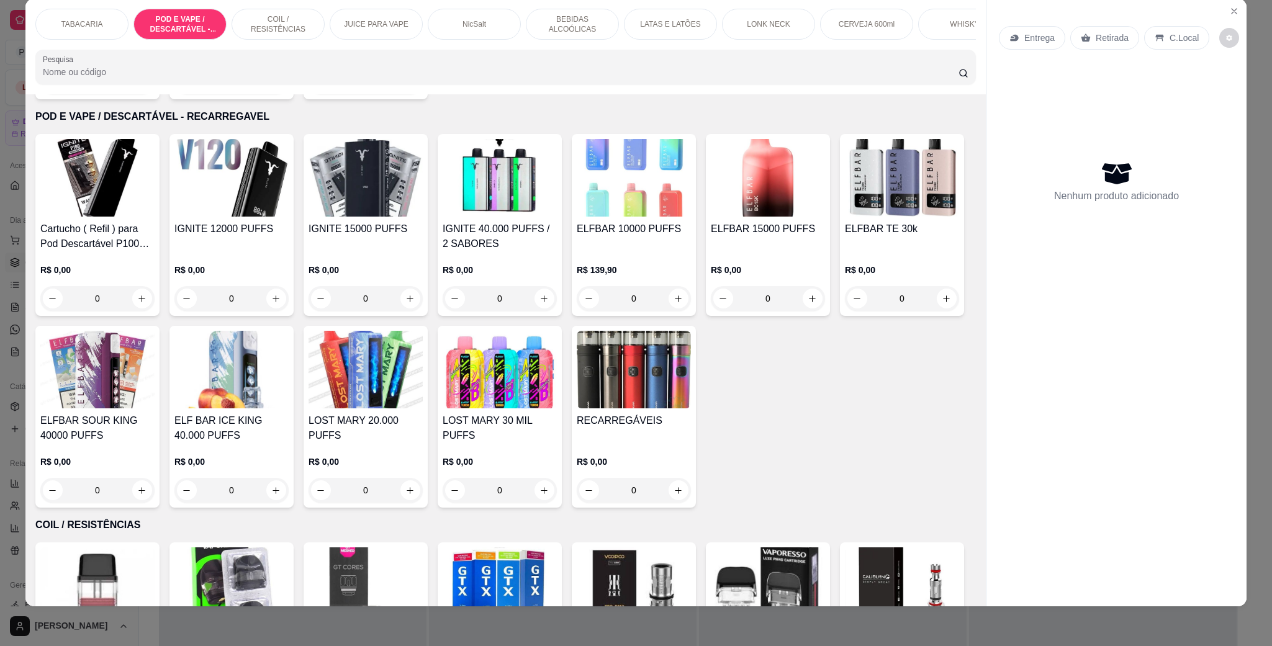
click at [611, 181] on img at bounding box center [634, 178] width 114 height 78
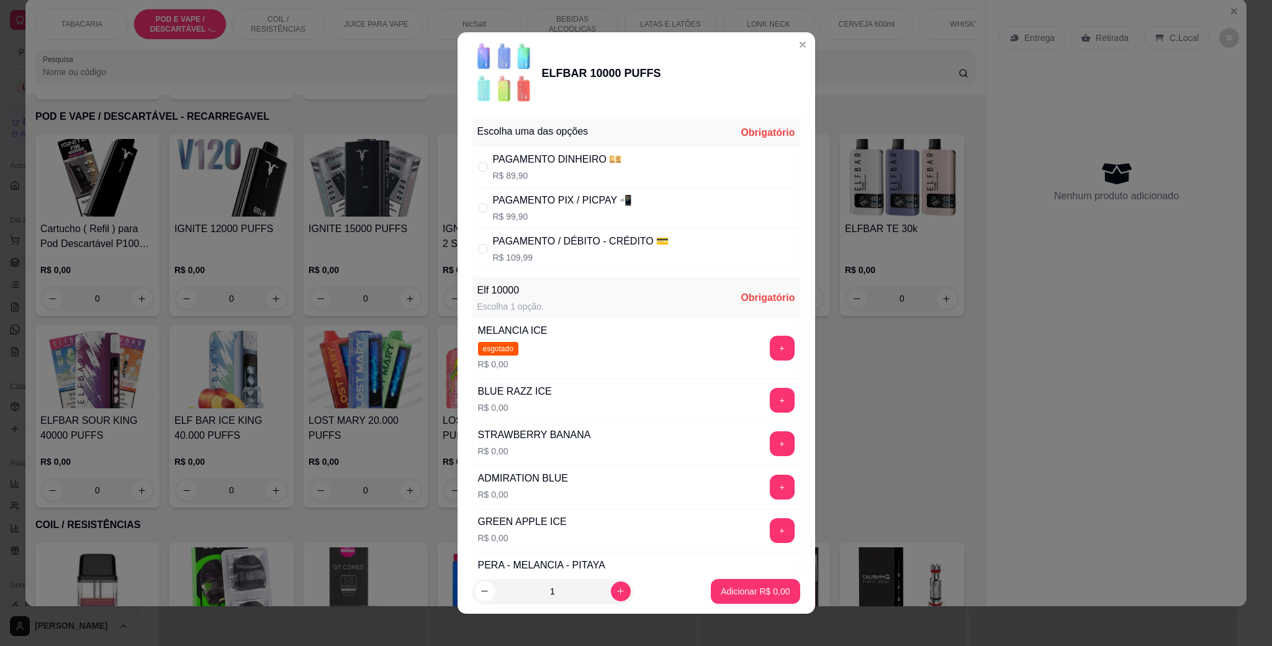
scroll to position [186, 0]
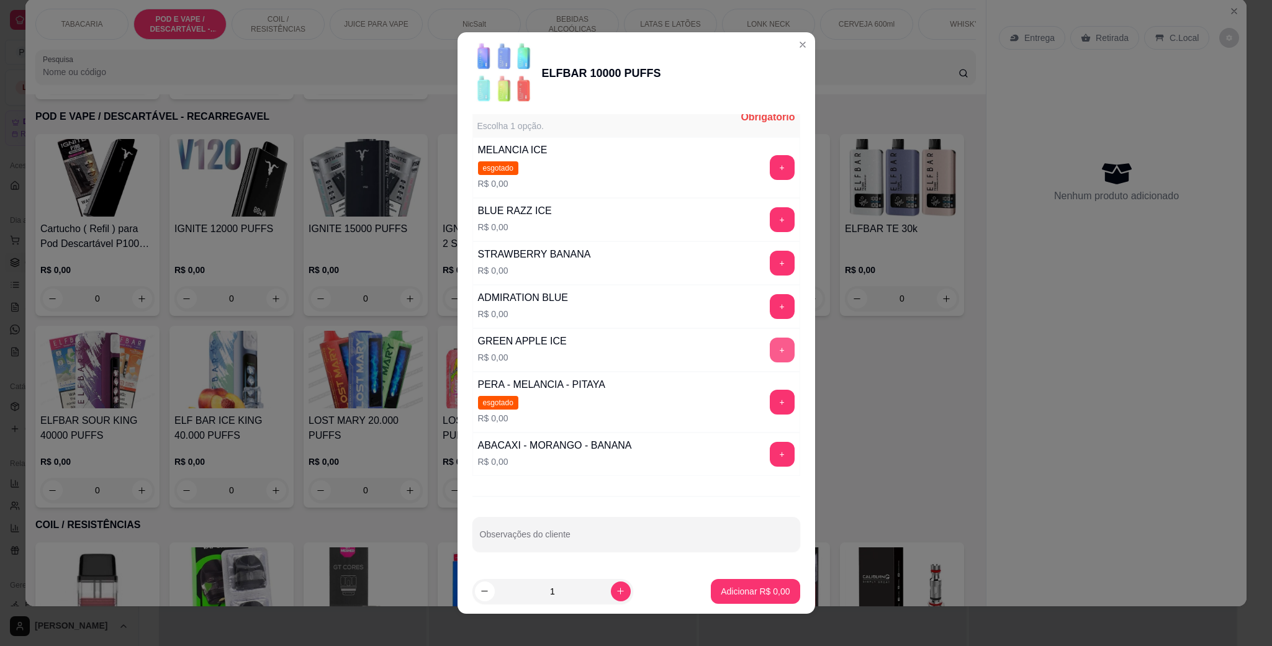
click at [770, 345] on button "+" at bounding box center [782, 350] width 25 height 25
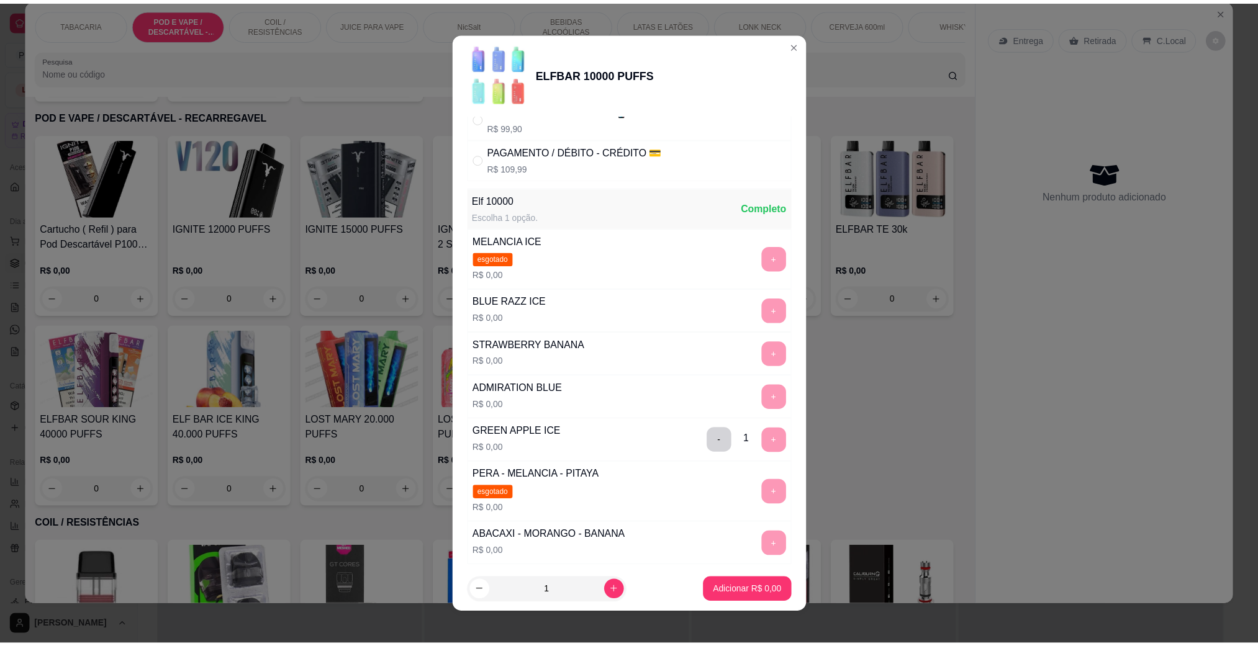
scroll to position [0, 0]
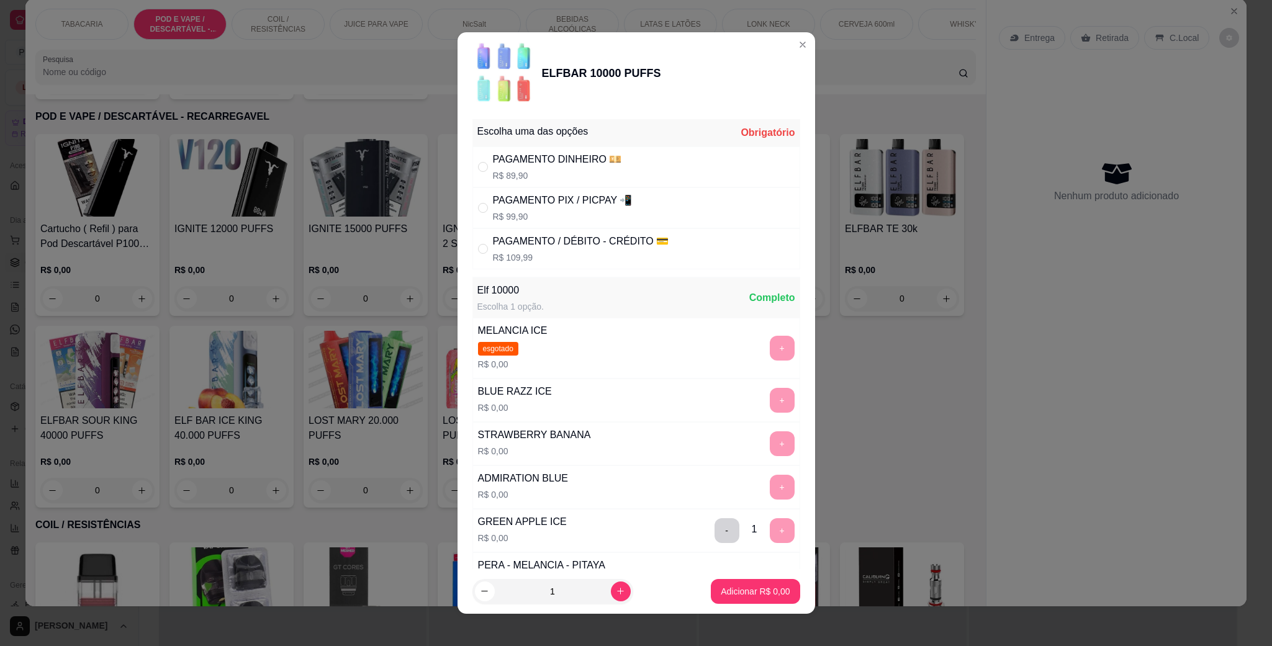
click at [589, 246] on div "PAGAMENTO / DÉBITO - CRÉDITO 💳" at bounding box center [581, 241] width 176 height 15
radio input "true"
click at [732, 590] on p "Adicionar R$ 109,99" at bounding box center [751, 591] width 76 height 12
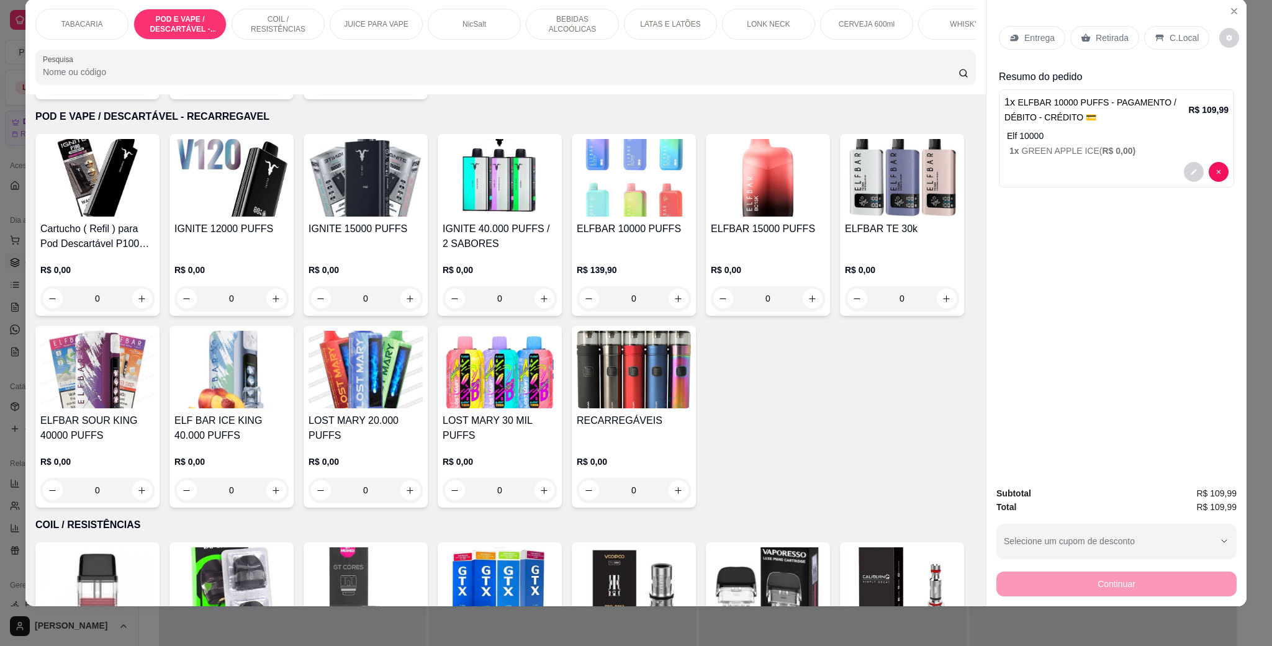
click at [1152, 30] on div "C.Local" at bounding box center [1176, 38] width 65 height 24
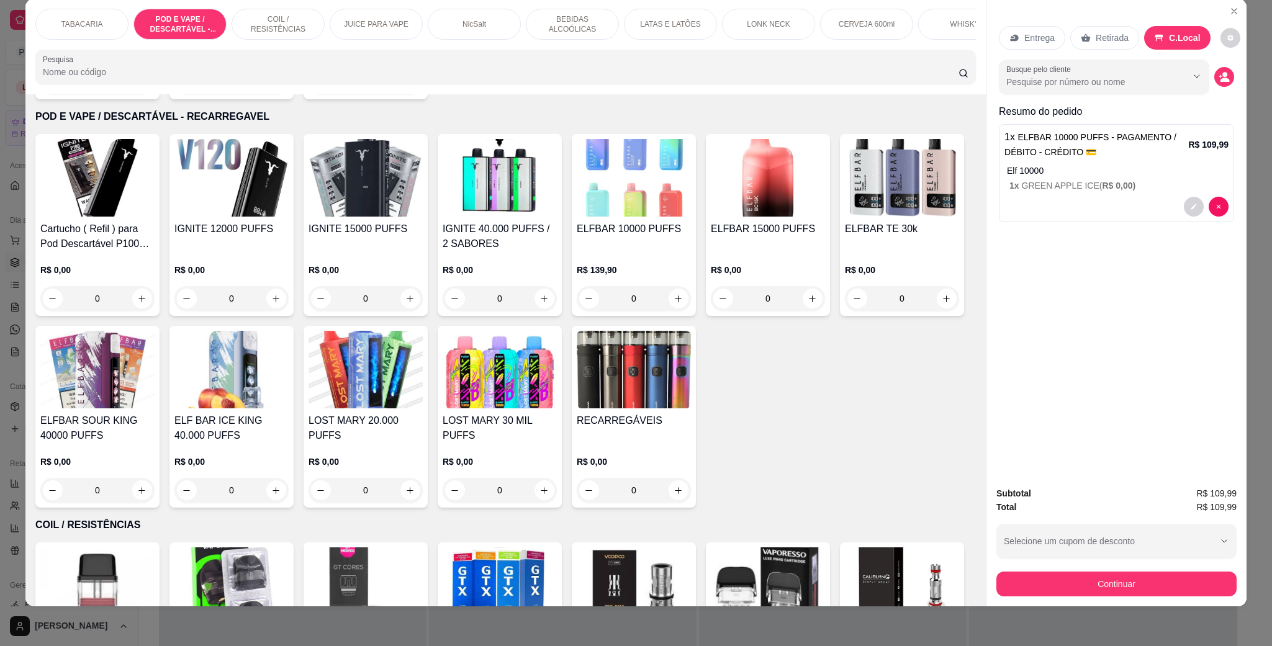
click at [1108, 600] on div "Subtotal R$ 109,99 Total R$ 109,99 Selecione um cupom de desconto Selecione um …" at bounding box center [1117, 542] width 260 height 130
click at [1110, 591] on button "Continuar" at bounding box center [1116, 584] width 233 height 24
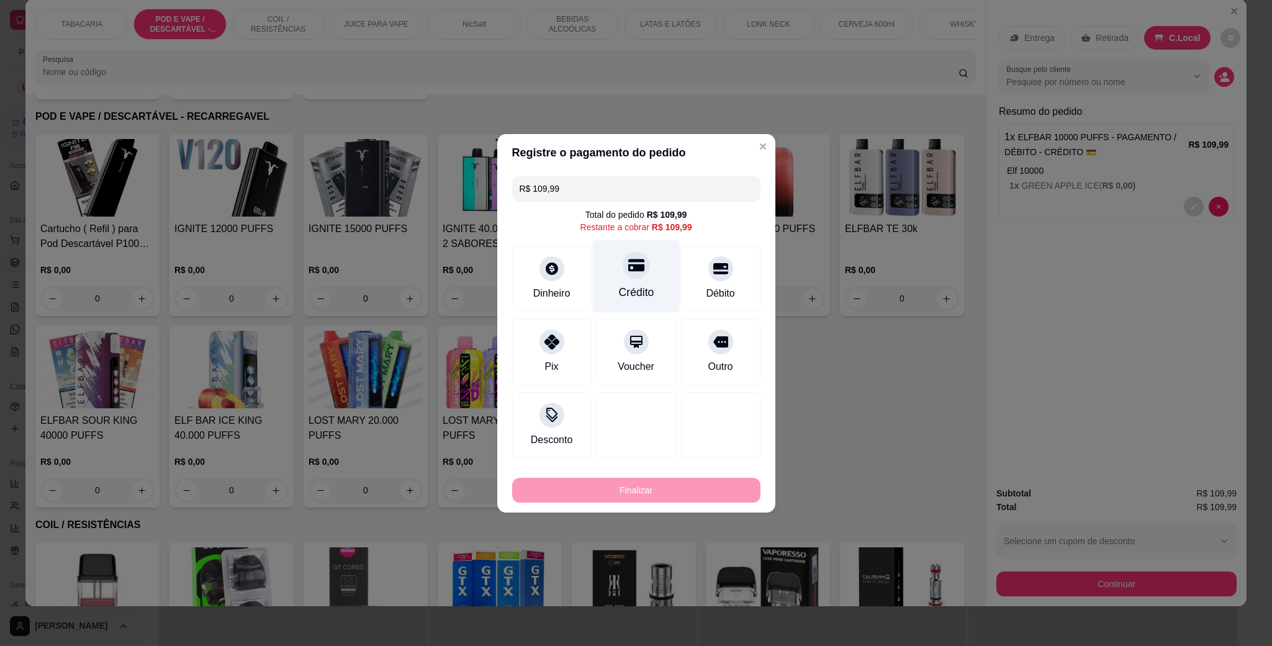
click at [647, 274] on div "Crédito" at bounding box center [636, 276] width 88 height 73
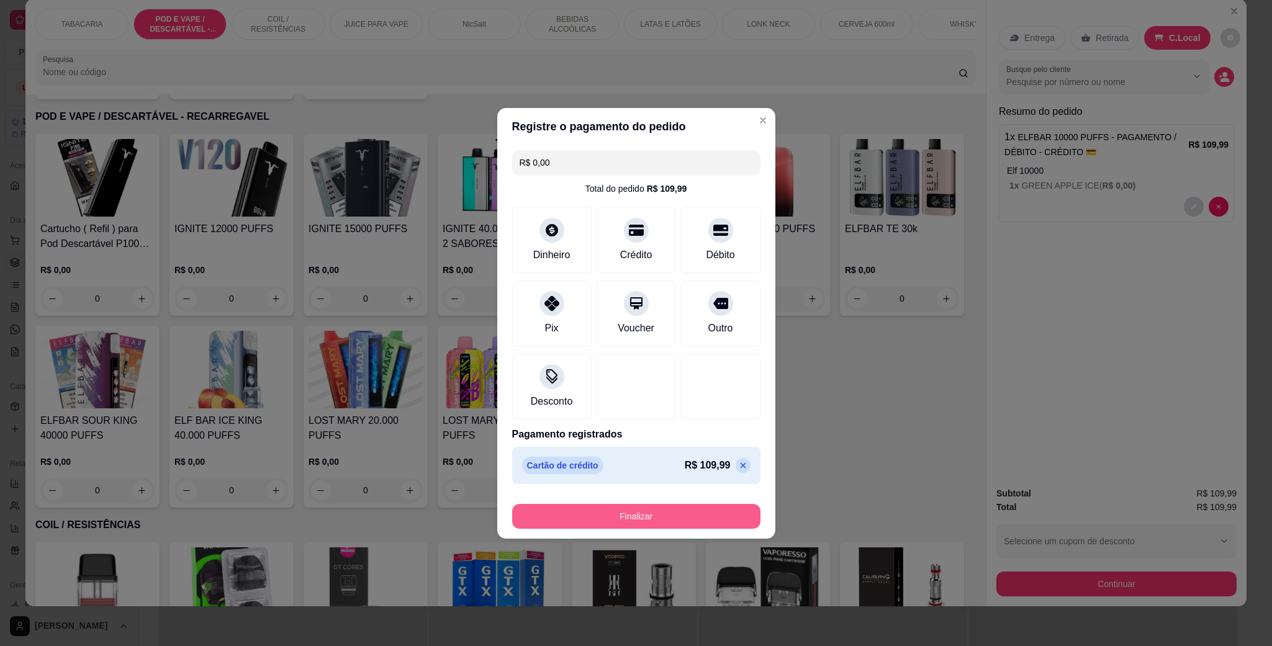
click at [643, 517] on button "Finalizar" at bounding box center [636, 516] width 248 height 25
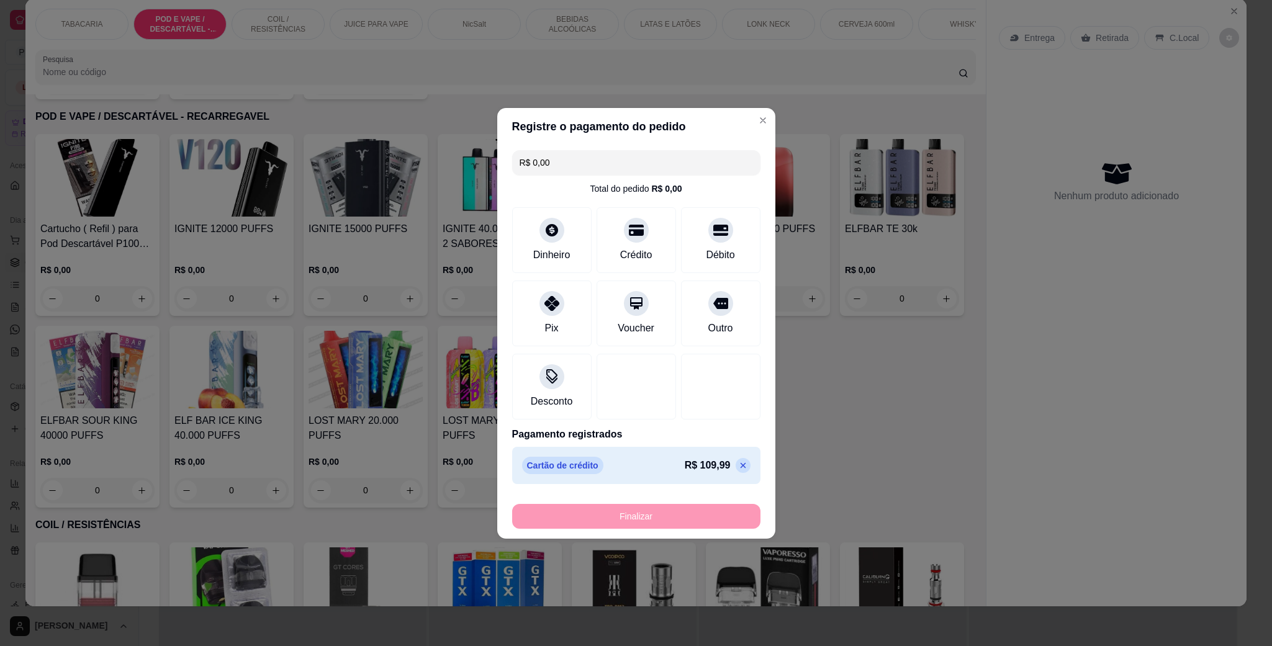
type input "-R$ 109,99"
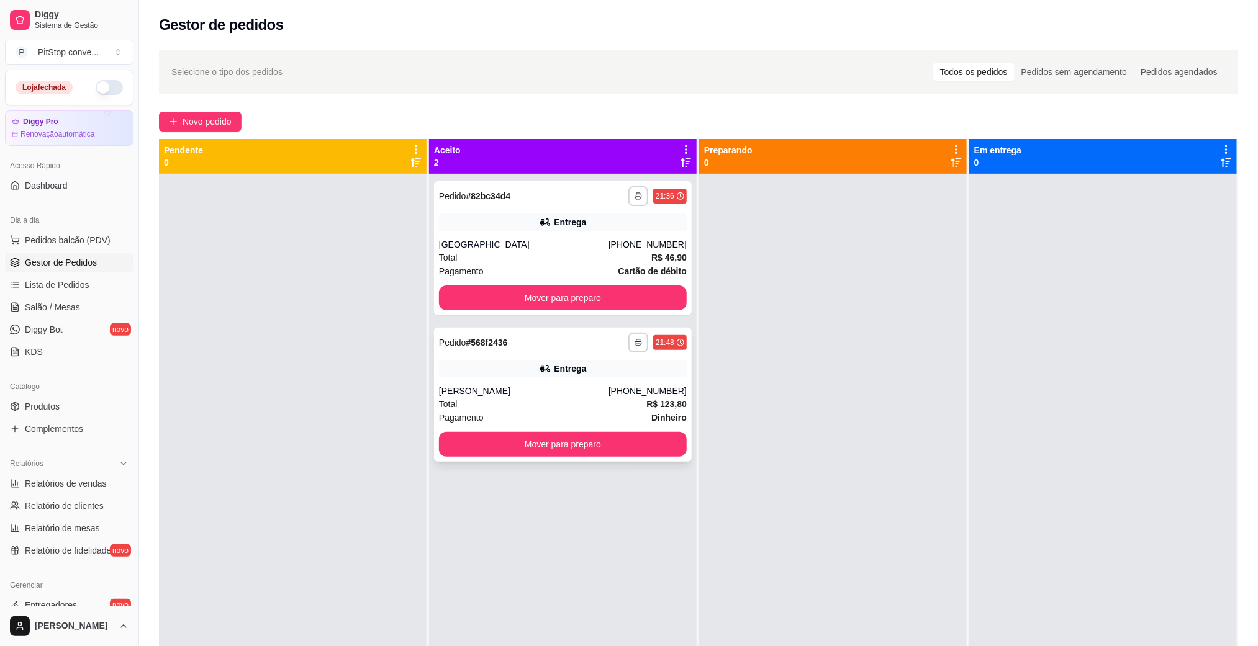
click at [585, 440] on button "Mover para preparo" at bounding box center [563, 444] width 248 height 25
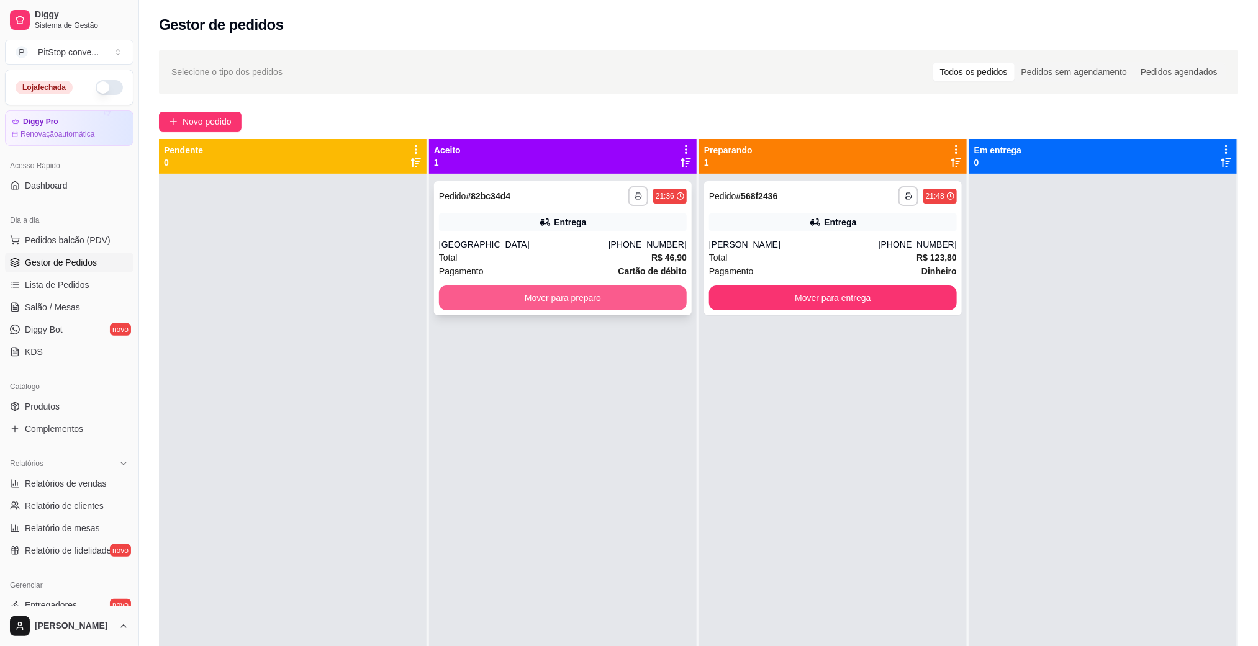
click at [641, 304] on button "Mover para preparo" at bounding box center [563, 298] width 248 height 25
click at [762, 286] on div "Mover para entrega" at bounding box center [833, 298] width 248 height 25
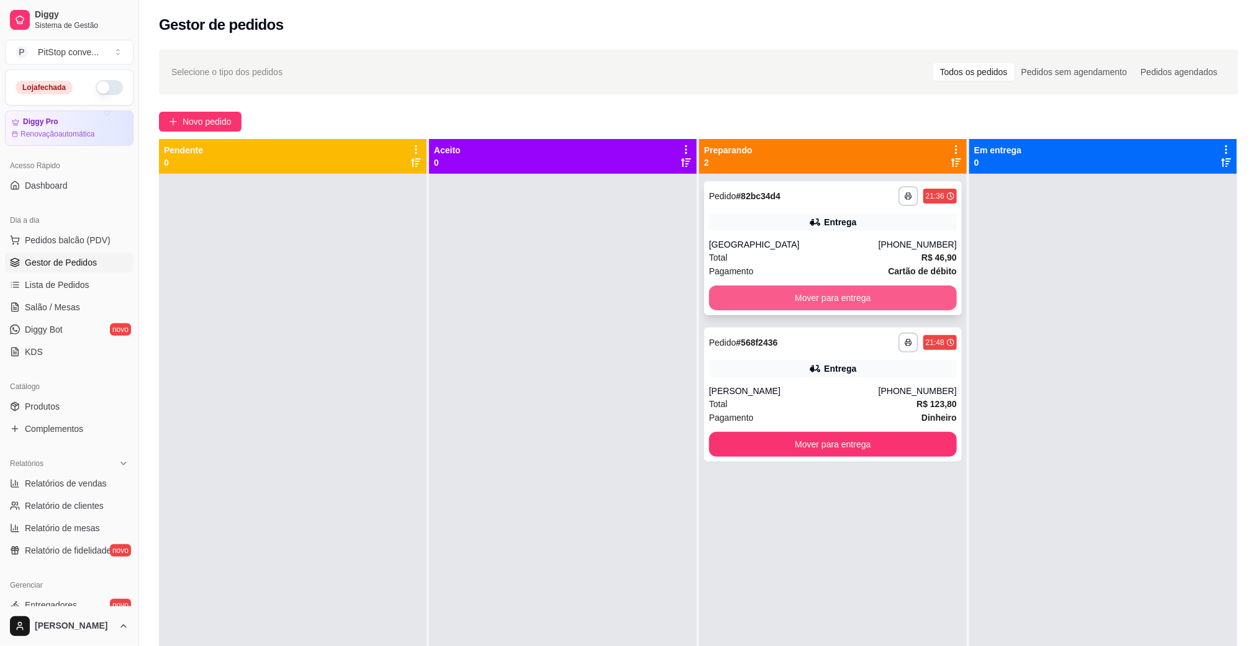
click at [897, 291] on button "Mover para entrega" at bounding box center [833, 298] width 248 height 25
click at [897, 291] on button "Mover para entrega" at bounding box center [833, 298] width 240 height 24
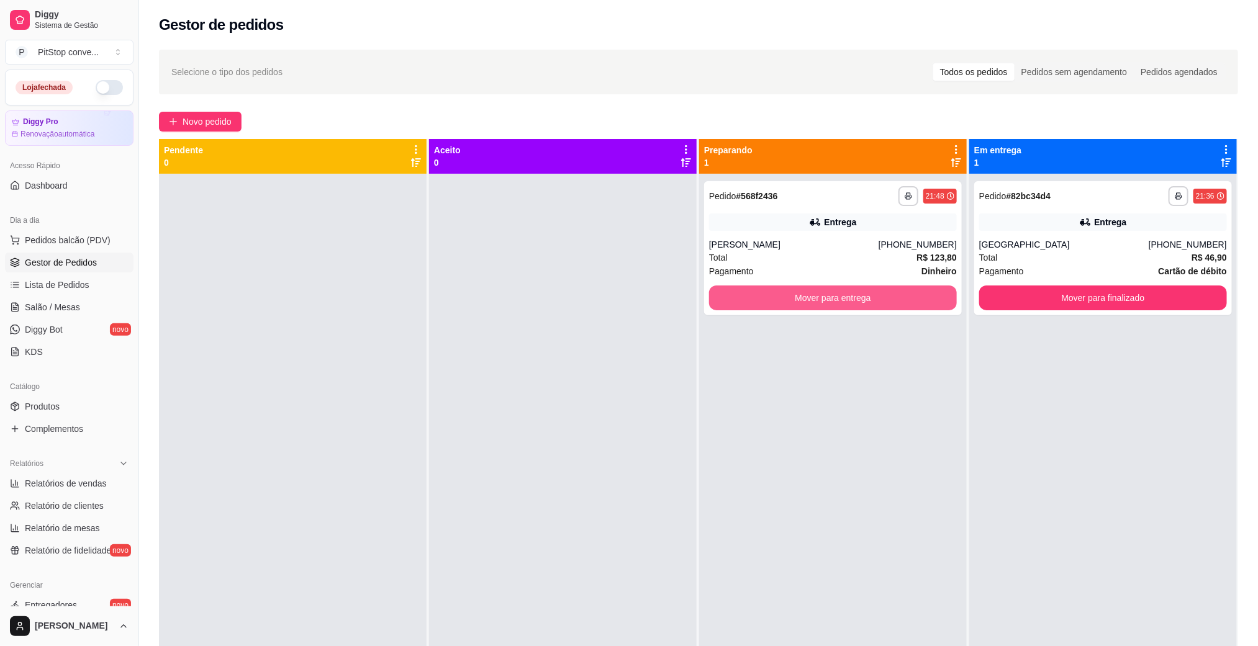
click at [897, 291] on button "Mover para entrega" at bounding box center [833, 298] width 248 height 25
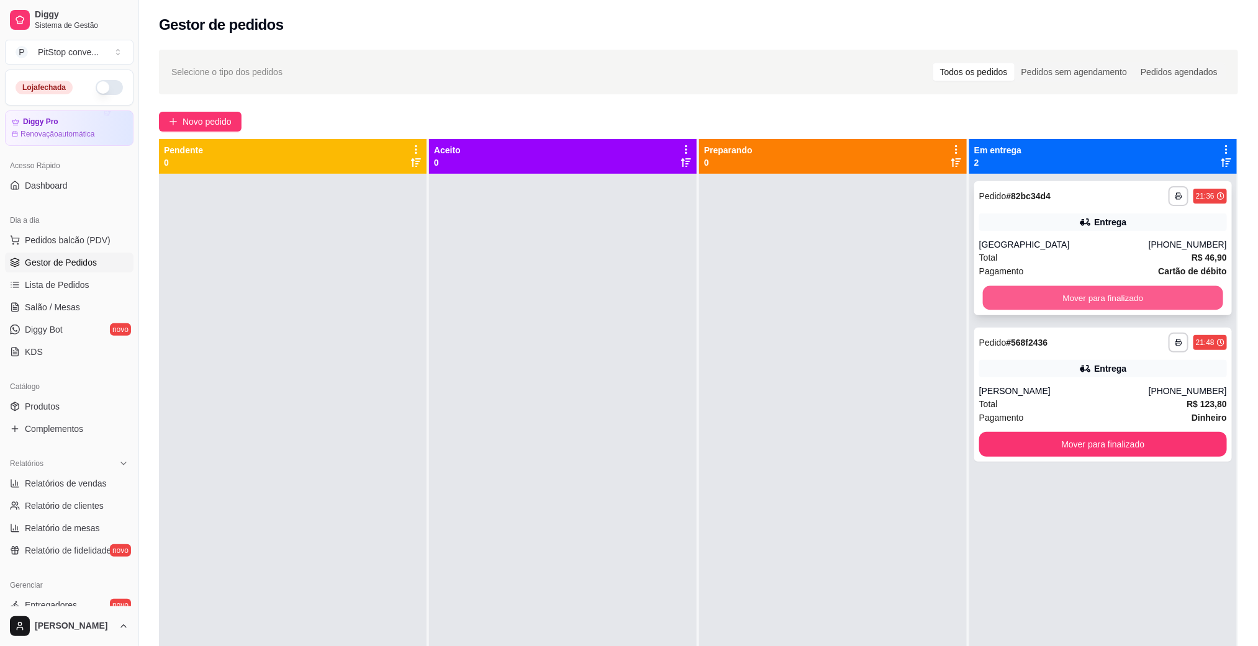
click at [1169, 296] on button "Mover para finalizado" at bounding box center [1103, 298] width 240 height 24
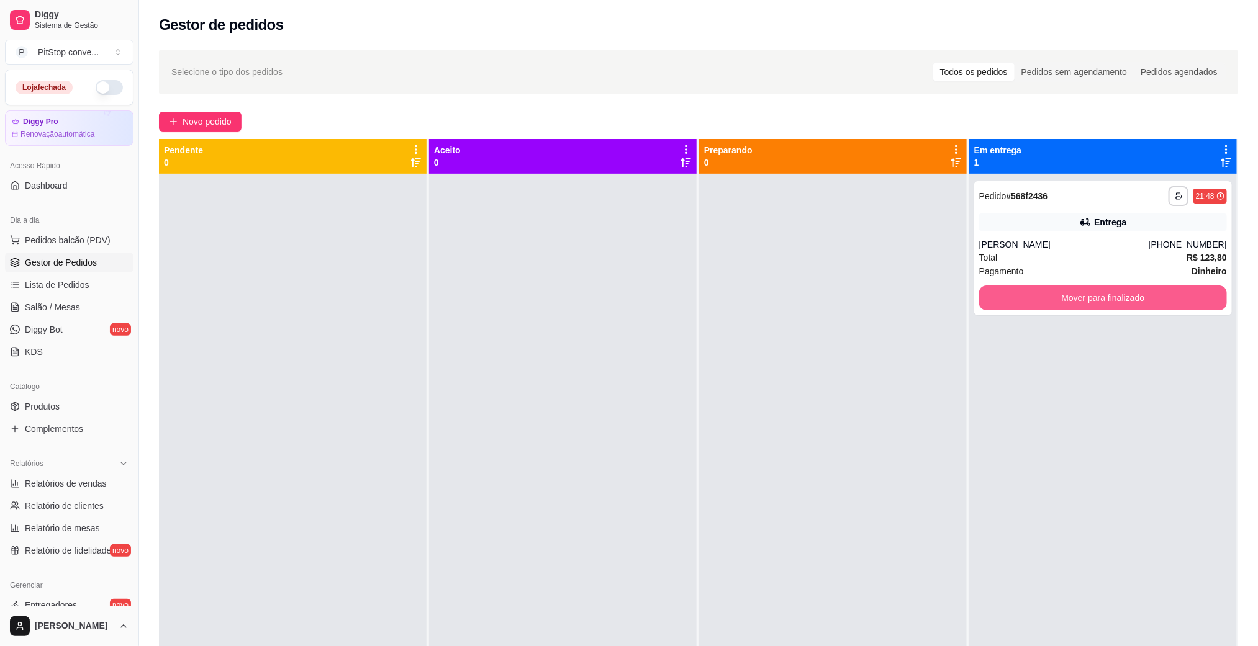
click at [1153, 297] on button "Mover para finalizado" at bounding box center [1103, 298] width 248 height 25
click at [1169, 304] on button "Mover para finalizado" at bounding box center [1103, 298] width 248 height 25
